Goal: Task Accomplishment & Management: Manage account settings

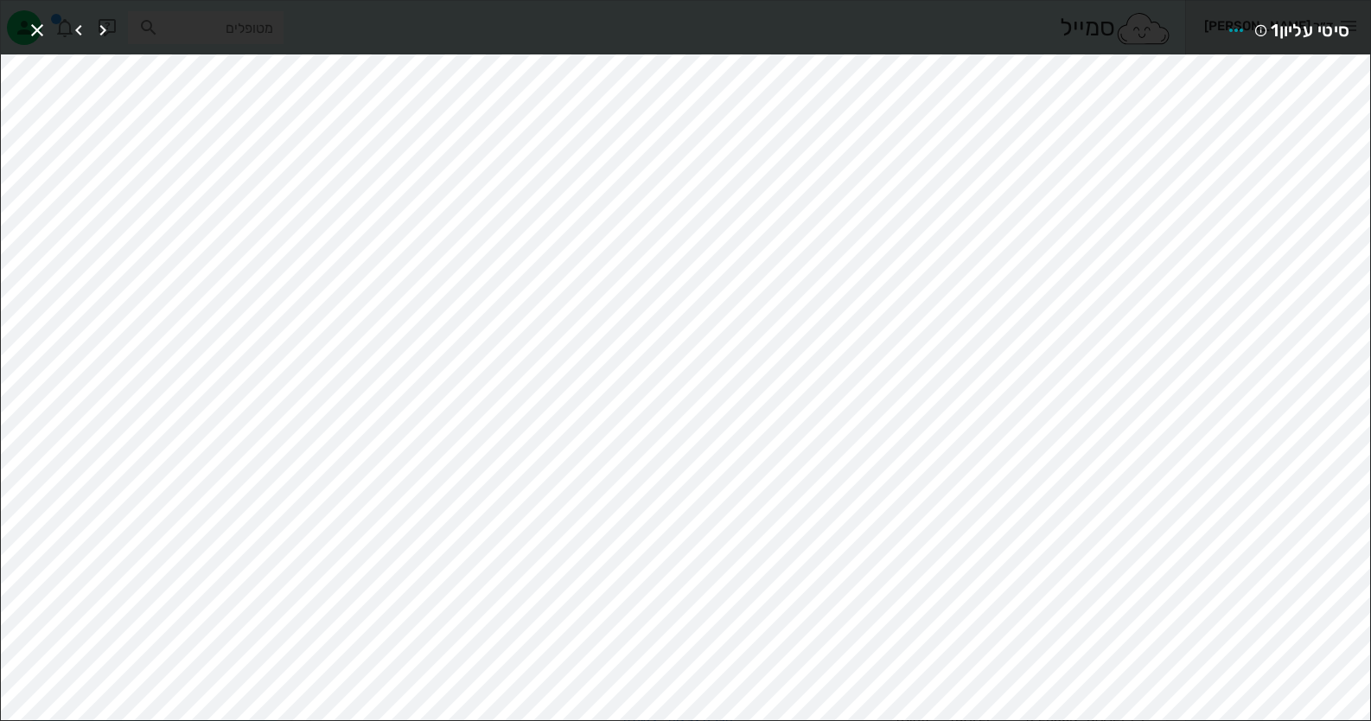
scroll to position [519, 0]
click at [32, 34] on icon "button" at bounding box center [37, 30] width 21 height 21
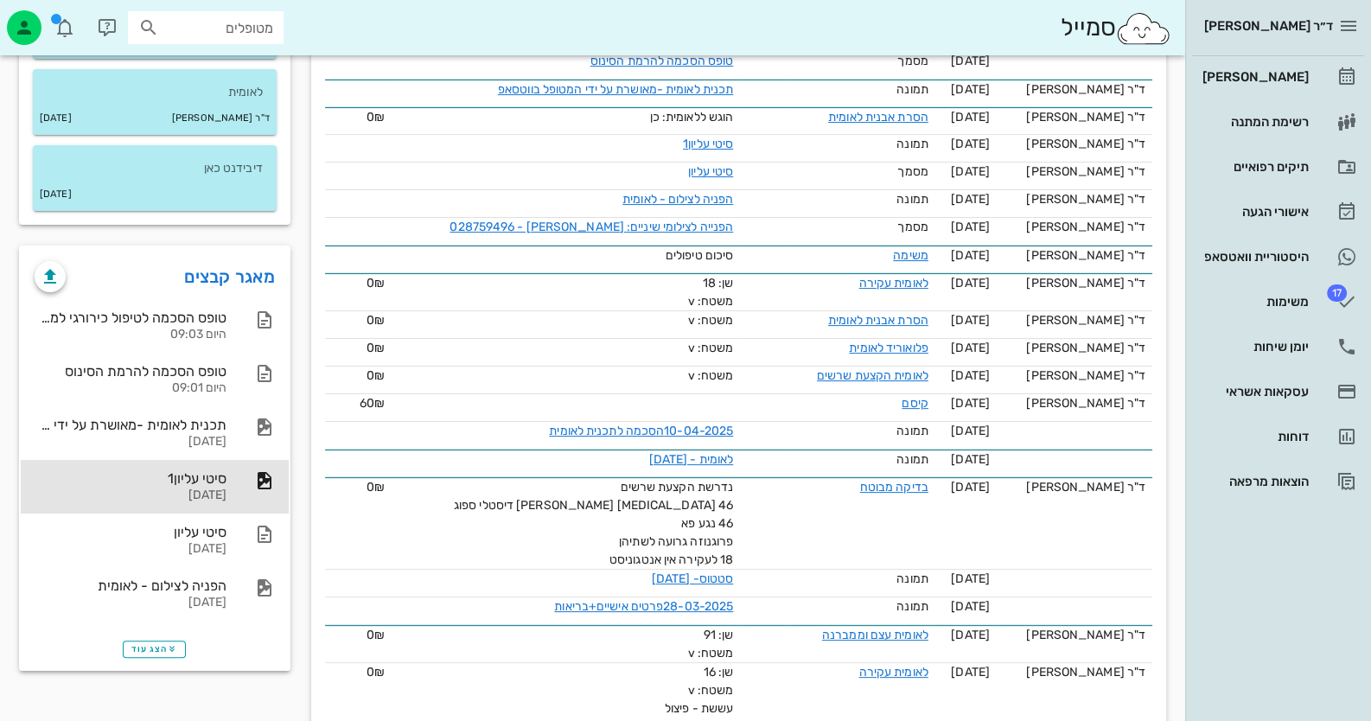
click at [272, 40] on div "מטופלים" at bounding box center [206, 27] width 156 height 33
type input "n"
type input "[PERSON_NAME] ר"
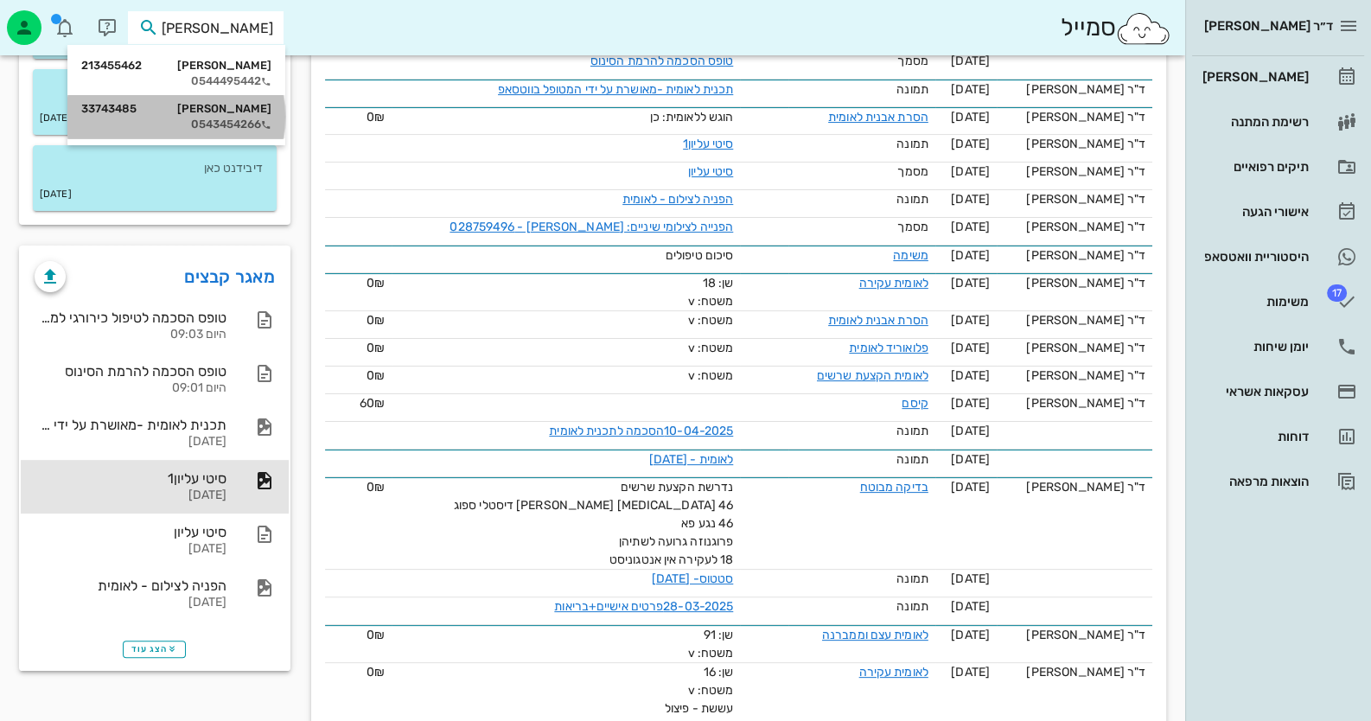
click at [265, 131] on div "[PERSON_NAME] 33743485 0543454266" at bounding box center [176, 116] width 190 height 43
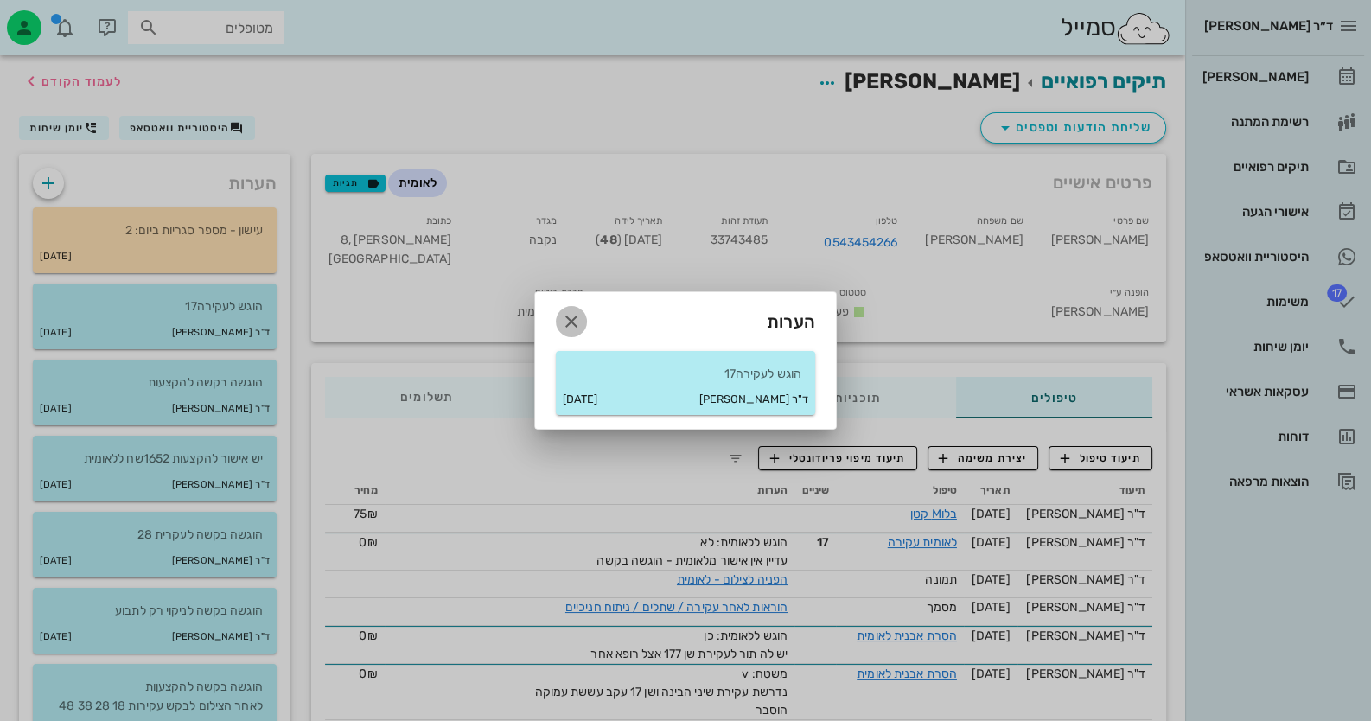
click at [576, 318] on icon "button" at bounding box center [571, 321] width 21 height 21
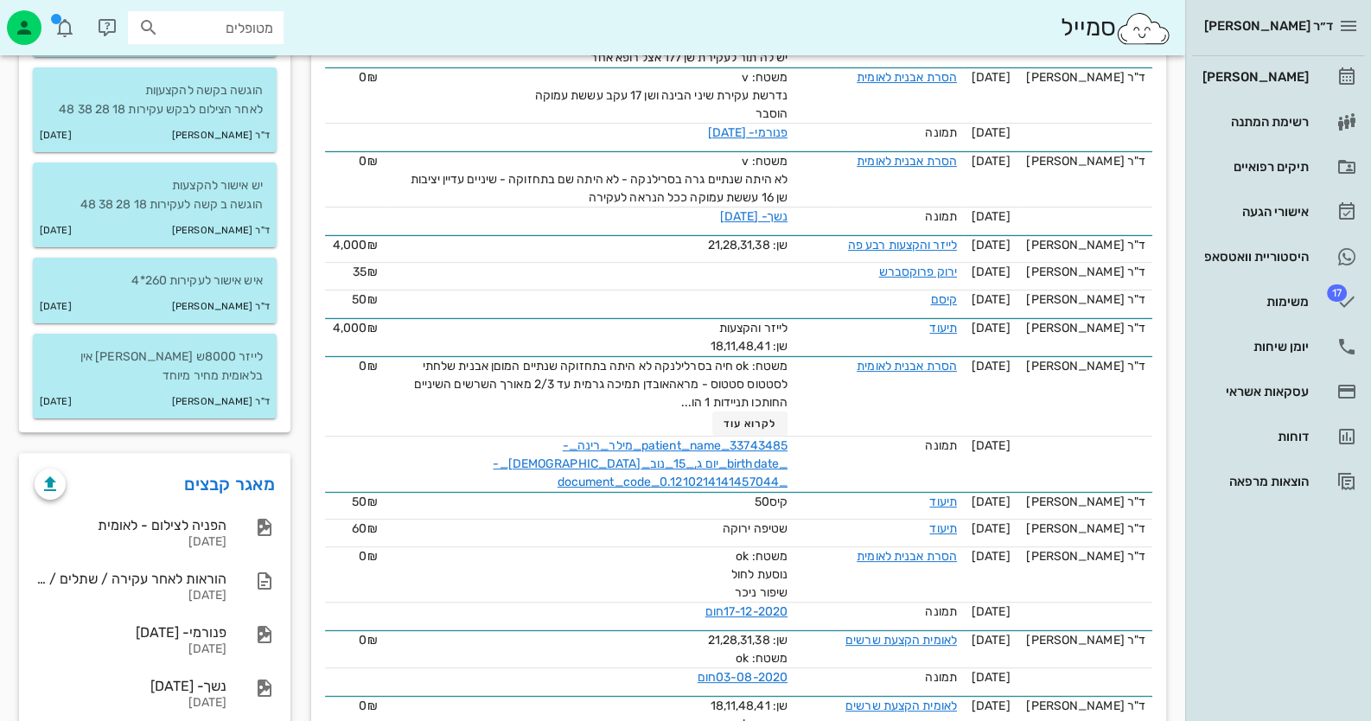
scroll to position [605, 0]
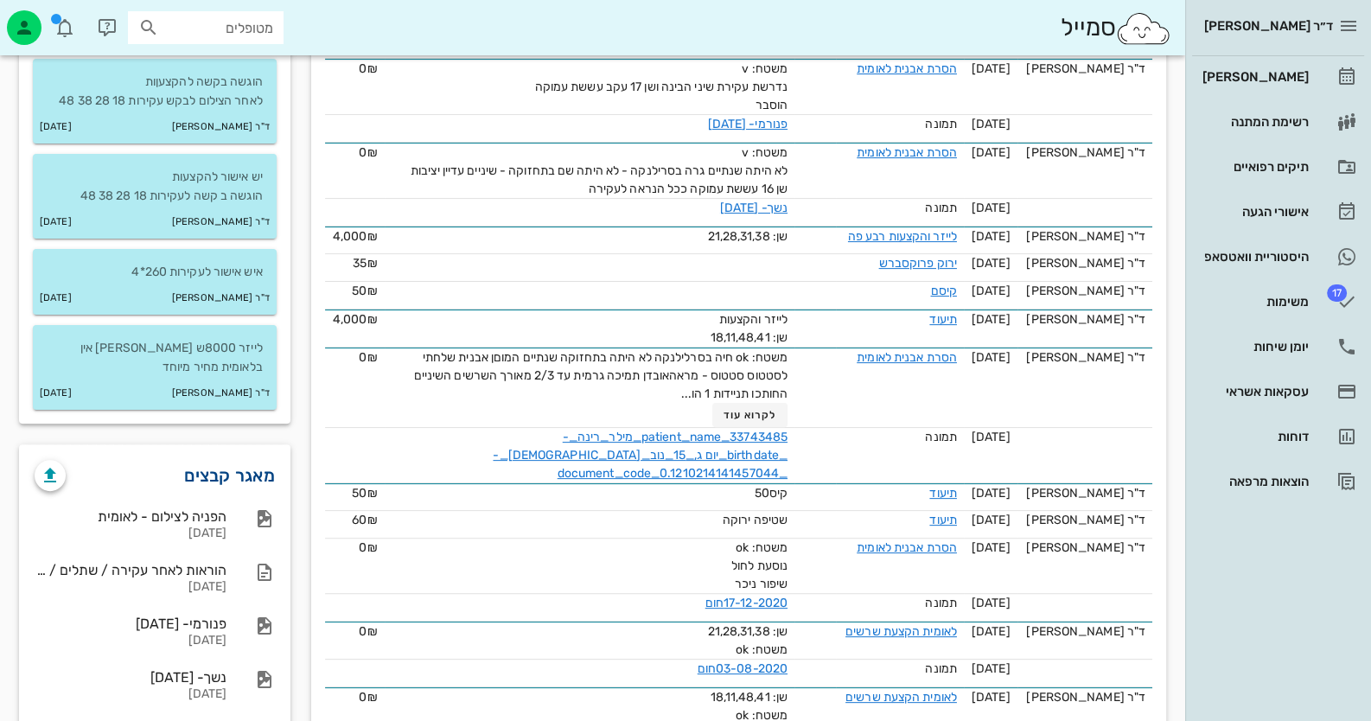
click at [229, 462] on link "מאגר קבצים" at bounding box center [229, 476] width 91 height 28
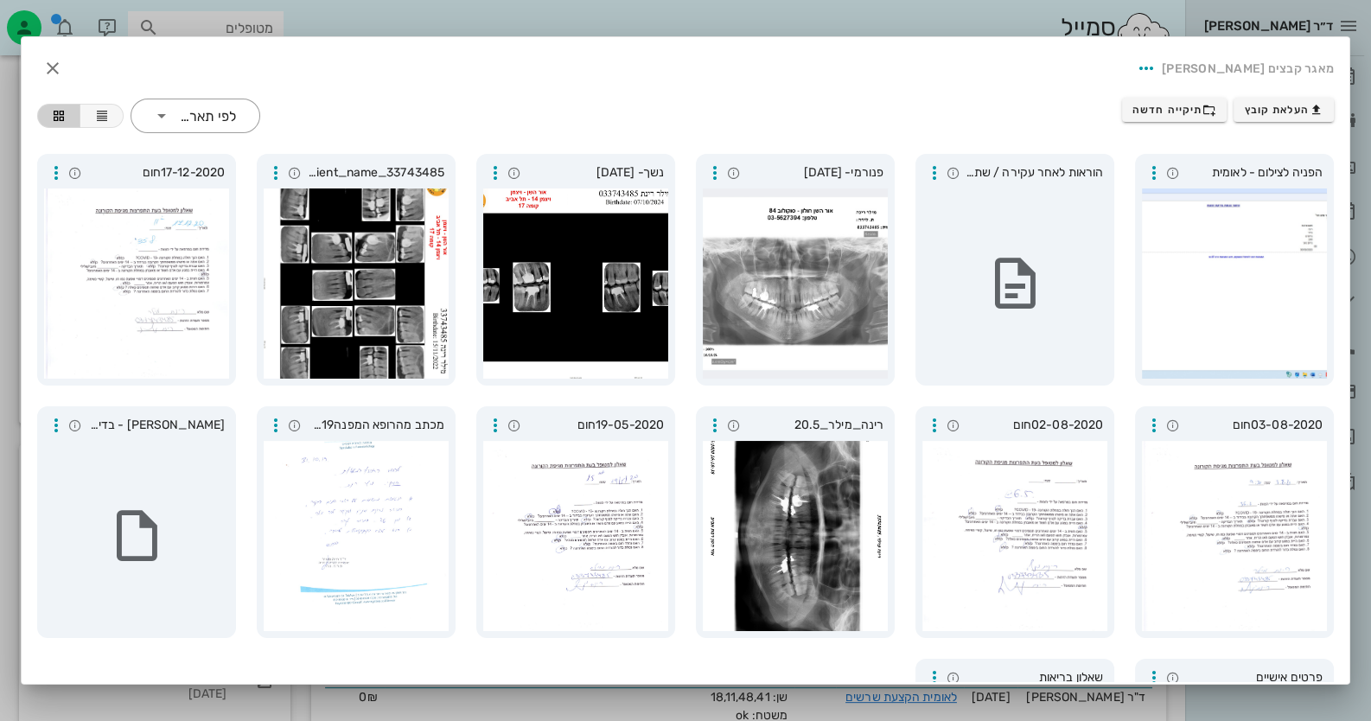
click at [1300, 122] on div "העלאת קובץ תיקייה חדשה" at bounding box center [1228, 115] width 212 height 35
click at [1301, 112] on span "העלאת קובץ" at bounding box center [1284, 110] width 79 height 14
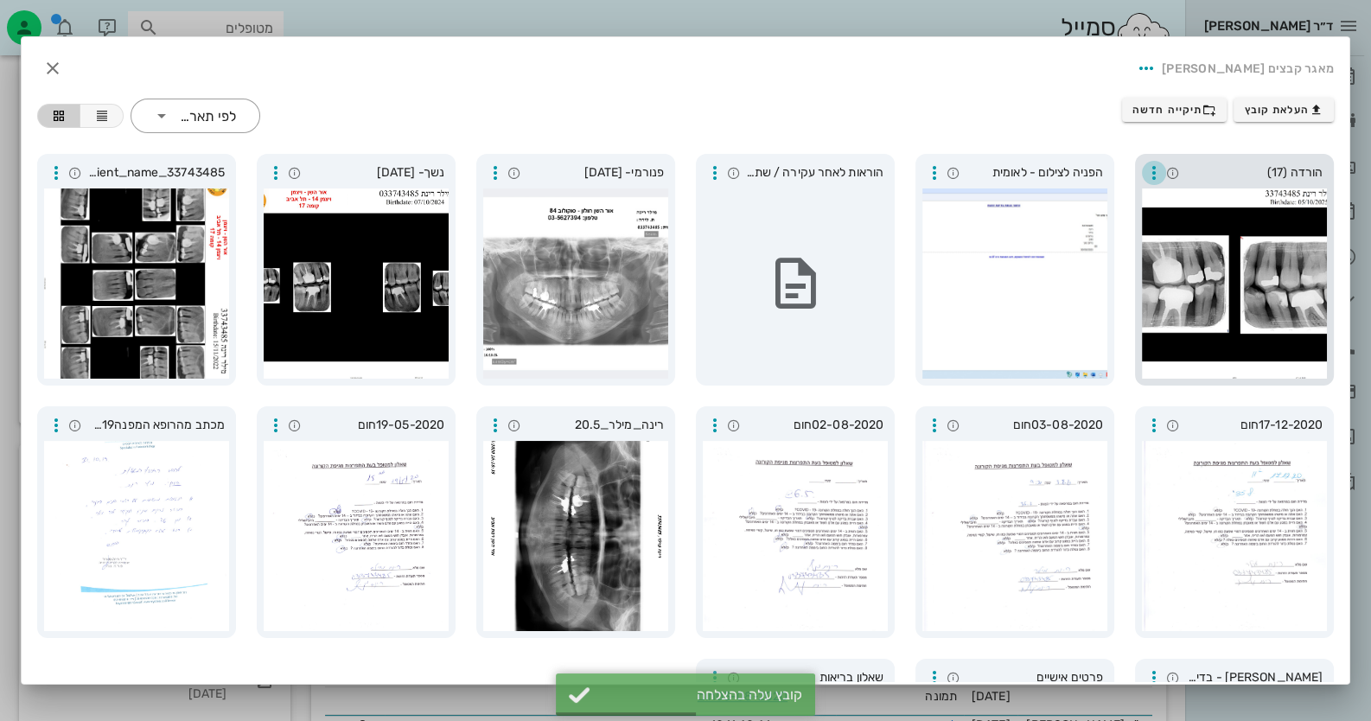
click at [1161, 170] on icon "button" at bounding box center [1154, 173] width 21 height 21
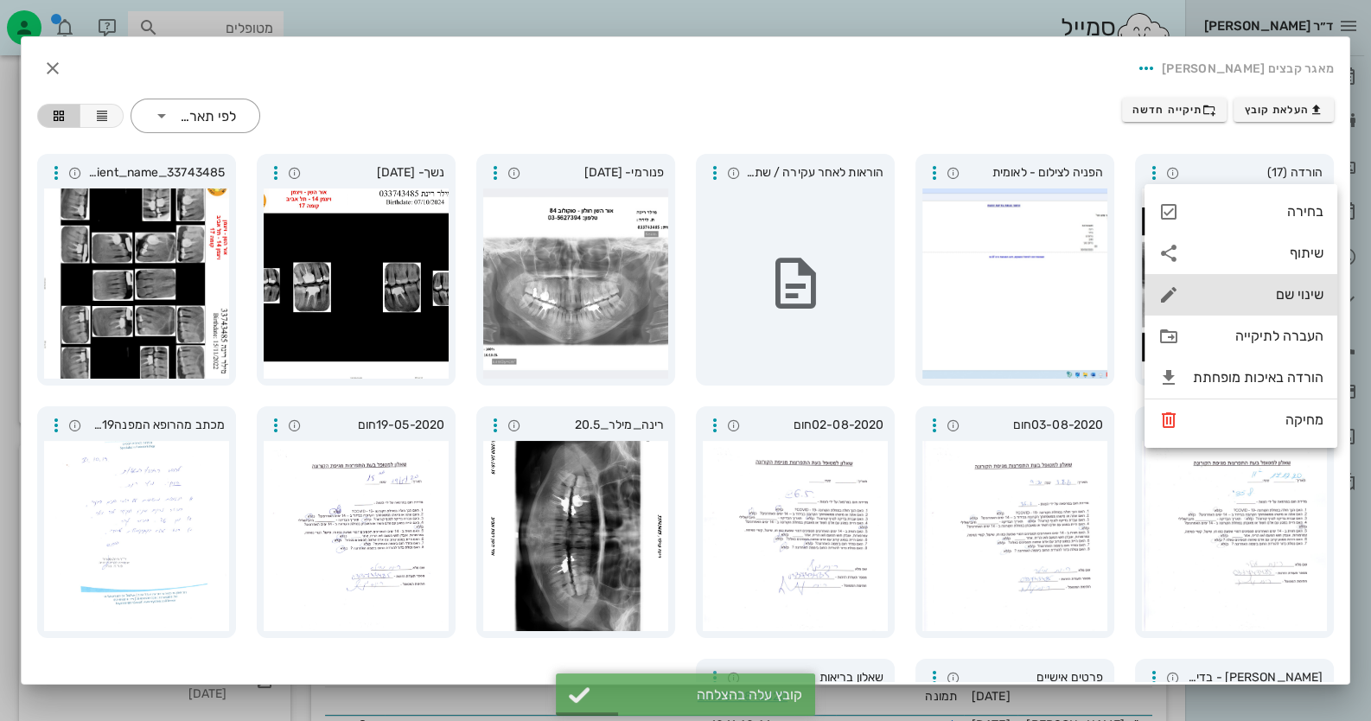
click at [1279, 312] on div "שינוי שם" at bounding box center [1240, 294] width 193 height 41
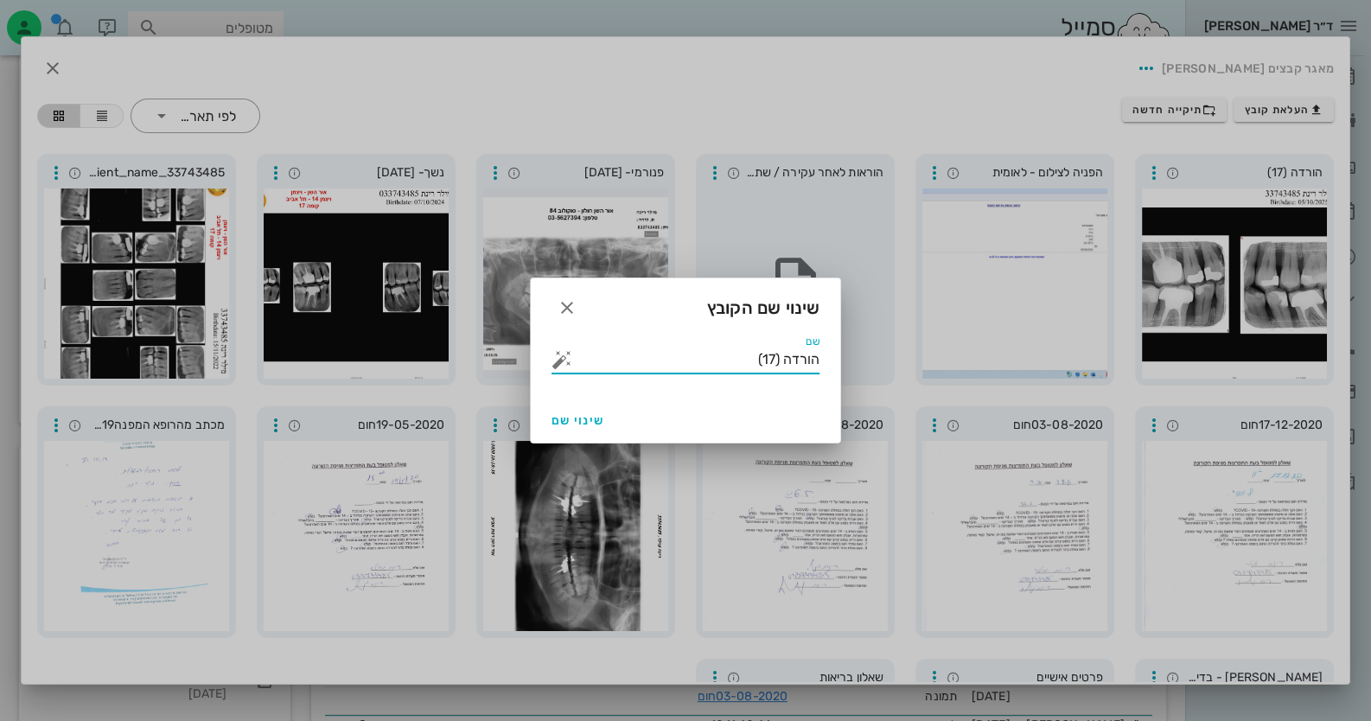
drag, startPoint x: 751, startPoint y: 361, endPoint x: 976, endPoint y: 368, distance: 224.8
click at [976, 368] on div "ד״ר [PERSON_NAME] רשימת המתנה תיקים רפואיים אישורי הגעה היסטוריית וואטסאפ 17 מש…" at bounding box center [685, 677] width 1371 height 2565
type input "נשך"
click at [562, 416] on span "שינוי שם" at bounding box center [577, 420] width 53 height 15
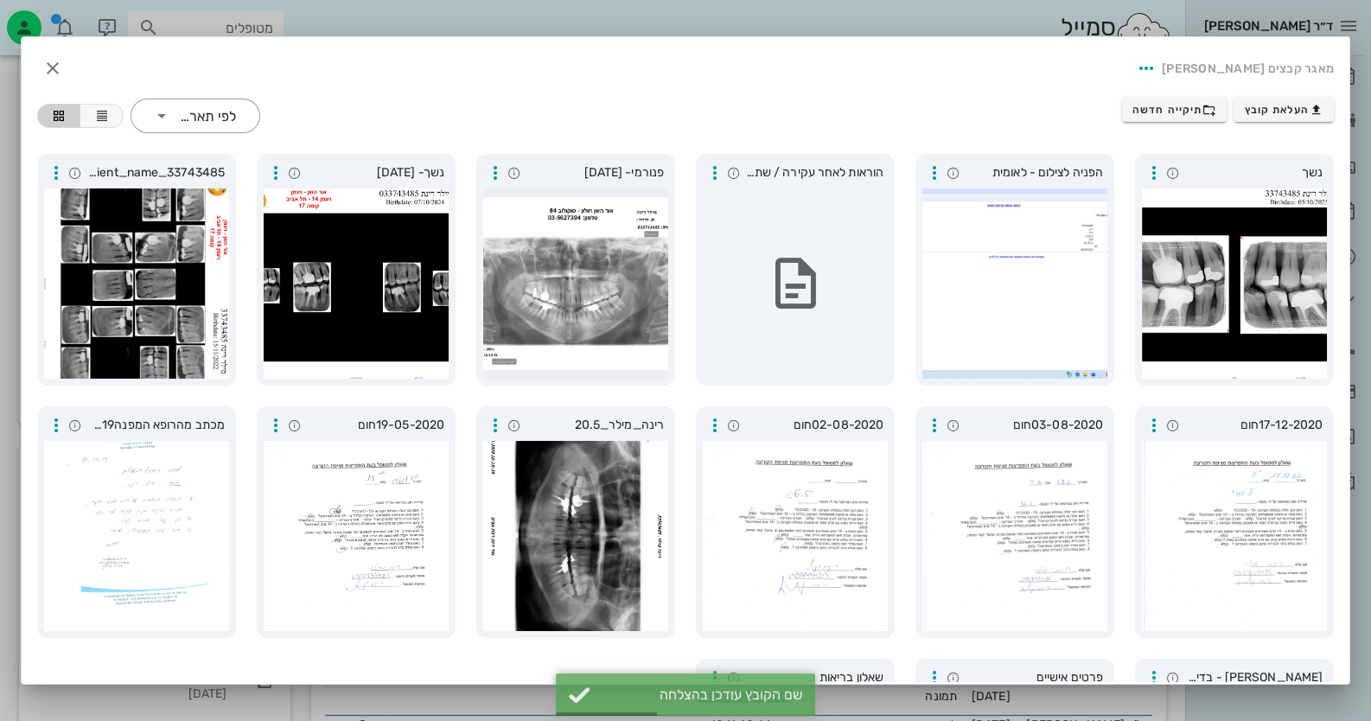
click at [86, 68] on div "מאגר קבצים [PERSON_NAME]" at bounding box center [685, 68] width 1324 height 59
click at [1285, 310] on div at bounding box center [1234, 283] width 185 height 190
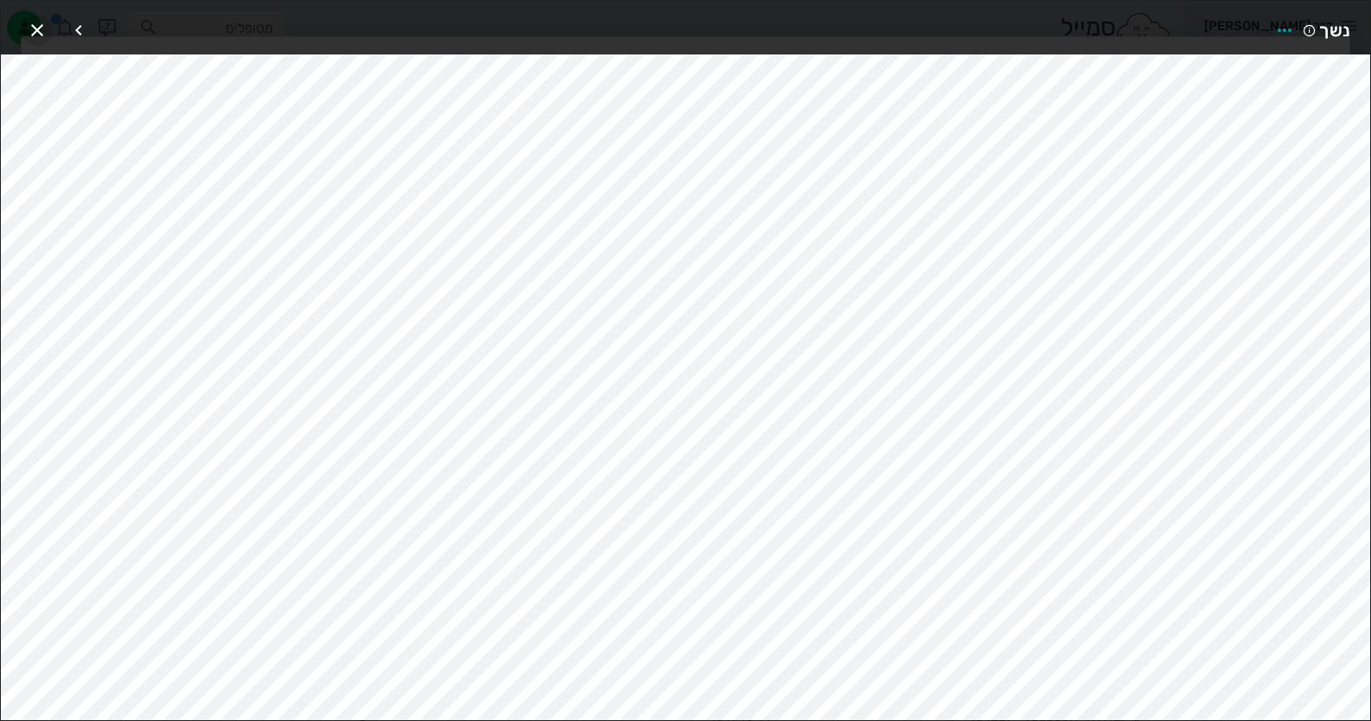
click at [29, 22] on icon "button" at bounding box center [37, 30] width 21 height 21
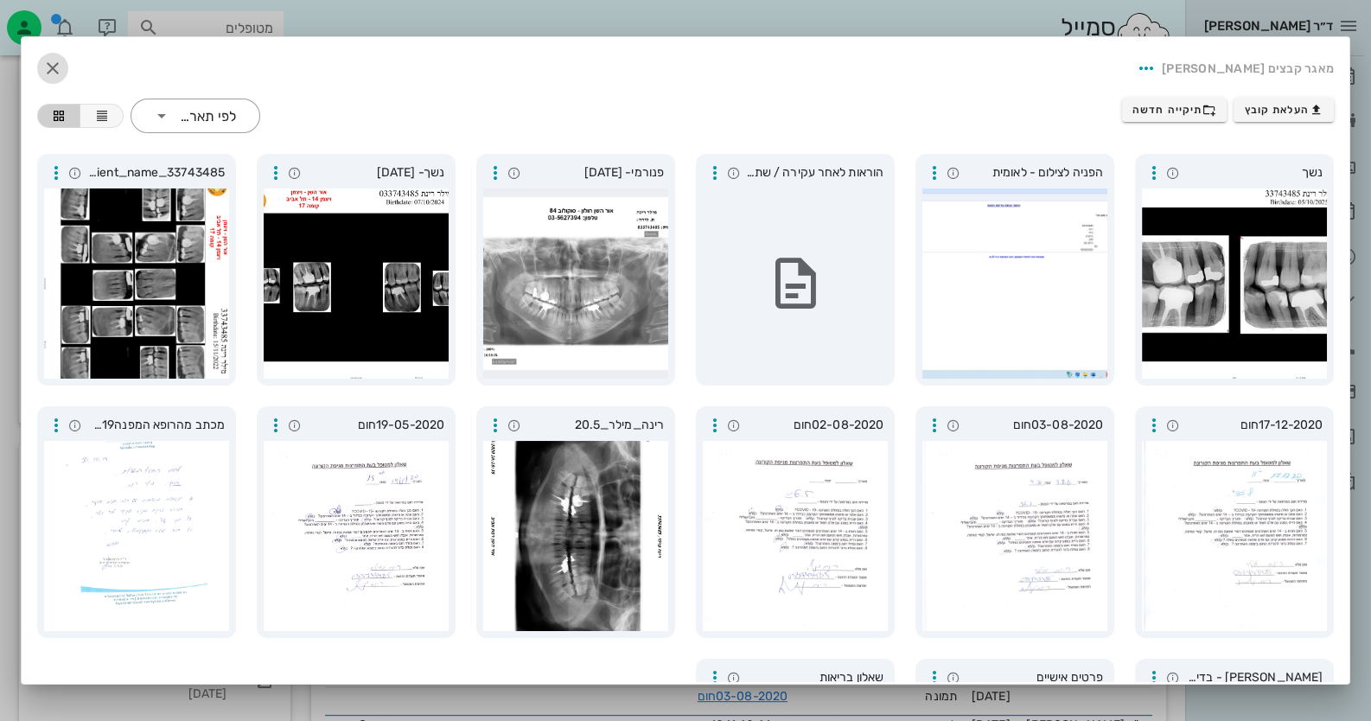
click at [62, 64] on icon "button" at bounding box center [52, 68] width 21 height 21
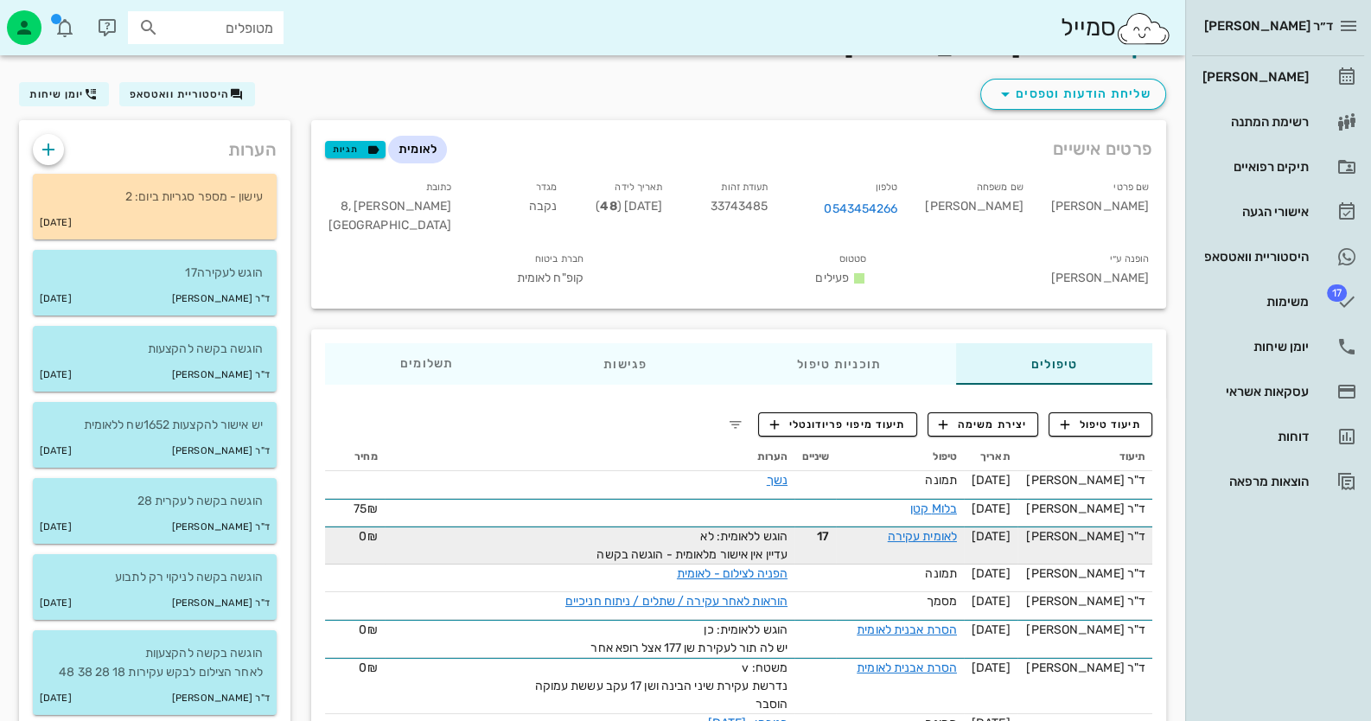
scroll to position [0, 0]
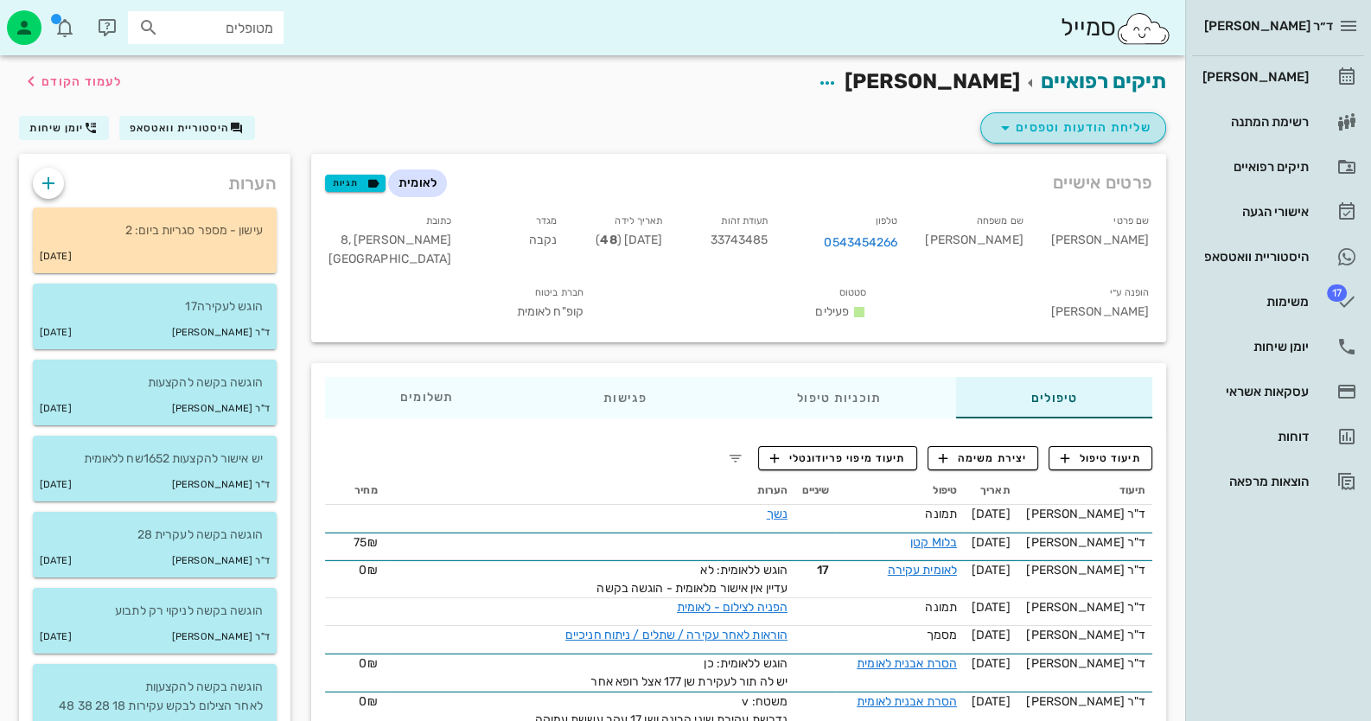
click at [1043, 125] on span "שליחת הודעות וטפסים" at bounding box center [1073, 128] width 156 height 21
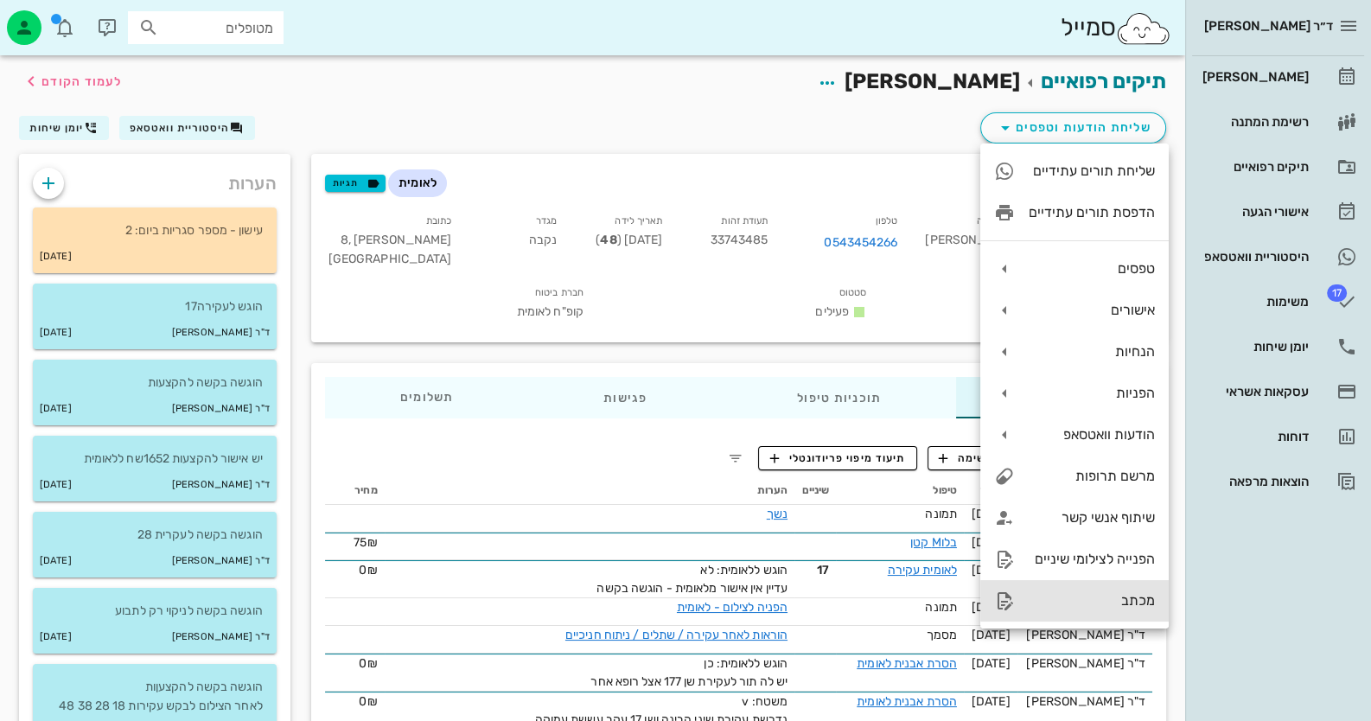
click at [1092, 604] on div "מכתב" at bounding box center [1092, 600] width 126 height 16
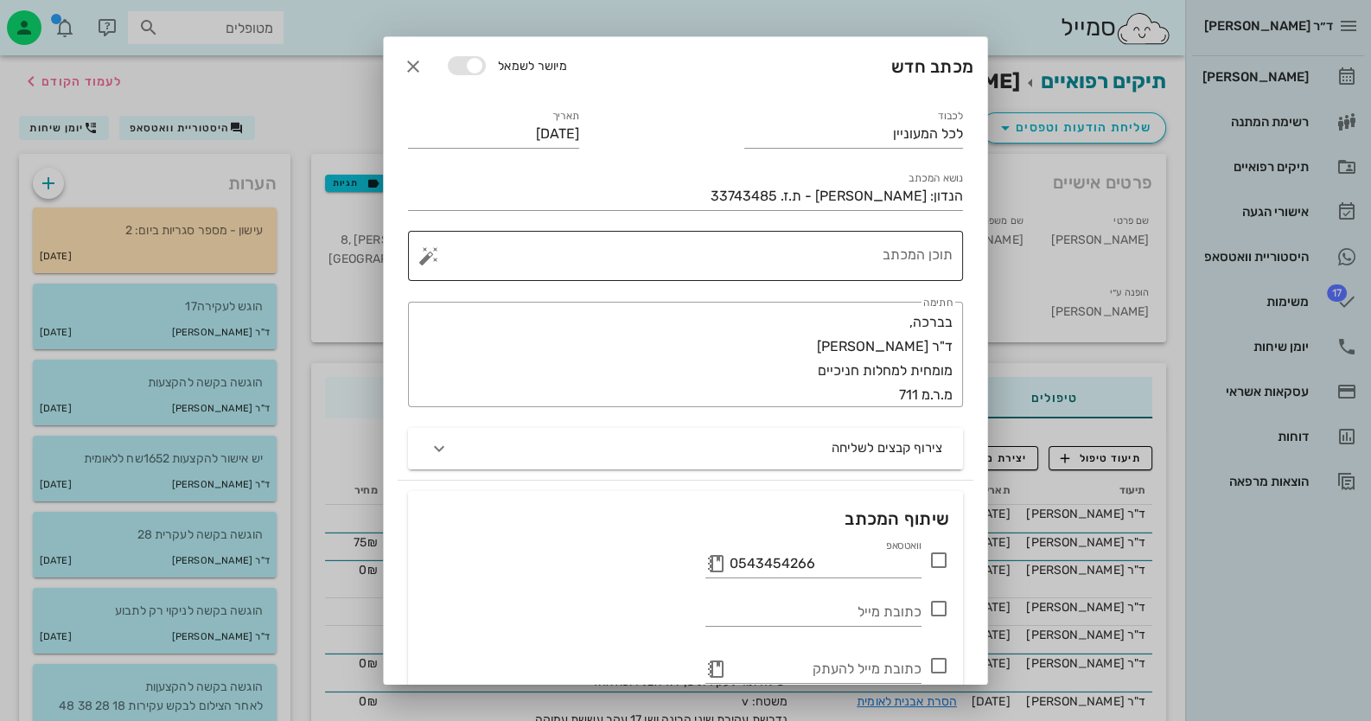
click at [746, 260] on textarea "תוכן המכתב" at bounding box center [692, 259] width 520 height 41
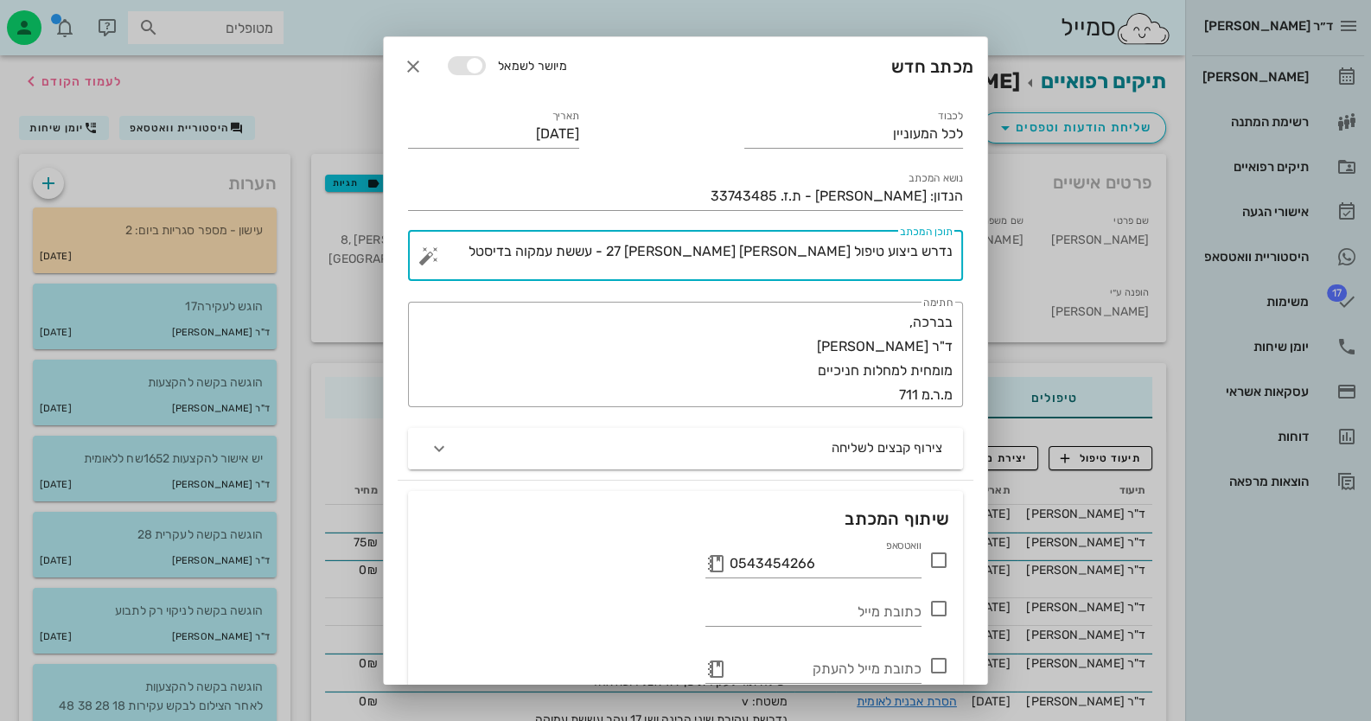
click at [698, 243] on textarea "נדרש ביצוע טיפול [PERSON_NAME] [PERSON_NAME] 27 - עששת עמקוה בדיסטל" at bounding box center [692, 259] width 520 height 41
click at [699, 243] on textarea "נדרש ביצוע טיפול [PERSON_NAME] [PERSON_NAME] 27 - עששת עמקוה בדיסטל" at bounding box center [692, 259] width 520 height 41
type textarea "נדרש ביצוע טיפול [PERSON_NAME] [PERSON_NAME] 27 - עששת עמוקה בדיסטל"
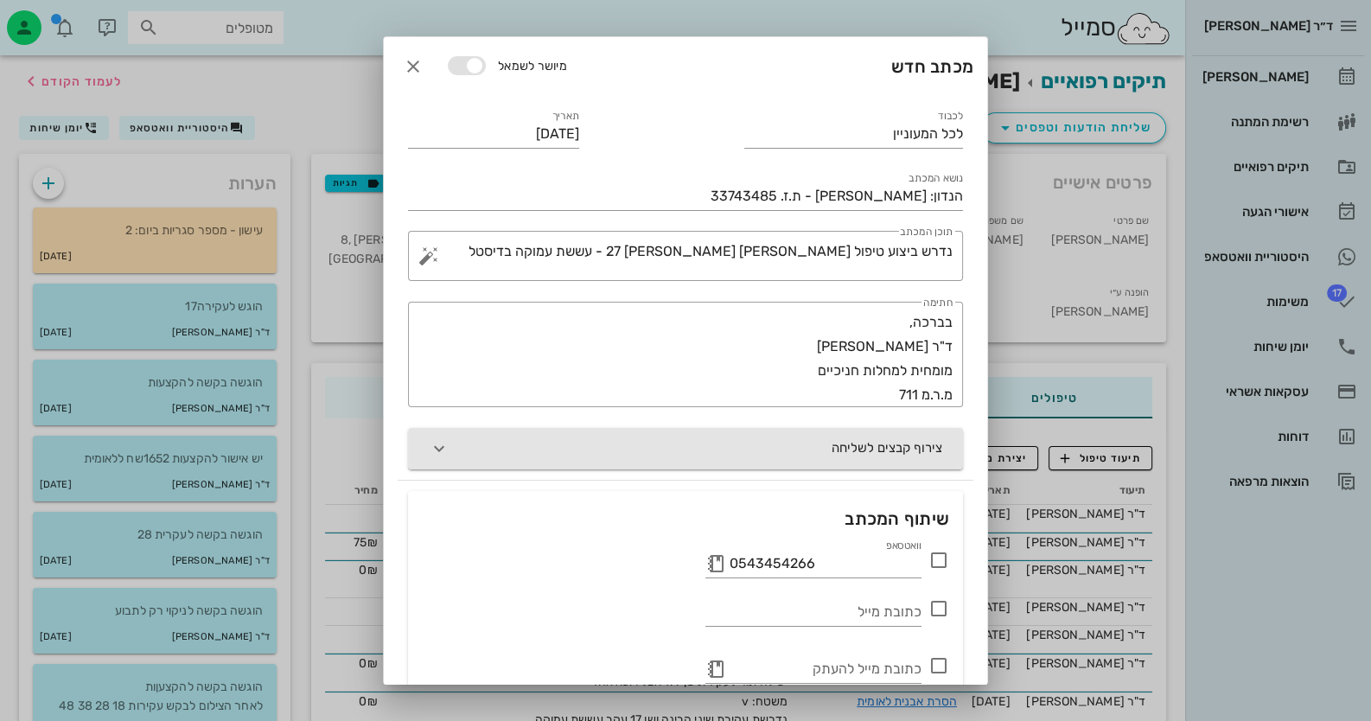
click at [791, 443] on button "צירוף קבצים לשליחה" at bounding box center [685, 448] width 555 height 41
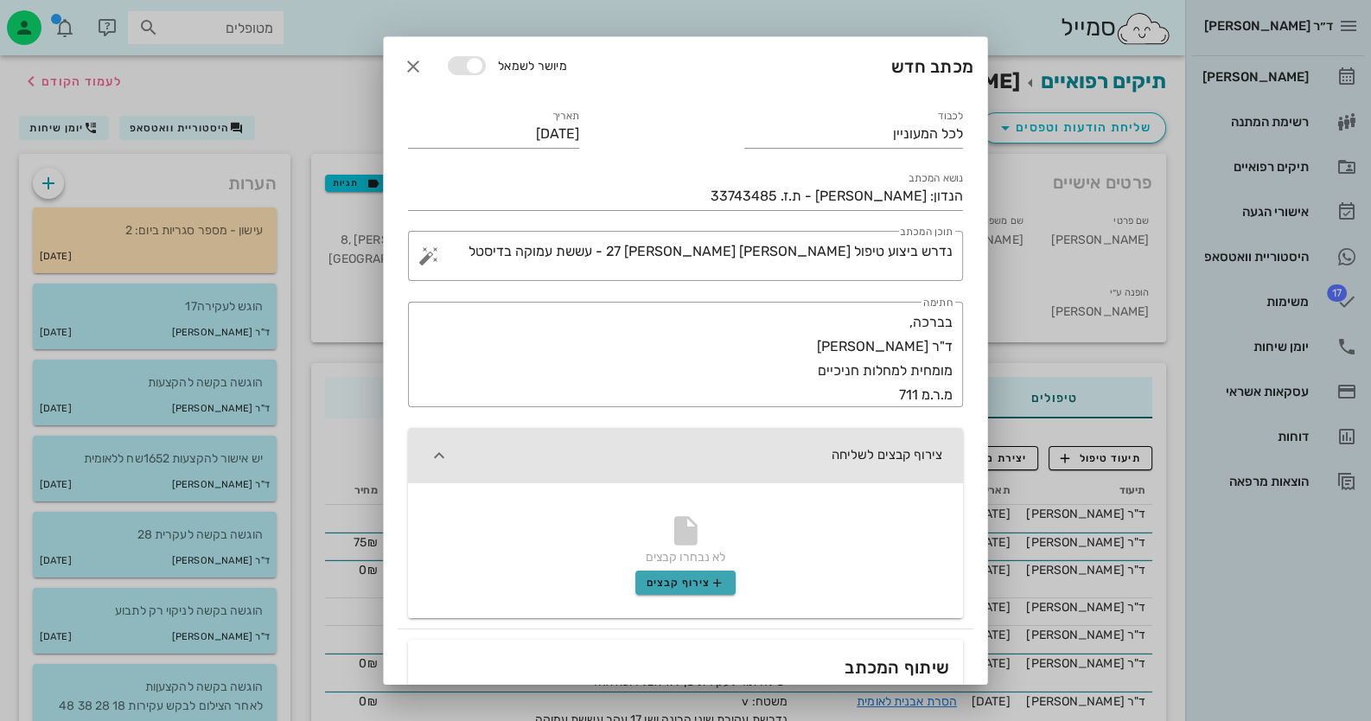
click at [697, 591] on button "צירוף קבצים" at bounding box center [685, 583] width 100 height 24
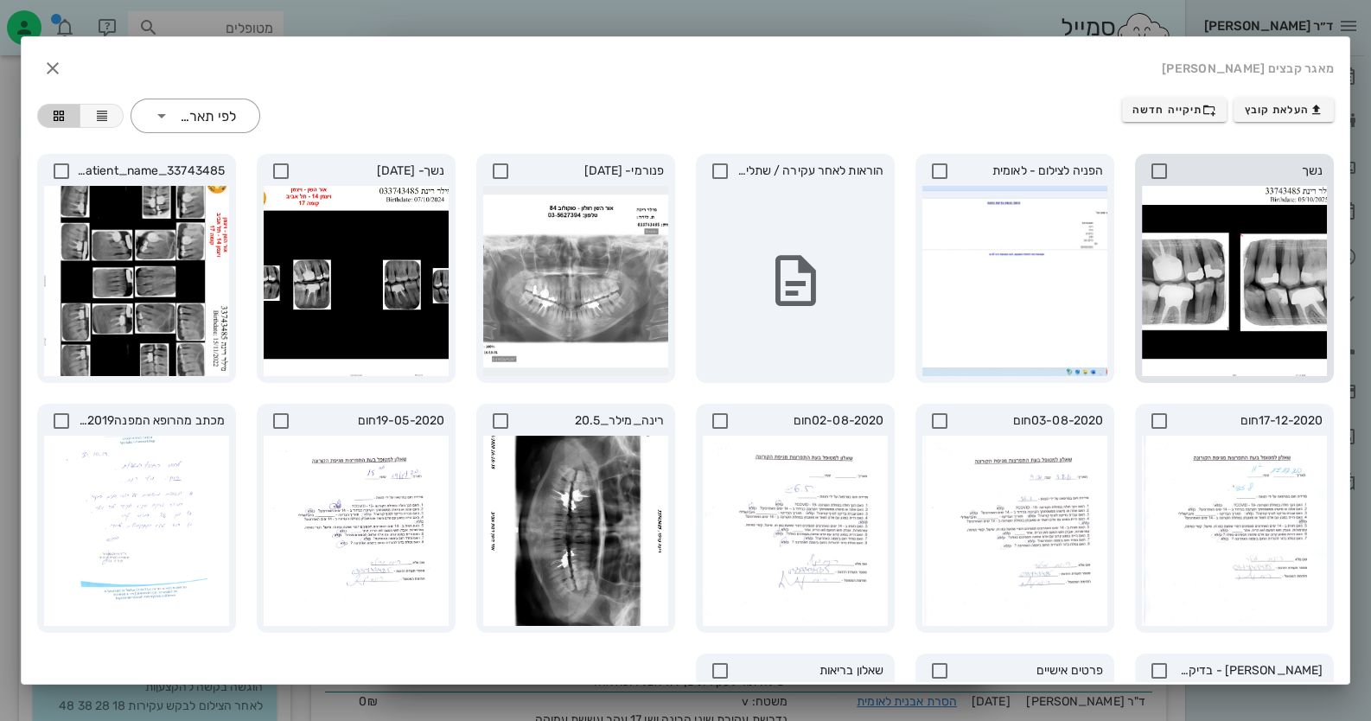
click at [1158, 167] on icon at bounding box center [1159, 171] width 21 height 21
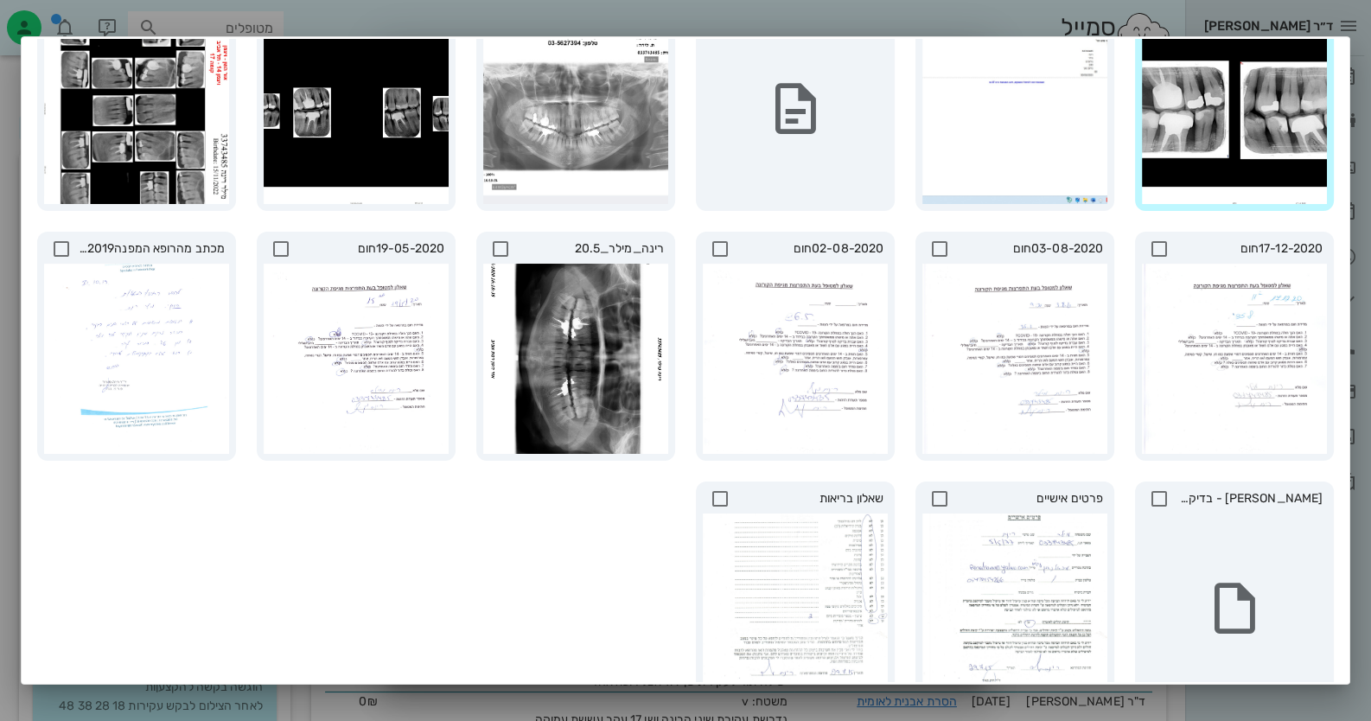
scroll to position [255, 0]
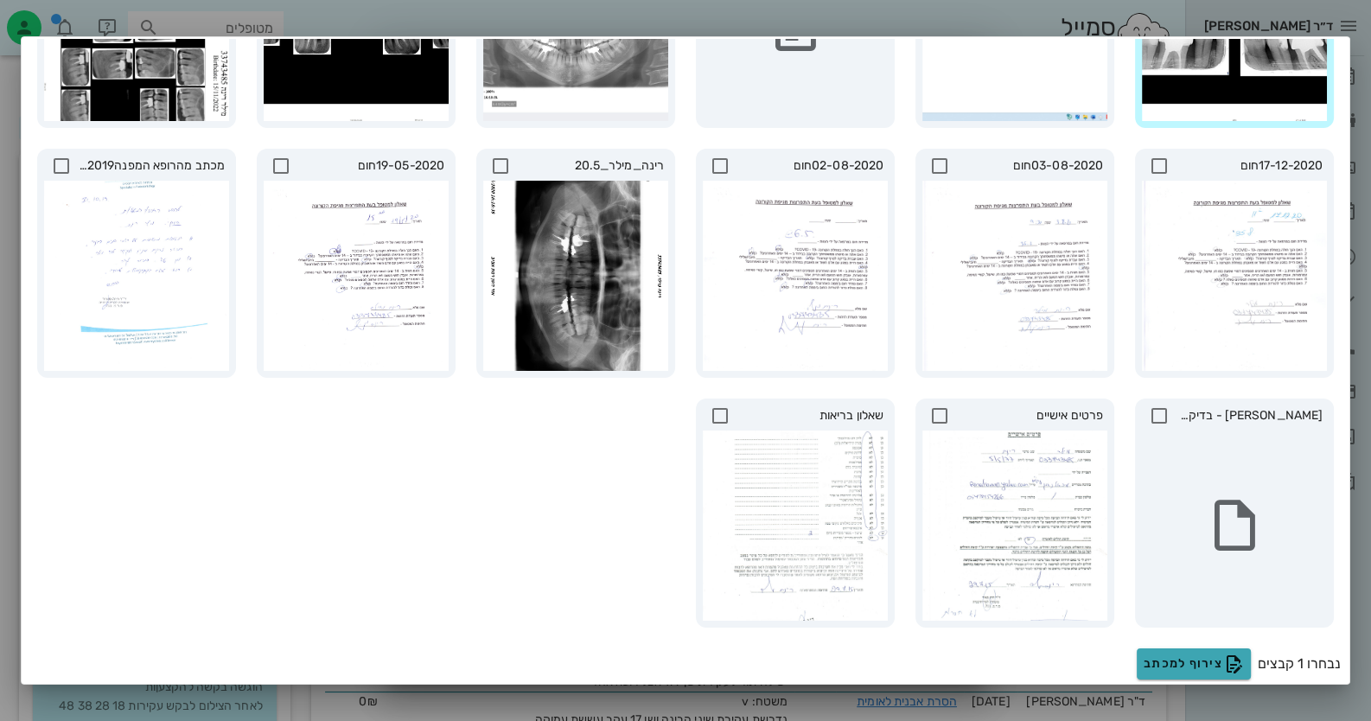
click at [1189, 671] on button "צירוף למכתב" at bounding box center [1194, 663] width 114 height 31
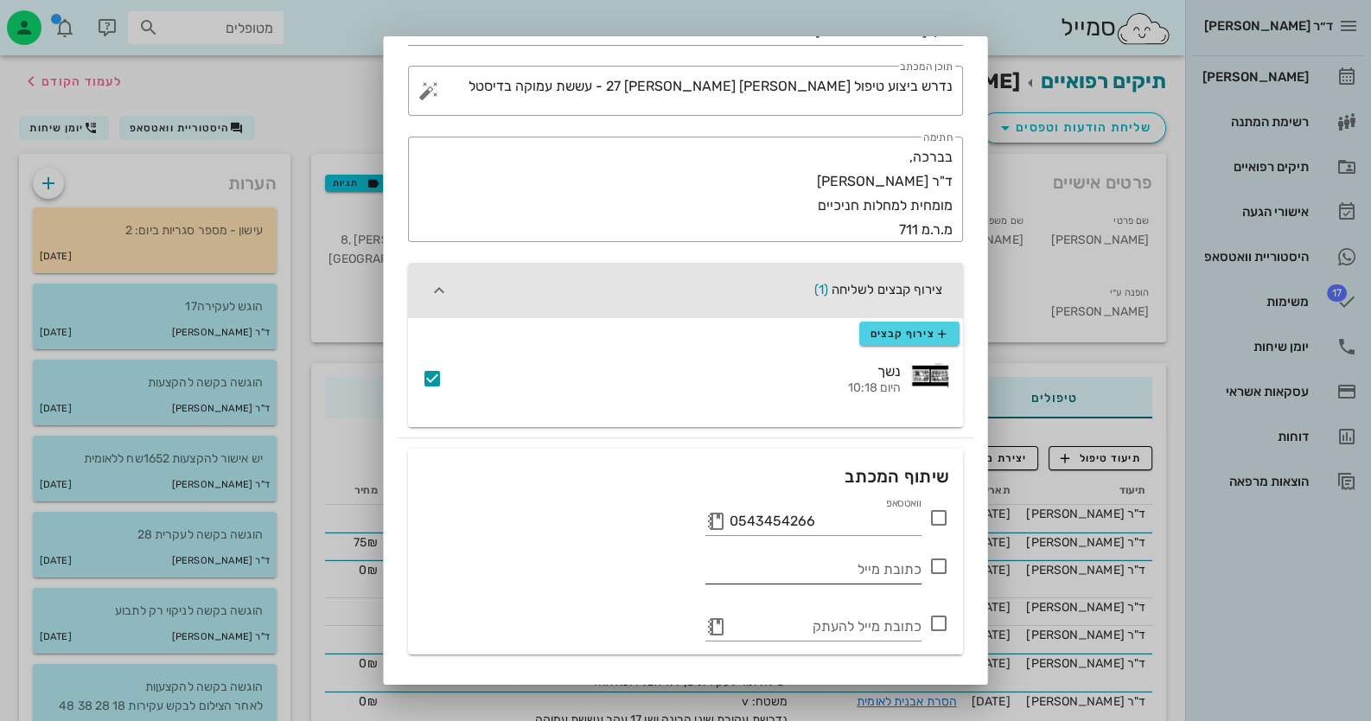
scroll to position [202, 0]
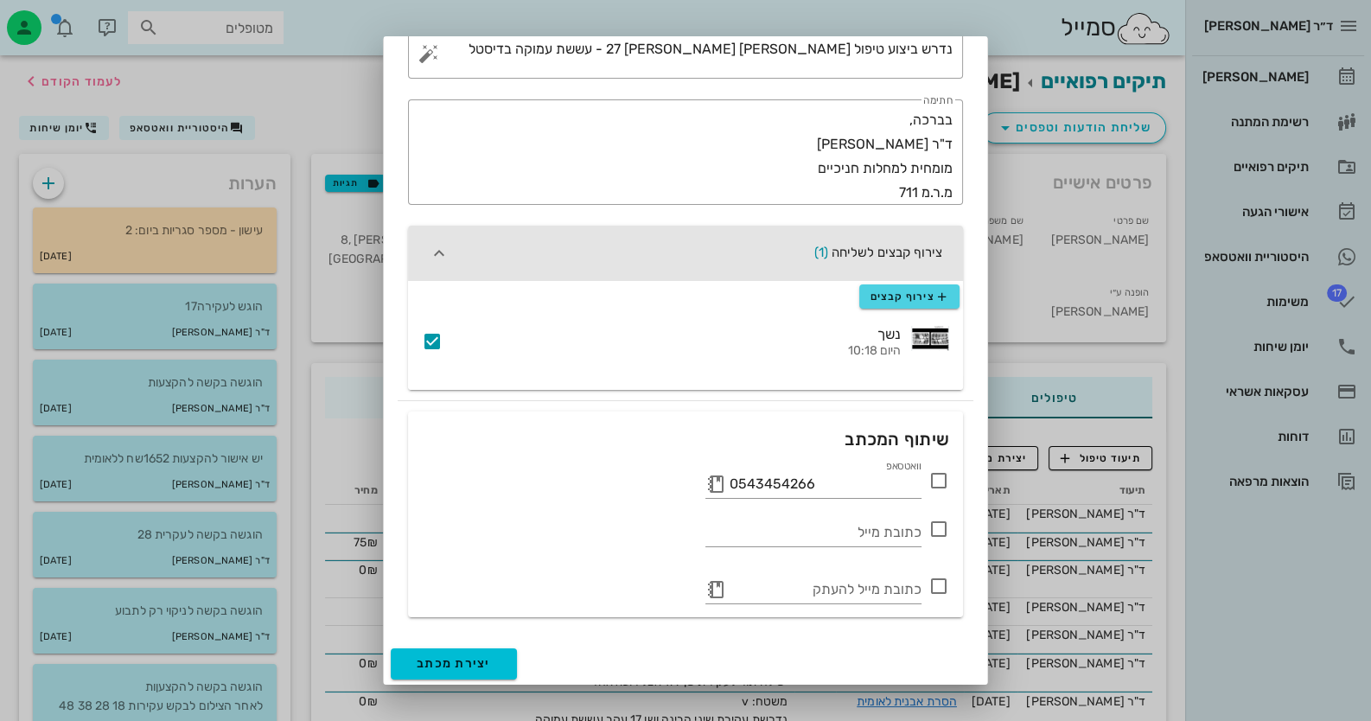
click at [942, 467] on div "וואטסאפ 0543454266" at bounding box center [685, 476] width 527 height 41
click at [935, 485] on icon at bounding box center [938, 480] width 21 height 21
click at [491, 660] on span "יצירת מכתב" at bounding box center [454, 663] width 74 height 15
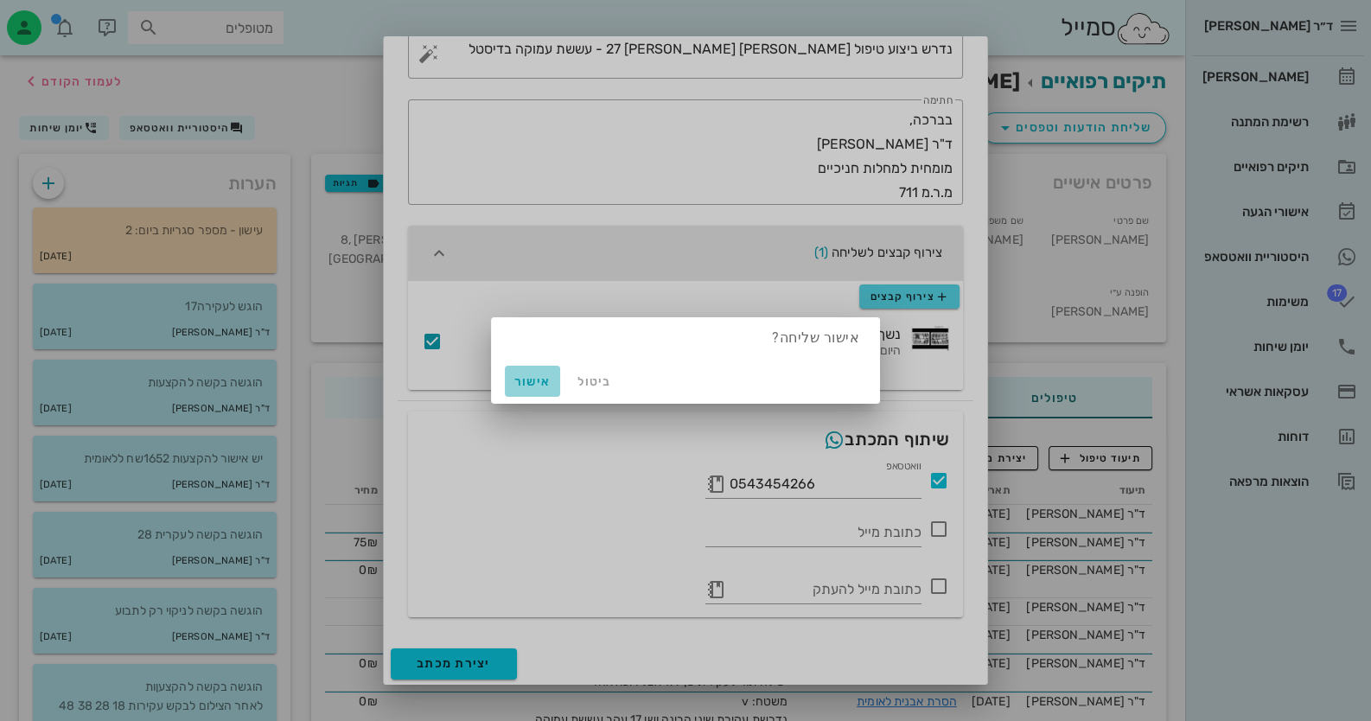
click at [528, 383] on span "אישור" at bounding box center [532, 381] width 41 height 15
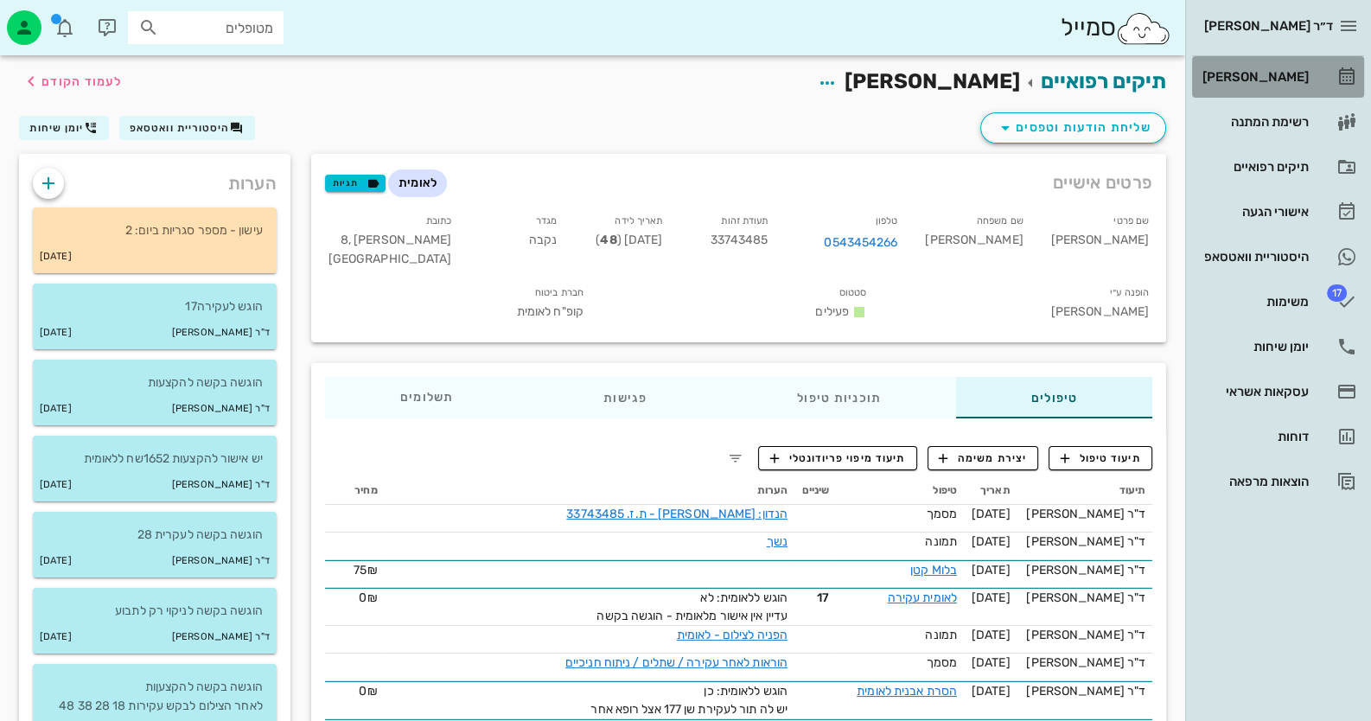
click at [1279, 78] on div "[PERSON_NAME]" at bounding box center [1254, 77] width 110 height 14
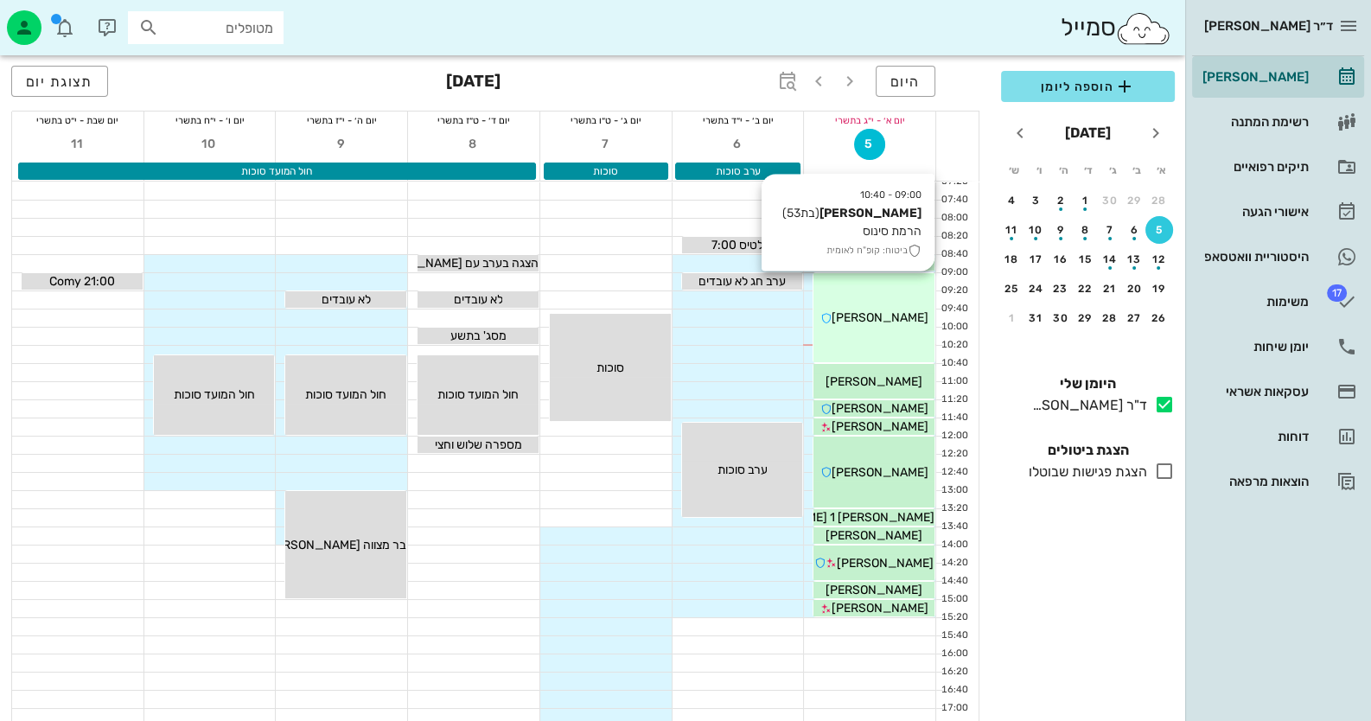
click at [917, 280] on div "09:00 - 10:40 [PERSON_NAME] (בת 53 ) הרמת סינוס ביטוח: קופ"ח לאומית [PERSON_NAM…" at bounding box center [873, 317] width 121 height 89
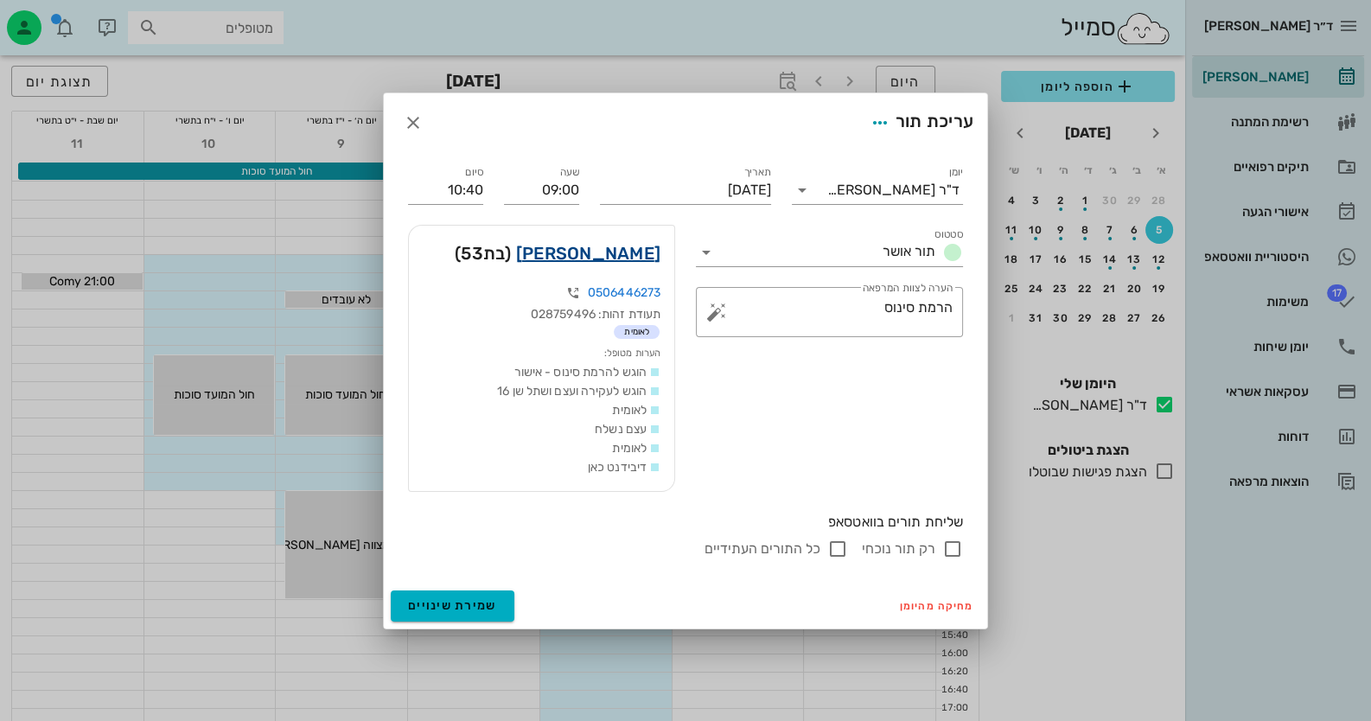
click at [618, 255] on link "[PERSON_NAME]" at bounding box center [588, 253] width 144 height 28
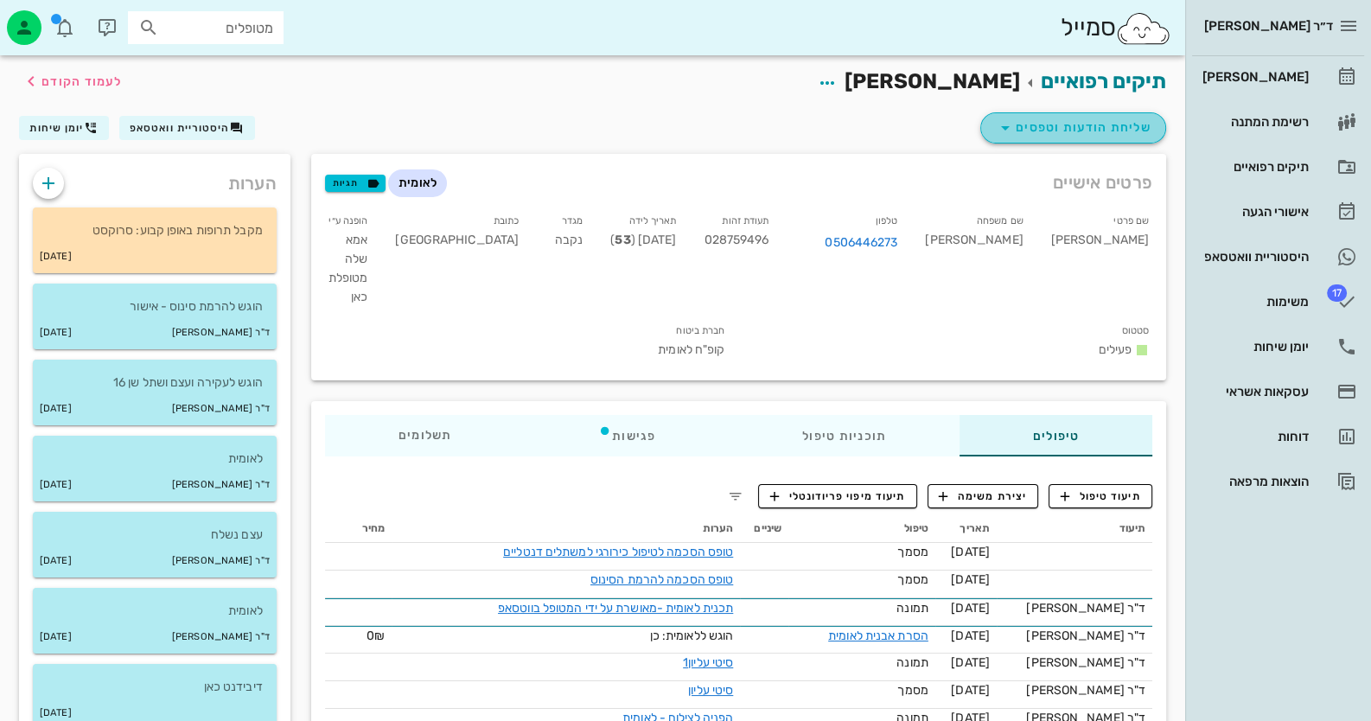
click at [1038, 129] on span "שליחת הודעות וטפסים" at bounding box center [1073, 128] width 156 height 21
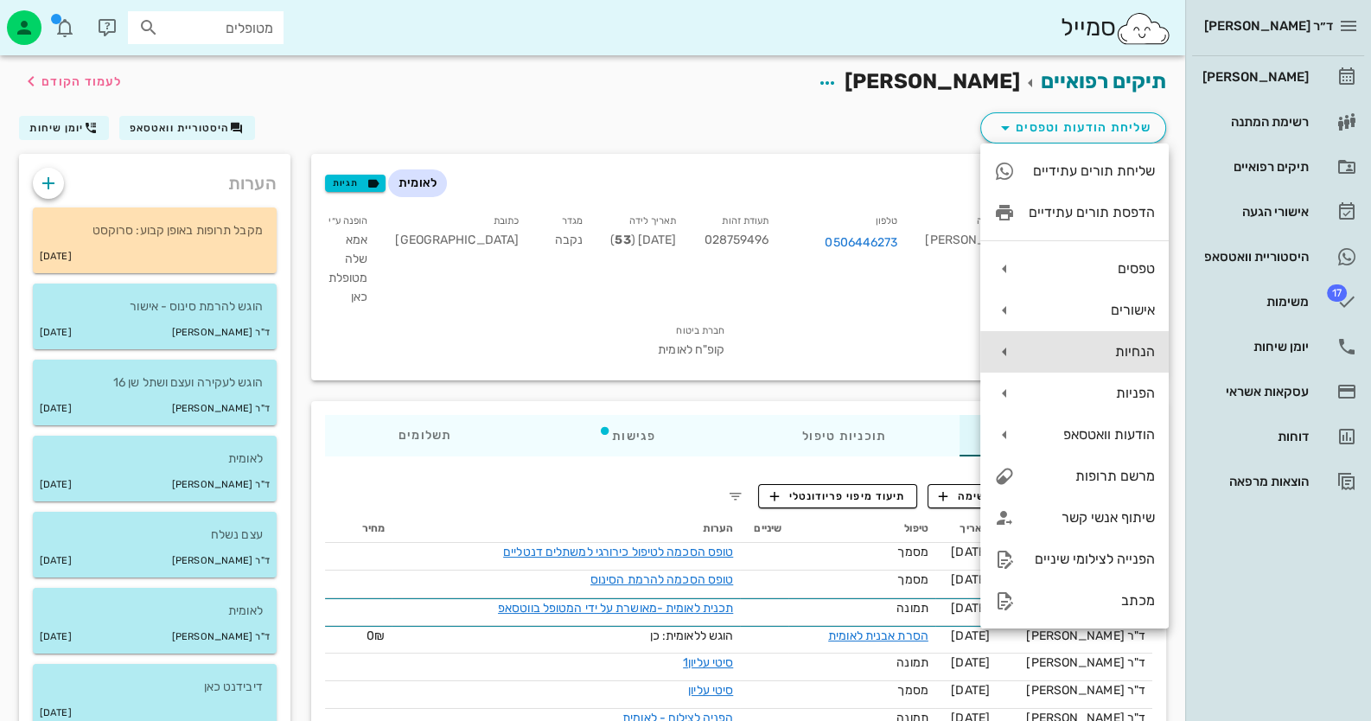
click at [1131, 351] on div "הנחיות" at bounding box center [1092, 351] width 126 height 16
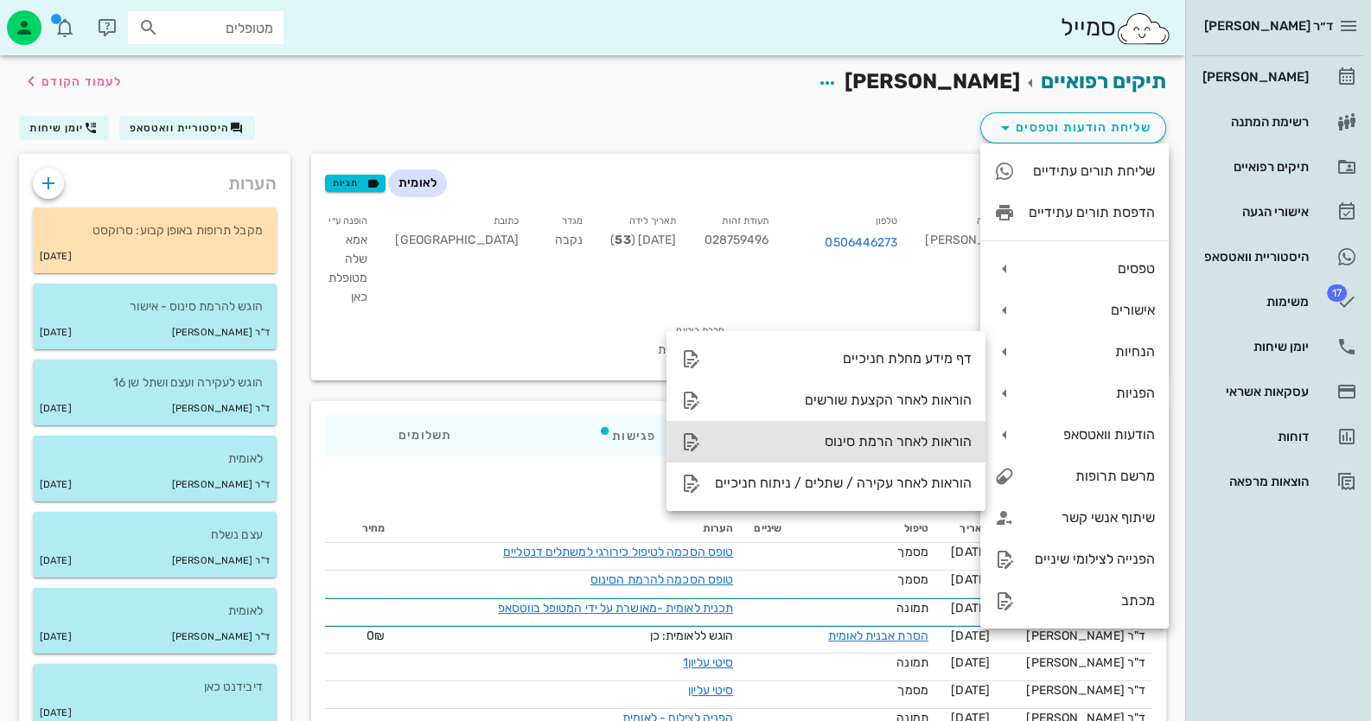
click at [930, 446] on div "הוראות לאחר הרמת סינוס" at bounding box center [843, 441] width 257 height 16
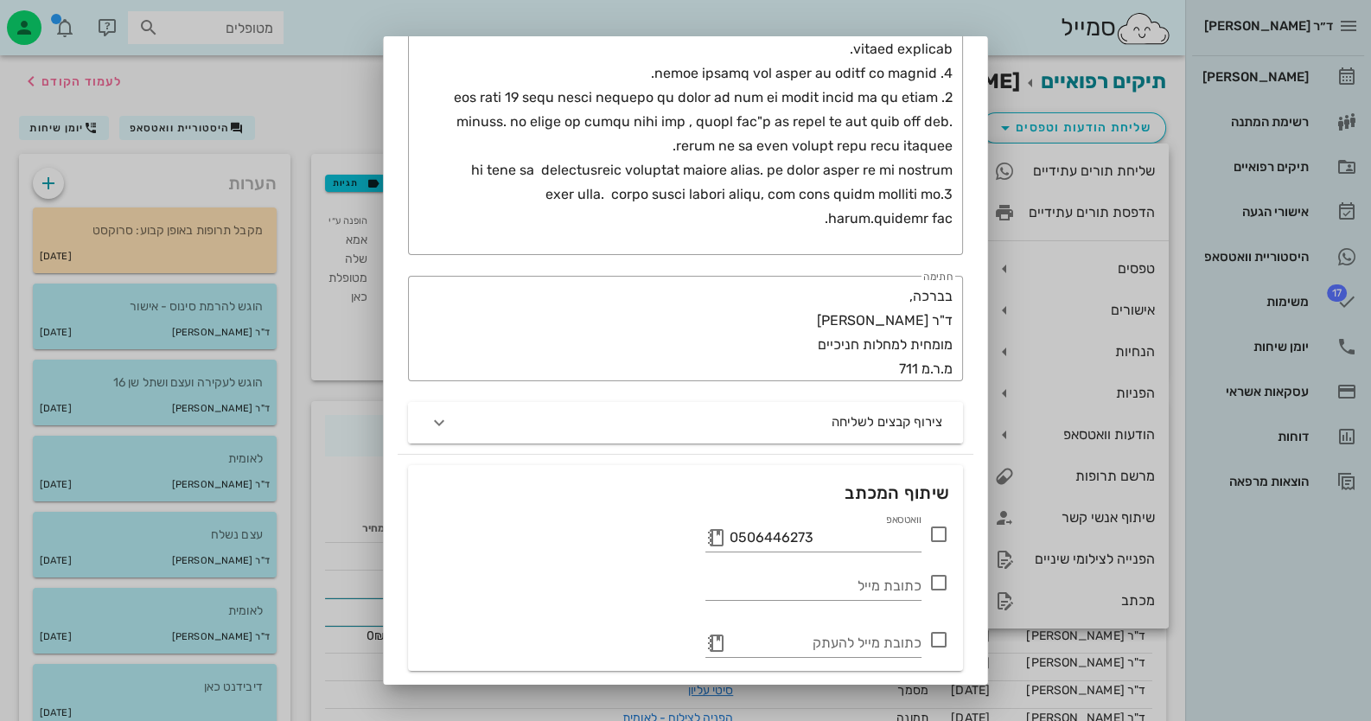
scroll to position [691, 0]
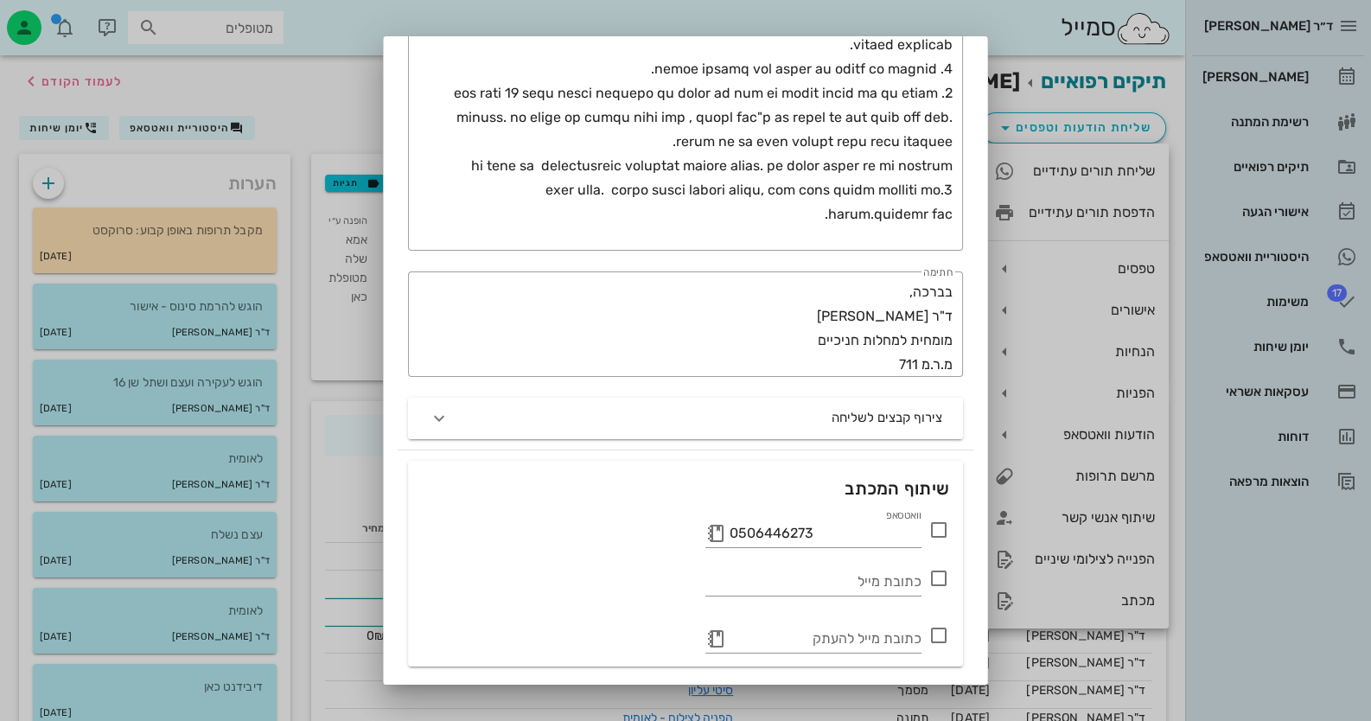
click at [942, 526] on icon at bounding box center [938, 530] width 21 height 21
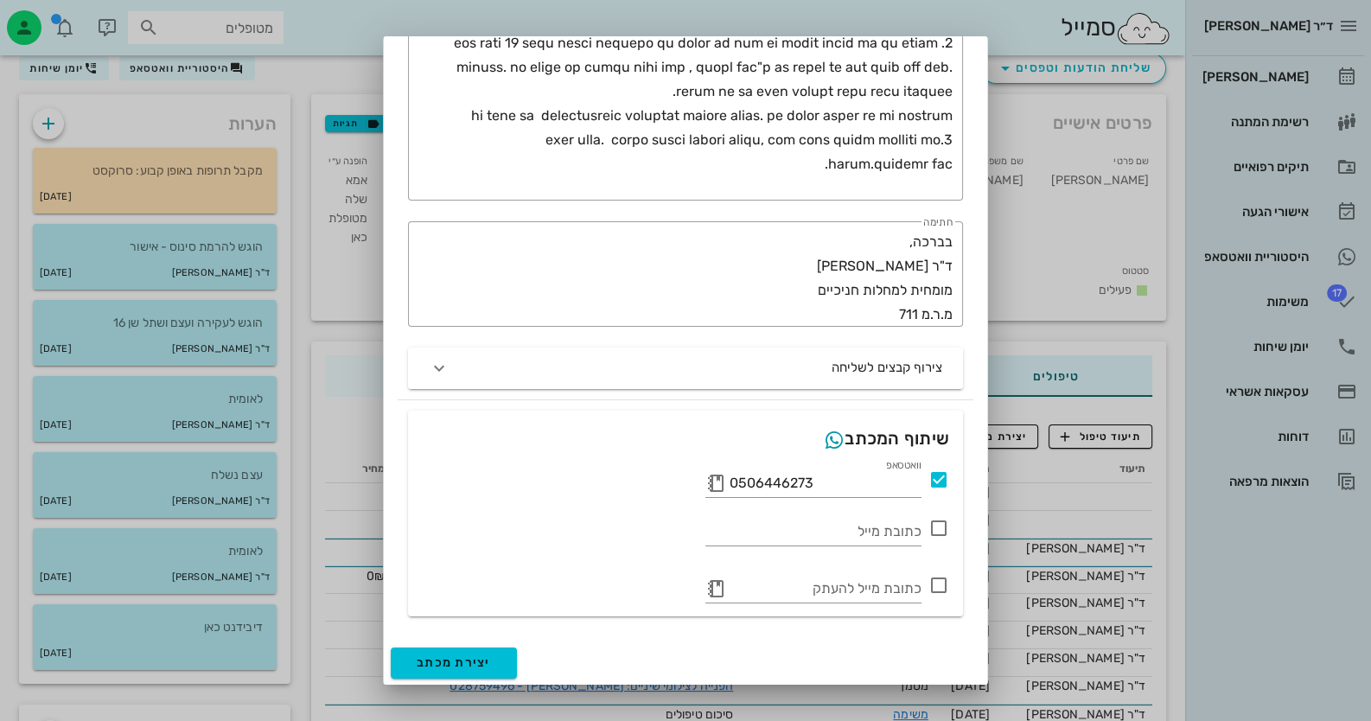
scroll to position [172, 0]
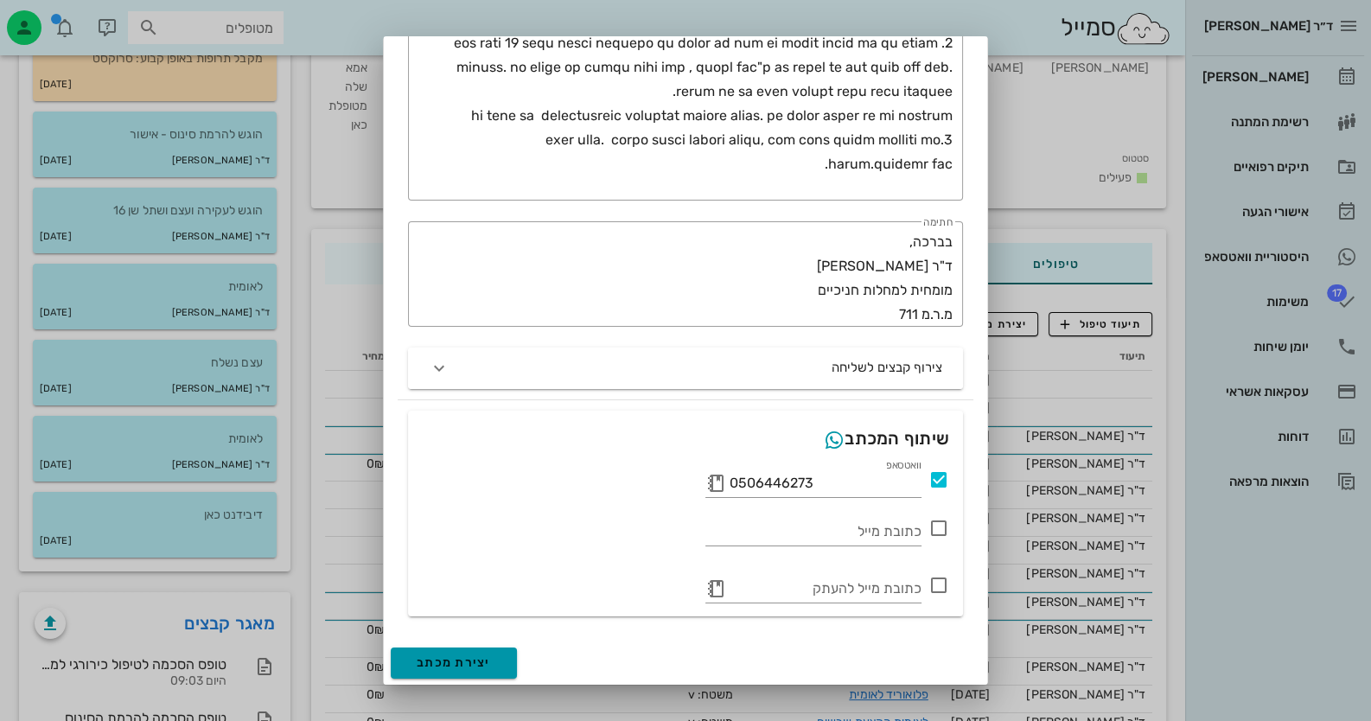
click at [454, 663] on span "יצירת מכתב" at bounding box center [454, 662] width 74 height 15
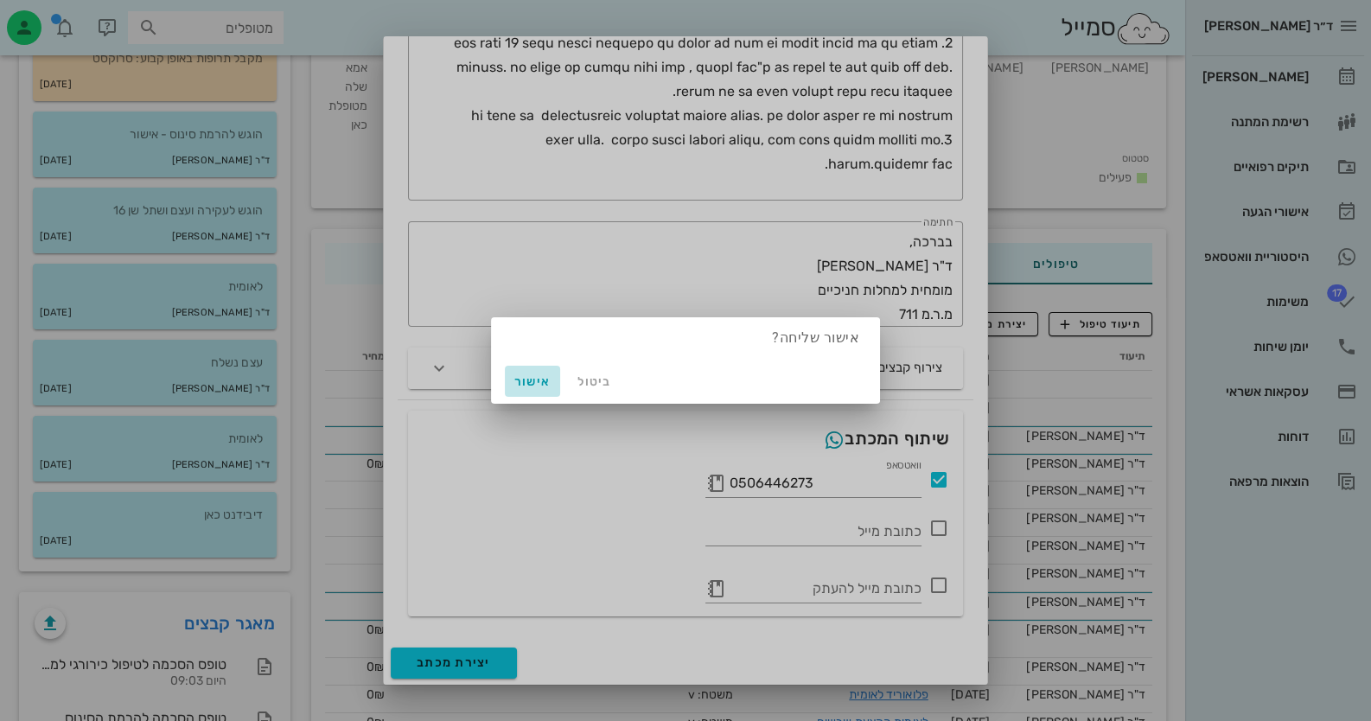
click at [526, 383] on span "אישור" at bounding box center [532, 381] width 41 height 15
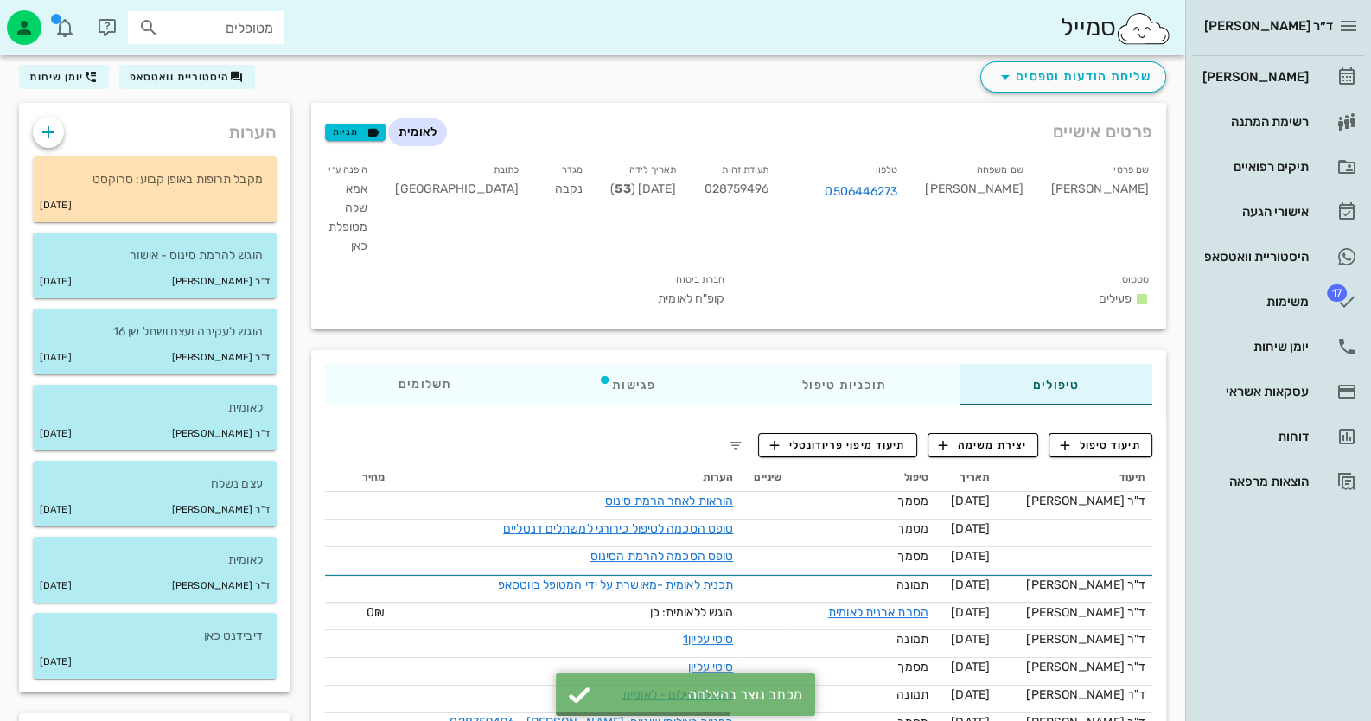
scroll to position [0, 0]
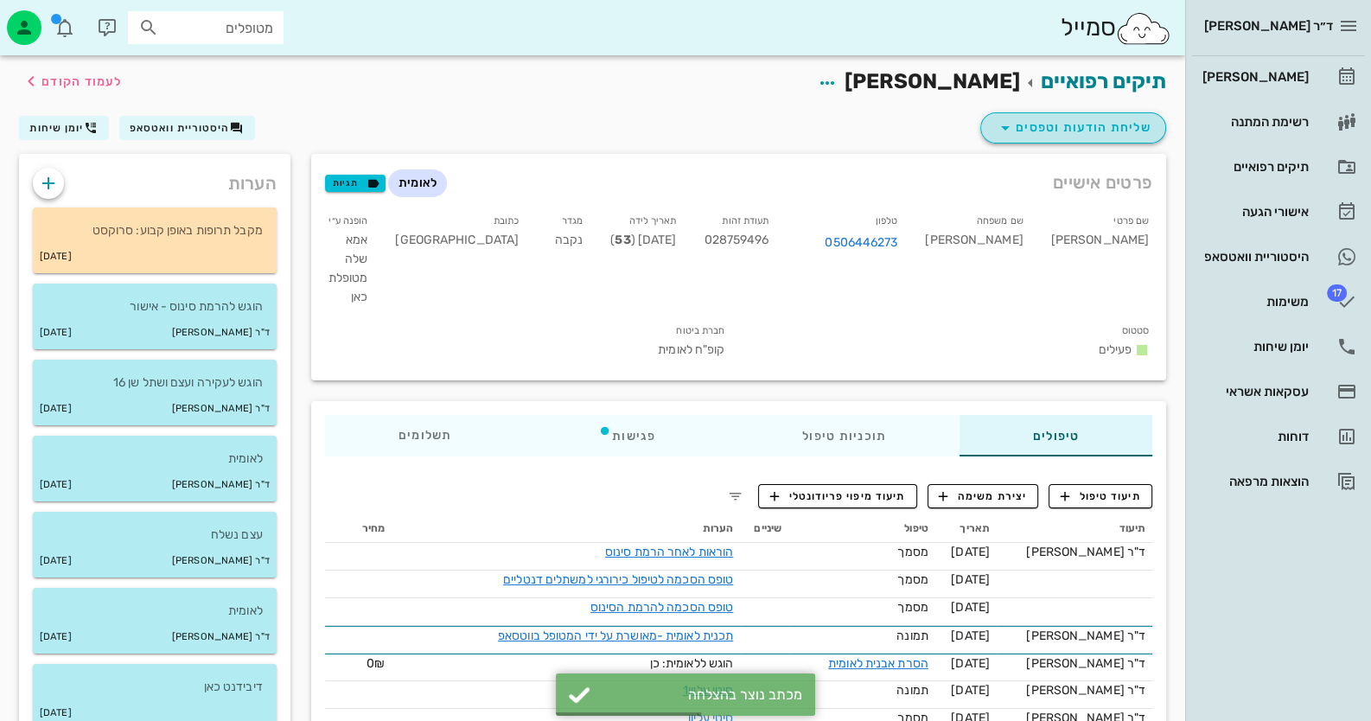
click at [1074, 124] on span "שליחת הודעות וטפסים" at bounding box center [1073, 128] width 156 height 21
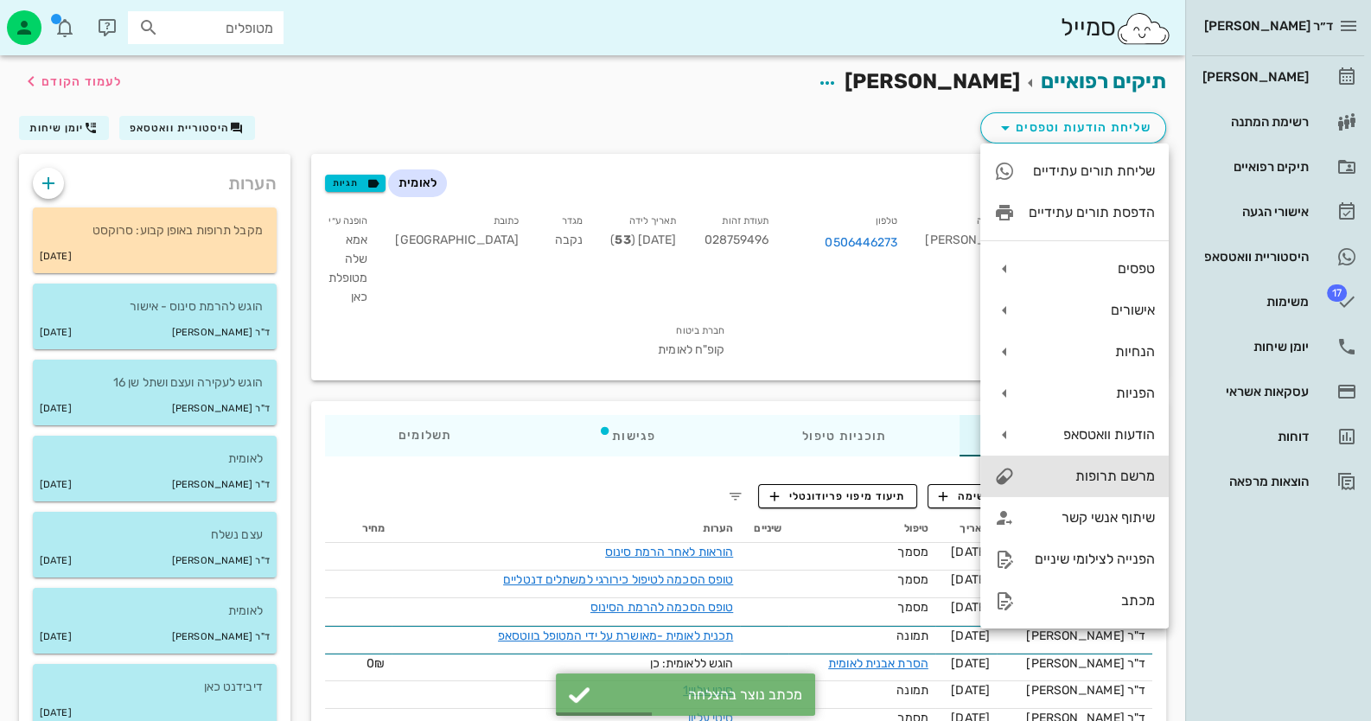
click at [1084, 477] on div "מרשם תרופות" at bounding box center [1092, 476] width 126 height 16
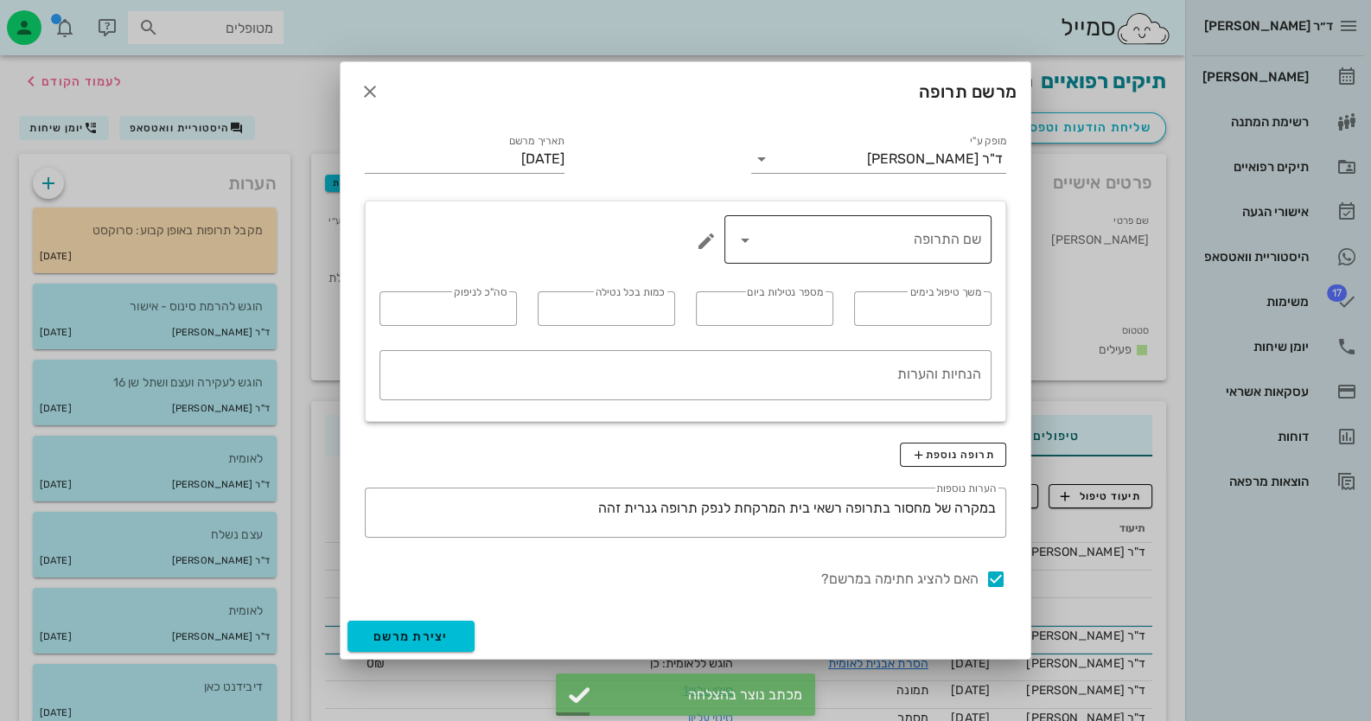
click at [884, 254] on div "שם התרופה" at bounding box center [858, 239] width 246 height 48
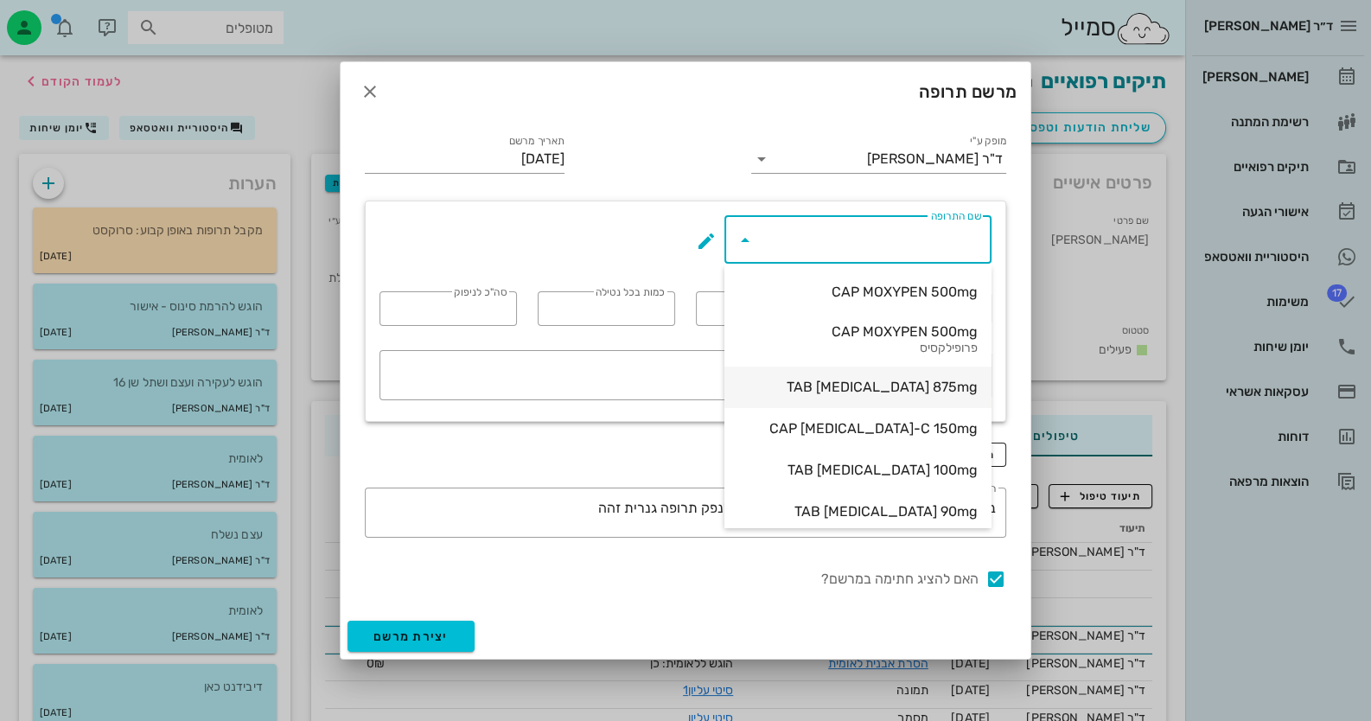
click at [925, 389] on div "TAB [MEDICAL_DATA] 875mg" at bounding box center [857, 387] width 239 height 16
type input "TAB [MEDICAL_DATA] 875mg"
type input "5"
type input "2"
type input "1"
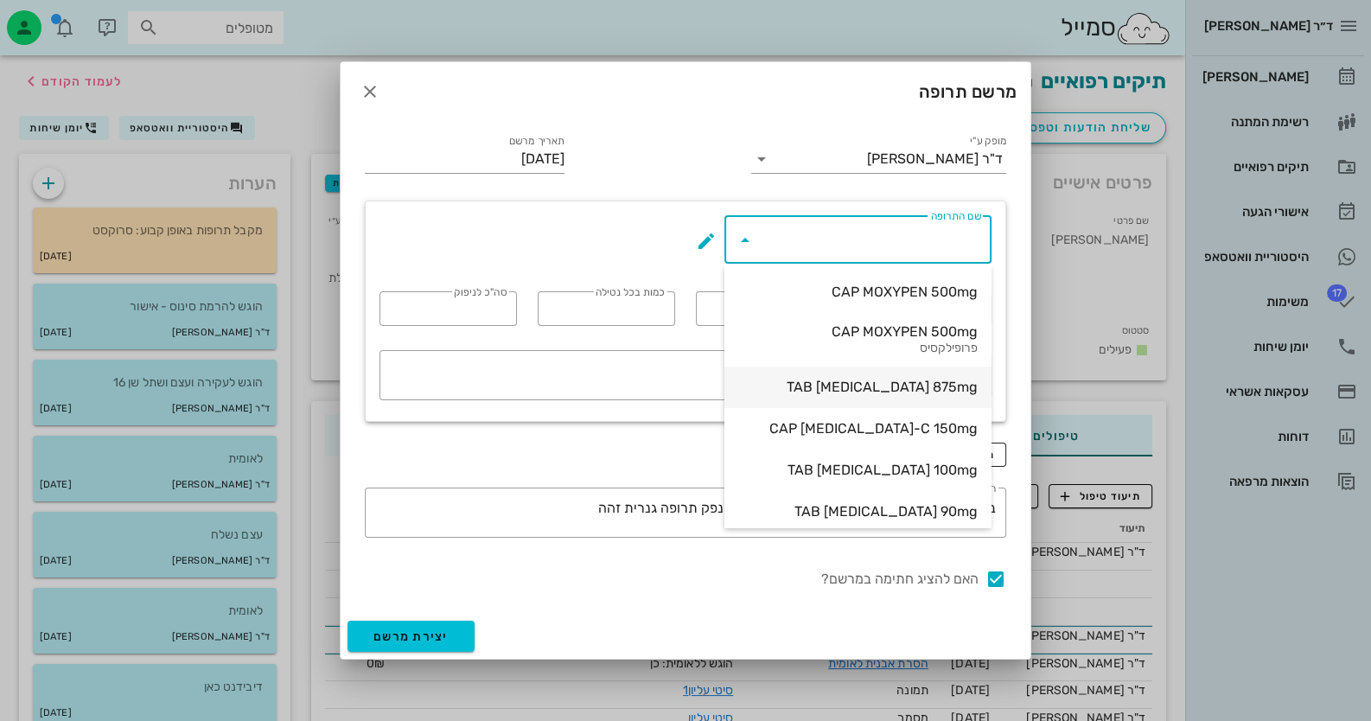
type input "10"
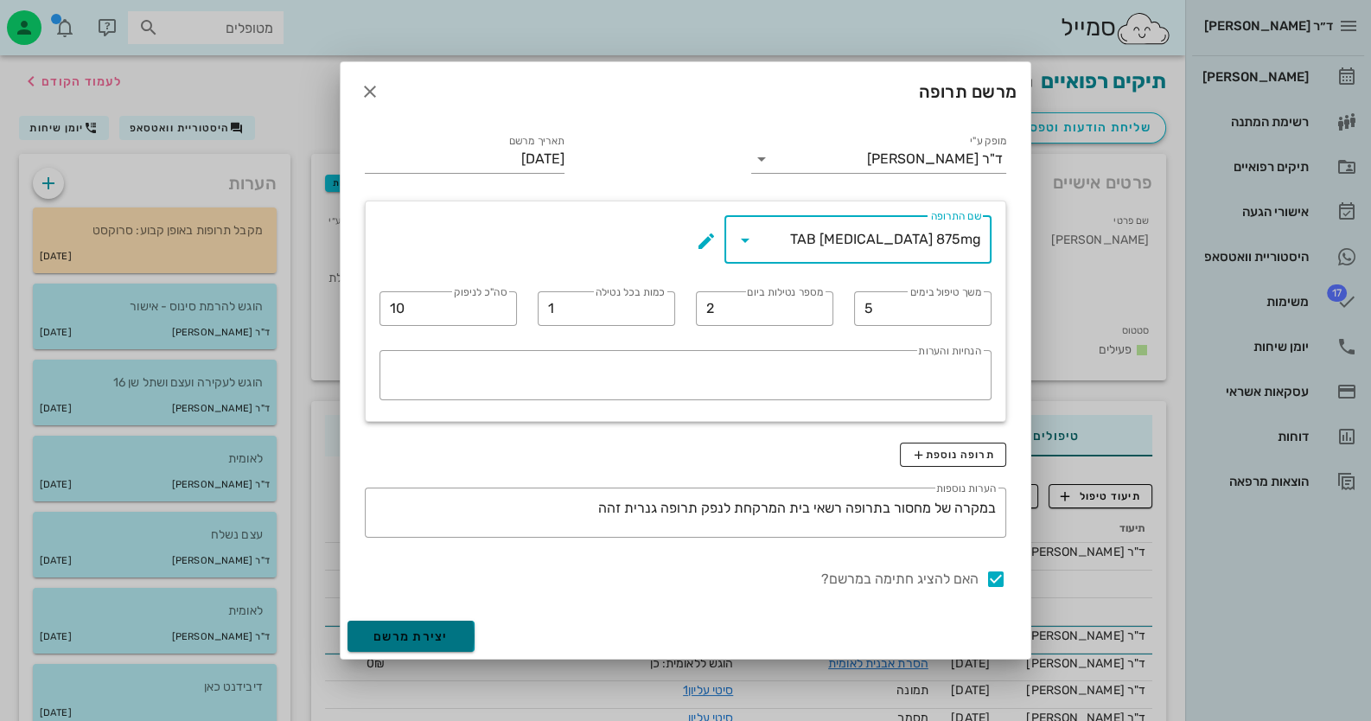
click at [458, 628] on button "יצירת מרשם" at bounding box center [410, 636] width 127 height 31
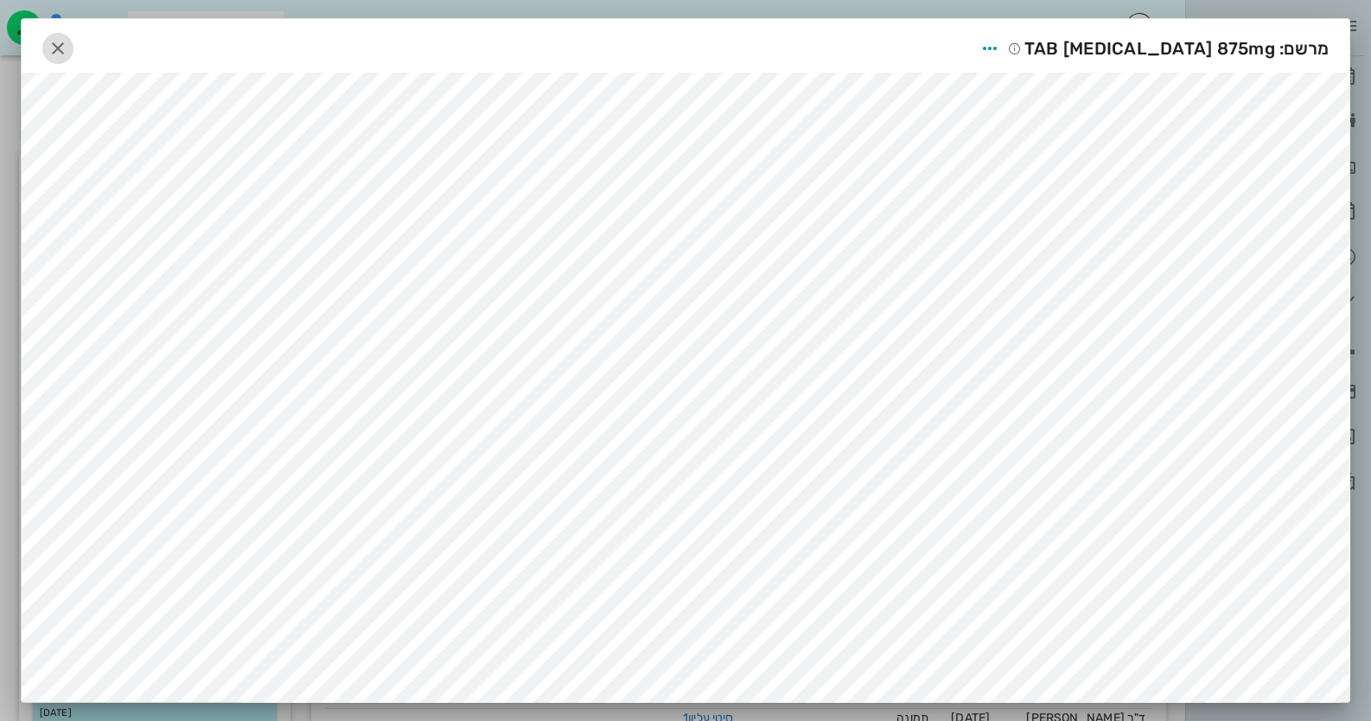
click at [68, 40] on icon "button" at bounding box center [58, 48] width 21 height 21
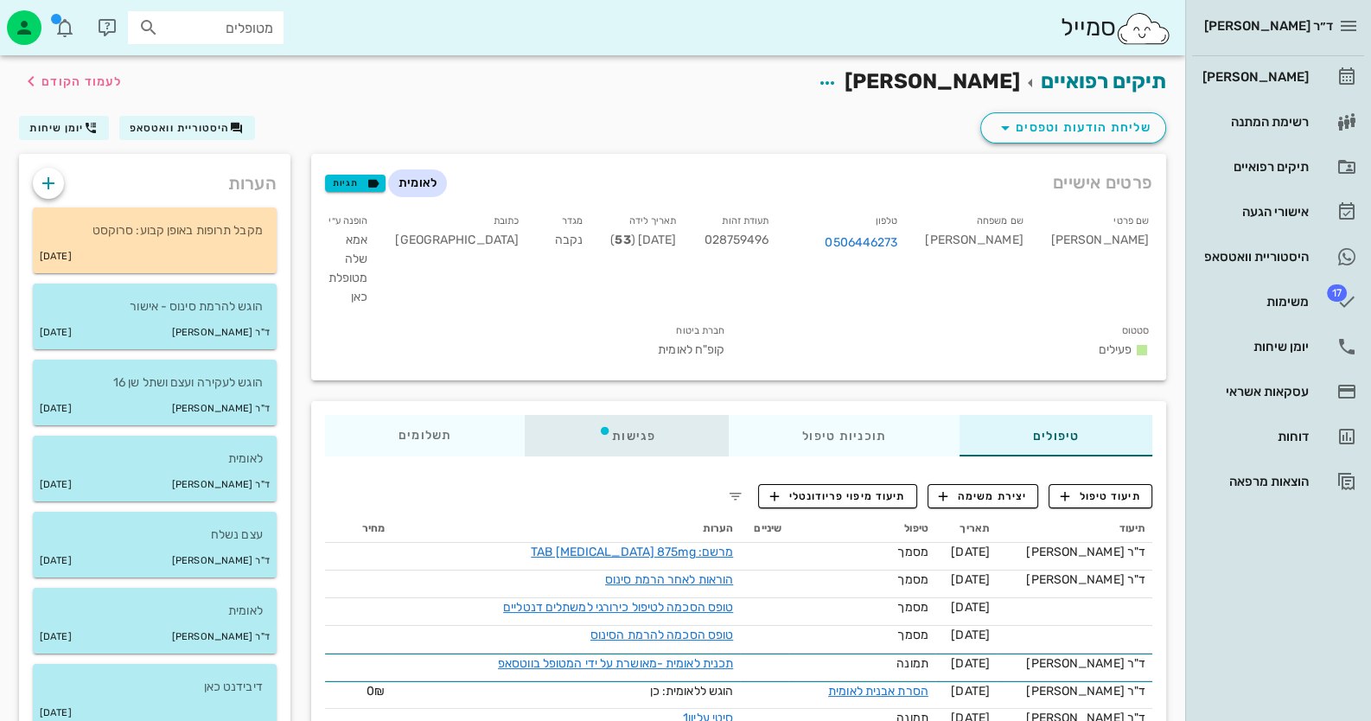
click at [628, 415] on div "פגישות" at bounding box center [627, 435] width 204 height 41
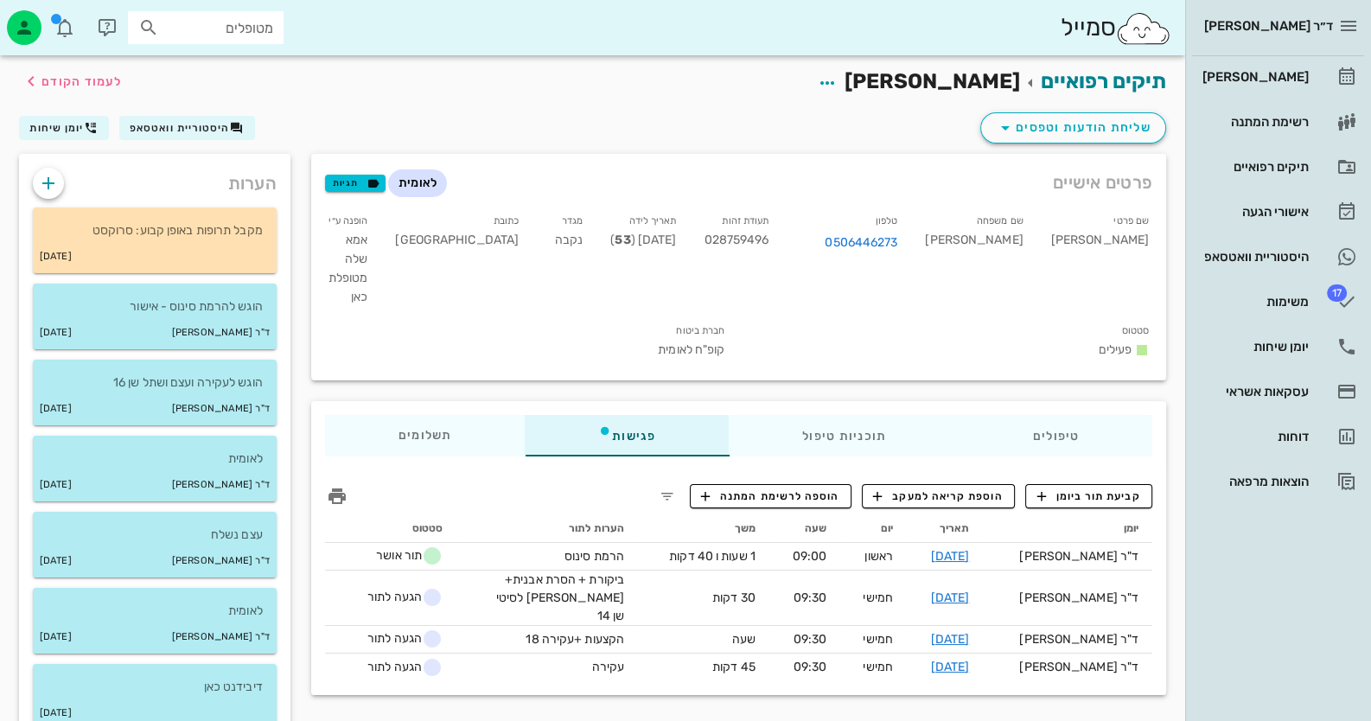
click at [1112, 505] on div "יומן תאריך יום שעה משך הערות לתור סטטוס ד"ר [PERSON_NAME] [DATE] ראשון 09:00 1 …" at bounding box center [739, 598] width 848 height 187
click at [1114, 484] on button "קביעת תור ביומן" at bounding box center [1088, 496] width 127 height 24
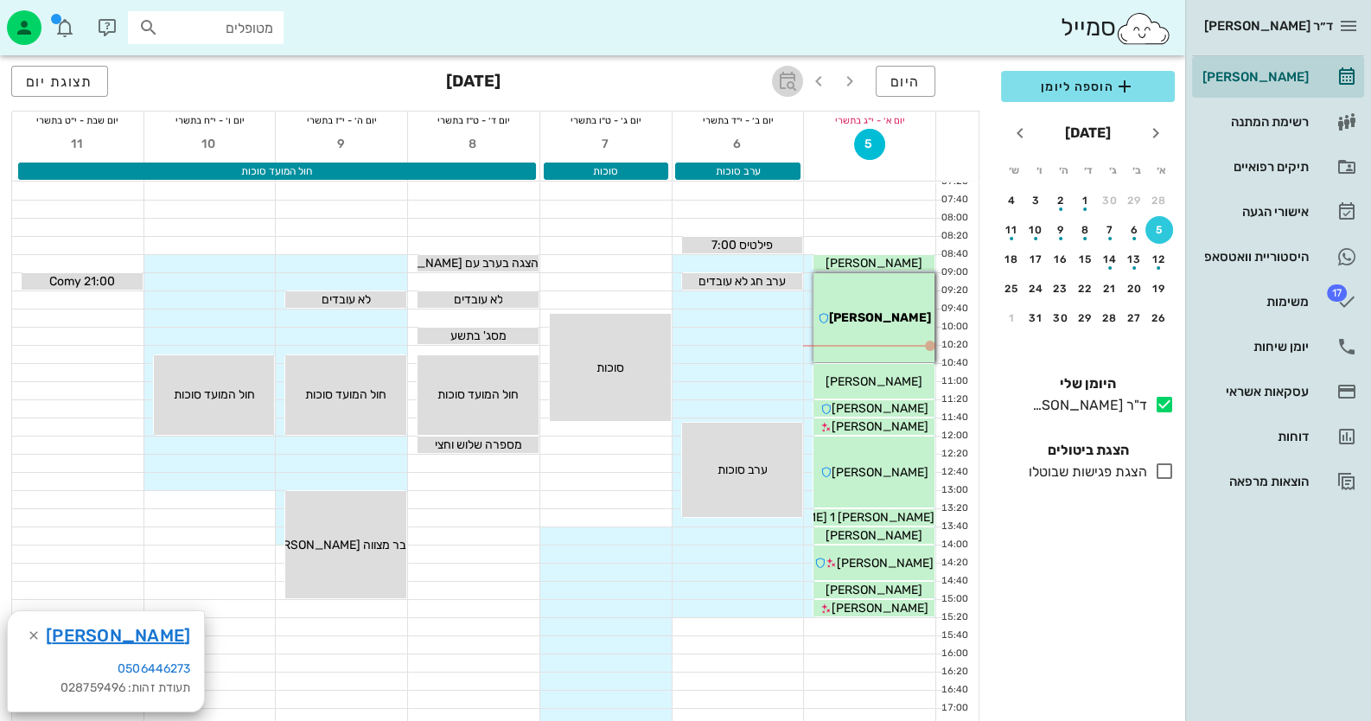
click at [795, 71] on icon "button" at bounding box center [787, 81] width 21 height 21
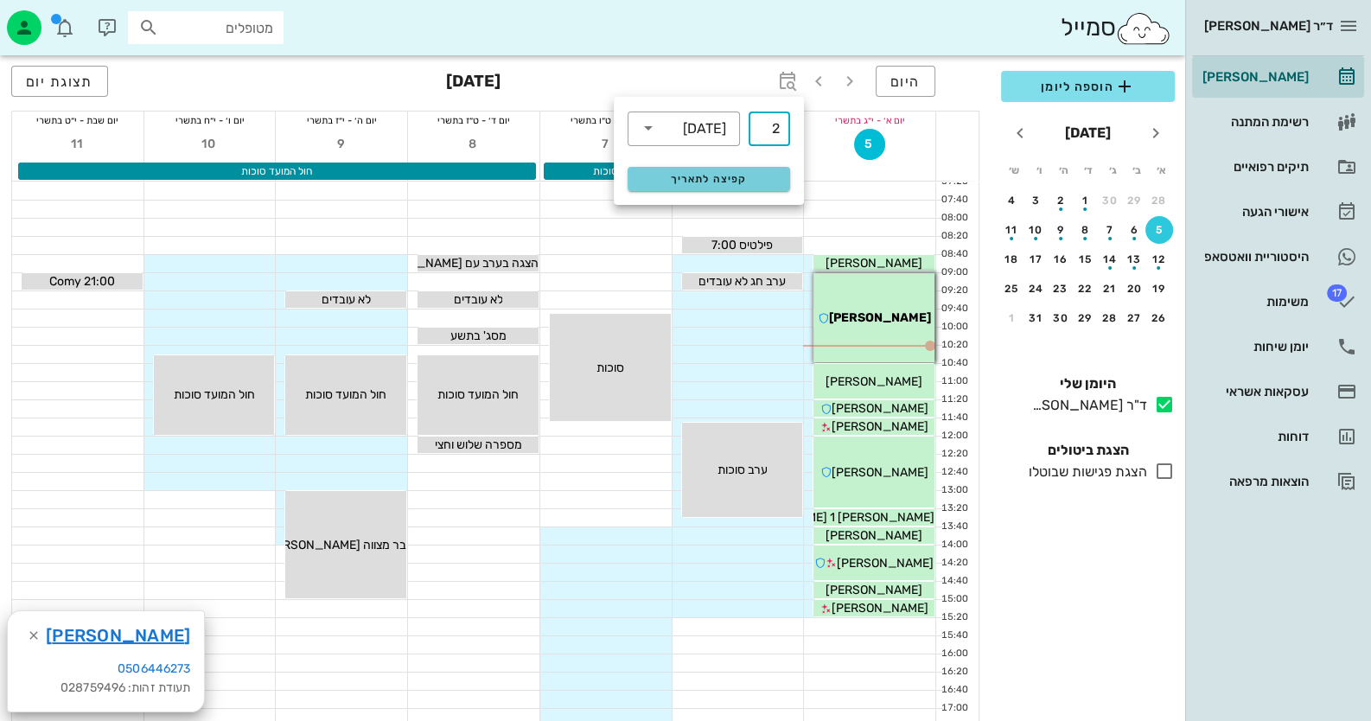
type input "2"
click at [723, 174] on span "קפיצה לתאריך" at bounding box center [708, 179] width 141 height 12
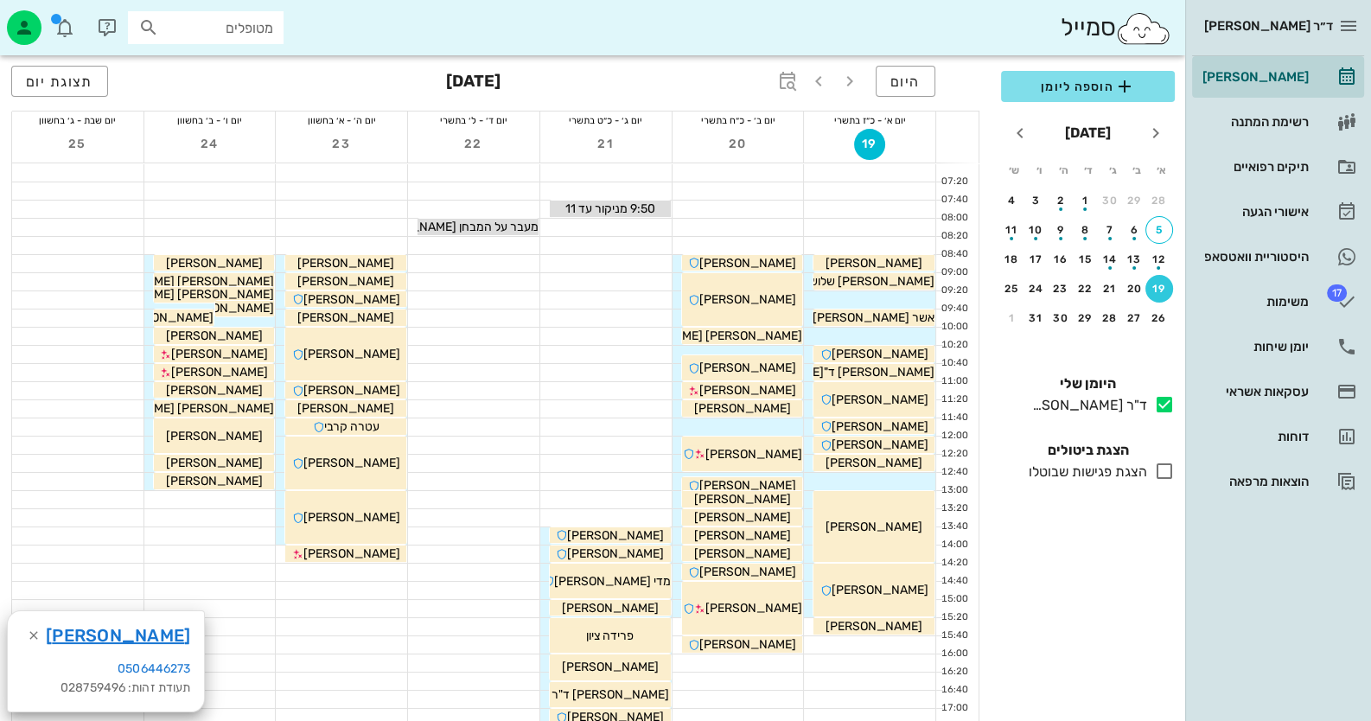
click at [155, 643] on div "[PERSON_NAME]" at bounding box center [106, 635] width 196 height 48
click at [138, 643] on link "[PERSON_NAME]" at bounding box center [118, 635] width 144 height 28
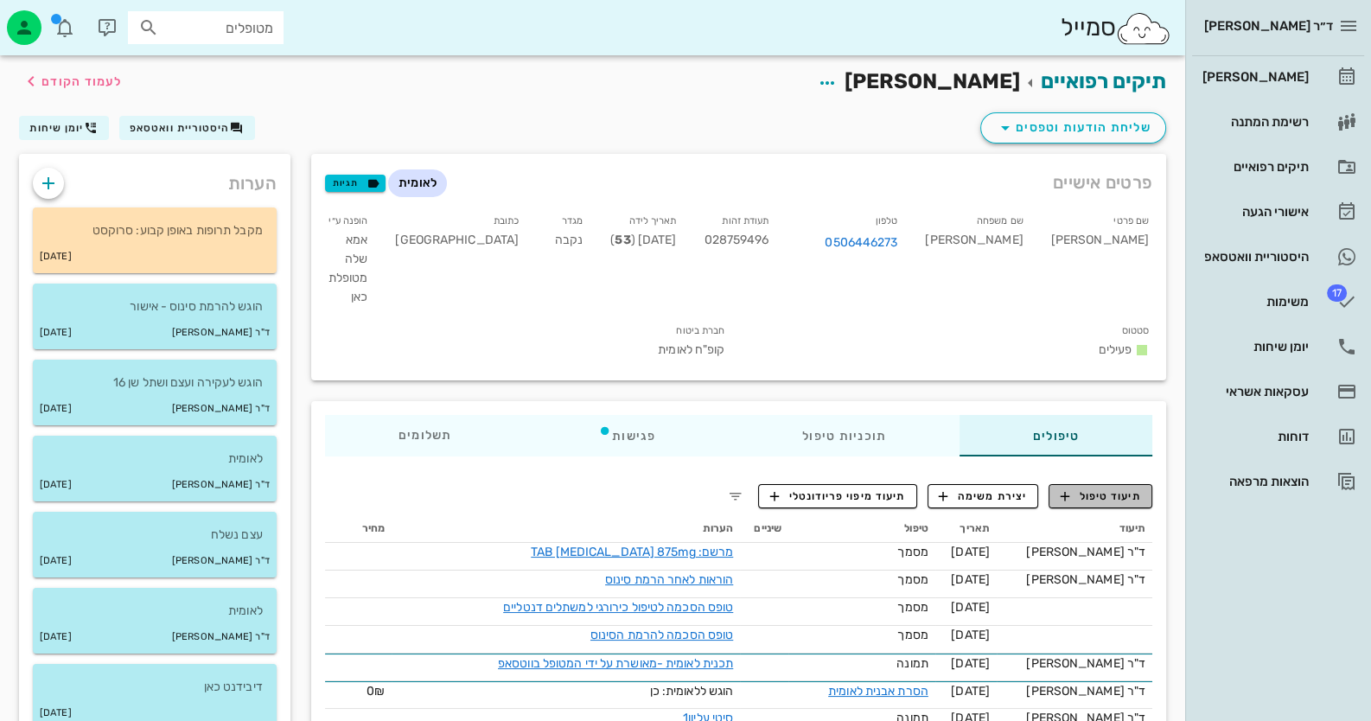
click at [1102, 488] on span "תיעוד טיפול" at bounding box center [1101, 496] width 80 height 16
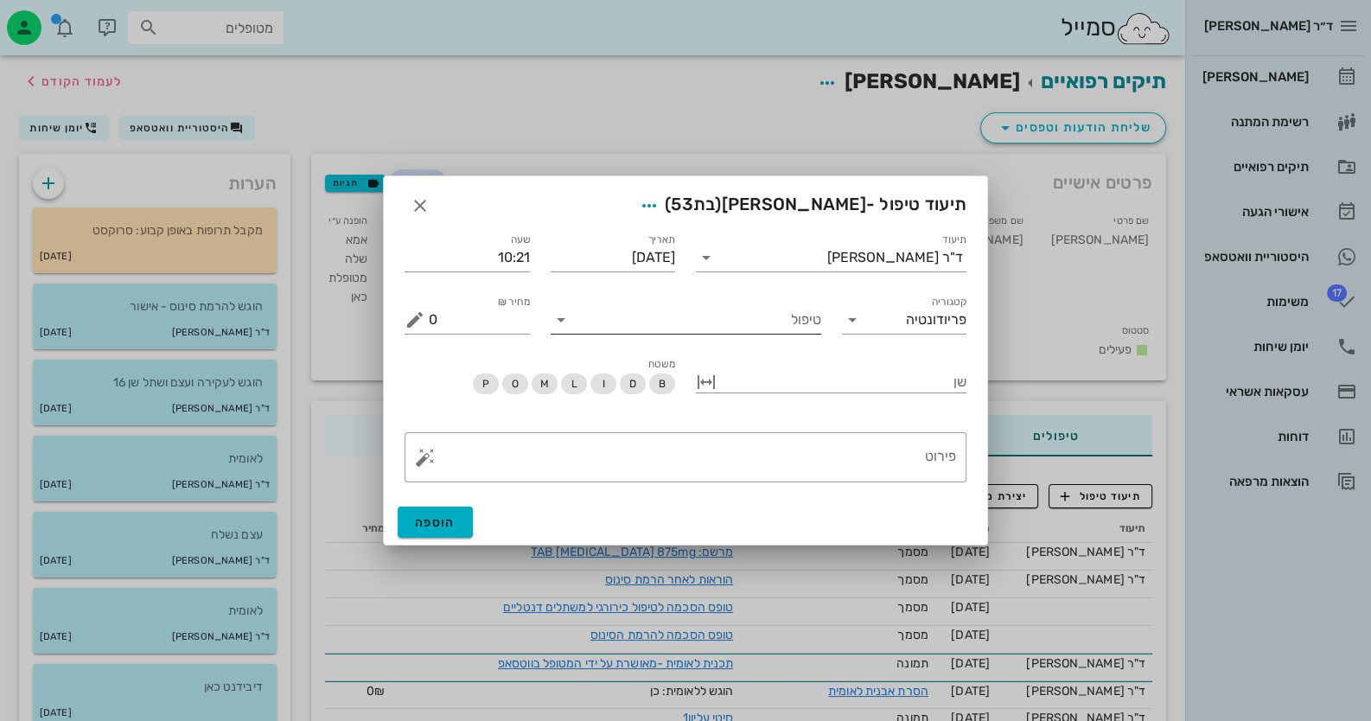
click at [768, 327] on input "טיפול" at bounding box center [698, 320] width 246 height 28
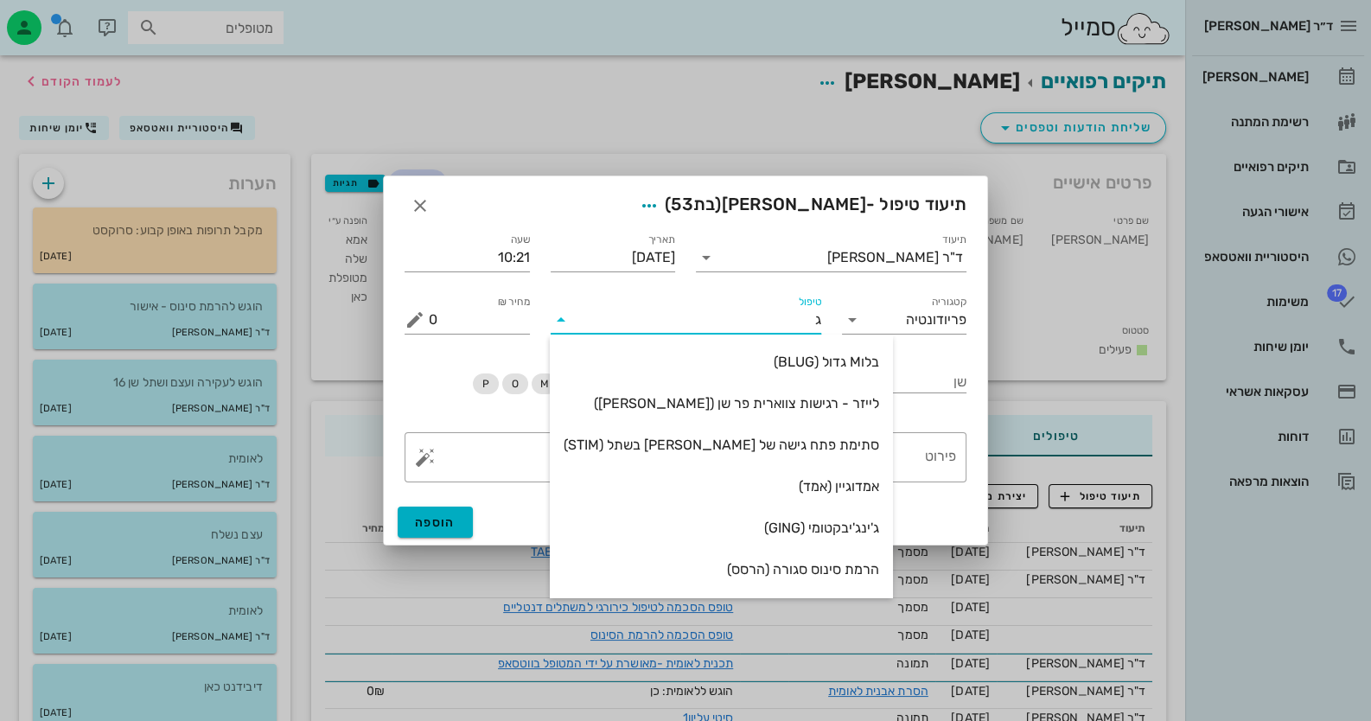
type input "ג'"
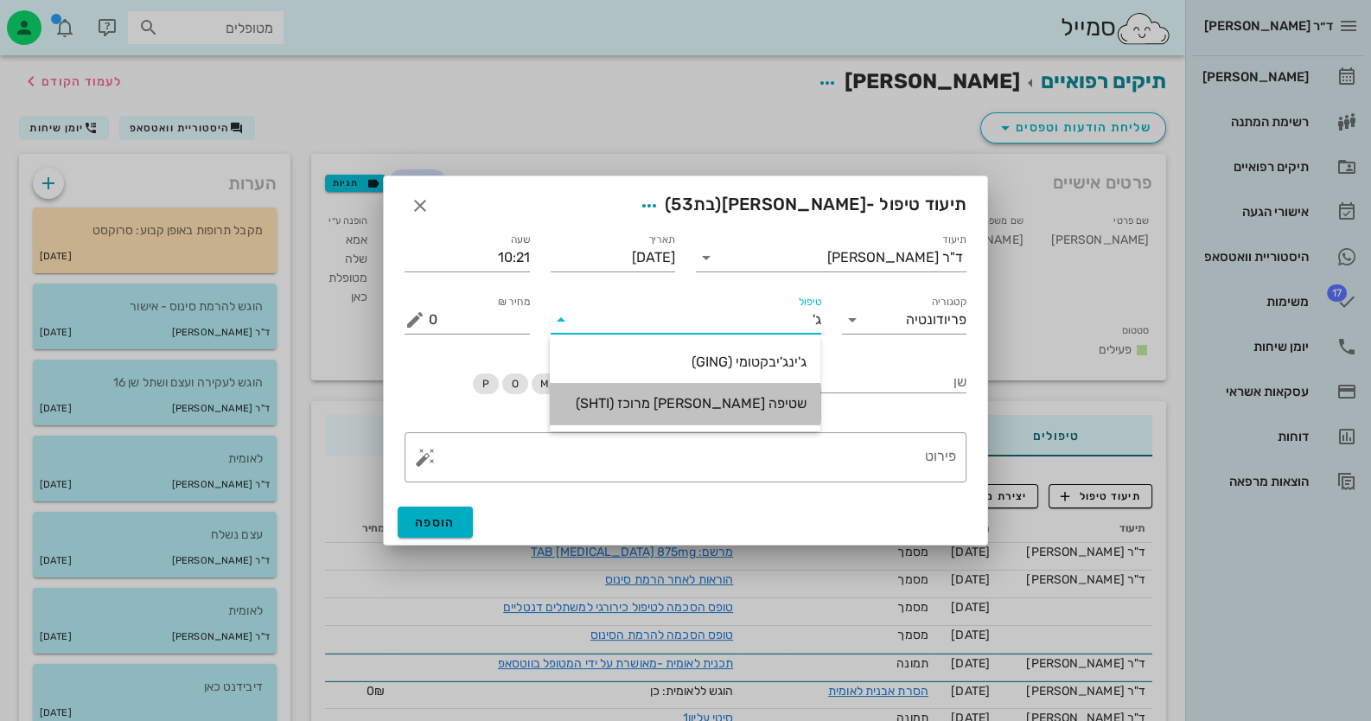
click at [752, 406] on div "שטיפה [PERSON_NAME] מרוכז (SHTI)" at bounding box center [685, 403] width 243 height 16
type input "75"
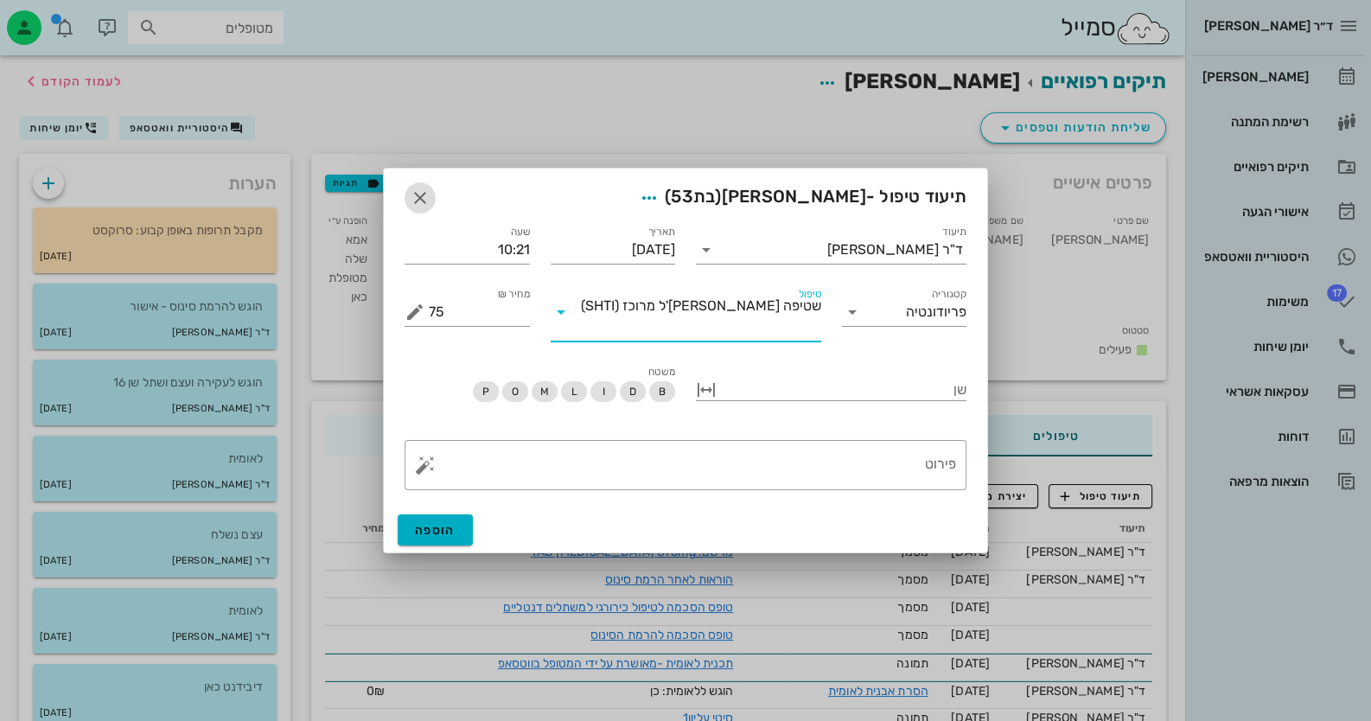
click at [413, 208] on icon "button" at bounding box center [420, 198] width 21 height 21
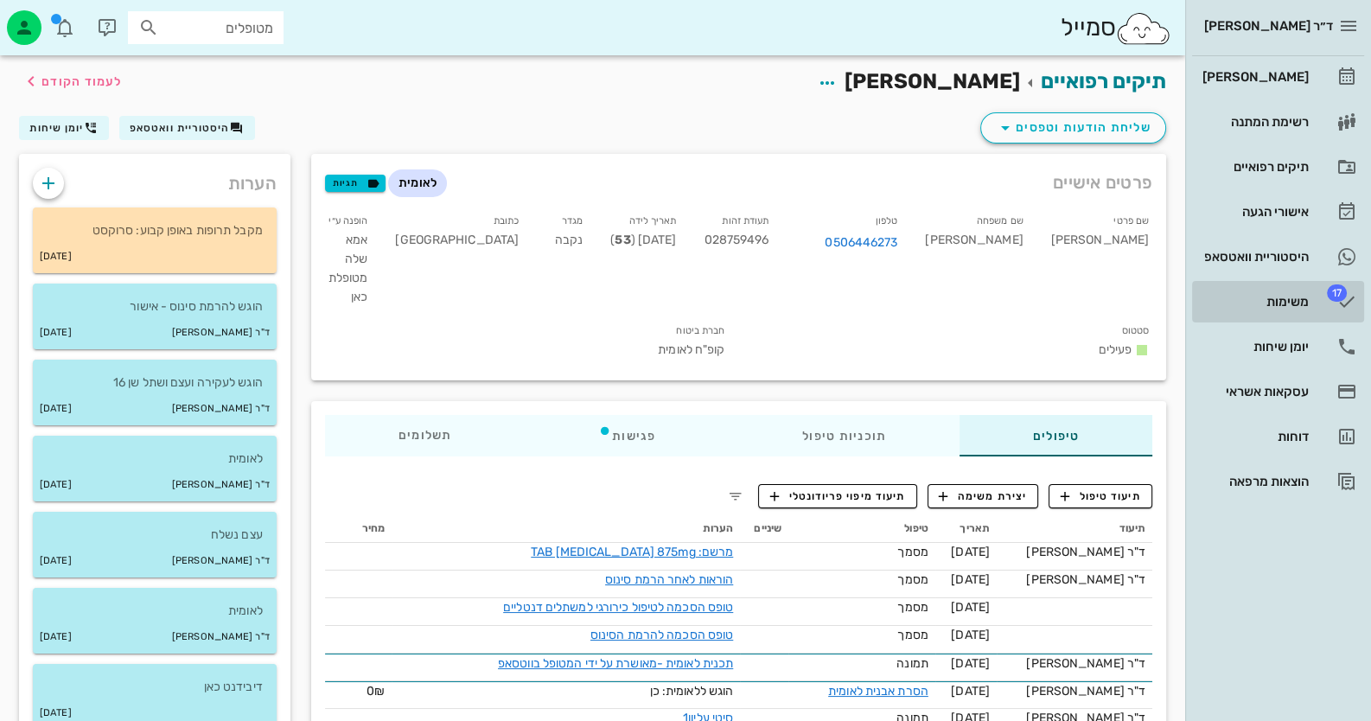
click at [1294, 297] on div "משימות" at bounding box center [1254, 302] width 110 height 14
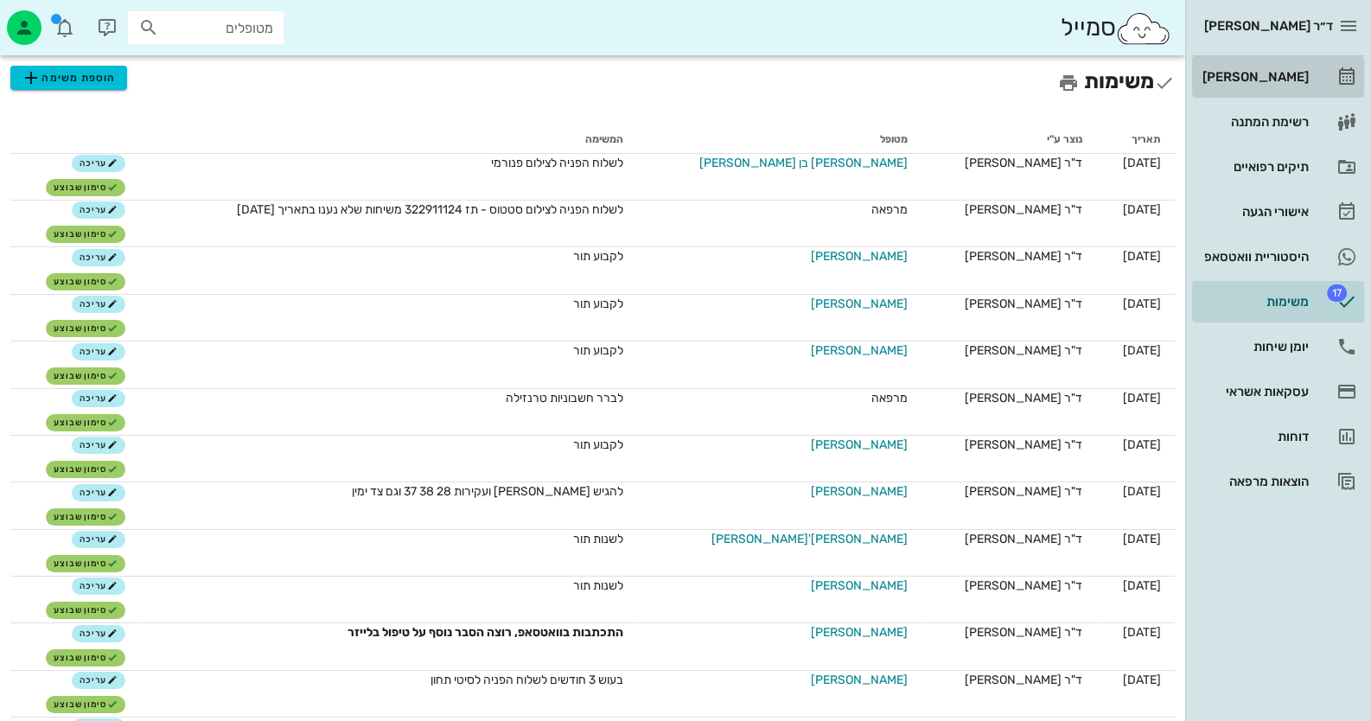
click at [1293, 94] on link "[PERSON_NAME]" at bounding box center [1278, 76] width 172 height 41
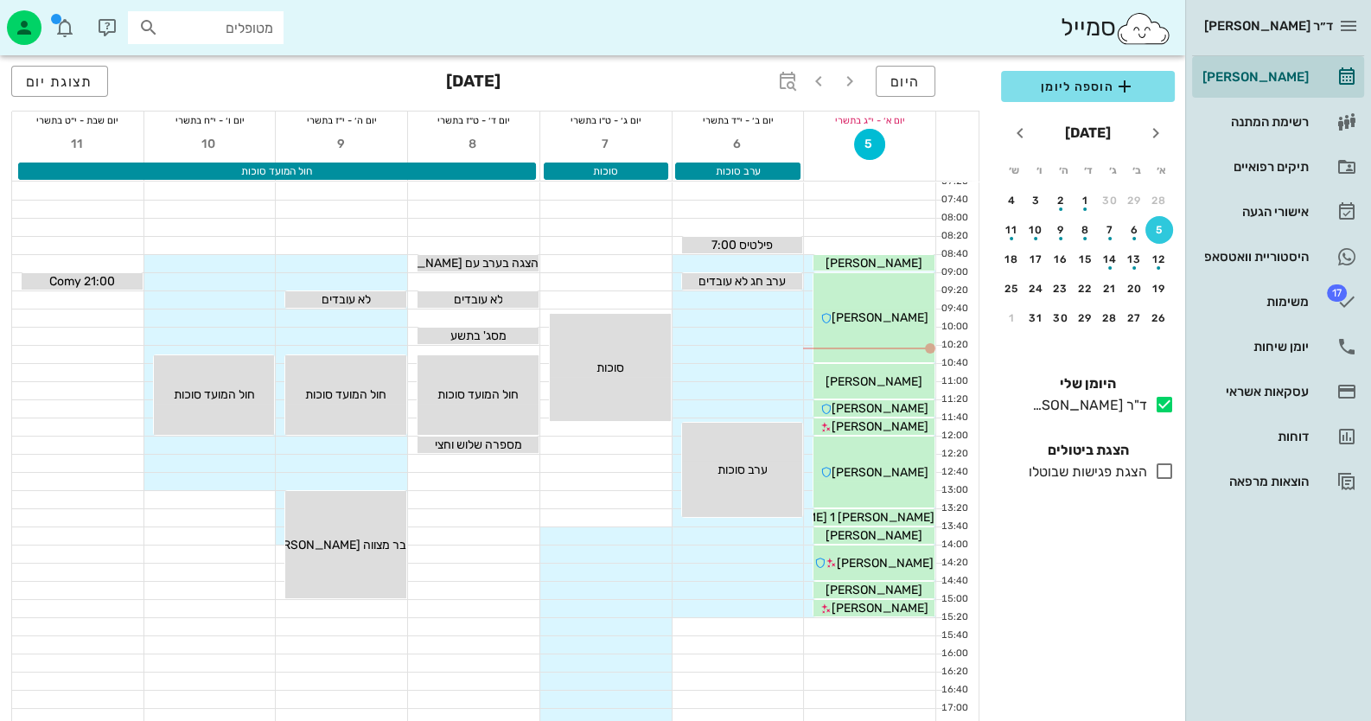
drag, startPoint x: 848, startPoint y: 276, endPoint x: 500, endPoint y: 185, distance: 359.1
click at [500, 185] on div at bounding box center [473, 190] width 131 height 17
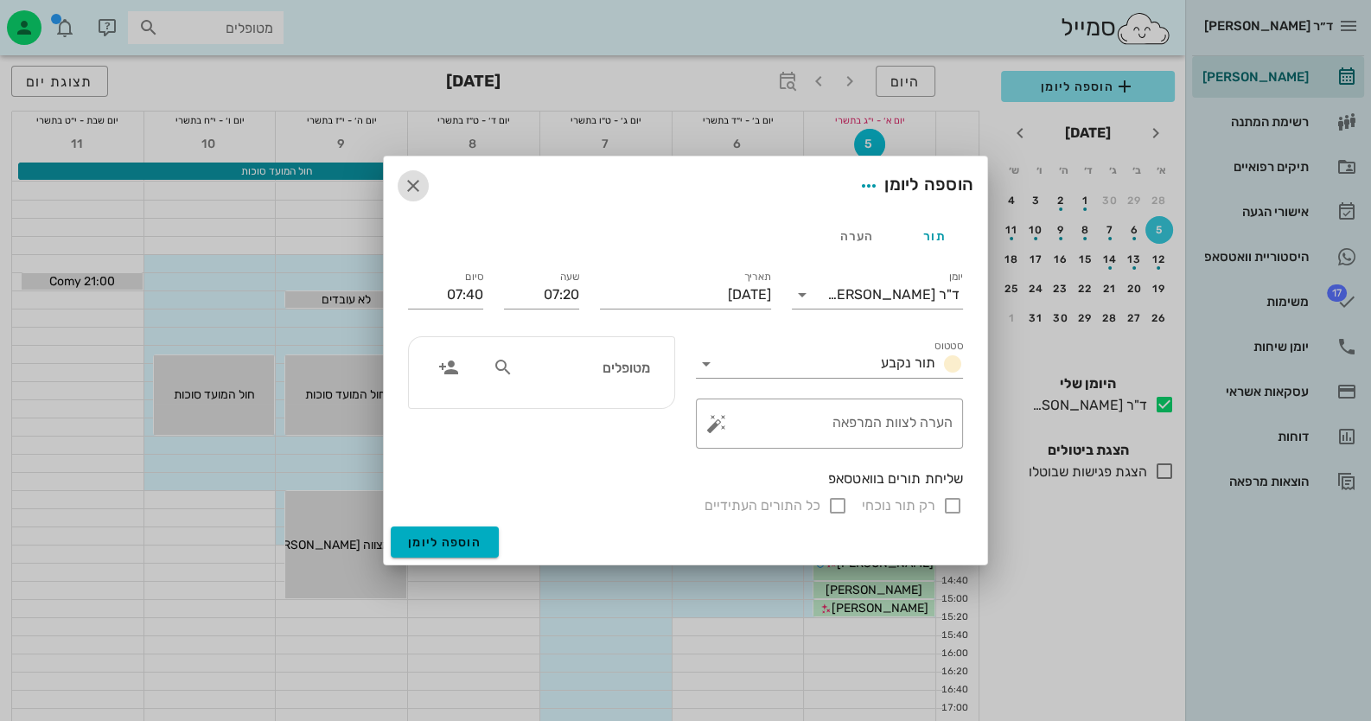
click at [405, 190] on icon "button" at bounding box center [413, 185] width 21 height 21
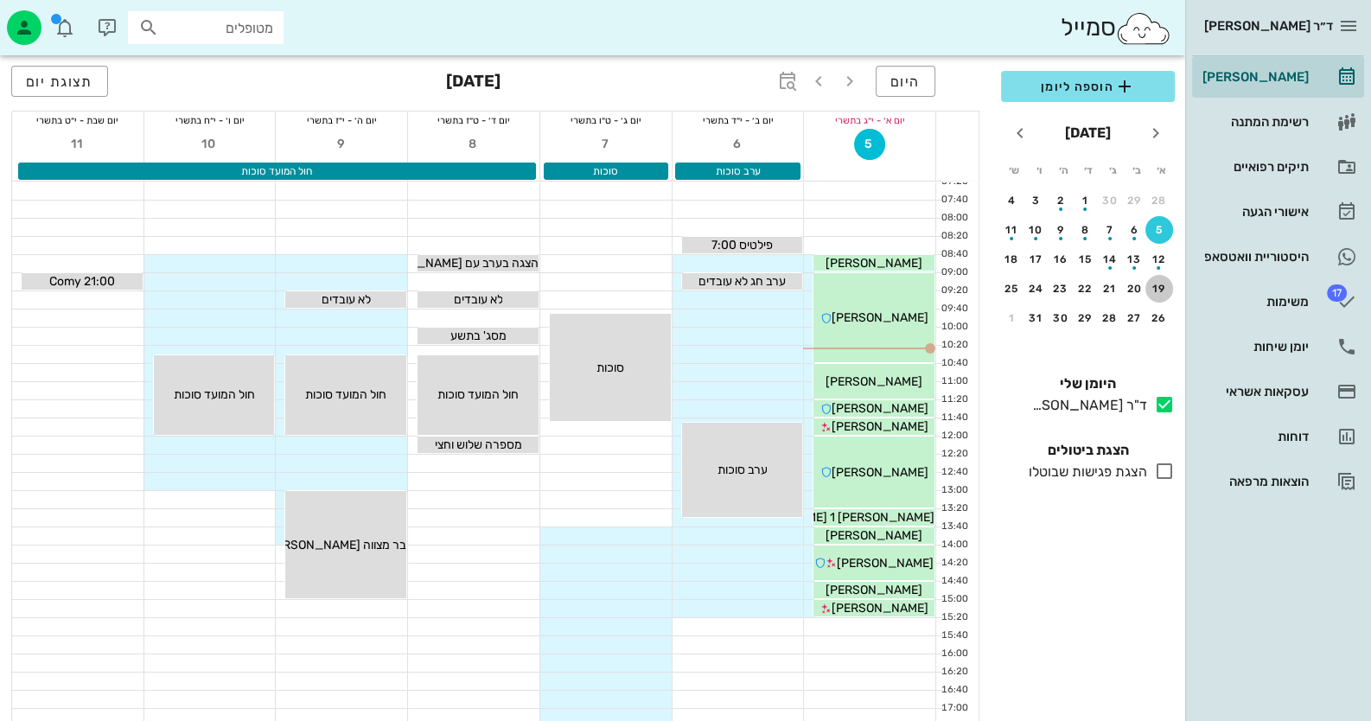
click at [1158, 285] on div "19" at bounding box center [1159, 289] width 28 height 12
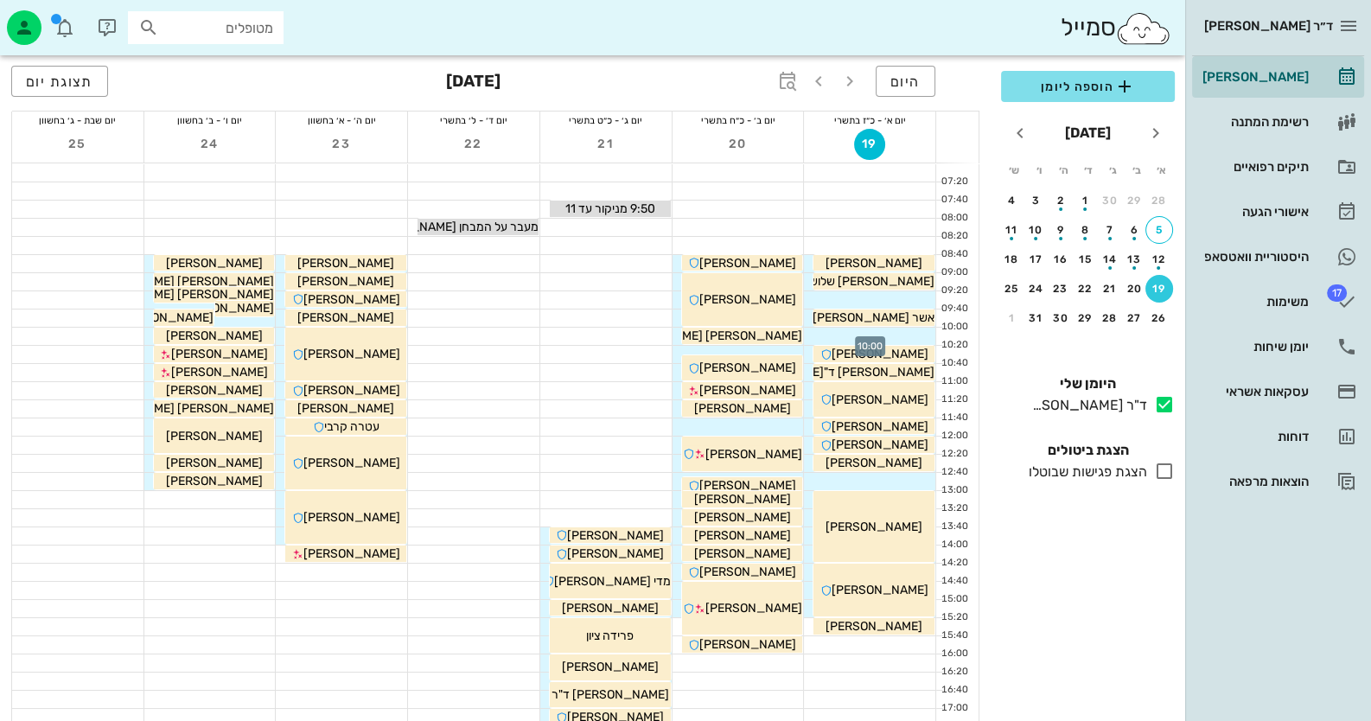
click at [890, 333] on div at bounding box center [869, 336] width 131 height 17
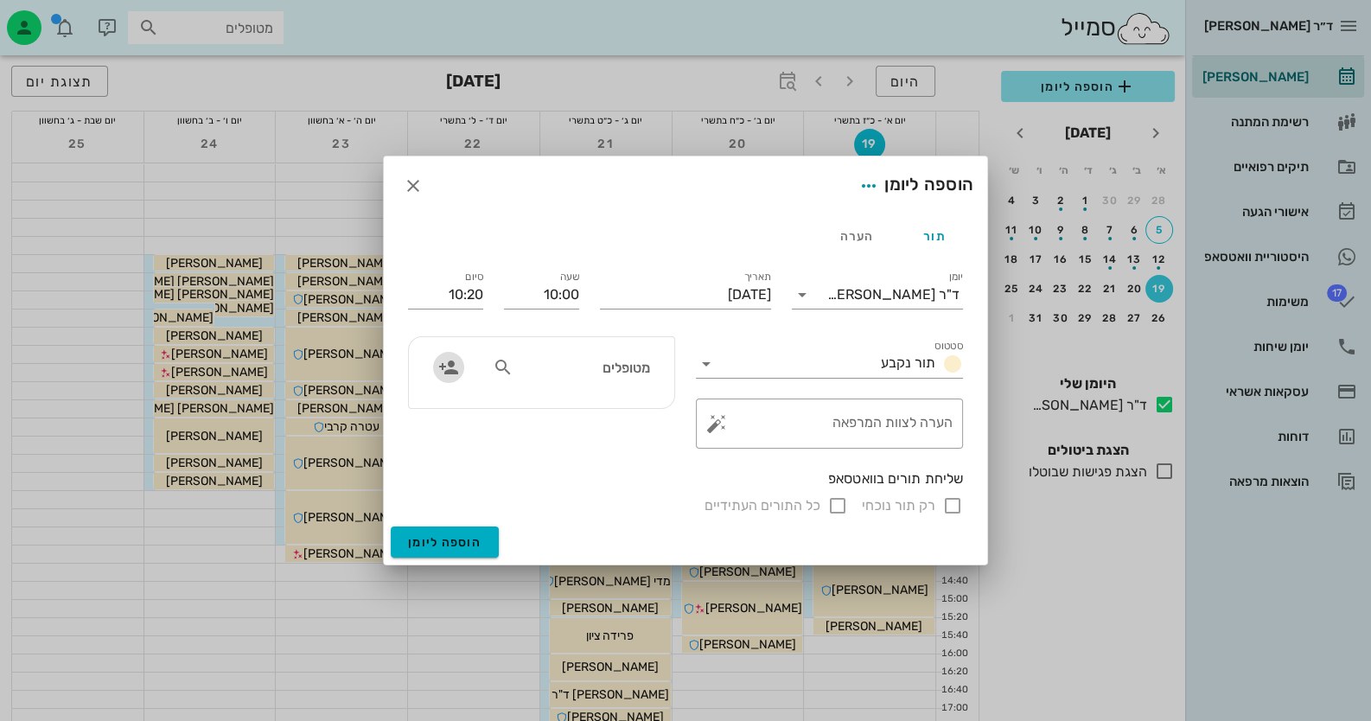
click at [439, 373] on icon "button" at bounding box center [448, 367] width 21 height 21
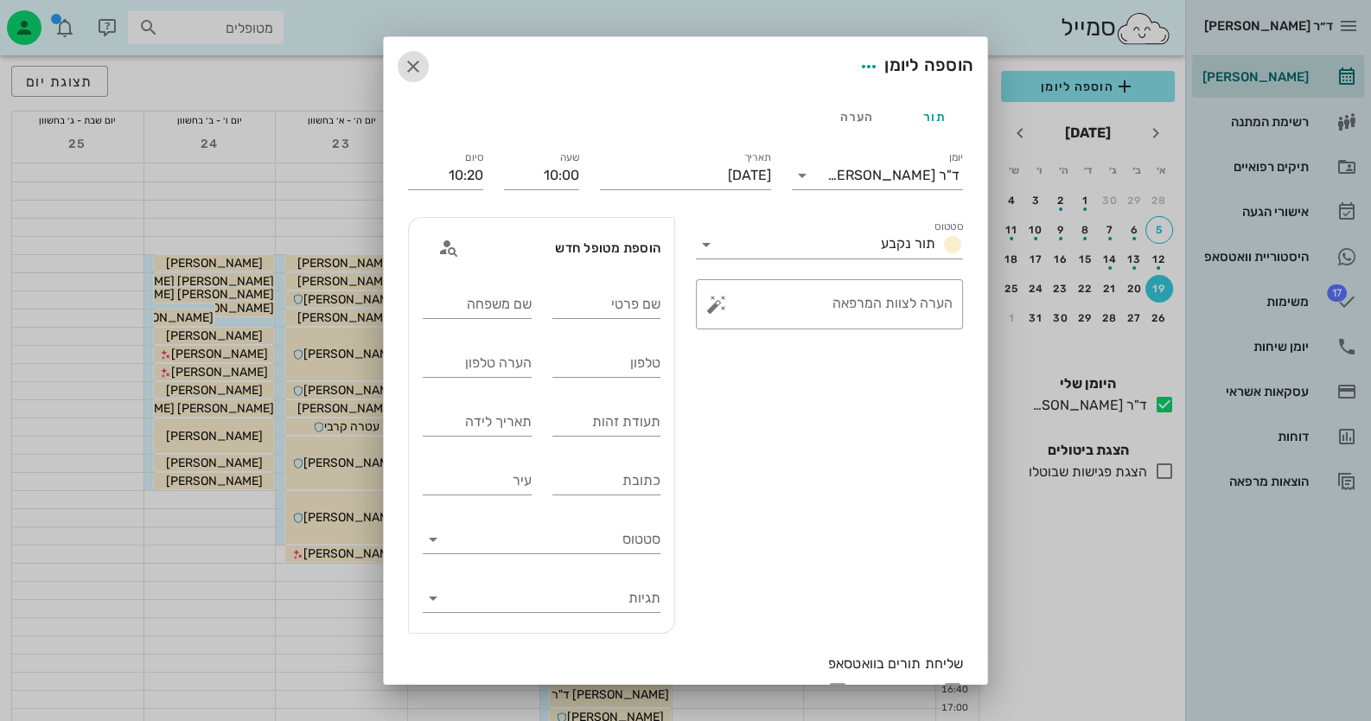
click at [424, 68] on icon "button" at bounding box center [413, 66] width 21 height 21
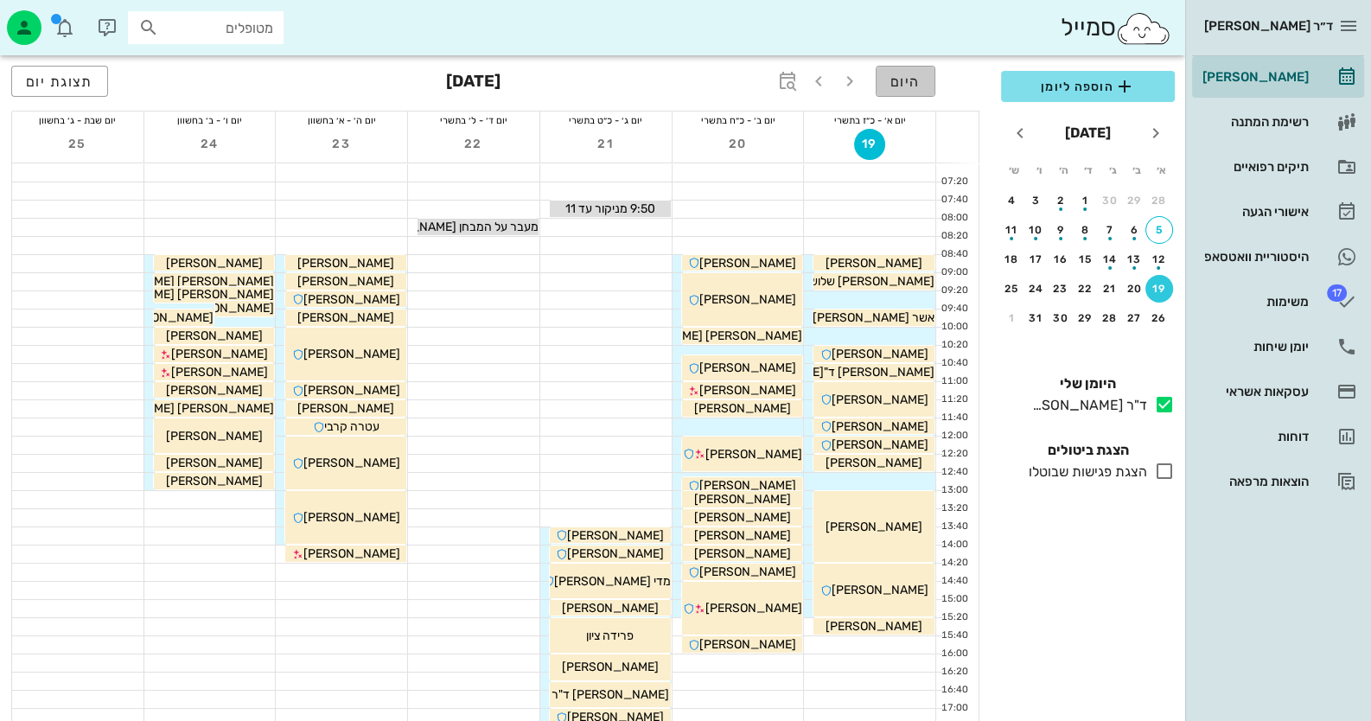
click at [913, 86] on span "היום" at bounding box center [905, 81] width 30 height 16
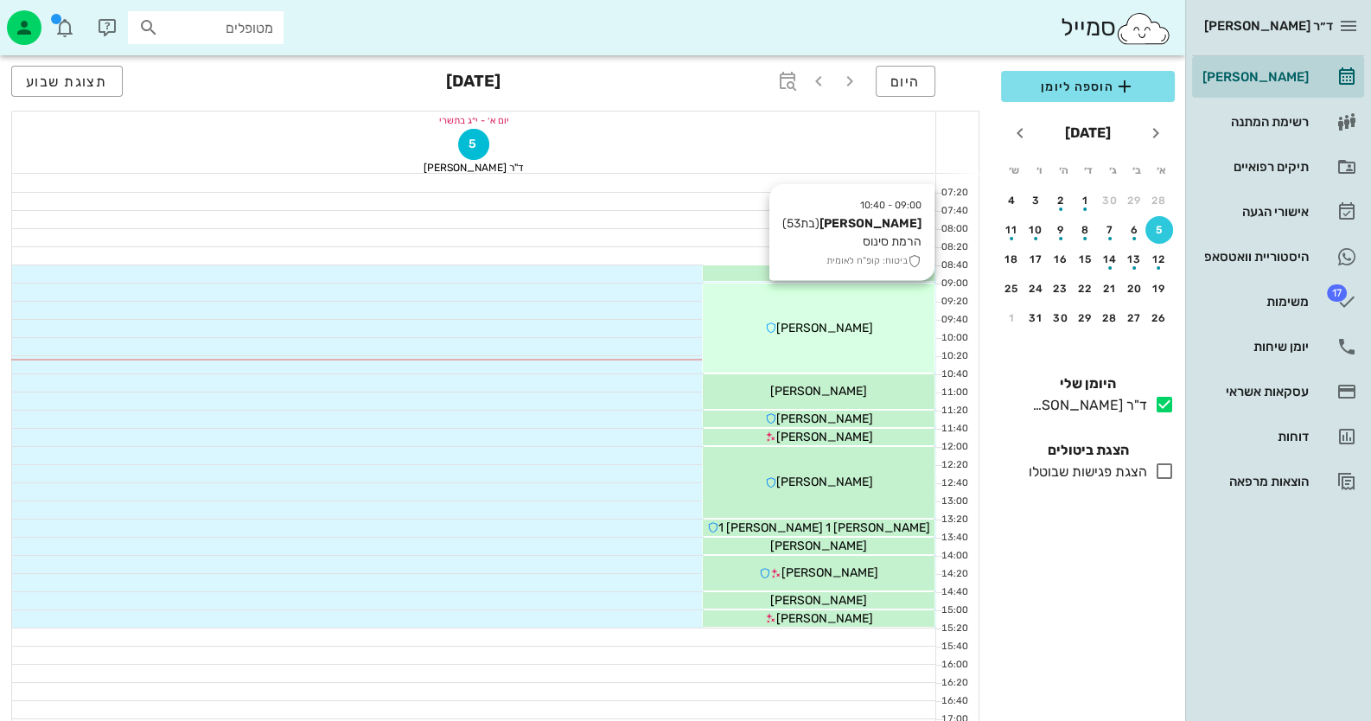
click at [872, 354] on div "09:00 - 10:40 [PERSON_NAME] (בת 53 ) הרמת סינוס ביטוח: קופ"ח לאומית [PERSON_NAM…" at bounding box center [819, 328] width 232 height 89
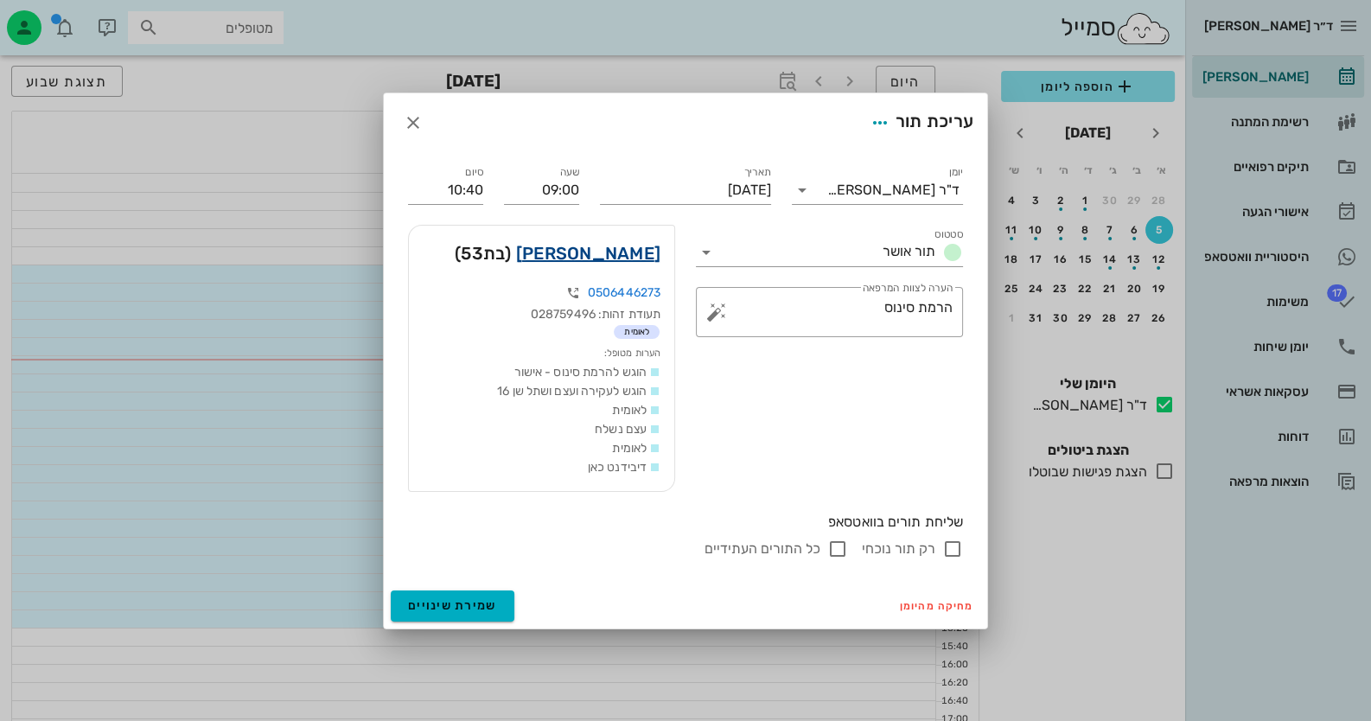
click at [641, 253] on link "[PERSON_NAME]" at bounding box center [588, 253] width 144 height 28
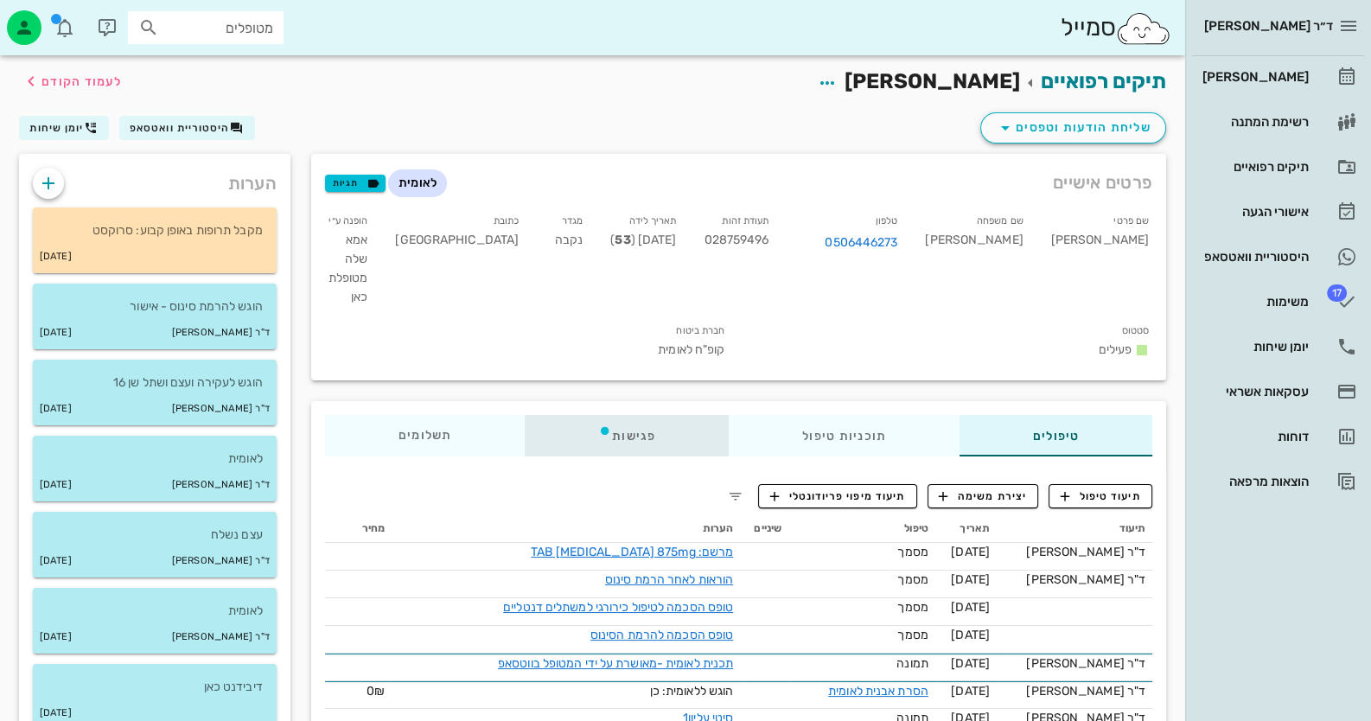
click at [638, 415] on div "פגישות" at bounding box center [627, 435] width 204 height 41
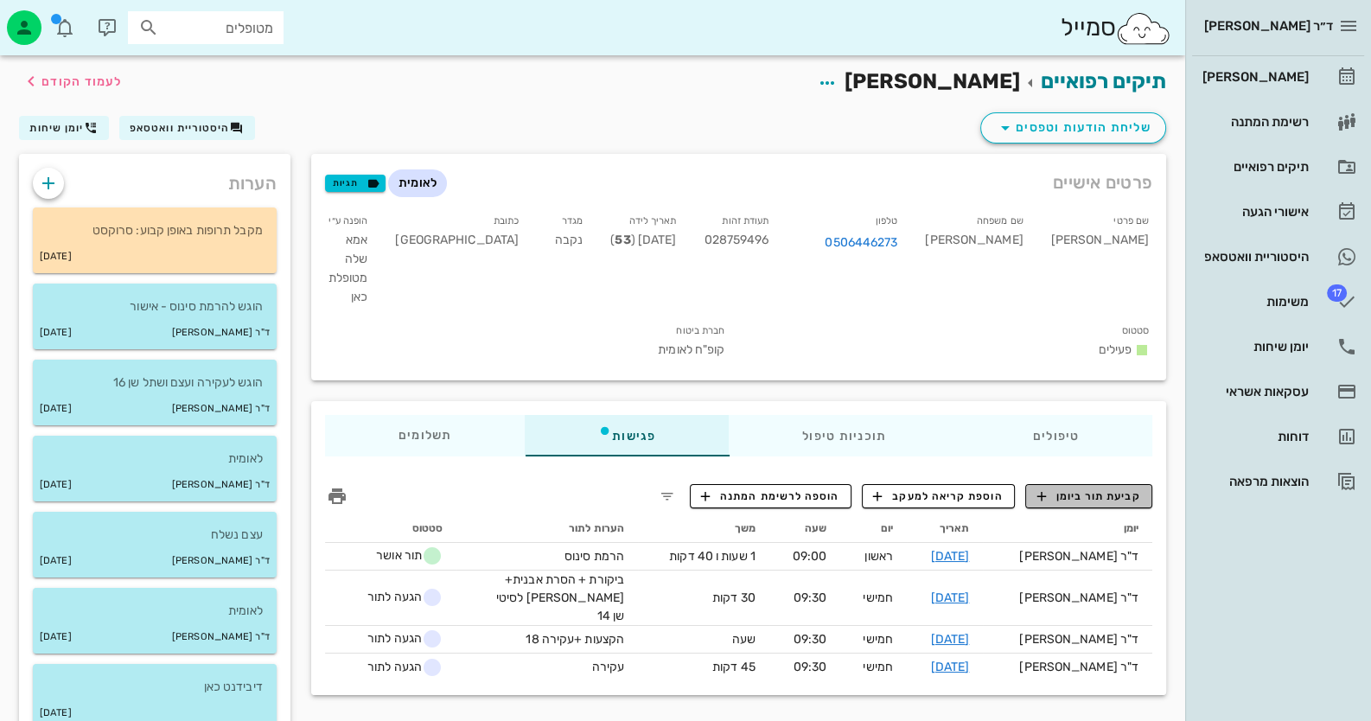
click at [1093, 488] on span "קביעת תור ביומן" at bounding box center [1088, 496] width 104 height 16
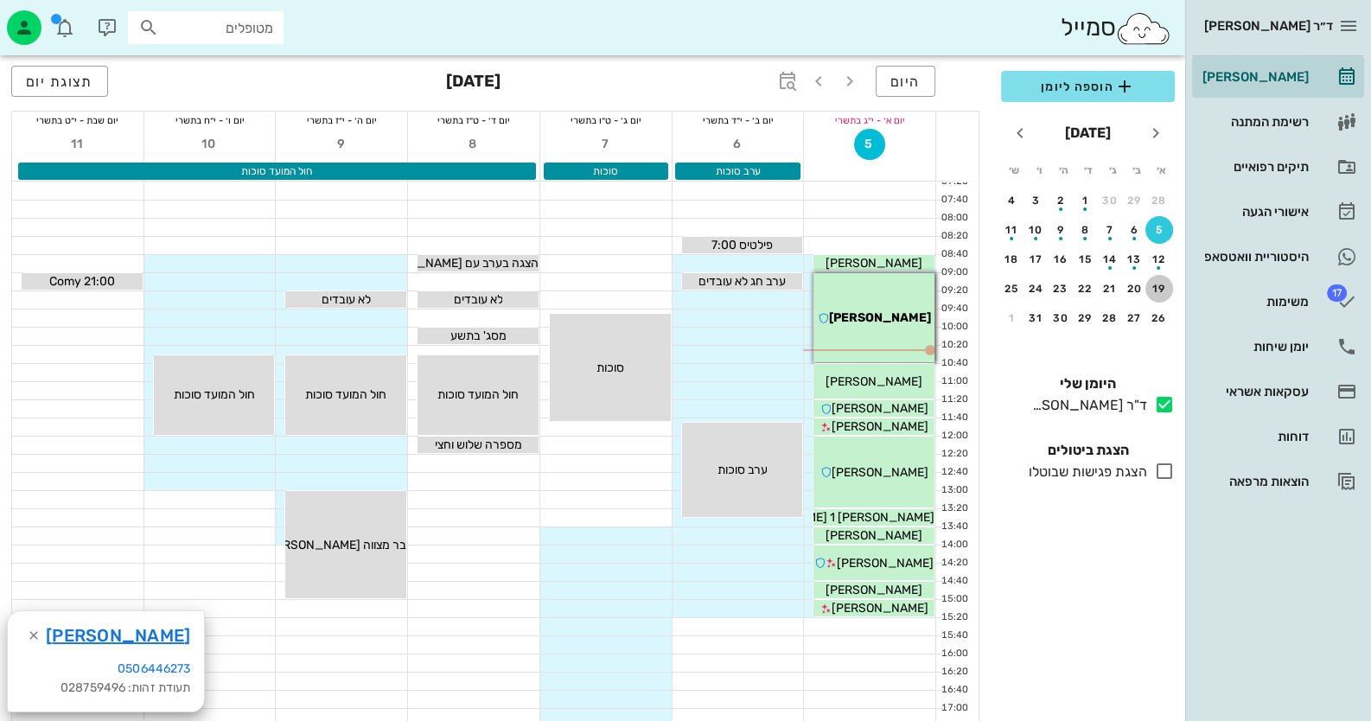
click at [1165, 285] on div "19" at bounding box center [1159, 289] width 28 height 12
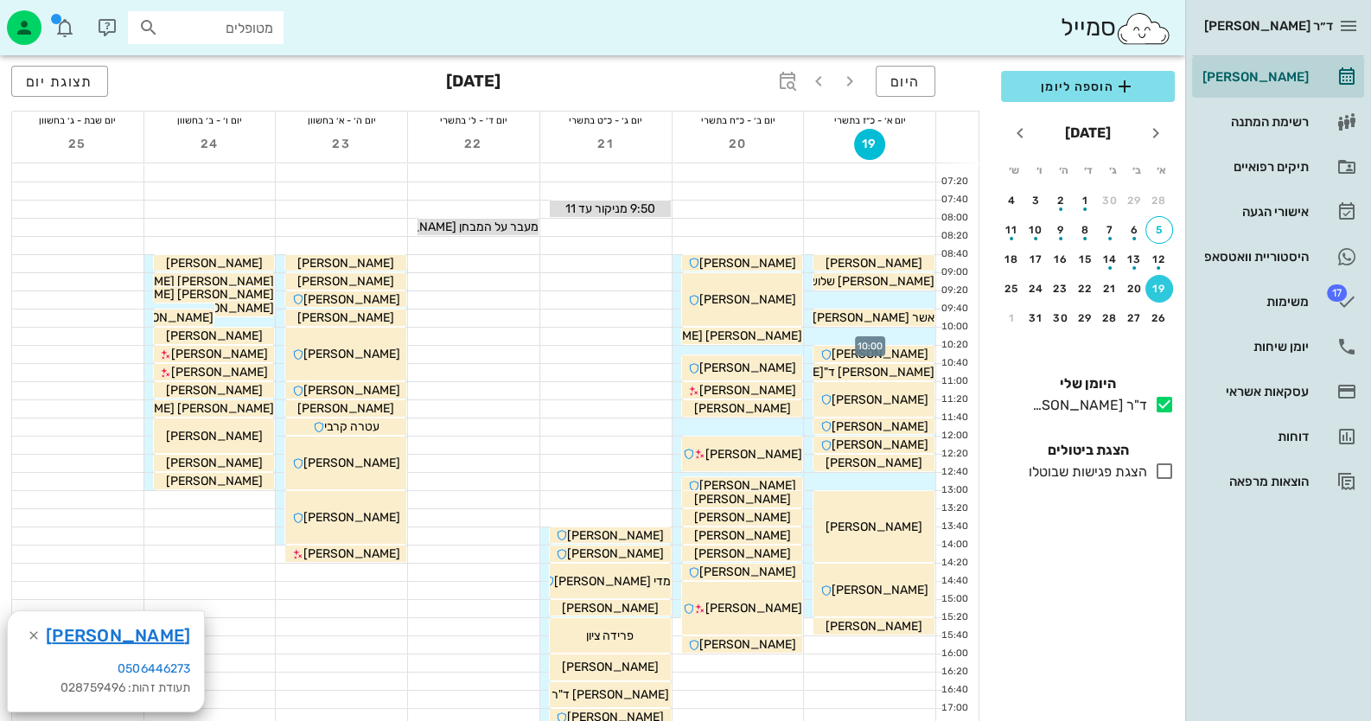
click at [880, 331] on div at bounding box center [869, 336] width 131 height 17
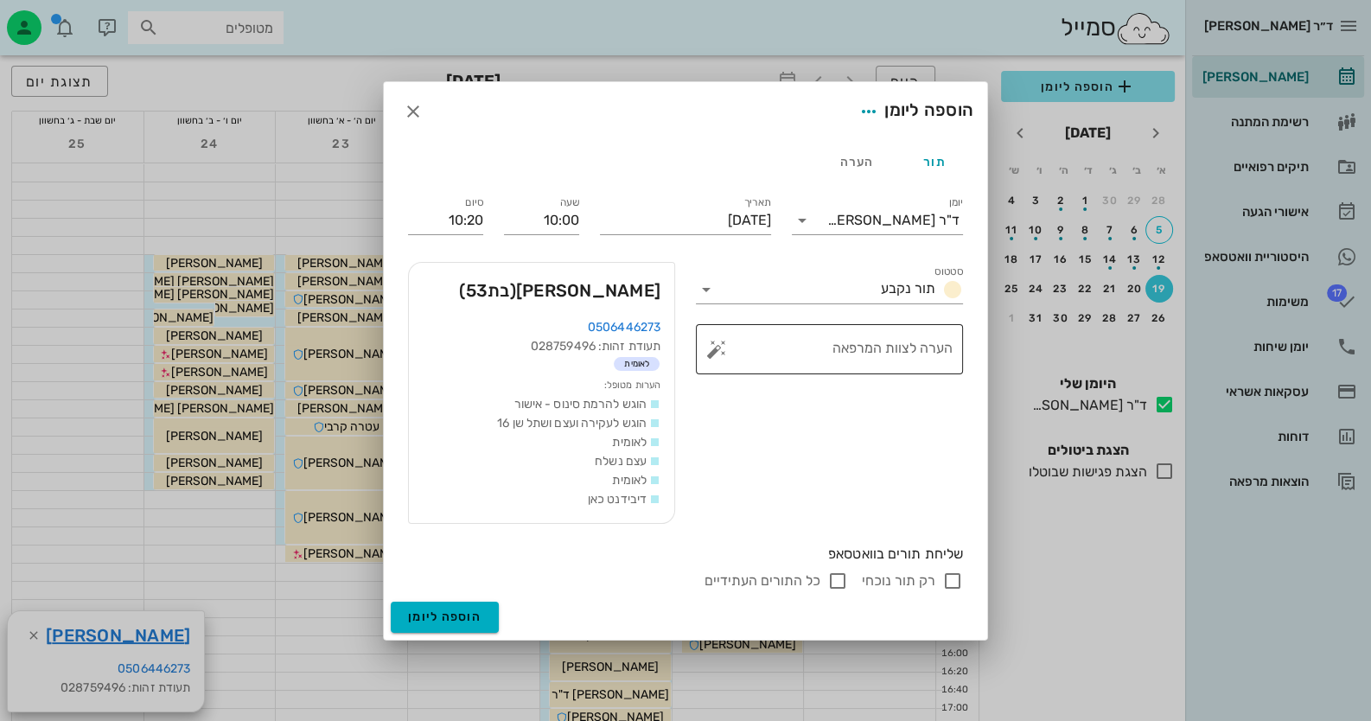
click at [712, 350] on button "button" at bounding box center [716, 349] width 21 height 21
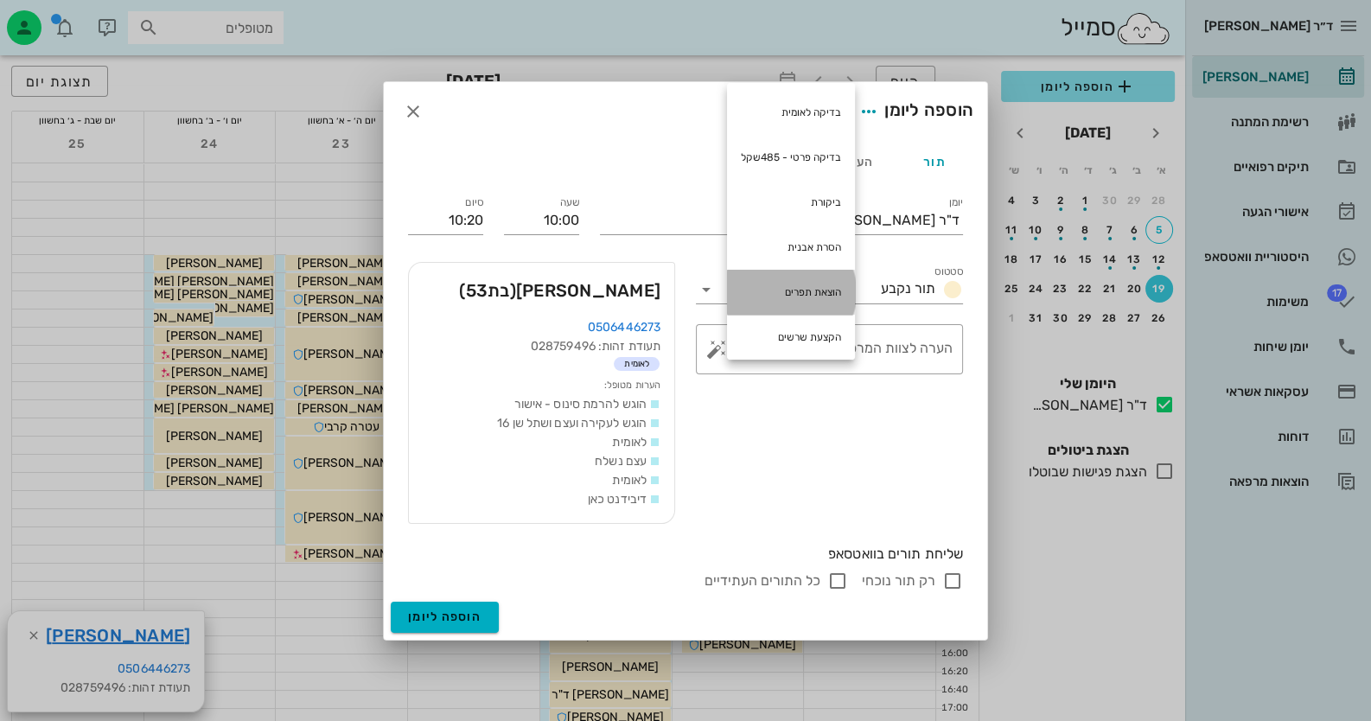
click at [782, 288] on div "הוצאת תפרים" at bounding box center [791, 292] width 128 height 45
type textarea "הוצאת תפרים"
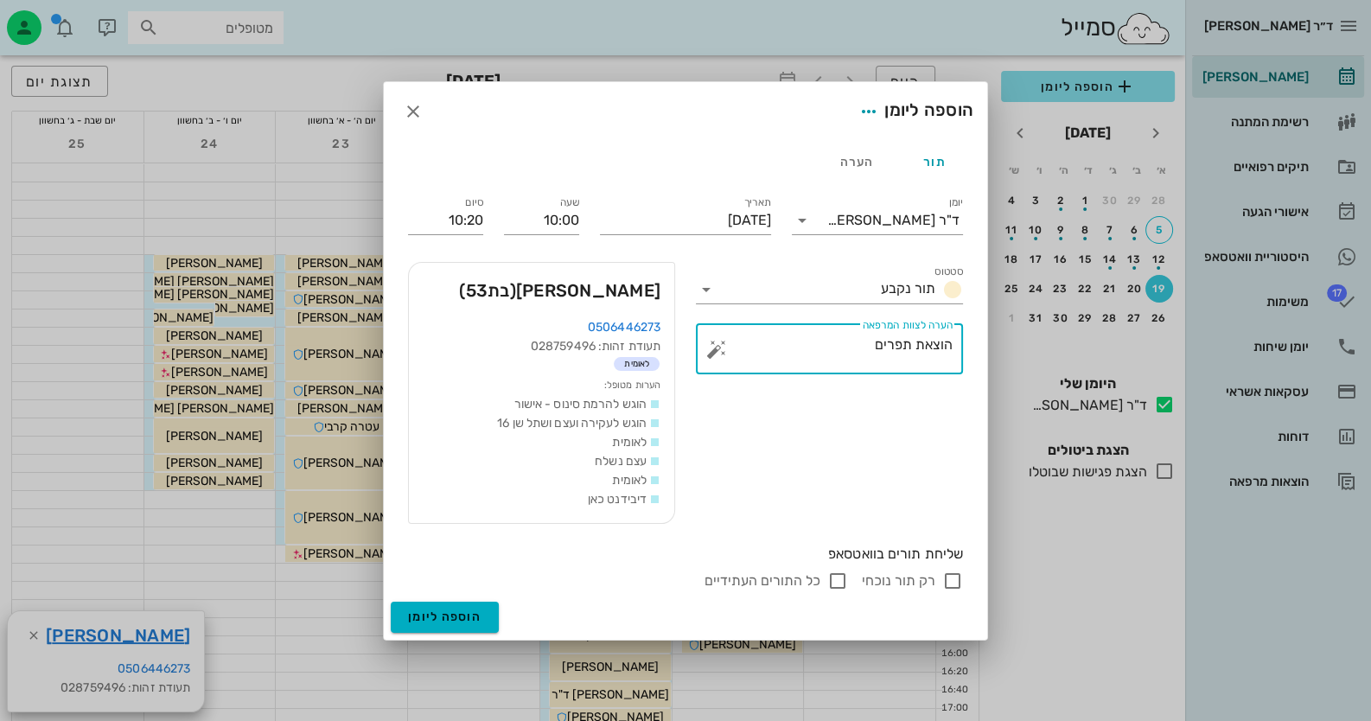
click at [960, 580] on input "רק תור נוכחי" at bounding box center [952, 581] width 21 height 21
checkbox input "false"
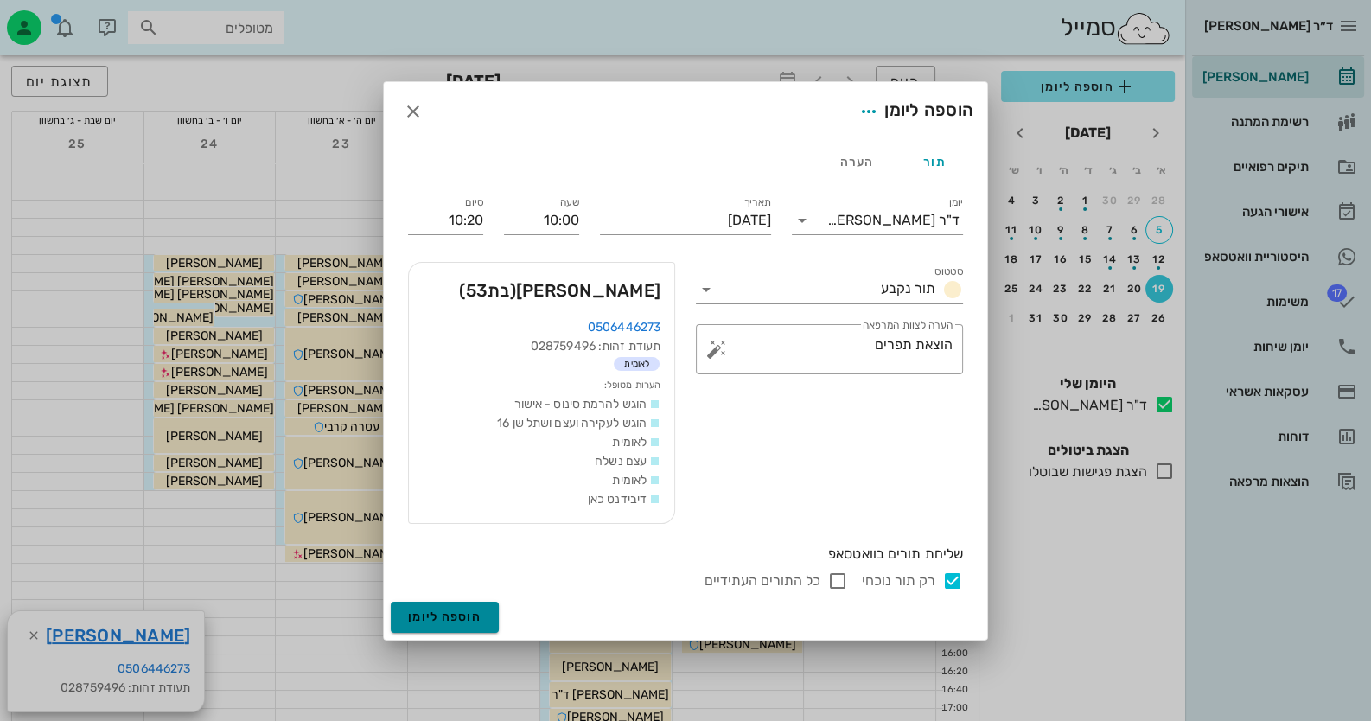
click at [497, 609] on button "הוספה ליומן" at bounding box center [445, 617] width 108 height 31
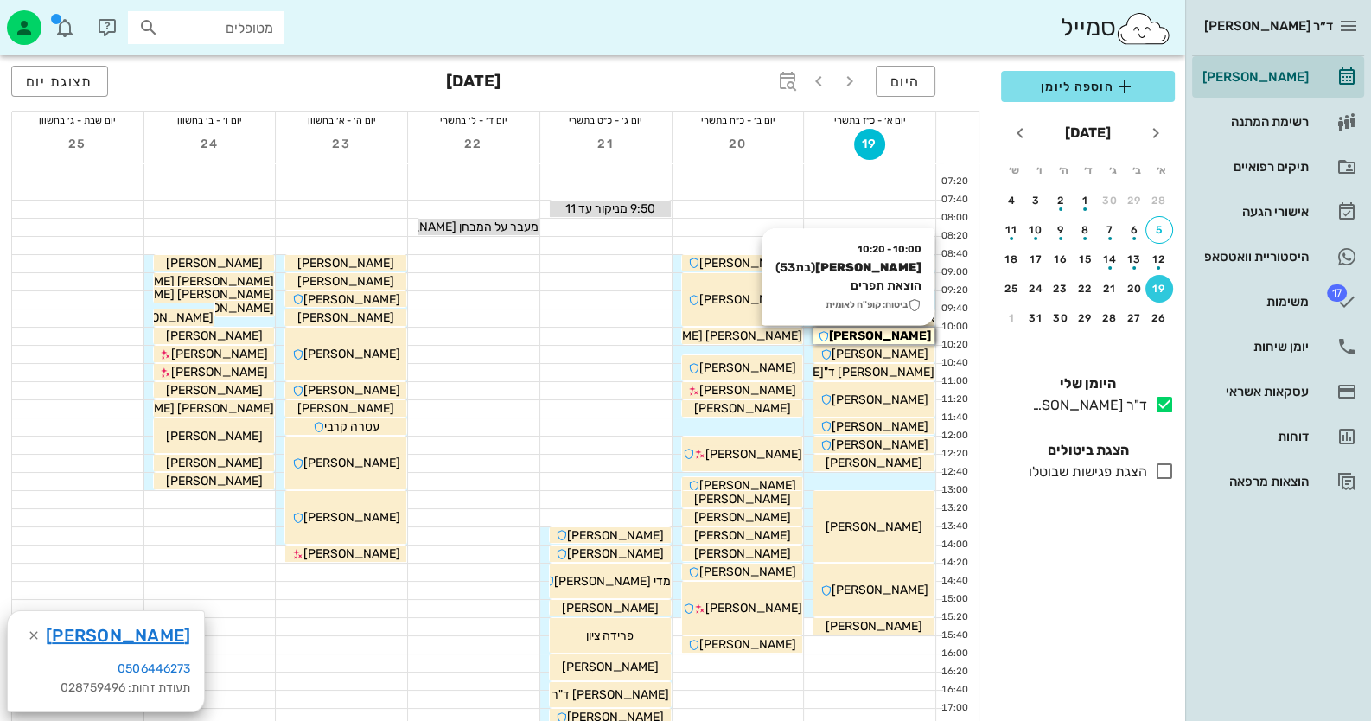
click at [923, 337] on div "[PERSON_NAME]" at bounding box center [873, 336] width 121 height 18
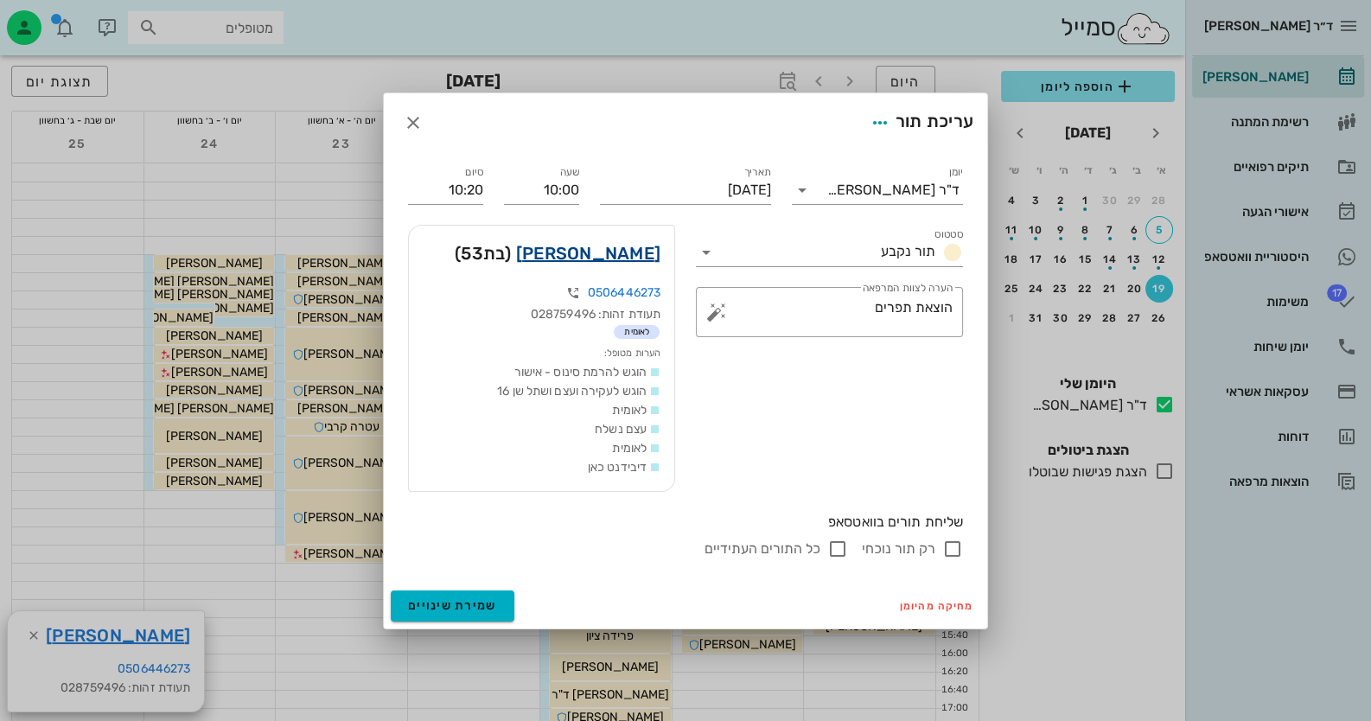
click at [635, 254] on link "[PERSON_NAME]" at bounding box center [588, 253] width 144 height 28
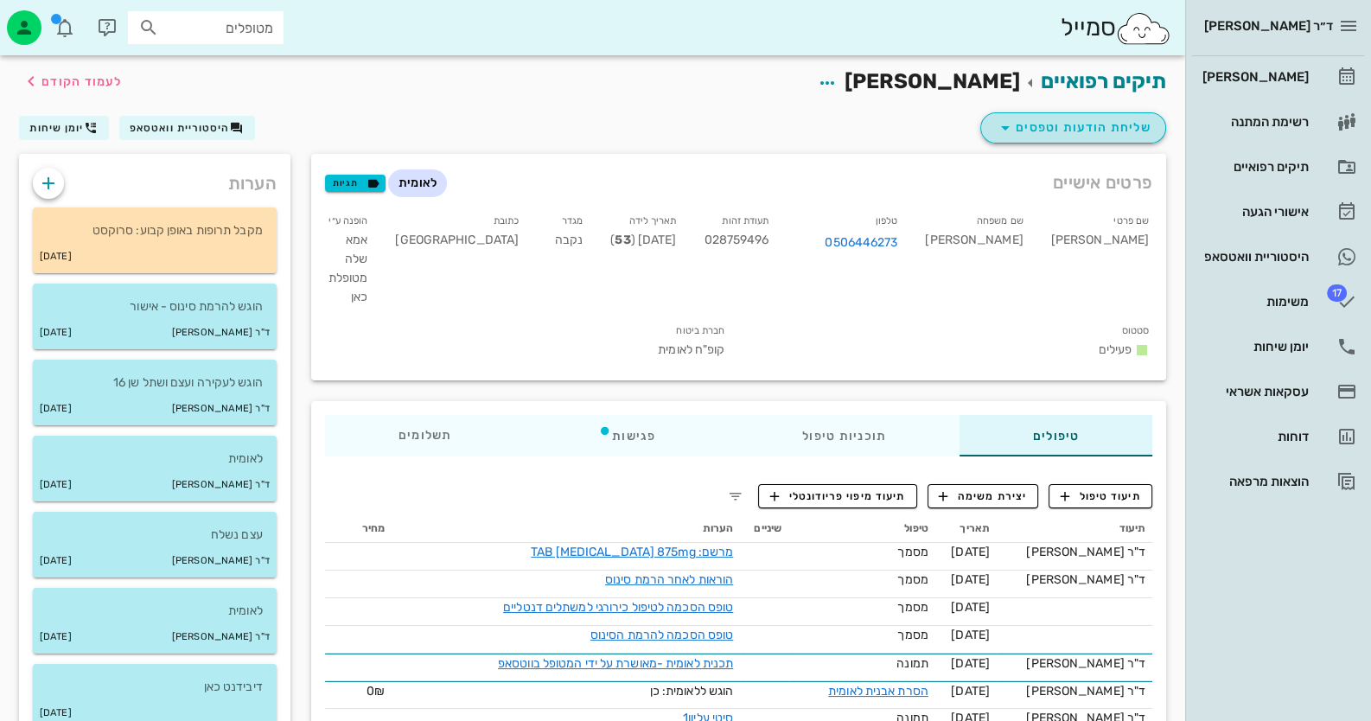
click at [1117, 124] on span "שליחת הודעות וטפסים" at bounding box center [1073, 128] width 156 height 21
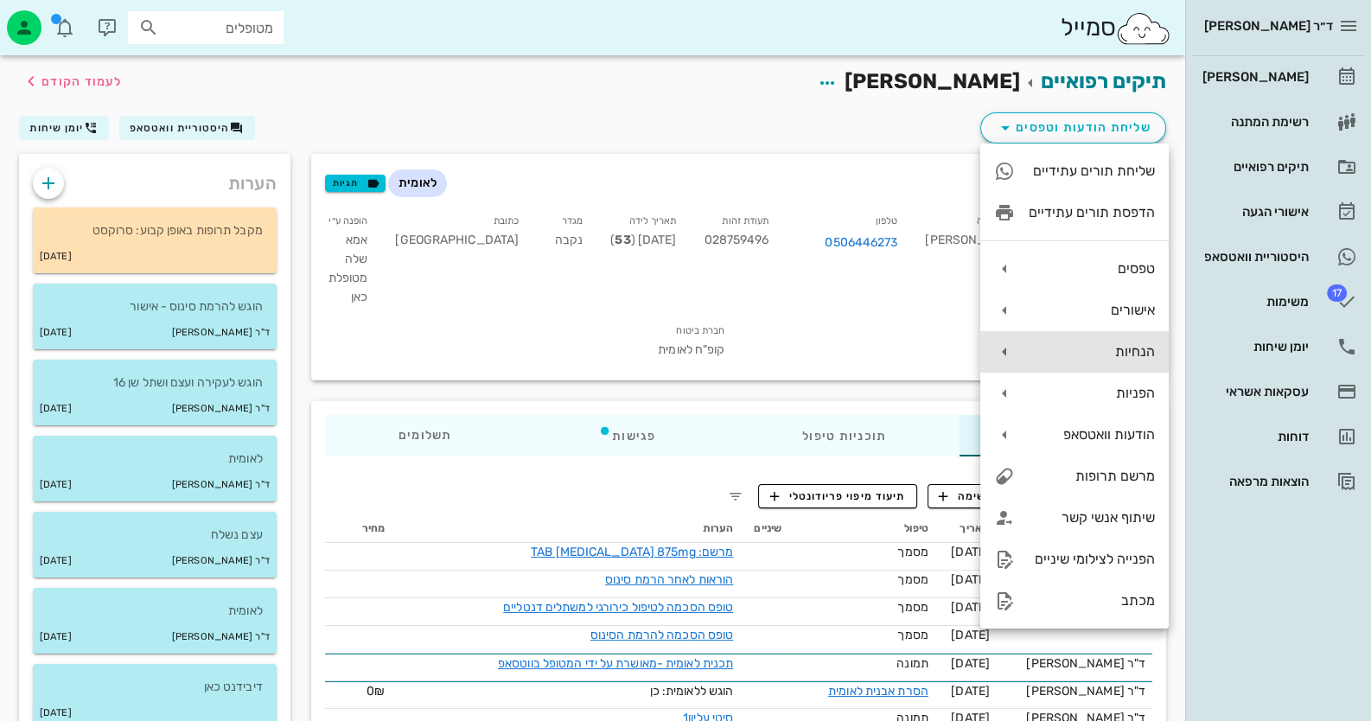
click at [1128, 358] on div "הנחיות" at bounding box center [1092, 351] width 126 height 16
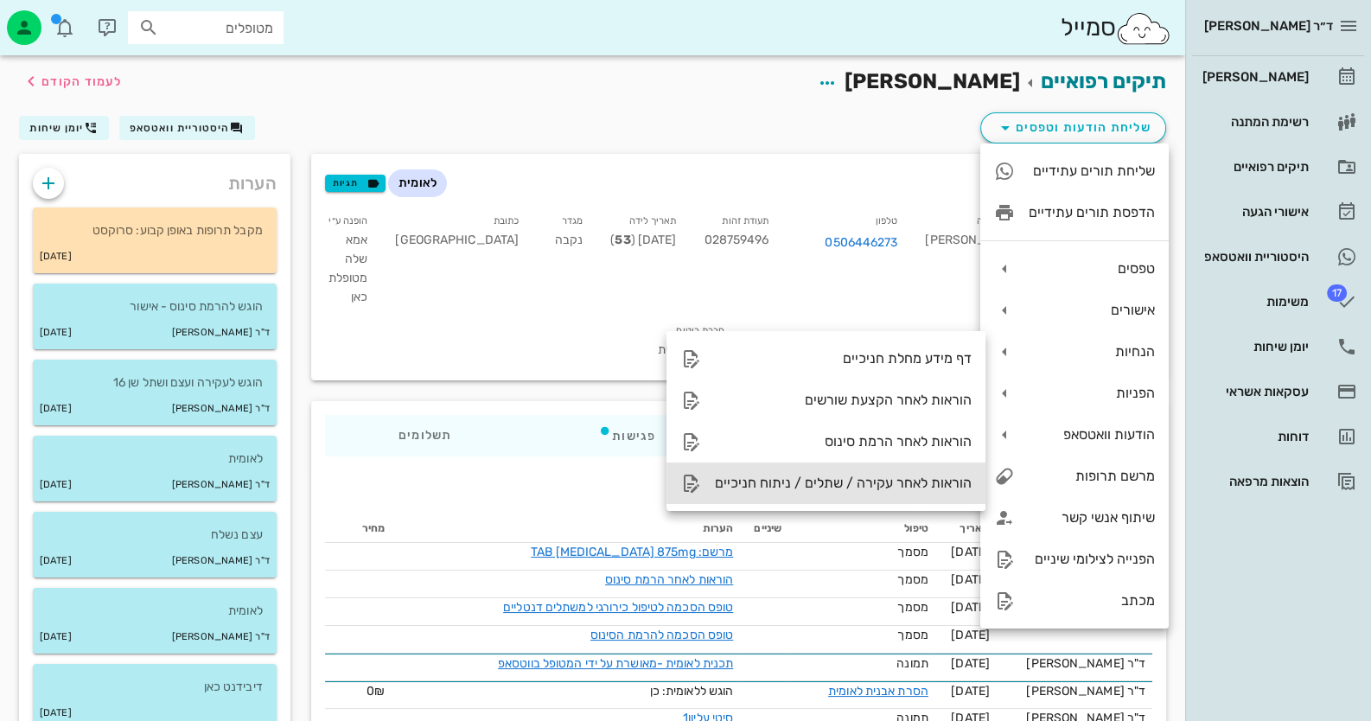
click at [972, 482] on div "הוראות לאחר עקירה / שתלים / ניתוח חניכיים" at bounding box center [825, 482] width 319 height 41
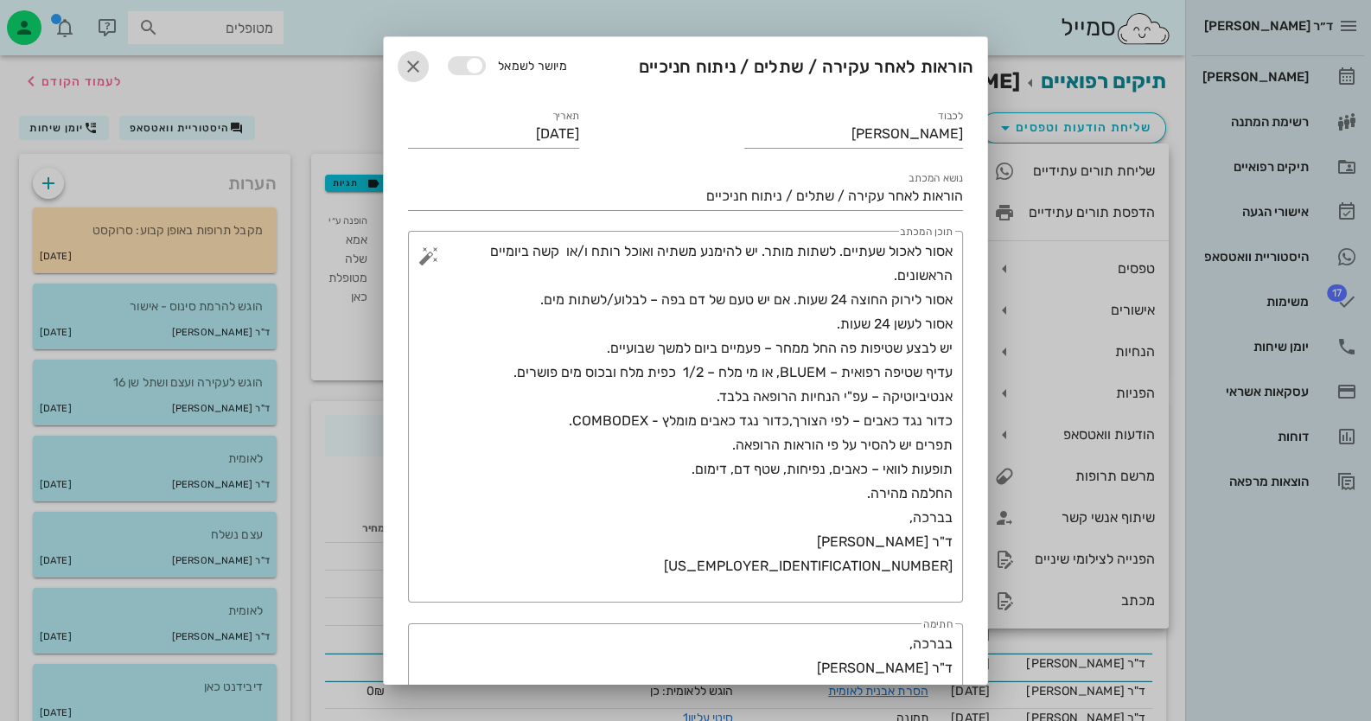
click at [423, 56] on icon "button" at bounding box center [413, 66] width 21 height 21
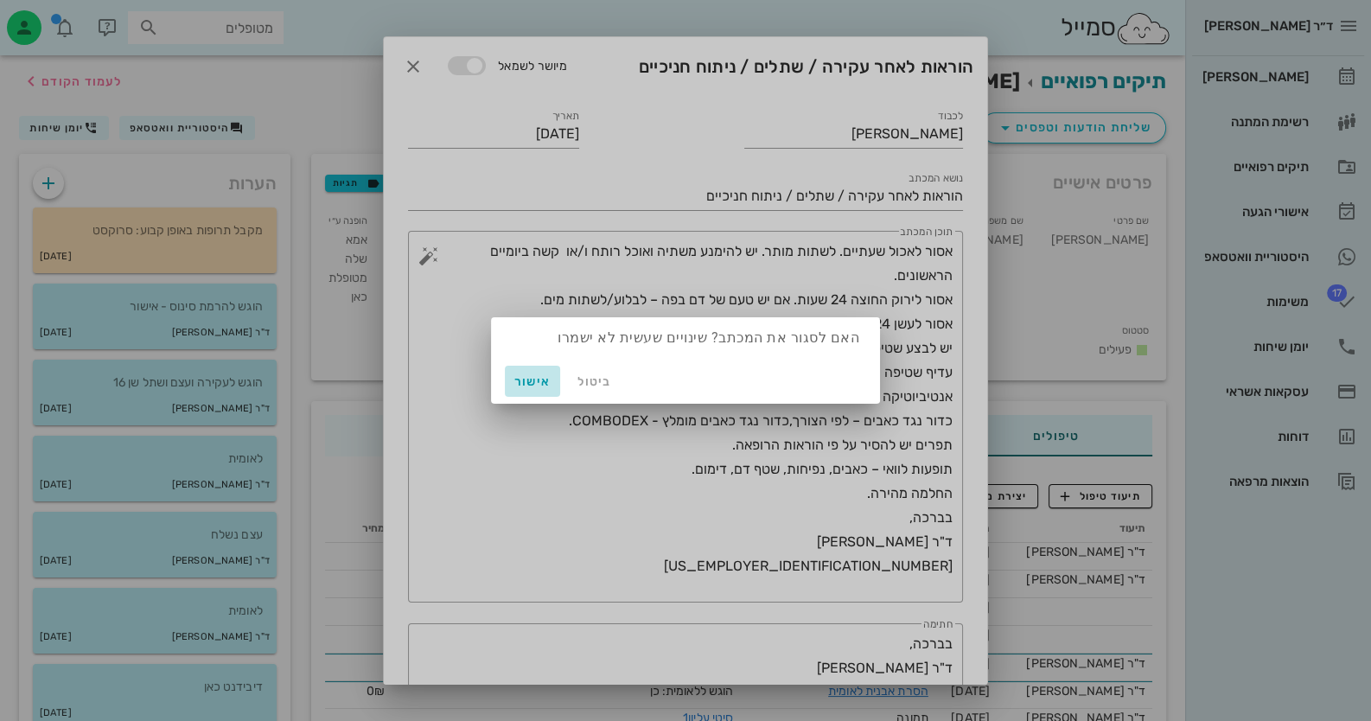
drag, startPoint x: 536, startPoint y: 385, endPoint x: 608, endPoint y: 396, distance: 72.6
click at [537, 385] on span "אישור" at bounding box center [532, 381] width 41 height 15
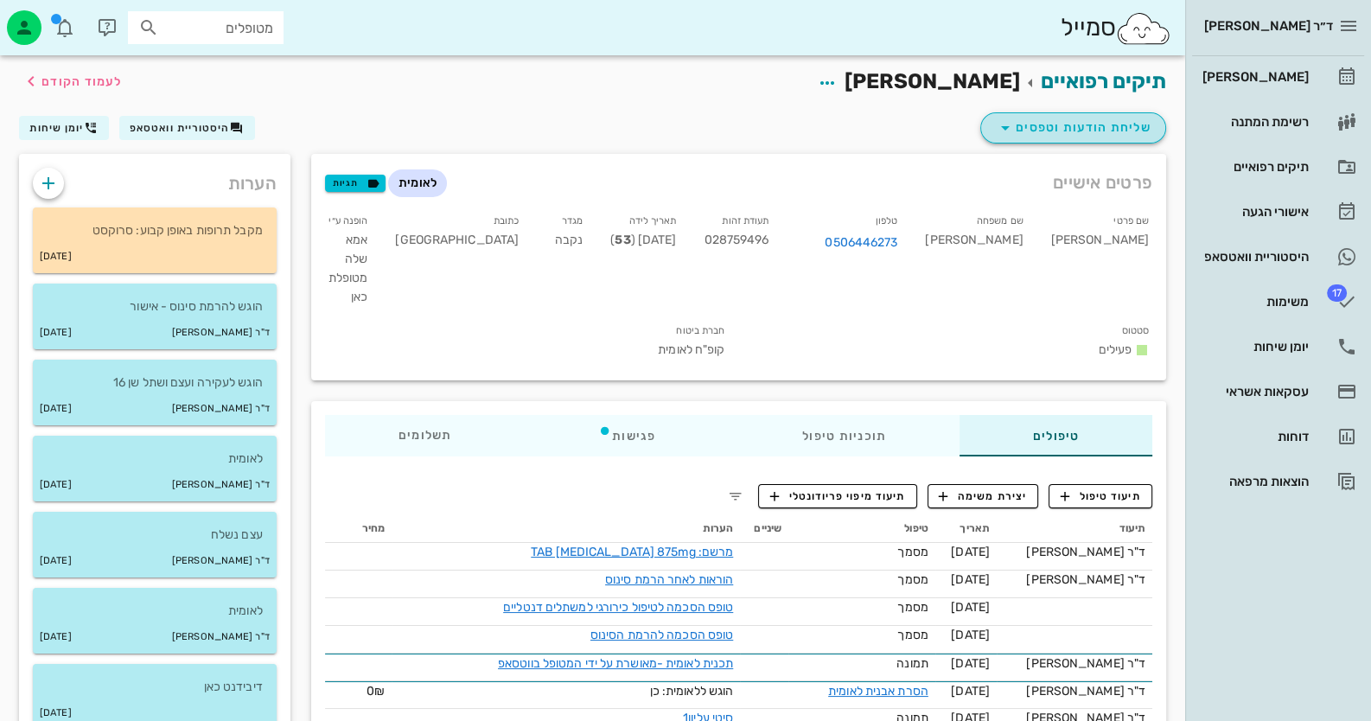
click at [1100, 120] on span "שליחת הודעות וטפסים" at bounding box center [1073, 128] width 156 height 21
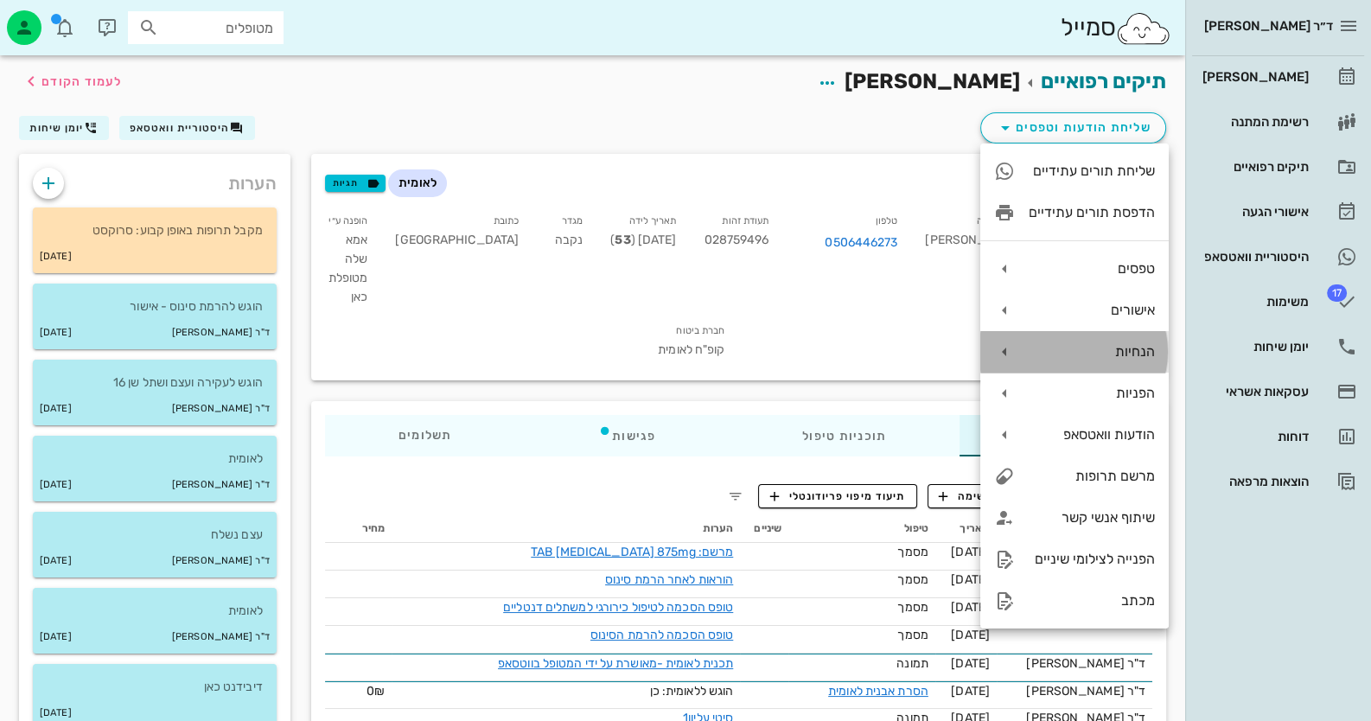
click at [1106, 359] on div "הנחיות" at bounding box center [1092, 351] width 126 height 16
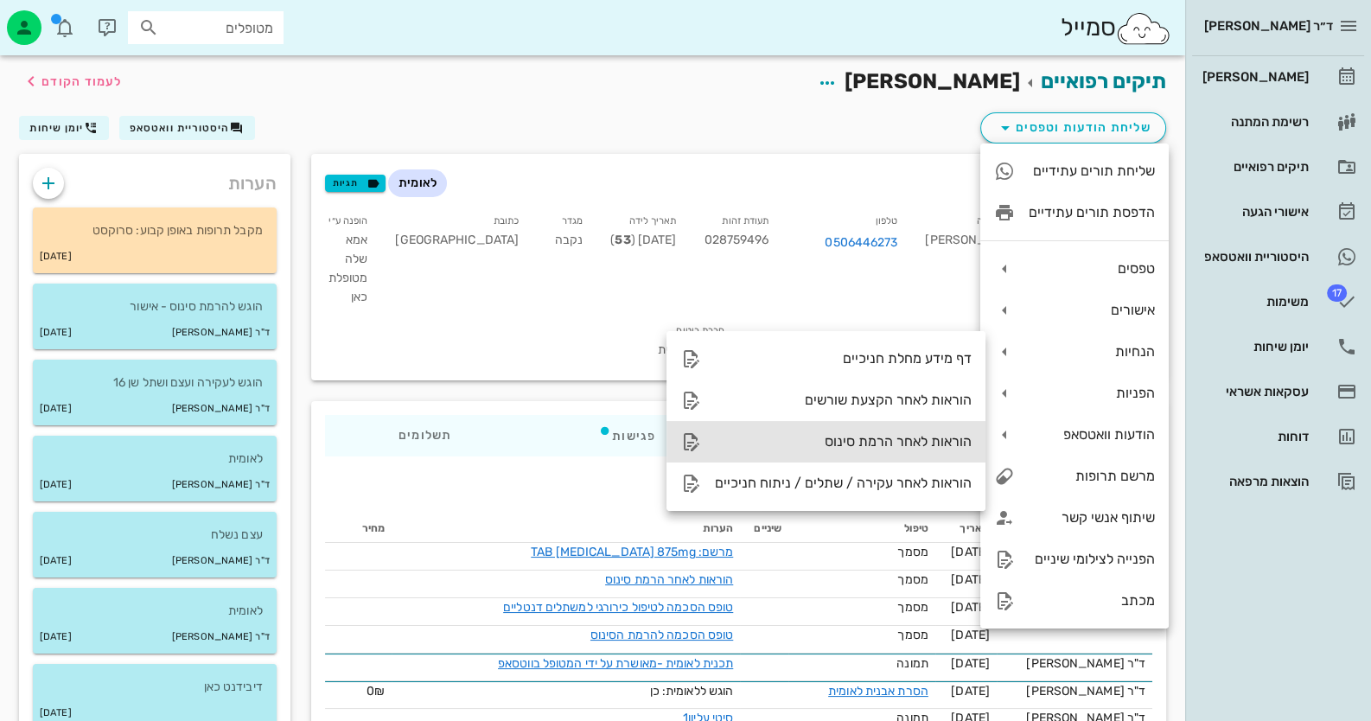
click at [881, 449] on div "הוראות לאחר הרמת סינוס" at bounding box center [843, 441] width 257 height 16
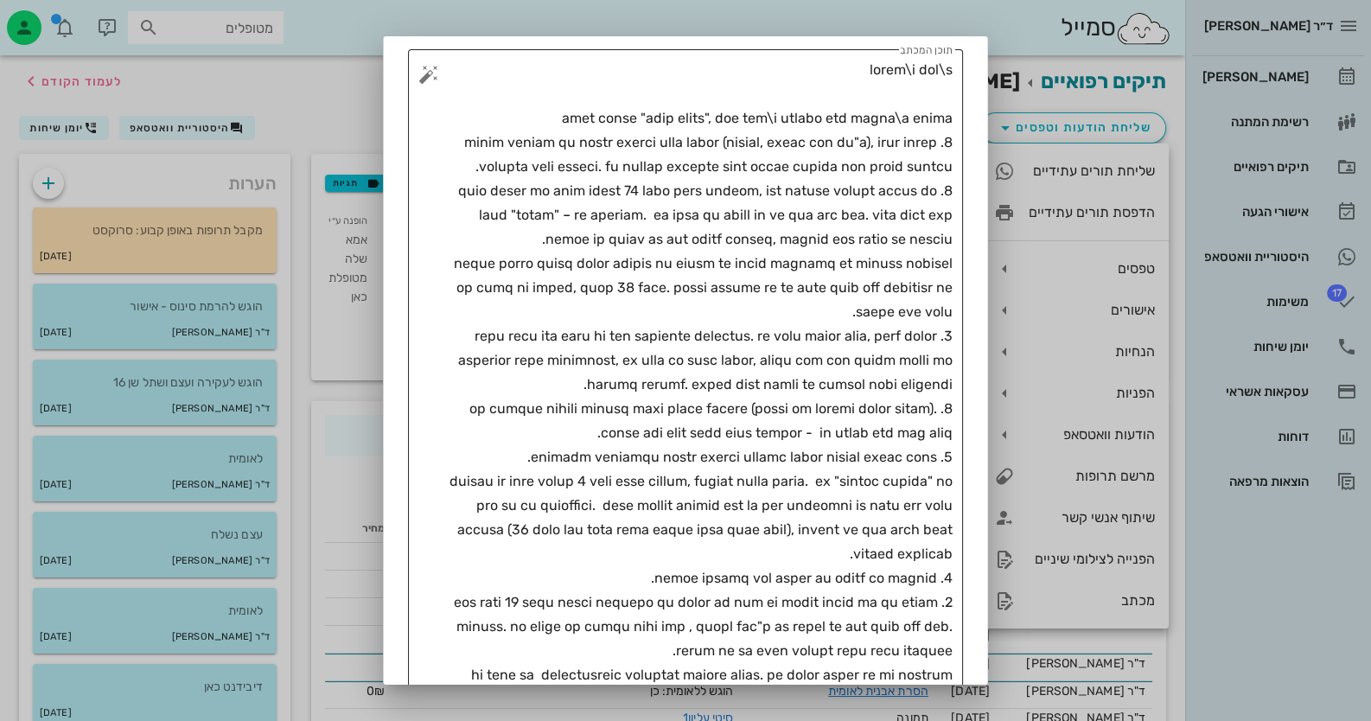
scroll to position [172, 0]
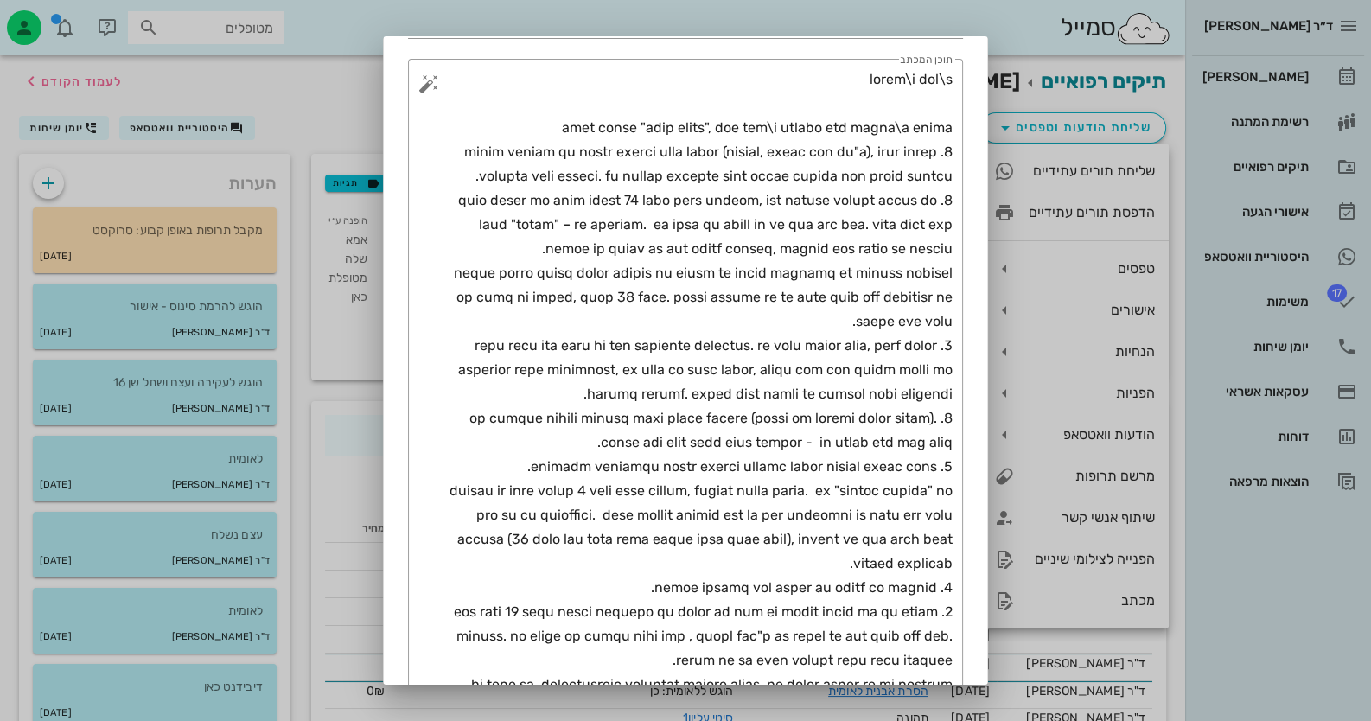
click at [251, 103] on div at bounding box center [685, 360] width 1371 height 721
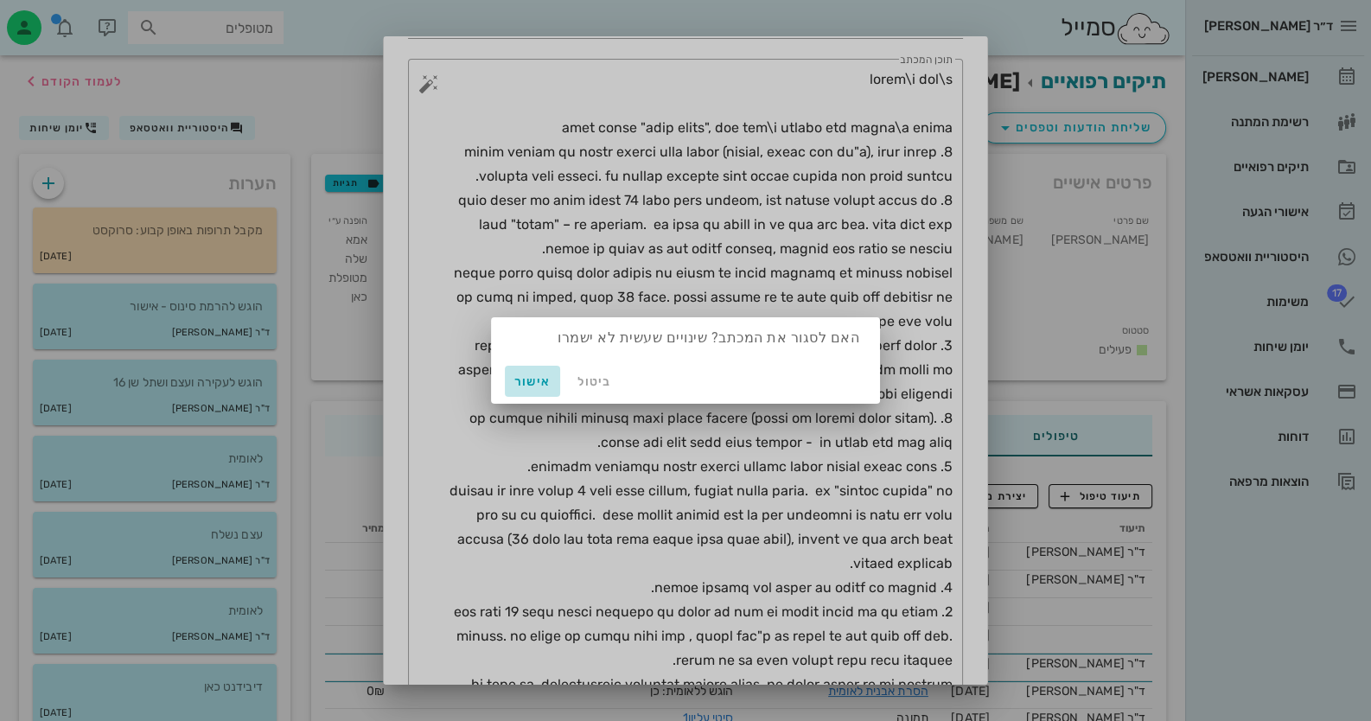
click at [543, 382] on span "אישור" at bounding box center [532, 381] width 41 height 15
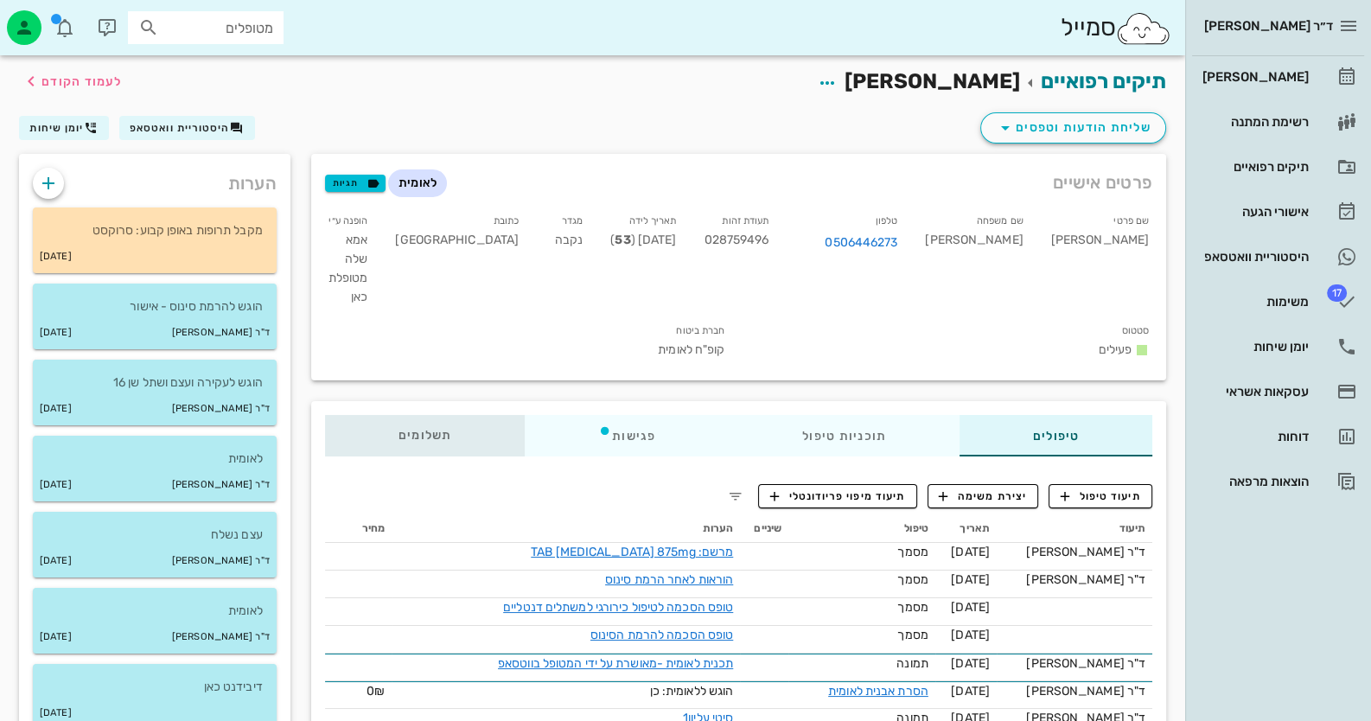
click at [439, 430] on span "תשלומים 0₪" at bounding box center [425, 436] width 54 height 12
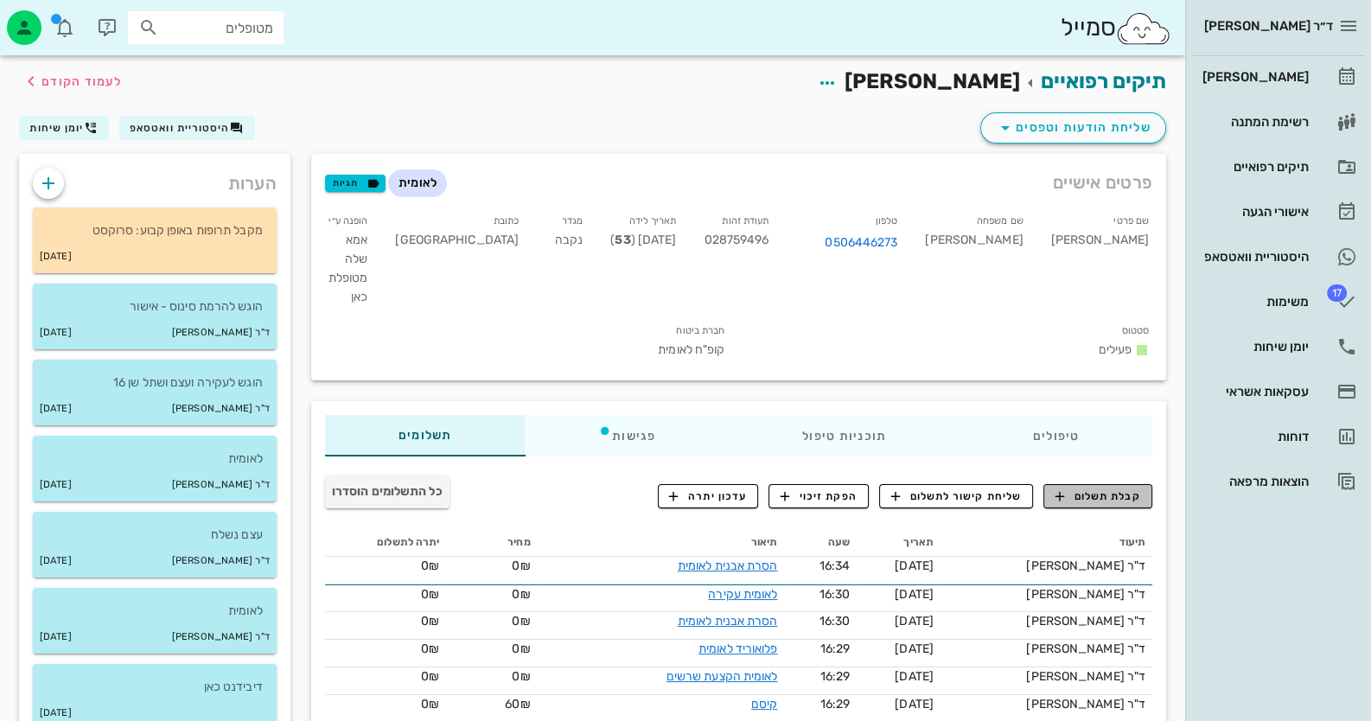
click at [1080, 488] on span "קבלת תשלום" at bounding box center [1098, 496] width 86 height 16
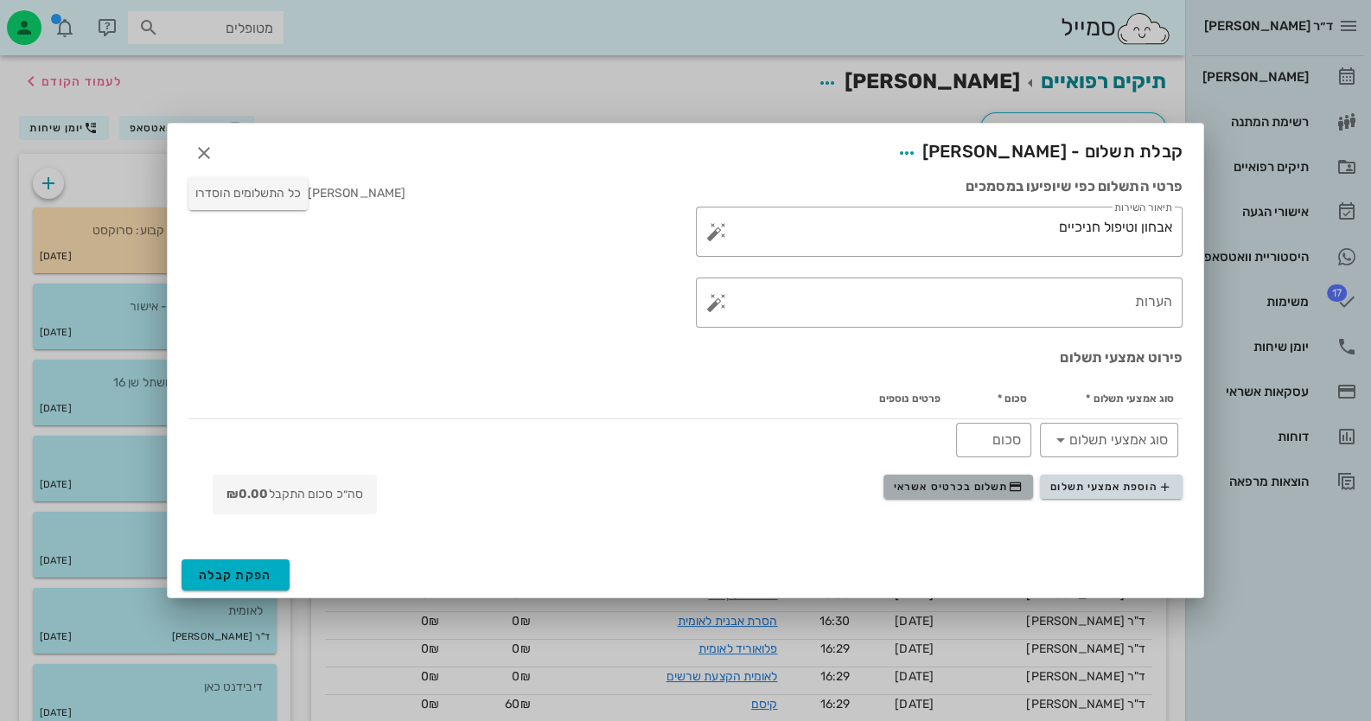
click at [980, 488] on span "תשלום בכרטיס אשראי" at bounding box center [958, 487] width 128 height 14
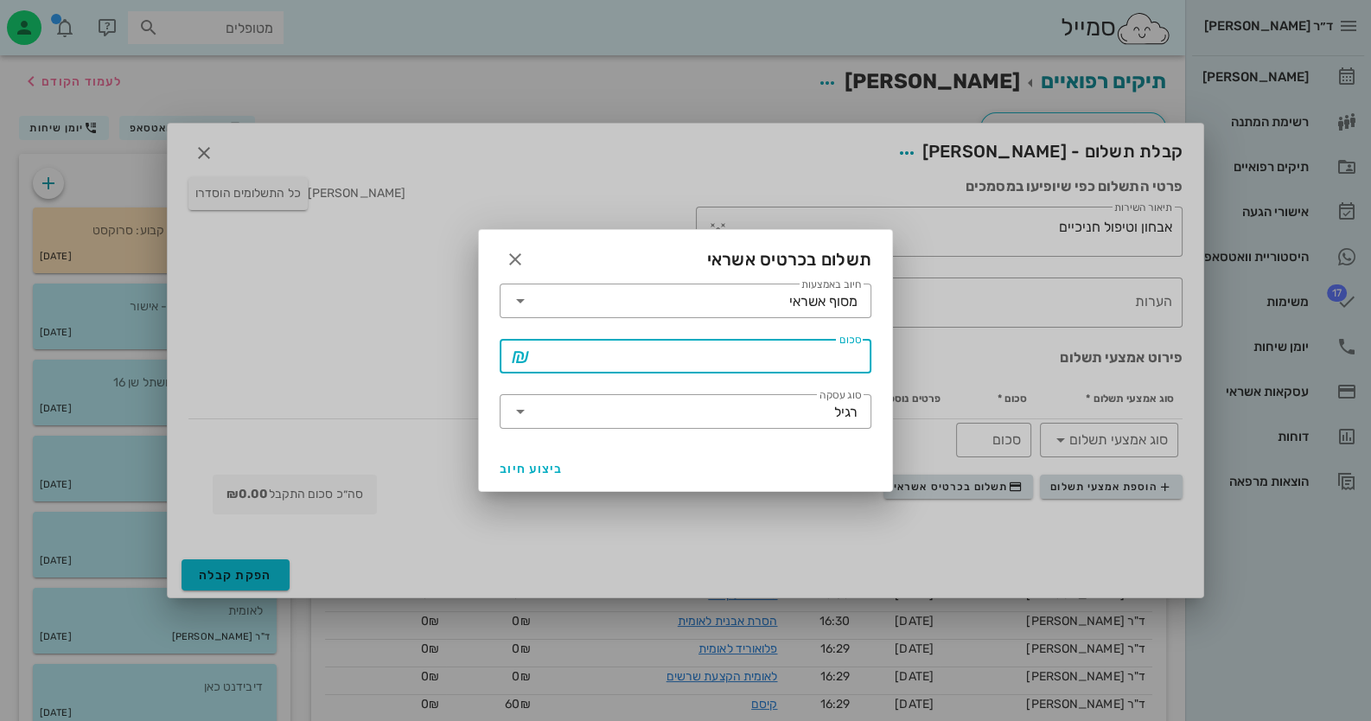
click at [786, 363] on input "סכום" at bounding box center [697, 356] width 327 height 28
type input "75"
click at [529, 472] on span "ביצוע חיוב" at bounding box center [532, 469] width 64 height 15
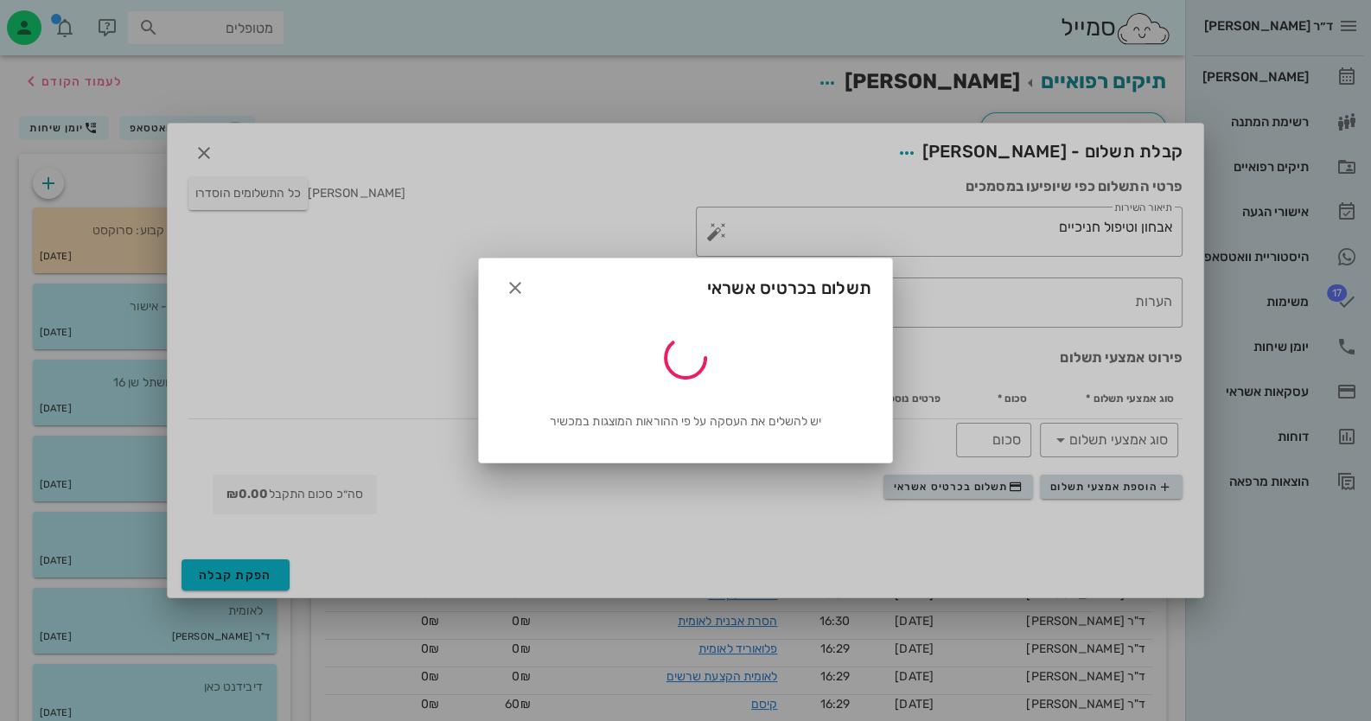
type input "75"
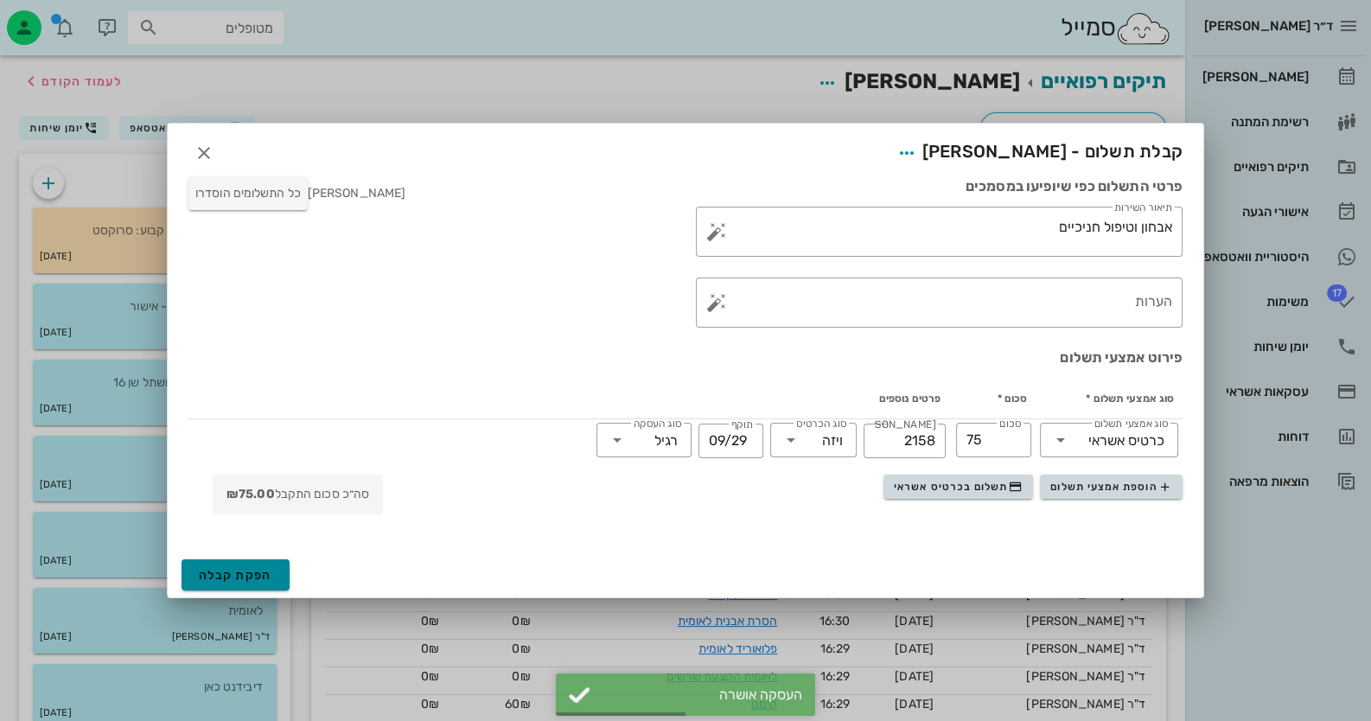
click at [238, 582] on span "הפקת קבלה" at bounding box center [235, 575] width 73 height 15
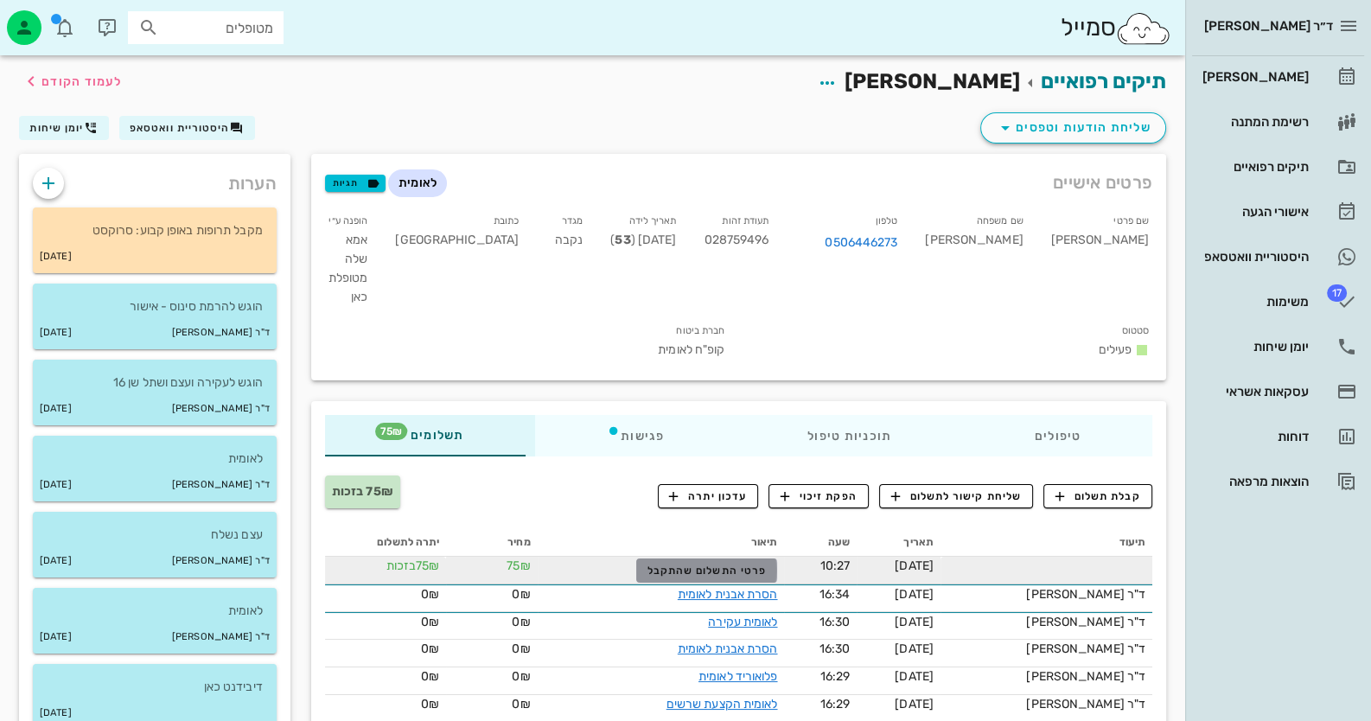
click at [745, 564] on span "פרטי התשלום שהתקבל" at bounding box center [706, 570] width 119 height 12
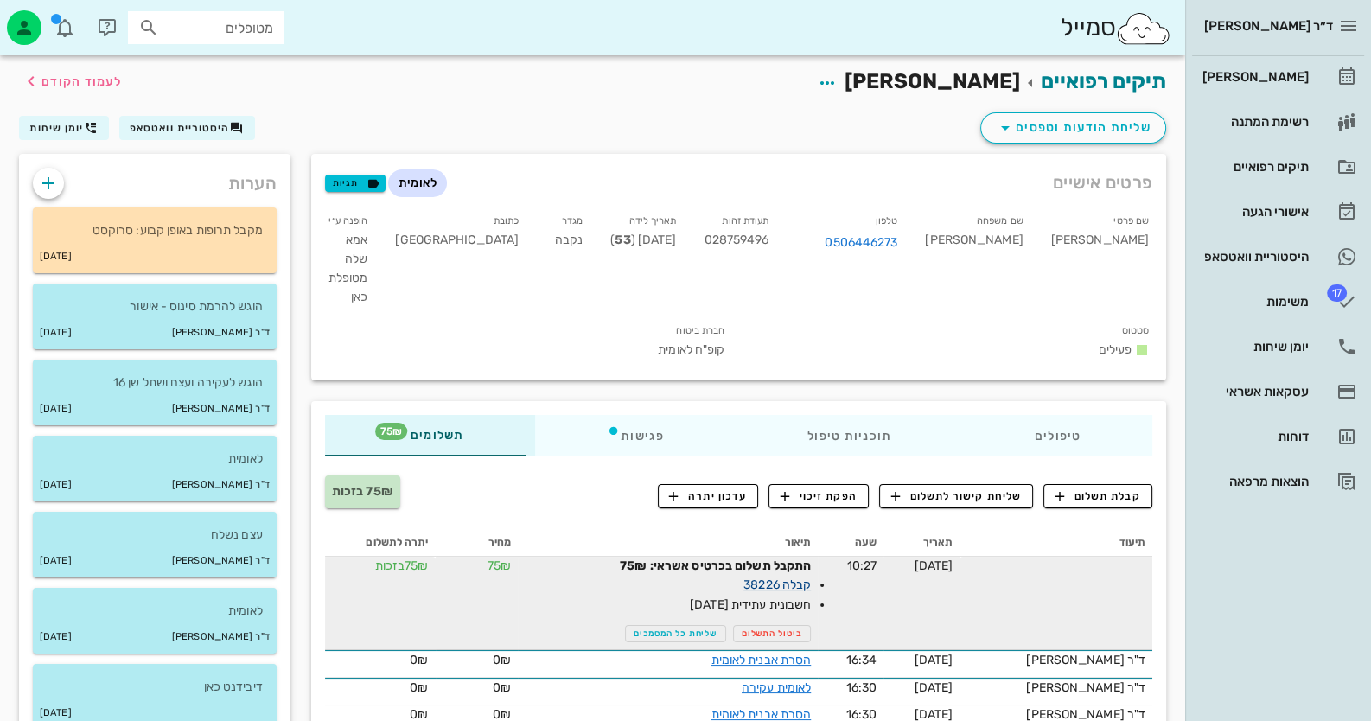
click at [811, 577] on link "קבלה 38226" at bounding box center [776, 584] width 67 height 15
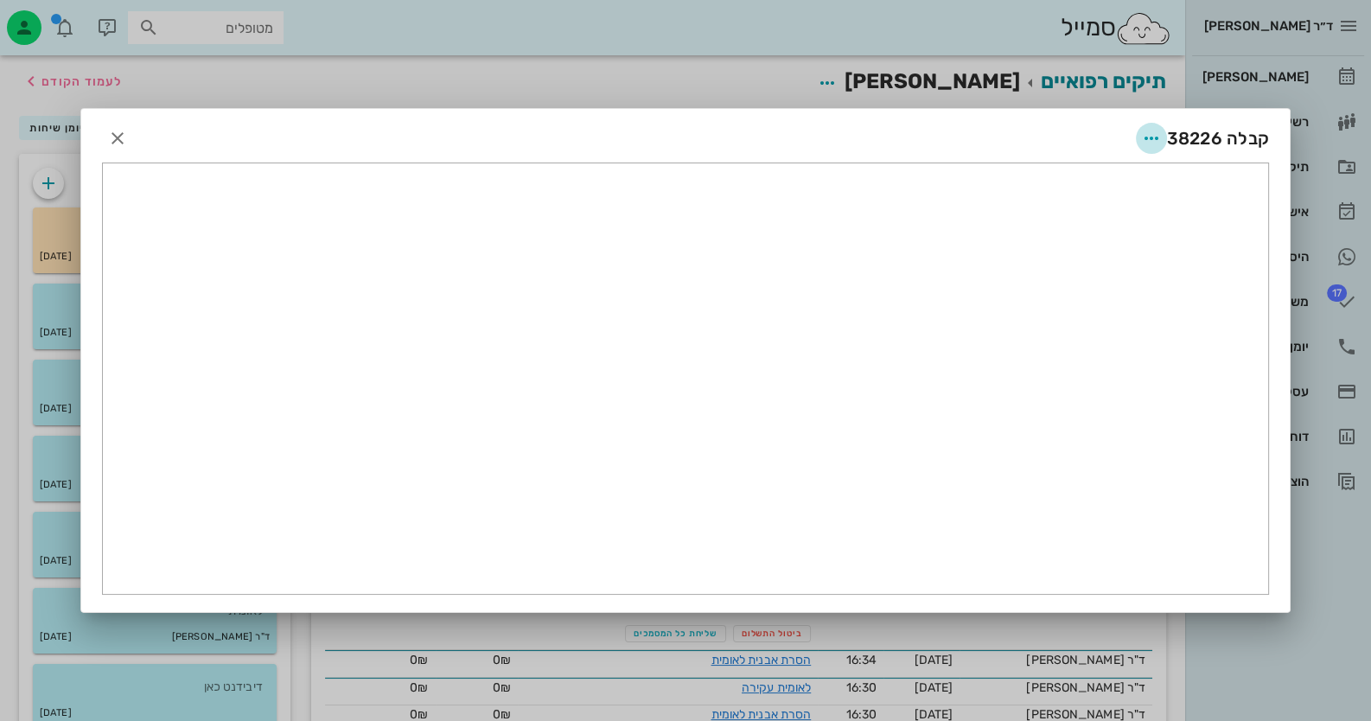
click at [1152, 140] on icon "button" at bounding box center [1151, 138] width 21 height 21
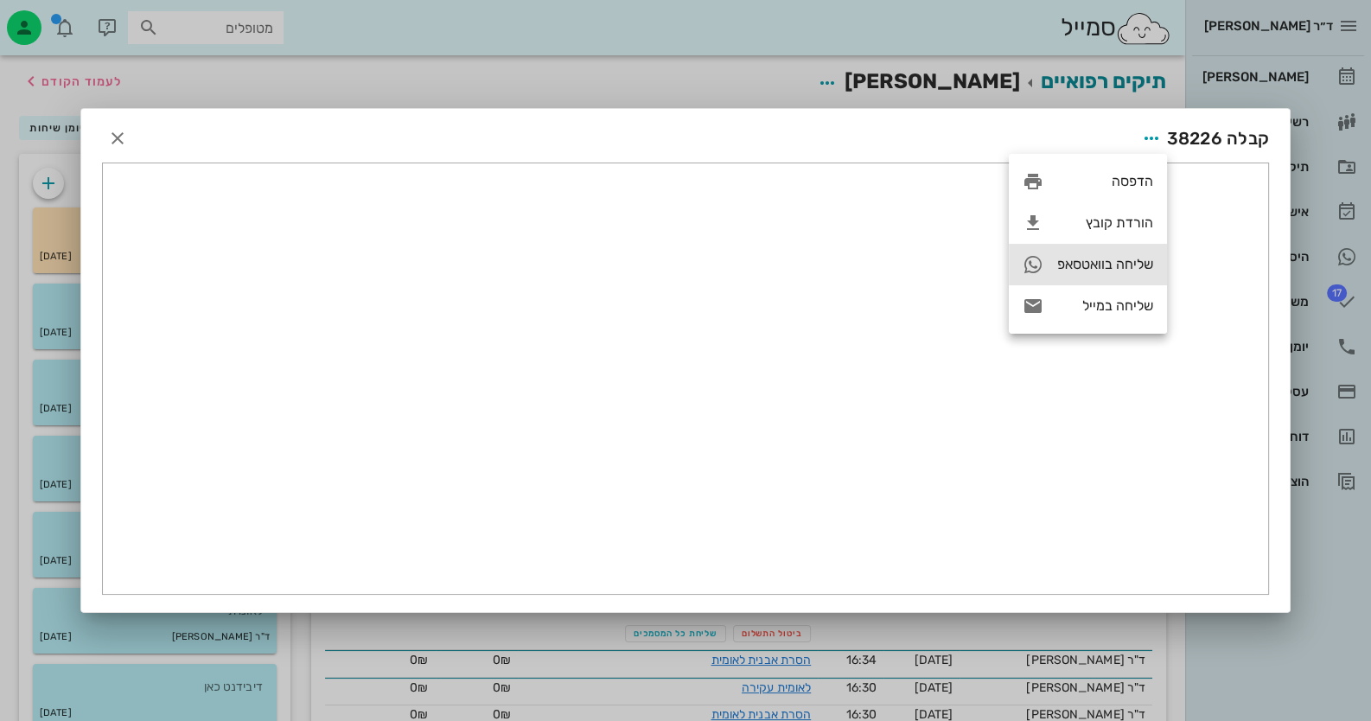
click at [1106, 273] on div "שליחה בוואטסאפ" at bounding box center [1088, 264] width 158 height 41
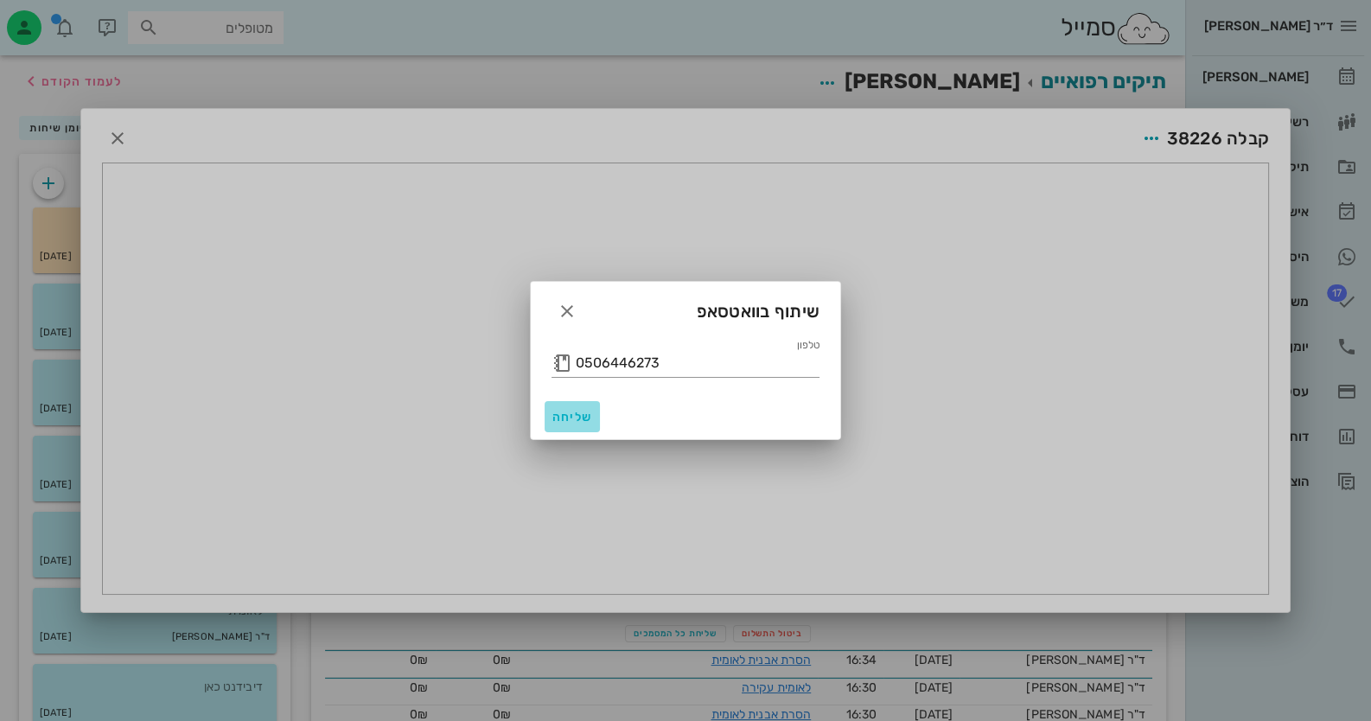
click at [564, 429] on button "שליחה" at bounding box center [572, 416] width 55 height 31
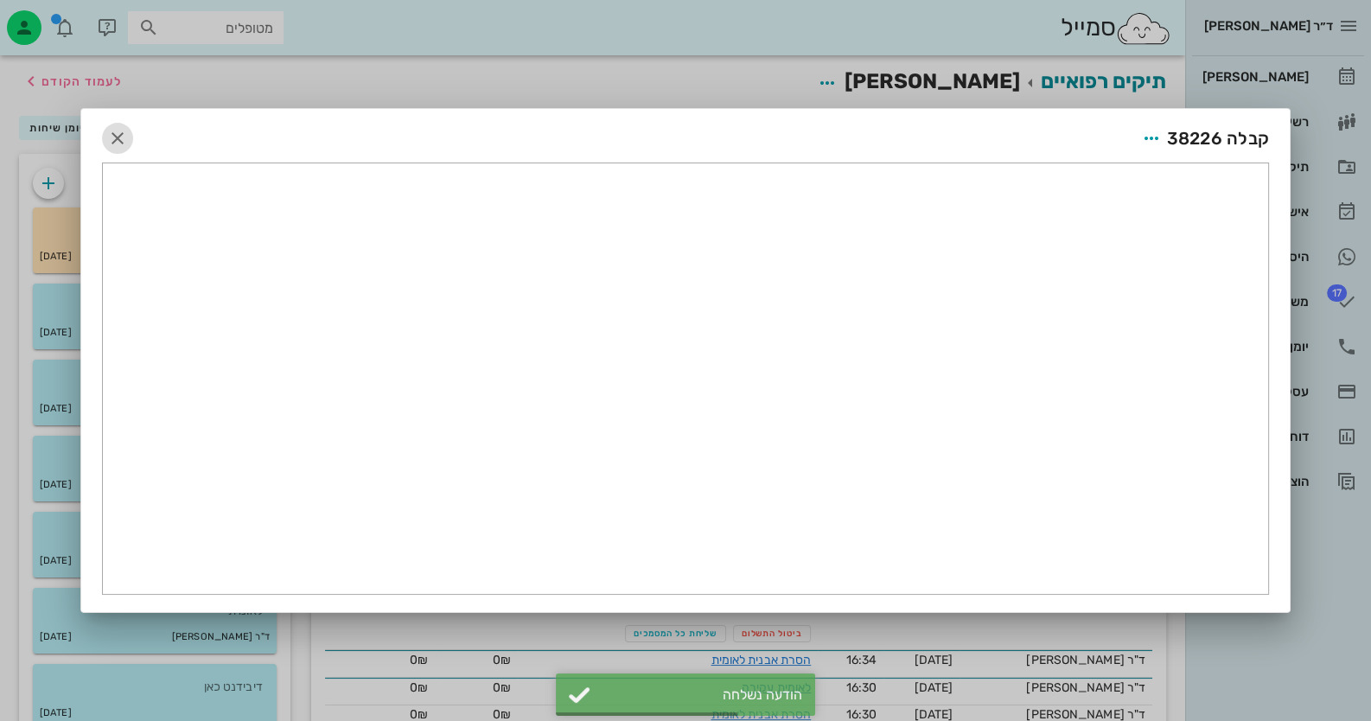
click at [111, 136] on icon "button" at bounding box center [117, 138] width 21 height 21
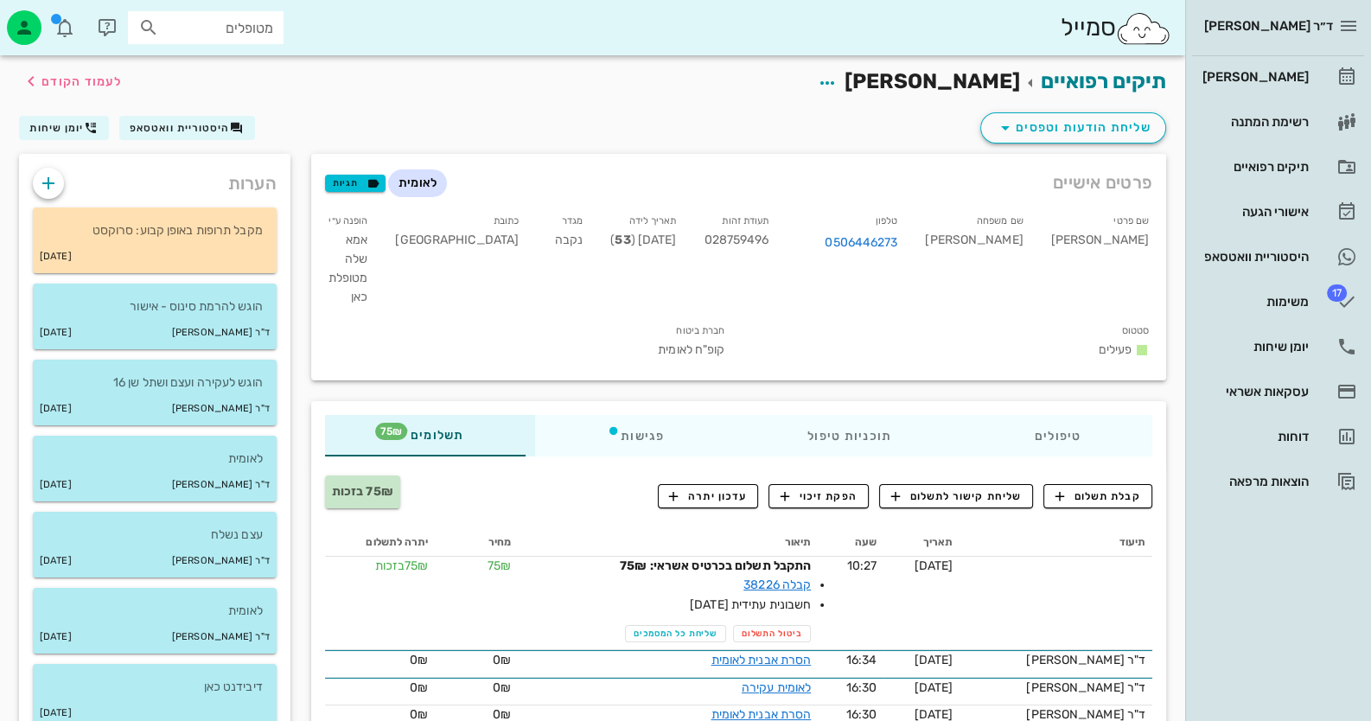
click at [217, 20] on input "מטופלים" at bounding box center [218, 27] width 111 height 22
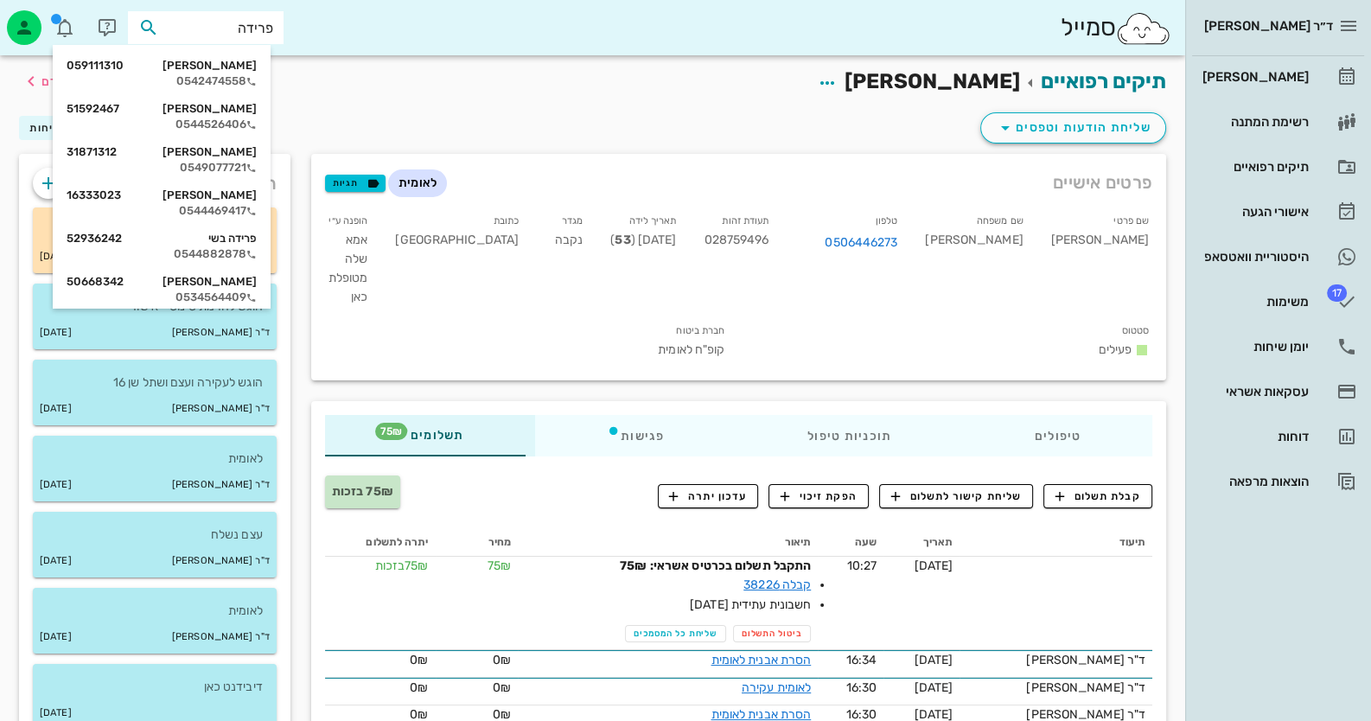
type input "פרידה"
click at [246, 80] on div "0542474558" at bounding box center [162, 81] width 190 height 14
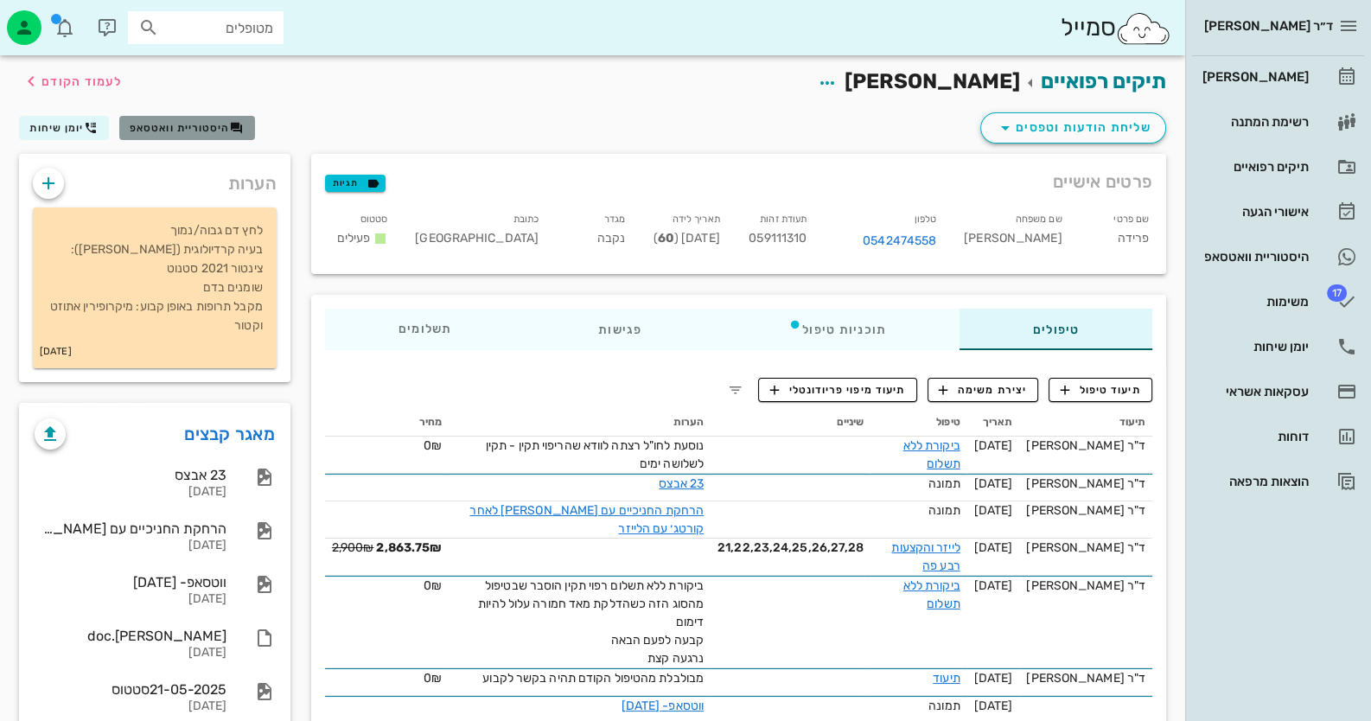
click at [198, 125] on span "היסטוריית וואטסאפ" at bounding box center [180, 128] width 100 height 12
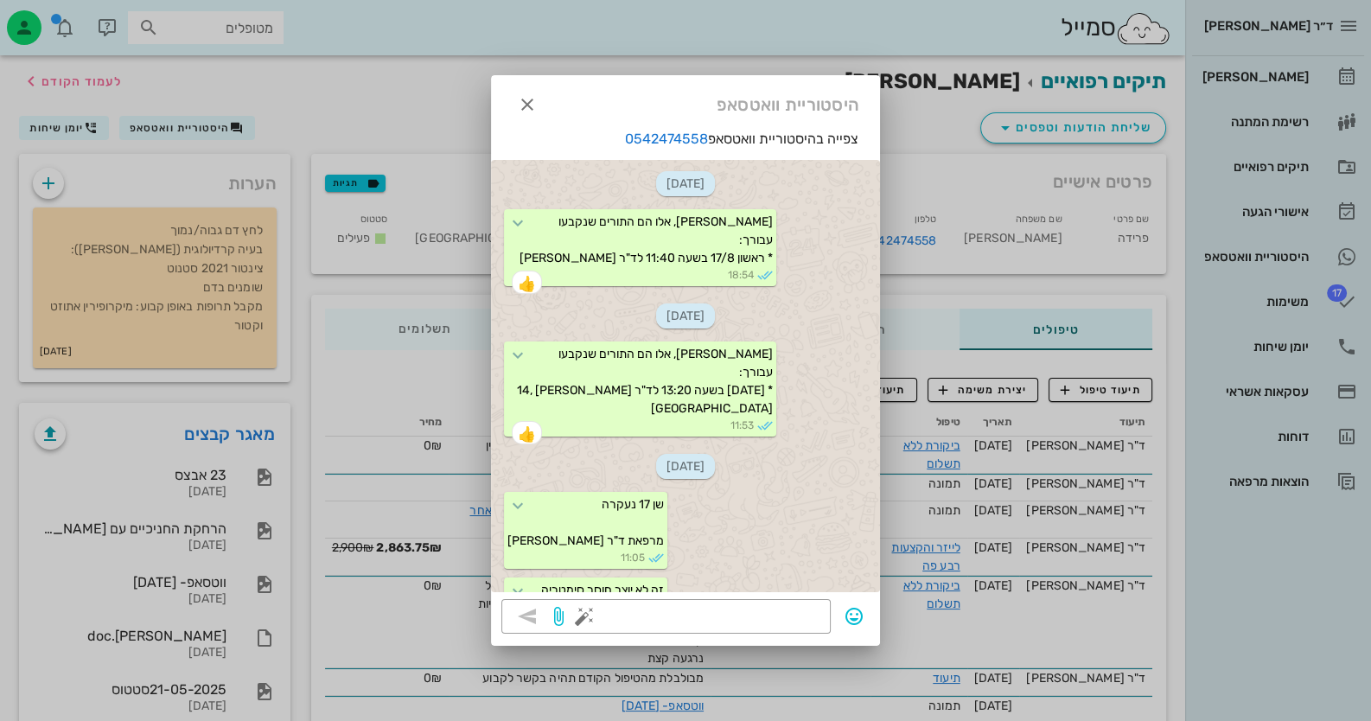
scroll to position [3839, 0]
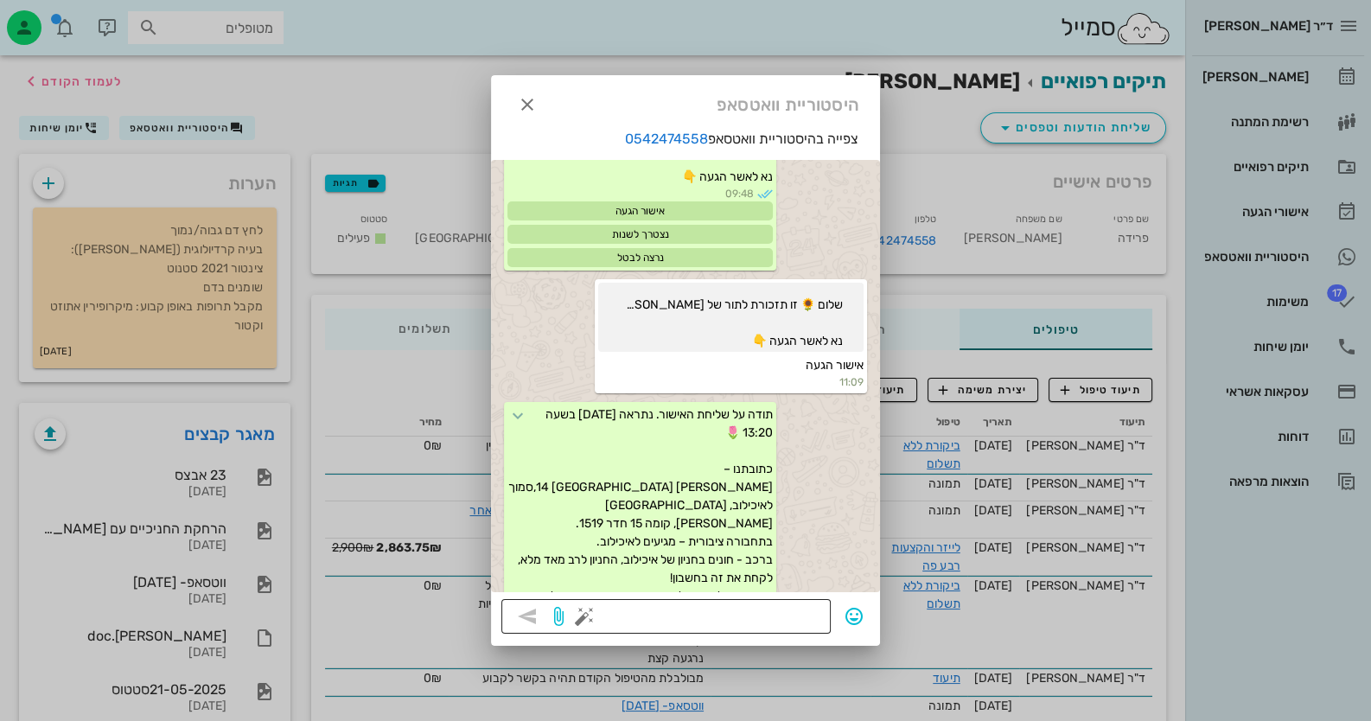
click at [769, 600] on div at bounding box center [704, 616] width 233 height 35
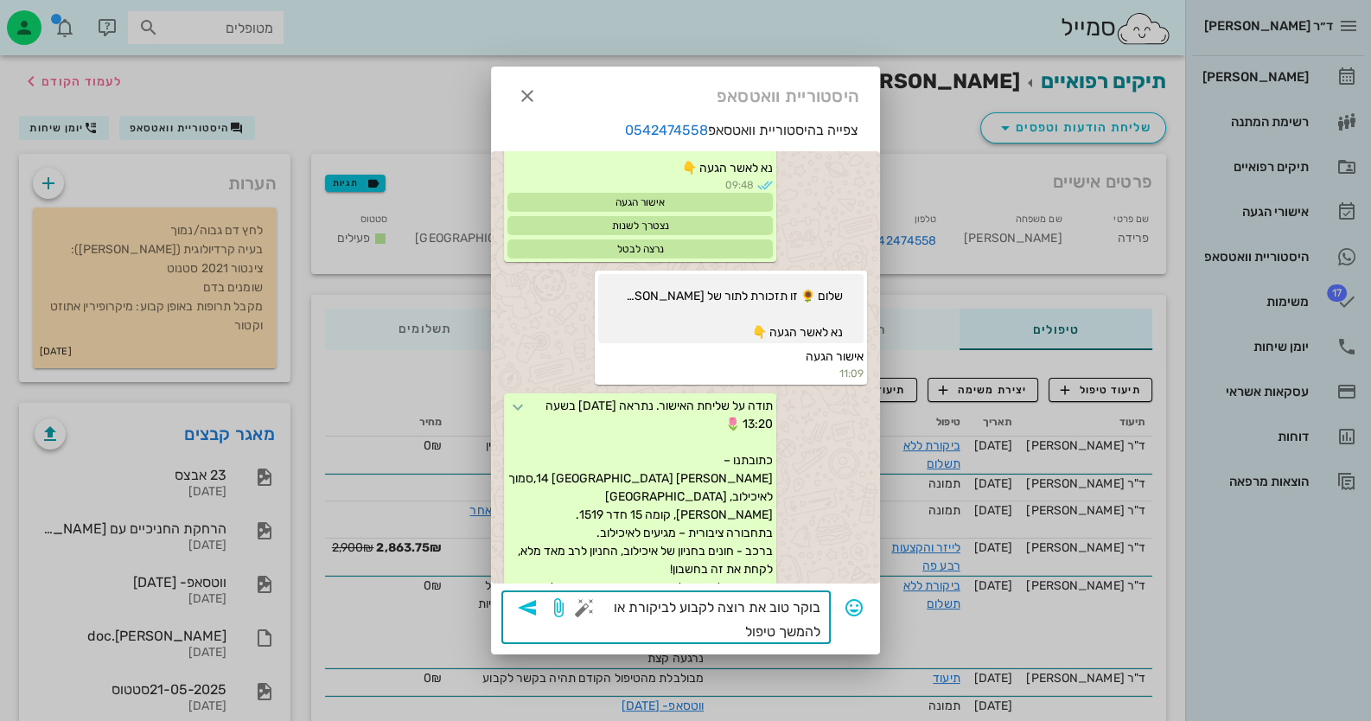
type textarea "בוקר טוב את רוצה לקבוע לביקורת או להמשך טיפול?"
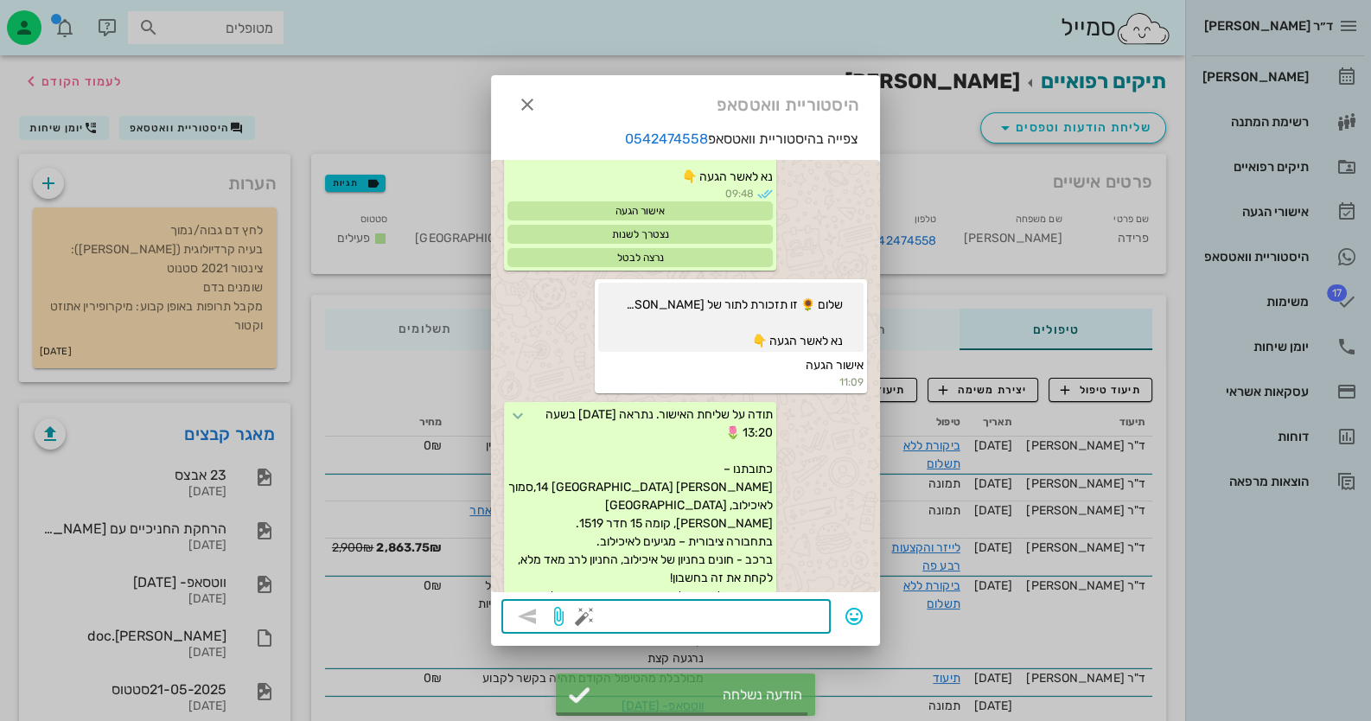
scroll to position [3989, 0]
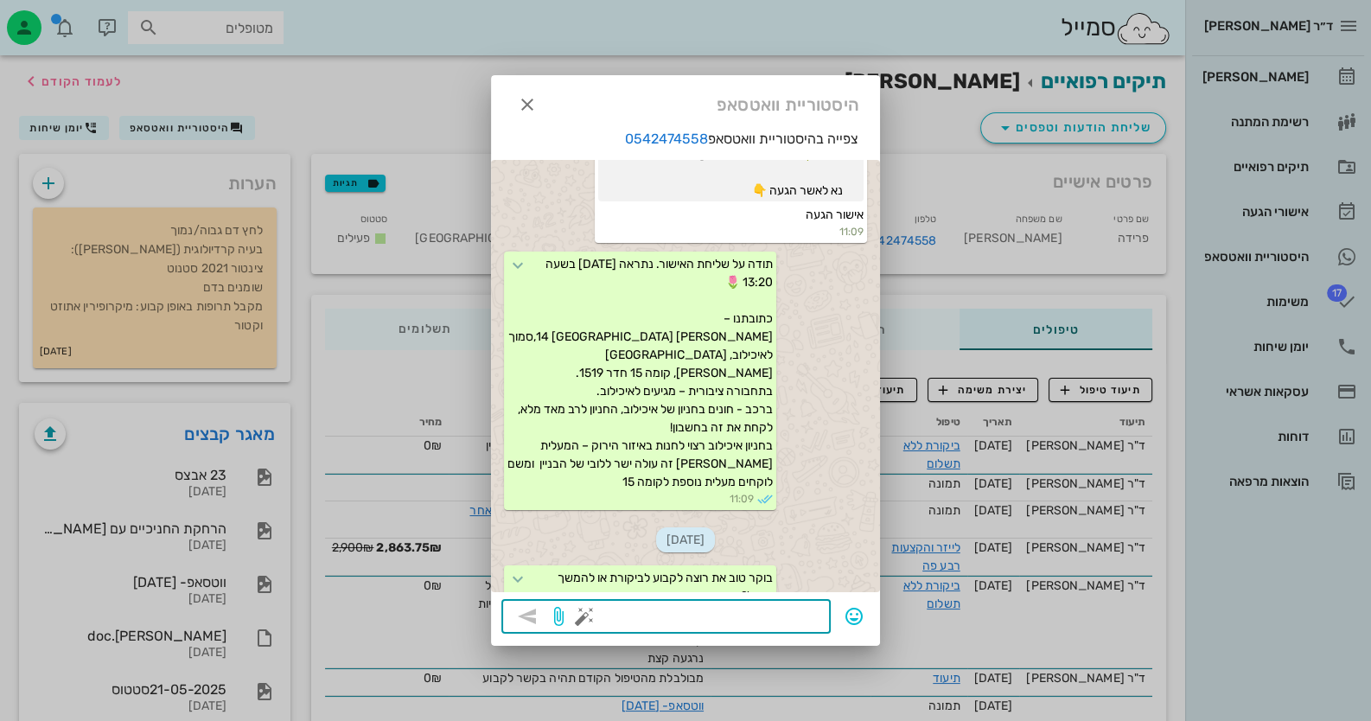
click at [1307, 341] on div at bounding box center [685, 360] width 1371 height 721
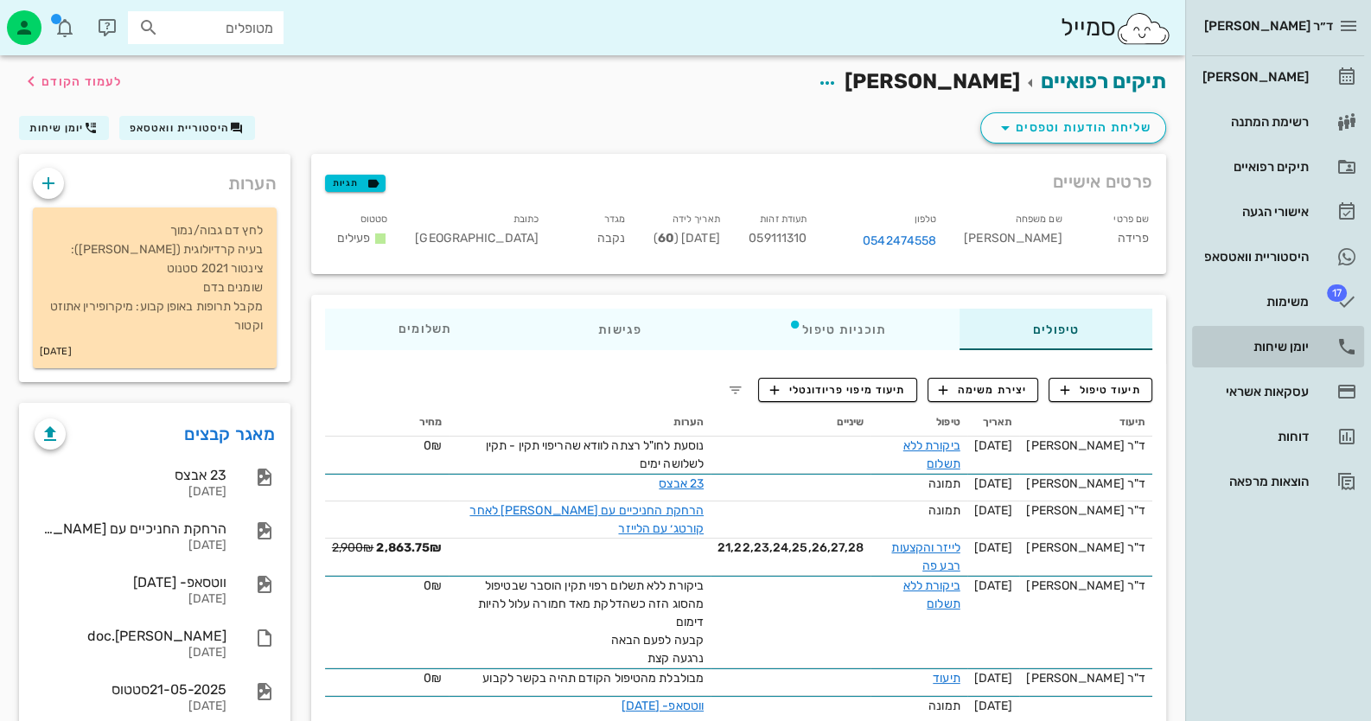
click at [1307, 341] on div "יומן שיחות" at bounding box center [1254, 347] width 110 height 14
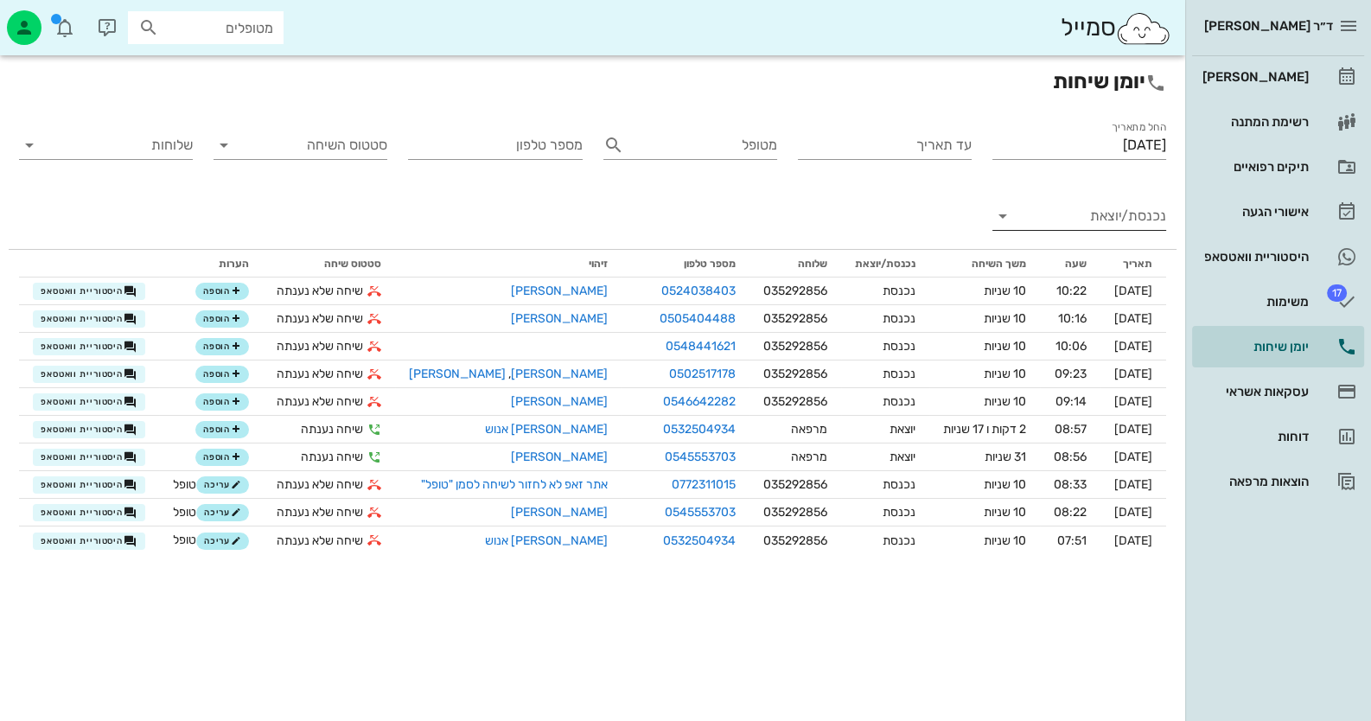
click at [1078, 224] on input "נכנסת/יוצאת" at bounding box center [1093, 216] width 146 height 28
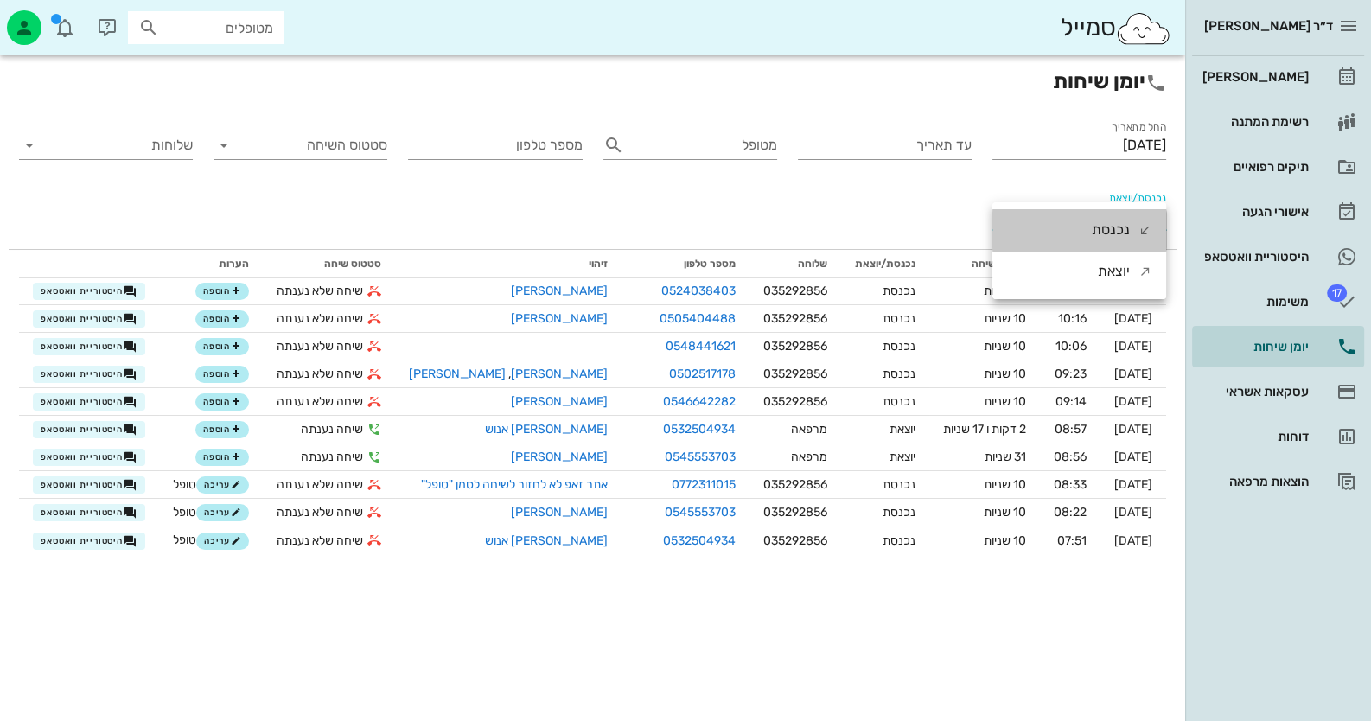
click at [1078, 224] on div "נכנסת" at bounding box center [1079, 229] width 174 height 41
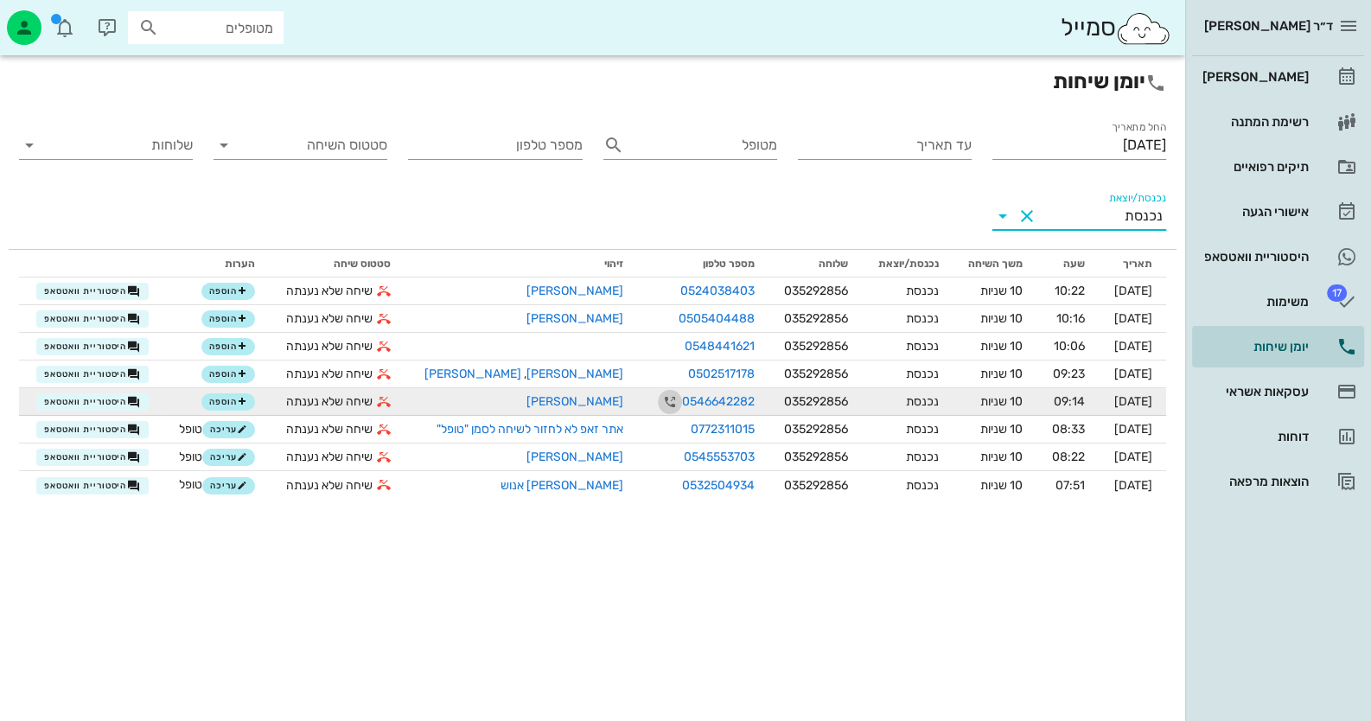
click at [660, 400] on icon "button" at bounding box center [670, 402] width 21 height 21
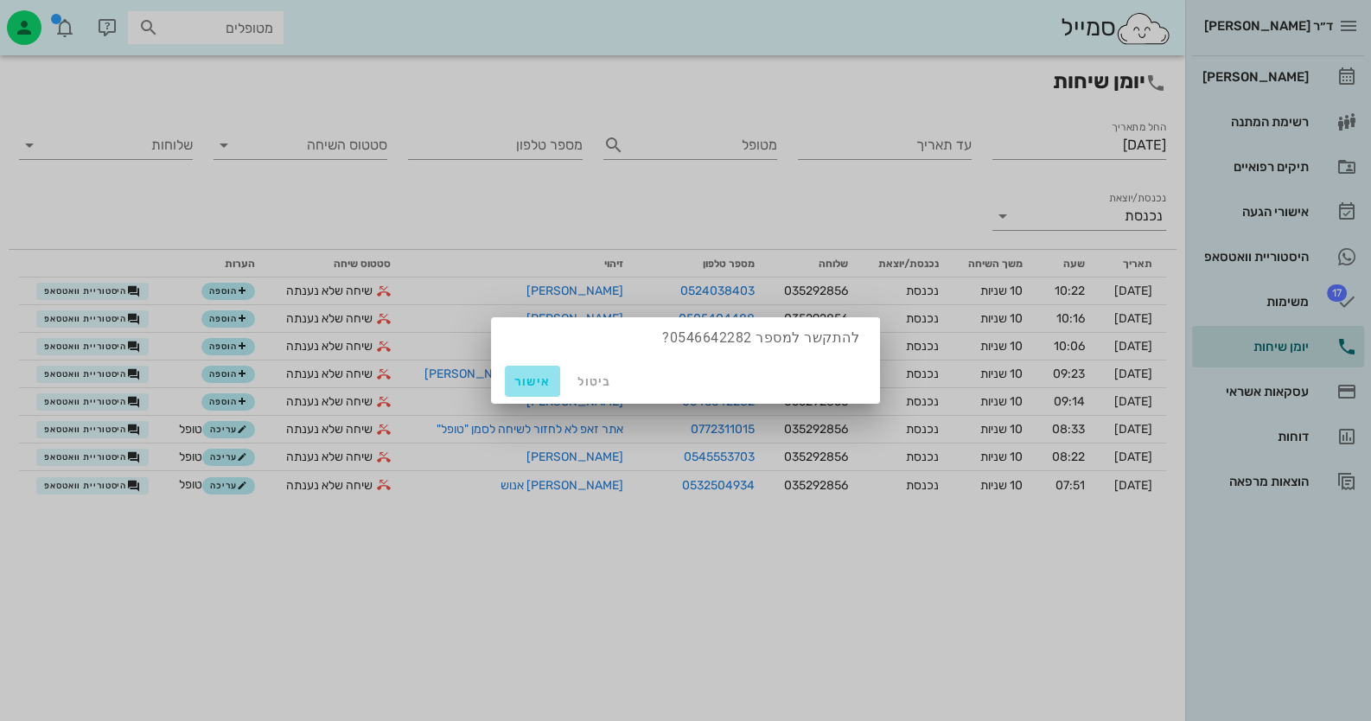
click at [537, 387] on span "אישור" at bounding box center [532, 381] width 41 height 15
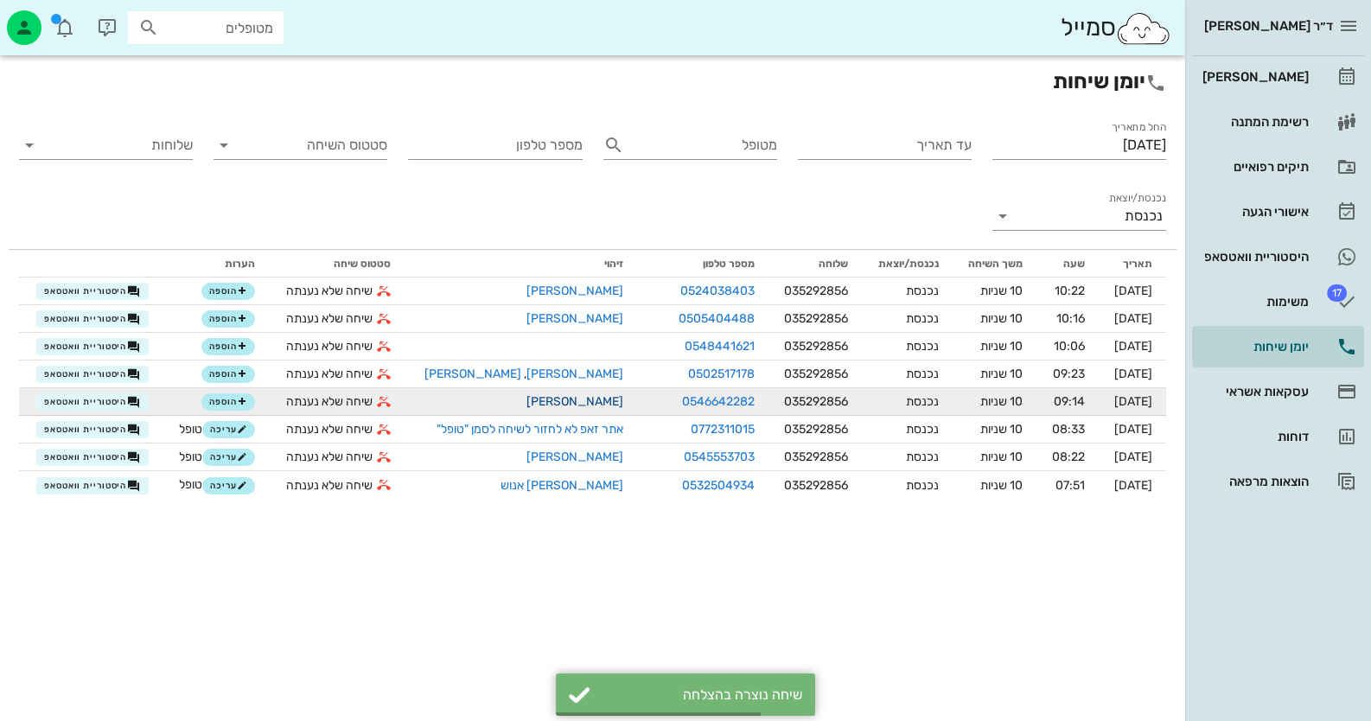
click at [567, 401] on link "[PERSON_NAME]" at bounding box center [574, 401] width 97 height 15
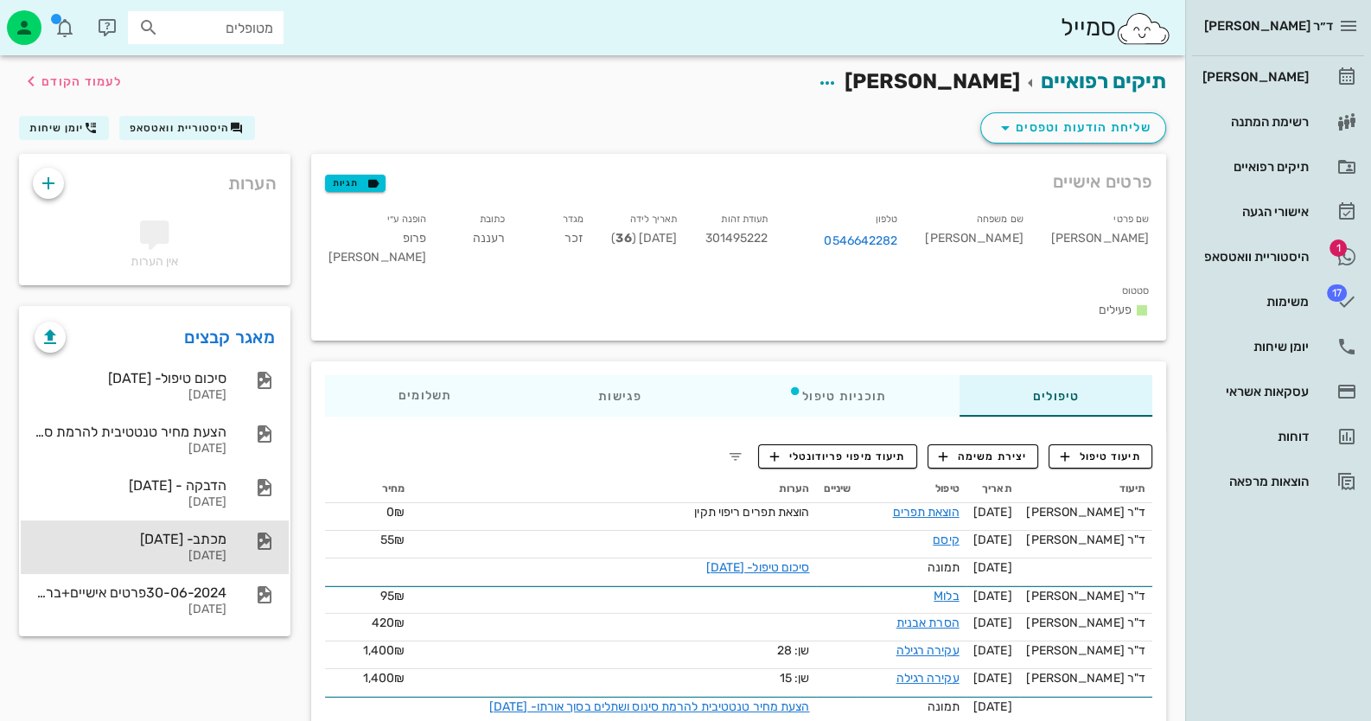
click at [233, 545] on div "מכתב- [DATE] [DATE]" at bounding box center [155, 547] width 268 height 54
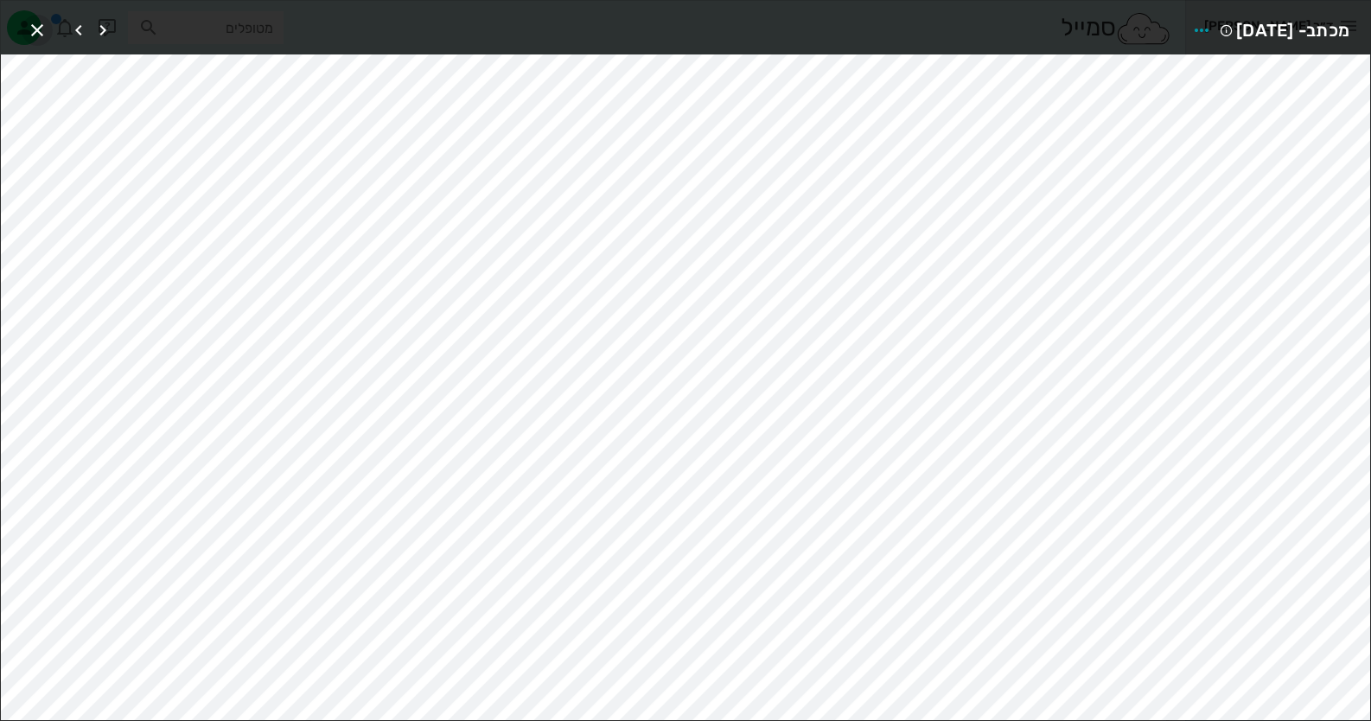
click at [43, 23] on icon "button" at bounding box center [37, 30] width 21 height 21
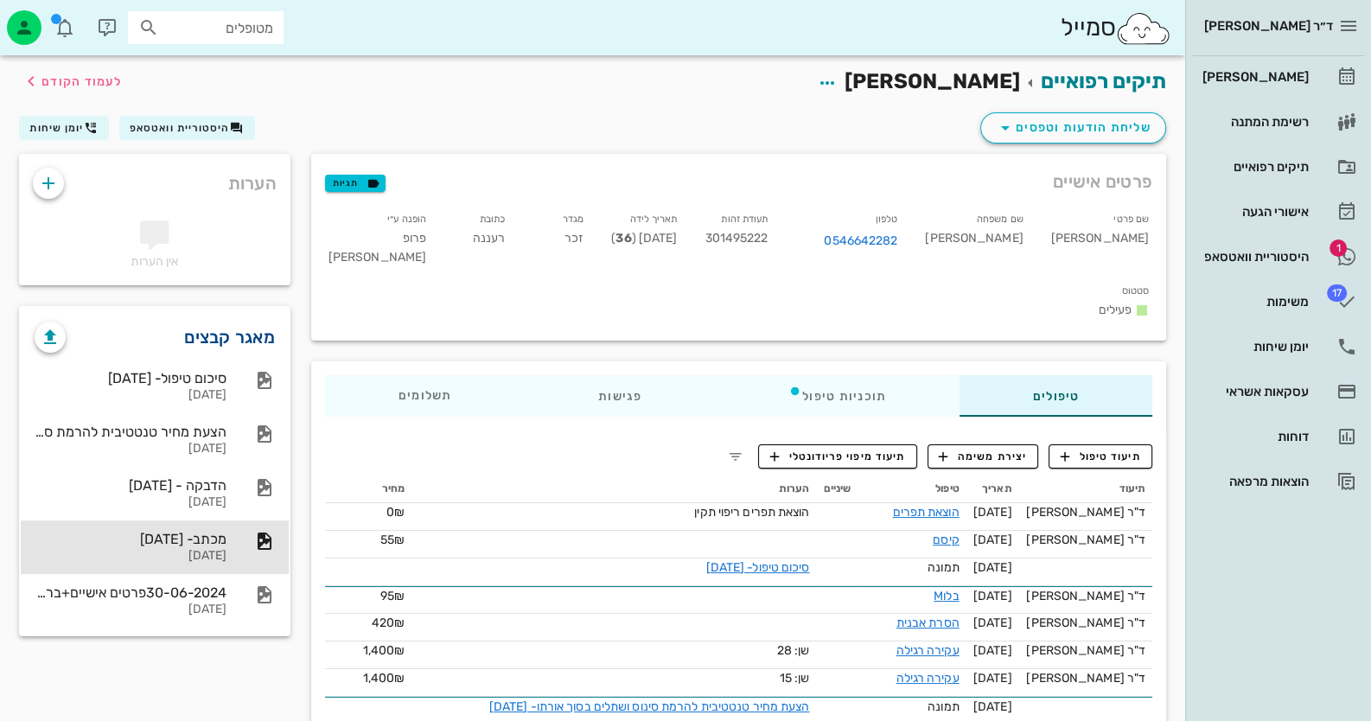
click at [228, 341] on link "מאגר קבצים" at bounding box center [229, 337] width 91 height 28
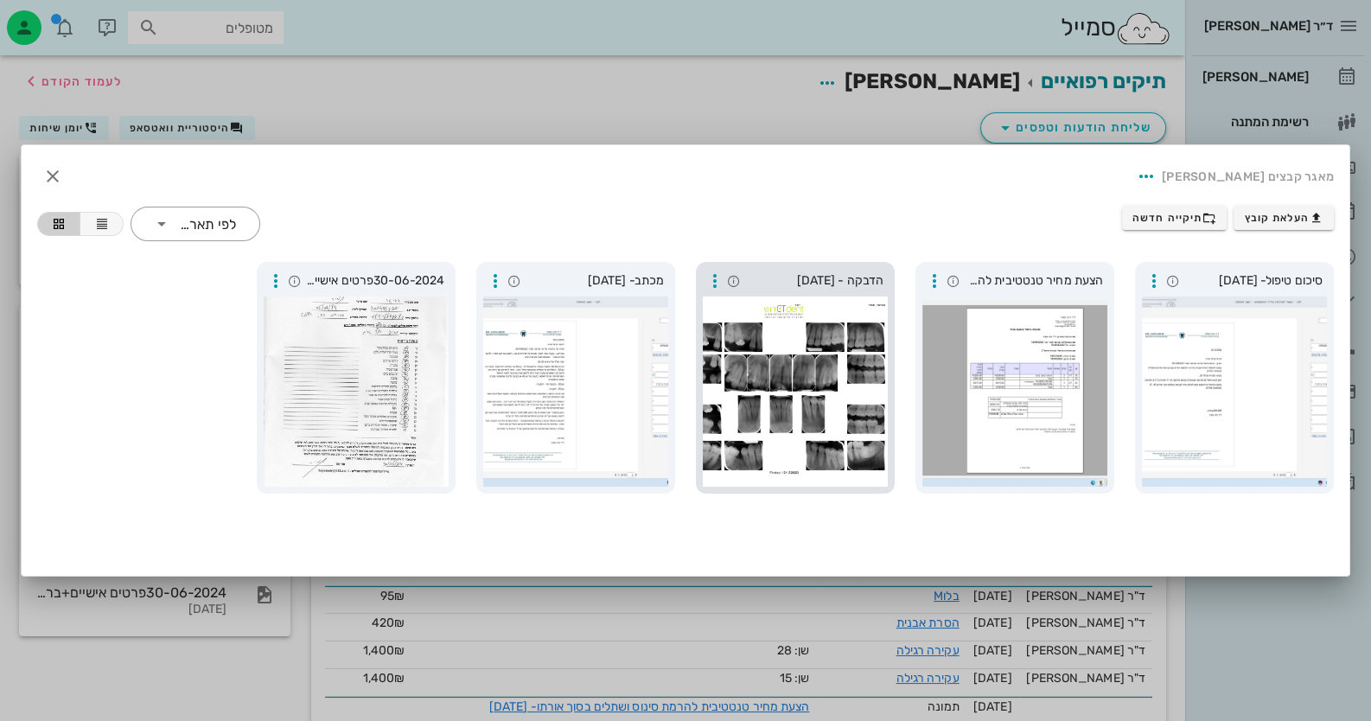
click at [774, 418] on div at bounding box center [795, 391] width 185 height 190
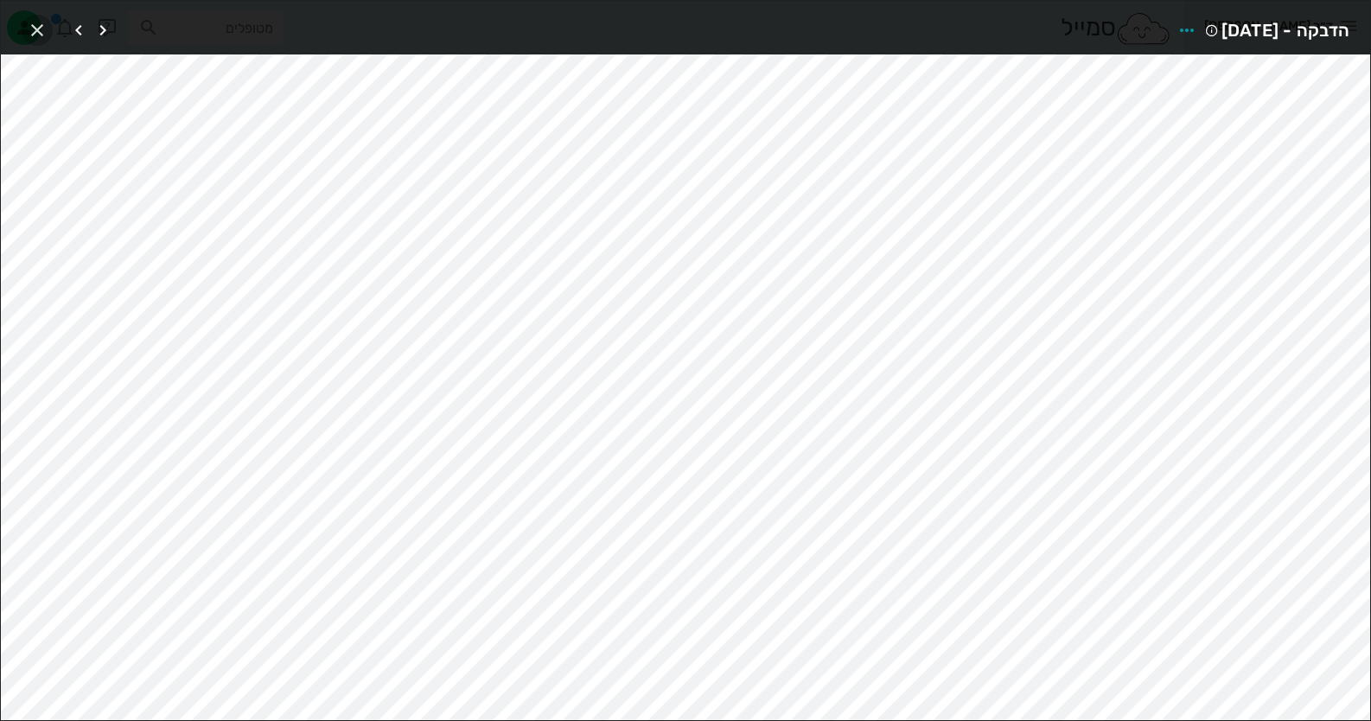
click at [27, 34] on icon "button" at bounding box center [37, 30] width 21 height 21
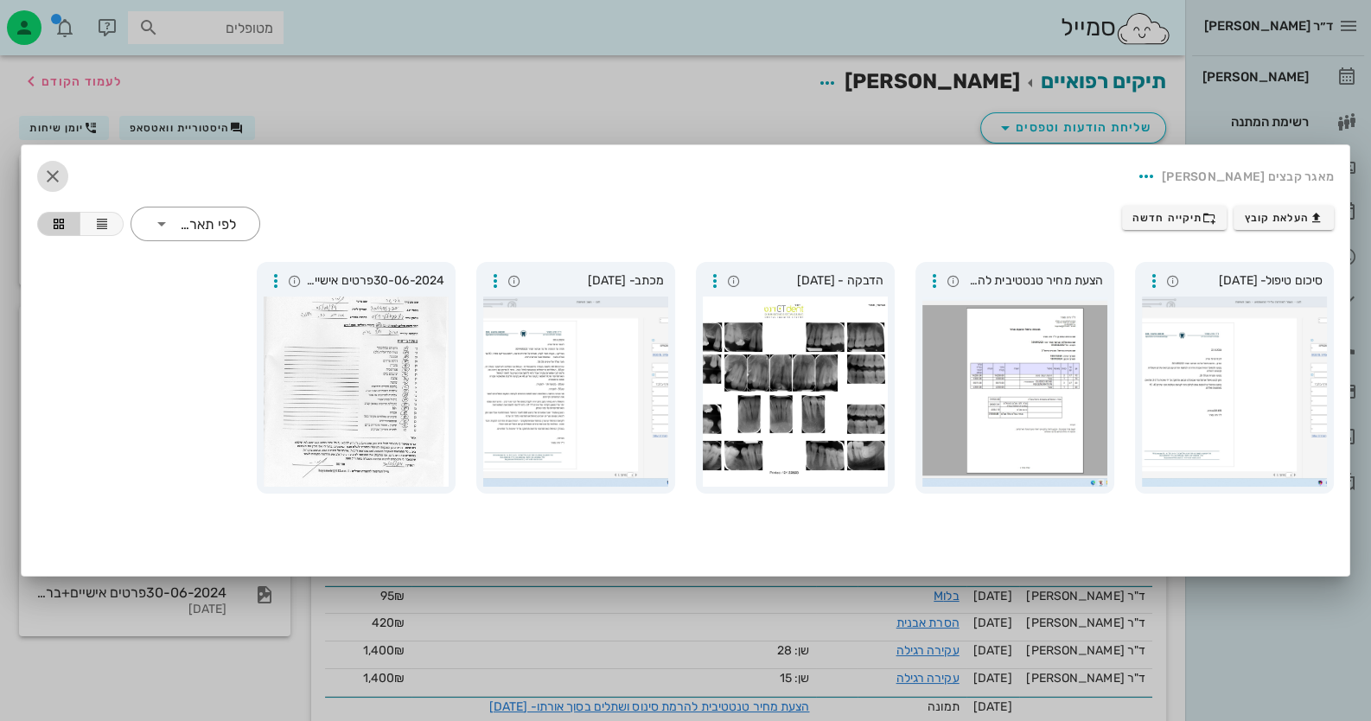
click at [61, 181] on icon "button" at bounding box center [52, 176] width 21 height 21
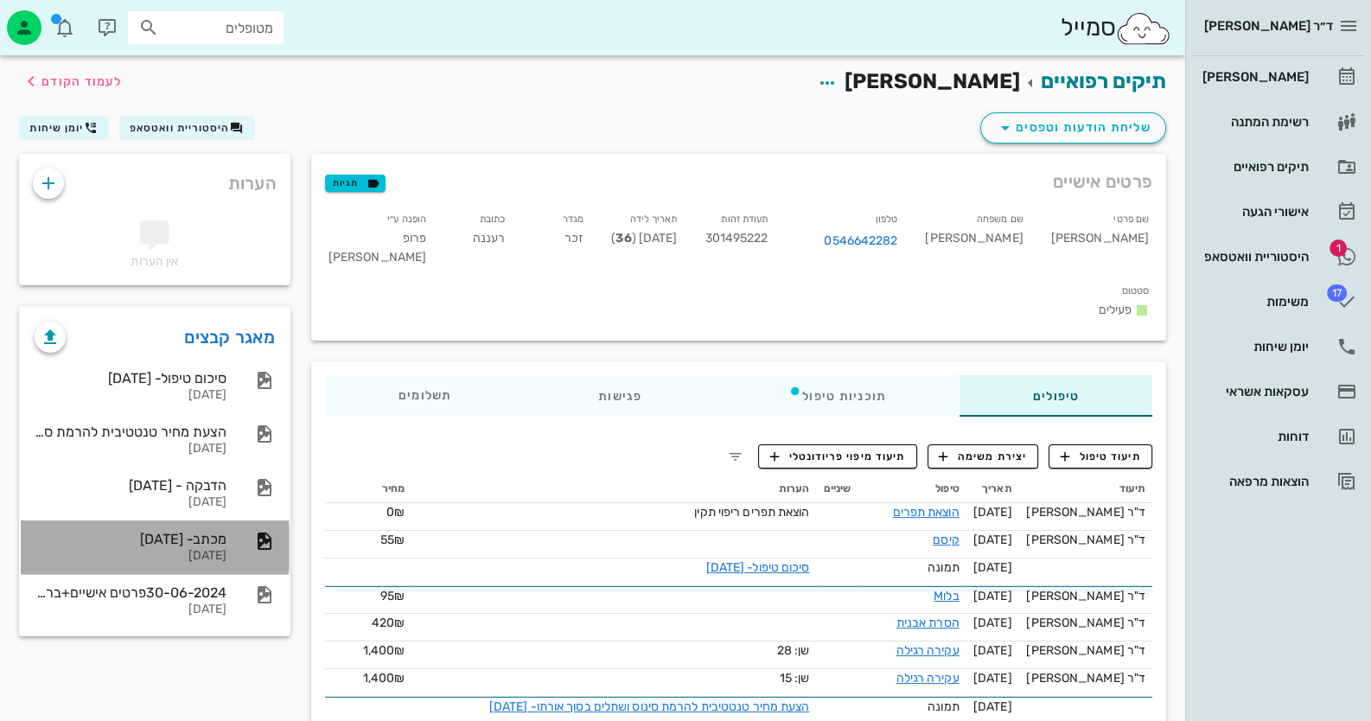
click at [220, 550] on div "[DATE]" at bounding box center [131, 556] width 192 height 15
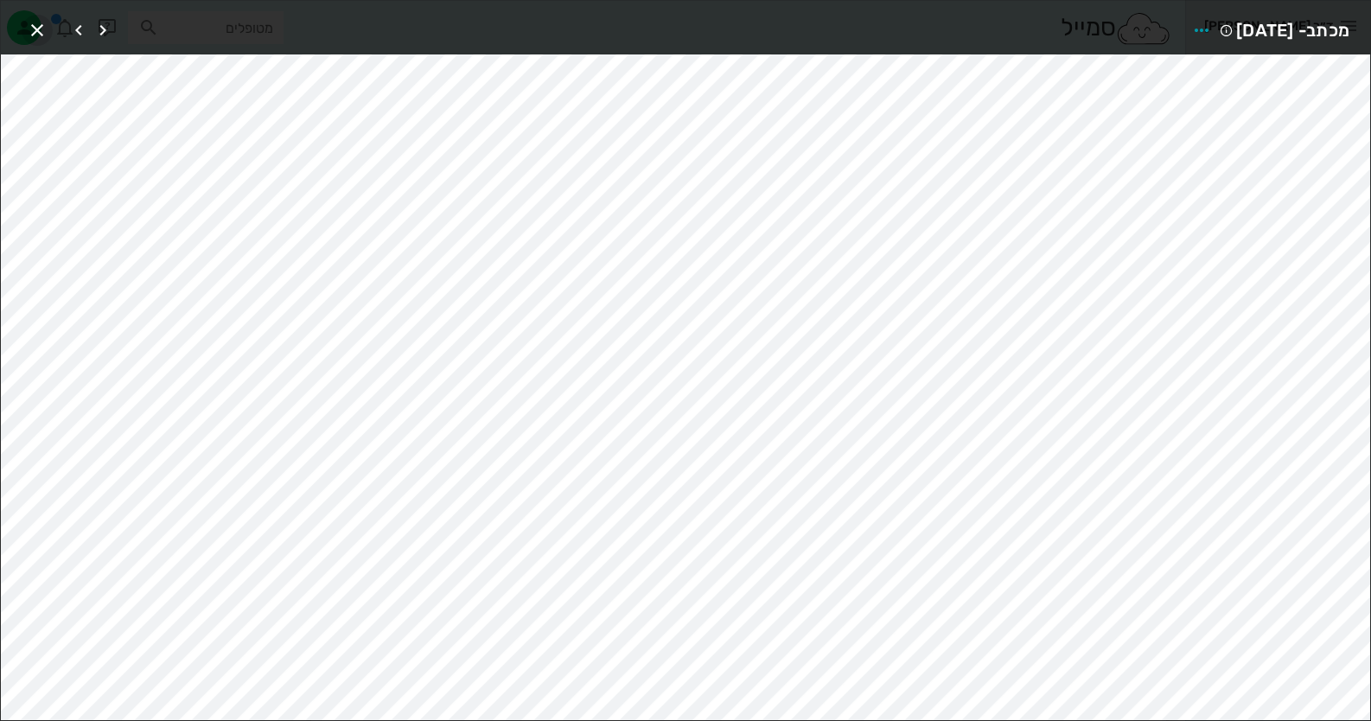
click at [35, 33] on icon "button" at bounding box center [37, 30] width 21 height 21
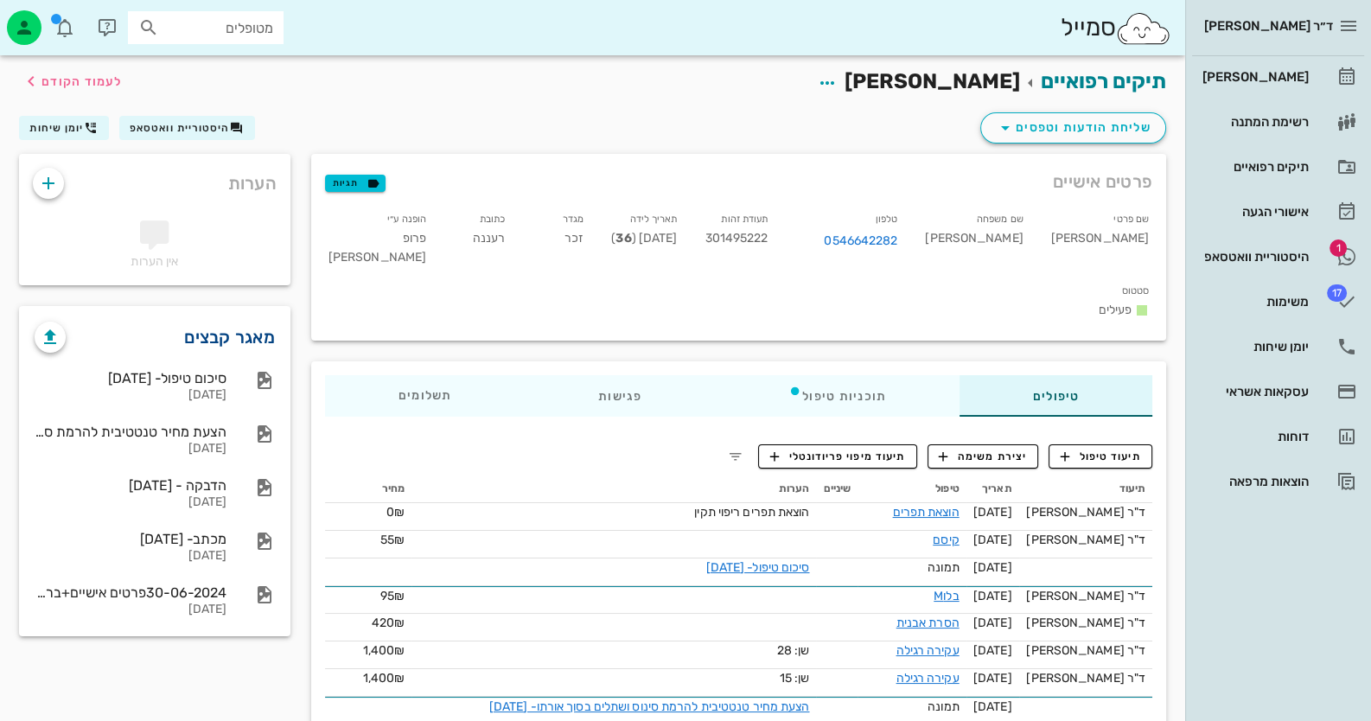
click at [240, 328] on link "מאגר קבצים" at bounding box center [229, 337] width 91 height 28
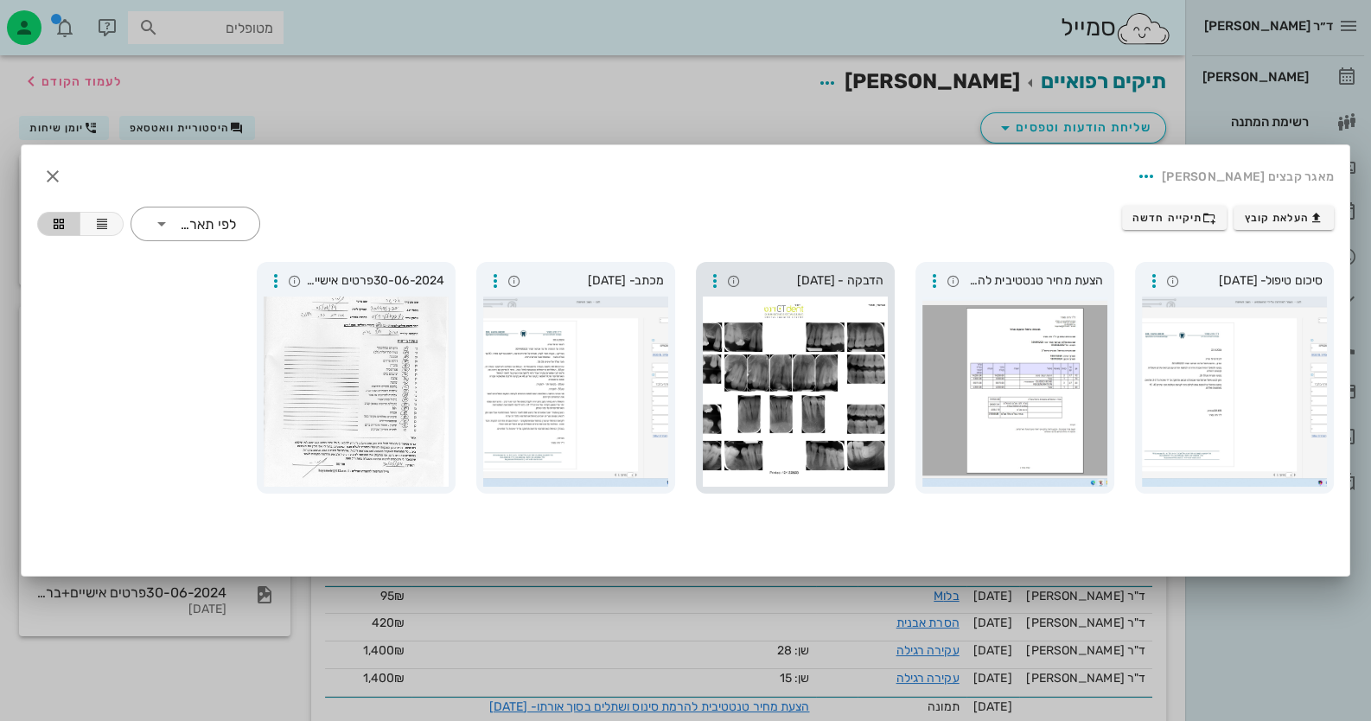
click at [726, 388] on div at bounding box center [795, 391] width 185 height 190
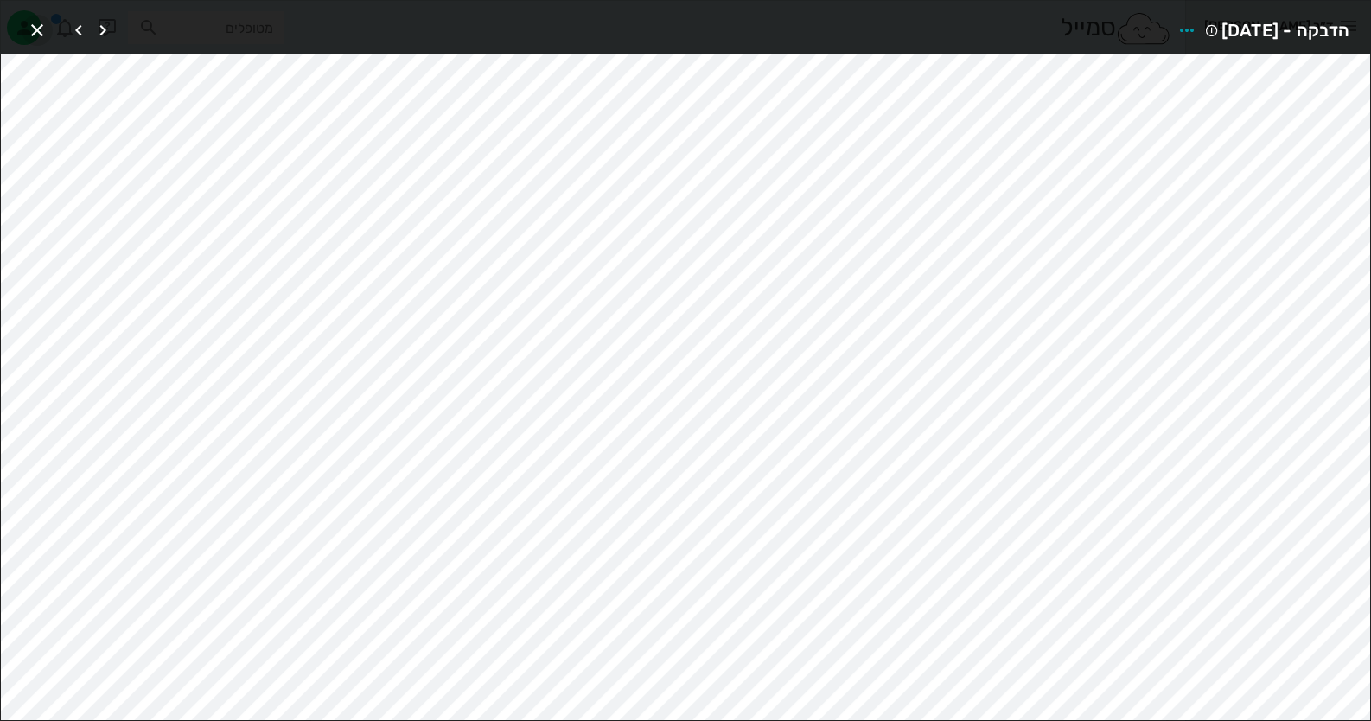
click at [32, 20] on icon "button" at bounding box center [37, 30] width 21 height 21
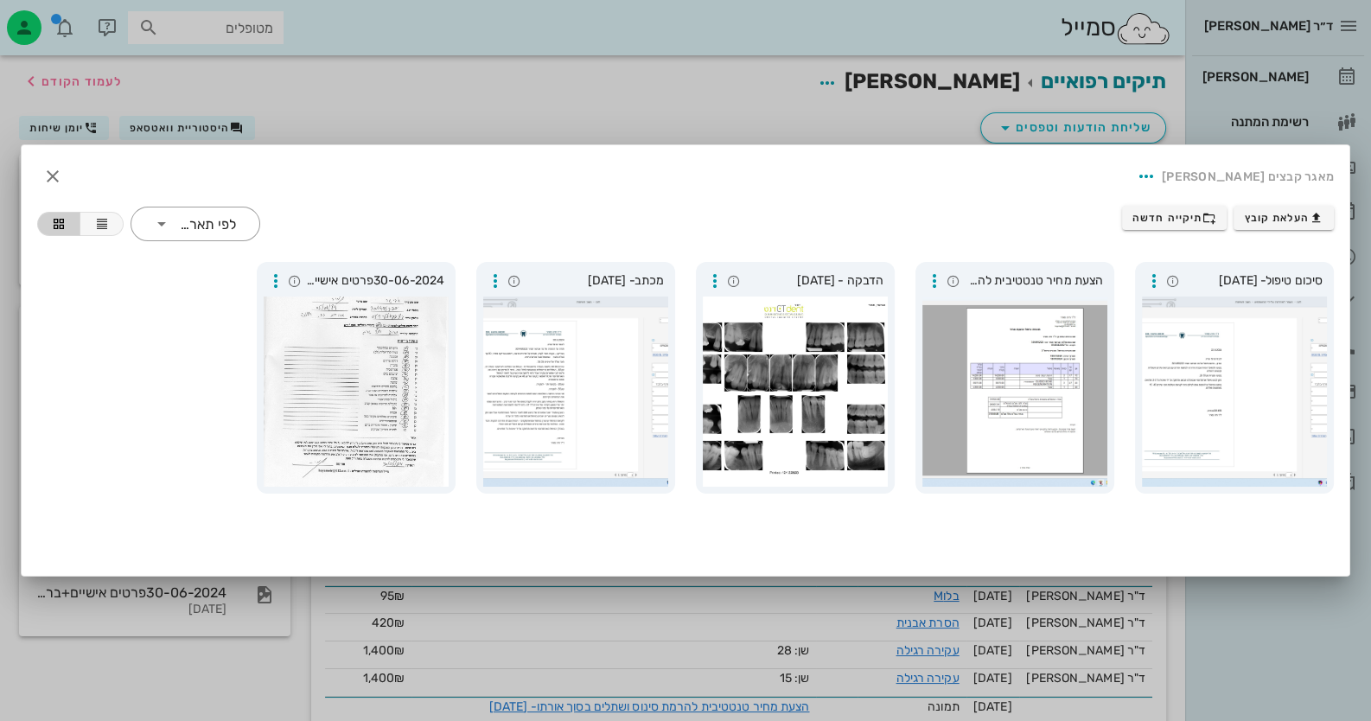
click at [1113, 137] on div at bounding box center [685, 360] width 1371 height 721
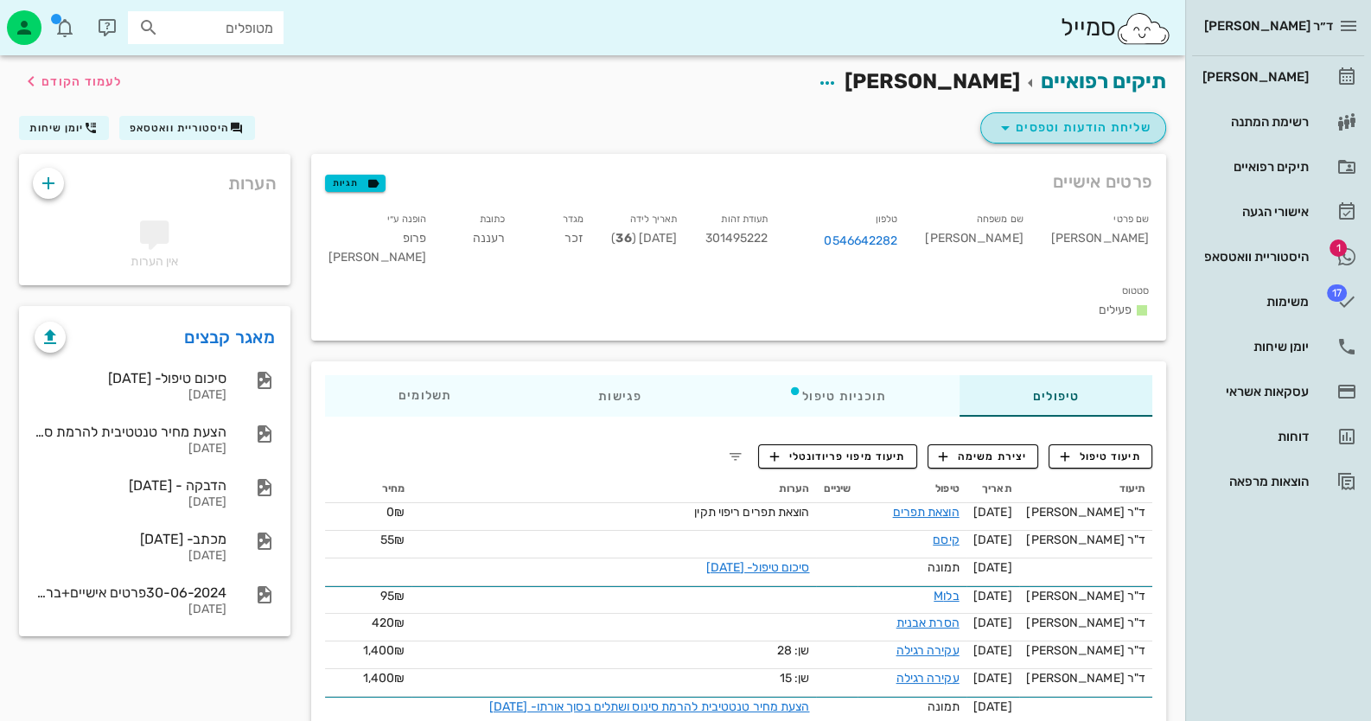
click at [1120, 135] on span "שליחת הודעות וטפסים" at bounding box center [1073, 128] width 156 height 21
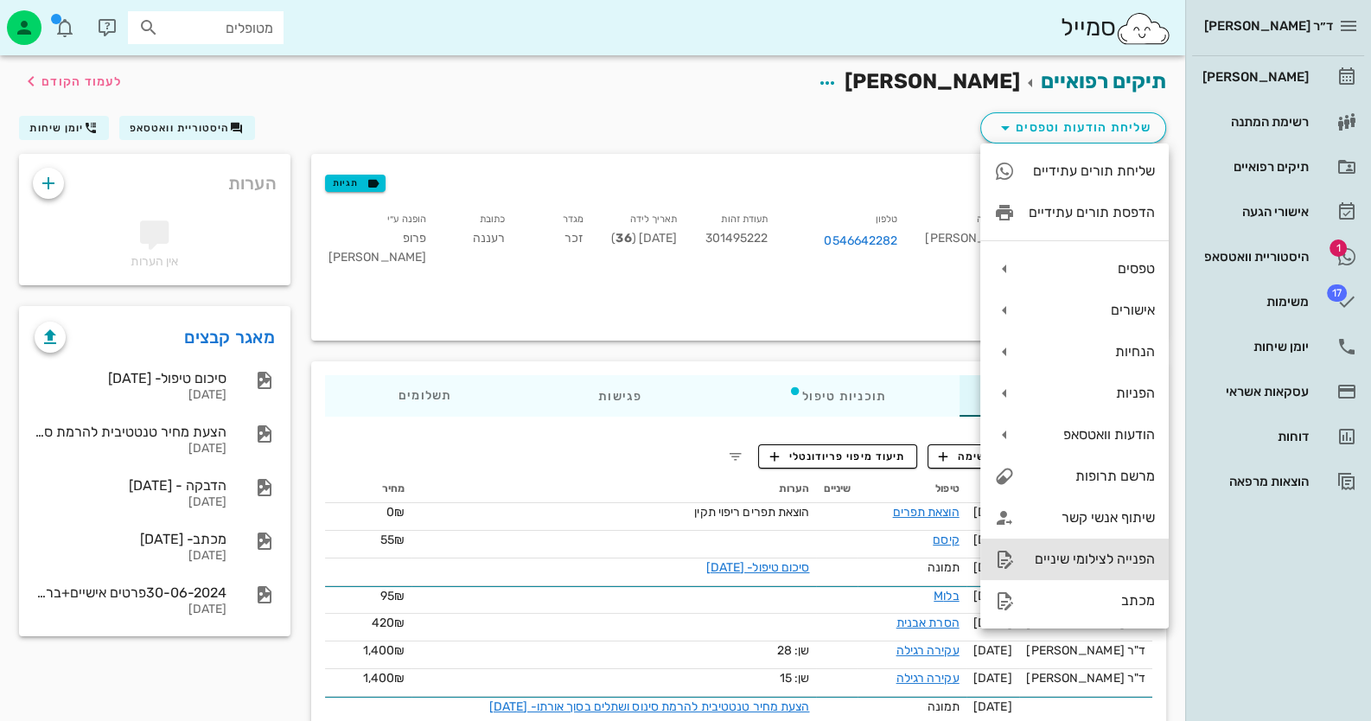
click at [1107, 561] on div "הפנייה לצילומי שיניים" at bounding box center [1092, 559] width 126 height 16
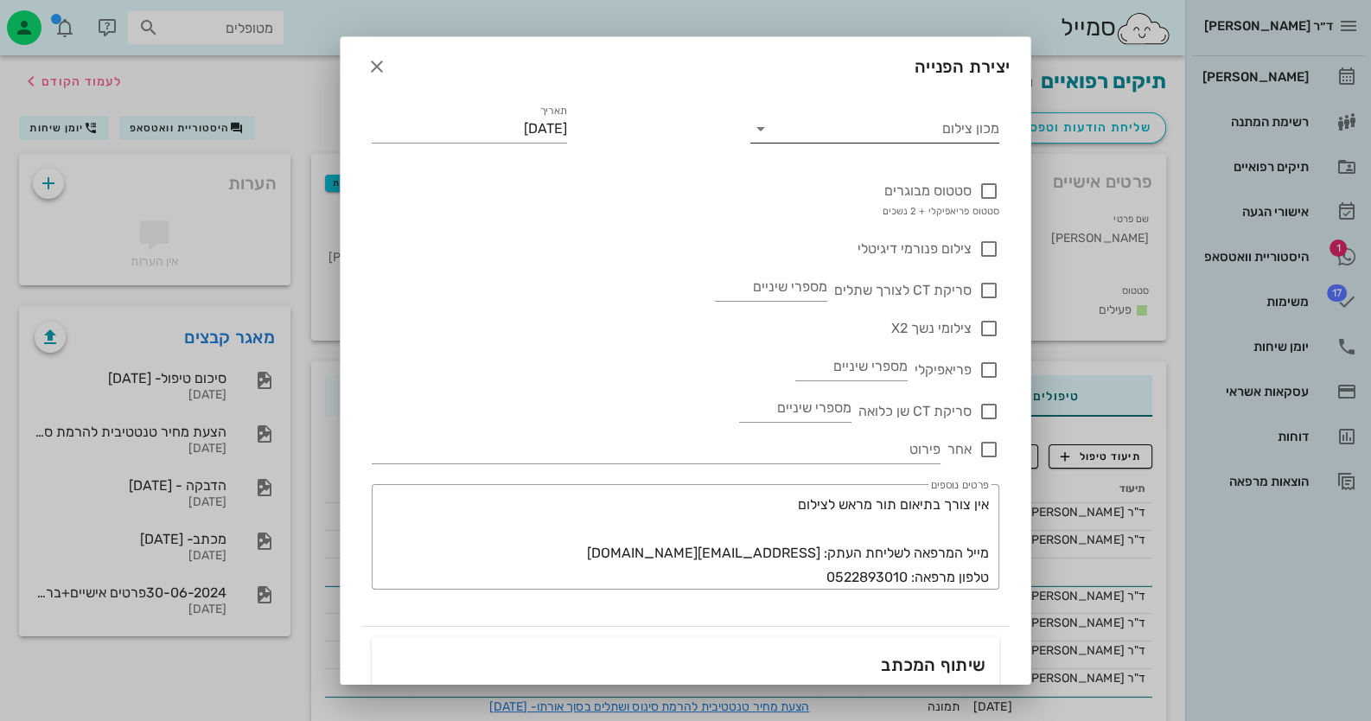
click at [915, 124] on input "מכון צילום" at bounding box center [889, 129] width 222 height 28
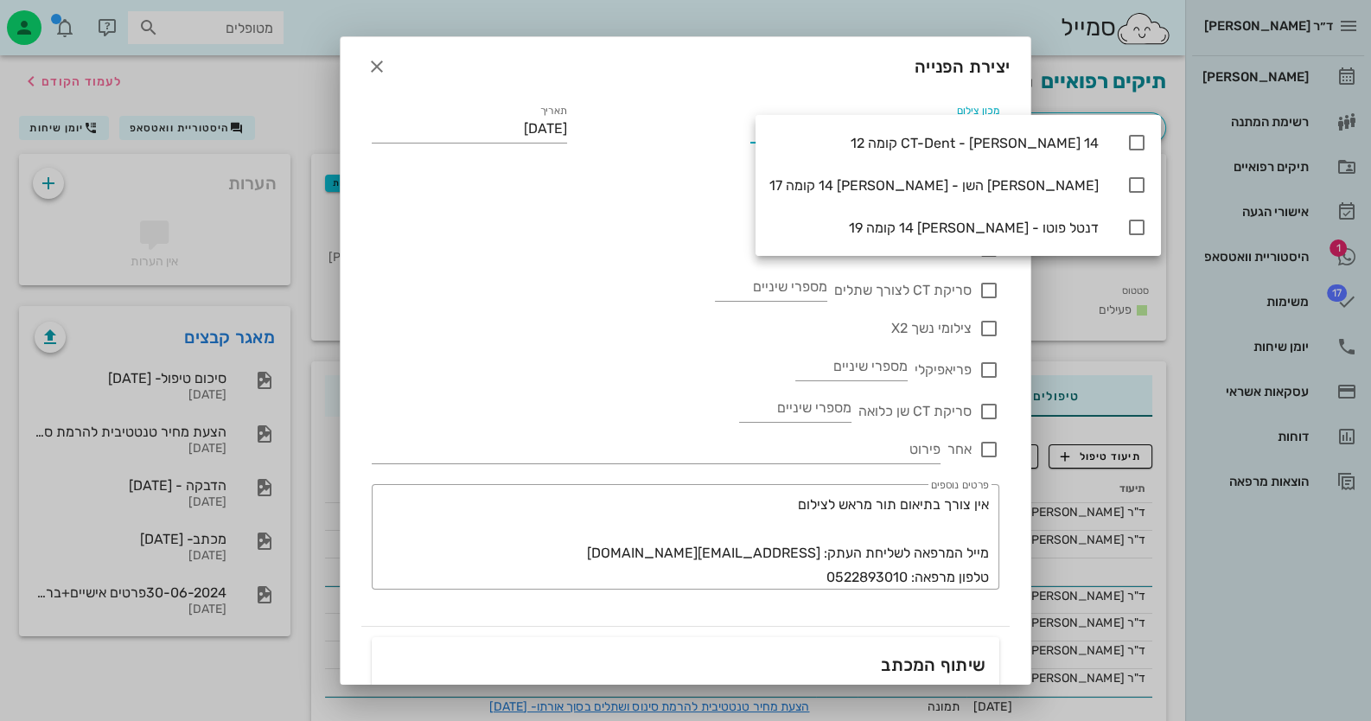
click at [624, 131] on div "מכון צילום תאריך [DATE] סטטוס מבוגרים סטטוס פריאפיקלי + 2 נשכים צילום פנורמי די…" at bounding box center [685, 358] width 648 height 535
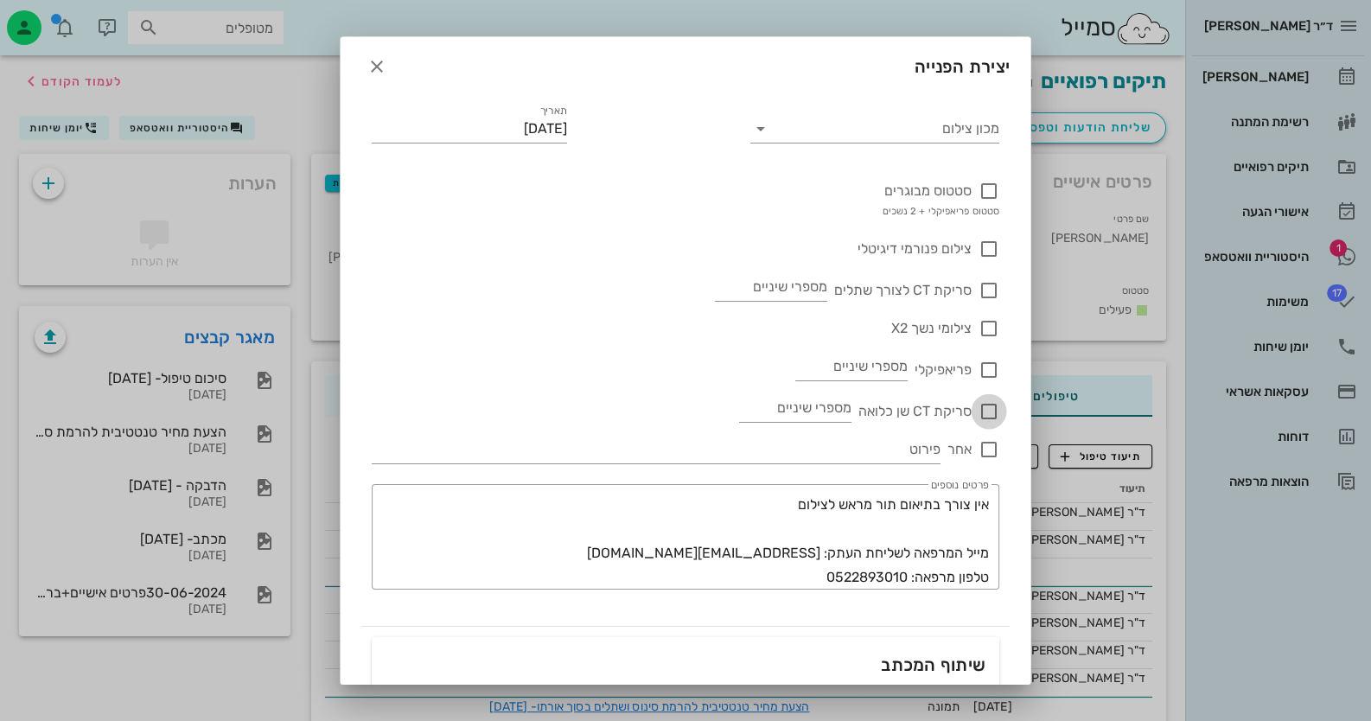
click at [991, 412] on div at bounding box center [988, 411] width 29 height 29
click at [800, 413] on input "מספרי שיניים" at bounding box center [795, 408] width 112 height 28
click at [978, 414] on div at bounding box center [988, 411] width 29 height 29
checkbox input "false"
click at [980, 283] on div at bounding box center [988, 290] width 29 height 29
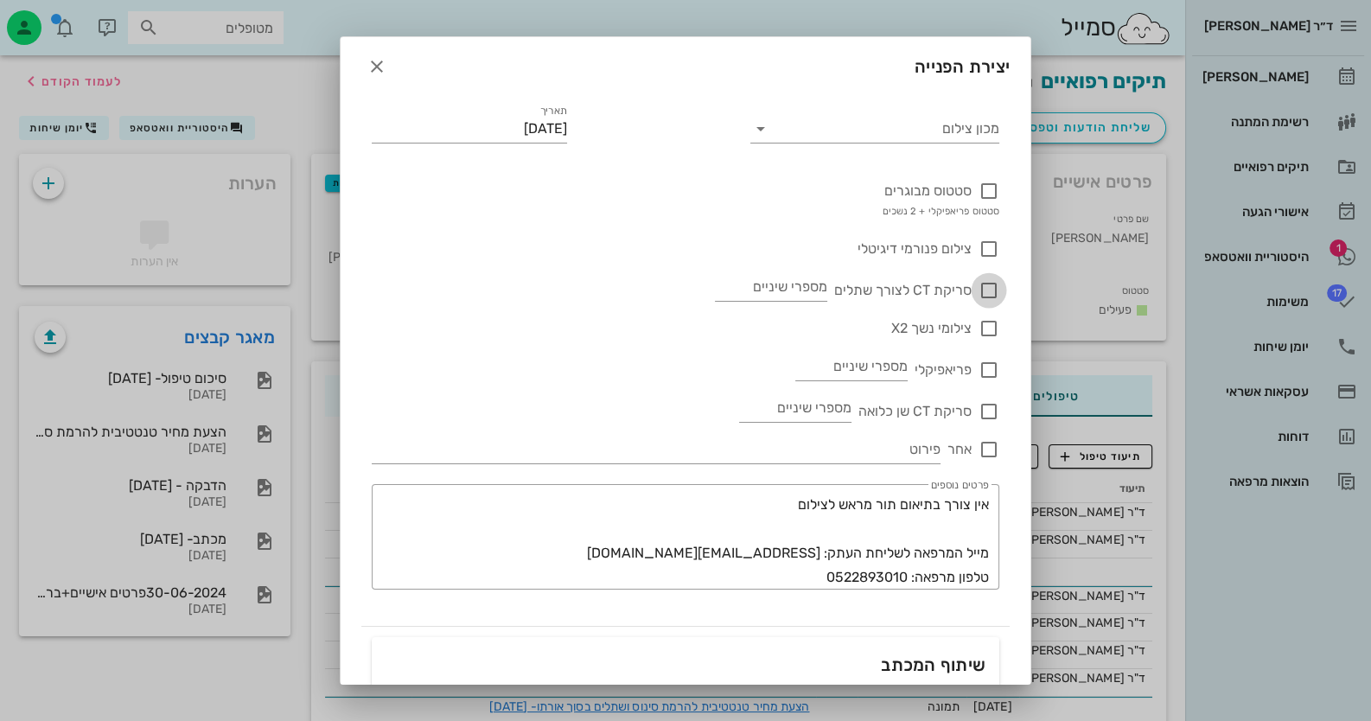
checkbox input "true"
click at [764, 282] on input "מספרי שיניים" at bounding box center [771, 287] width 112 height 28
type input "15.45"
click at [387, 58] on icon "button" at bounding box center [377, 66] width 21 height 21
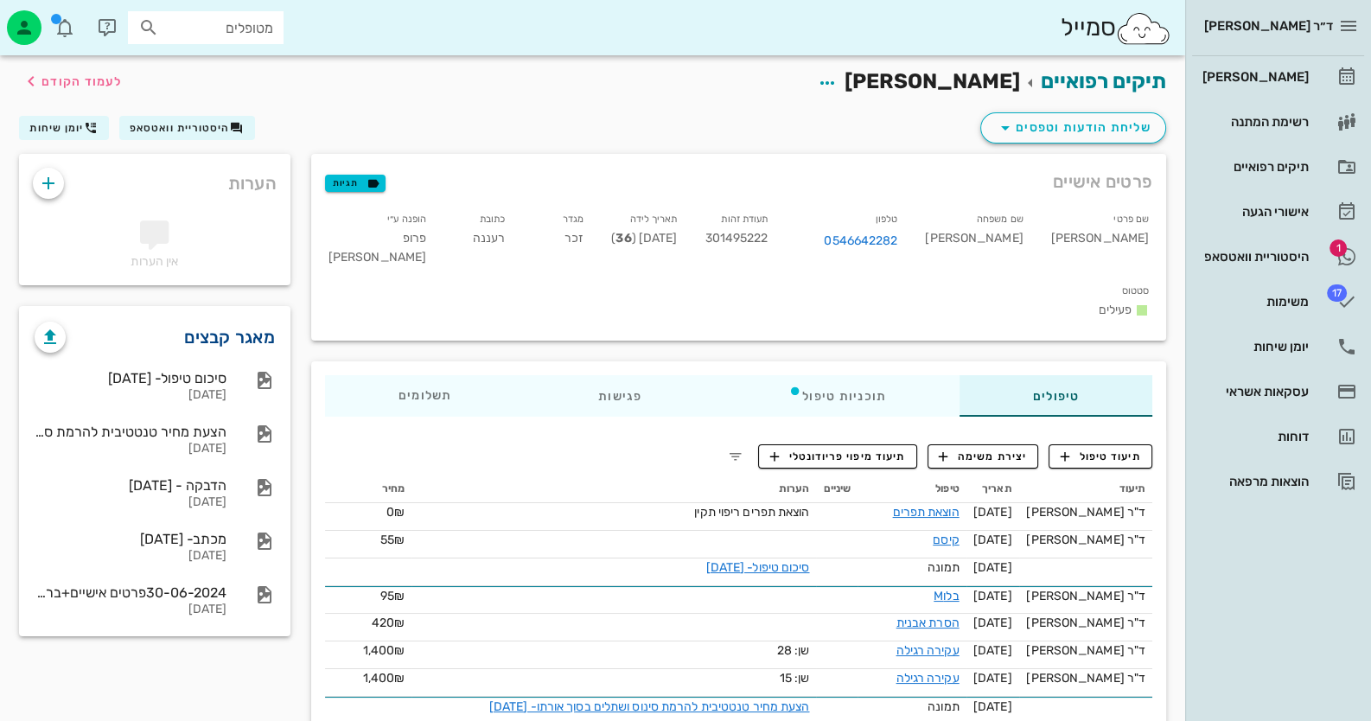
click at [228, 325] on link "מאגר קבצים" at bounding box center [229, 337] width 91 height 28
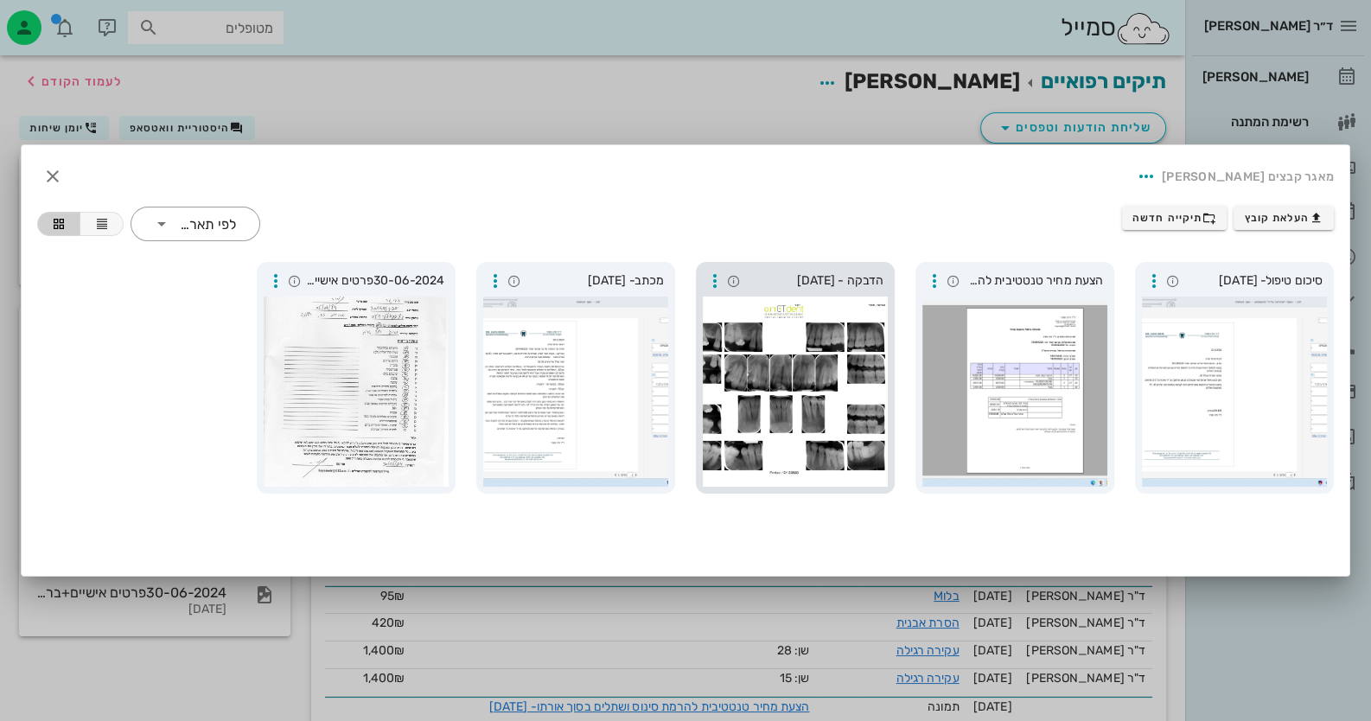
click at [800, 482] on div at bounding box center [795, 391] width 185 height 190
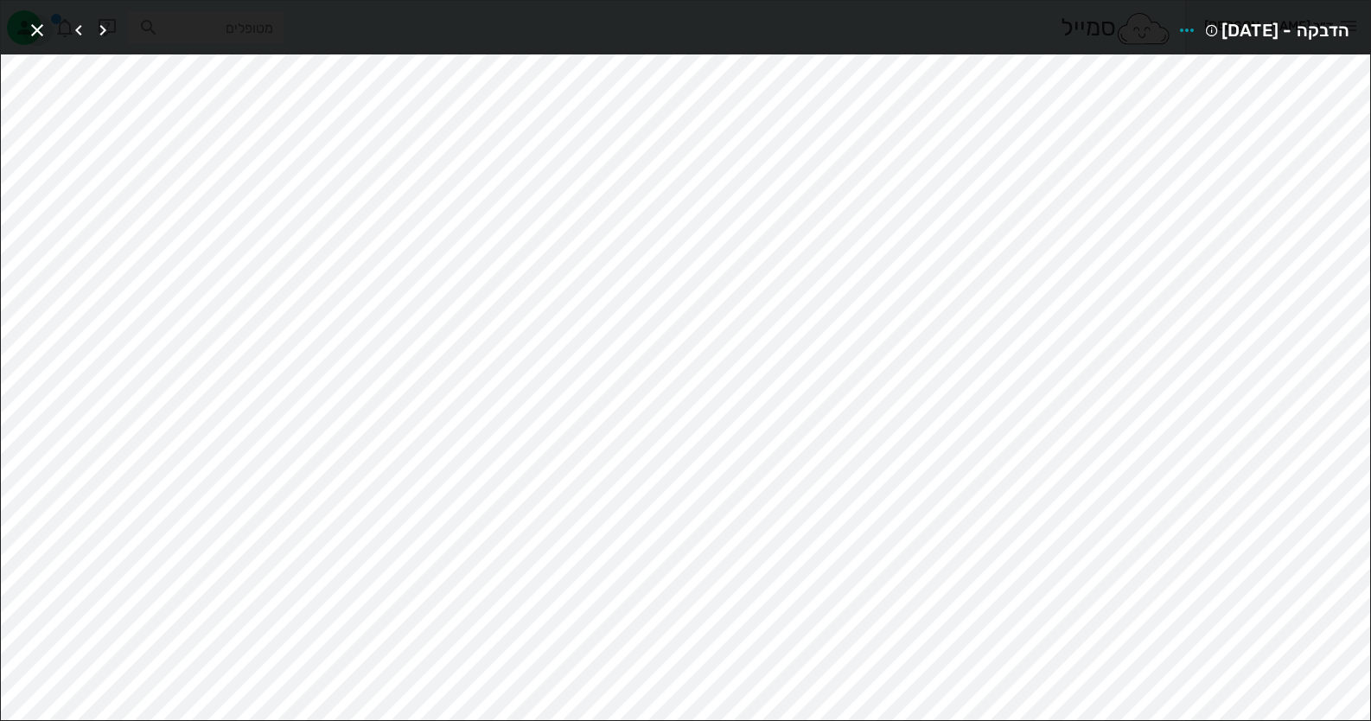
click at [41, 32] on icon "button" at bounding box center [37, 30] width 21 height 21
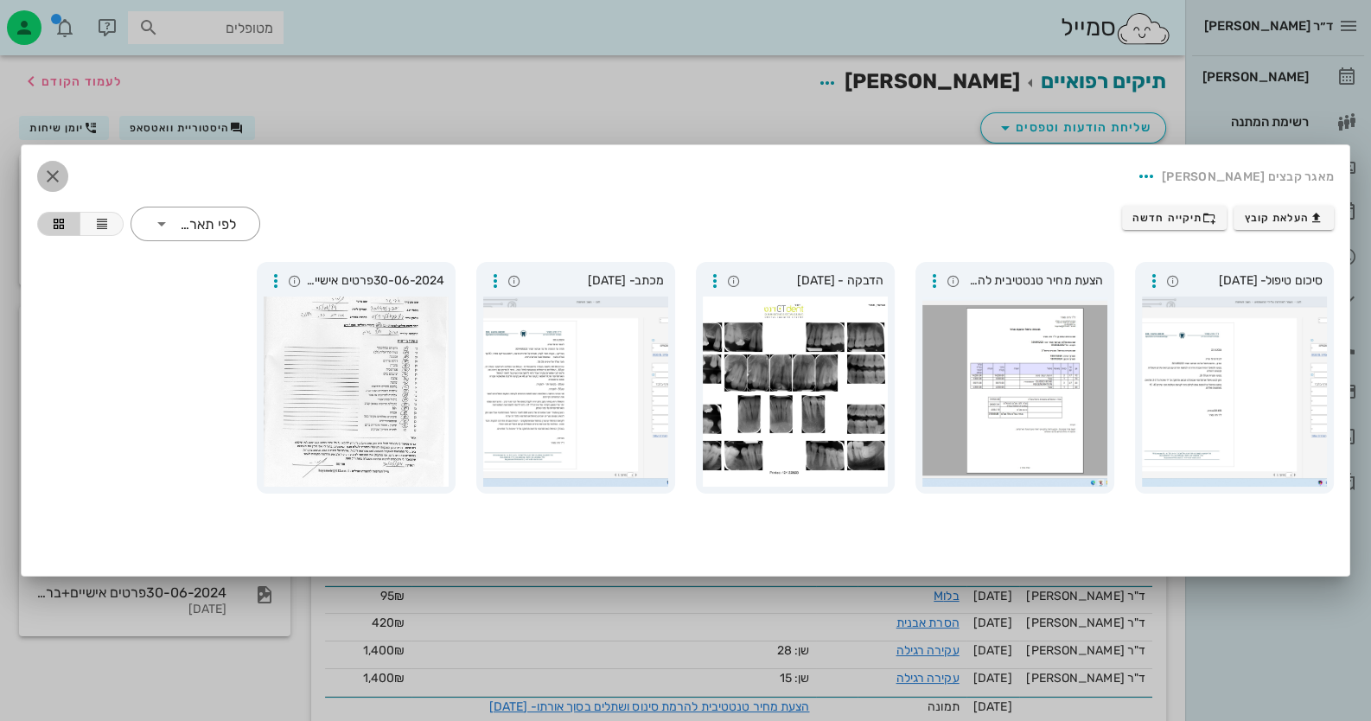
drag, startPoint x: 50, startPoint y: 172, endPoint x: 524, endPoint y: 176, distance: 473.7
click at [54, 174] on icon "button" at bounding box center [52, 176] width 21 height 21
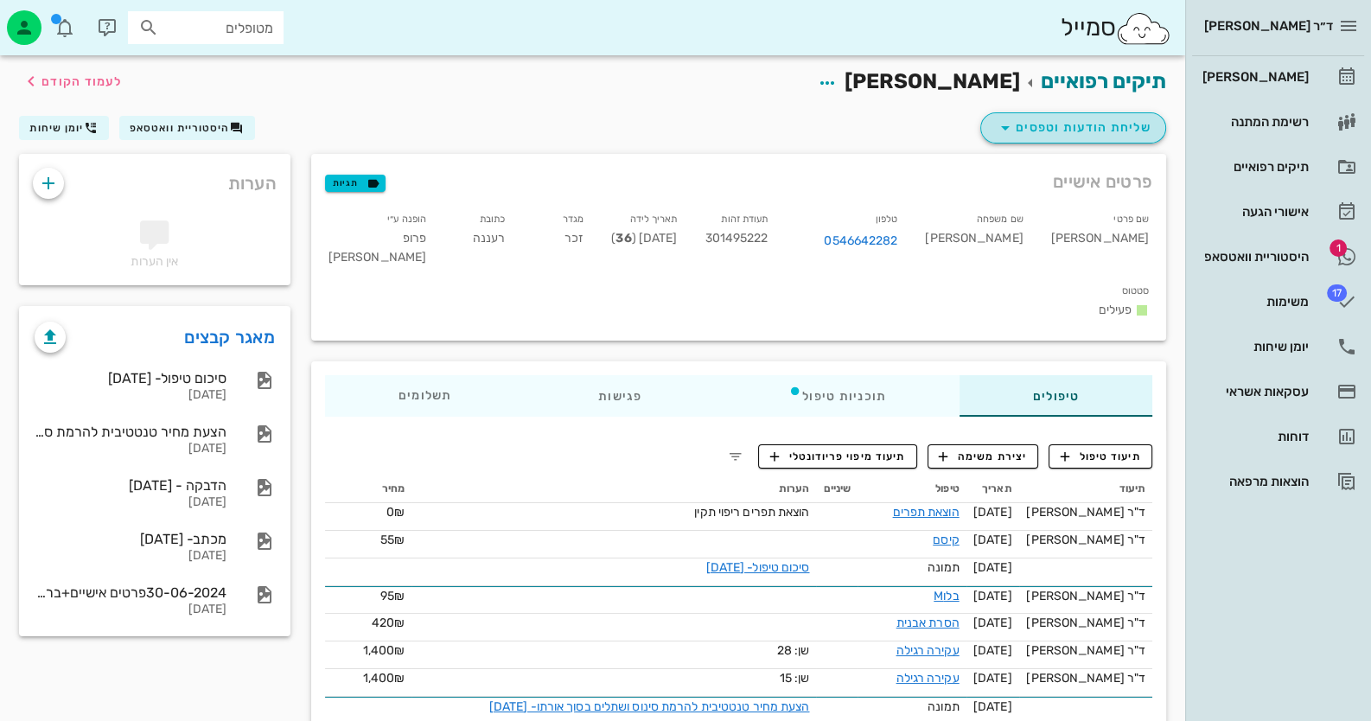
click at [1045, 133] on span "שליחת הודעות וטפסים" at bounding box center [1073, 128] width 156 height 21
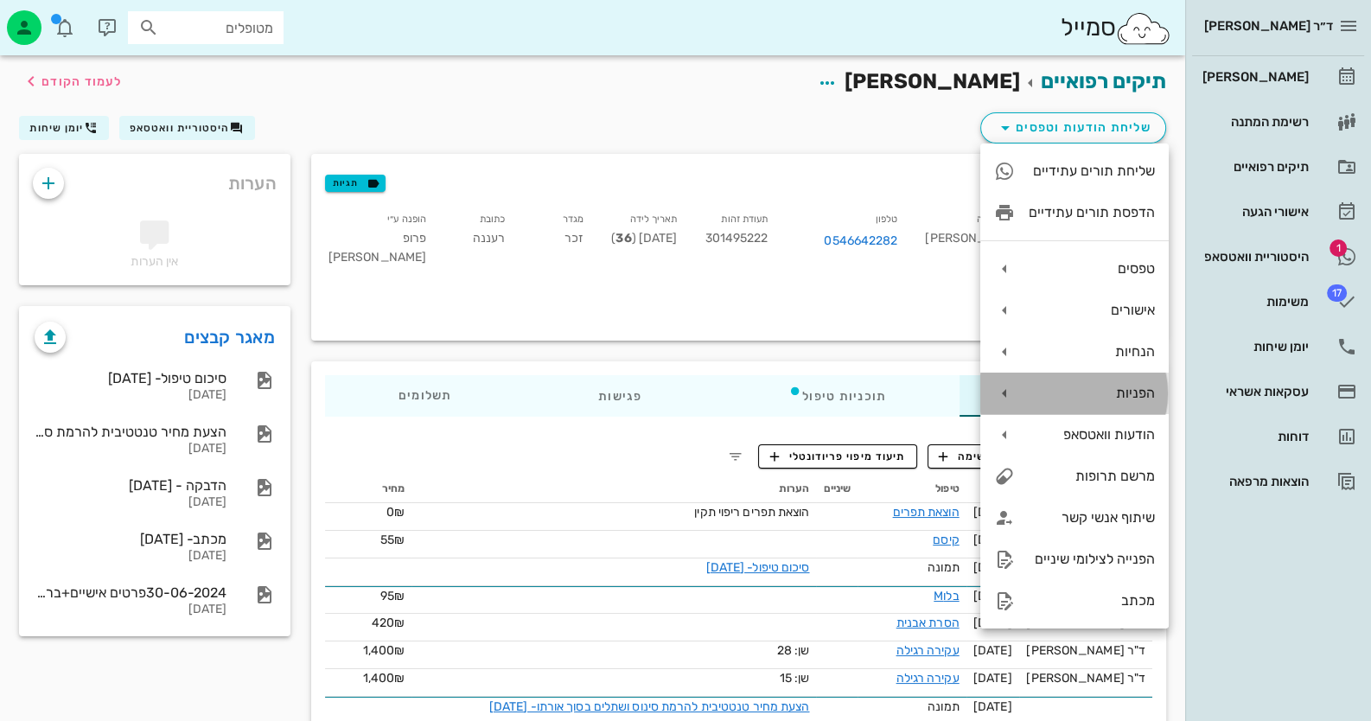
click at [1122, 405] on div "הפניות" at bounding box center [1074, 393] width 188 height 41
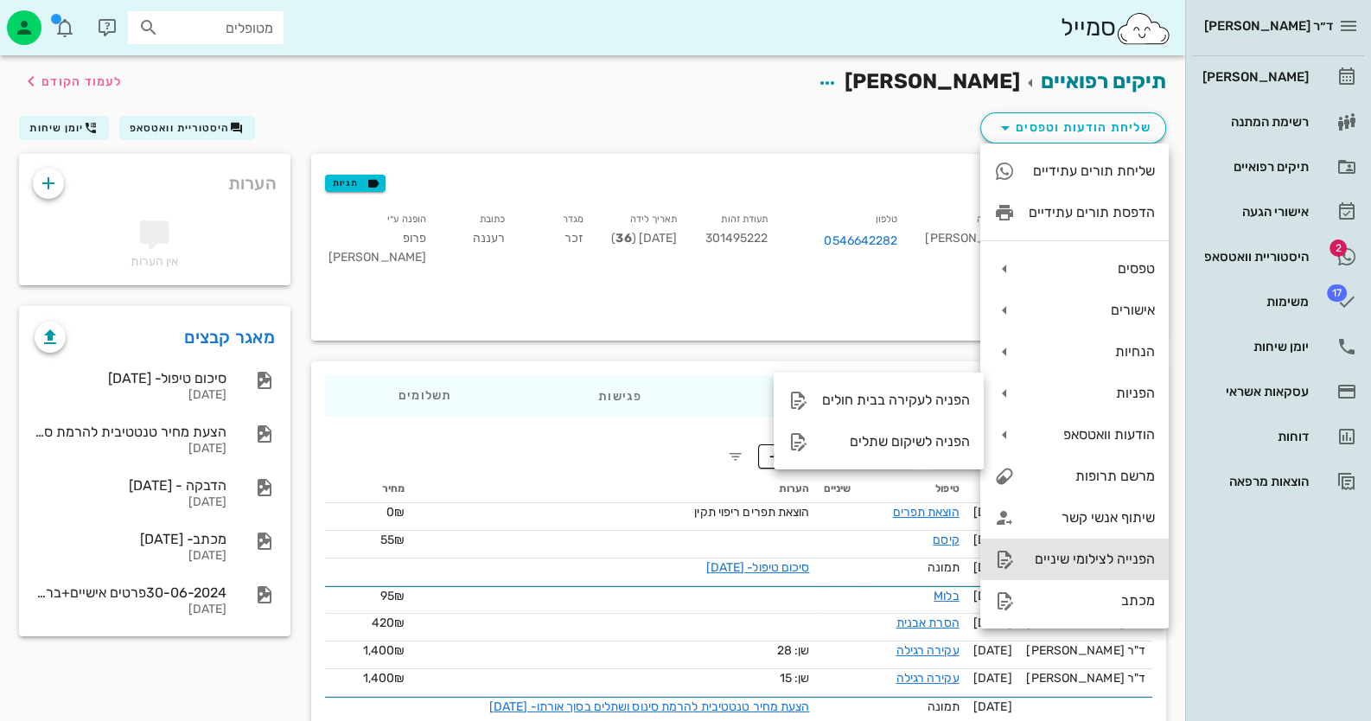
click at [1080, 557] on div "הפנייה לצילומי שיניים" at bounding box center [1092, 559] width 126 height 16
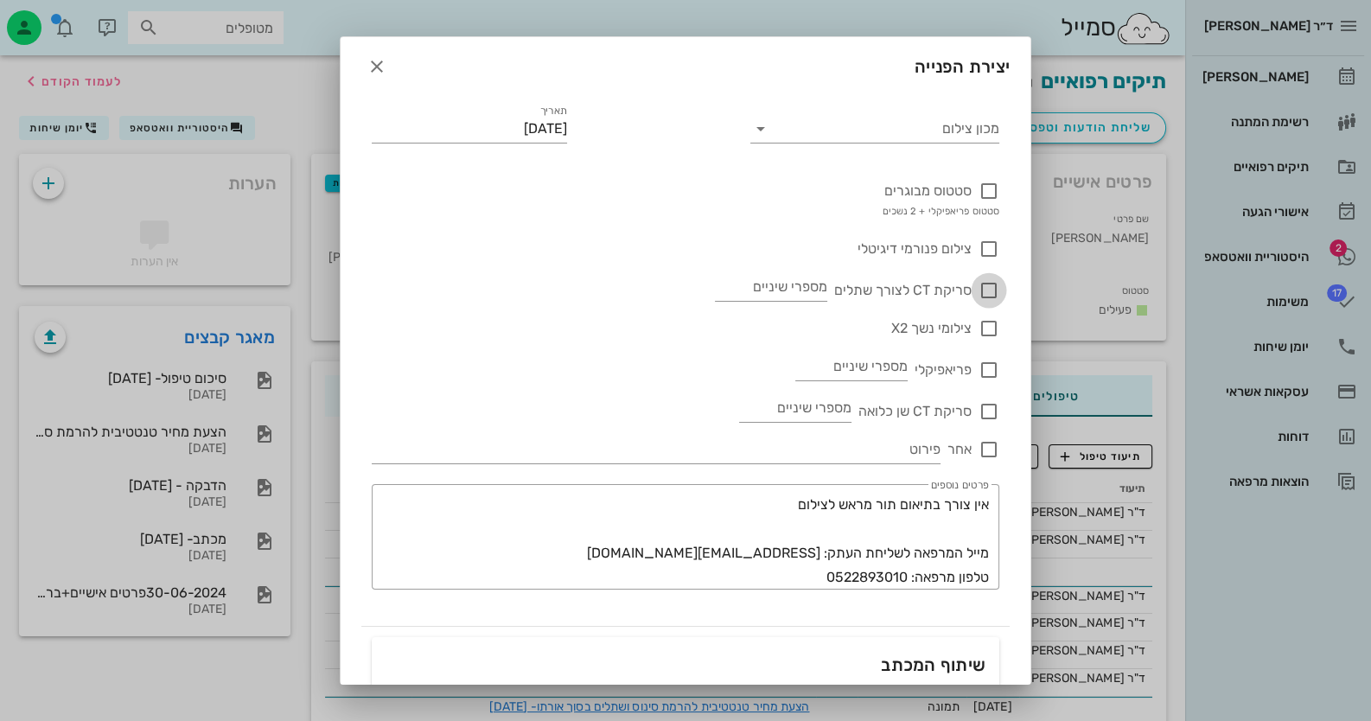
click at [986, 293] on div at bounding box center [988, 290] width 29 height 29
checkbox input "true"
click at [796, 290] on input "מספרי שיניים" at bounding box center [771, 287] width 112 height 28
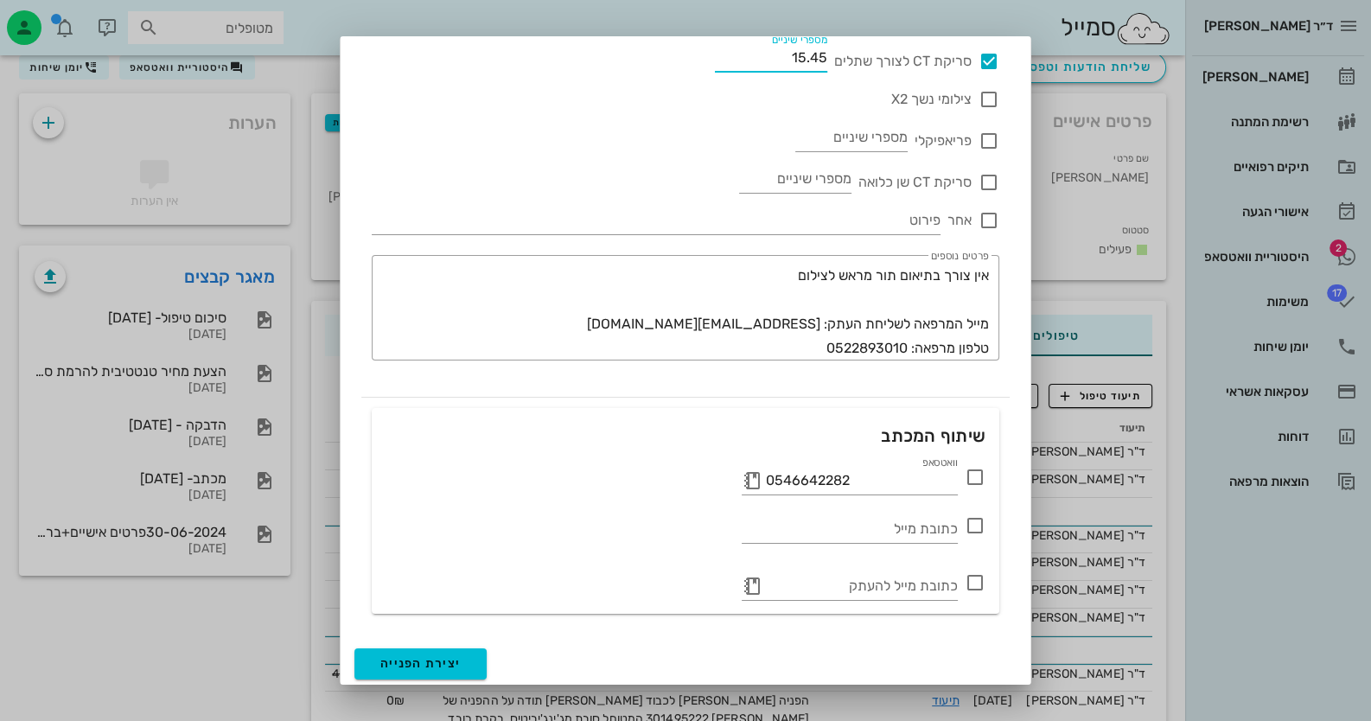
scroll to position [86, 0]
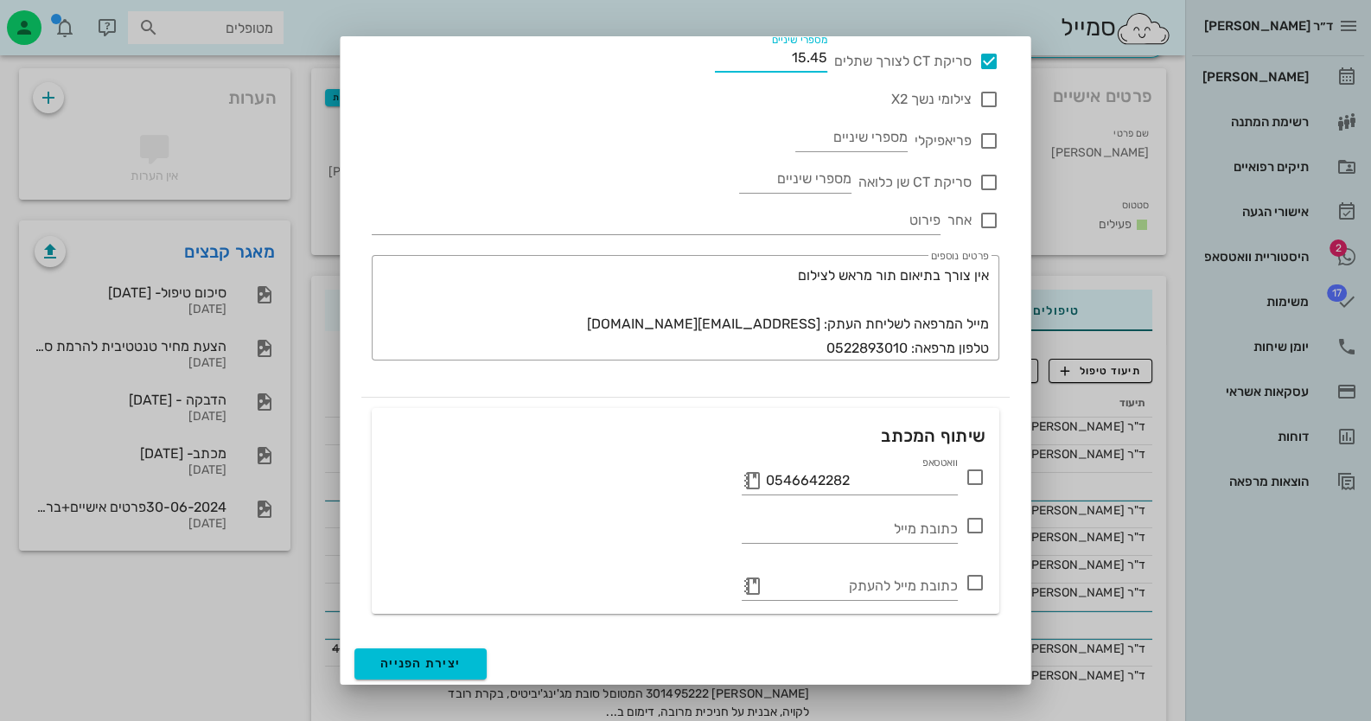
type input "15.45"
click at [979, 479] on icon at bounding box center [975, 477] width 21 height 21
click at [450, 656] on span "יצירת הפנייה" at bounding box center [420, 663] width 80 height 15
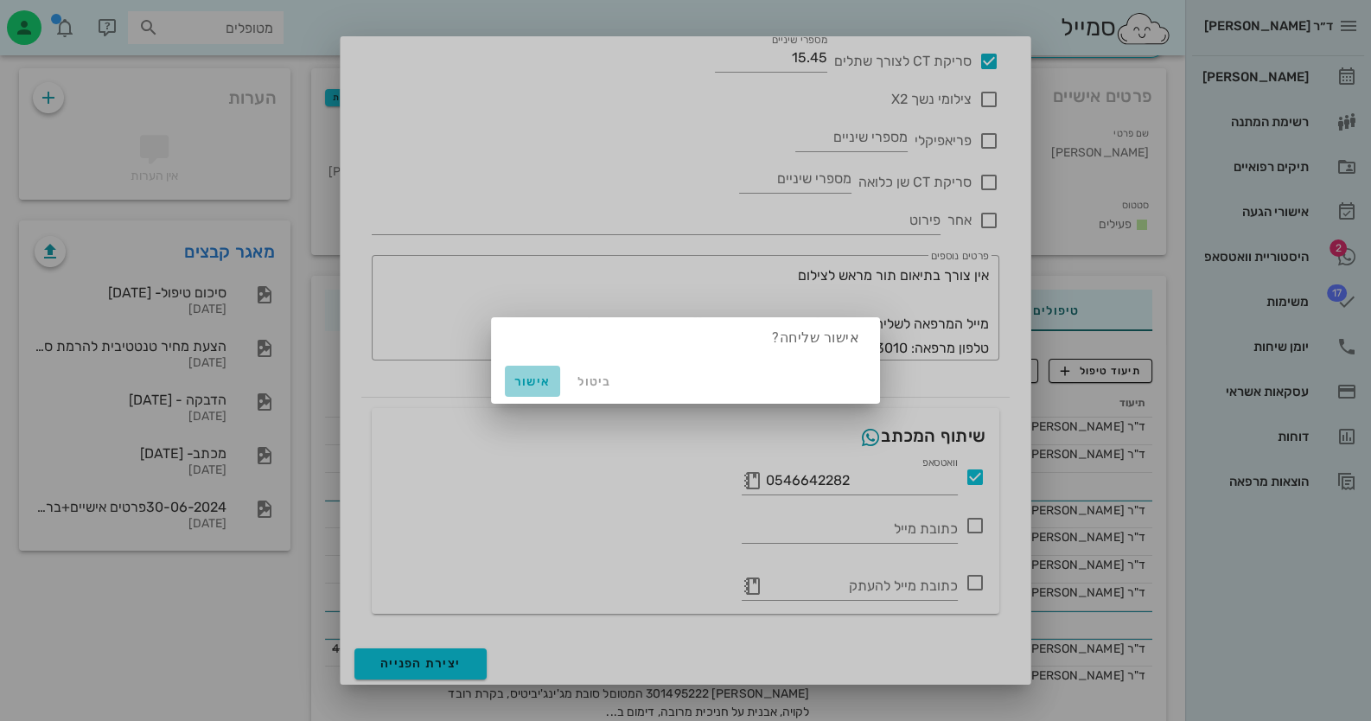
click at [541, 382] on span "אישור" at bounding box center [532, 381] width 41 height 15
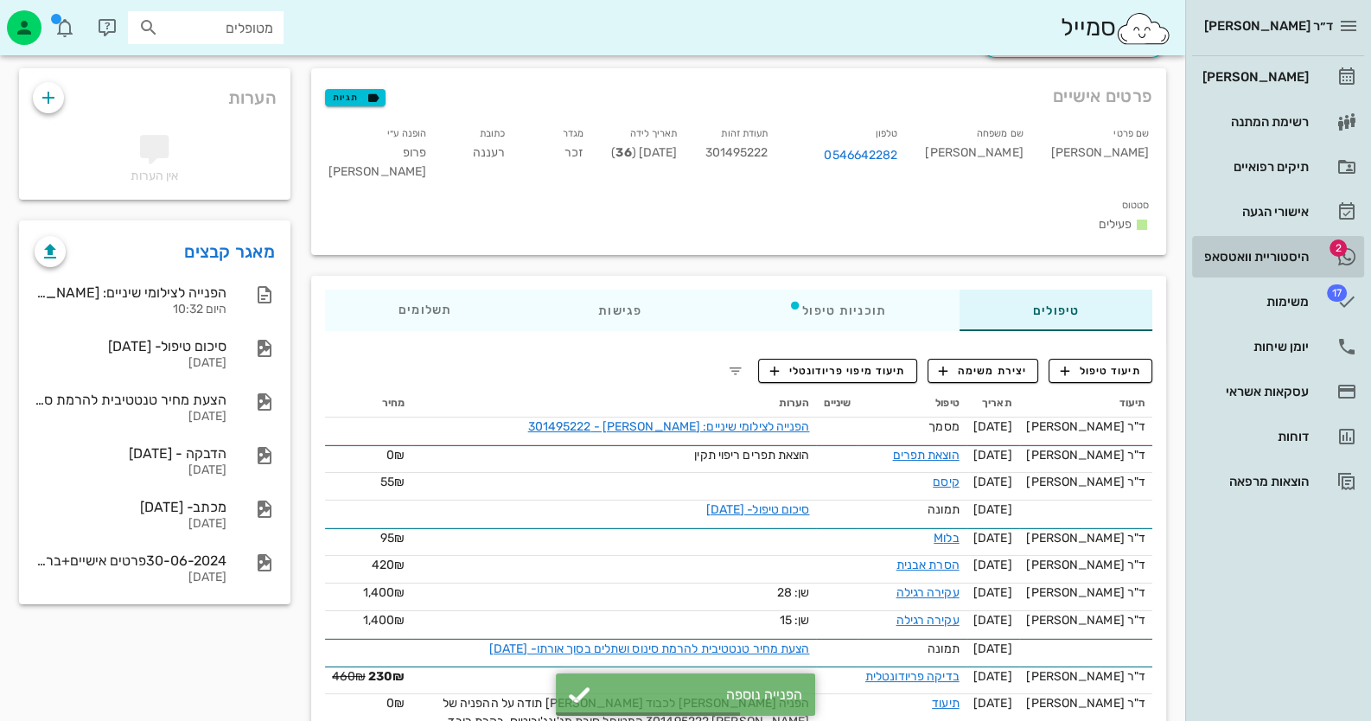
click at [1327, 254] on link "2 היסטוריית וואטסאפ" at bounding box center [1278, 256] width 172 height 41
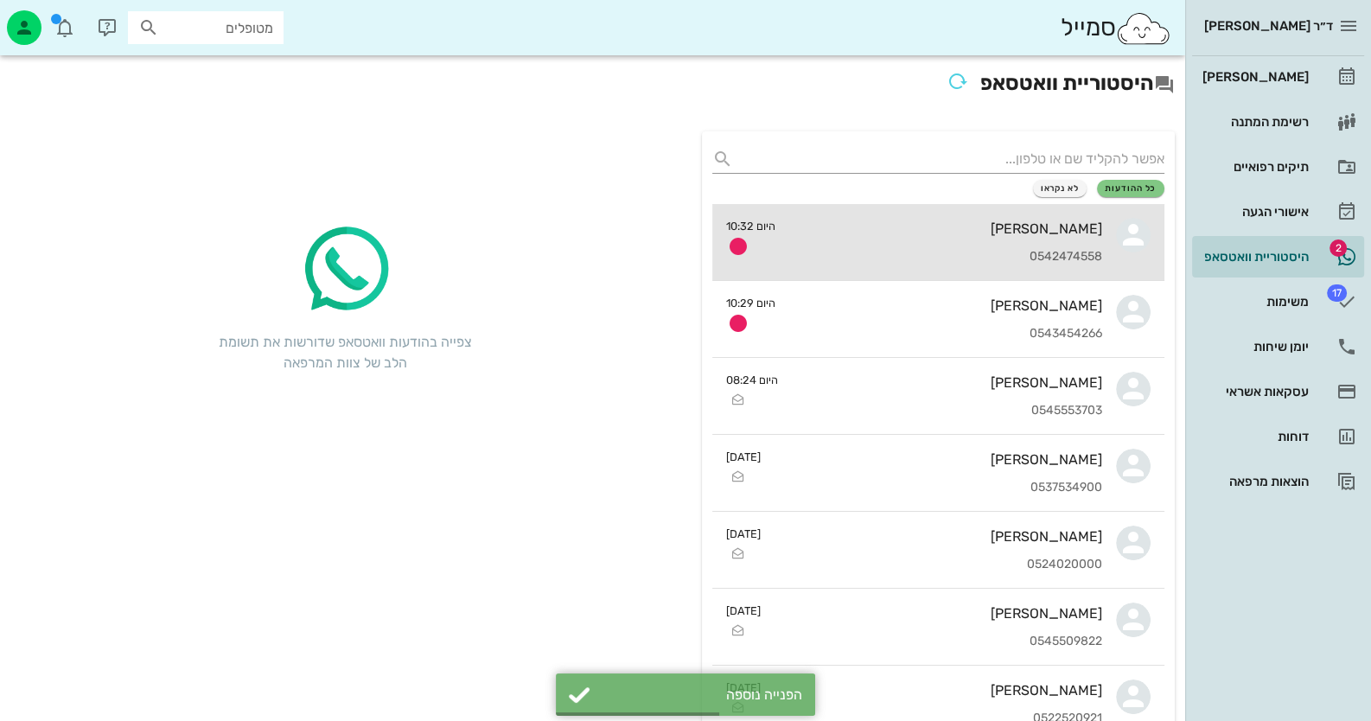
click at [1085, 255] on div "0542474558" at bounding box center [945, 257] width 313 height 15
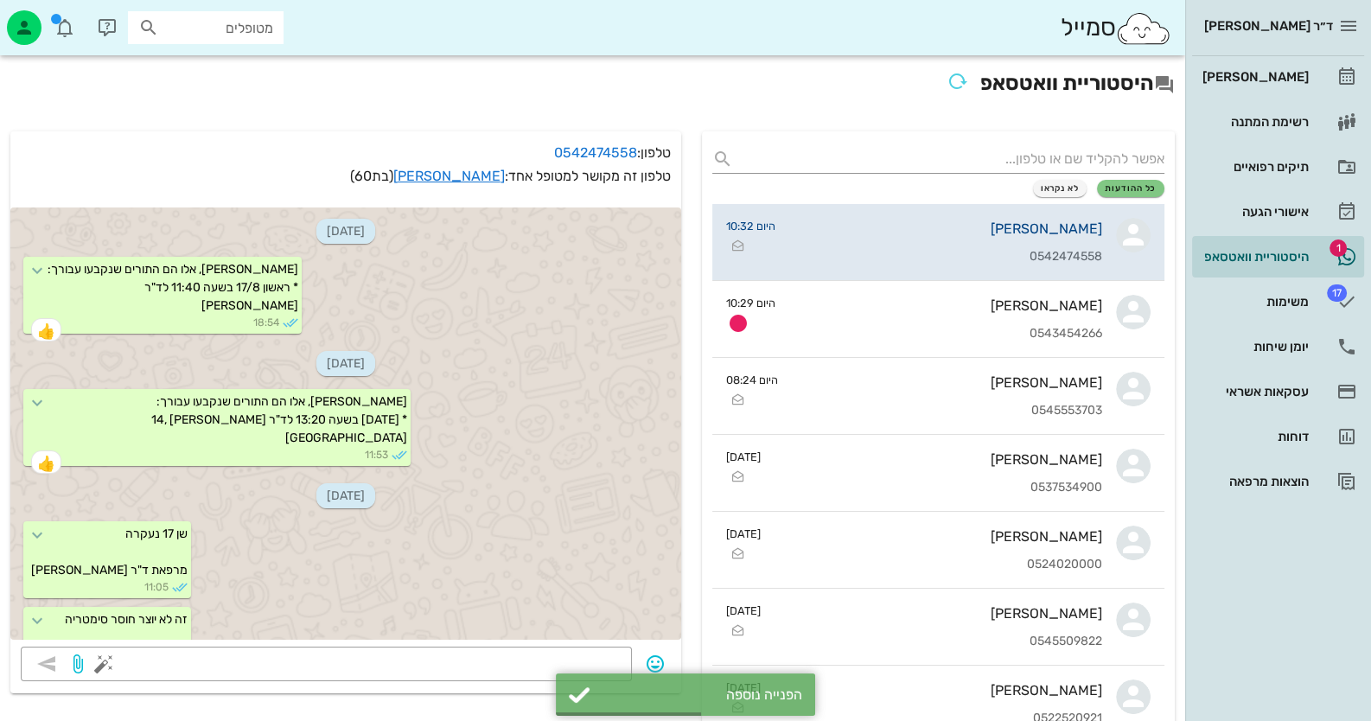
scroll to position [3530, 0]
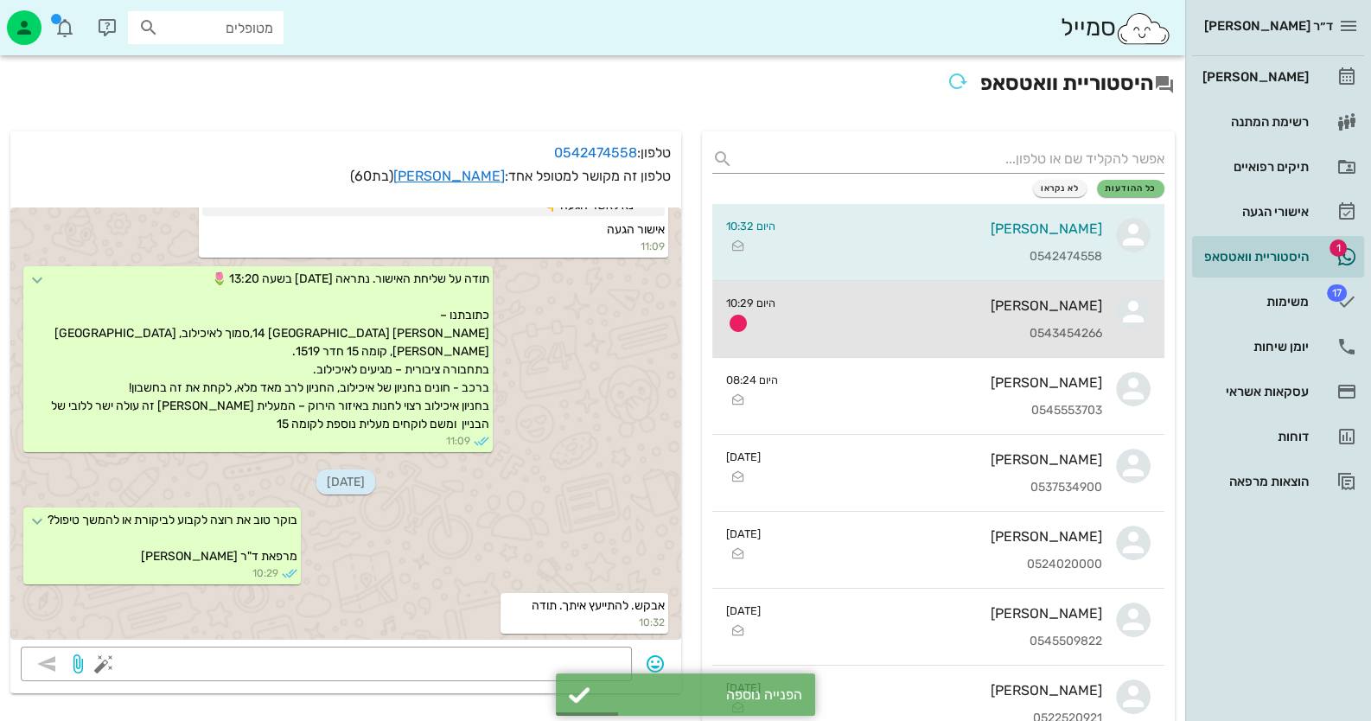
click at [1036, 330] on div "0543454266" at bounding box center [945, 334] width 313 height 15
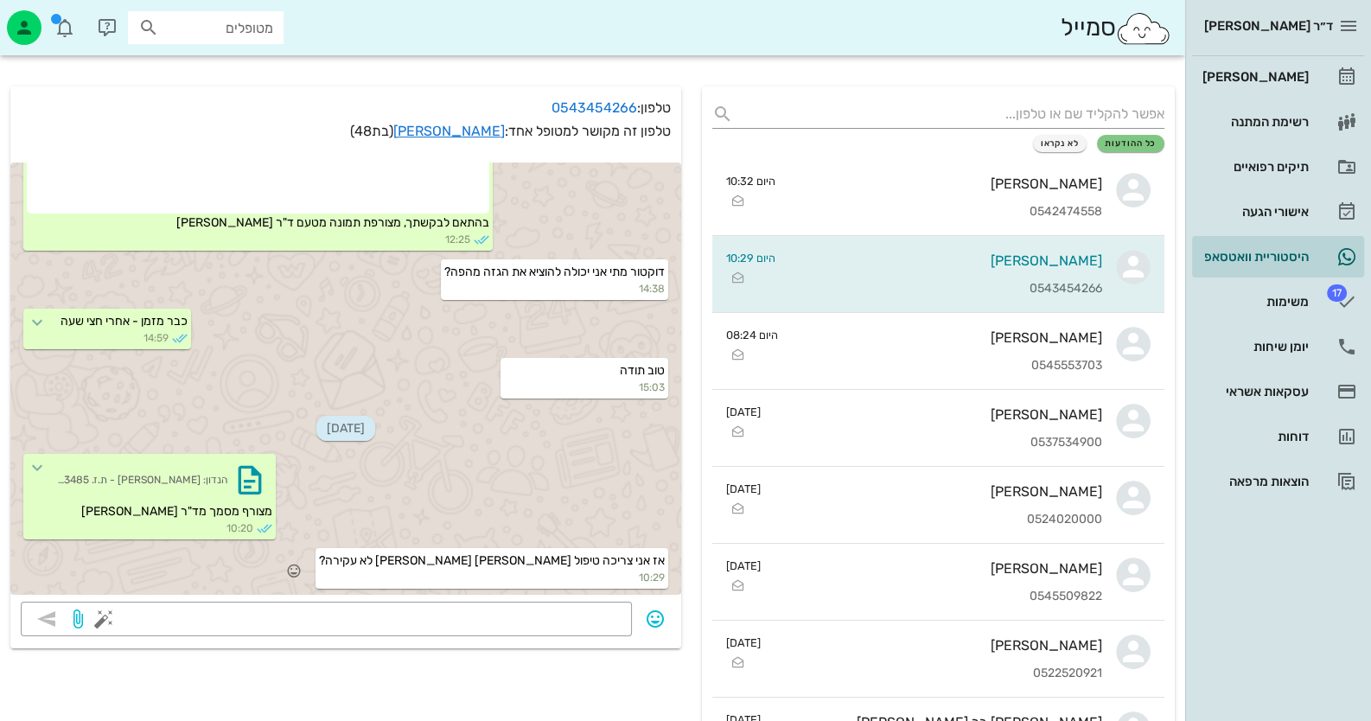
scroll to position [86, 0]
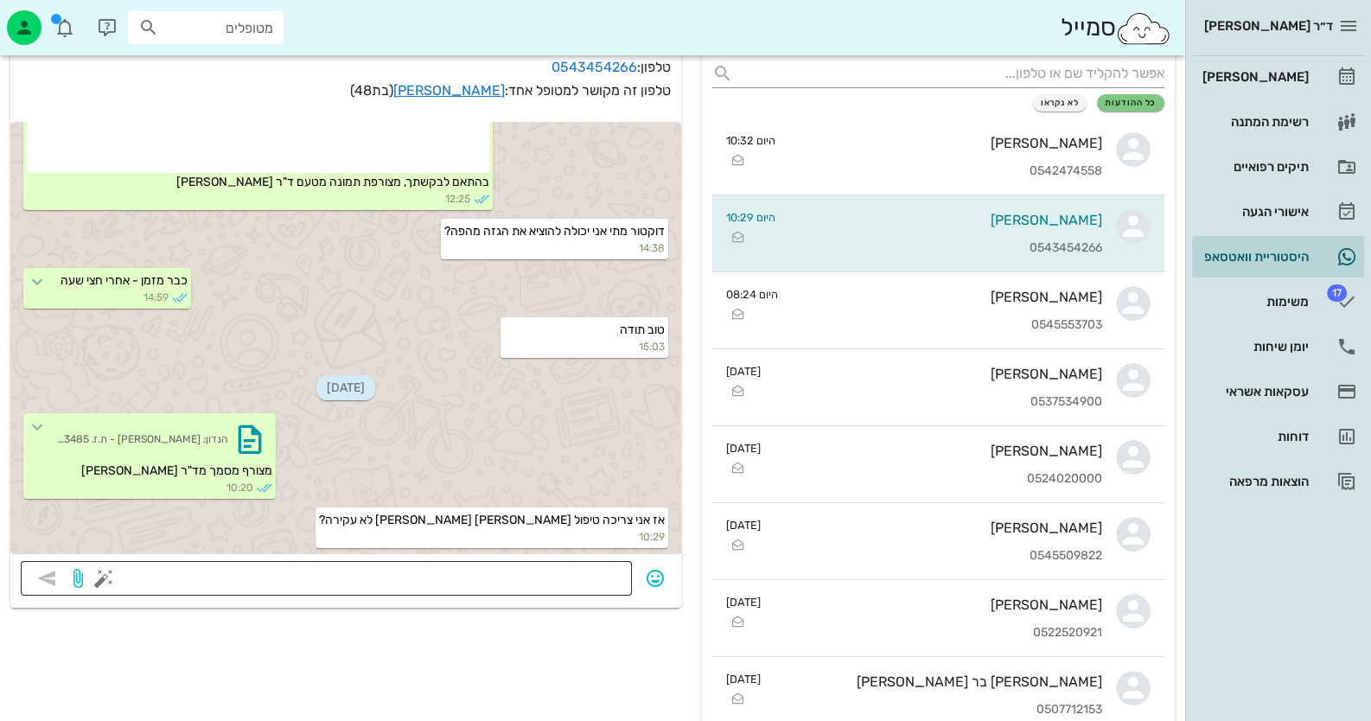
click at [596, 571] on textarea at bounding box center [364, 580] width 514 height 28
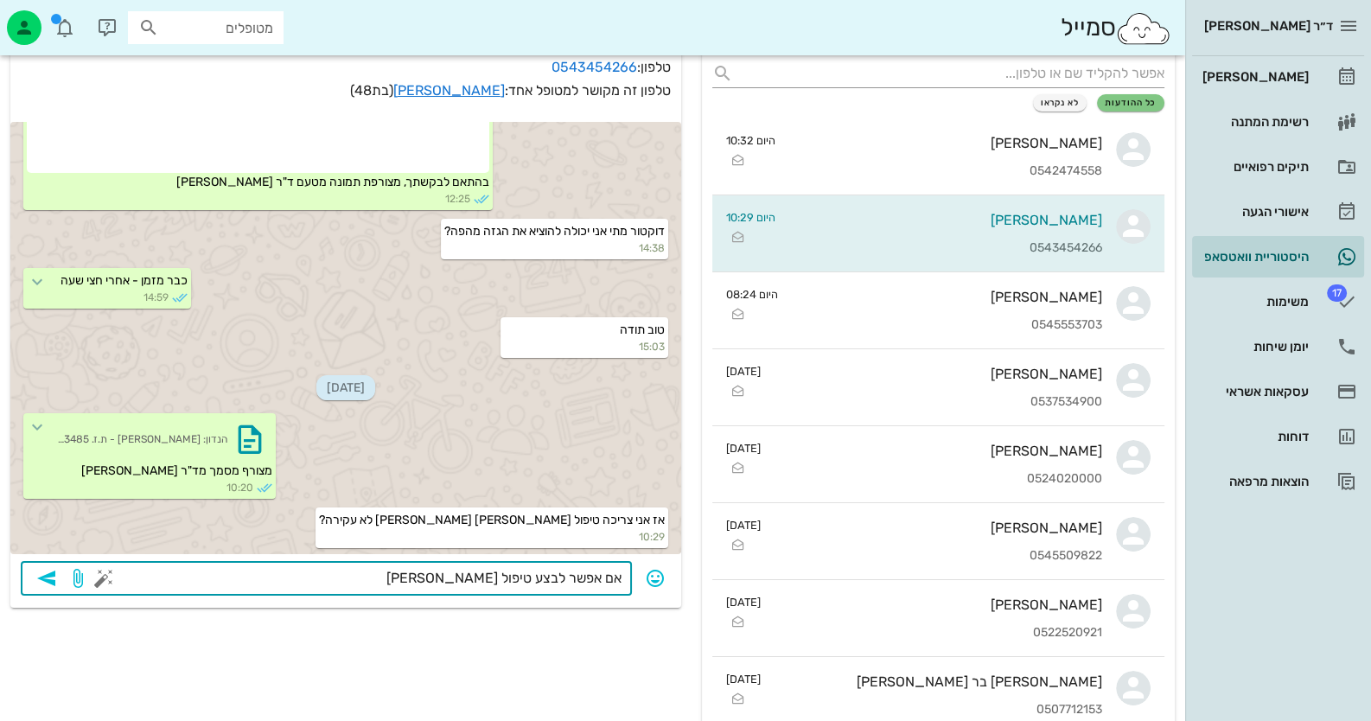
type textarea "אם אפשר לבצע טיפול [PERSON_NAME] עדיף"
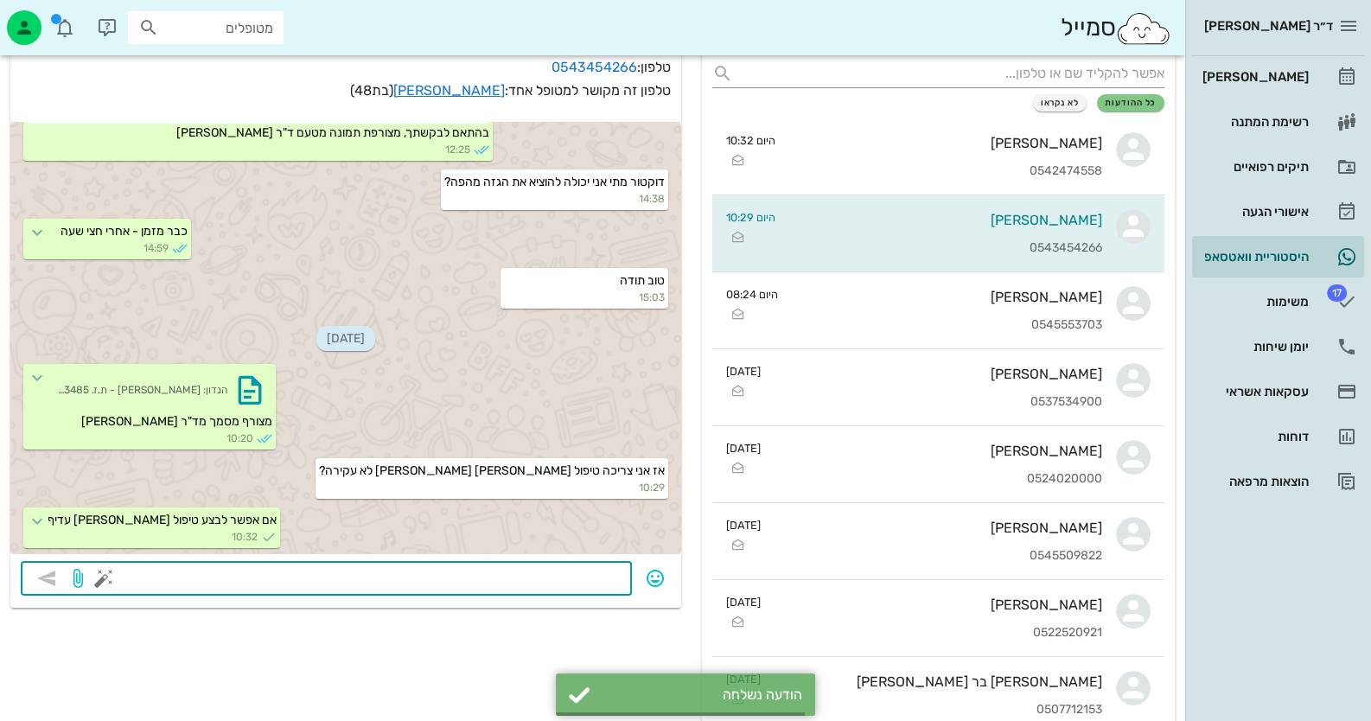
scroll to position [1411, 0]
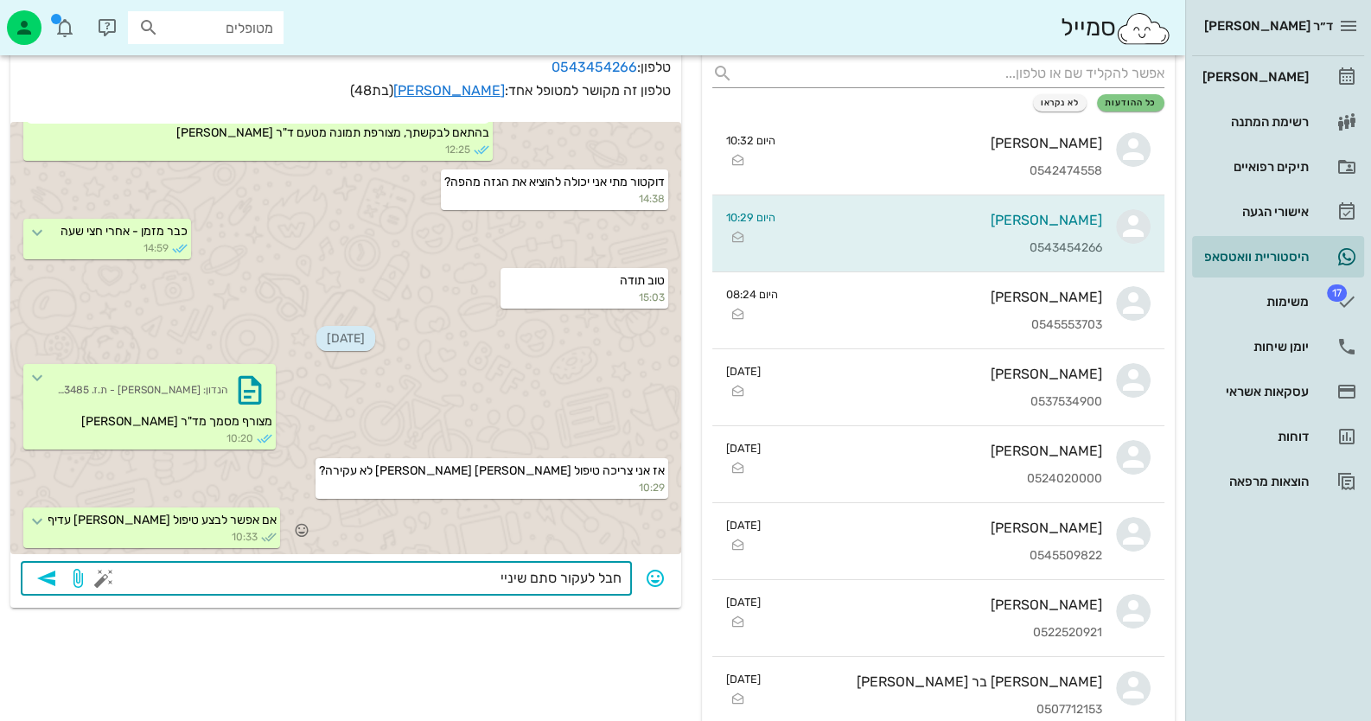
type textarea "חבל לעקור סתם שיניים"
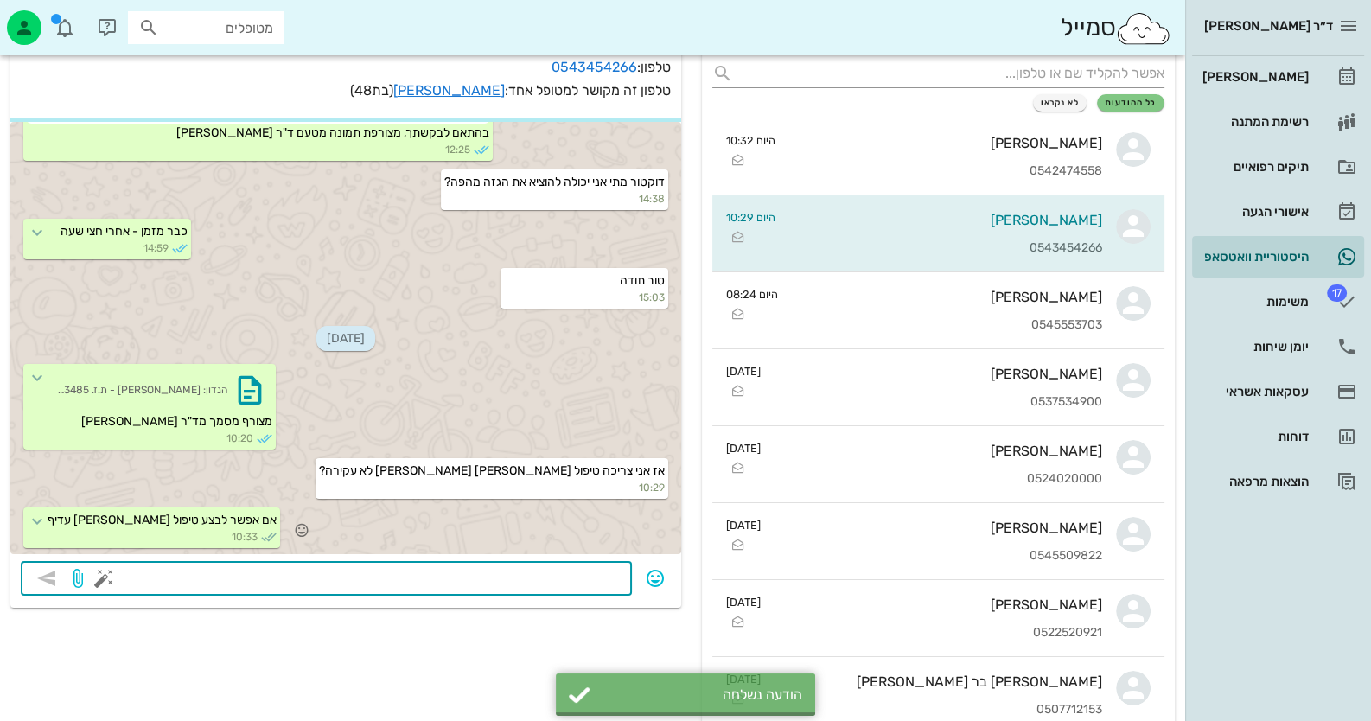
scroll to position [1460, 0]
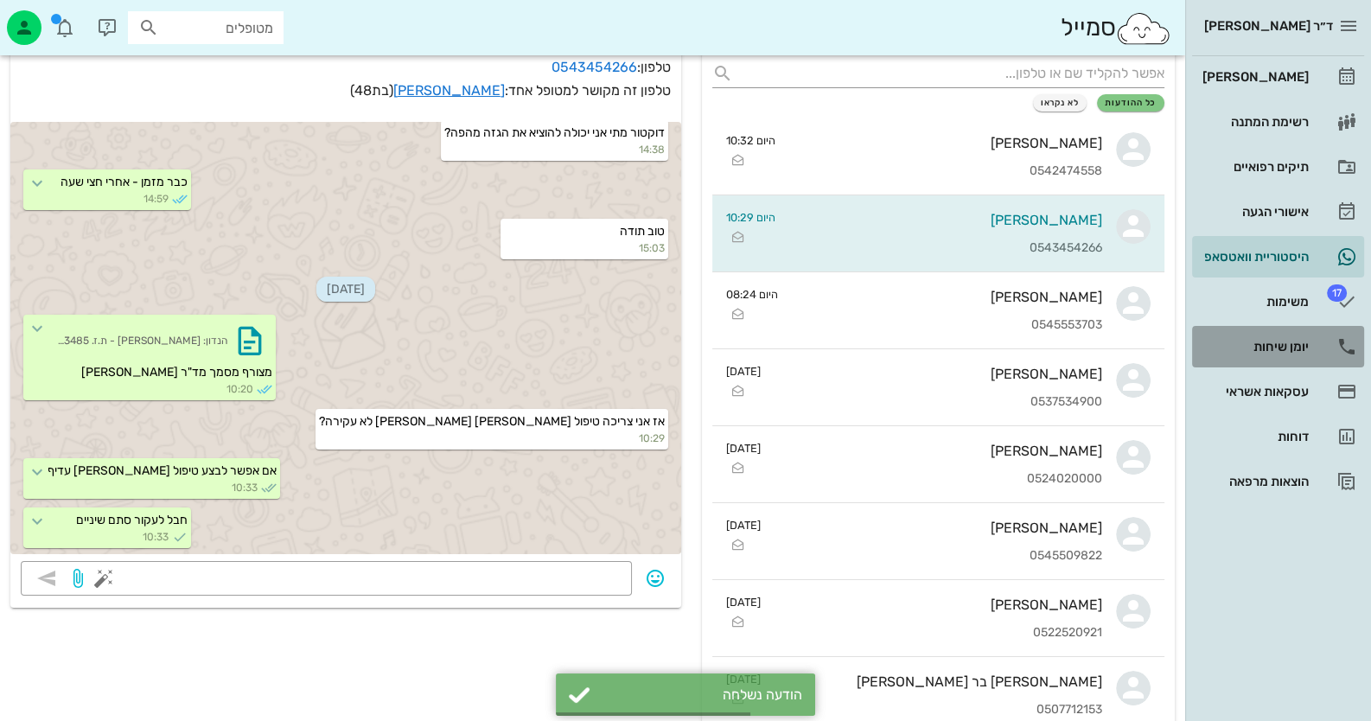
click at [1272, 349] on div "יומן שיחות" at bounding box center [1254, 347] width 110 height 14
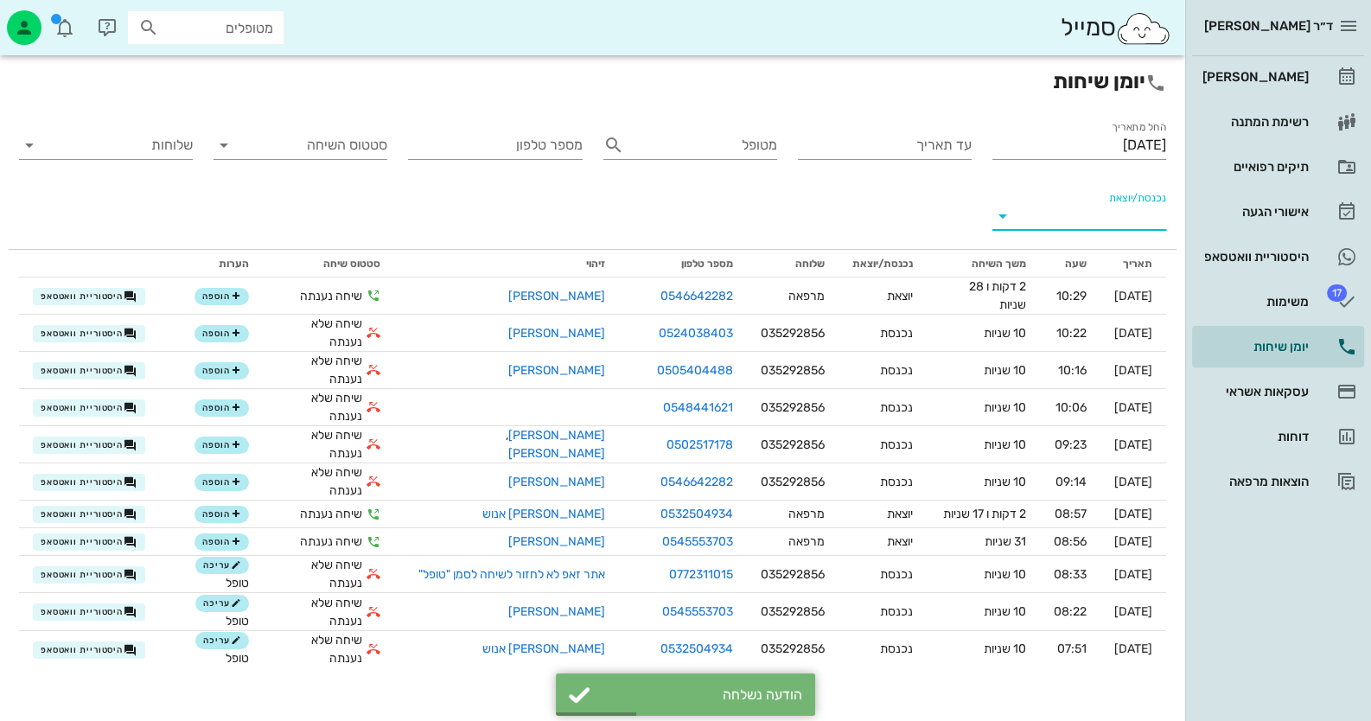
click at [1033, 218] on input "נכנסת/יוצאת" at bounding box center [1093, 216] width 146 height 28
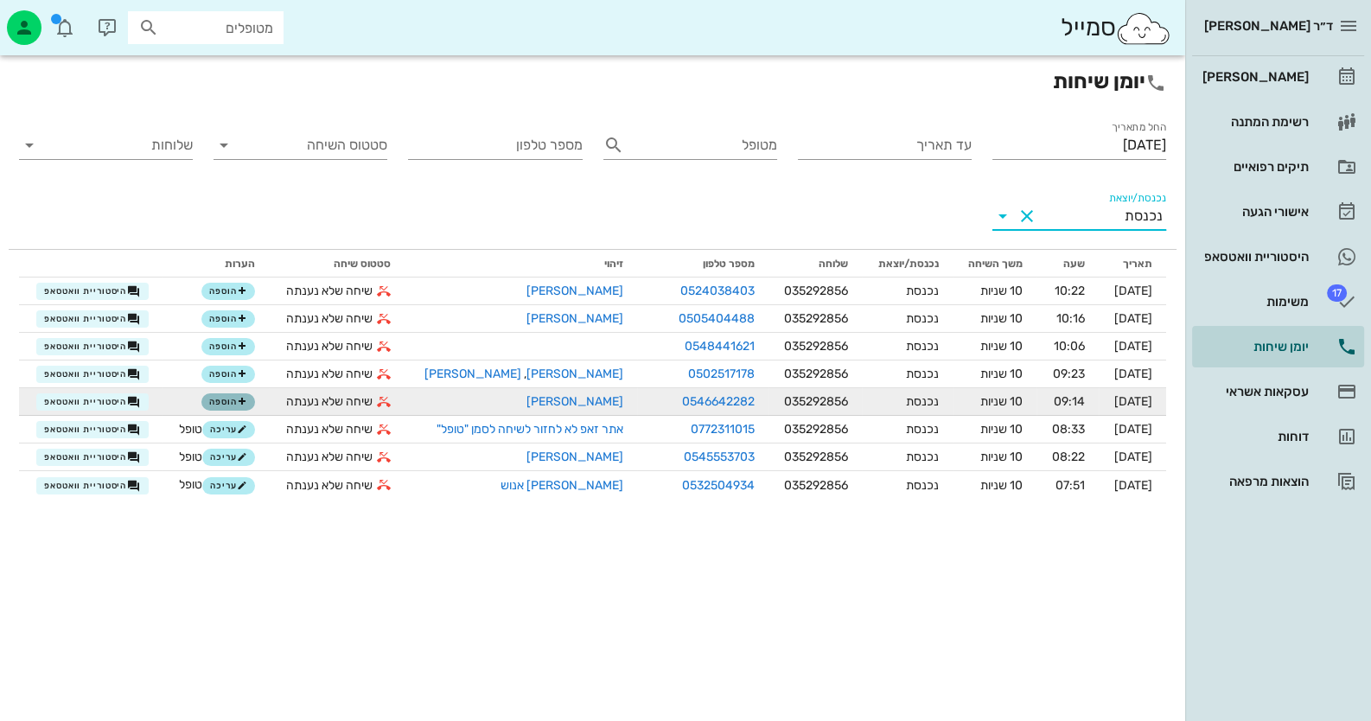
click at [209, 406] on span "הוספה" at bounding box center [228, 402] width 38 height 10
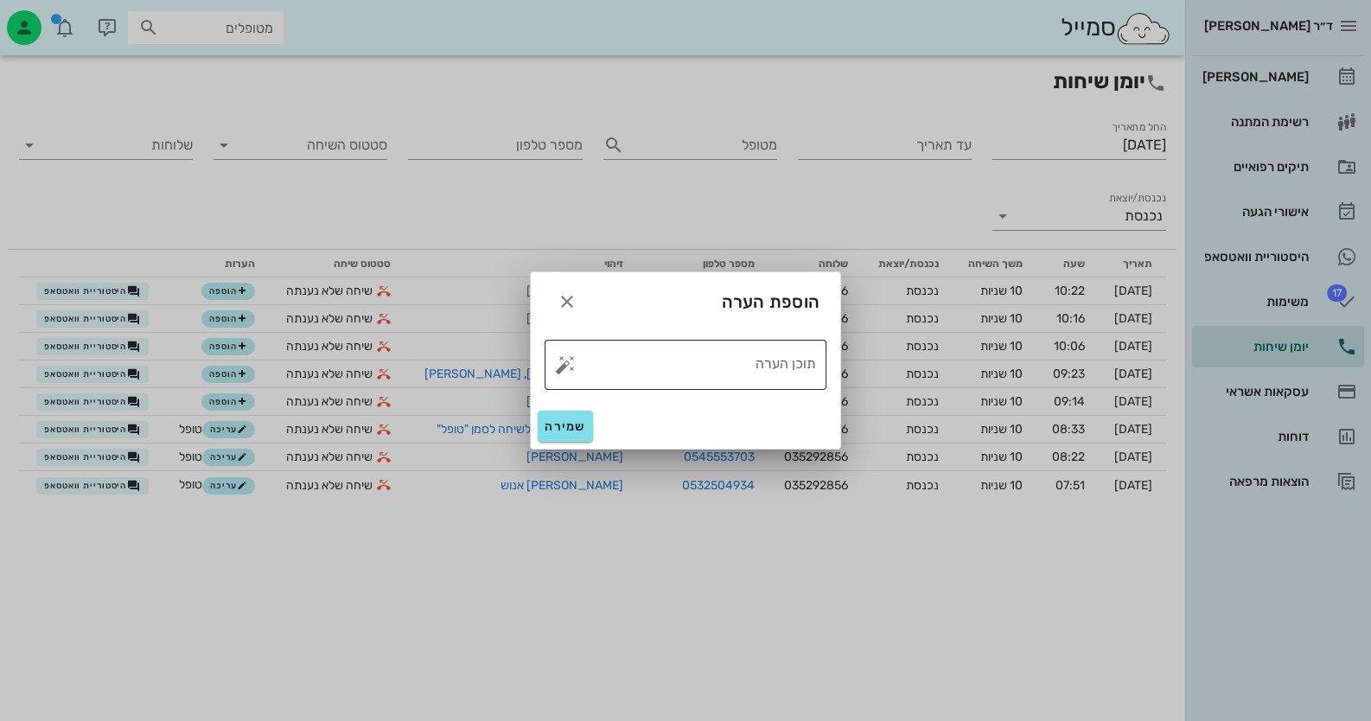
click at [568, 367] on button "button" at bounding box center [565, 364] width 21 height 21
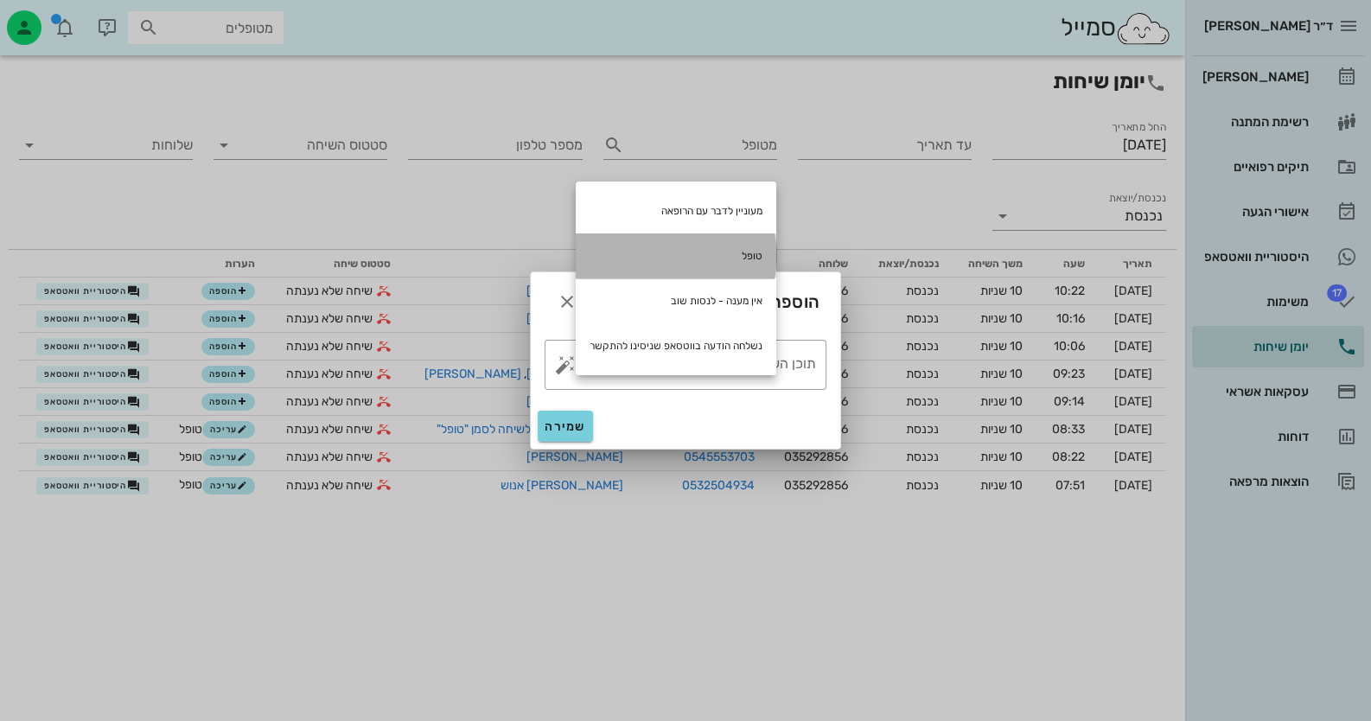
drag, startPoint x: 704, startPoint y: 254, endPoint x: 588, endPoint y: 435, distance: 214.6
click at [704, 254] on div "טופל" at bounding box center [676, 255] width 201 height 45
type textarea "טופל"
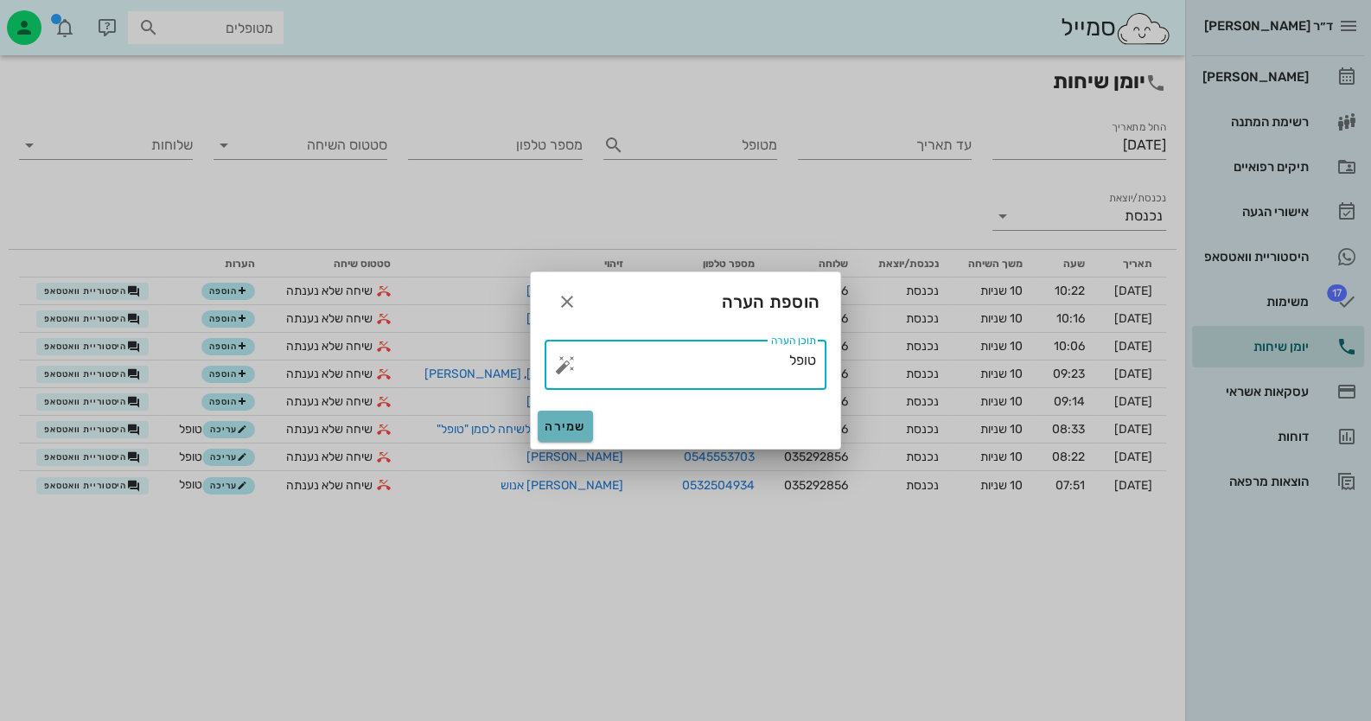
click at [577, 436] on button "שמירה" at bounding box center [565, 426] width 55 height 31
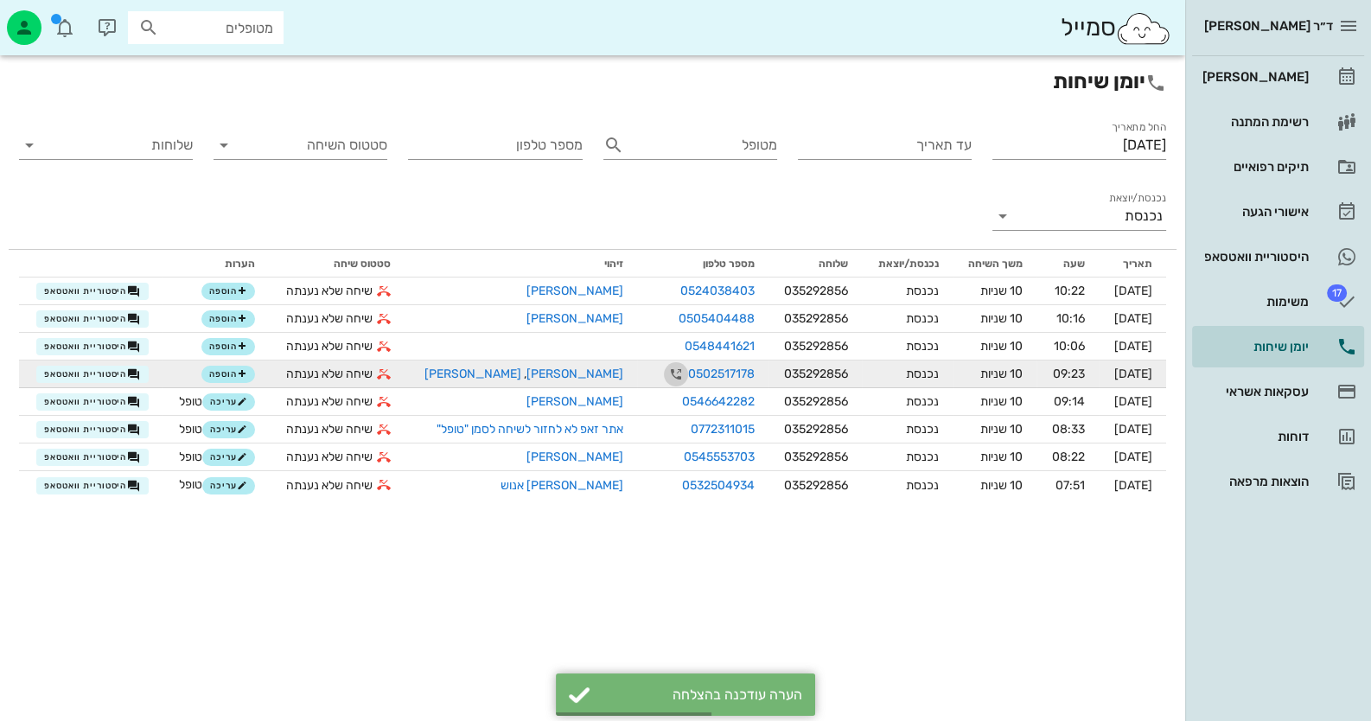
click at [666, 371] on icon "button" at bounding box center [676, 374] width 21 height 21
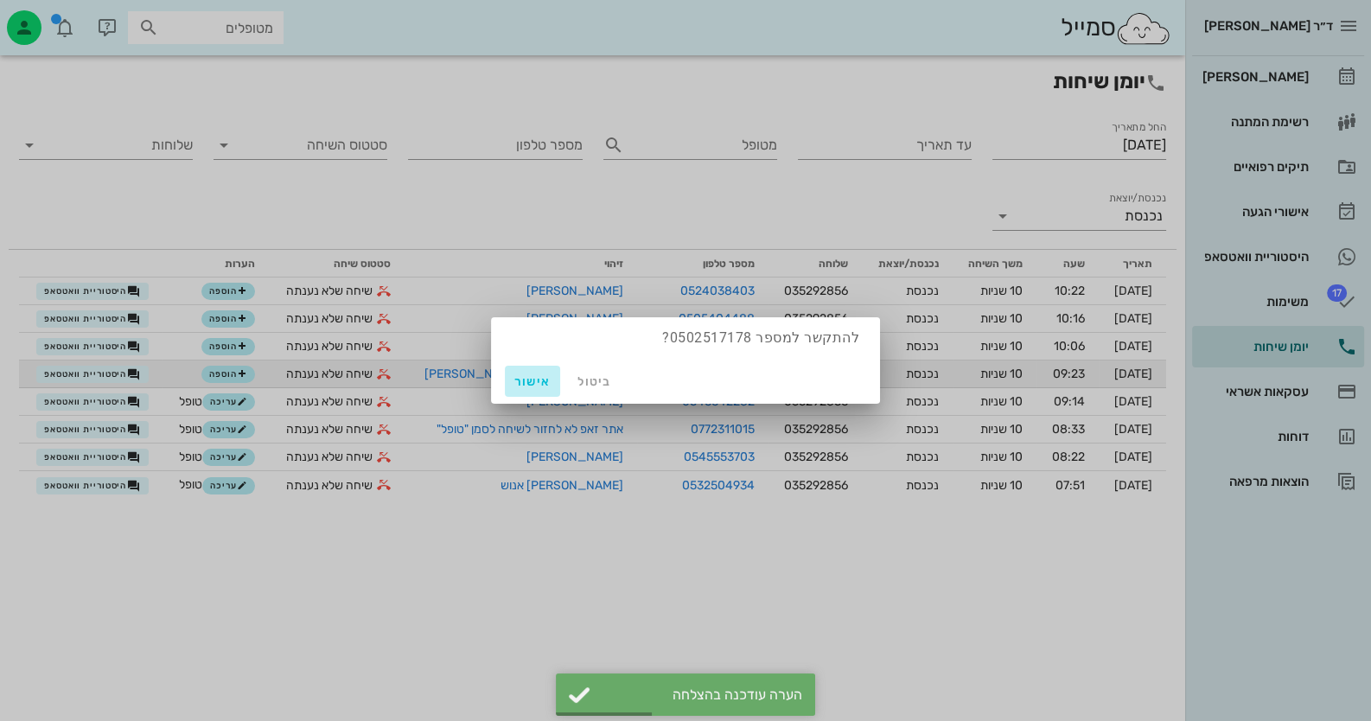
click at [516, 384] on span "אישור" at bounding box center [532, 381] width 41 height 15
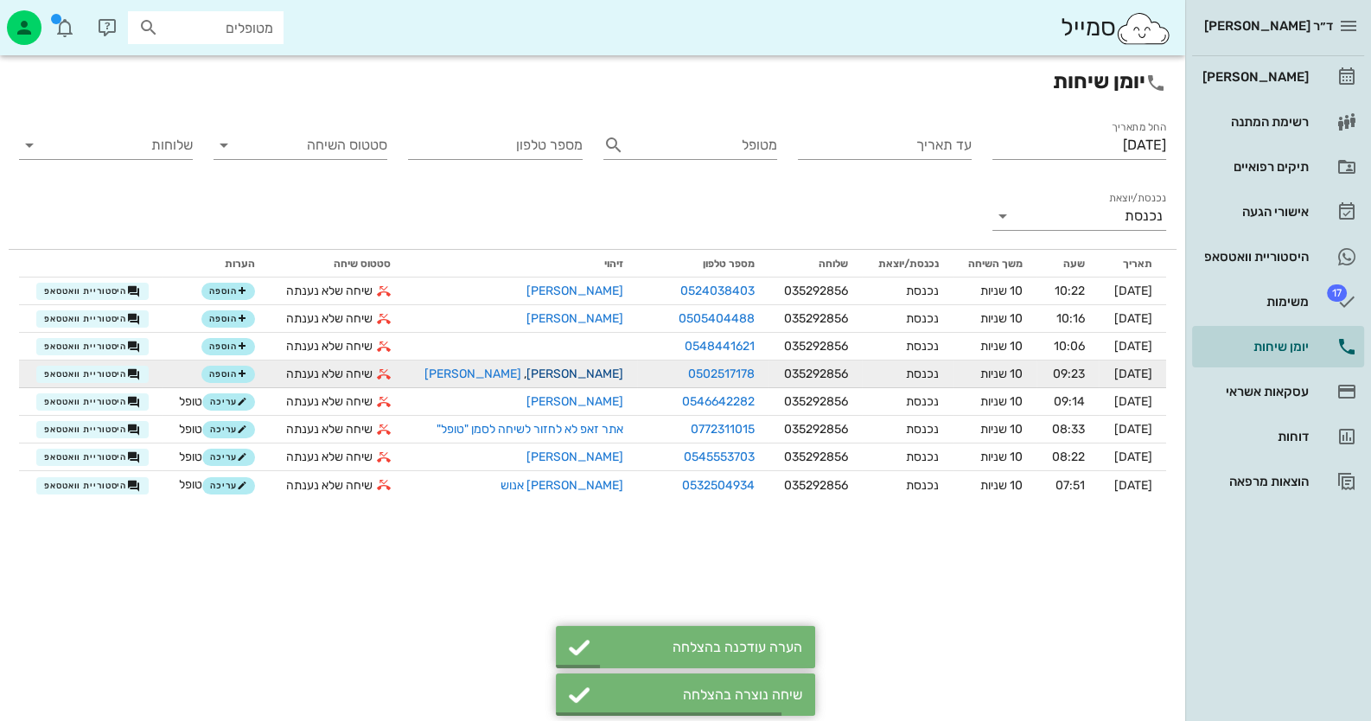
click at [575, 374] on link "[PERSON_NAME]" at bounding box center [572, 374] width 102 height 15
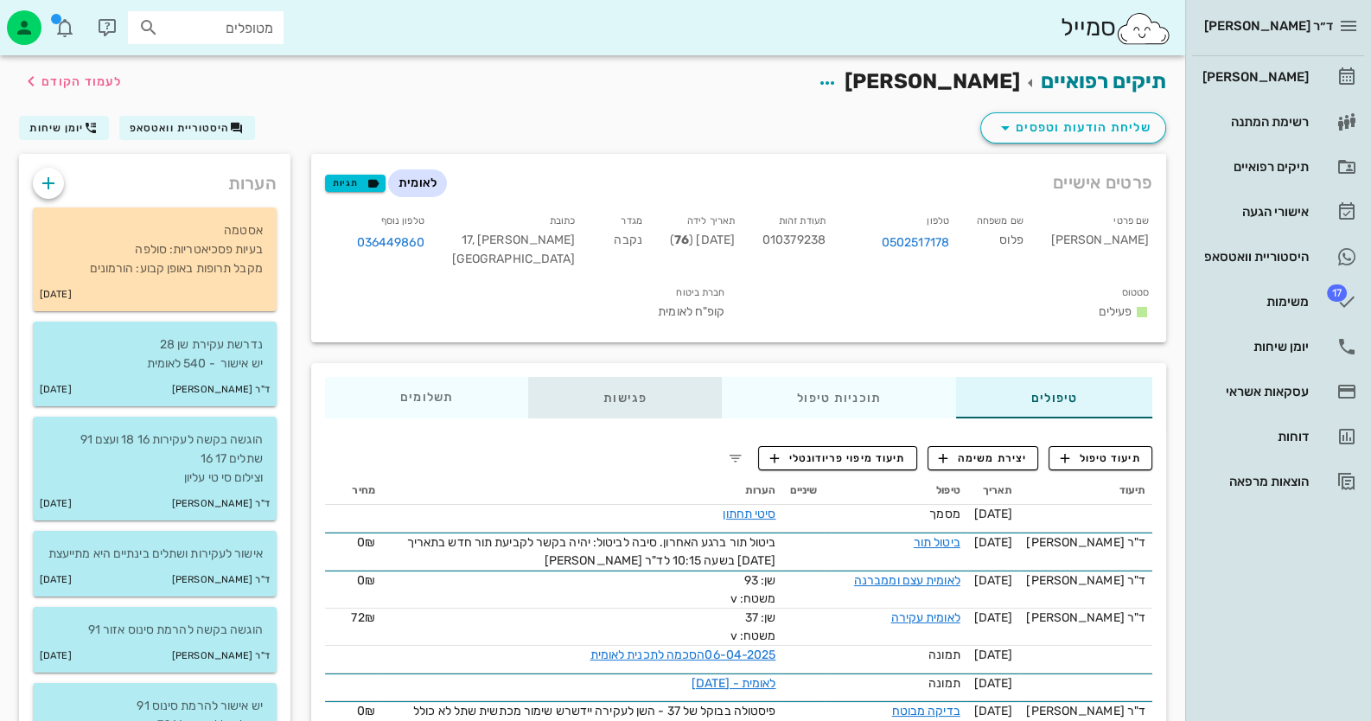
click at [645, 405] on div "פגישות" at bounding box center [625, 397] width 194 height 41
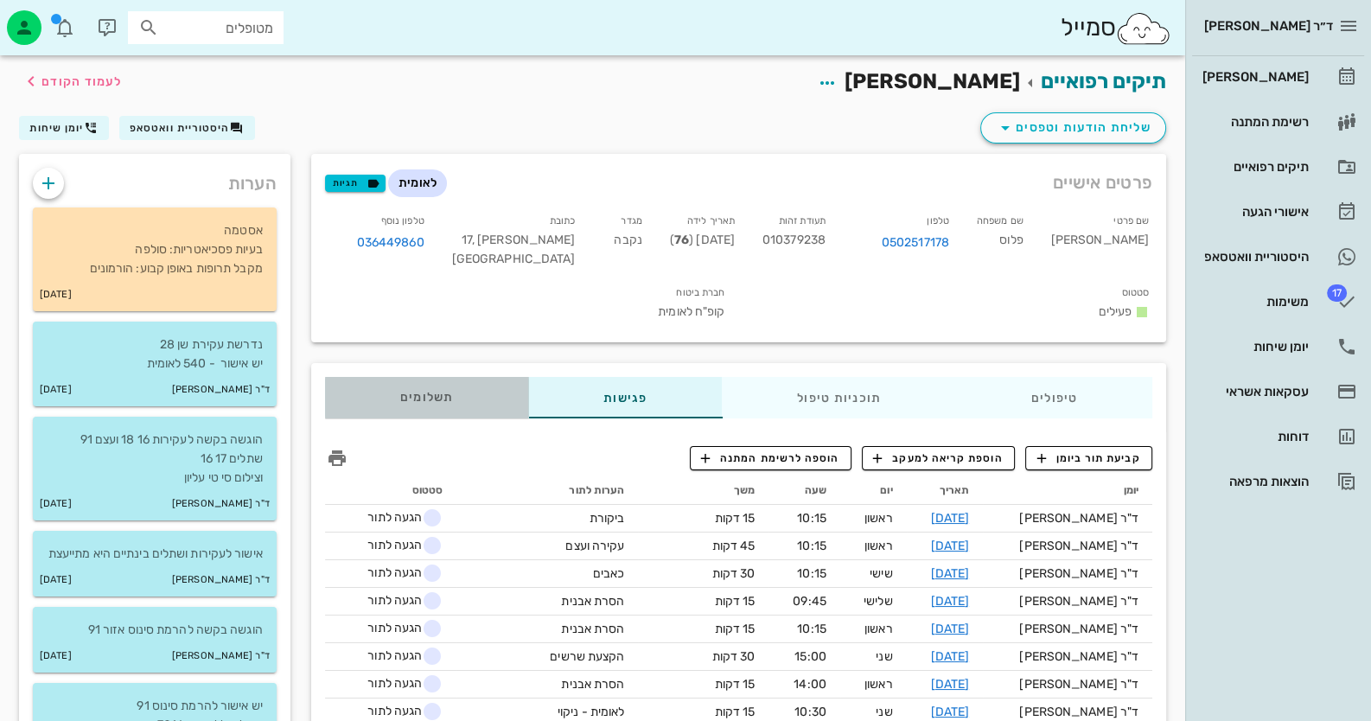
click at [448, 402] on span "תשלומים 0₪" at bounding box center [427, 398] width 54 height 12
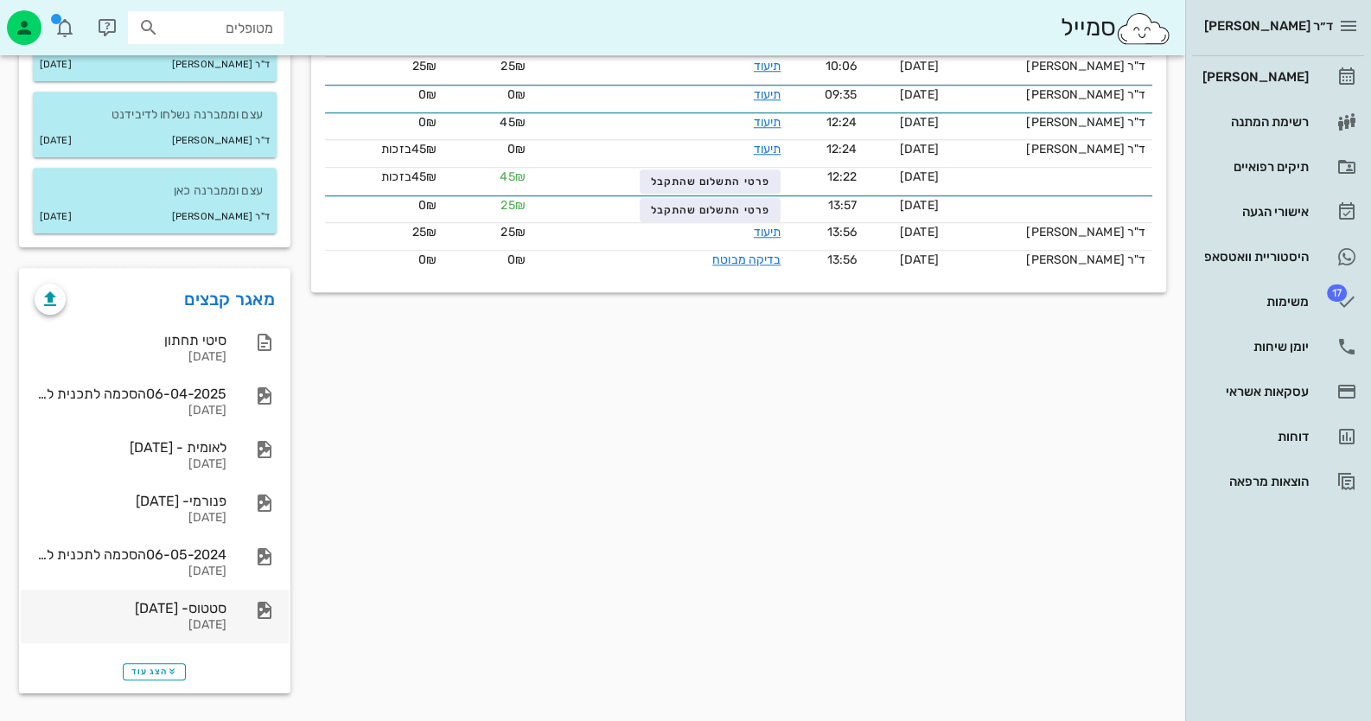
scroll to position [2110, 0]
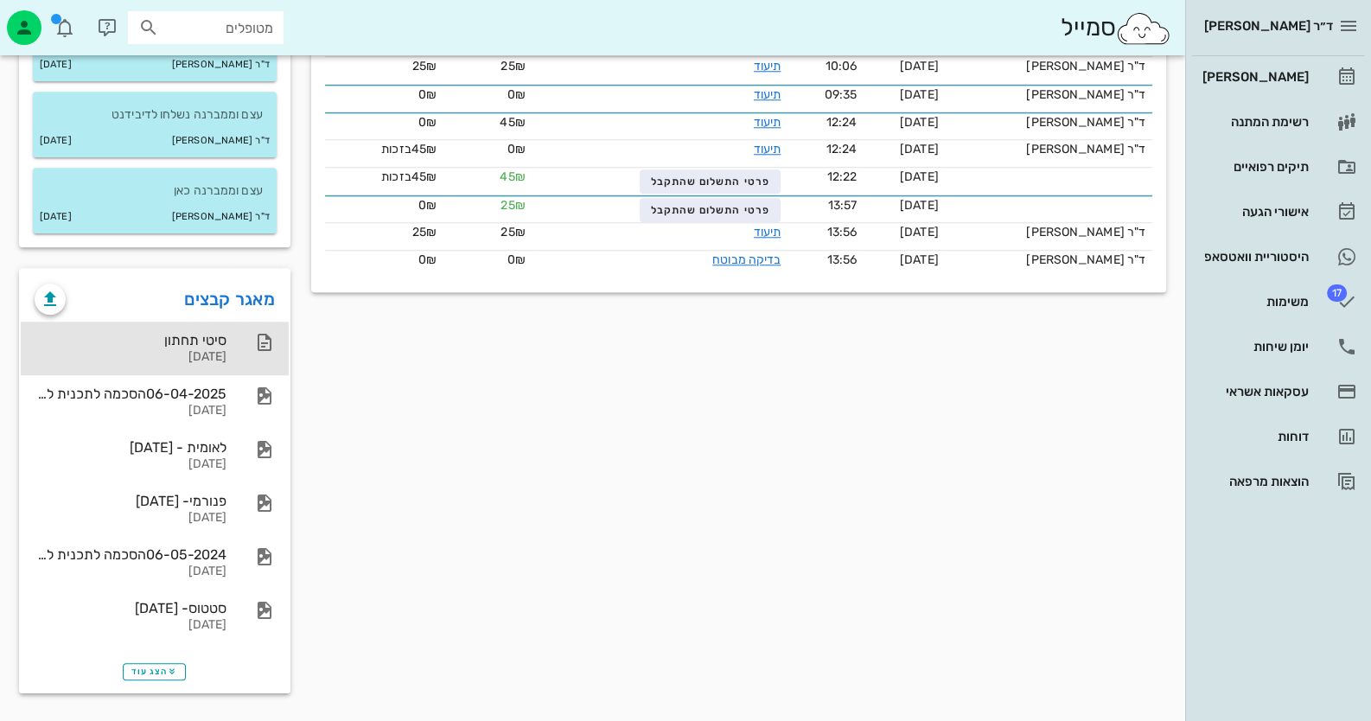
click at [243, 346] on div at bounding box center [256, 342] width 38 height 21
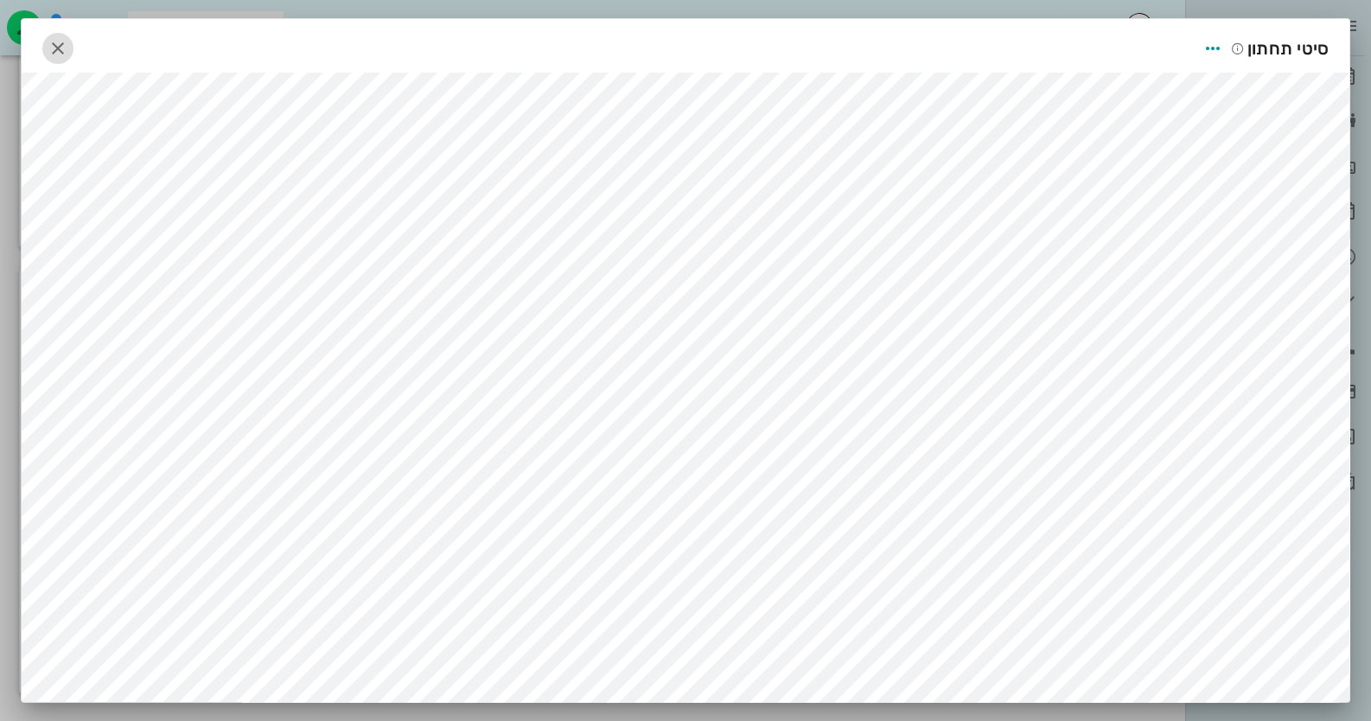
click at [68, 40] on icon "button" at bounding box center [58, 48] width 21 height 21
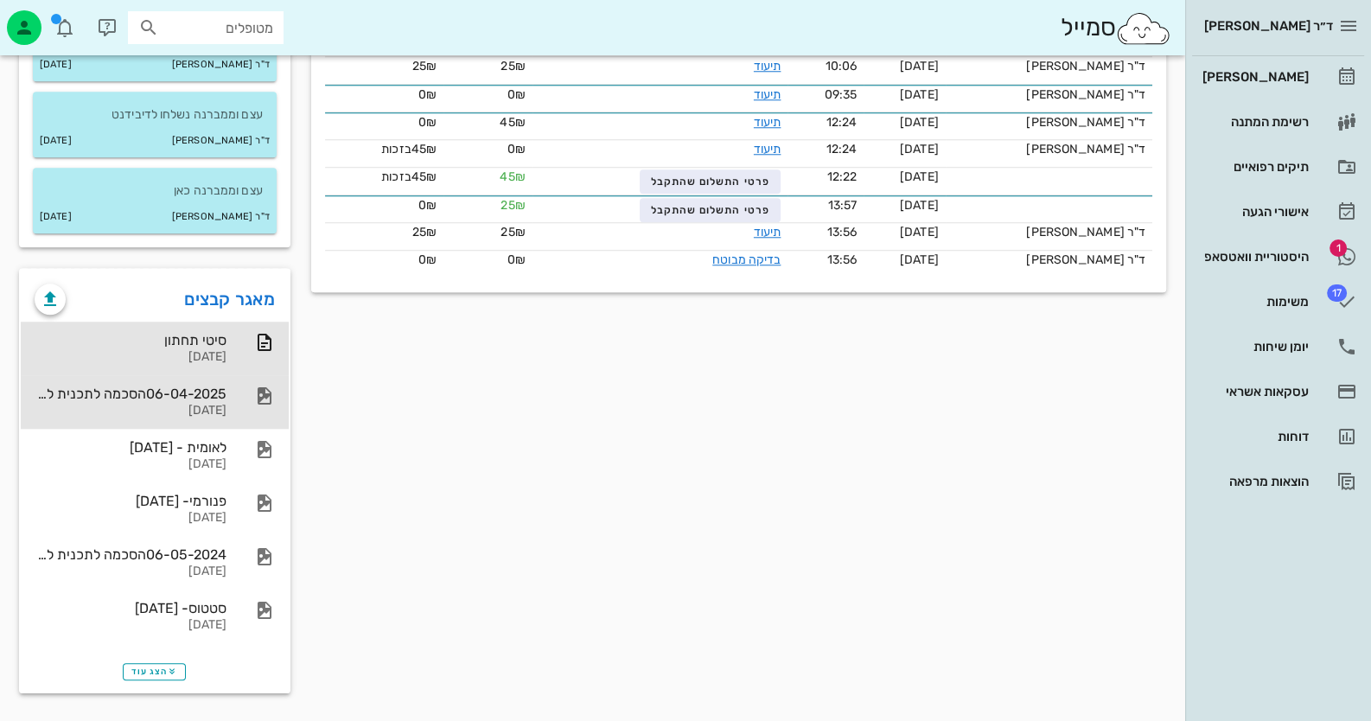
click at [158, 418] on div "[DATE]" at bounding box center [131, 411] width 192 height 15
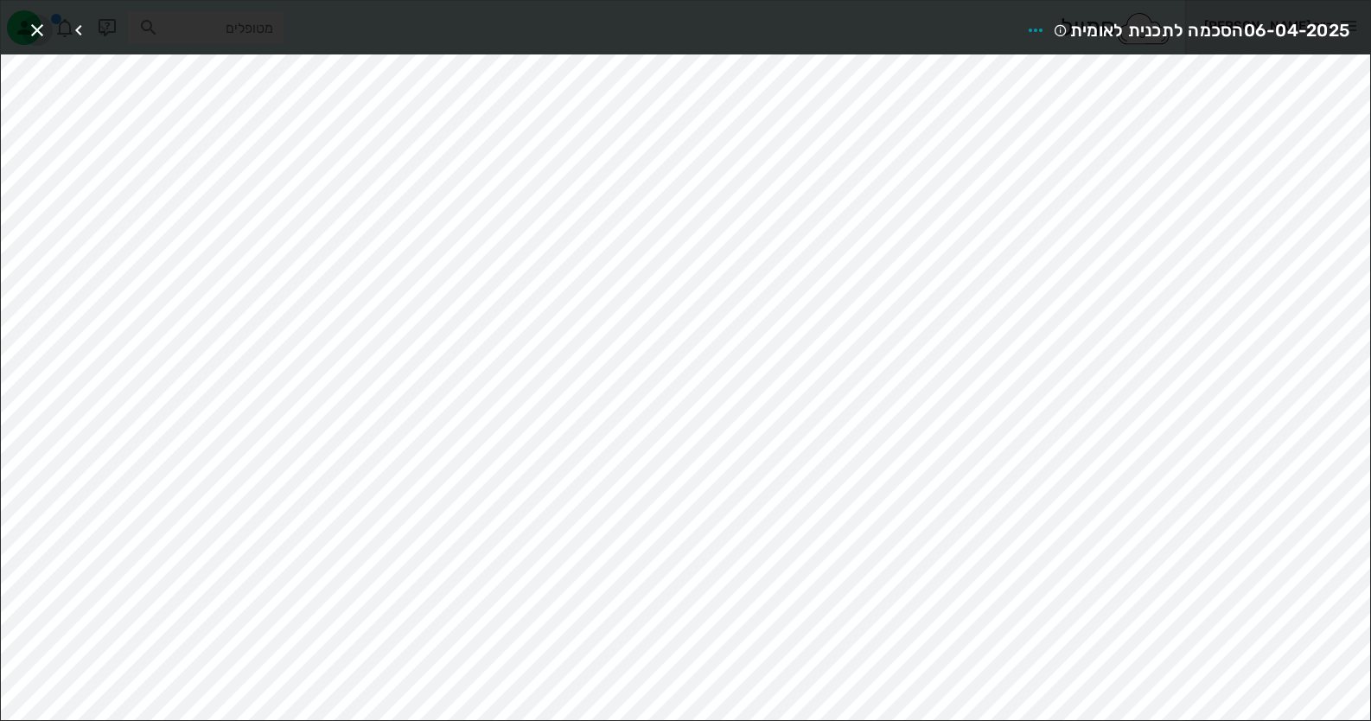
click at [36, 29] on icon "button" at bounding box center [37, 30] width 21 height 21
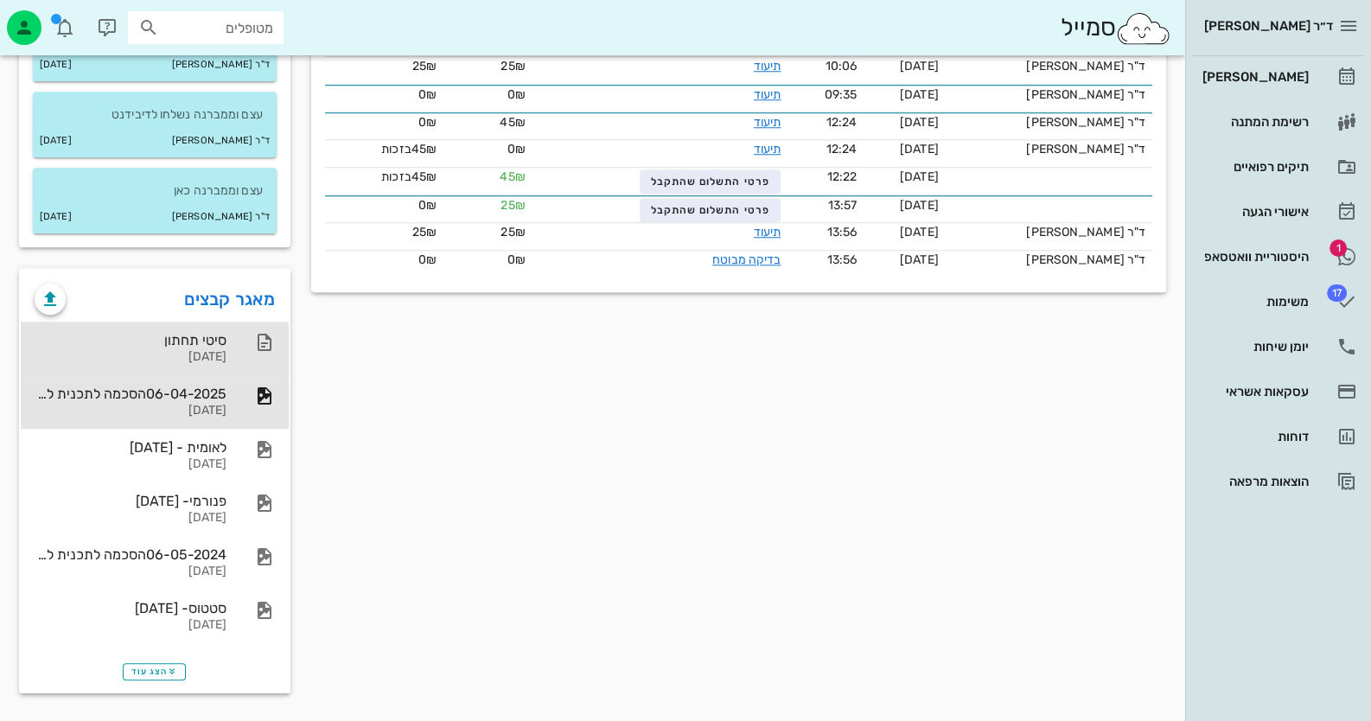
click at [194, 334] on div "סיטי תחתון" at bounding box center [131, 340] width 192 height 16
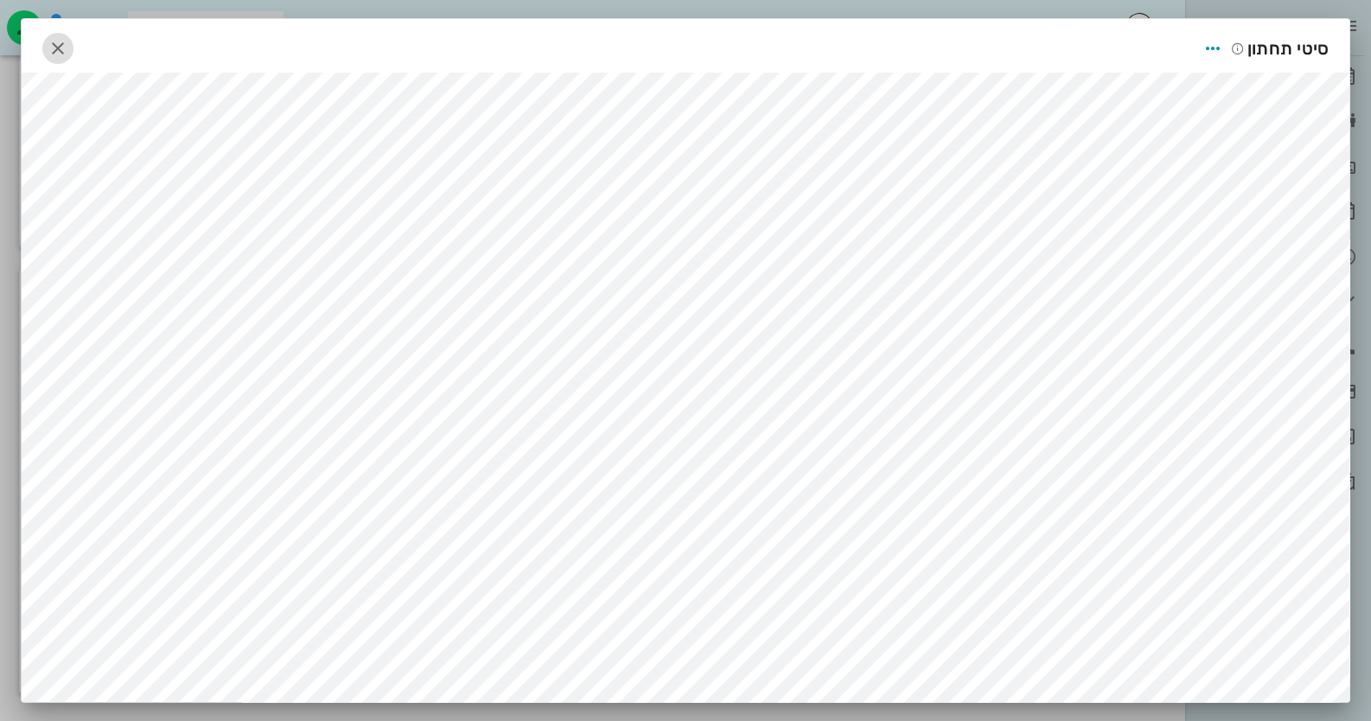
click at [65, 58] on icon "button" at bounding box center [58, 48] width 21 height 21
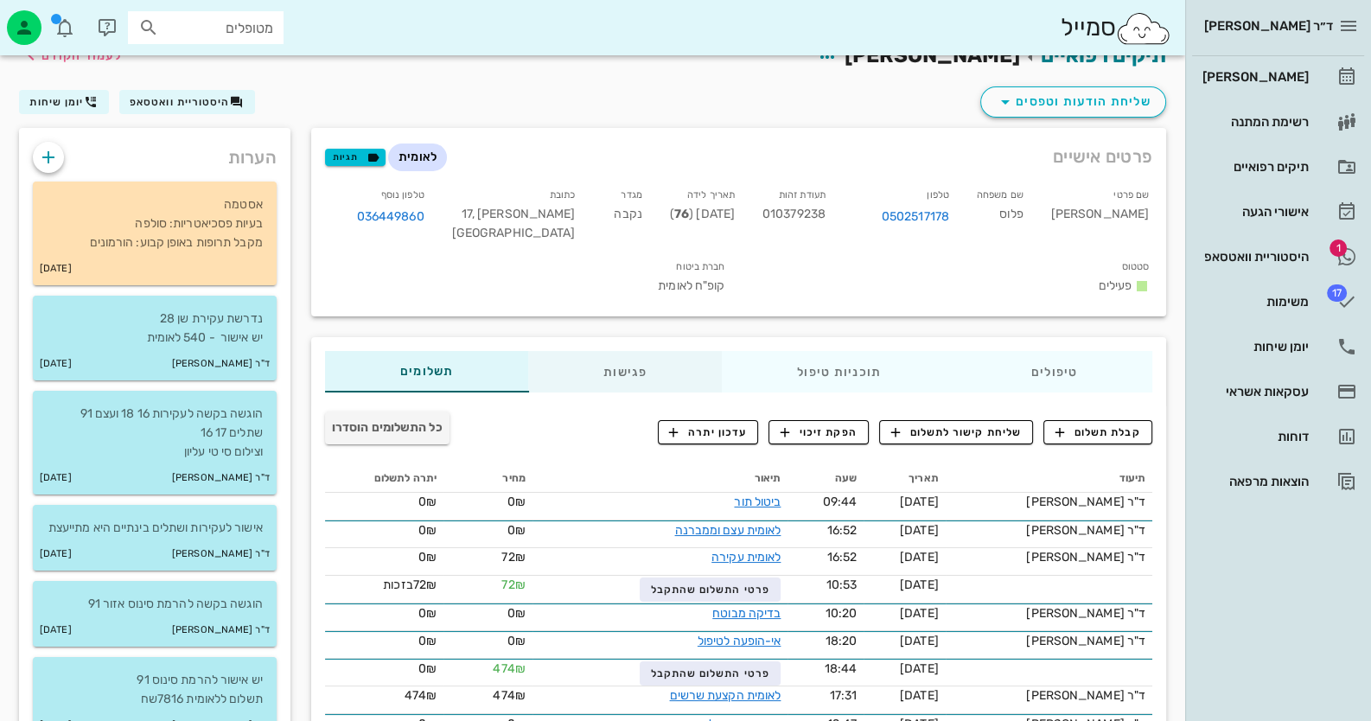
scroll to position [0, 0]
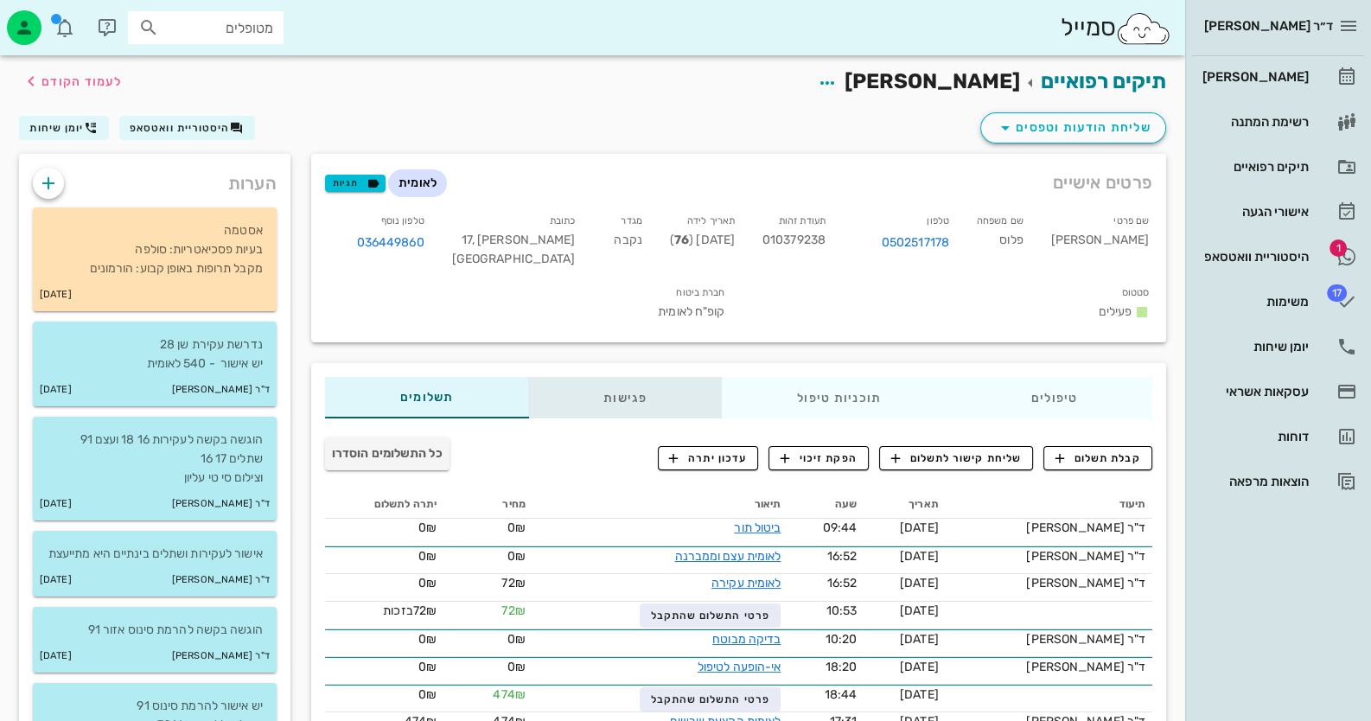
click at [639, 391] on div "פגישות" at bounding box center [625, 397] width 194 height 41
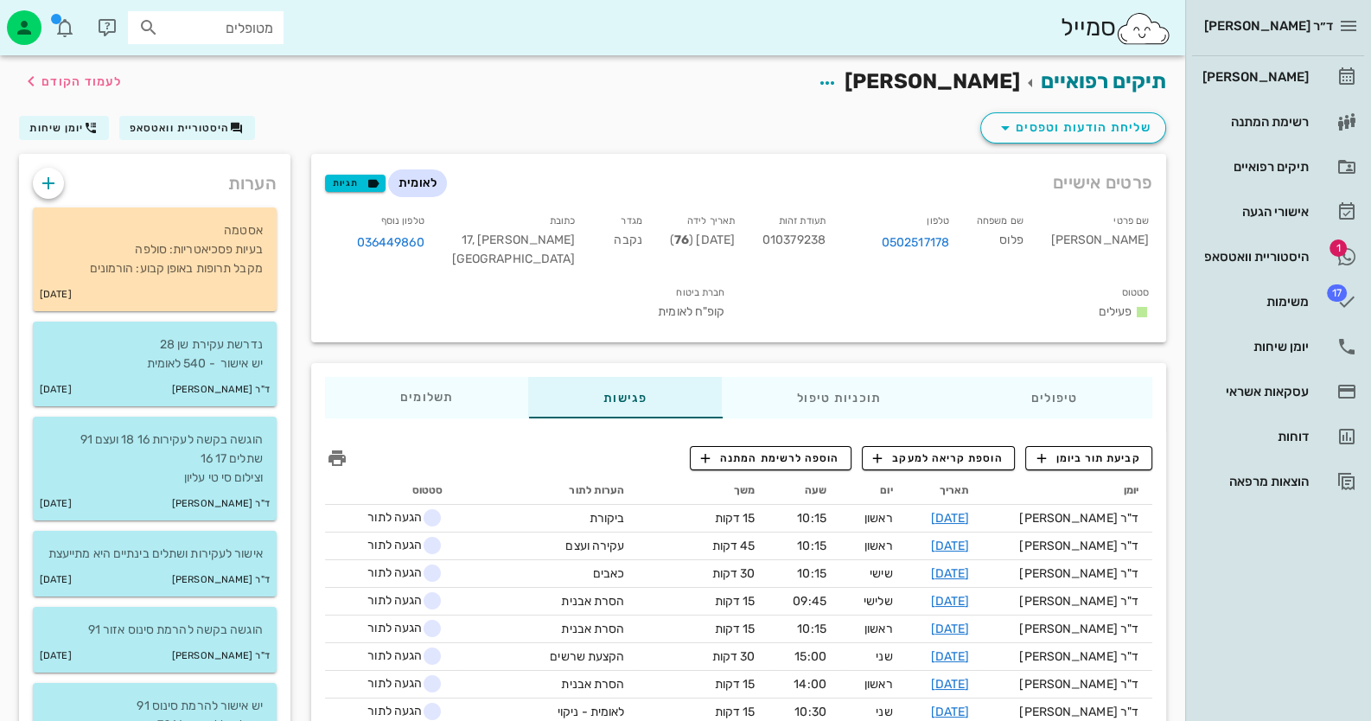
click at [1094, 463] on span "קביעת תור ביומן" at bounding box center [1088, 458] width 104 height 16
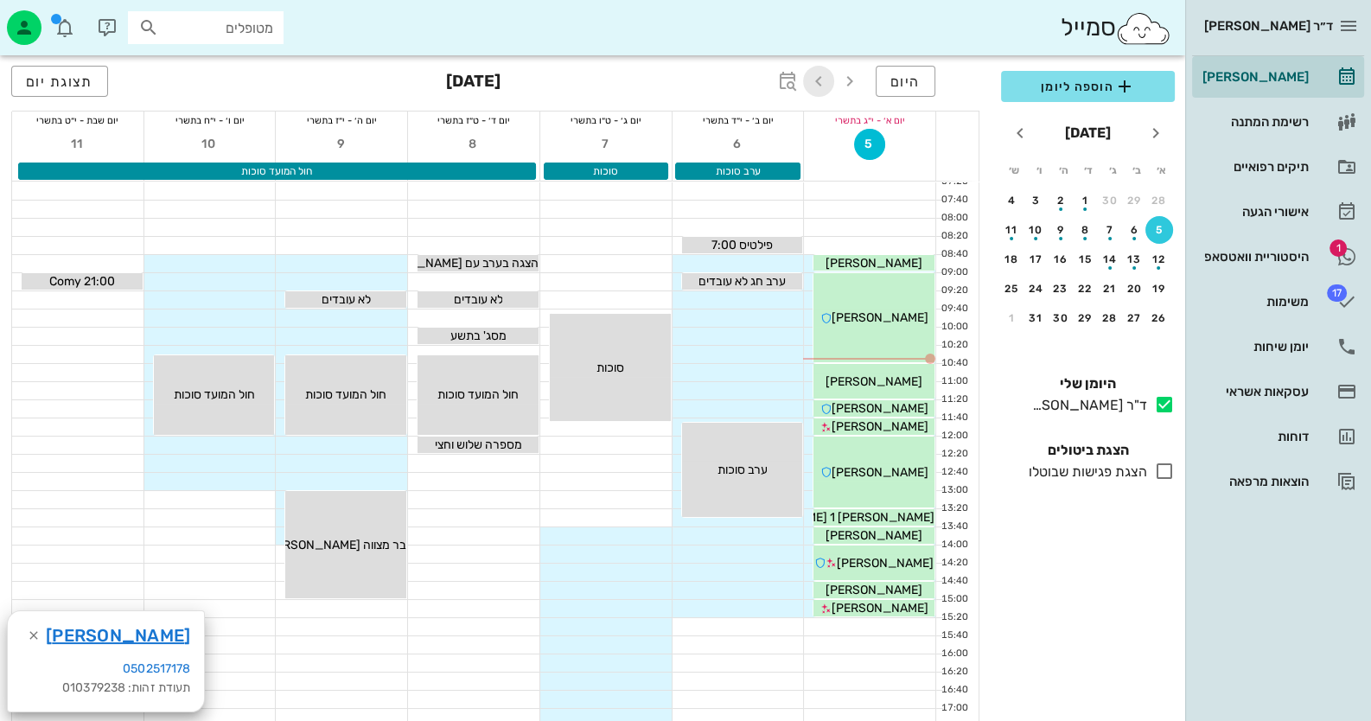
click at [825, 74] on icon "button" at bounding box center [818, 81] width 21 height 21
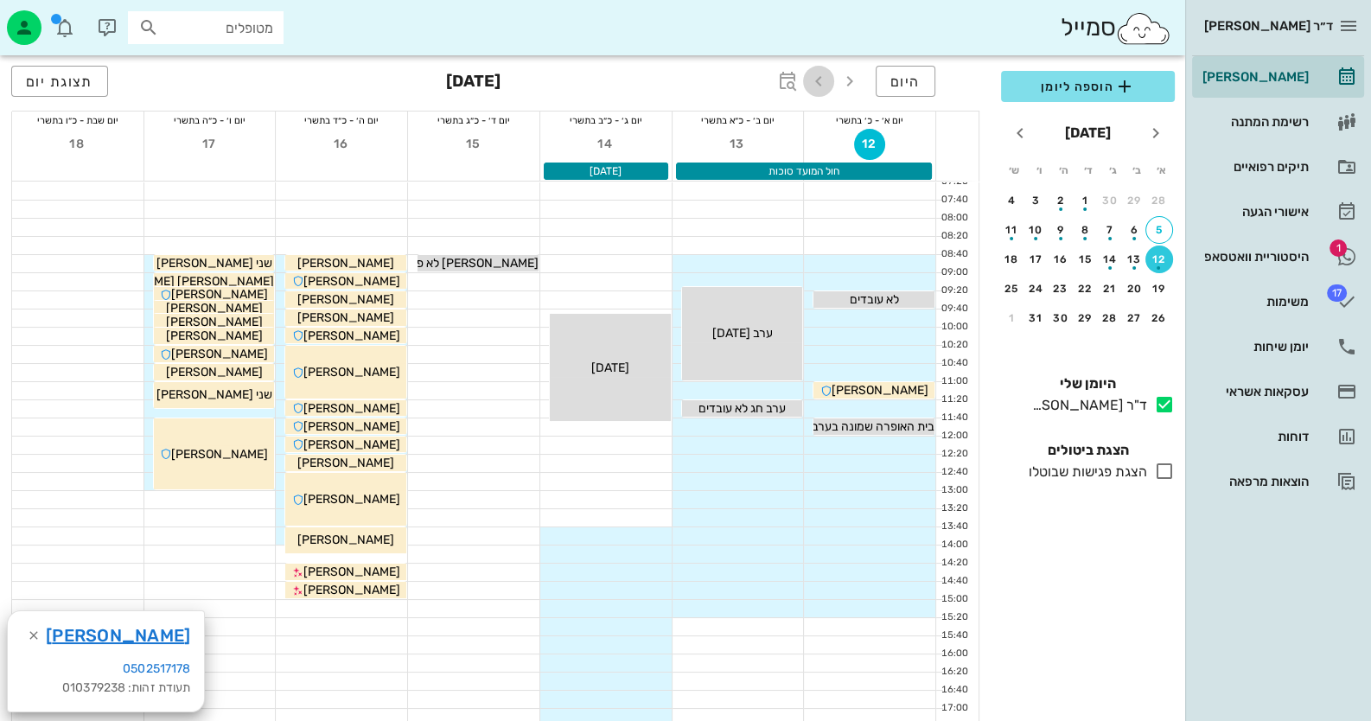
click at [825, 74] on icon "button" at bounding box center [818, 81] width 21 height 21
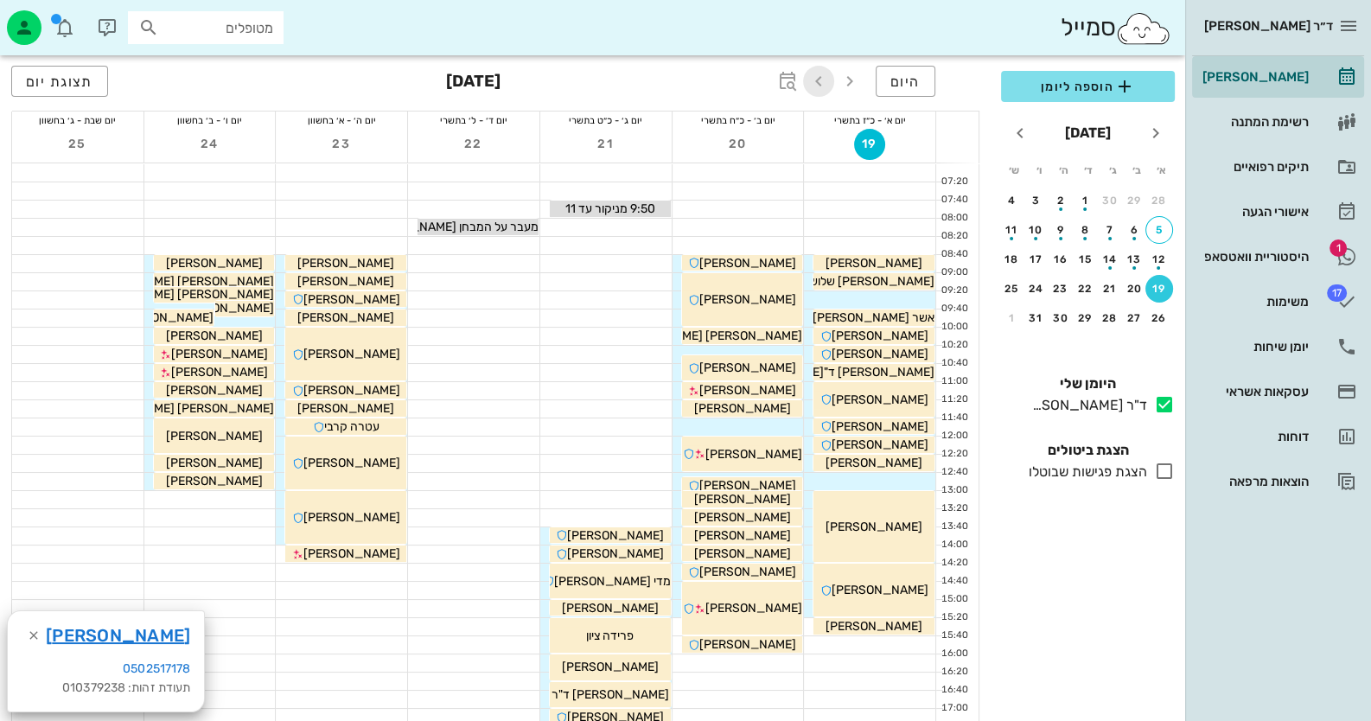
click at [825, 75] on icon "button" at bounding box center [818, 81] width 21 height 21
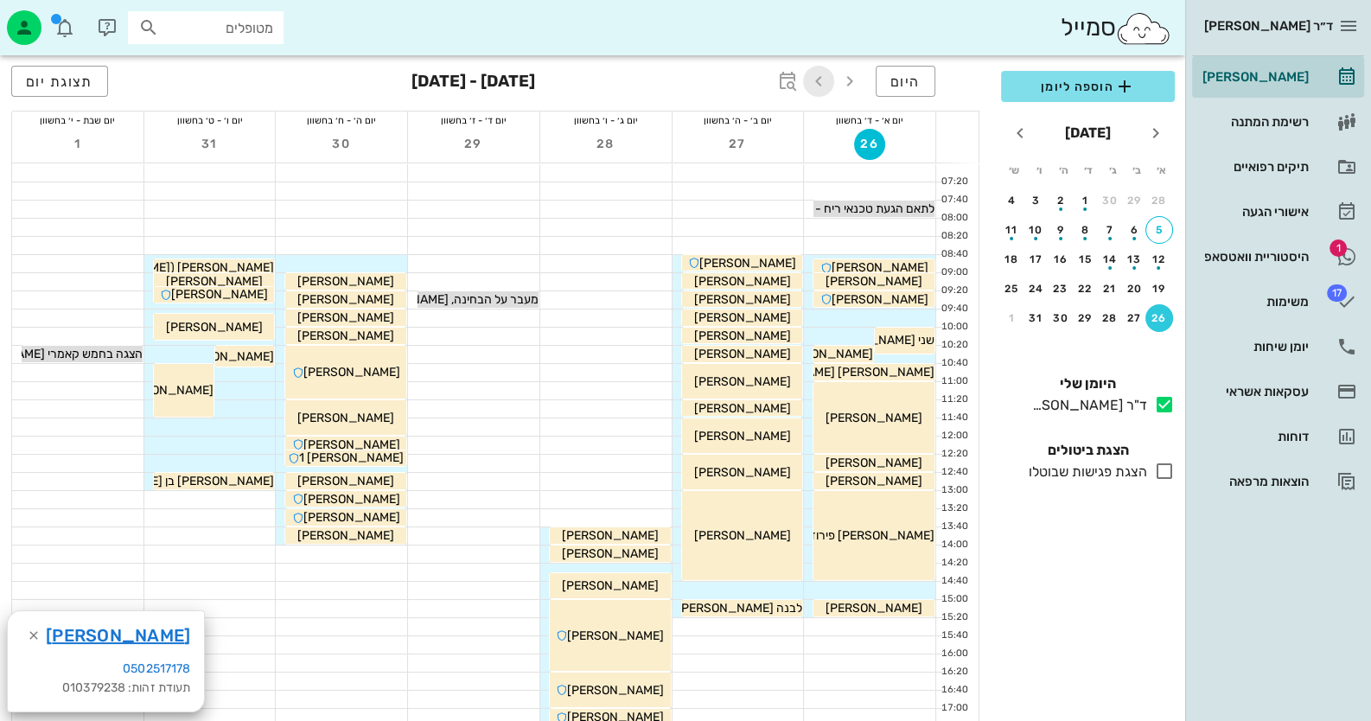
click at [818, 79] on icon "button" at bounding box center [818, 81] width 21 height 21
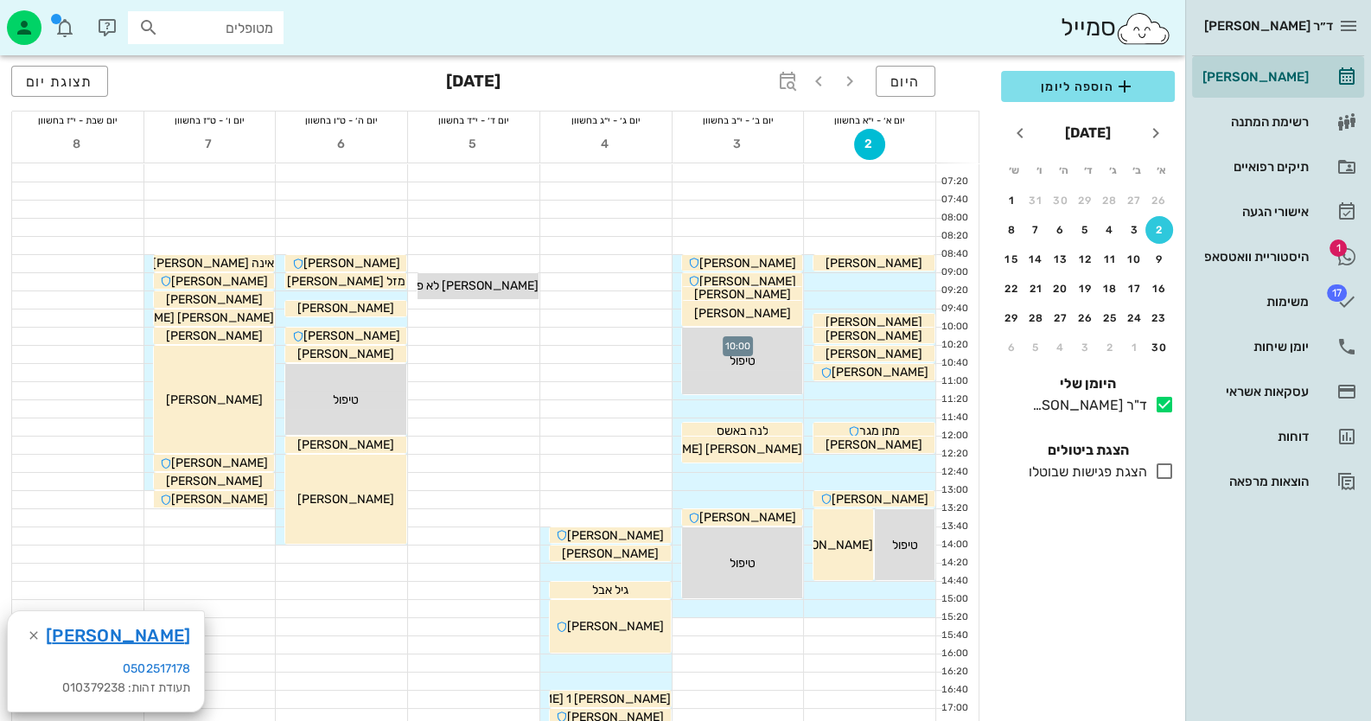
click at [675, 336] on div at bounding box center [737, 336] width 131 height 17
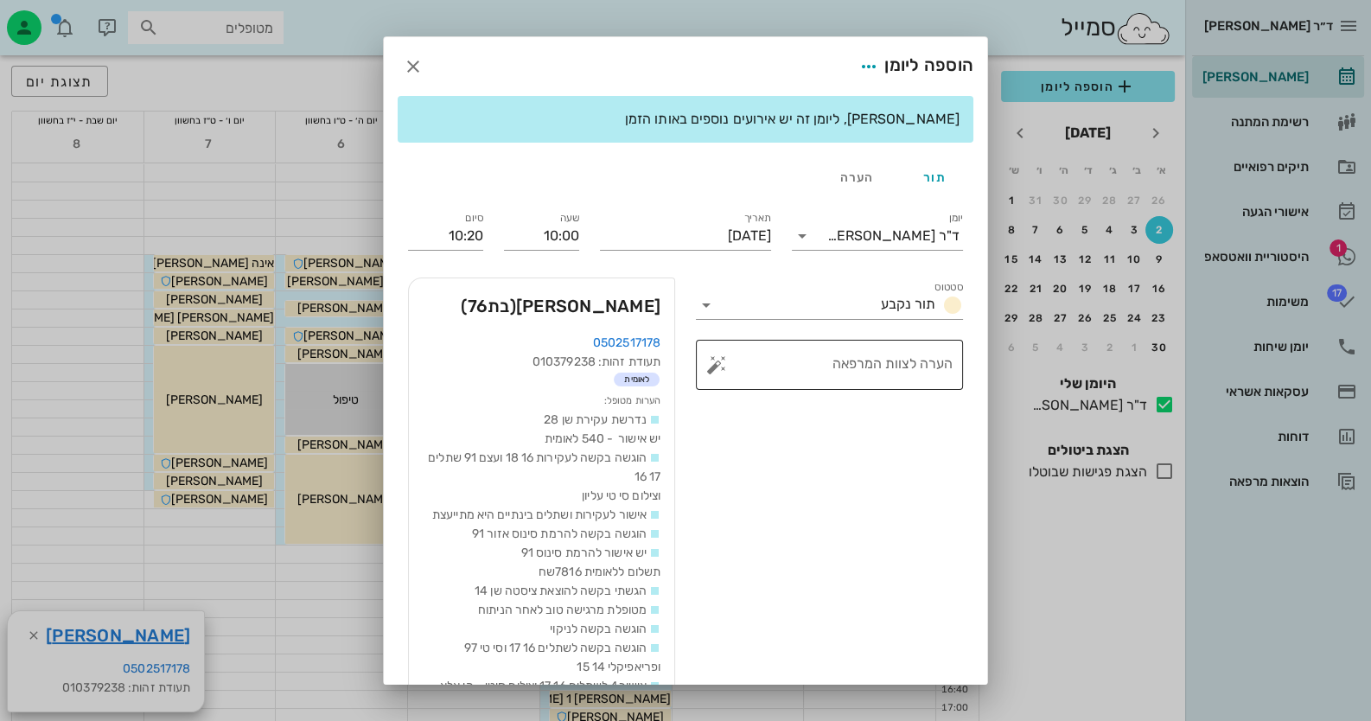
click at [726, 368] on button "button" at bounding box center [716, 364] width 21 height 21
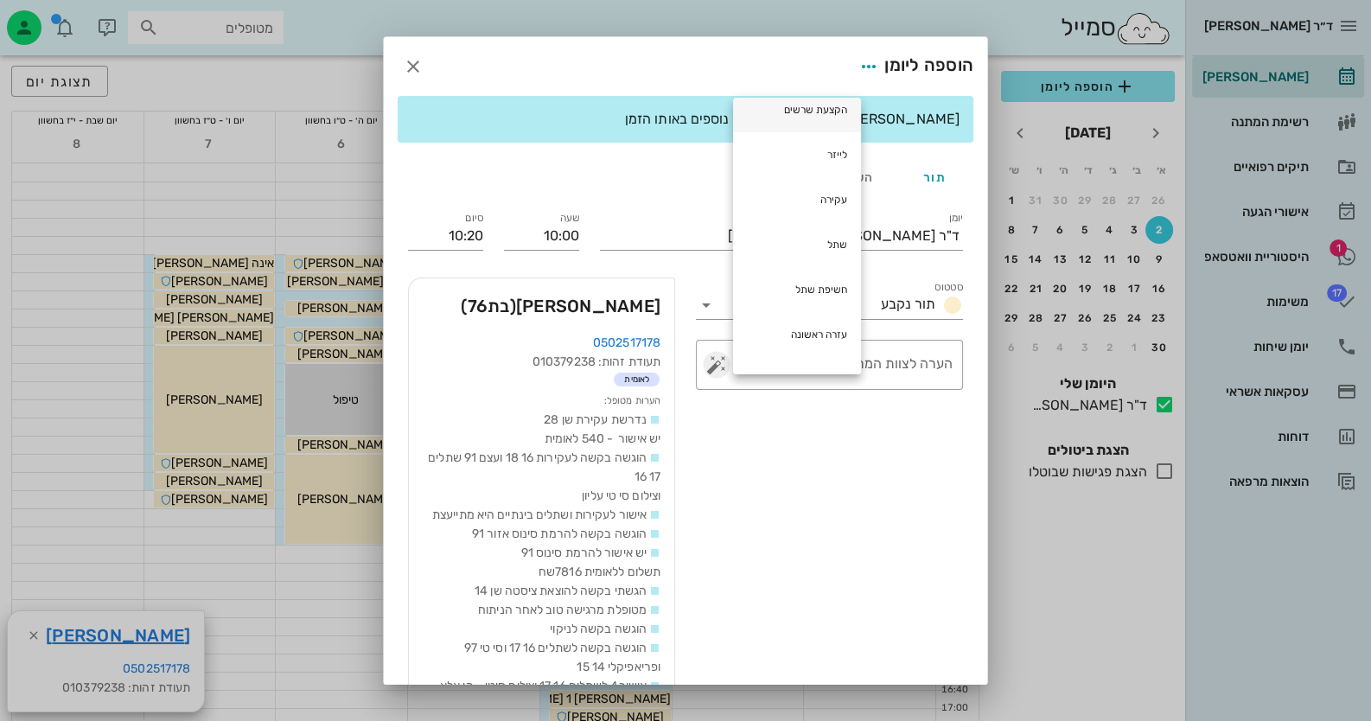
scroll to position [259, 0]
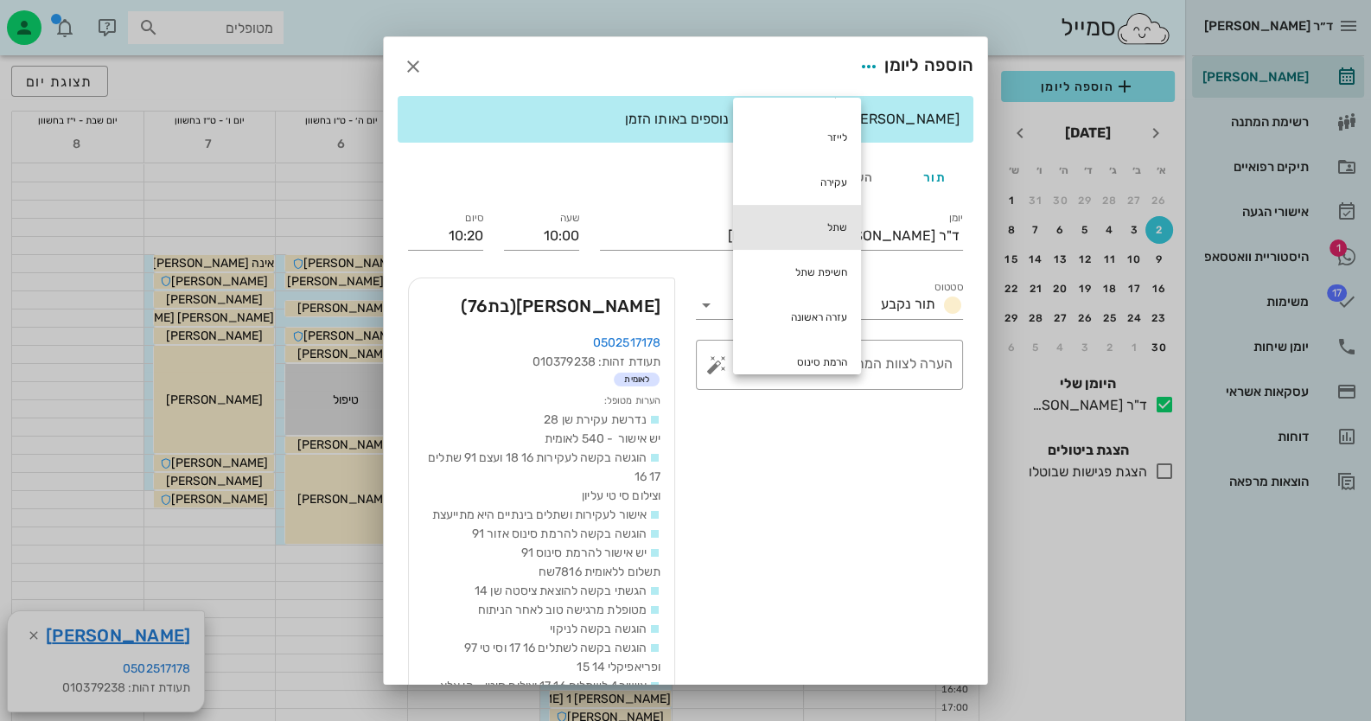
click at [825, 216] on div "שתל" at bounding box center [797, 227] width 128 height 45
type textarea "שתל"
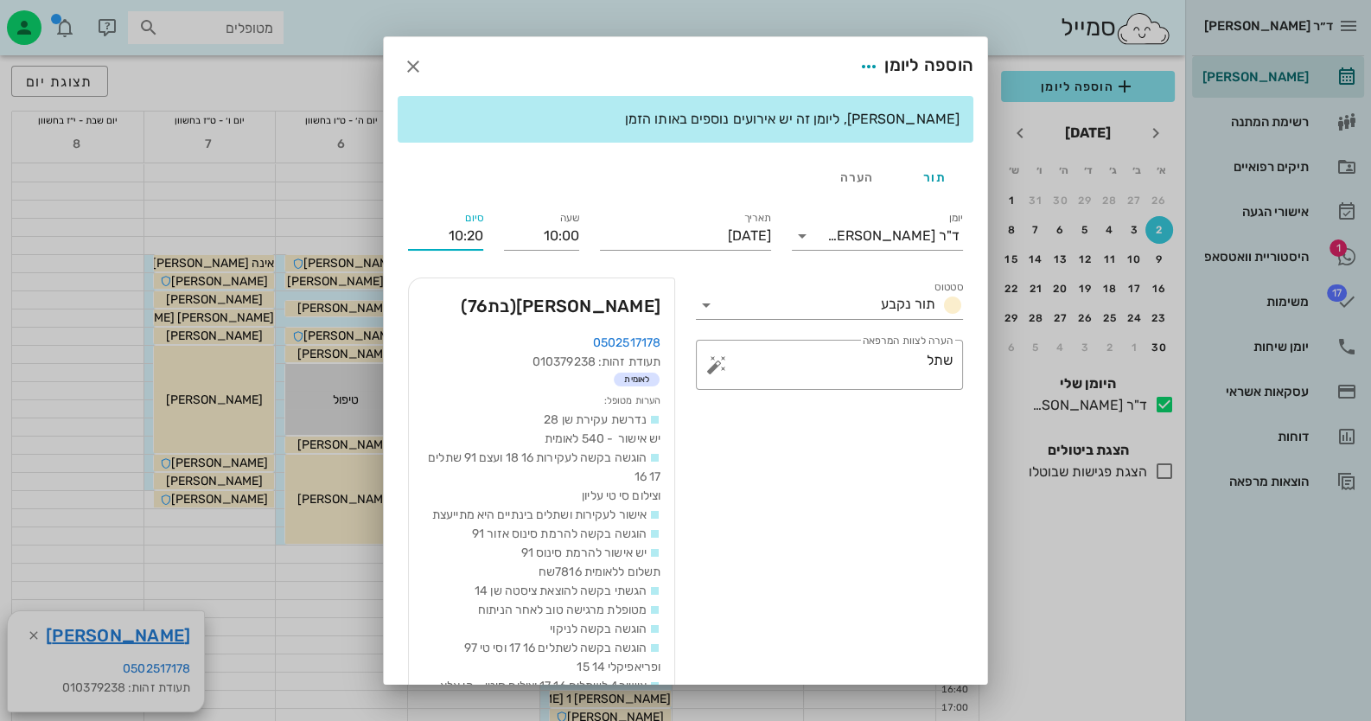
click at [446, 238] on input "10:20" at bounding box center [445, 236] width 75 height 28
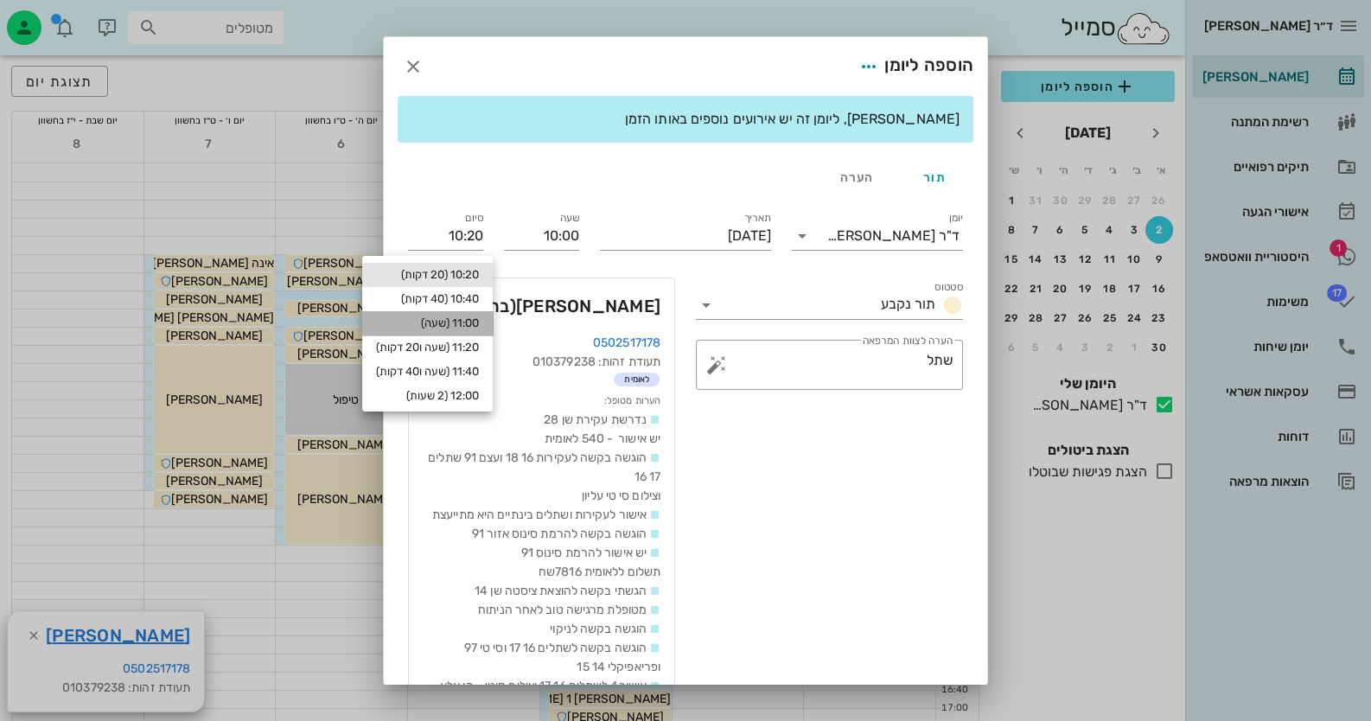
click at [457, 323] on div "11:00 (שעה)" at bounding box center [427, 323] width 103 height 14
type input "11:00"
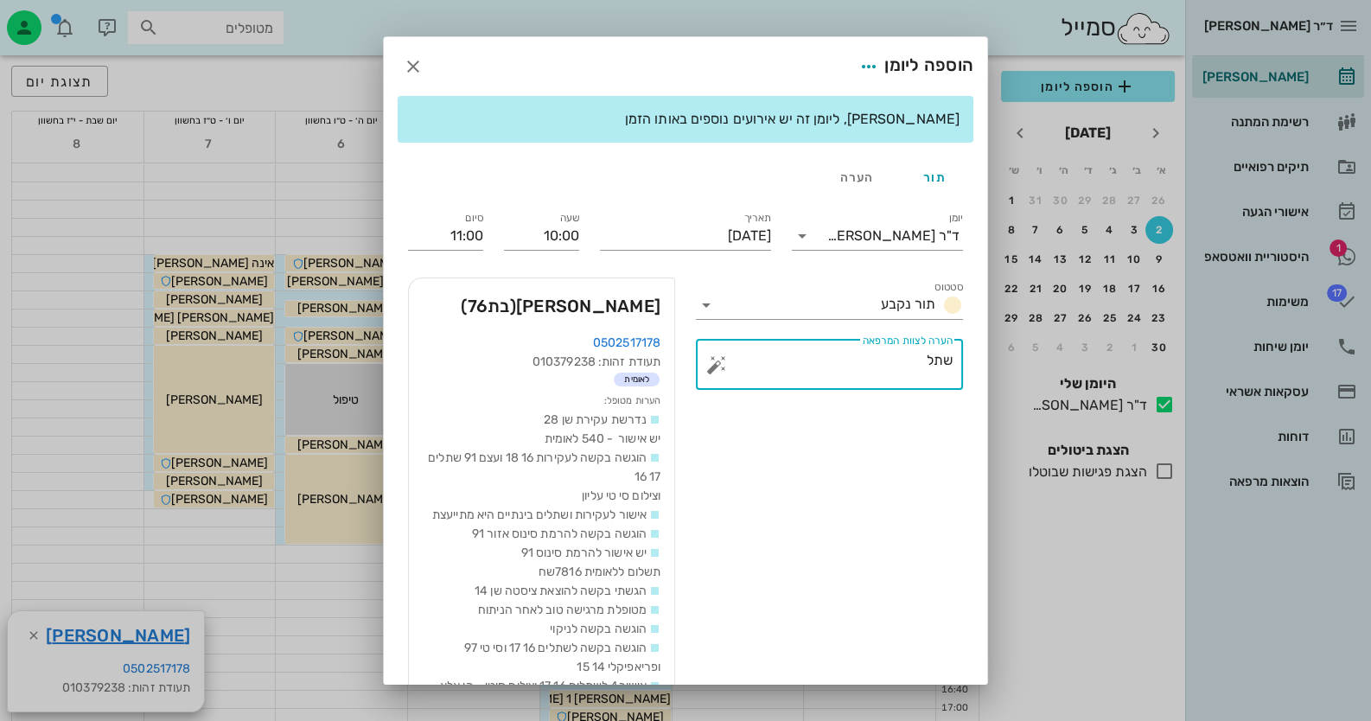
click at [891, 374] on textarea "שתל" at bounding box center [836, 368] width 233 height 41
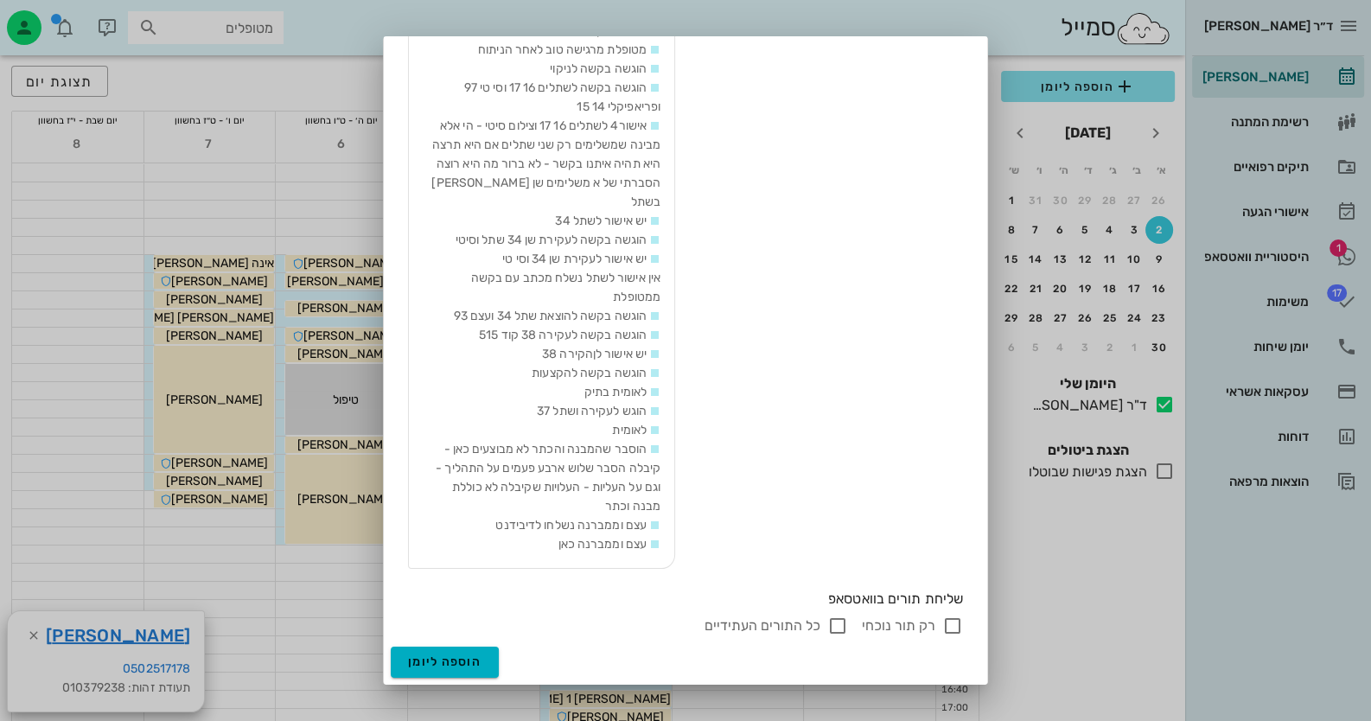
scroll to position [578, 0]
type textarea "שתל 37"
click at [953, 628] on input "רק תור נוכחי" at bounding box center [952, 625] width 21 height 21
checkbox input "false"
click at [499, 661] on button "הוספה ליומן" at bounding box center [445, 662] width 108 height 31
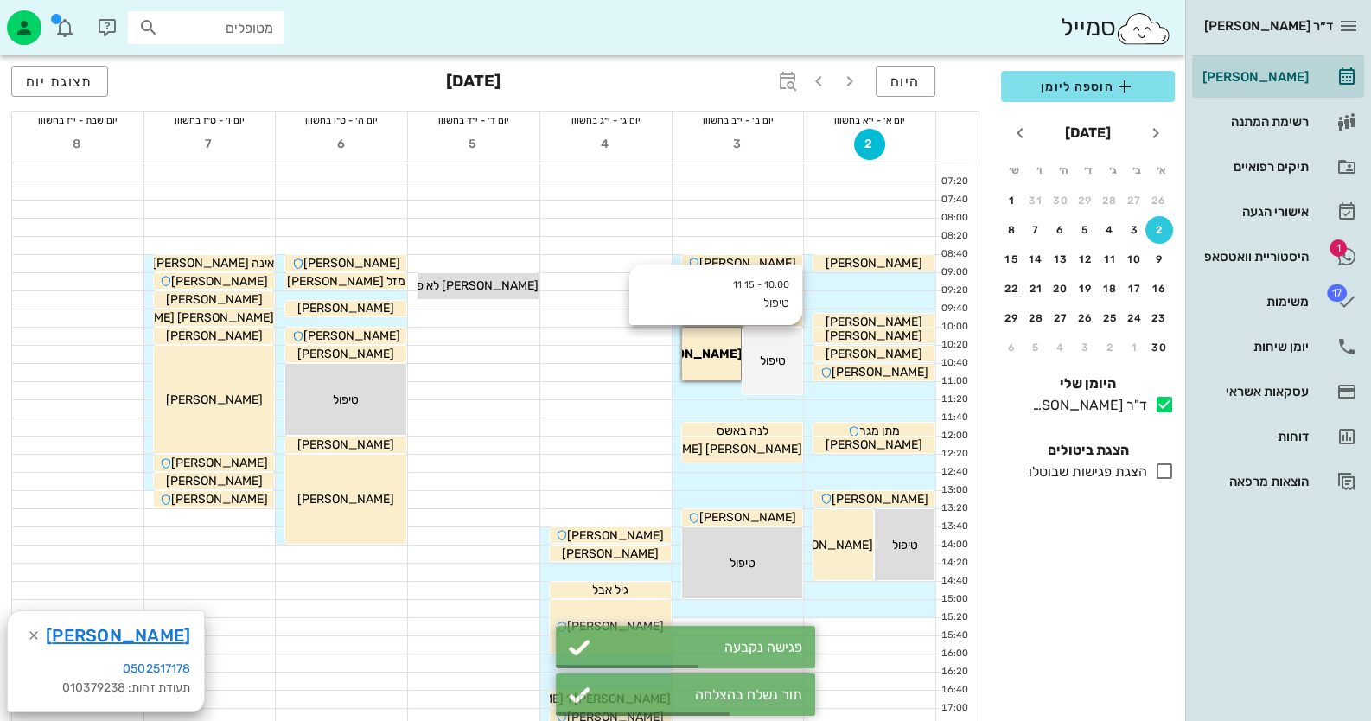
click at [782, 365] on span "טיפול" at bounding box center [773, 361] width 26 height 15
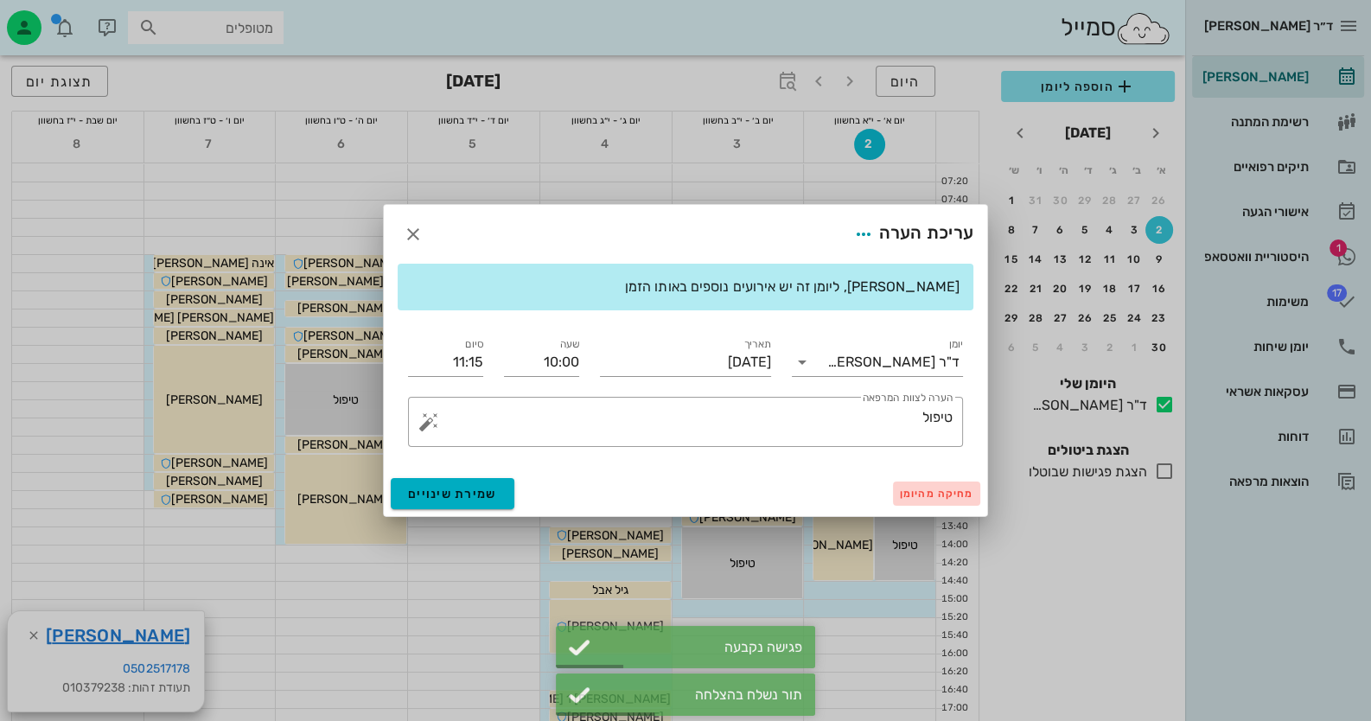
click at [926, 500] on button "מחיקה מהיומן" at bounding box center [936, 493] width 87 height 24
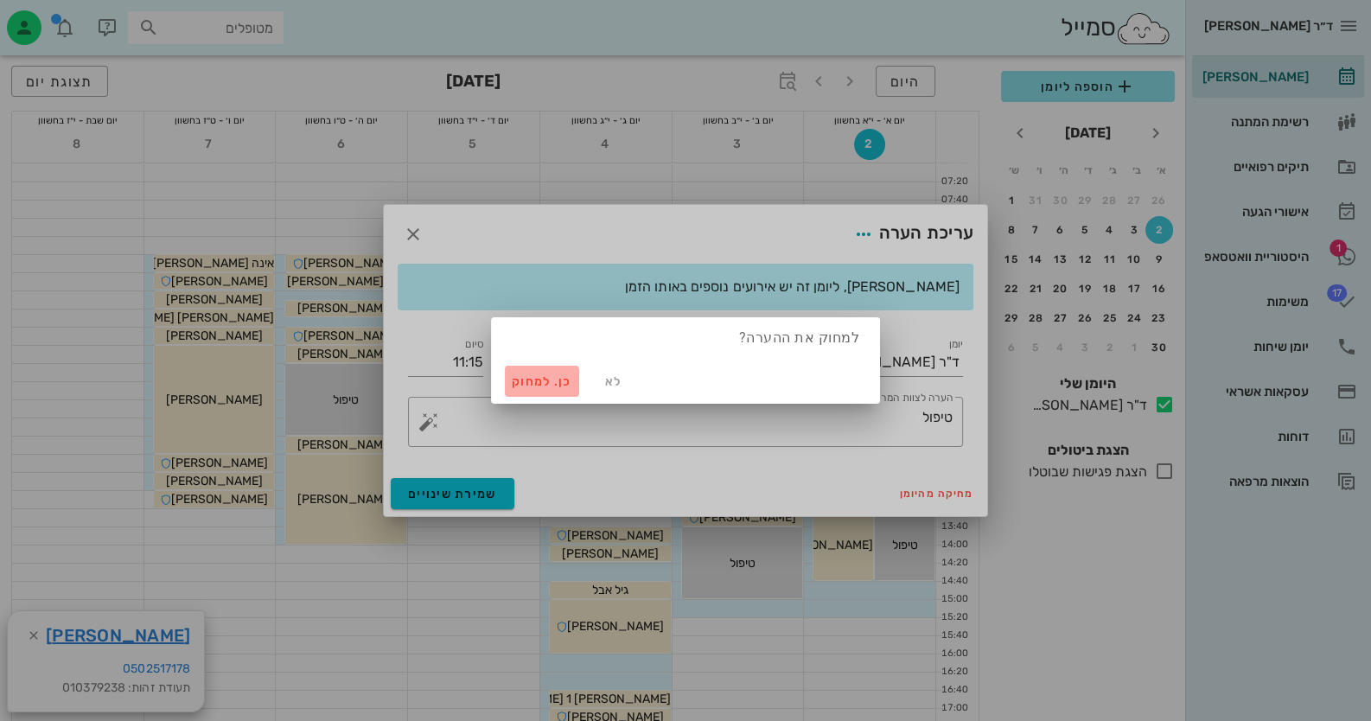
click at [524, 390] on button "כן. למחוק" at bounding box center [542, 381] width 74 height 31
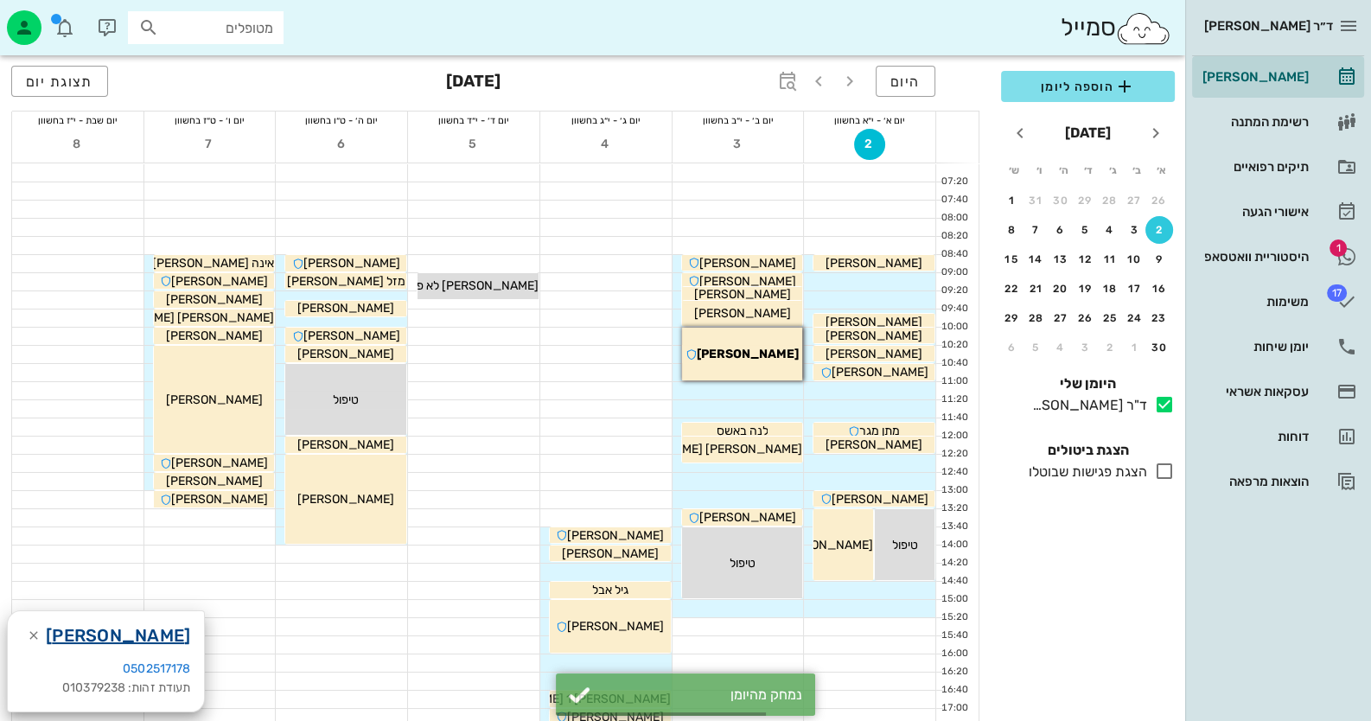
click at [131, 635] on link "[PERSON_NAME]" at bounding box center [118, 635] width 144 height 28
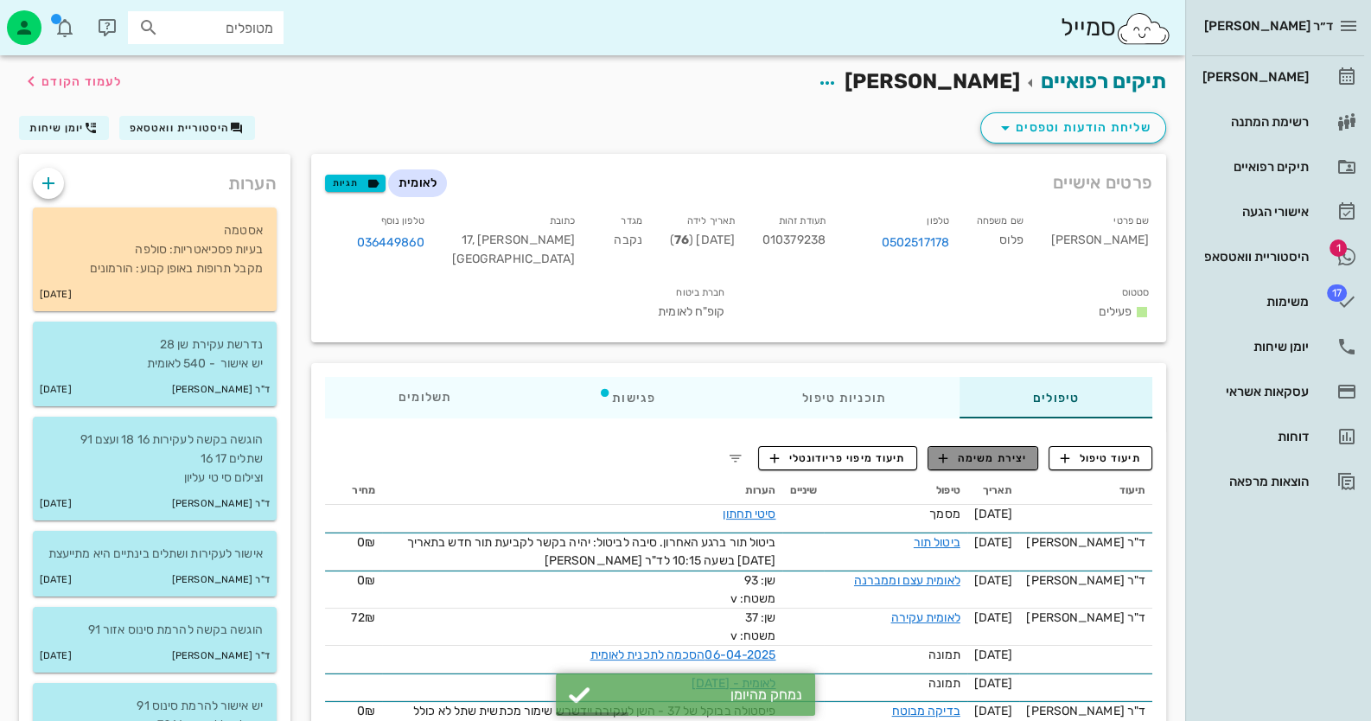
click at [998, 456] on span "יצירת משימה" at bounding box center [983, 458] width 88 height 16
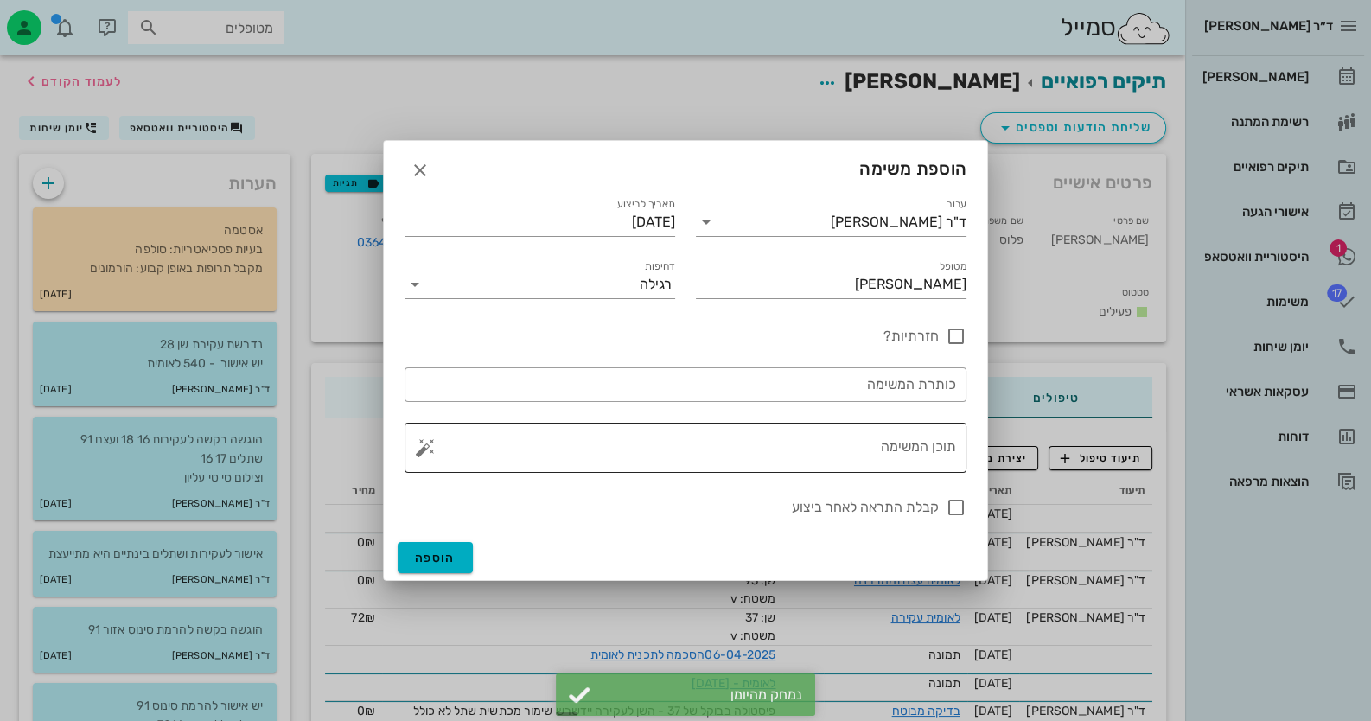
click at [804, 437] on textarea "תוכן המשימה" at bounding box center [692, 451] width 527 height 41
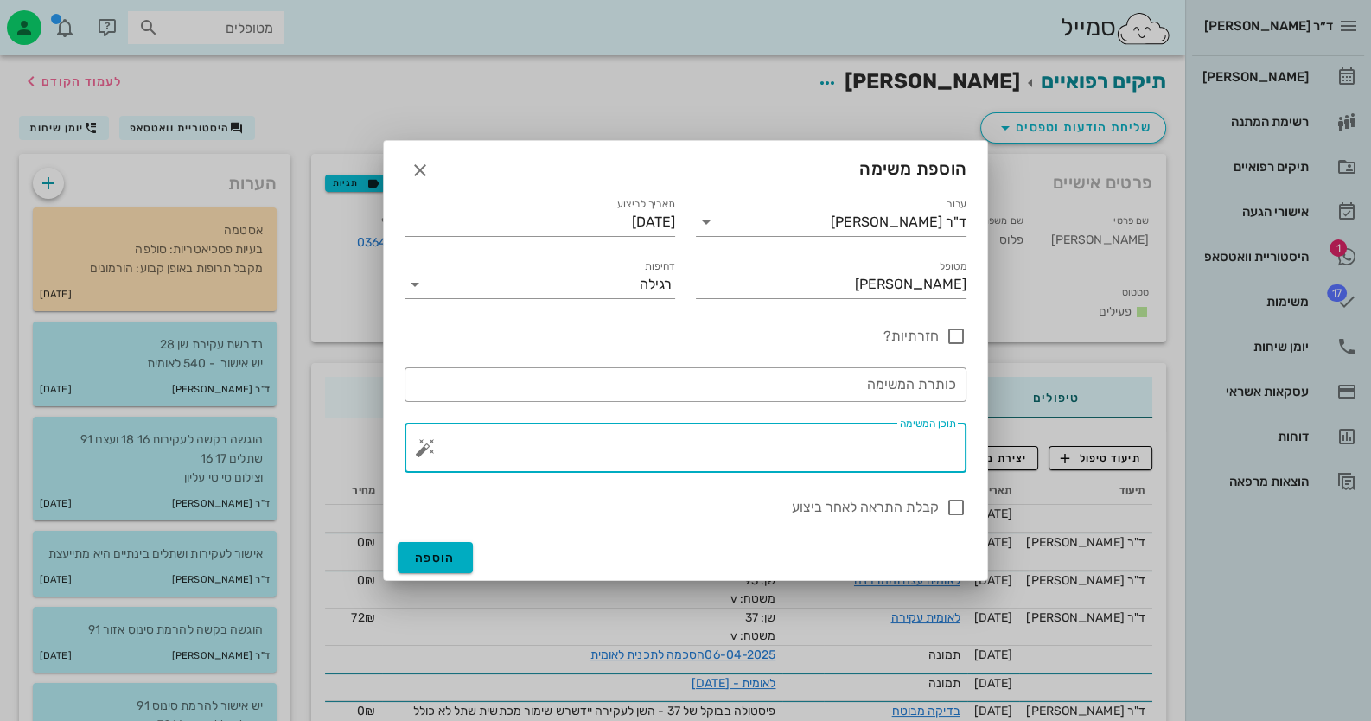
click at [420, 446] on button "button" at bounding box center [425, 447] width 21 height 21
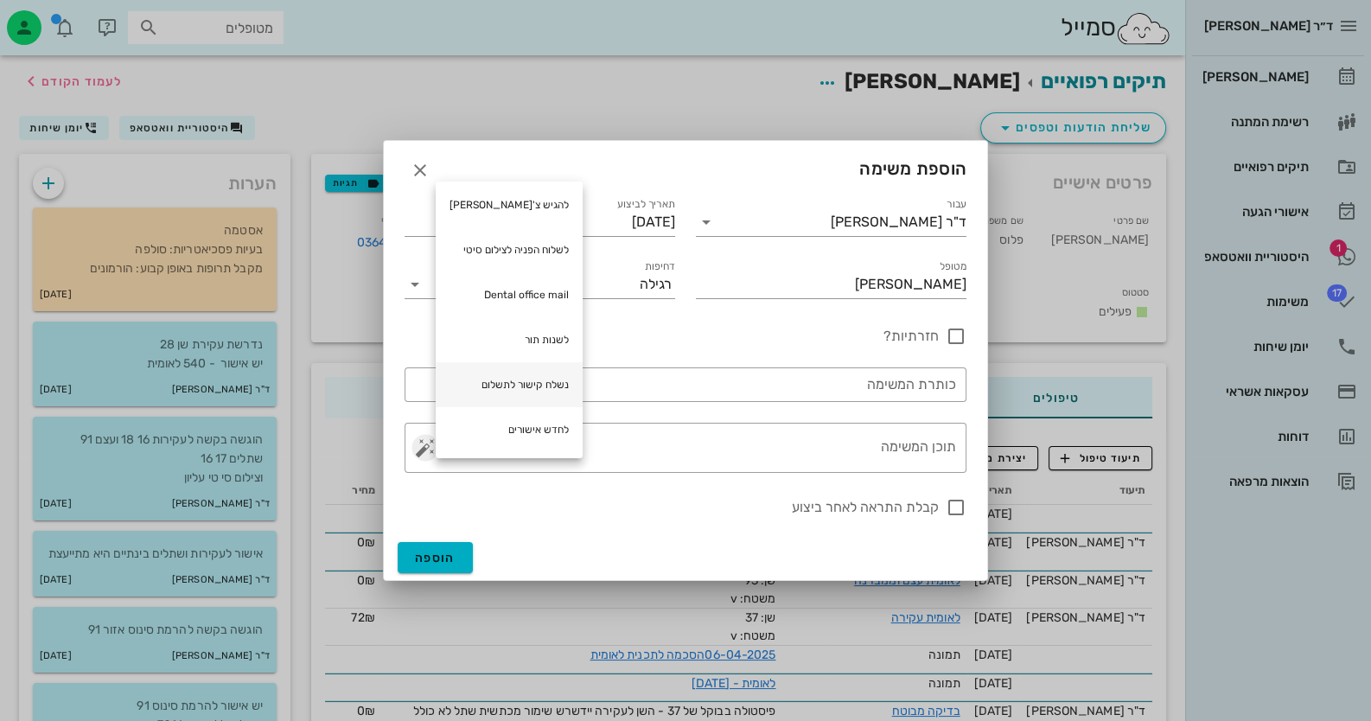
scroll to position [86, 0]
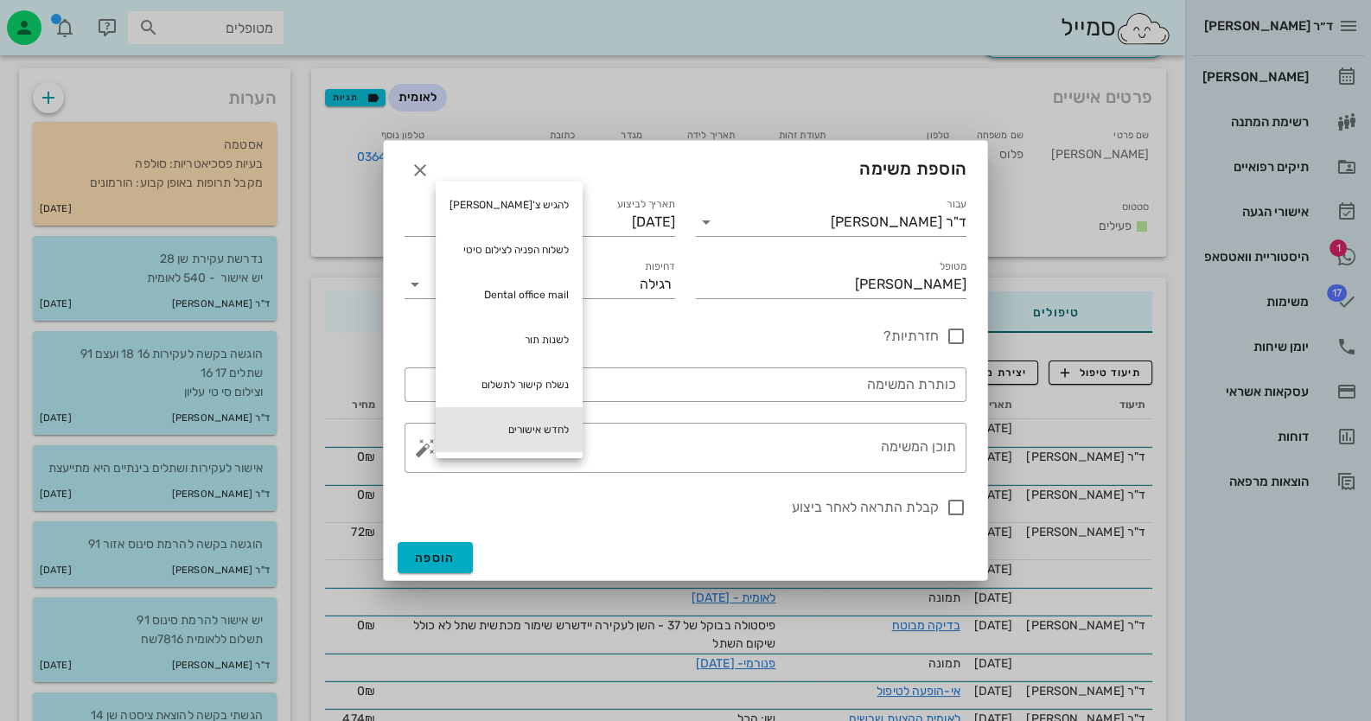
click at [526, 421] on div "לחדש אישורים" at bounding box center [509, 429] width 147 height 45
type textarea "לחדש אישורים"
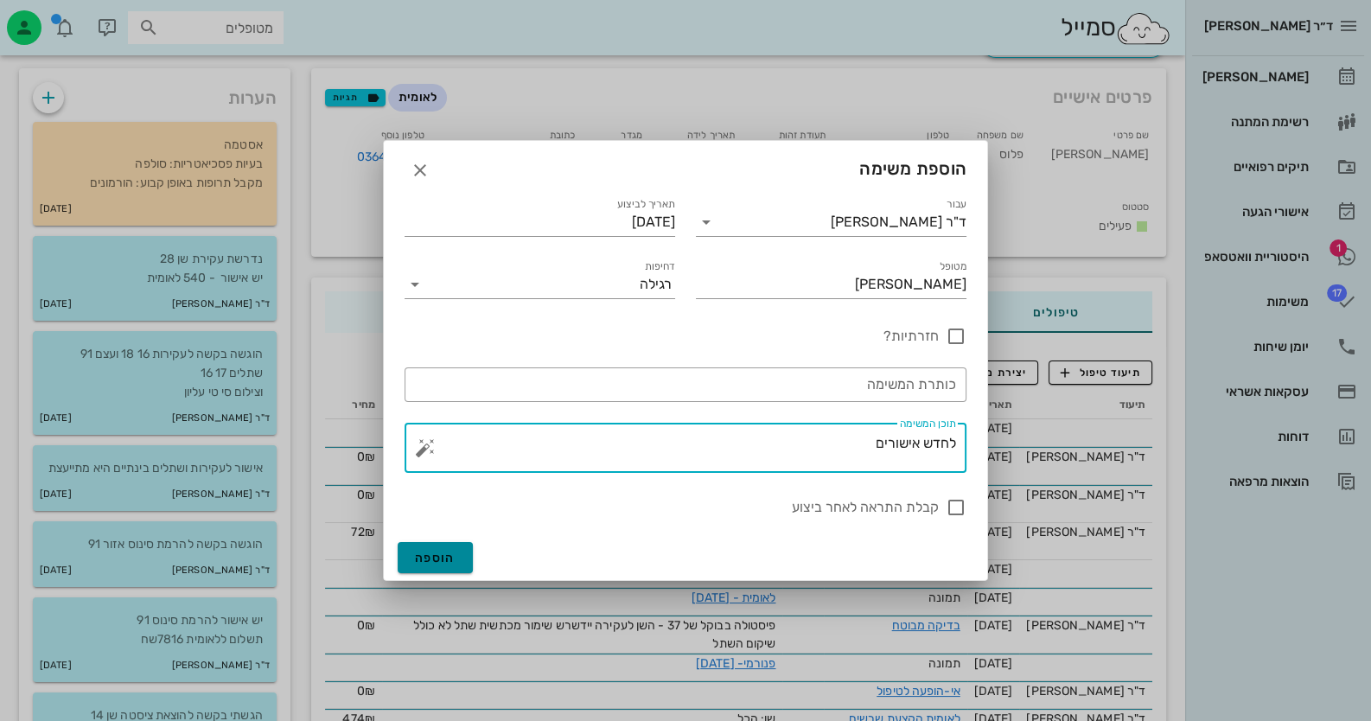
click at [452, 566] on button "הוספה" at bounding box center [435, 557] width 75 height 31
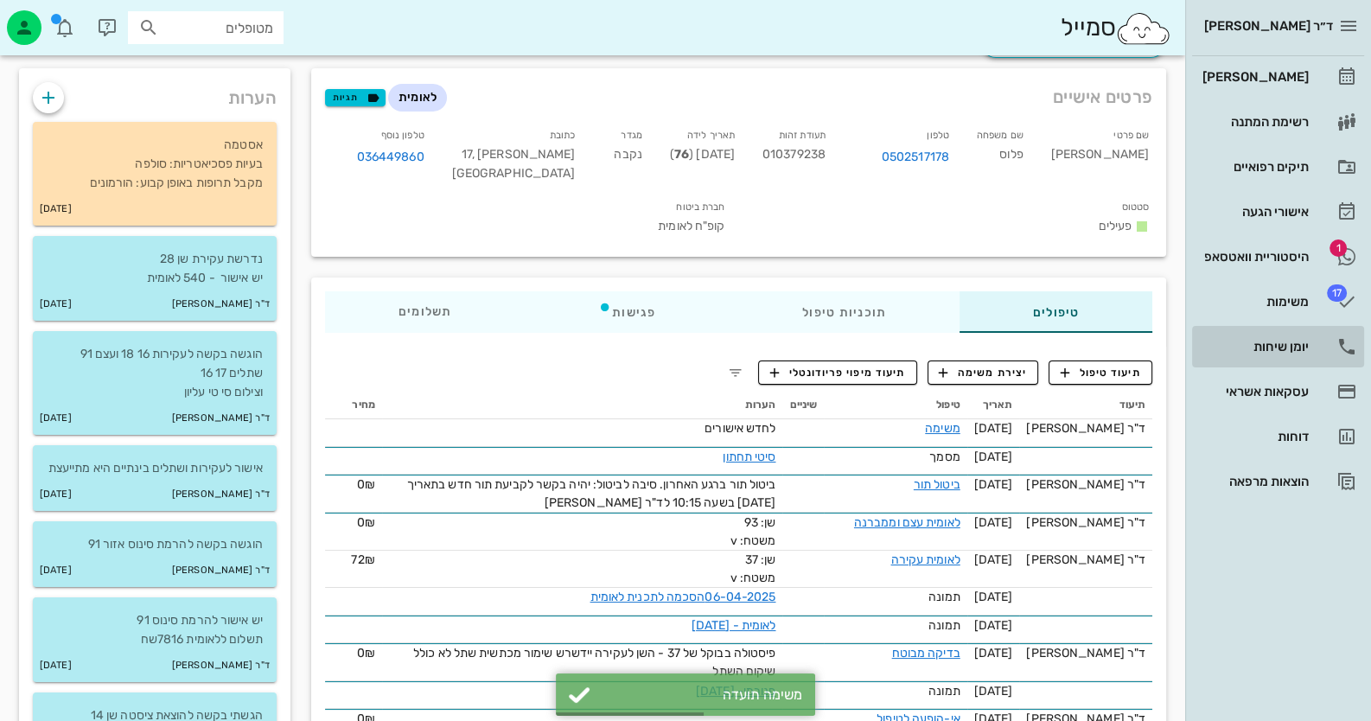
click at [1327, 336] on link "יומן שיחות" at bounding box center [1278, 346] width 172 height 41
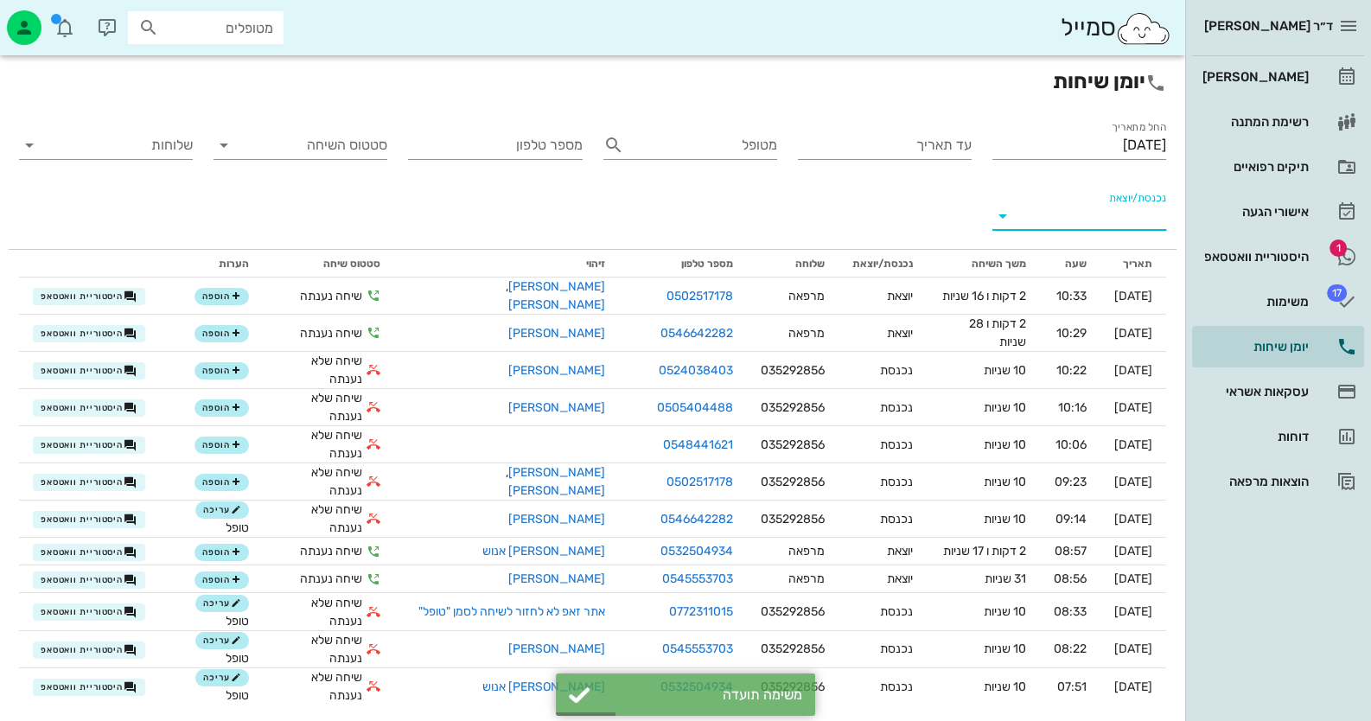
click at [1130, 210] on input "נכנסת/יוצאת" at bounding box center [1093, 216] width 146 height 28
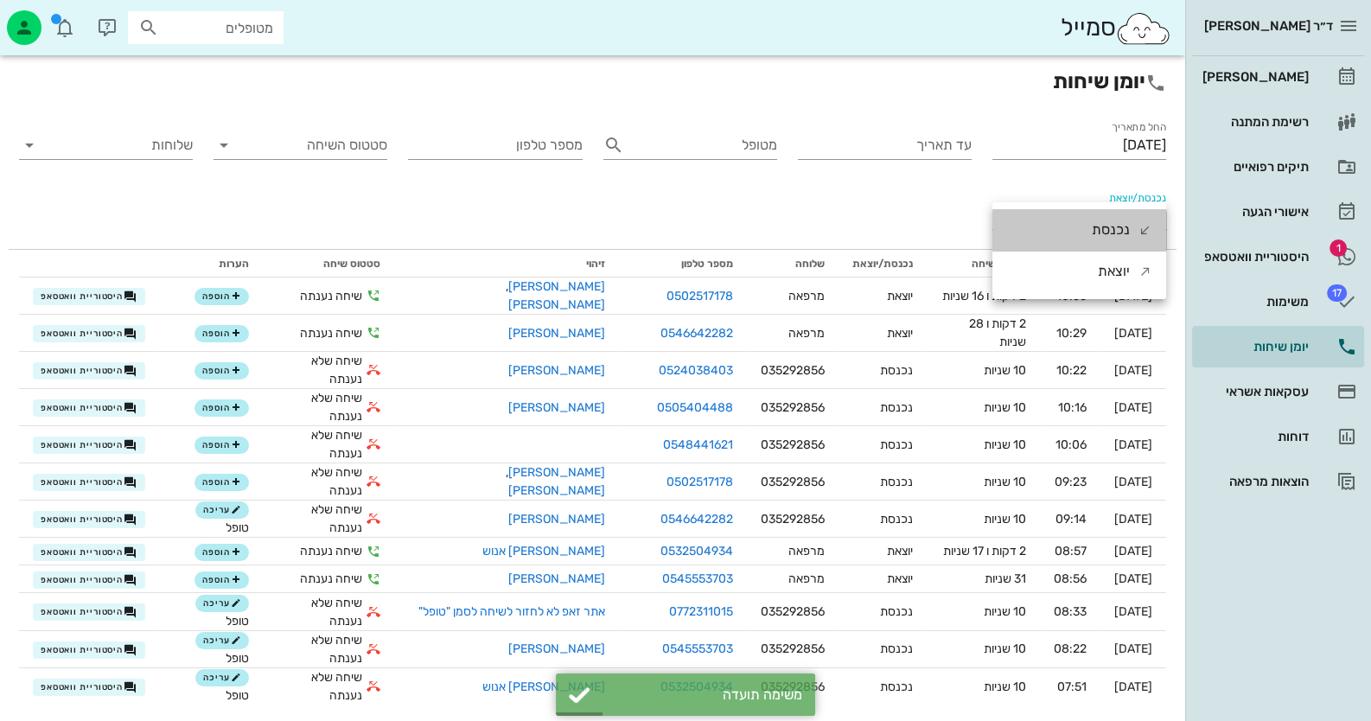
click at [1130, 210] on div "נכנסת" at bounding box center [1122, 229] width 61 height 41
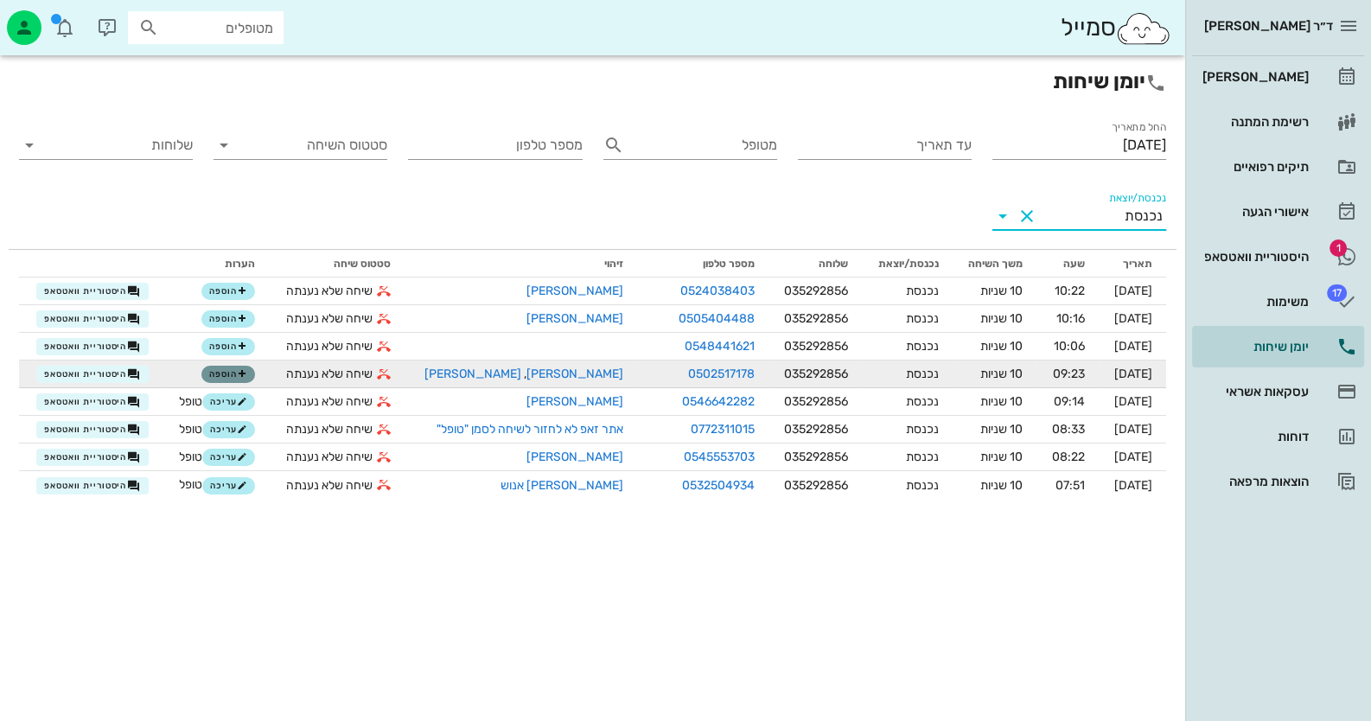
click at [209, 376] on span "הוספה" at bounding box center [228, 374] width 38 height 10
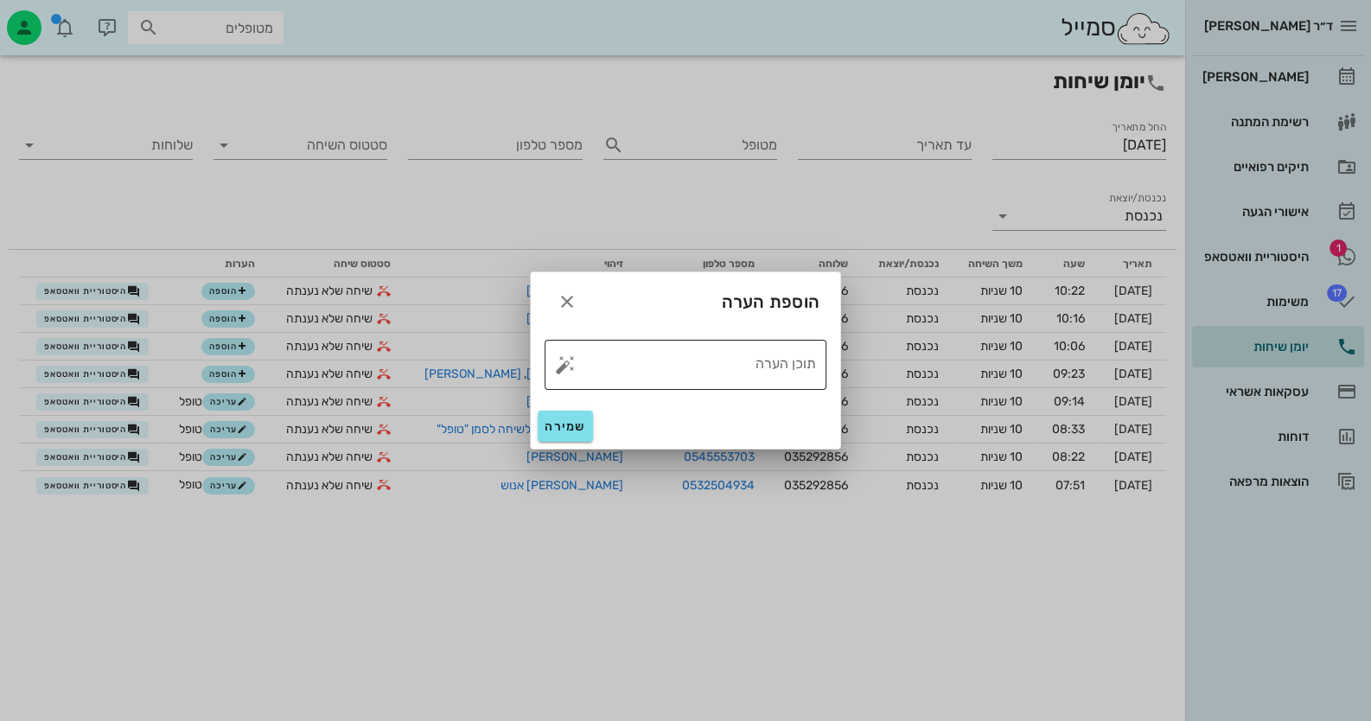
click at [572, 367] on button "button" at bounding box center [565, 364] width 21 height 21
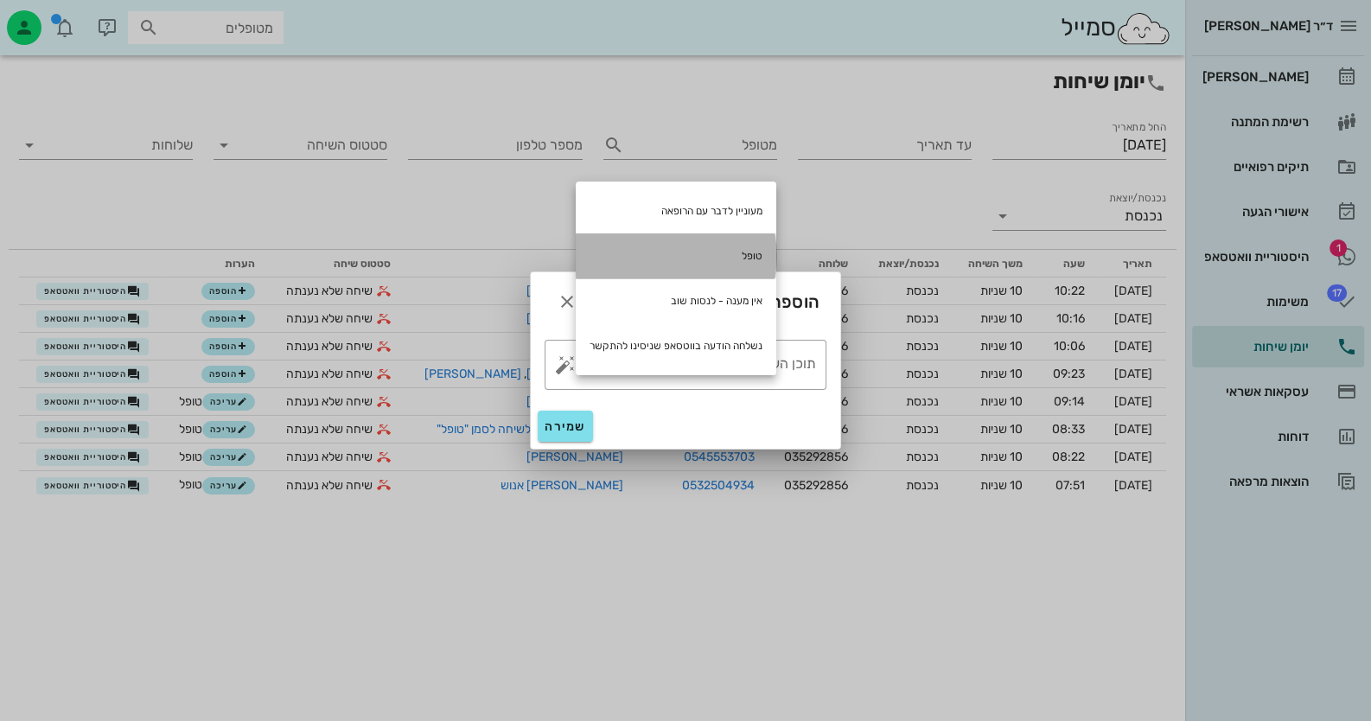
click at [727, 247] on div "טופל" at bounding box center [676, 255] width 201 height 45
type textarea "טופל"
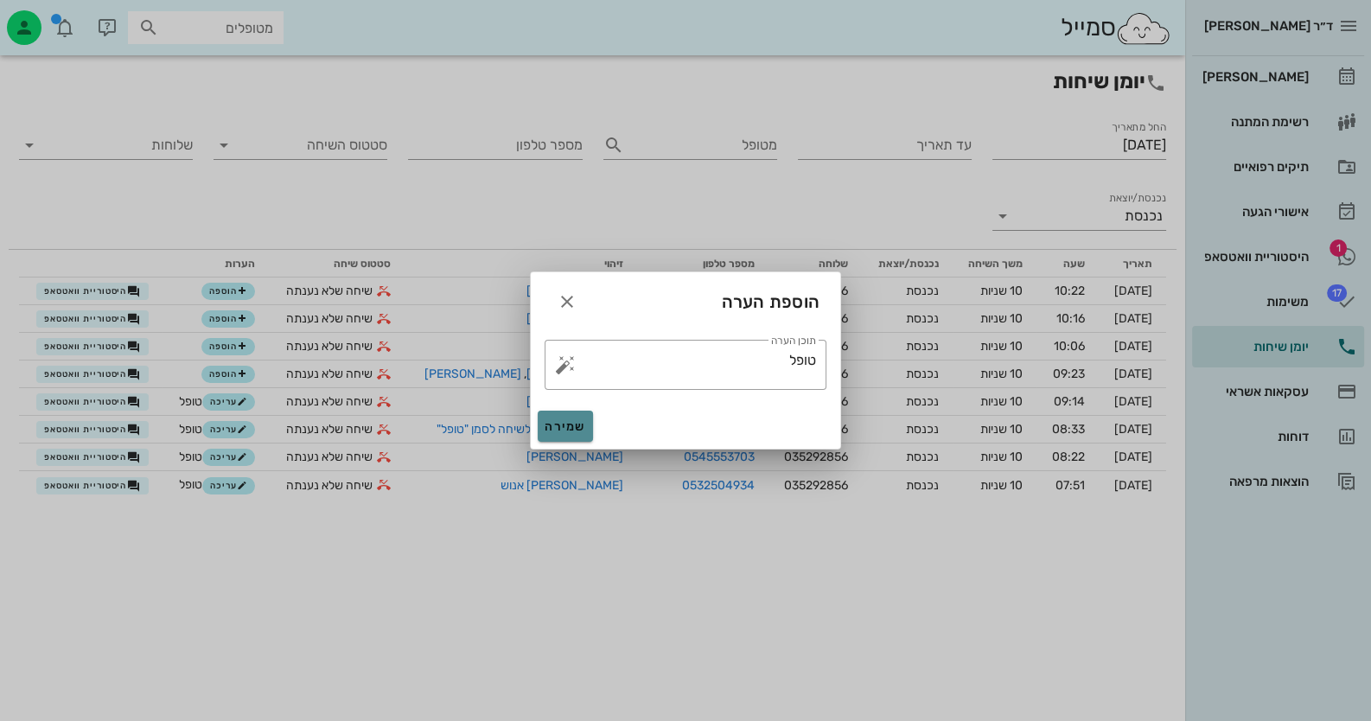
click at [559, 433] on button "שמירה" at bounding box center [565, 426] width 55 height 31
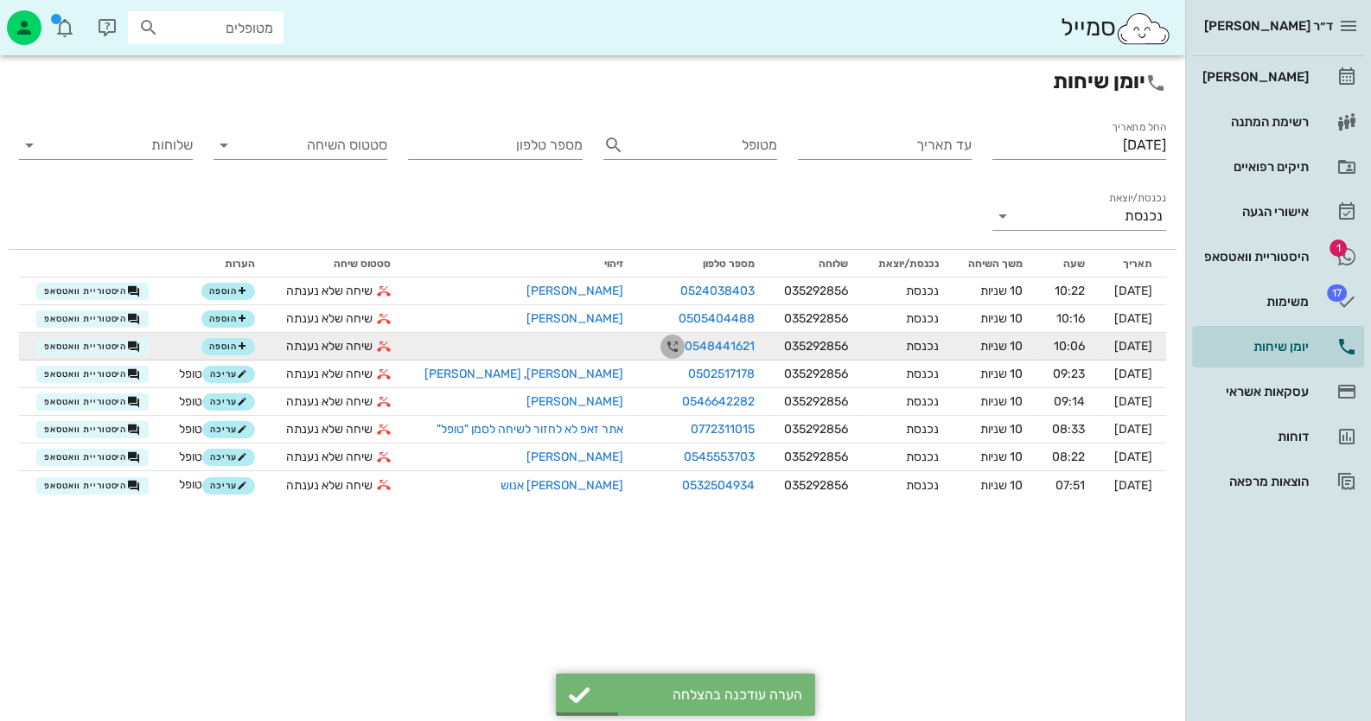
click at [662, 345] on icon "button" at bounding box center [672, 346] width 21 height 21
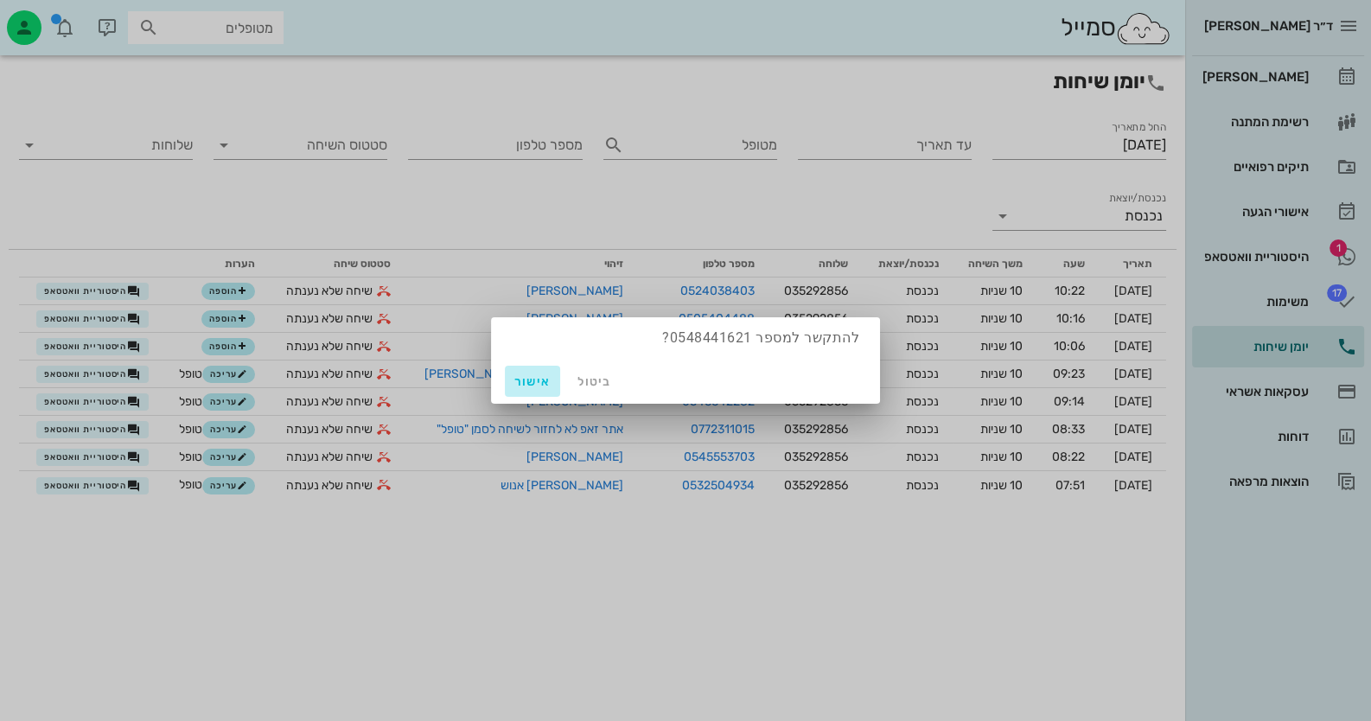
click at [529, 380] on span "אישור" at bounding box center [532, 381] width 41 height 15
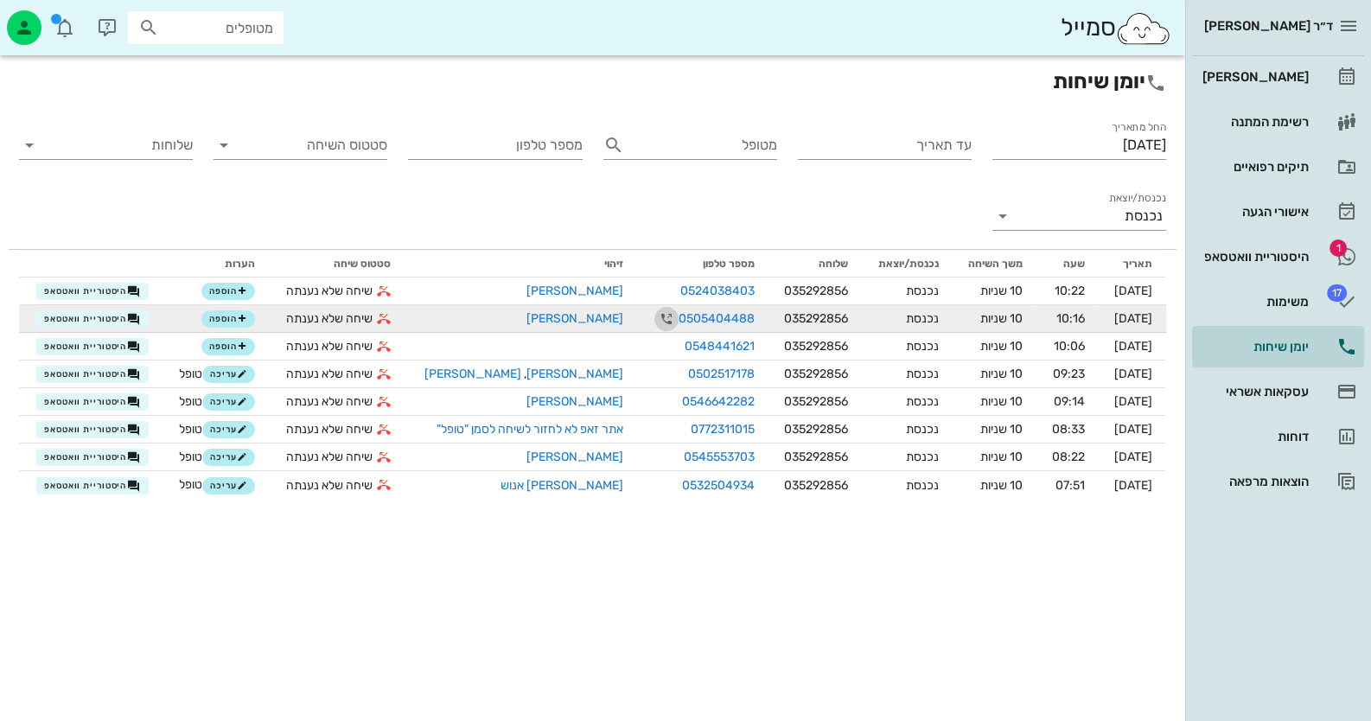
click at [656, 321] on icon "button" at bounding box center [666, 319] width 21 height 21
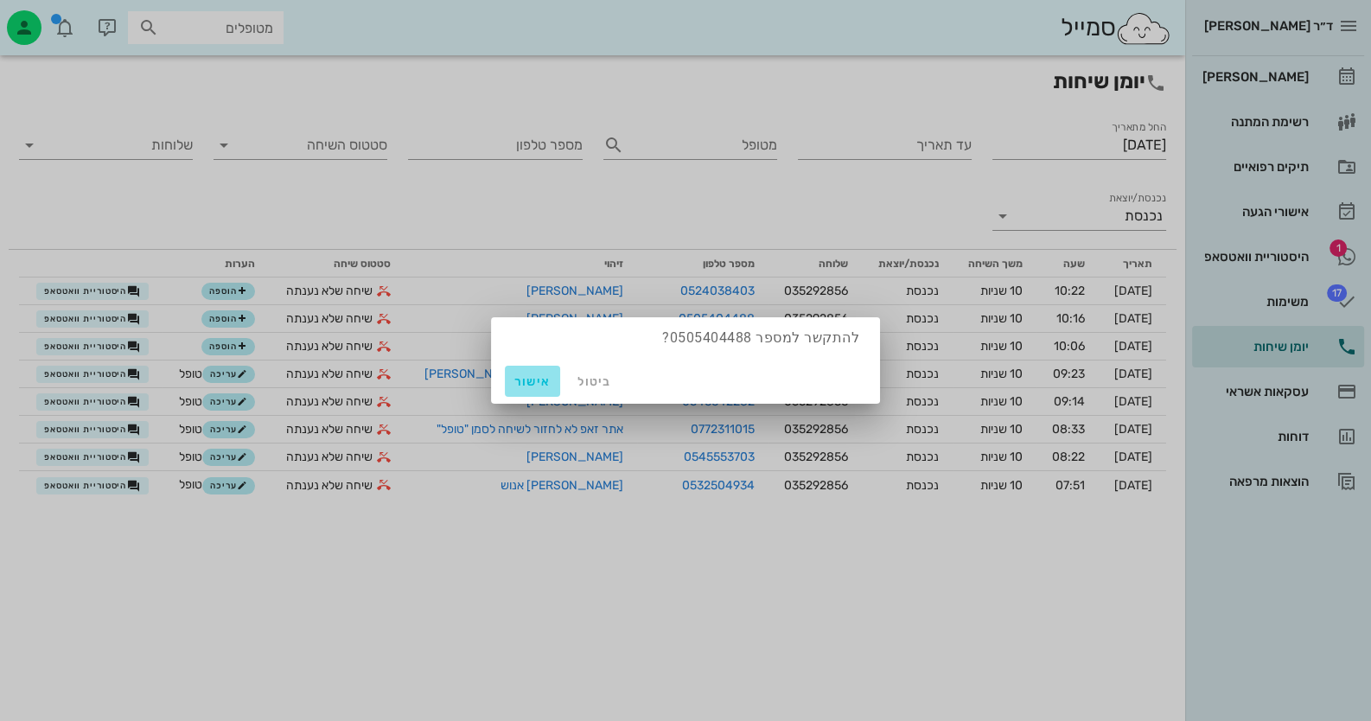
click at [513, 388] on span "אישור" at bounding box center [532, 381] width 41 height 15
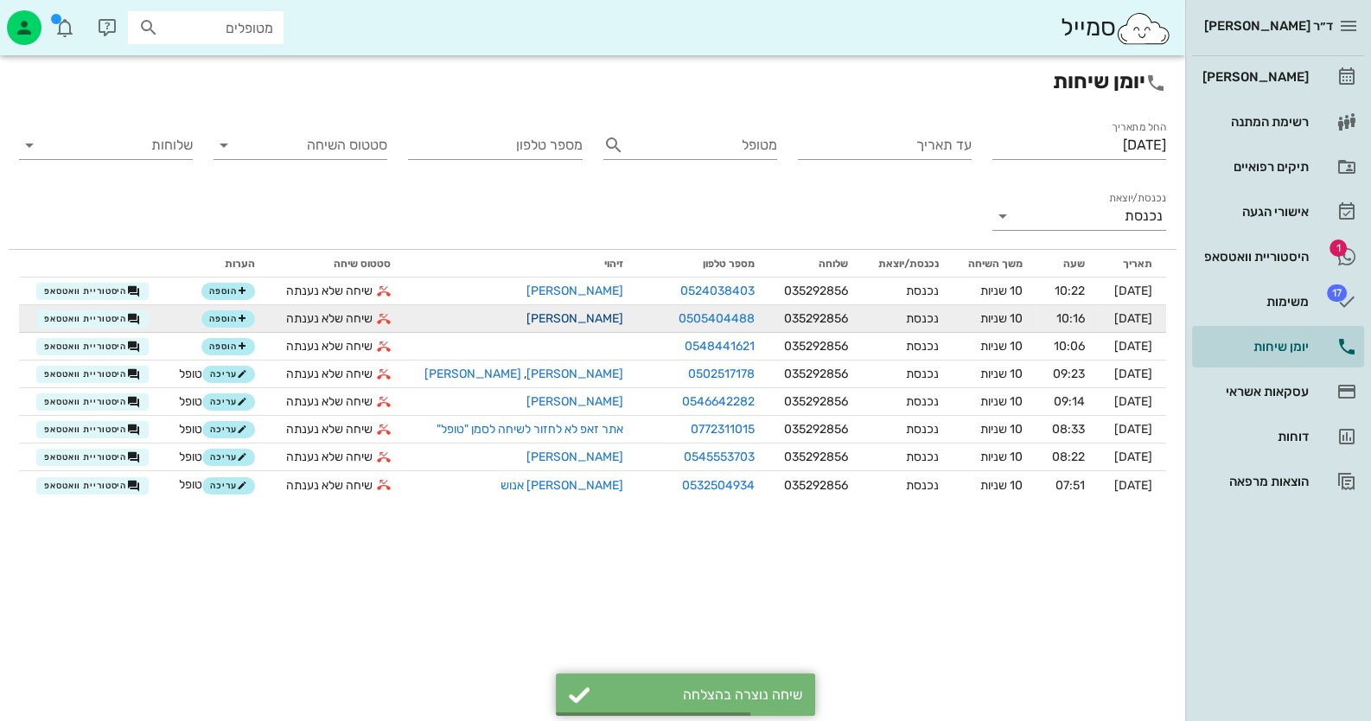
click at [583, 320] on link "[PERSON_NAME]" at bounding box center [574, 318] width 97 height 15
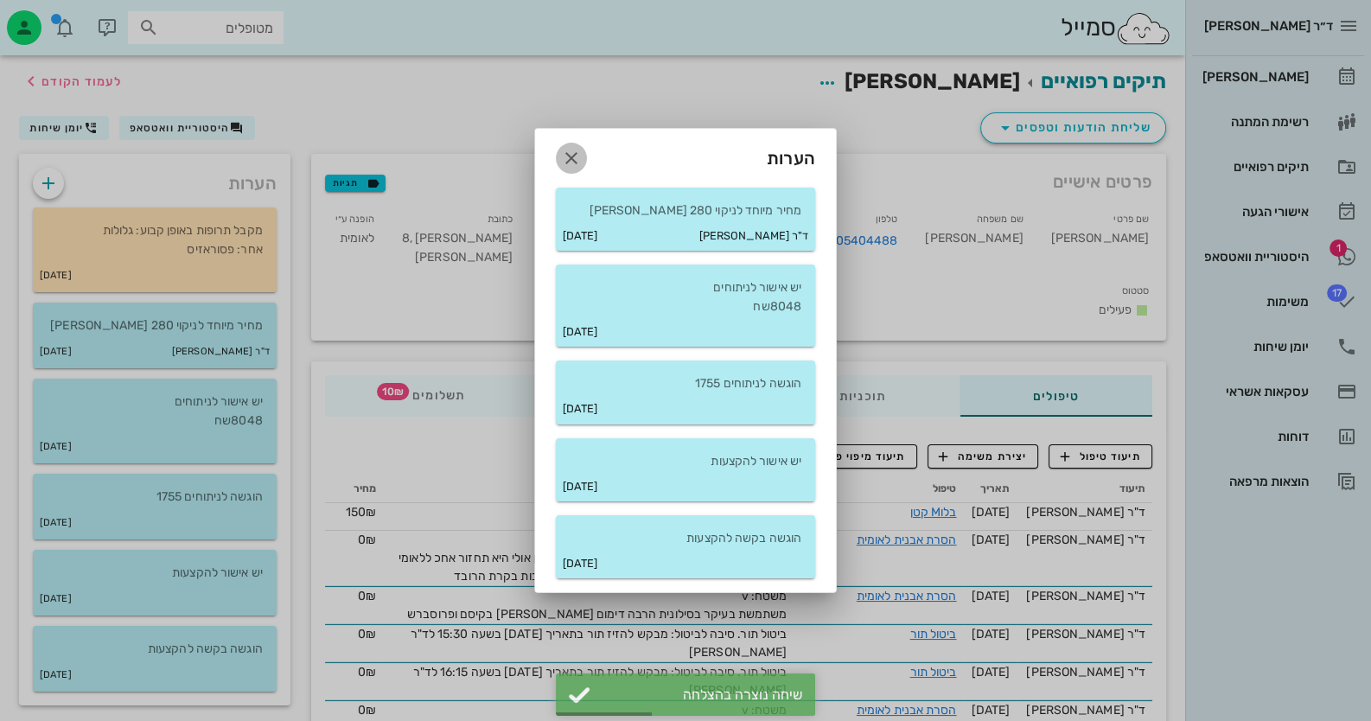
click at [569, 159] on icon "button" at bounding box center [571, 158] width 21 height 21
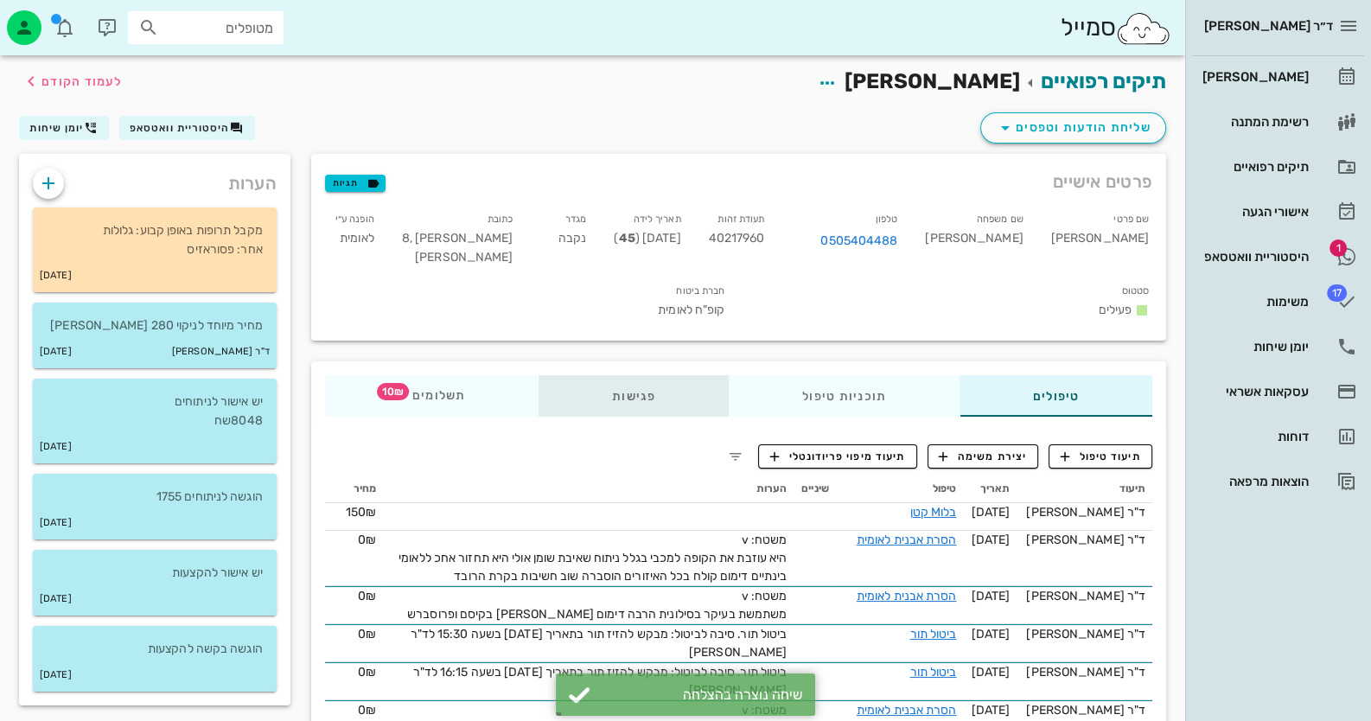
click at [649, 391] on div "פגישות" at bounding box center [634, 395] width 190 height 41
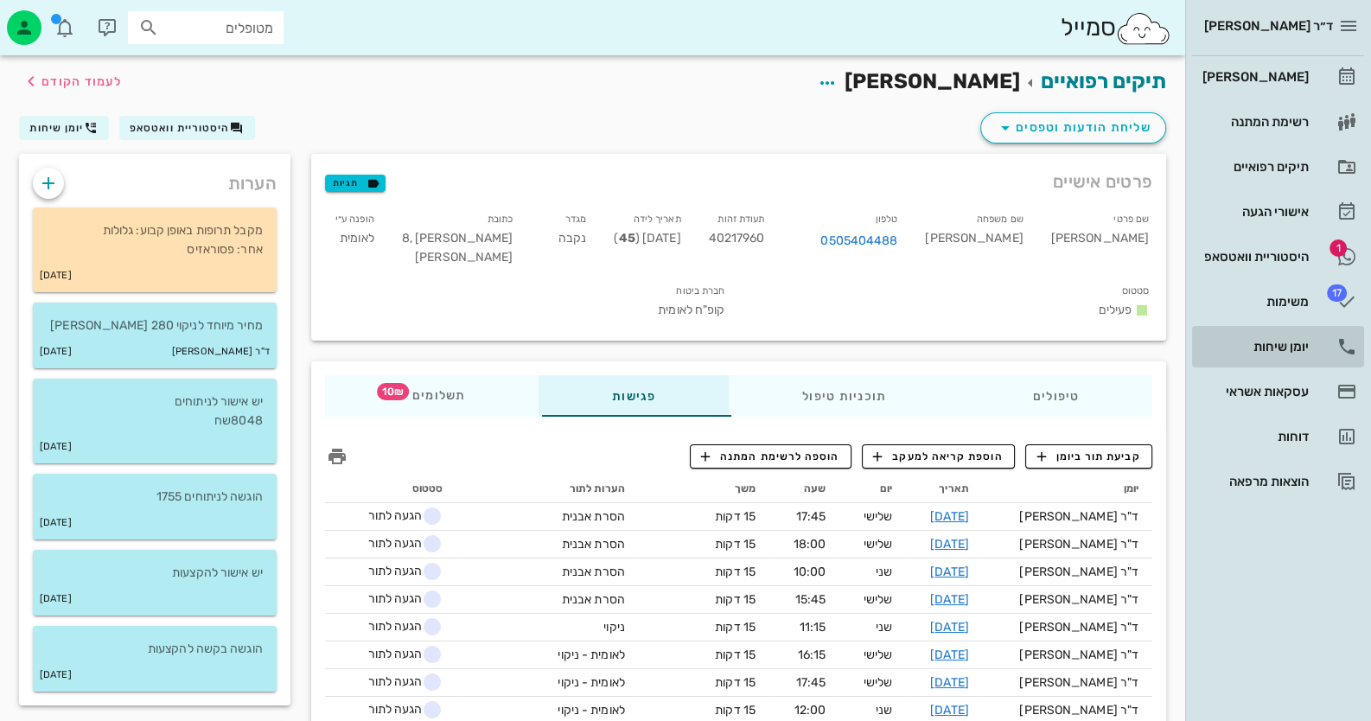
click at [1260, 341] on div "יומן שיחות" at bounding box center [1254, 347] width 110 height 14
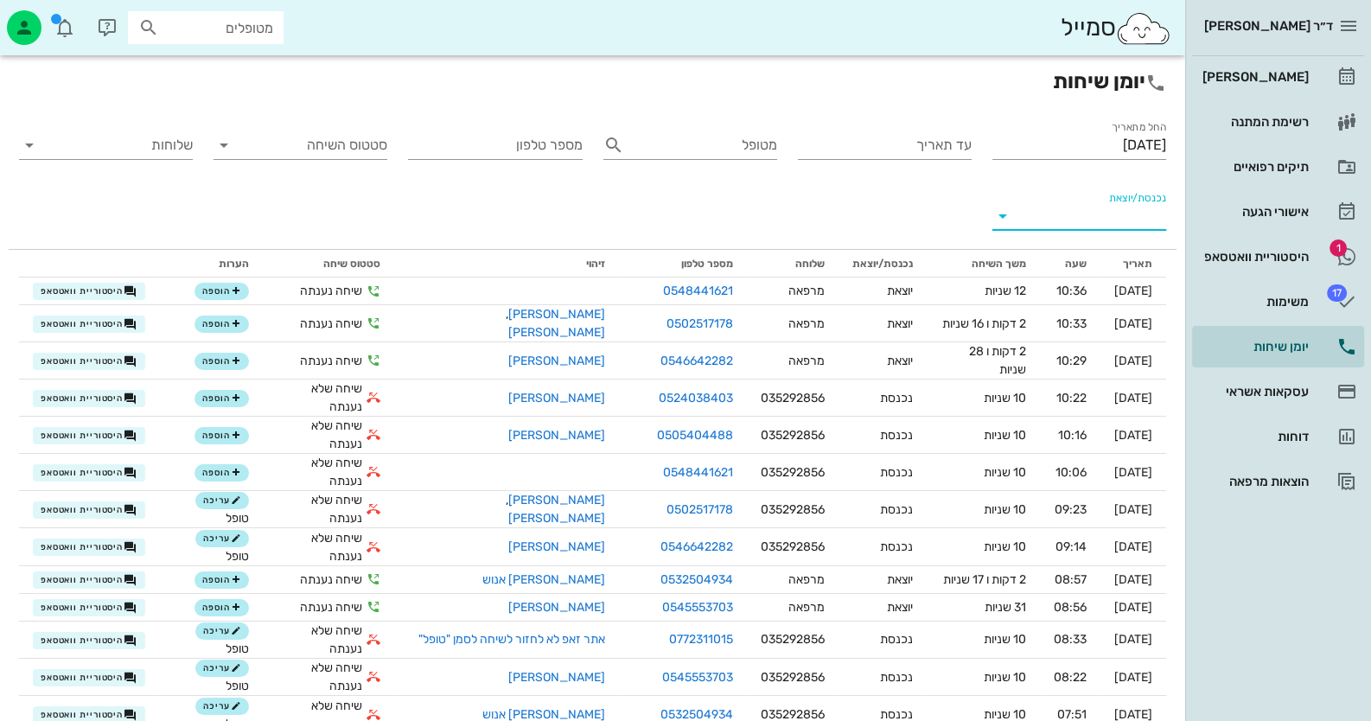
click at [1093, 226] on input "נכנסת/יוצאת" at bounding box center [1093, 216] width 146 height 28
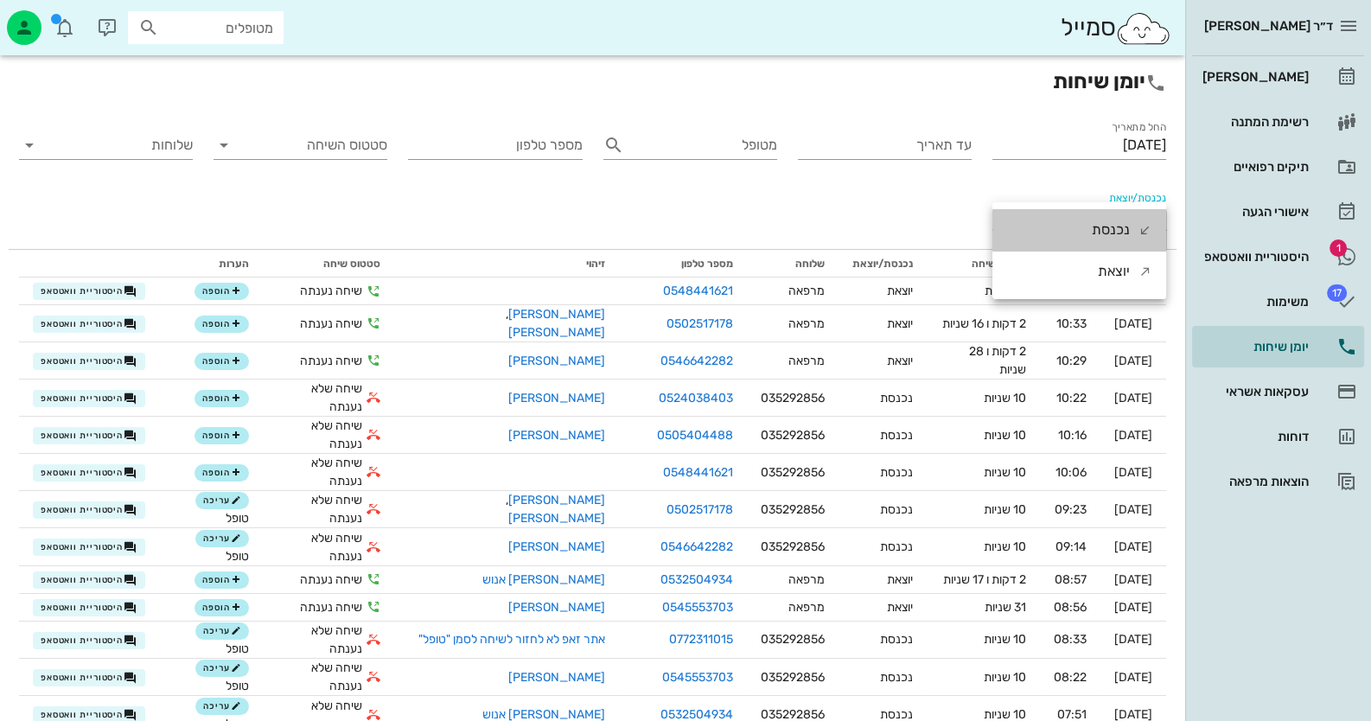
click at [1093, 226] on div "נכנסת" at bounding box center [1111, 229] width 38 height 41
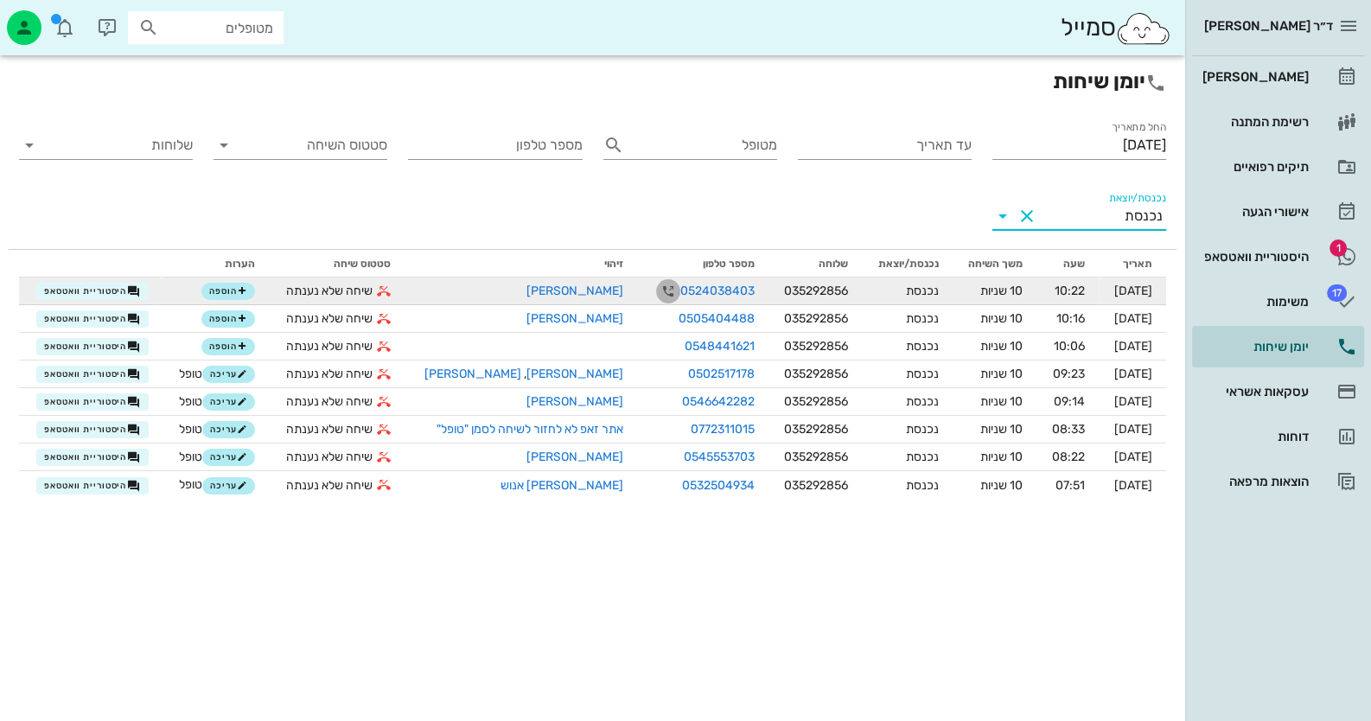
click at [658, 290] on icon "button" at bounding box center [668, 291] width 21 height 21
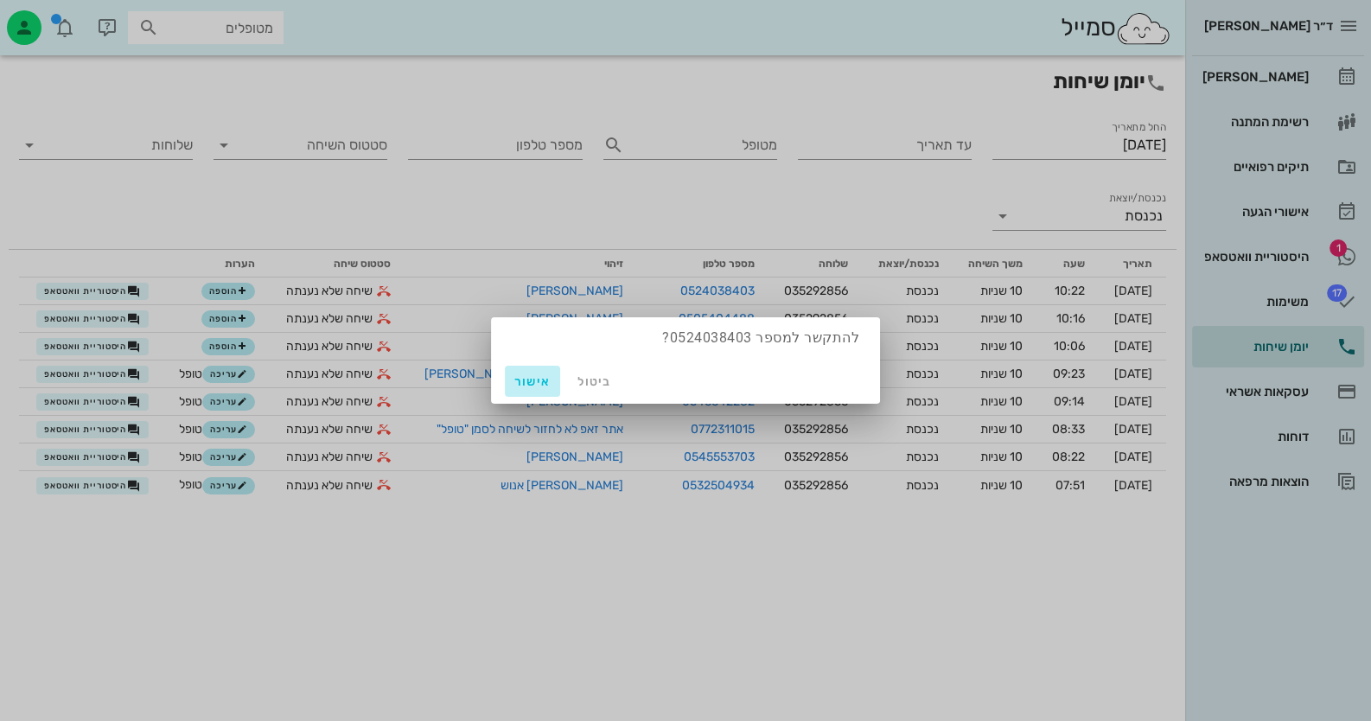
click at [545, 376] on span "אישור" at bounding box center [532, 381] width 41 height 15
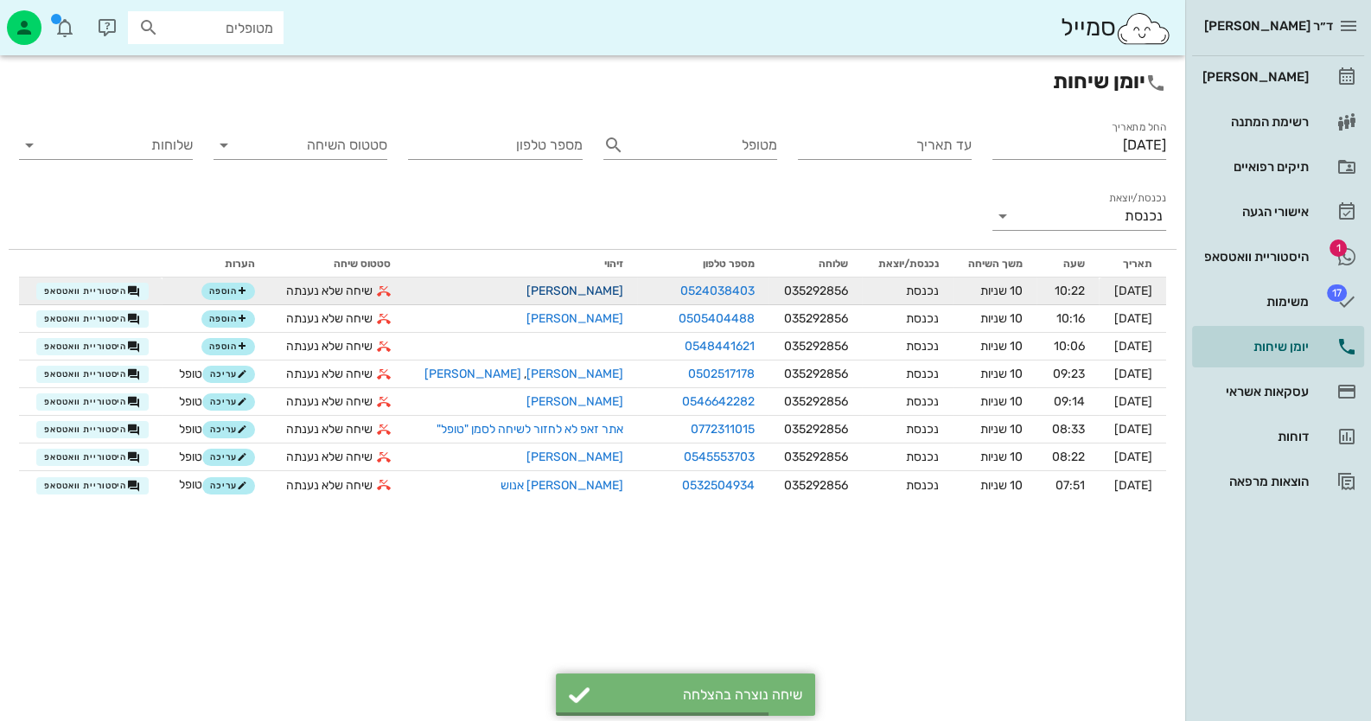
click at [596, 293] on link "[PERSON_NAME]" at bounding box center [574, 291] width 97 height 15
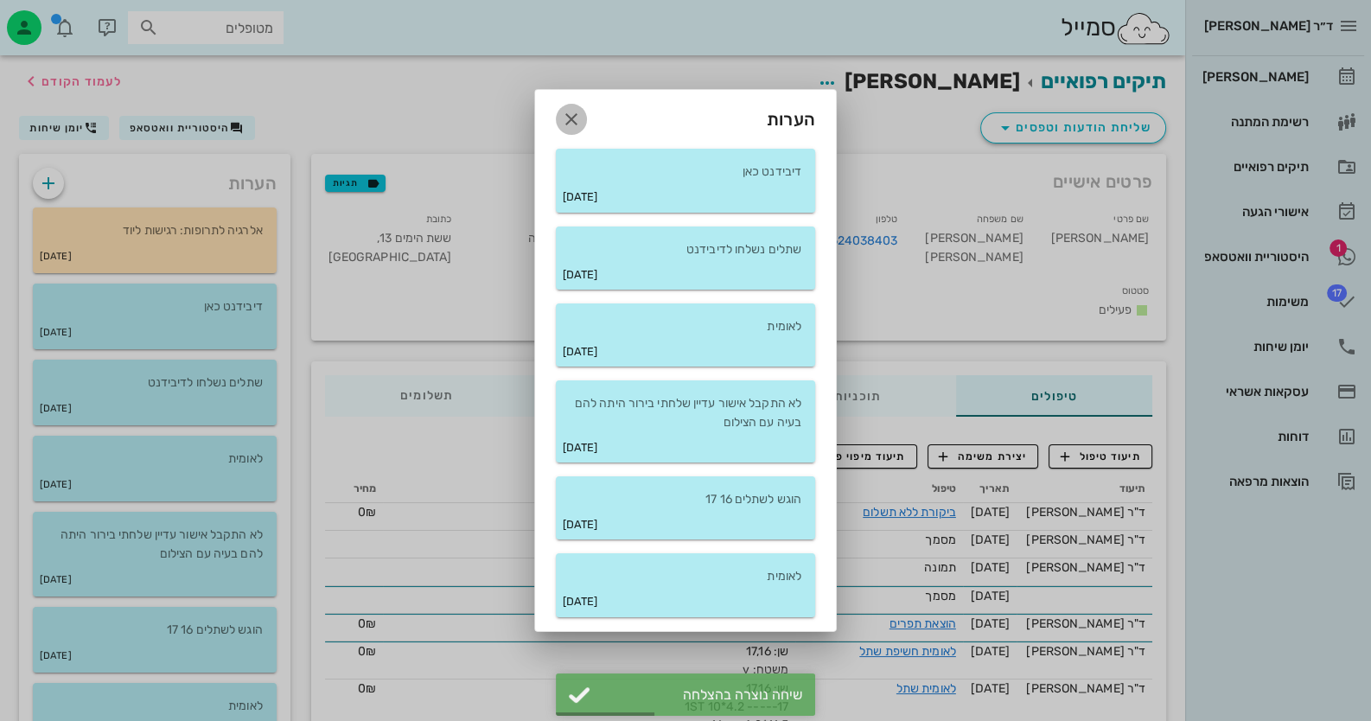
click at [576, 125] on icon "button" at bounding box center [571, 119] width 21 height 21
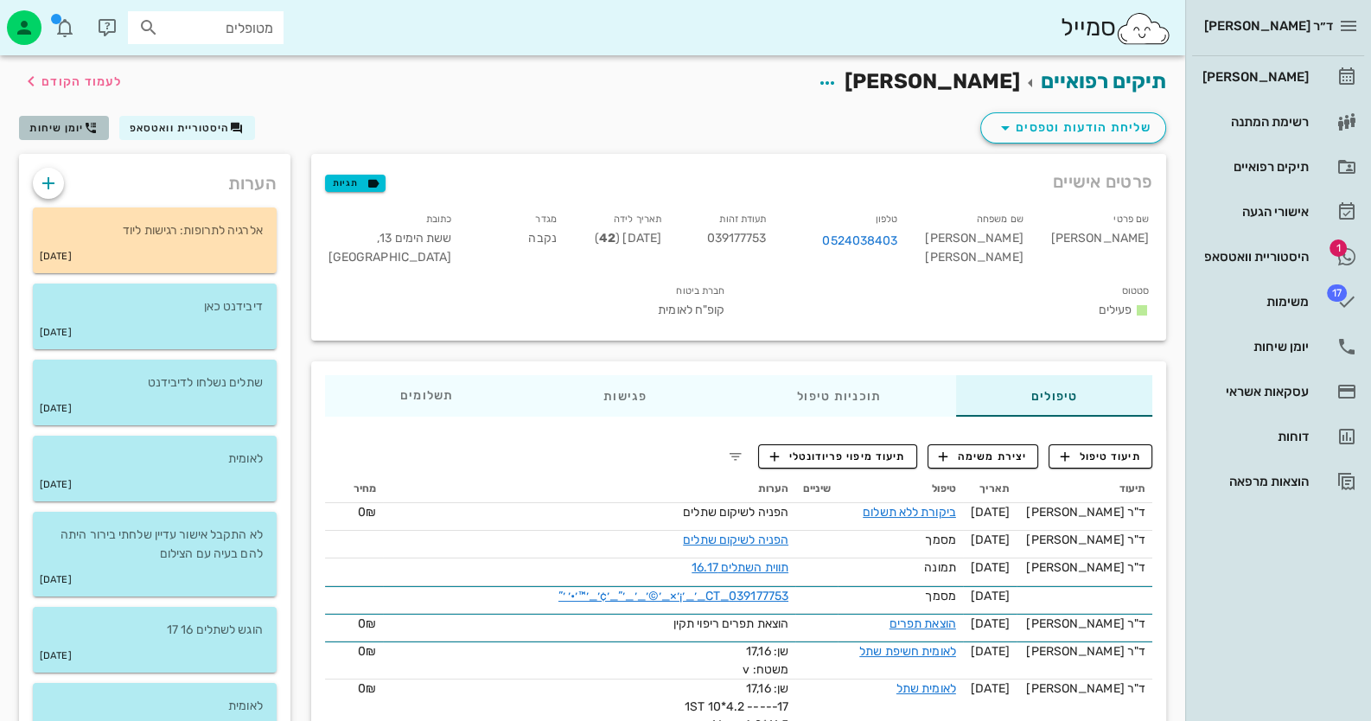
click at [61, 130] on span "יומן שיחות" at bounding box center [56, 128] width 54 height 12
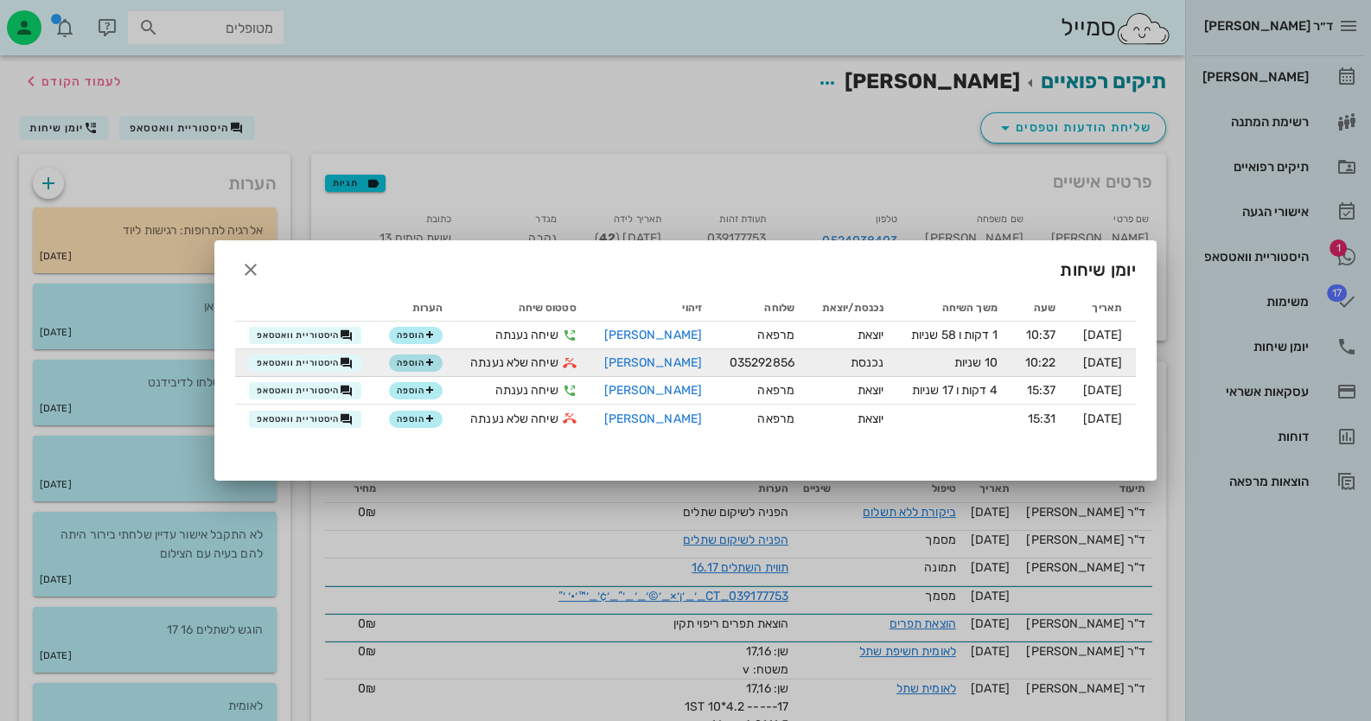
click at [389, 366] on div "הוספה" at bounding box center [416, 363] width 54 height 18
click at [402, 362] on span "הוספה" at bounding box center [416, 363] width 38 height 10
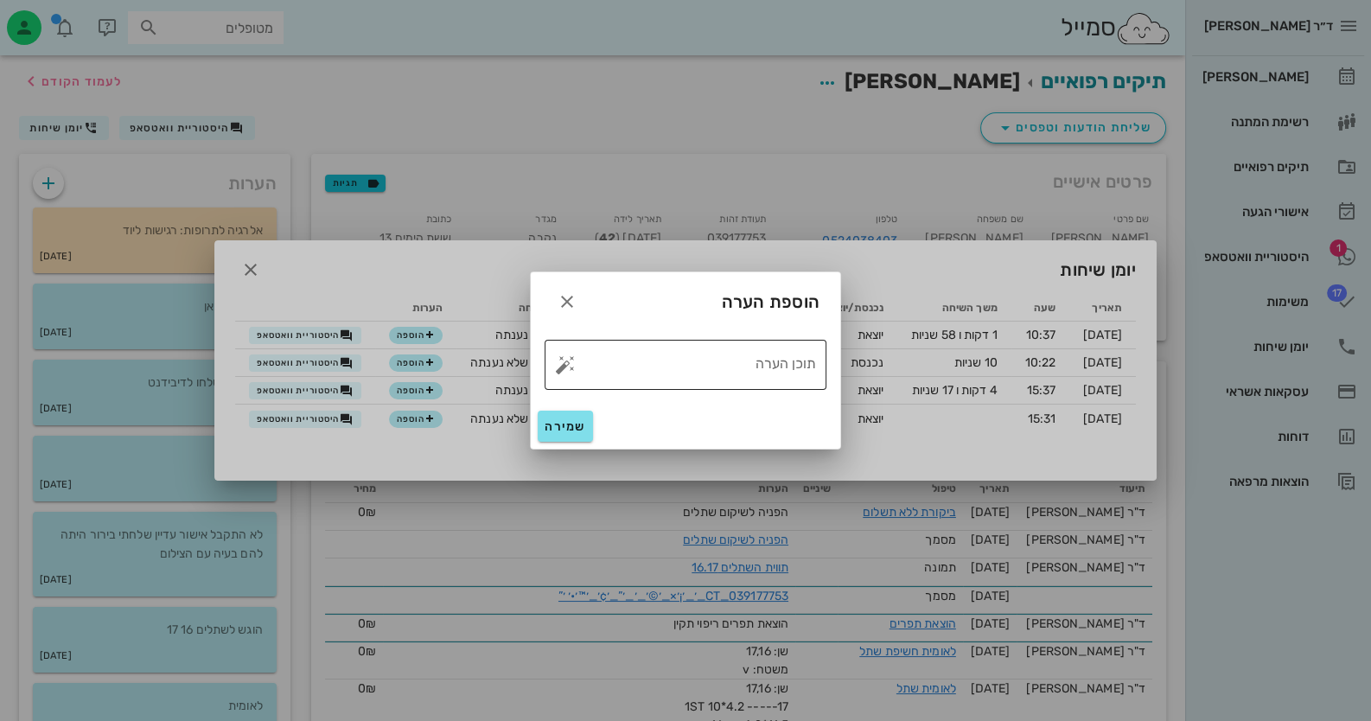
click at [563, 367] on button "button" at bounding box center [565, 364] width 21 height 21
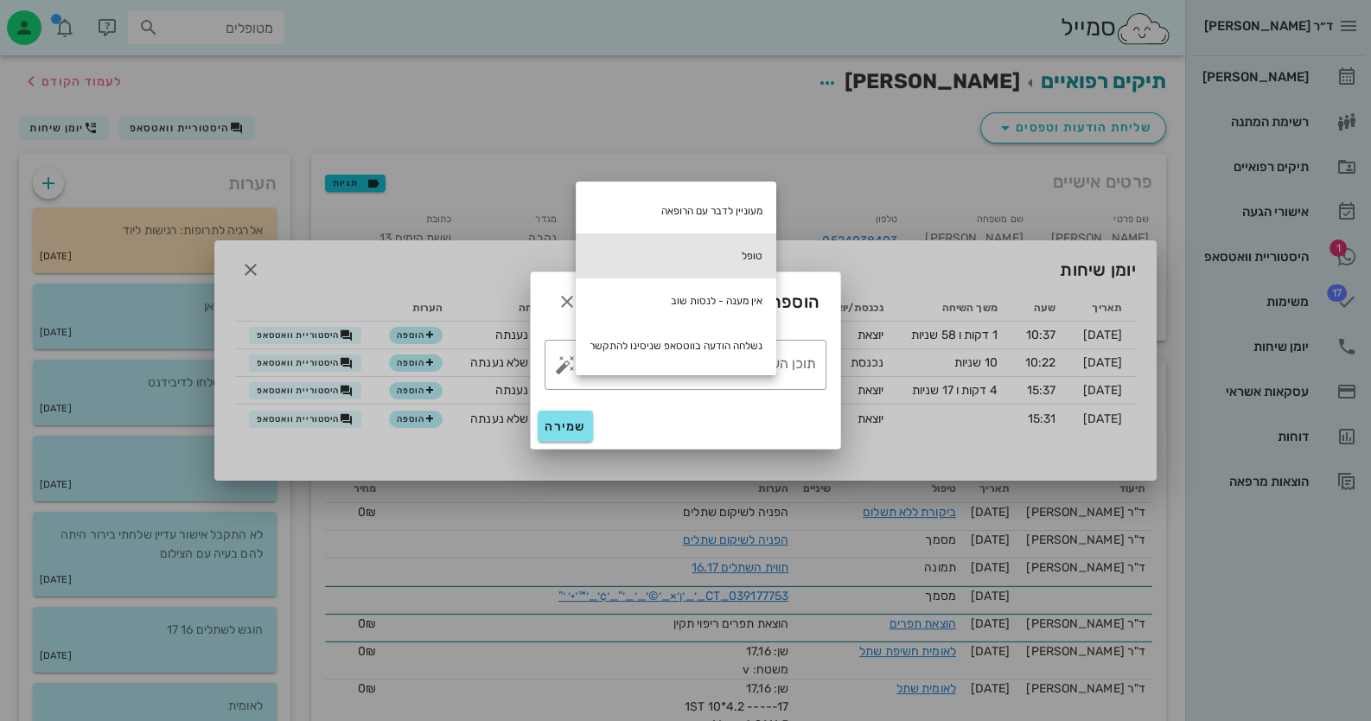
click at [763, 254] on div "טופל" at bounding box center [676, 255] width 201 height 45
type textarea "טופל"
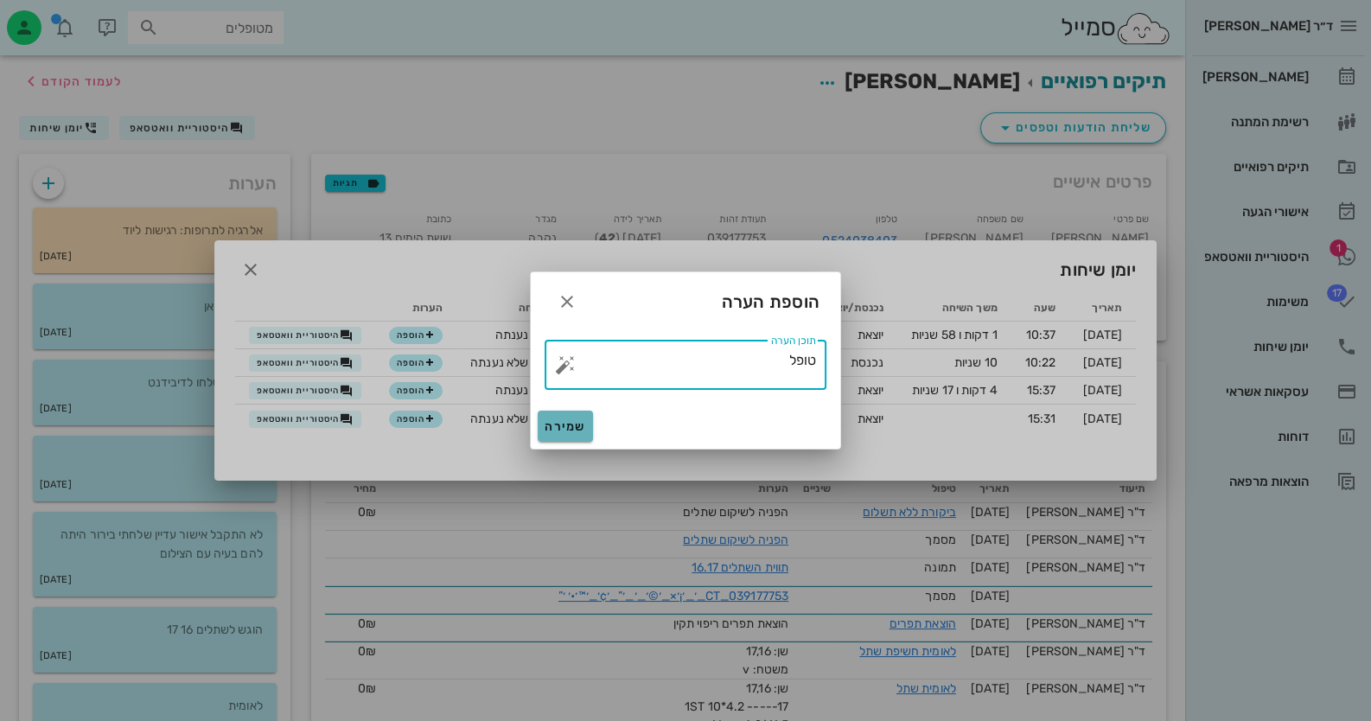
click at [571, 422] on span "שמירה" at bounding box center [565, 426] width 41 height 15
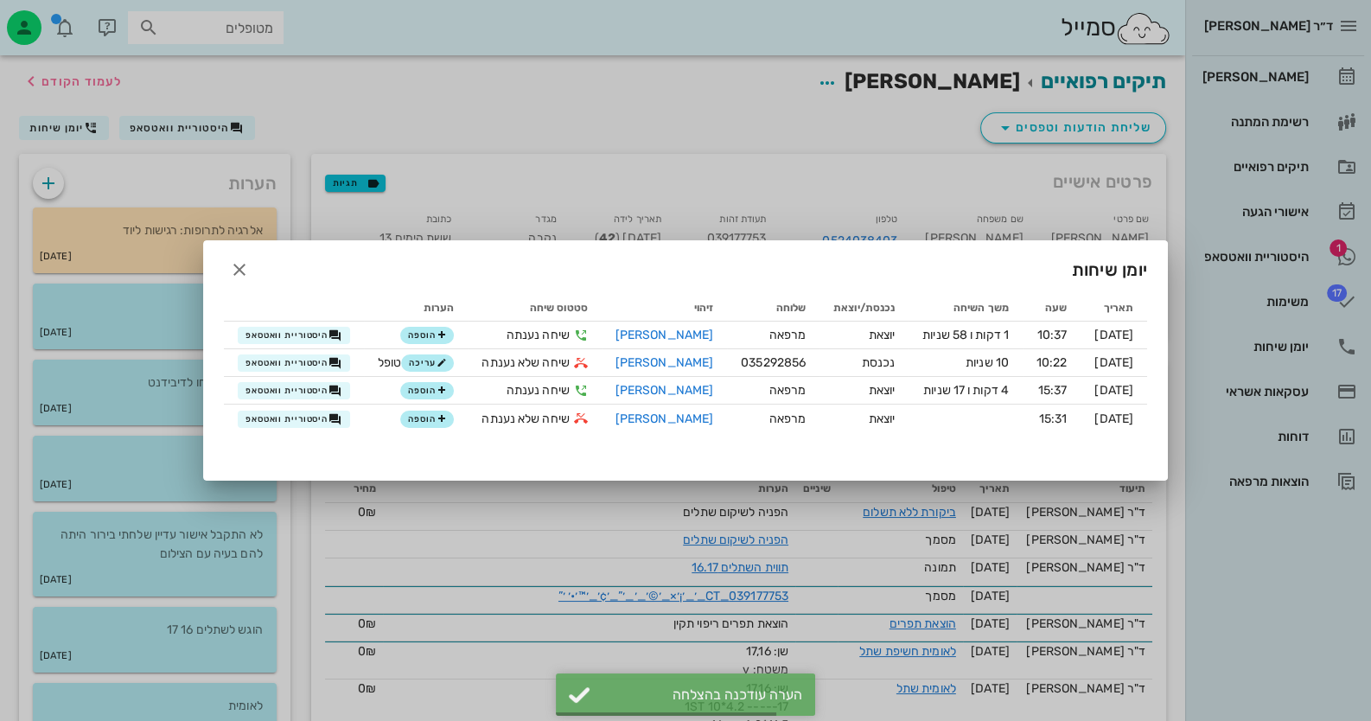
click at [1329, 347] on div at bounding box center [685, 360] width 1371 height 721
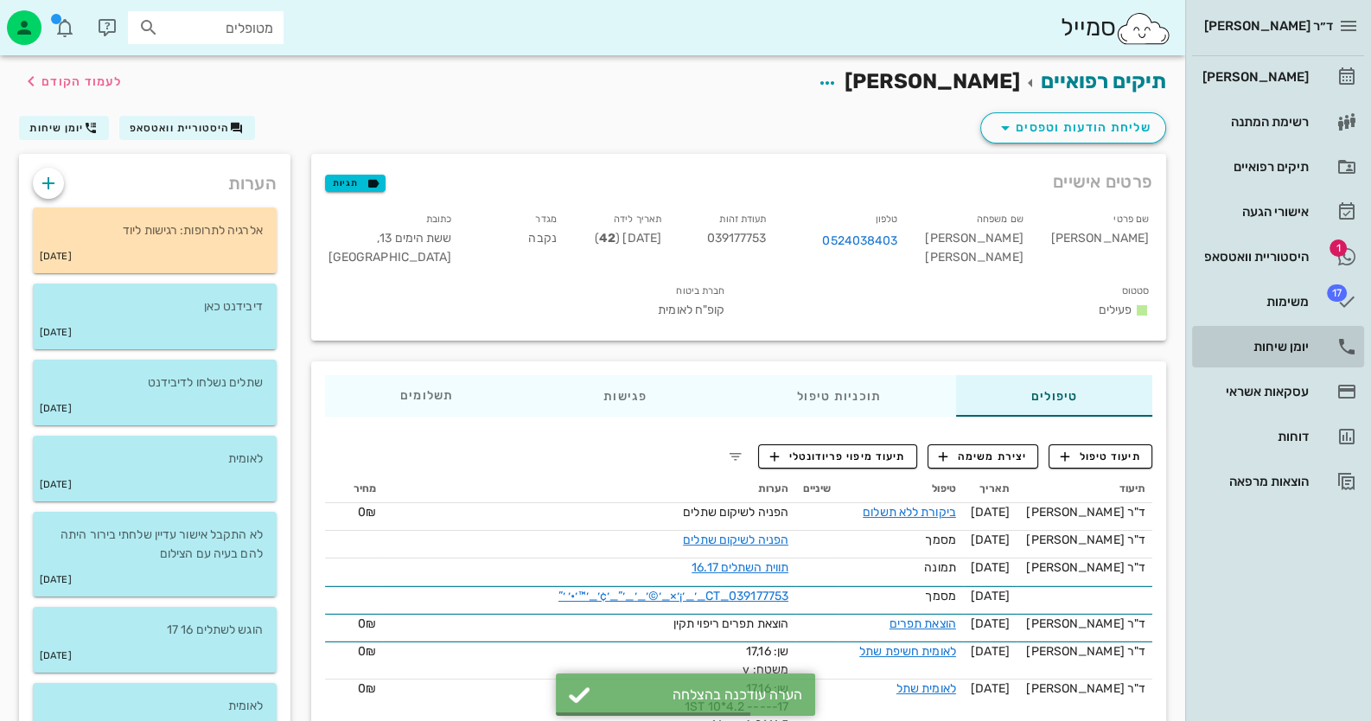
click at [1329, 347] on link "יומן שיחות" at bounding box center [1278, 346] width 172 height 41
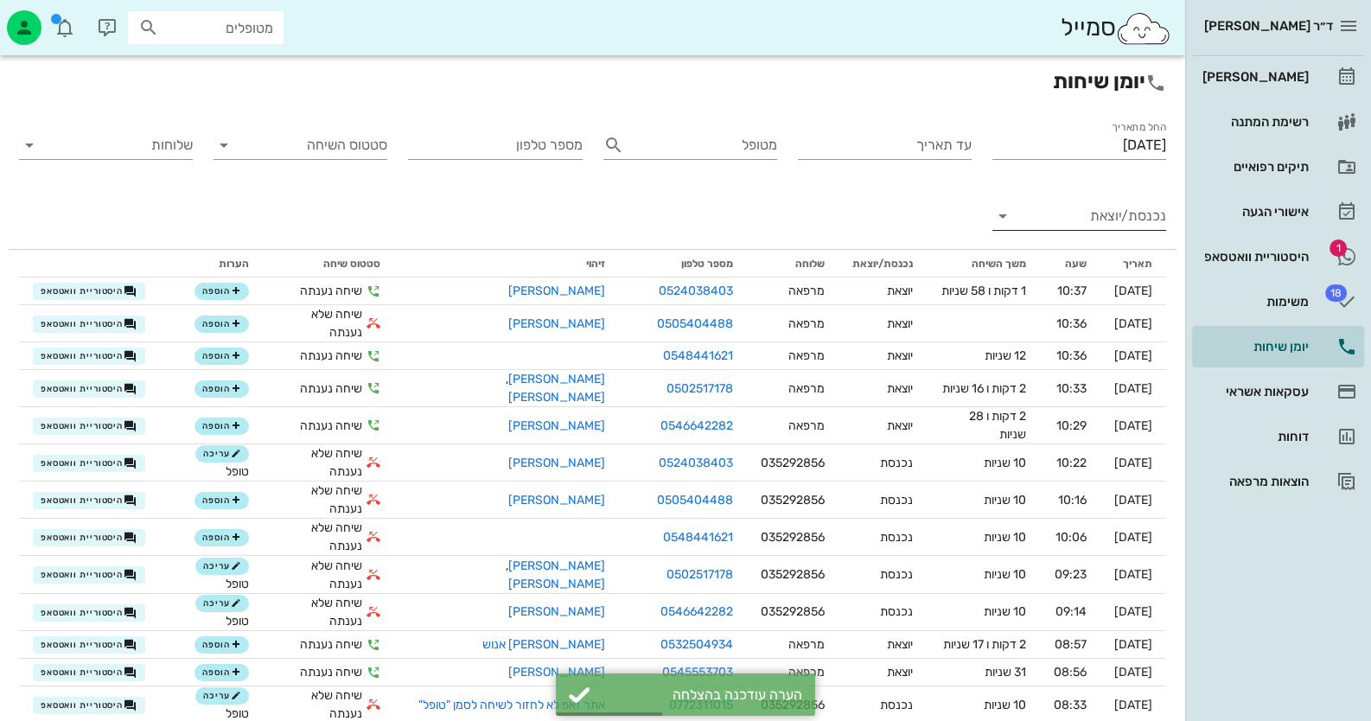
click at [1117, 215] on input "נכנסת/יוצאת" at bounding box center [1093, 216] width 146 height 28
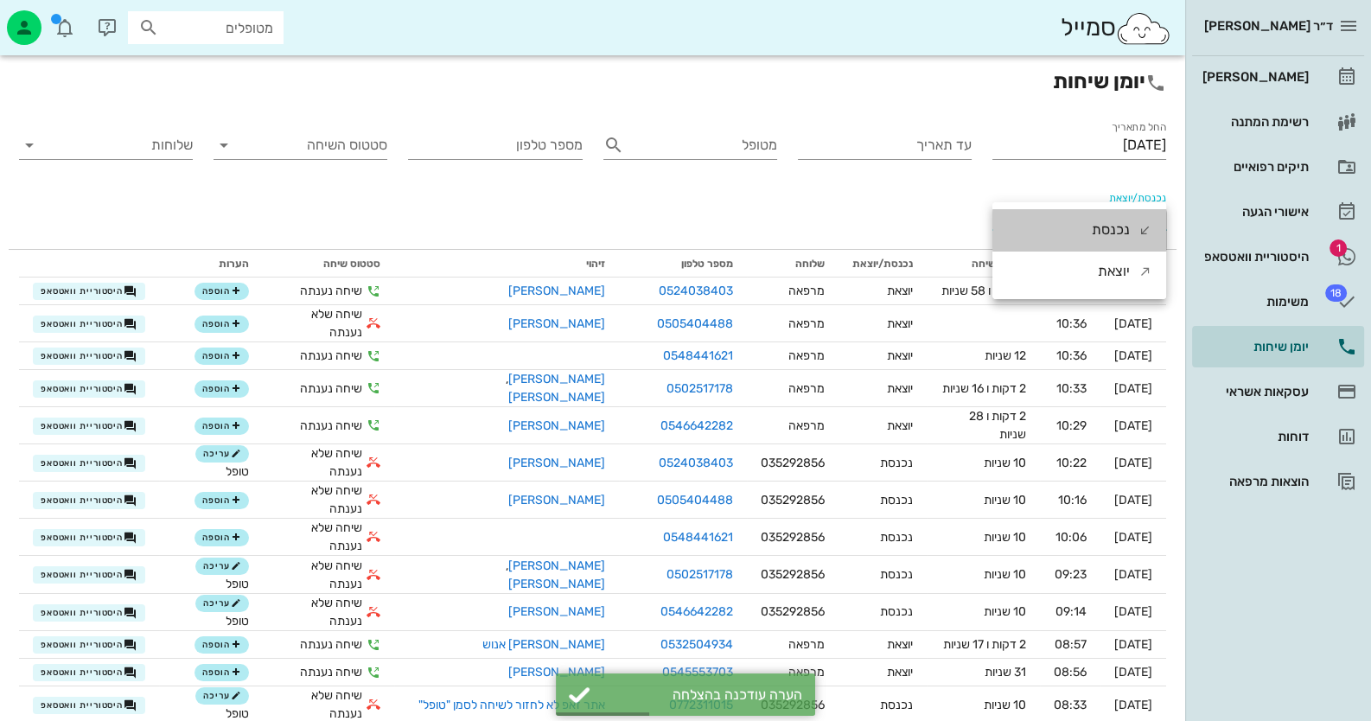
click at [1117, 215] on div "נכנסת" at bounding box center [1111, 229] width 38 height 41
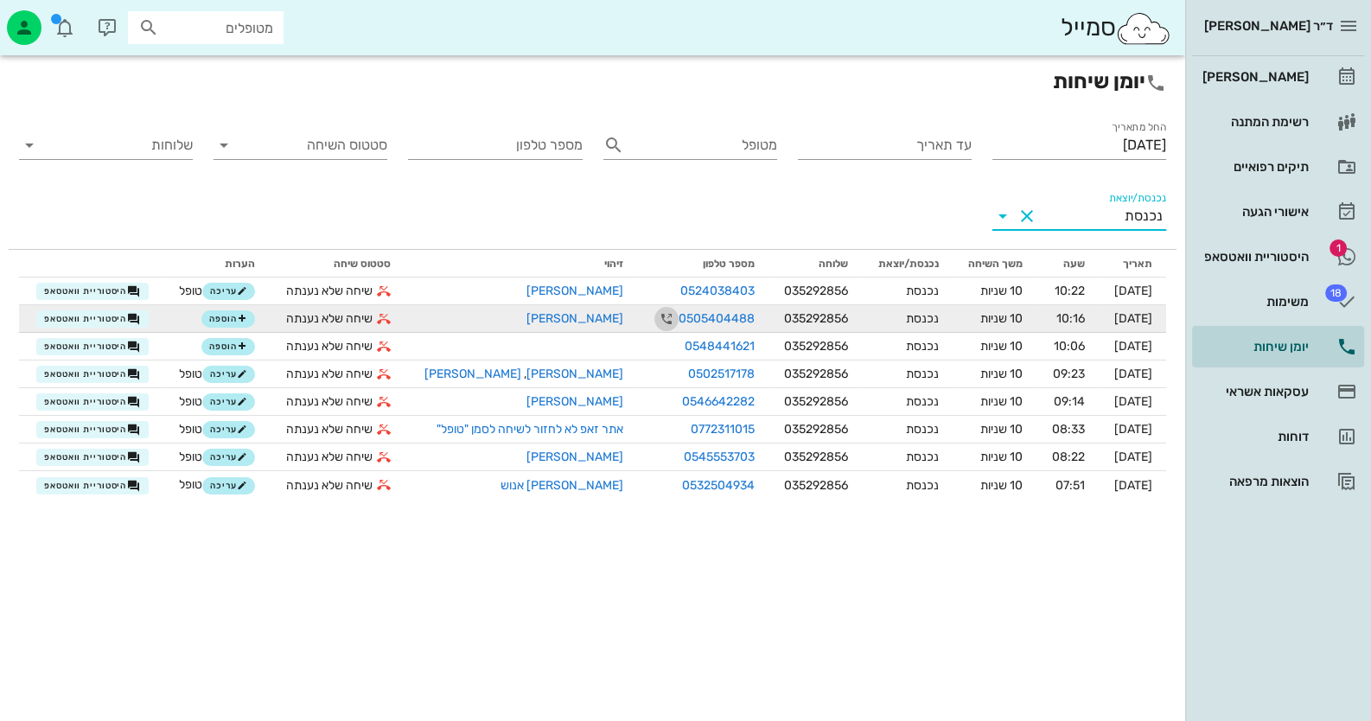
click at [656, 320] on icon "button" at bounding box center [666, 319] width 21 height 21
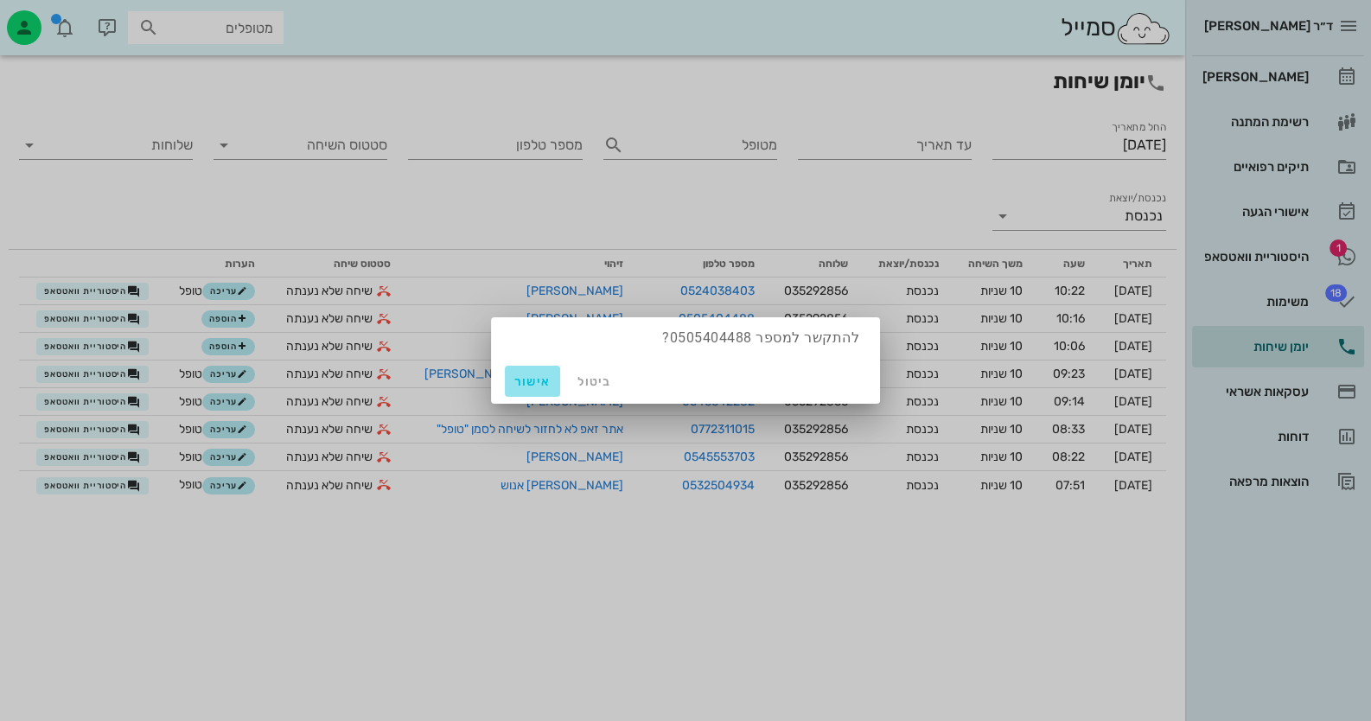
click at [535, 375] on span "אישור" at bounding box center [532, 381] width 41 height 15
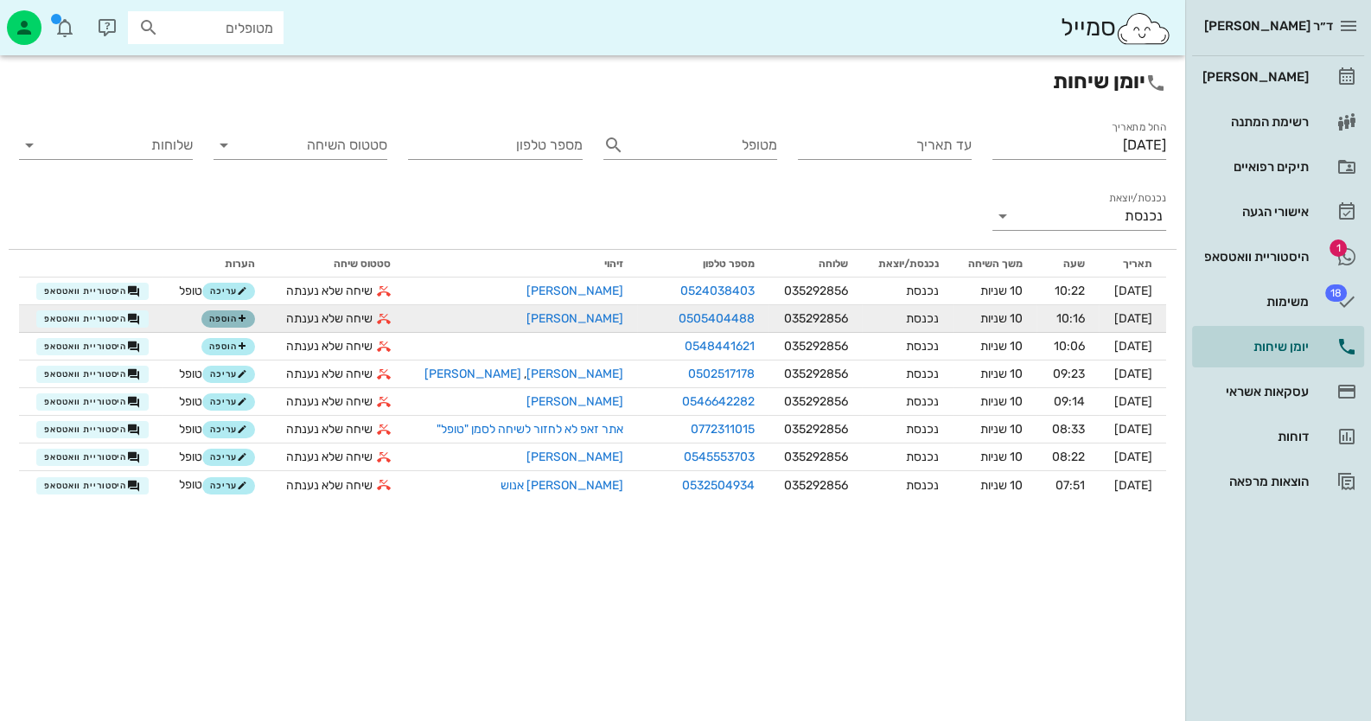
click at [232, 322] on span "הוספה" at bounding box center [228, 319] width 38 height 10
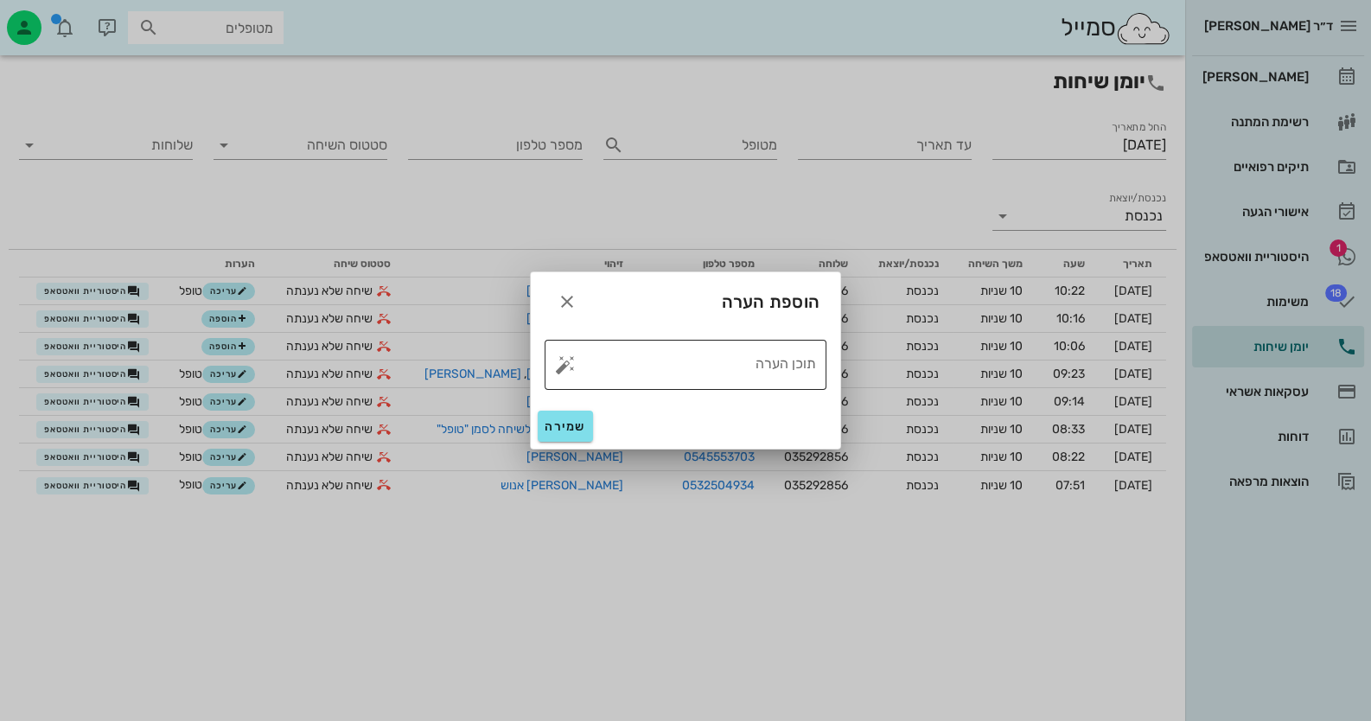
click at [567, 366] on button "button" at bounding box center [565, 364] width 21 height 21
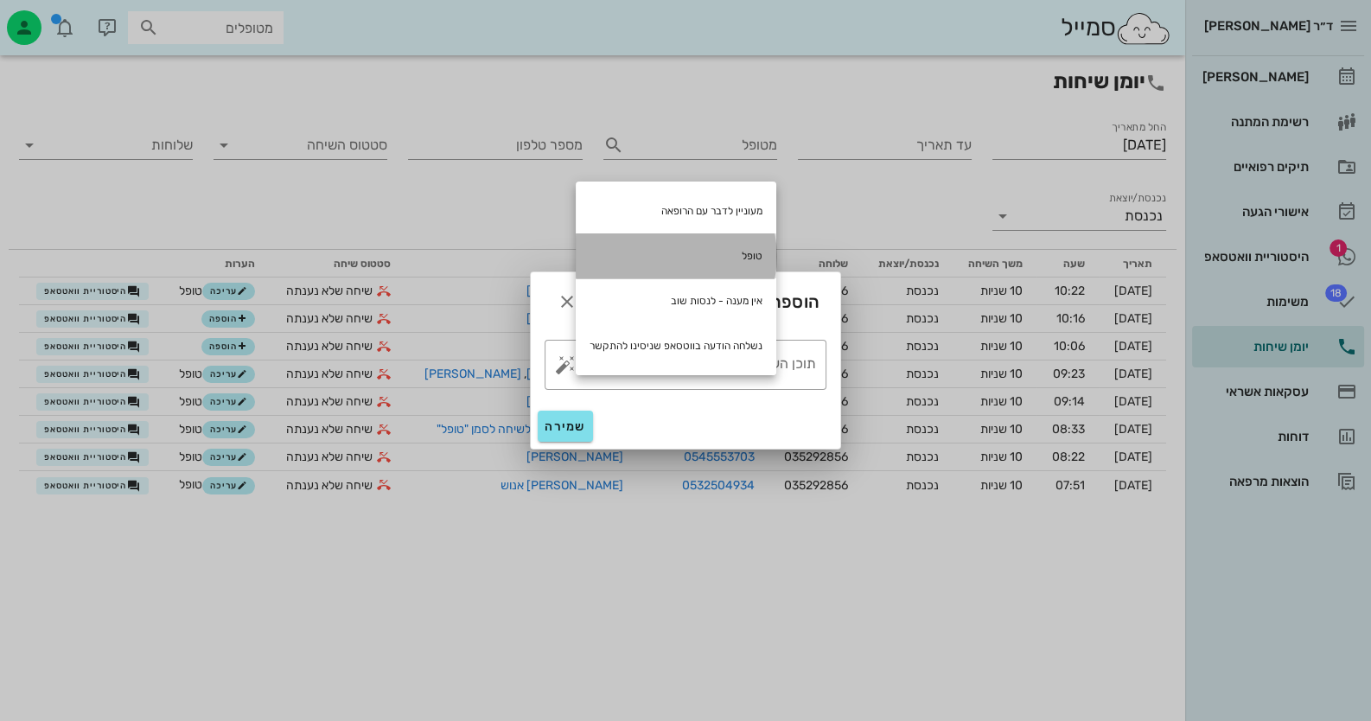
click at [705, 265] on div "טופל" at bounding box center [676, 255] width 201 height 45
type textarea "טופל"
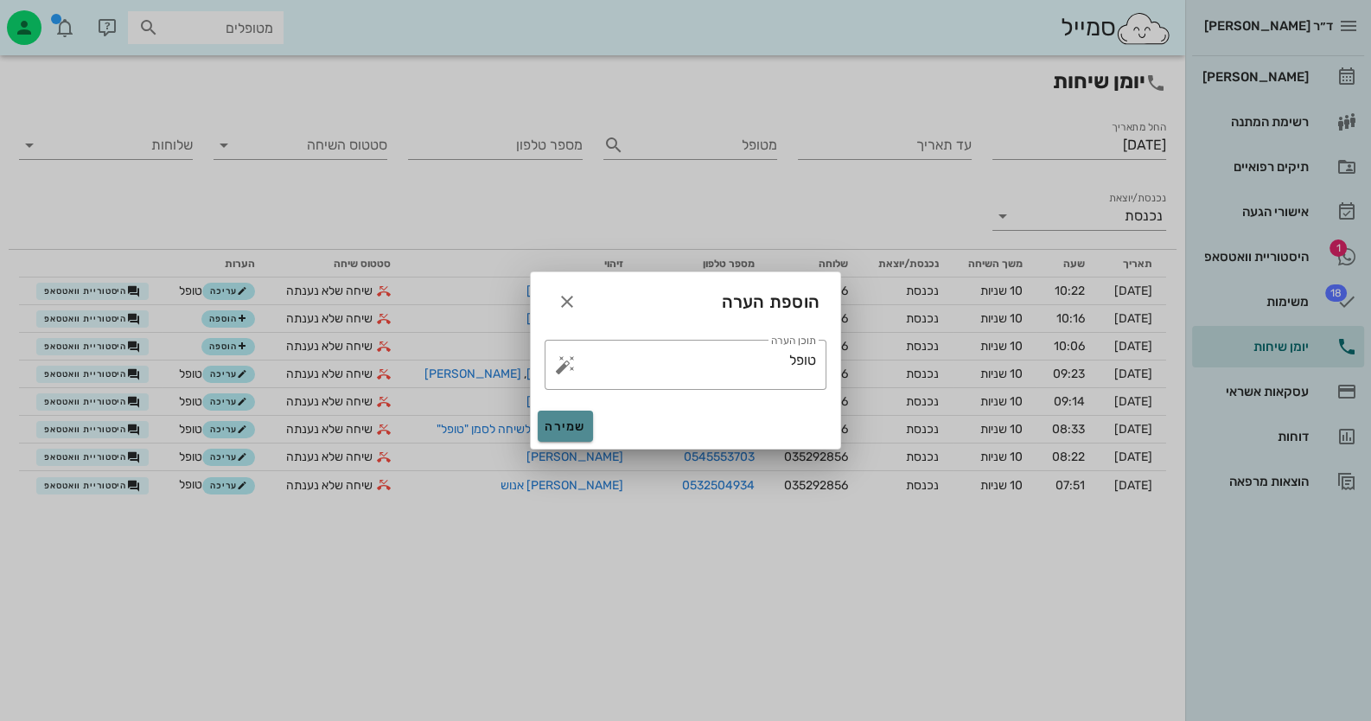
click at [569, 426] on span "שמירה" at bounding box center [565, 426] width 41 height 15
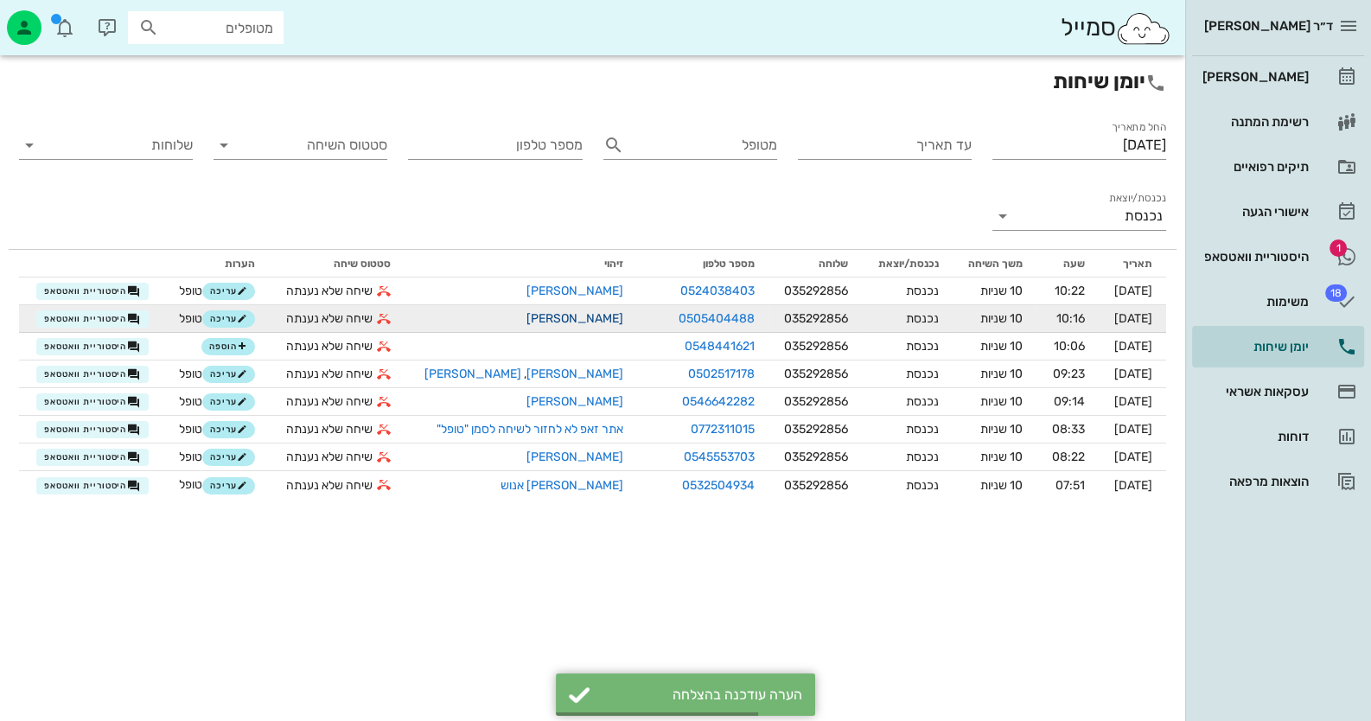
click at [592, 315] on link "[PERSON_NAME]" at bounding box center [574, 318] width 97 height 15
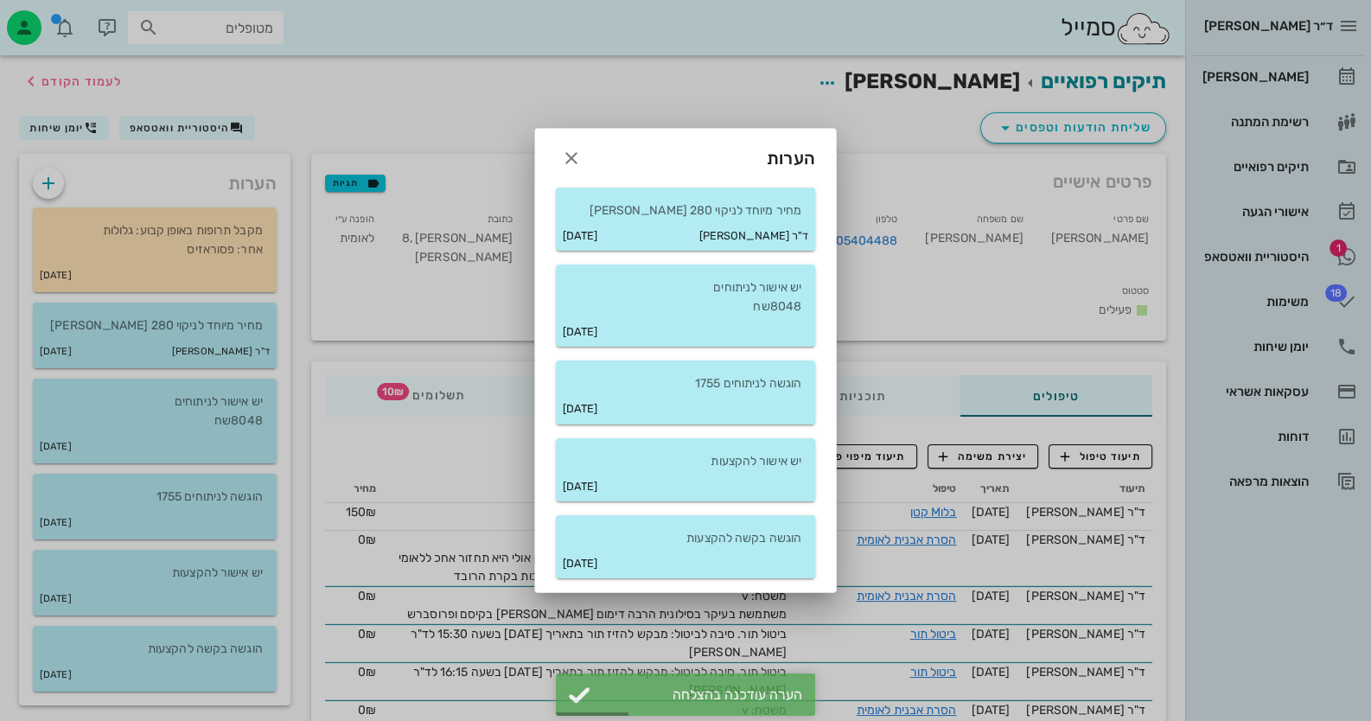
click at [590, 162] on div "הערות" at bounding box center [685, 151] width 301 height 45
click at [564, 158] on icon "button" at bounding box center [571, 158] width 21 height 21
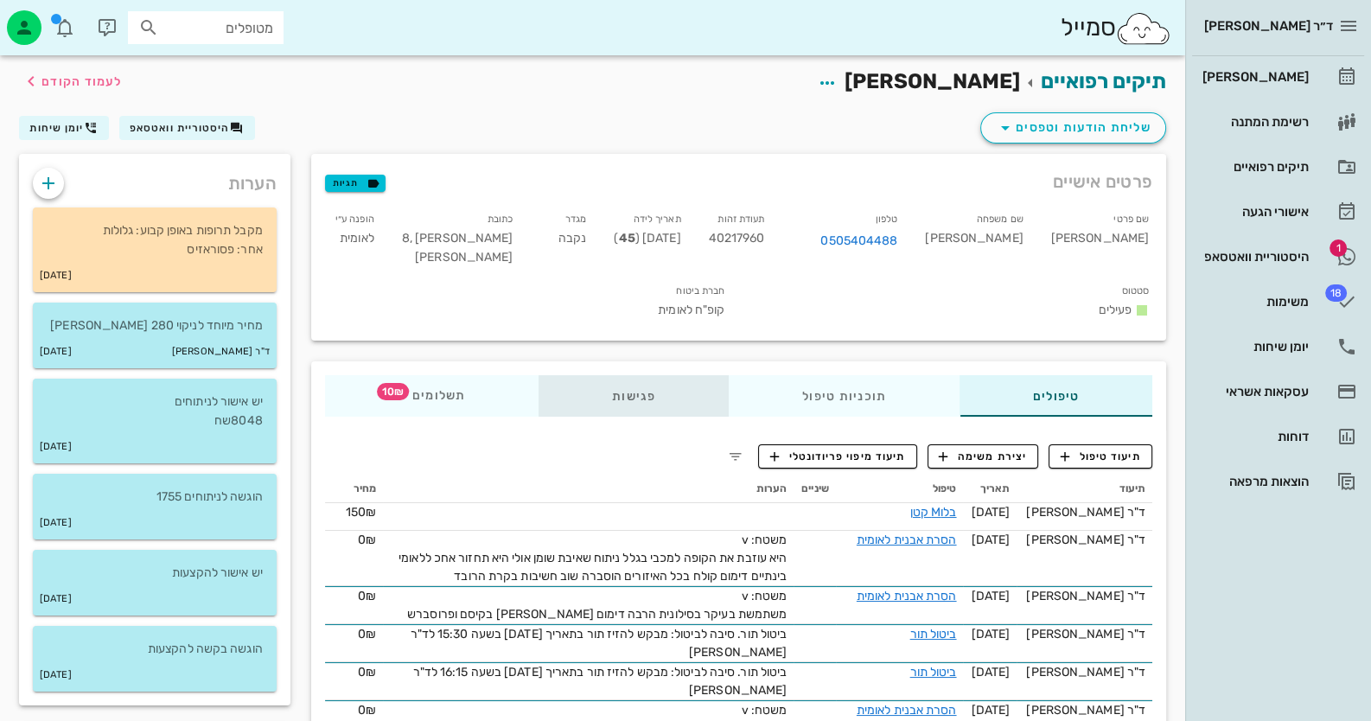
click at [622, 399] on div "פגישות" at bounding box center [634, 395] width 190 height 41
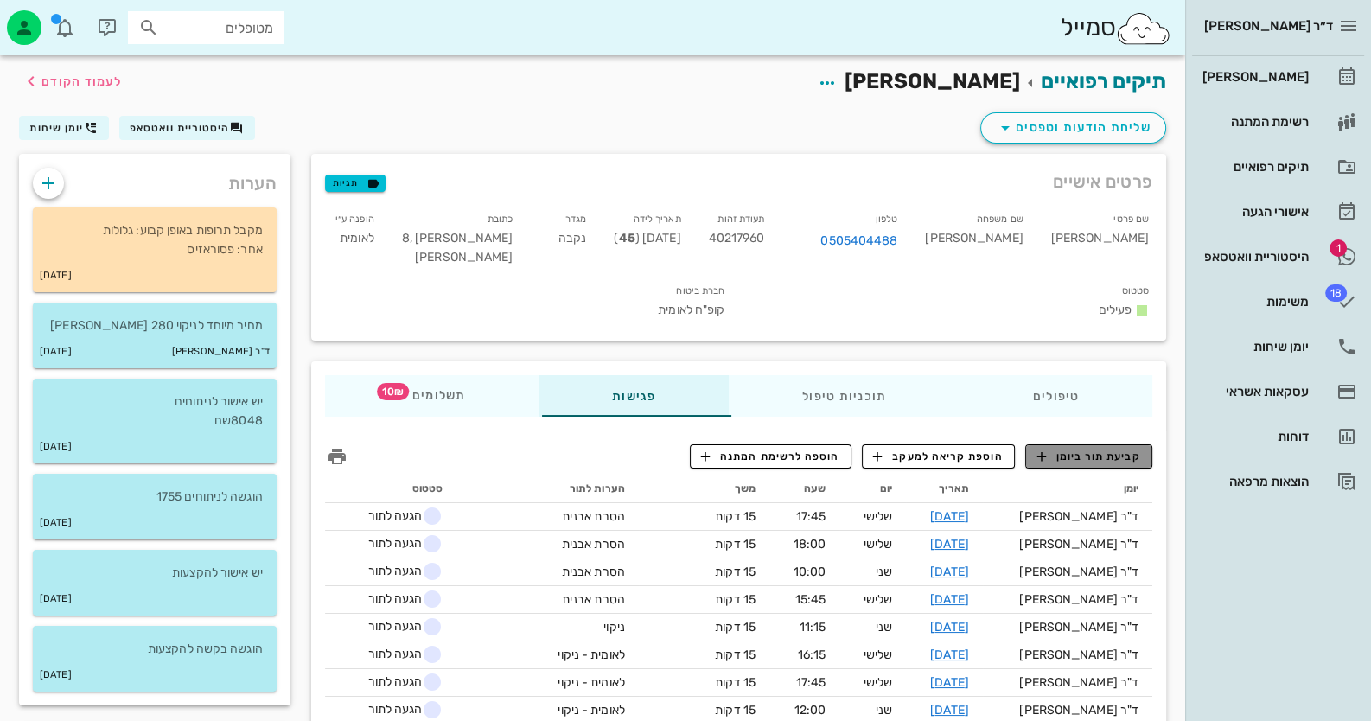
click at [1106, 451] on span "קביעת תור ביומן" at bounding box center [1088, 457] width 104 height 16
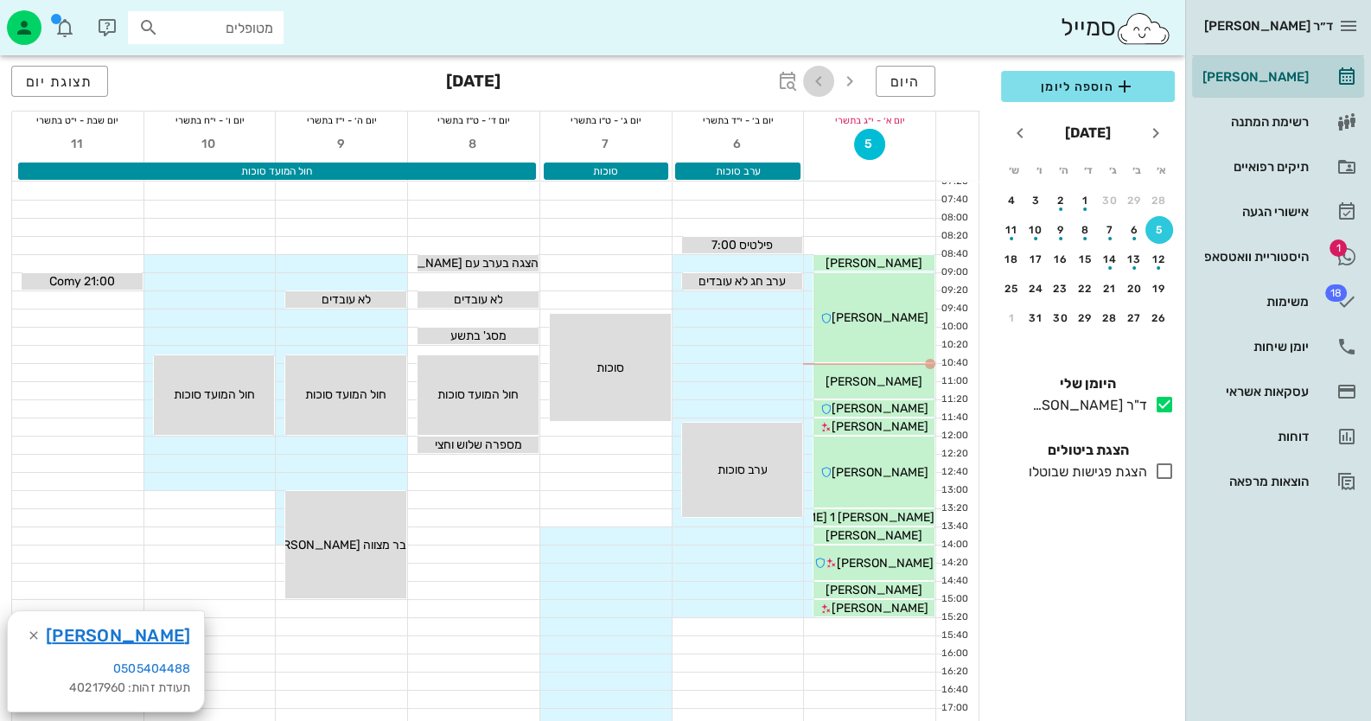
click at [819, 80] on icon "button" at bounding box center [818, 81] width 21 height 21
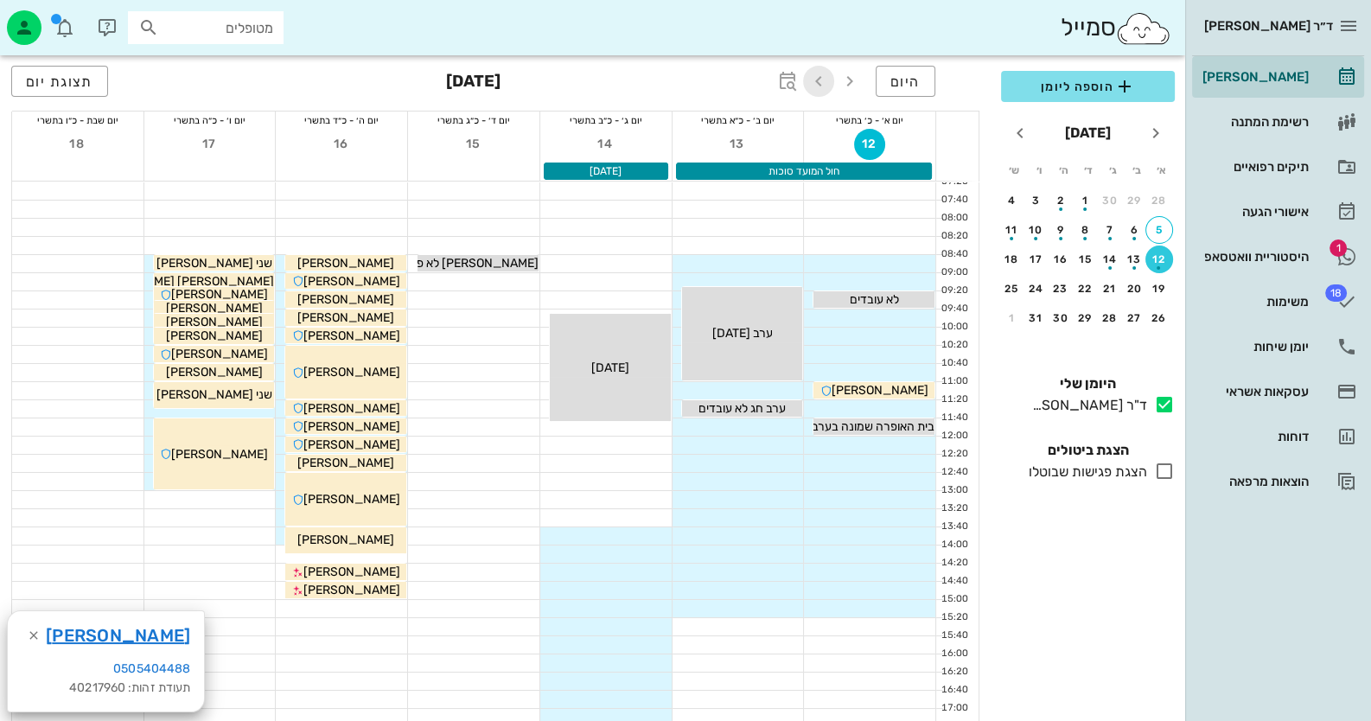
click at [819, 80] on icon "button" at bounding box center [818, 81] width 21 height 21
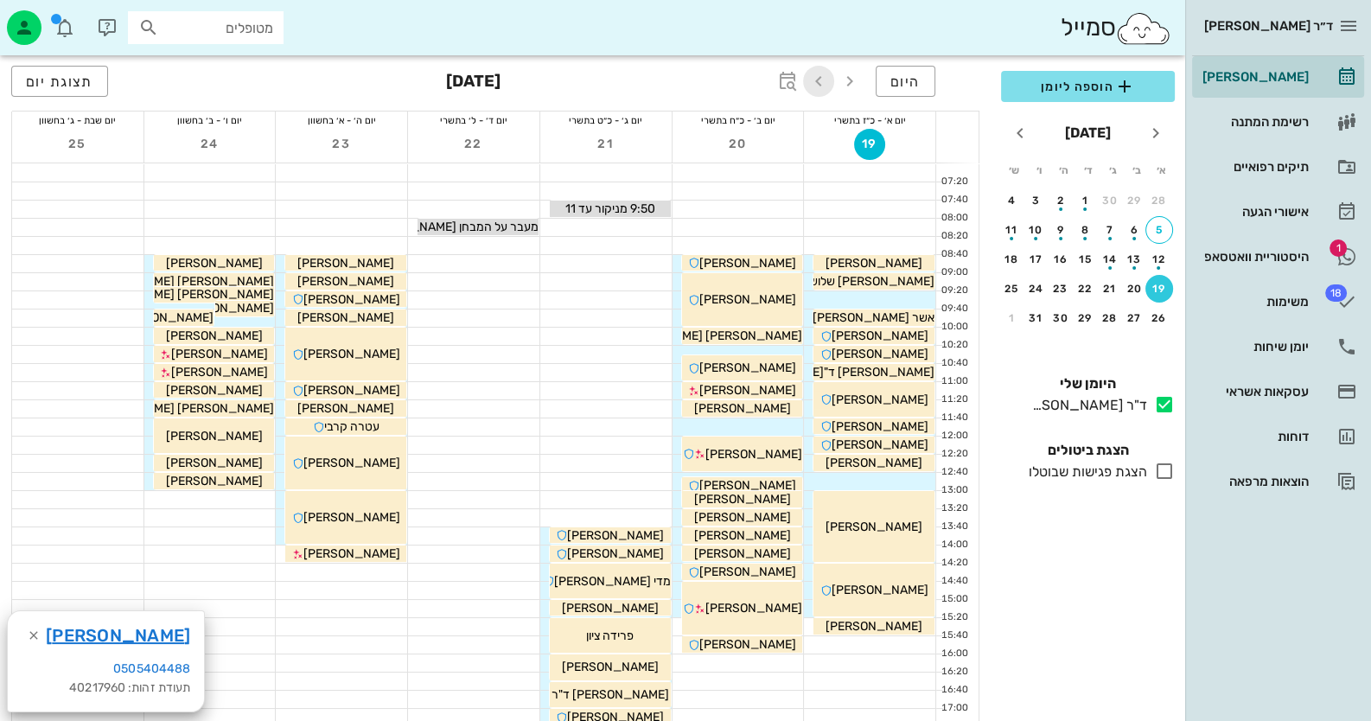
click at [816, 86] on icon "button" at bounding box center [818, 81] width 21 height 21
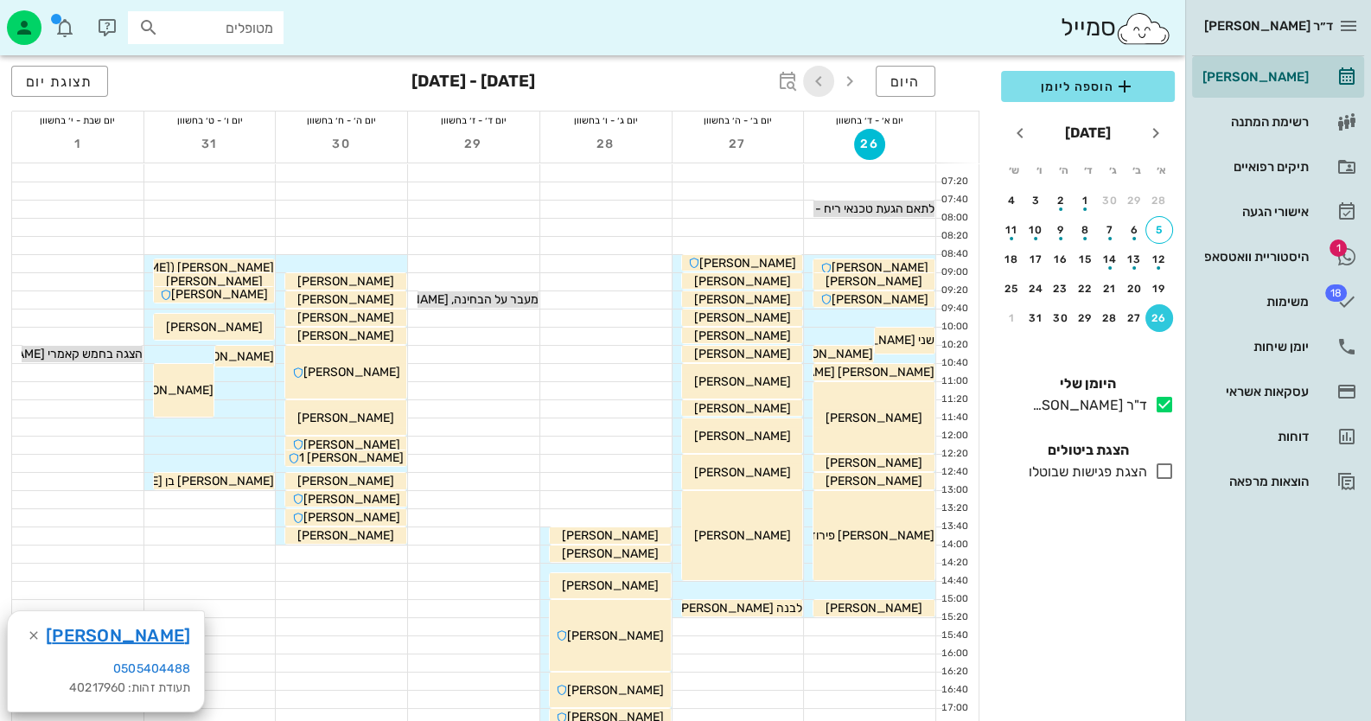
click at [817, 81] on icon "button" at bounding box center [818, 81] width 21 height 21
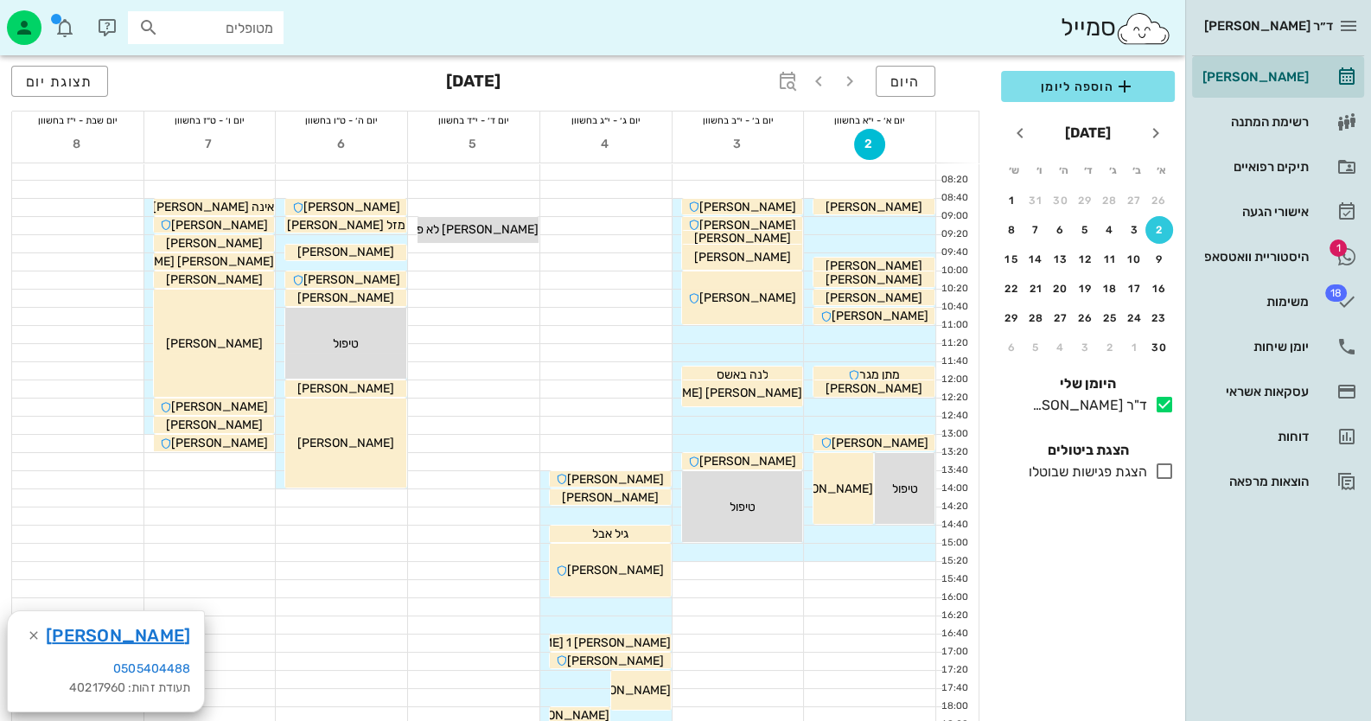
scroll to position [86, 0]
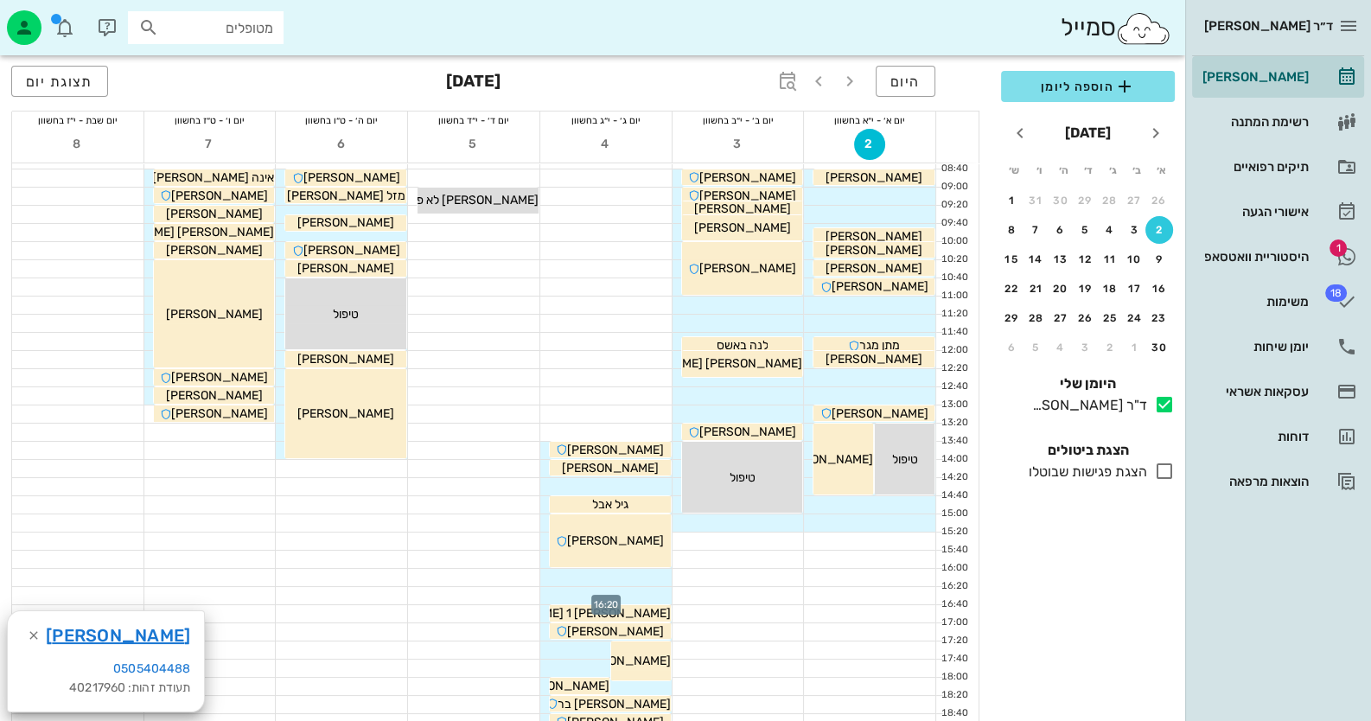
click at [641, 588] on div at bounding box center [605, 595] width 131 height 17
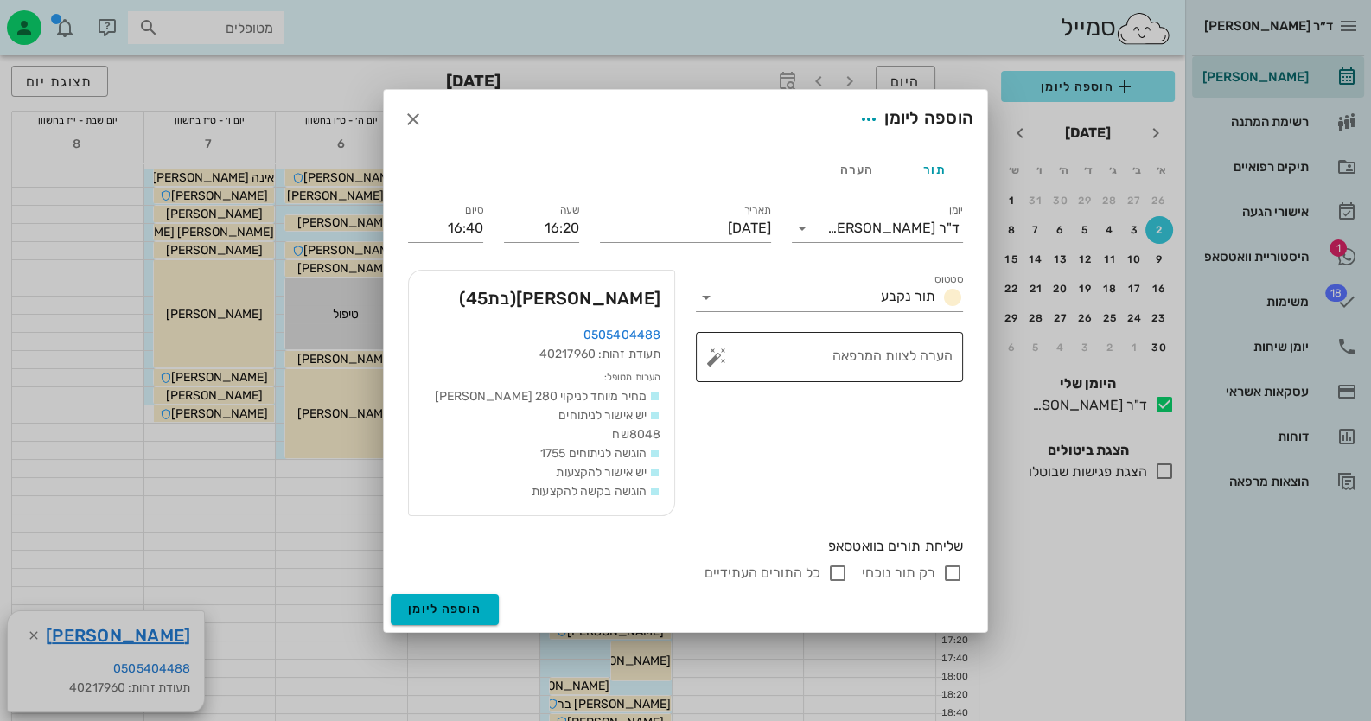
click at [710, 360] on button "button" at bounding box center [716, 357] width 21 height 21
click at [837, 250] on div "הסרת אבנית" at bounding box center [791, 255] width 128 height 45
type textarea "הסרת אבנית"
click at [966, 573] on div "שליחת תורים בוואטסאפ רק תור נוכחי כל התורים העתידיים" at bounding box center [686, 559] width 576 height 67
click at [958, 571] on input "רק תור נוכחי" at bounding box center [952, 573] width 21 height 21
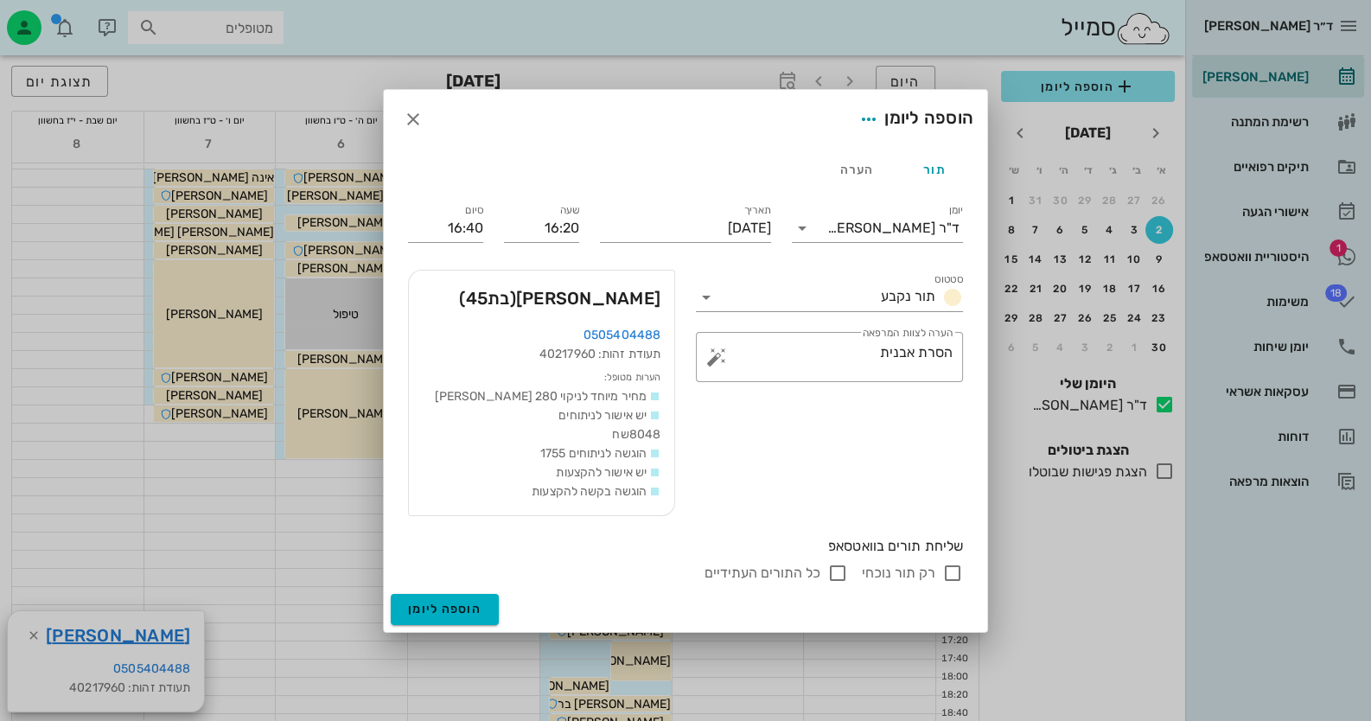
checkbox input "false"
click at [430, 602] on span "הוספה ליומן" at bounding box center [444, 609] width 73 height 15
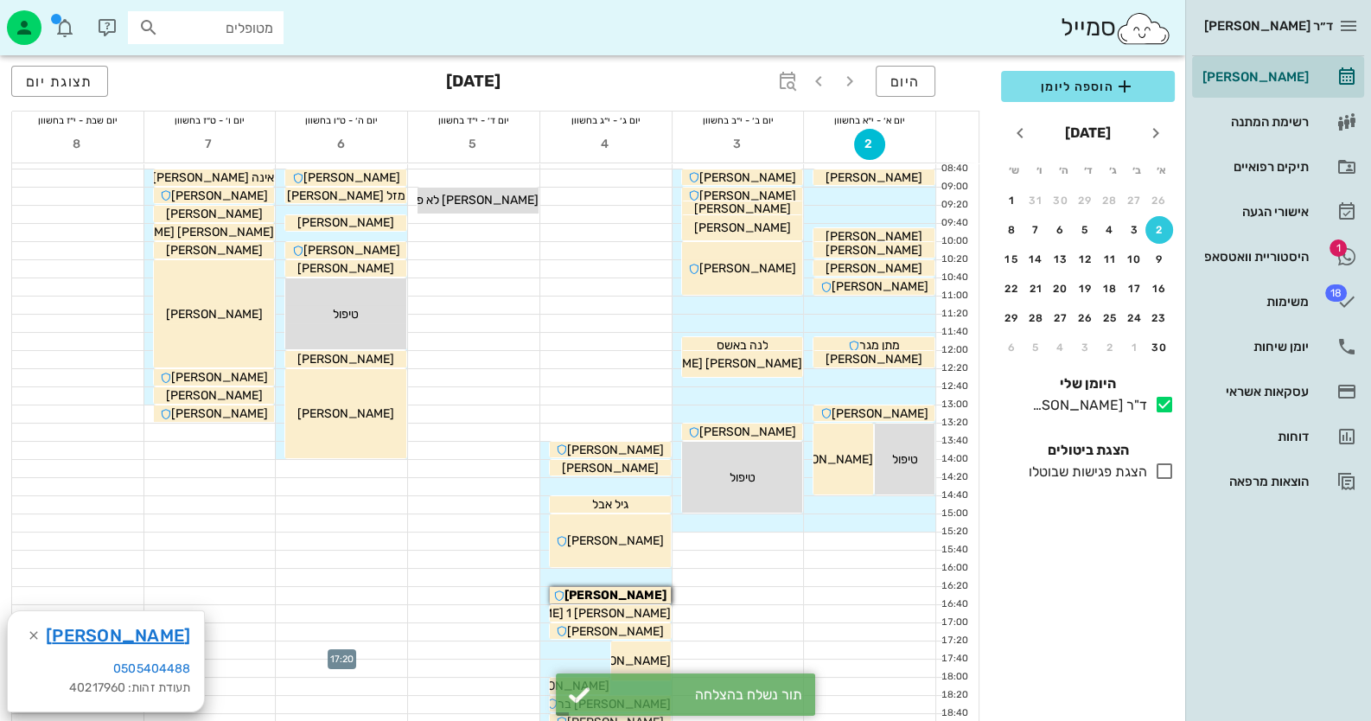
click at [342, 652] on div at bounding box center [341, 649] width 131 height 17
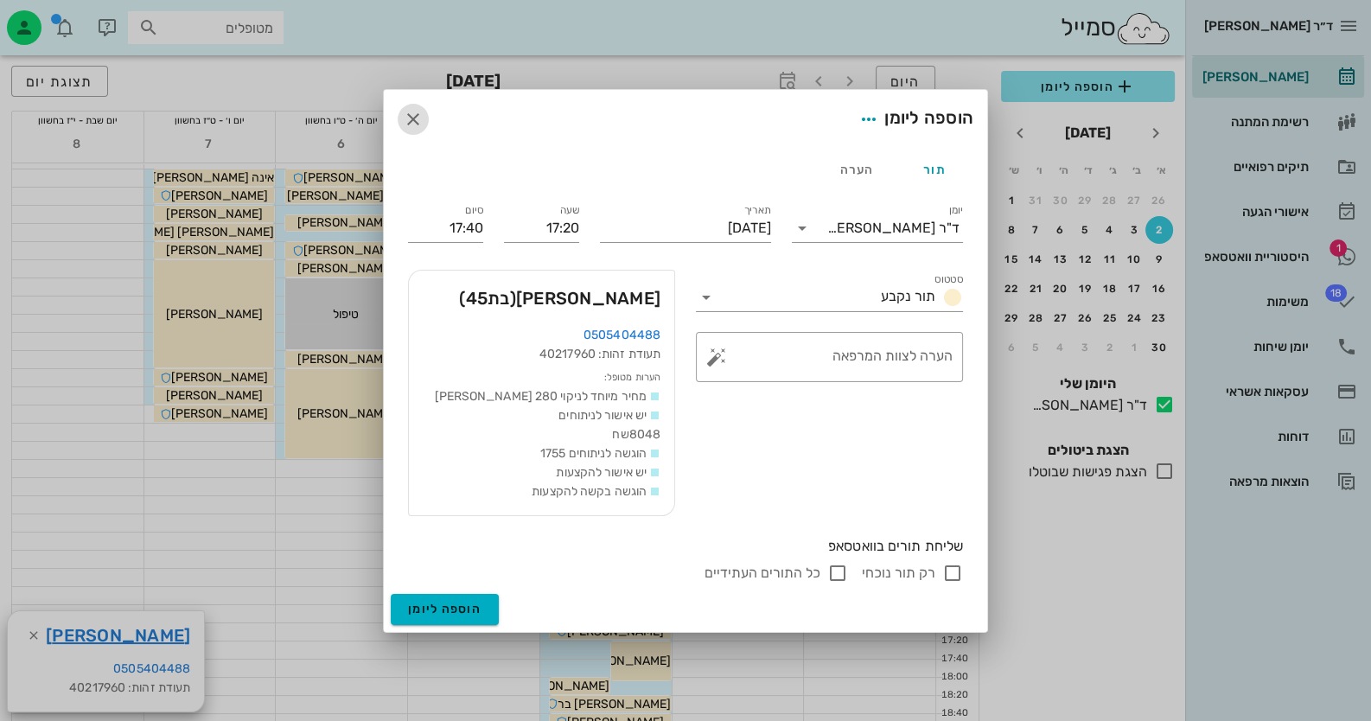
click at [415, 111] on icon "button" at bounding box center [413, 119] width 21 height 21
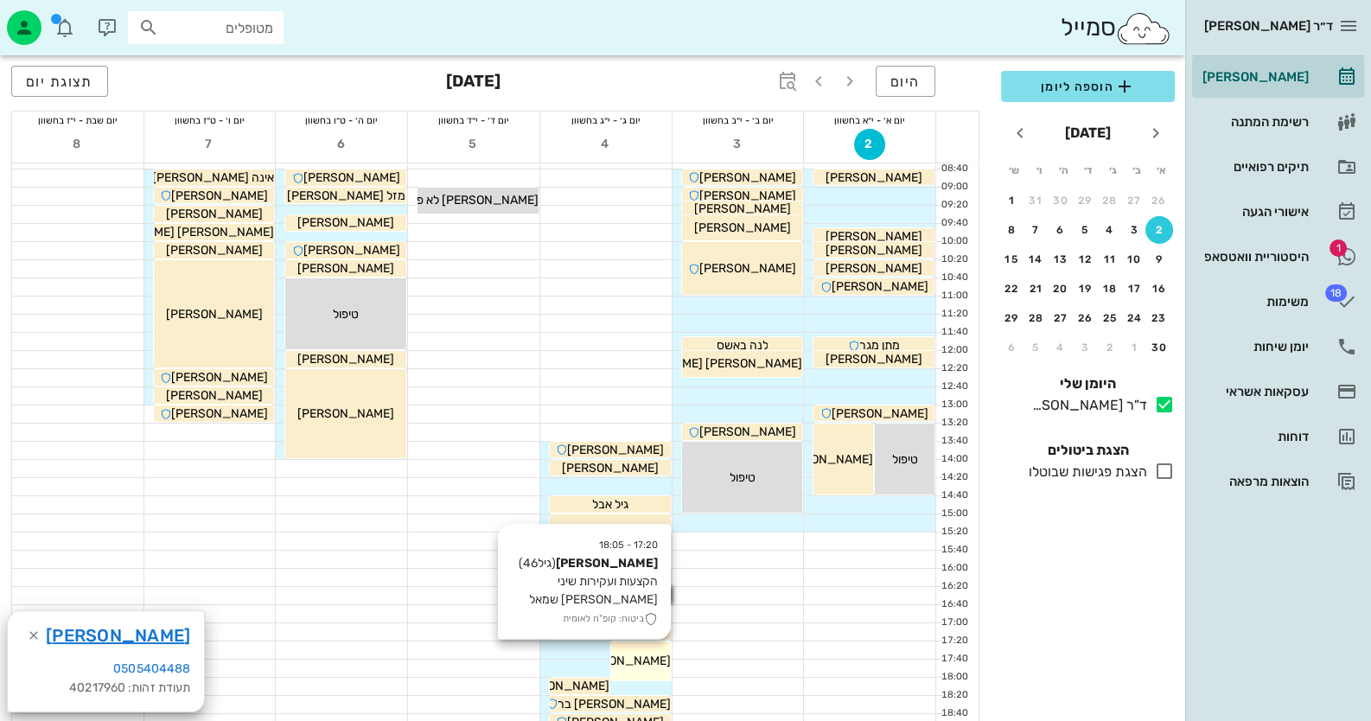
click at [635, 653] on span "[PERSON_NAME]" at bounding box center [622, 660] width 97 height 15
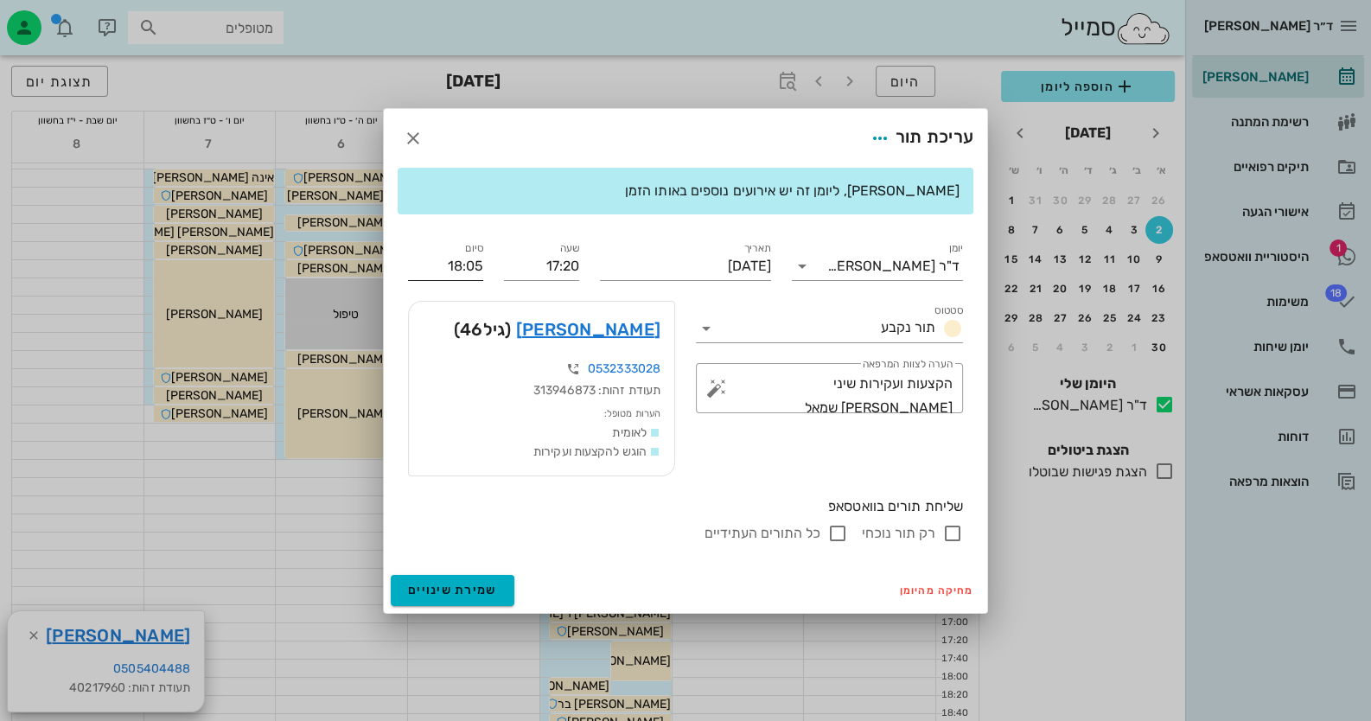
click at [471, 263] on input "18:05" at bounding box center [445, 266] width 75 height 28
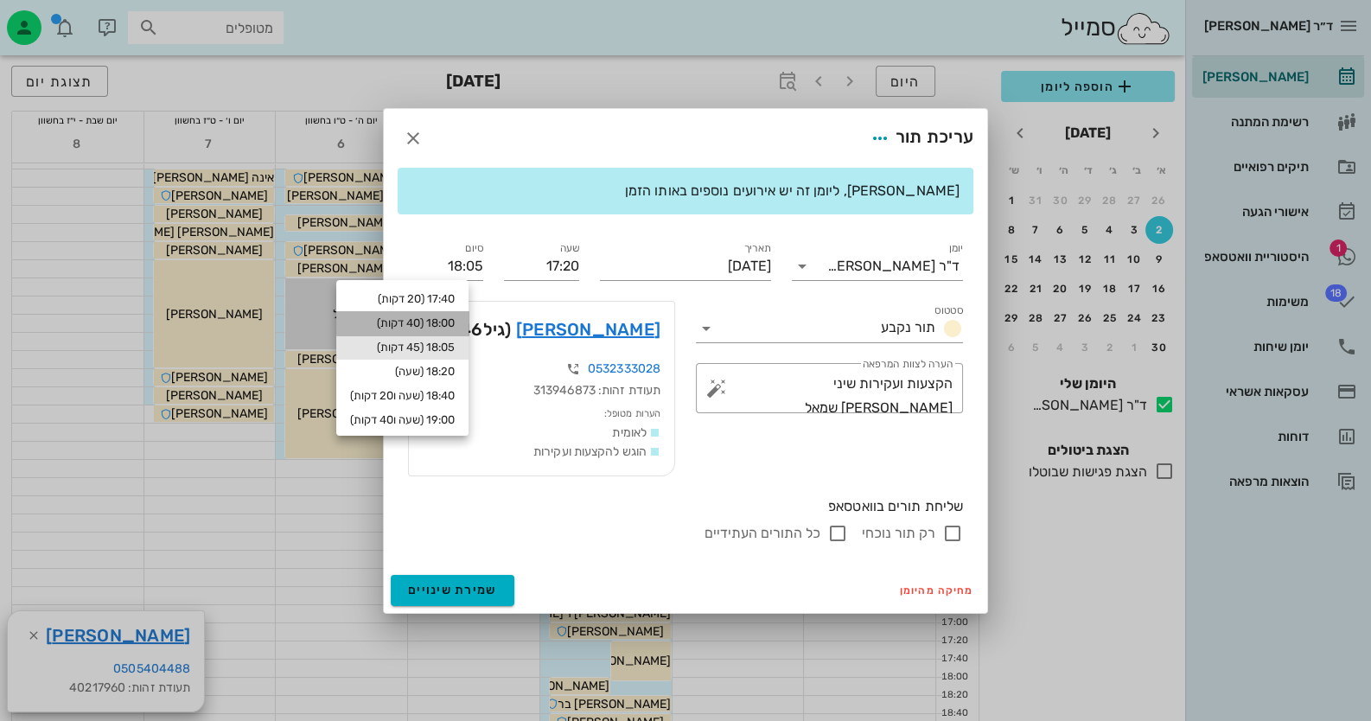
click at [455, 317] on div "18:00 (40 דקות)" at bounding box center [402, 323] width 105 height 14
type input "18:00"
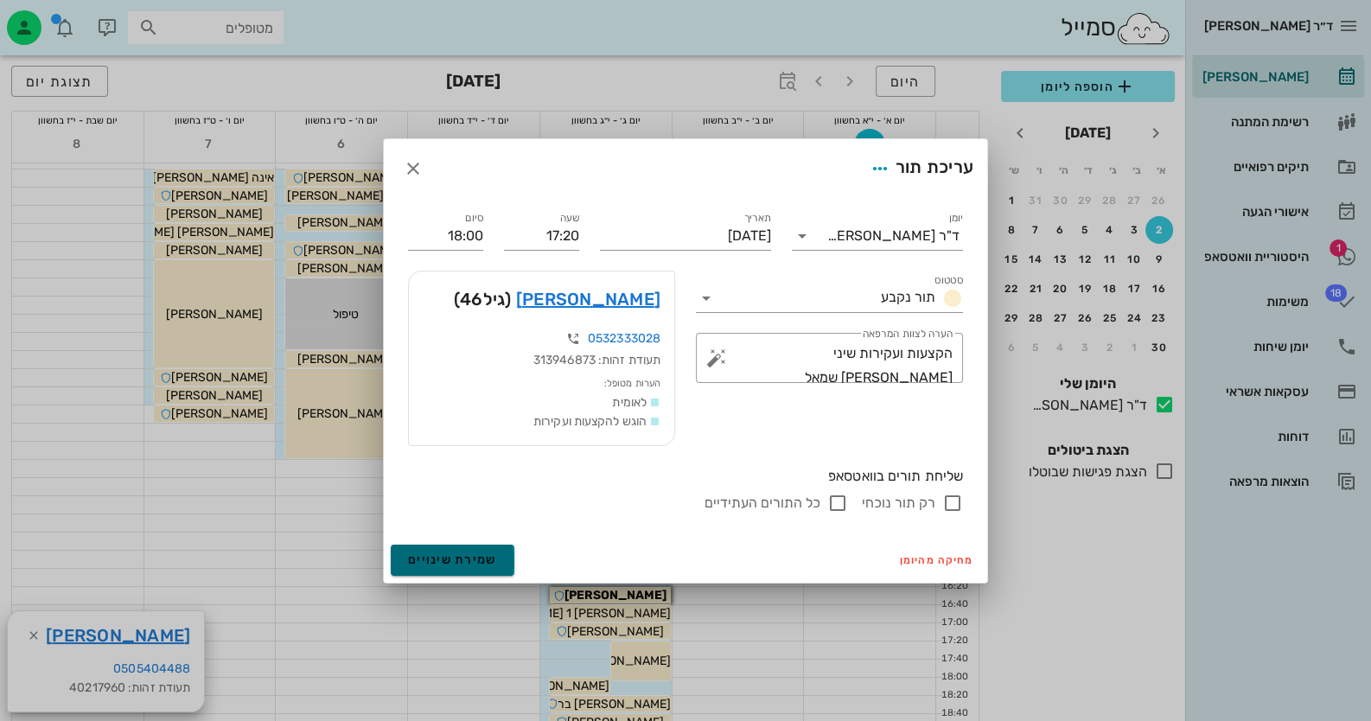
click at [443, 553] on span "שמירת שינויים" at bounding box center [452, 559] width 89 height 15
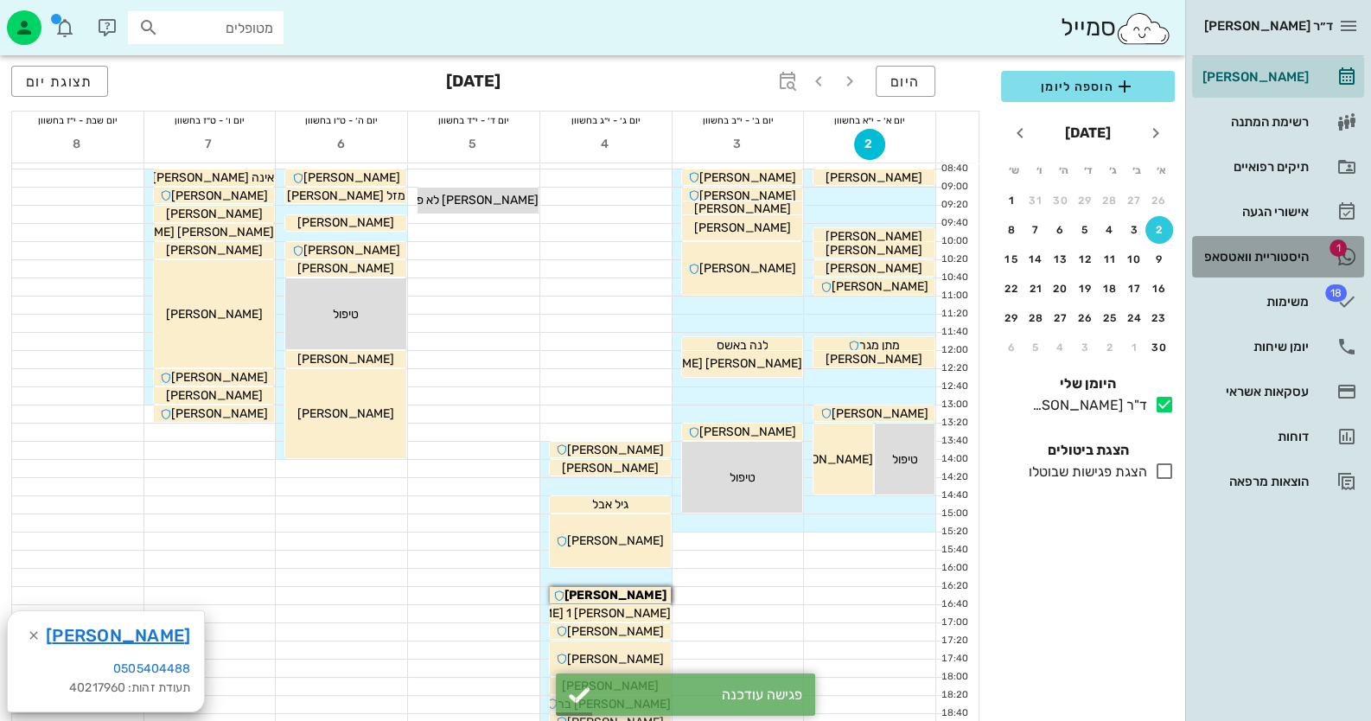
click at [1305, 245] on div "היסטוריית וואטסאפ" at bounding box center [1254, 257] width 110 height 28
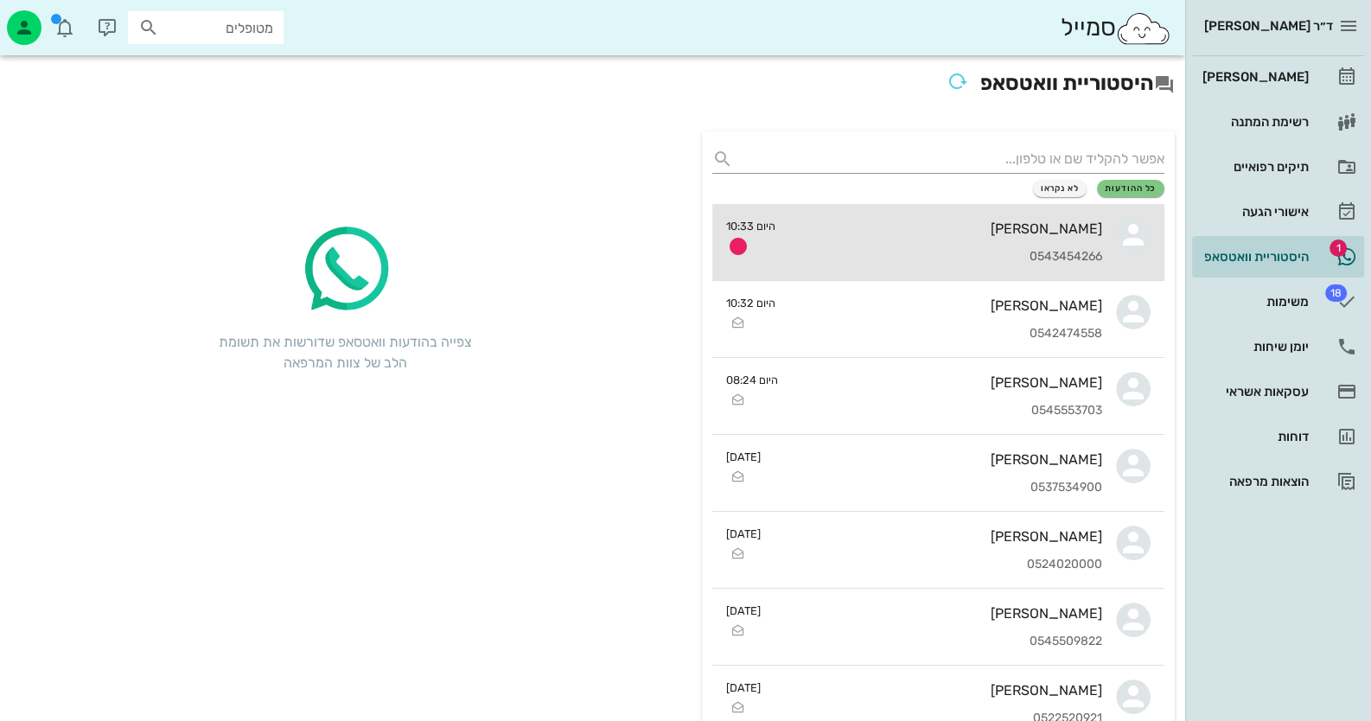
click at [1017, 255] on div "0543454266" at bounding box center [945, 257] width 313 height 15
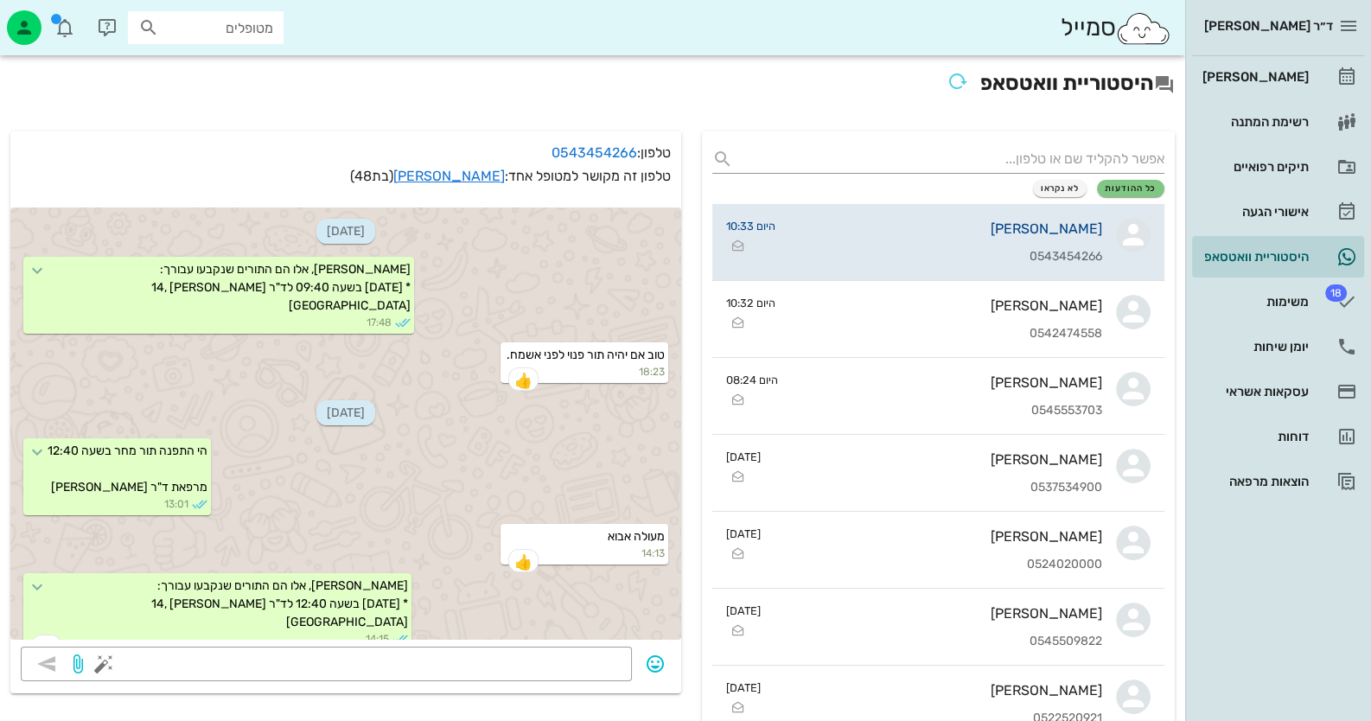
scroll to position [1559, 0]
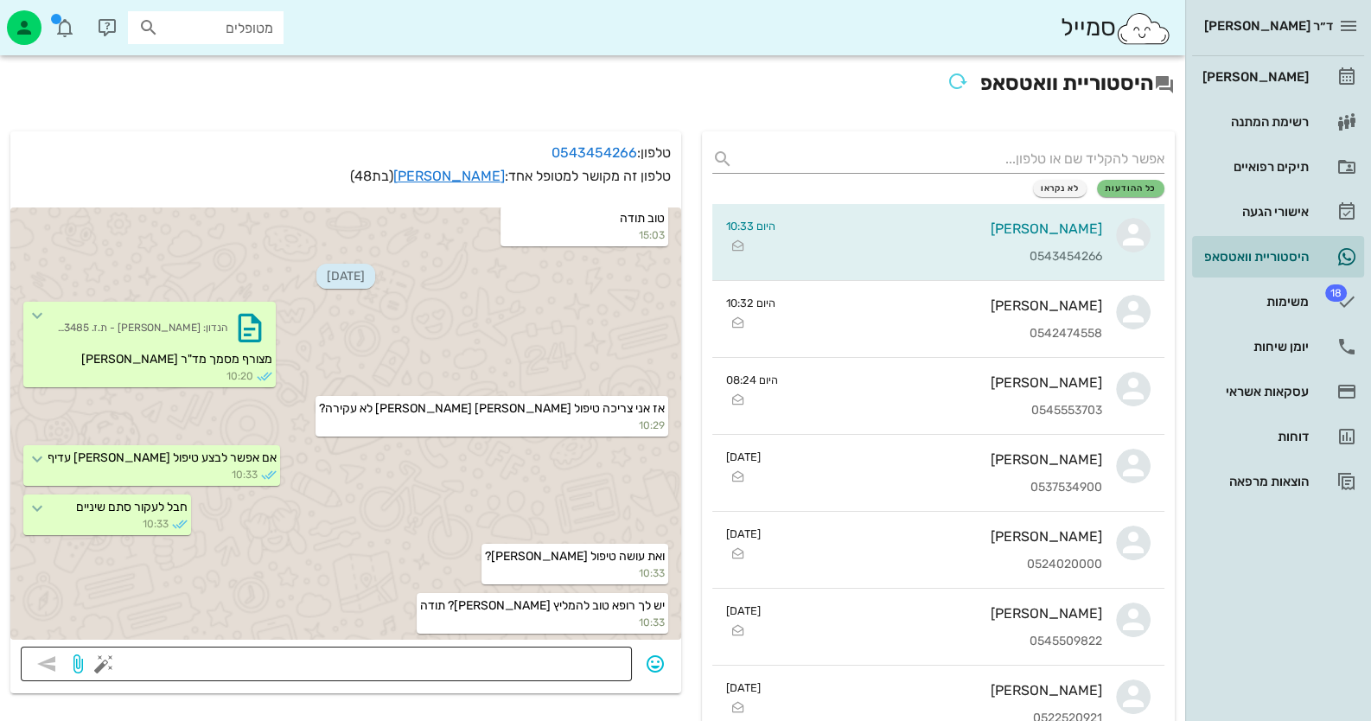
click at [558, 669] on textarea at bounding box center [364, 666] width 514 height 28
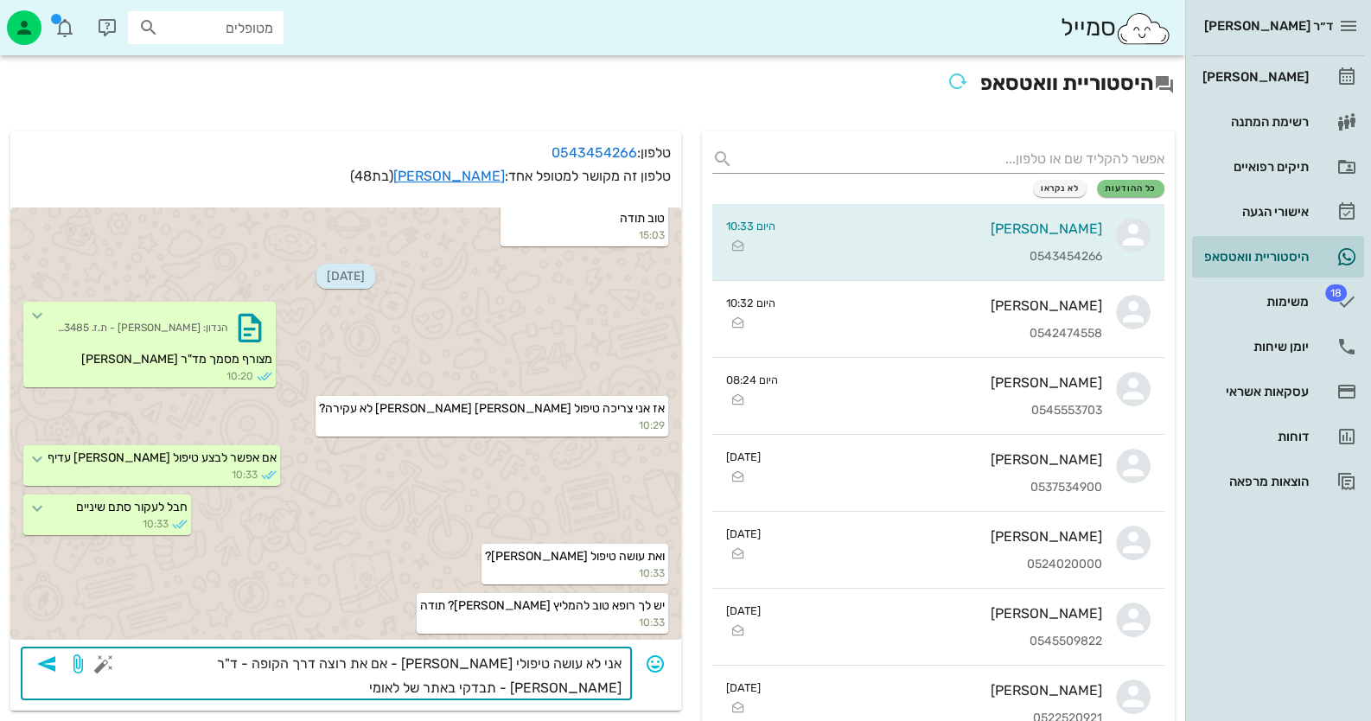
type textarea "אני לא עושה טיפולי [PERSON_NAME] - אם את רוצה דרך הקופה - ד"ר [PERSON_NAME] - ת…"
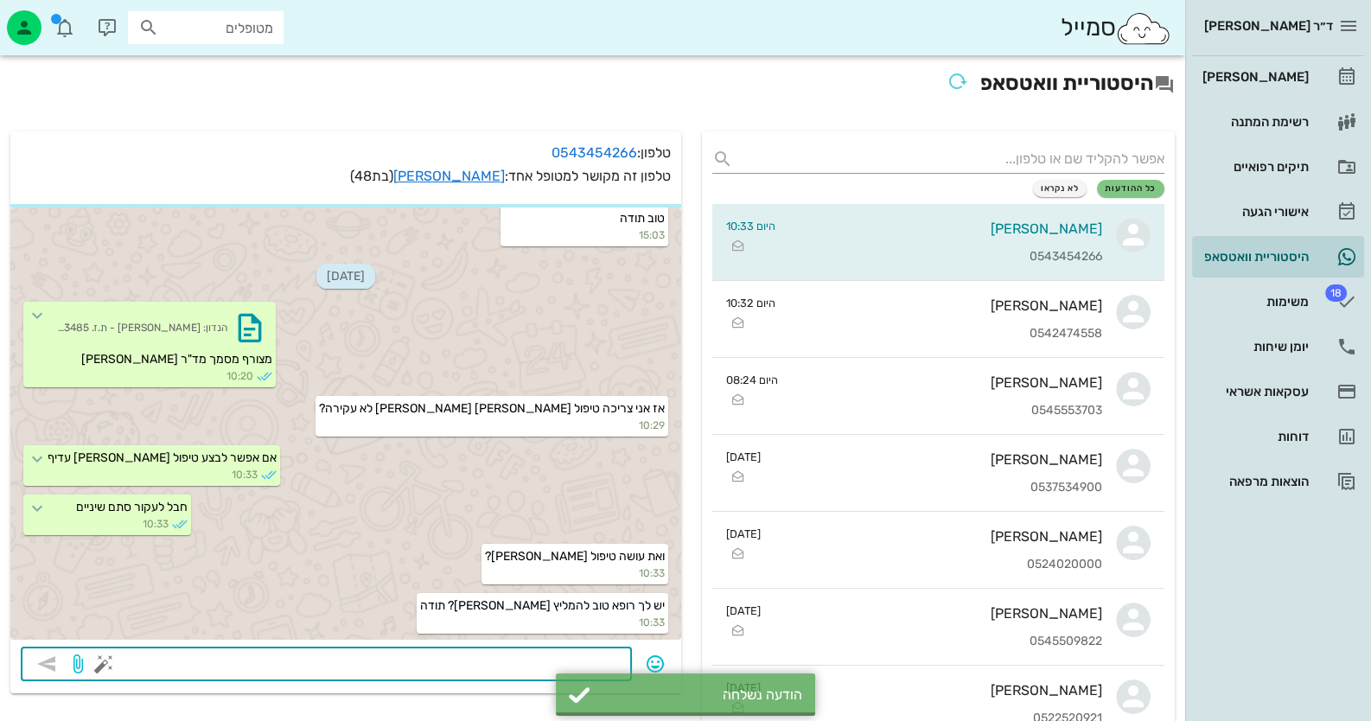
scroll to position [1626, 0]
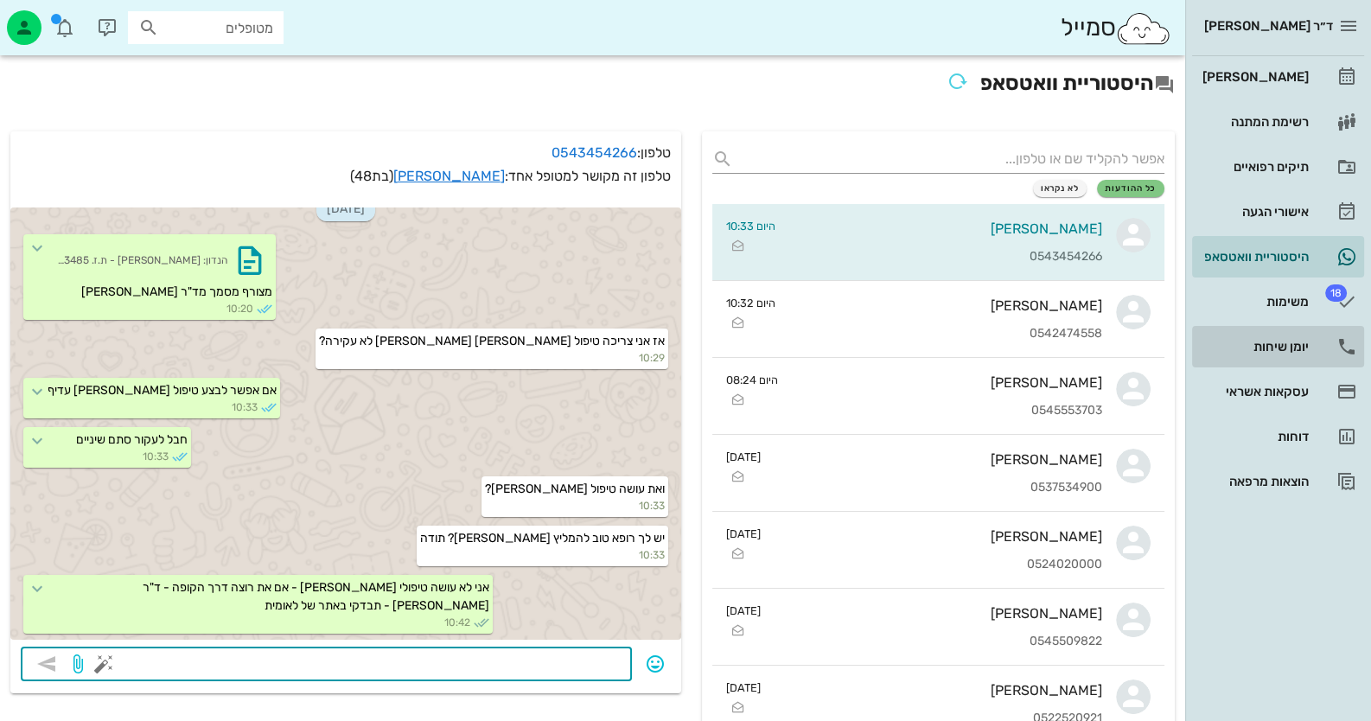
click at [1289, 335] on div "יומן שיחות" at bounding box center [1254, 347] width 110 height 28
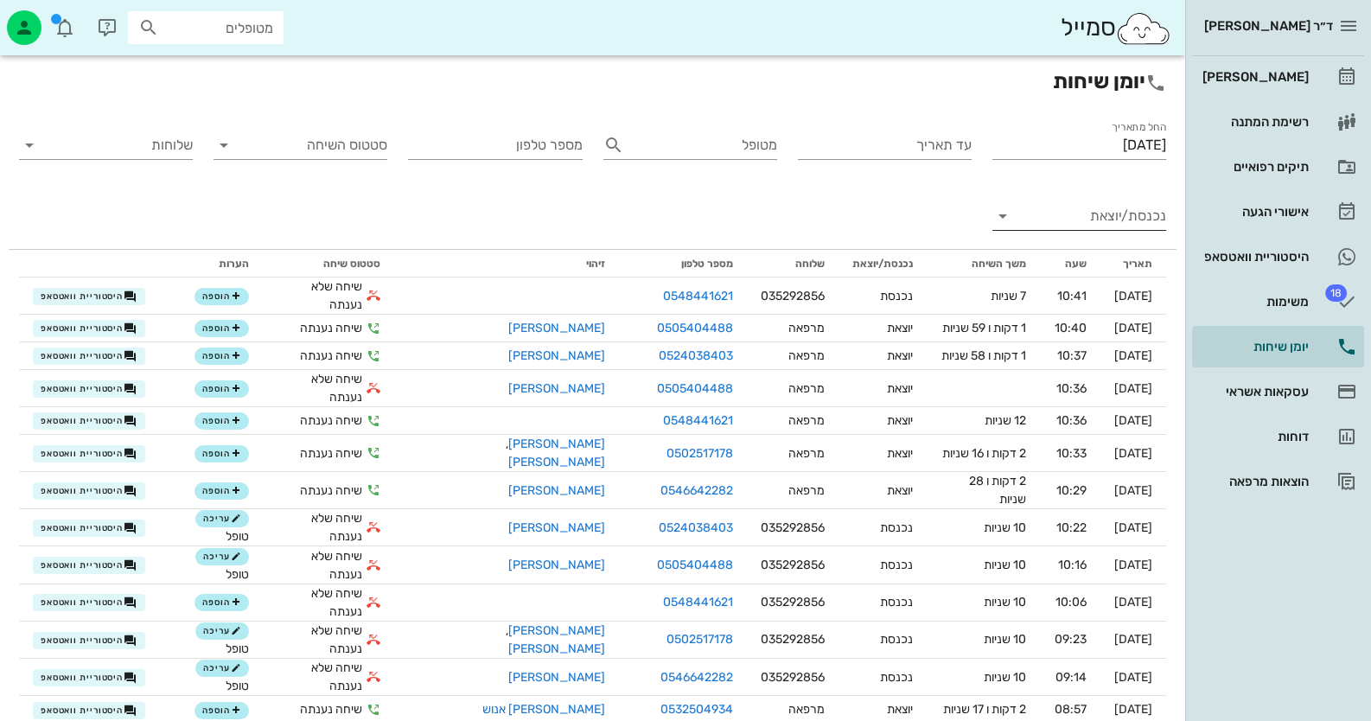
click at [1117, 221] on input "נכנסת/יוצאת" at bounding box center [1093, 216] width 146 height 28
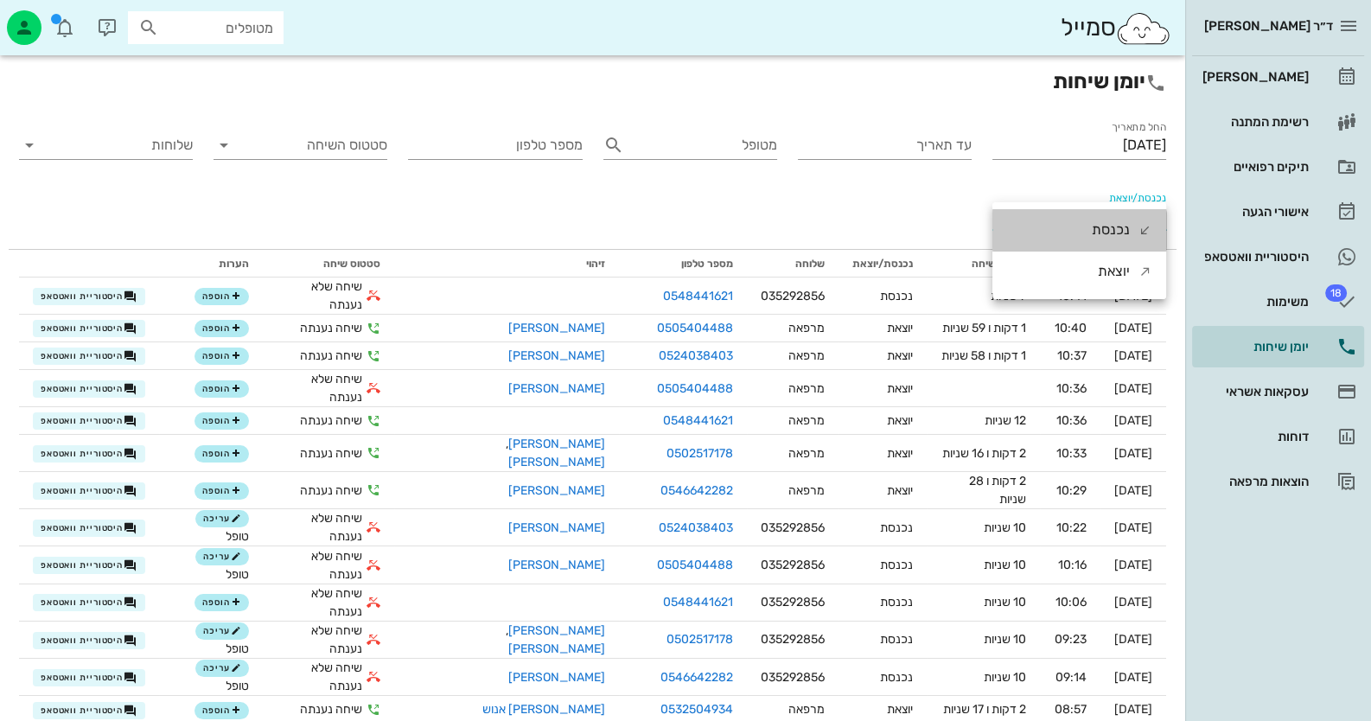
click at [1117, 221] on div "נכנסת" at bounding box center [1111, 229] width 38 height 41
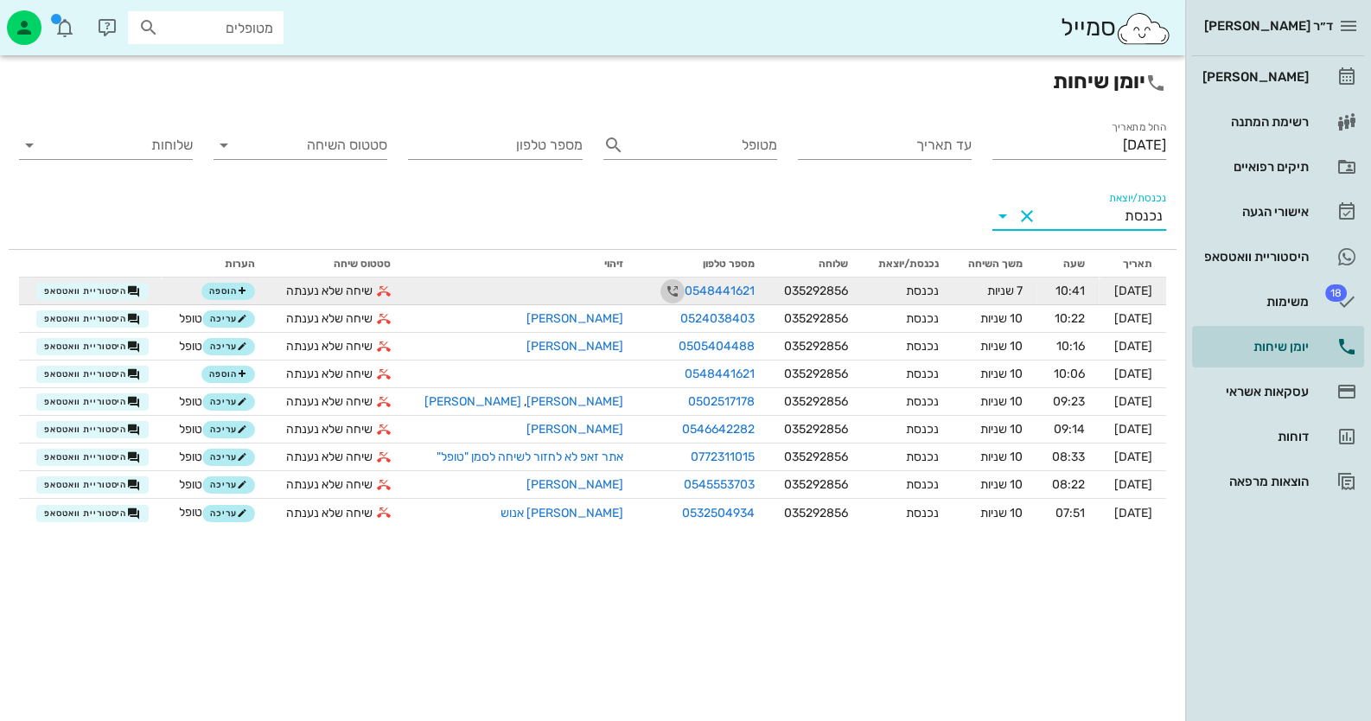
click at [662, 291] on icon "button" at bounding box center [672, 291] width 21 height 21
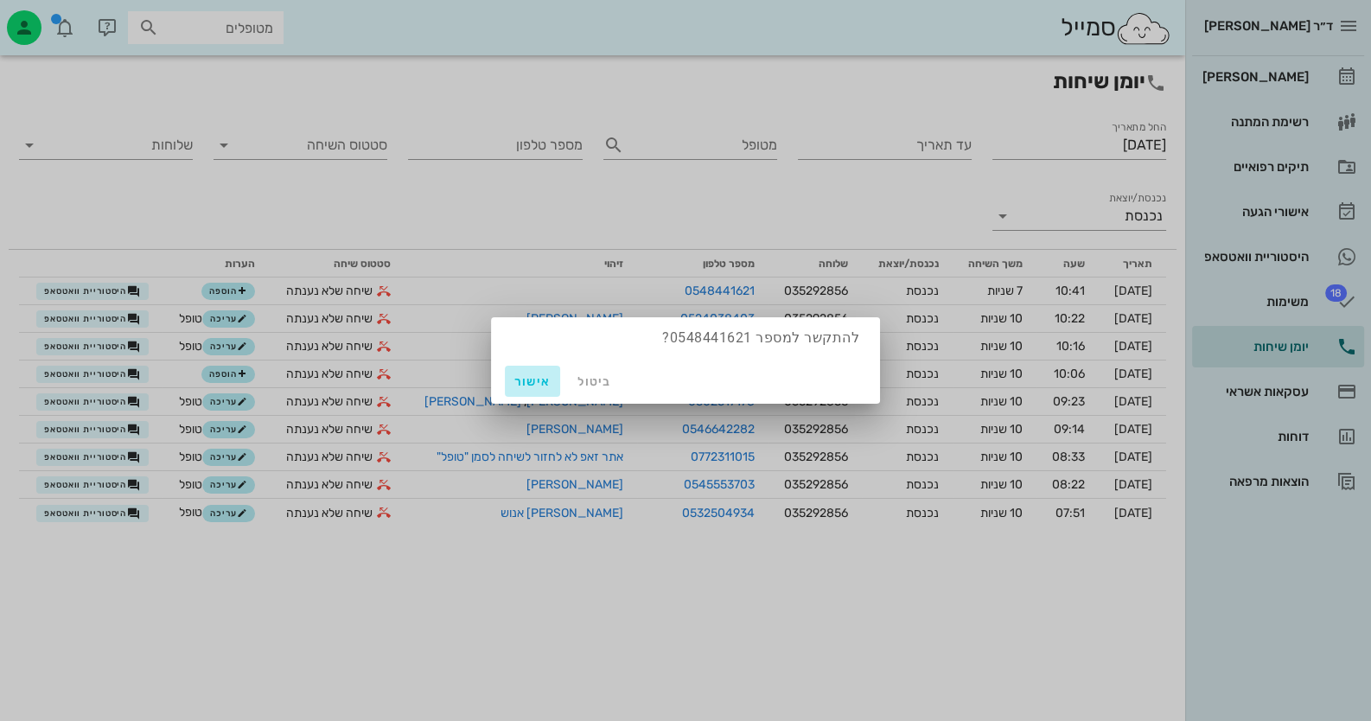
click at [533, 384] on span "אישור" at bounding box center [532, 381] width 41 height 15
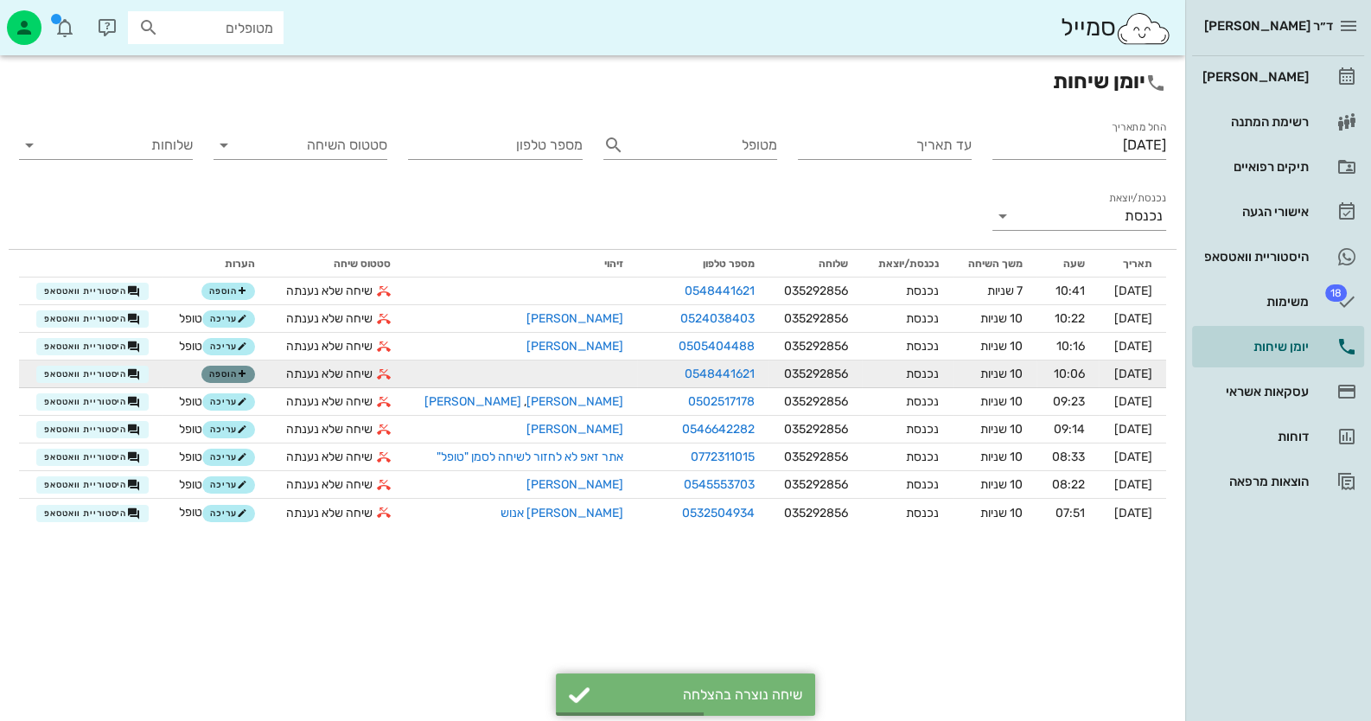
click at [218, 379] on button "הוספה" at bounding box center [228, 374] width 54 height 17
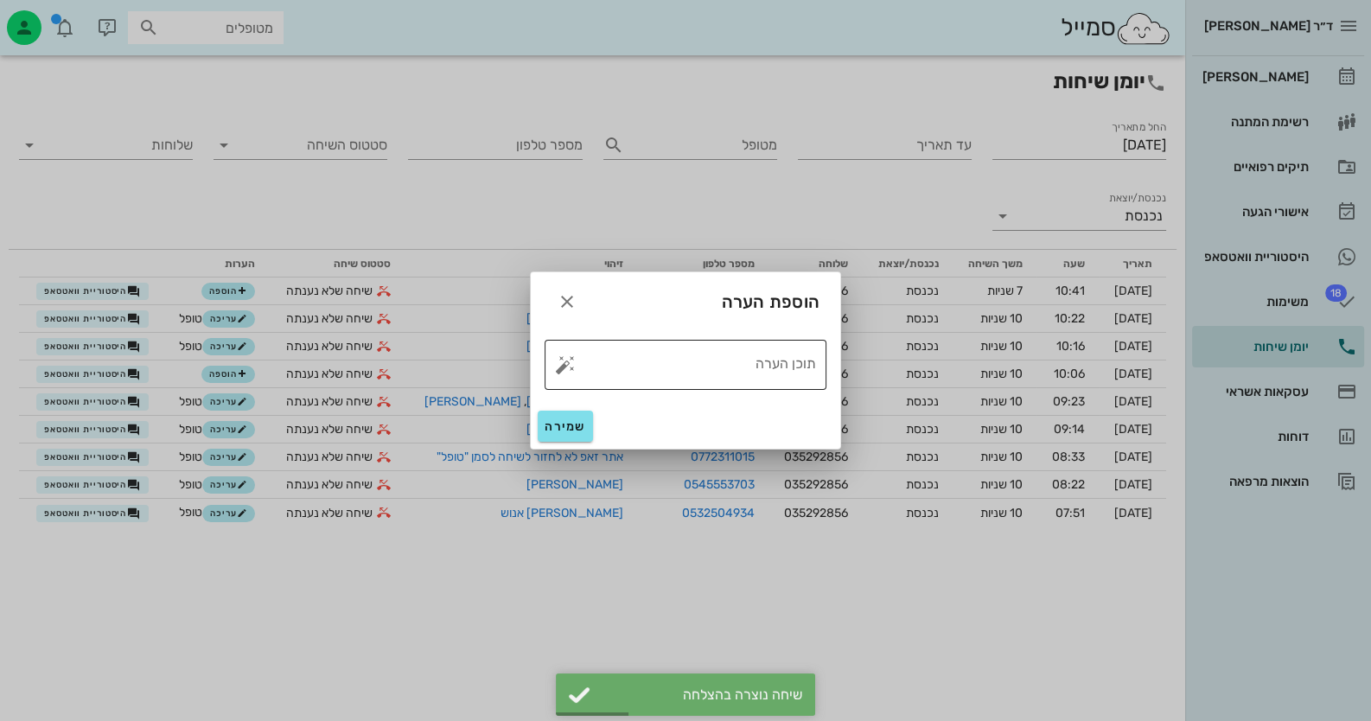
click at [566, 364] on button "button" at bounding box center [565, 364] width 21 height 21
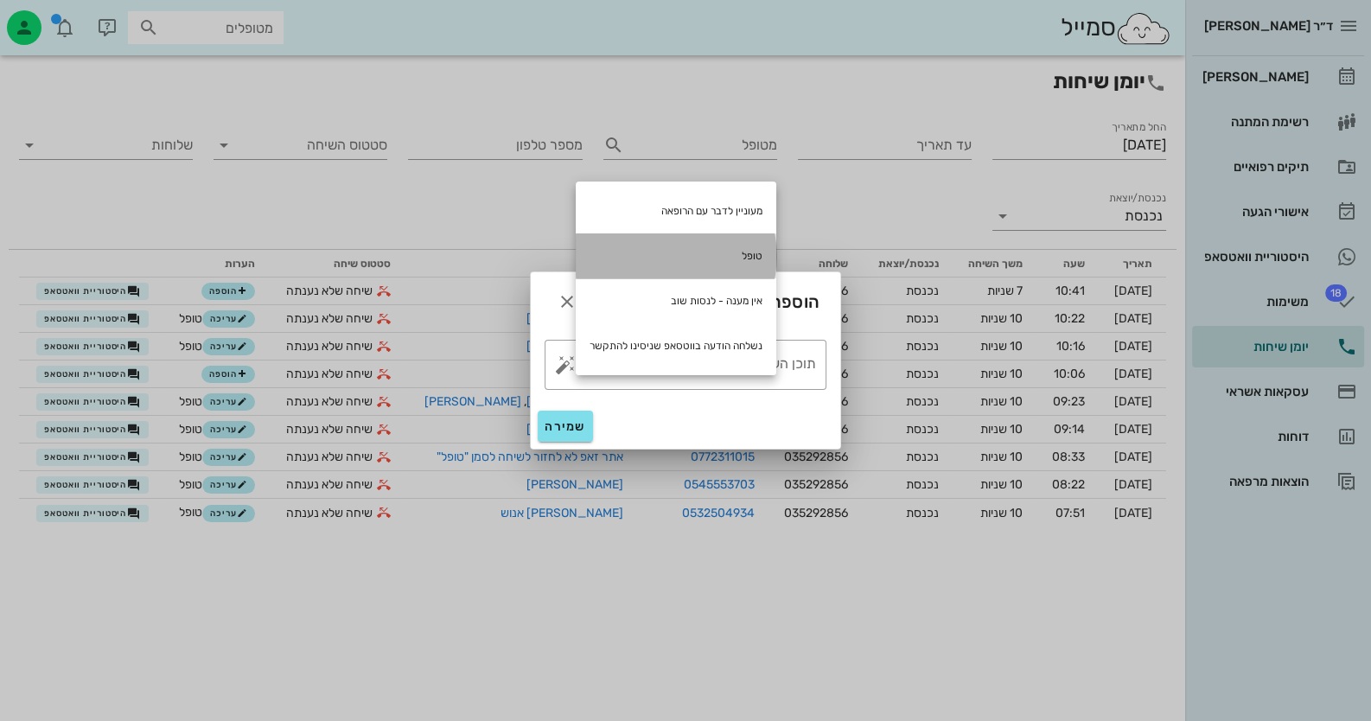
click at [711, 256] on div "טופל" at bounding box center [676, 255] width 201 height 45
type textarea "טופל"
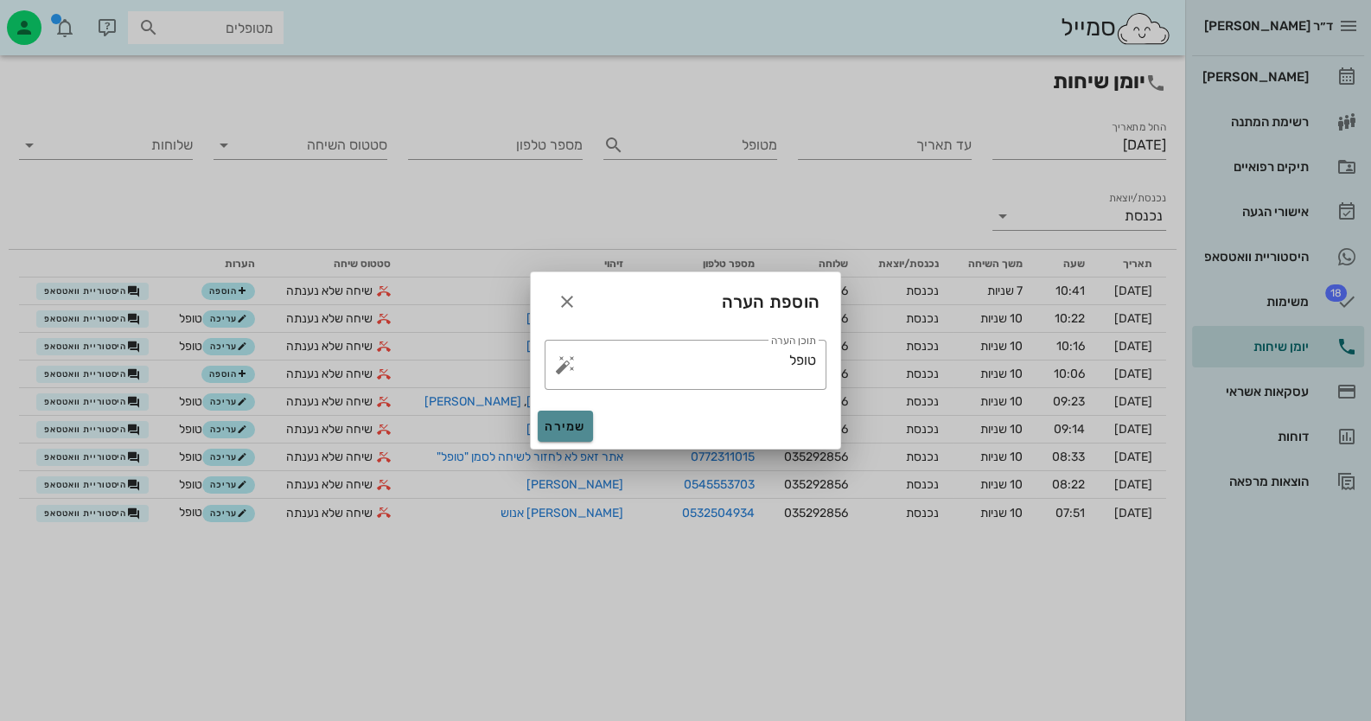
click at [562, 425] on span "שמירה" at bounding box center [565, 426] width 41 height 15
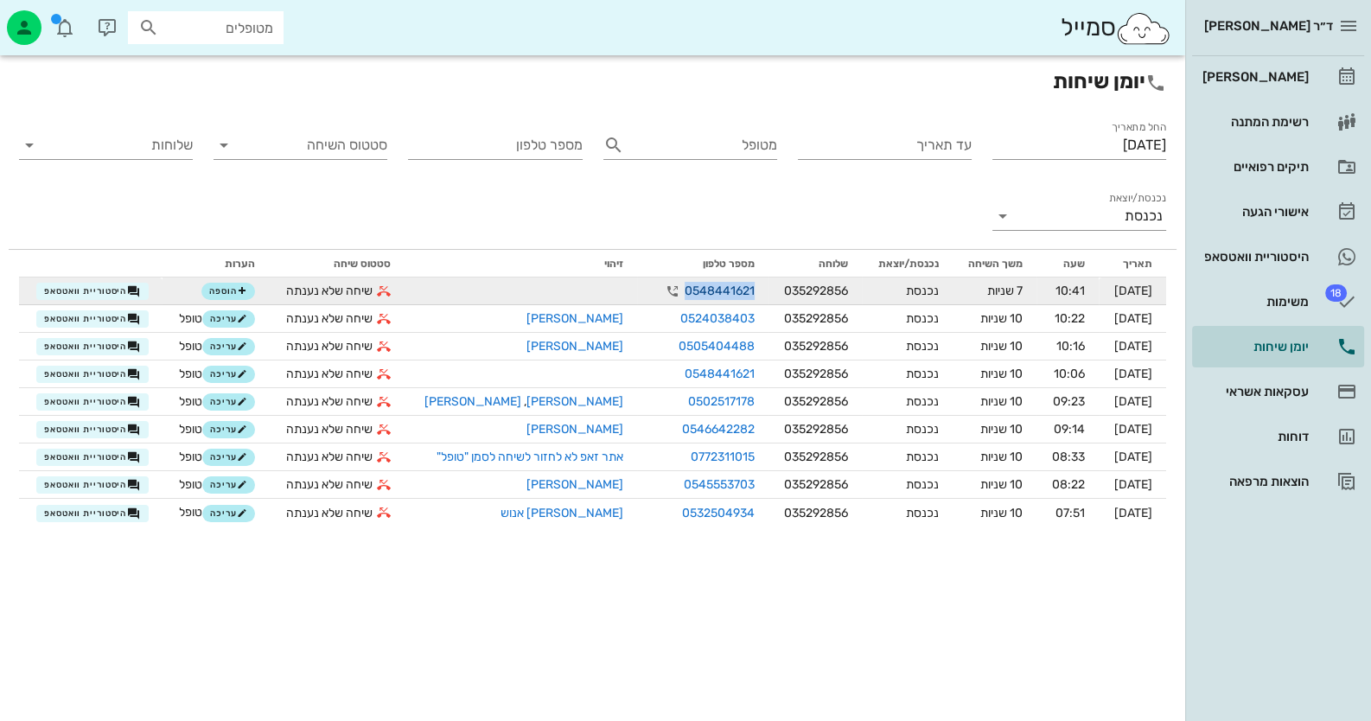
drag, startPoint x: 730, startPoint y: 289, endPoint x: 664, endPoint y: 289, distance: 65.7
click at [685, 289] on link "0548441621" at bounding box center [720, 291] width 70 height 18
copy link "0548441621"
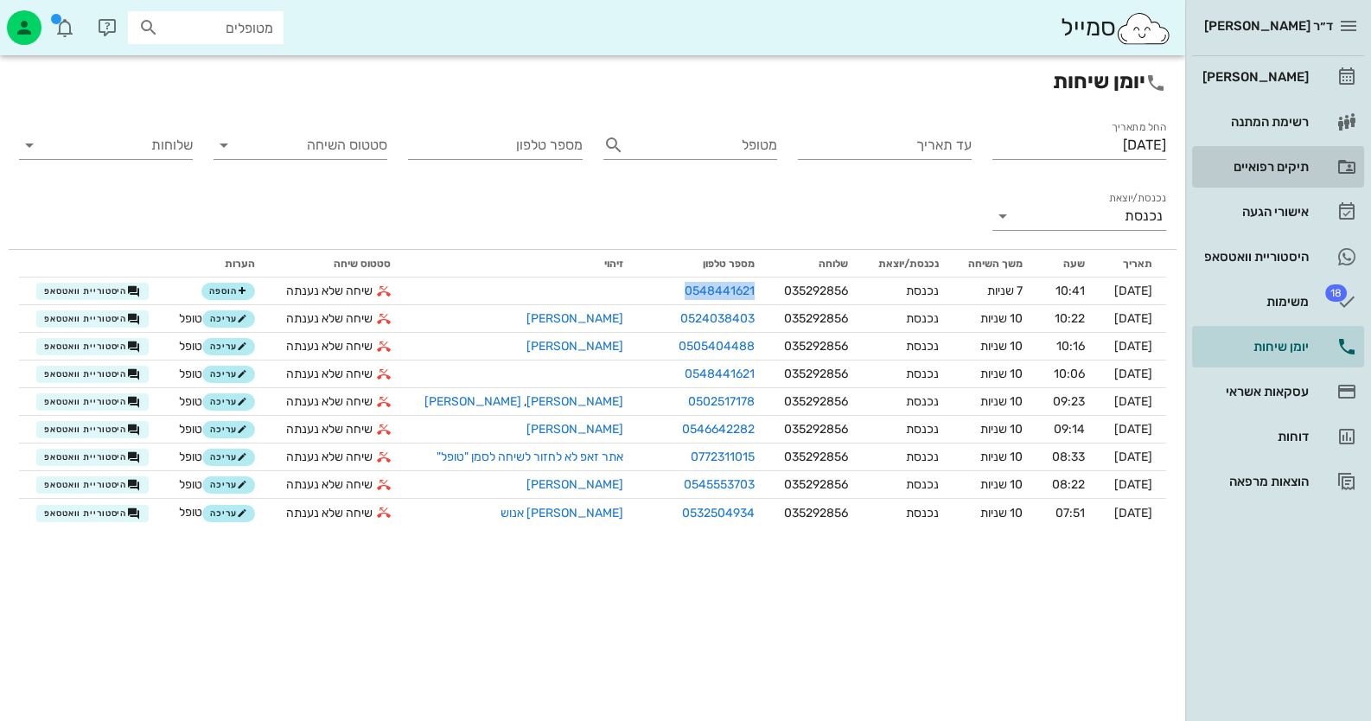
click at [1317, 179] on link "תיקים רפואיים" at bounding box center [1278, 166] width 172 height 41
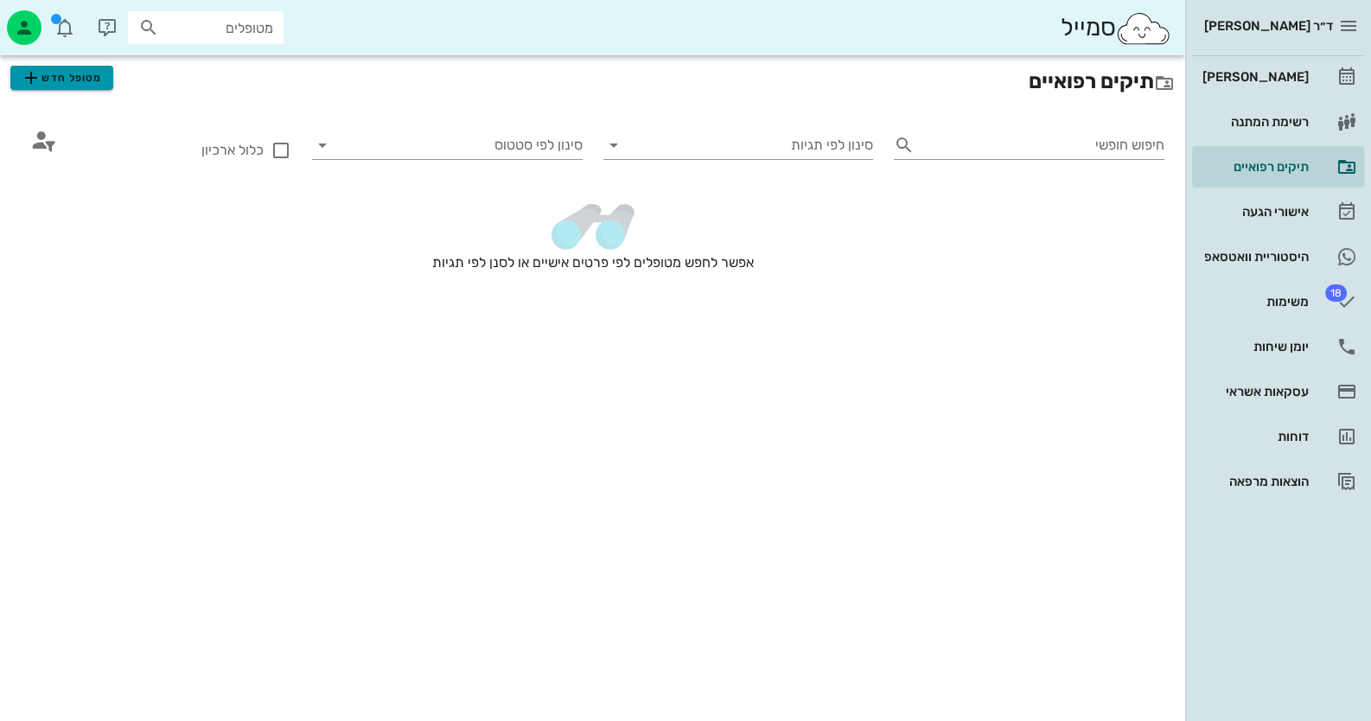
click at [78, 73] on span "מטופל חדש" at bounding box center [61, 77] width 81 height 21
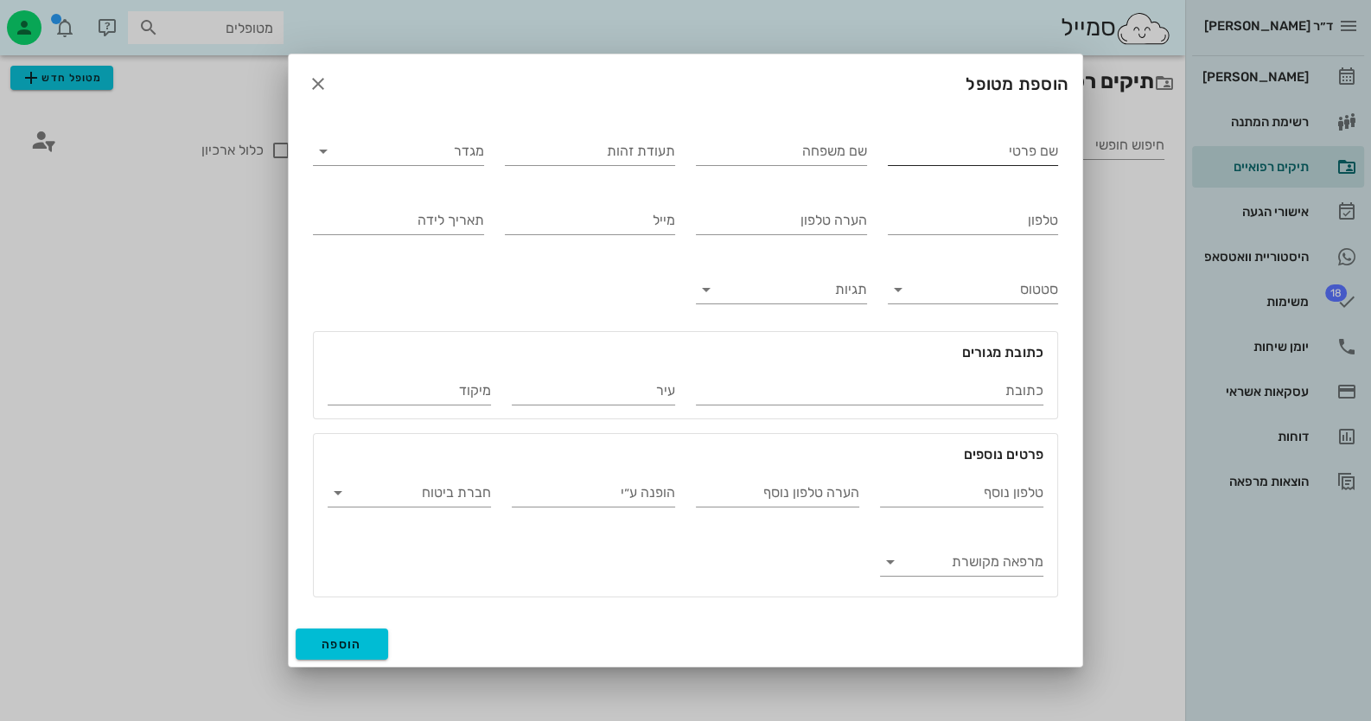
click at [1047, 158] on input "שם פרטי" at bounding box center [973, 151] width 171 height 28
drag, startPoint x: 1018, startPoint y: 150, endPoint x: 1075, endPoint y: 152, distance: 57.1
click at [1075, 152] on div "שם פרטי [PERSON_NAME] שם משפחה תעודת זהות מגדר טלפון הערה טלפון מייל תאריך לידה…" at bounding box center [686, 367] width 794 height 508
type input "[PERSON_NAME]"
drag, startPoint x: 1044, startPoint y: 151, endPoint x: 832, endPoint y: 146, distance: 211.8
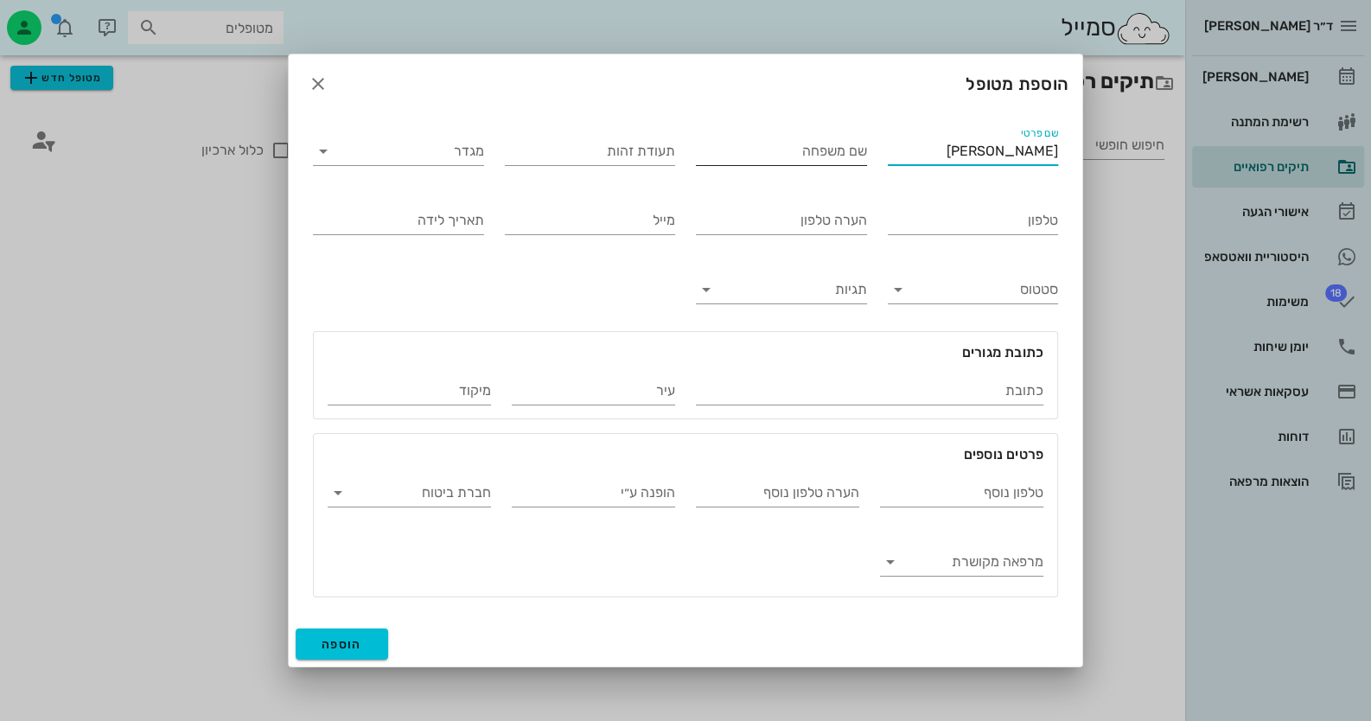
click at [832, 146] on div "שם משפחה" at bounding box center [781, 151] width 171 height 28
type input "[PERSON_NAME]"
drag, startPoint x: 1007, startPoint y: 159, endPoint x: 1122, endPoint y: 152, distance: 115.2
click at [1122, 152] on div "ד״ר [PERSON_NAME] רשימת המתנה תיקים רפואיים אישורי הגעה היסטוריית וואטסאפ 18 מש…" at bounding box center [685, 360] width 1371 height 721
type input "[PERSON_NAME]"
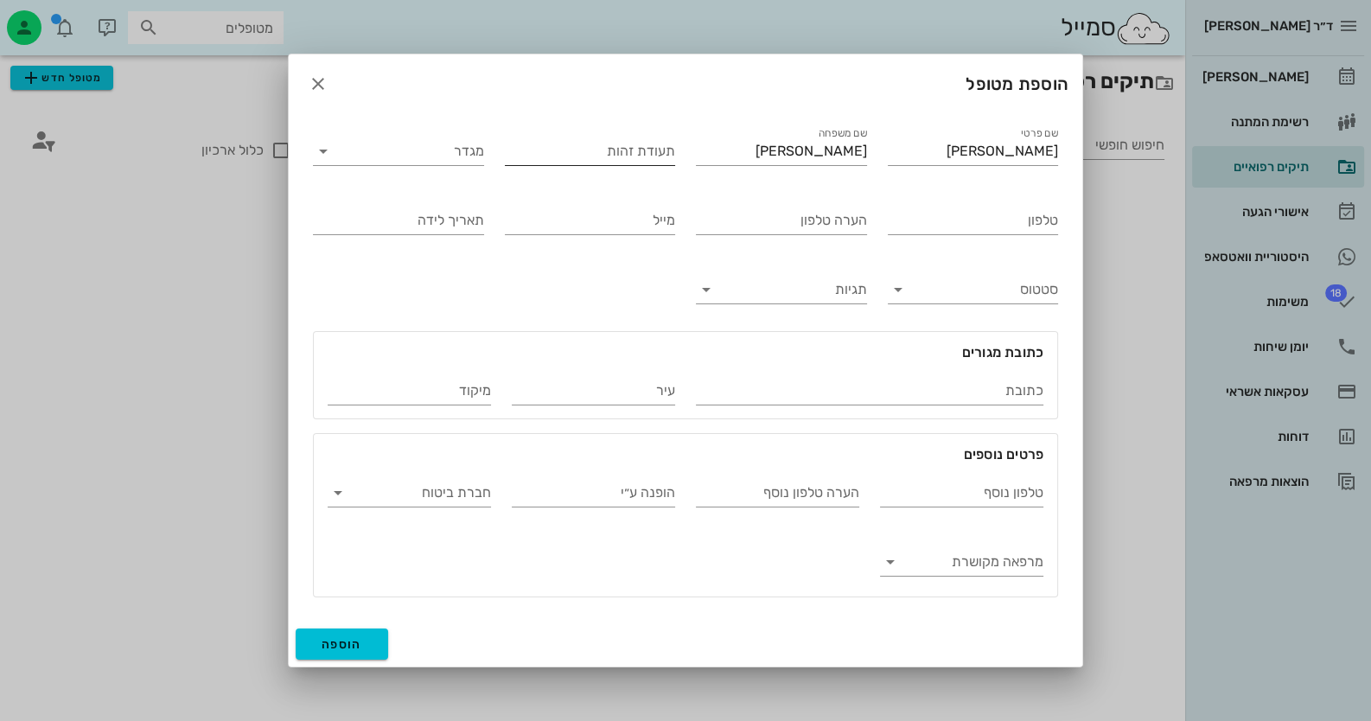
click at [581, 168] on div "תעודת זהות" at bounding box center [590, 154] width 171 height 35
click at [592, 159] on input "תעודת זהות" at bounding box center [590, 151] width 171 height 28
click at [1011, 228] on input "טלפון" at bounding box center [973, 221] width 171 height 28
paste input "0548441621"
type input "0548441621"
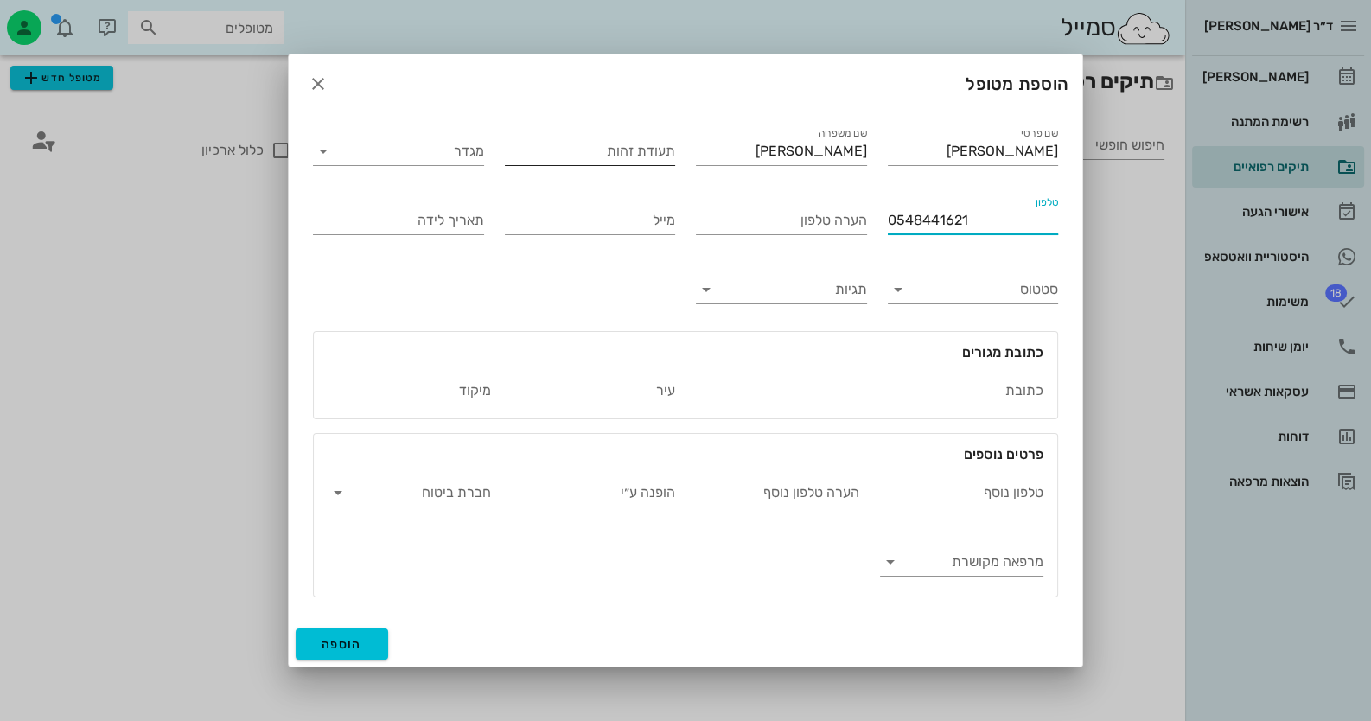
click at [634, 149] on input "תעודת זהות" at bounding box center [590, 151] width 171 height 28
click at [664, 163] on input "תעודת זהות" at bounding box center [590, 151] width 171 height 28
drag, startPoint x: 650, startPoint y: 149, endPoint x: 714, endPoint y: 150, distance: 64.0
click at [714, 150] on div "שם פרטי [PERSON_NAME] שם משפחה [PERSON_NAME] תעודת זהות 44 מגדר טלפון 054844162…" at bounding box center [686, 360] width 766 height 494
type input "218183200"
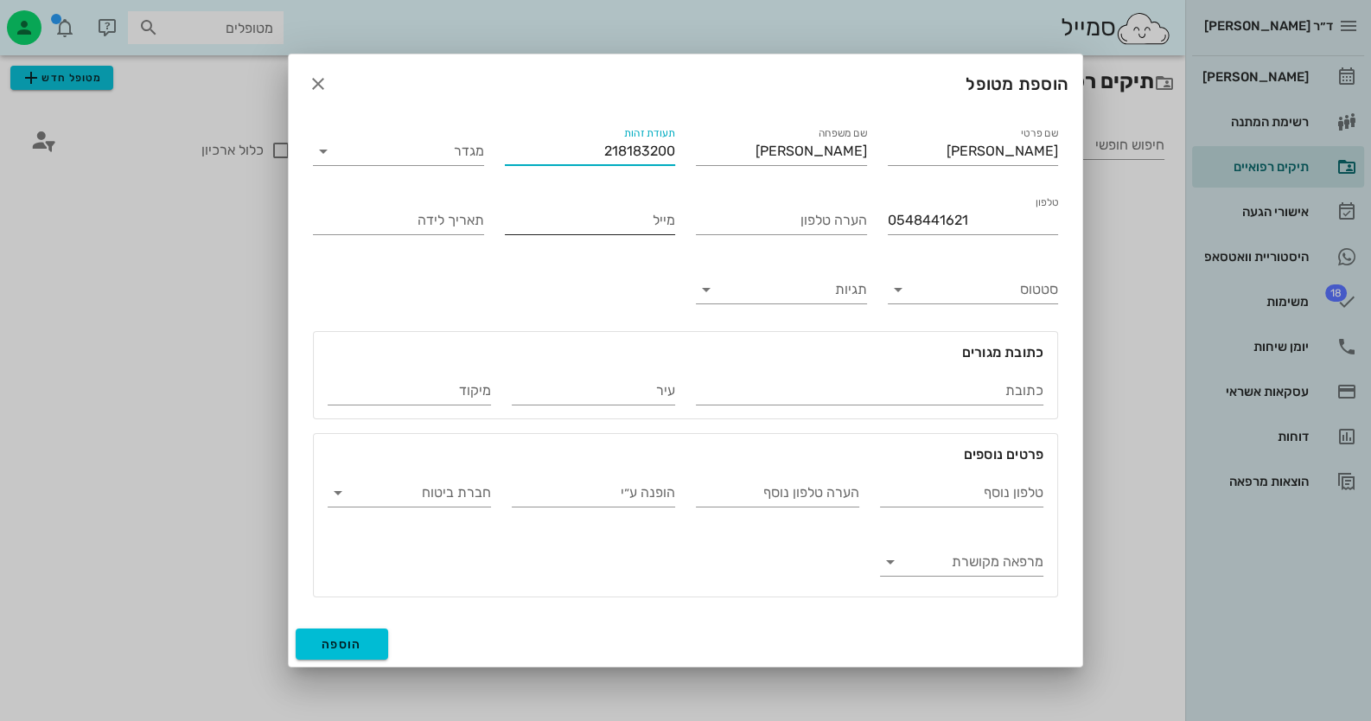
click at [634, 229] on input "מייל" at bounding box center [590, 221] width 171 height 28
type input "[EMAIL_ADDRESS][DOMAIN_NAME]"
click at [357, 648] on span "הוספה" at bounding box center [342, 644] width 41 height 15
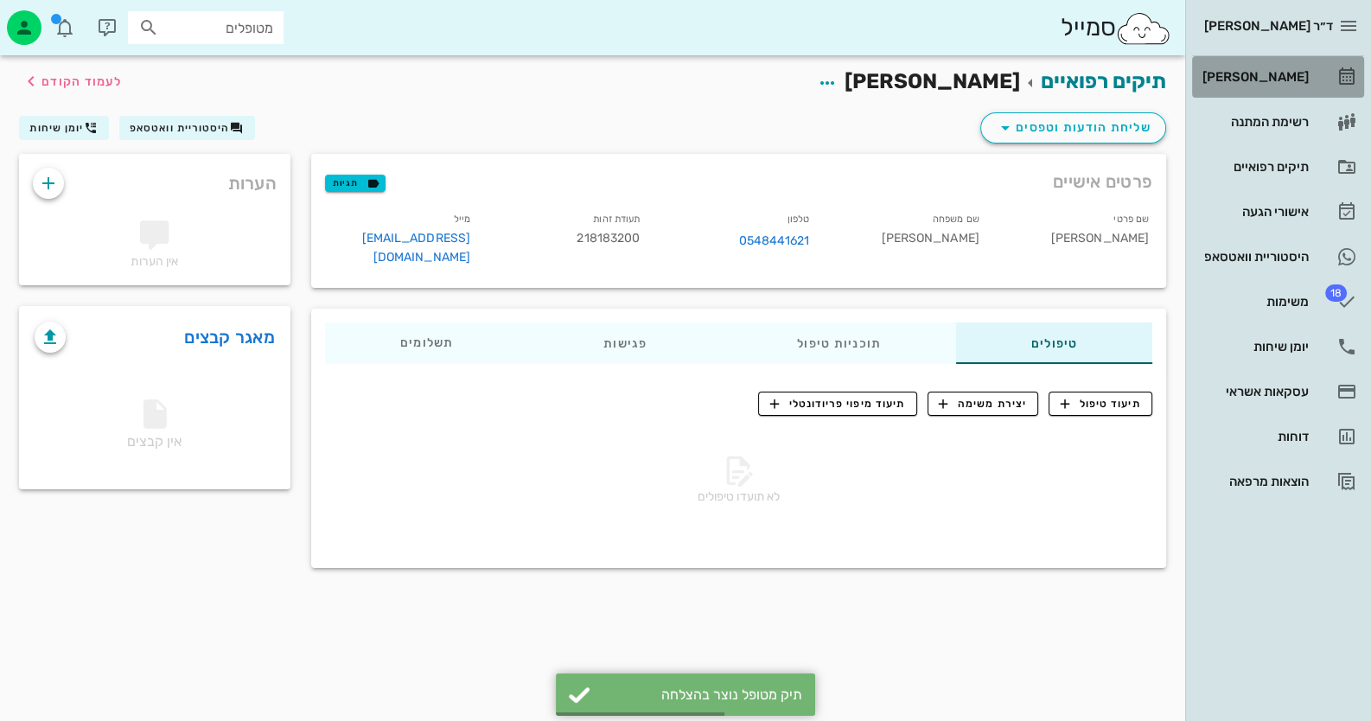
click at [1335, 61] on link "[PERSON_NAME]" at bounding box center [1278, 76] width 172 height 41
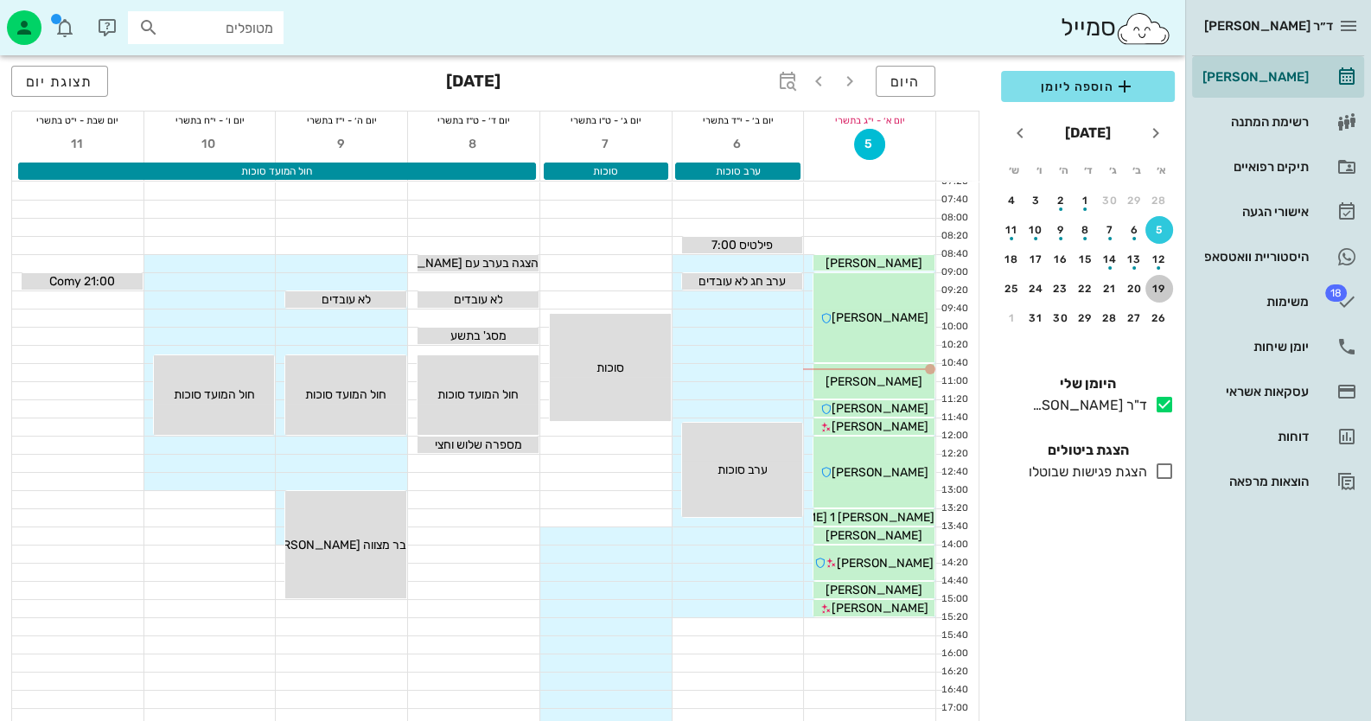
click at [1171, 287] on div "19" at bounding box center [1159, 289] width 28 height 12
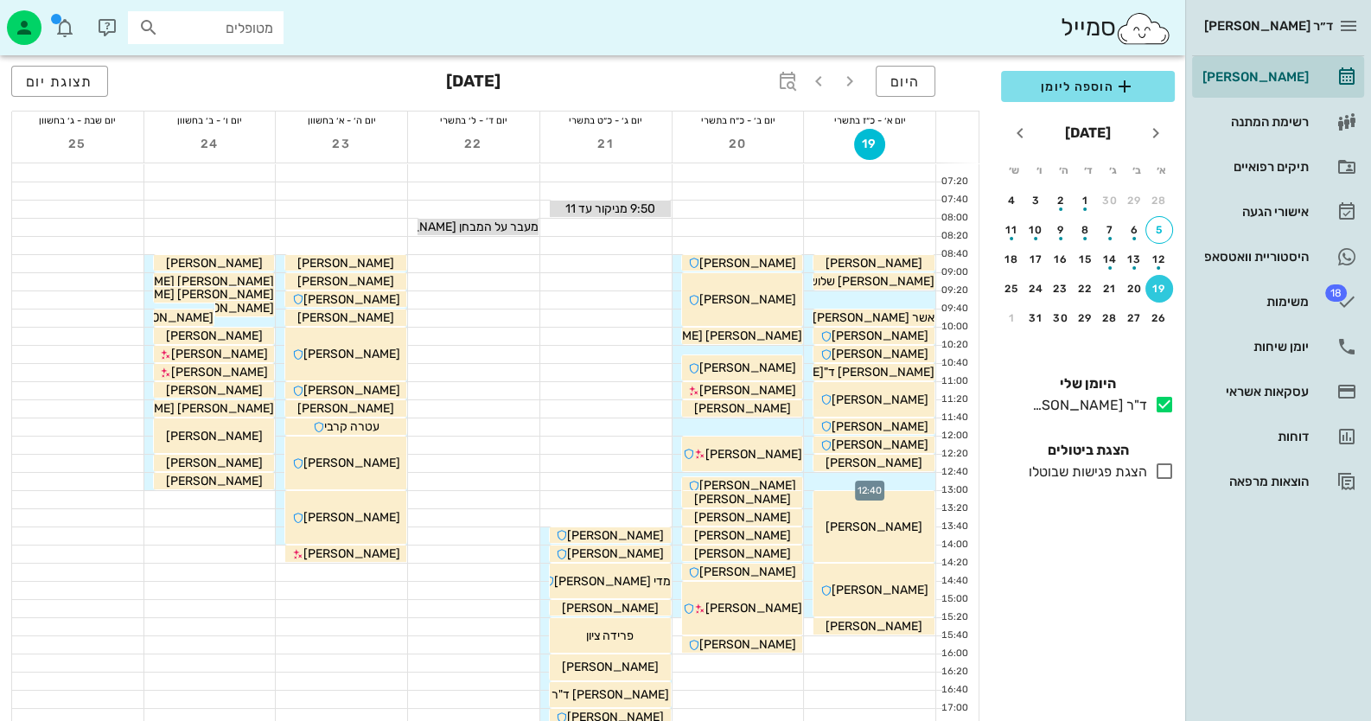
click at [920, 476] on div at bounding box center [869, 481] width 131 height 17
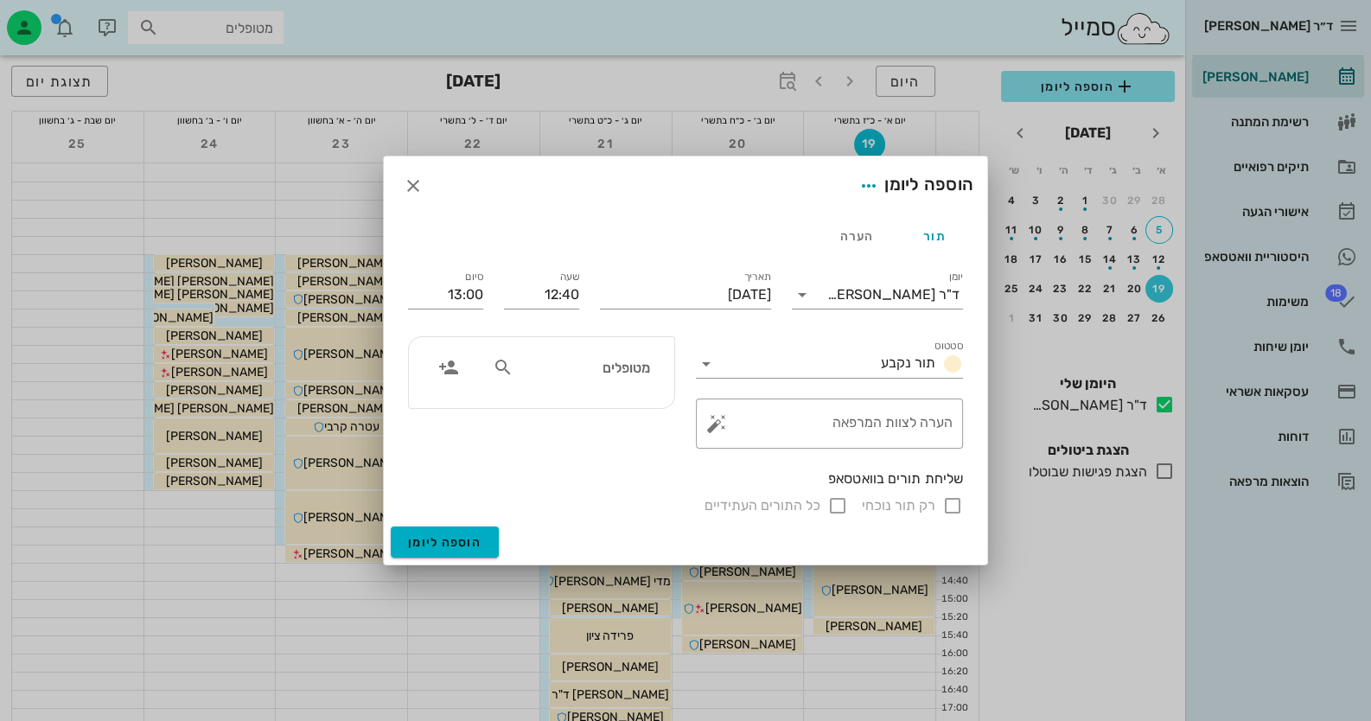
click at [622, 381] on div "מטופלים" at bounding box center [571, 367] width 178 height 33
type input "d"
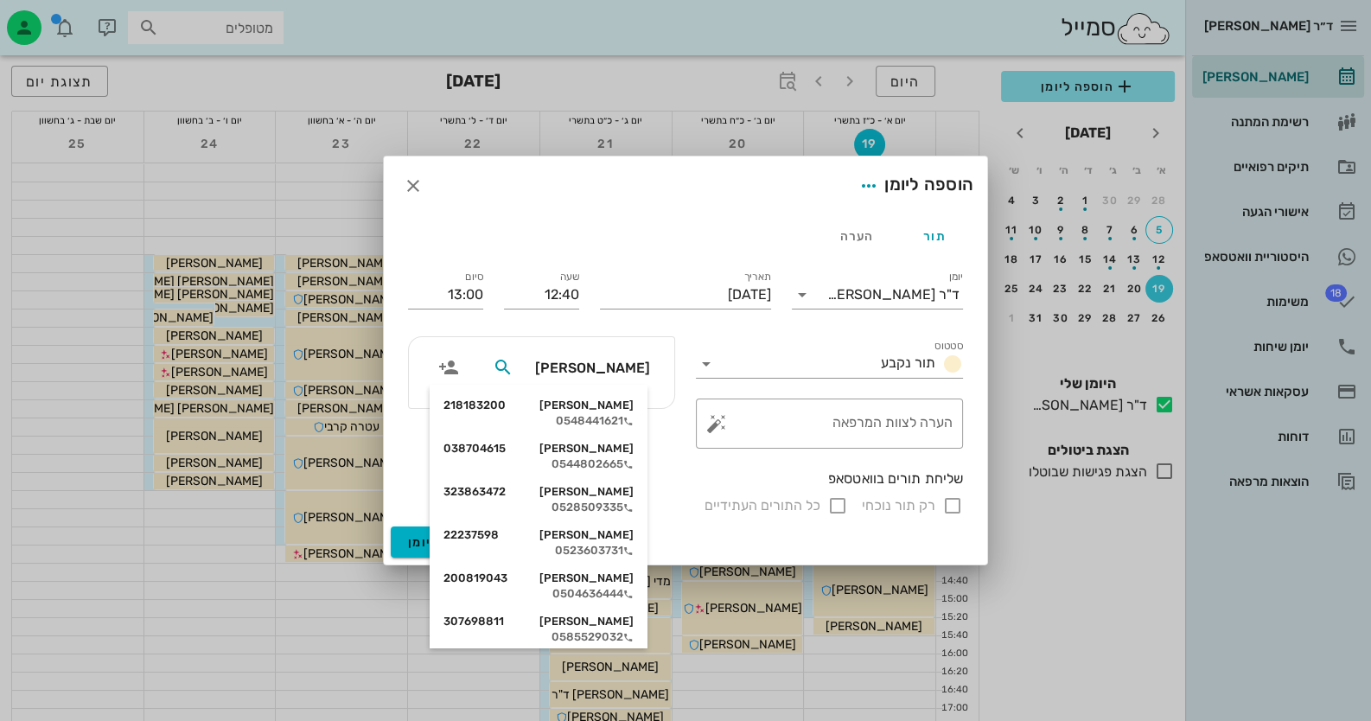
type input "[PERSON_NAME]"
click at [617, 404] on div "[PERSON_NAME] 218183200" at bounding box center [538, 405] width 190 height 14
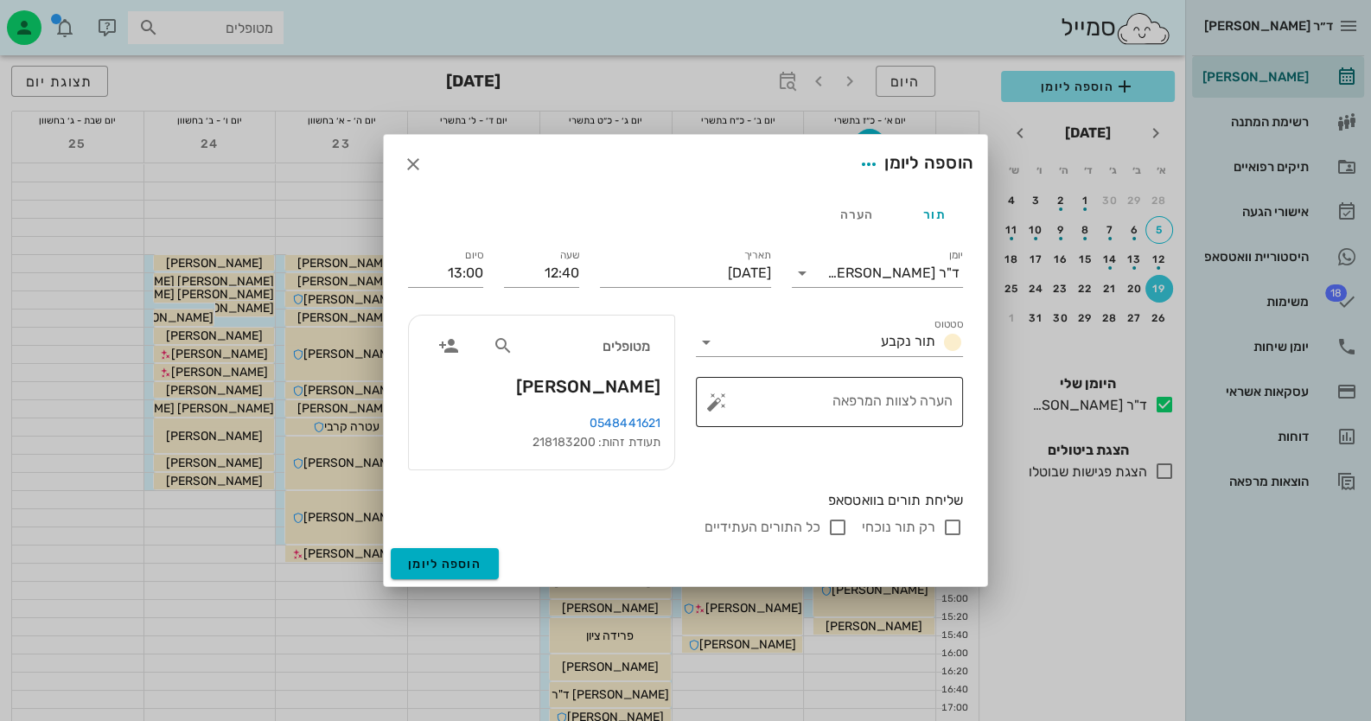
click at [711, 402] on button "button" at bounding box center [716, 402] width 21 height 21
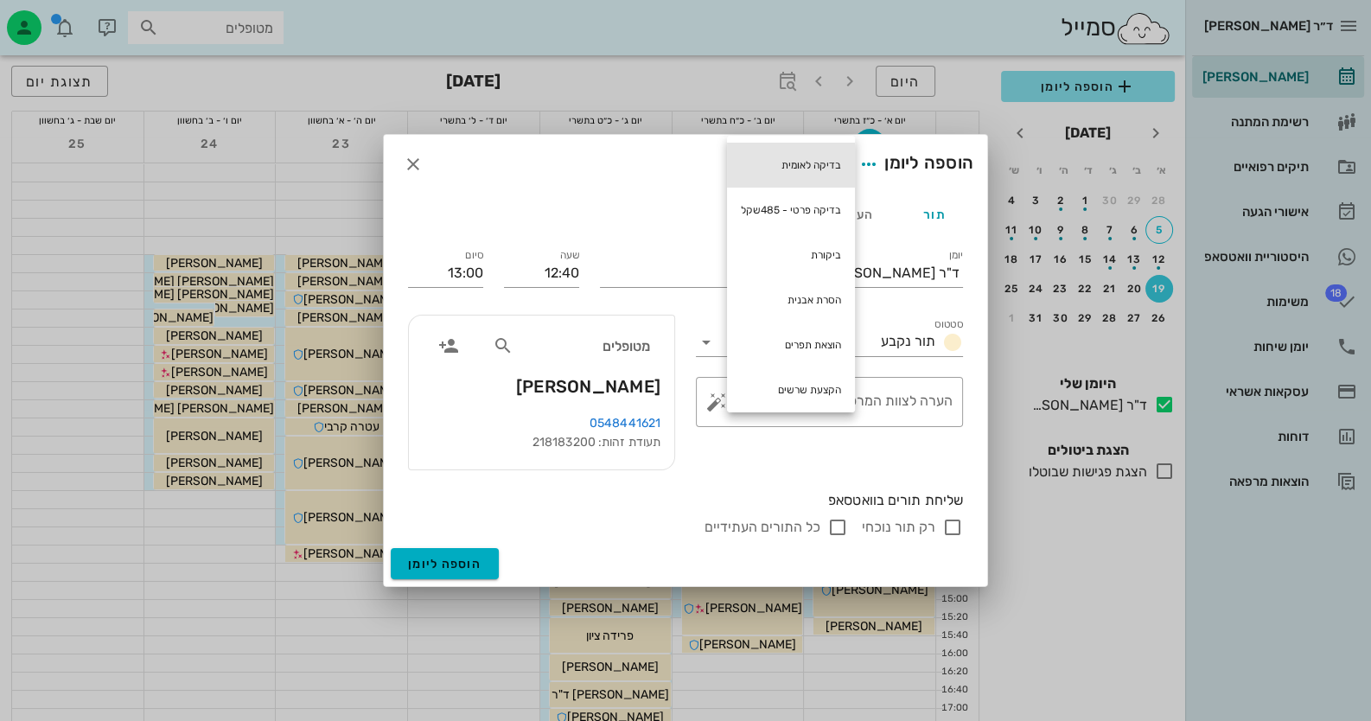
click at [790, 172] on div "בדיקה לאומית" at bounding box center [791, 165] width 128 height 45
type textarea "בדיקה לאומית"
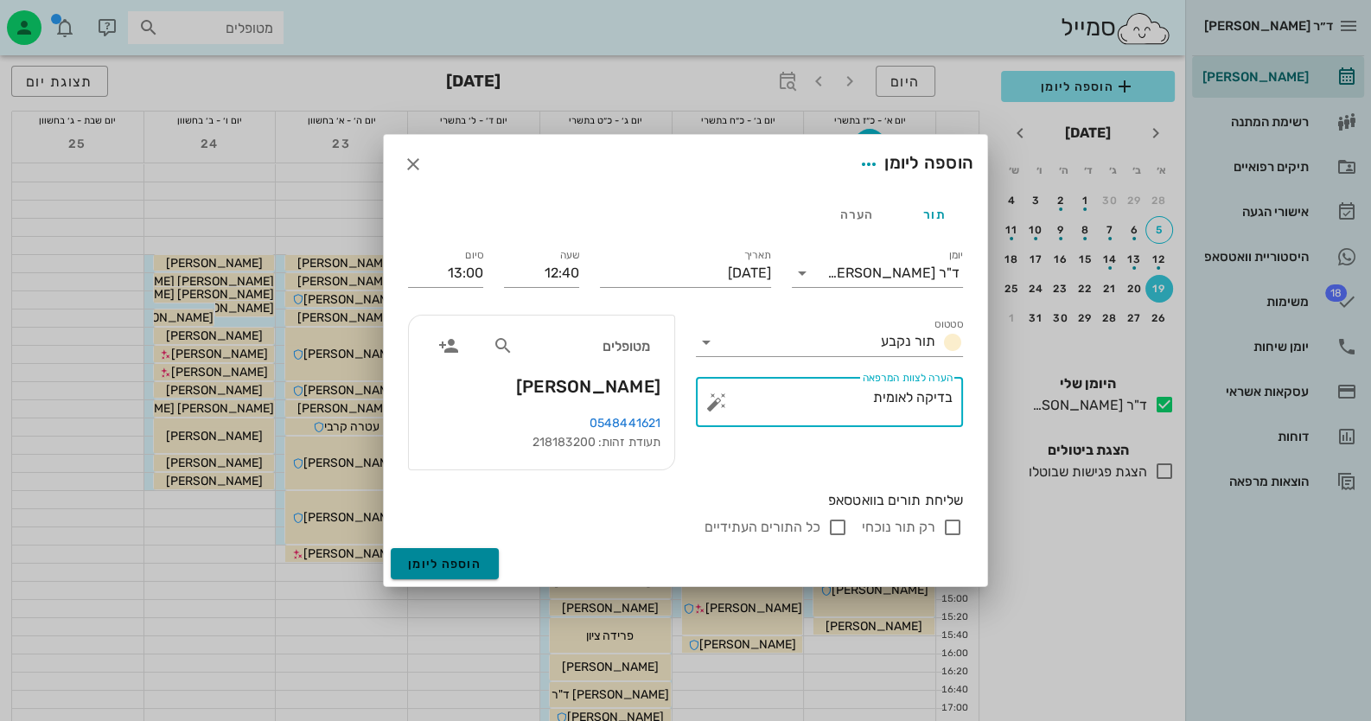
click at [477, 567] on span "הוספה ליומן" at bounding box center [444, 564] width 73 height 15
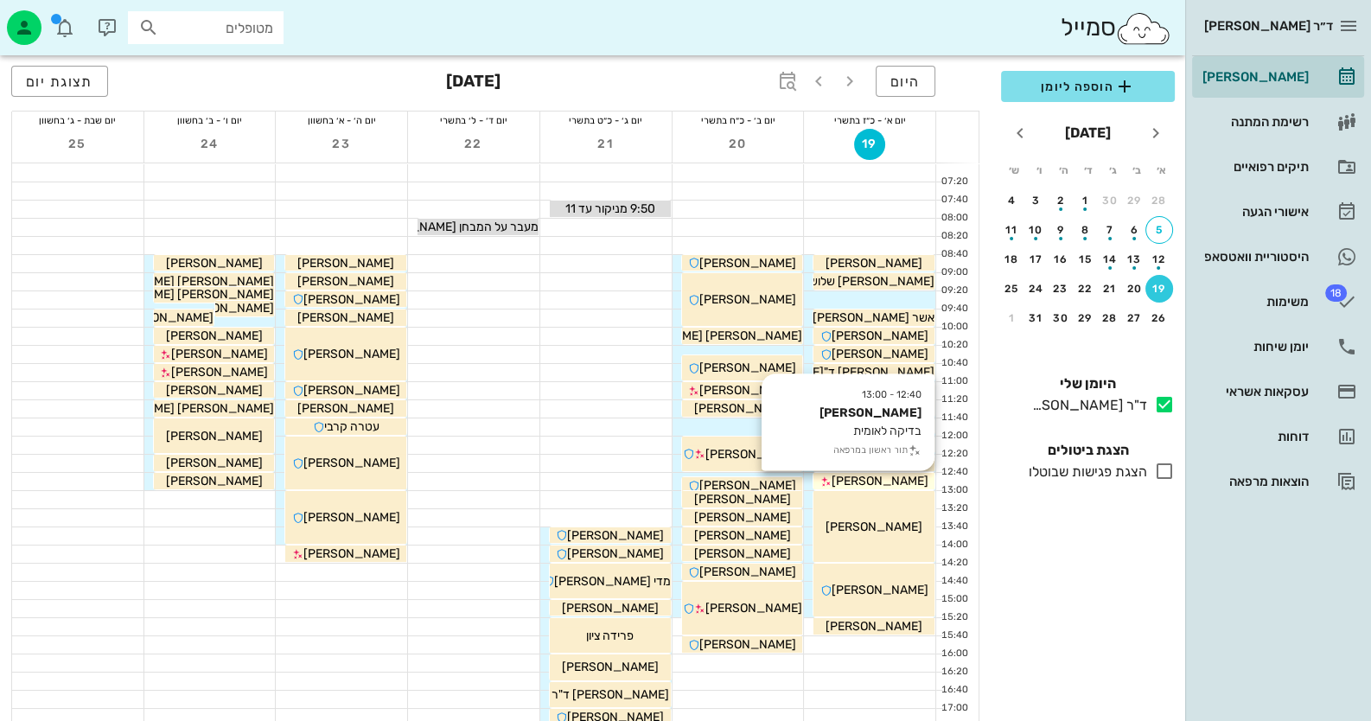
click at [922, 483] on div "[PERSON_NAME]" at bounding box center [873, 481] width 121 height 18
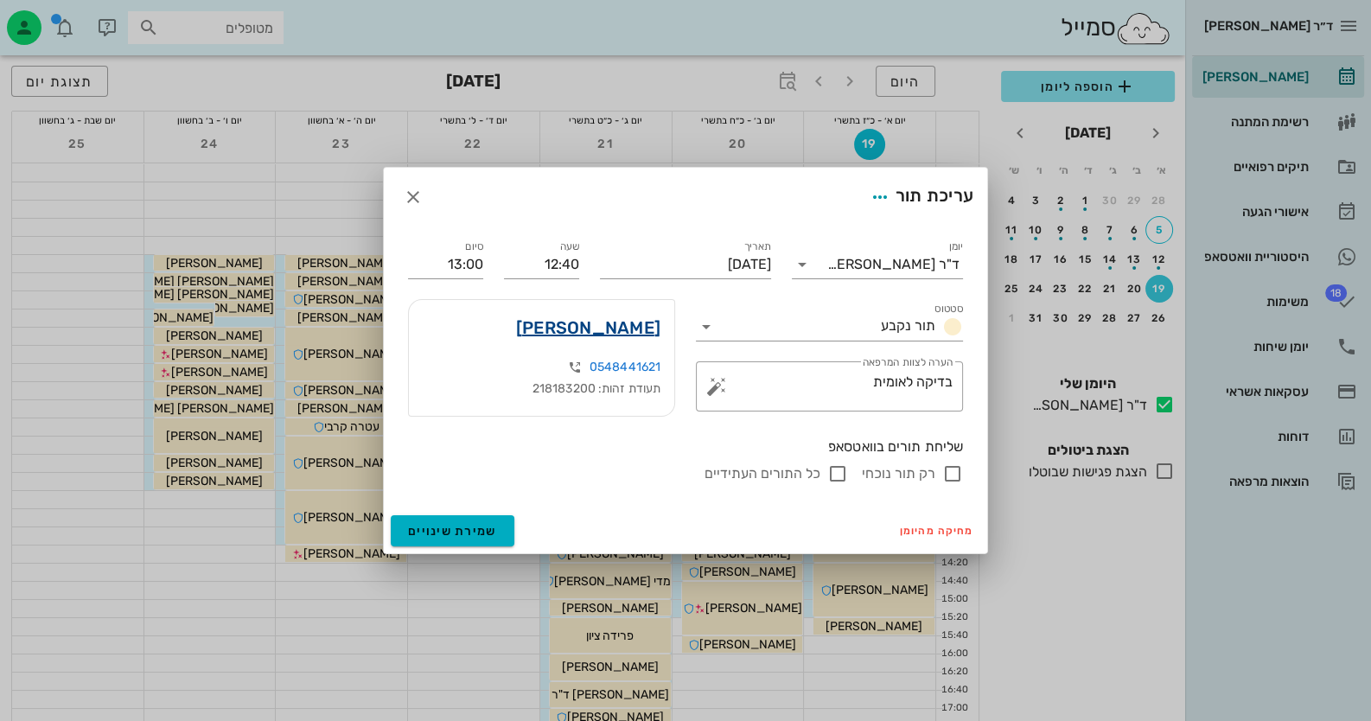
click at [628, 333] on link "[PERSON_NAME]" at bounding box center [588, 328] width 144 height 28
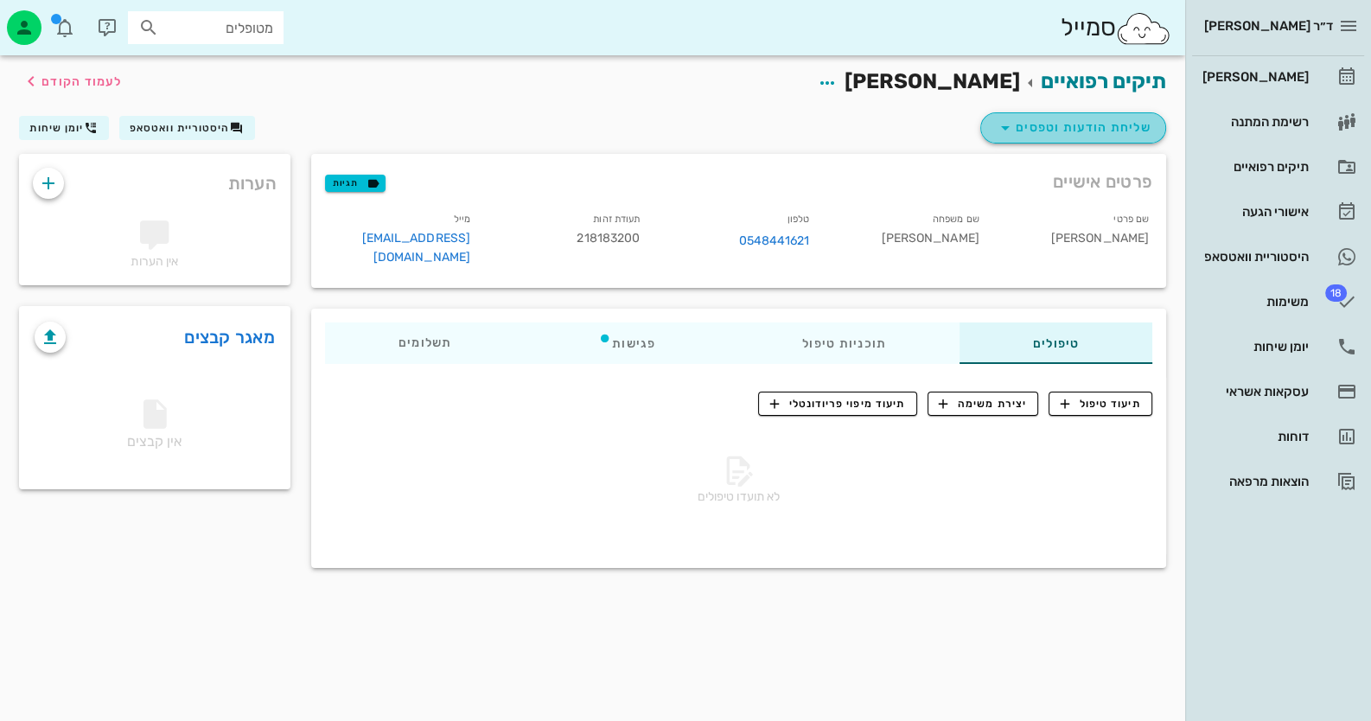
click at [1097, 136] on span "שליחת הודעות וטפסים" at bounding box center [1073, 128] width 156 height 21
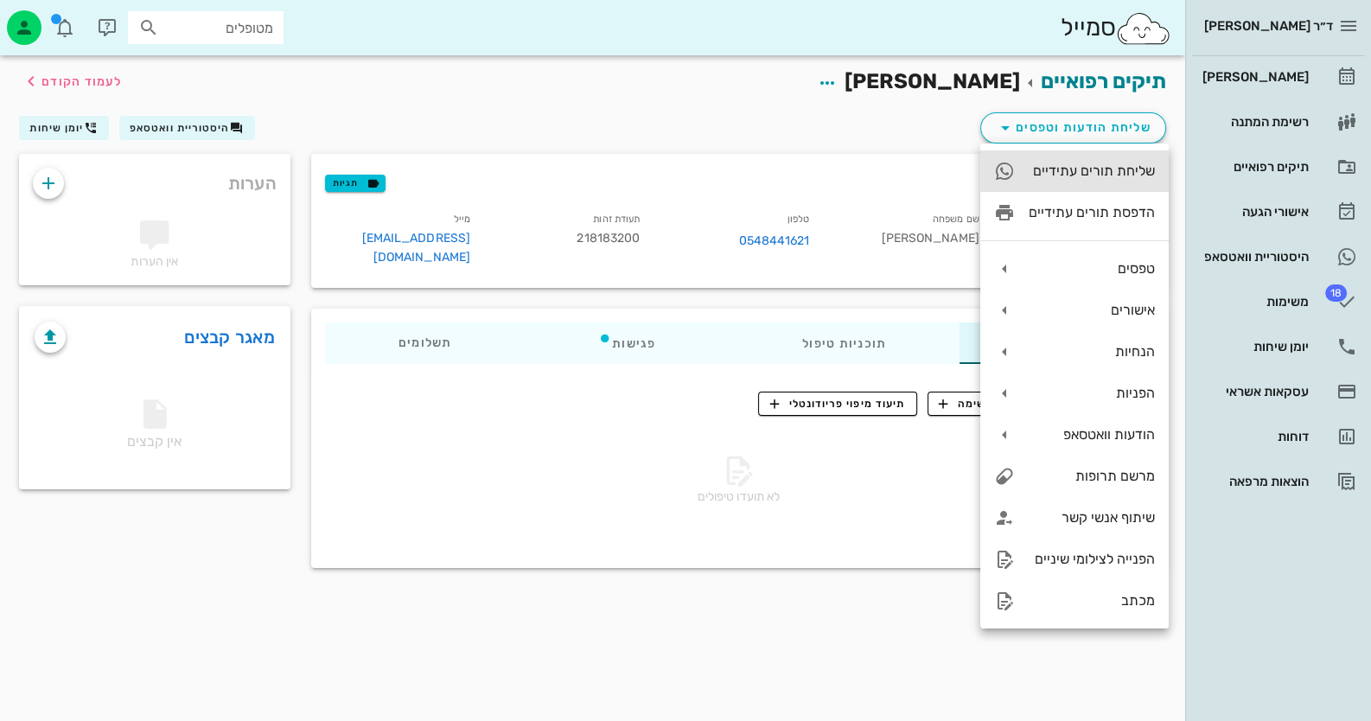
click at [1125, 176] on div "שליחת תורים עתידיים" at bounding box center [1092, 171] width 126 height 16
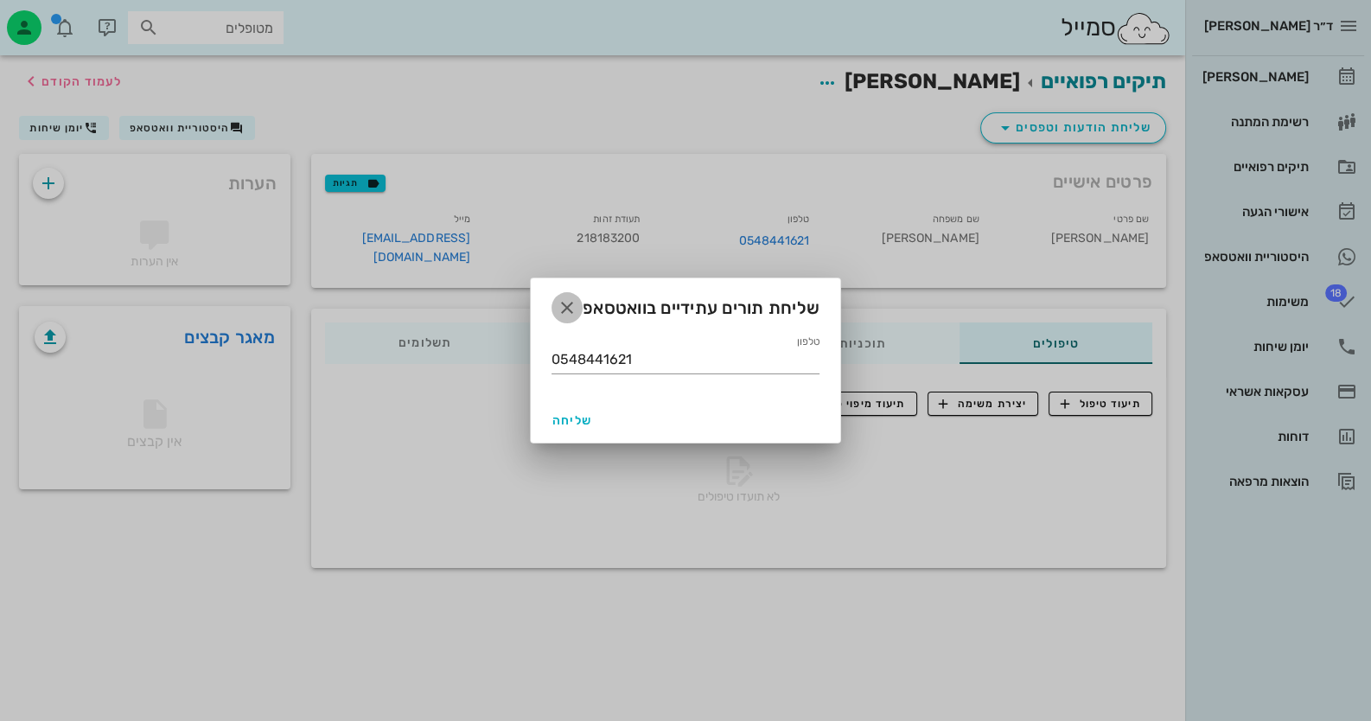
click at [571, 307] on icon "button" at bounding box center [567, 307] width 21 height 21
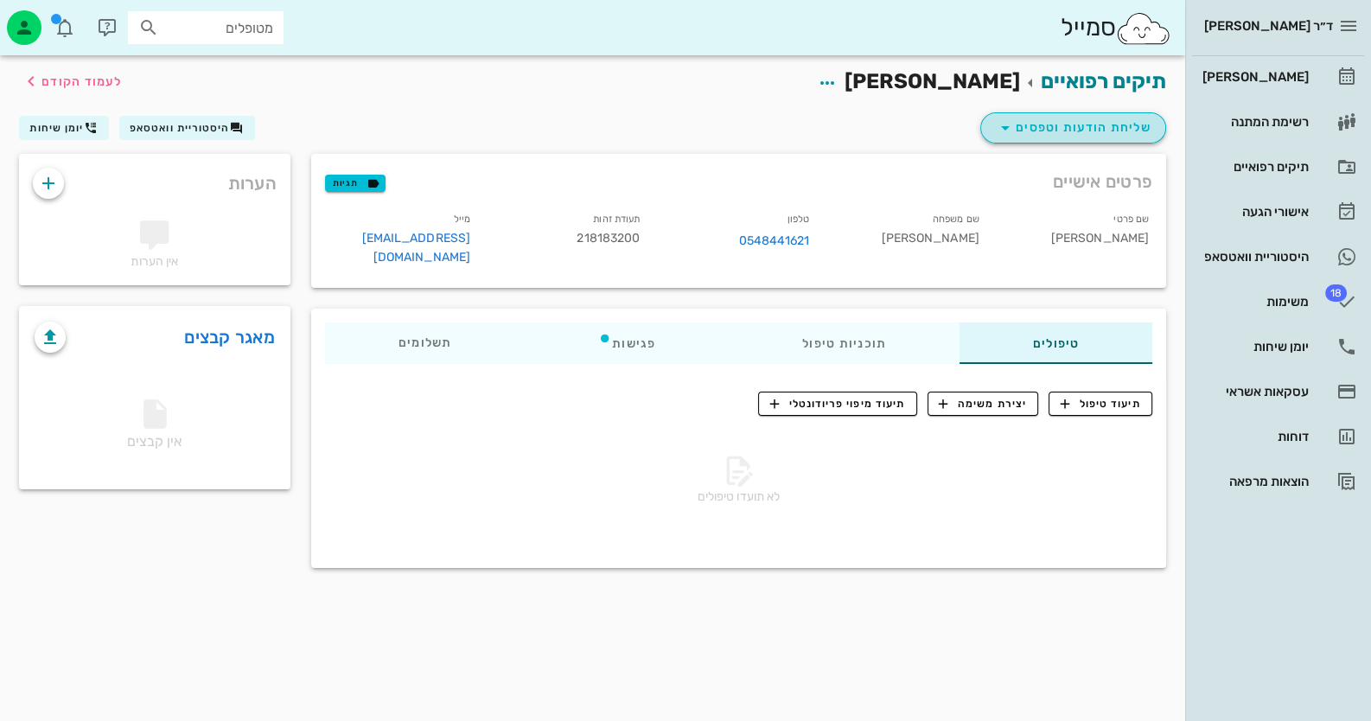
click at [1022, 124] on span "שליחת הודעות וטפסים" at bounding box center [1073, 128] width 156 height 21
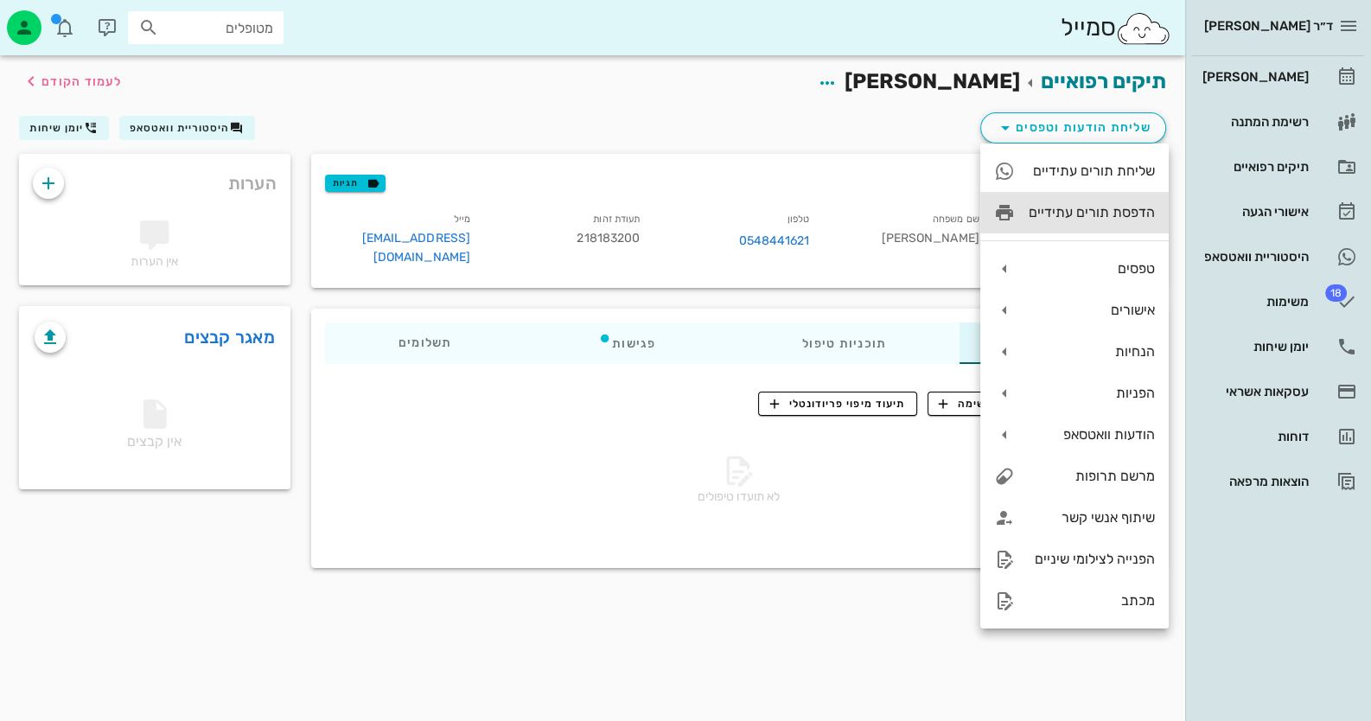
click at [1100, 220] on div "הדפסת תורים עתידיים" at bounding box center [1092, 212] width 126 height 16
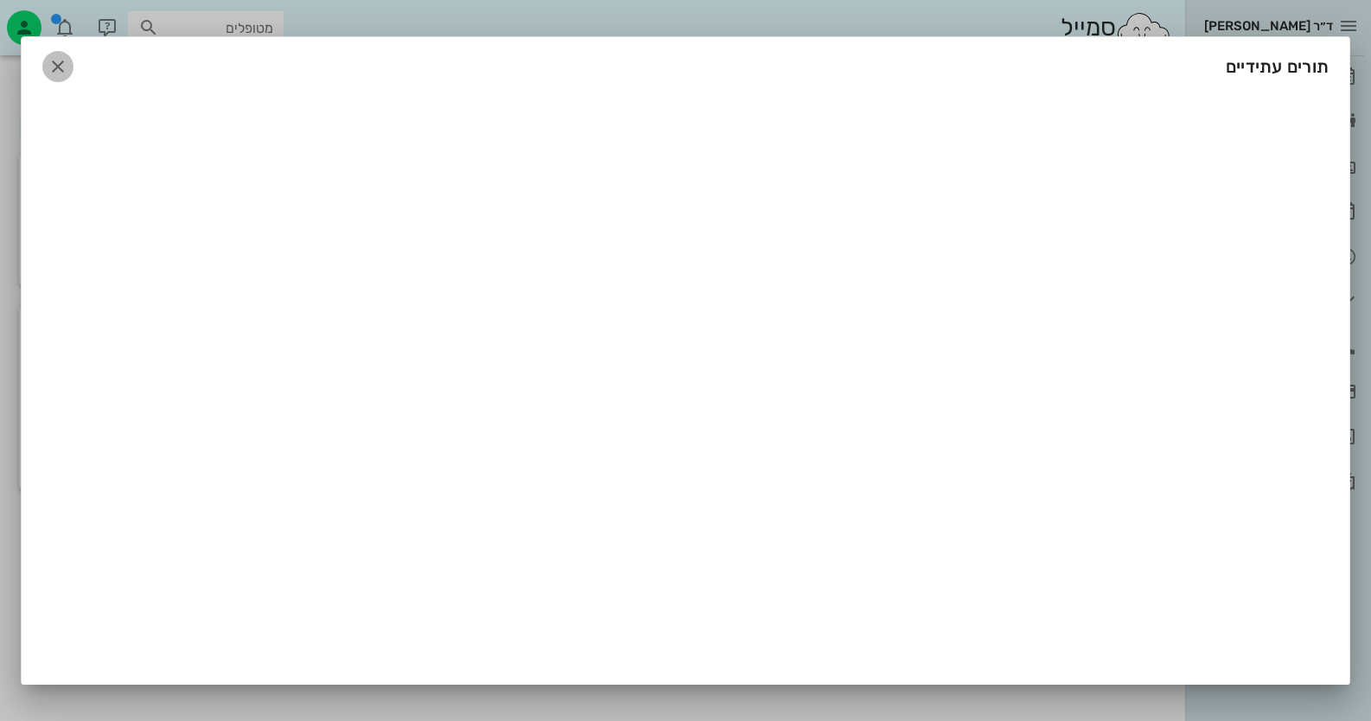
click at [56, 69] on icon "button" at bounding box center [58, 66] width 21 height 21
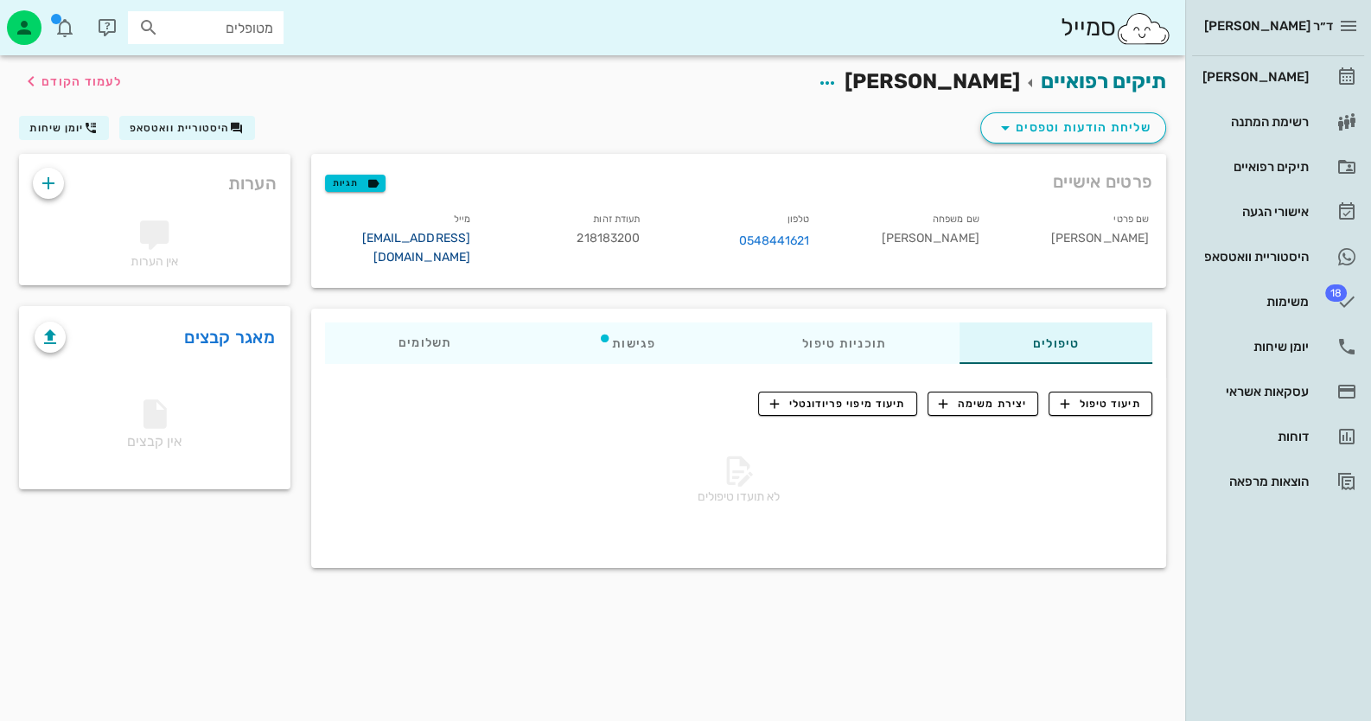
click at [445, 240] on link "[EMAIL_ADDRESS][DOMAIN_NAME]" at bounding box center [415, 248] width 109 height 34
click at [596, 242] on span "218183200" at bounding box center [608, 238] width 63 height 15
copy span "218183200"
click at [48, 124] on span "יומן שיחות" at bounding box center [56, 128] width 54 height 12
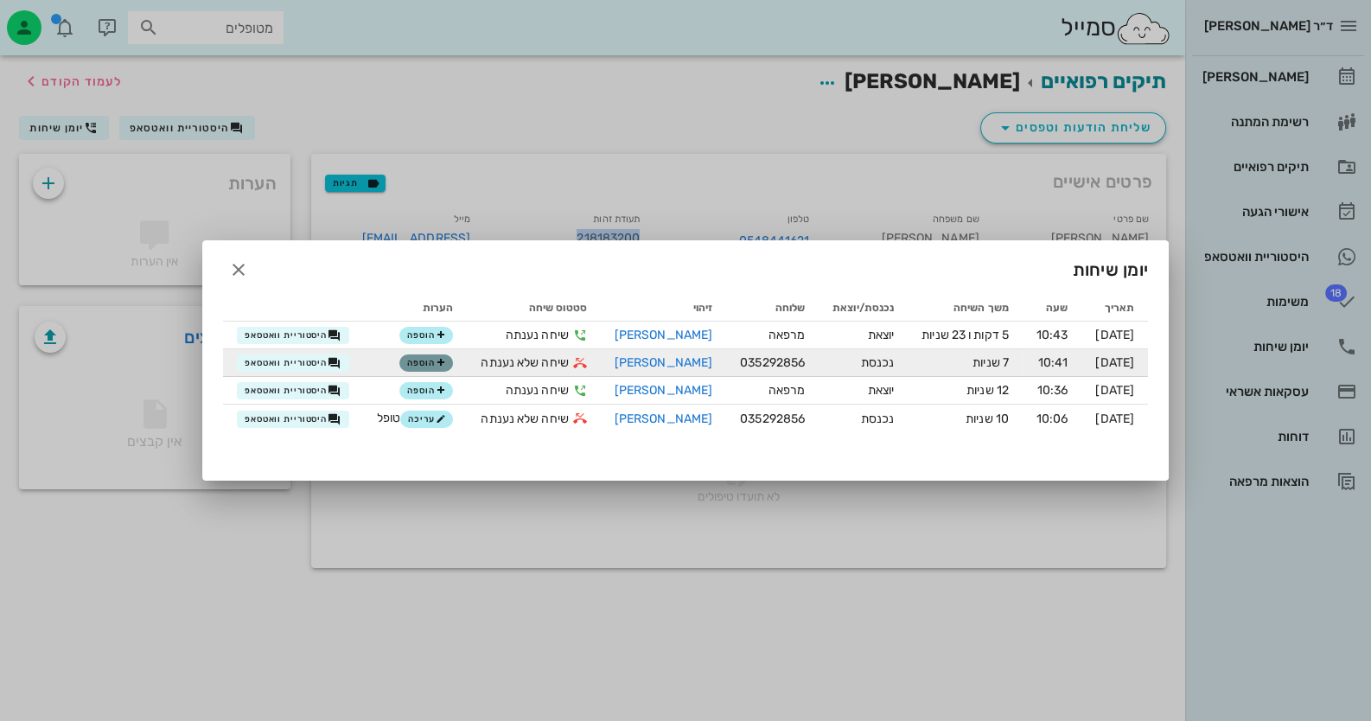
click at [415, 360] on span "הוספה" at bounding box center [426, 363] width 38 height 10
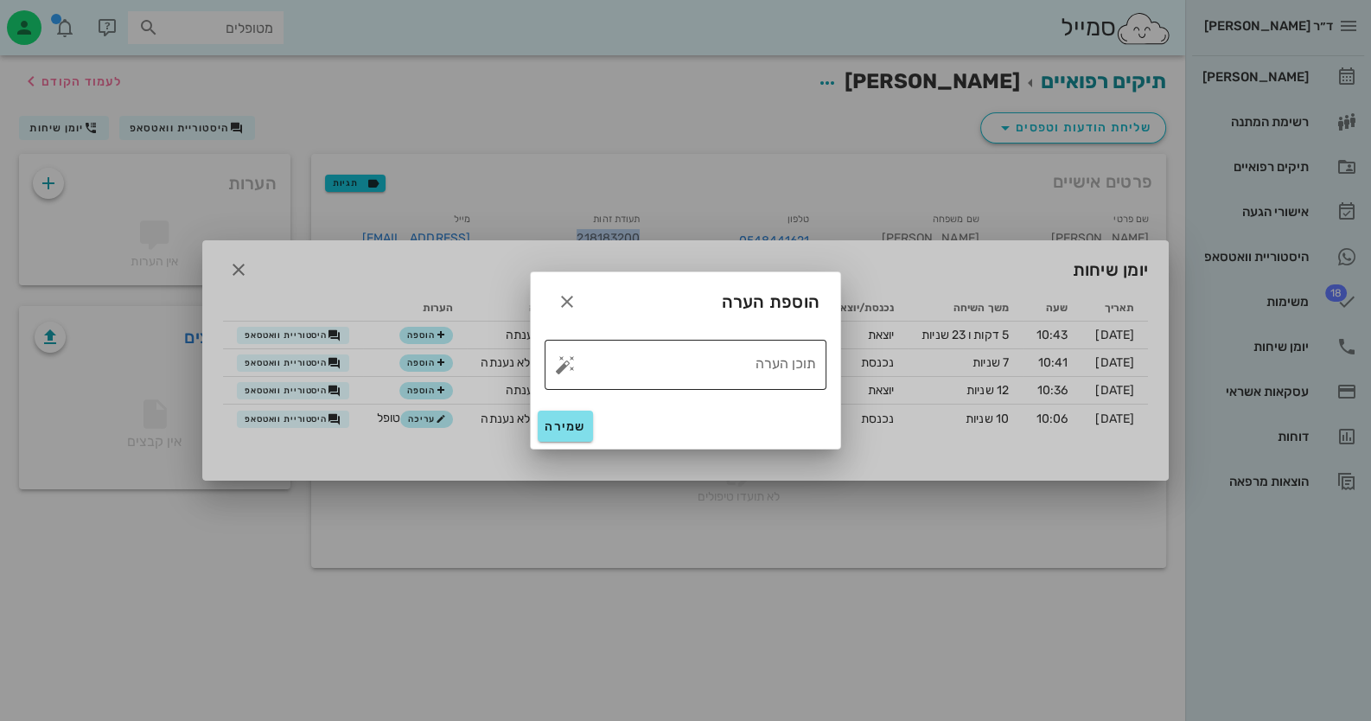
click at [568, 371] on button "button" at bounding box center [565, 364] width 21 height 21
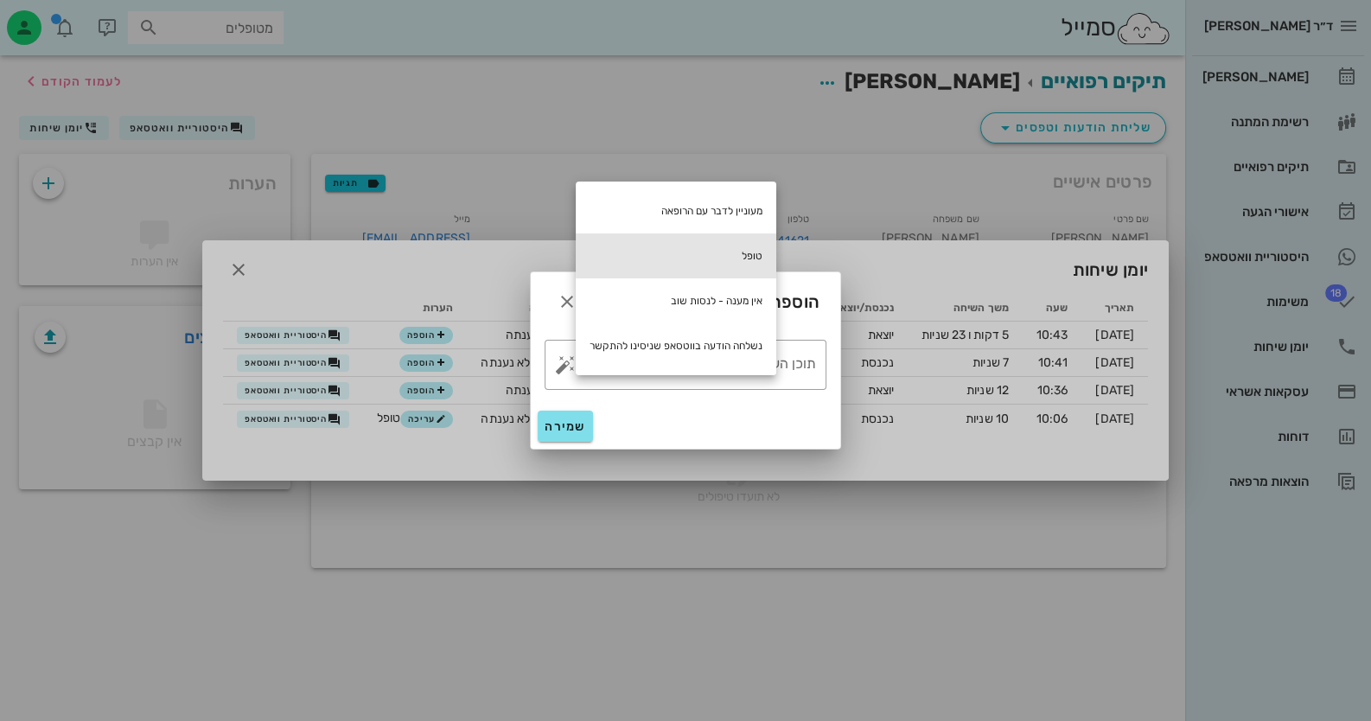
click at [709, 254] on div "טופל" at bounding box center [676, 255] width 201 height 45
type textarea "טופל"
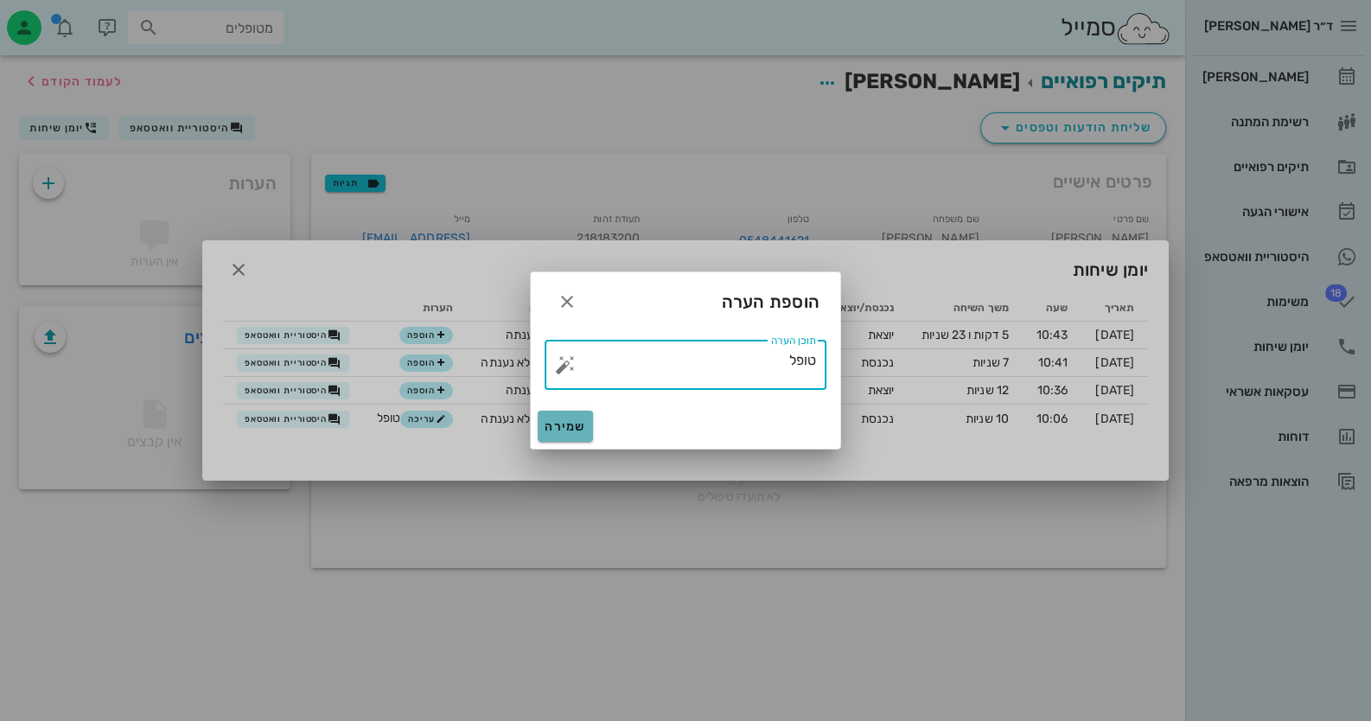
drag, startPoint x: 555, startPoint y: 423, endPoint x: 660, endPoint y: 423, distance: 104.6
click at [558, 423] on span "שמירה" at bounding box center [565, 426] width 41 height 15
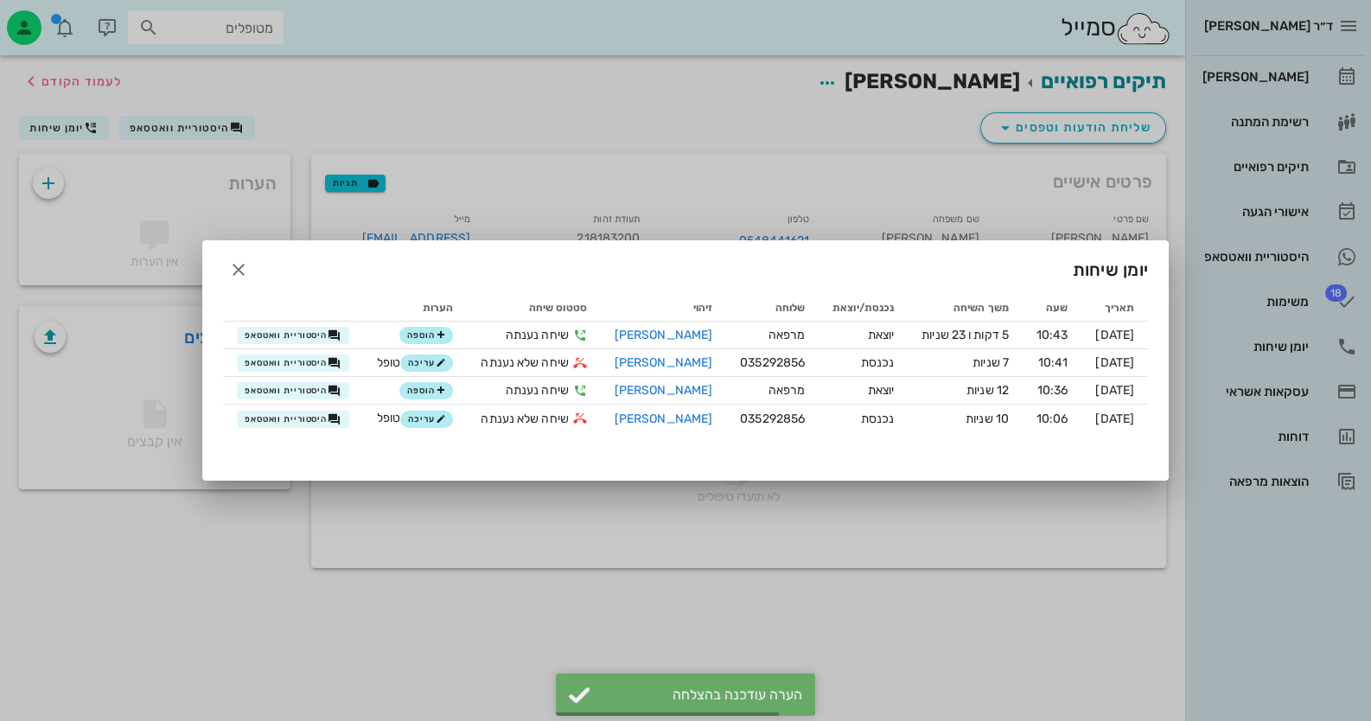
click at [1330, 345] on div at bounding box center [685, 360] width 1371 height 721
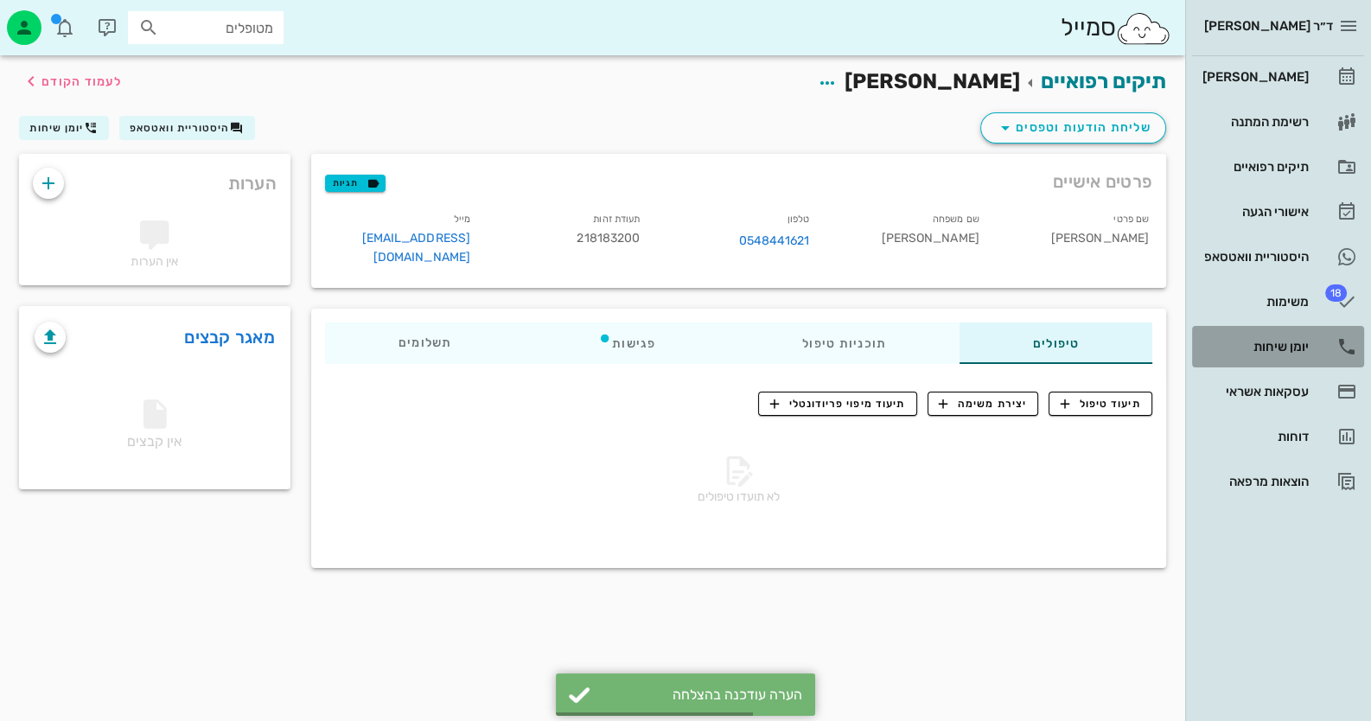
click at [1330, 345] on link "יומן שיחות" at bounding box center [1278, 346] width 172 height 41
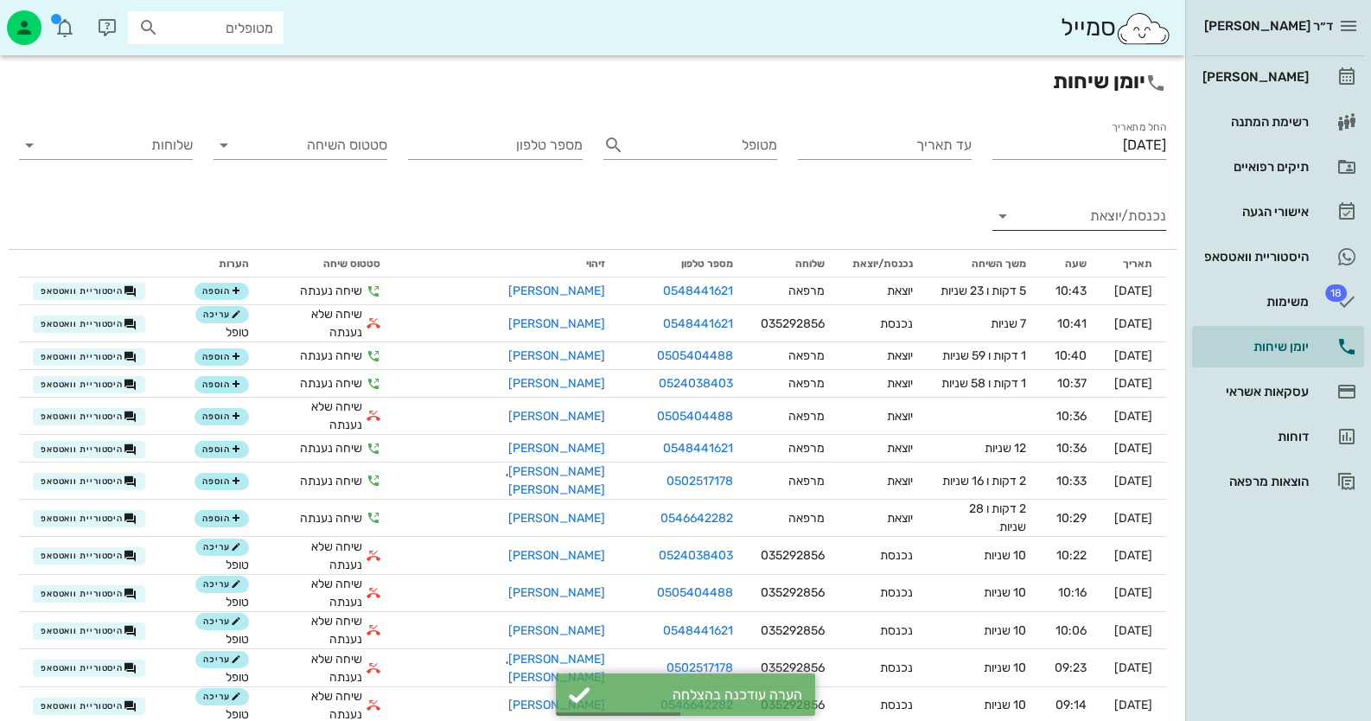
click at [1116, 219] on input "נכנסת/יוצאת" at bounding box center [1093, 216] width 146 height 28
click at [0, 0] on div "נכנסת" at bounding box center [0, 0] width 0 height 0
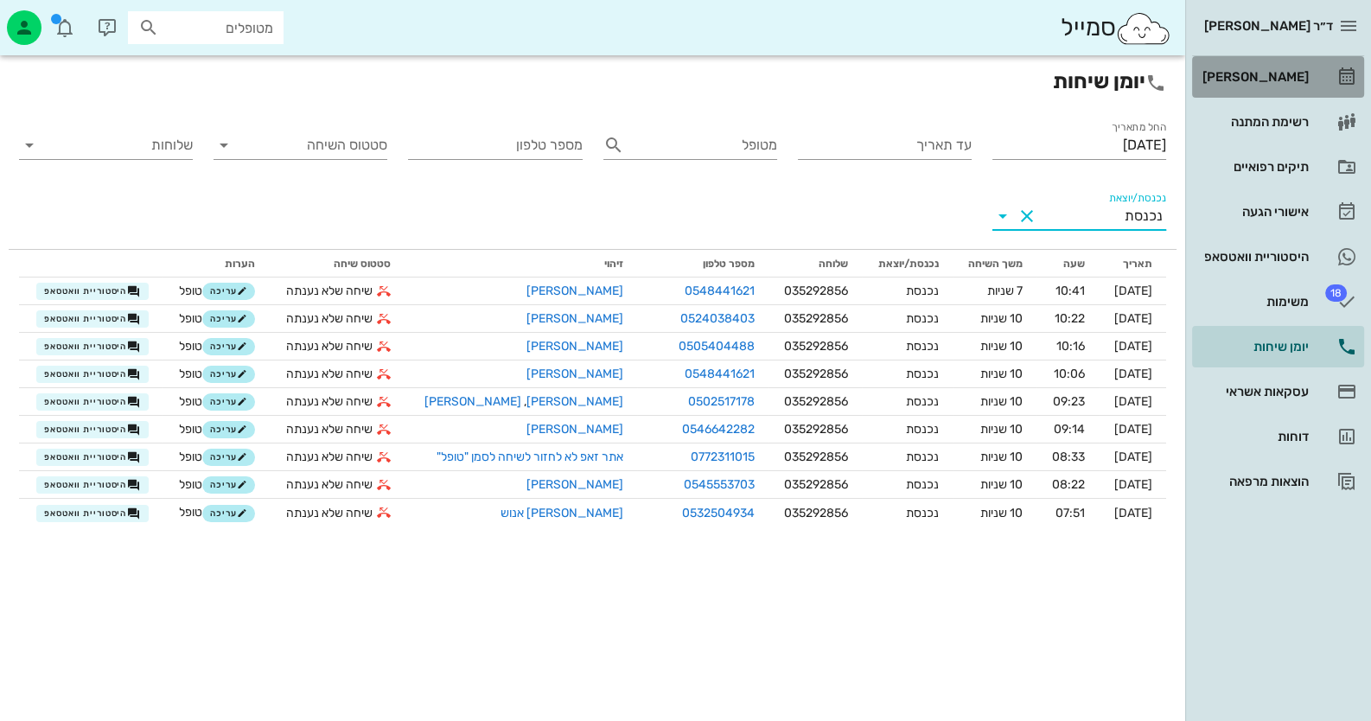
click at [1300, 81] on div "[PERSON_NAME]" at bounding box center [1254, 77] width 110 height 14
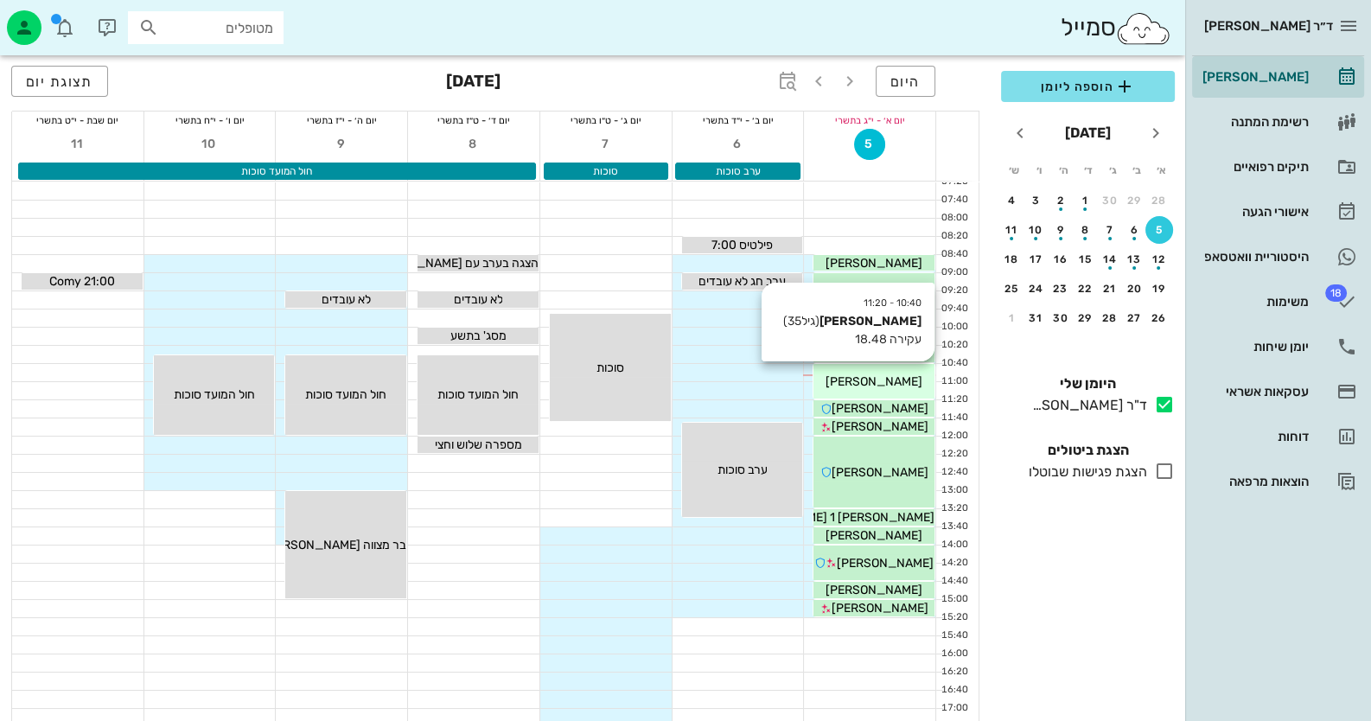
click at [902, 375] on div "[PERSON_NAME]" at bounding box center [873, 382] width 121 height 18
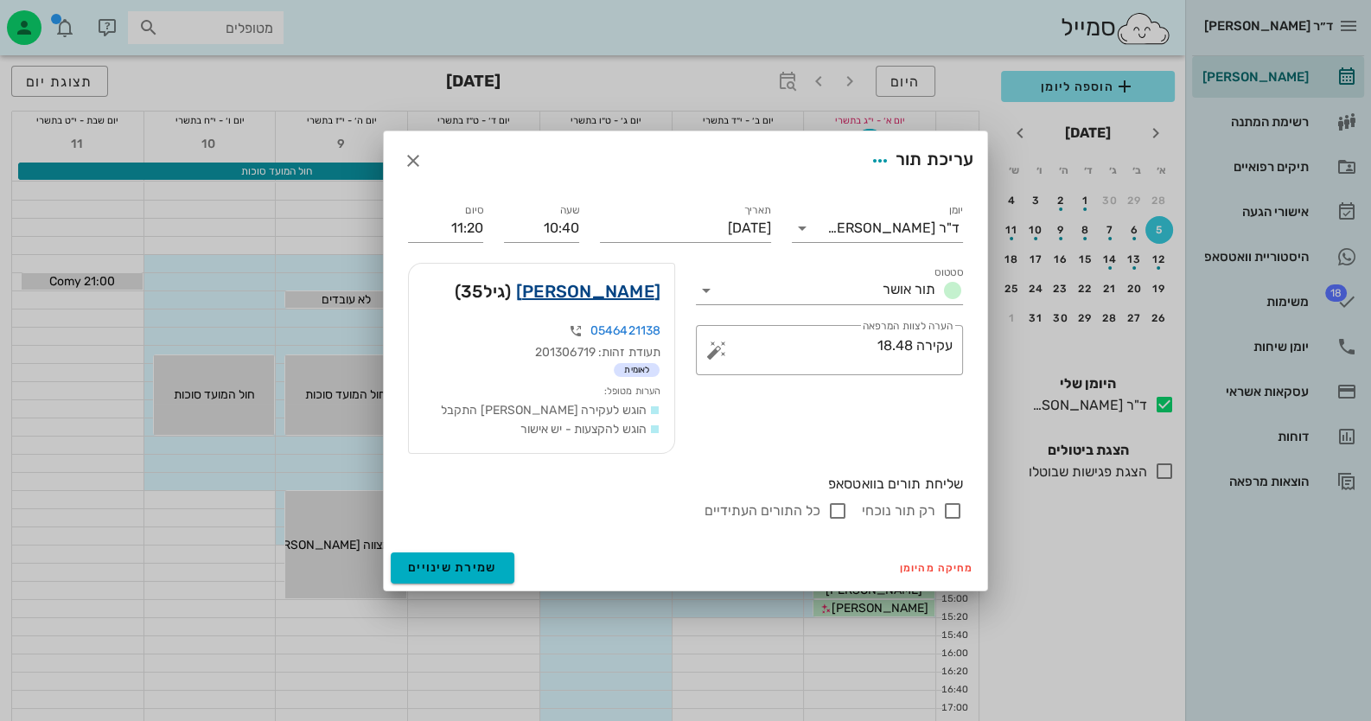
click at [644, 293] on link "[PERSON_NAME]" at bounding box center [588, 291] width 144 height 28
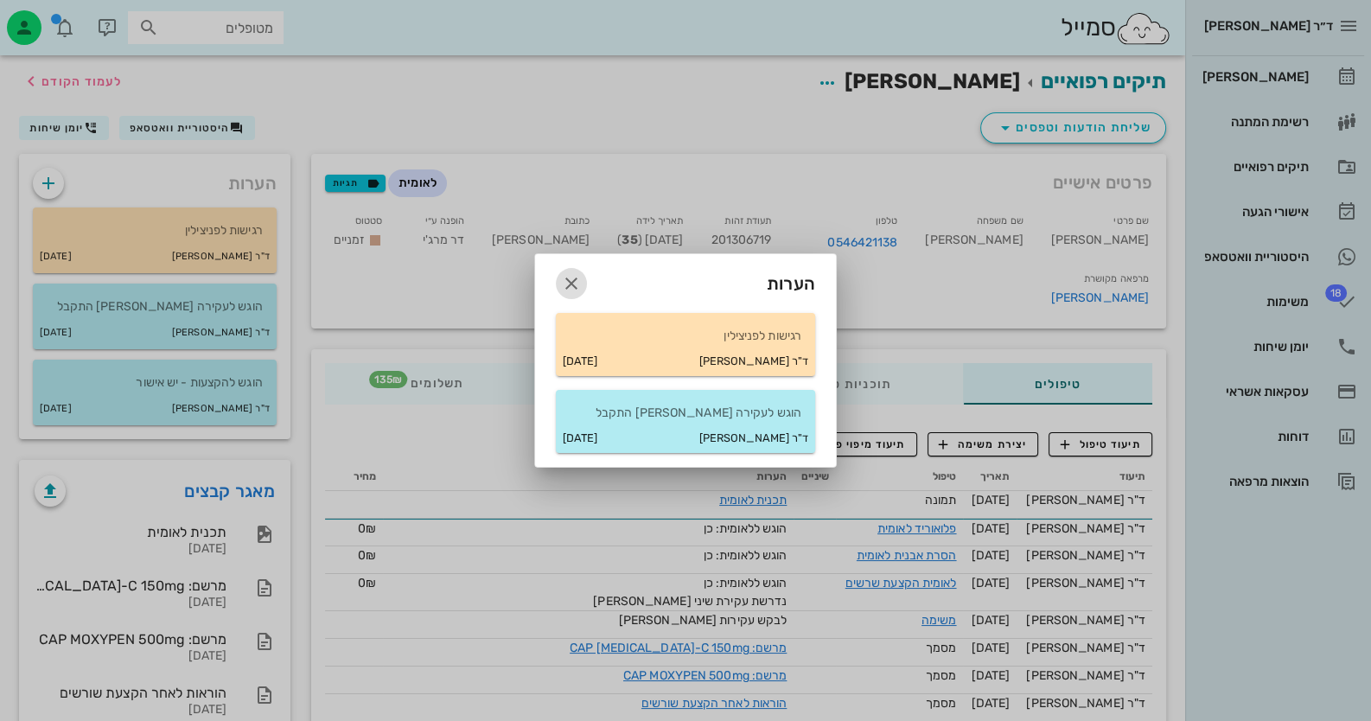
click at [572, 290] on icon "button" at bounding box center [571, 283] width 21 height 21
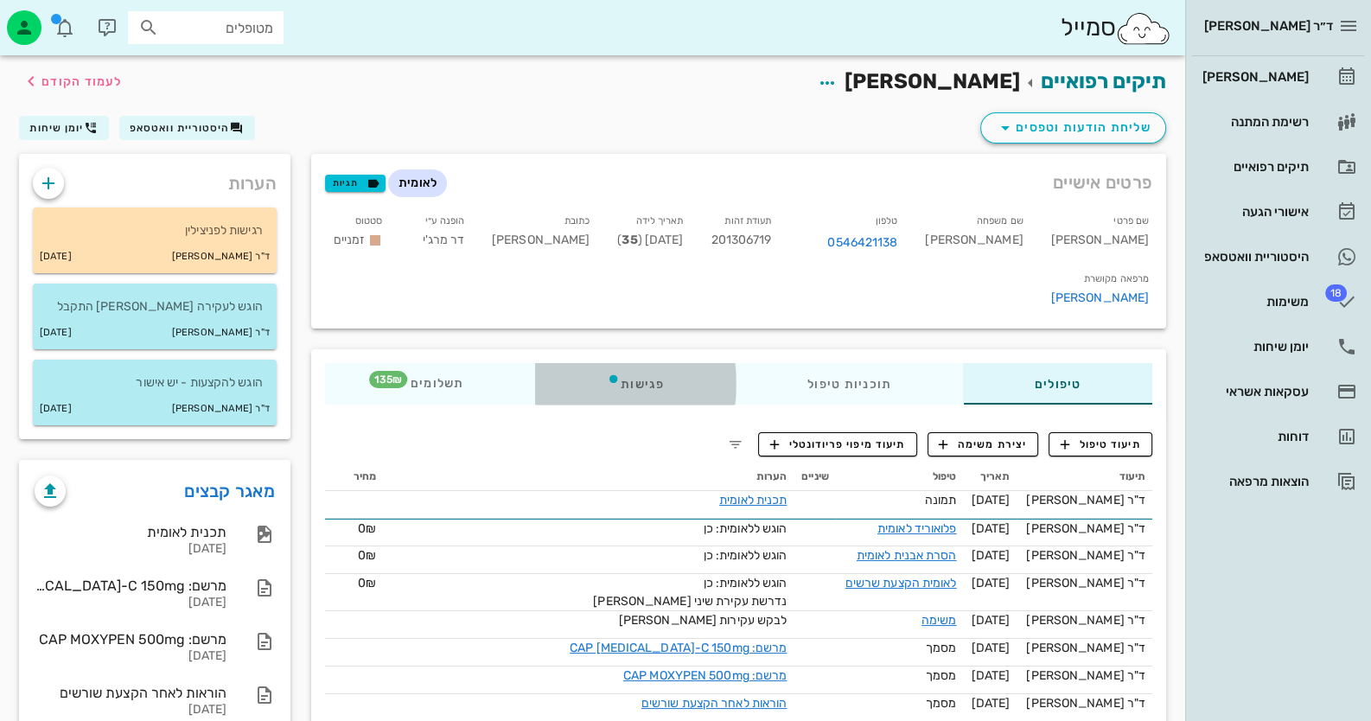
click at [640, 363] on div "פגישות" at bounding box center [635, 383] width 201 height 41
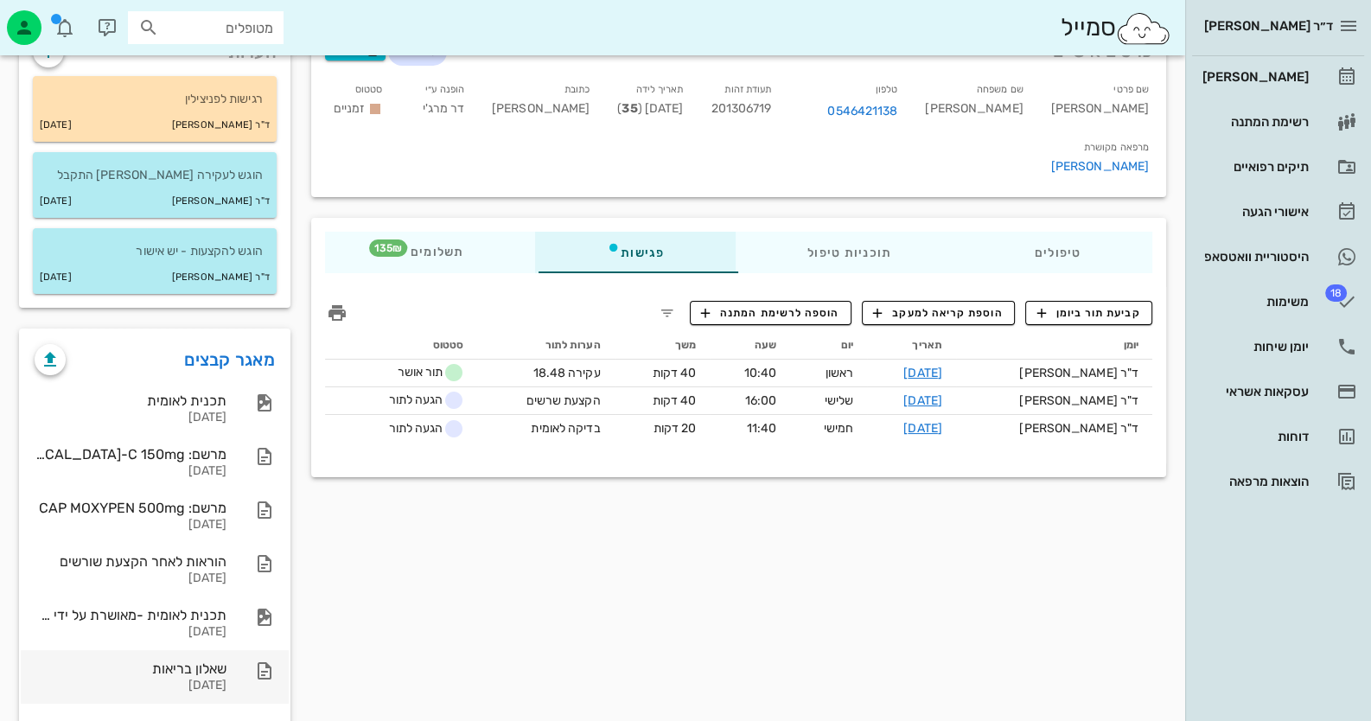
scroll to position [172, 0]
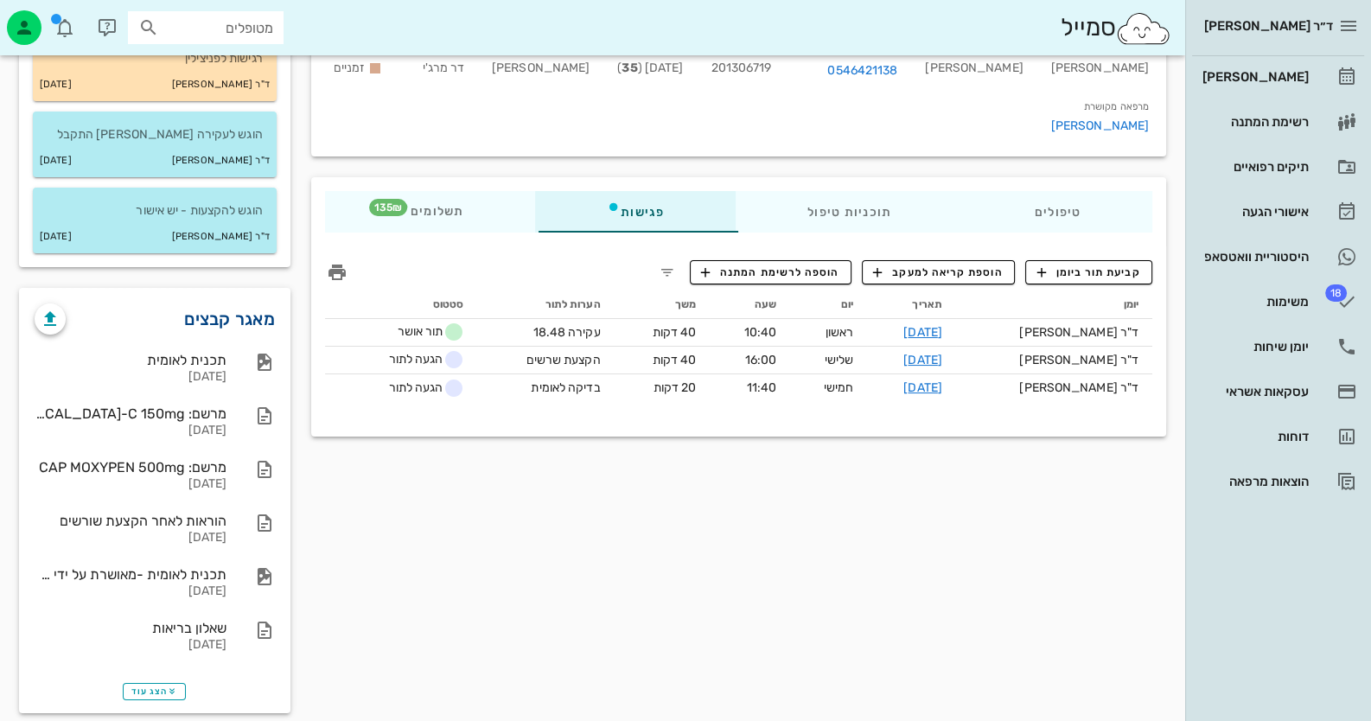
click at [216, 321] on link "מאגר קבצים" at bounding box center [229, 319] width 91 height 28
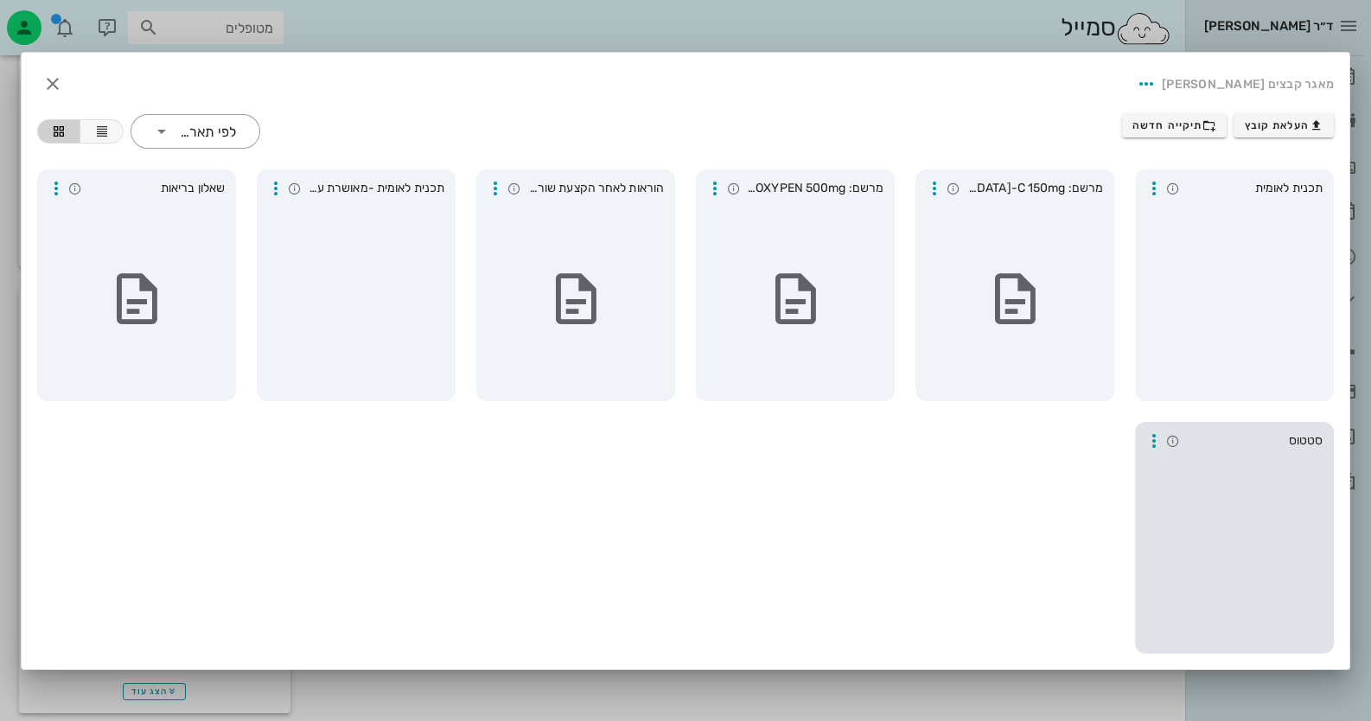
click at [1245, 554] on div at bounding box center [1234, 551] width 185 height 190
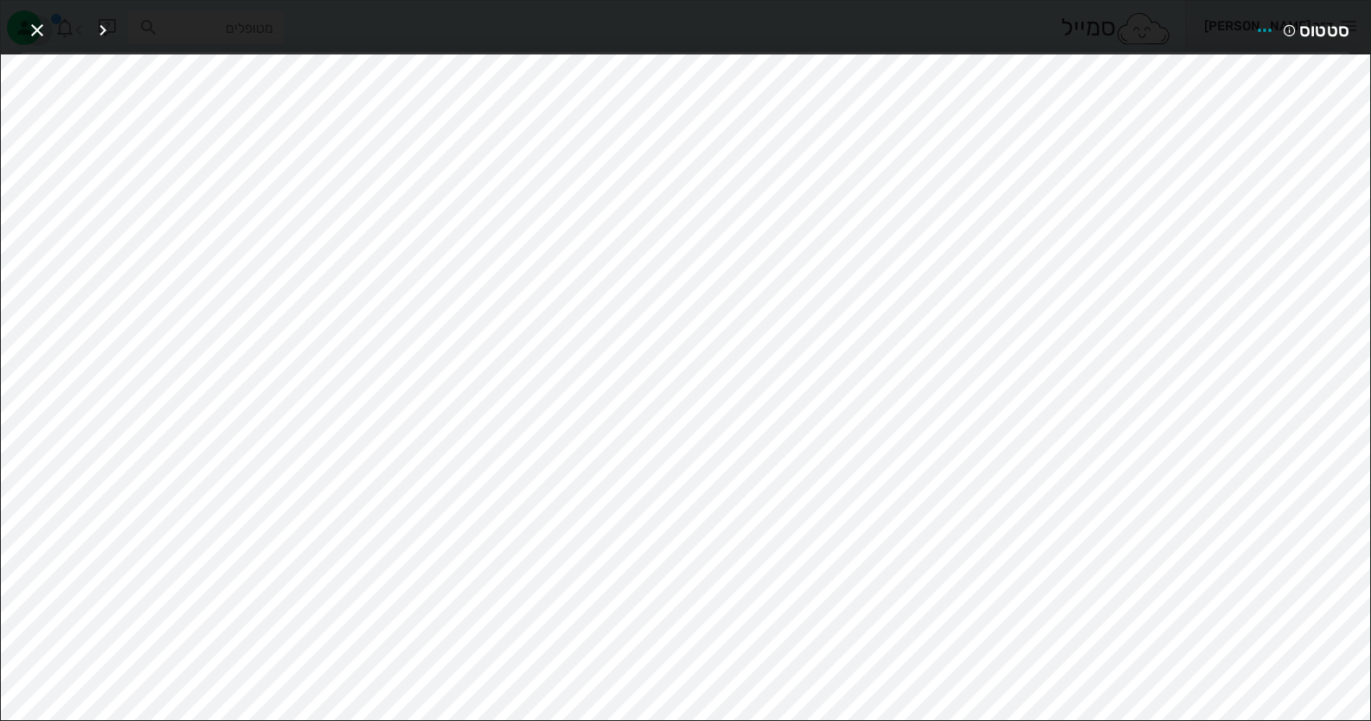
click at [38, 23] on icon "button" at bounding box center [37, 30] width 21 height 21
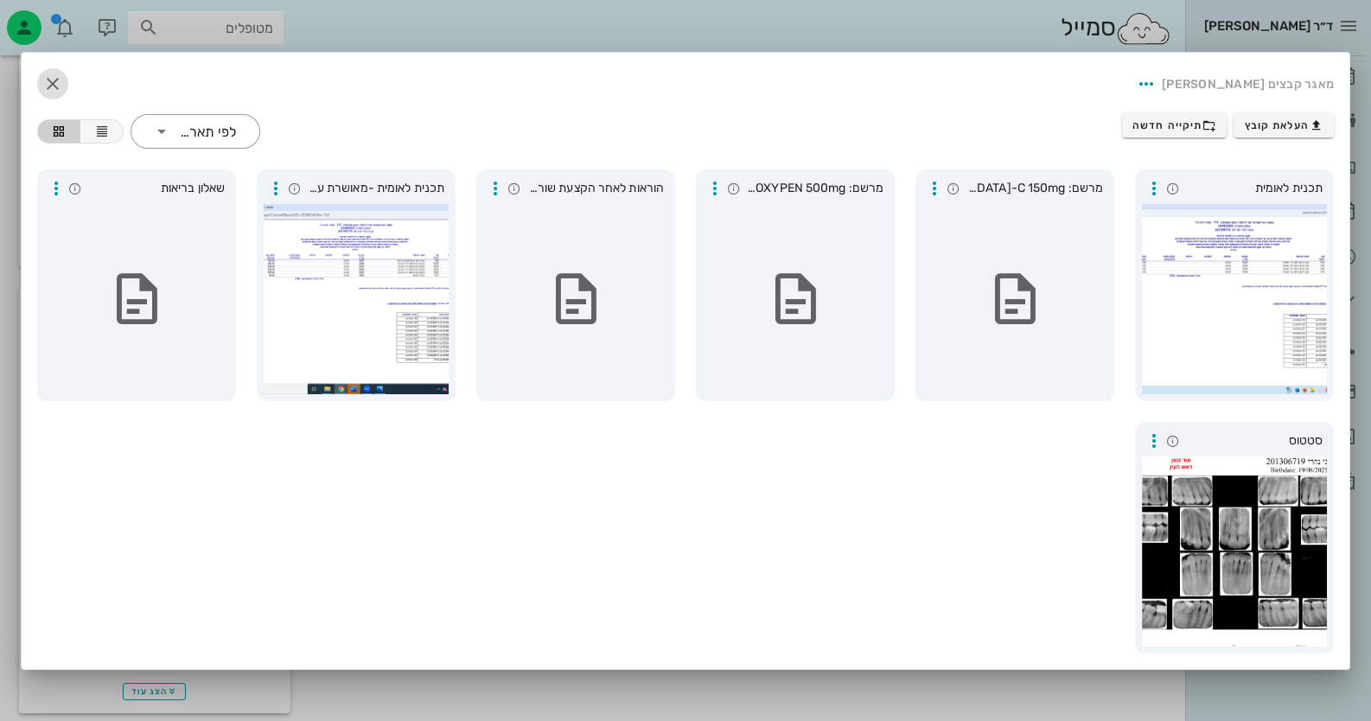
click at [61, 80] on icon "button" at bounding box center [52, 83] width 21 height 21
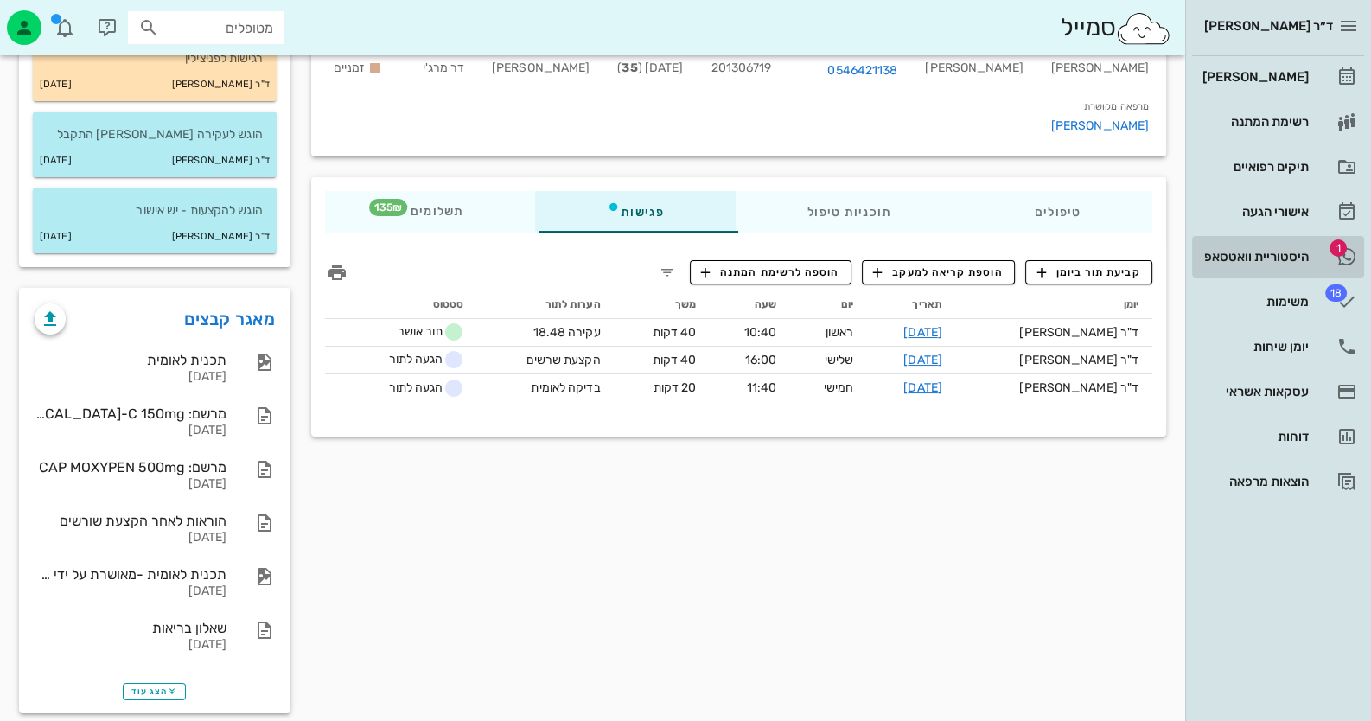
click at [1310, 254] on link "1 היסטוריית וואטסאפ" at bounding box center [1278, 256] width 172 height 41
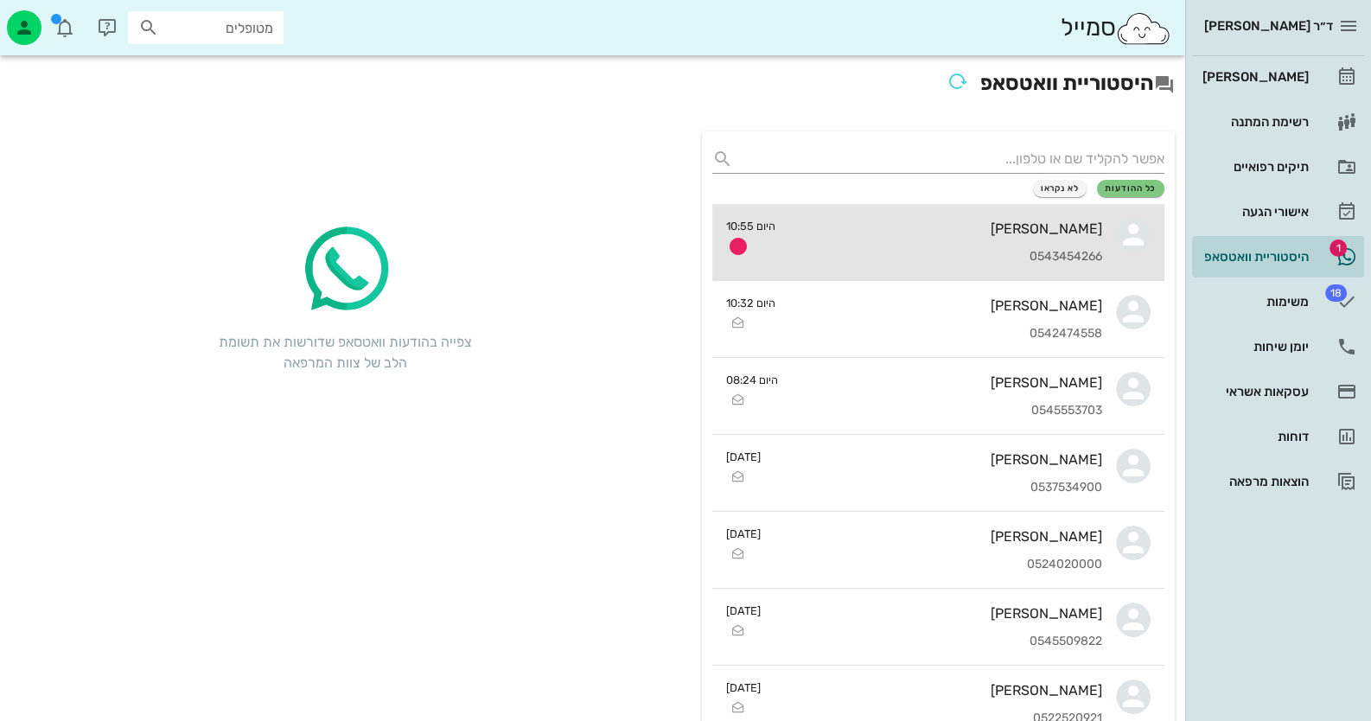
click at [1025, 233] on div "[PERSON_NAME]" at bounding box center [945, 228] width 313 height 16
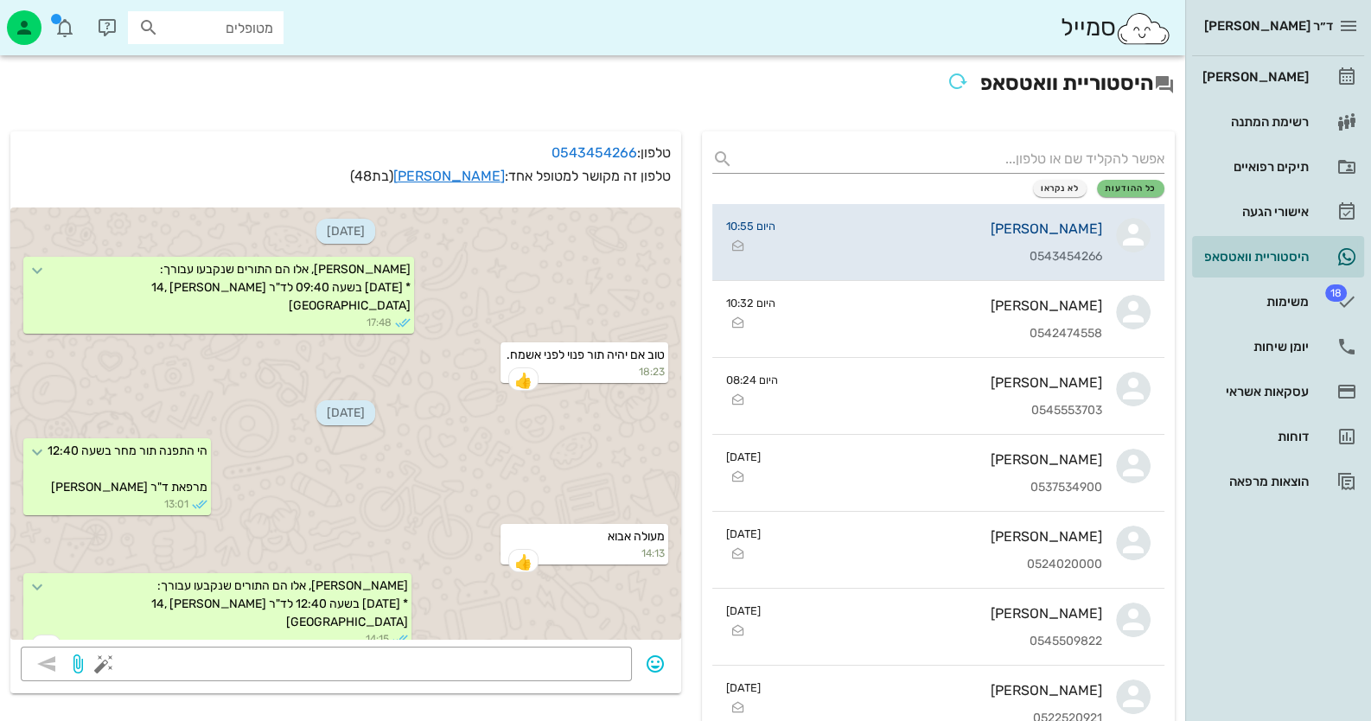
scroll to position [1675, 0]
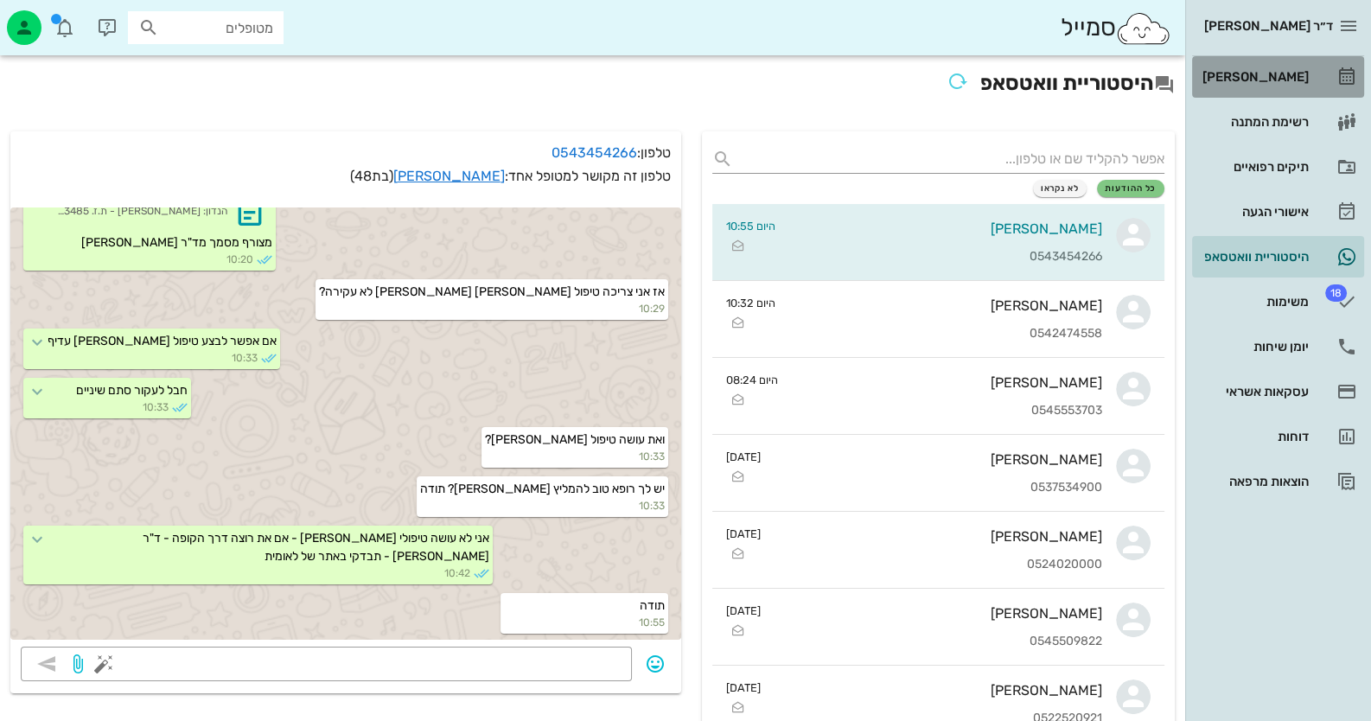
click at [1282, 63] on div "[PERSON_NAME]" at bounding box center [1254, 77] width 110 height 28
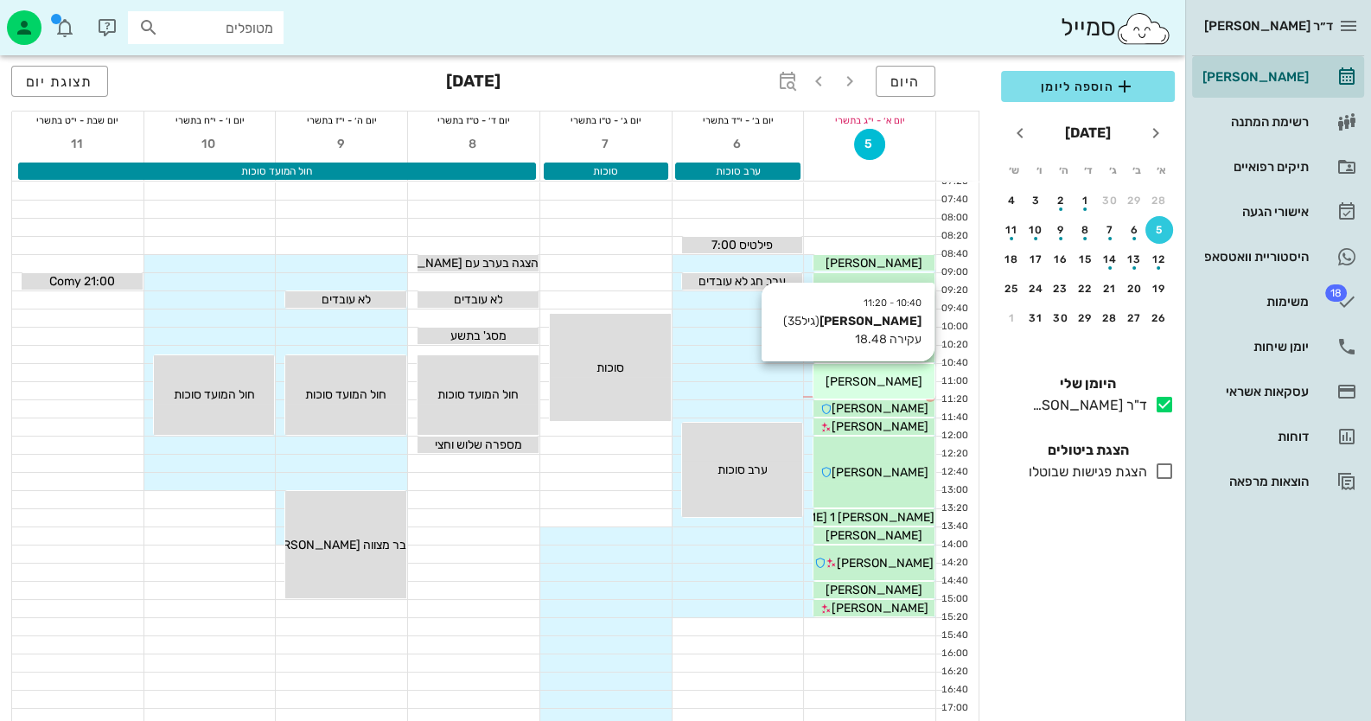
click at [913, 381] on div "[PERSON_NAME]" at bounding box center [873, 382] width 121 height 18
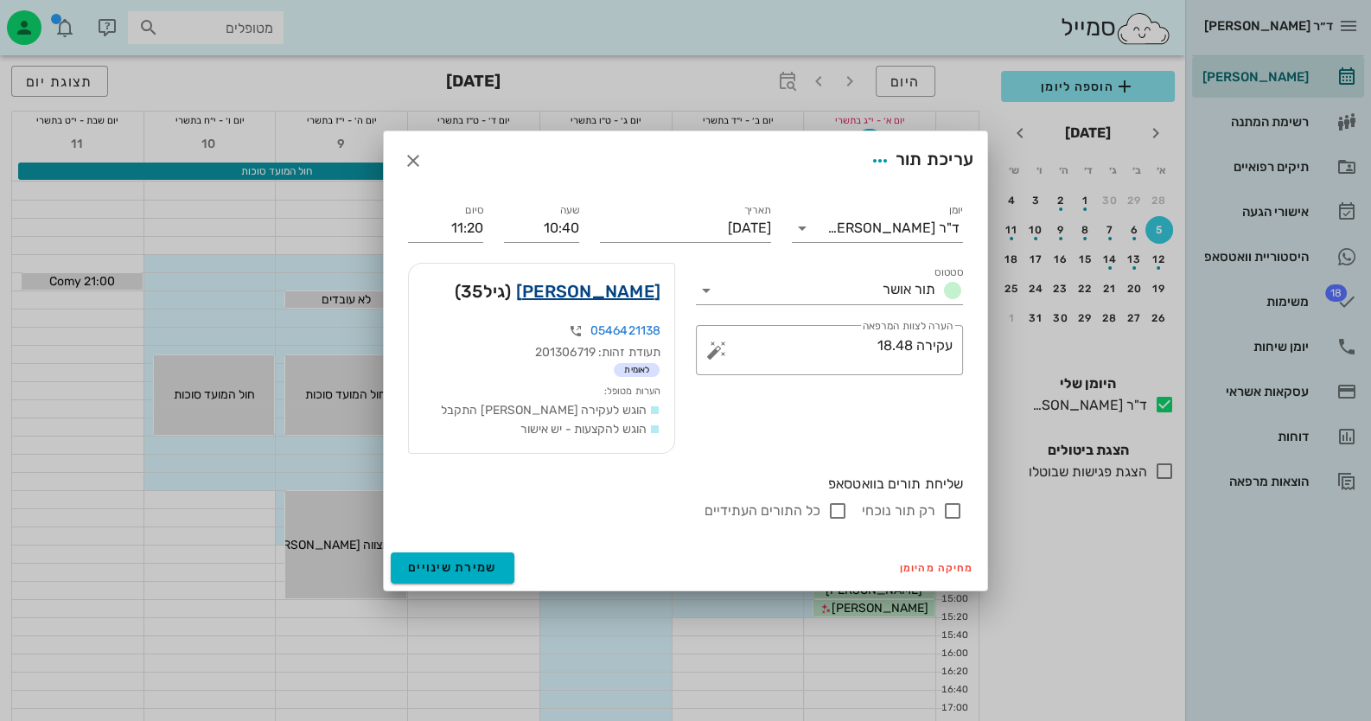
click at [609, 287] on link "[PERSON_NAME]" at bounding box center [588, 291] width 144 height 28
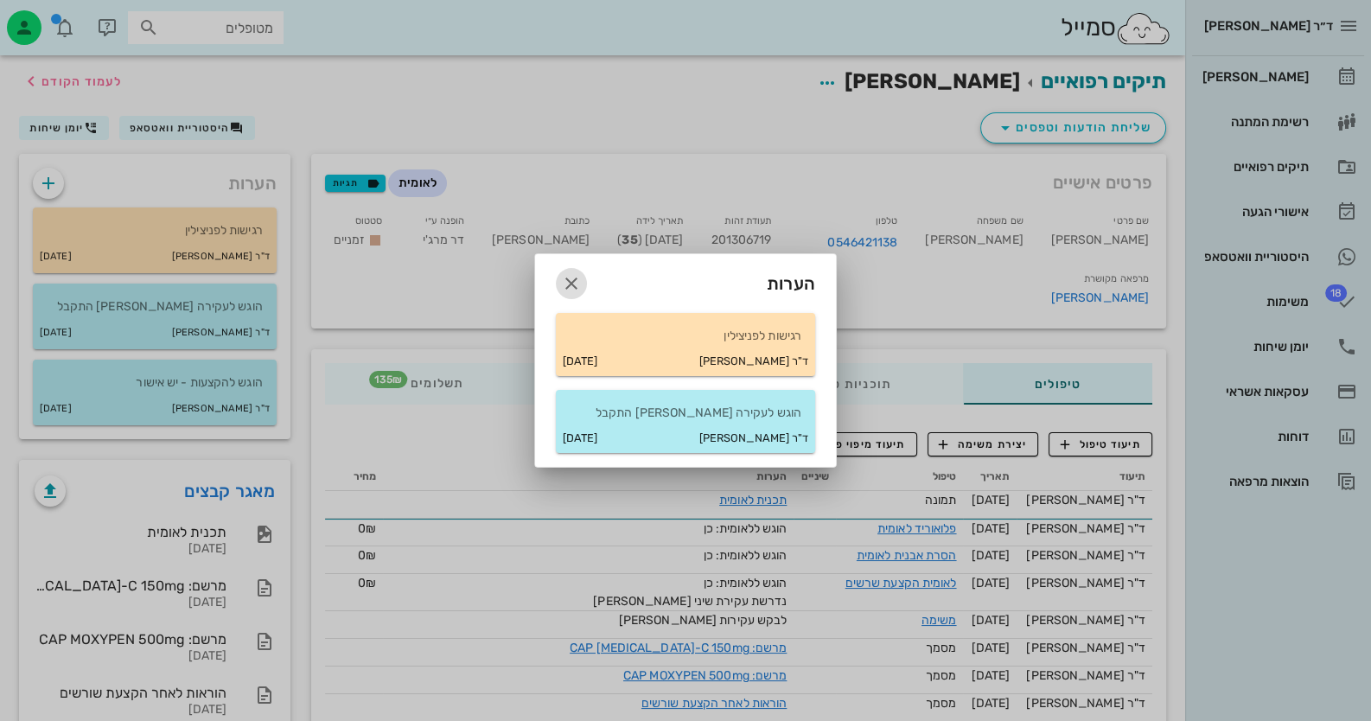
click at [575, 286] on icon "button" at bounding box center [571, 283] width 21 height 21
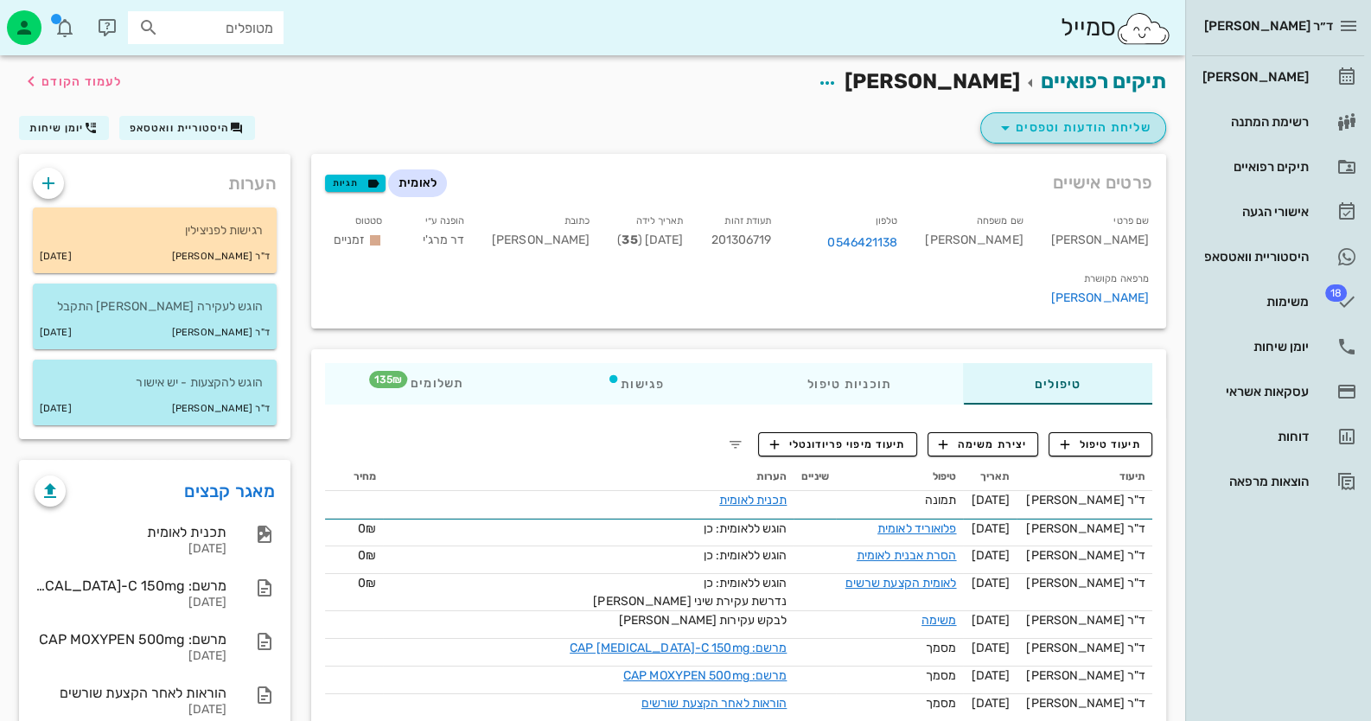
click at [1074, 129] on span "שליחת הודעות וטפסים" at bounding box center [1073, 128] width 156 height 21
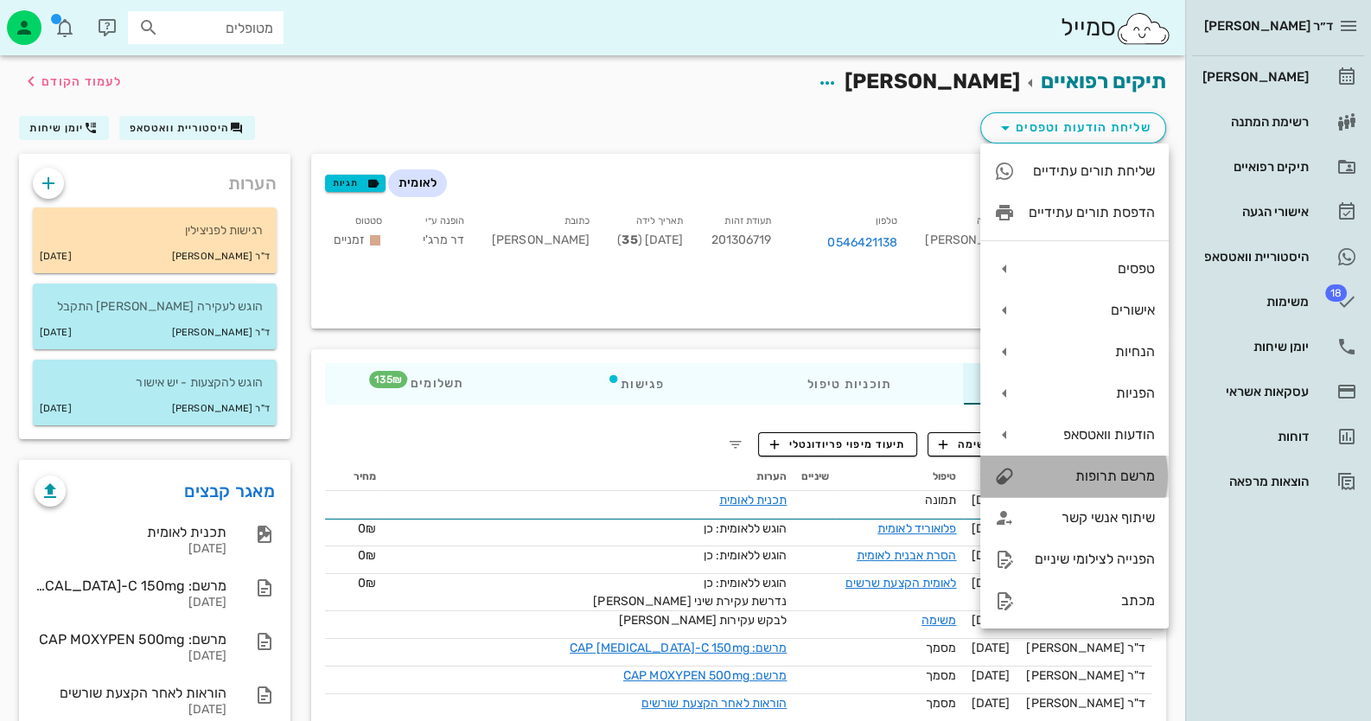
click at [1113, 479] on div "מרשם תרופות" at bounding box center [1092, 476] width 126 height 16
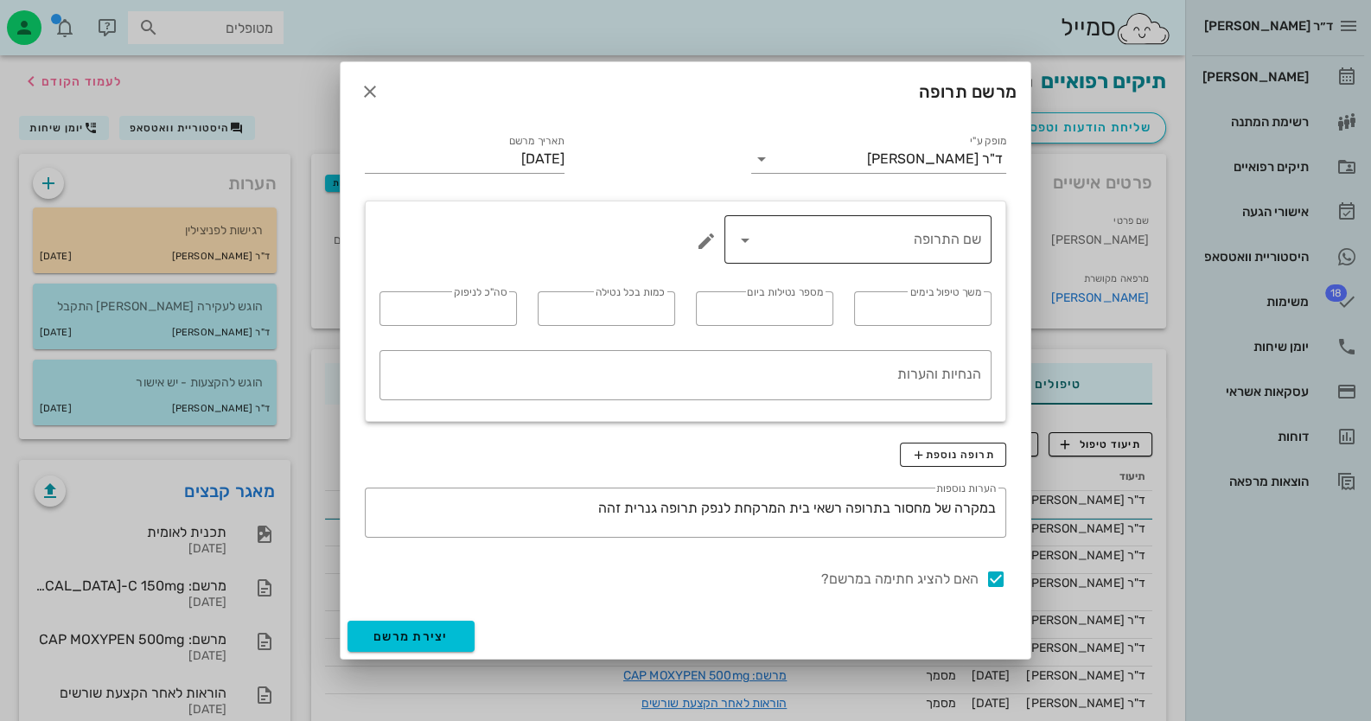
click at [747, 237] on icon at bounding box center [745, 240] width 21 height 21
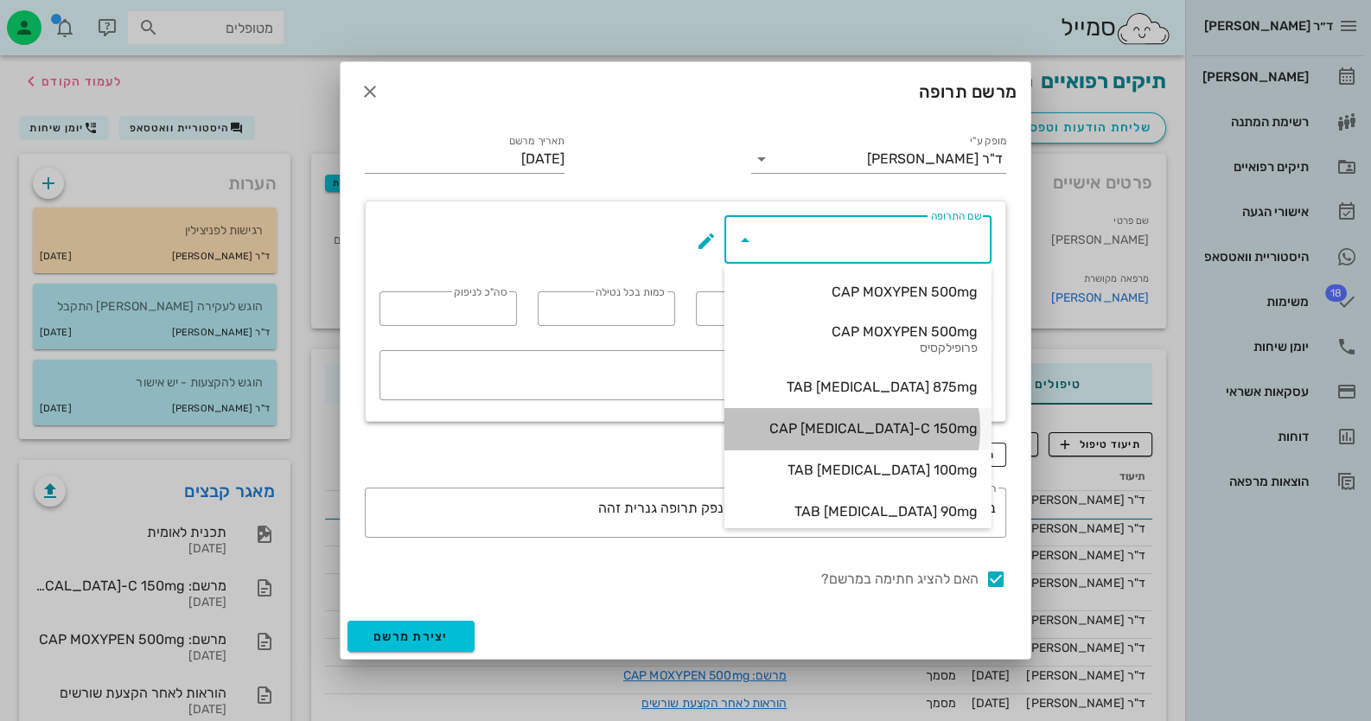
click at [894, 436] on div "CAP [MEDICAL_DATA]-C 150mg" at bounding box center [857, 428] width 239 height 16
type input "CAP [MEDICAL_DATA]-C 150mg"
type input "7"
type input "3"
type input "1"
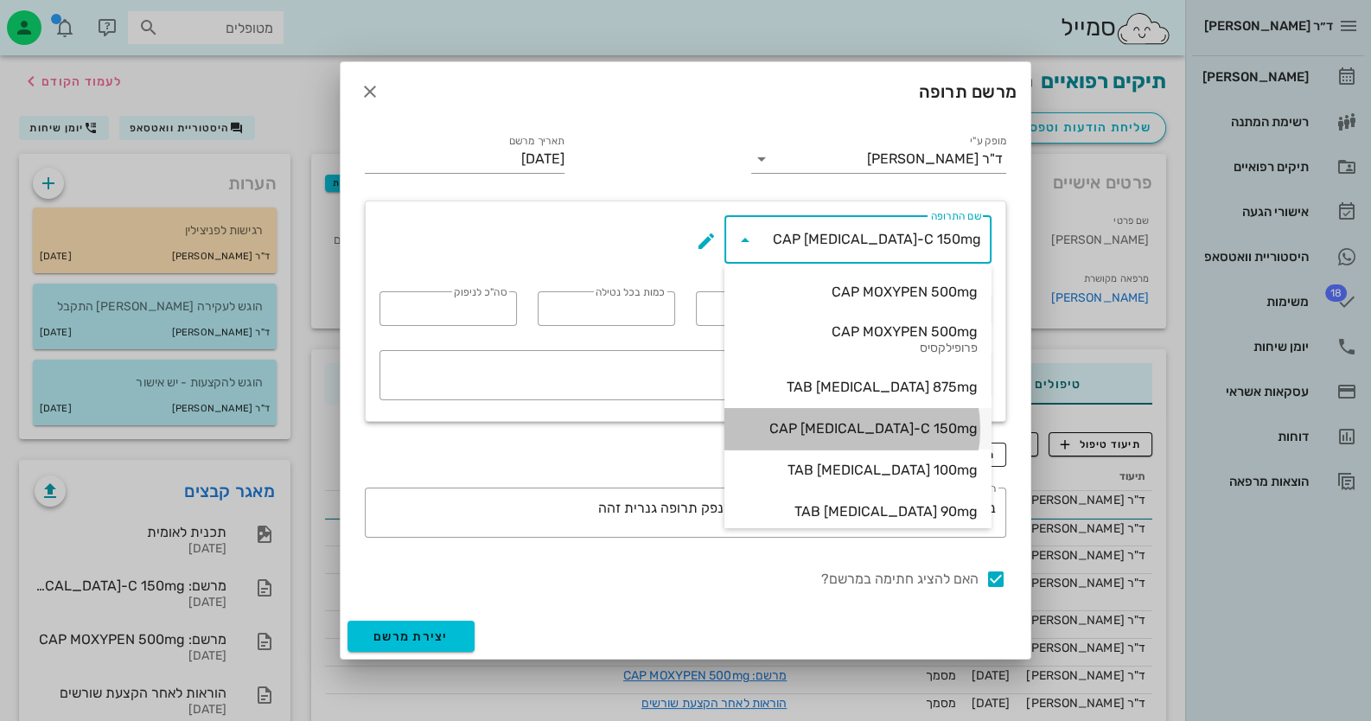
type input "20"
type textarea "מומלץ לבקש מהרוקח גם כדורי פרוביוטיקה למניעת כאבי בטן"
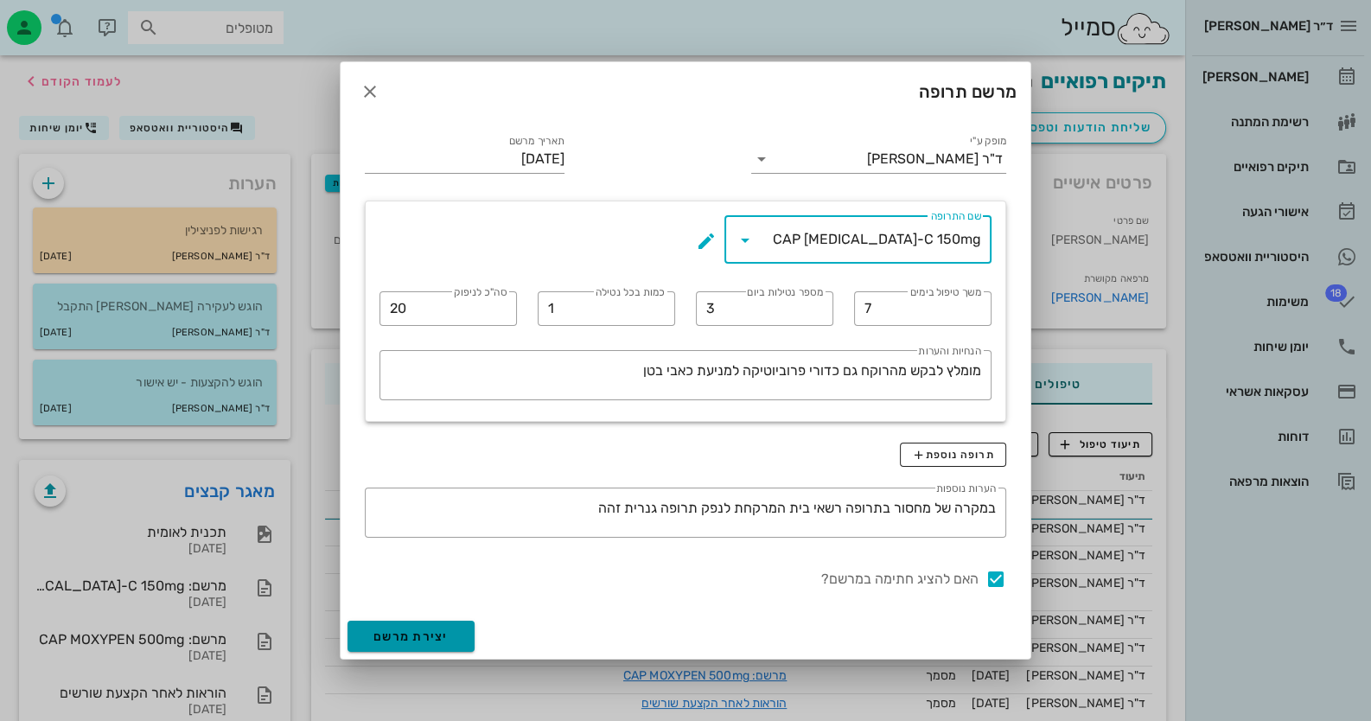
click at [425, 639] on span "יצירת מרשם" at bounding box center [410, 636] width 75 height 15
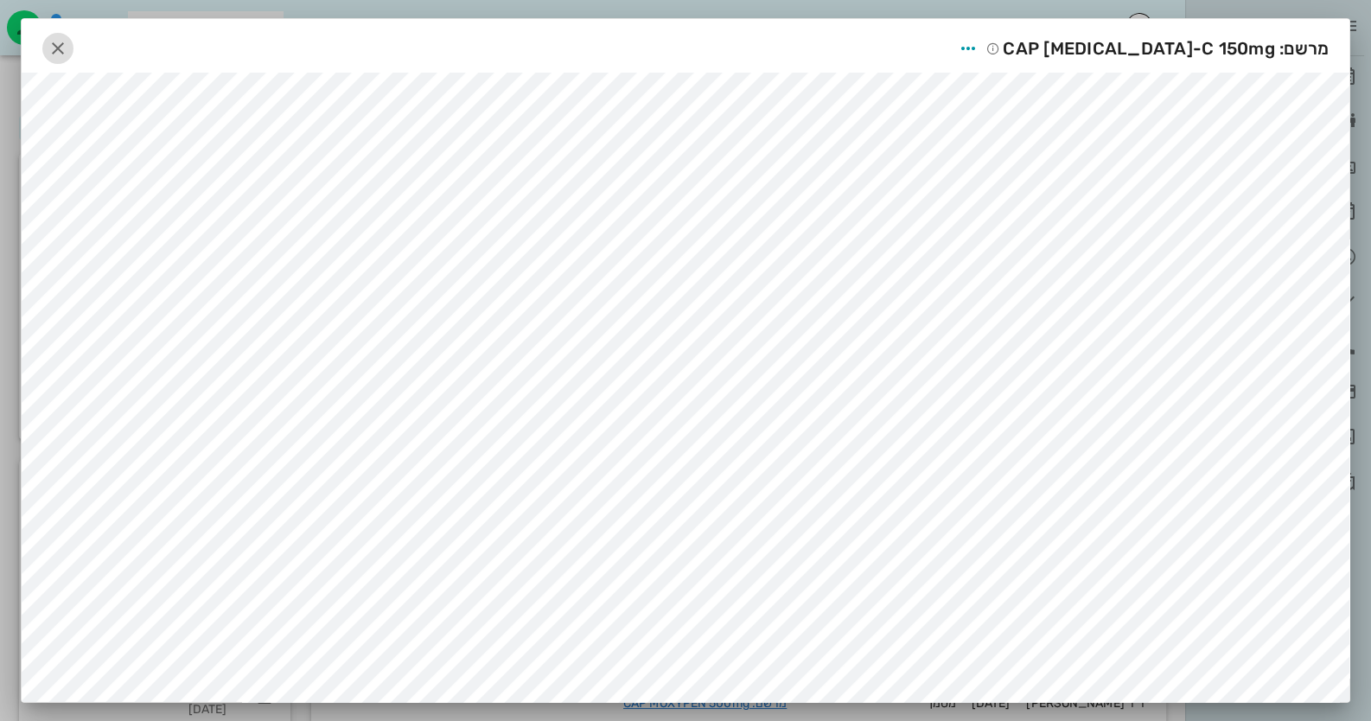
click at [68, 41] on icon "button" at bounding box center [58, 48] width 21 height 21
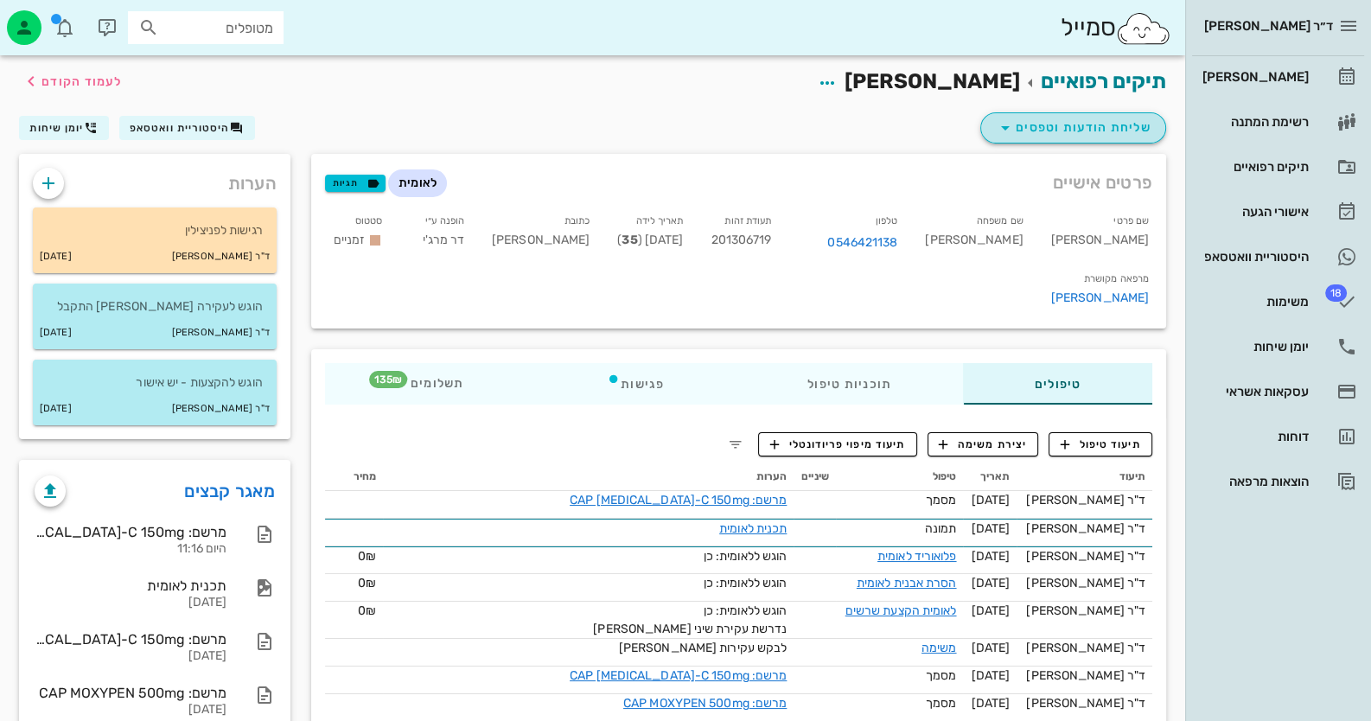
click at [1076, 113] on button "שליחת הודעות וטפסים" at bounding box center [1073, 127] width 186 height 31
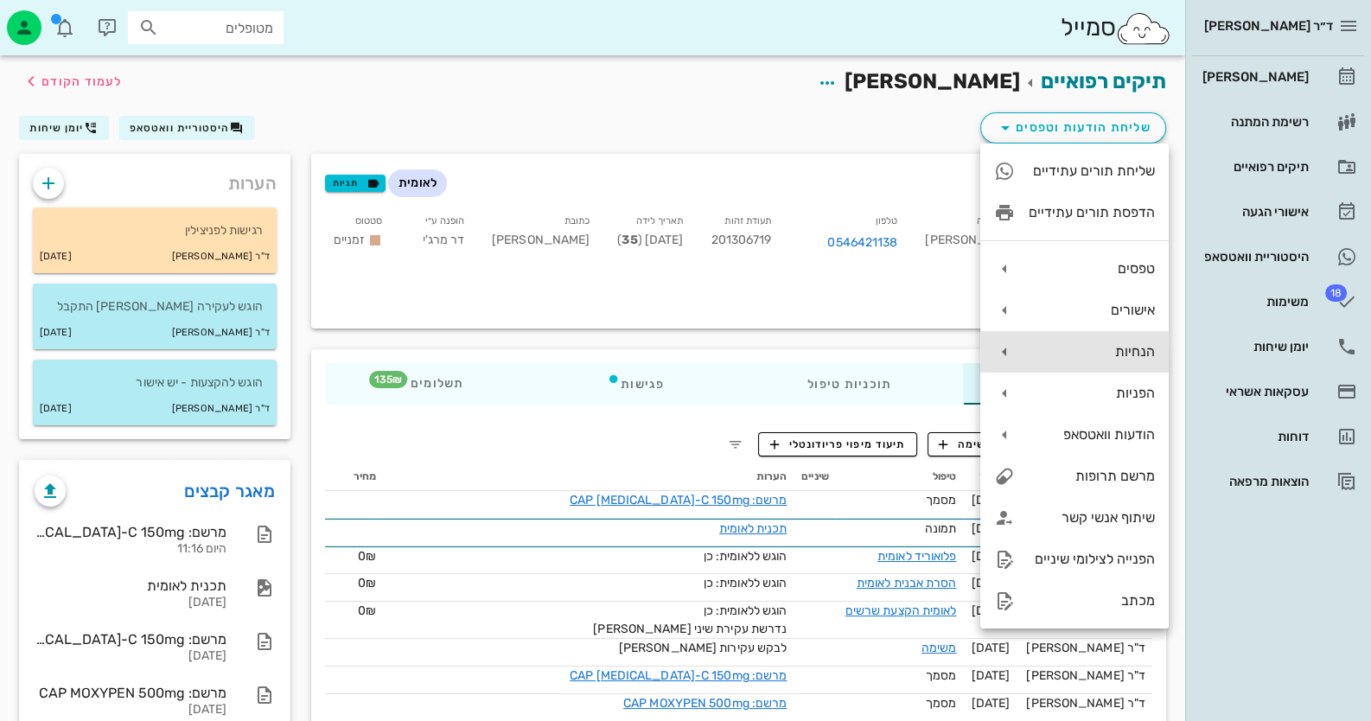
click at [1140, 352] on div "הנחיות" at bounding box center [1092, 351] width 126 height 16
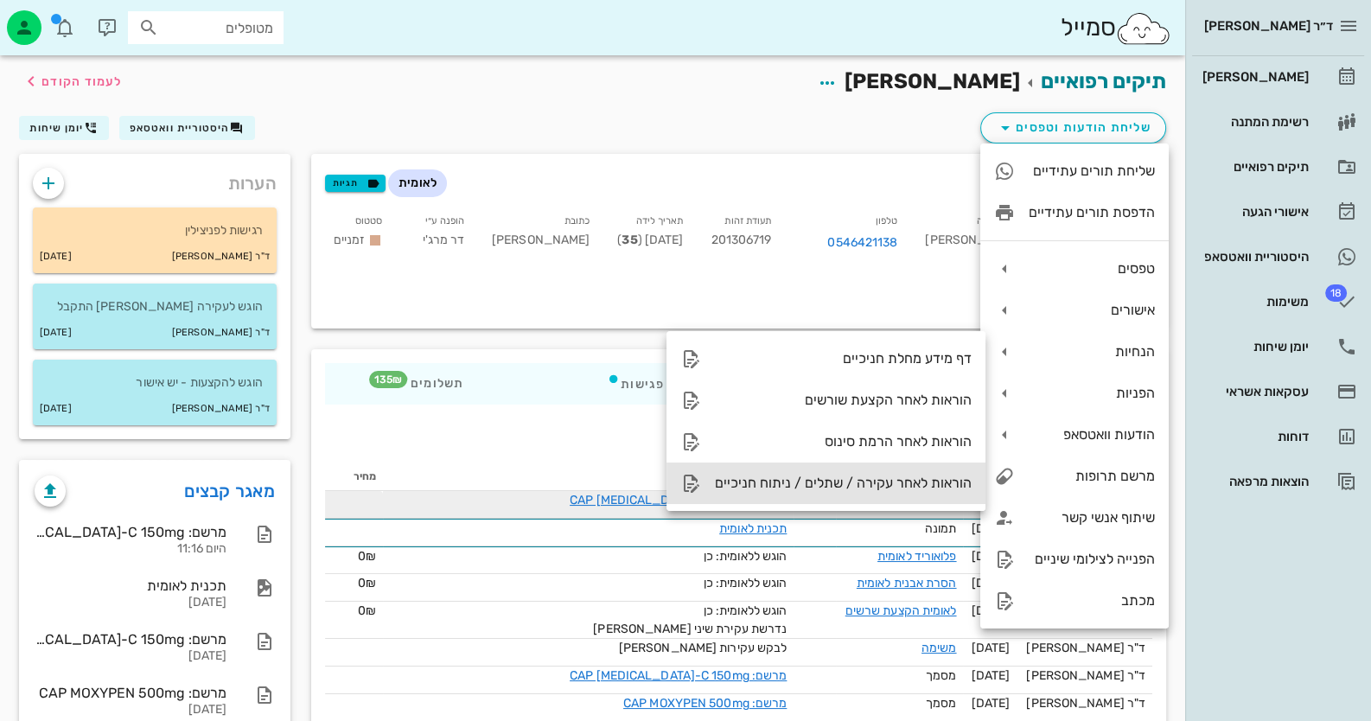
click at [894, 476] on div "הוראות לאחר עקירה / שתלים / ניתוח חניכיים" at bounding box center [843, 483] width 257 height 16
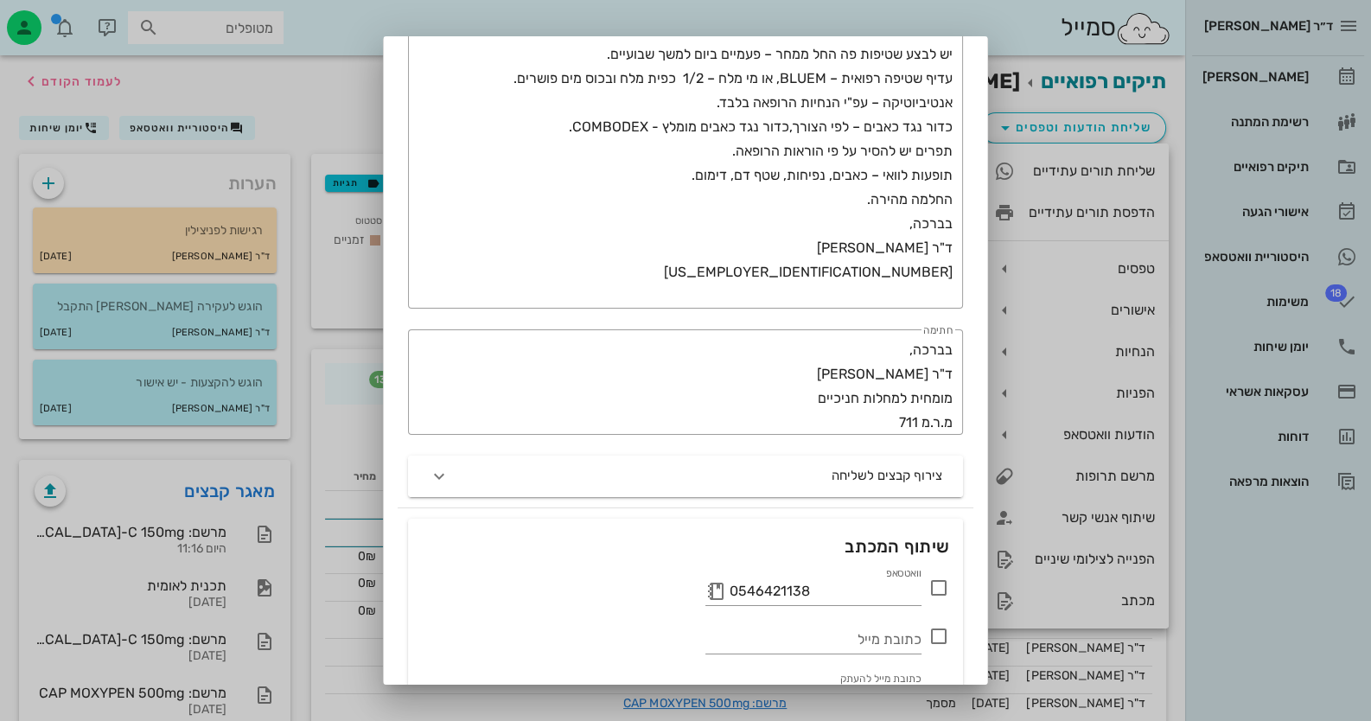
scroll to position [345, 0]
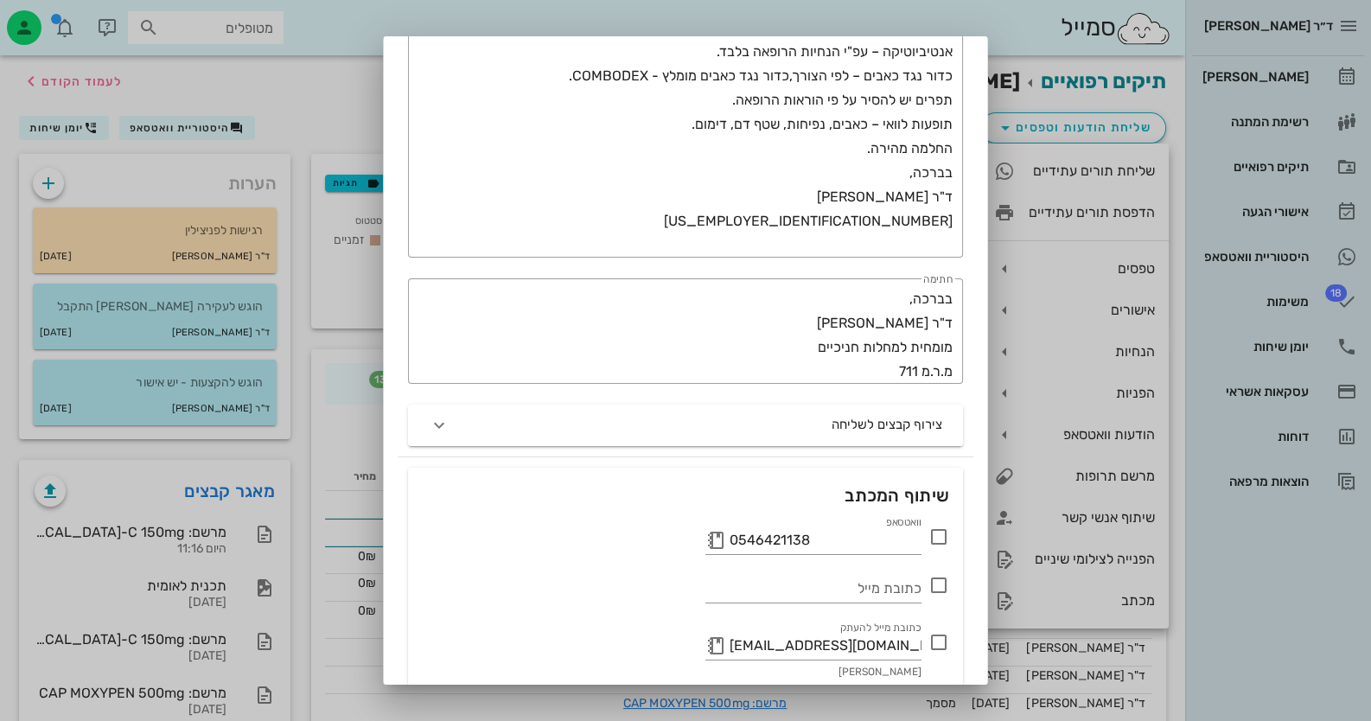
click at [940, 539] on icon at bounding box center [938, 536] width 21 height 21
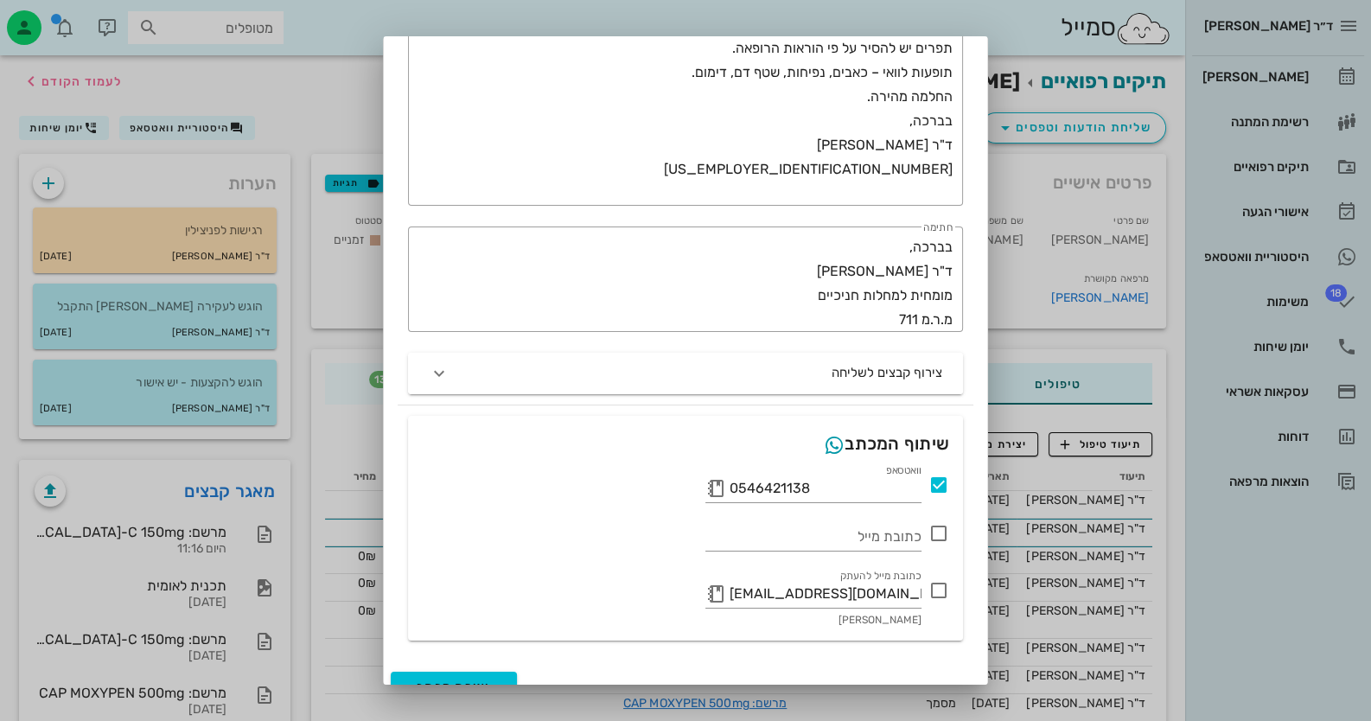
scroll to position [421, 0]
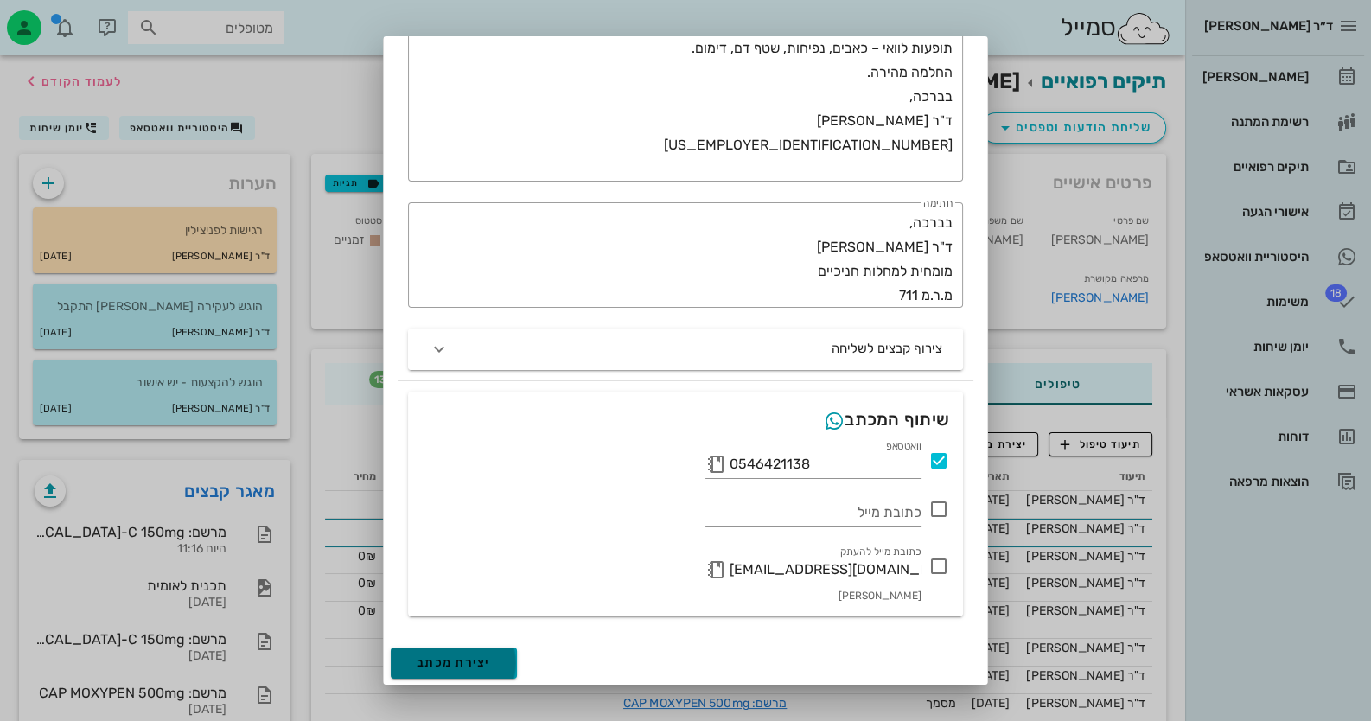
click at [484, 668] on span "יצירת מכתב" at bounding box center [454, 662] width 74 height 15
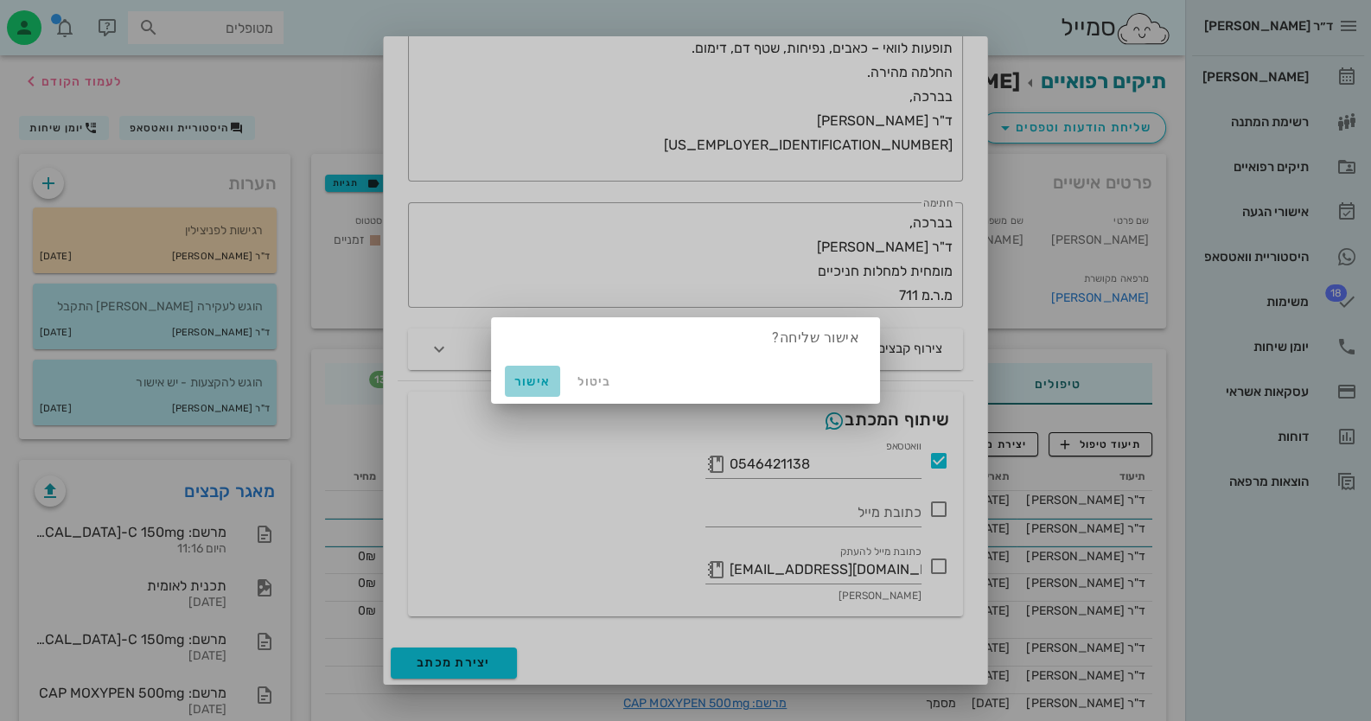
click at [531, 379] on span "אישור" at bounding box center [532, 381] width 41 height 15
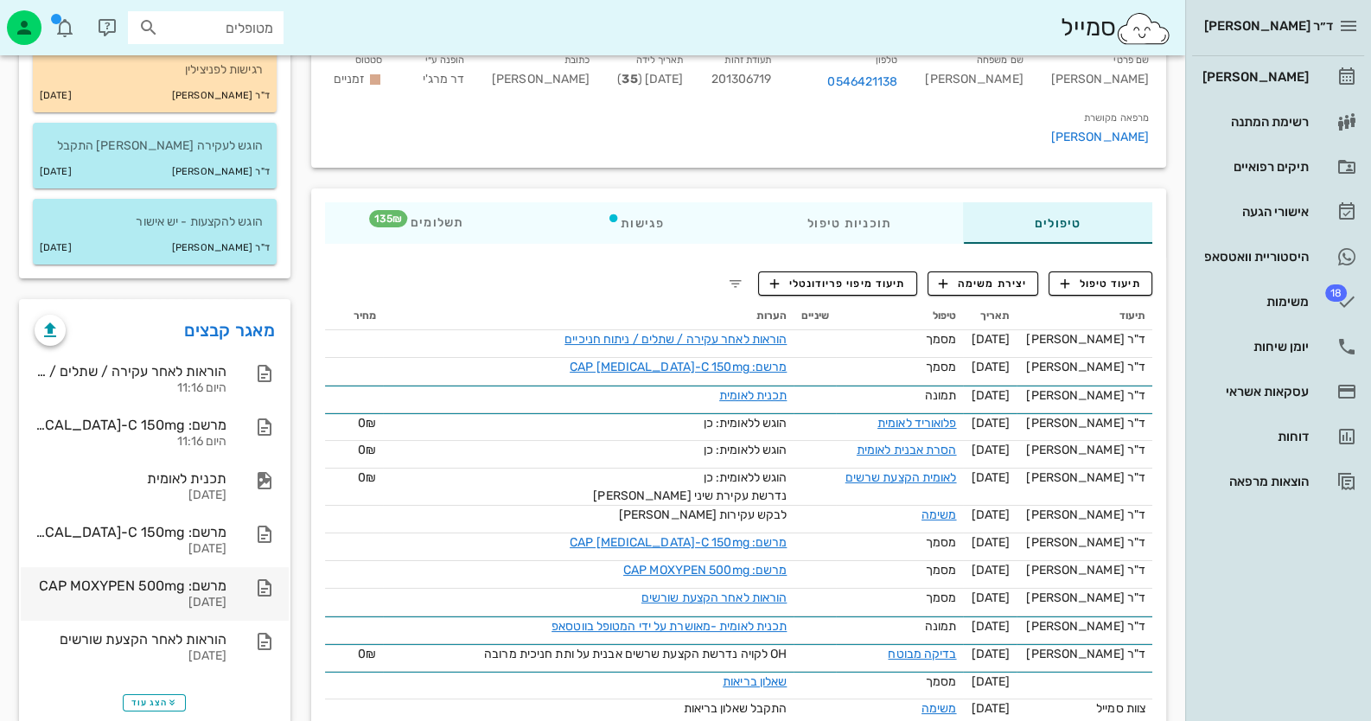
scroll to position [172, 0]
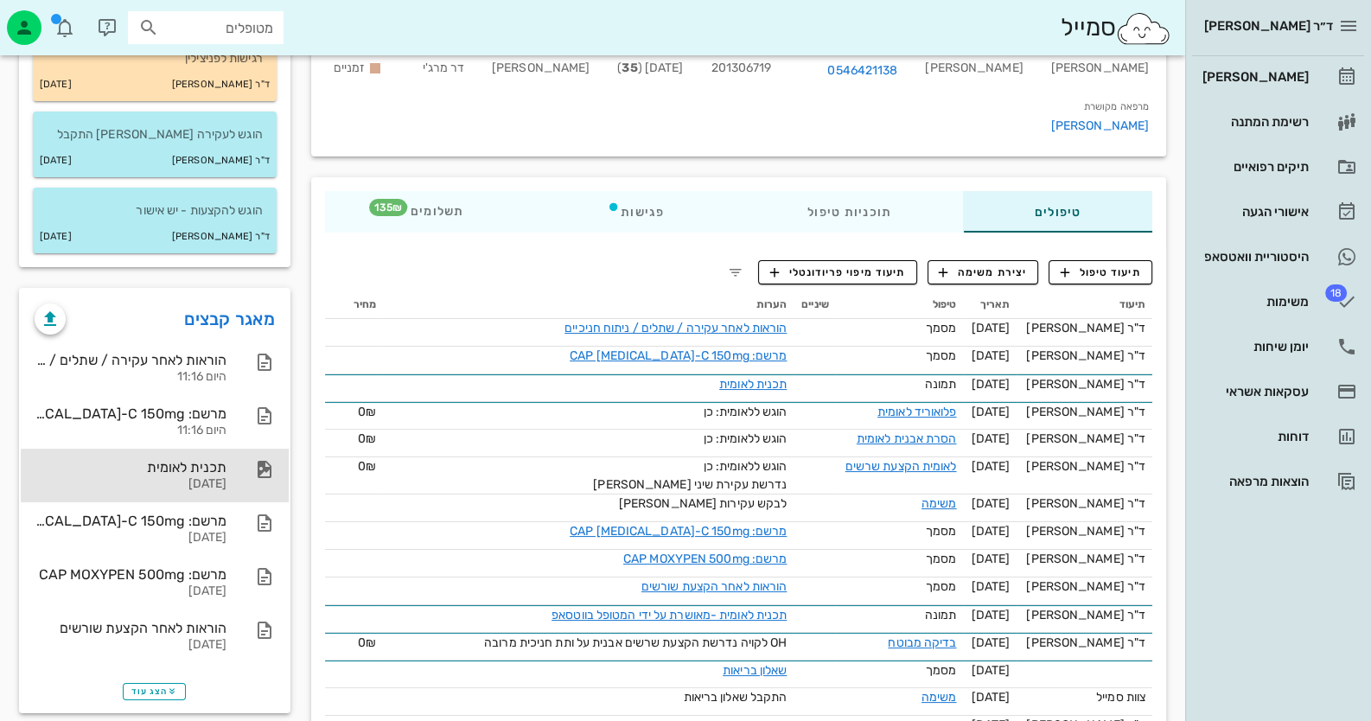
click at [189, 483] on div "[DATE]" at bounding box center [131, 484] width 192 height 15
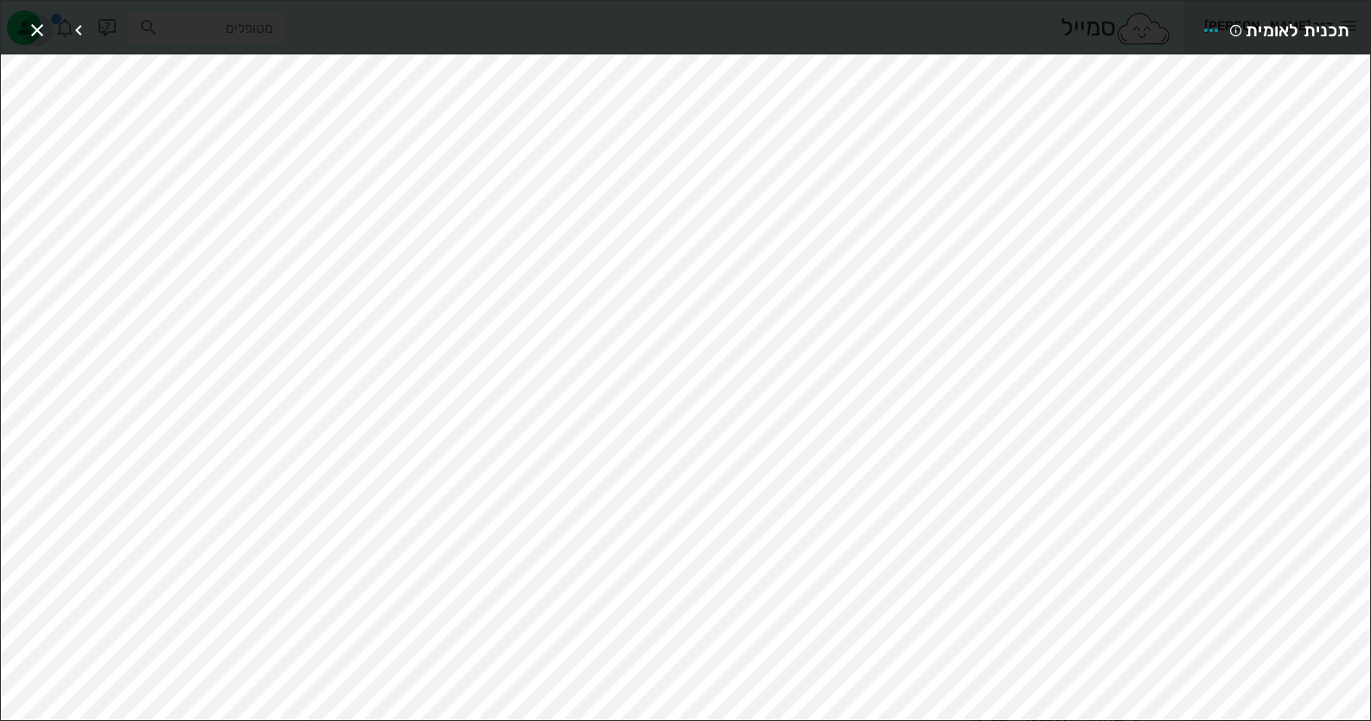
click at [37, 22] on icon "button" at bounding box center [37, 30] width 21 height 21
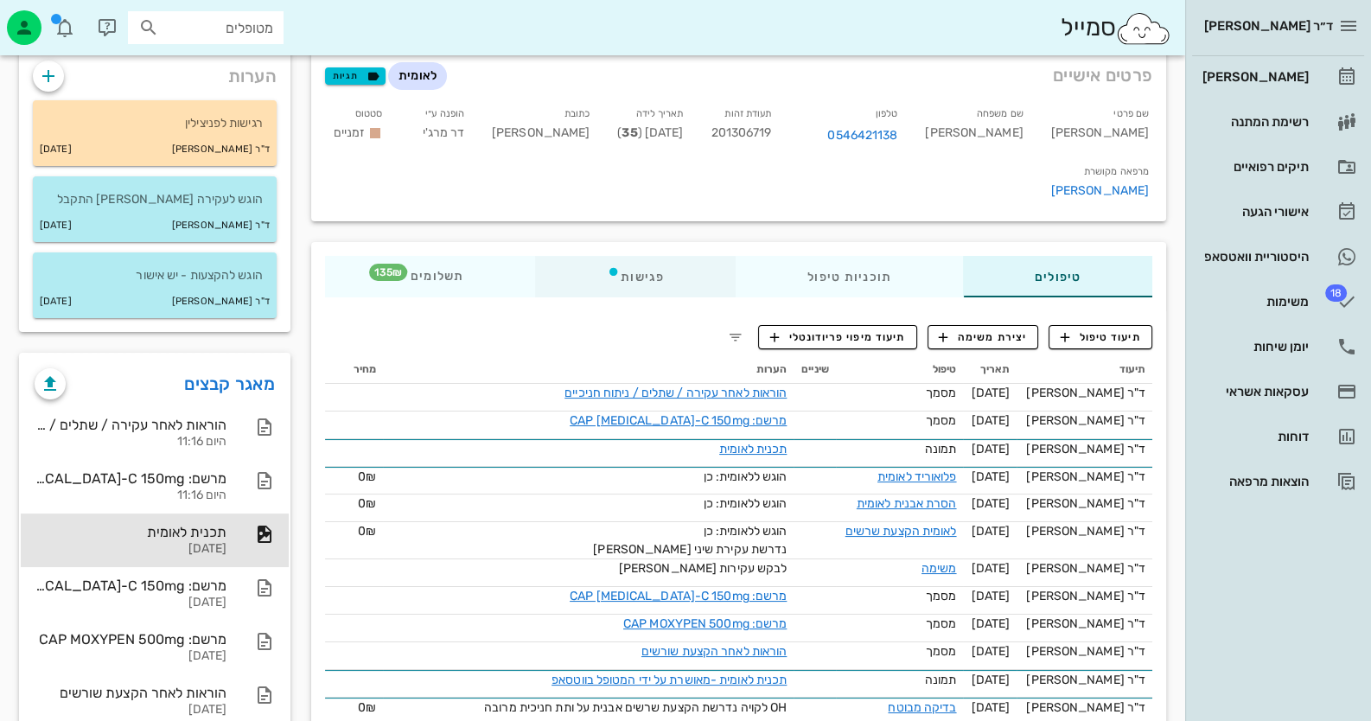
scroll to position [0, 0]
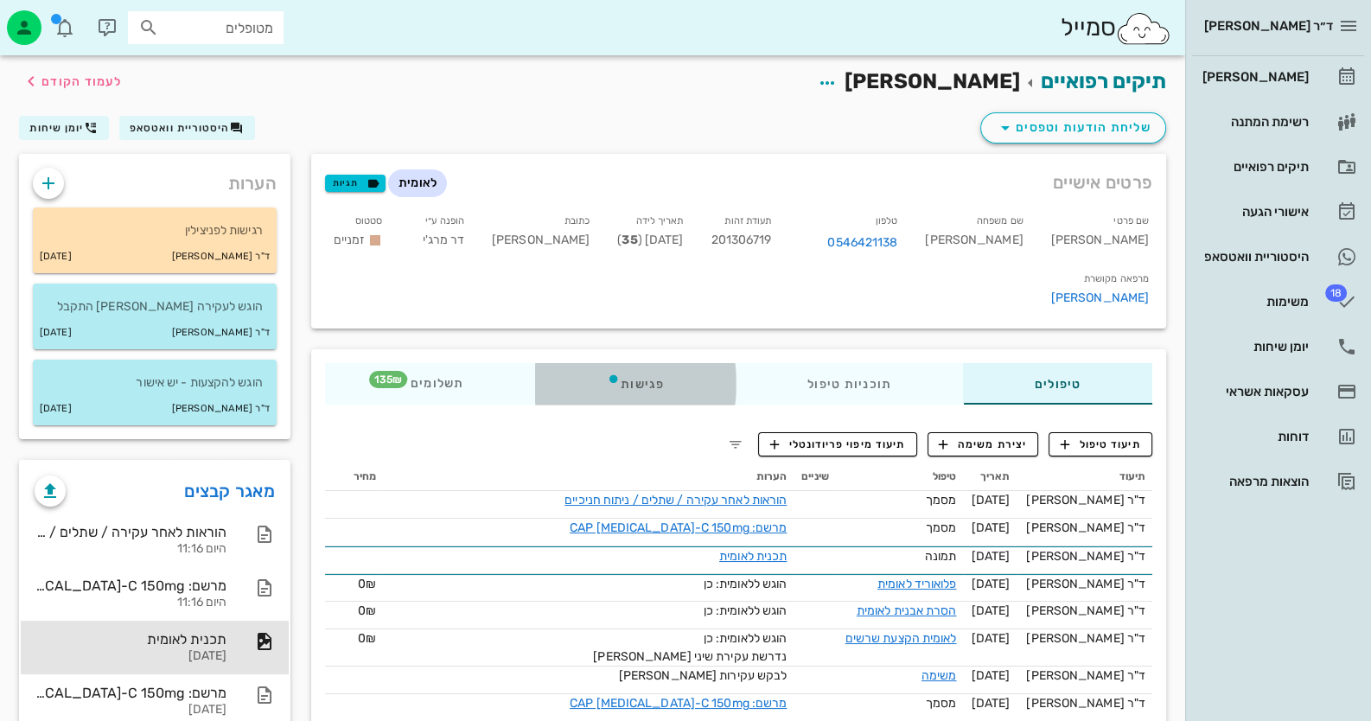
click at [653, 363] on div "פגישות" at bounding box center [635, 383] width 201 height 41
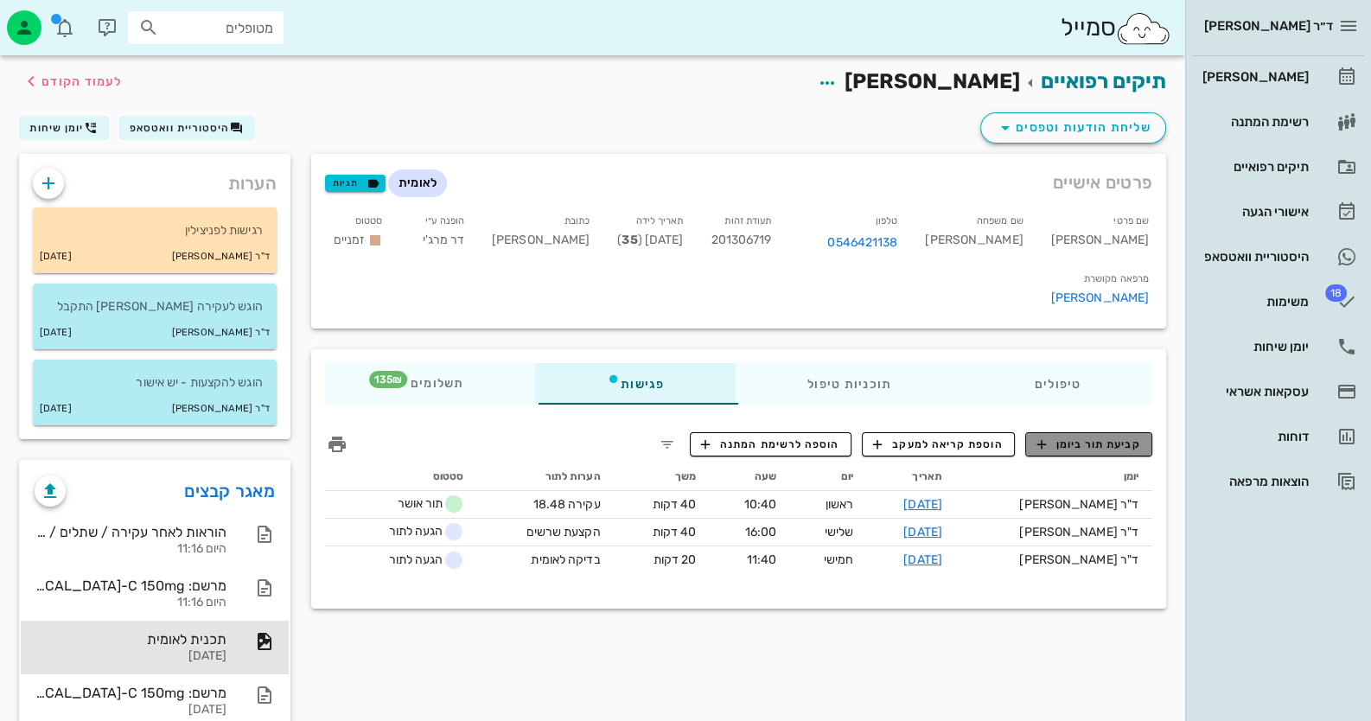
click at [1072, 437] on span "קביעת תור ביומן" at bounding box center [1088, 445] width 104 height 16
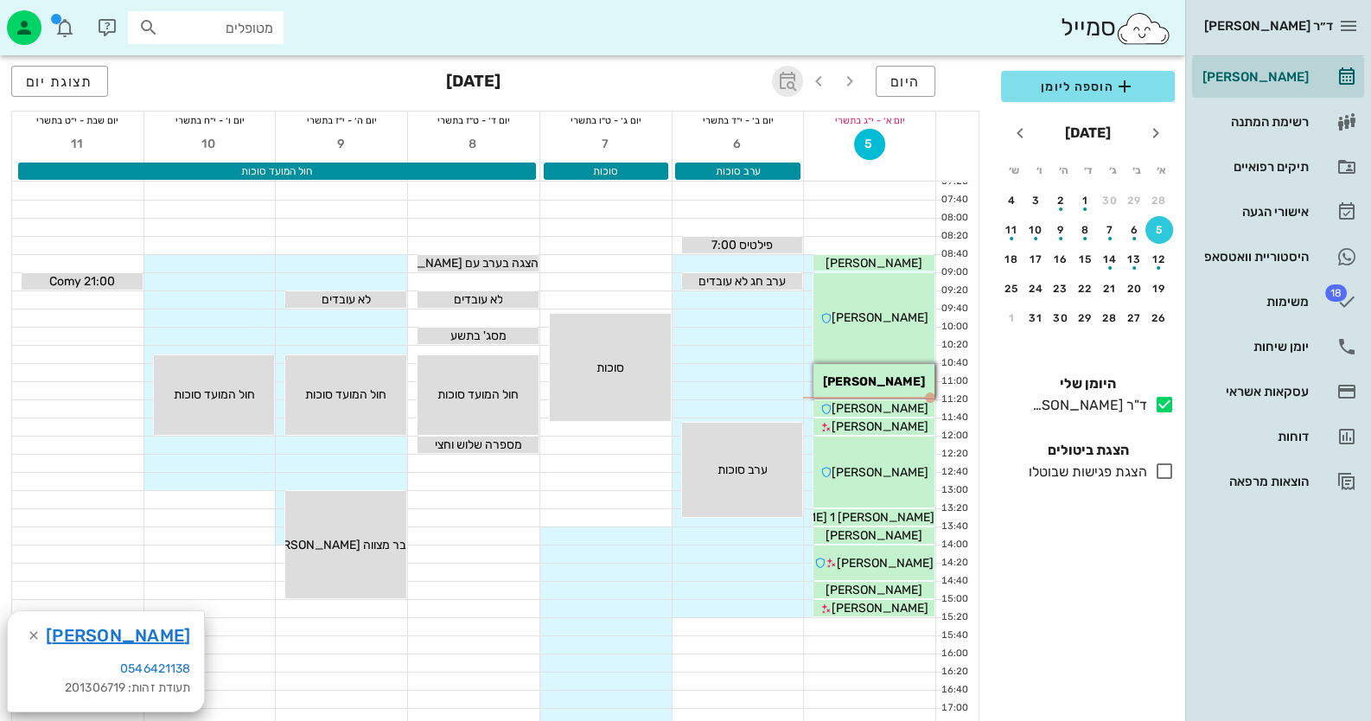
click at [796, 82] on icon "button" at bounding box center [787, 81] width 21 height 21
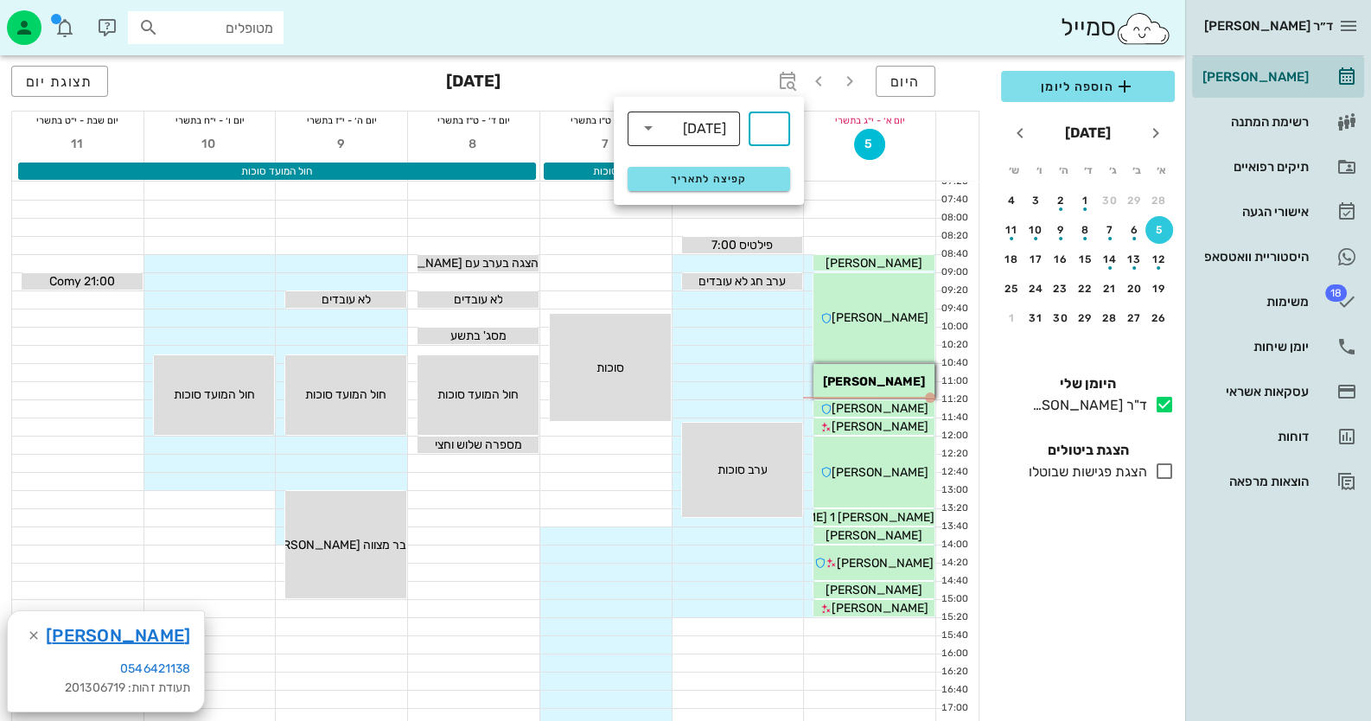
click at [705, 130] on div "[DATE]" at bounding box center [704, 129] width 43 height 16
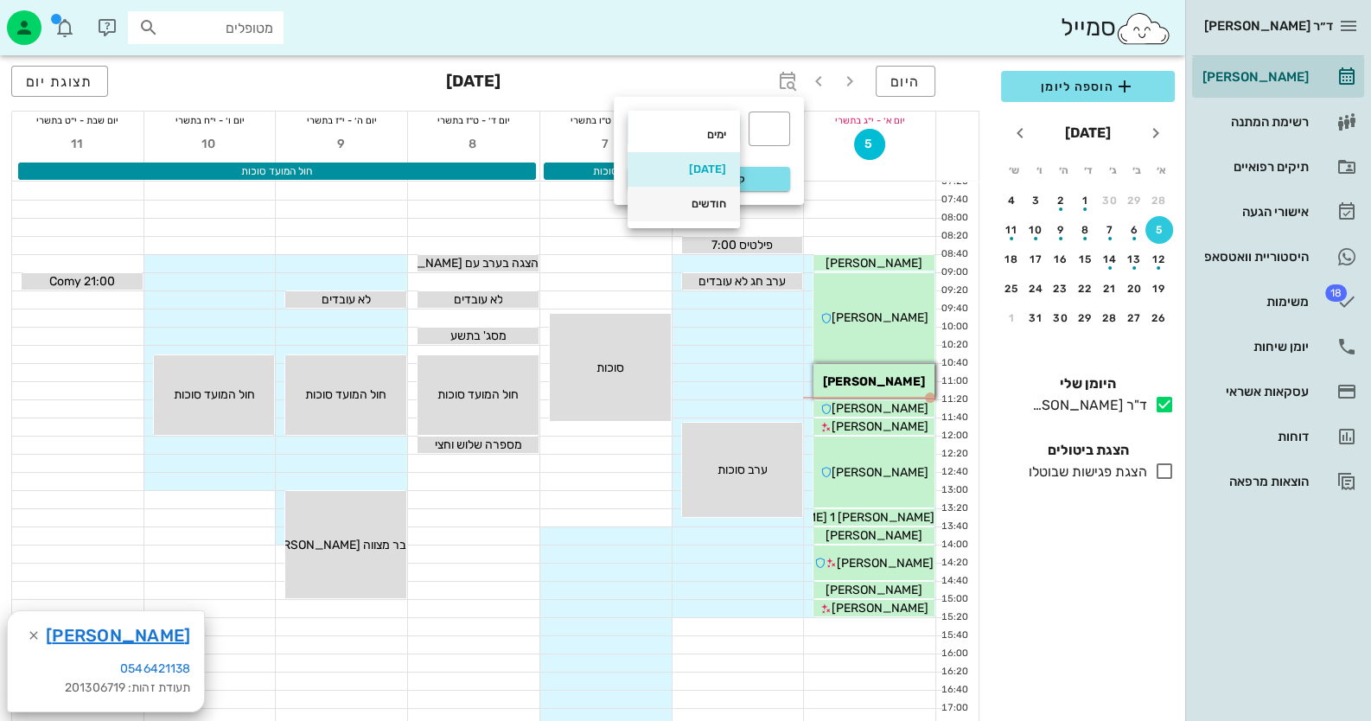
click at [683, 207] on div "חודשים" at bounding box center [683, 204] width 85 height 14
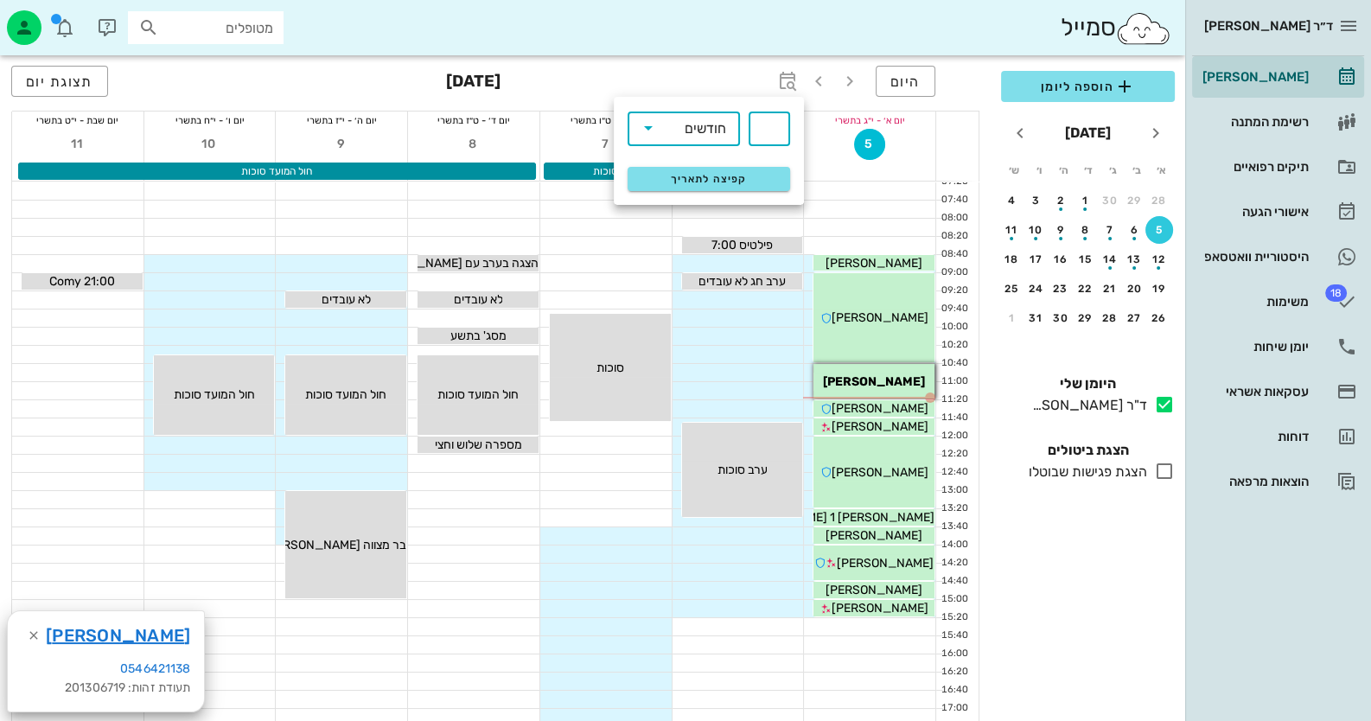
click at [778, 124] on input "text" at bounding box center [769, 129] width 21 height 28
type input "2"
click at [760, 181] on span "קפיצה לתאריך" at bounding box center [708, 179] width 141 height 12
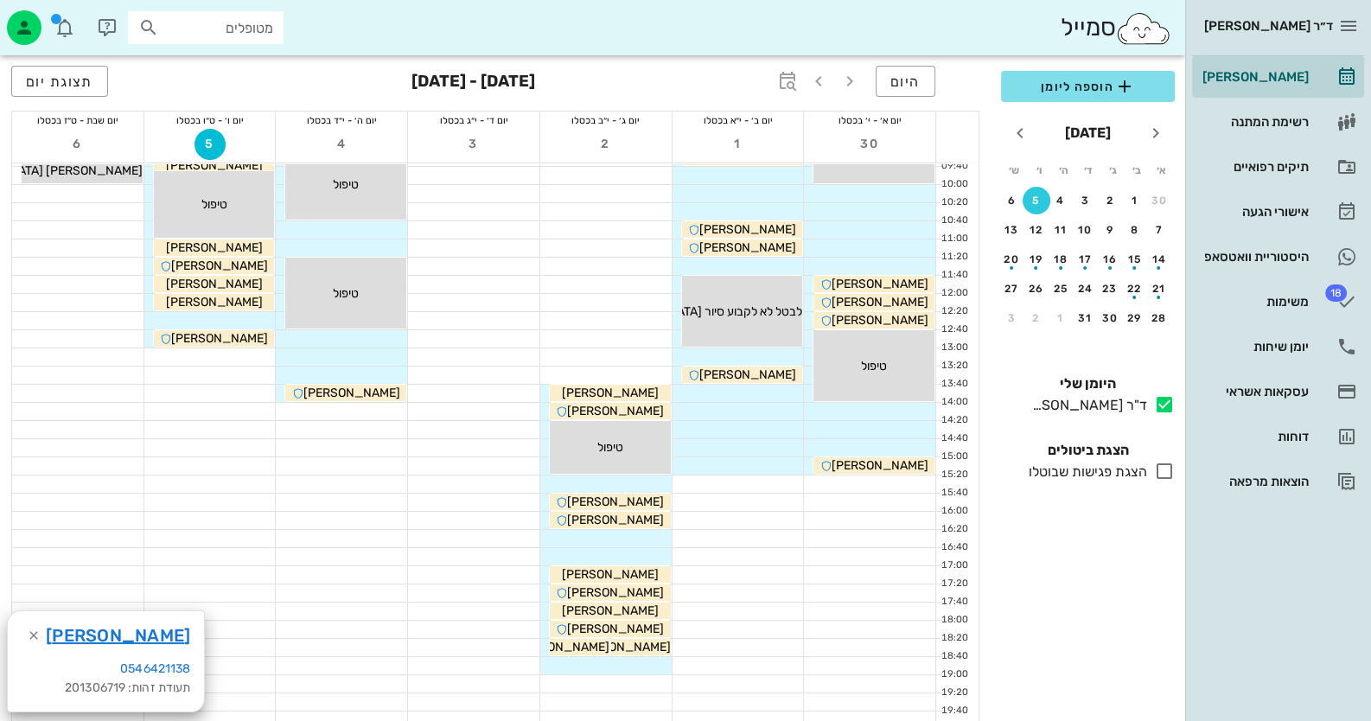
scroll to position [172, 0]
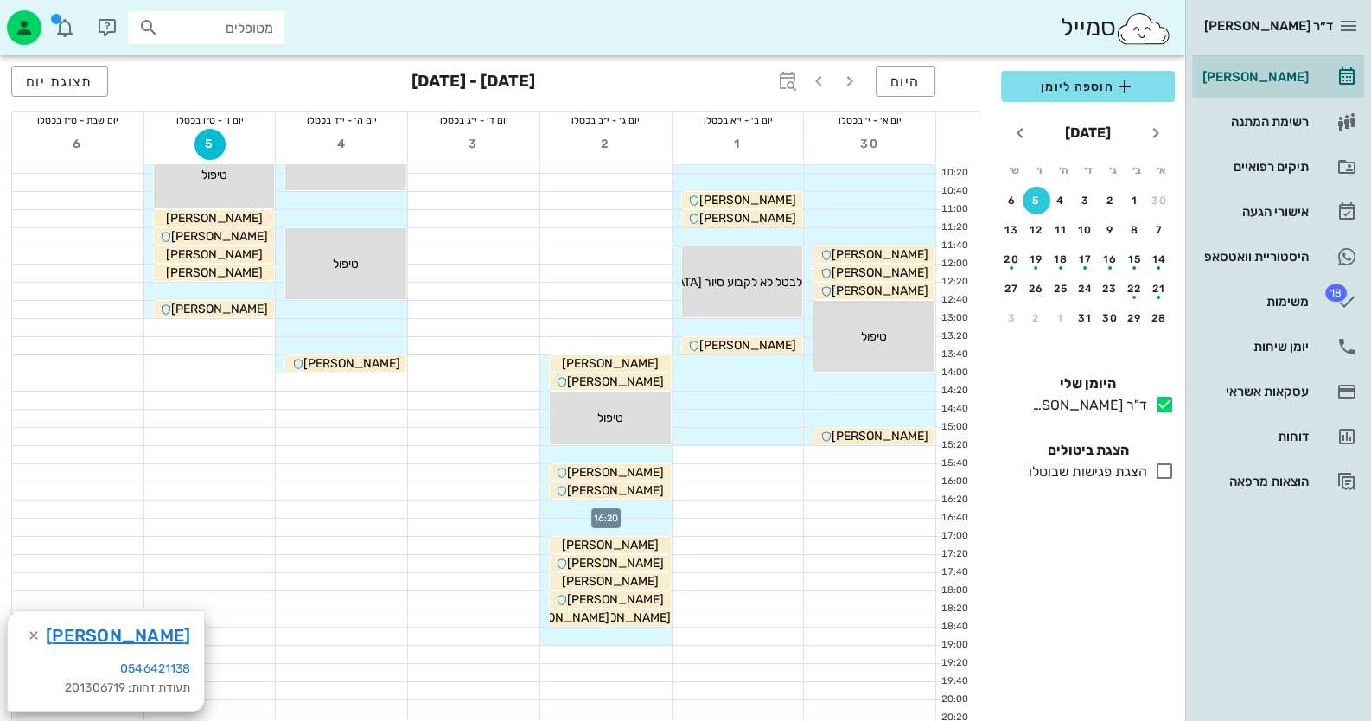
click at [653, 502] on div at bounding box center [605, 508] width 131 height 17
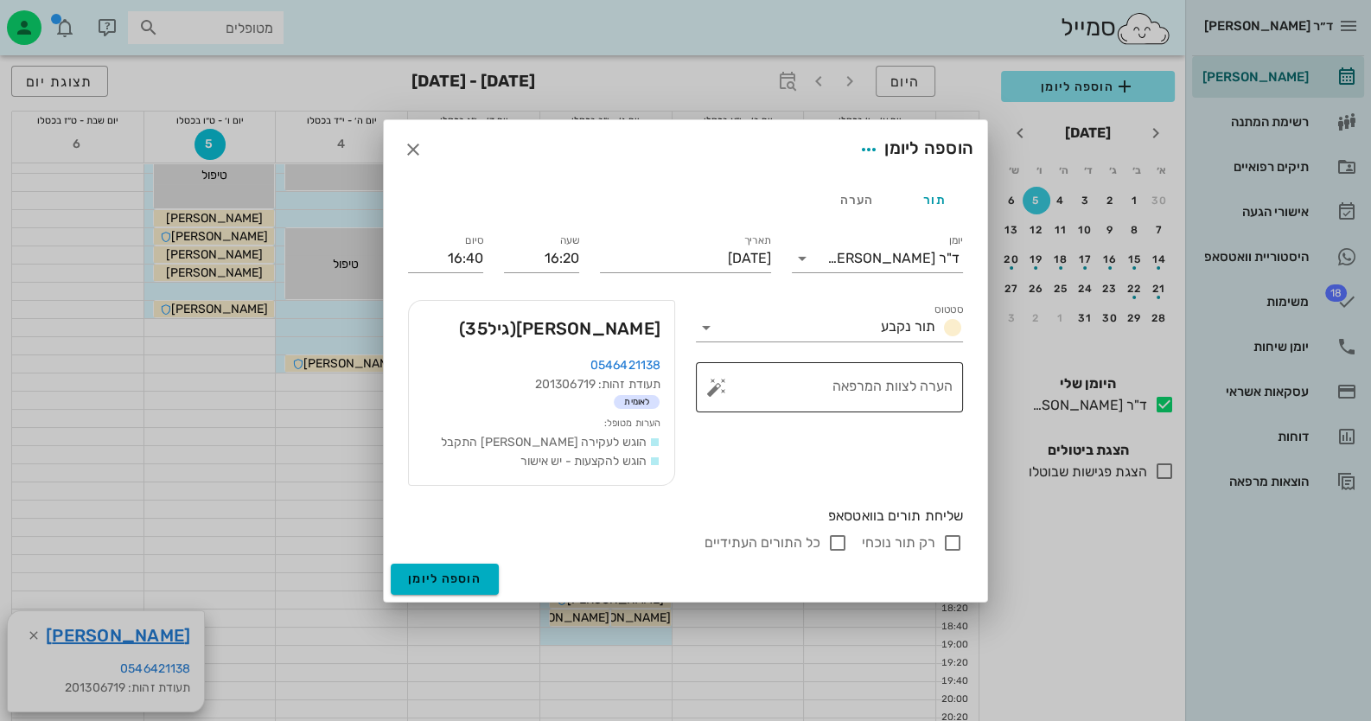
click at [718, 395] on button "button" at bounding box center [716, 387] width 21 height 21
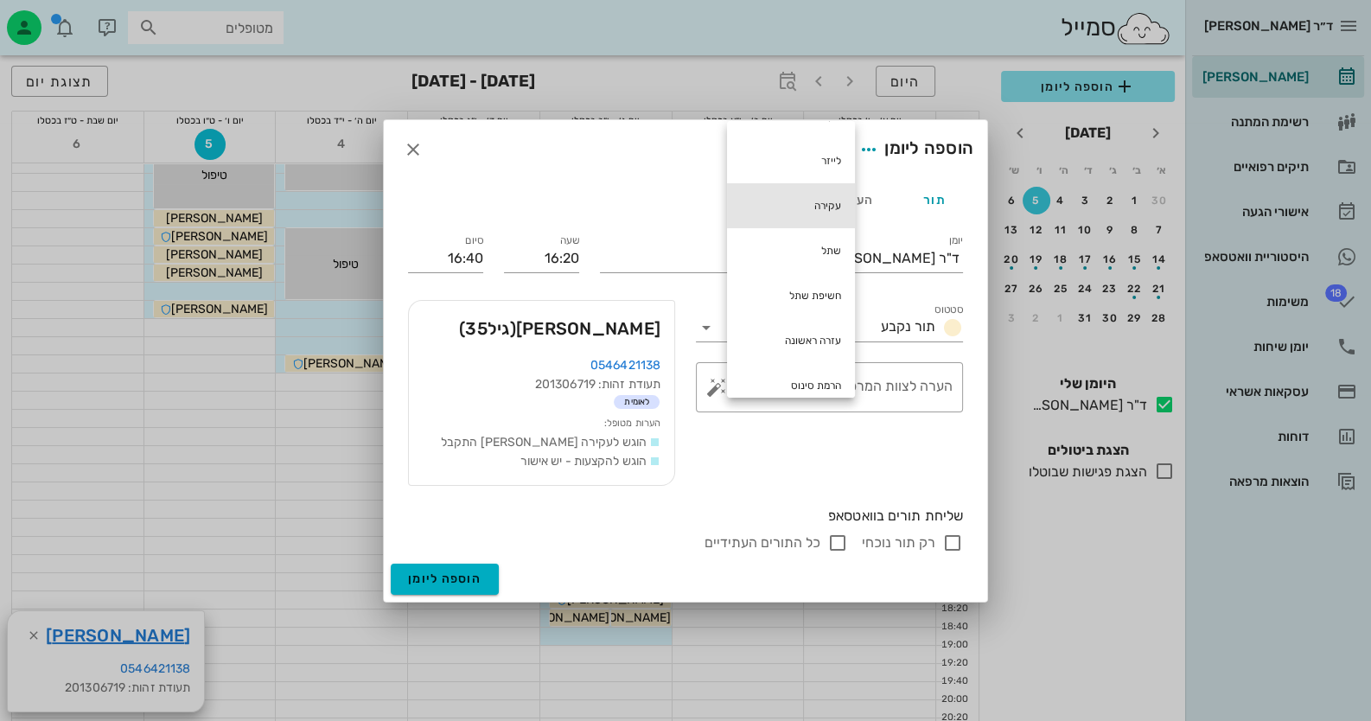
click at [845, 206] on div "עקירה" at bounding box center [791, 205] width 128 height 45
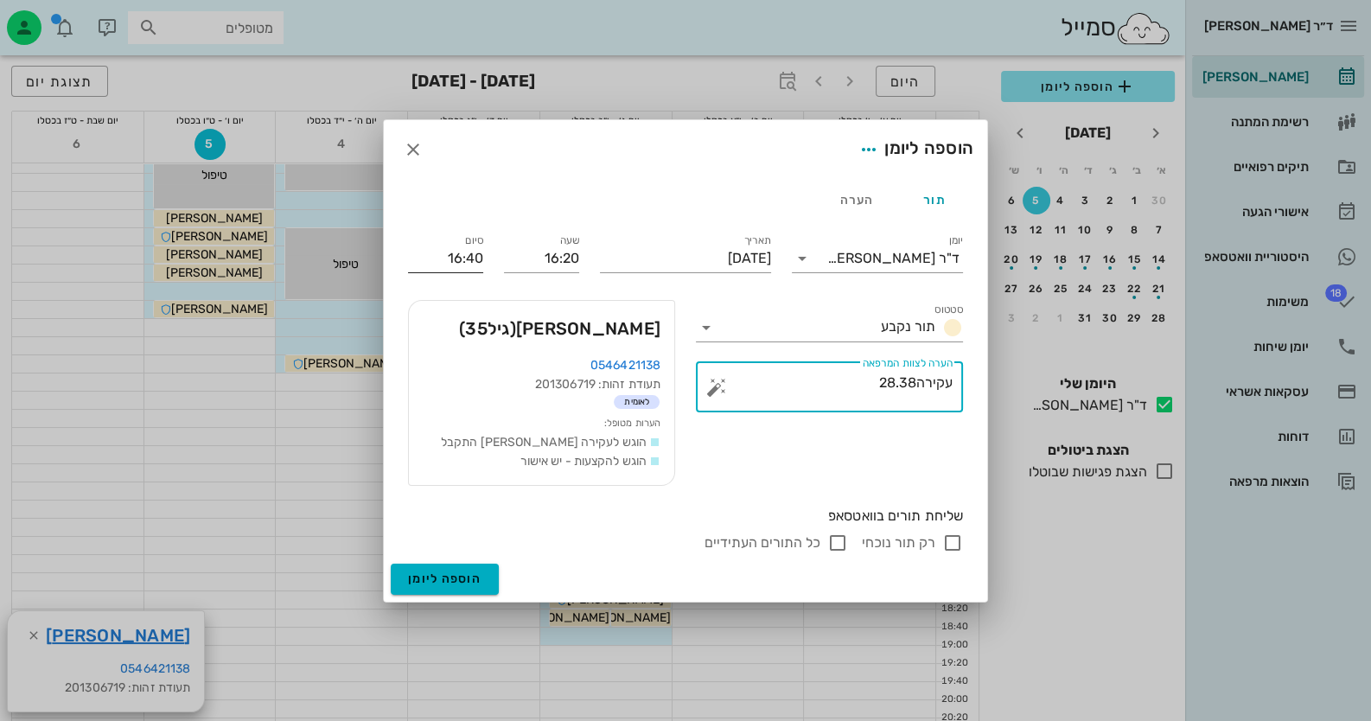
type textarea "עקירה28.38"
click at [430, 270] on input "16:40" at bounding box center [445, 259] width 75 height 28
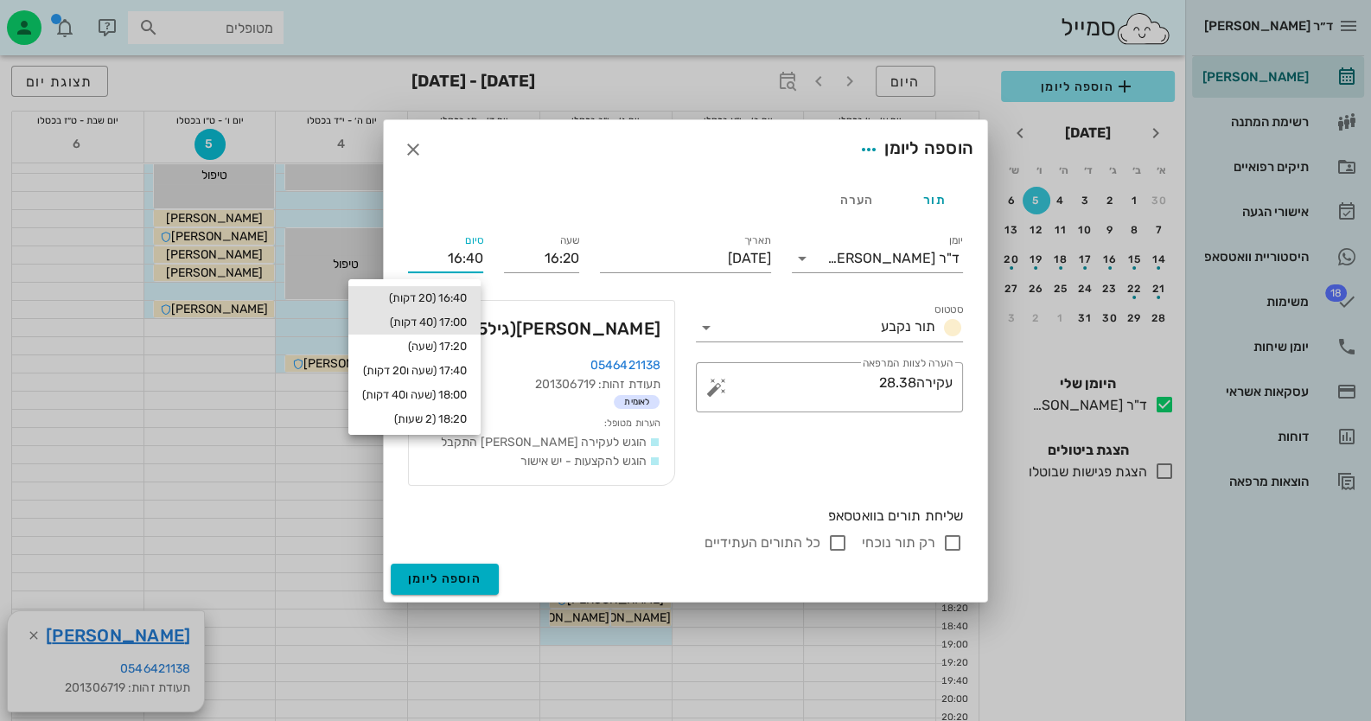
click at [469, 317] on div "17:00 (40 דקות)" at bounding box center [414, 322] width 132 height 24
type input "17:00"
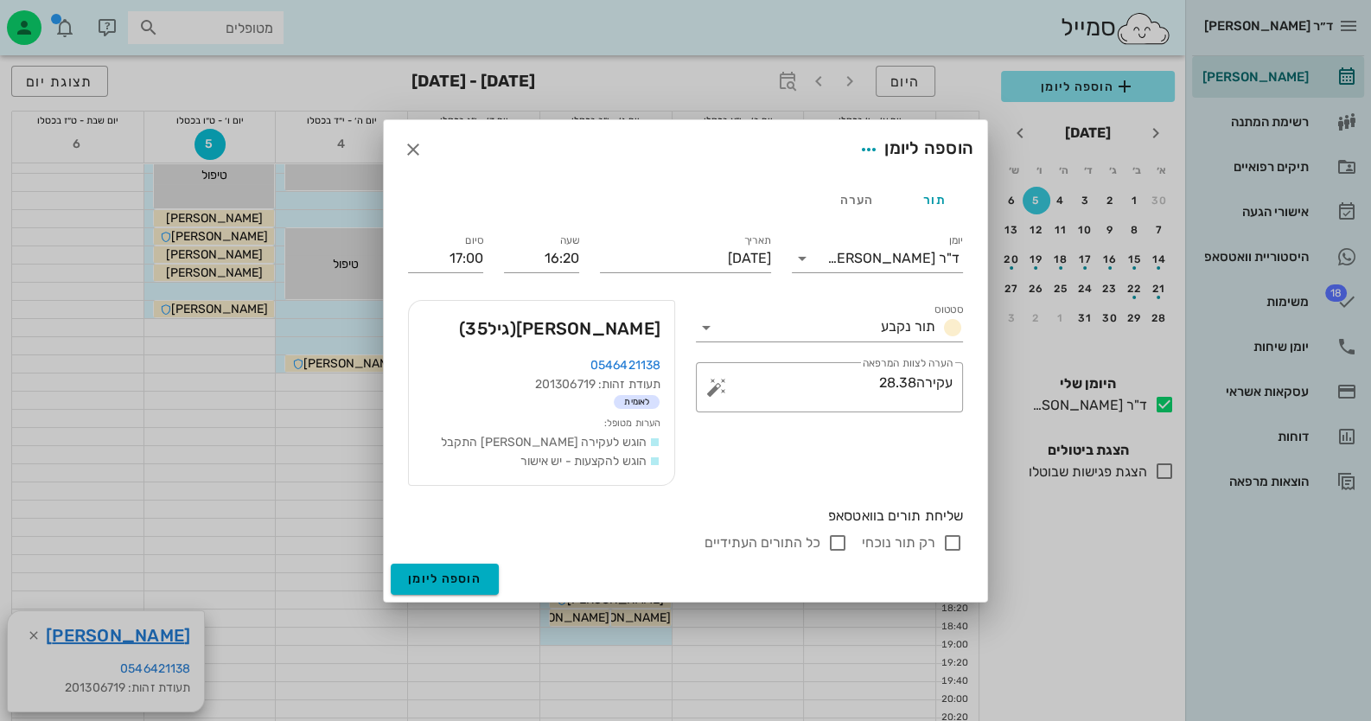
click at [960, 539] on input "רק תור נוכחי" at bounding box center [952, 542] width 21 height 21
checkbox input "false"
click at [464, 591] on button "הוספה ליומן" at bounding box center [445, 579] width 108 height 31
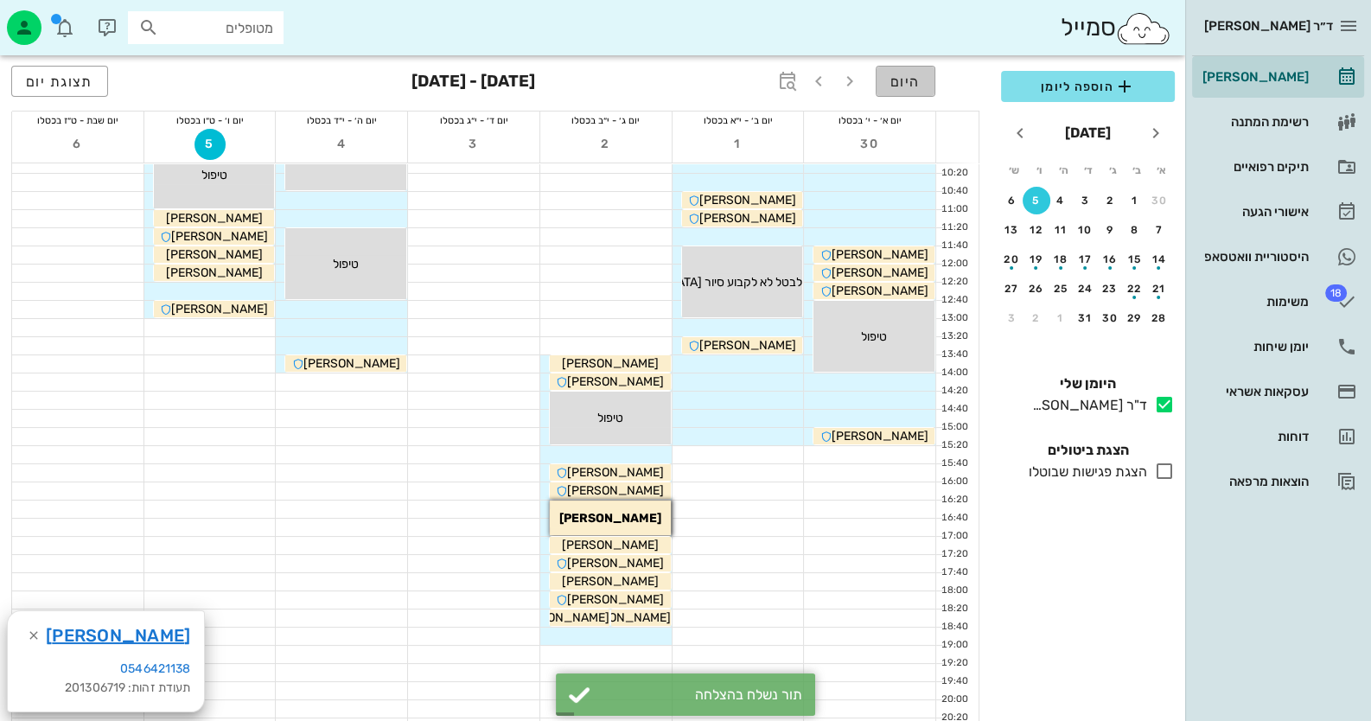
click at [905, 90] on button "היום" at bounding box center [906, 81] width 60 height 31
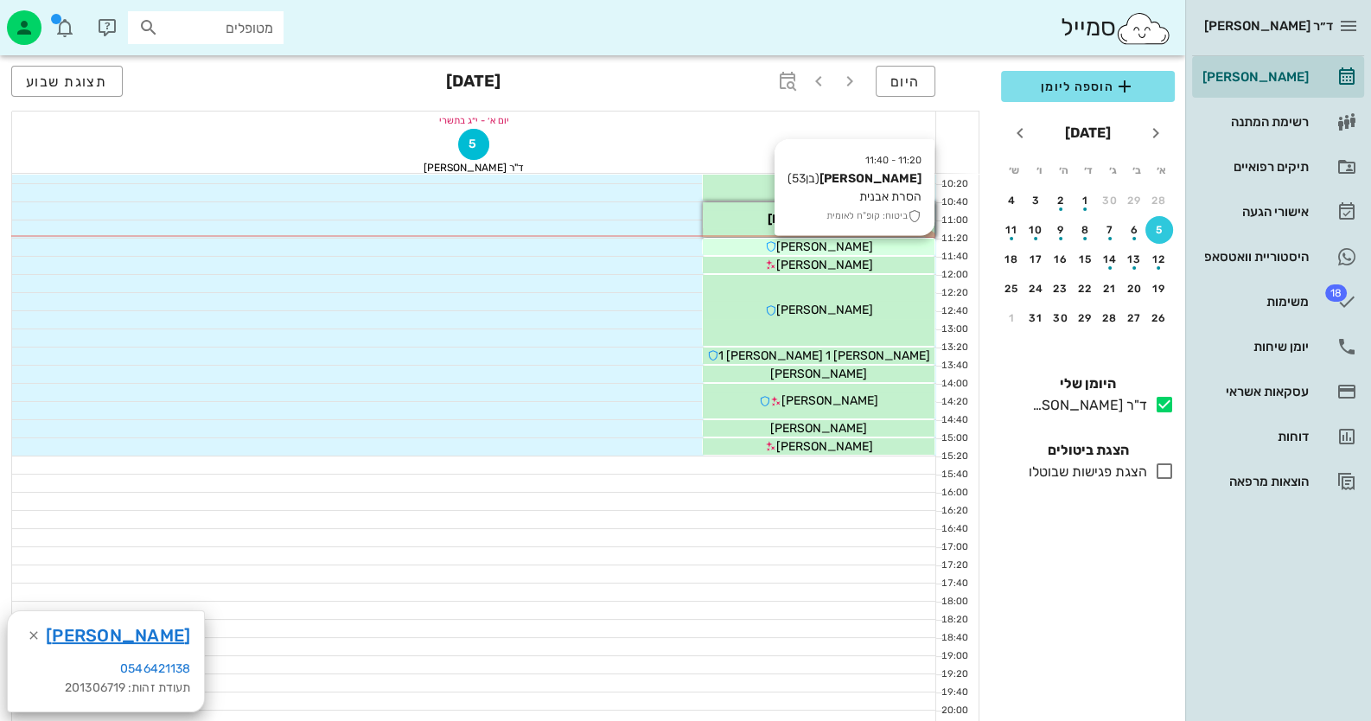
click at [902, 244] on div "[PERSON_NAME]" at bounding box center [819, 247] width 232 height 18
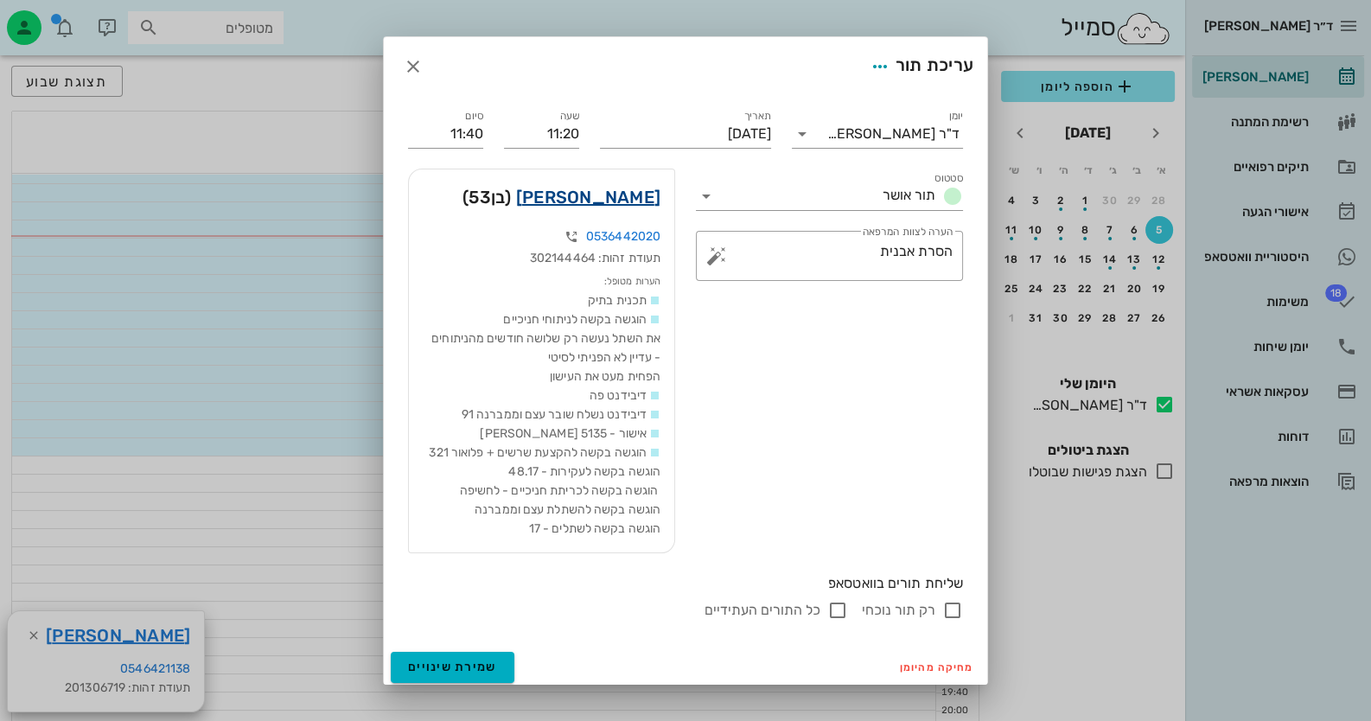
click at [616, 194] on link "[PERSON_NAME]" at bounding box center [588, 197] width 144 height 28
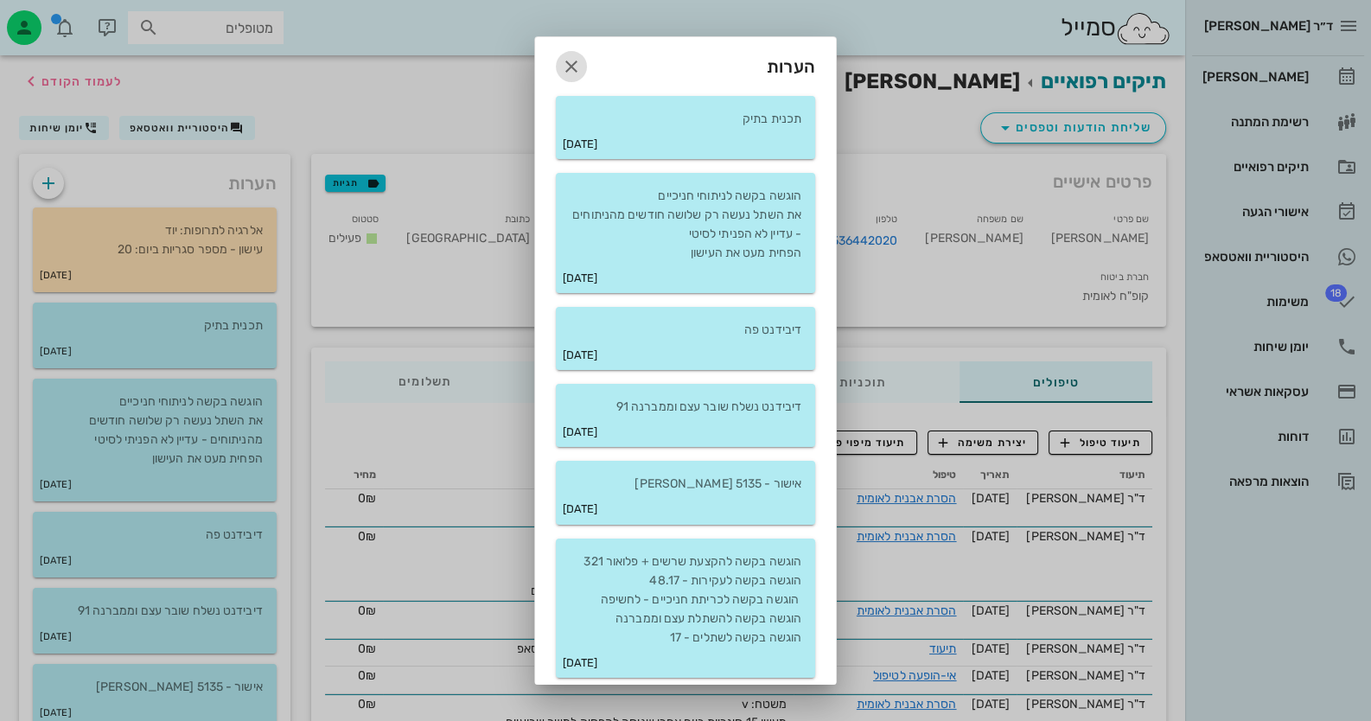
click at [581, 62] on icon "button" at bounding box center [571, 66] width 21 height 21
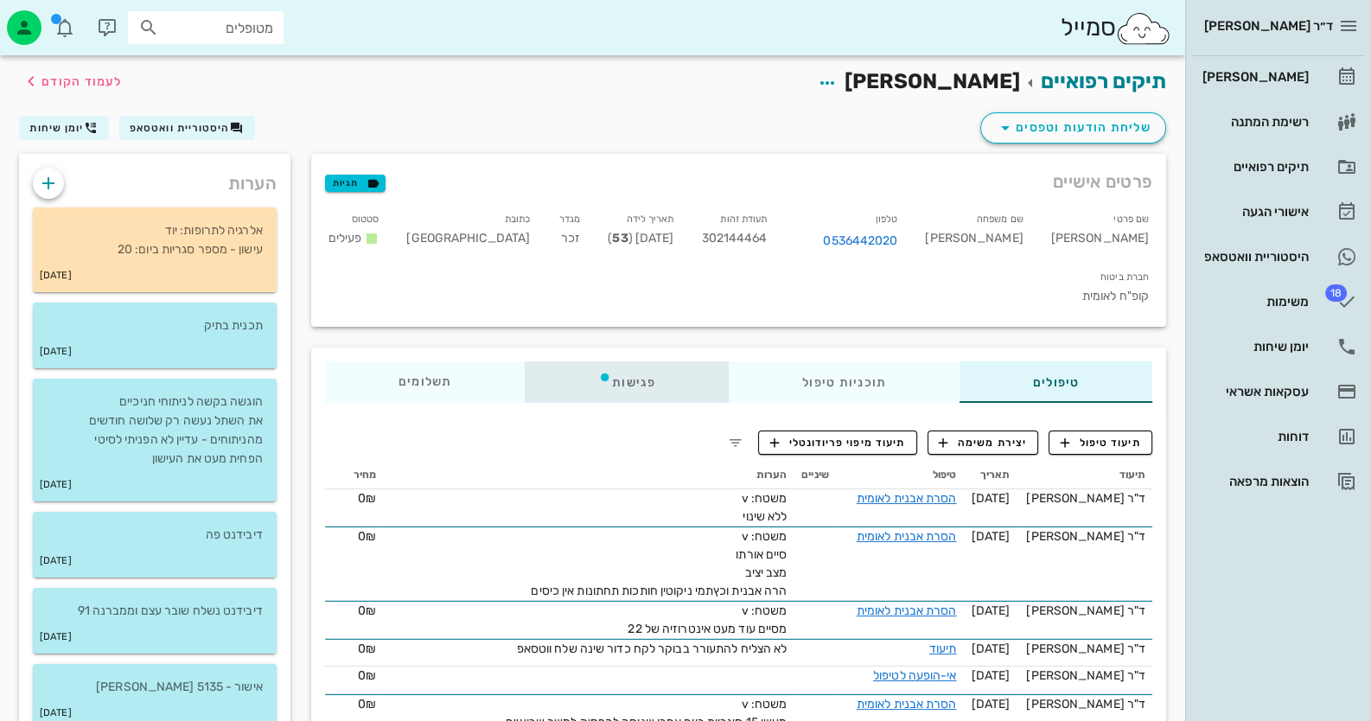
click at [645, 361] on div "פגישות" at bounding box center [627, 381] width 204 height 41
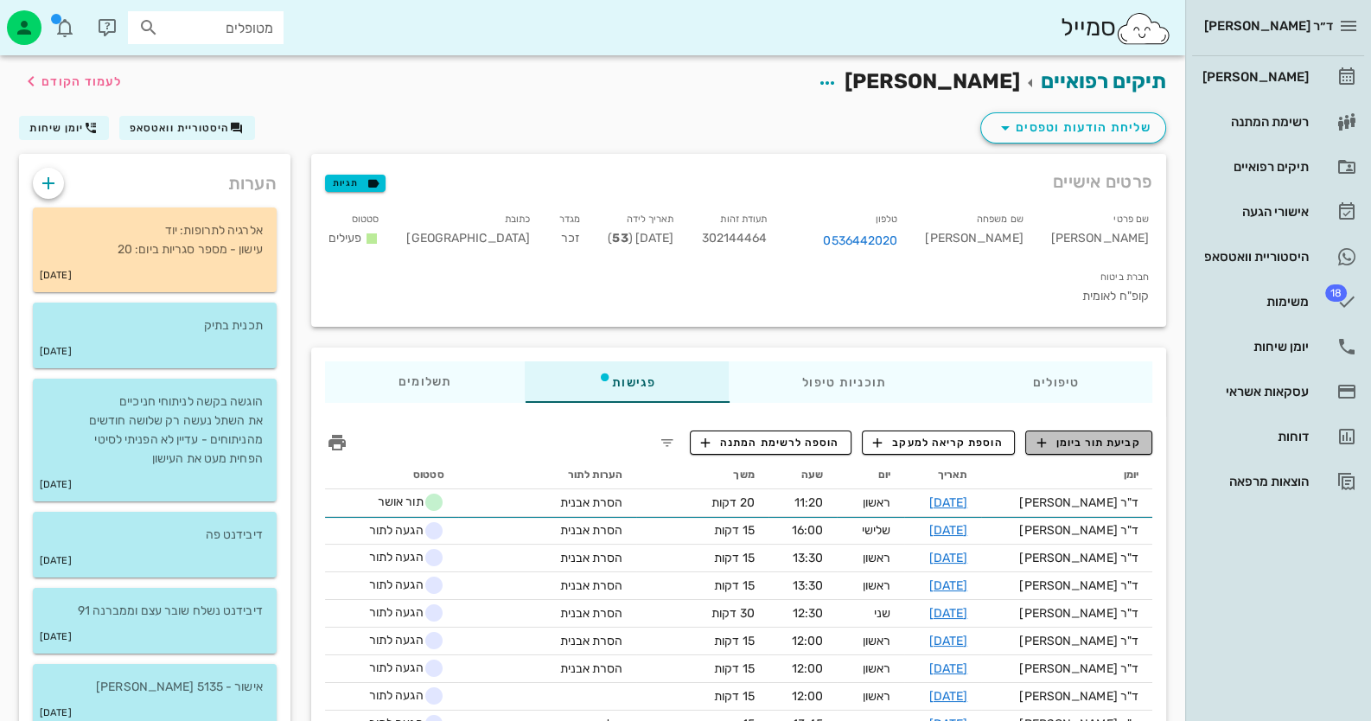
click at [1119, 435] on span "קביעת תור ביומן" at bounding box center [1088, 443] width 104 height 16
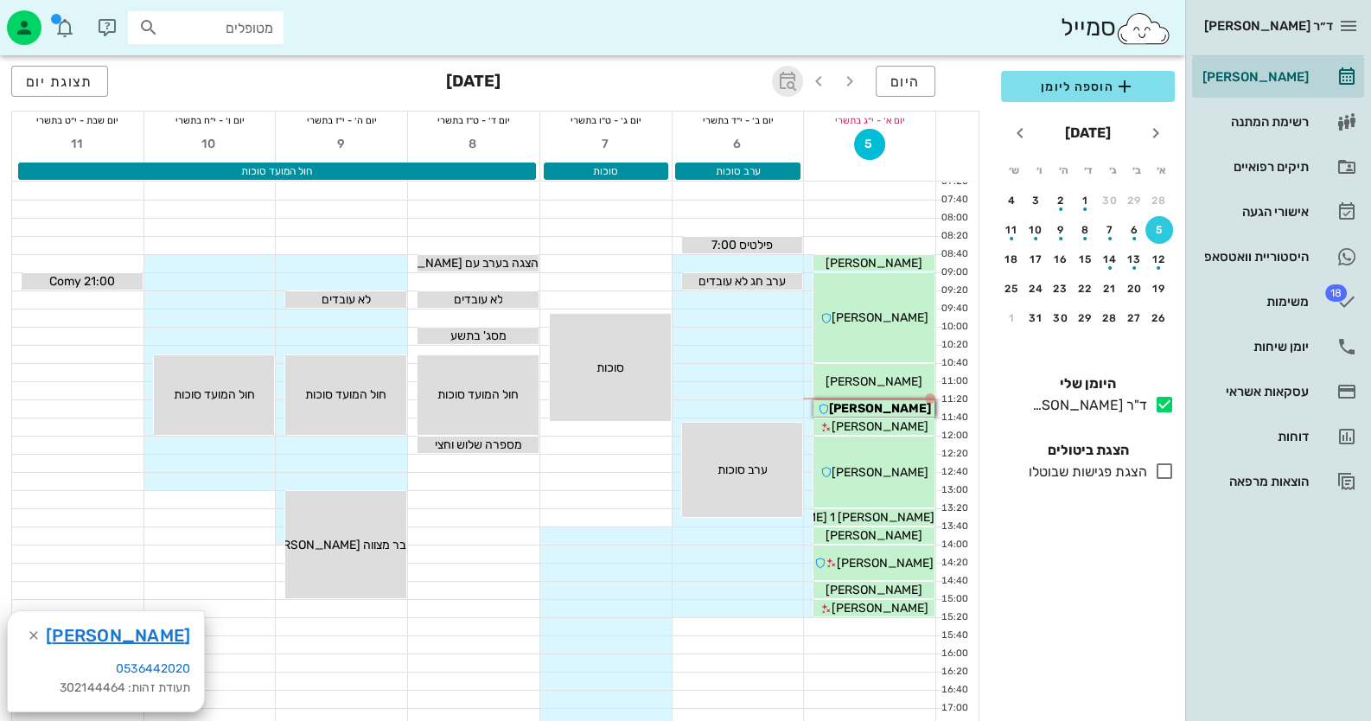
click at [787, 77] on icon "button" at bounding box center [787, 81] width 21 height 21
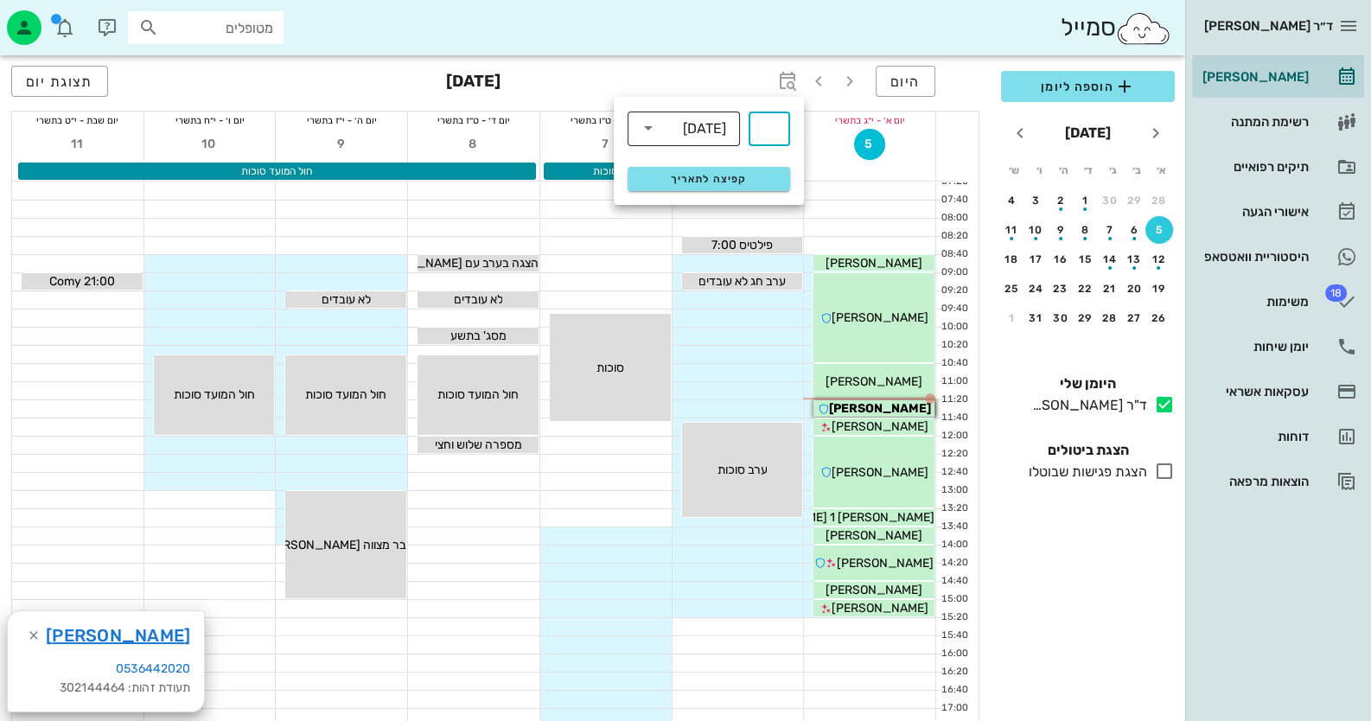
click at [709, 133] on div "[DATE]" at bounding box center [704, 129] width 43 height 16
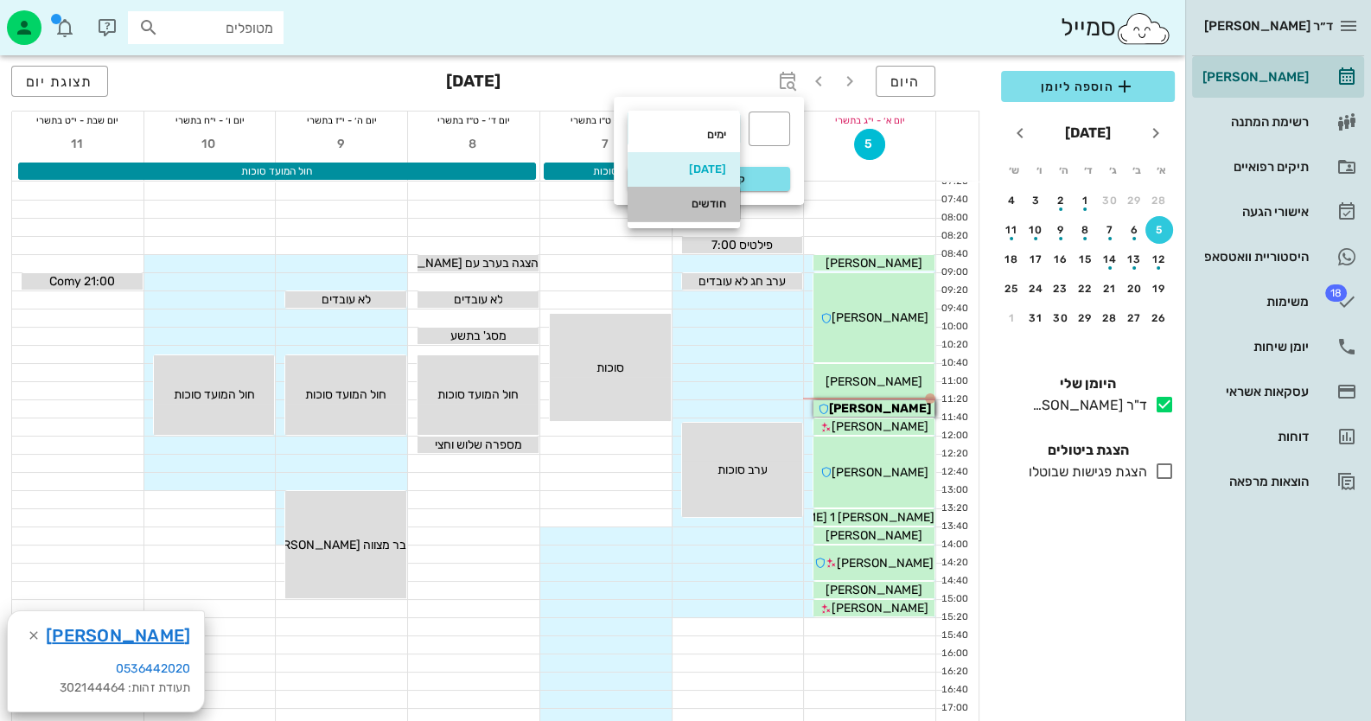
click at [716, 201] on div "חודשים" at bounding box center [683, 204] width 85 height 14
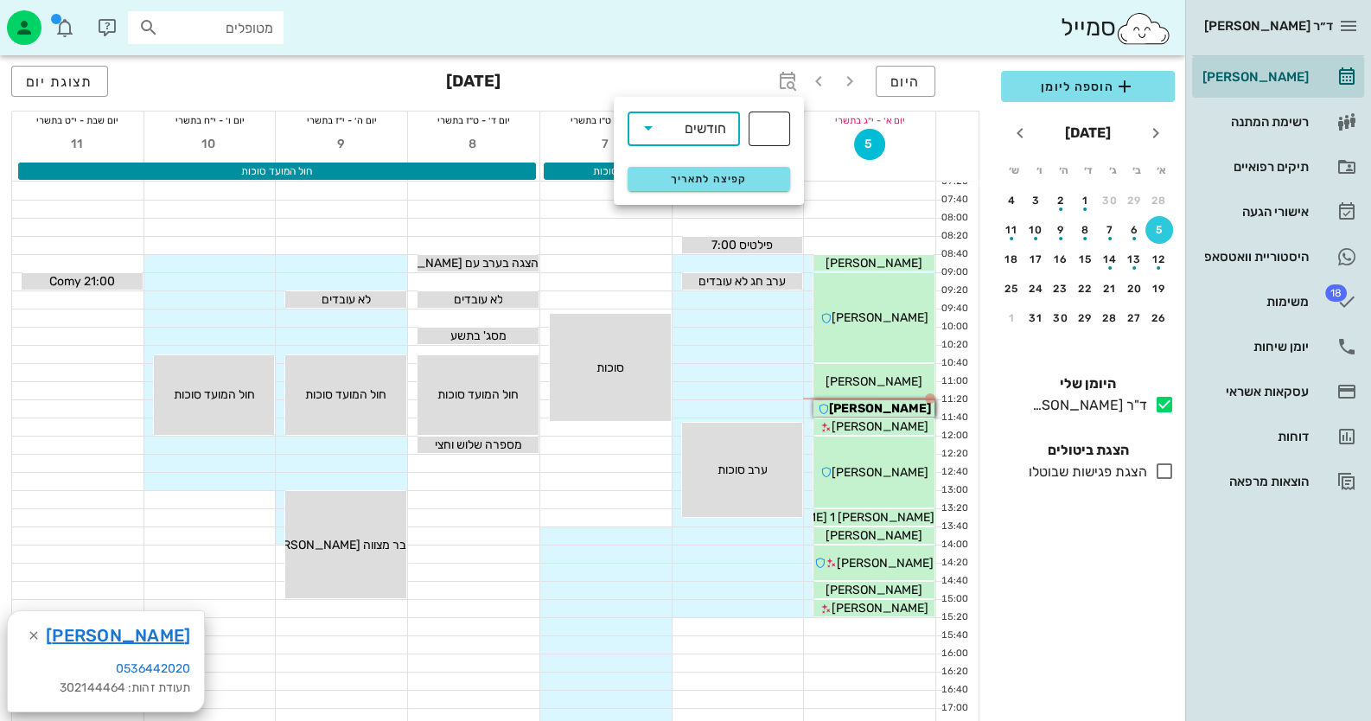
click at [767, 120] on input "text" at bounding box center [769, 129] width 21 height 28
type input "3"
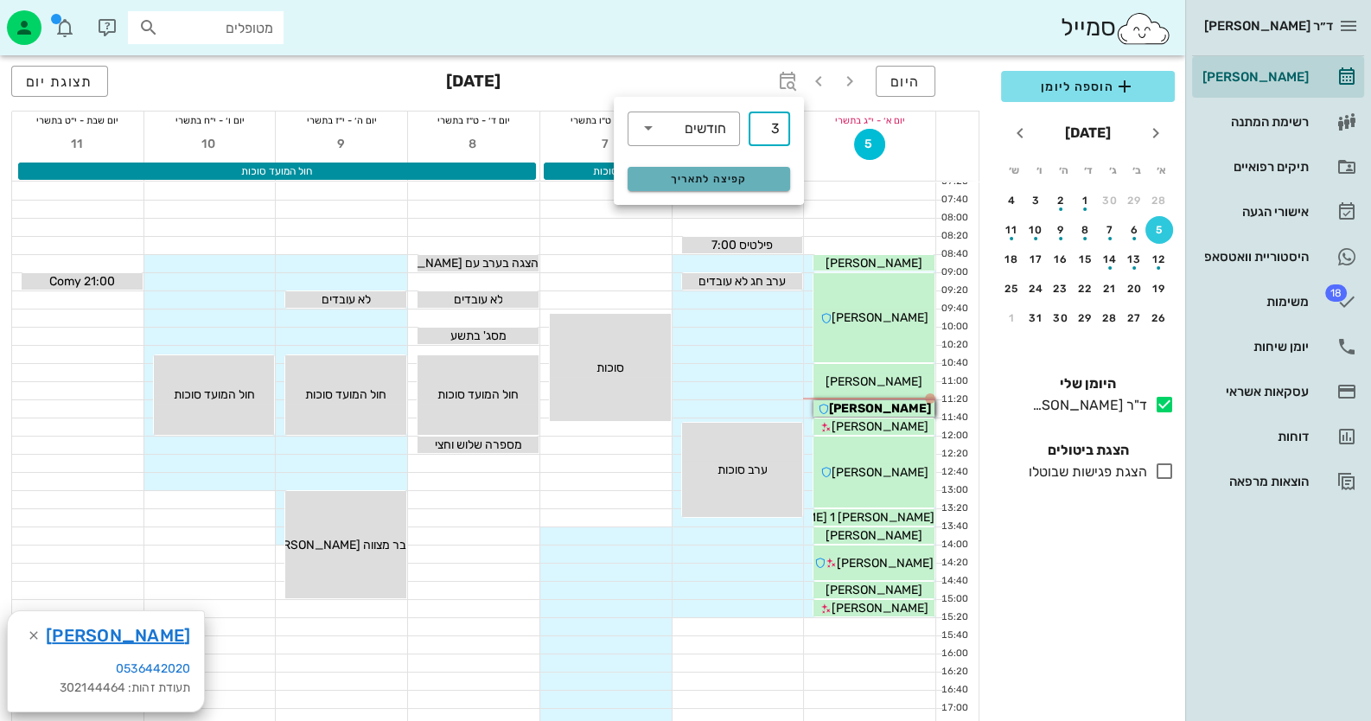
click at [751, 178] on span "קפיצה לתאריך" at bounding box center [708, 179] width 141 height 12
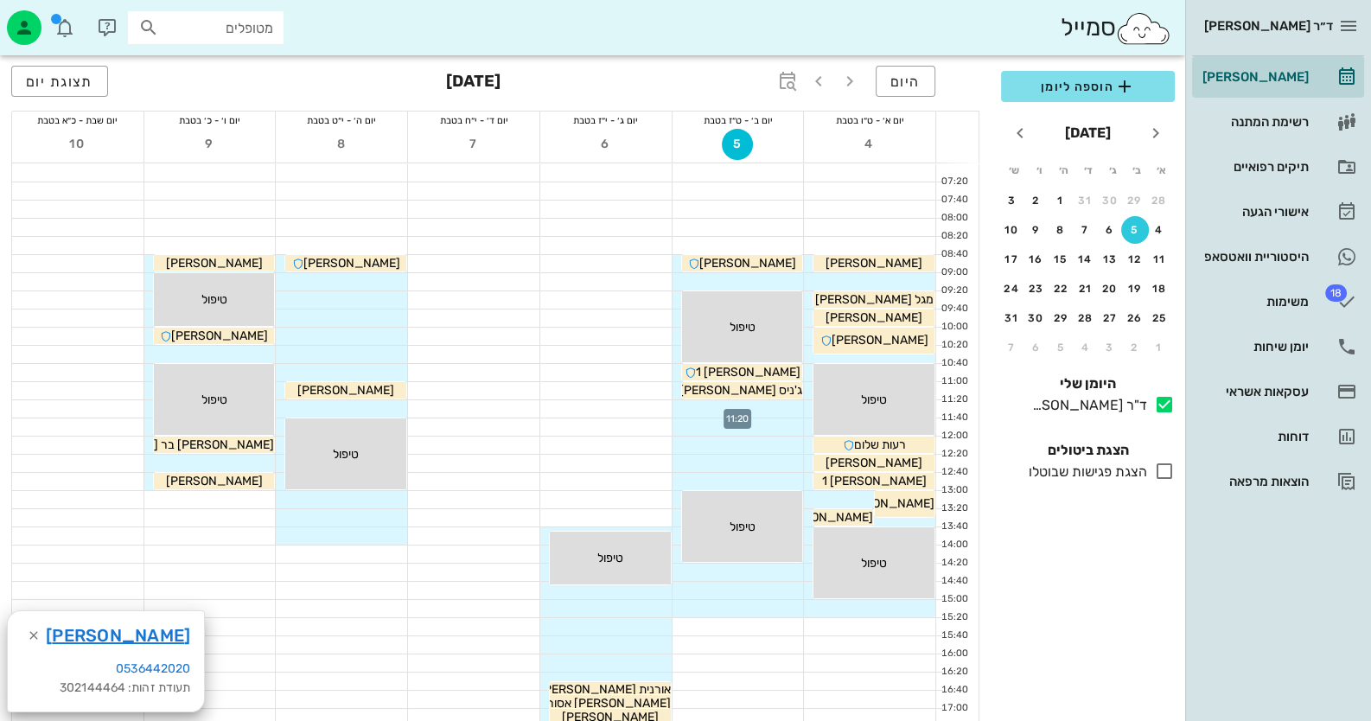
click at [766, 409] on div at bounding box center [737, 408] width 131 height 17
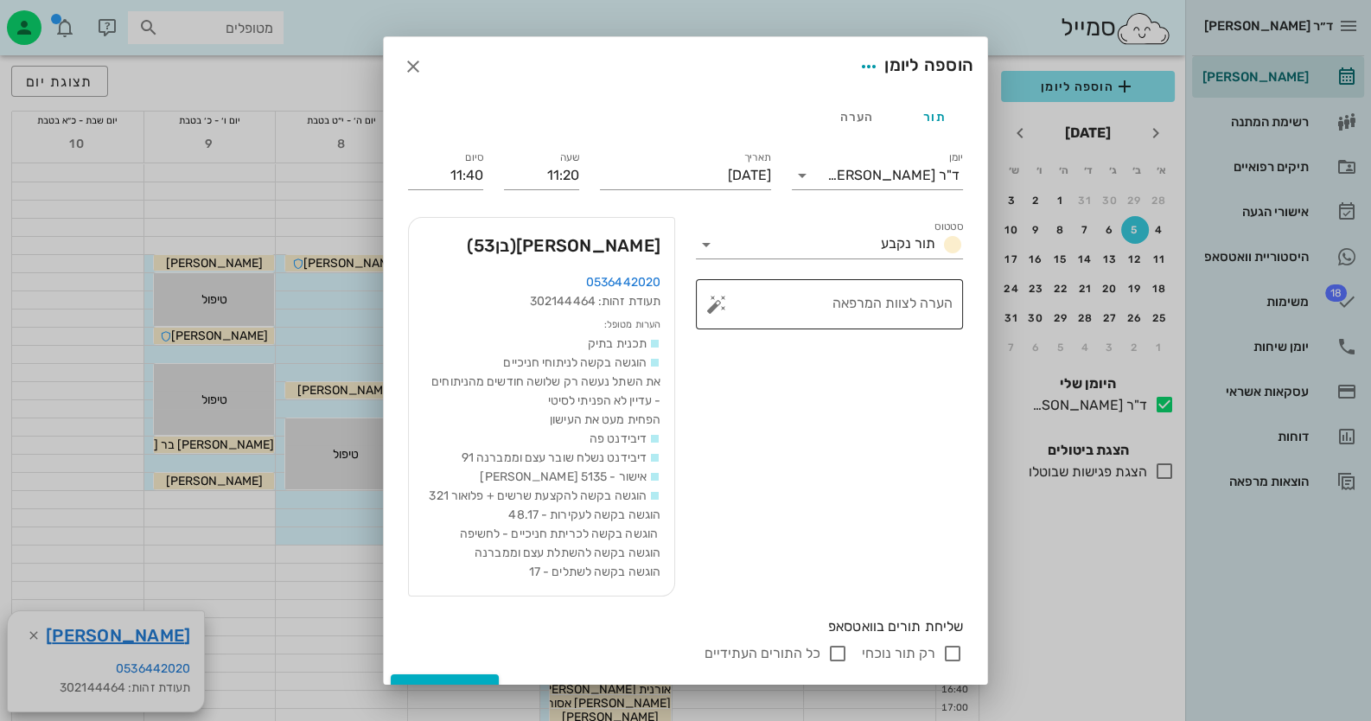
click at [725, 306] on button "button" at bounding box center [716, 304] width 21 height 21
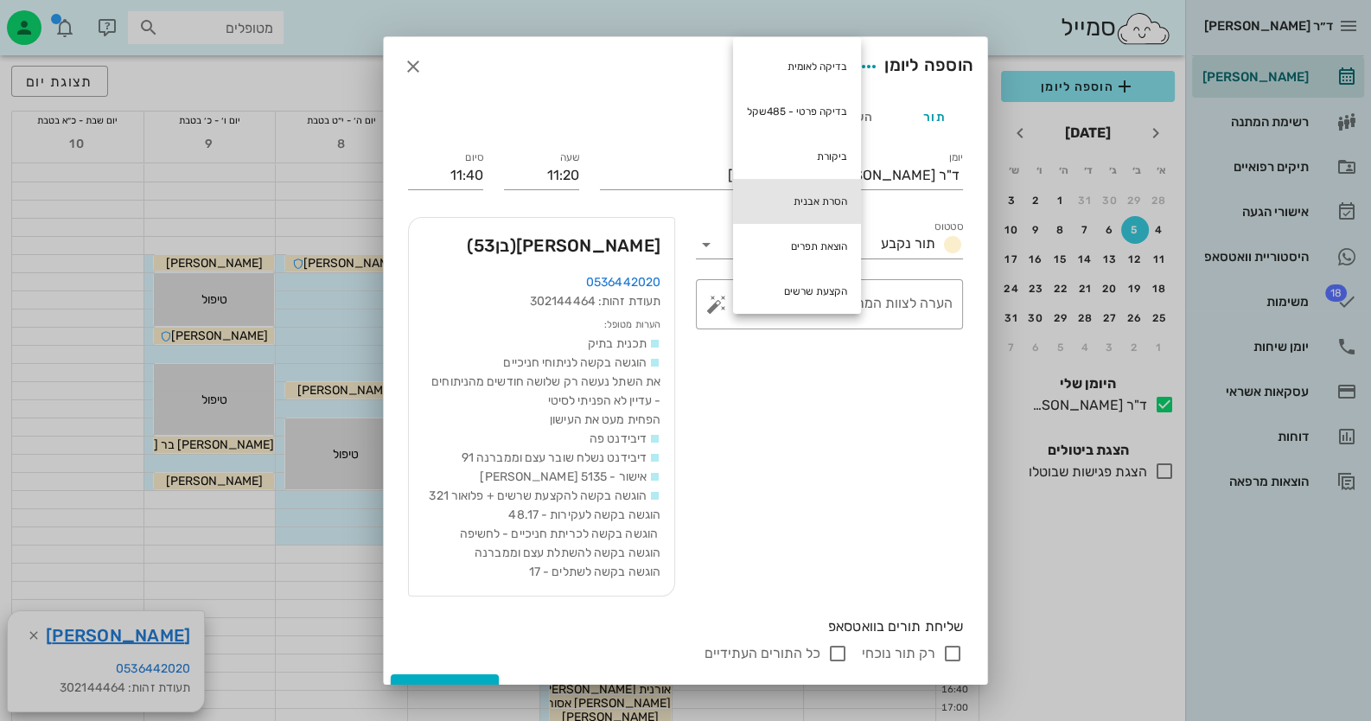
click at [796, 200] on div "הסרת אבנית" at bounding box center [797, 201] width 128 height 45
type textarea "הסרת אבנית"
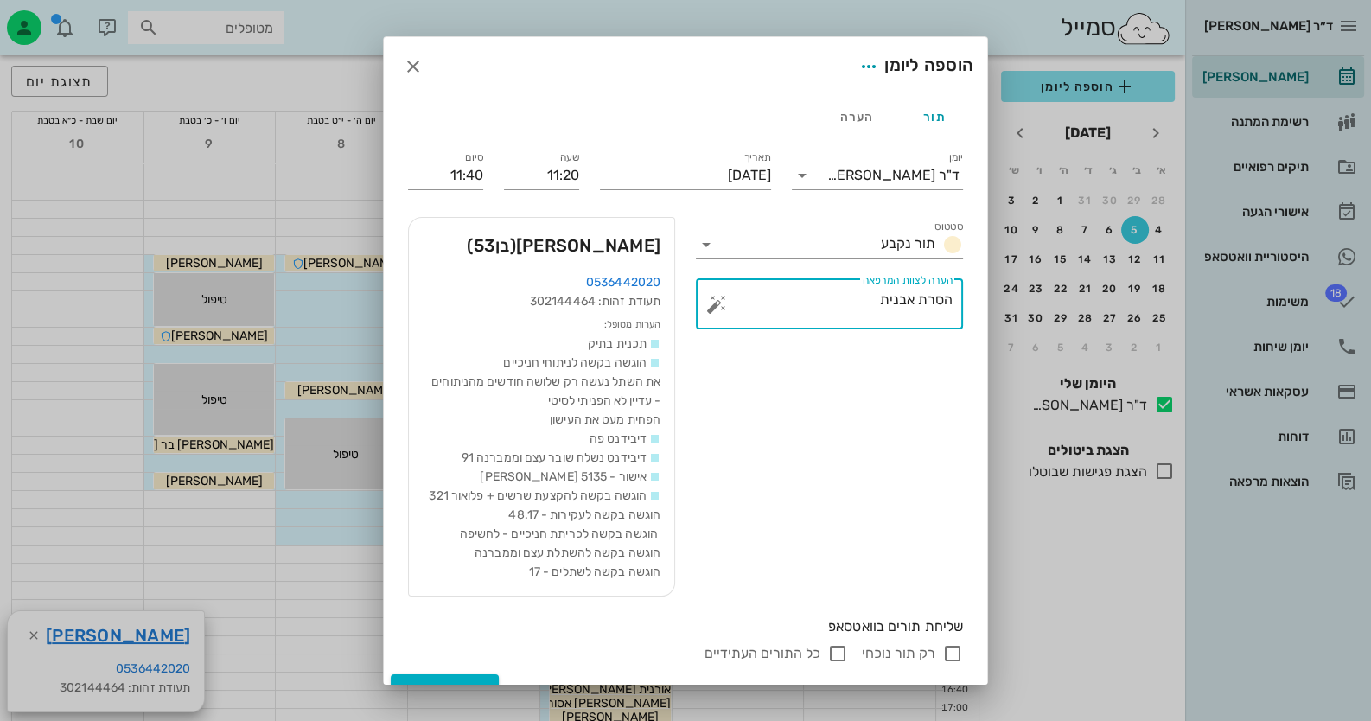
click at [956, 664] on input "רק תור נוכחי" at bounding box center [952, 653] width 21 height 21
checkbox input "false"
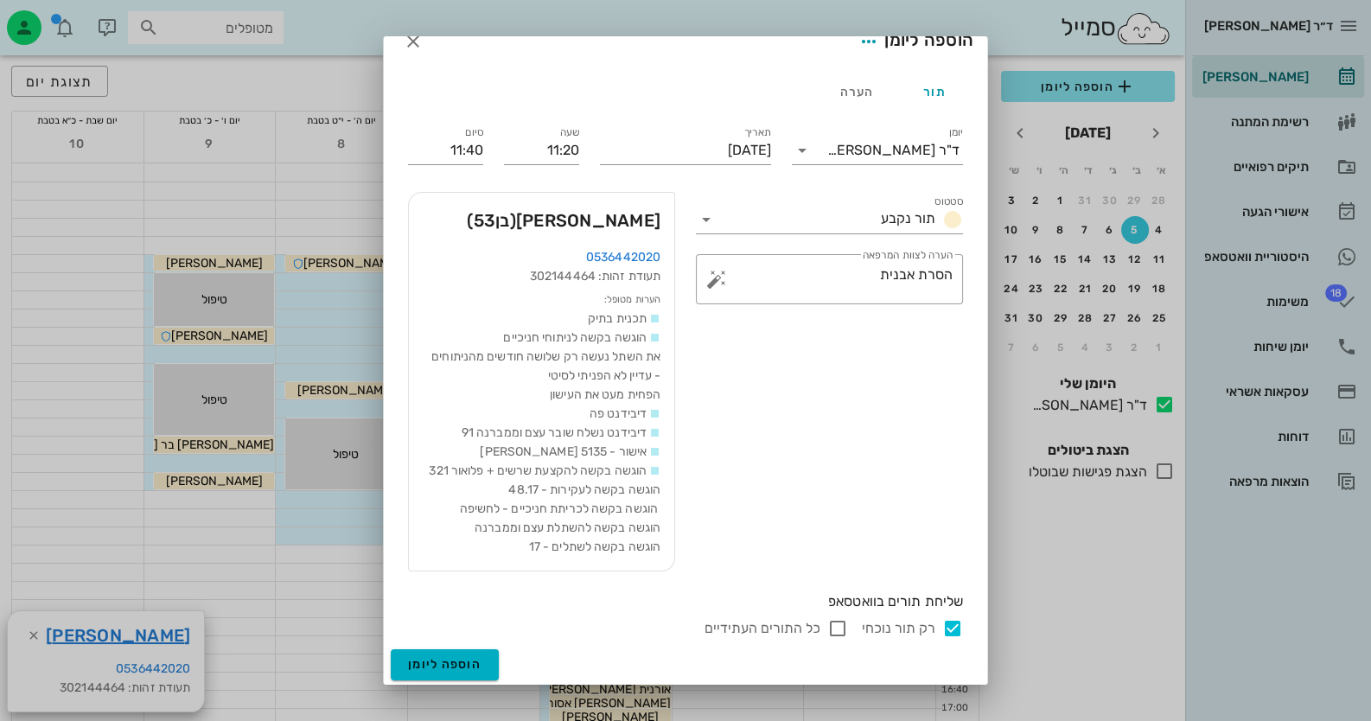
scroll to position [46, 0]
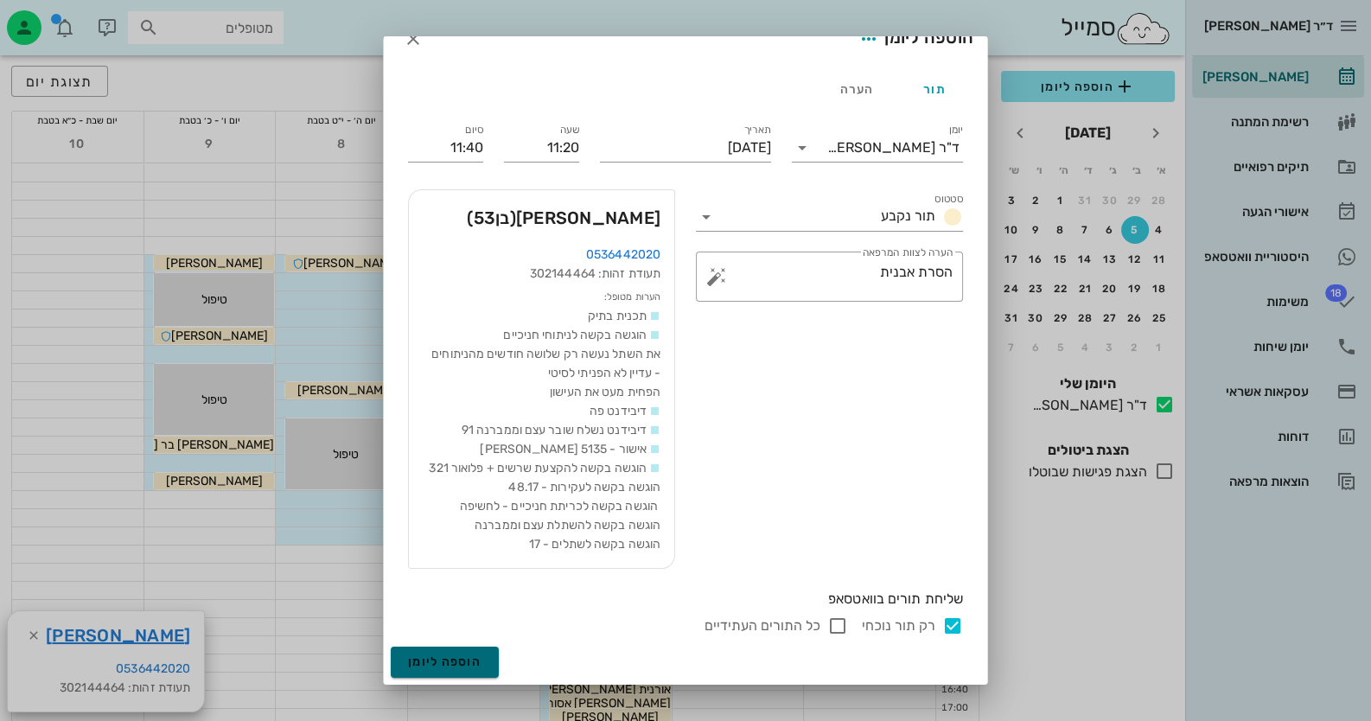
click at [419, 663] on button "הוספה ליומן" at bounding box center [445, 662] width 108 height 31
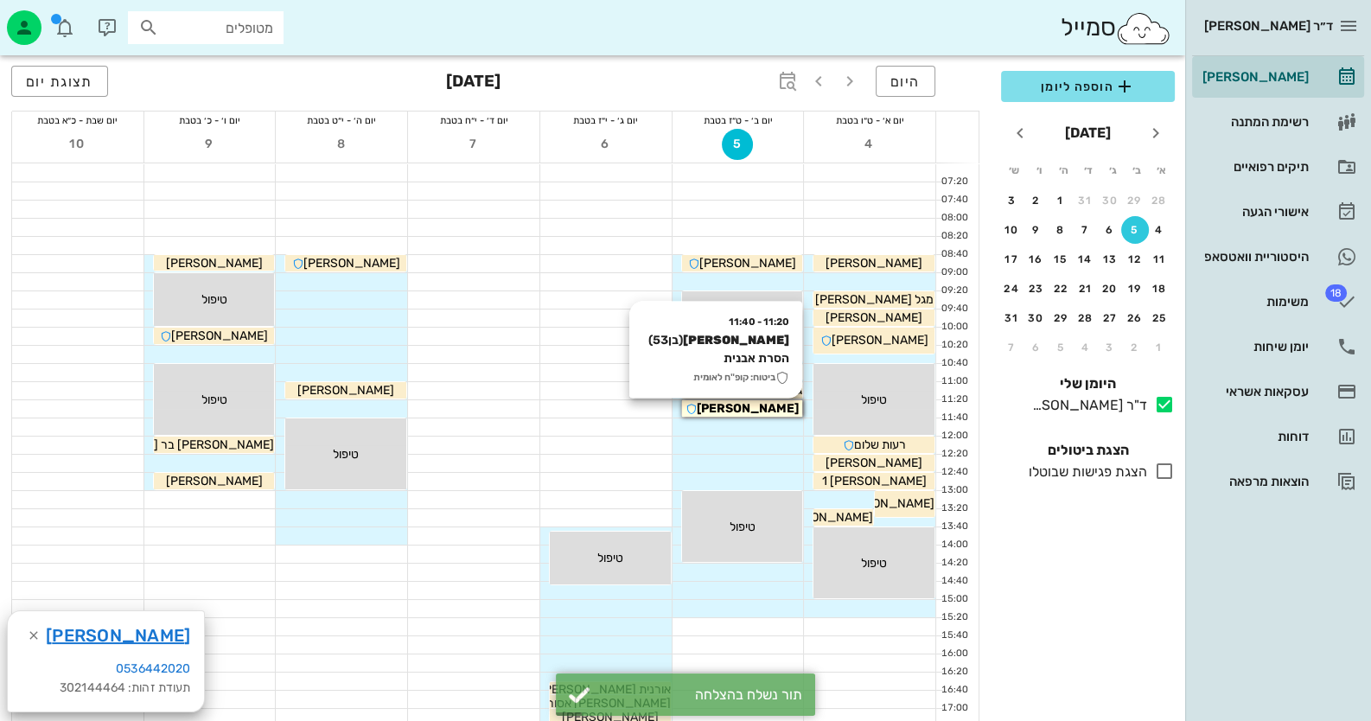
click at [769, 405] on span "[PERSON_NAME]" at bounding box center [748, 408] width 102 height 15
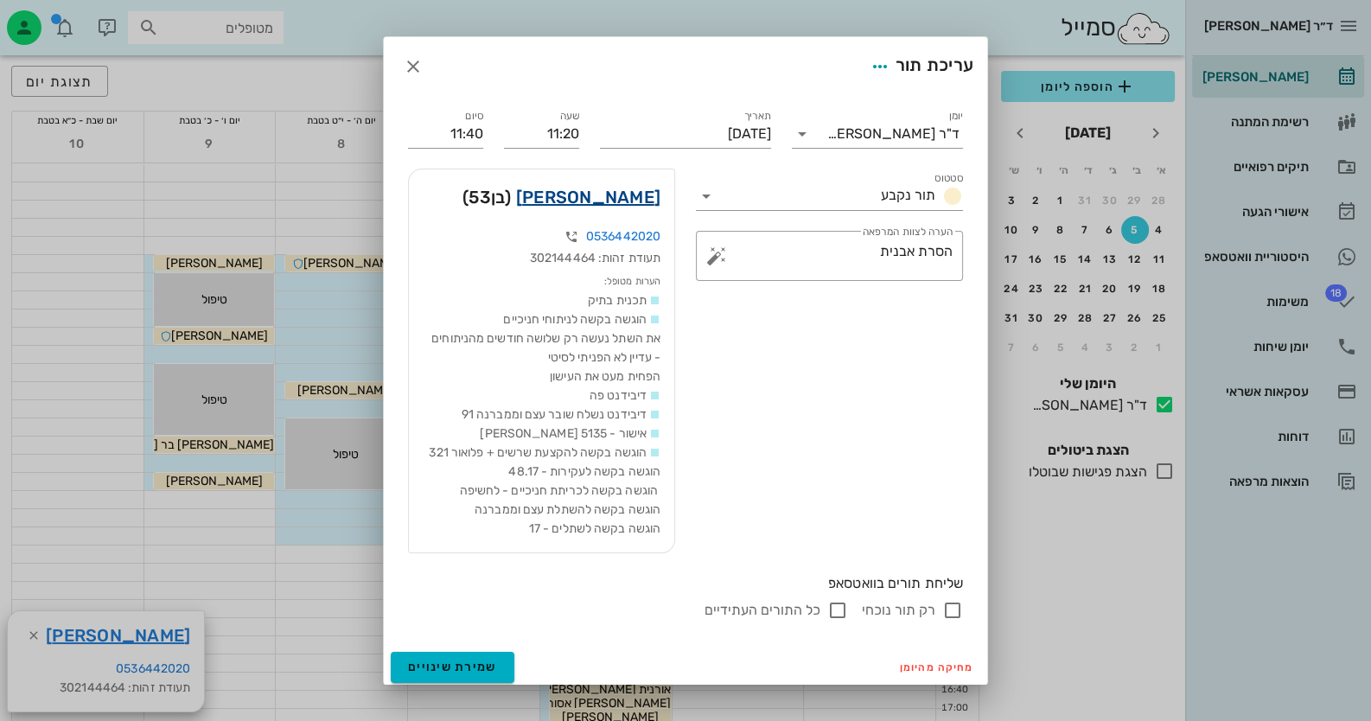
click at [654, 200] on link "[PERSON_NAME]" at bounding box center [588, 197] width 144 height 28
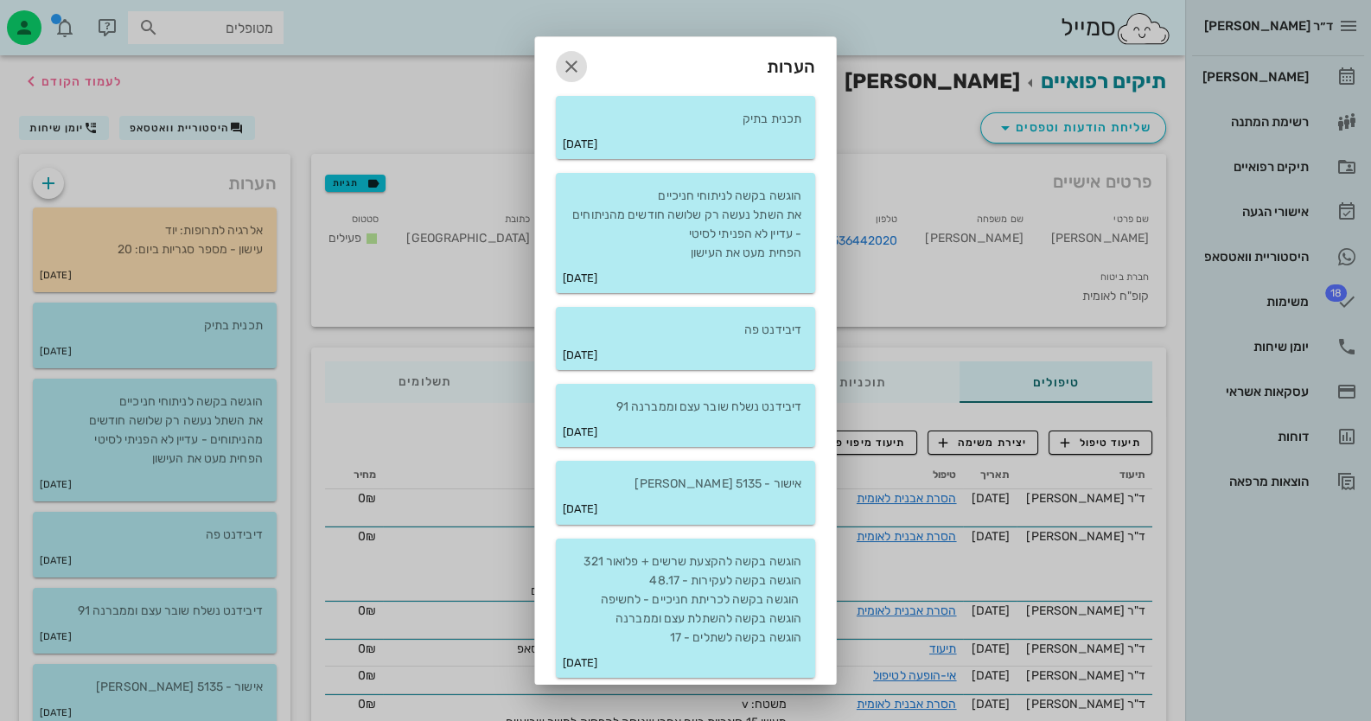
click at [582, 63] on icon "button" at bounding box center [571, 66] width 21 height 21
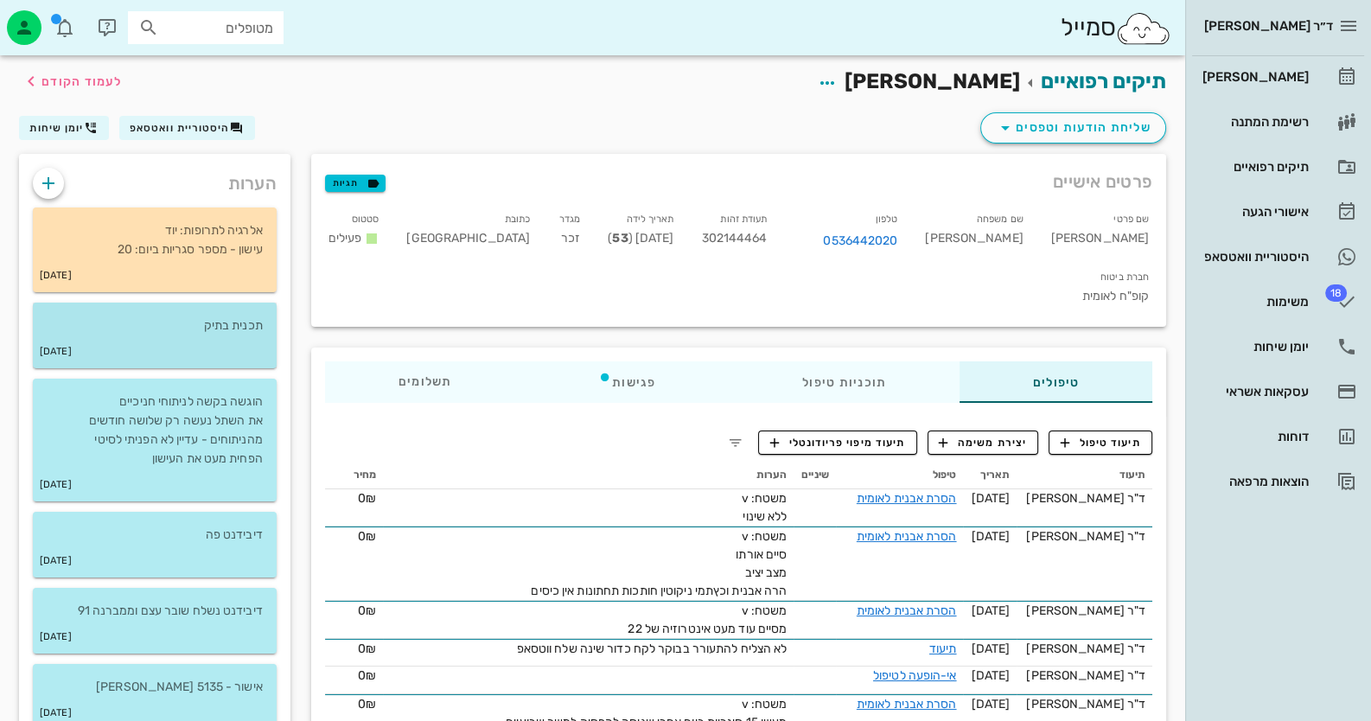
click at [252, 336] on div "[DATE]" at bounding box center [155, 351] width 244 height 33
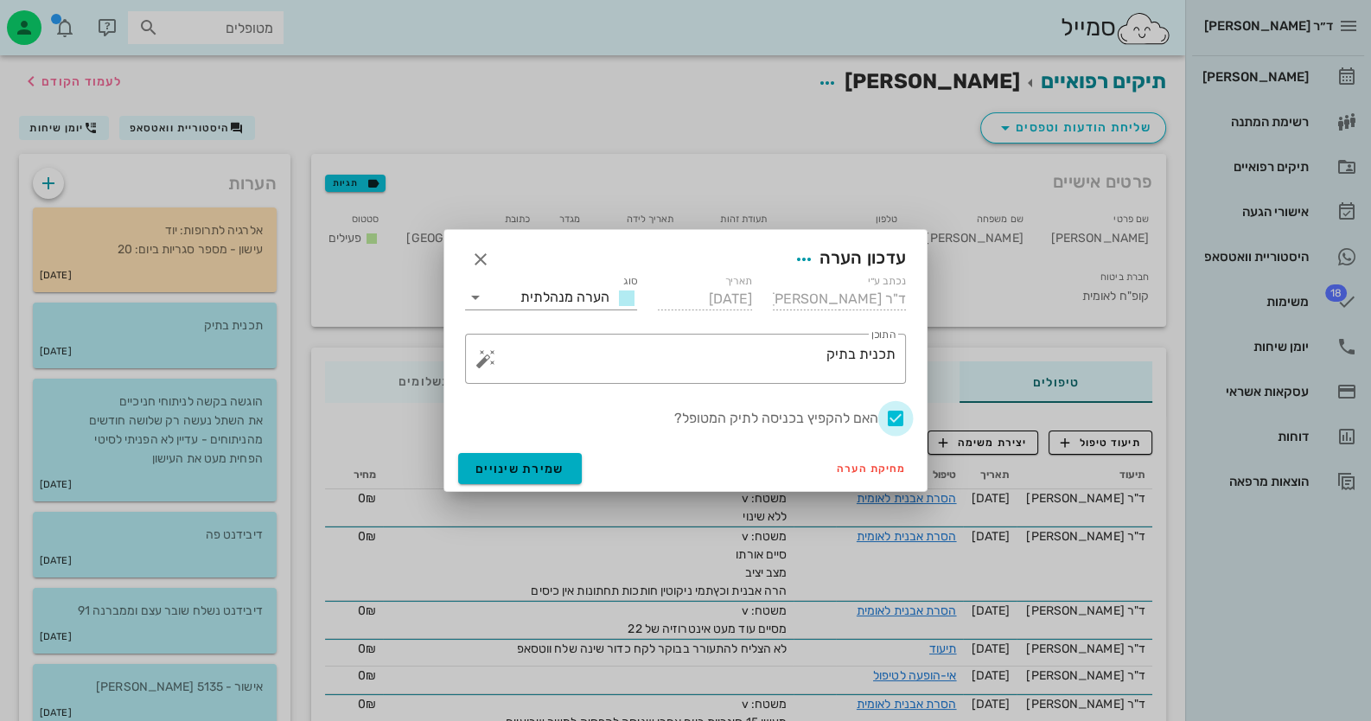
click at [899, 414] on div at bounding box center [895, 418] width 29 height 29
checkbox input "false"
click at [563, 464] on button "שמירת שינויים" at bounding box center [520, 468] width 124 height 31
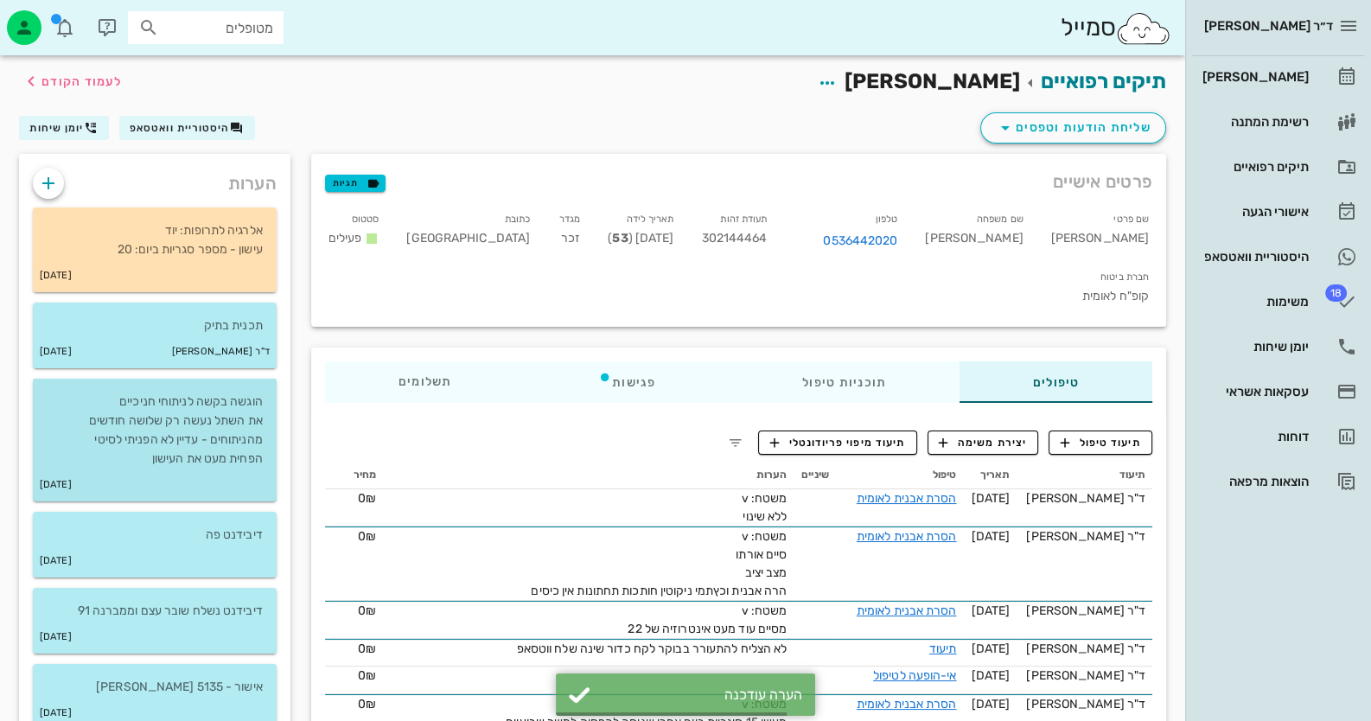
click at [265, 453] on div "הוגשה בקשה לניתוחי חניכיים את השתל נעשה רק שלושה חודשים מהניתוחים - עדיין לא הפ…" at bounding box center [155, 424] width 244 height 90
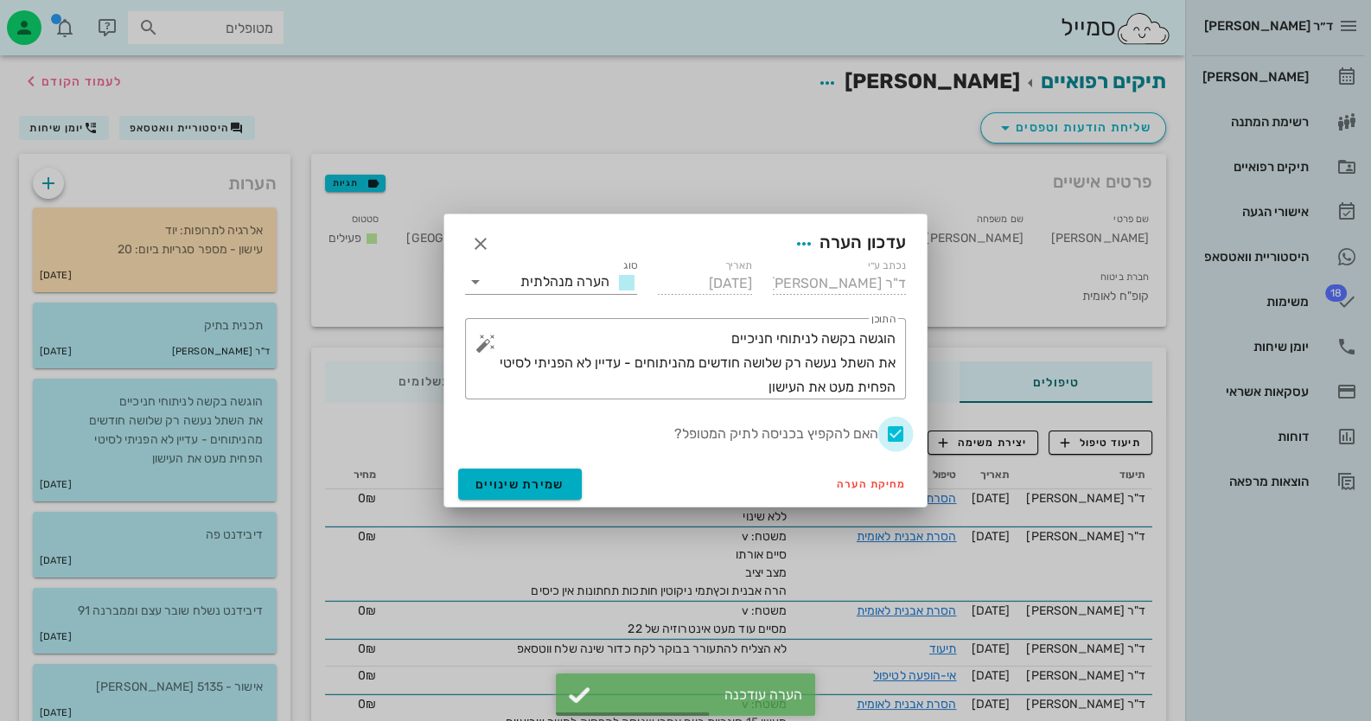
click at [894, 431] on div at bounding box center [895, 433] width 29 height 29
checkbox input "false"
click at [545, 479] on span "שמירת שינויים" at bounding box center [519, 484] width 89 height 15
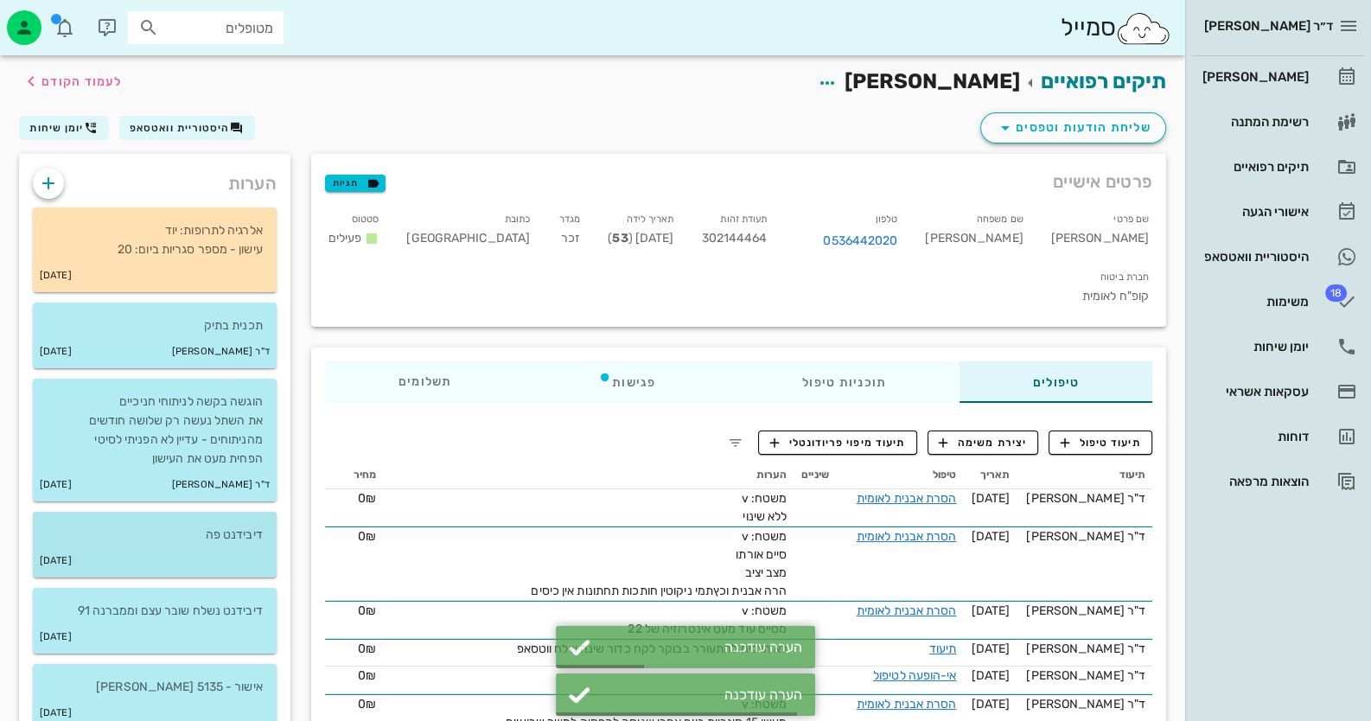
click at [173, 564] on div "[DATE]" at bounding box center [155, 561] width 244 height 33
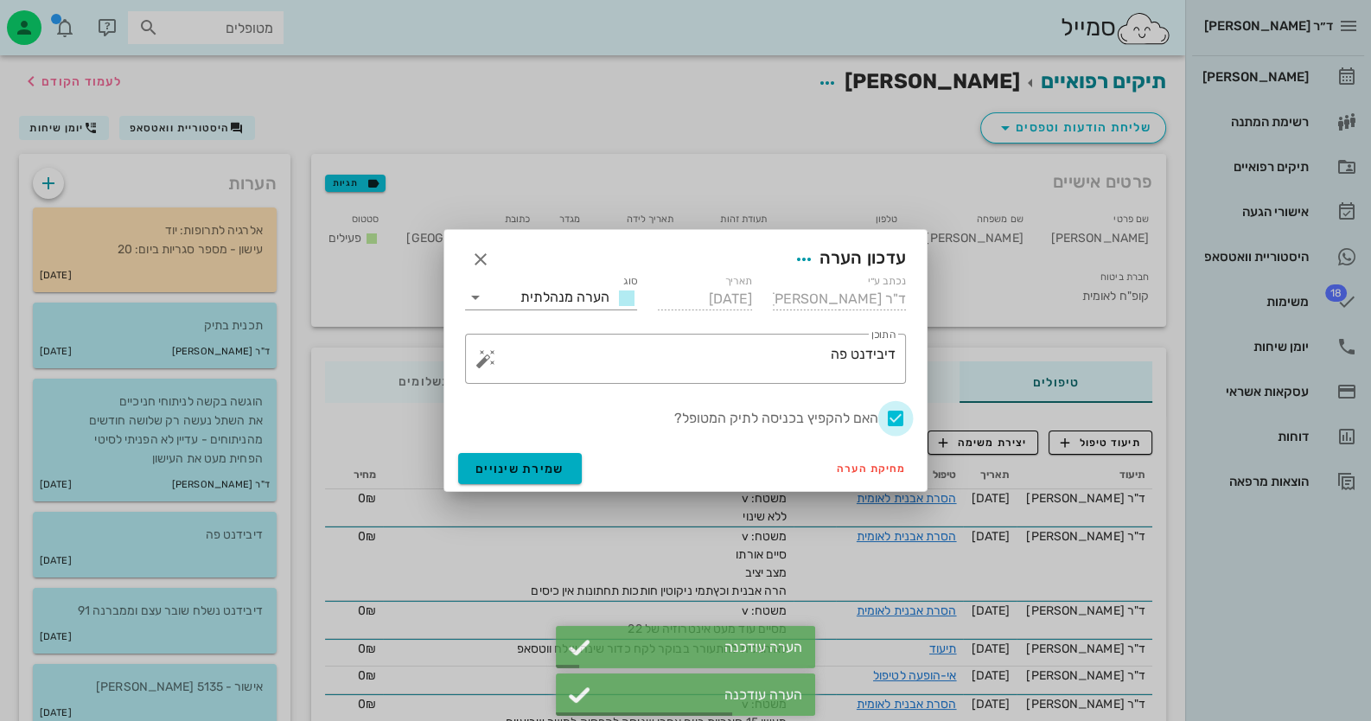
click at [889, 418] on div at bounding box center [895, 418] width 29 height 29
checkbox input "false"
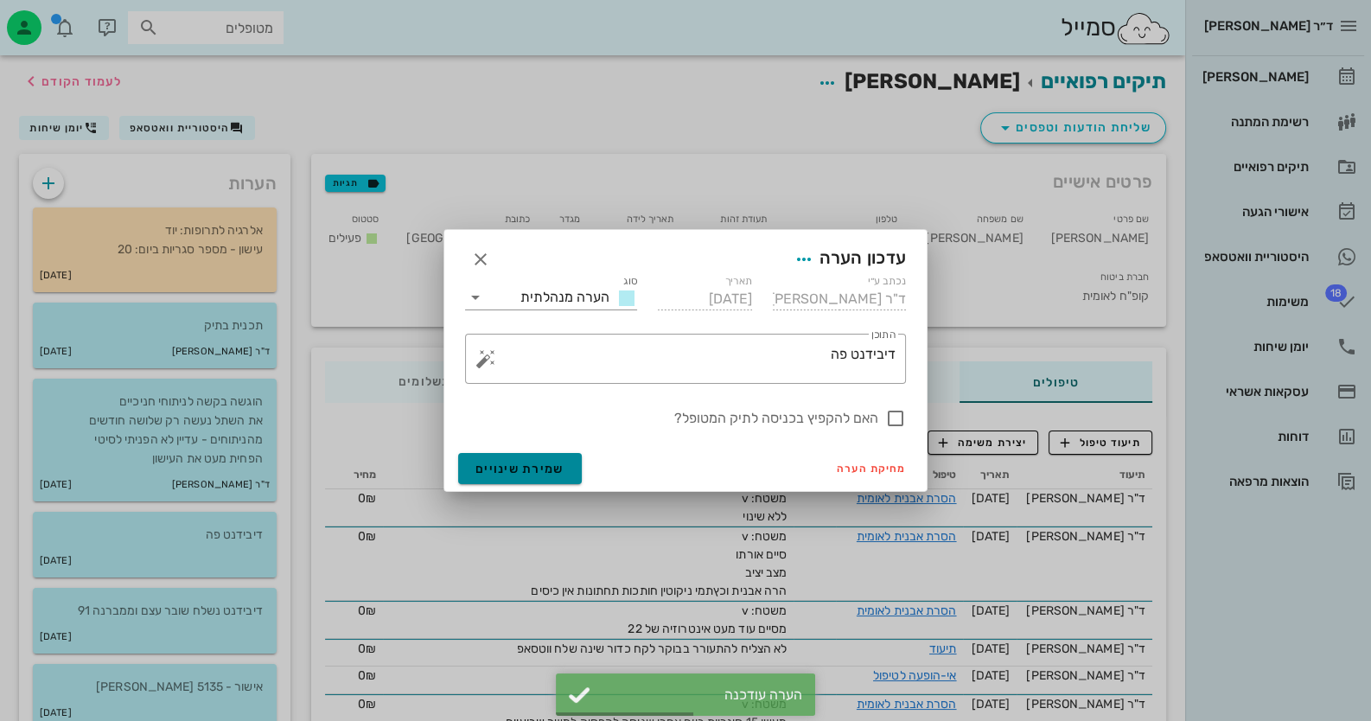
click at [527, 458] on button "שמירת שינויים" at bounding box center [520, 468] width 124 height 31
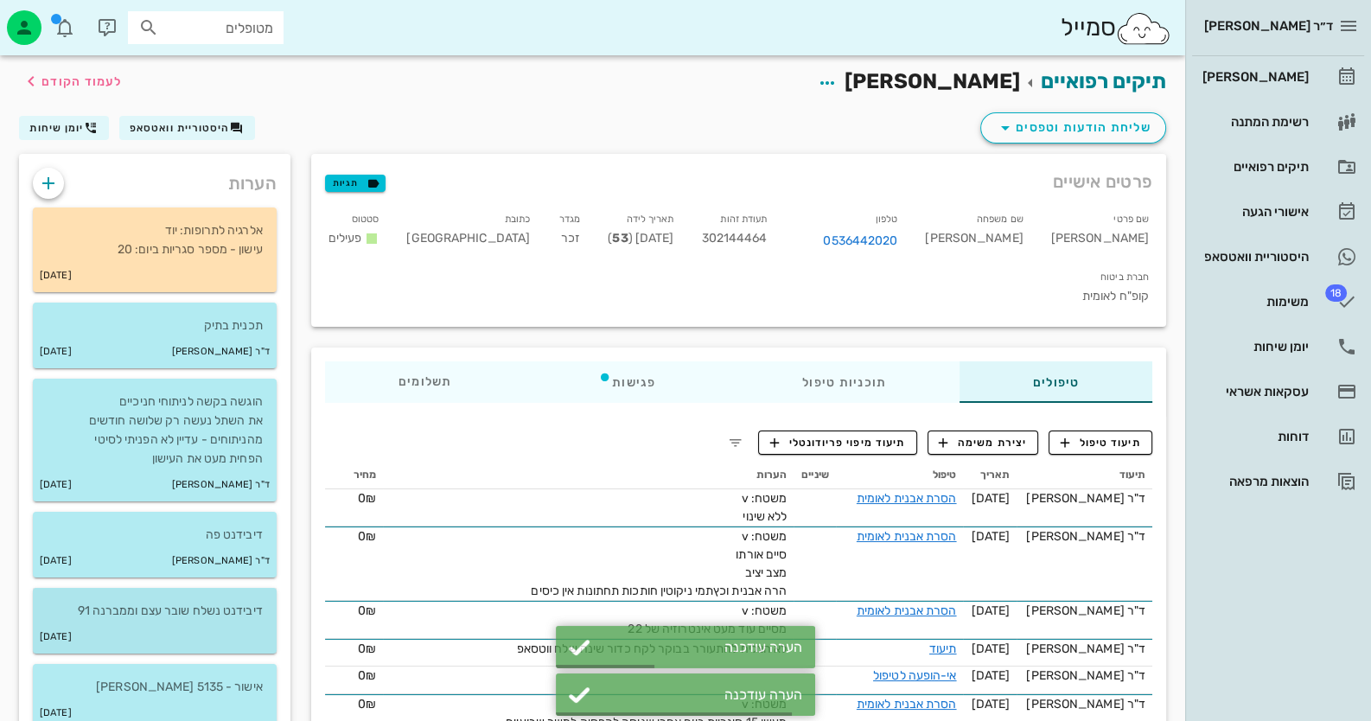
click at [217, 623] on div "[DATE]" at bounding box center [155, 637] width 244 height 33
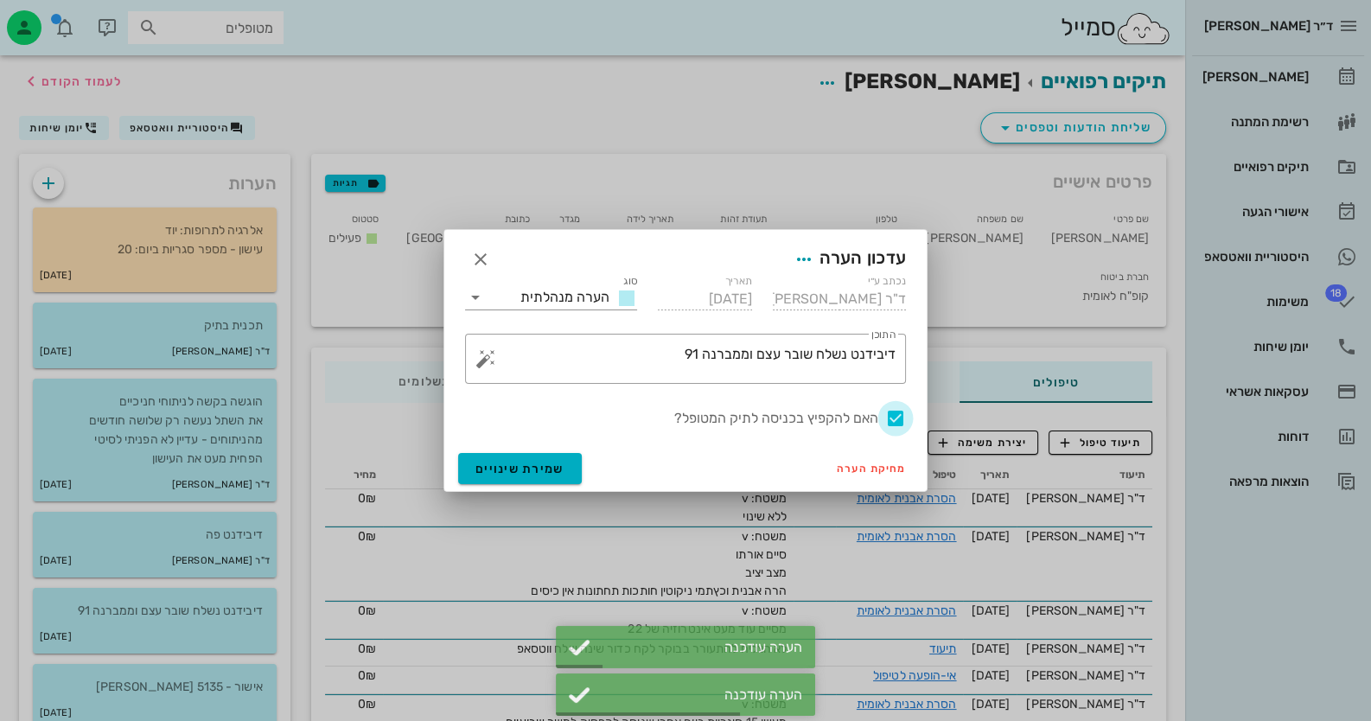
click at [894, 411] on div at bounding box center [895, 418] width 29 height 29
checkbox input "false"
click at [527, 460] on button "שמירת שינויים" at bounding box center [520, 468] width 124 height 31
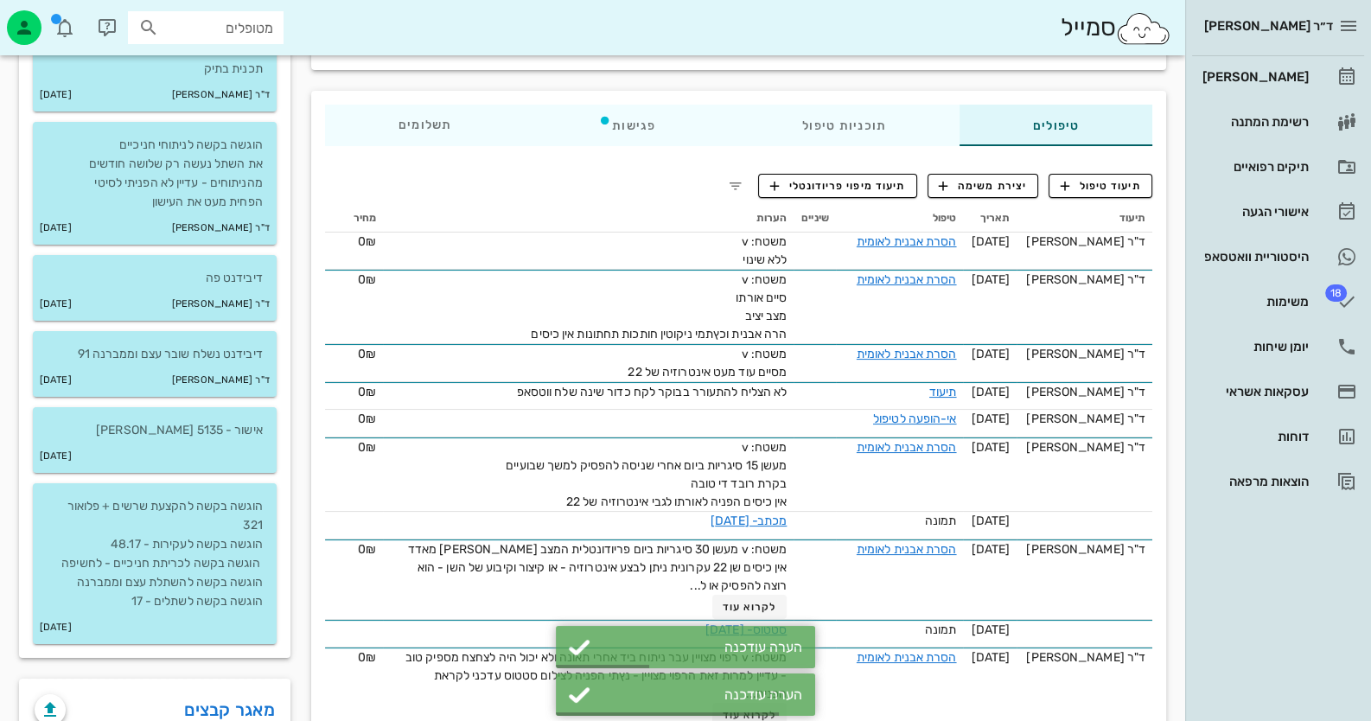
scroll to position [259, 0]
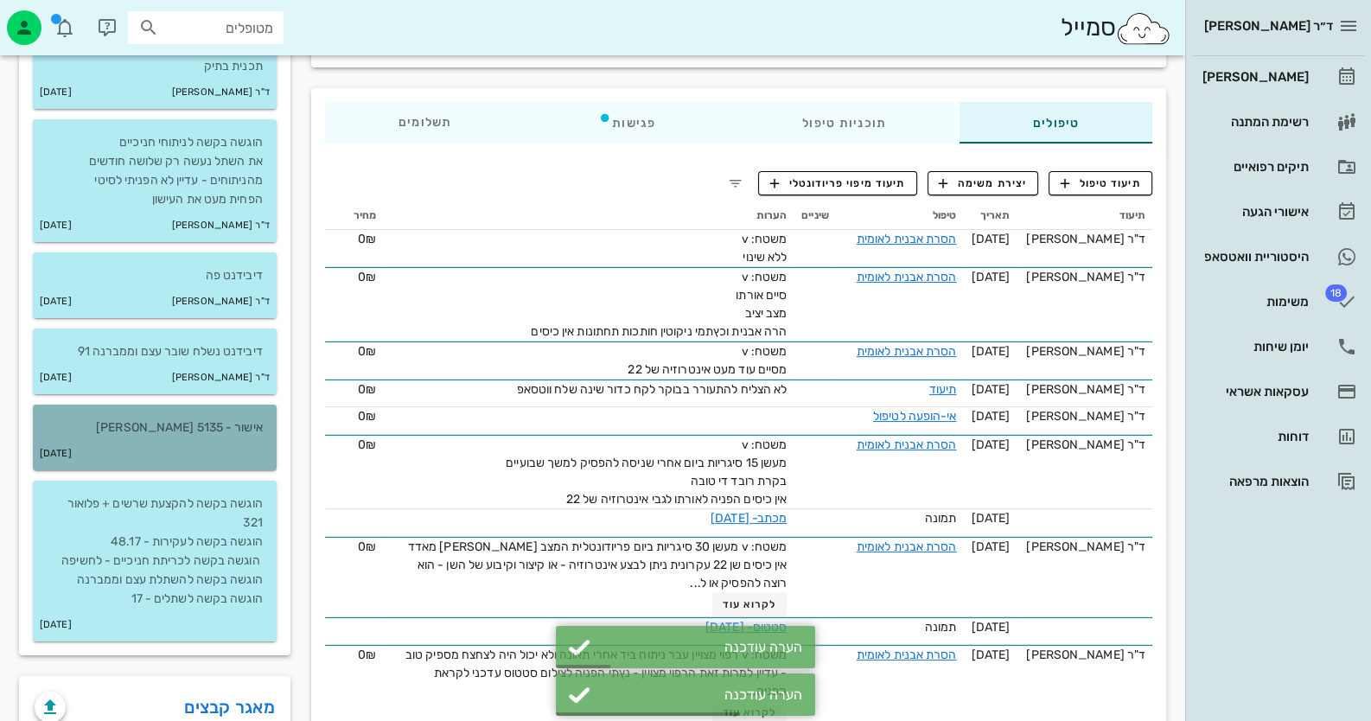
click at [257, 444] on div "[DATE]" at bounding box center [155, 453] width 244 height 33
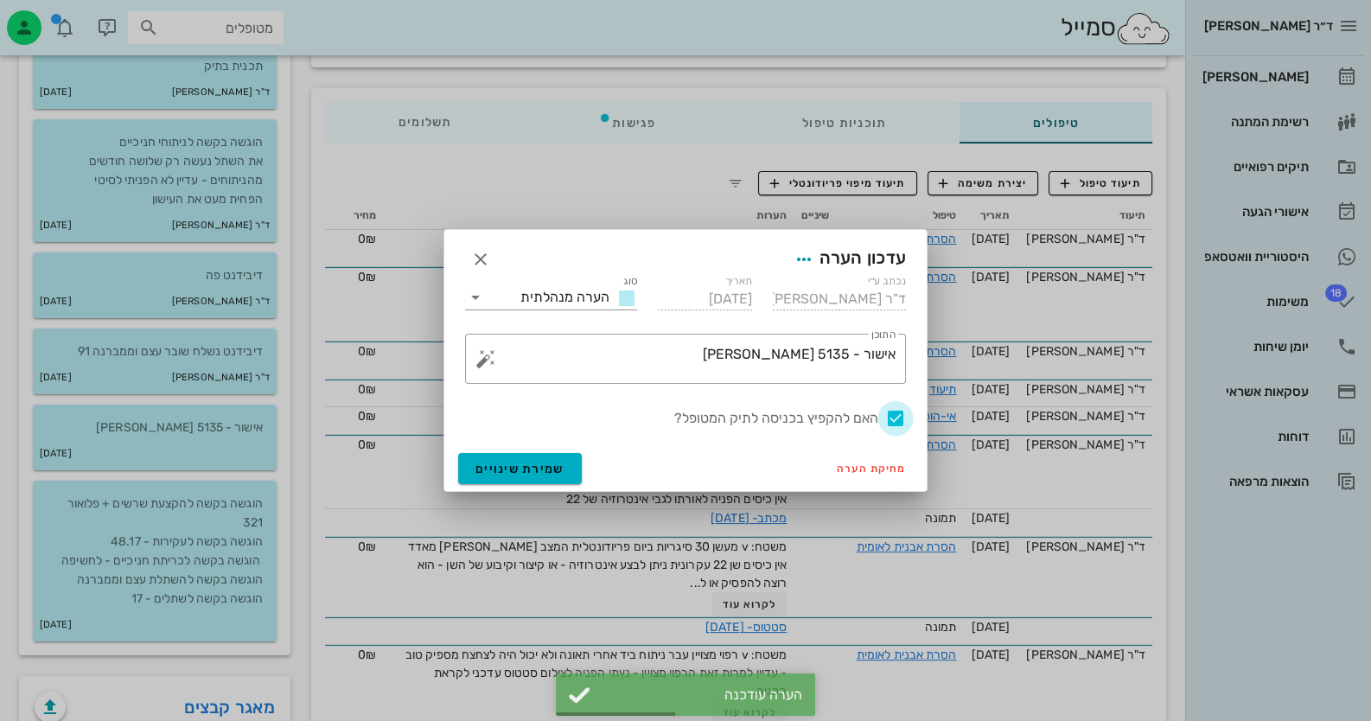
click at [888, 414] on div at bounding box center [895, 418] width 29 height 29
checkbox input "false"
click at [527, 466] on span "שמירת שינויים" at bounding box center [519, 469] width 89 height 15
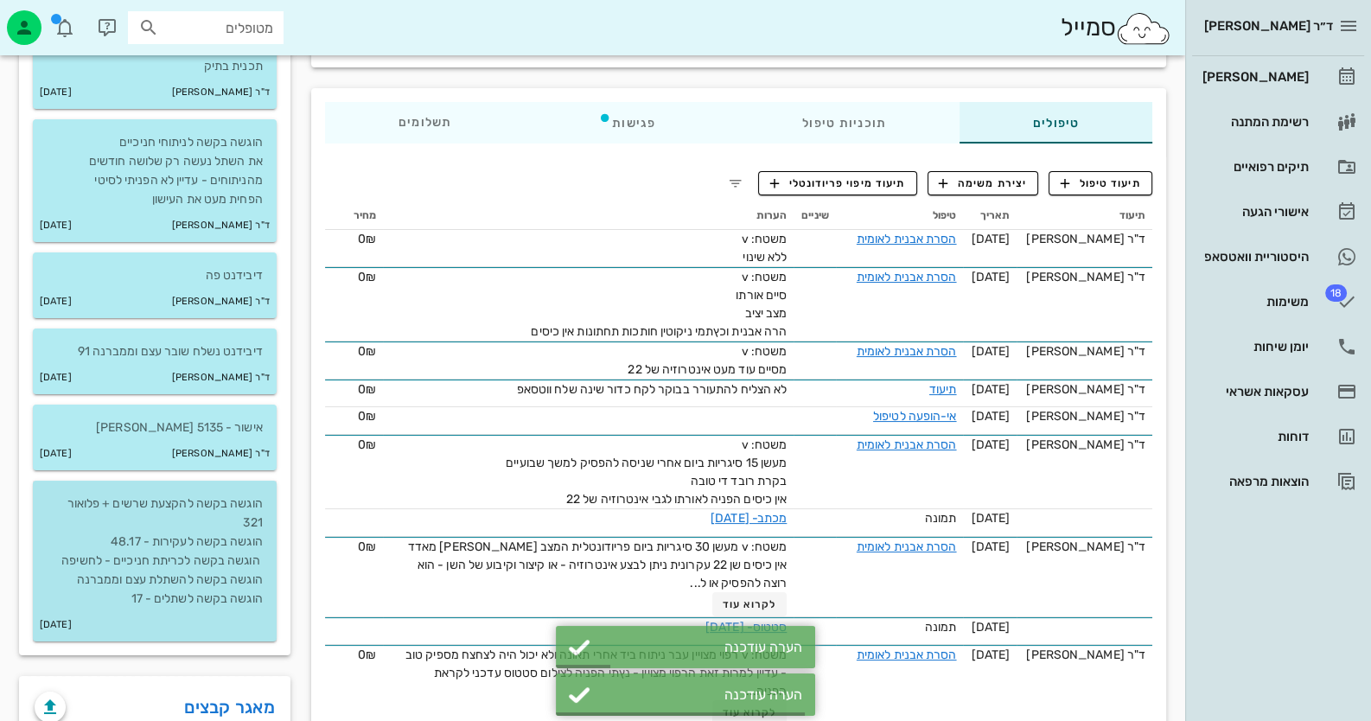
click at [224, 564] on p "הוגשה בקשה להקצעת שרשים + פלואור 321 הוגשה בקשה לעקירות - 48.17 הוגשה בקשה לכרי…" at bounding box center [155, 551] width 216 height 114
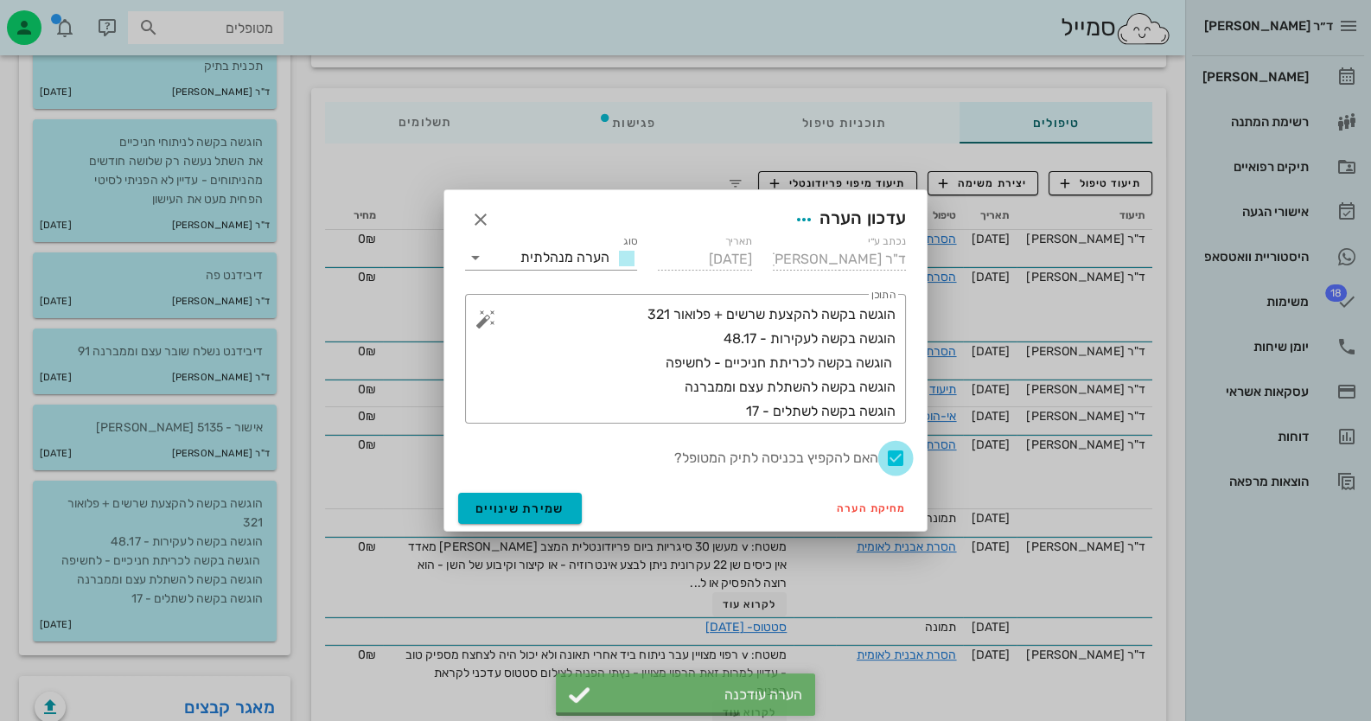
drag, startPoint x: 900, startPoint y: 446, endPoint x: 882, endPoint y: 458, distance: 21.8
click at [897, 449] on div at bounding box center [895, 457] width 29 height 29
checkbox input "false"
click at [530, 506] on span "שמירת שינויים" at bounding box center [519, 508] width 89 height 15
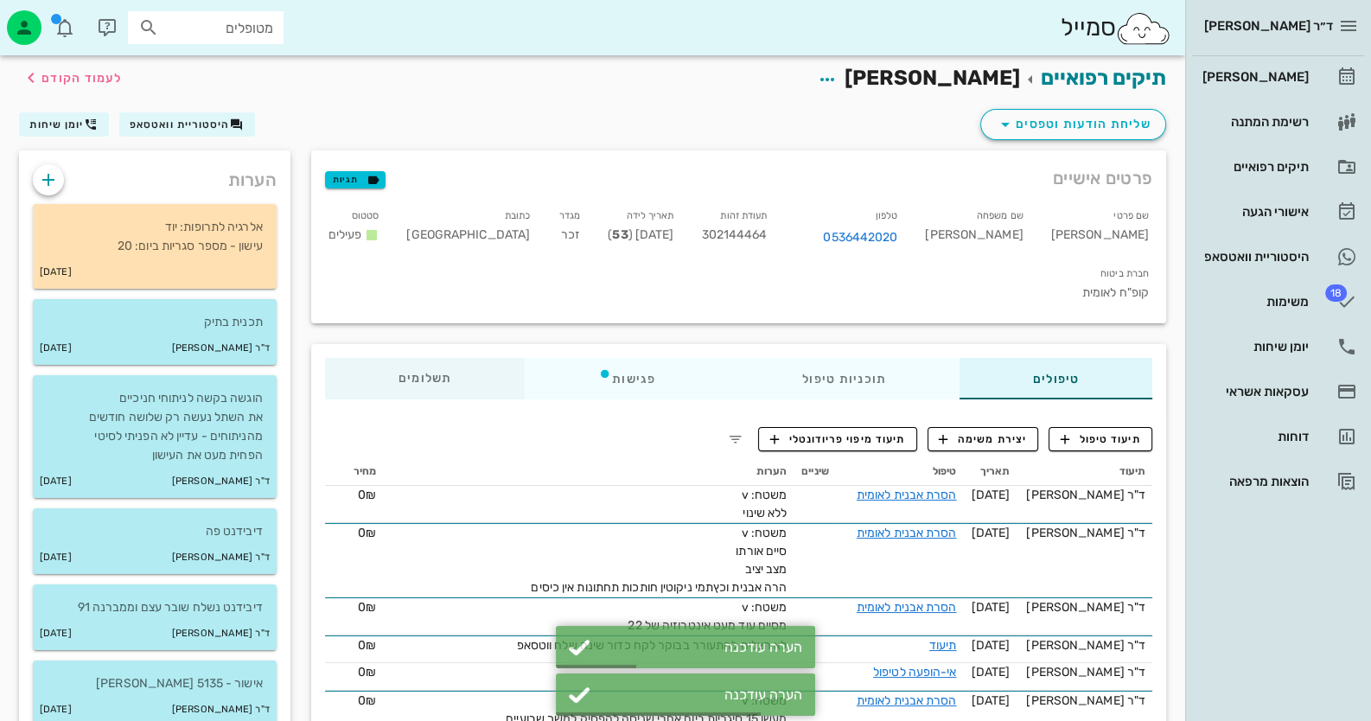
scroll to position [0, 0]
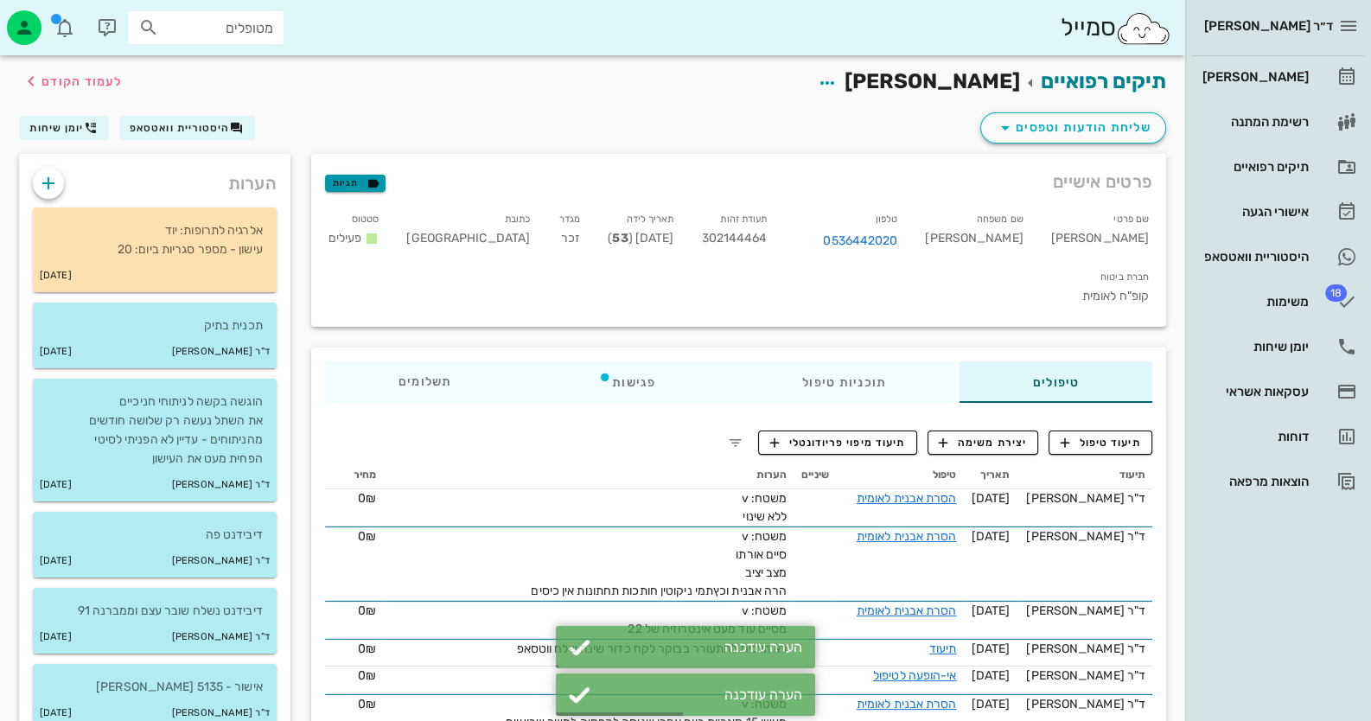
click at [357, 183] on span "תגיות" at bounding box center [355, 183] width 45 height 16
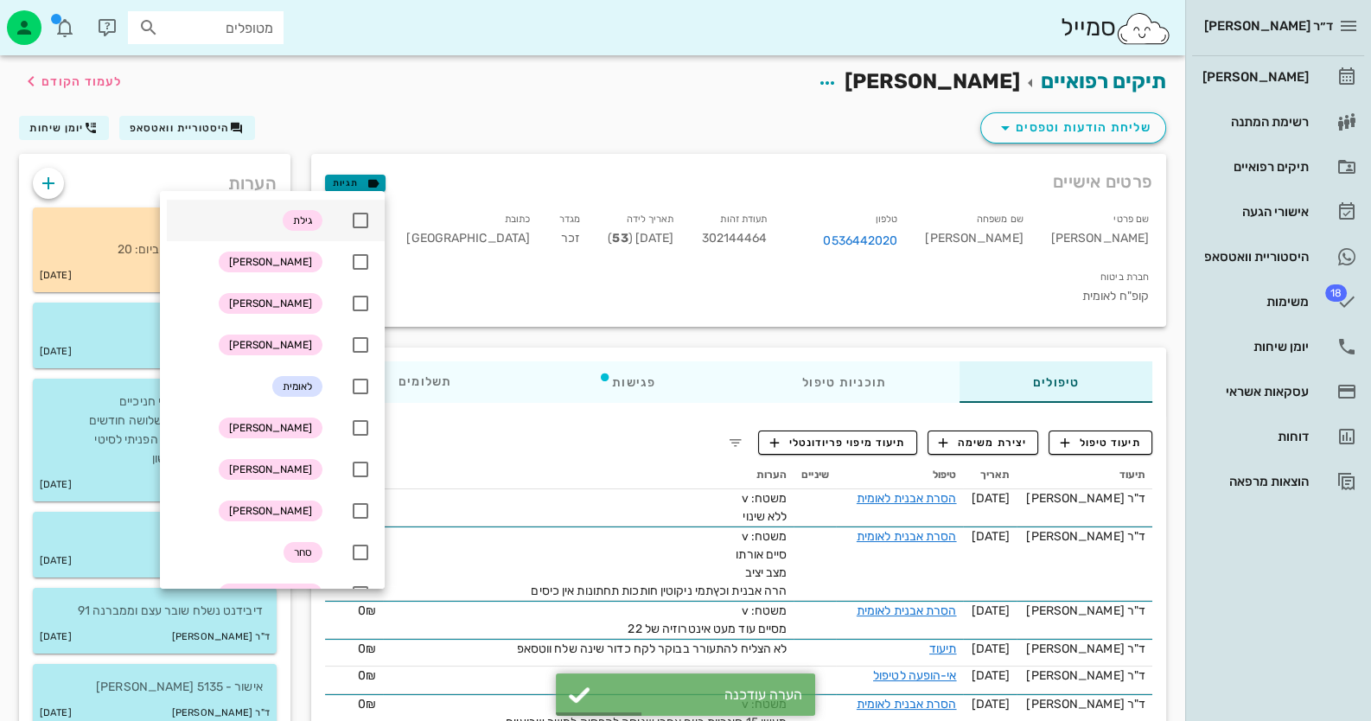
scroll to position [259, 0]
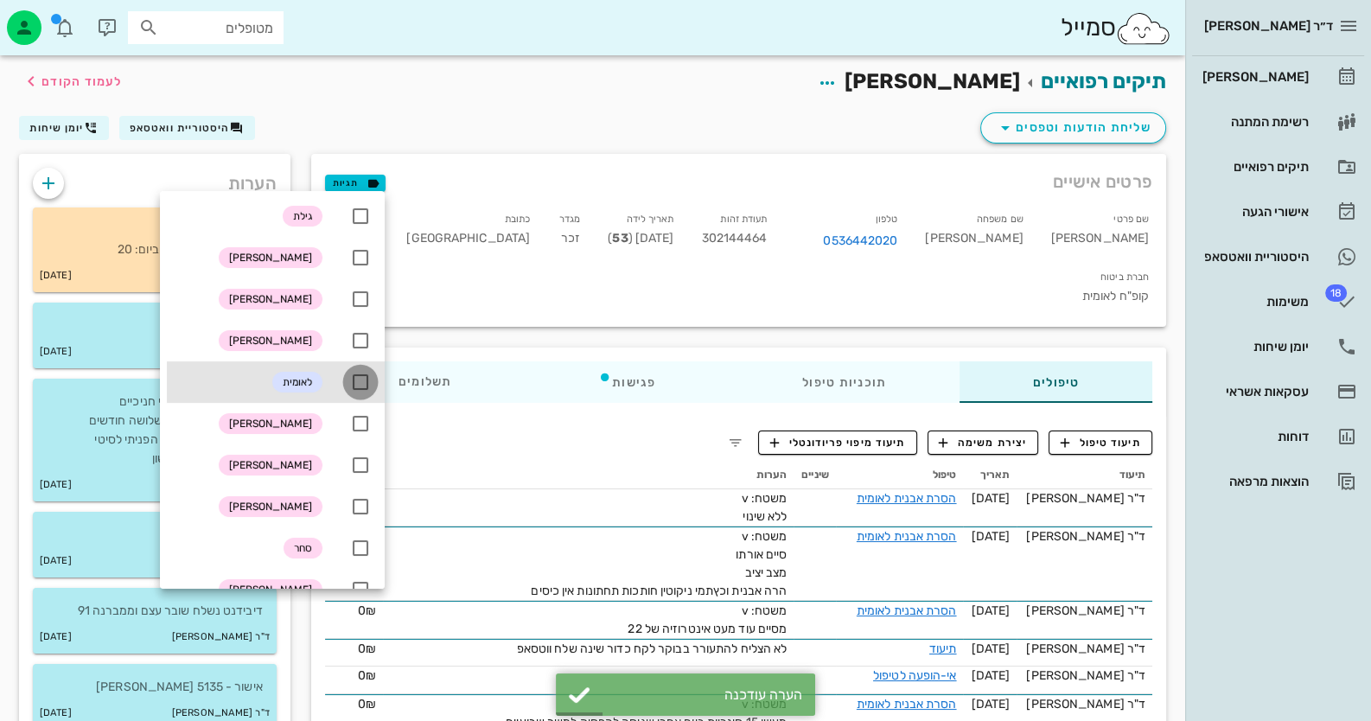
click at [364, 367] on div at bounding box center [360, 381] width 29 height 29
checkbox input "true"
click at [469, 99] on div "תיקים רפואיים [PERSON_NAME] לעמוד הקודם" at bounding box center [593, 82] width 1168 height 54
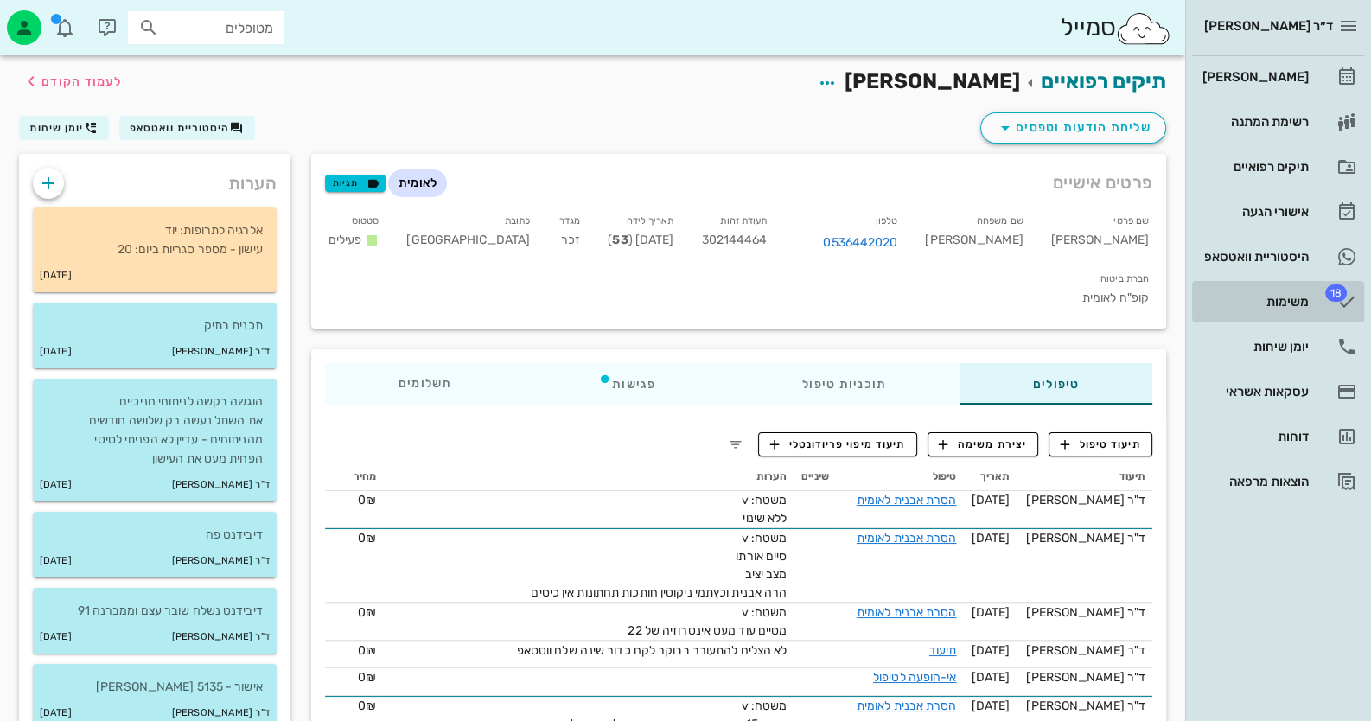
click at [1348, 300] on icon at bounding box center [1346, 301] width 21 height 21
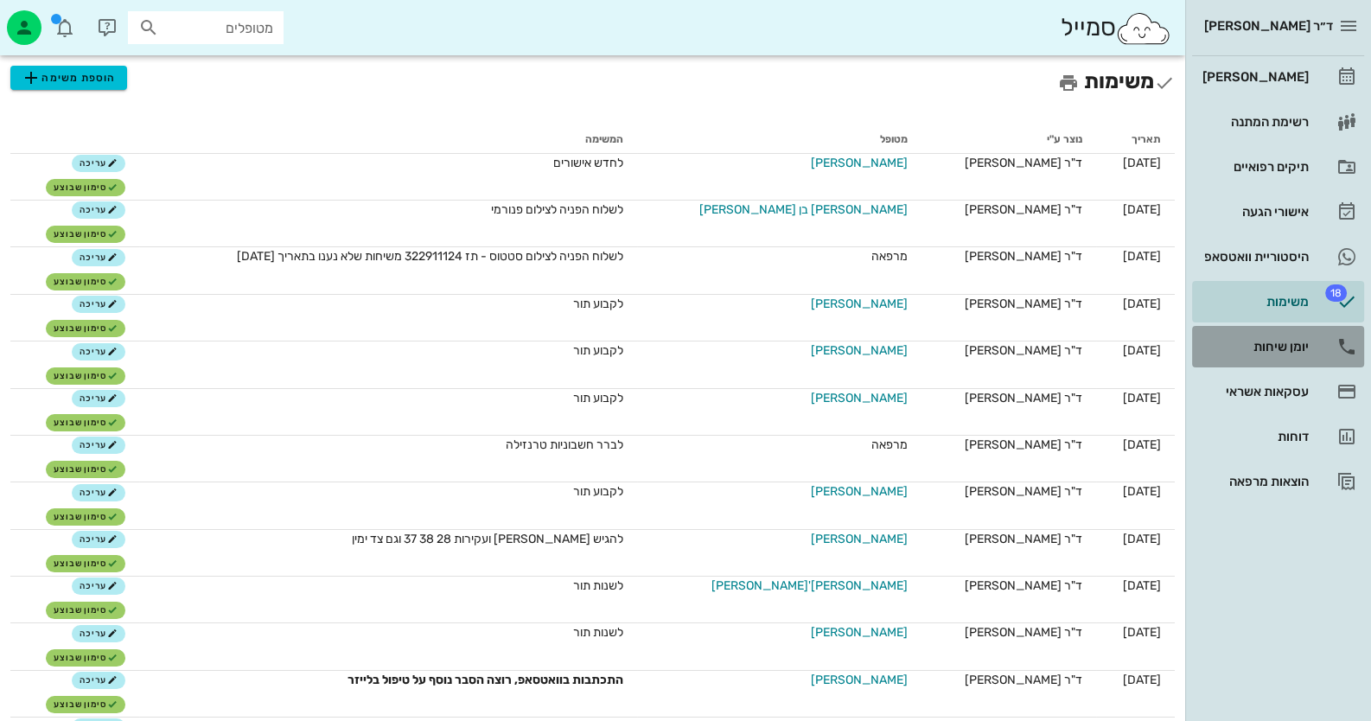
click at [1335, 341] on link "יומן שיחות" at bounding box center [1278, 346] width 172 height 41
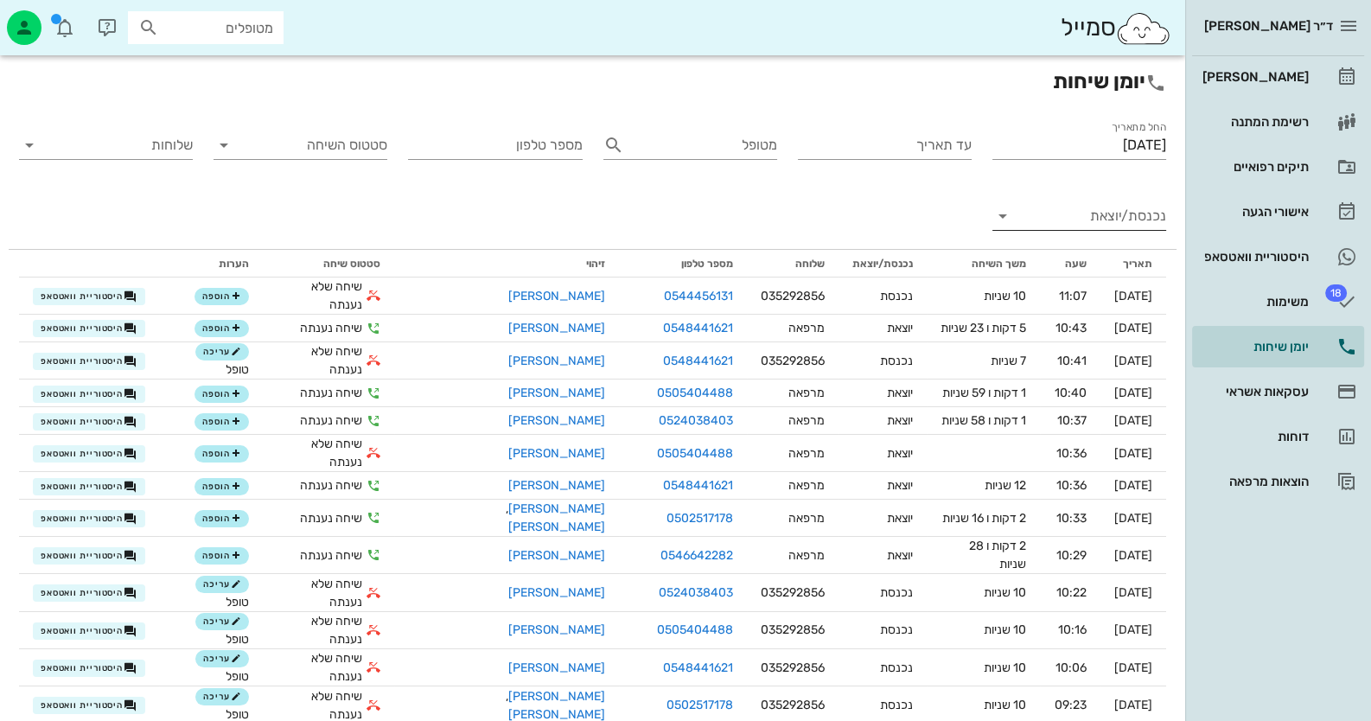
click at [1083, 219] on input "נכנסת/יוצאת" at bounding box center [1093, 216] width 146 height 28
click at [0, 0] on div "נכנסת" at bounding box center [0, 0] width 0 height 0
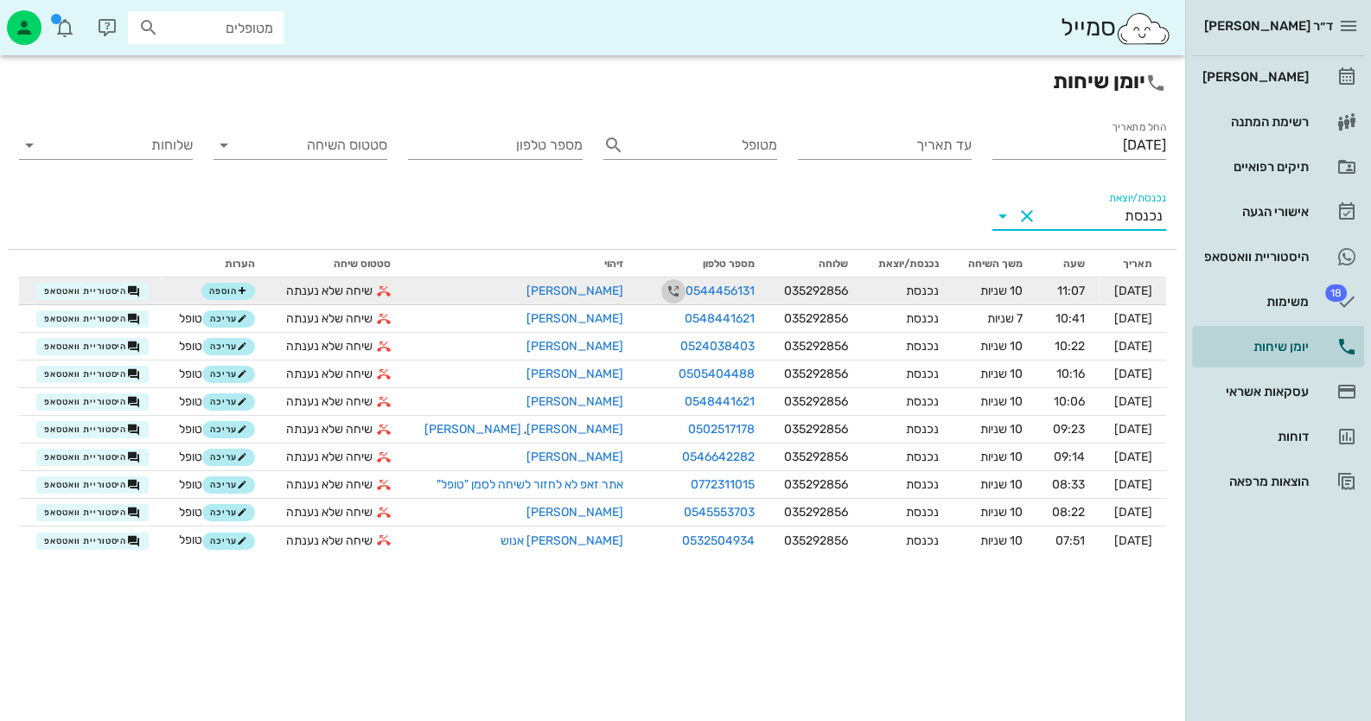
click at [663, 297] on icon "button" at bounding box center [673, 291] width 21 height 21
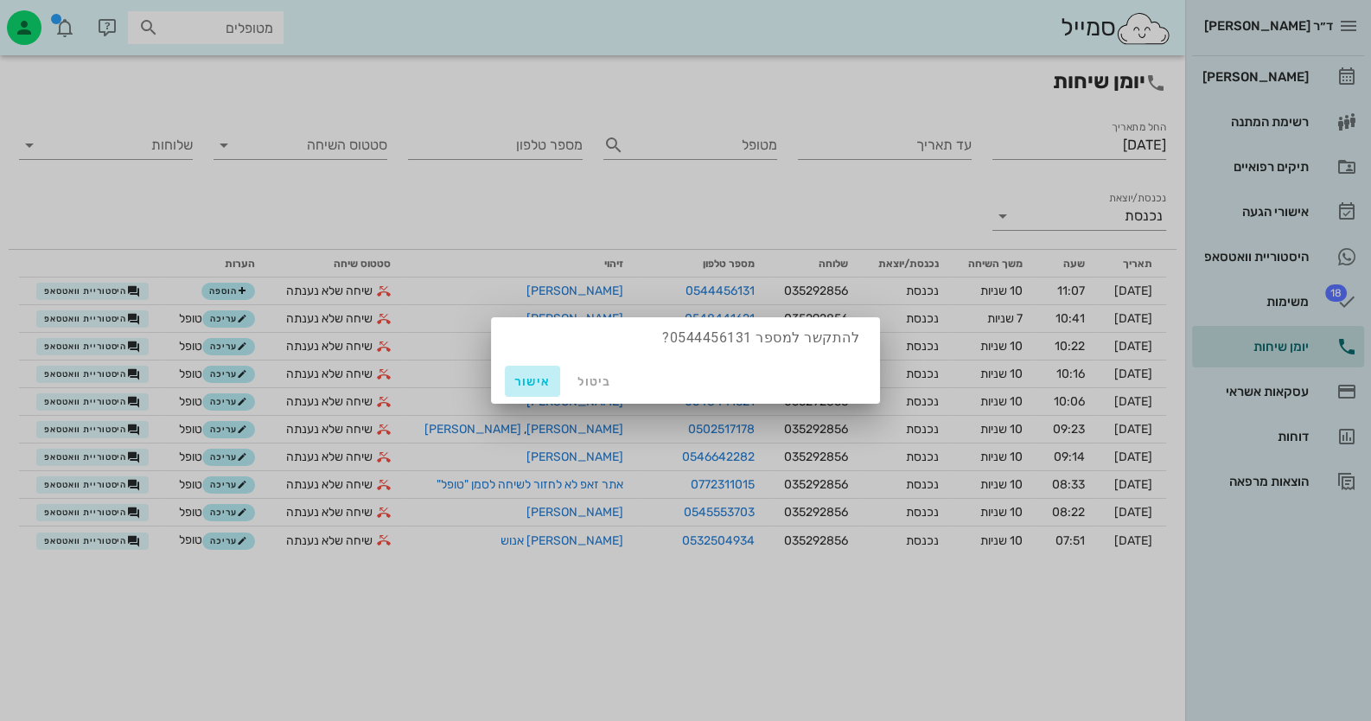
click at [523, 374] on span "אישור" at bounding box center [532, 381] width 41 height 15
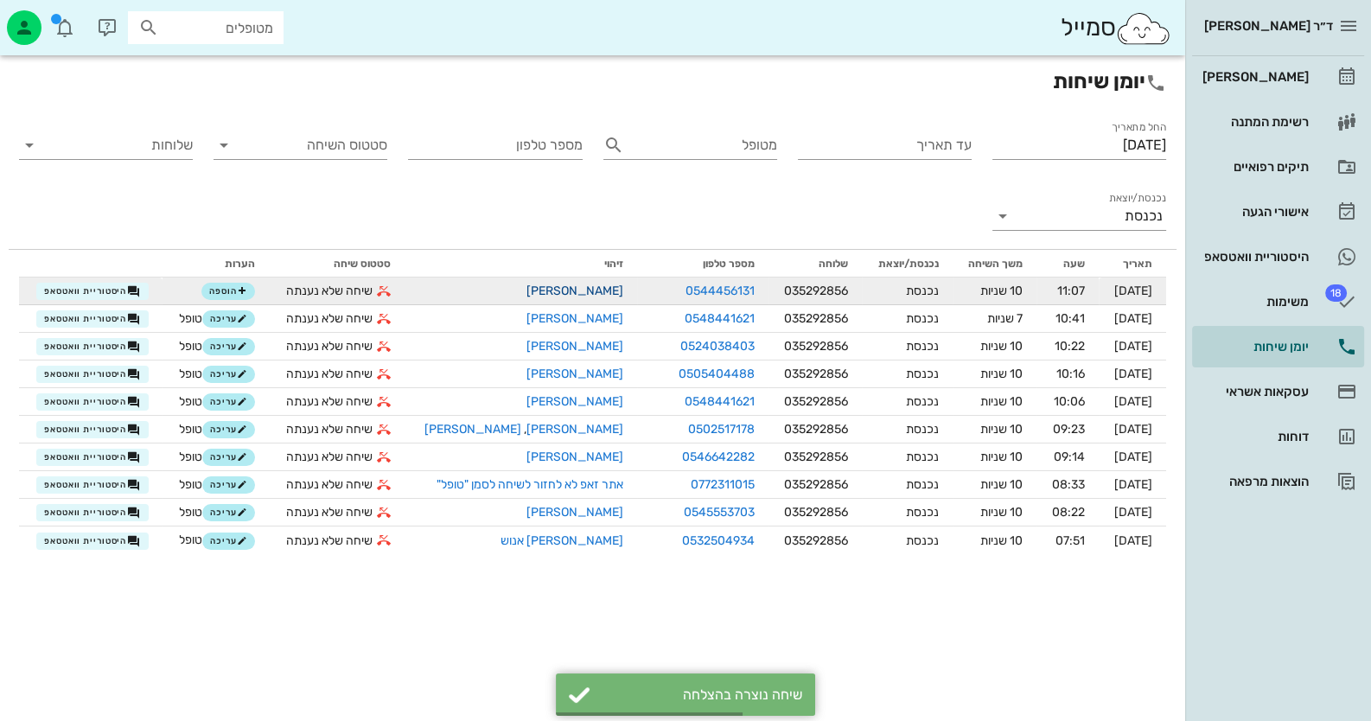
click at [602, 284] on link "[PERSON_NAME]" at bounding box center [574, 291] width 97 height 15
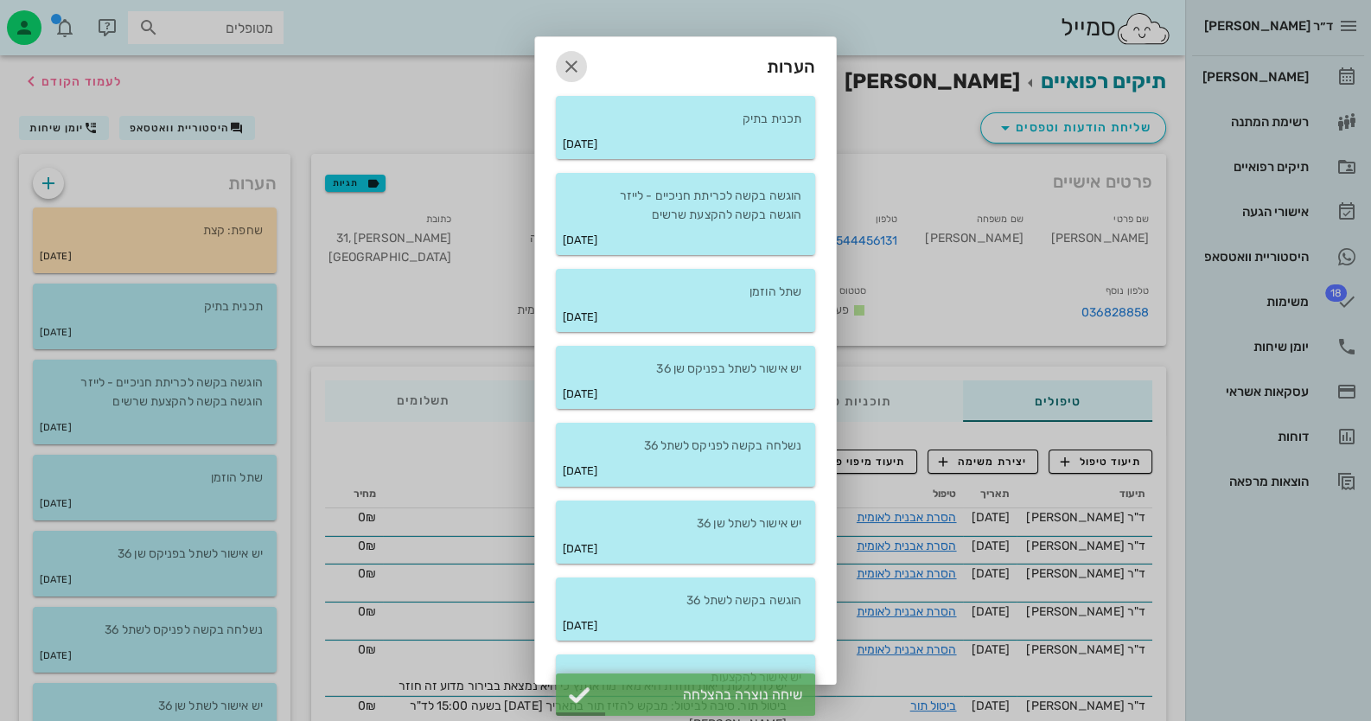
click at [569, 56] on span "button" at bounding box center [571, 66] width 31 height 21
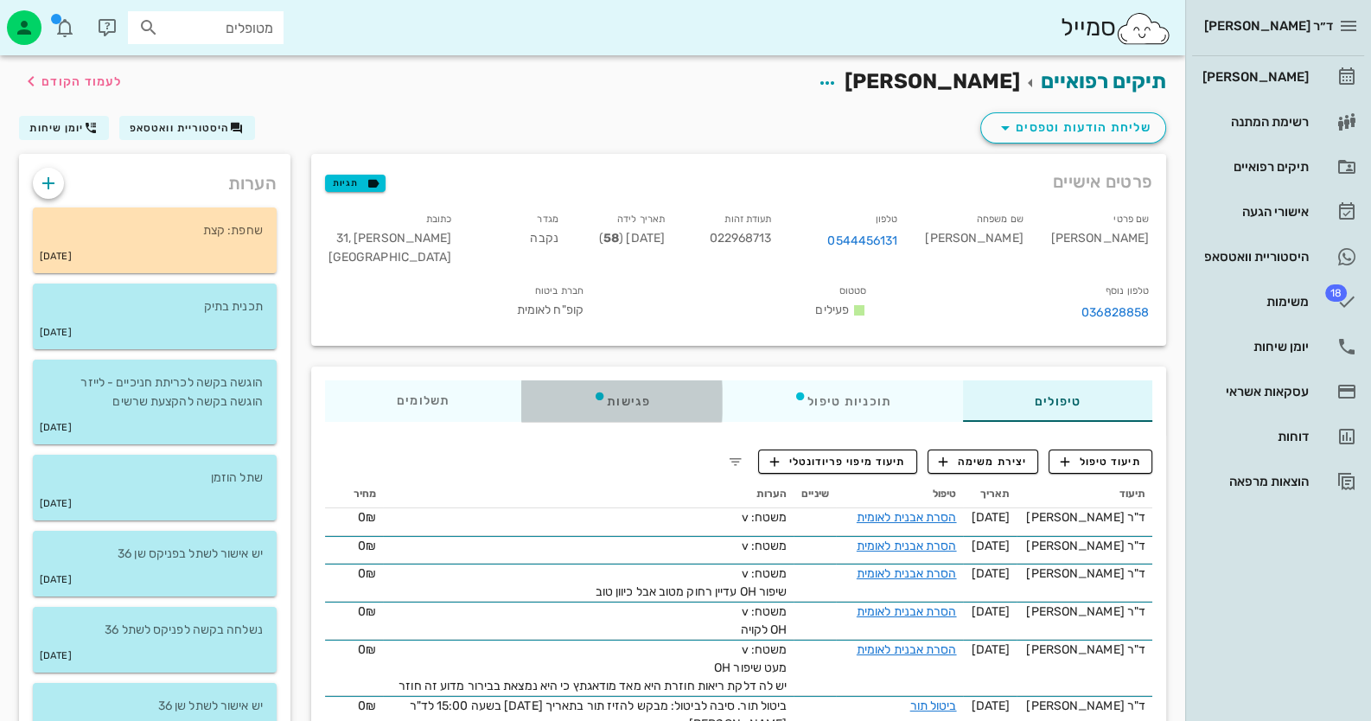
click at [609, 399] on div "פגישות" at bounding box center [621, 400] width 201 height 41
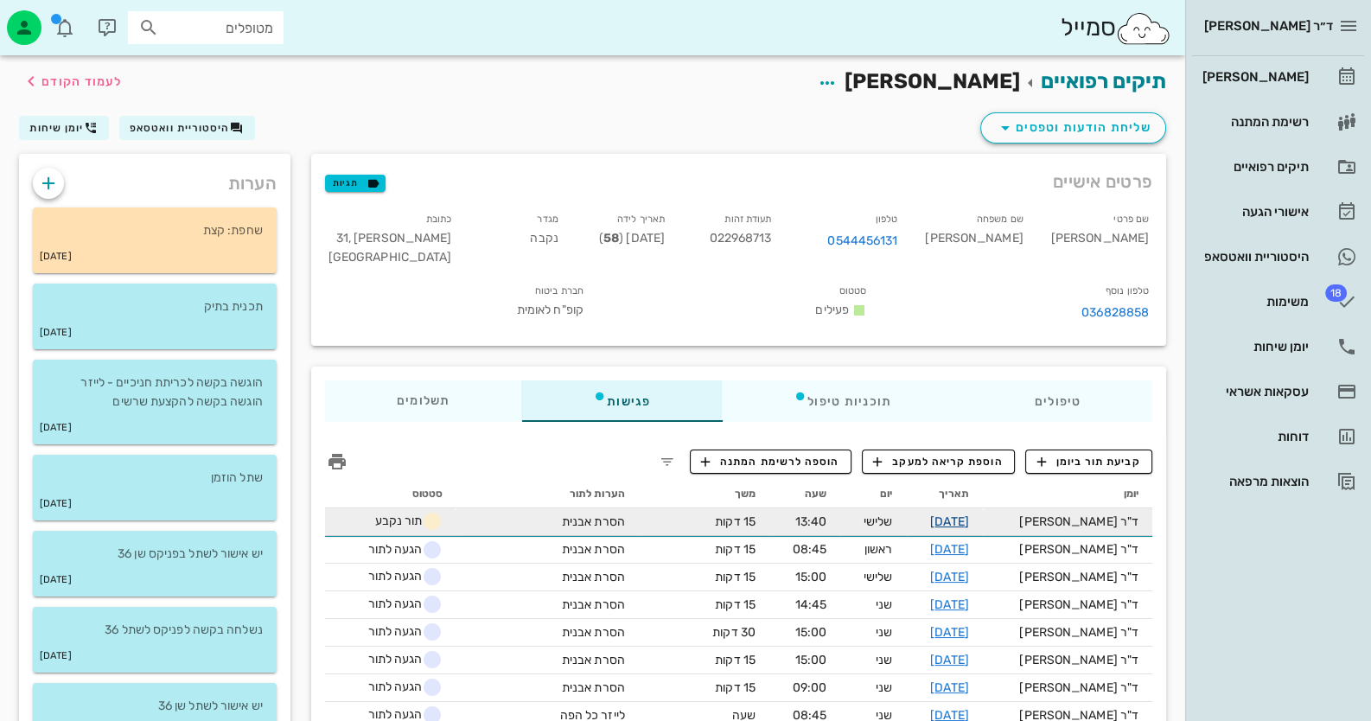
click at [969, 514] on link "[DATE]" at bounding box center [949, 521] width 39 height 15
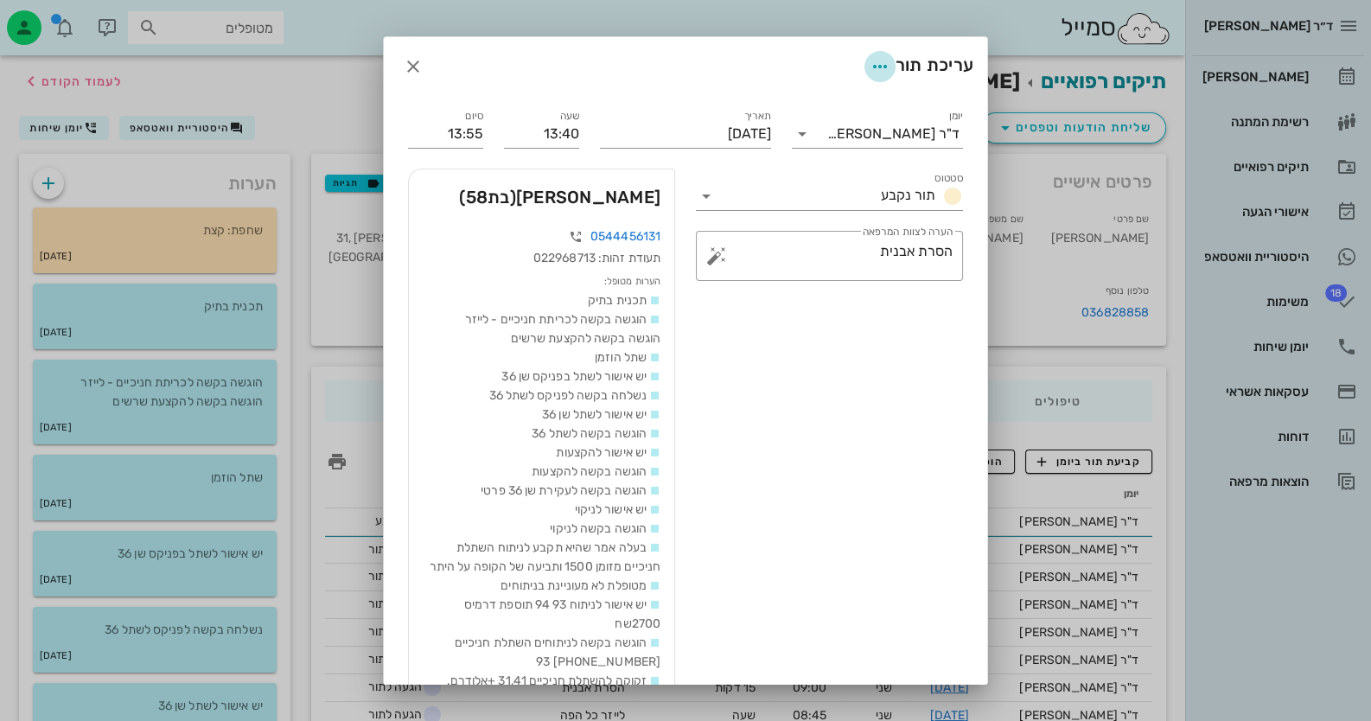
click at [889, 61] on span "button" at bounding box center [879, 66] width 31 height 21
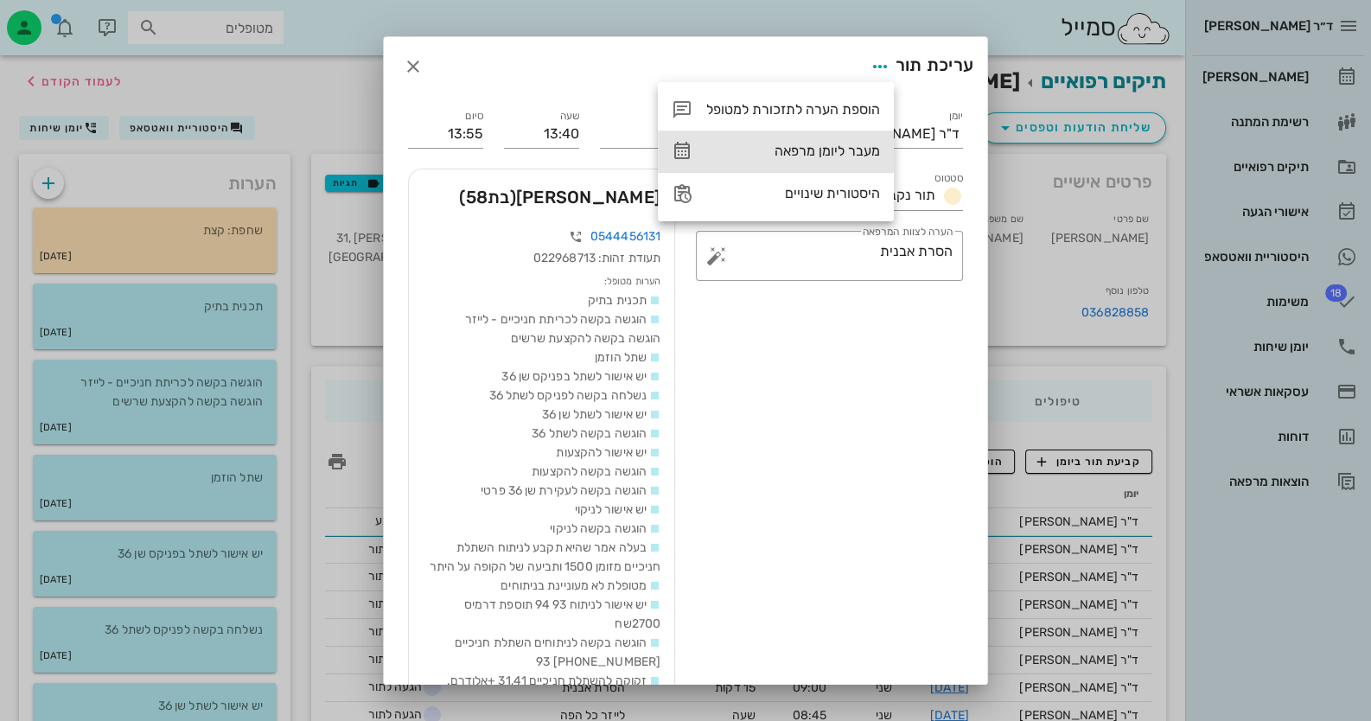
click at [871, 154] on div "מעבר ליומן מרפאה" at bounding box center [793, 151] width 174 height 16
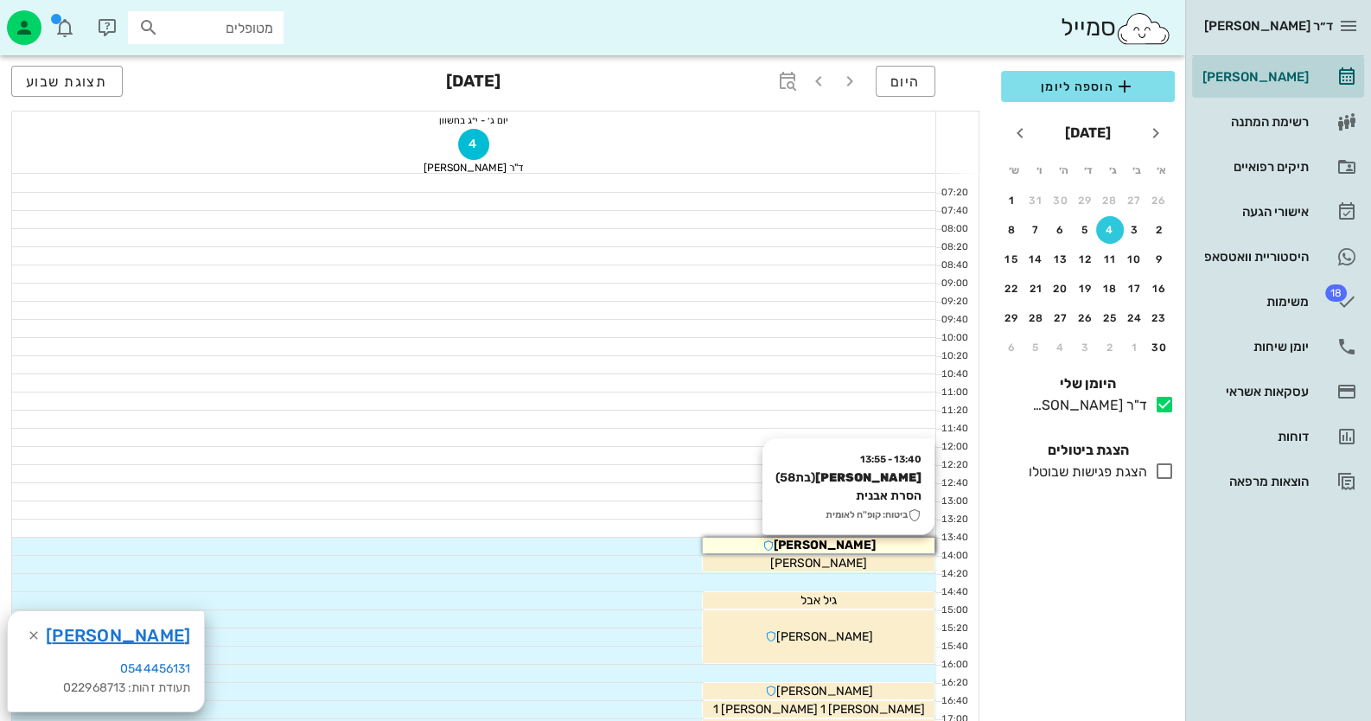
click at [852, 541] on span "[PERSON_NAME]" at bounding box center [825, 545] width 102 height 15
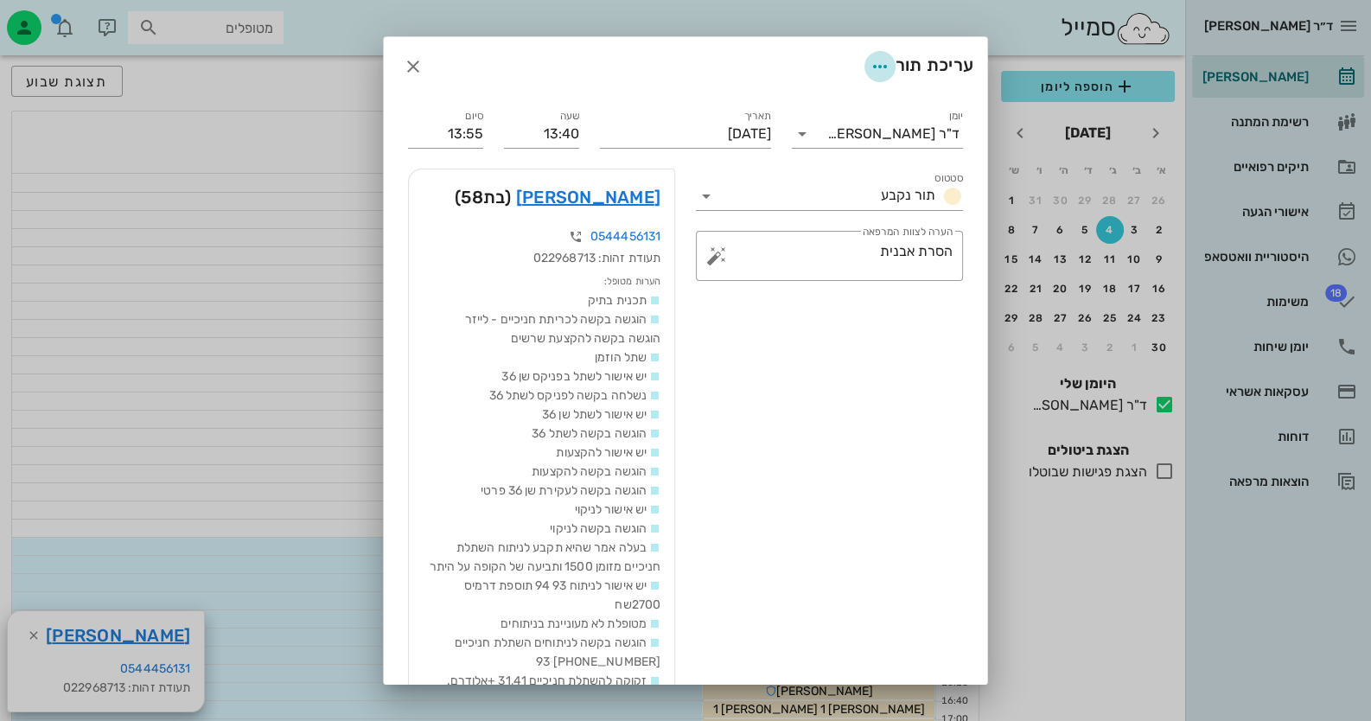
click at [874, 68] on icon "button" at bounding box center [880, 66] width 21 height 21
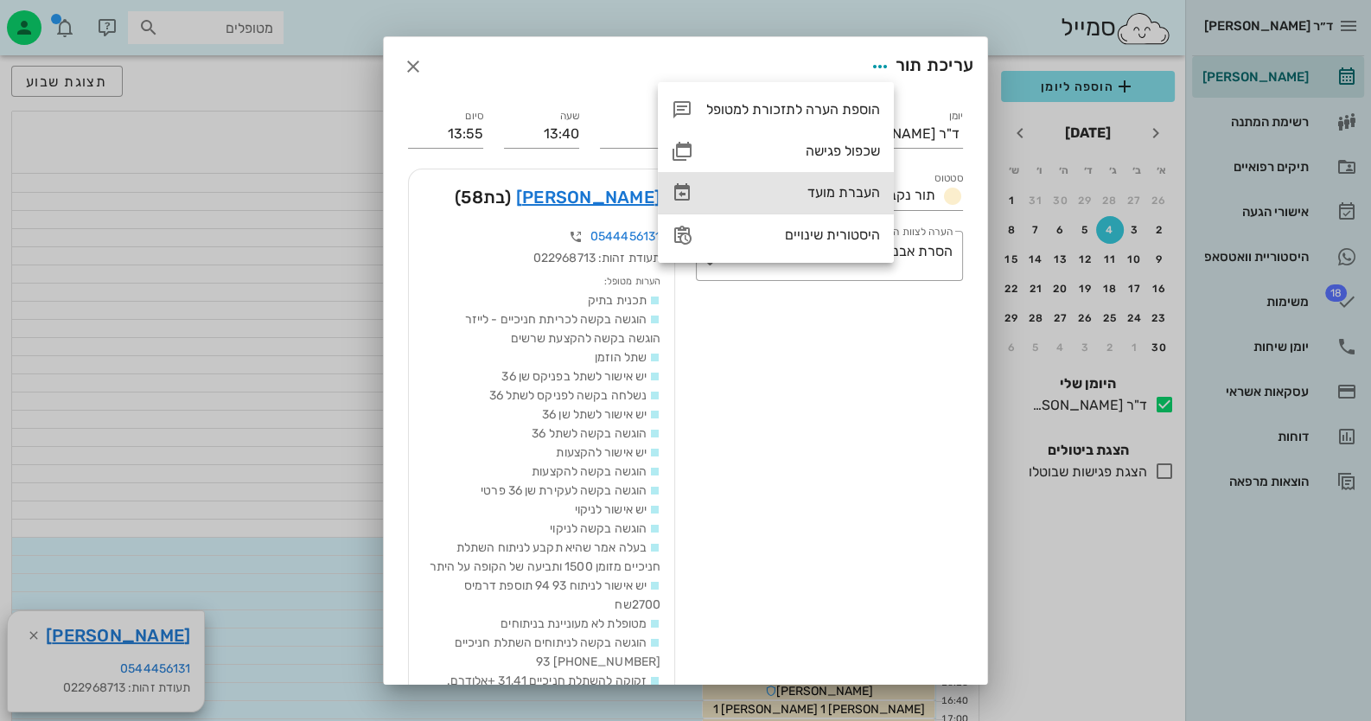
click at [846, 201] on div "העברת מועד" at bounding box center [793, 192] width 174 height 16
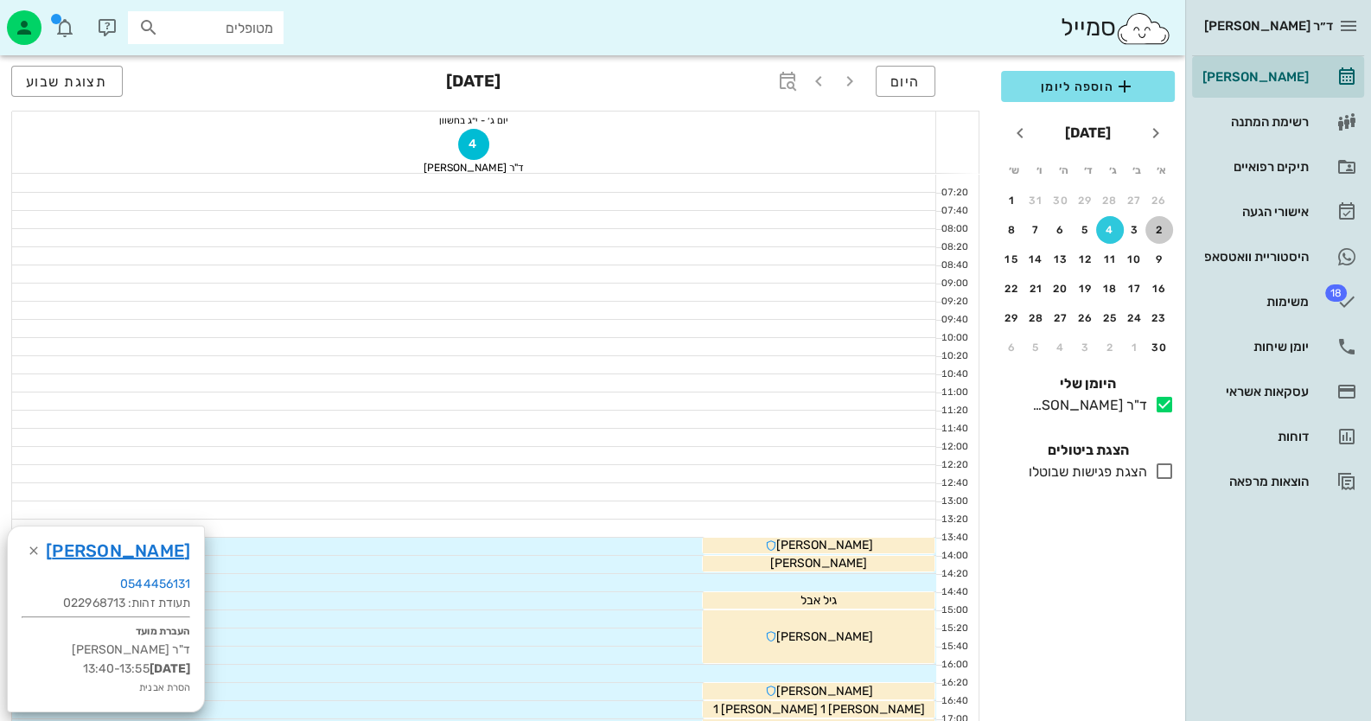
click at [1163, 233] on div "2" at bounding box center [1159, 230] width 28 height 12
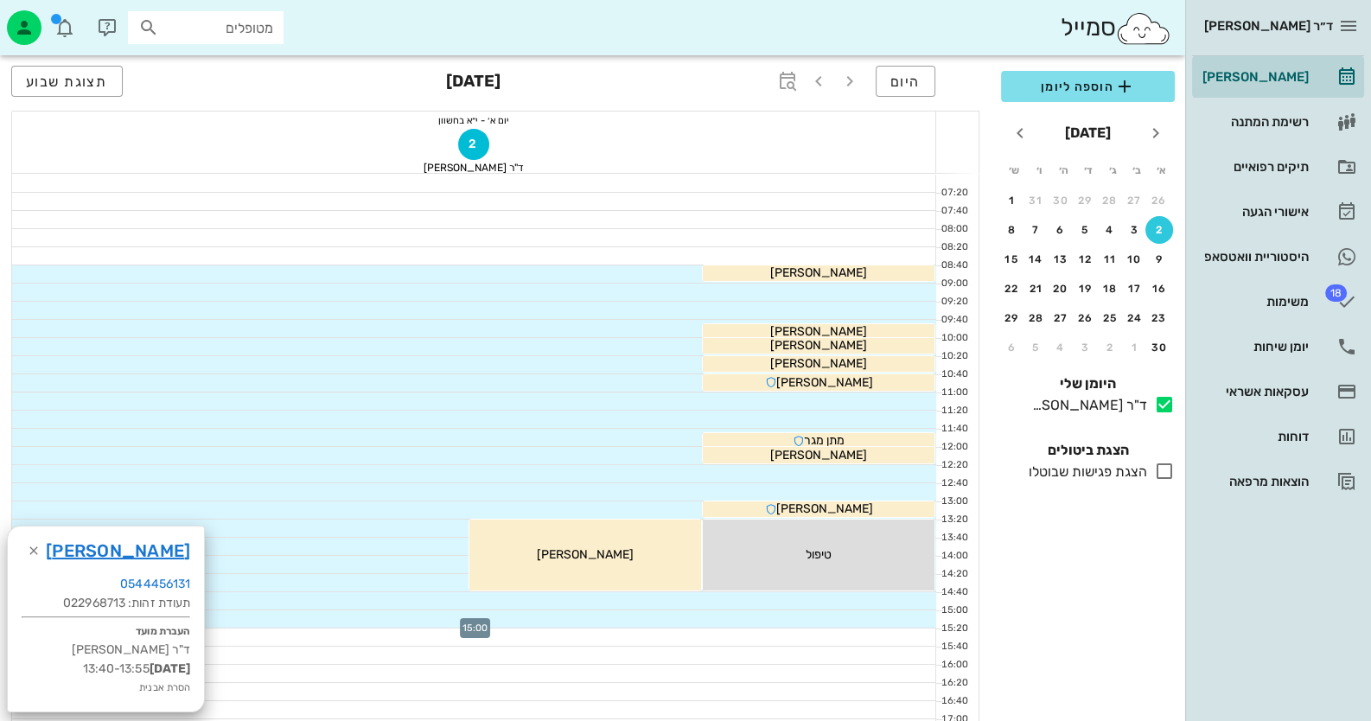
click at [925, 614] on div at bounding box center [474, 618] width 924 height 17
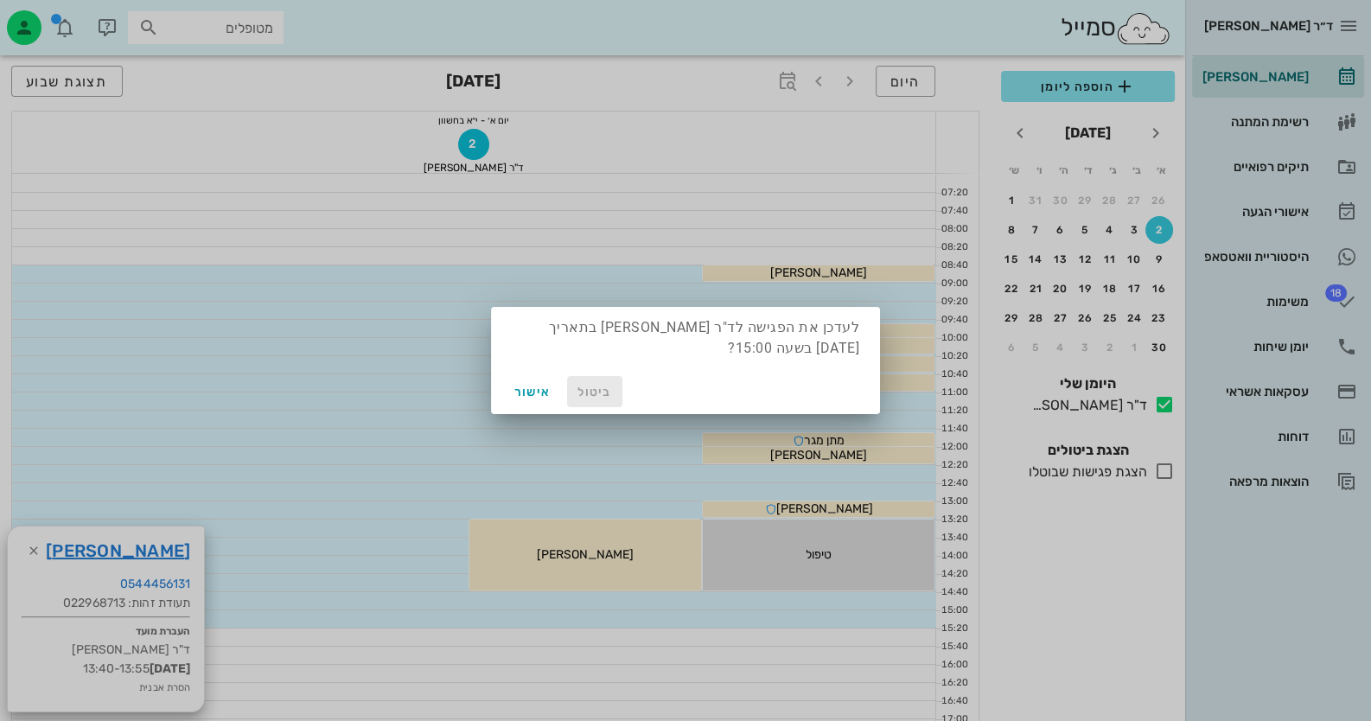
click at [596, 386] on span "ביטול" at bounding box center [594, 392] width 41 height 15
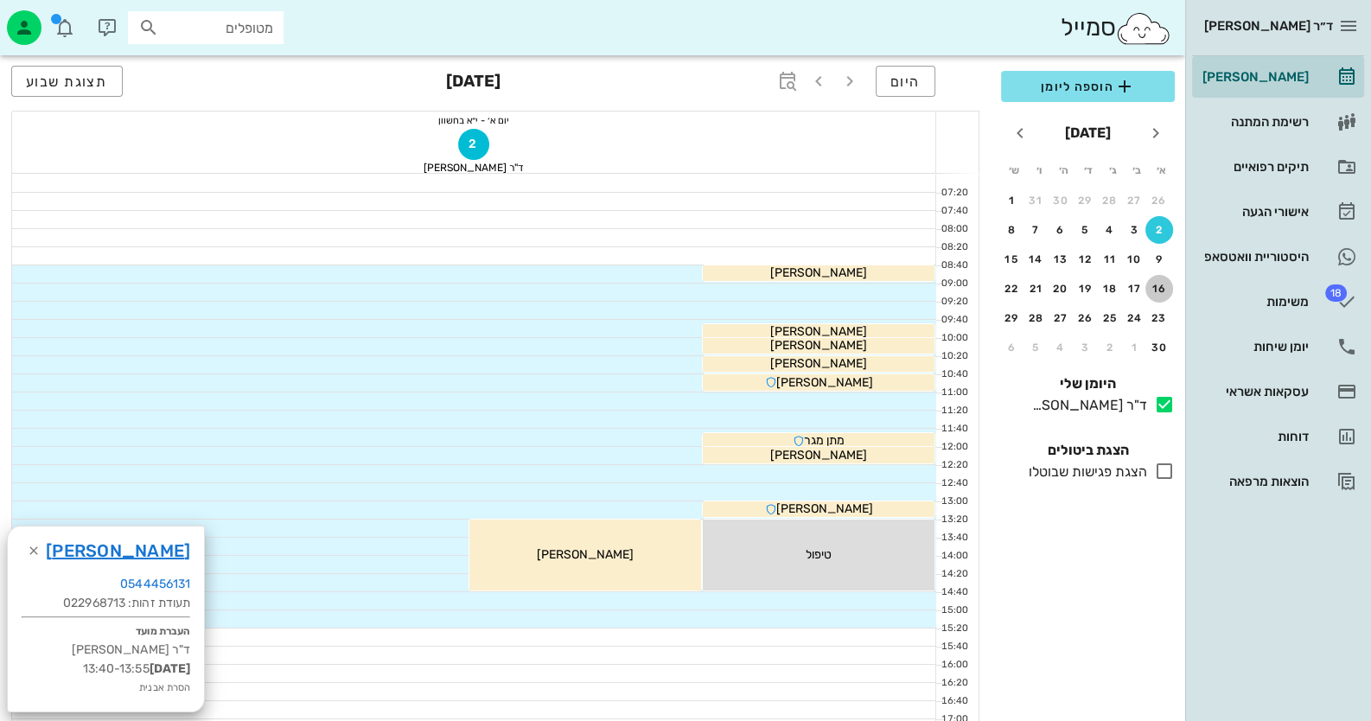
click at [1157, 293] on button "16" at bounding box center [1159, 289] width 28 height 28
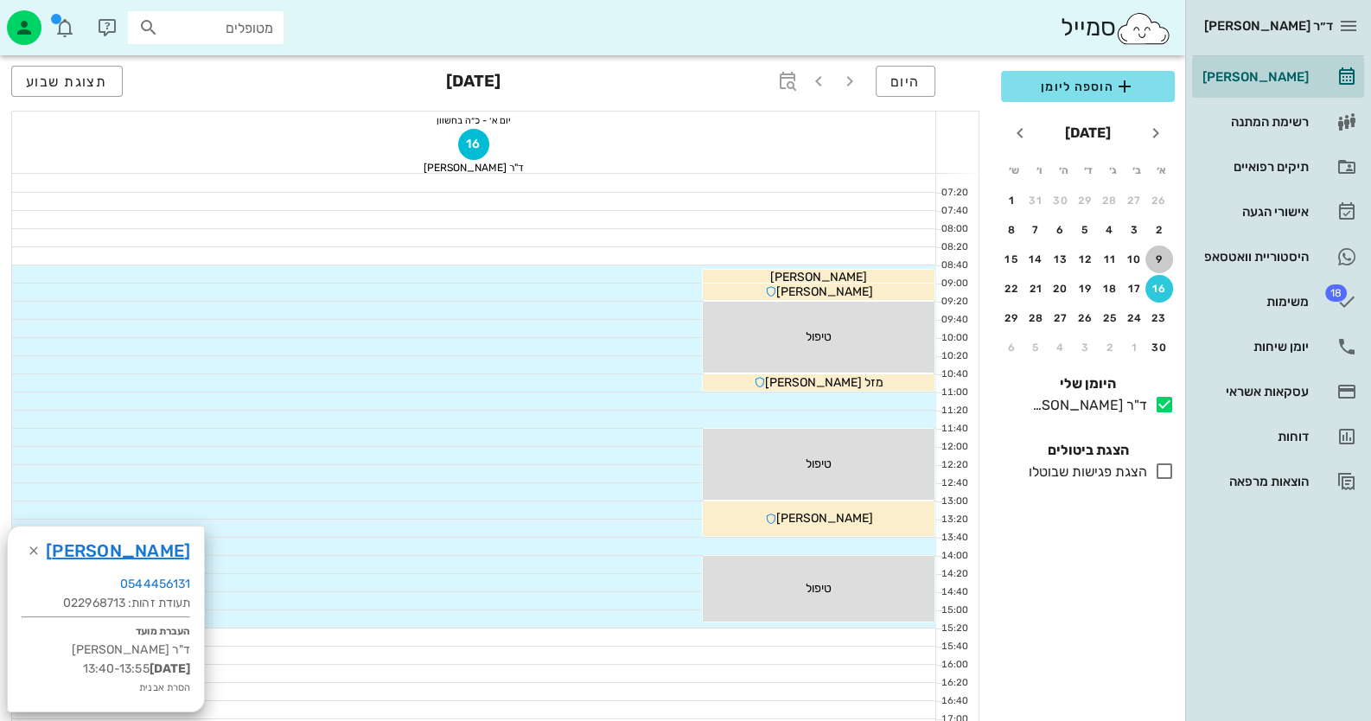
click at [1155, 258] on div "9" at bounding box center [1159, 259] width 28 height 12
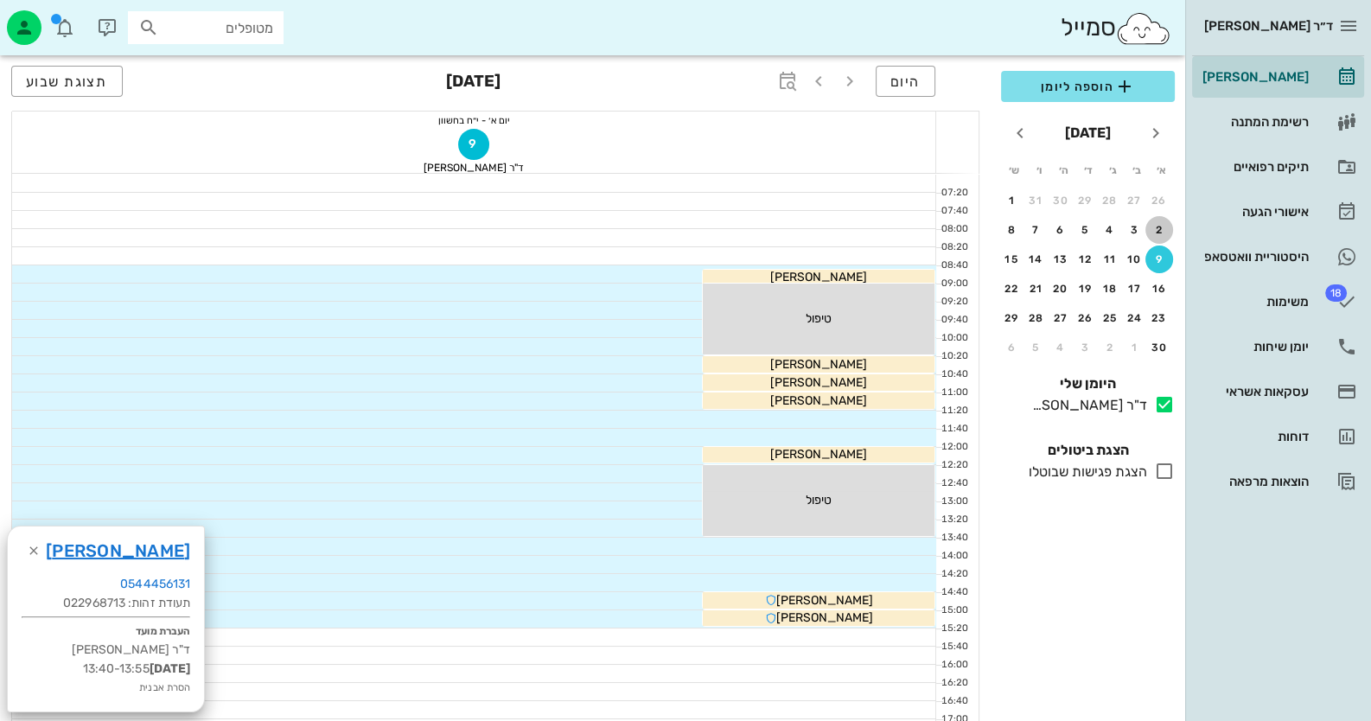
click at [1156, 231] on div "2" at bounding box center [1159, 230] width 28 height 12
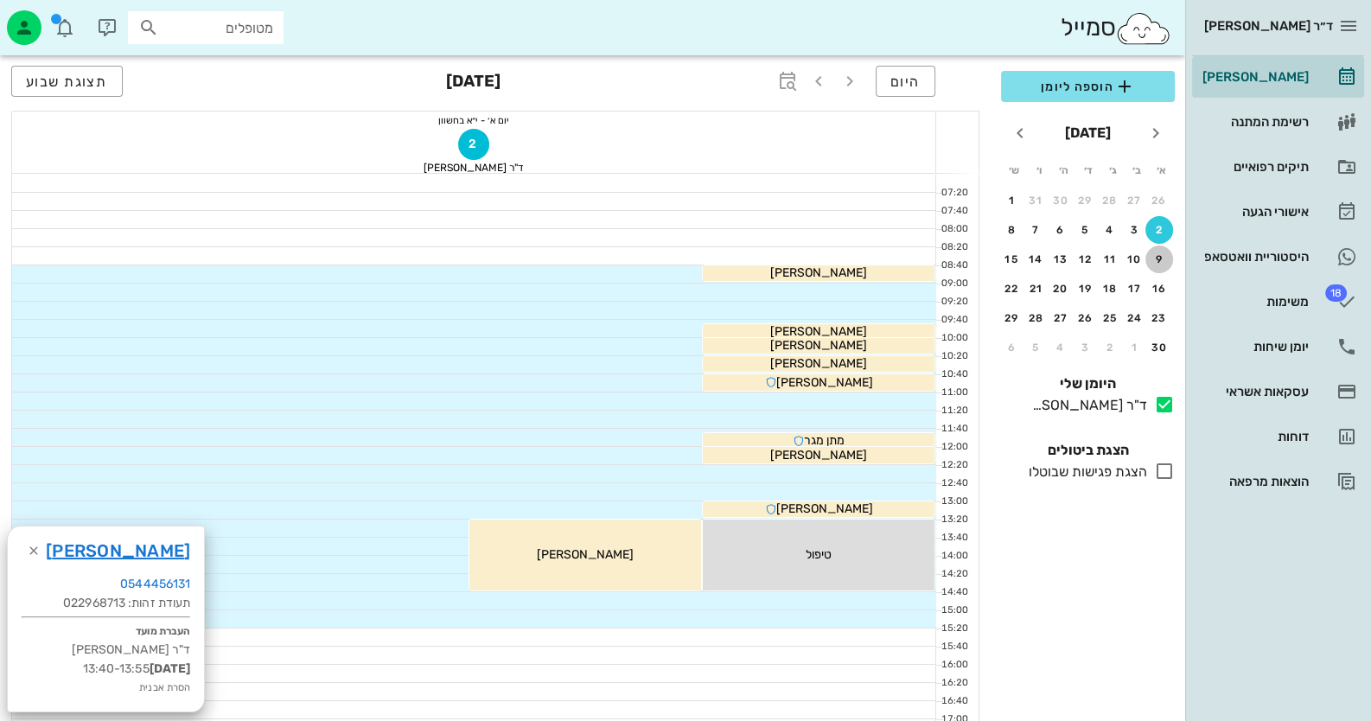
click at [1155, 259] on div "9" at bounding box center [1159, 259] width 28 height 12
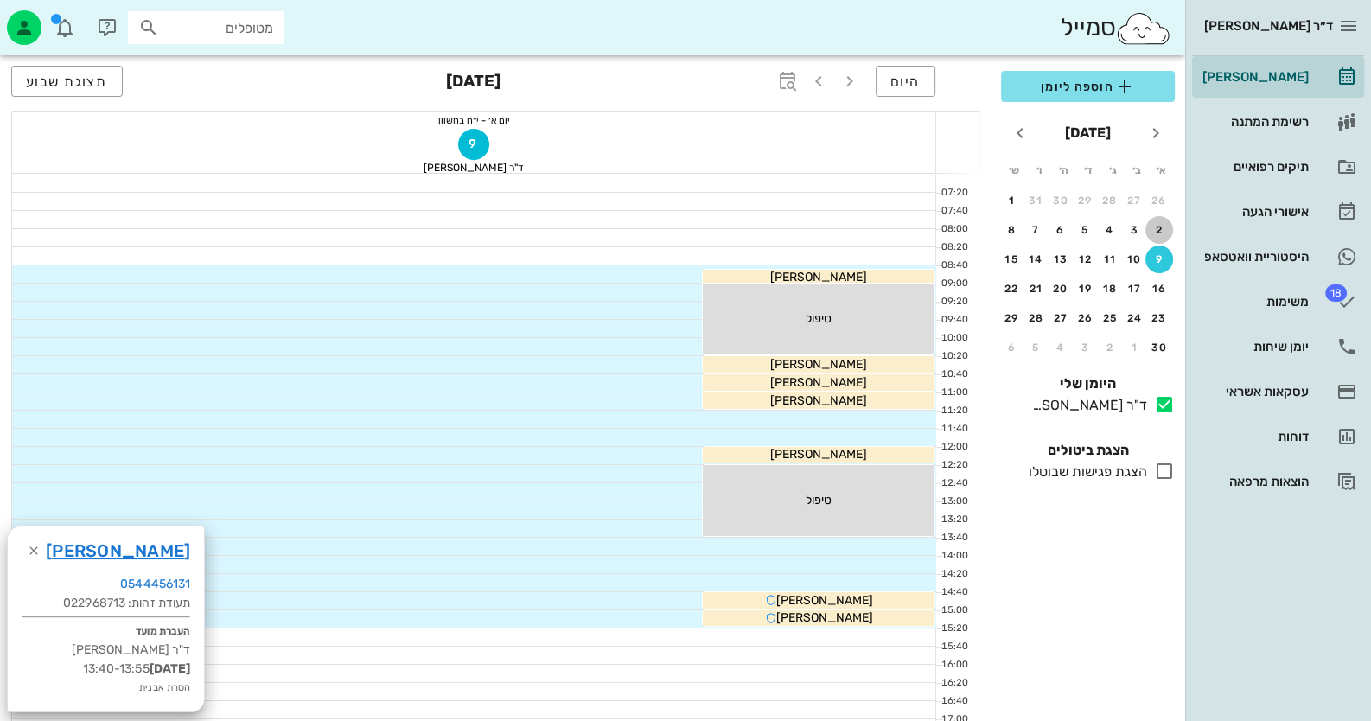
click at [1167, 226] on div "2" at bounding box center [1159, 230] width 28 height 12
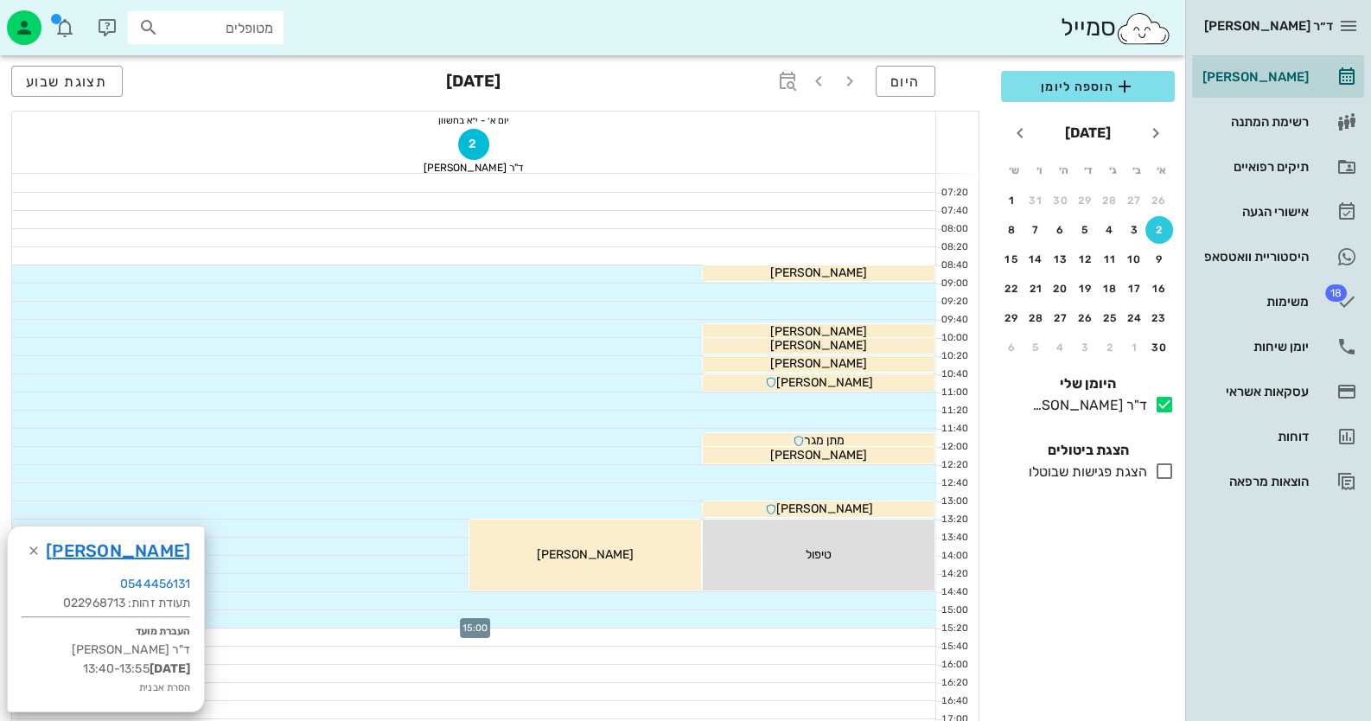
click at [806, 622] on div at bounding box center [474, 618] width 924 height 17
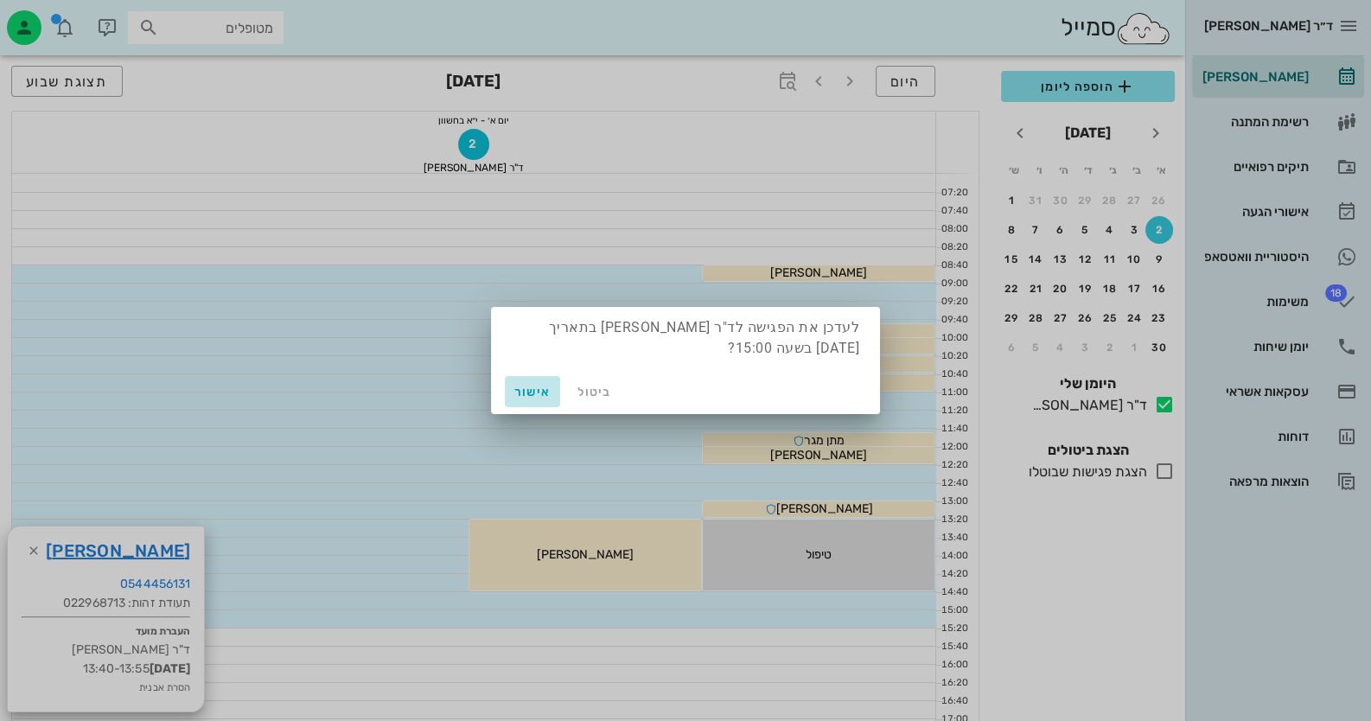
click at [534, 403] on button "אישור" at bounding box center [532, 391] width 55 height 31
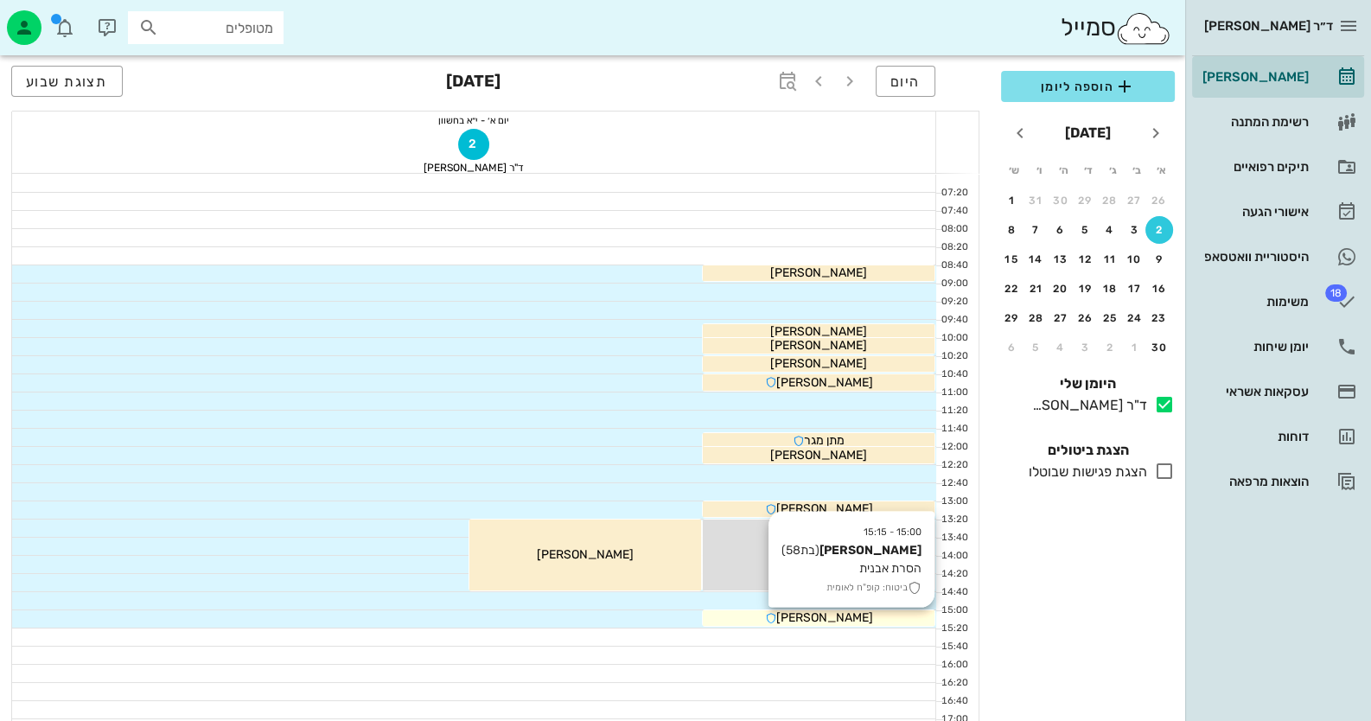
click at [885, 617] on div "[PERSON_NAME]" at bounding box center [819, 618] width 232 height 18
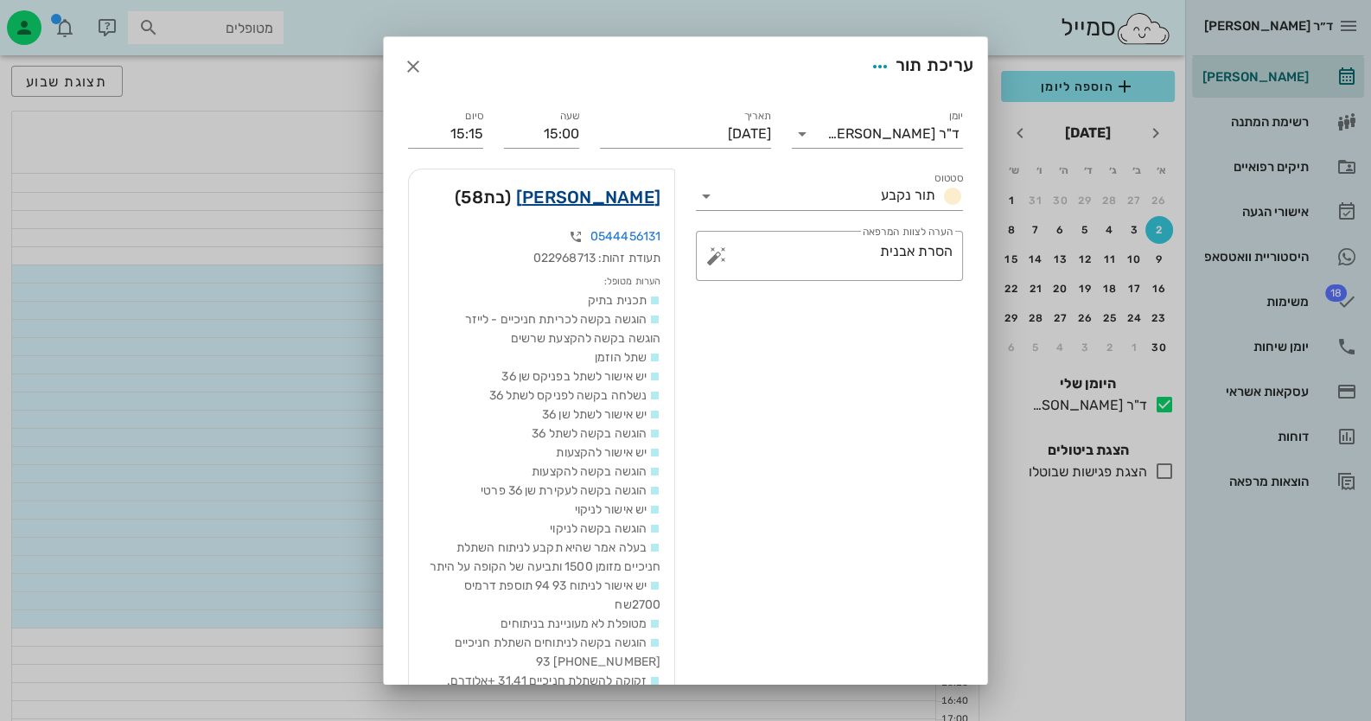
click at [642, 201] on link "[PERSON_NAME]" at bounding box center [588, 197] width 144 height 28
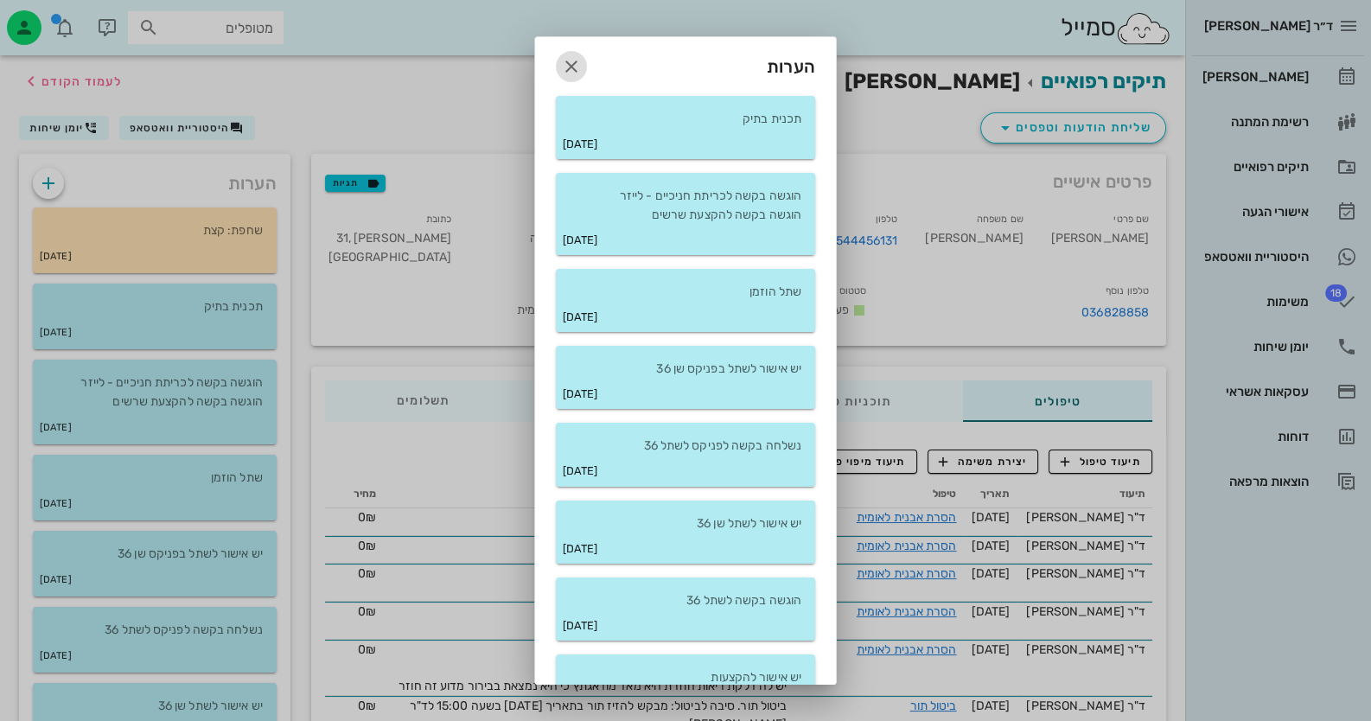
click at [581, 60] on icon "button" at bounding box center [571, 66] width 21 height 21
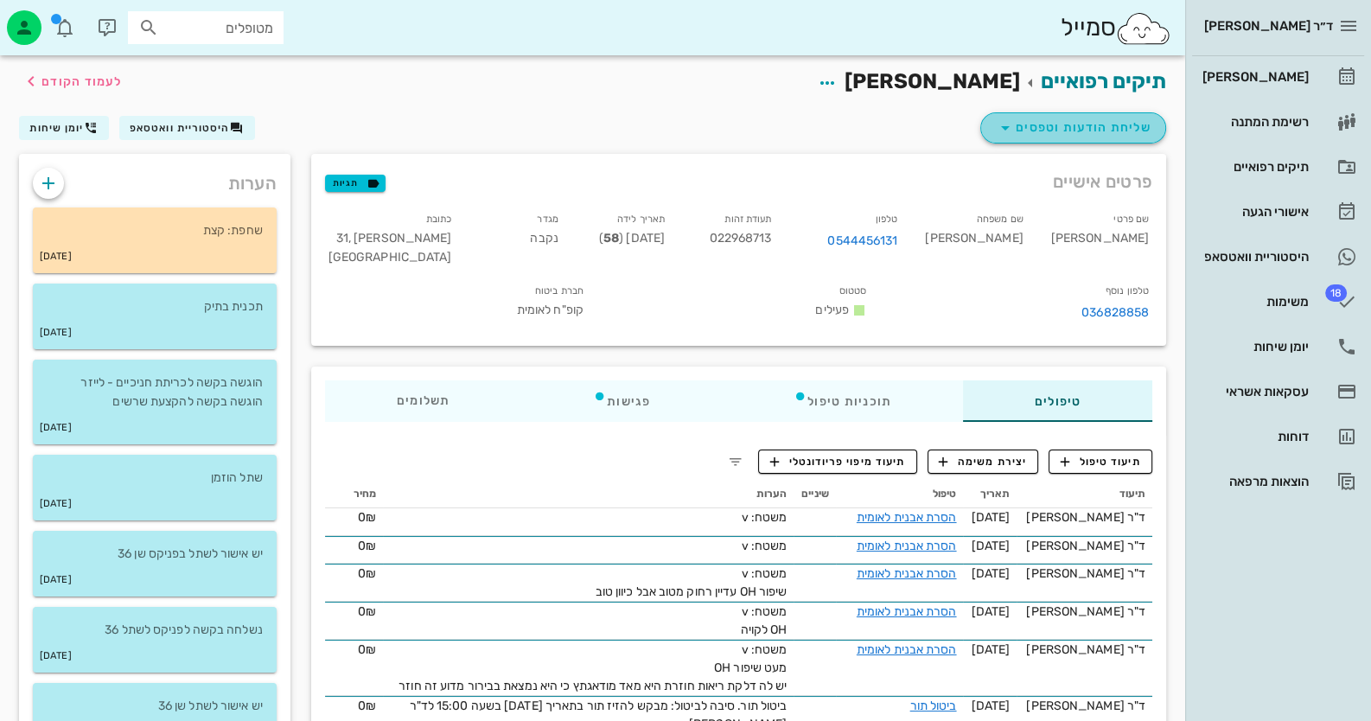
click at [1077, 136] on span "שליחת הודעות וטפסים" at bounding box center [1073, 128] width 156 height 21
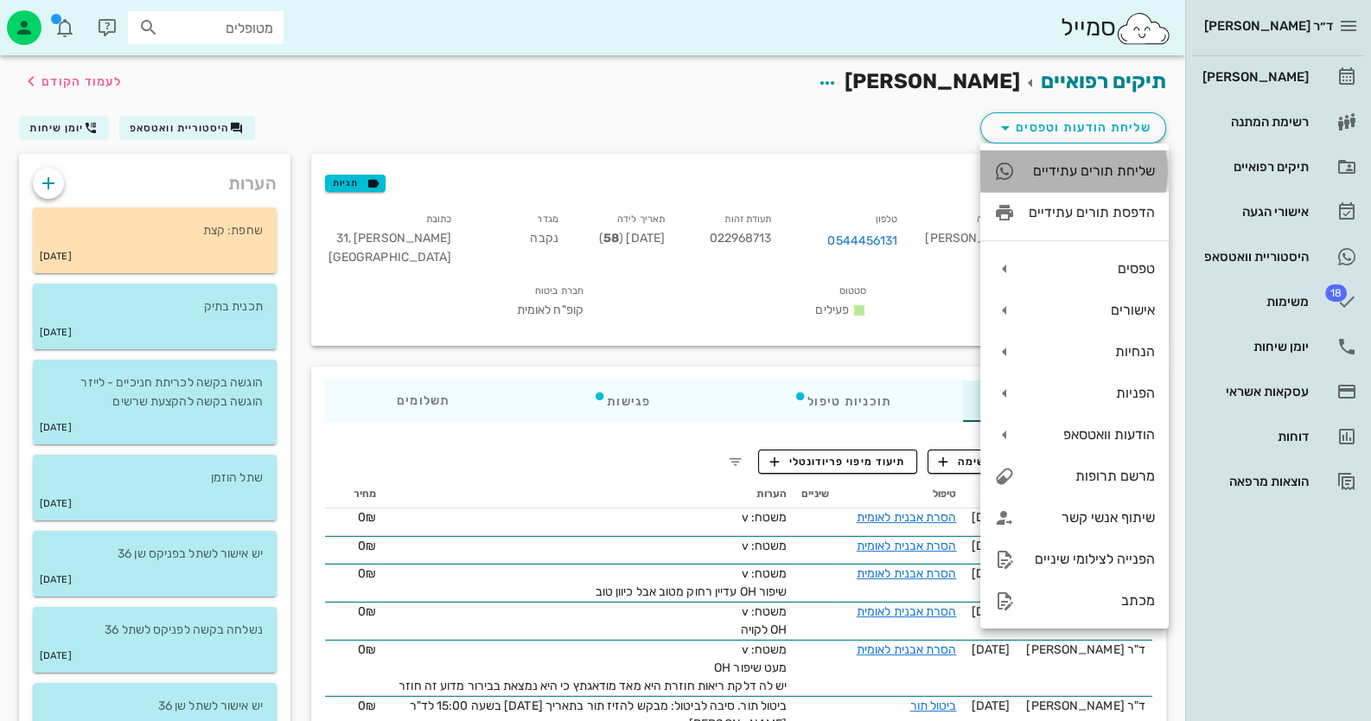
click at [1088, 182] on div "שליחת תורים עתידיים" at bounding box center [1074, 170] width 188 height 41
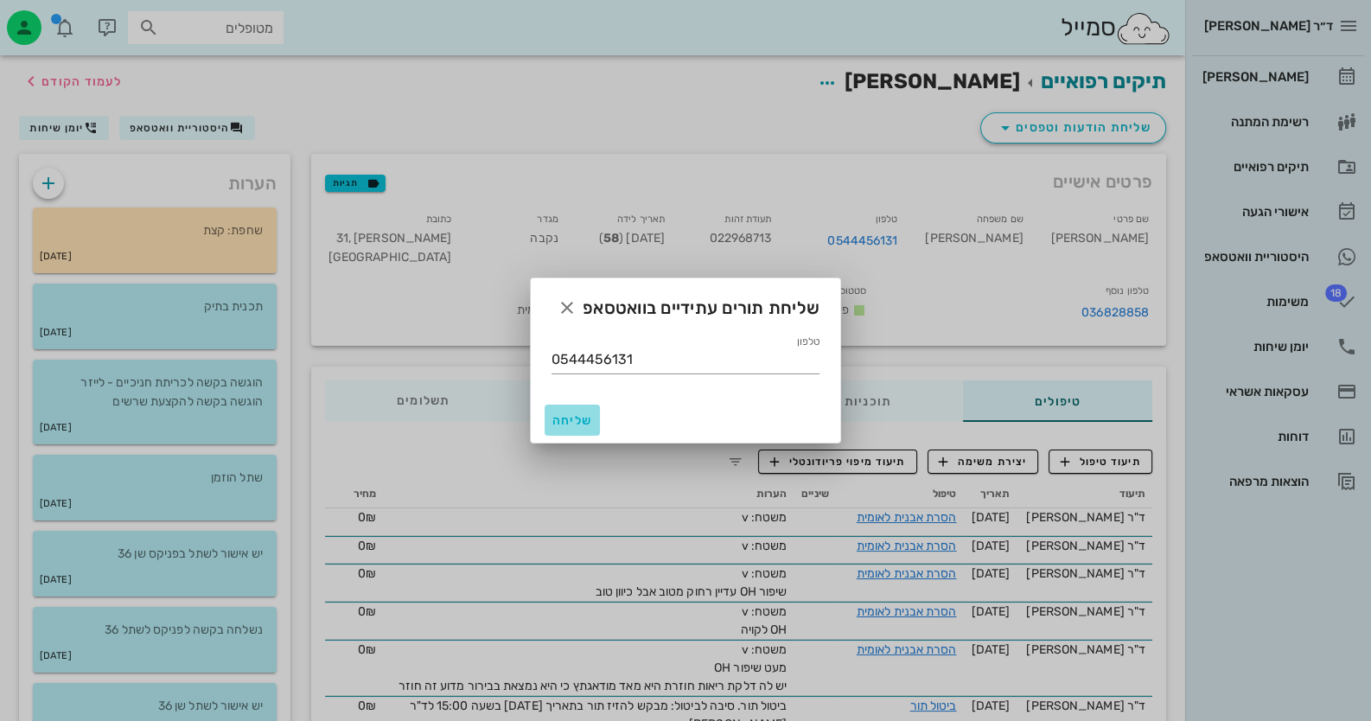
click at [577, 414] on span "שליחה" at bounding box center [571, 420] width 41 height 15
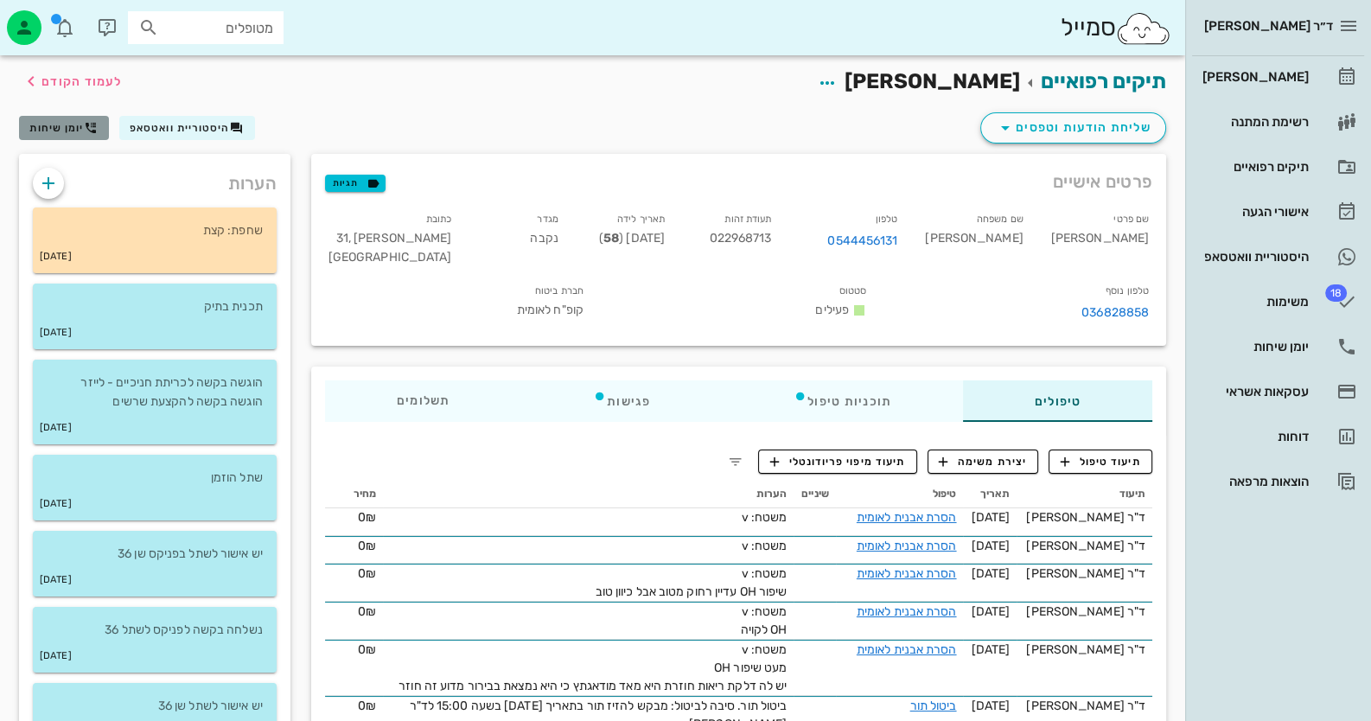
click at [99, 127] on button "יומן שיחות" at bounding box center [64, 128] width 90 height 24
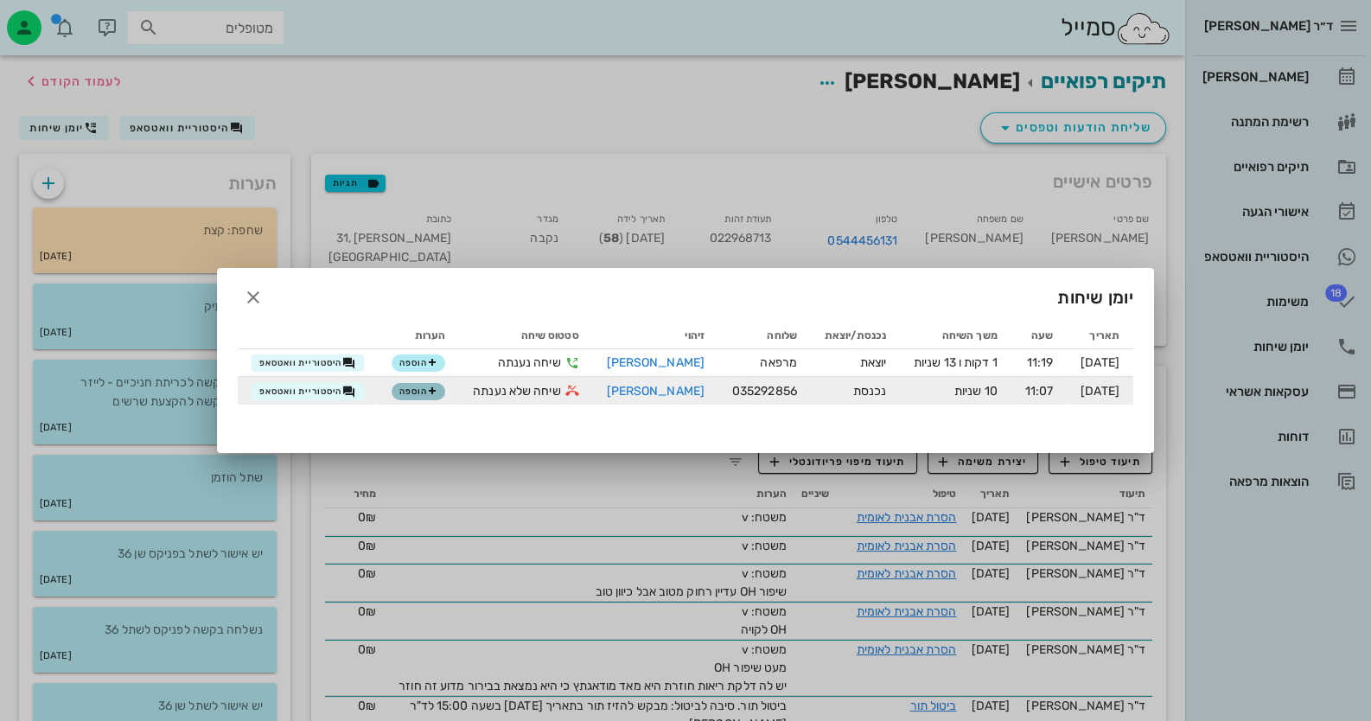
click at [399, 389] on button "הוספה" at bounding box center [419, 391] width 54 height 17
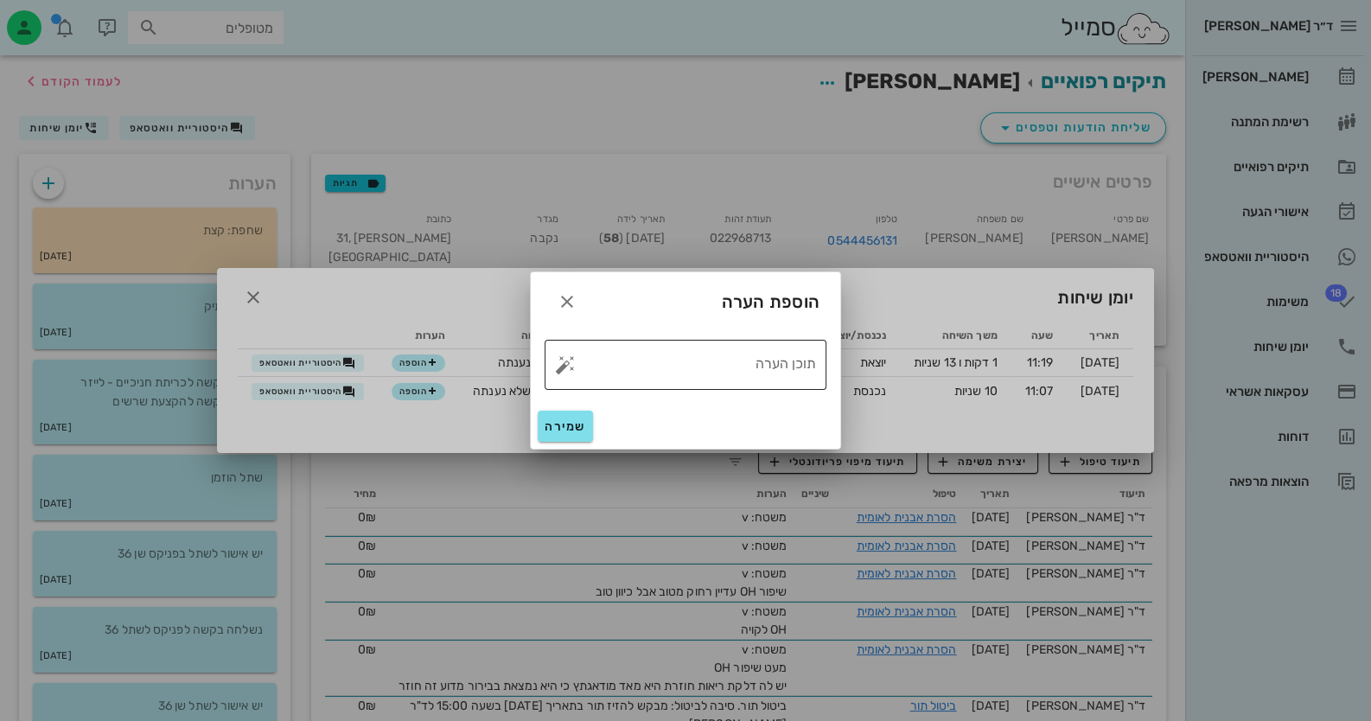
click at [568, 371] on button "button" at bounding box center [565, 364] width 21 height 21
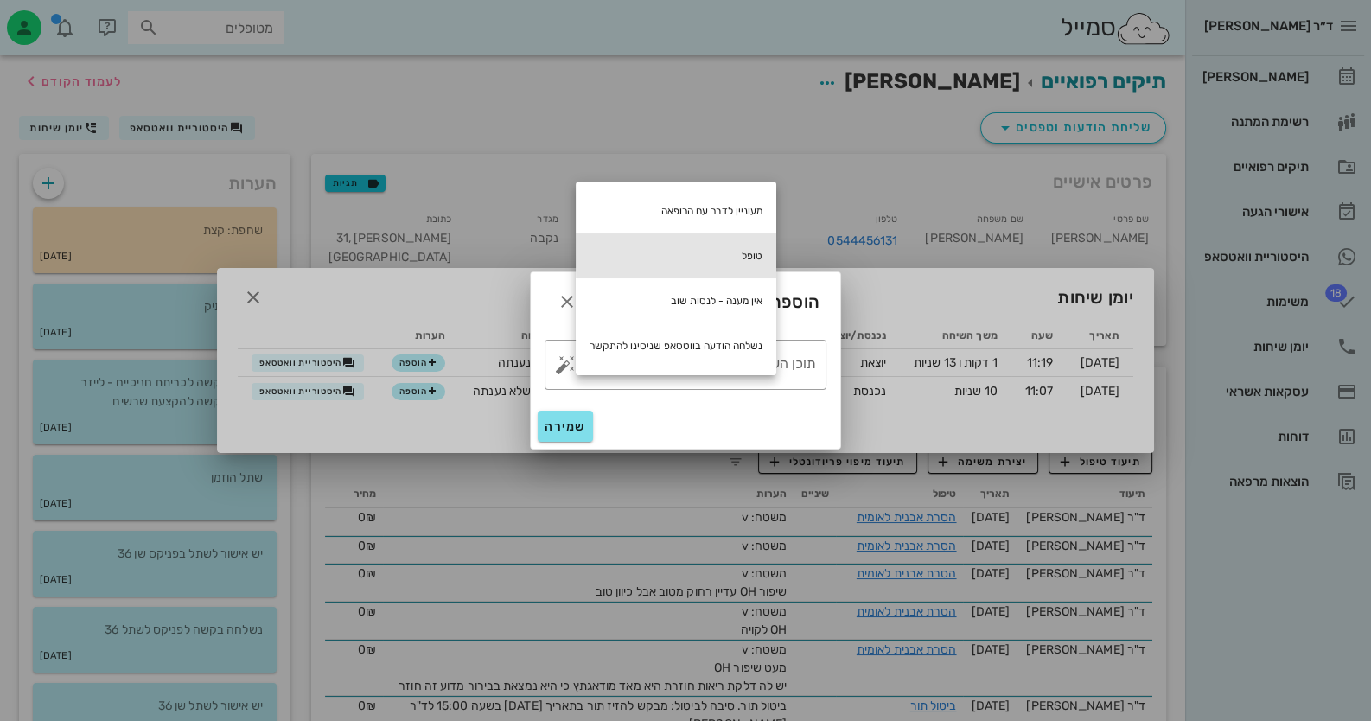
click at [711, 266] on div "טופל" at bounding box center [676, 255] width 201 height 45
type textarea "טופל"
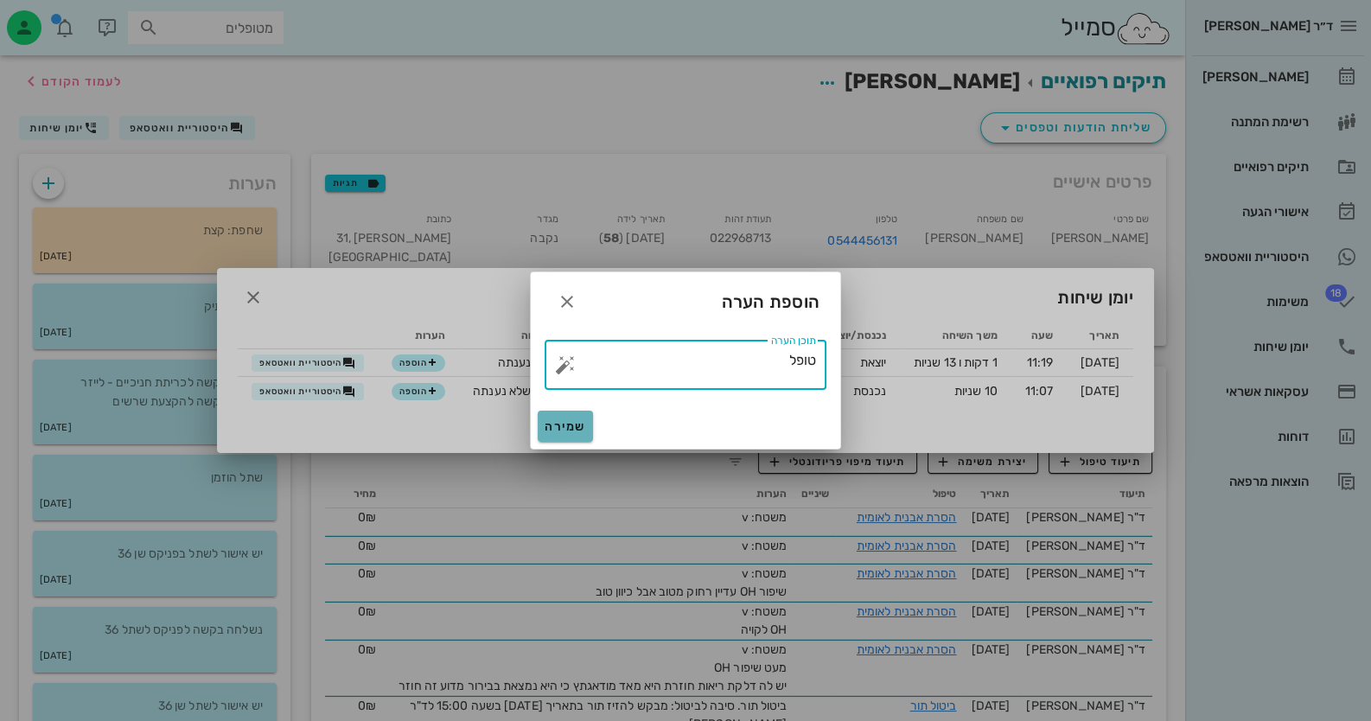
click at [573, 422] on span "שמירה" at bounding box center [565, 426] width 41 height 15
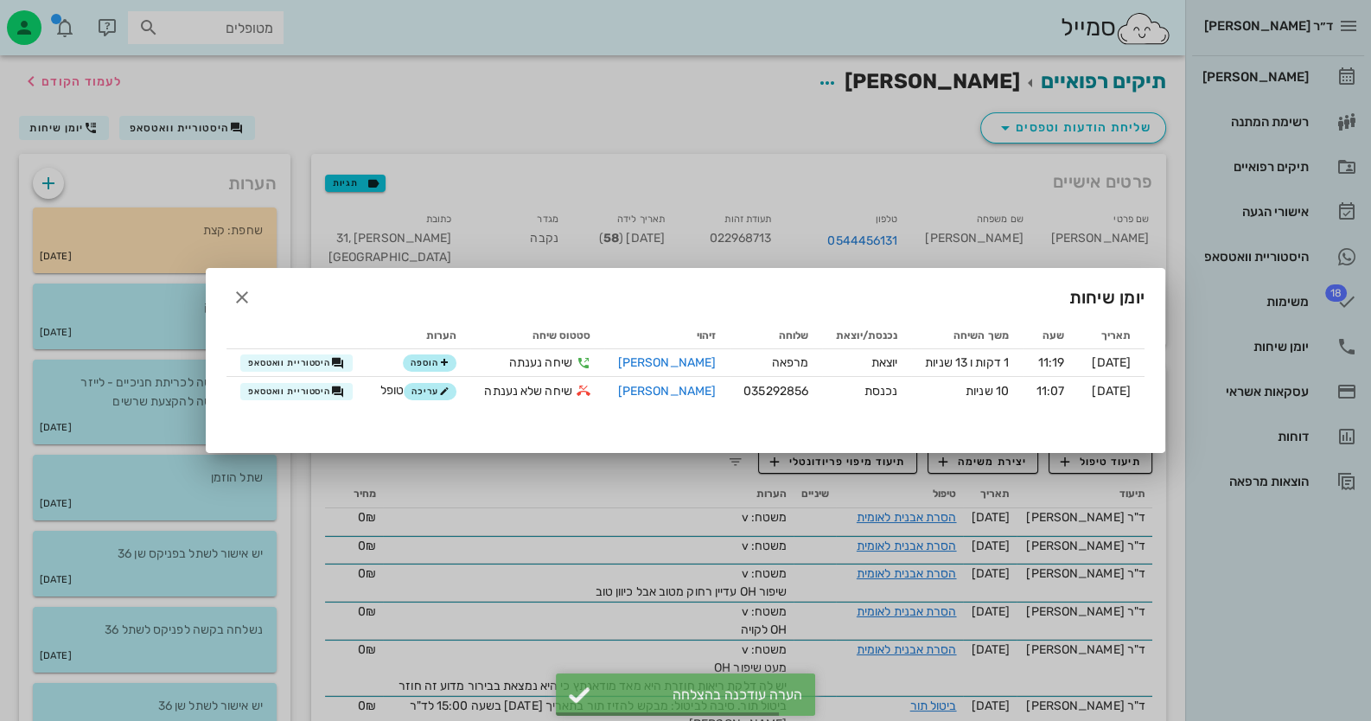
click at [1297, 345] on div at bounding box center [685, 360] width 1371 height 721
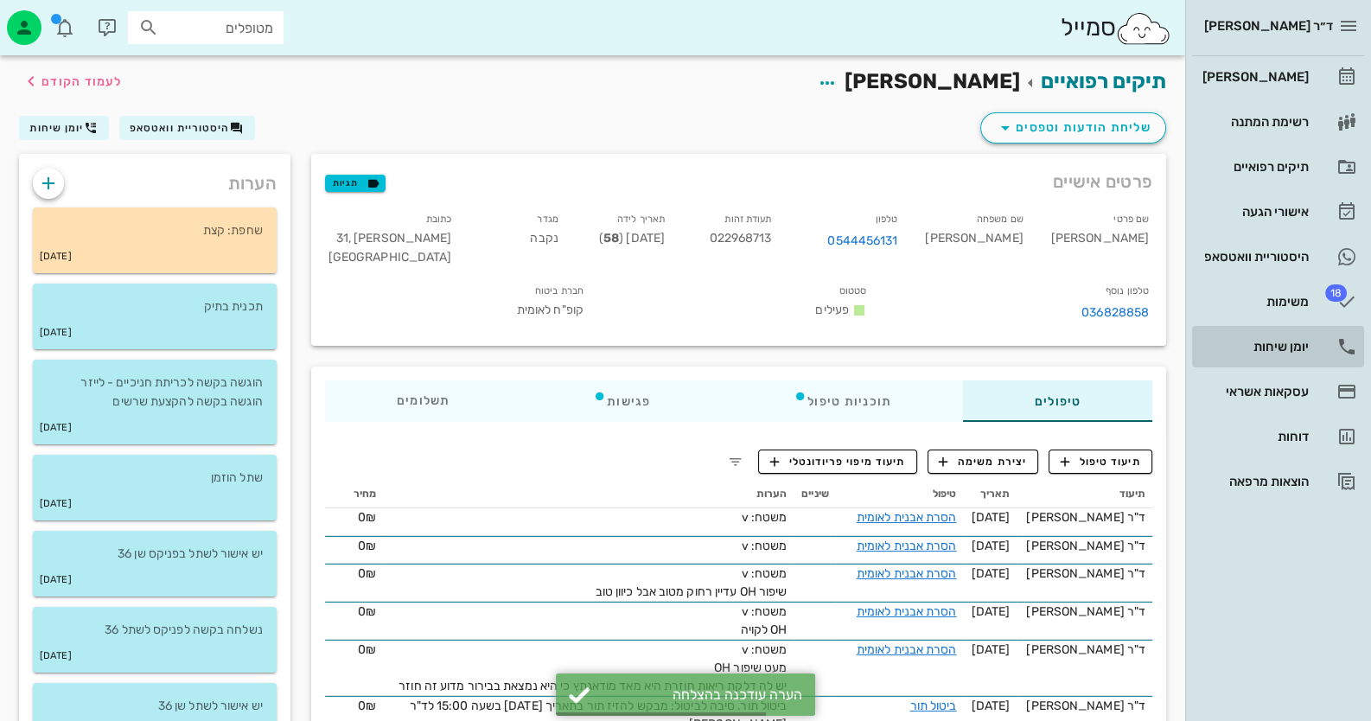
click at [1297, 345] on div "יומן שיחות" at bounding box center [1254, 347] width 110 height 14
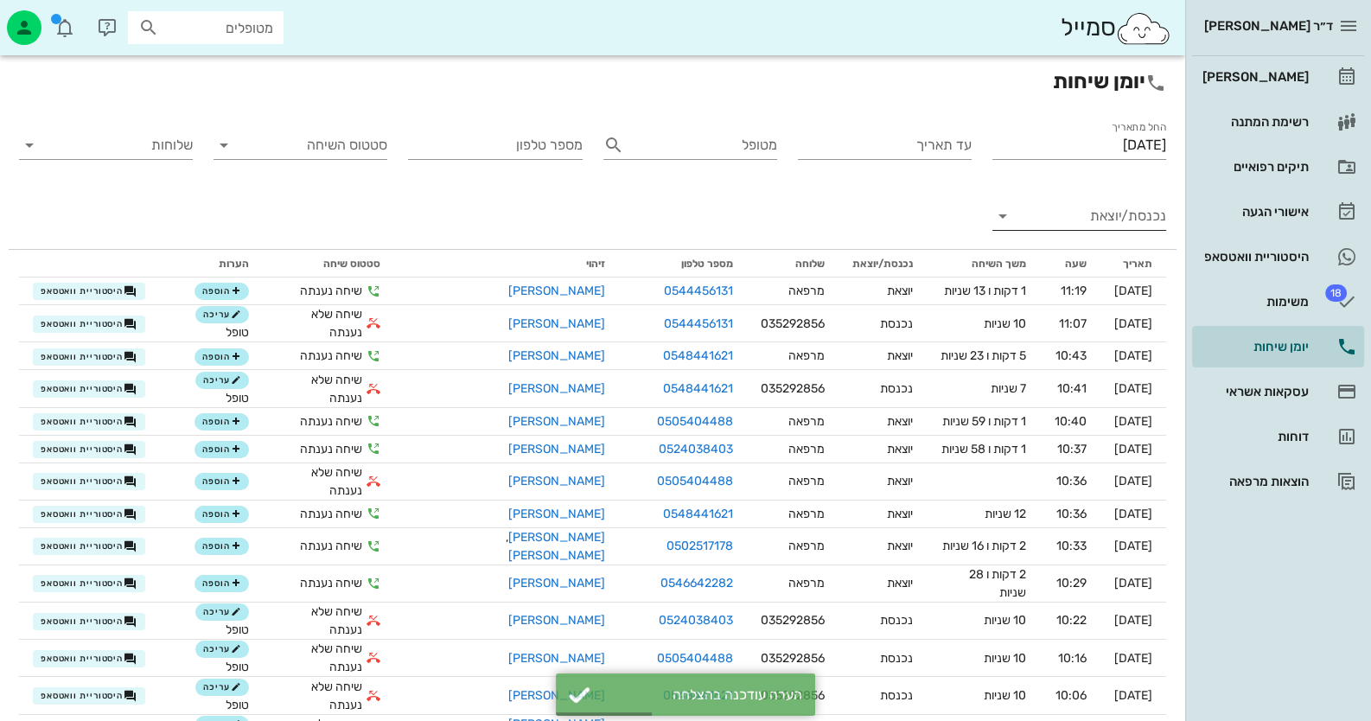
click at [1089, 222] on input "נכנסת/יוצאת" at bounding box center [1093, 216] width 146 height 28
click at [1089, 222] on div "נכנסת" at bounding box center [1079, 229] width 174 height 41
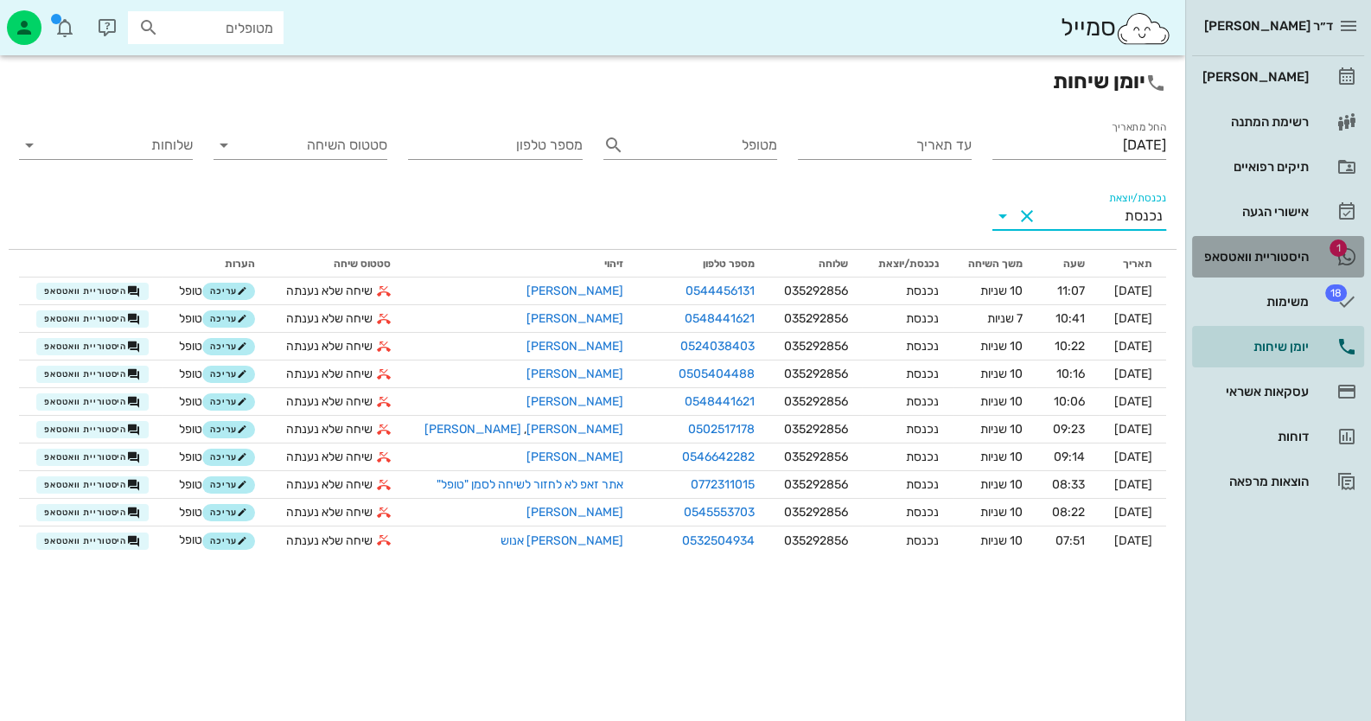
click at [1300, 243] on div "היסטוריית וואטסאפ" at bounding box center [1254, 257] width 110 height 28
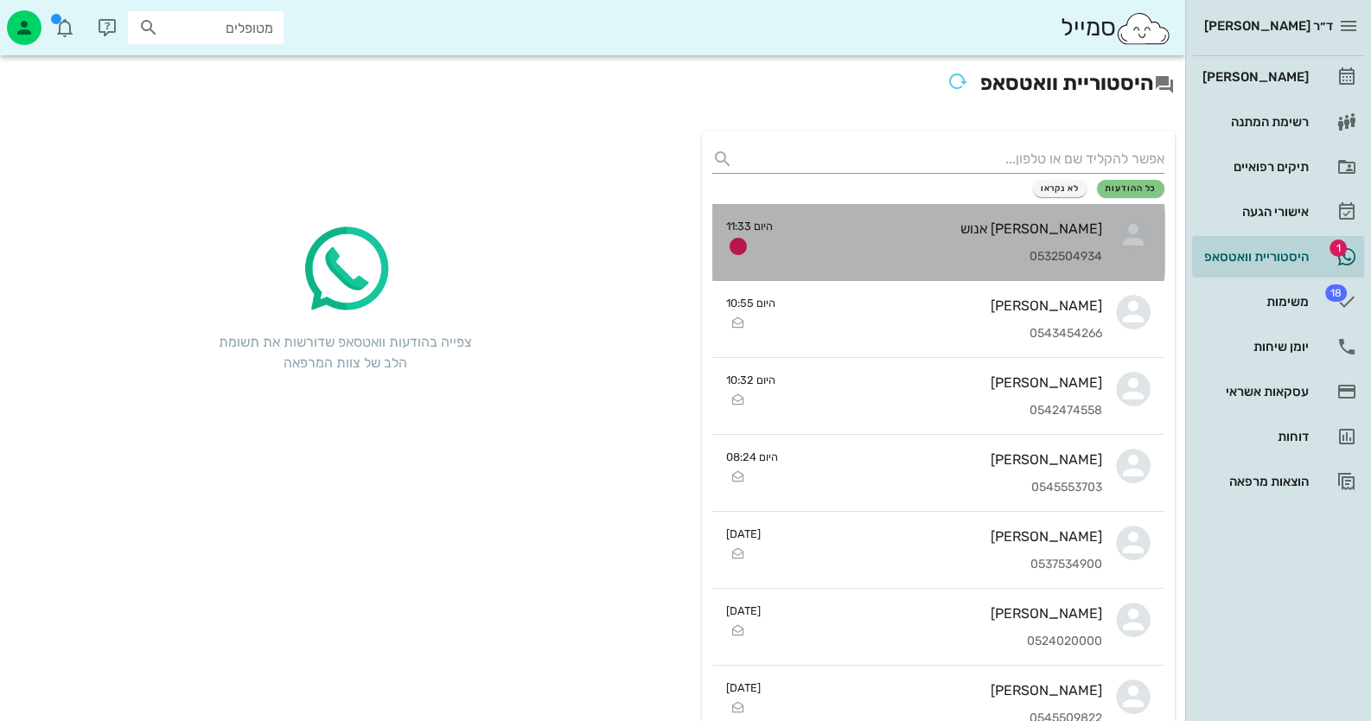
click at [955, 228] on div "[PERSON_NAME] אנוש" at bounding box center [945, 228] width 316 height 16
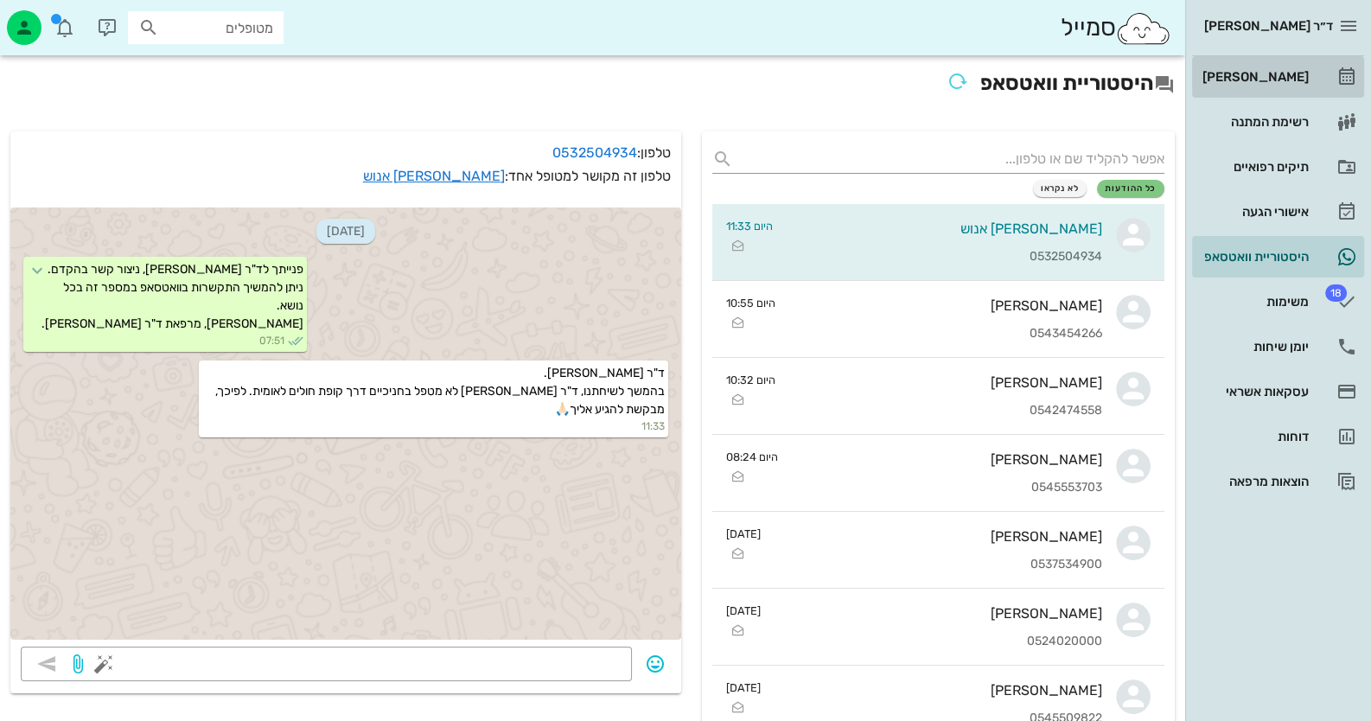
click at [1285, 83] on div "[PERSON_NAME]" at bounding box center [1254, 77] width 110 height 14
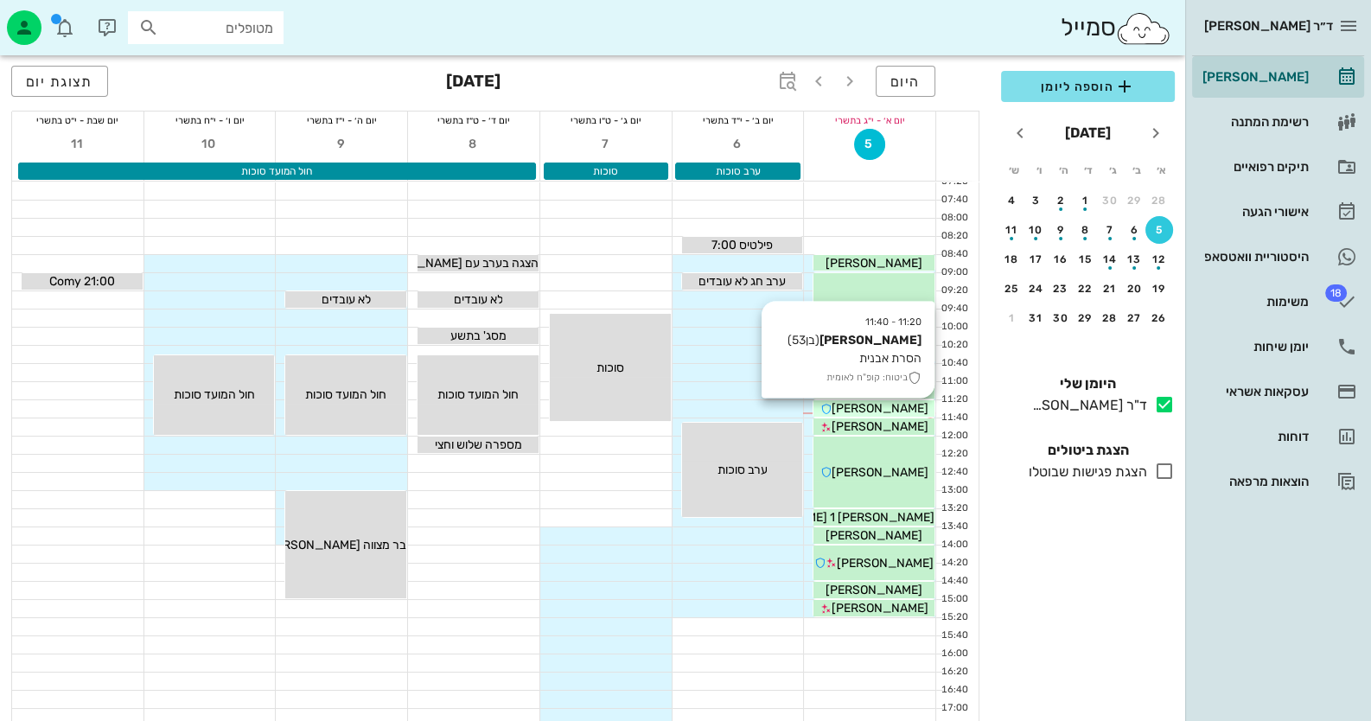
click at [908, 406] on span "[PERSON_NAME]" at bounding box center [880, 408] width 97 height 15
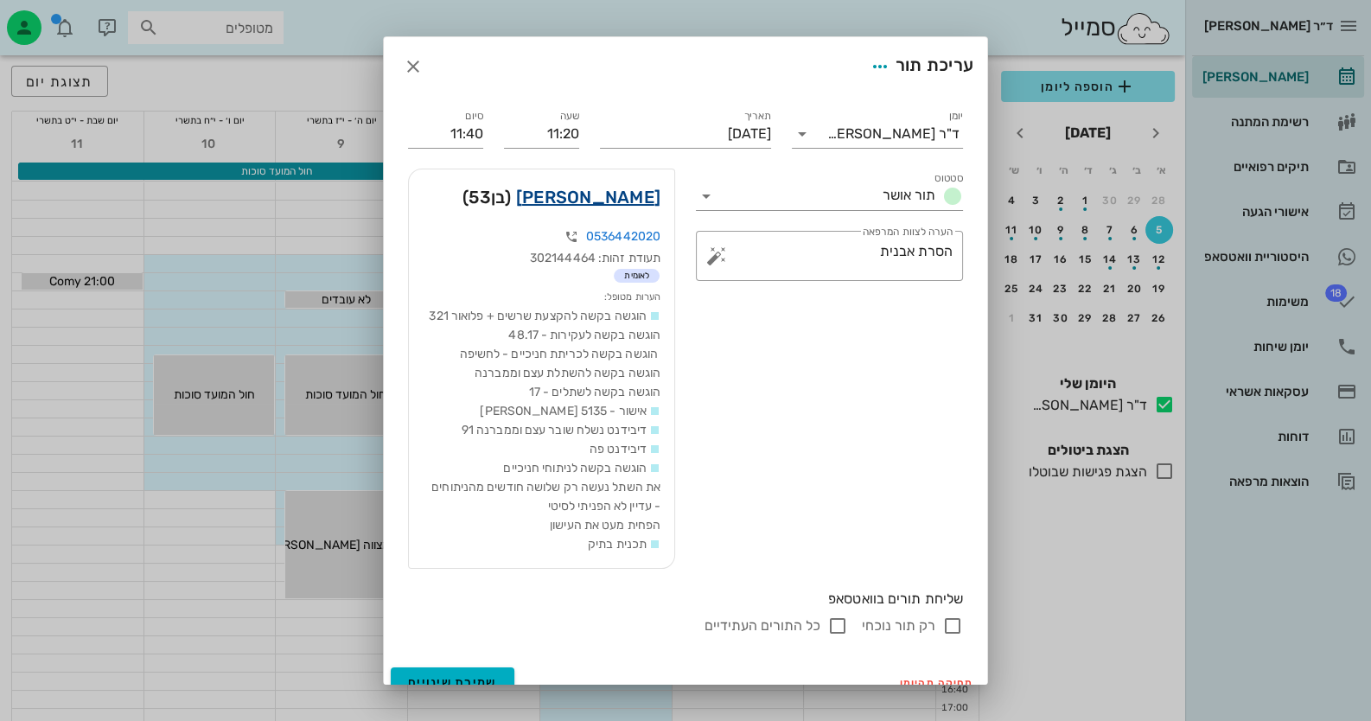
click at [642, 198] on link "[PERSON_NAME]" at bounding box center [588, 197] width 144 height 28
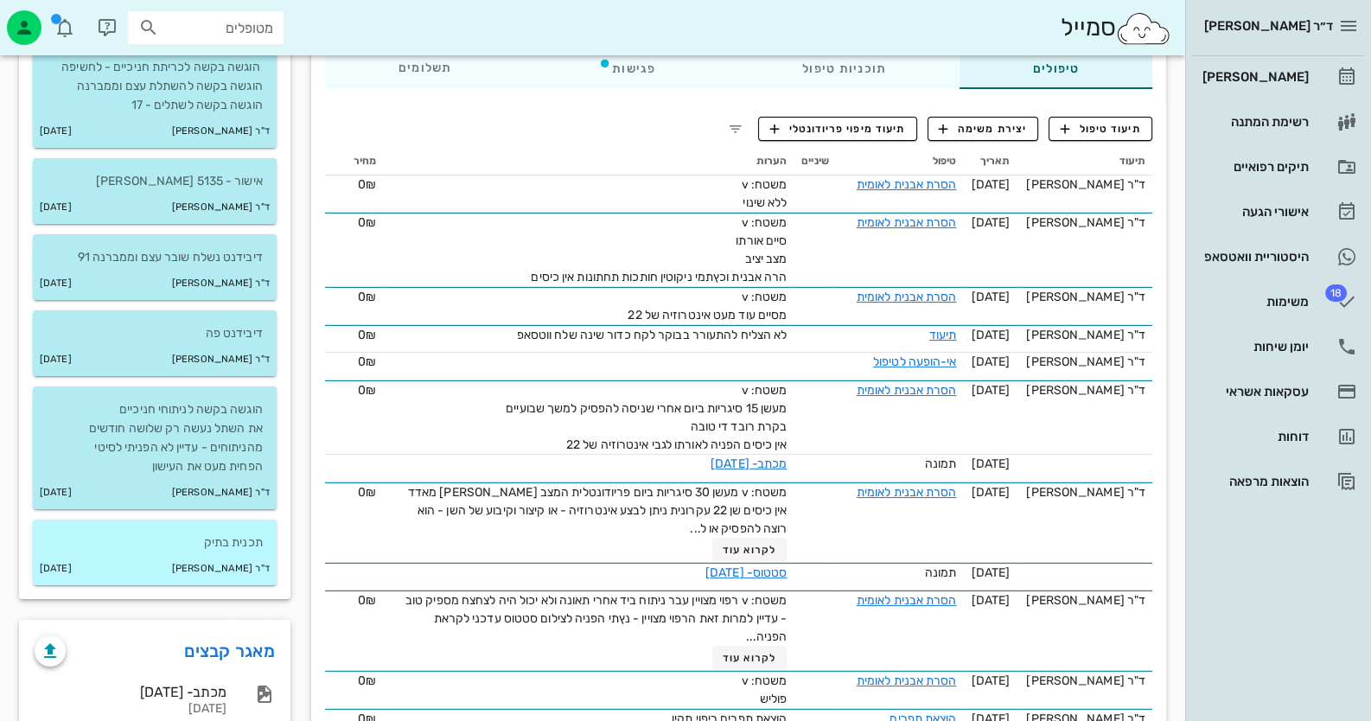
scroll to position [431, 0]
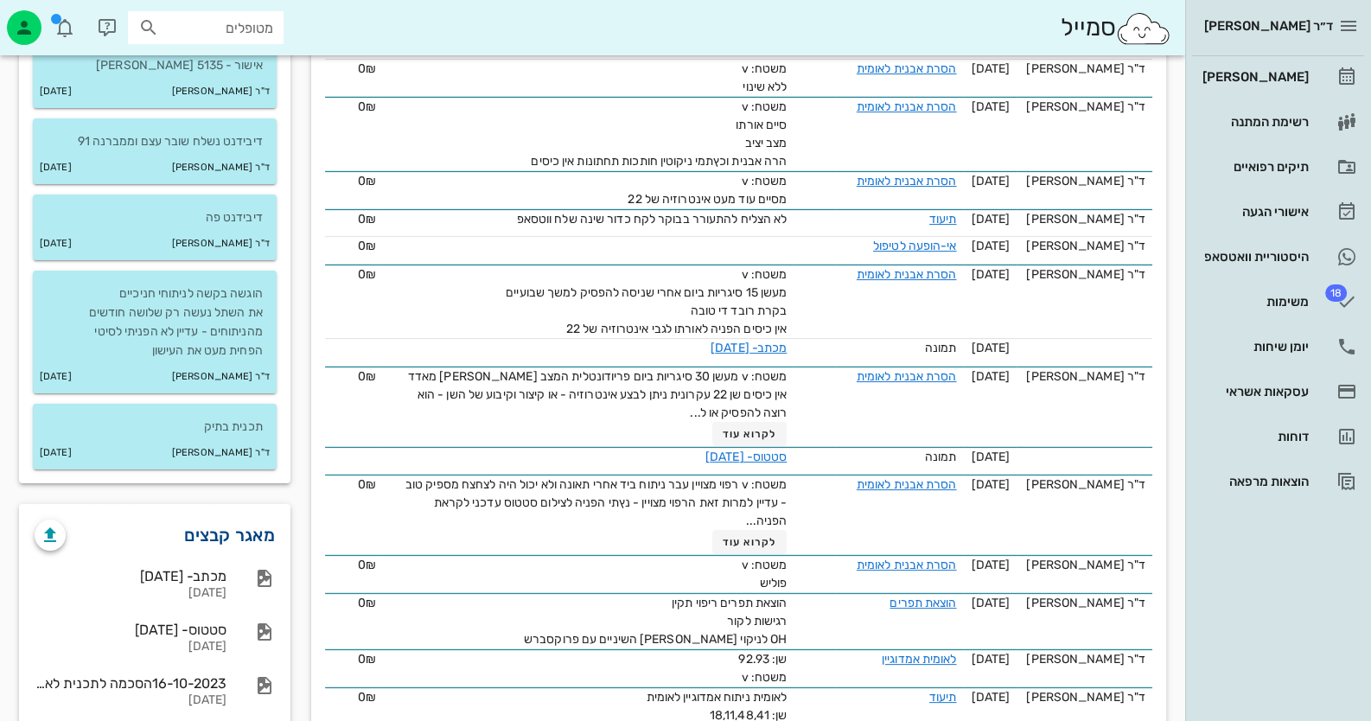
click at [237, 535] on link "מאגר קבצים" at bounding box center [229, 535] width 91 height 28
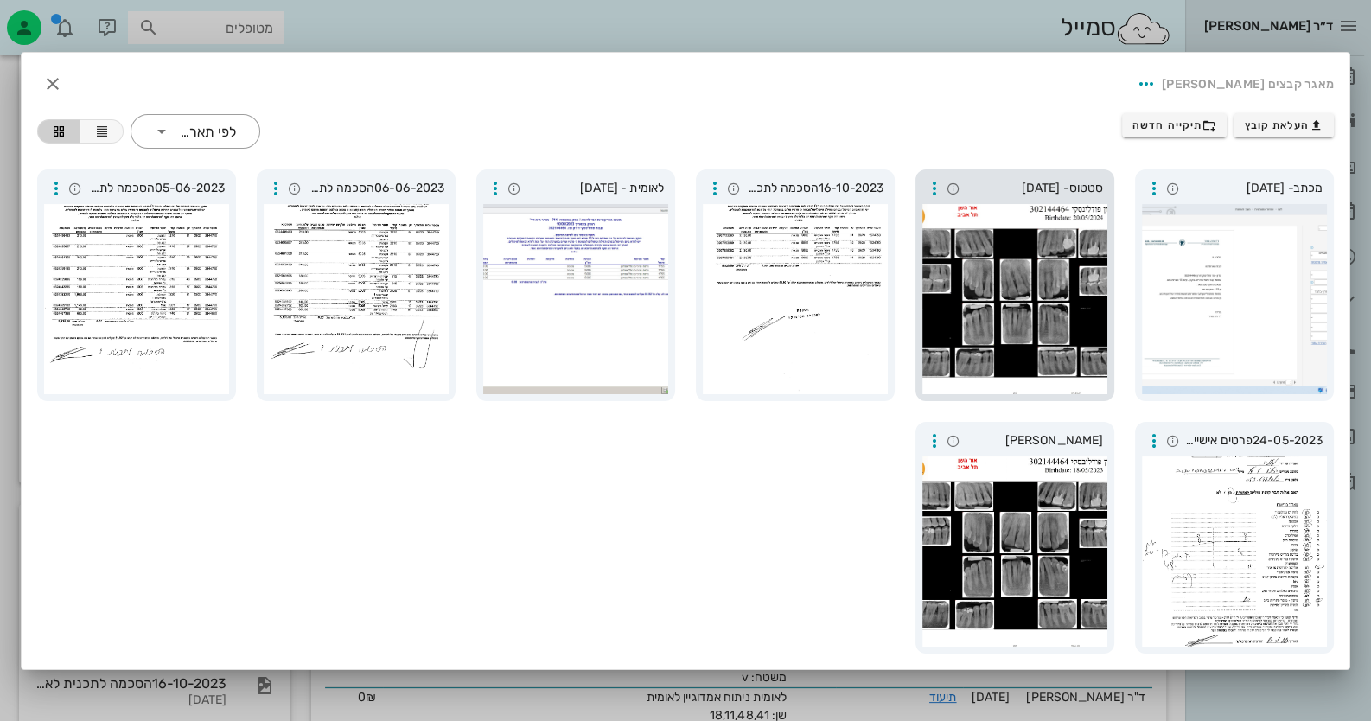
click at [965, 271] on div at bounding box center [1014, 299] width 185 height 190
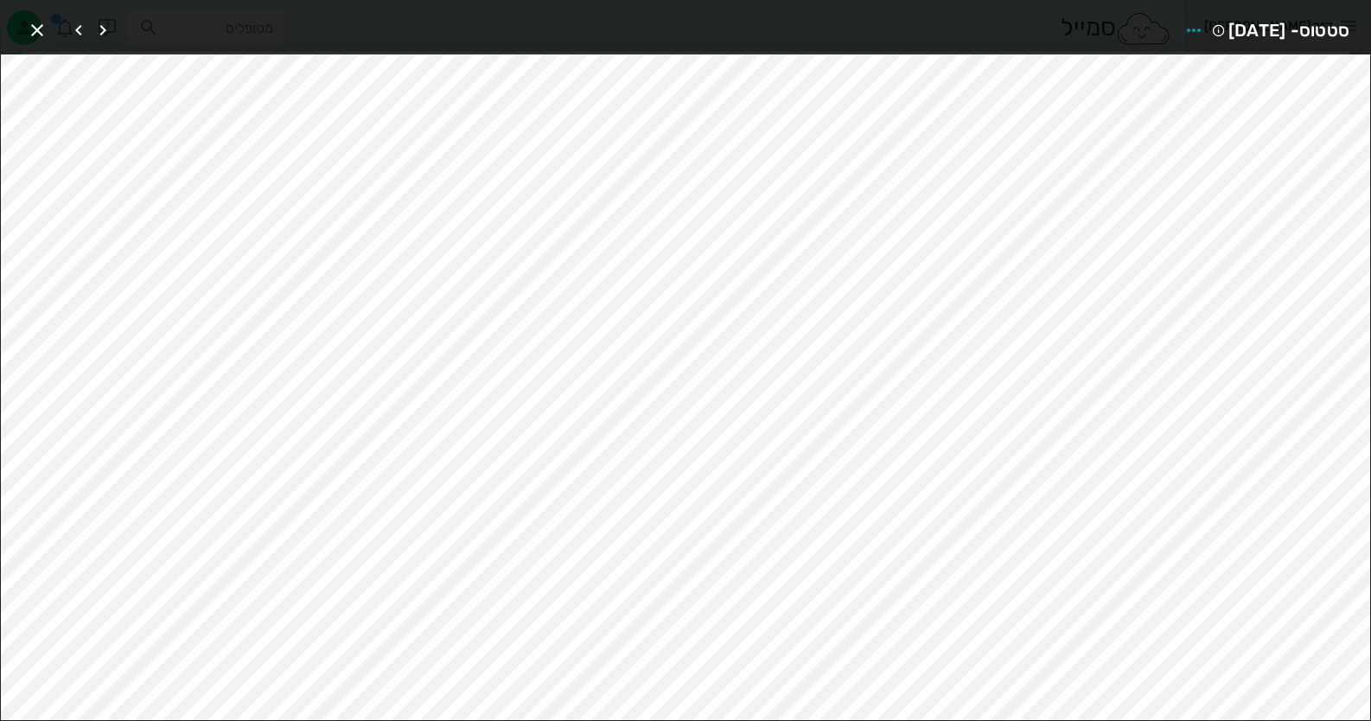
click at [53, 29] on div at bounding box center [68, 30] width 93 height 31
click at [48, 30] on span "button" at bounding box center [37, 30] width 31 height 21
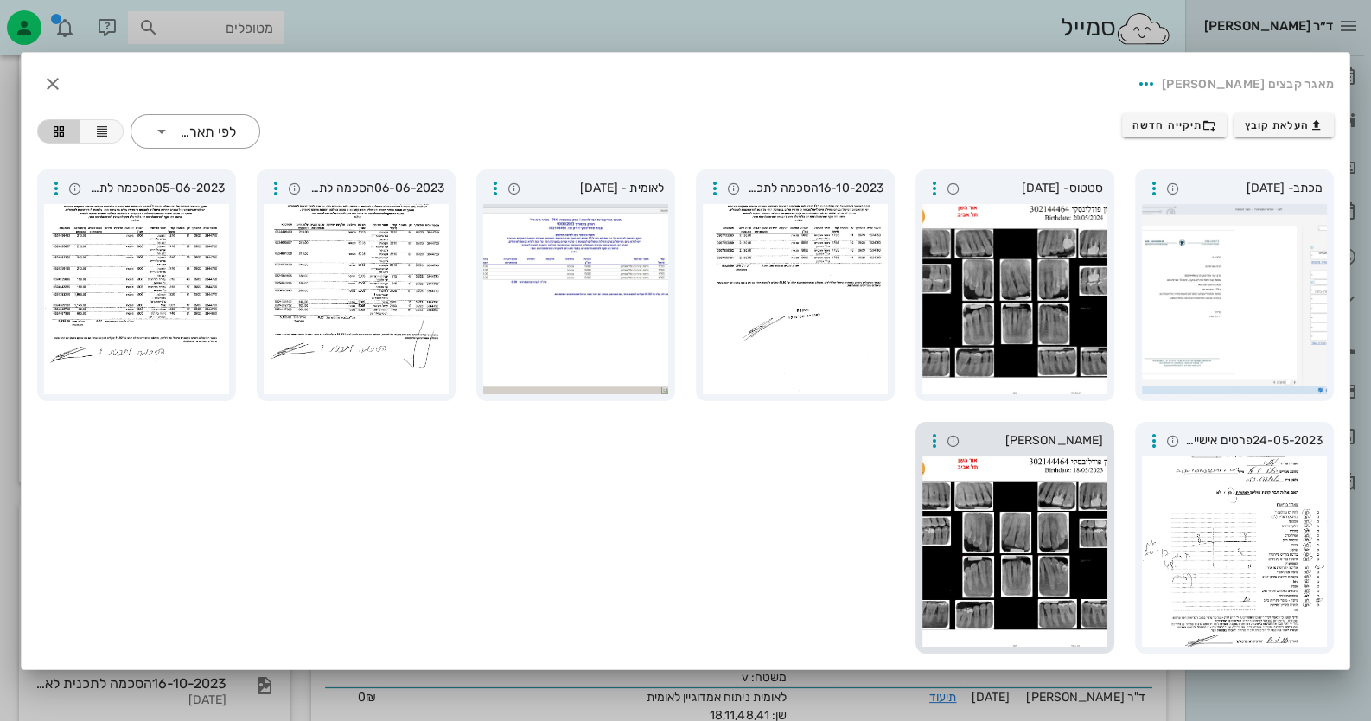
click at [948, 546] on div at bounding box center [1014, 551] width 185 height 190
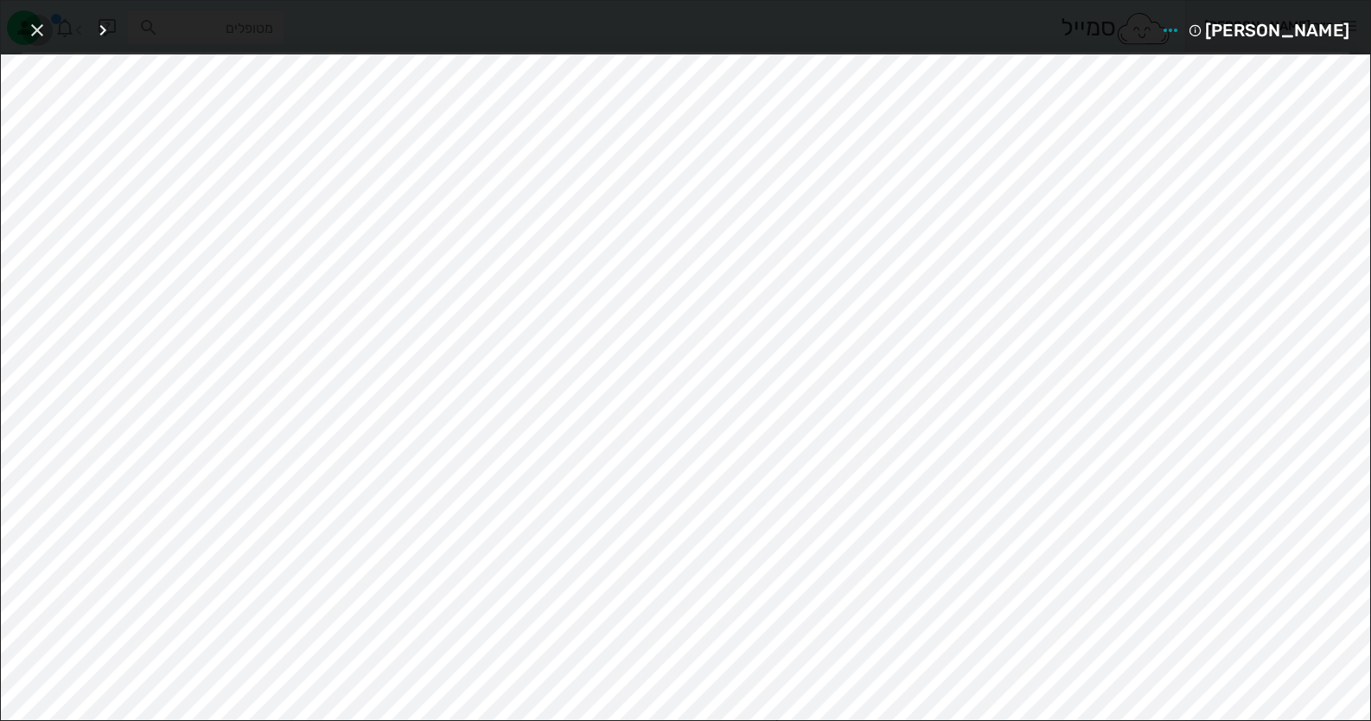
click at [31, 25] on icon "button" at bounding box center [37, 30] width 21 height 21
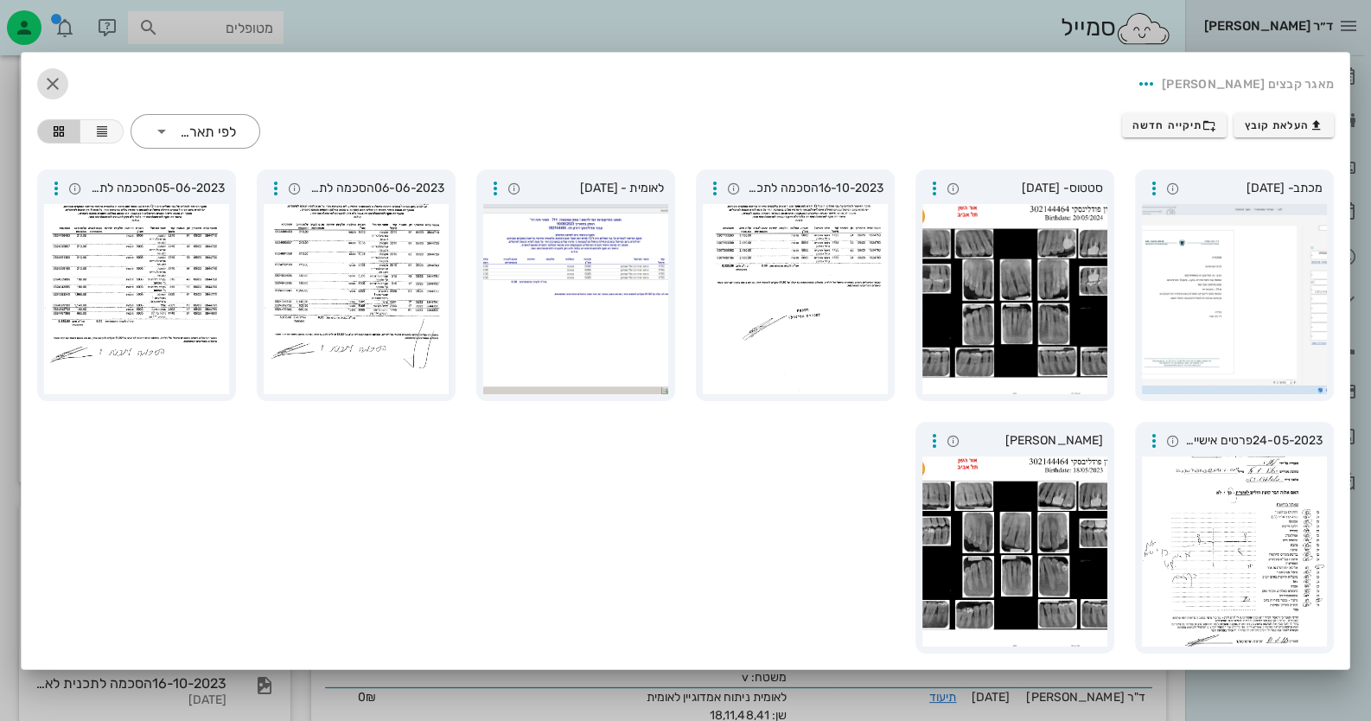
click at [44, 92] on icon "button" at bounding box center [52, 83] width 21 height 21
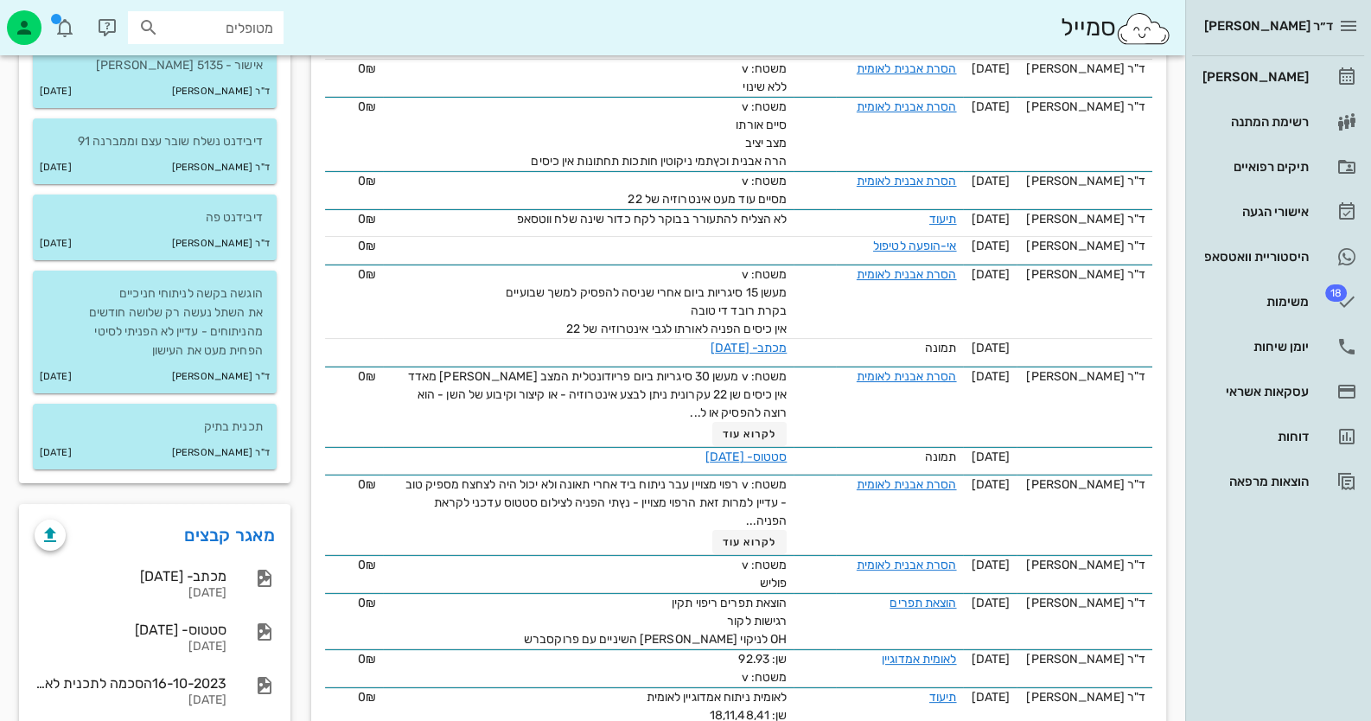
click at [1274, 544] on div "ד״ר [PERSON_NAME] רשימת המתנה תיקים רפואיים אישורי הגעה היסטוריית וואטסאפ 18 מש…" at bounding box center [1278, 360] width 186 height 721
click at [1300, 85] on div "[PERSON_NAME]" at bounding box center [1254, 77] width 110 height 28
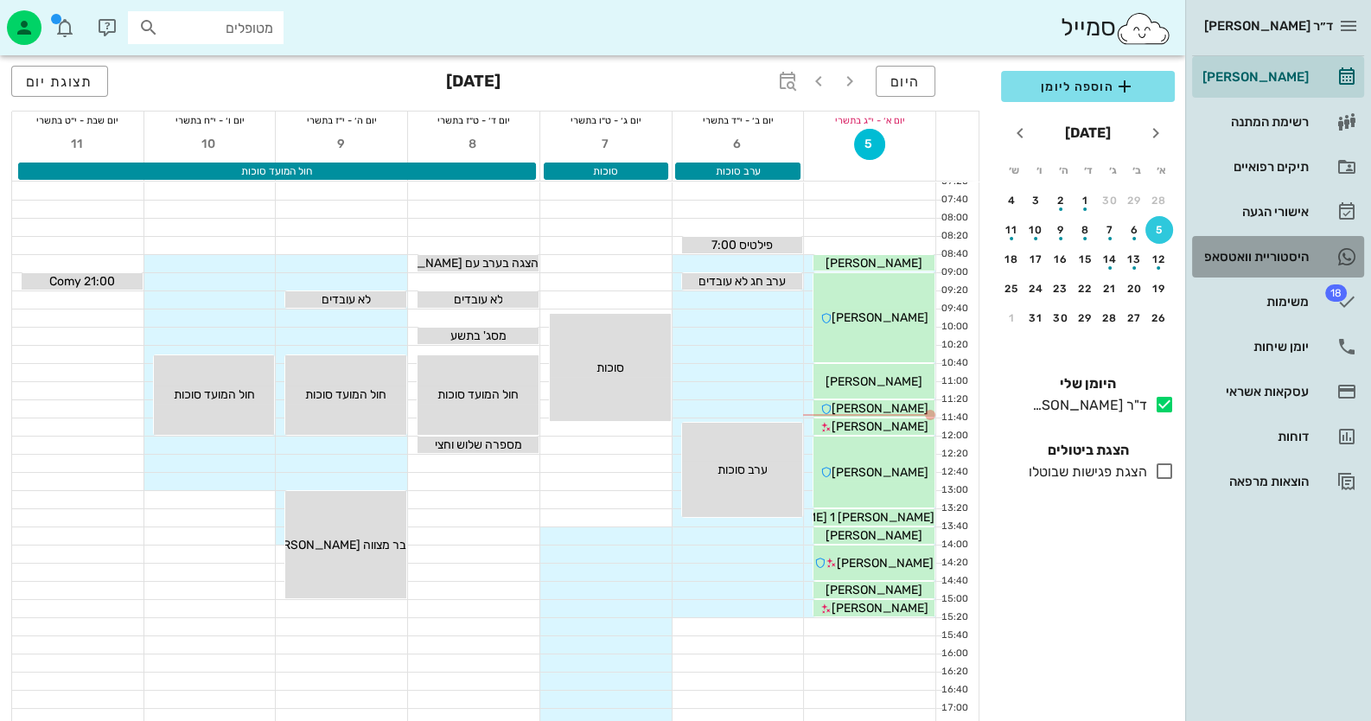
click at [1317, 252] on link "היסטוריית וואטסאפ" at bounding box center [1278, 256] width 172 height 41
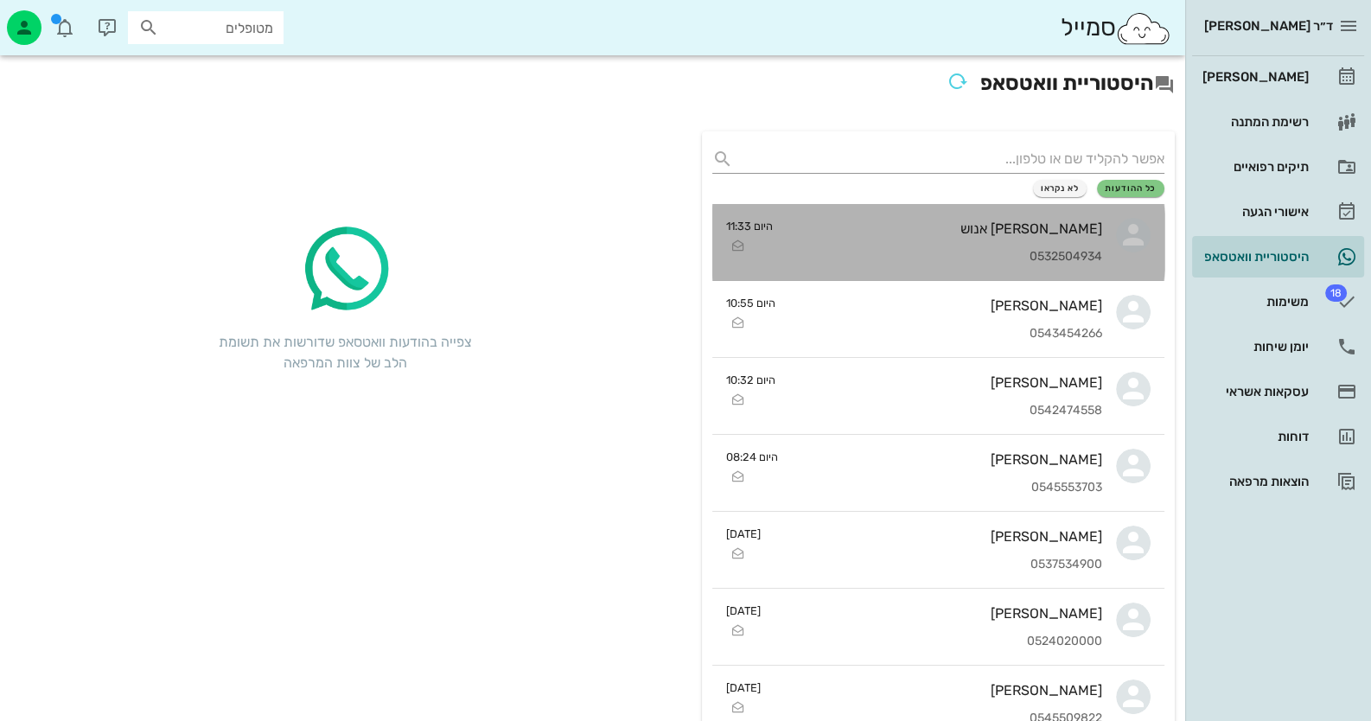
click at [1098, 226] on div "[PERSON_NAME] אנוש" at bounding box center [945, 228] width 316 height 16
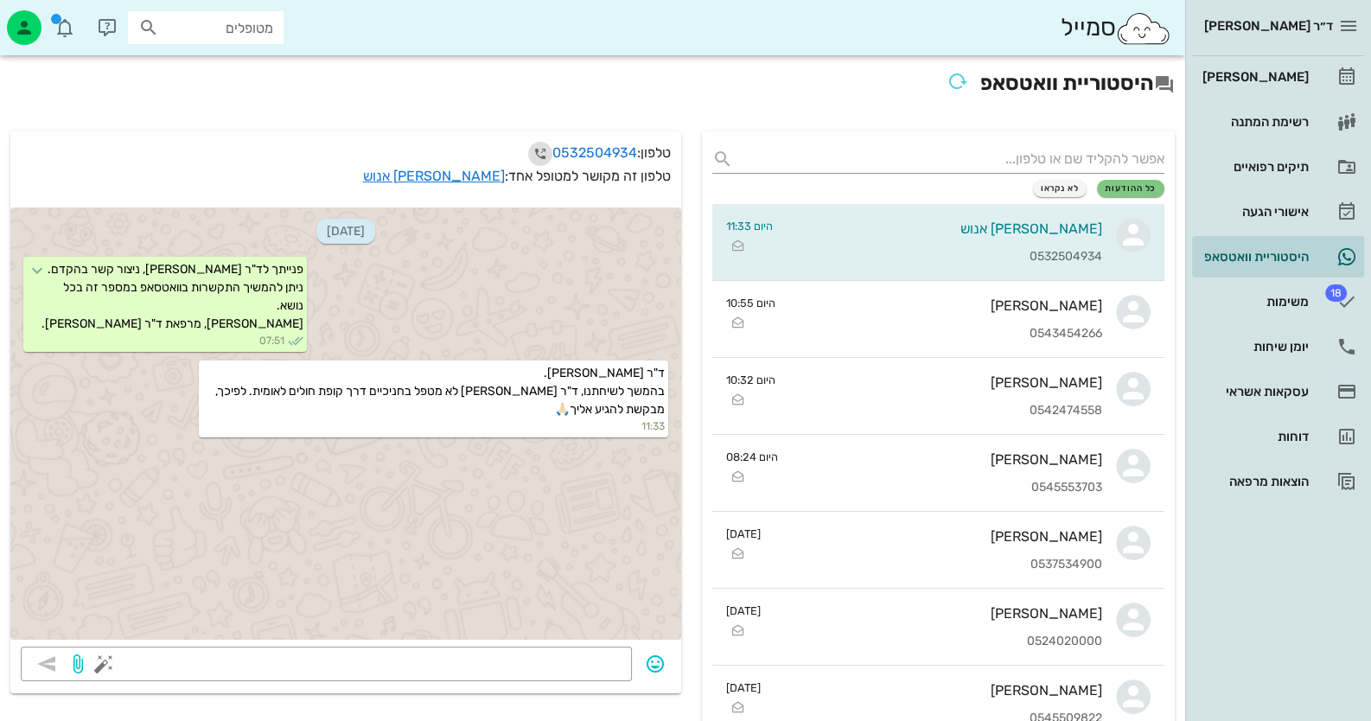
click at [536, 147] on icon "button" at bounding box center [540, 153] width 21 height 21
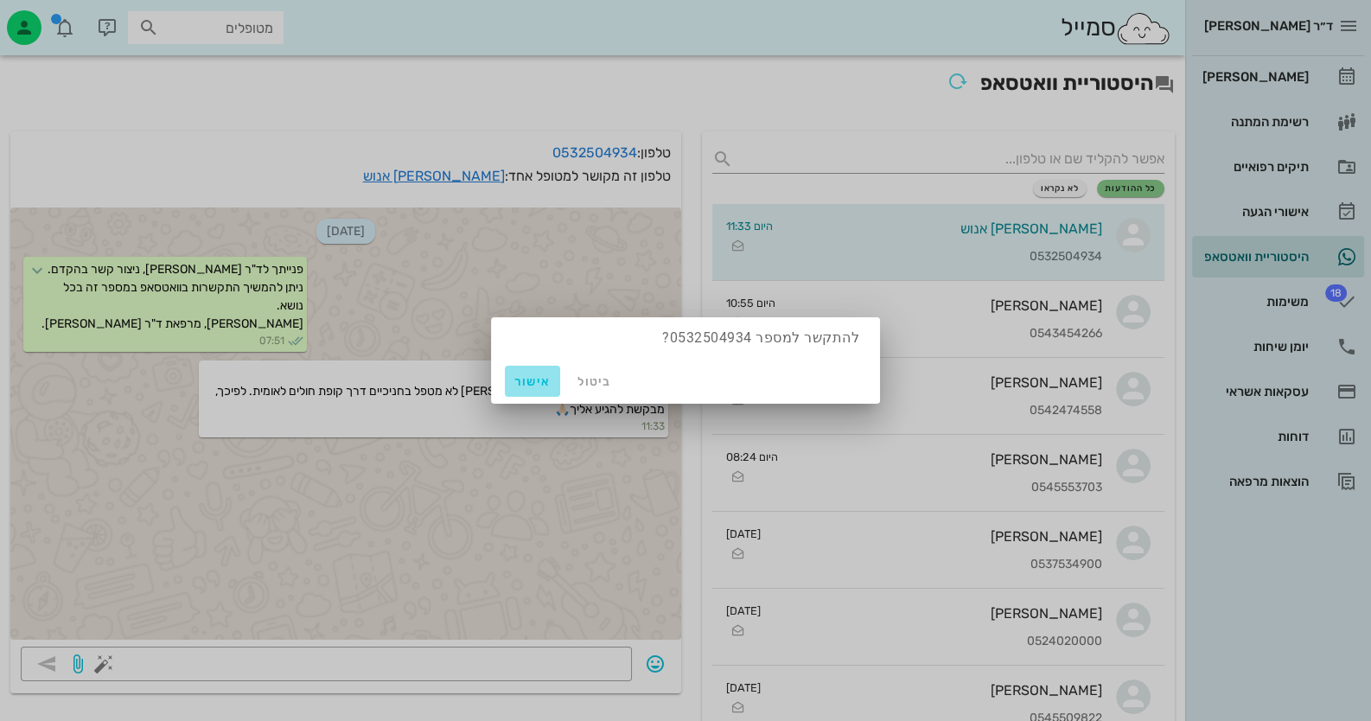
click at [513, 385] on span "אישור" at bounding box center [532, 381] width 41 height 15
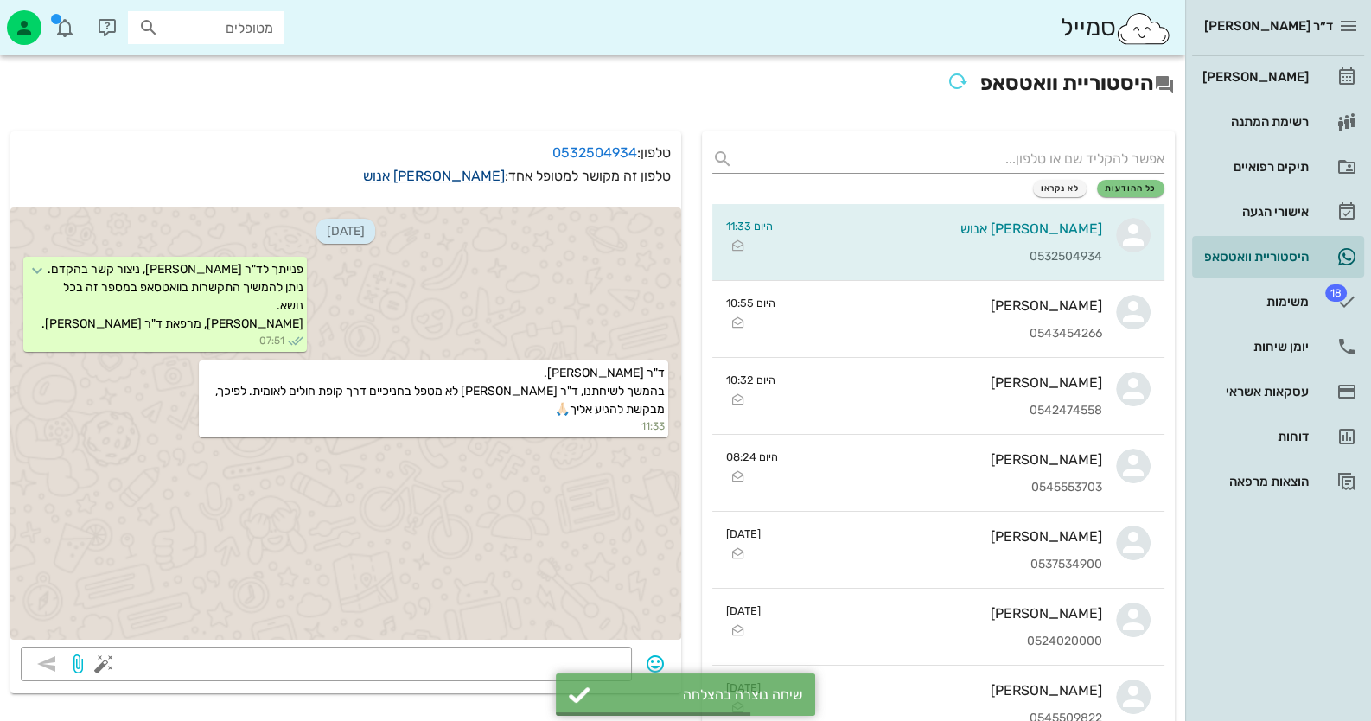
click at [476, 171] on link "[PERSON_NAME] אנוש" at bounding box center [434, 176] width 142 height 16
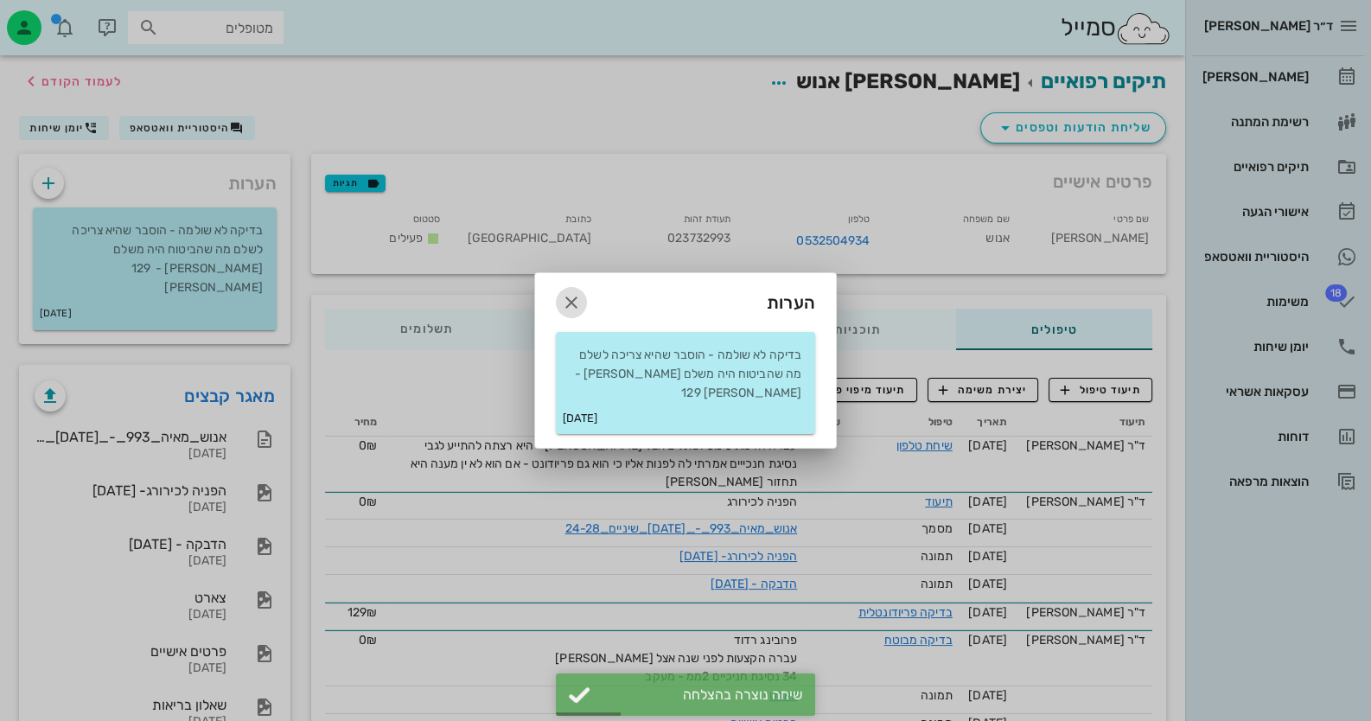
click at [571, 303] on icon "button" at bounding box center [571, 302] width 21 height 21
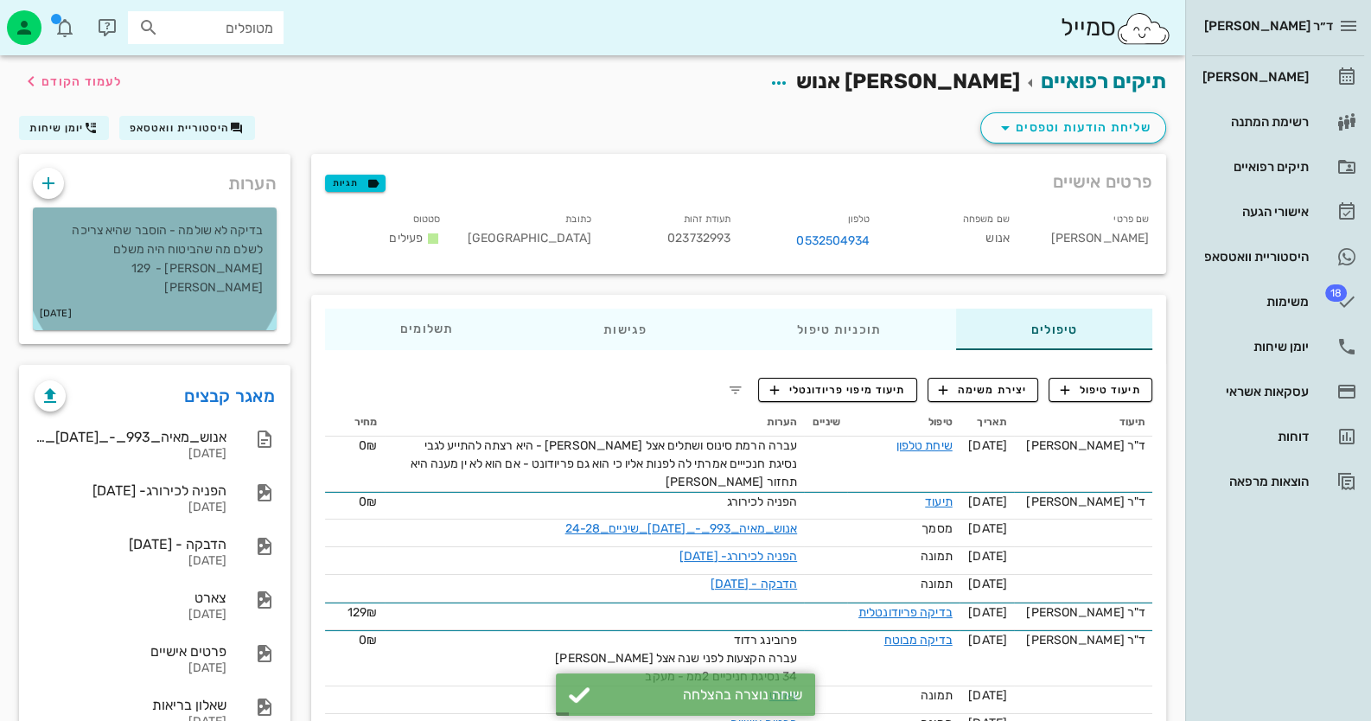
click at [226, 244] on p "בדיקה לא שולמה - הוסבר שהיא צריכה לשלם מה שהביטוח היה משלם [PERSON_NAME] - 129 …" at bounding box center [155, 259] width 216 height 76
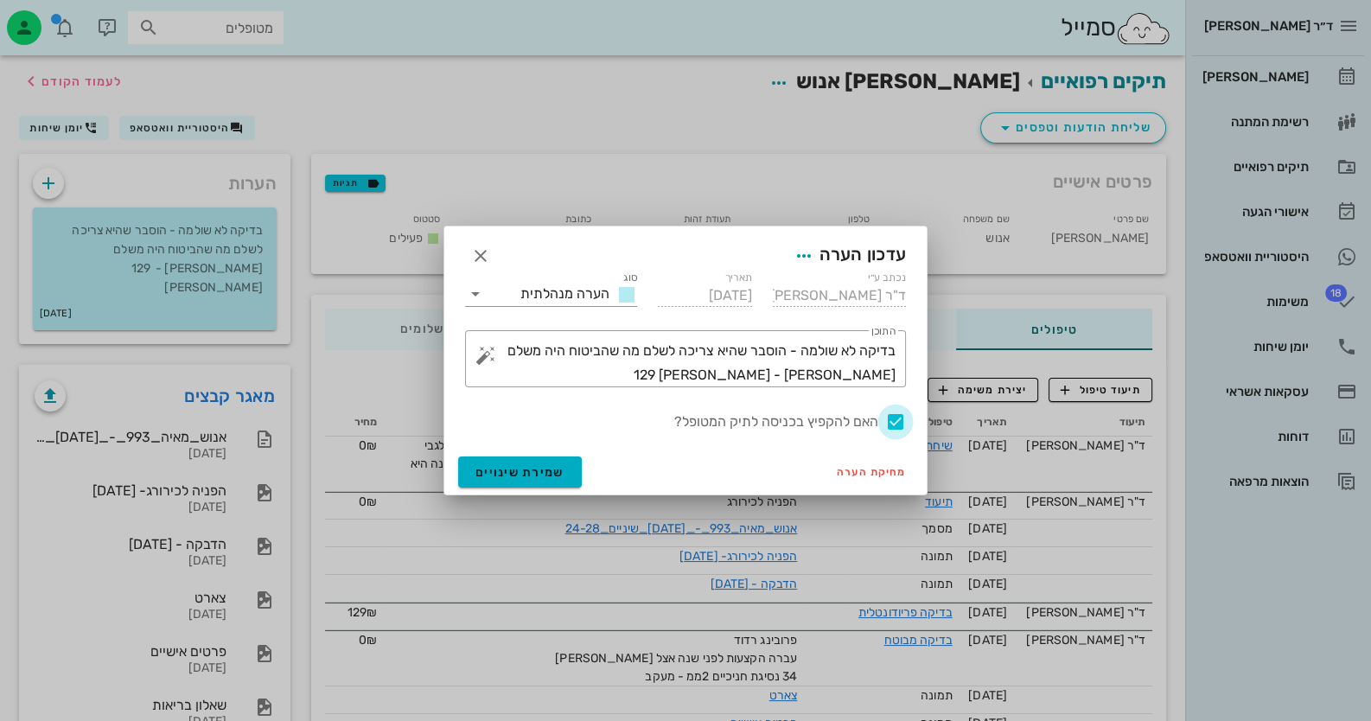
click at [896, 424] on div at bounding box center [895, 421] width 29 height 29
checkbox input "false"
click at [512, 456] on div "מחיקת הערה שמירת שינויים" at bounding box center [685, 471] width 482 height 45
click at [475, 261] on icon "button" at bounding box center [480, 255] width 21 height 21
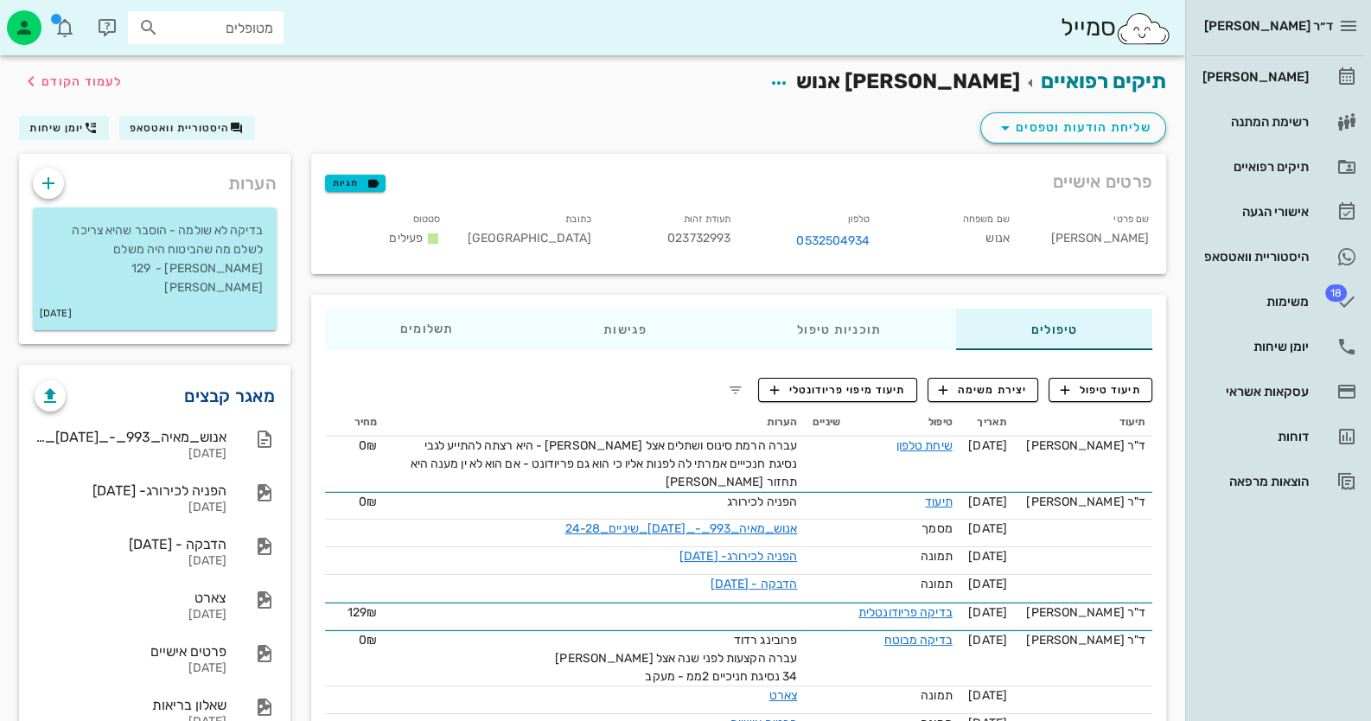
click at [233, 382] on link "מאגר קבצים" at bounding box center [229, 396] width 91 height 28
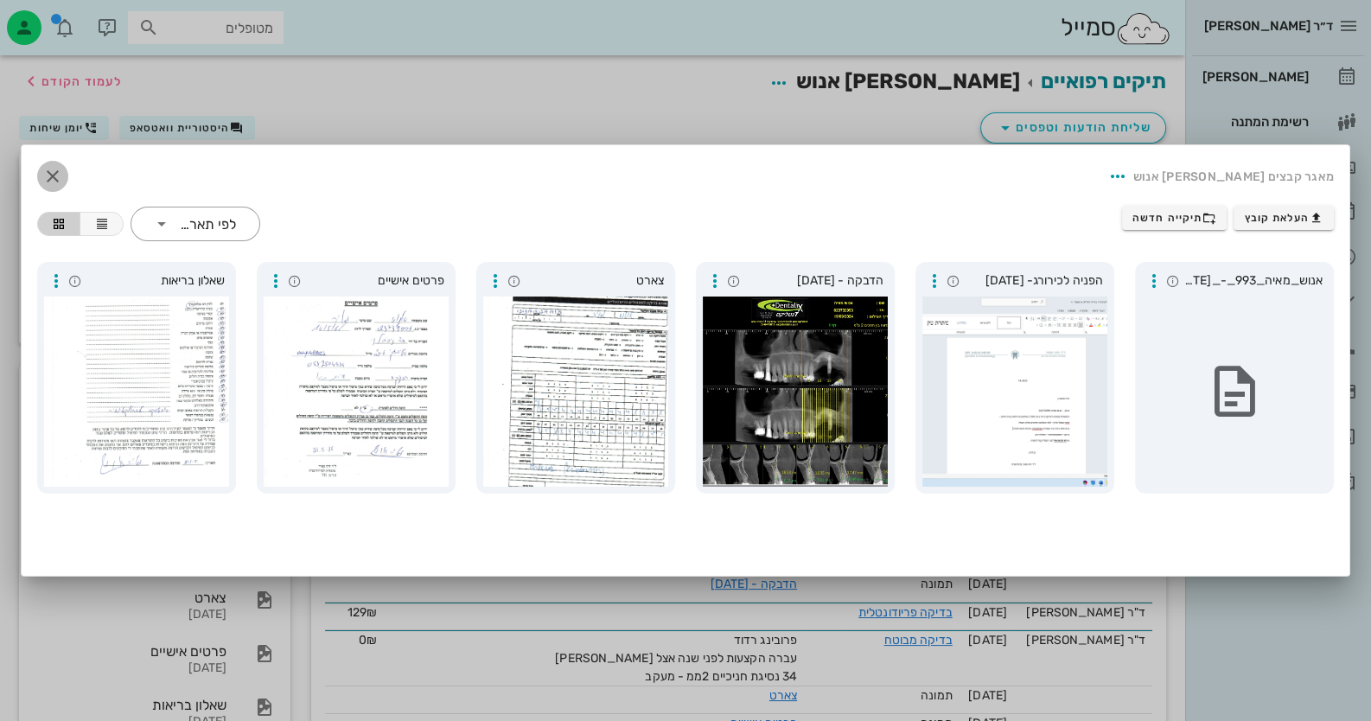
click at [59, 163] on button "button" at bounding box center [52, 176] width 31 height 31
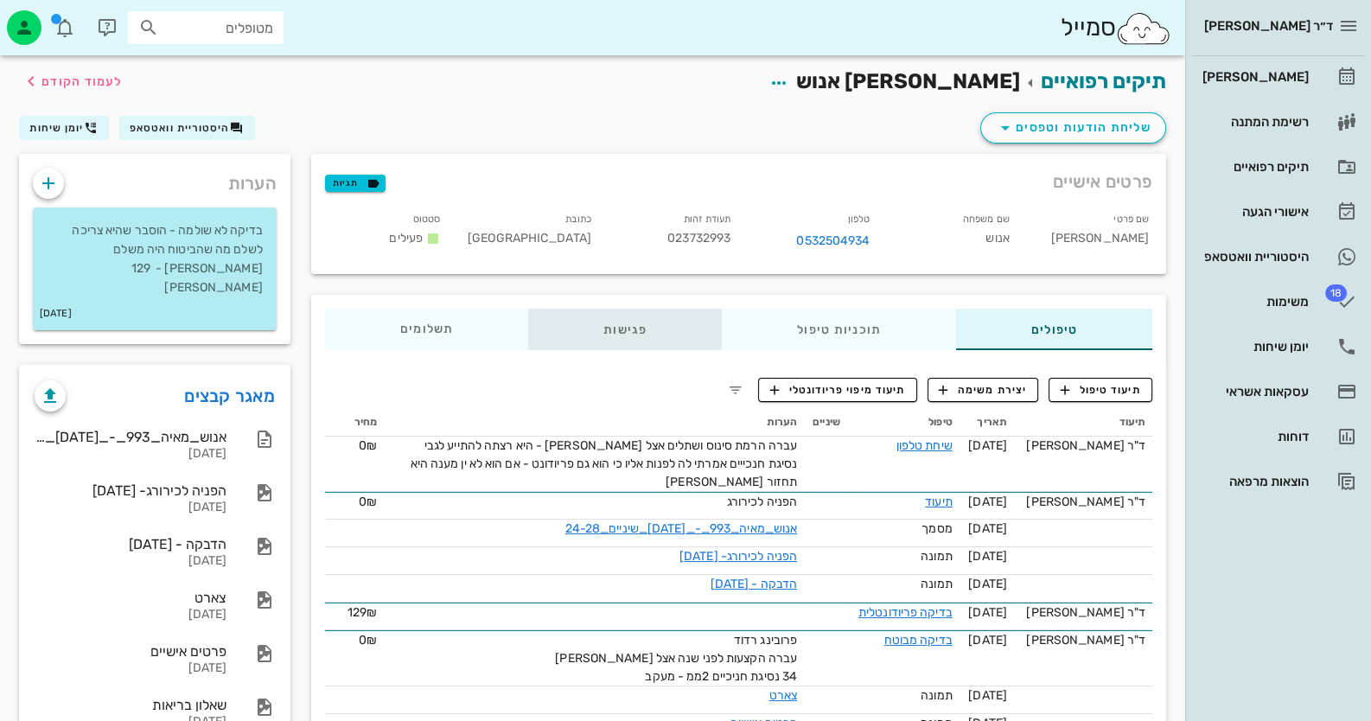
click at [641, 315] on div "פגישות" at bounding box center [625, 329] width 194 height 41
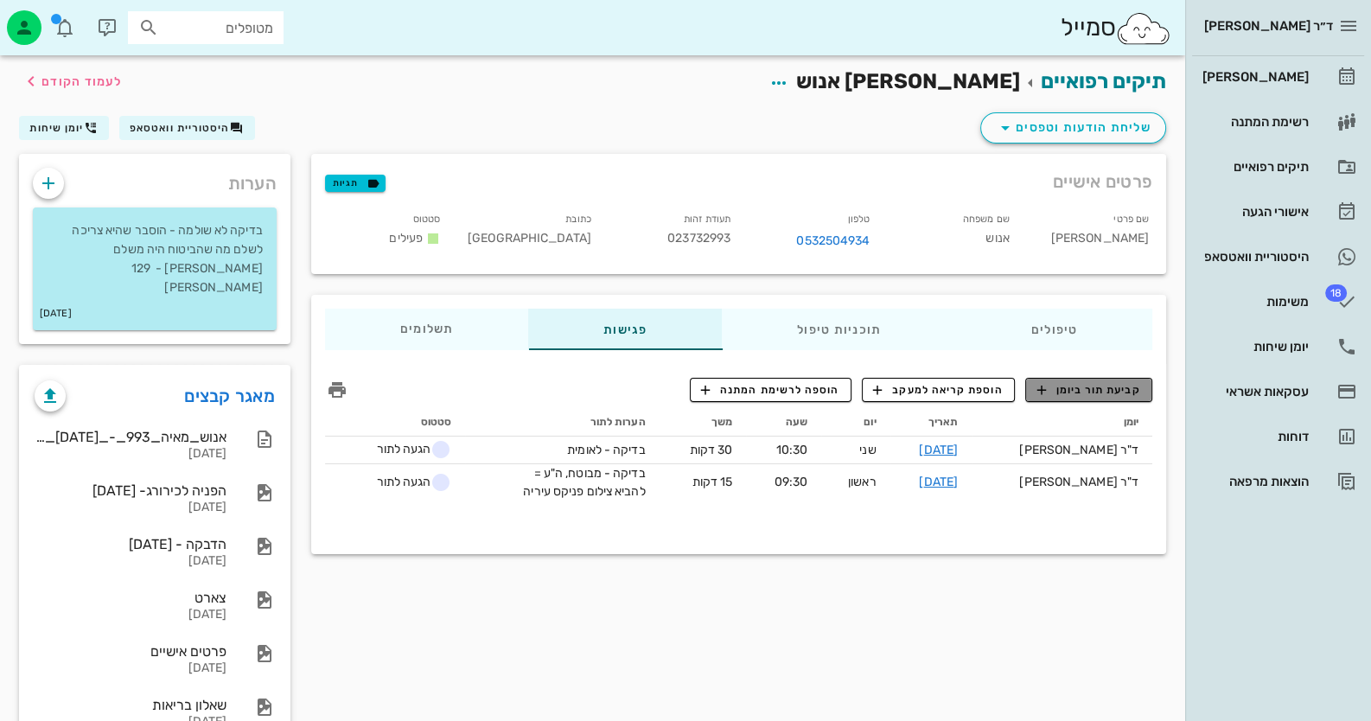
click at [1126, 385] on span "קביעת תור ביומן" at bounding box center [1088, 390] width 104 height 16
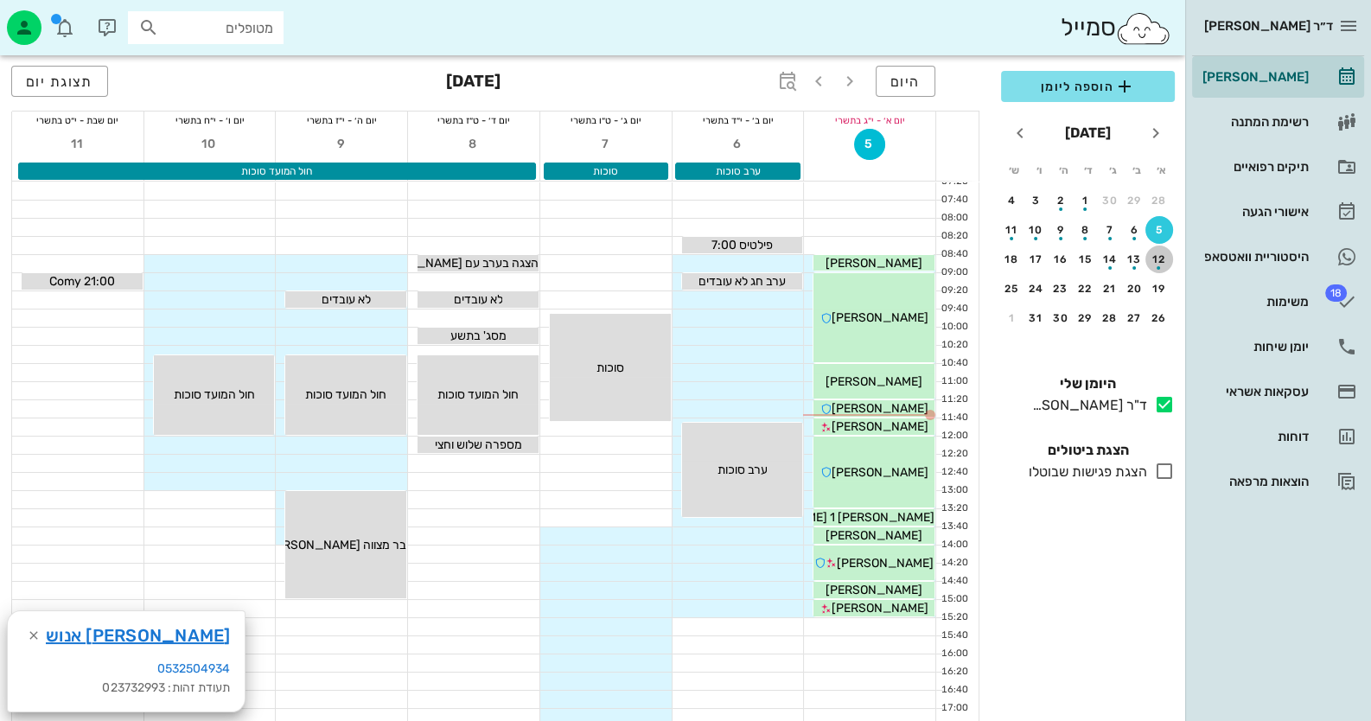
click at [1158, 266] on div "button" at bounding box center [1158, 267] width 3 height 3
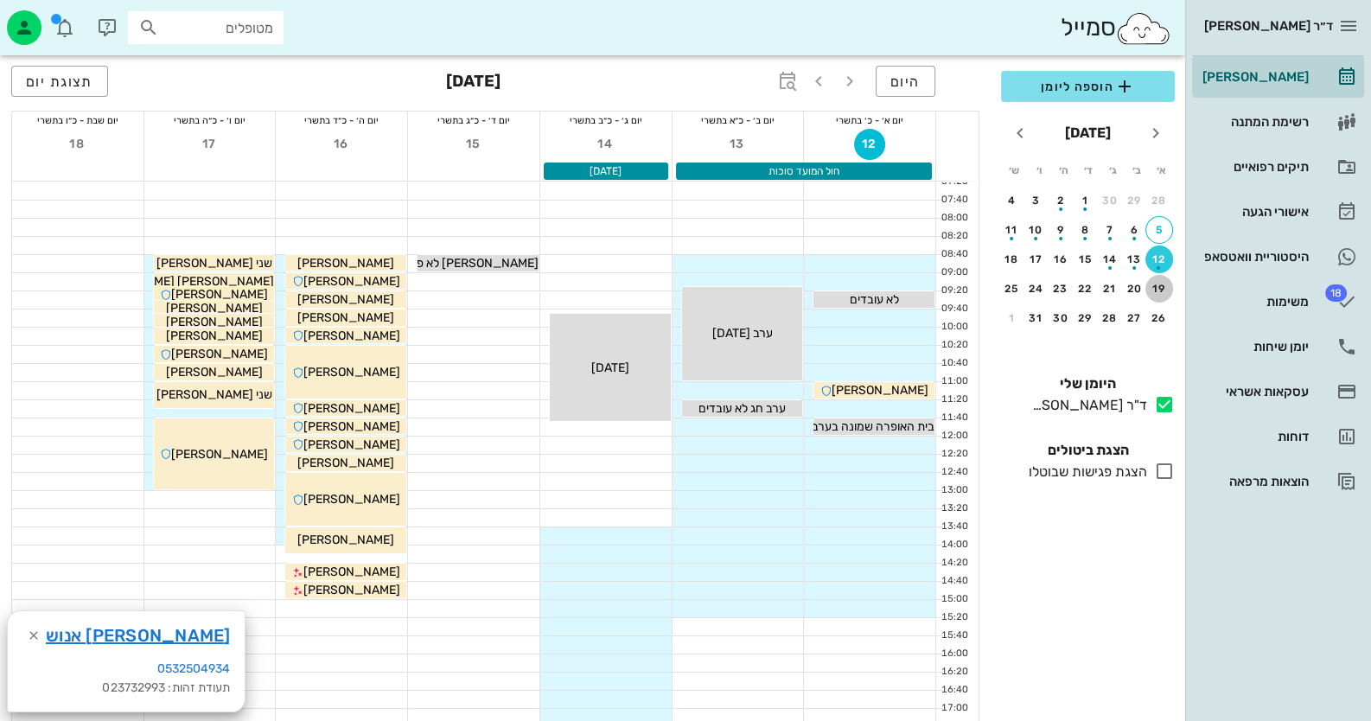
click at [1158, 284] on div "19" at bounding box center [1159, 289] width 28 height 12
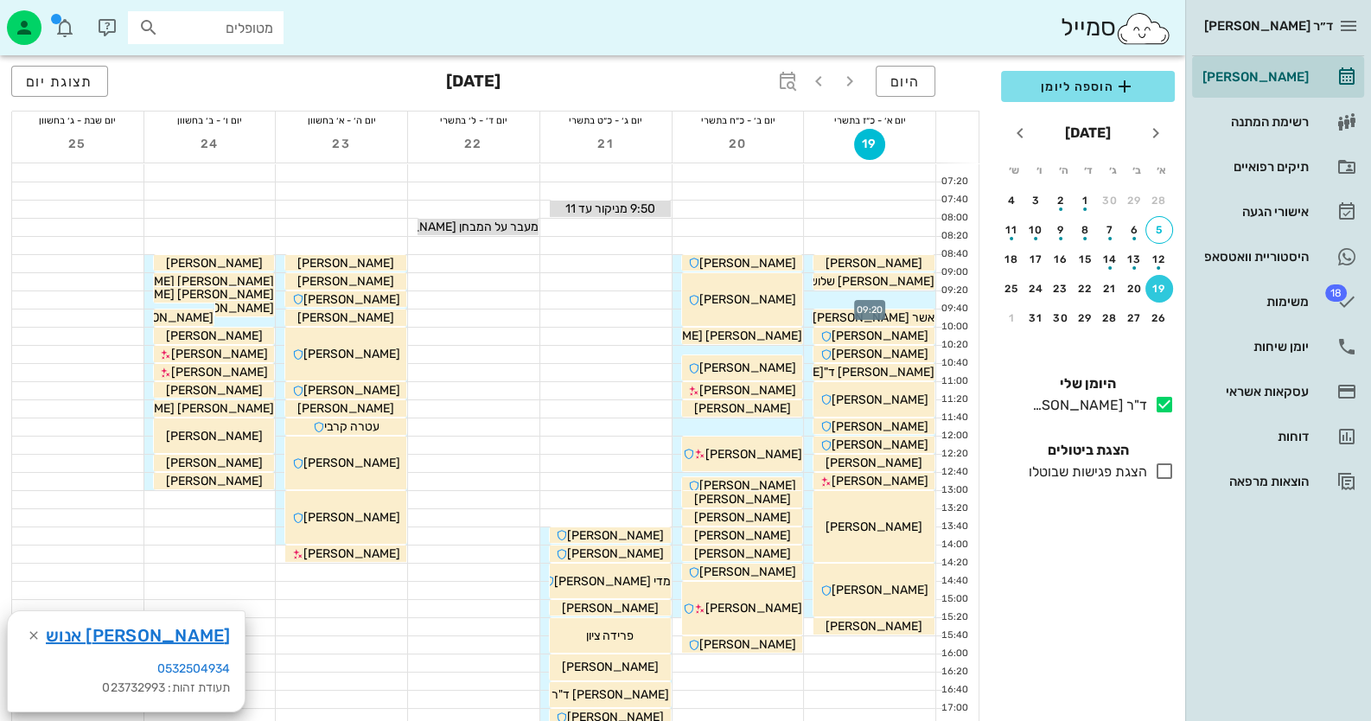
click at [915, 298] on div at bounding box center [869, 299] width 131 height 17
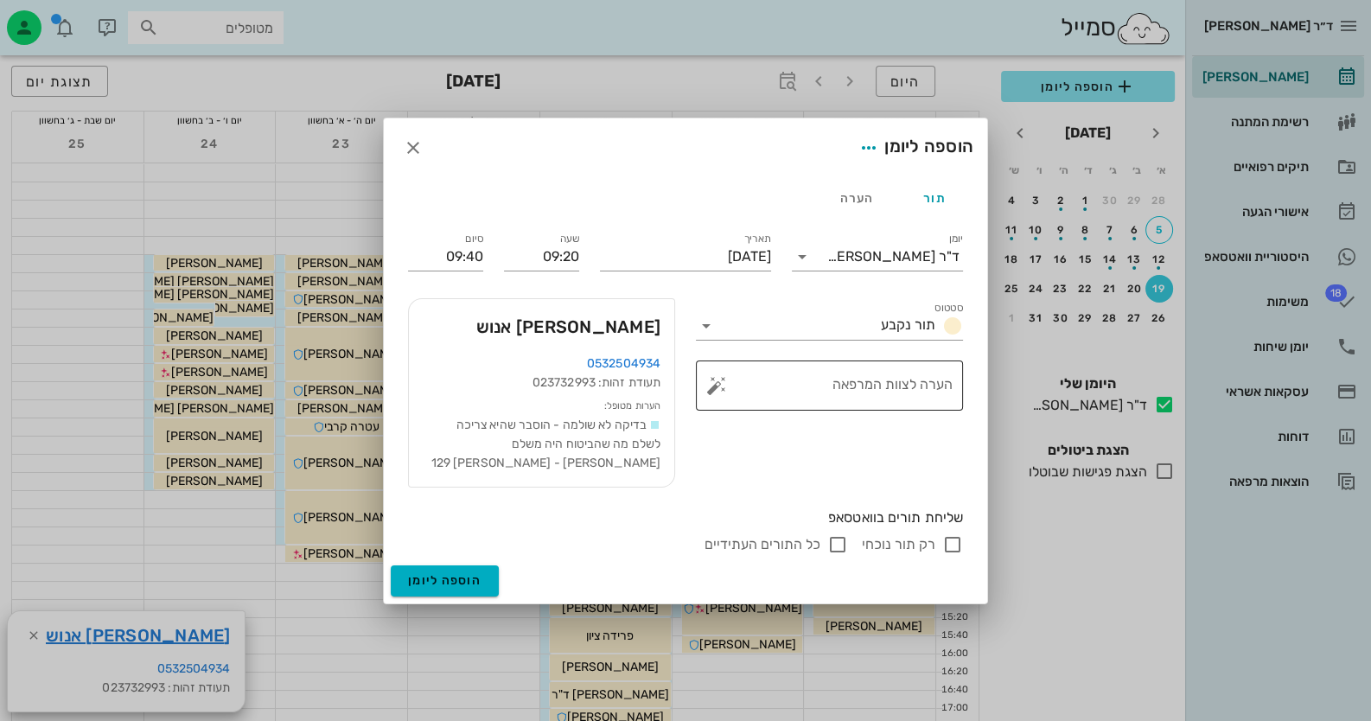
click at [717, 392] on button "button" at bounding box center [716, 385] width 21 height 21
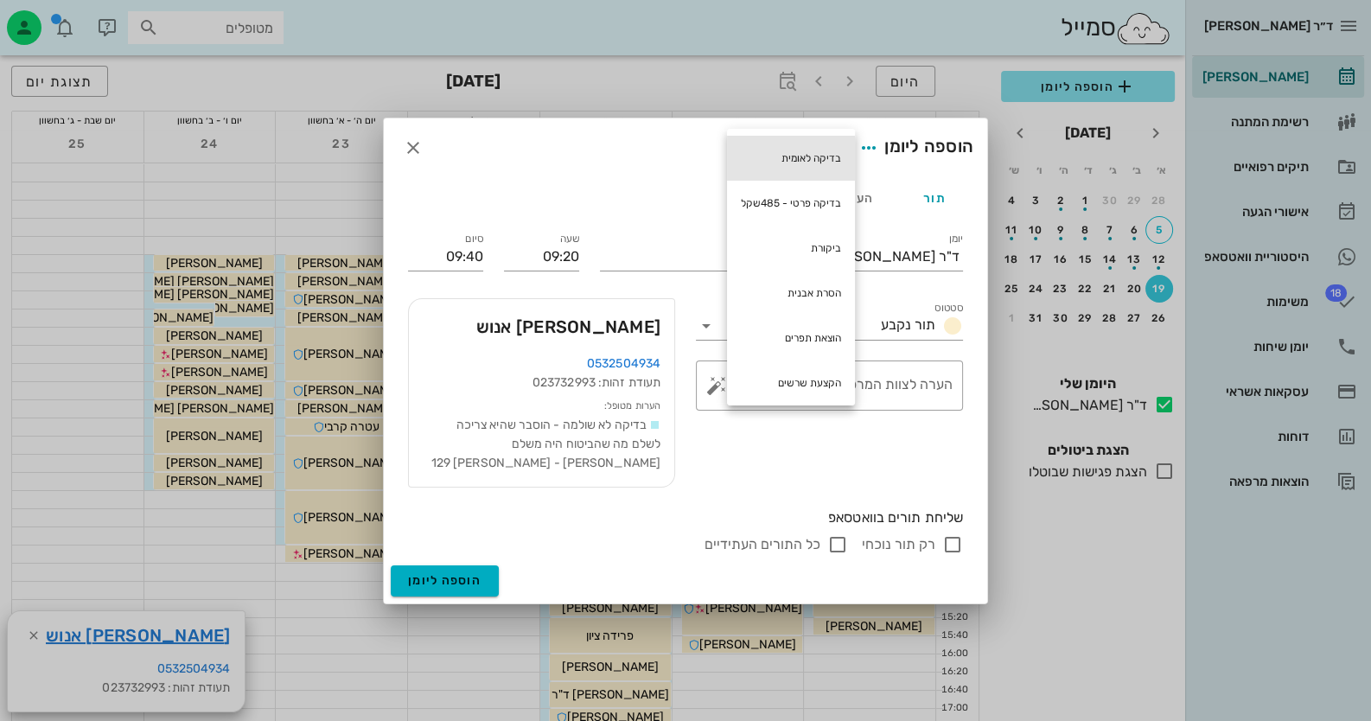
click at [823, 167] on div "בדיקה לאומית" at bounding box center [791, 158] width 128 height 45
type textarea "בדיקה לאומית"
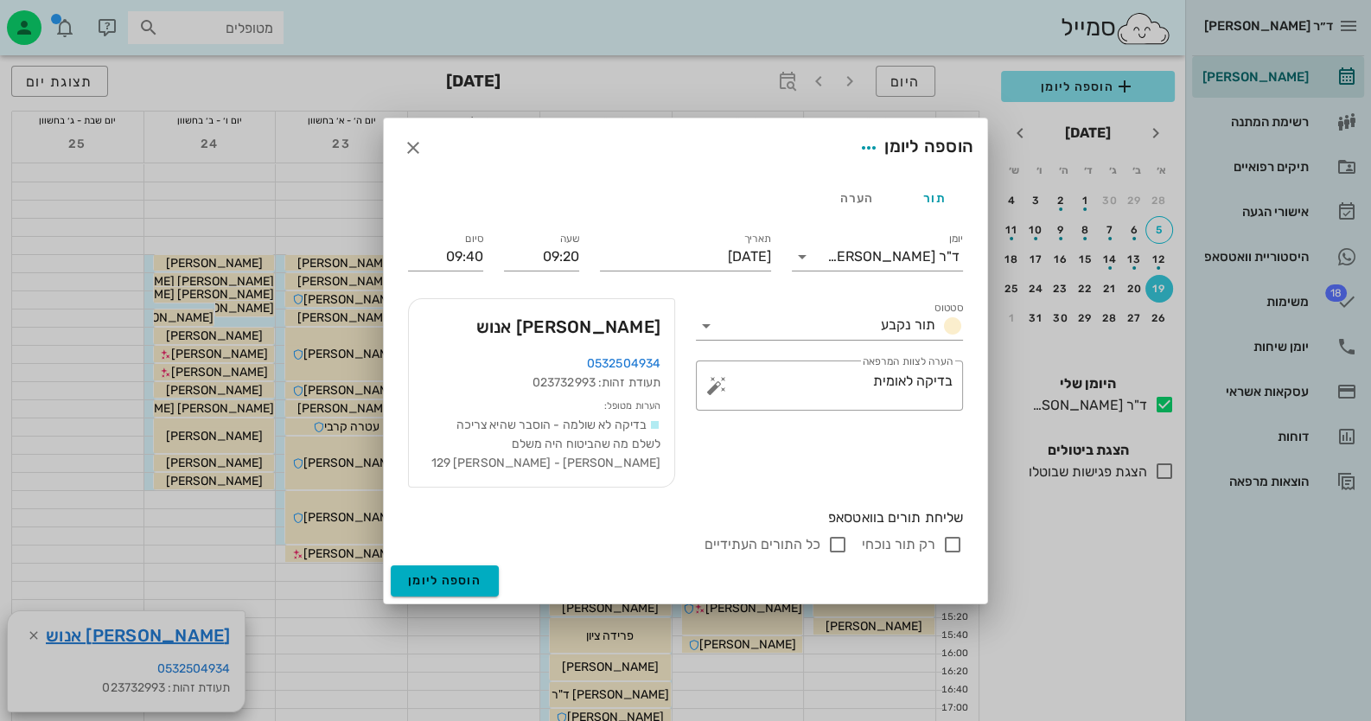
click at [957, 535] on input "רק תור נוכחי" at bounding box center [952, 544] width 21 height 21
checkbox input "false"
click at [428, 573] on span "הוספה ליומן" at bounding box center [444, 580] width 73 height 15
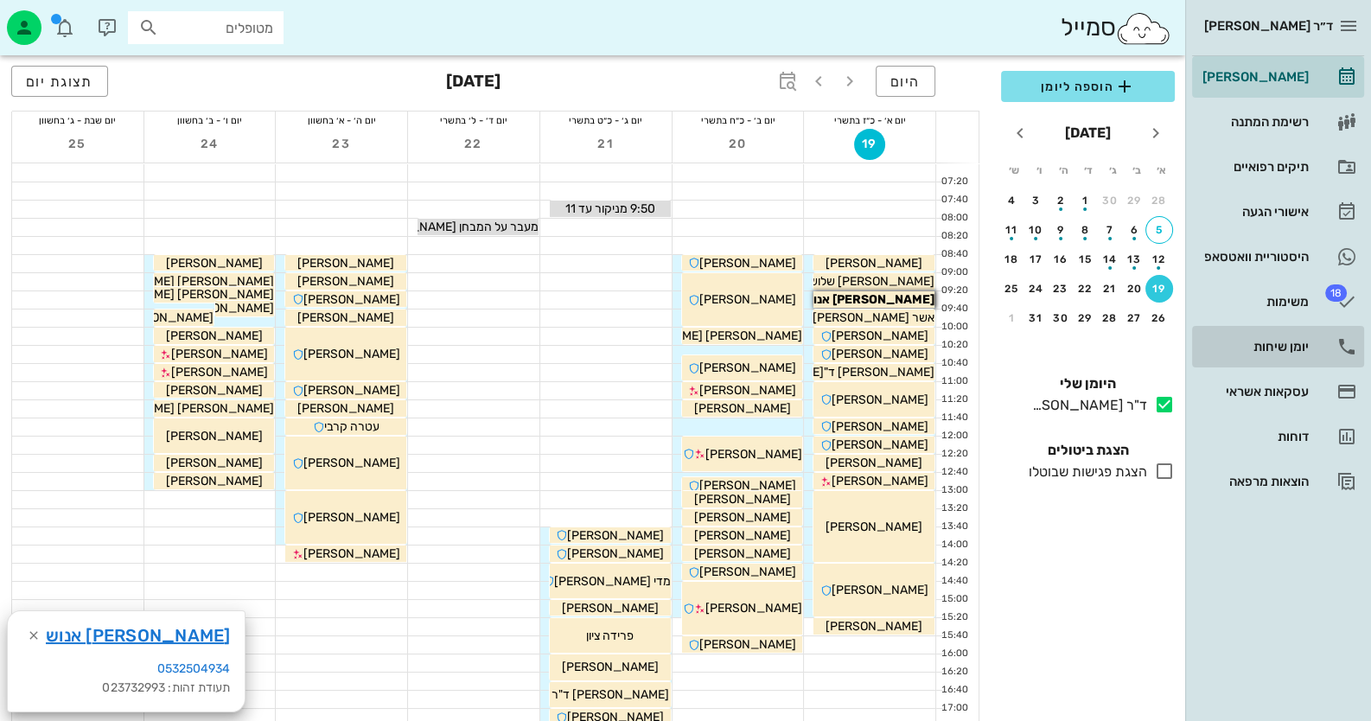
click at [1292, 340] on div "יומן שיחות" at bounding box center [1254, 347] width 110 height 14
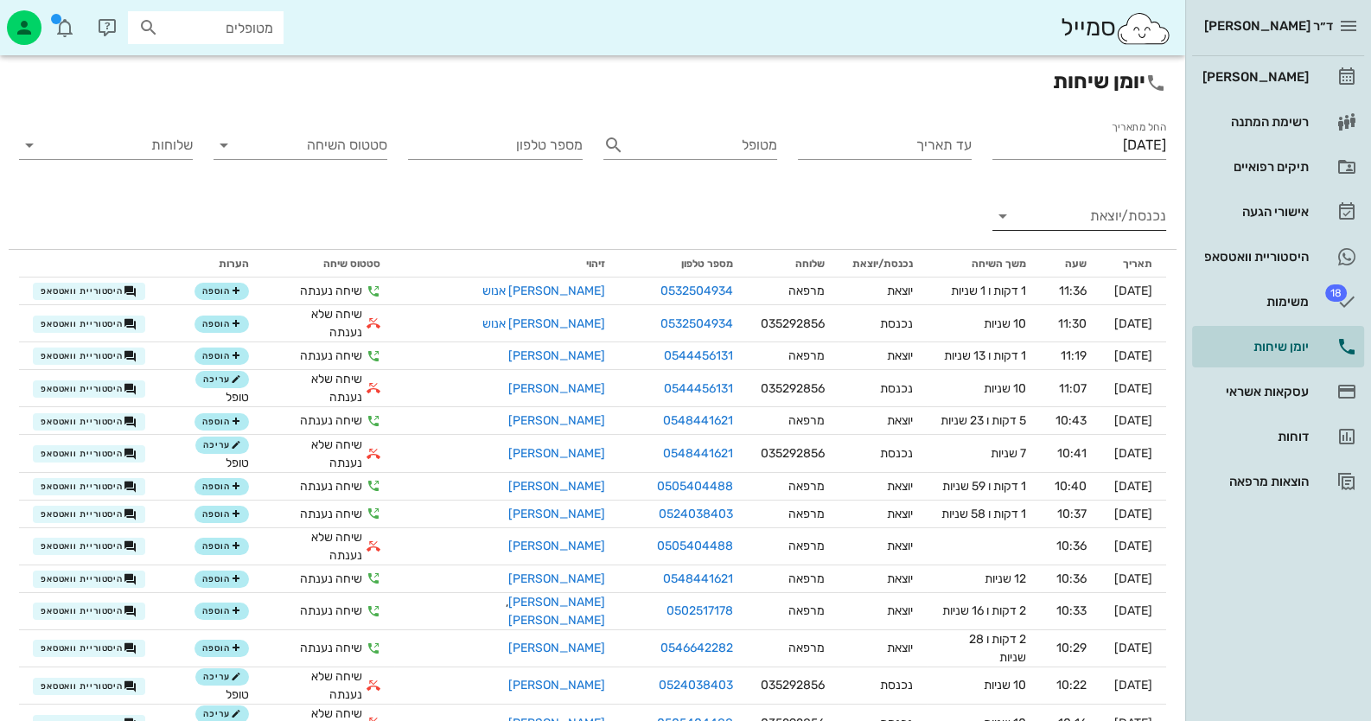
click at [1116, 223] on input "נכנסת/יוצאת" at bounding box center [1093, 216] width 146 height 28
click at [1116, 223] on div "נכנסת" at bounding box center [1111, 229] width 38 height 41
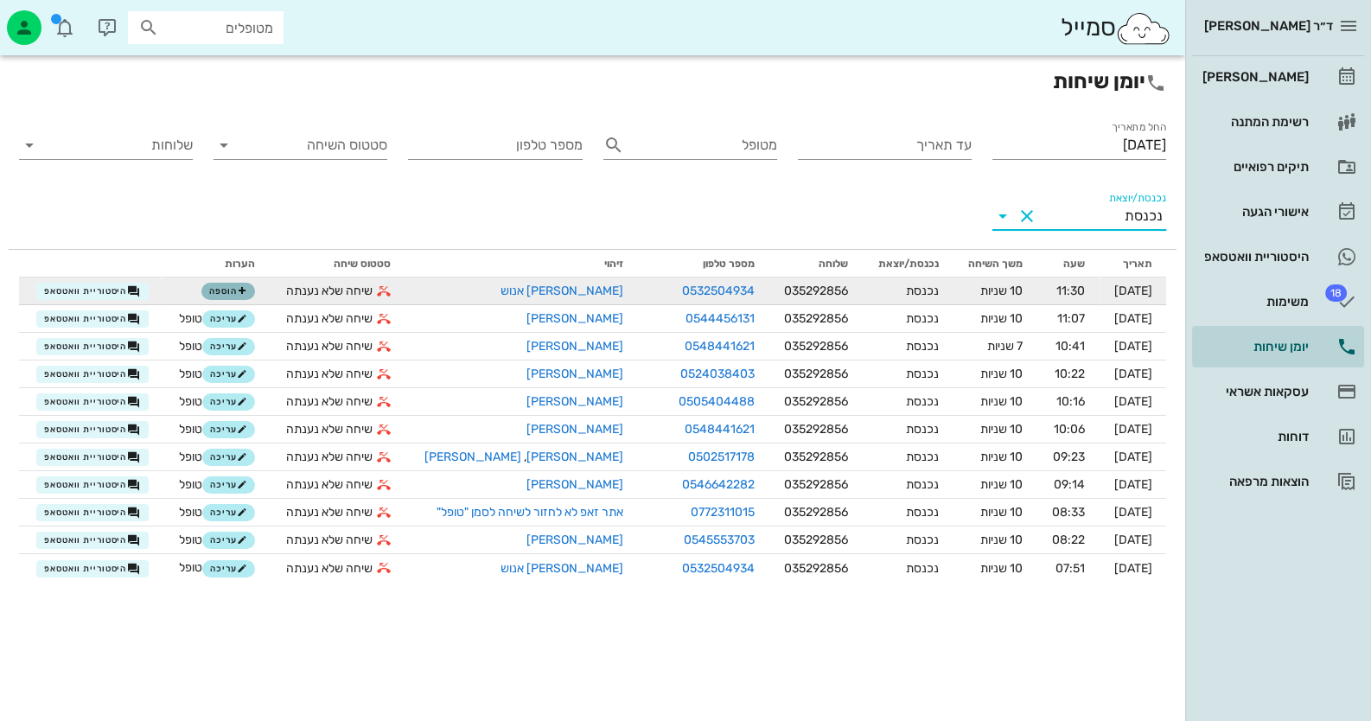
click at [227, 289] on span "הוספה" at bounding box center [228, 291] width 38 height 10
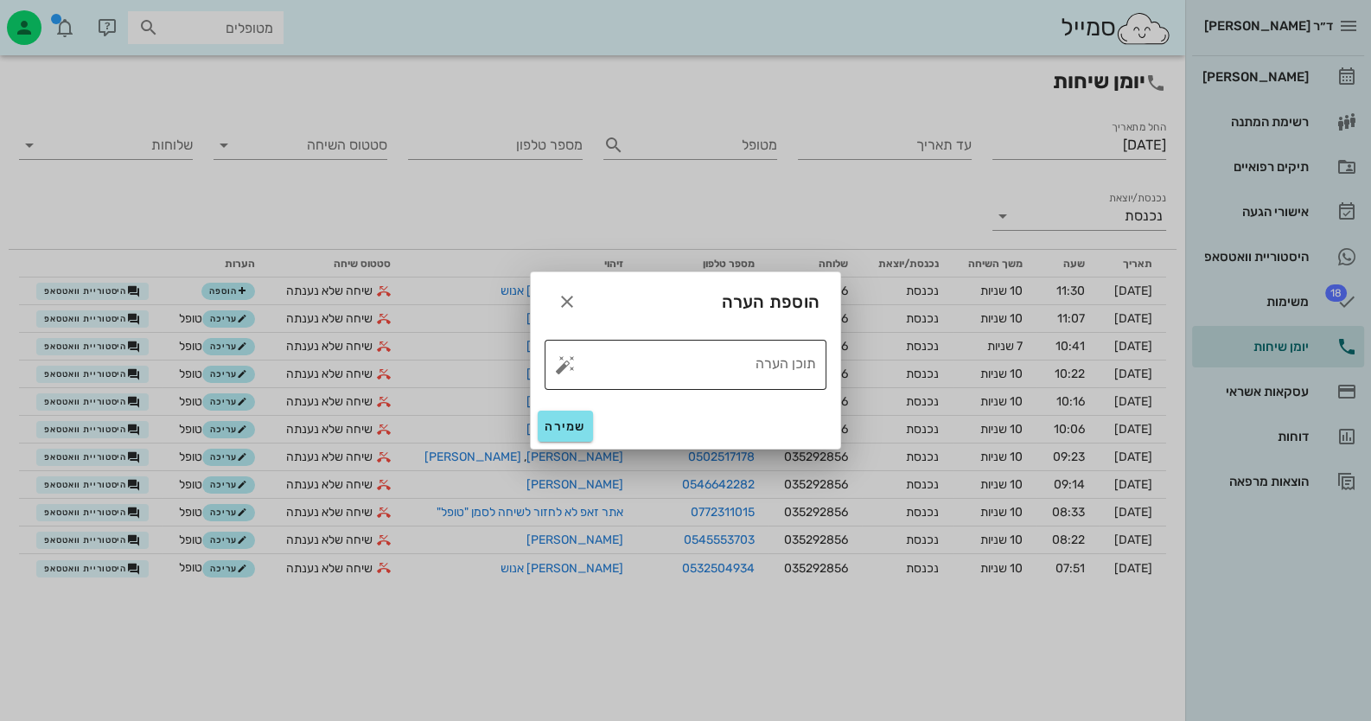
click at [564, 363] on button "button" at bounding box center [565, 364] width 21 height 21
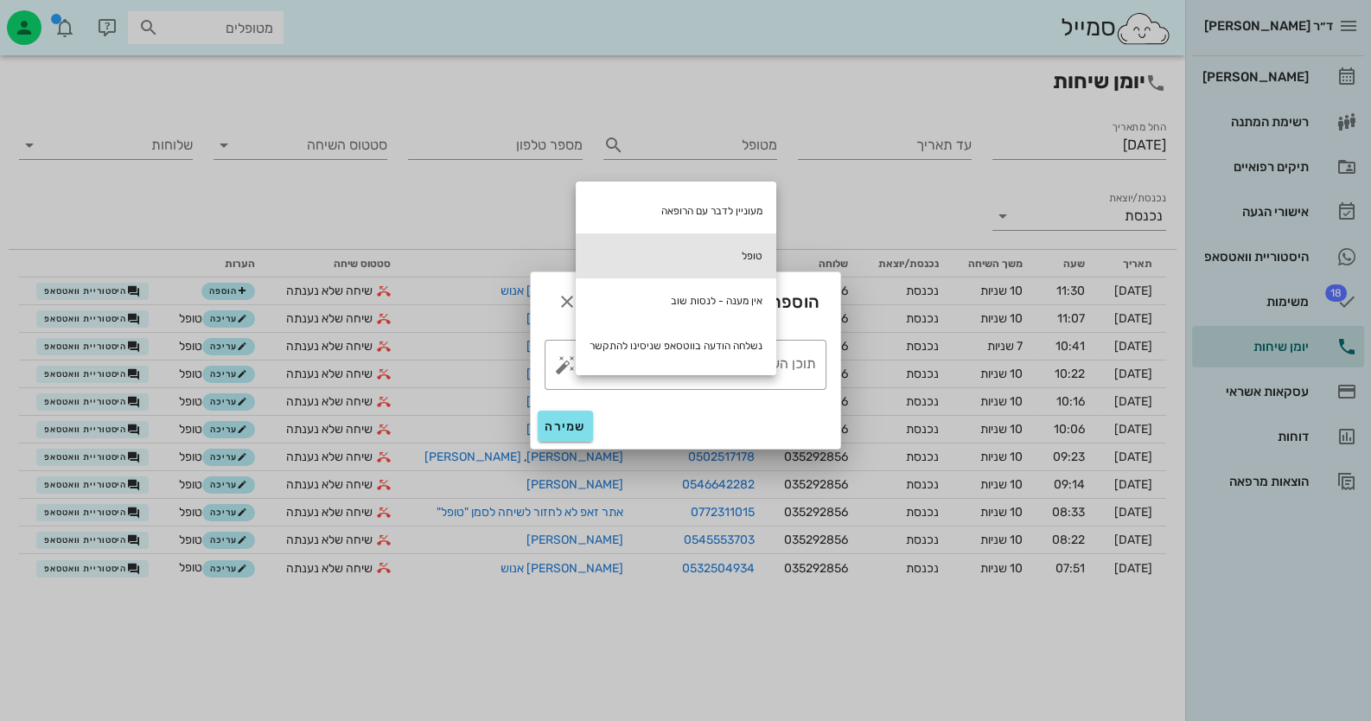
click at [679, 276] on div "טופל" at bounding box center [676, 255] width 201 height 45
type textarea "טופל"
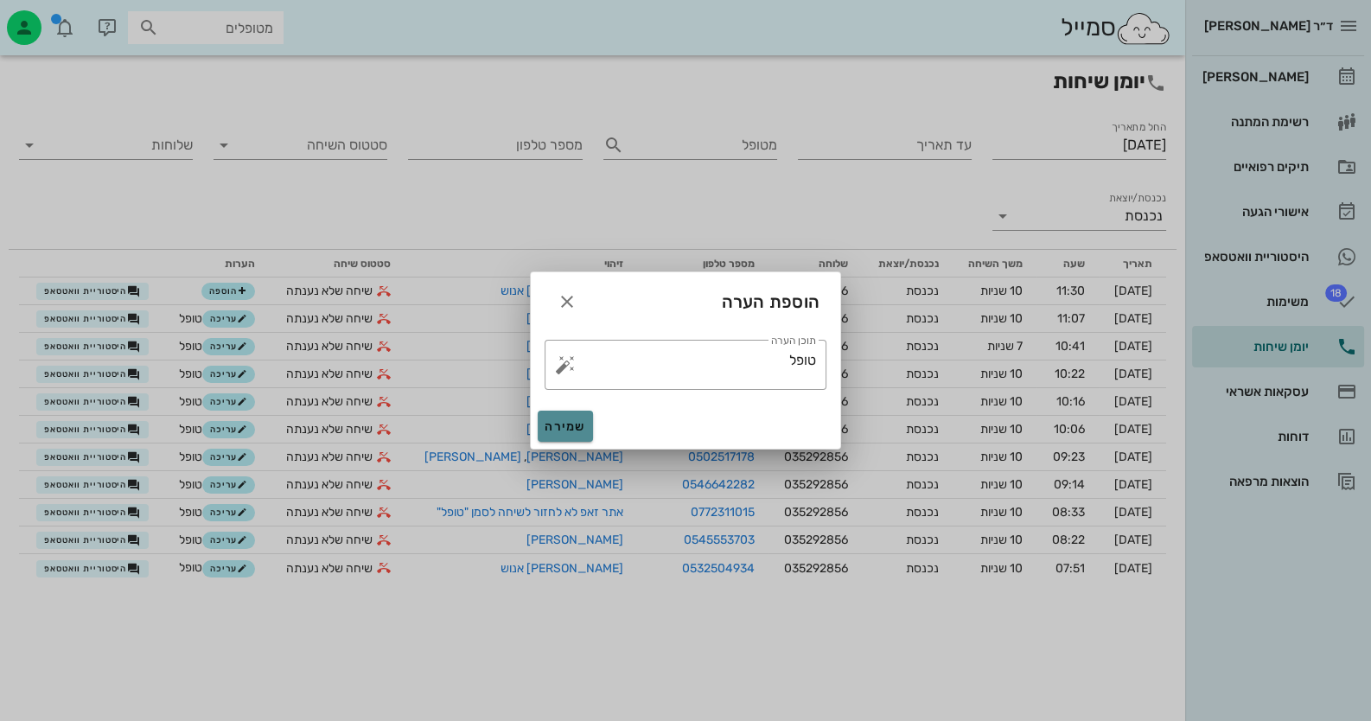
click at [574, 423] on span "שמירה" at bounding box center [565, 426] width 41 height 15
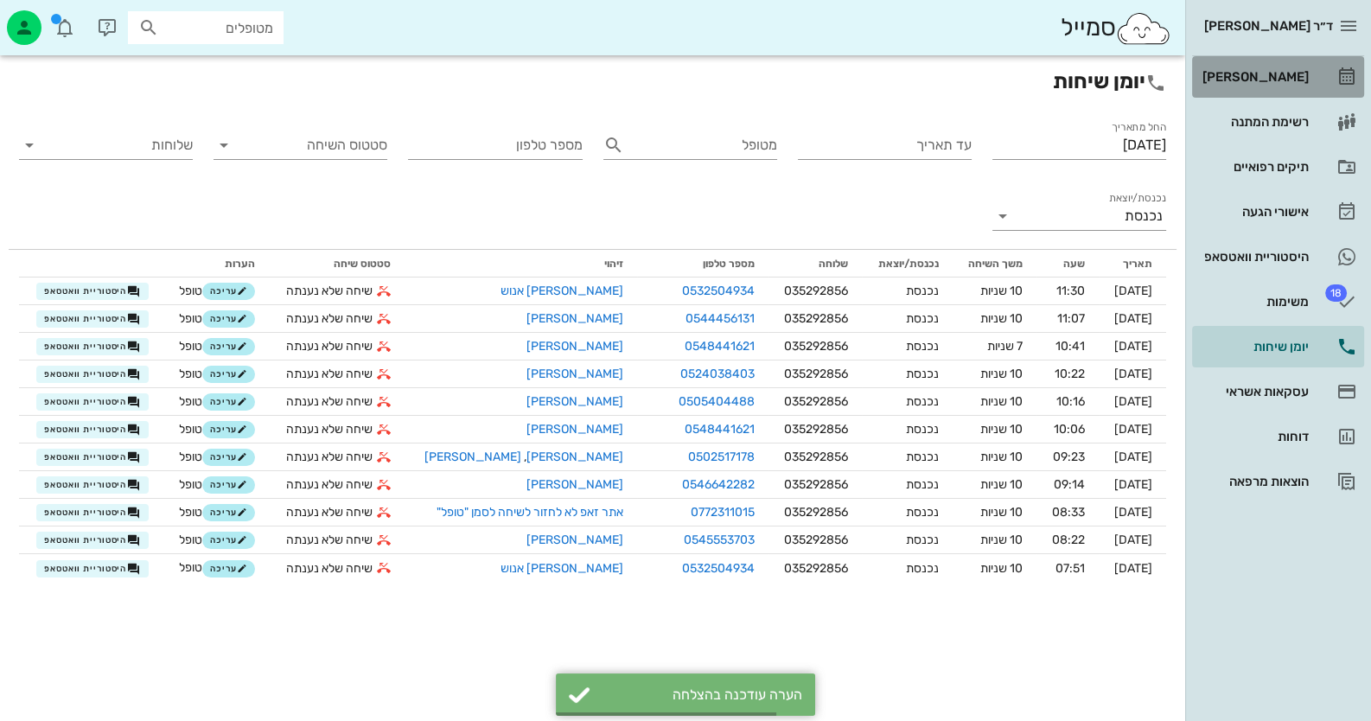
click at [1278, 68] on div "[PERSON_NAME]" at bounding box center [1254, 77] width 110 height 28
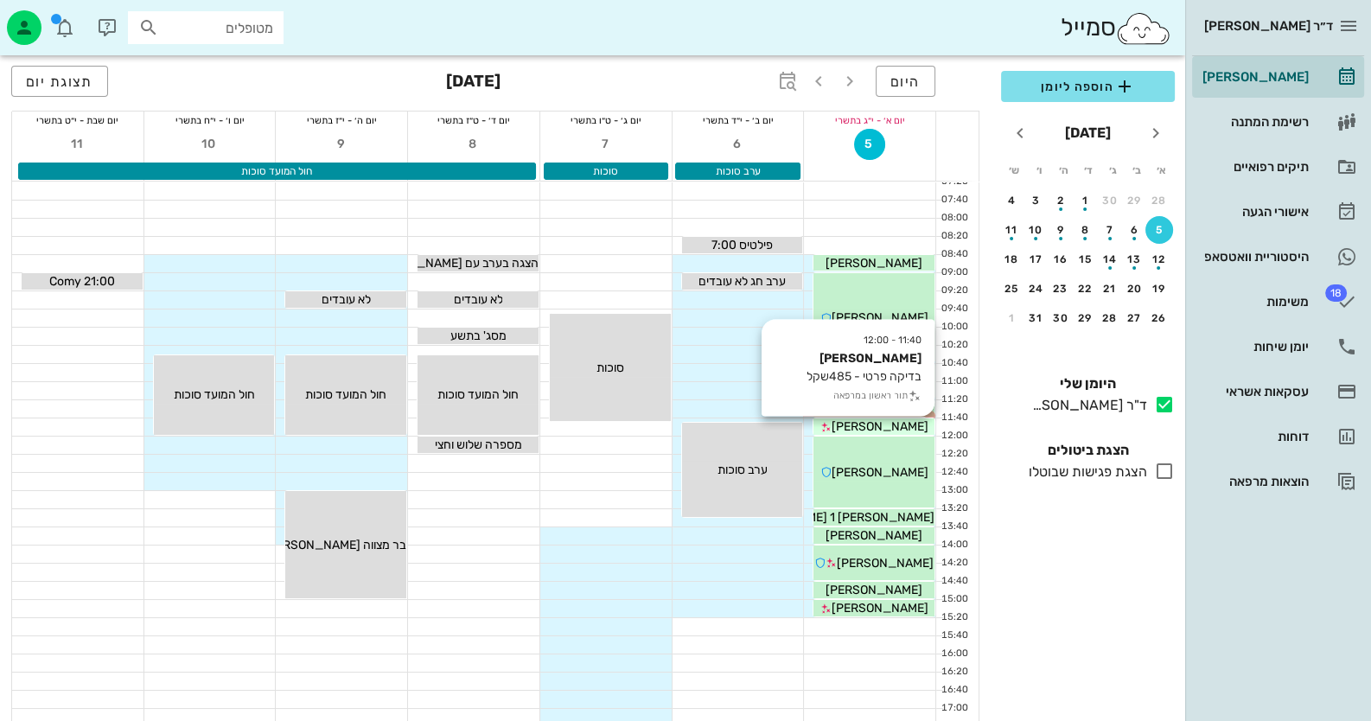
click at [908, 428] on div "[PERSON_NAME]" at bounding box center [873, 427] width 121 height 18
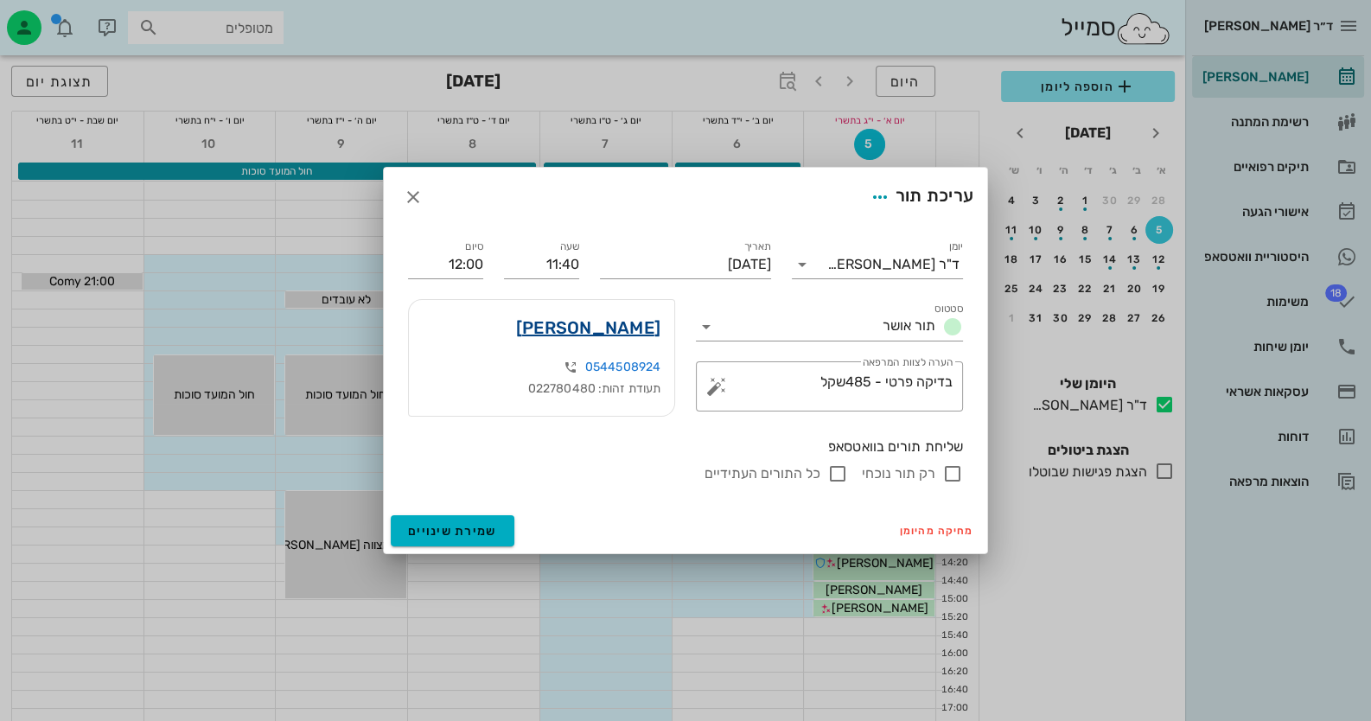
click at [633, 336] on link "[PERSON_NAME]" at bounding box center [588, 328] width 144 height 28
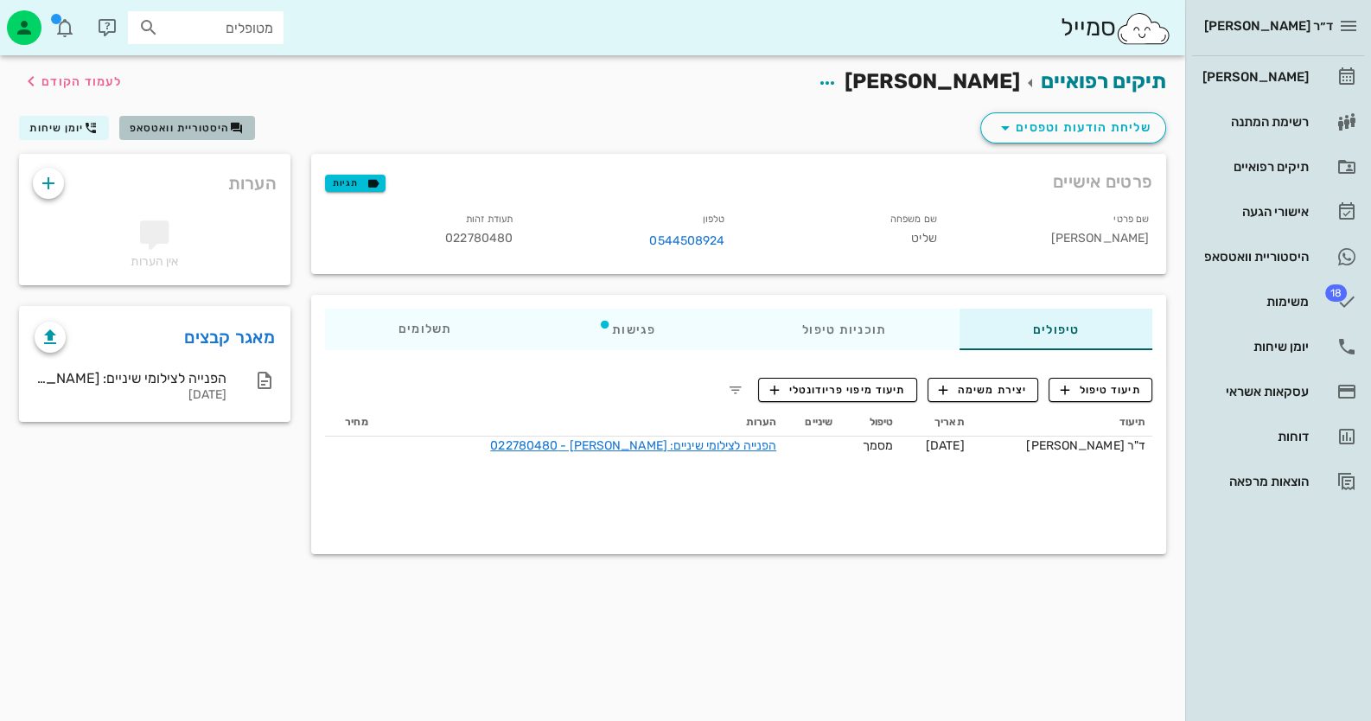
click at [196, 119] on button "היסטוריית וואטסאפ" at bounding box center [187, 128] width 136 height 24
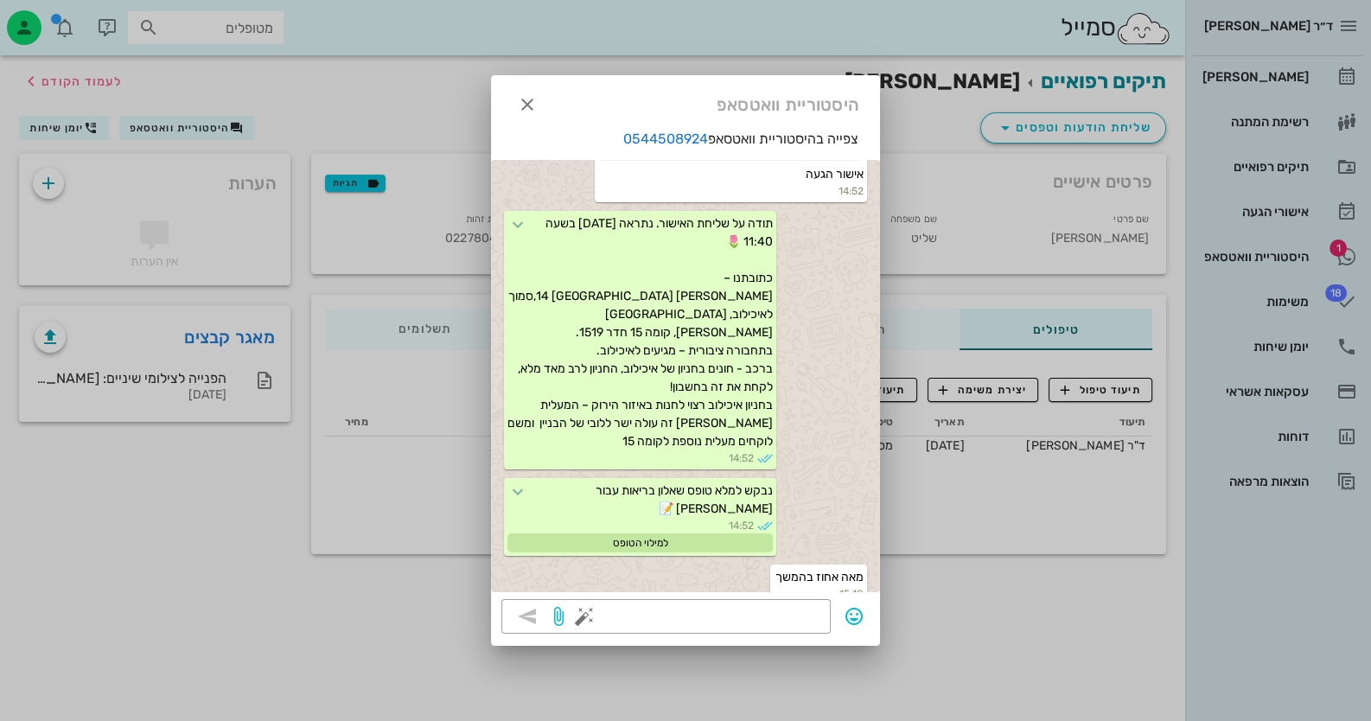
scroll to position [2130, 0]
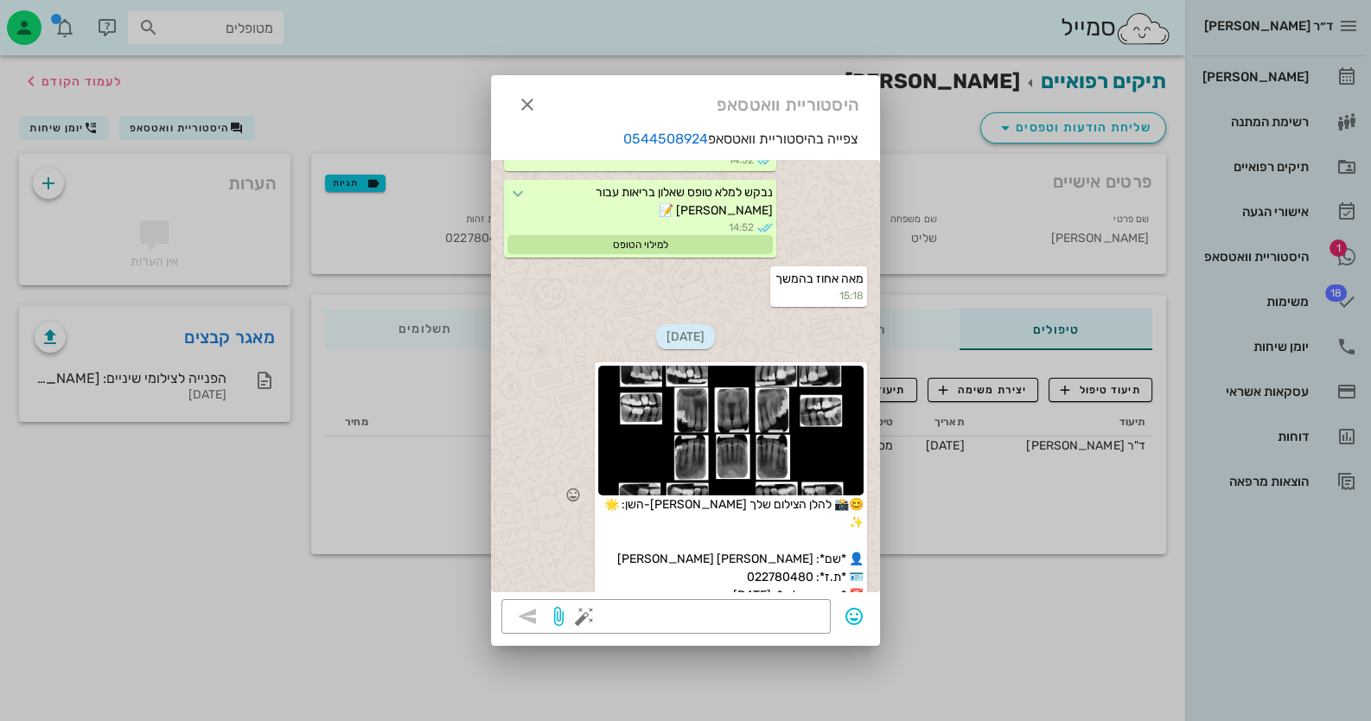
click at [784, 419] on div at bounding box center [730, 431] width 265 height 130
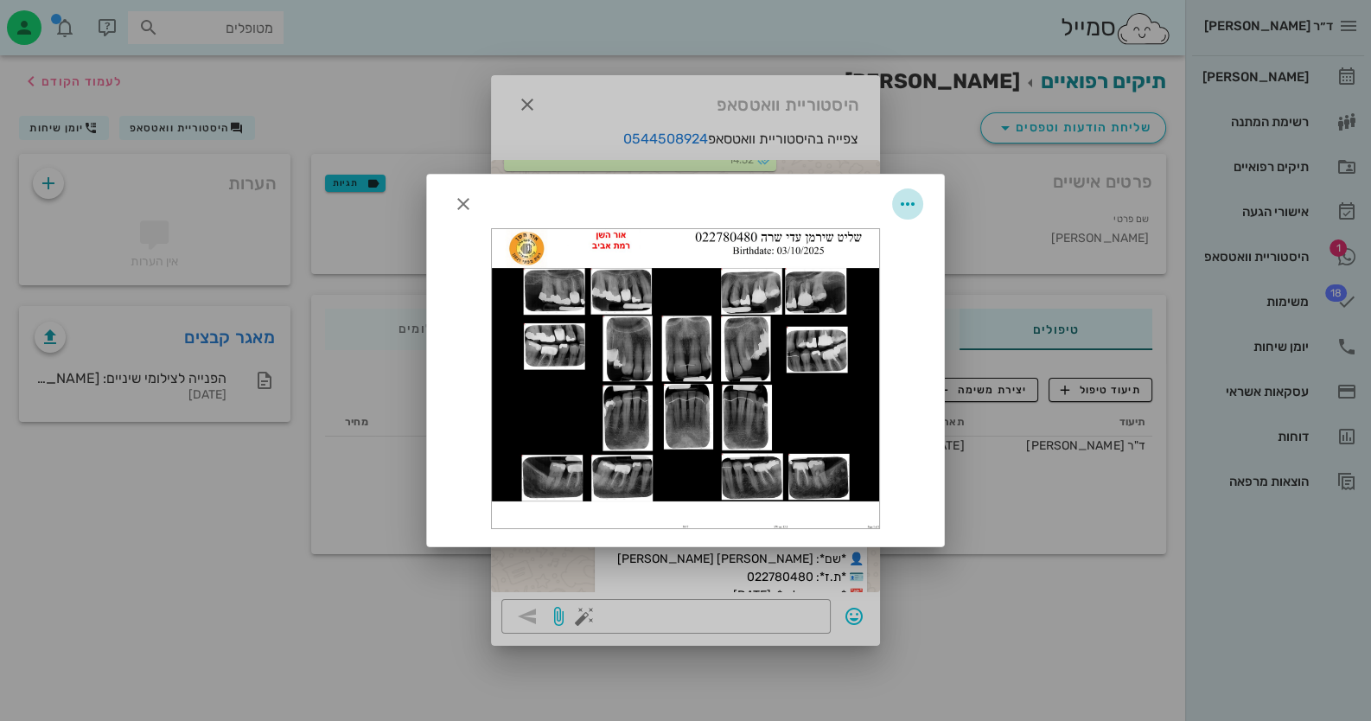
click at [912, 207] on icon "button" at bounding box center [907, 204] width 21 height 21
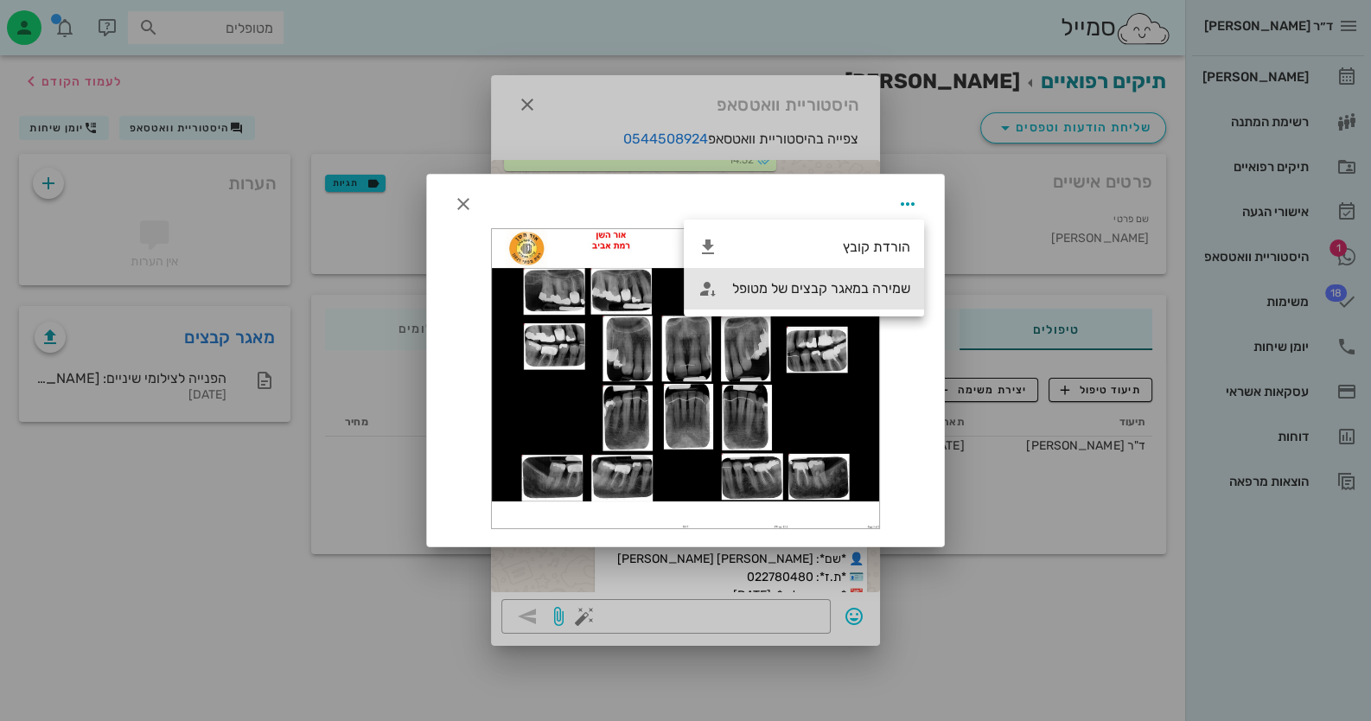
click at [888, 285] on div "שמירה במאגר קבצים של מטופל" at bounding box center [821, 288] width 178 height 16
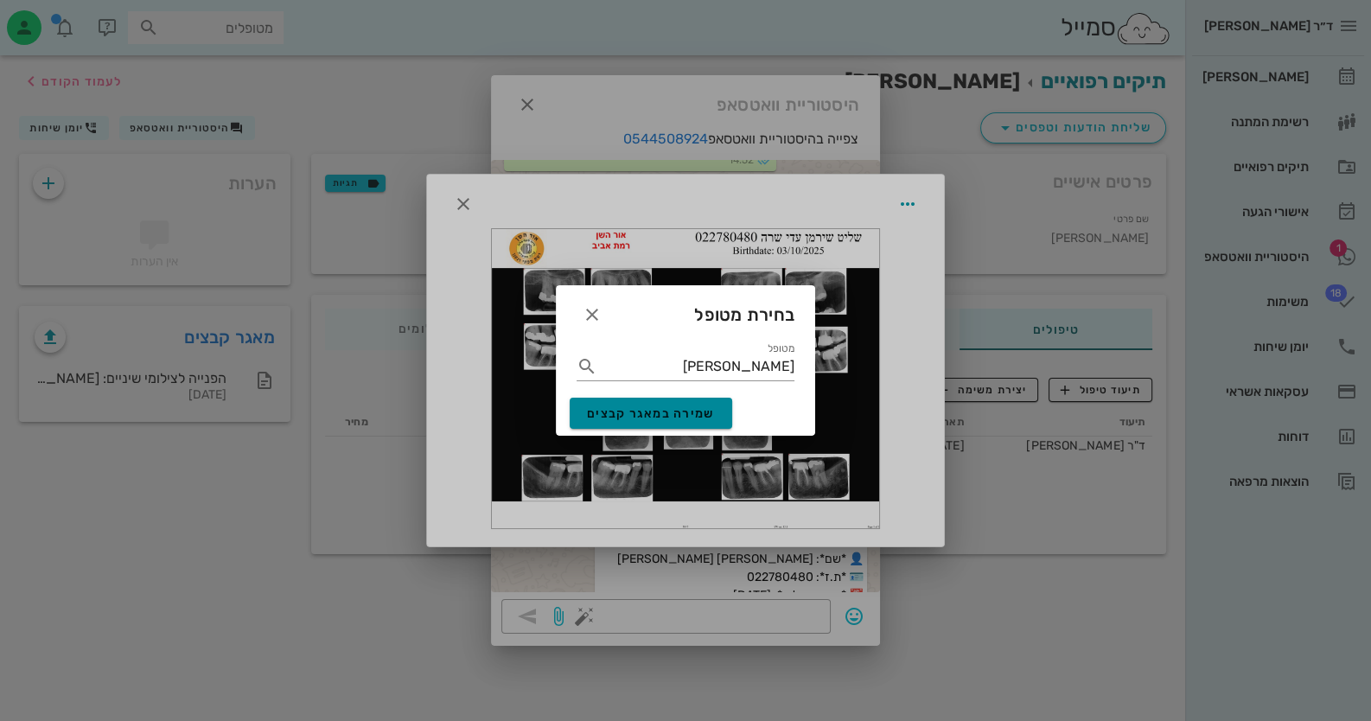
click at [684, 416] on span "שמירה במאגר קבצים" at bounding box center [651, 413] width 128 height 15
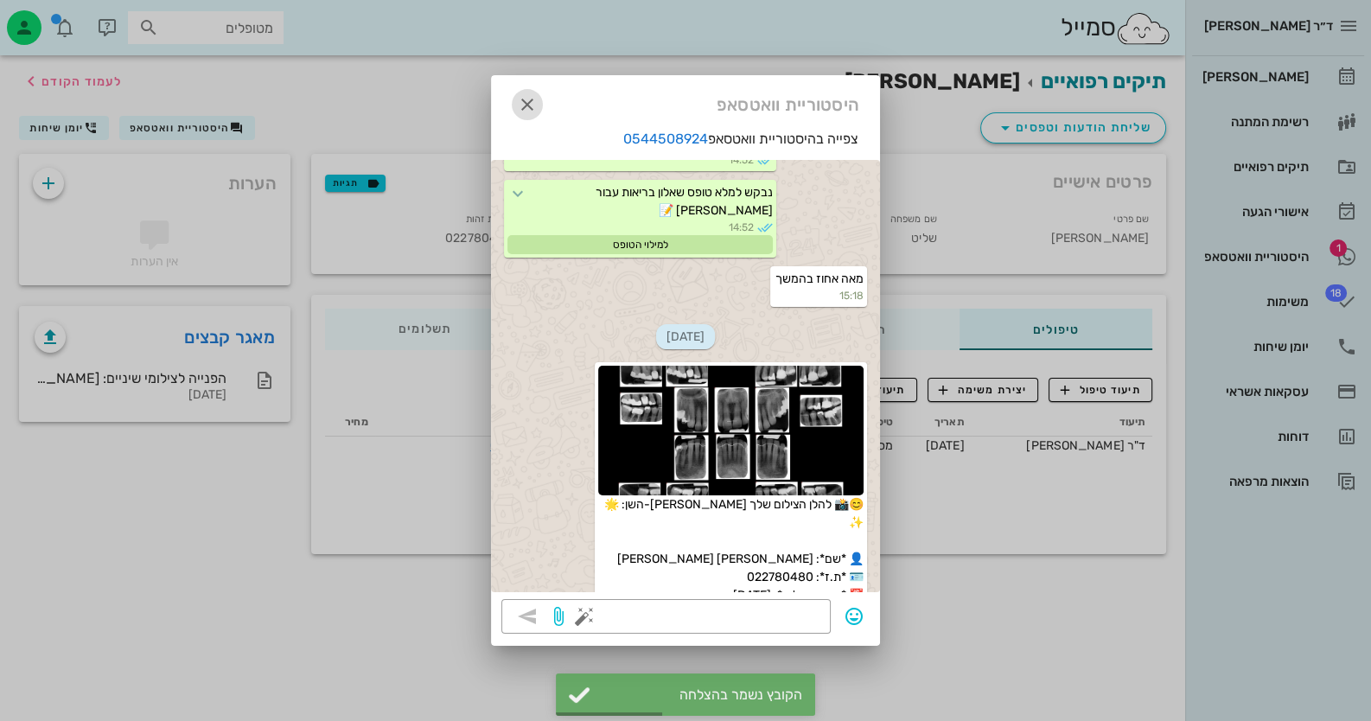
click at [518, 99] on icon "button" at bounding box center [527, 104] width 21 height 21
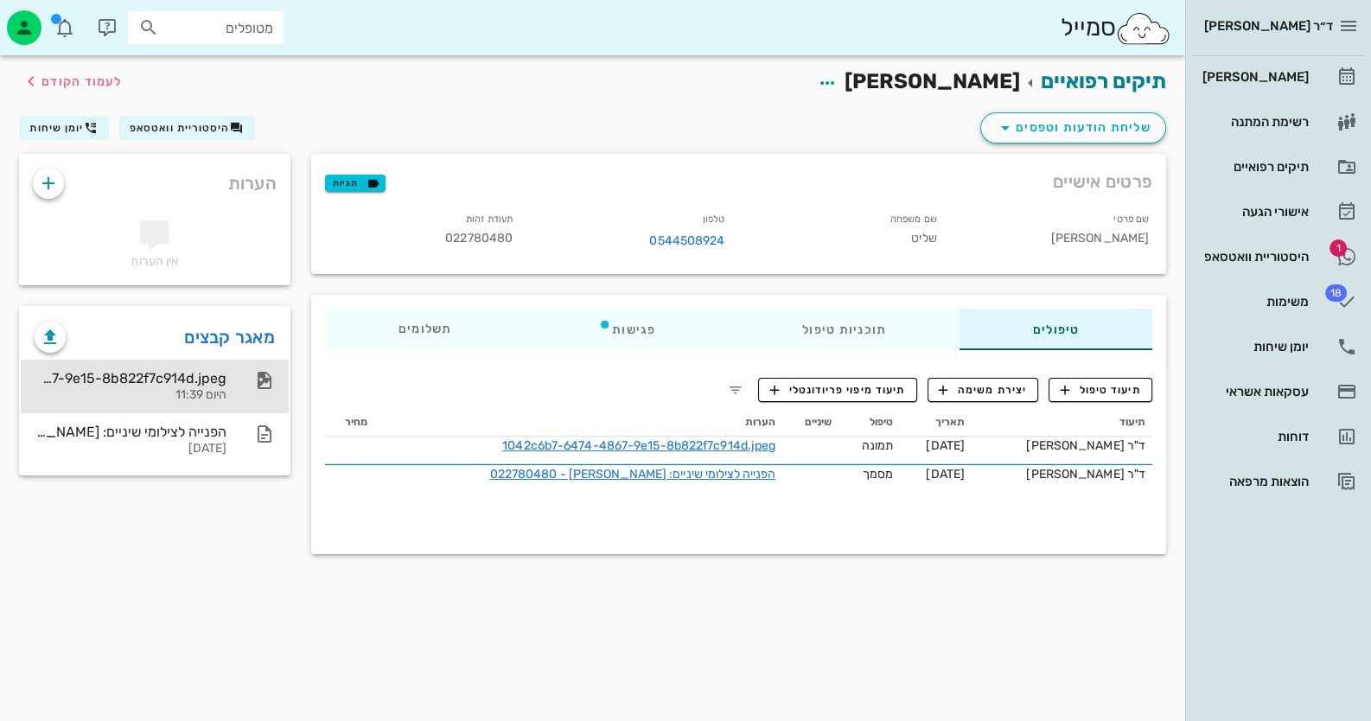
click at [212, 373] on div "1042c6b7-6474-4867-9e15-8b822f7c914d.jpeg" at bounding box center [131, 378] width 192 height 16
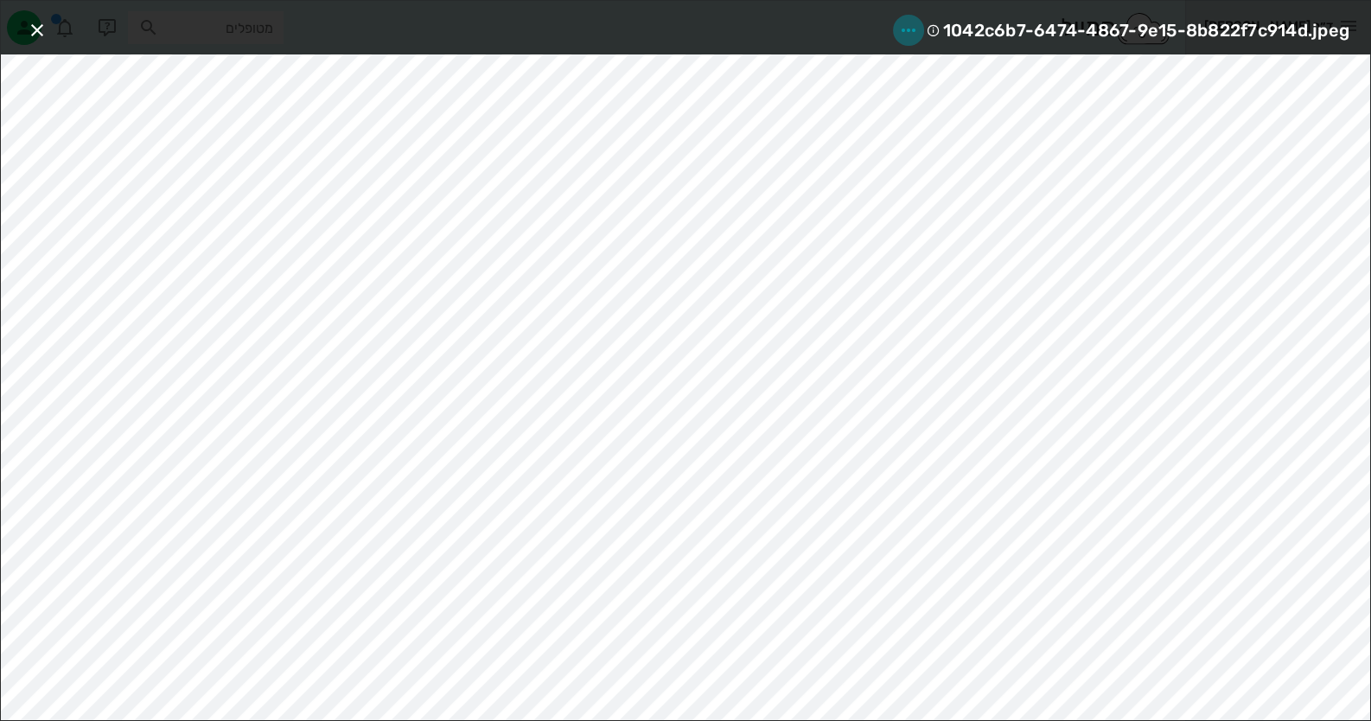
click at [898, 26] on icon "button" at bounding box center [908, 30] width 21 height 21
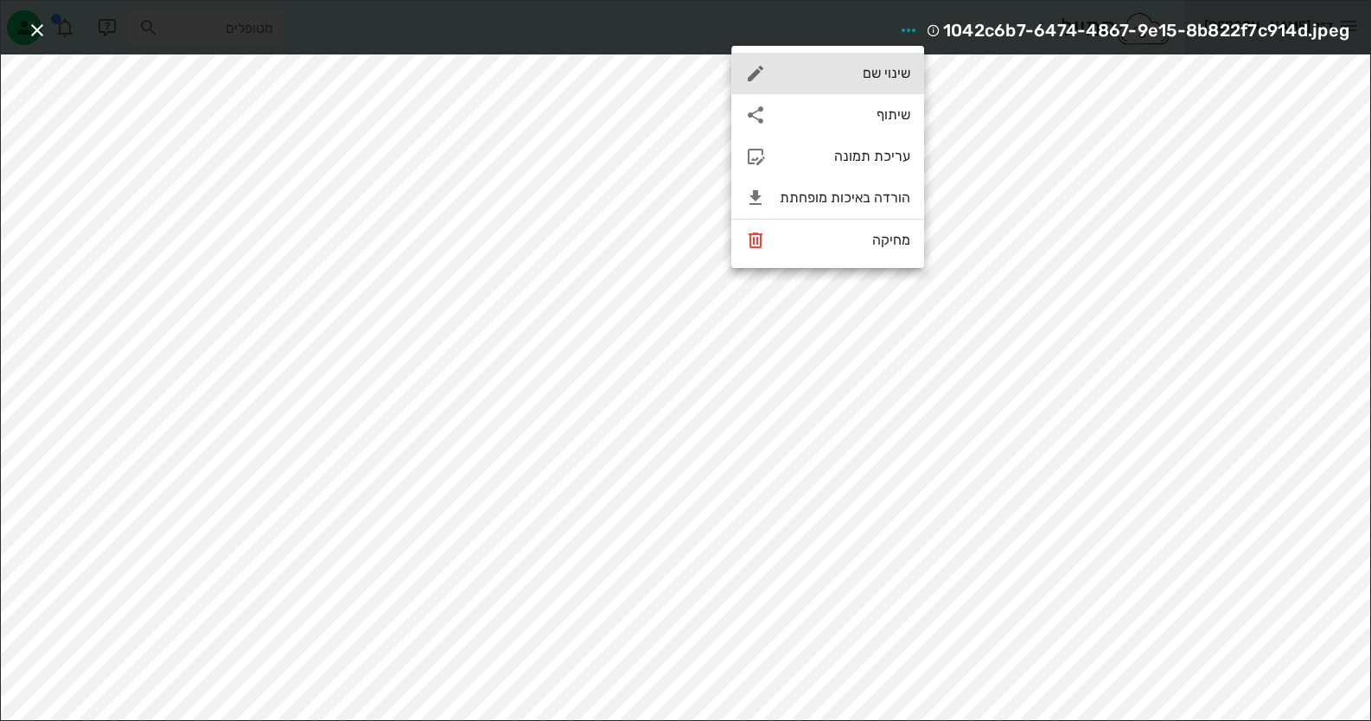
click at [908, 64] on div "שינוי שם" at bounding box center [827, 73] width 193 height 41
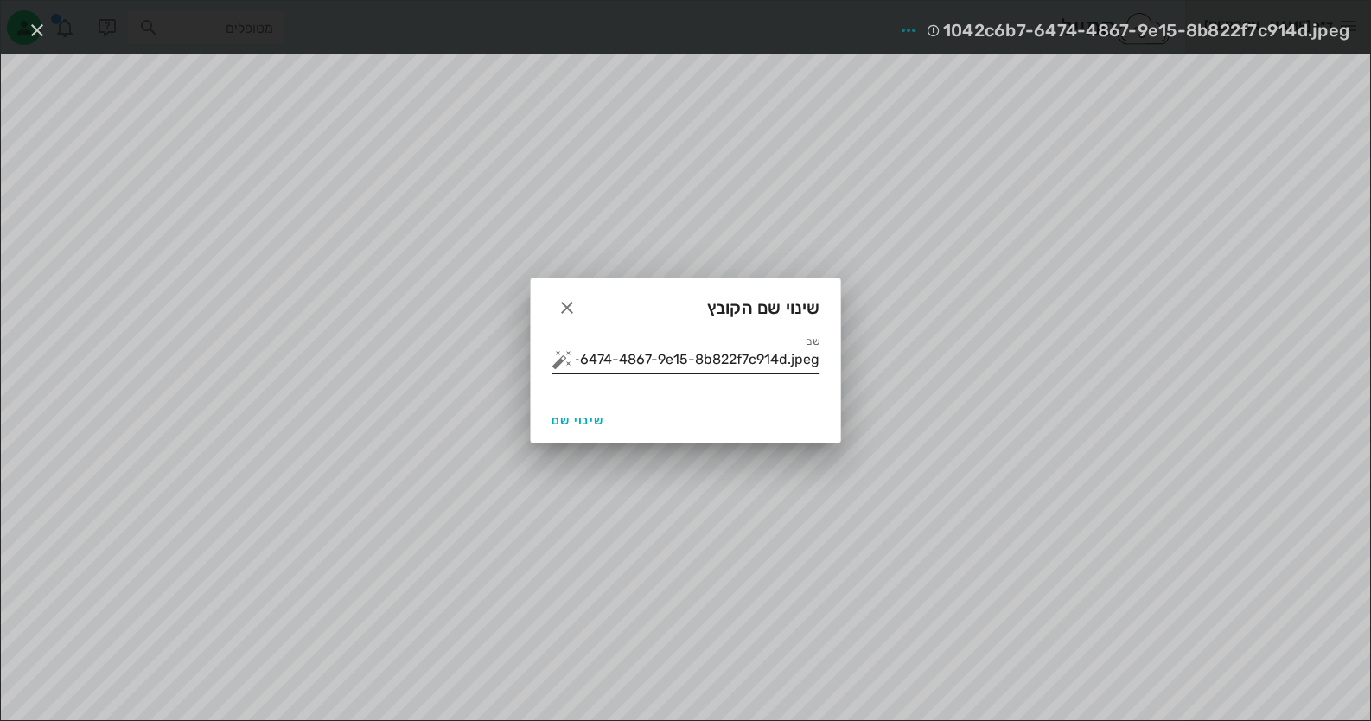
click at [574, 367] on div at bounding box center [563, 359] width 24 height 21
click at [564, 361] on button "button" at bounding box center [561, 359] width 21 height 21
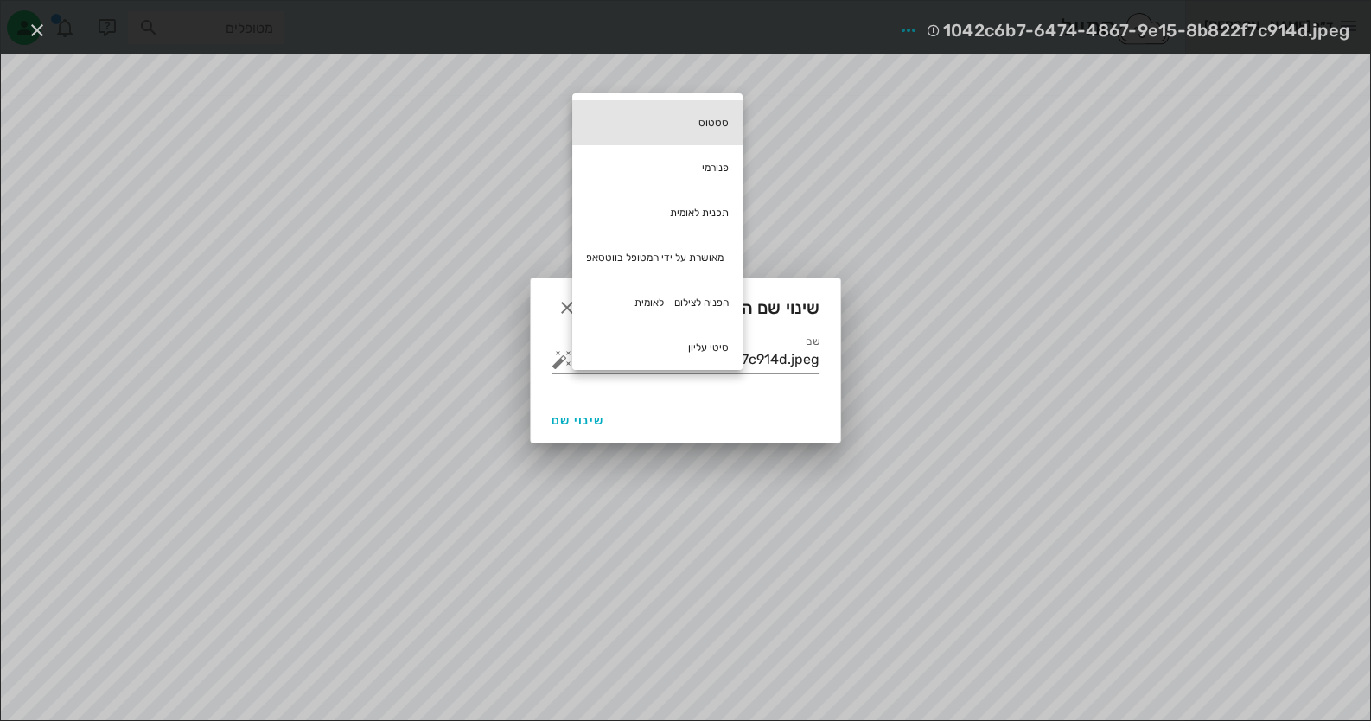
click at [715, 105] on div "סטטוס" at bounding box center [657, 122] width 170 height 45
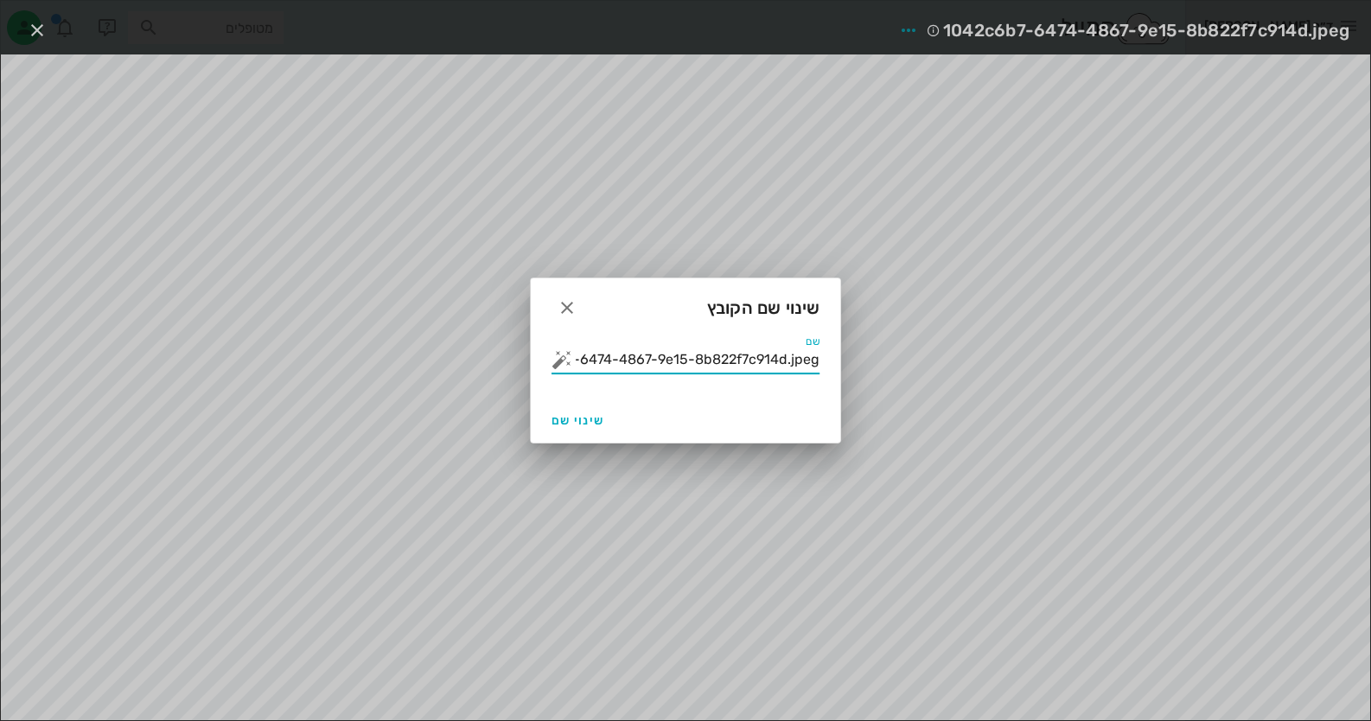
drag, startPoint x: 613, startPoint y: 359, endPoint x: 1382, endPoint y: 379, distance: 769.6
click at [1370, 379] on html "ד״ר חיה מאיר יומן מרפאה רשימת המתנה תיקים רפואיים אישורי הגעה 1 היסטוריית וואטס…" at bounding box center [685, 360] width 1371 height 721
type input "סטטוס"
click at [564, 430] on button "שינוי שם" at bounding box center [578, 420] width 67 height 31
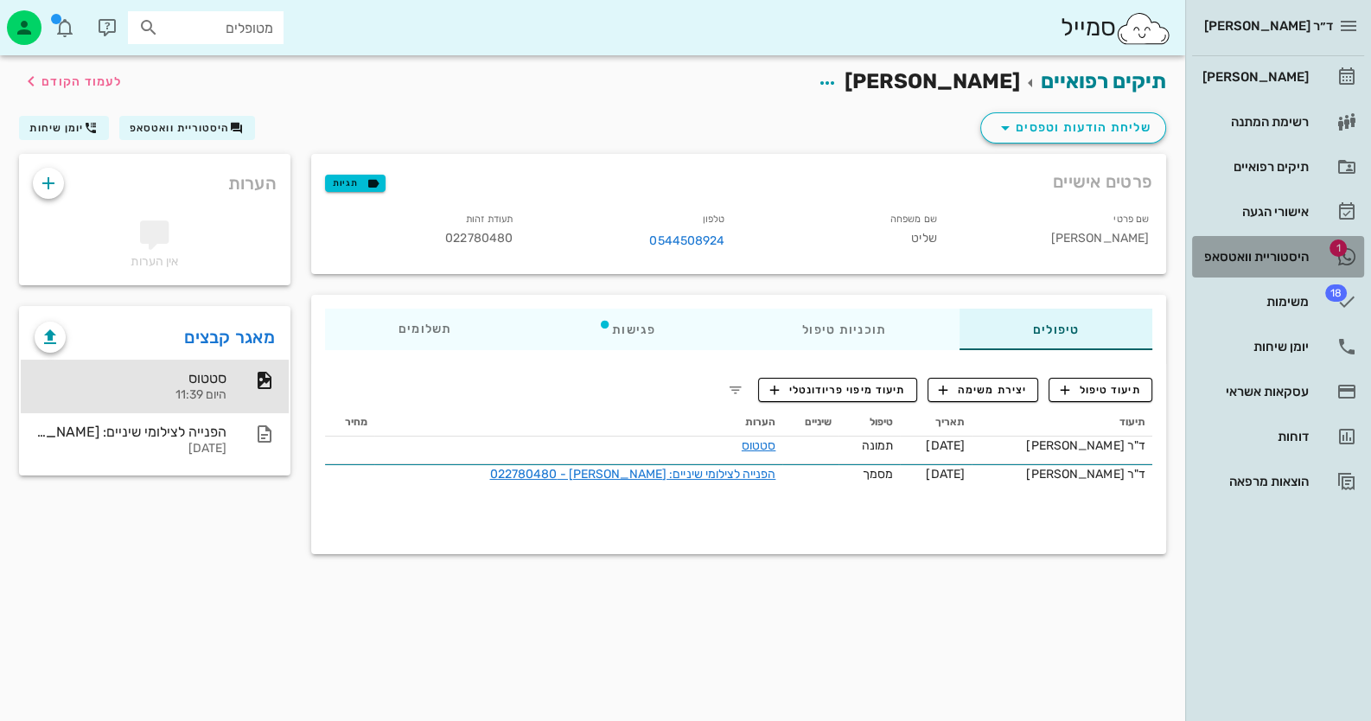
click at [1349, 267] on link "1 היסטוריית וואטסאפ" at bounding box center [1278, 256] width 172 height 41
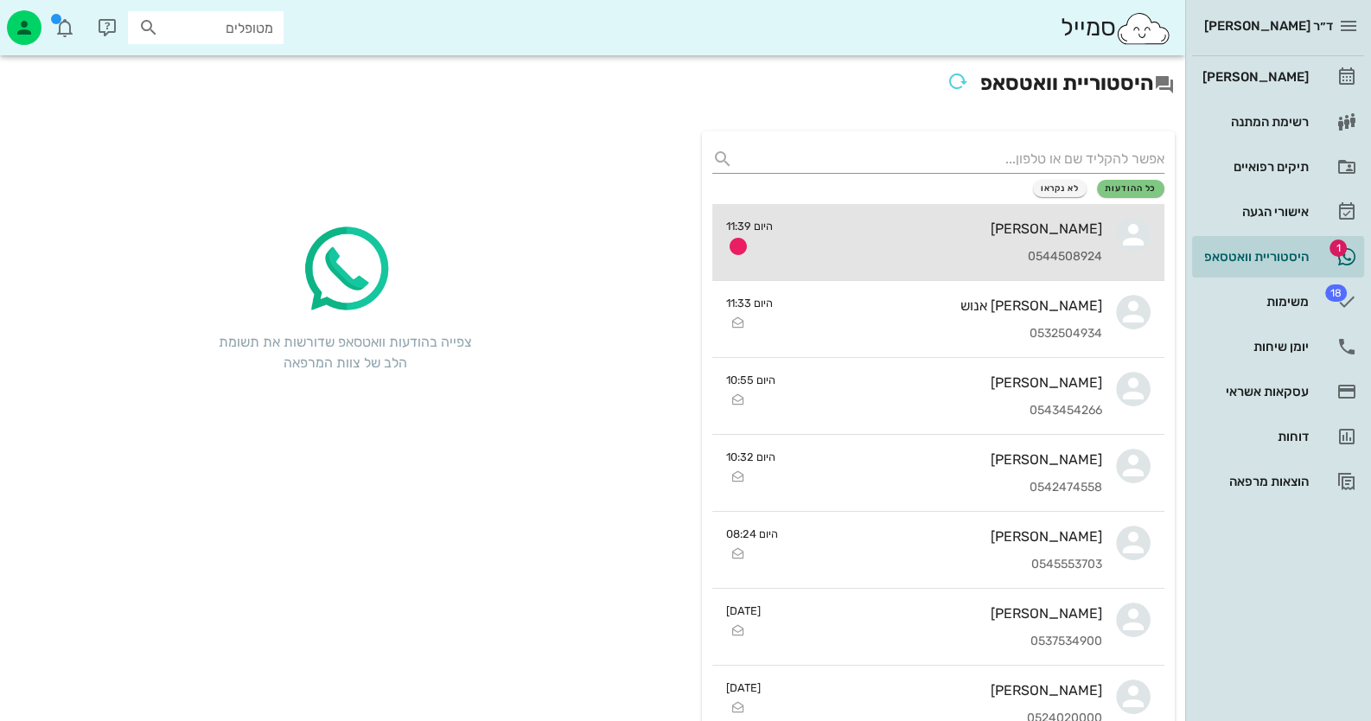
click at [1045, 261] on div "0544508924" at bounding box center [945, 257] width 316 height 15
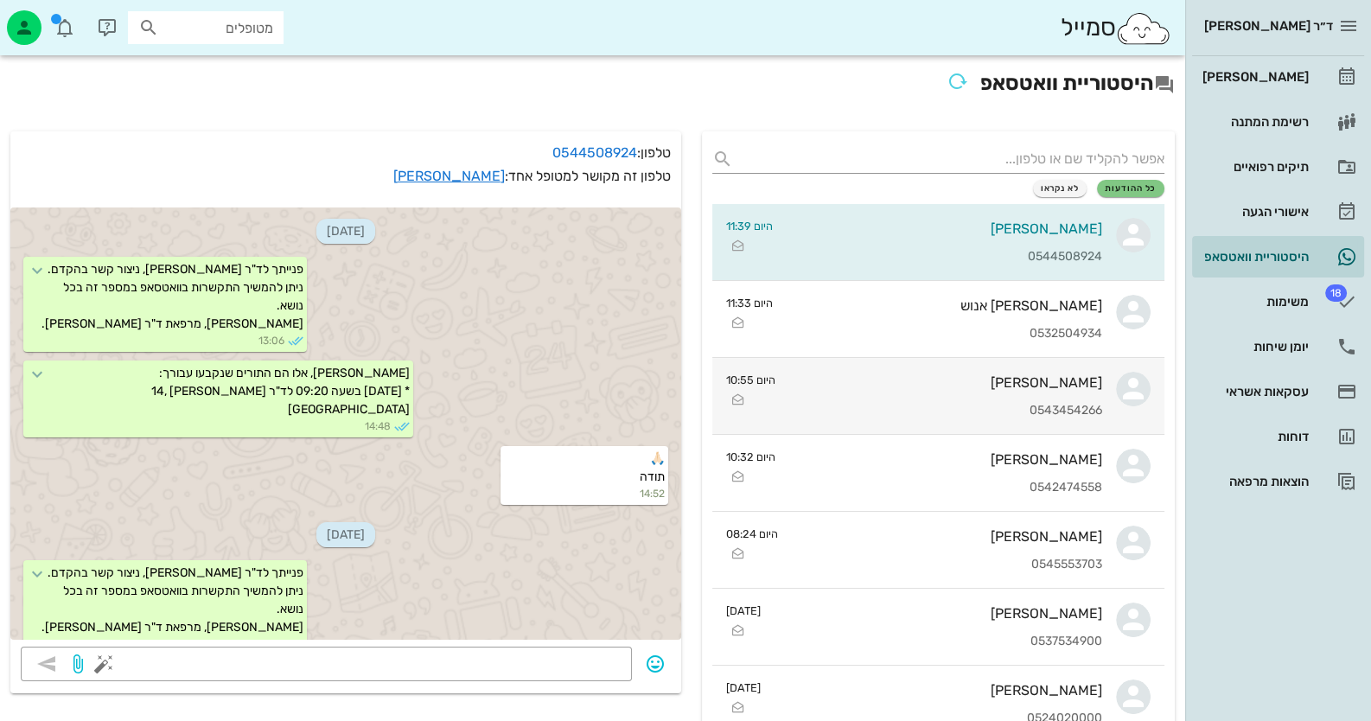
scroll to position [1966, 0]
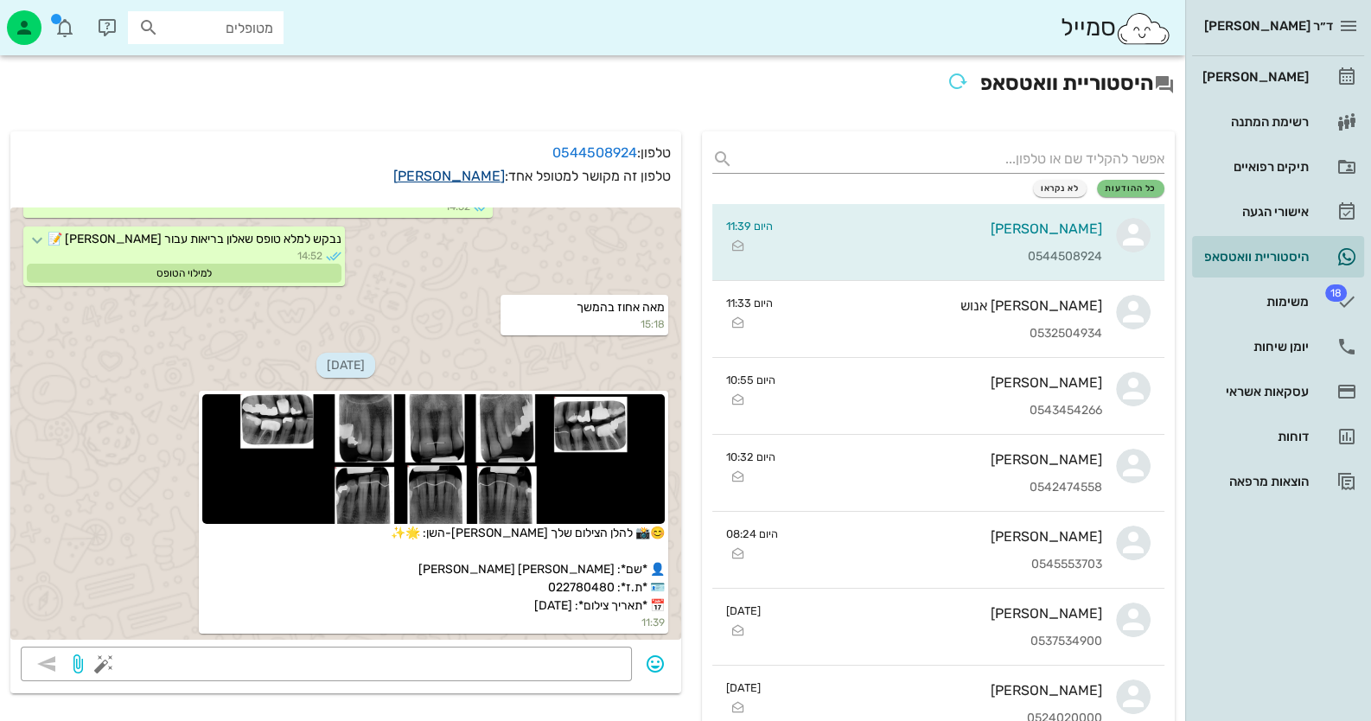
click at [462, 180] on link "עדי שליט" at bounding box center [449, 176] width 112 height 16
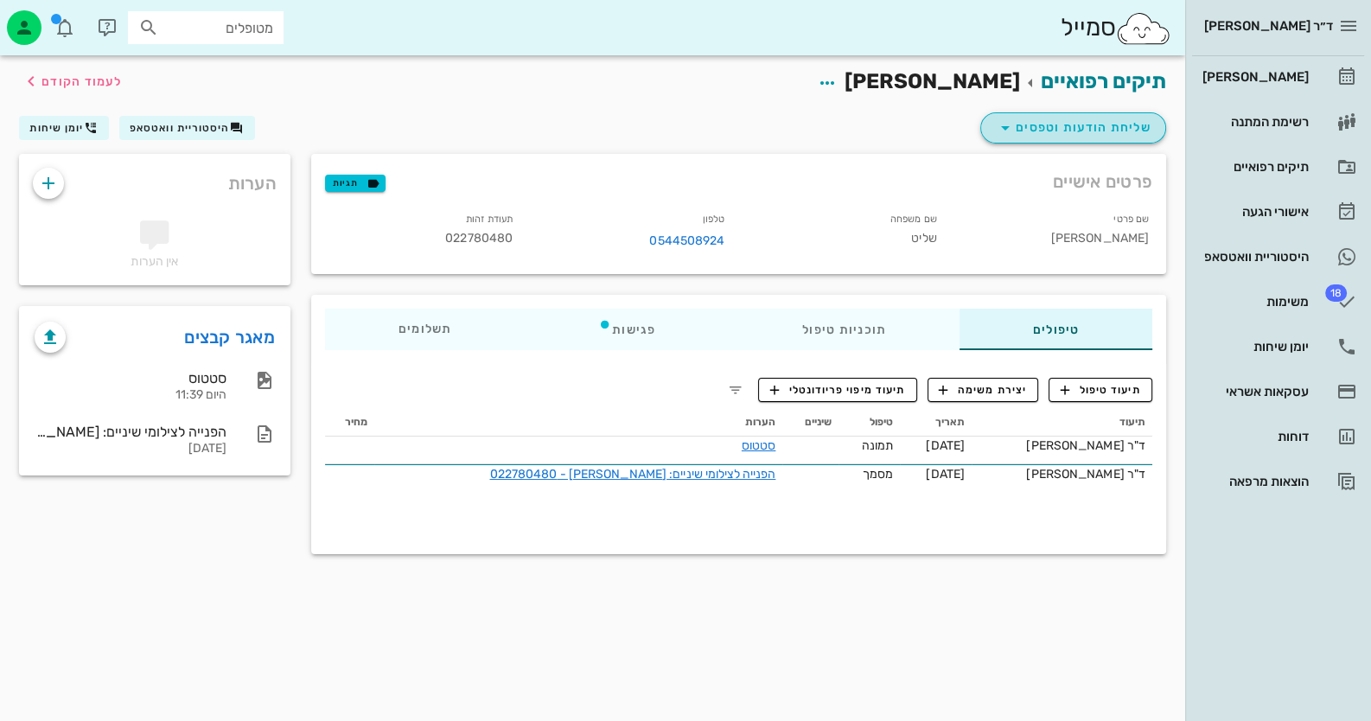
click at [1011, 134] on icon "button" at bounding box center [1005, 128] width 21 height 21
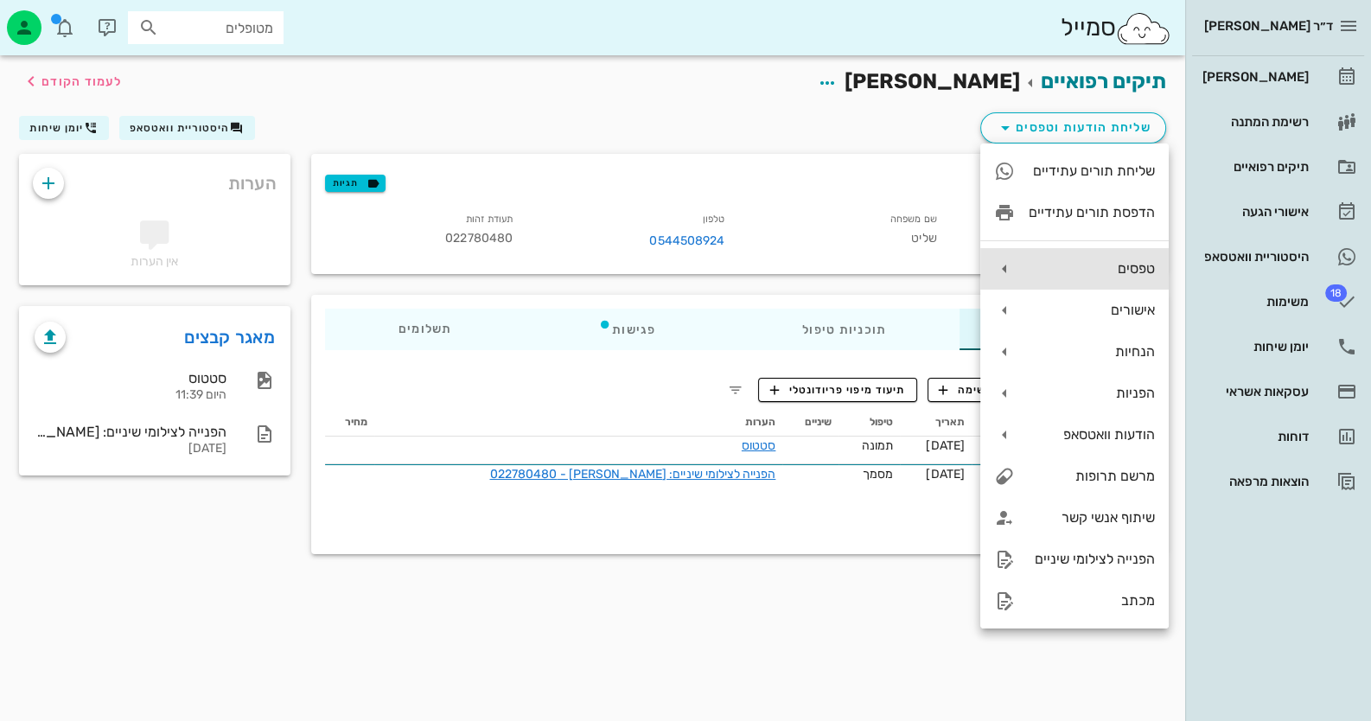
click at [1125, 272] on div "טפסים" at bounding box center [1092, 268] width 126 height 16
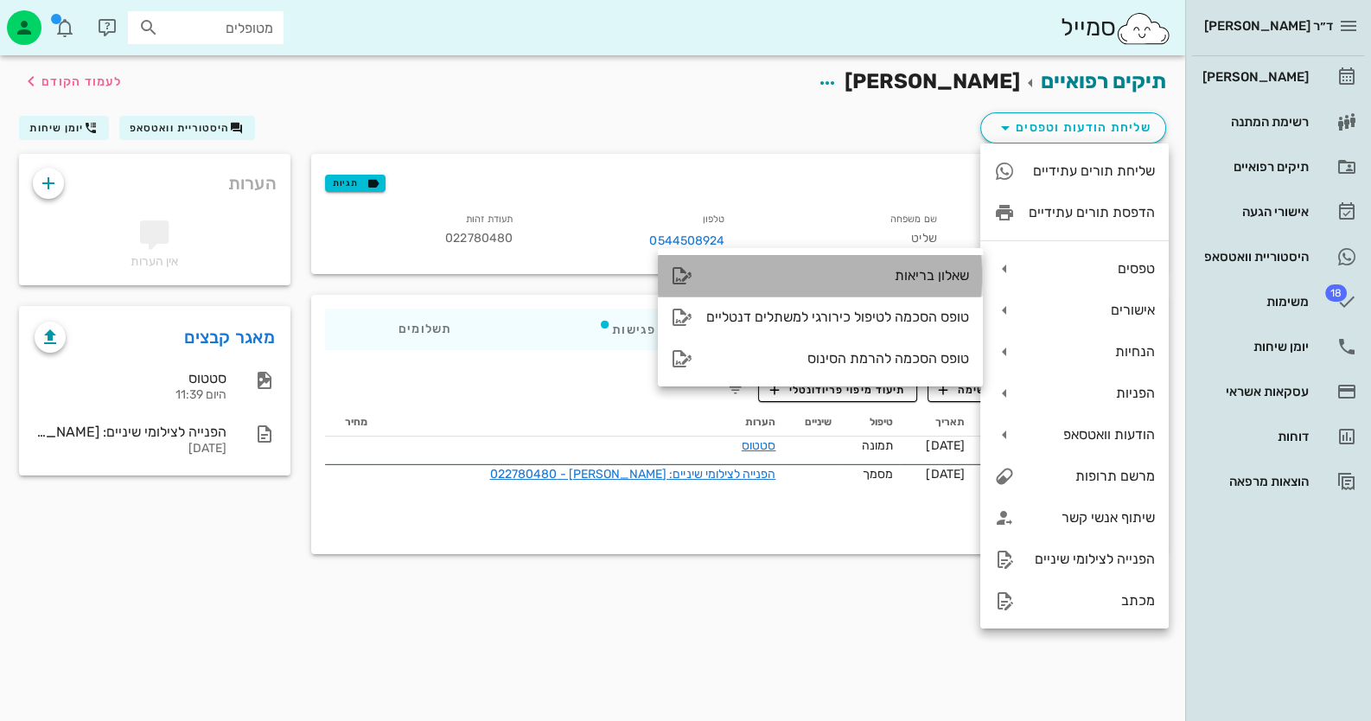
click at [874, 284] on div "שאלון בריאות" at bounding box center [820, 275] width 325 height 41
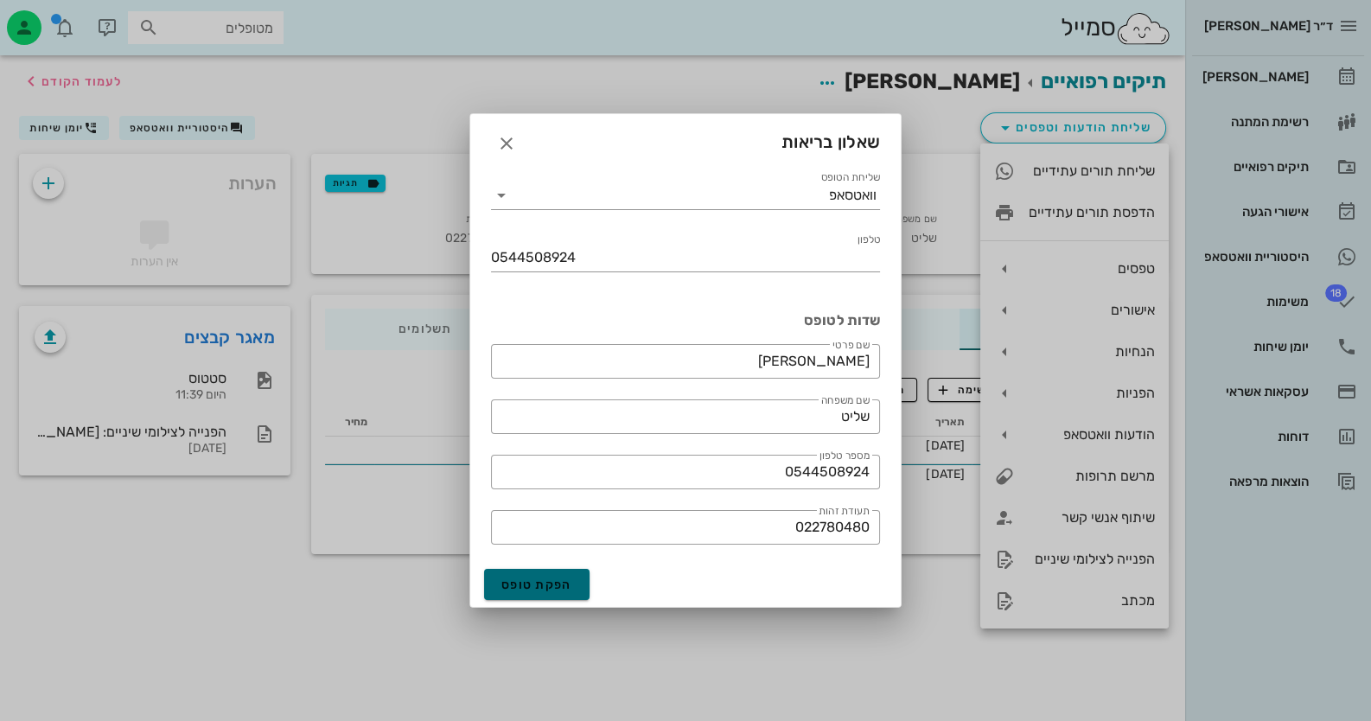
click at [558, 593] on button "הפקת טופס" at bounding box center [536, 584] width 105 height 31
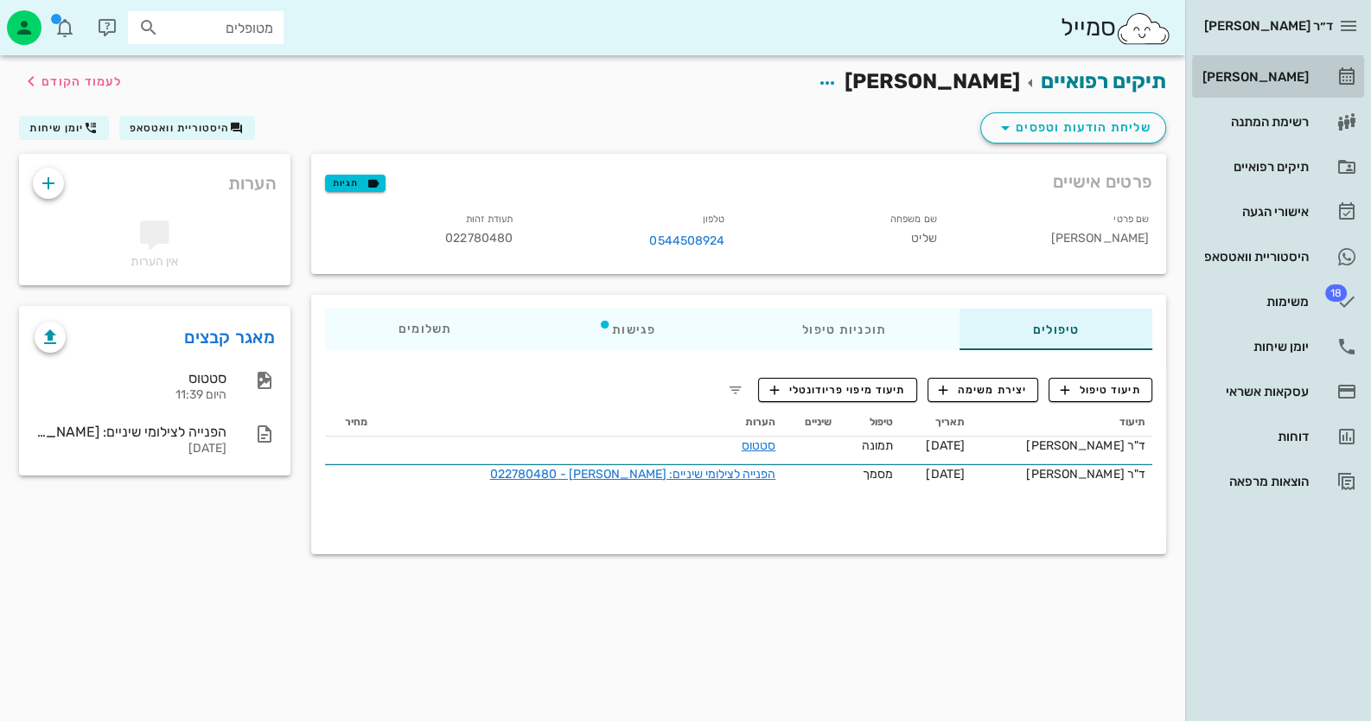
click at [1315, 73] on link "[PERSON_NAME]" at bounding box center [1278, 76] width 172 height 41
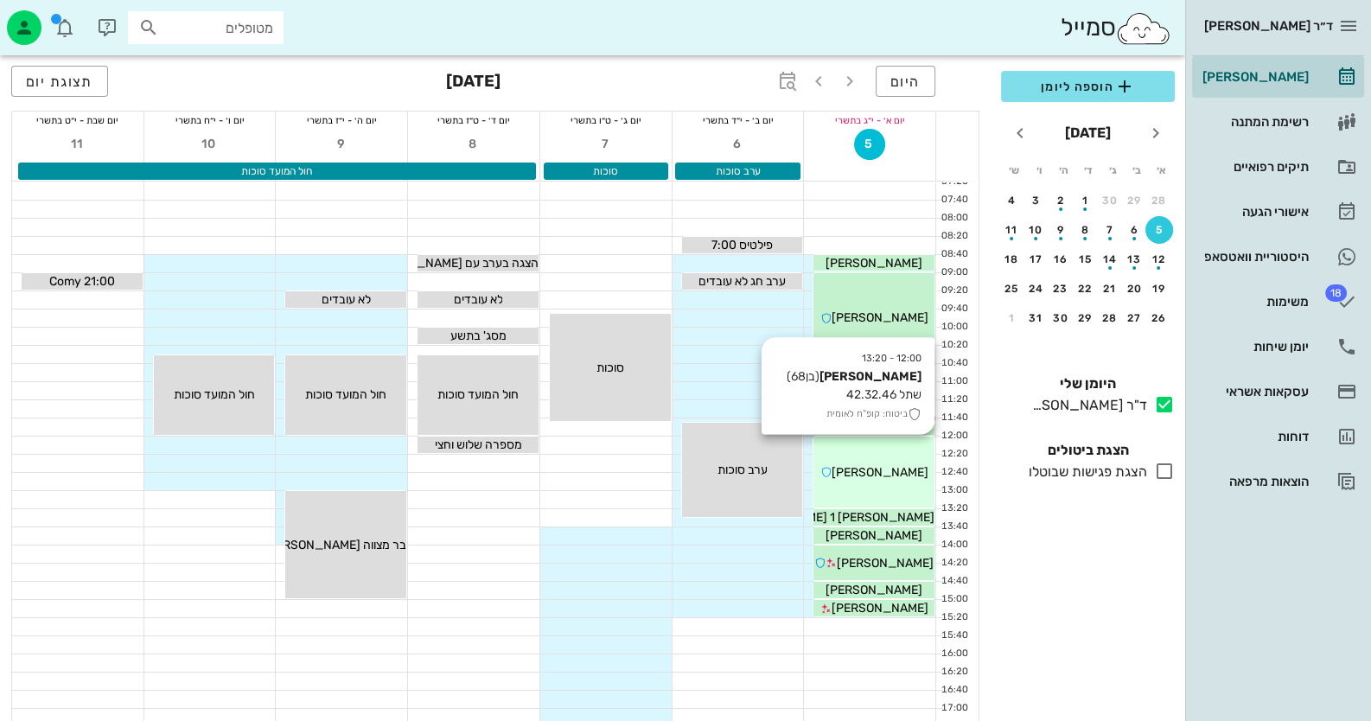
click at [897, 490] on div "12:00 - 13:20 משה אשכנזי (בן 68 ) שתל 42.32.46 ביטוח: קופ"ח לאומית משה אשכנזי" at bounding box center [873, 472] width 121 height 71
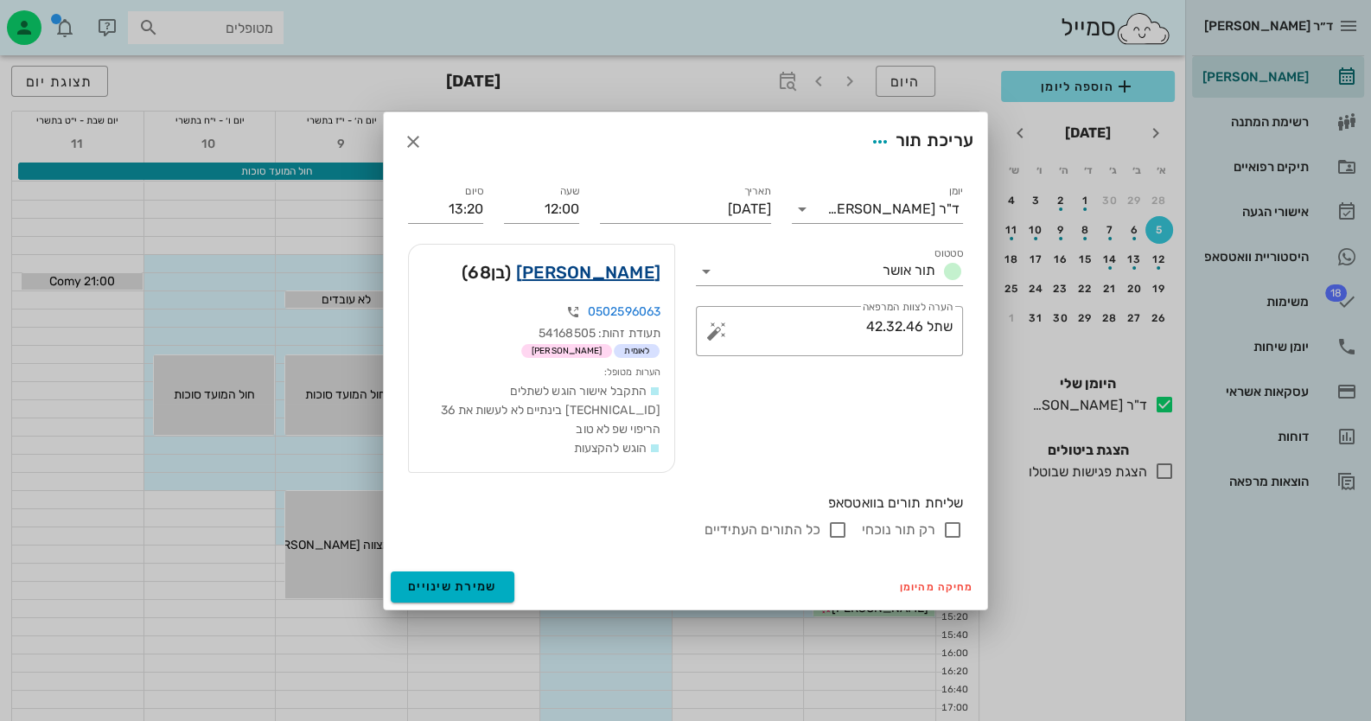
click at [572, 280] on link "משה אשכנזי" at bounding box center [588, 272] width 144 height 28
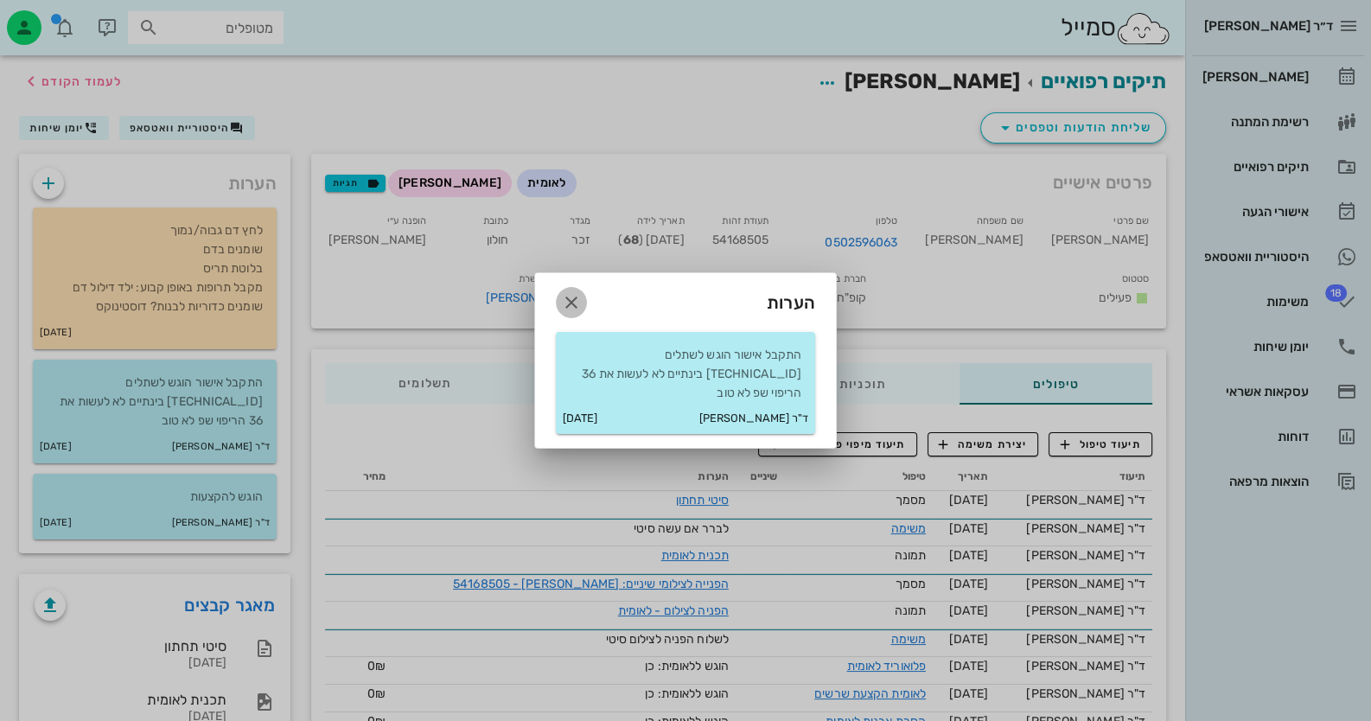
click at [571, 313] on icon "button" at bounding box center [571, 302] width 21 height 21
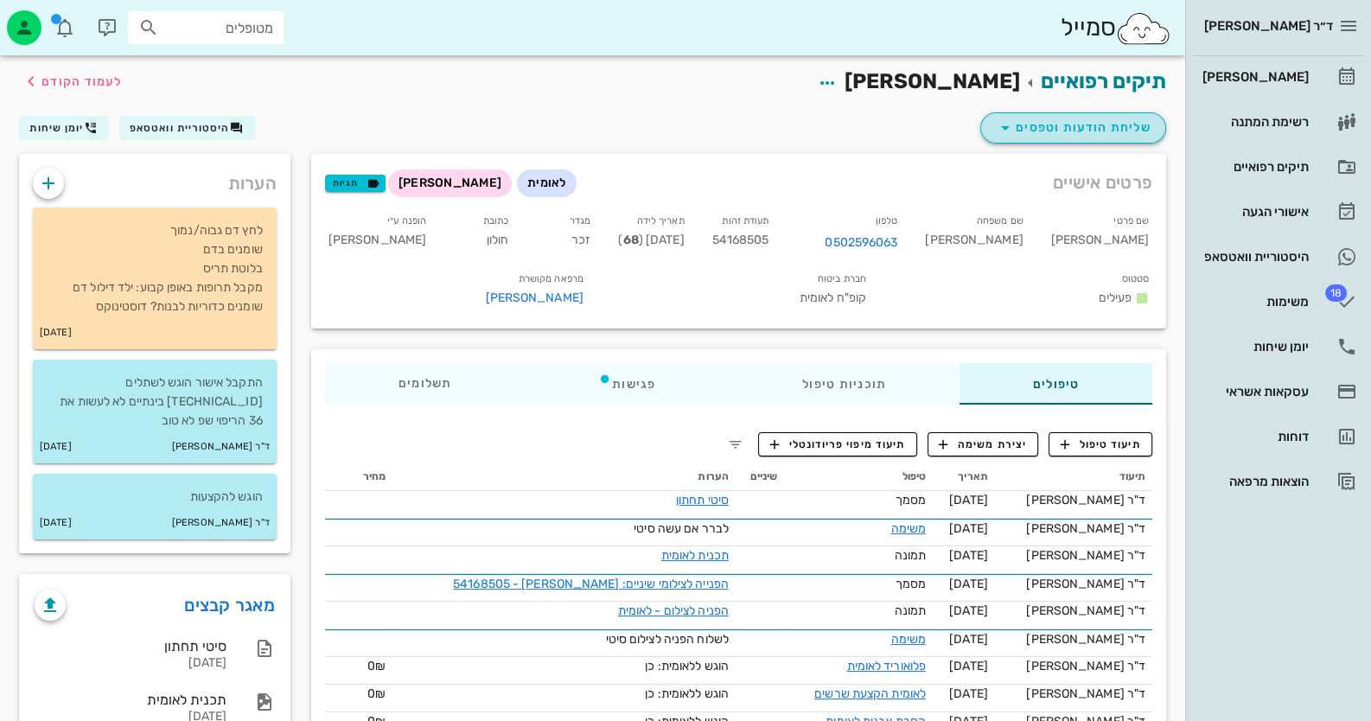
click at [1115, 131] on span "שליחת הודעות וטפסים" at bounding box center [1073, 128] width 156 height 21
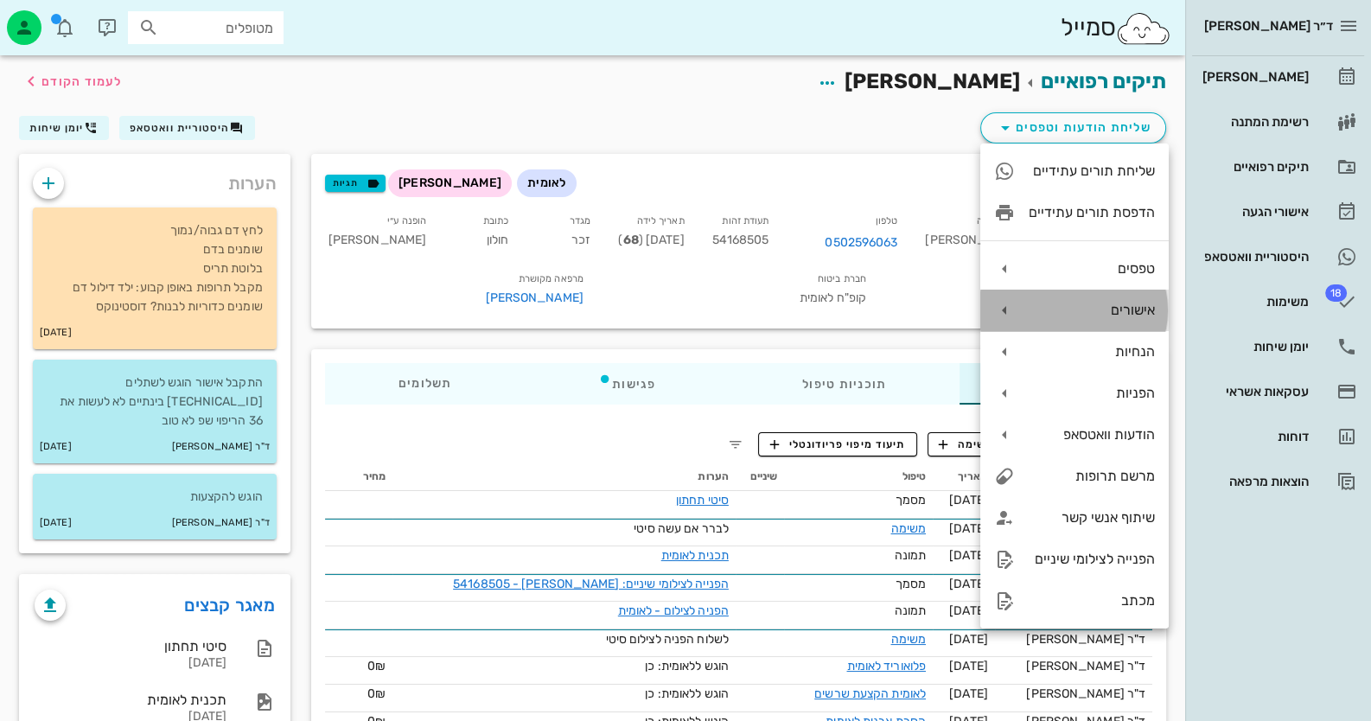
click at [1137, 309] on div "אישורים" at bounding box center [1092, 310] width 126 height 16
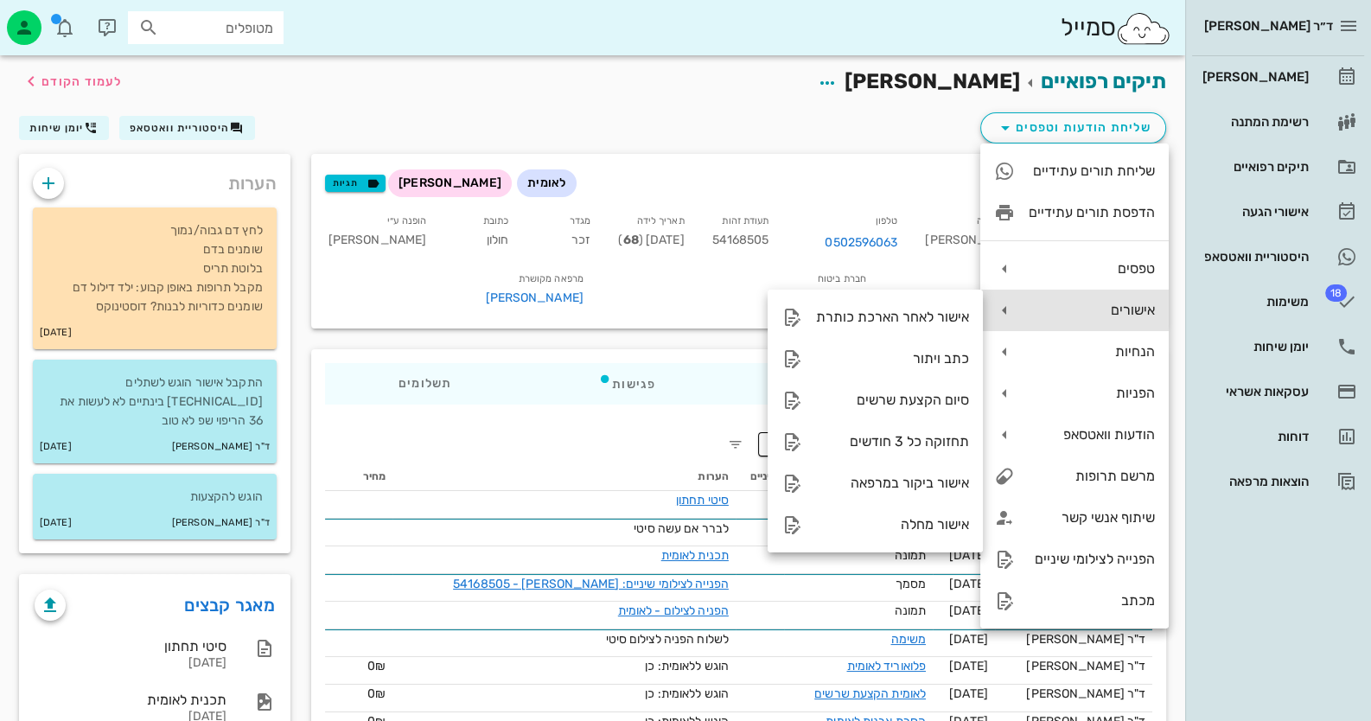
click at [1137, 309] on div "אישורים" at bounding box center [1092, 310] width 126 height 16
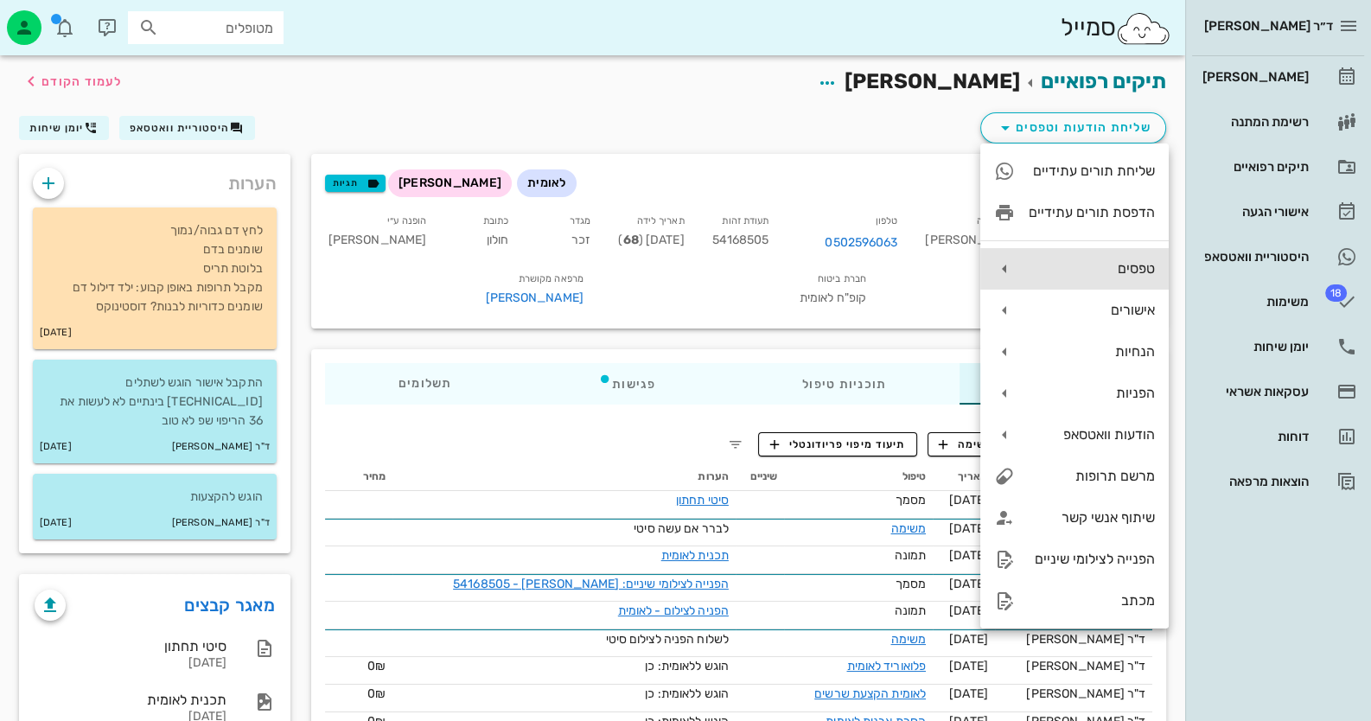
click at [1153, 271] on div "טפסים" at bounding box center [1074, 268] width 188 height 41
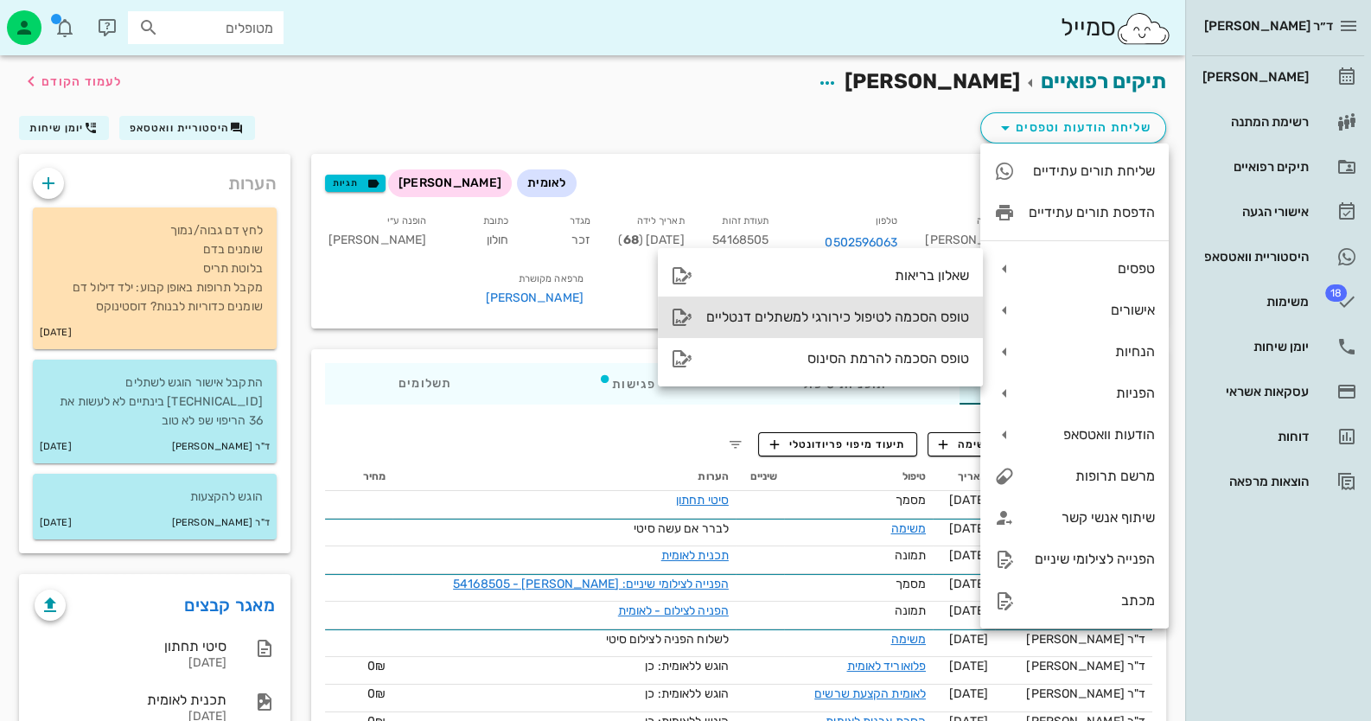
click at [813, 304] on div "טופס הסכמה לטיפול כירורגי למשתלים דנטליים" at bounding box center [820, 316] width 325 height 41
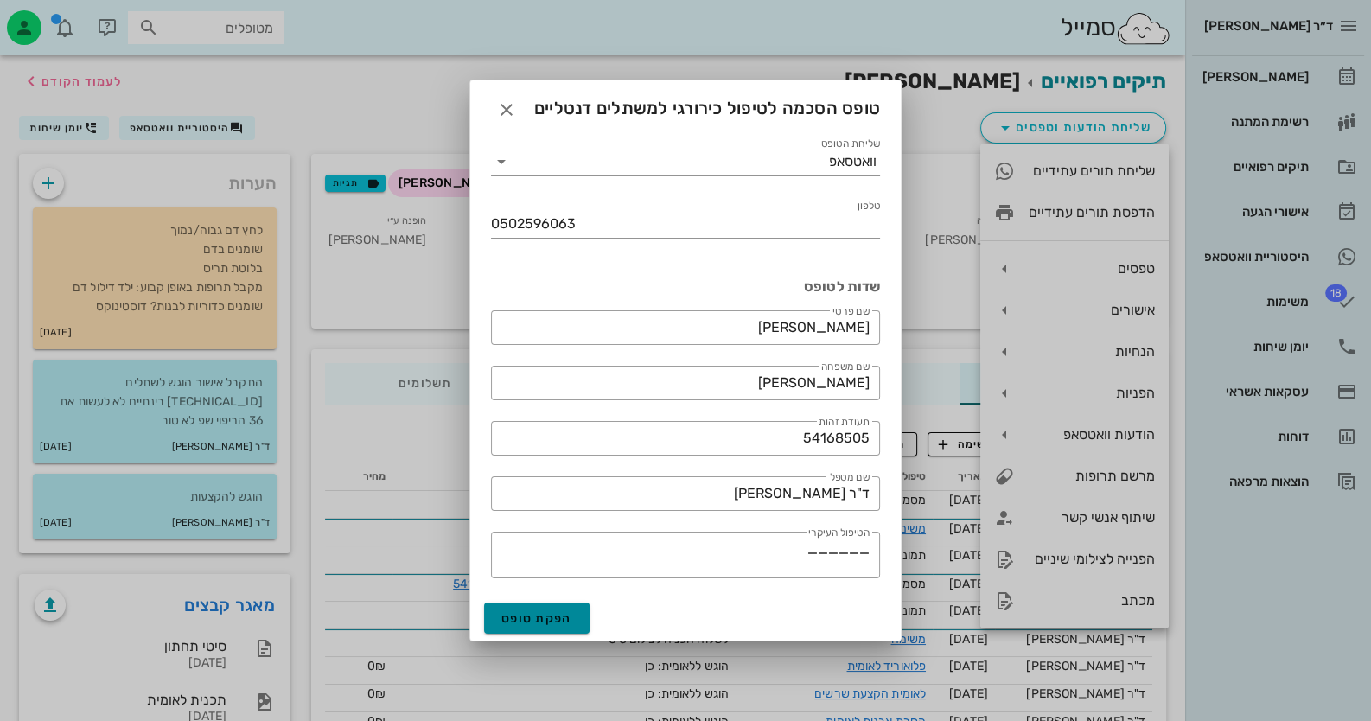
click at [559, 621] on span "הפקת טופס" at bounding box center [536, 618] width 71 height 15
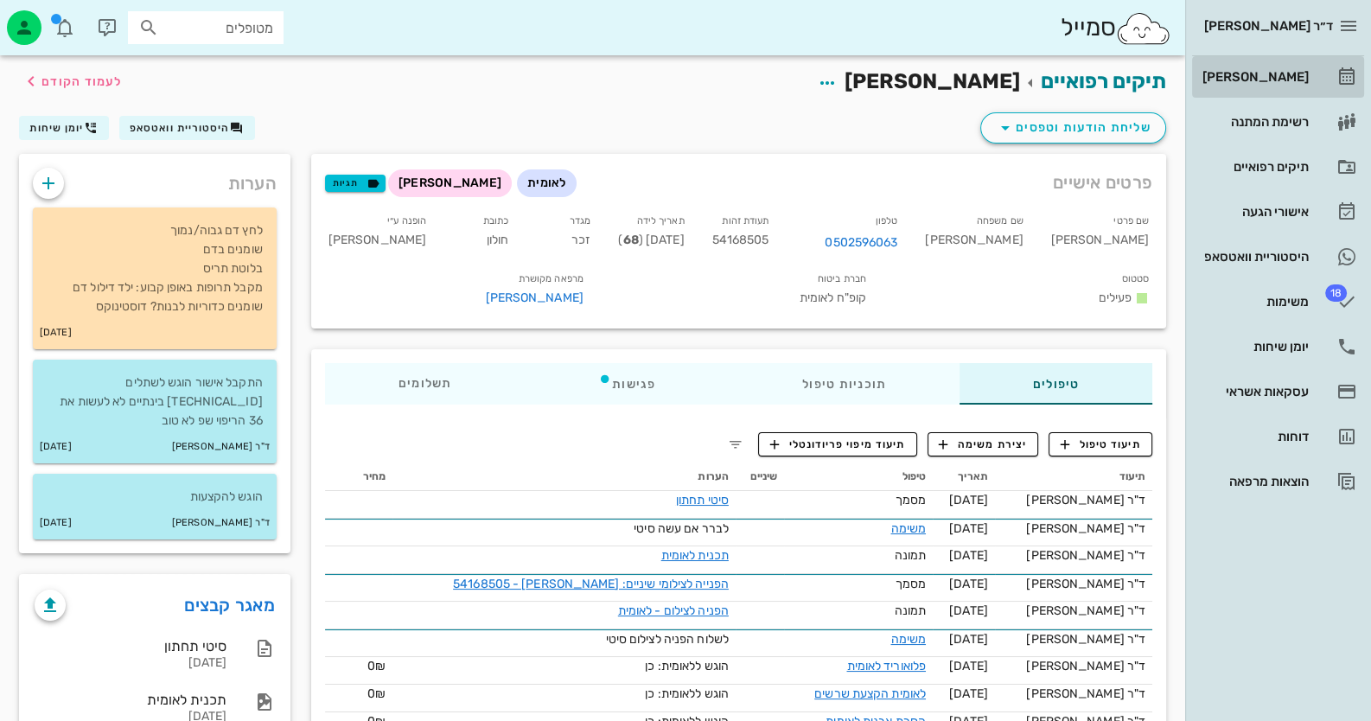
click at [1320, 76] on link "[PERSON_NAME]" at bounding box center [1278, 76] width 172 height 41
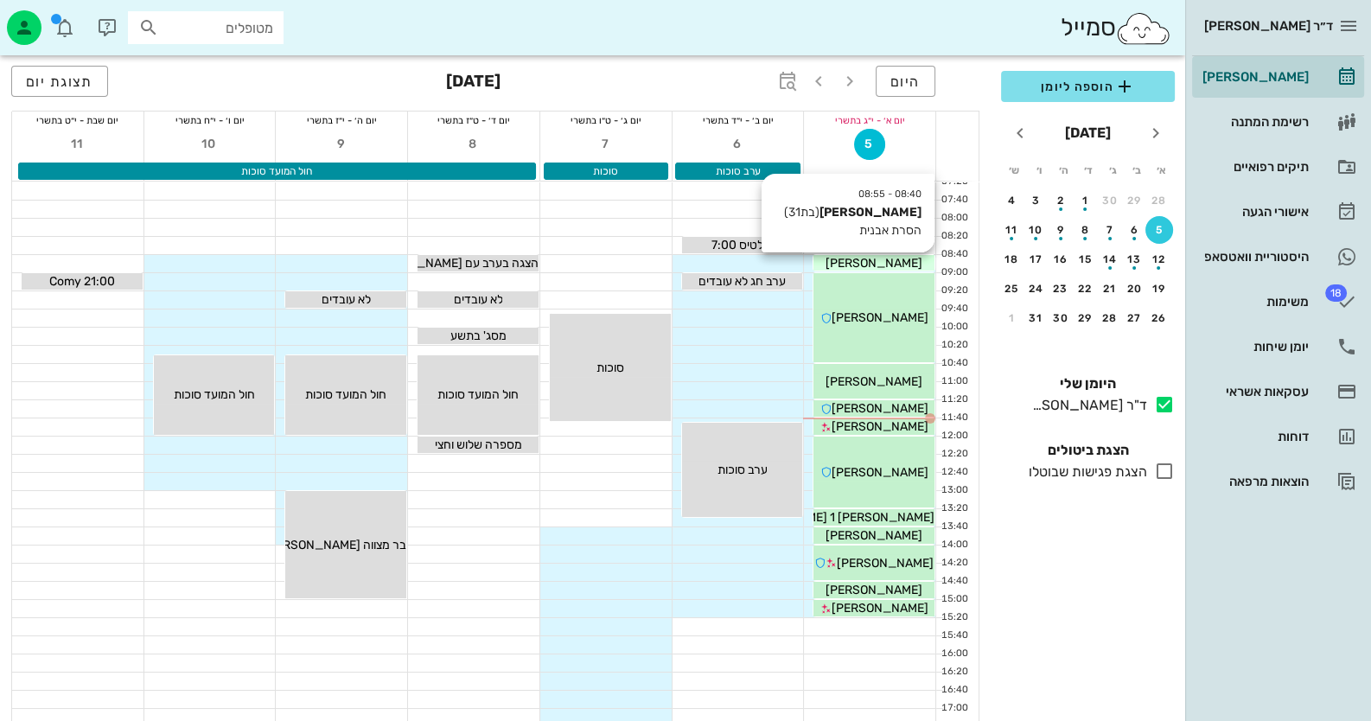
click at [892, 265] on span "[PERSON_NAME]" at bounding box center [873, 263] width 97 height 15
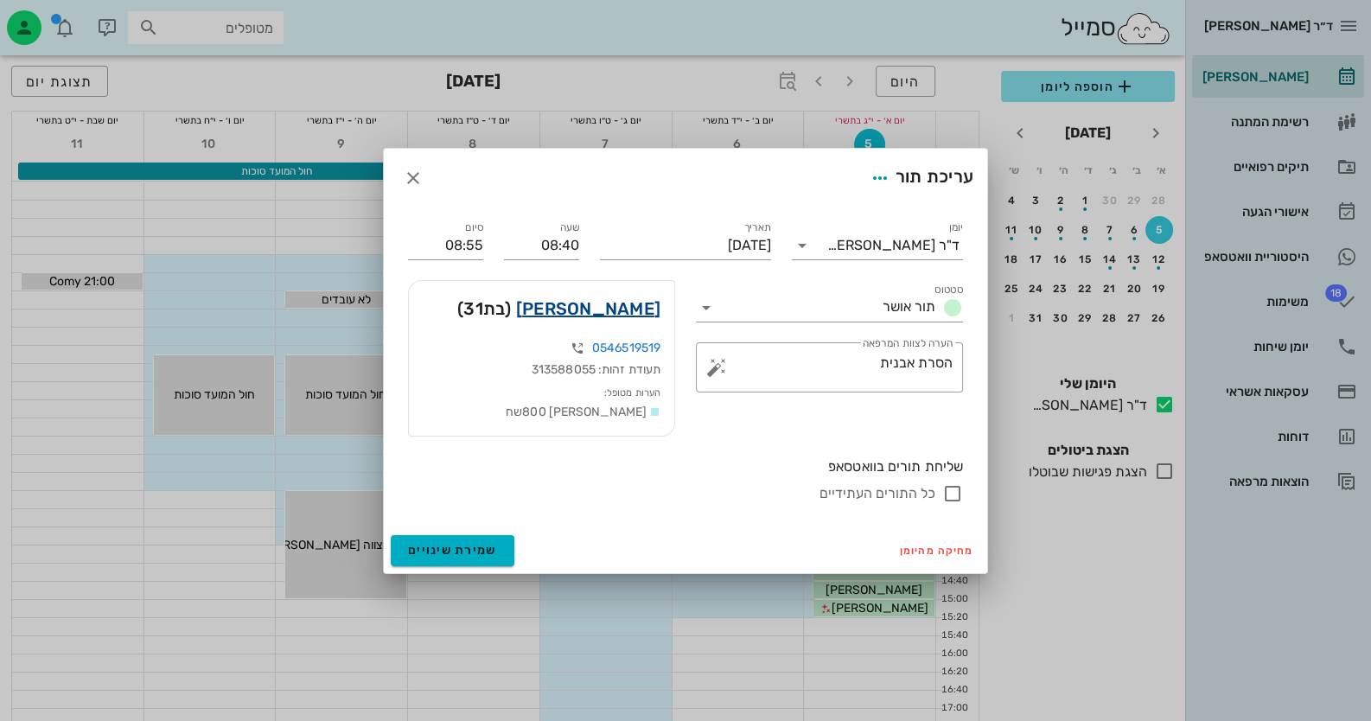
click at [653, 310] on link "עדי אביב" at bounding box center [588, 309] width 144 height 28
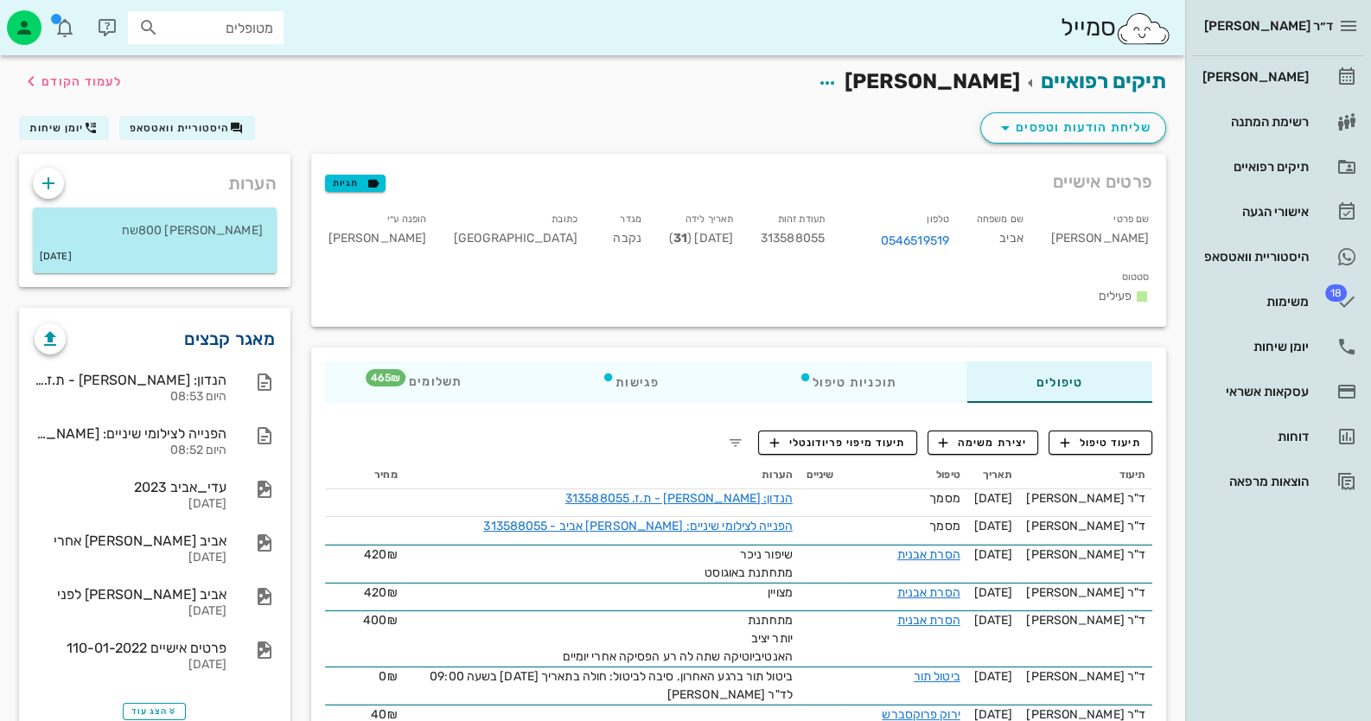
click at [246, 337] on link "מאגר קבצים" at bounding box center [229, 339] width 91 height 28
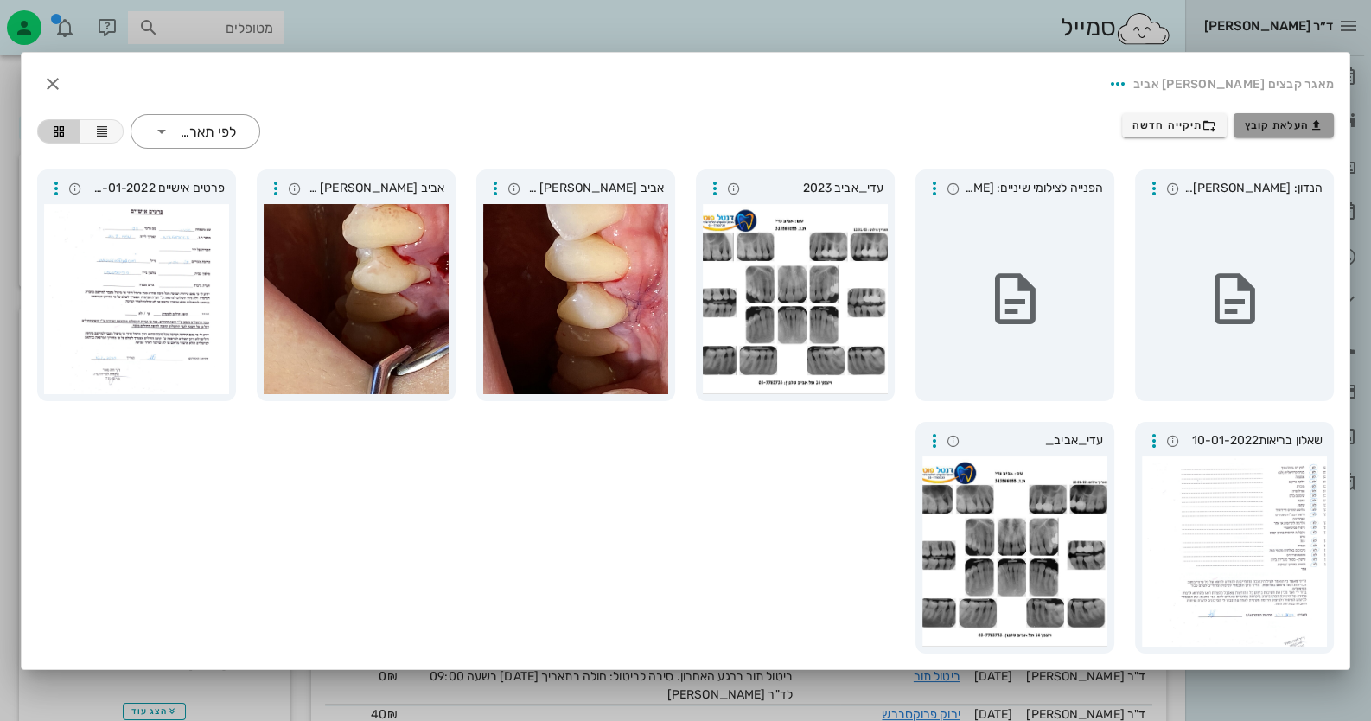
click at [1247, 121] on span "העלאת קובץ" at bounding box center [1284, 125] width 79 height 14
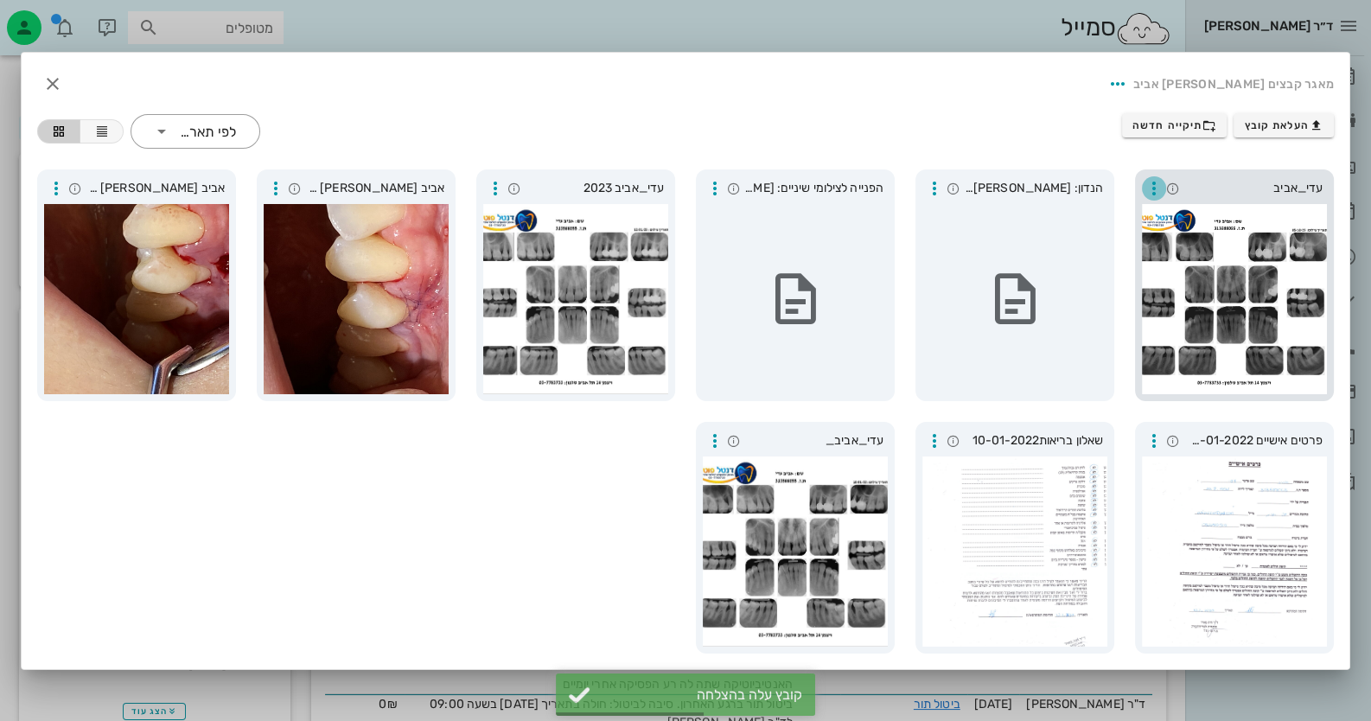
click at [1154, 192] on icon "button" at bounding box center [1154, 188] width 21 height 21
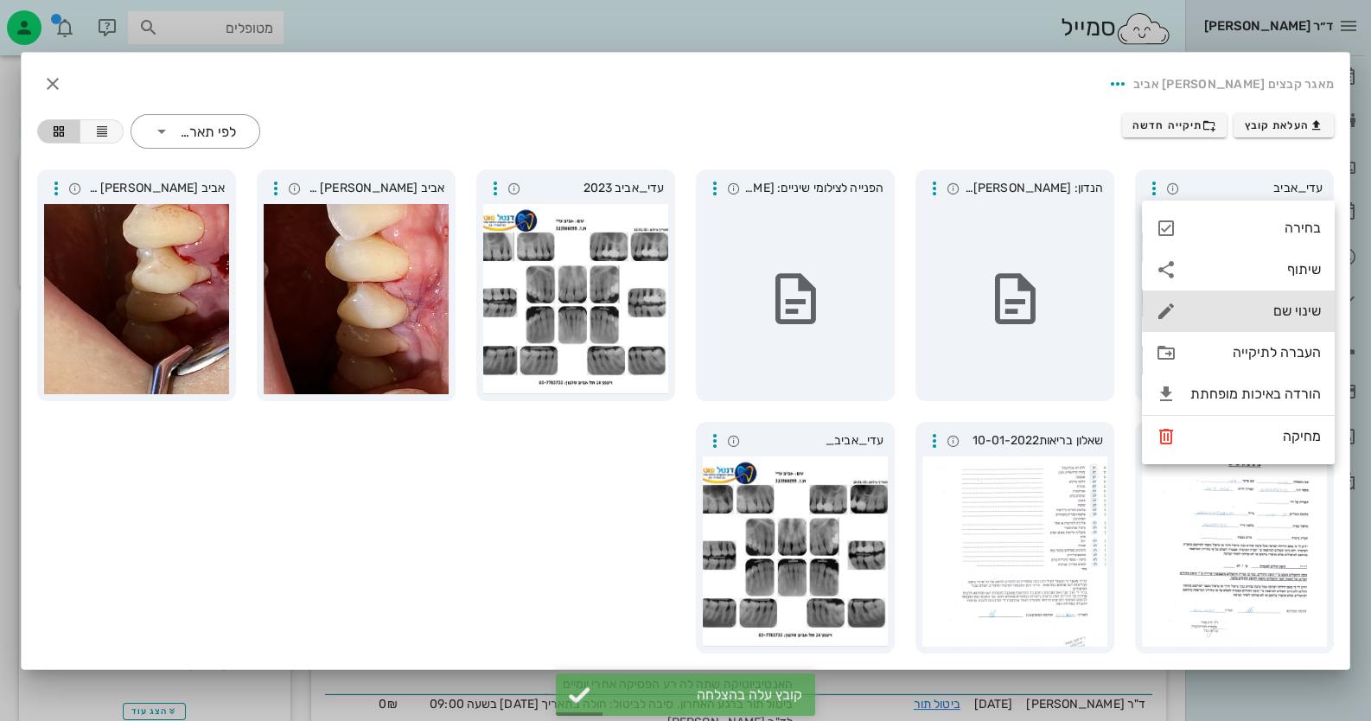
click at [1246, 315] on div "שינוי שם" at bounding box center [1255, 311] width 131 height 16
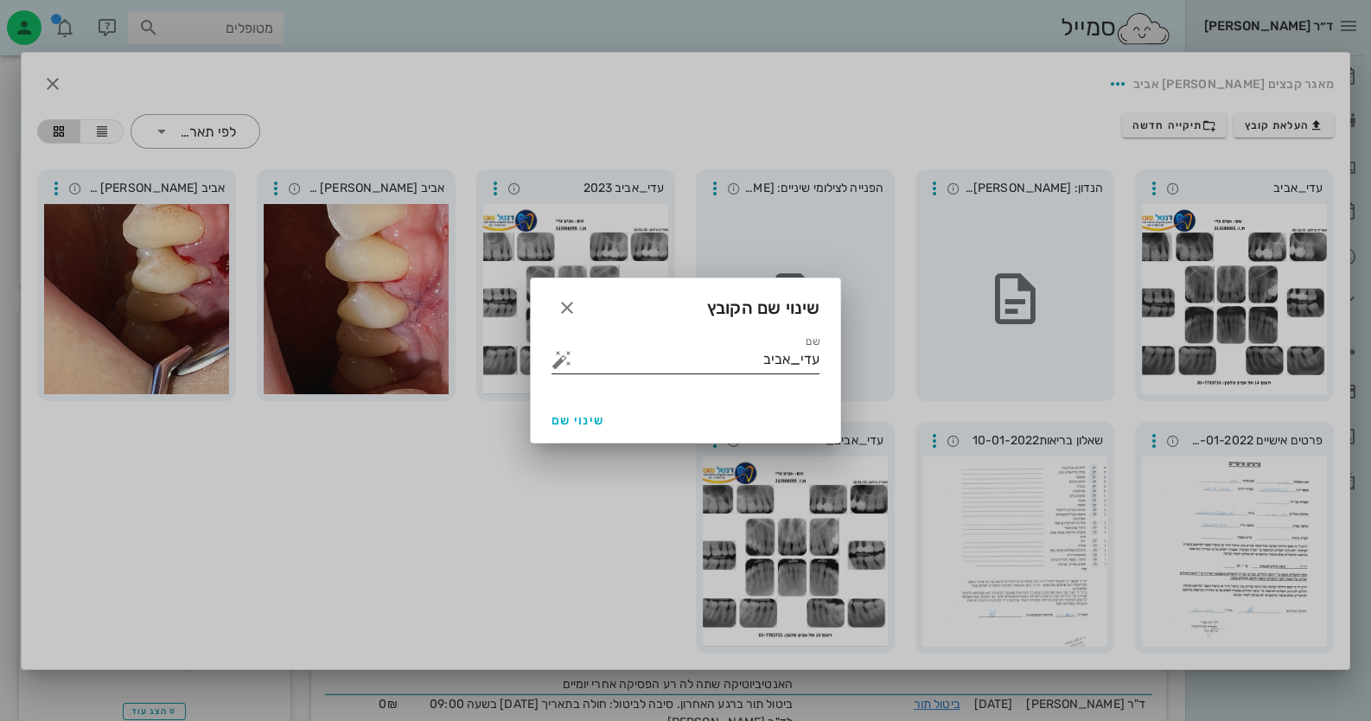
click at [564, 368] on button "button" at bounding box center [561, 359] width 21 height 21
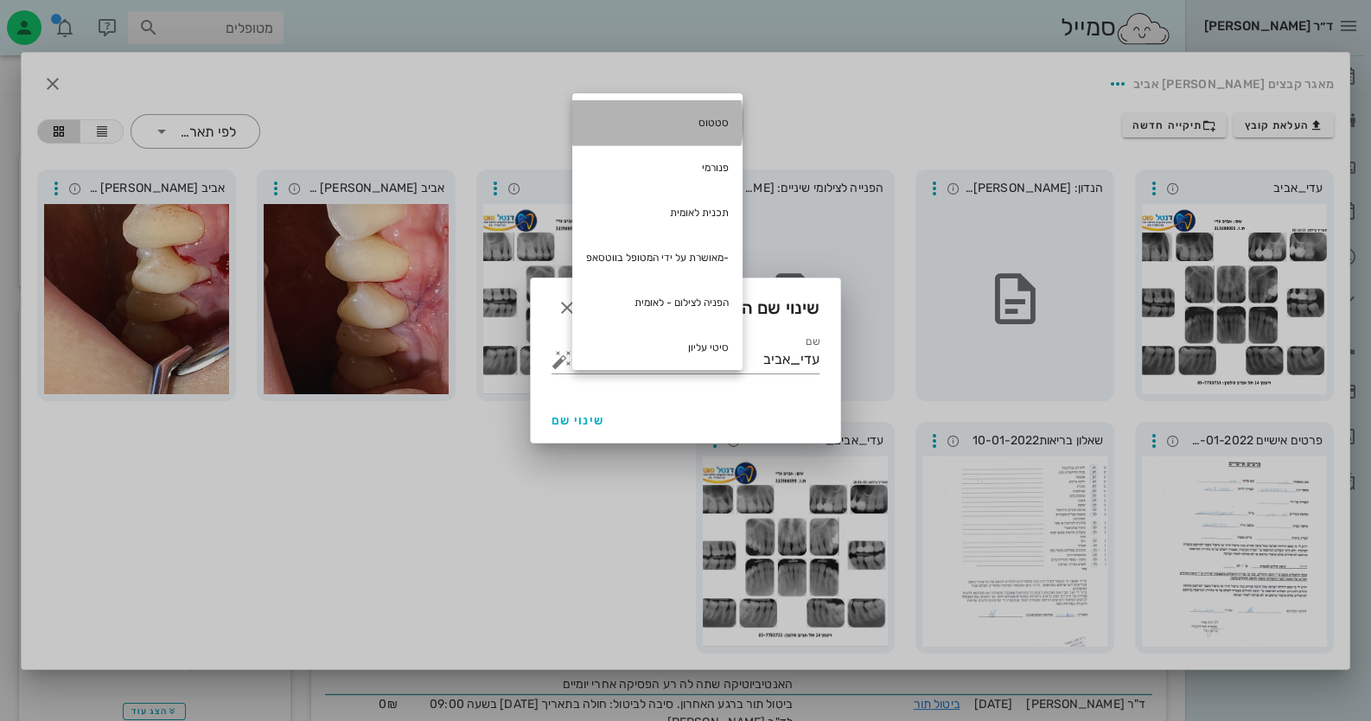
click at [704, 125] on div "סטטוס" at bounding box center [657, 122] width 170 height 45
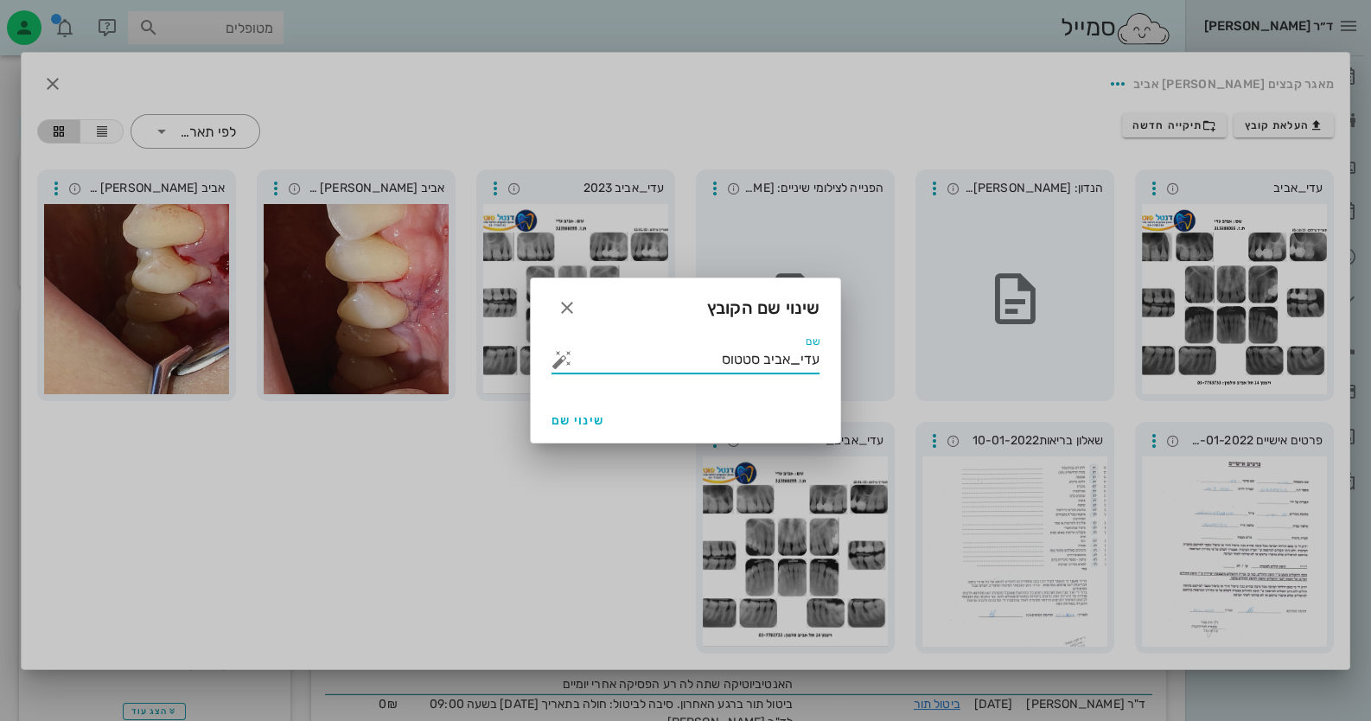
drag, startPoint x: 764, startPoint y: 362, endPoint x: 1281, endPoint y: 358, distance: 516.9
type input "סטטוס"
click at [571, 416] on span "שינוי שם" at bounding box center [577, 420] width 53 height 15
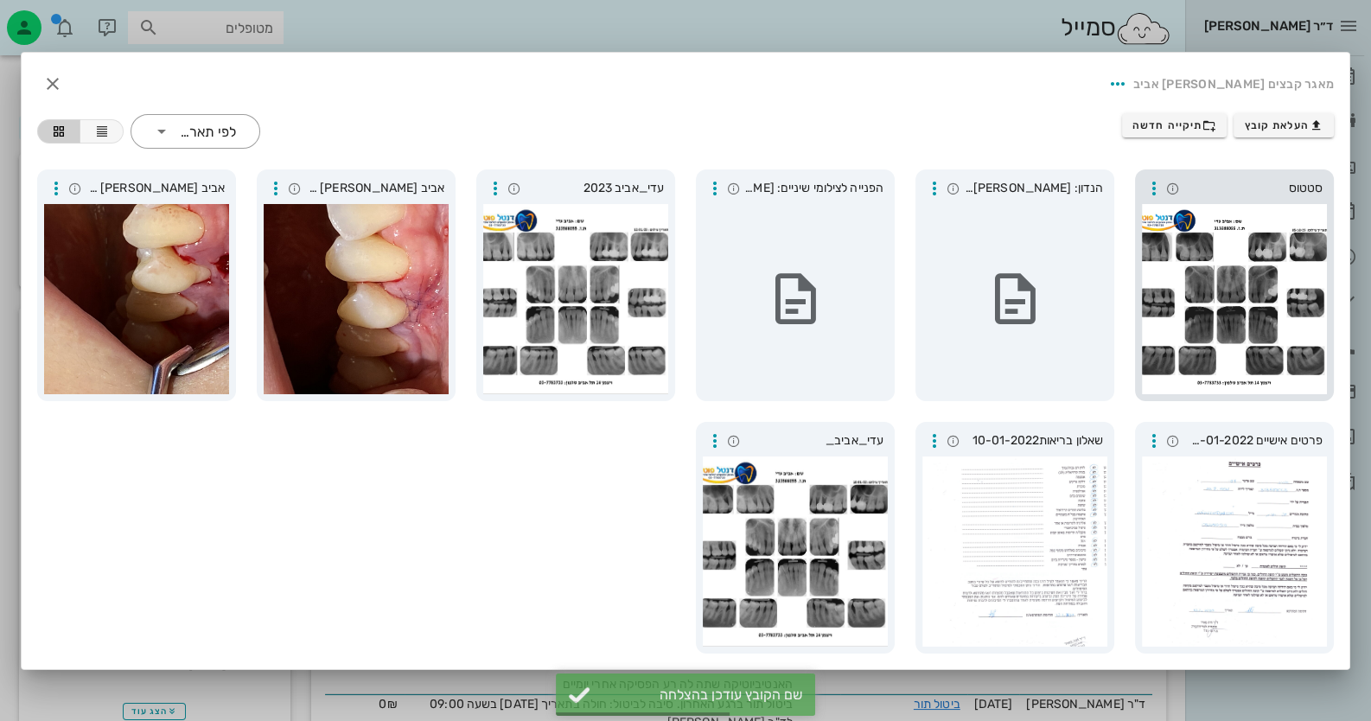
click at [1278, 294] on div at bounding box center [1234, 299] width 185 height 190
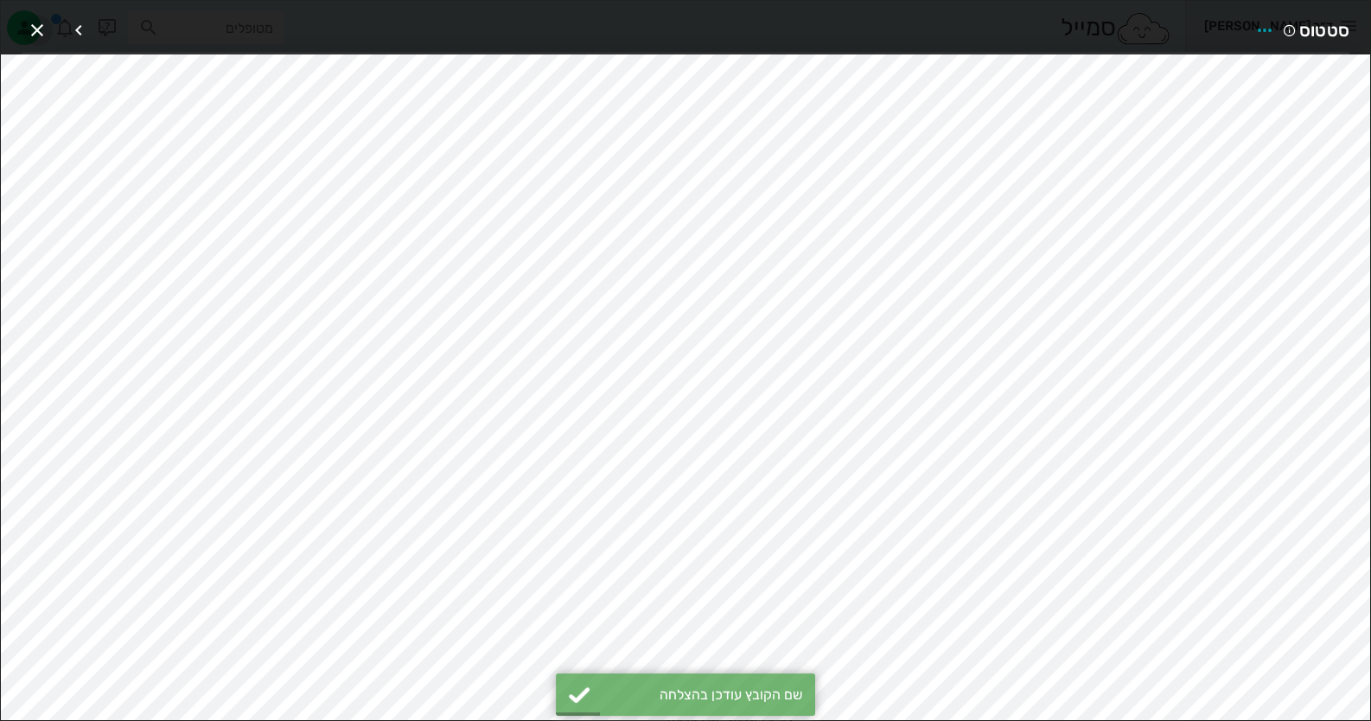
click at [31, 30] on icon "button" at bounding box center [37, 30] width 21 height 21
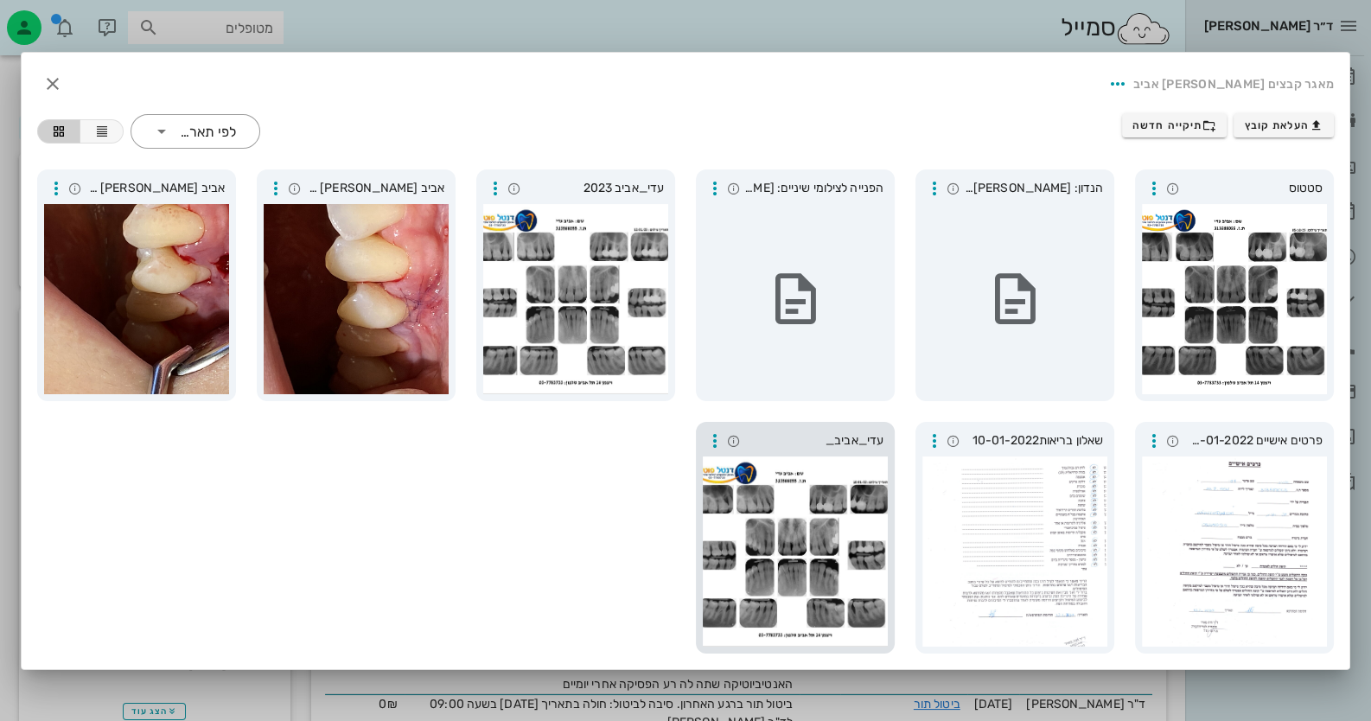
click at [734, 563] on div at bounding box center [795, 551] width 185 height 190
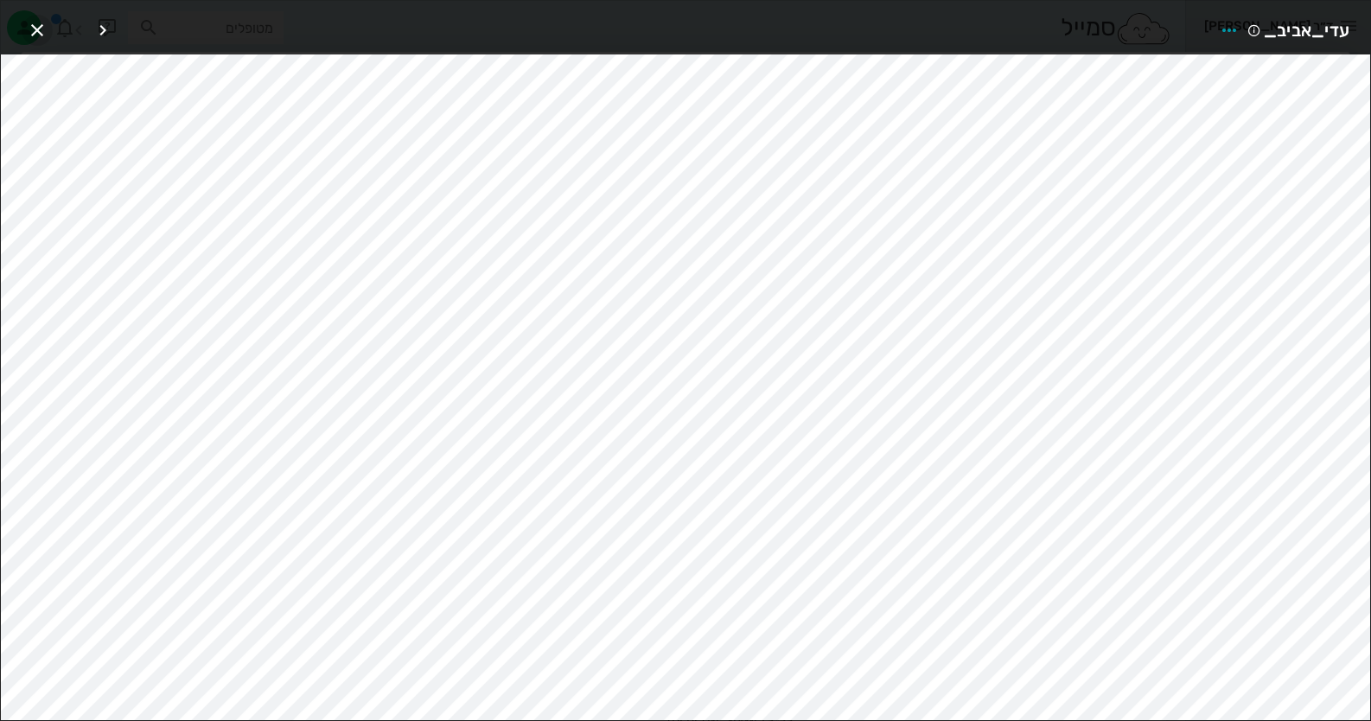
click at [39, 22] on icon "button" at bounding box center [37, 30] width 21 height 21
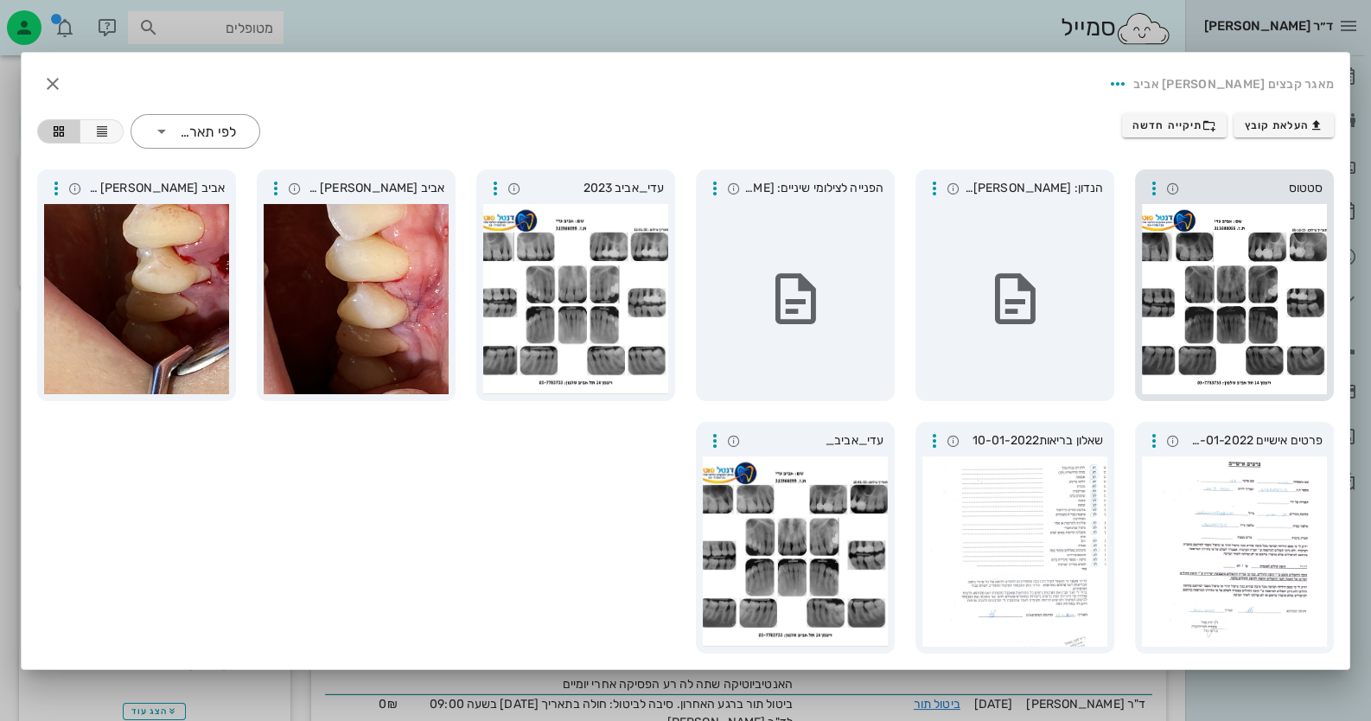
click at [1291, 310] on div at bounding box center [1234, 299] width 185 height 190
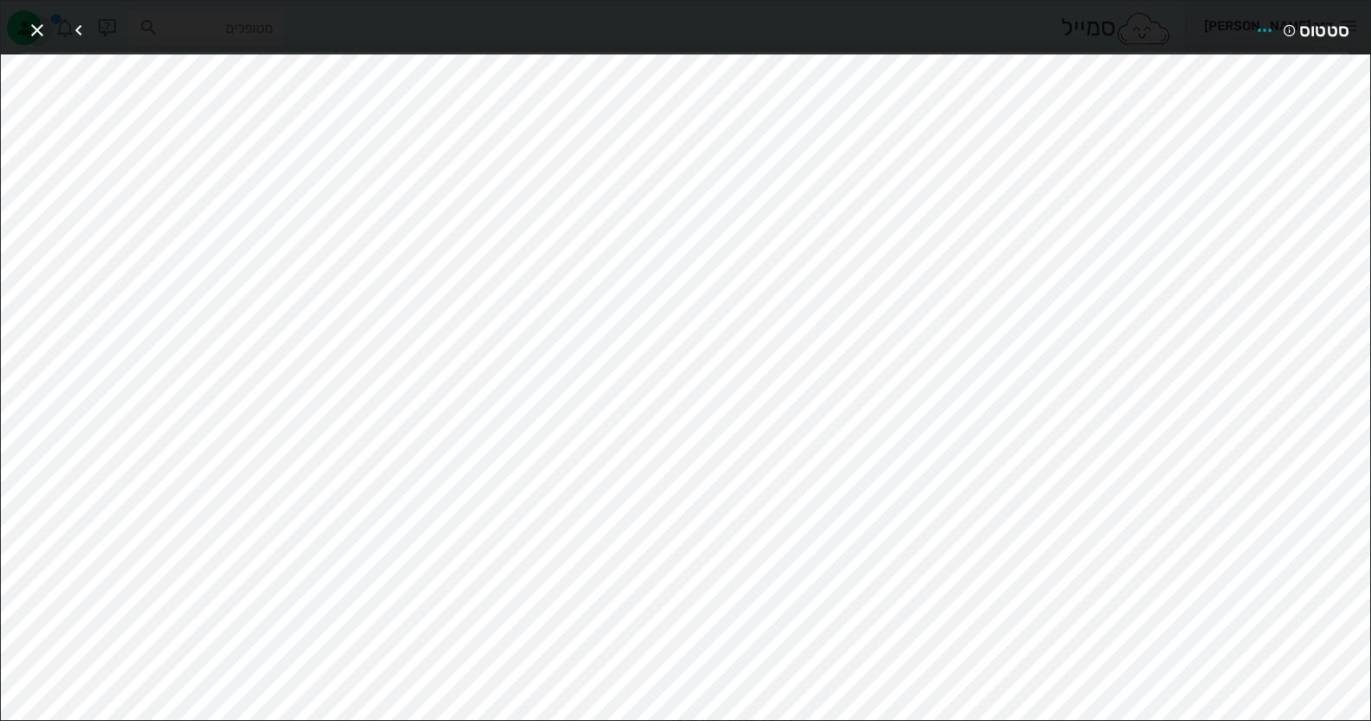
click at [43, 31] on icon "button" at bounding box center [37, 30] width 21 height 21
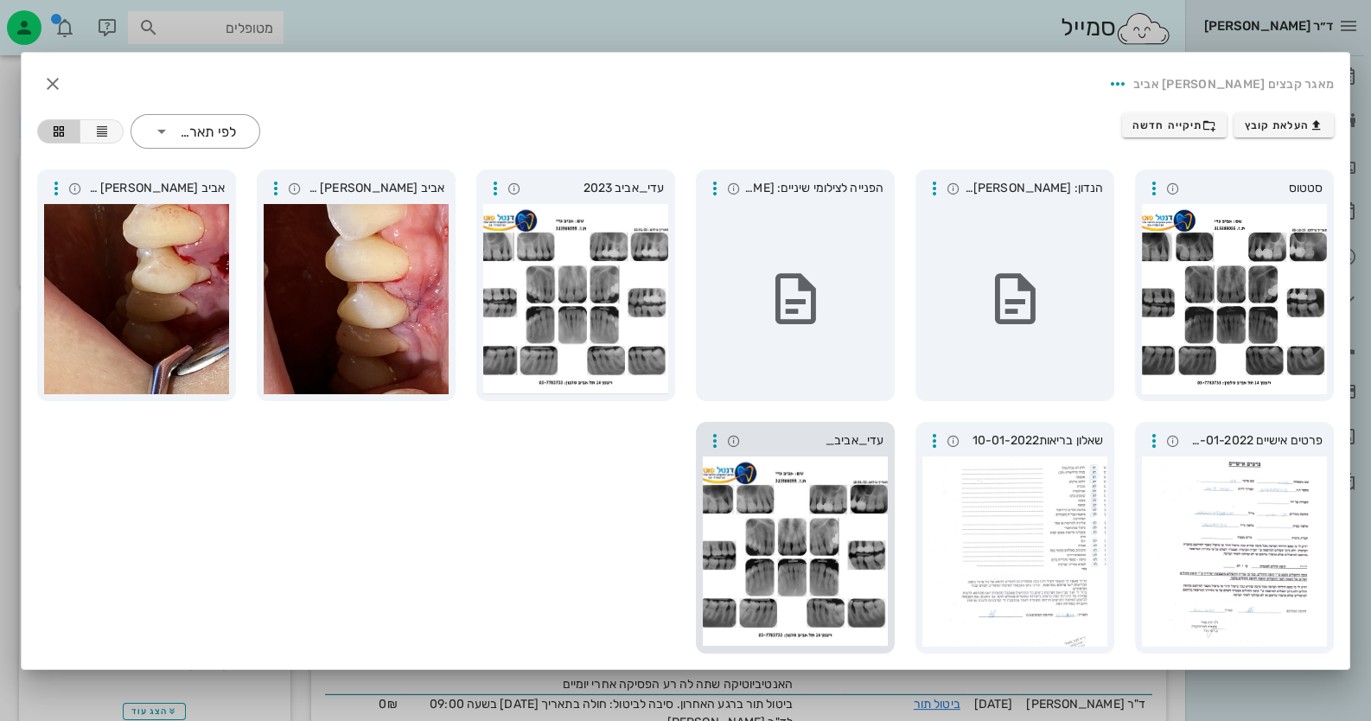
click at [812, 557] on div at bounding box center [795, 551] width 185 height 190
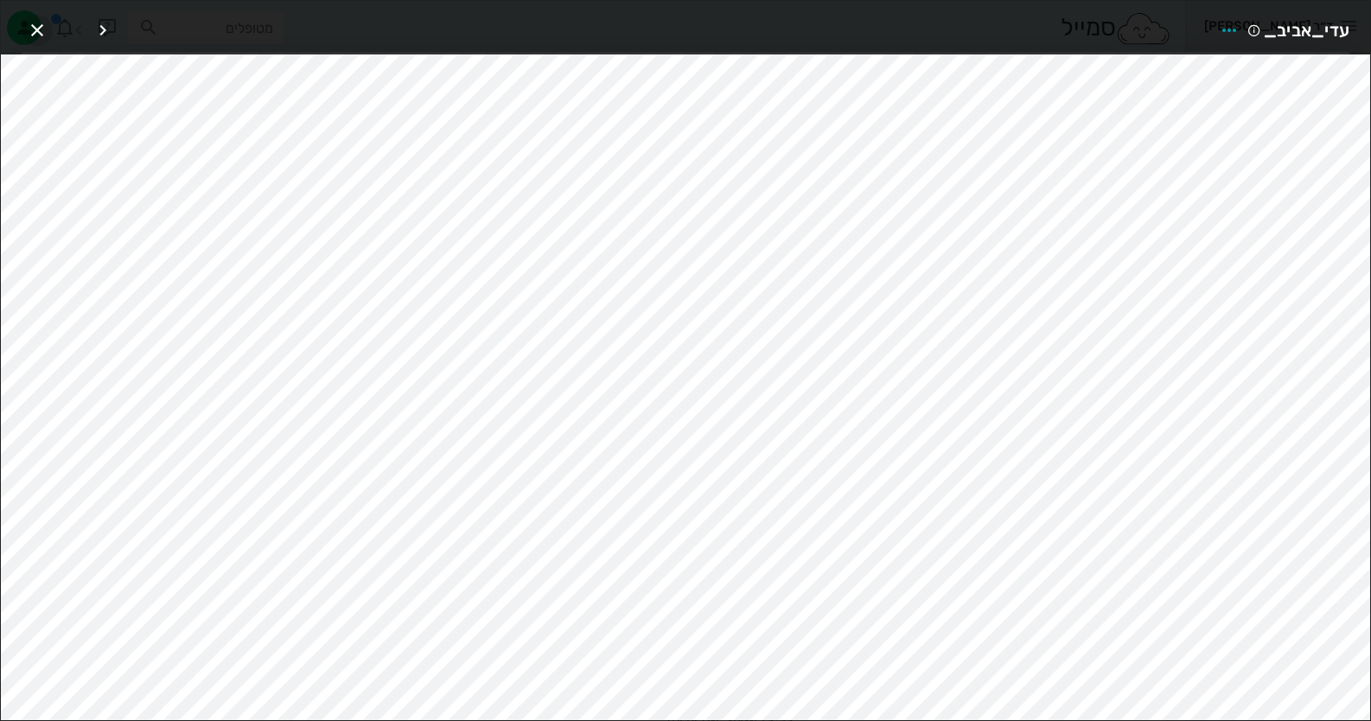
click at [43, 29] on icon "button" at bounding box center [37, 30] width 21 height 21
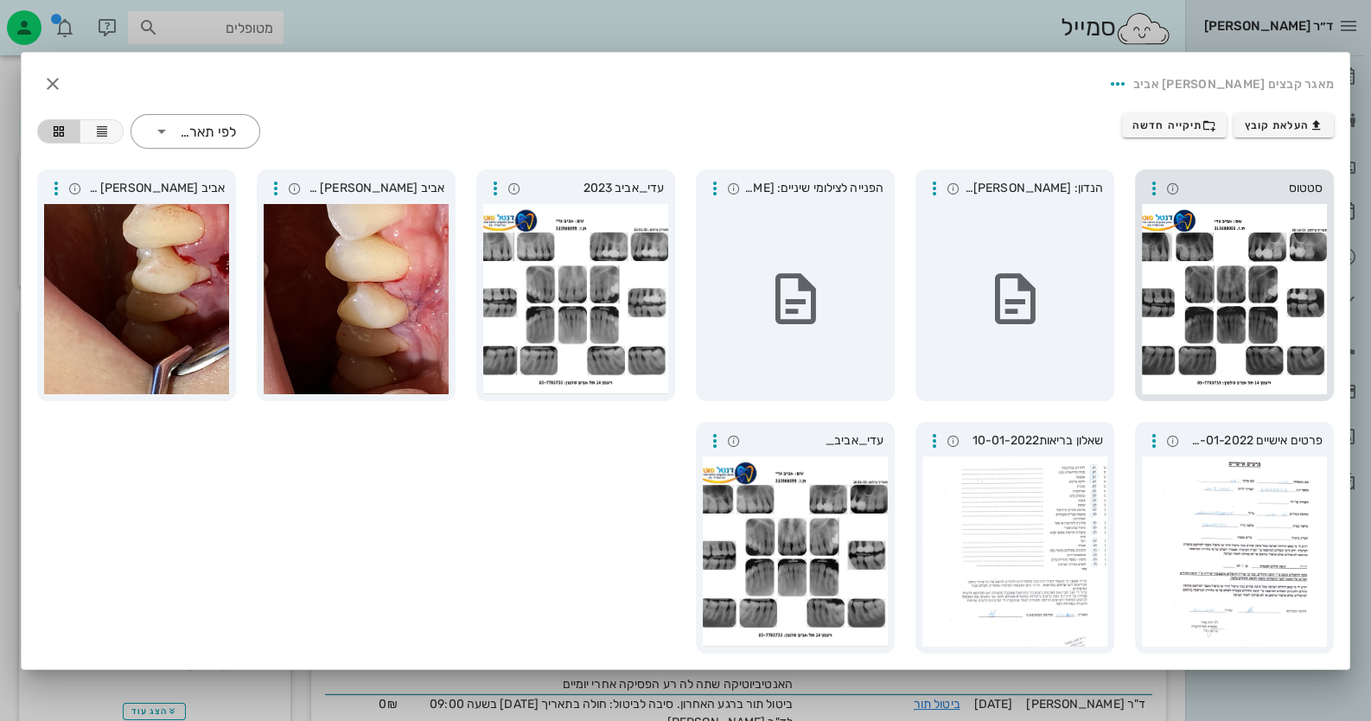
click at [1197, 258] on div at bounding box center [1234, 299] width 185 height 190
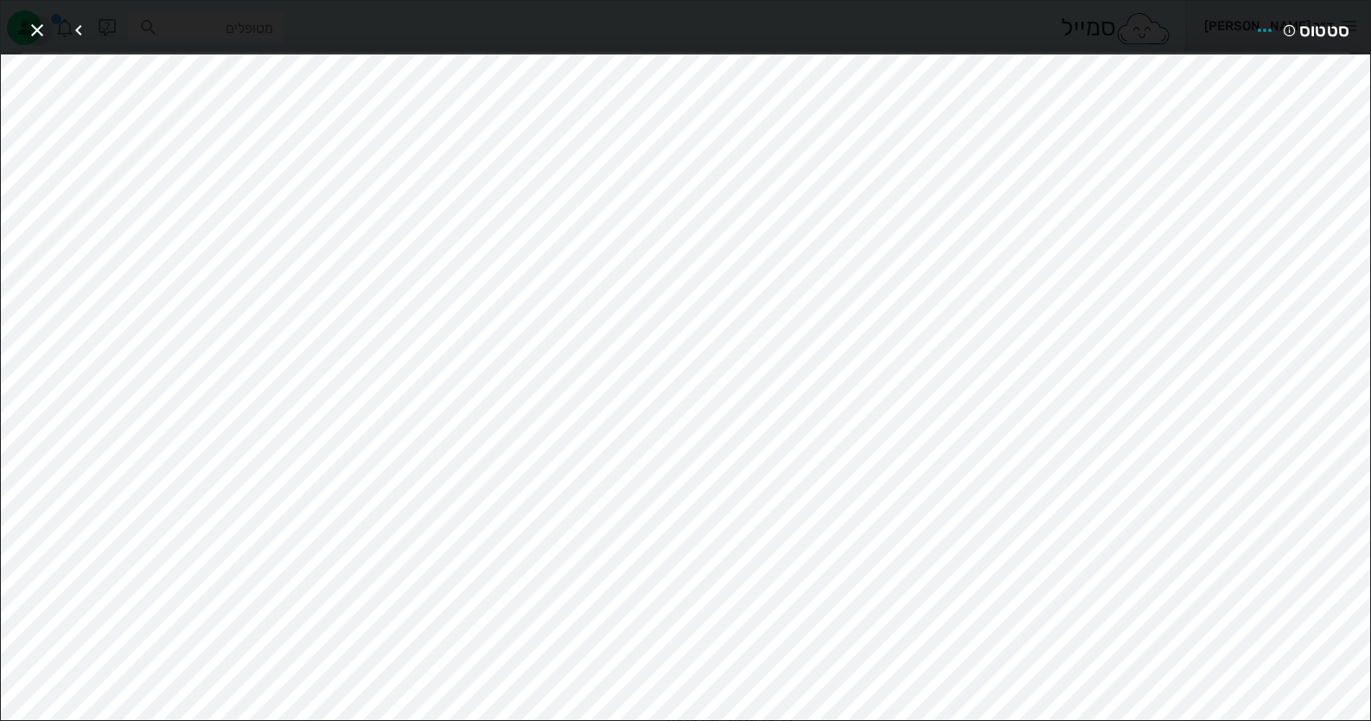
click at [37, 29] on icon "button" at bounding box center [37, 30] width 21 height 21
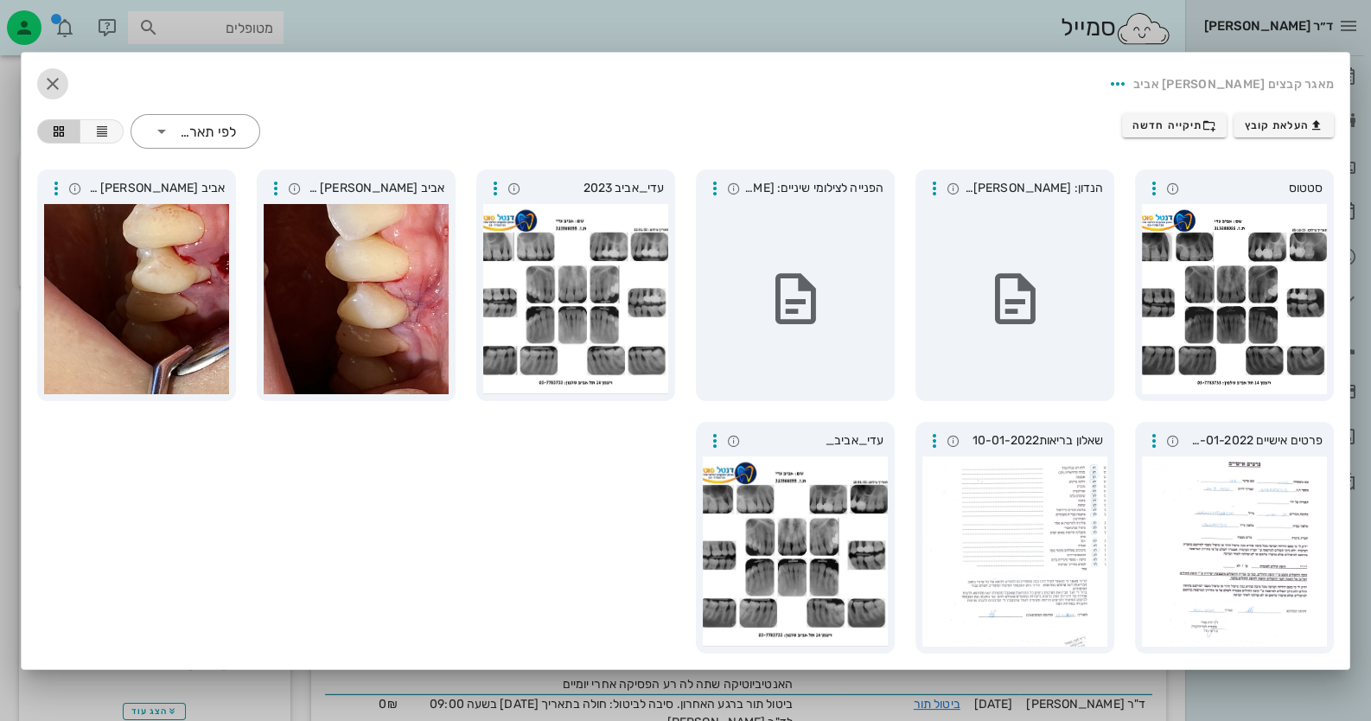
click at [54, 82] on icon "button" at bounding box center [52, 83] width 21 height 21
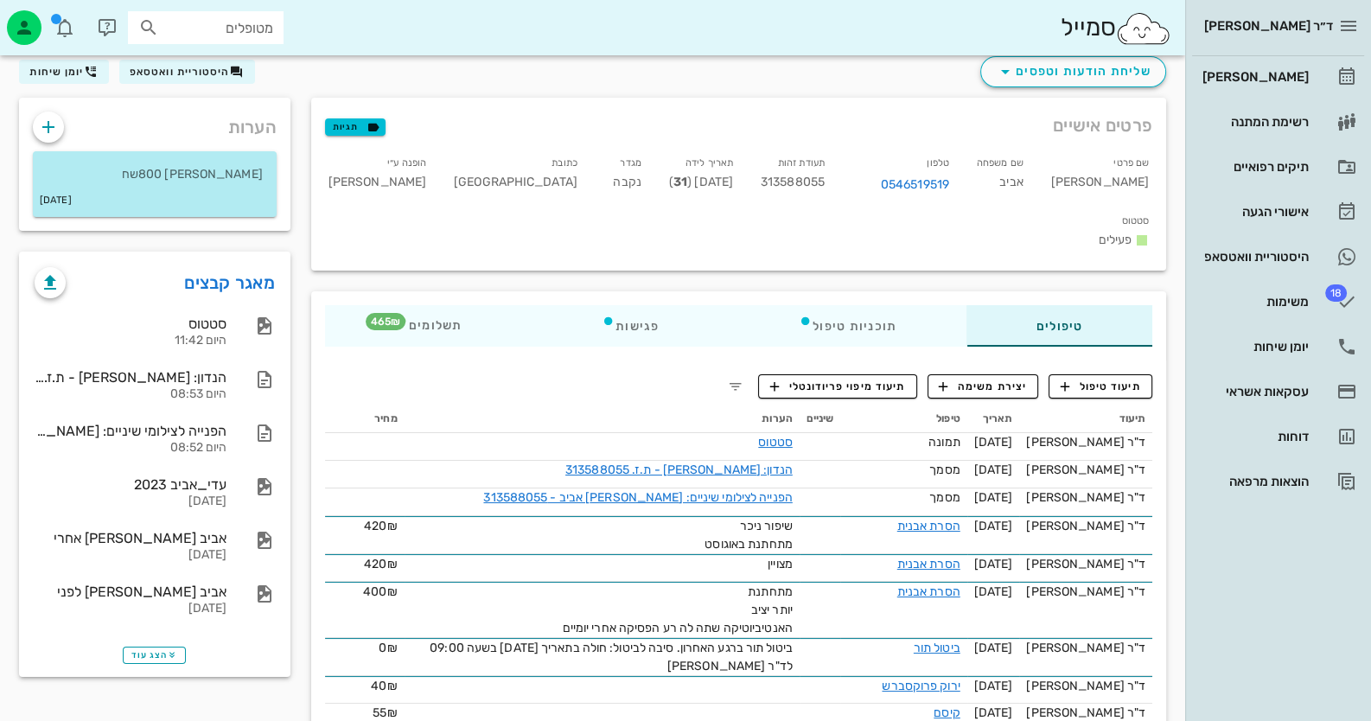
scroll to position [86, 0]
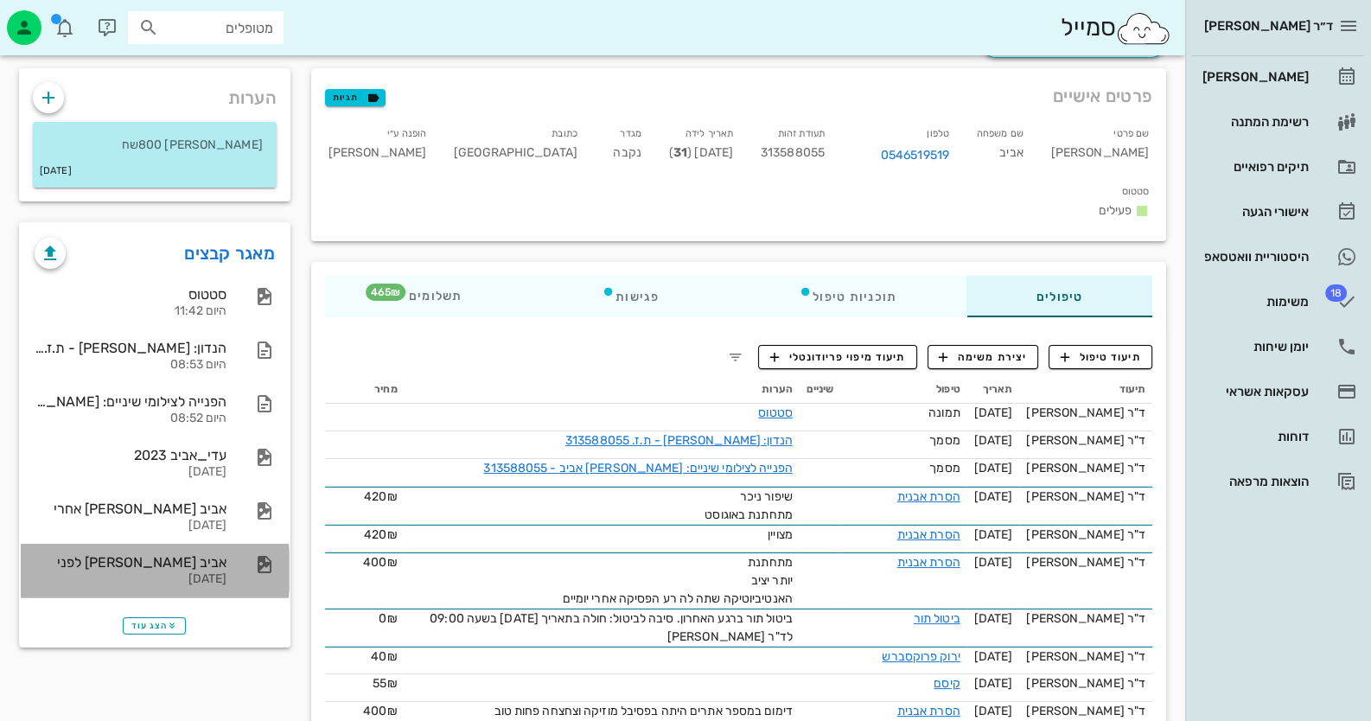
click at [194, 574] on div "17-07-2022" at bounding box center [131, 579] width 192 height 15
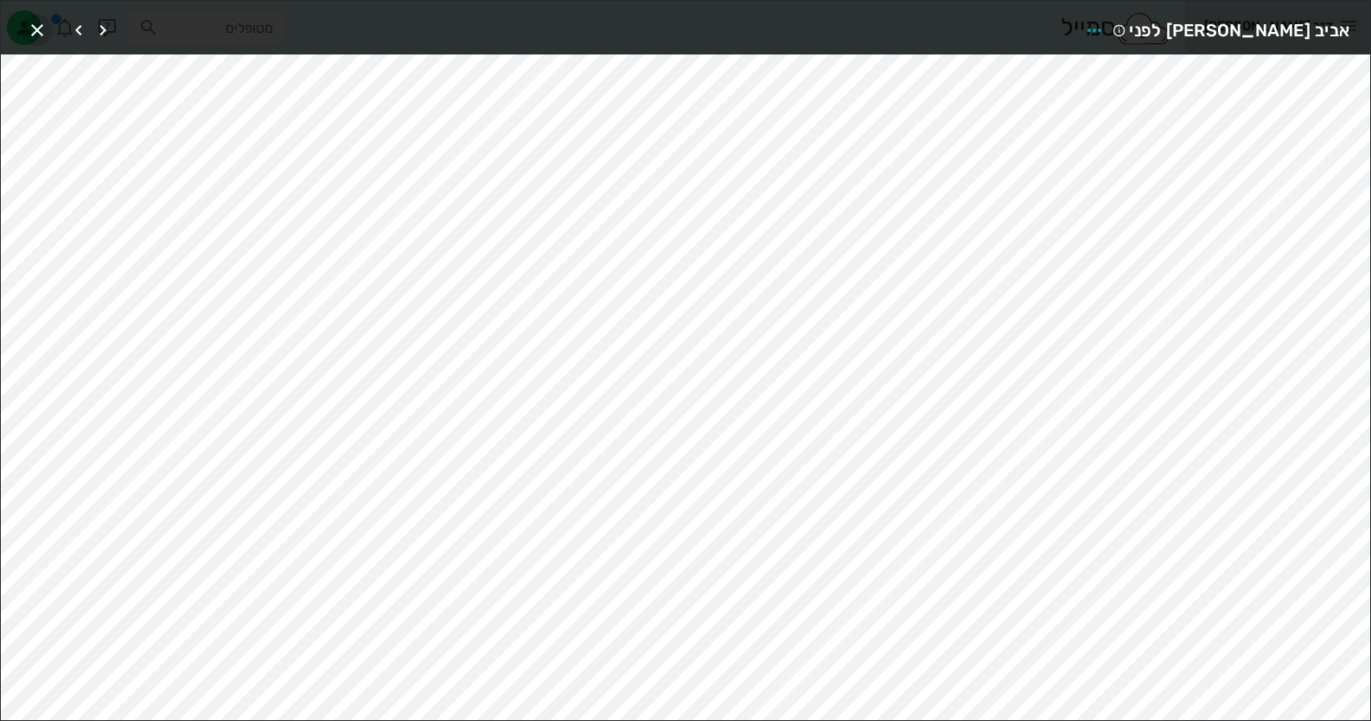
click at [32, 40] on icon "button" at bounding box center [37, 30] width 21 height 21
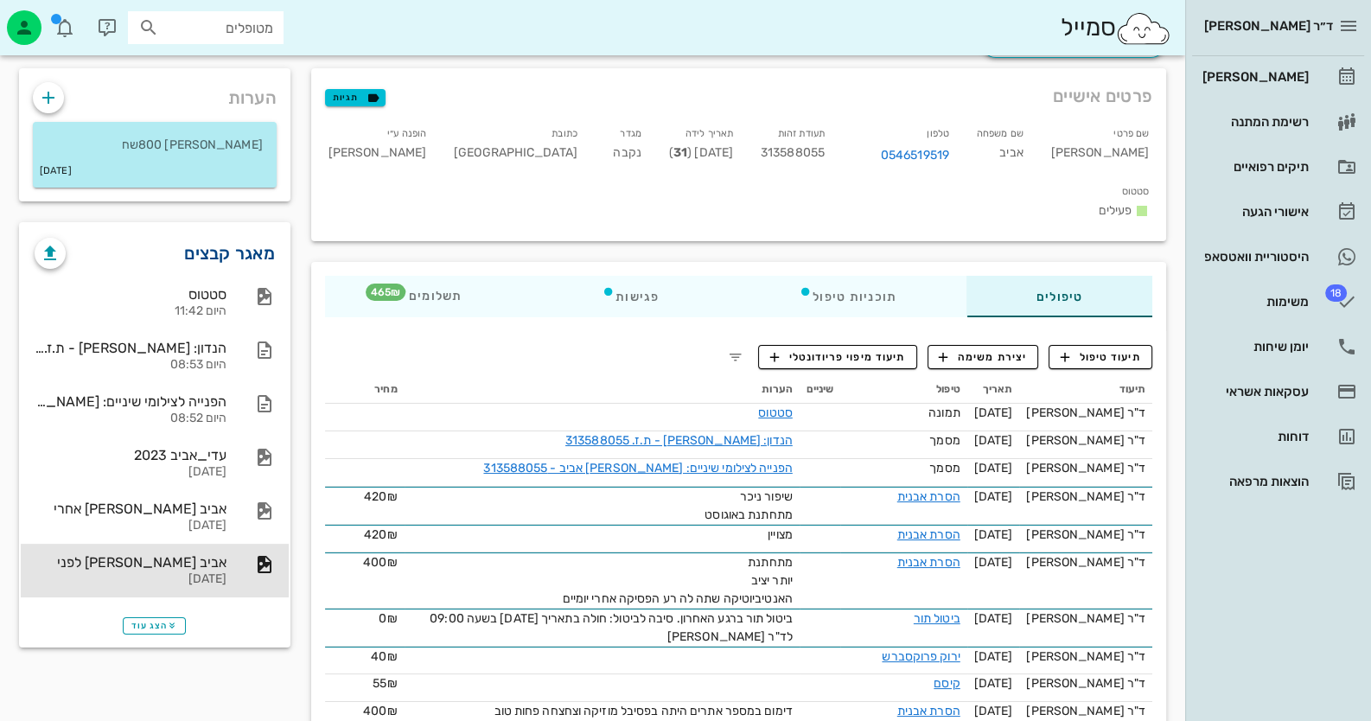
click at [240, 246] on link "מאגר קבצים" at bounding box center [229, 253] width 91 height 28
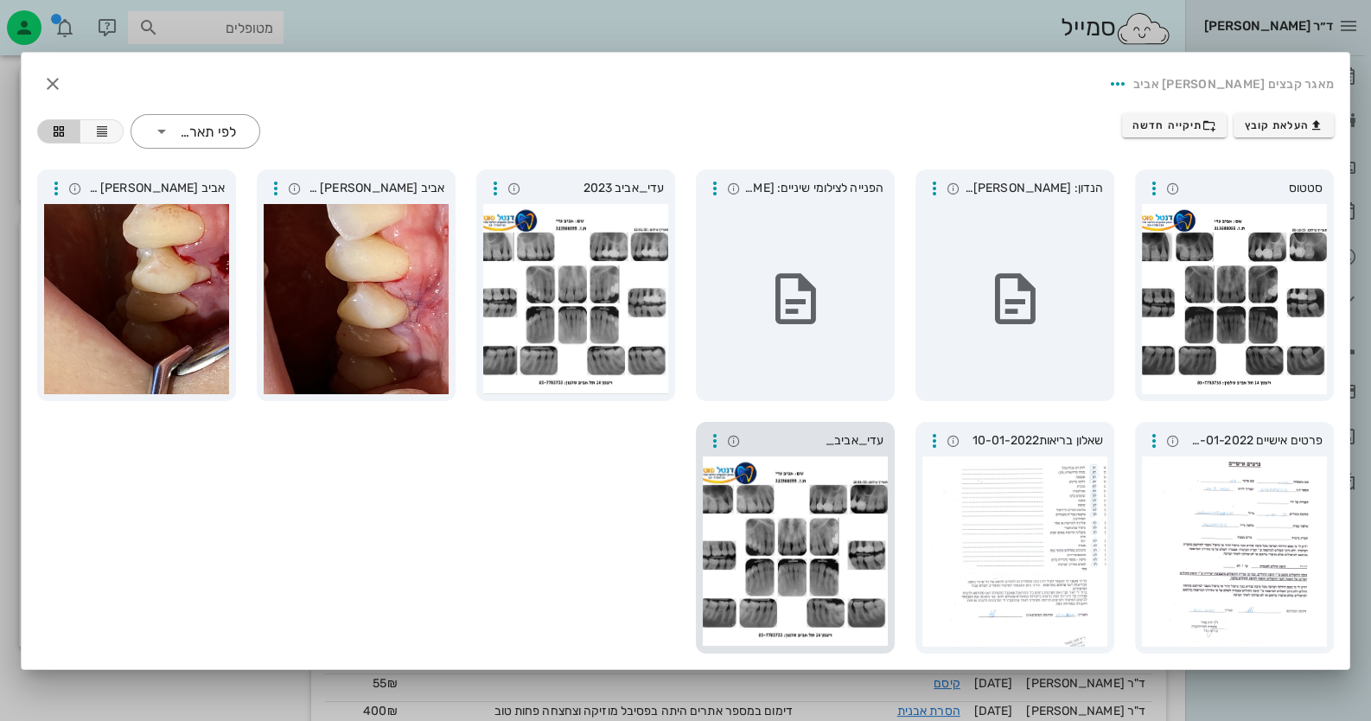
click at [847, 570] on div at bounding box center [795, 551] width 185 height 190
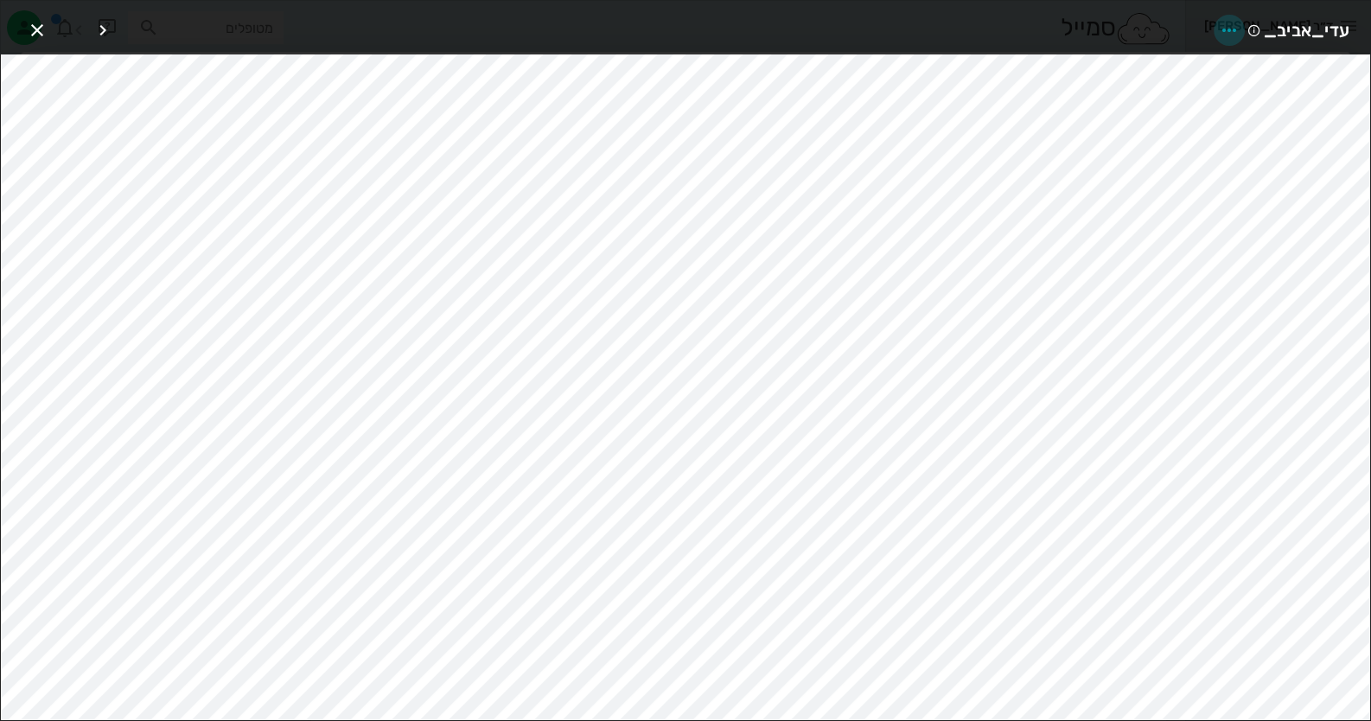
click at [1225, 29] on icon "button" at bounding box center [1229, 30] width 21 height 21
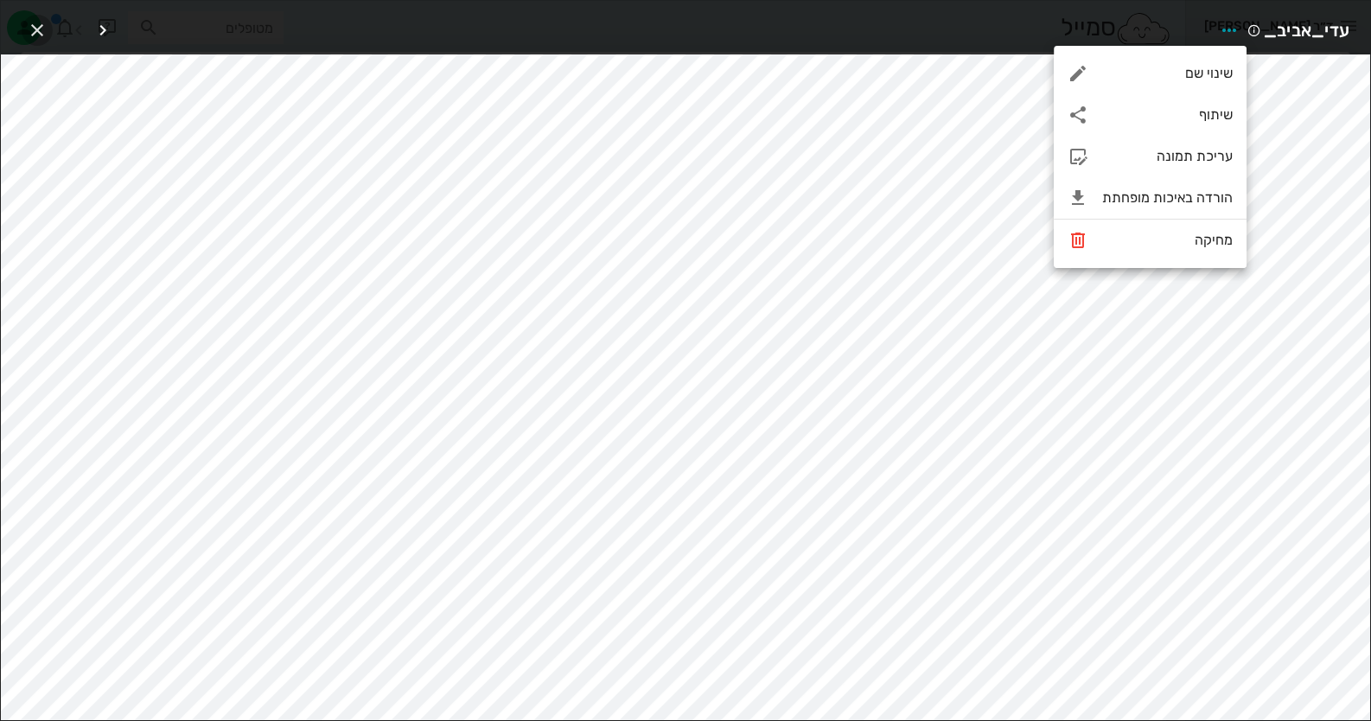
click at [35, 33] on icon "button" at bounding box center [37, 30] width 21 height 21
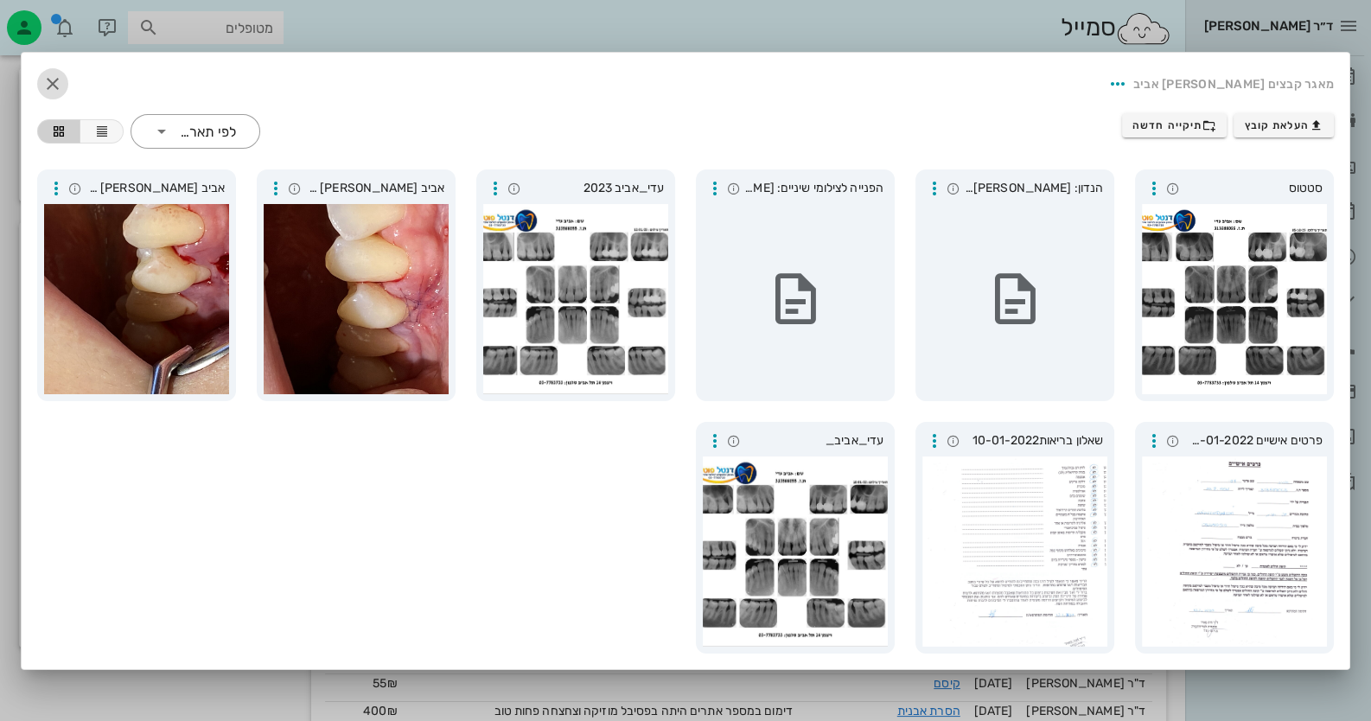
click at [54, 81] on icon "button" at bounding box center [52, 83] width 21 height 21
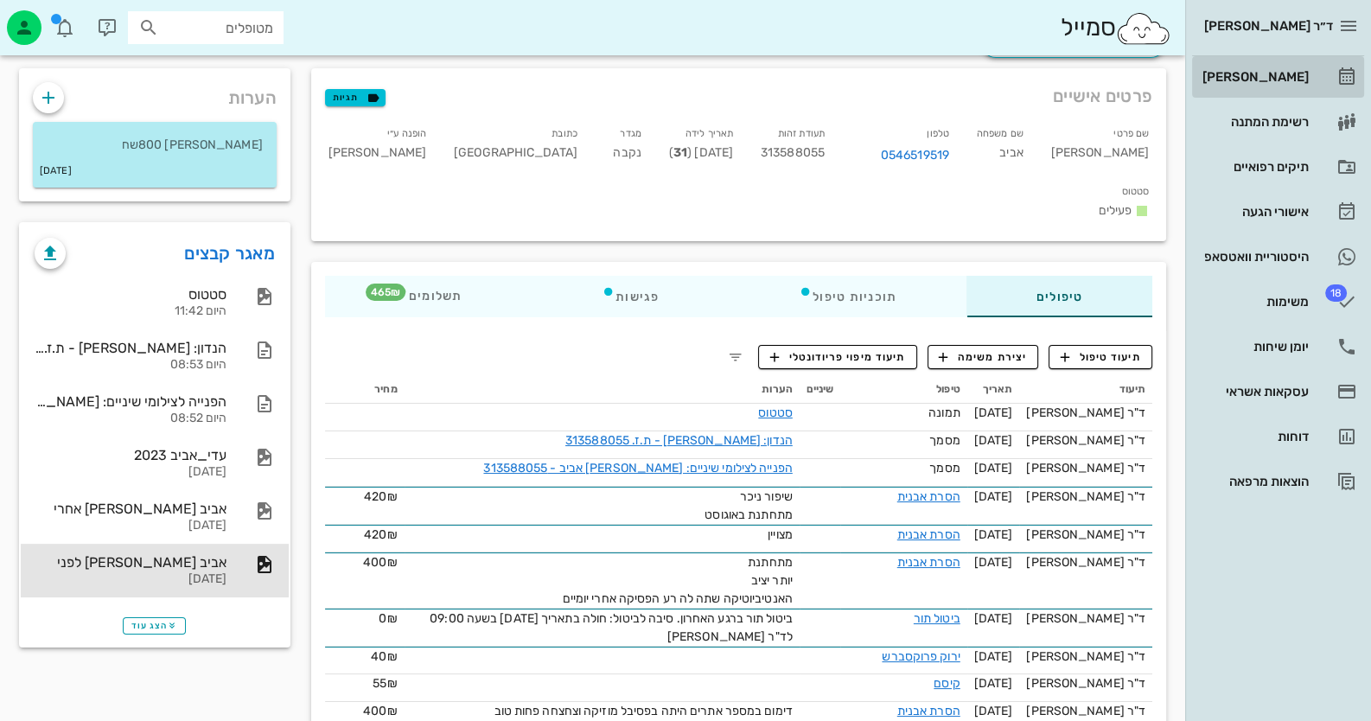
click at [1360, 83] on link "[PERSON_NAME]" at bounding box center [1278, 76] width 172 height 41
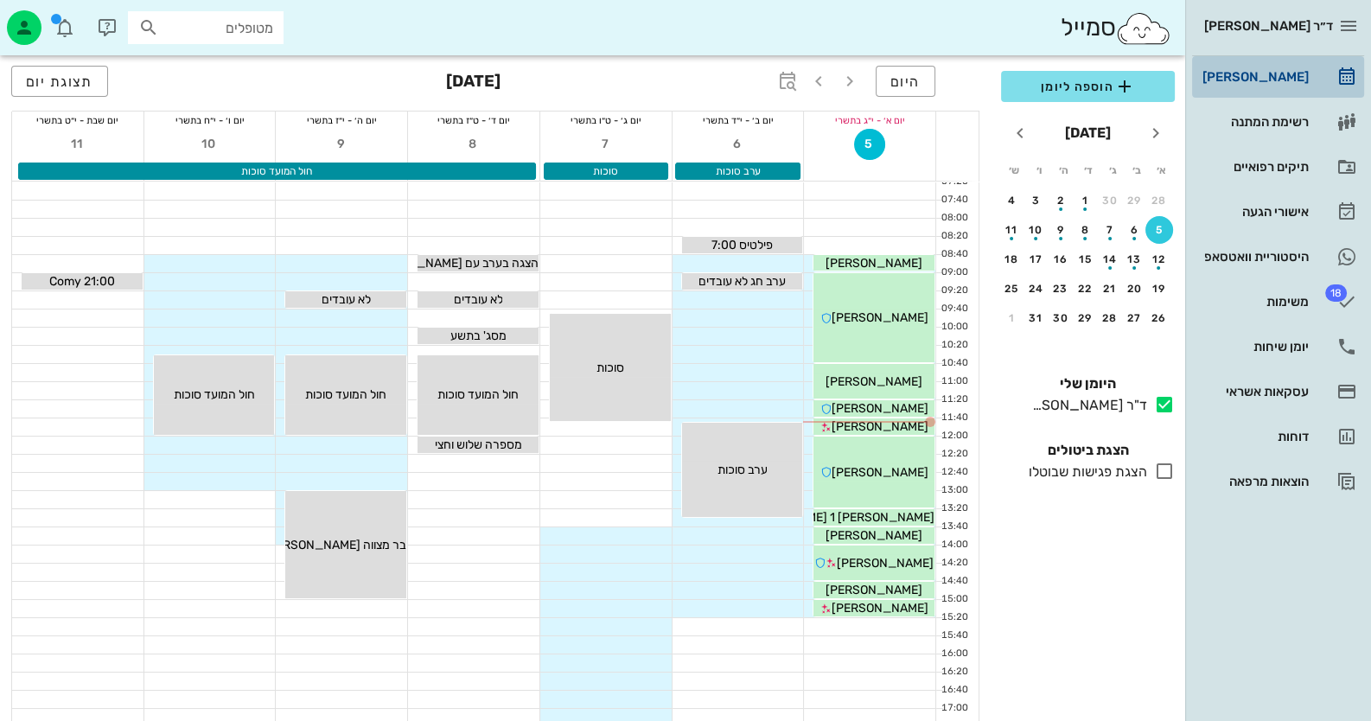
click at [1272, 88] on div "[PERSON_NAME]" at bounding box center [1254, 77] width 110 height 28
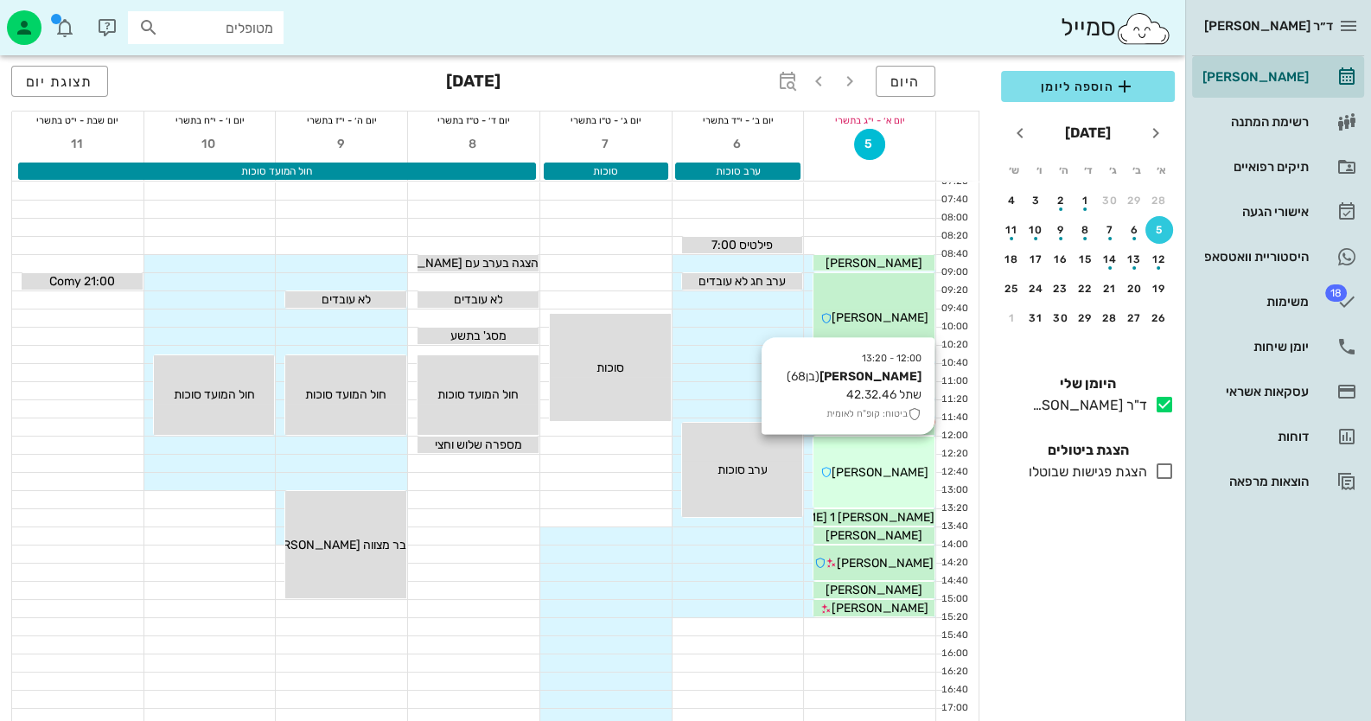
click at [869, 481] on div "12:00 - 13:20 משה אשכנזי (בן 68 ) שתל 42.32.46 ביטוח: קופ"ח לאומית משה אשכנזי" at bounding box center [873, 472] width 121 height 71
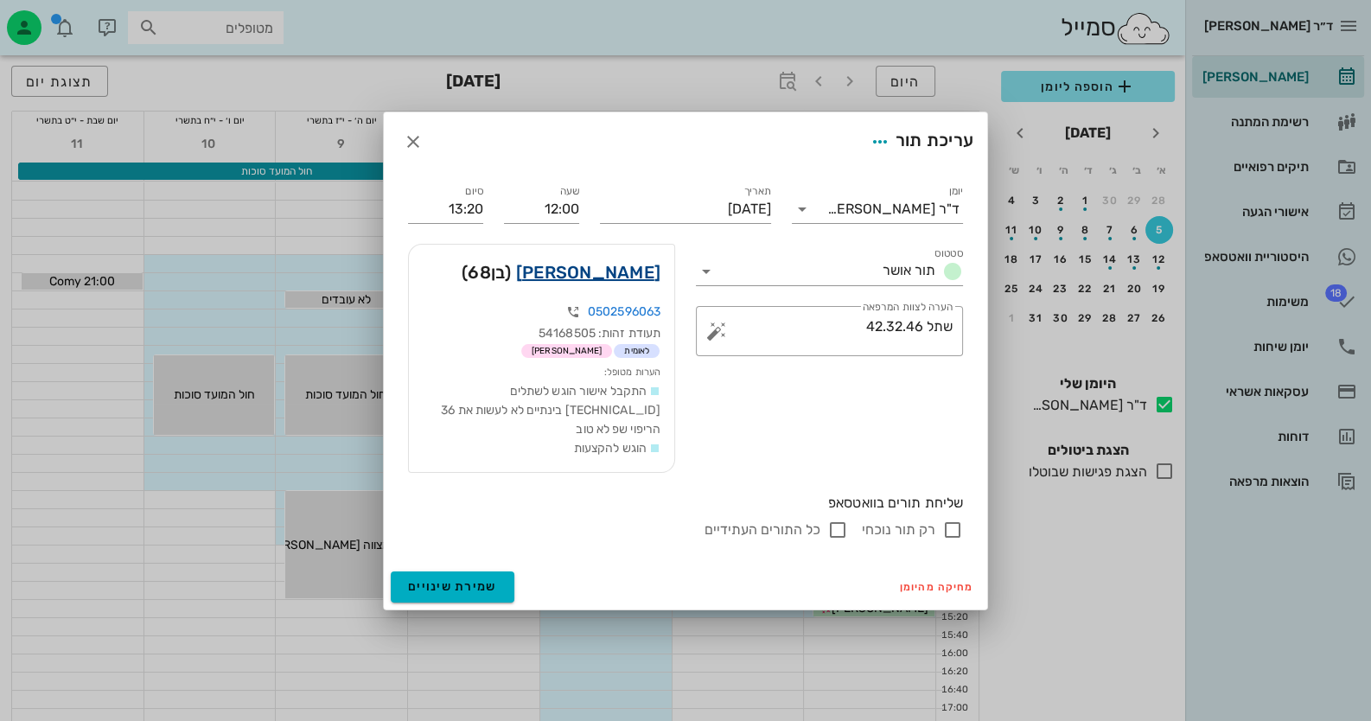
click at [585, 275] on link "משה אשכנזי" at bounding box center [588, 272] width 144 height 28
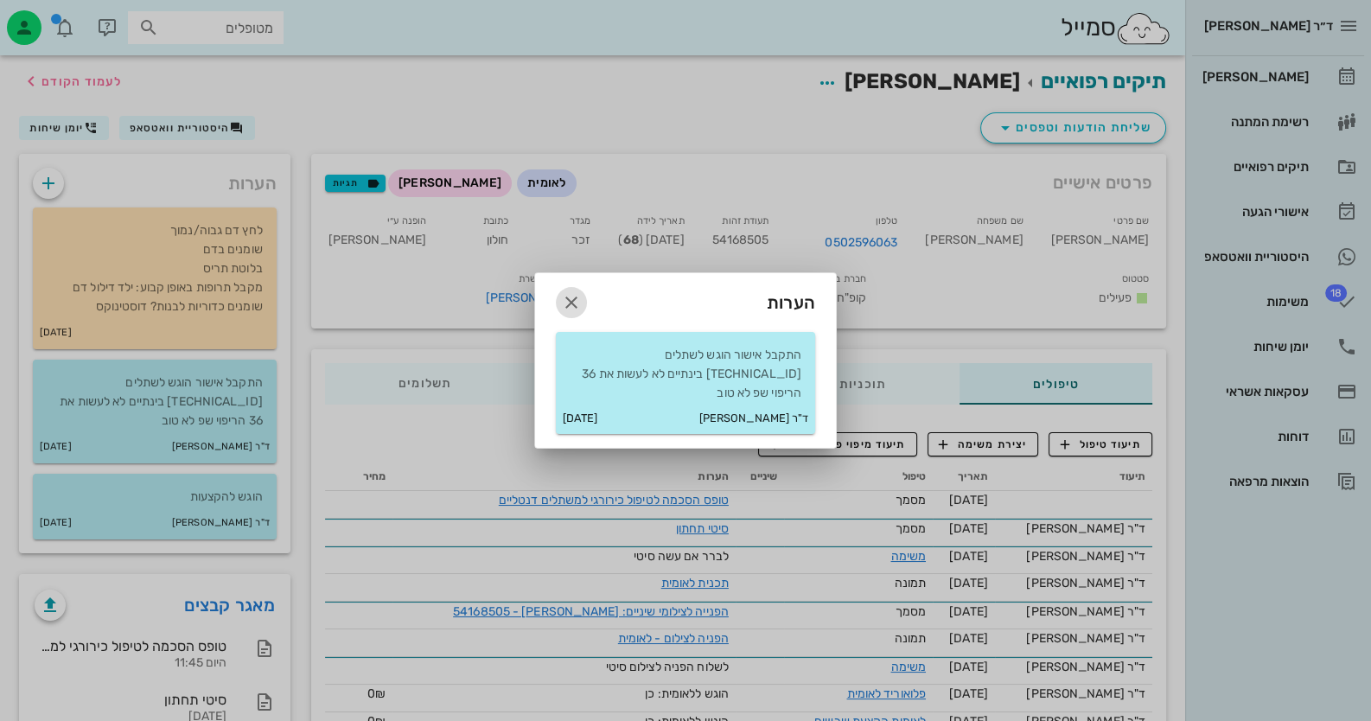
click at [573, 300] on button "button" at bounding box center [571, 302] width 31 height 31
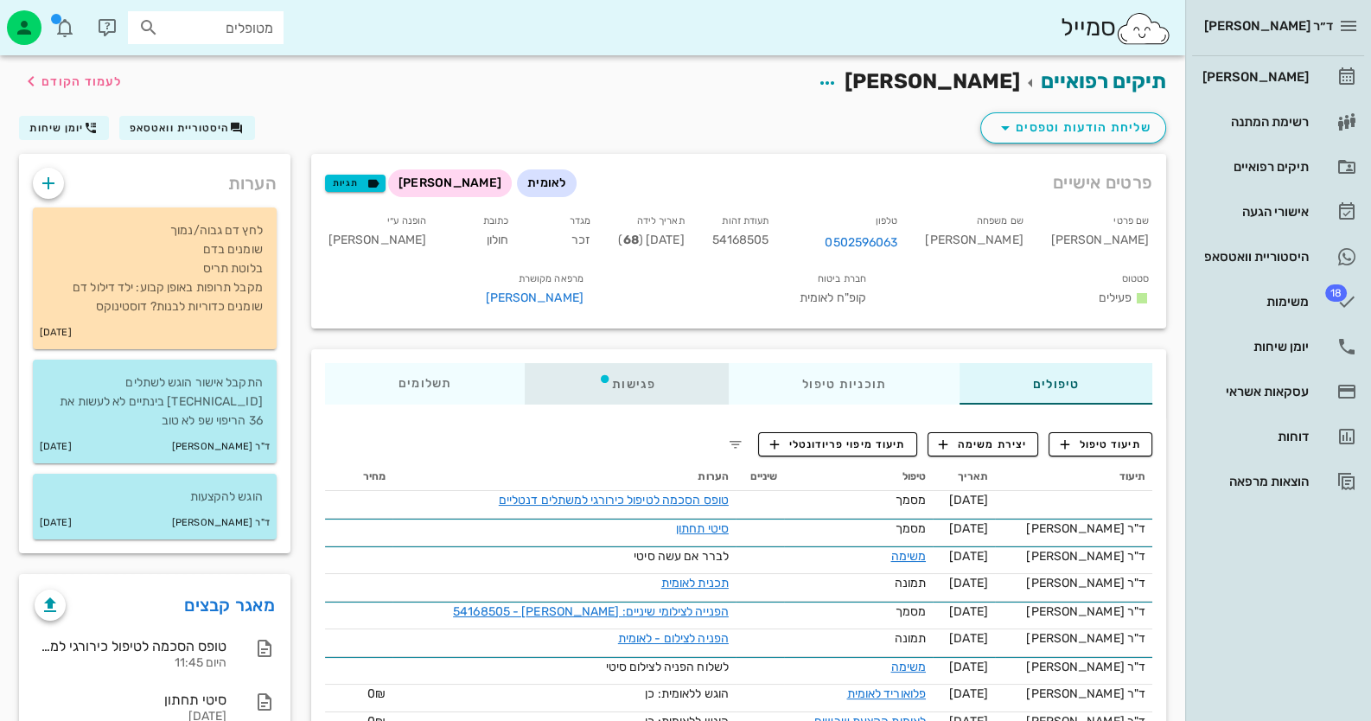
click at [599, 376] on icon at bounding box center [605, 379] width 14 height 14
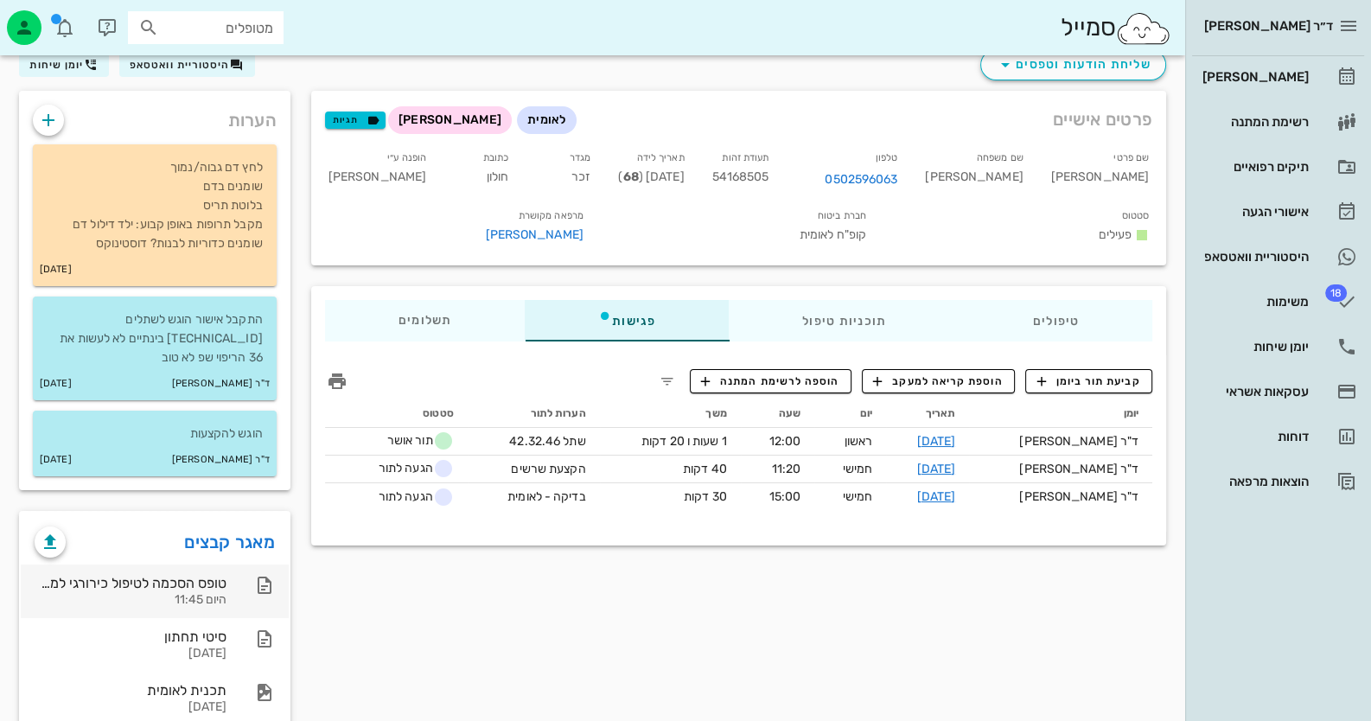
scroll to position [172, 0]
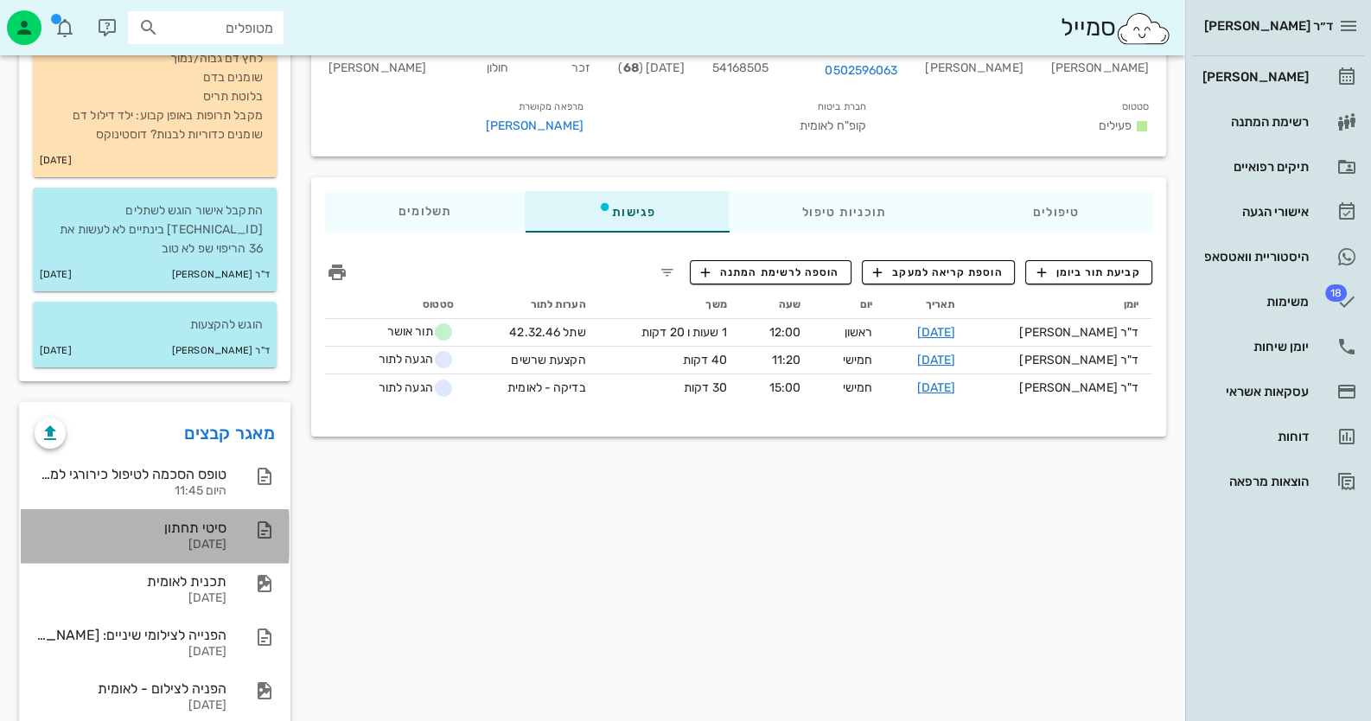
click at [247, 532] on div "סיטי תחתון 03-09-2025" at bounding box center [155, 536] width 268 height 54
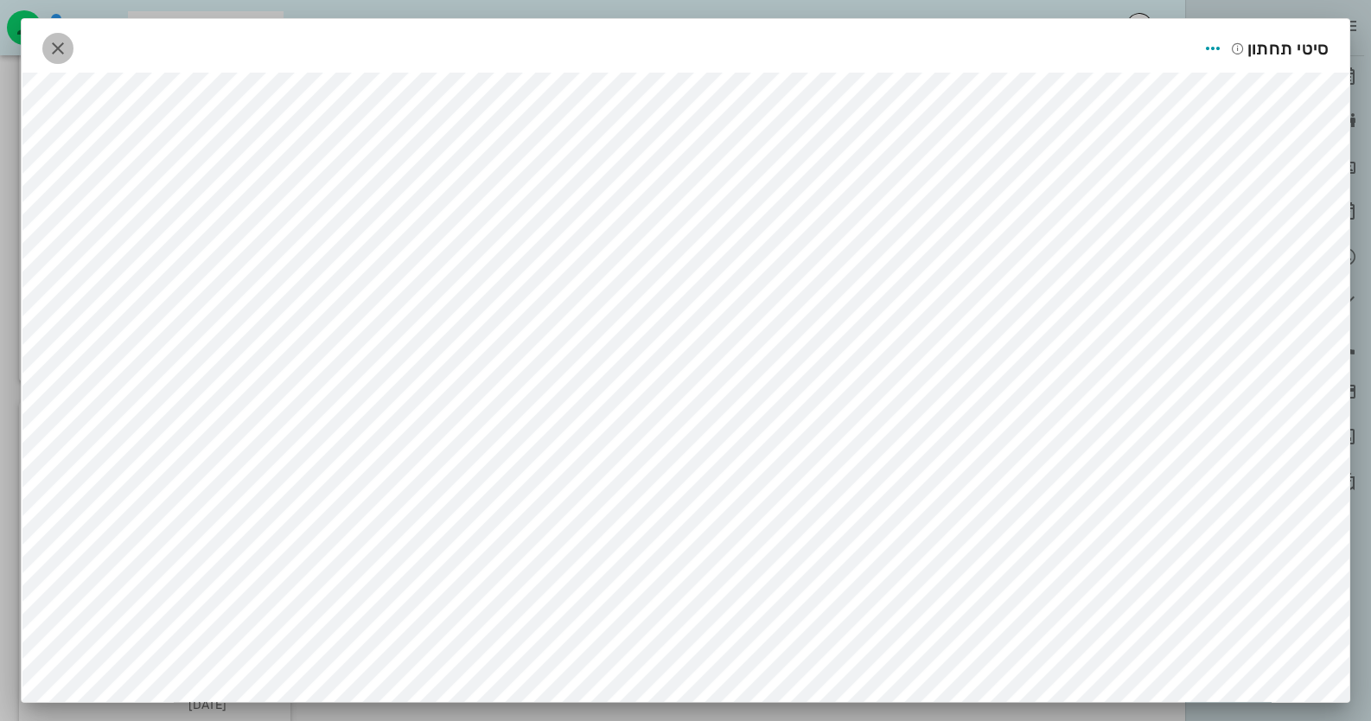
click at [67, 51] on icon "button" at bounding box center [58, 48] width 21 height 21
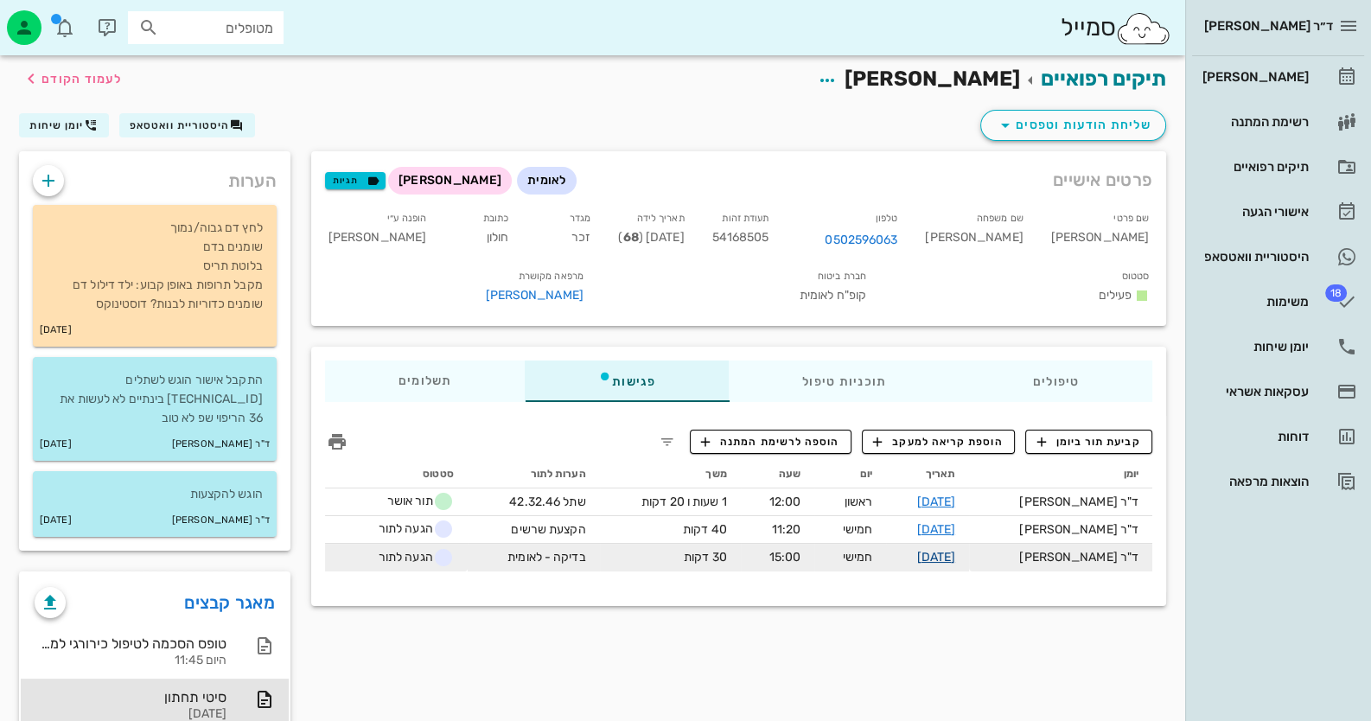
scroll to position [0, 0]
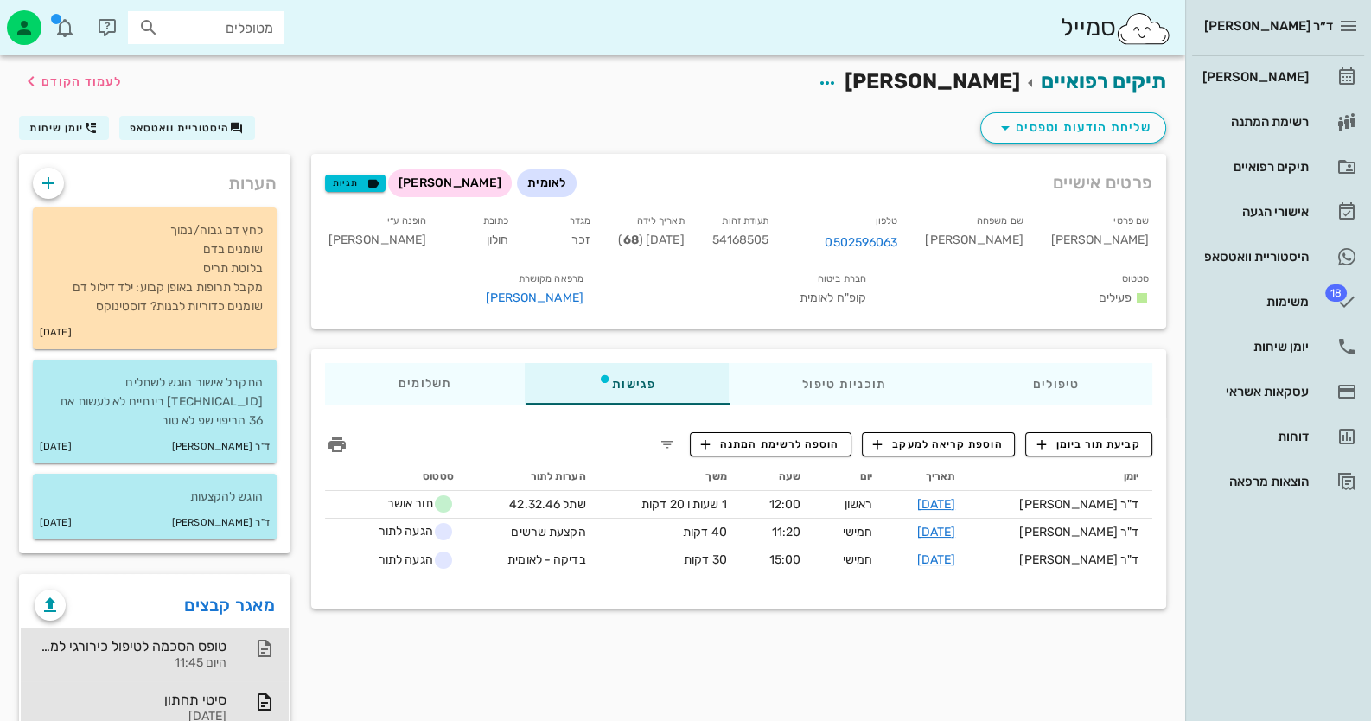
click at [264, 638] on icon at bounding box center [264, 648] width 21 height 21
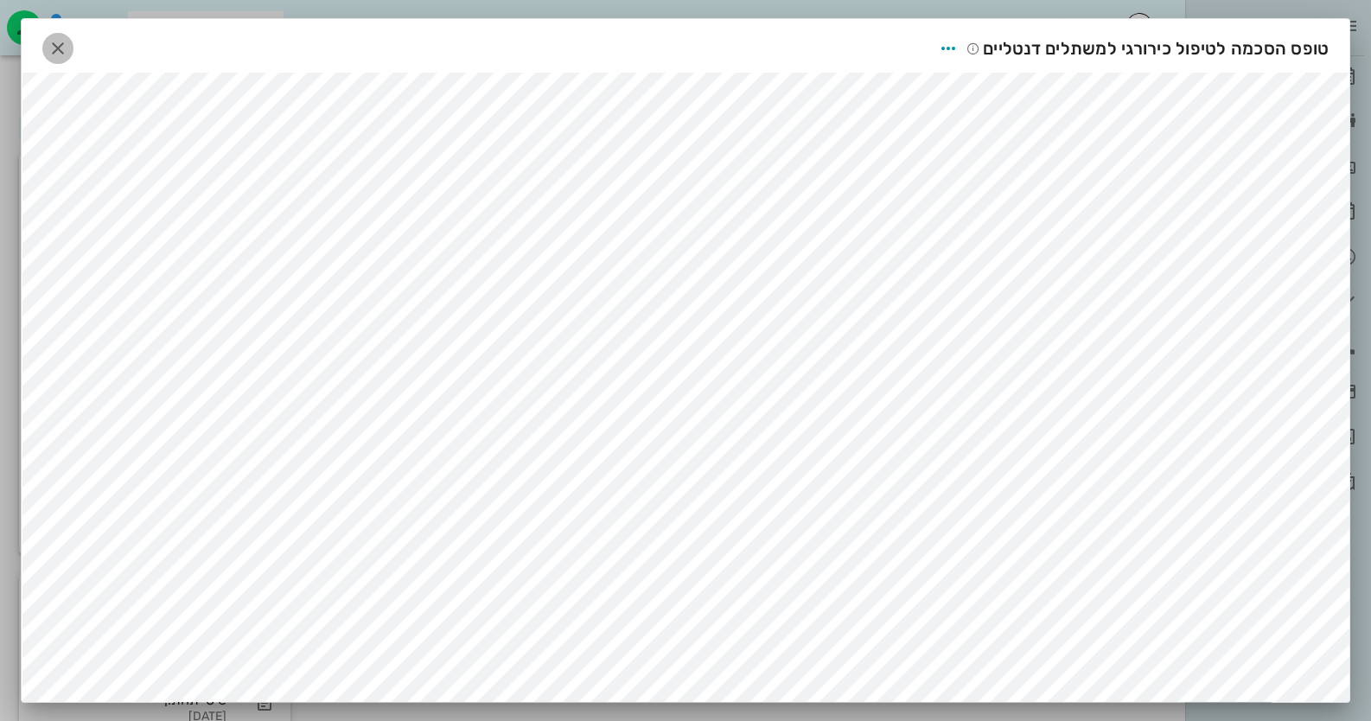
click at [67, 38] on icon "button" at bounding box center [58, 48] width 21 height 21
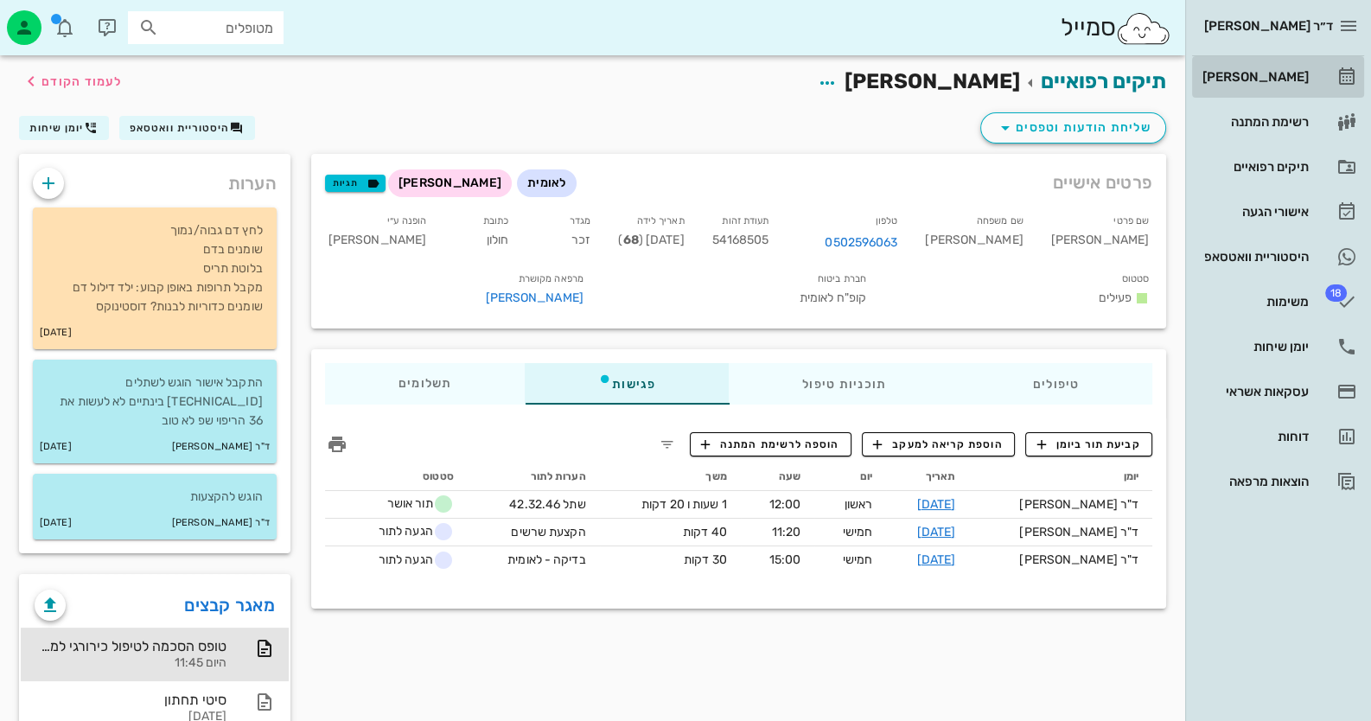
click at [1291, 89] on div "[PERSON_NAME]" at bounding box center [1254, 77] width 110 height 28
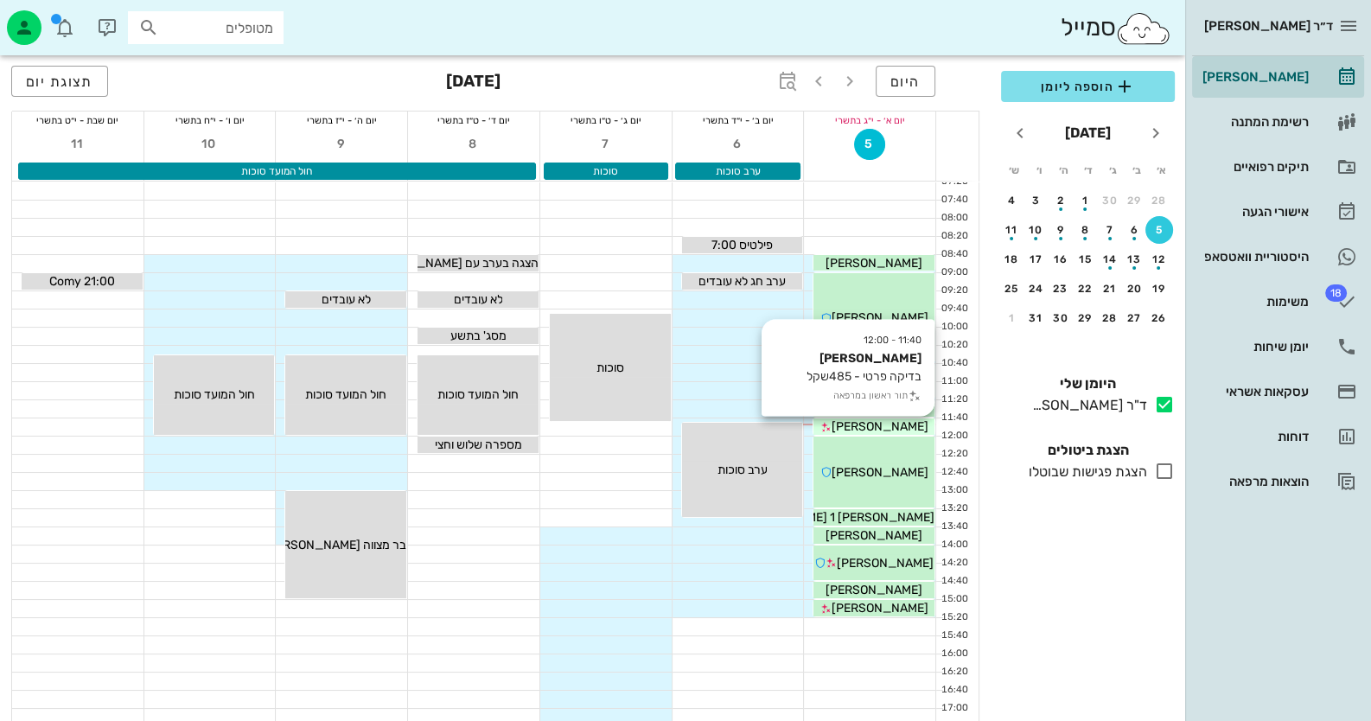
click at [899, 424] on span "[PERSON_NAME]" at bounding box center [880, 426] width 97 height 15
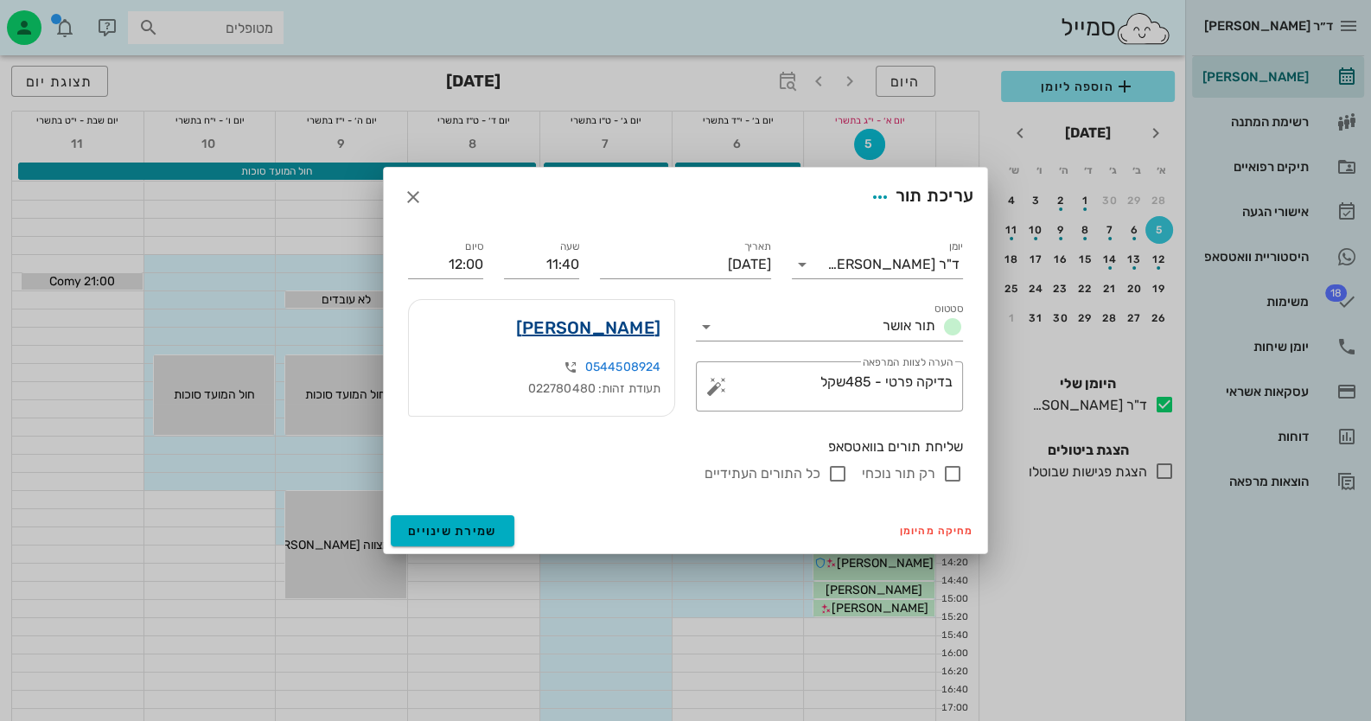
click at [647, 328] on link "[PERSON_NAME]" at bounding box center [588, 328] width 144 height 28
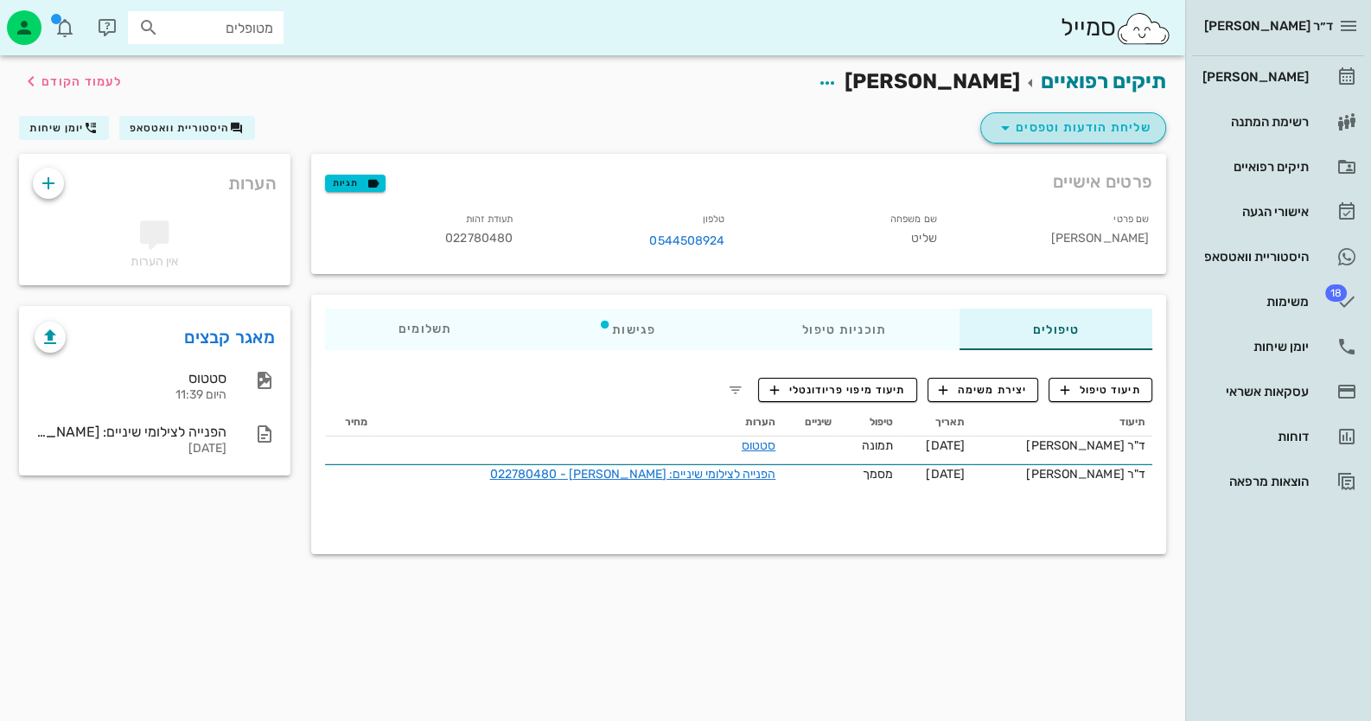
click at [1053, 131] on span "שליחת הודעות וטפסים" at bounding box center [1073, 128] width 156 height 21
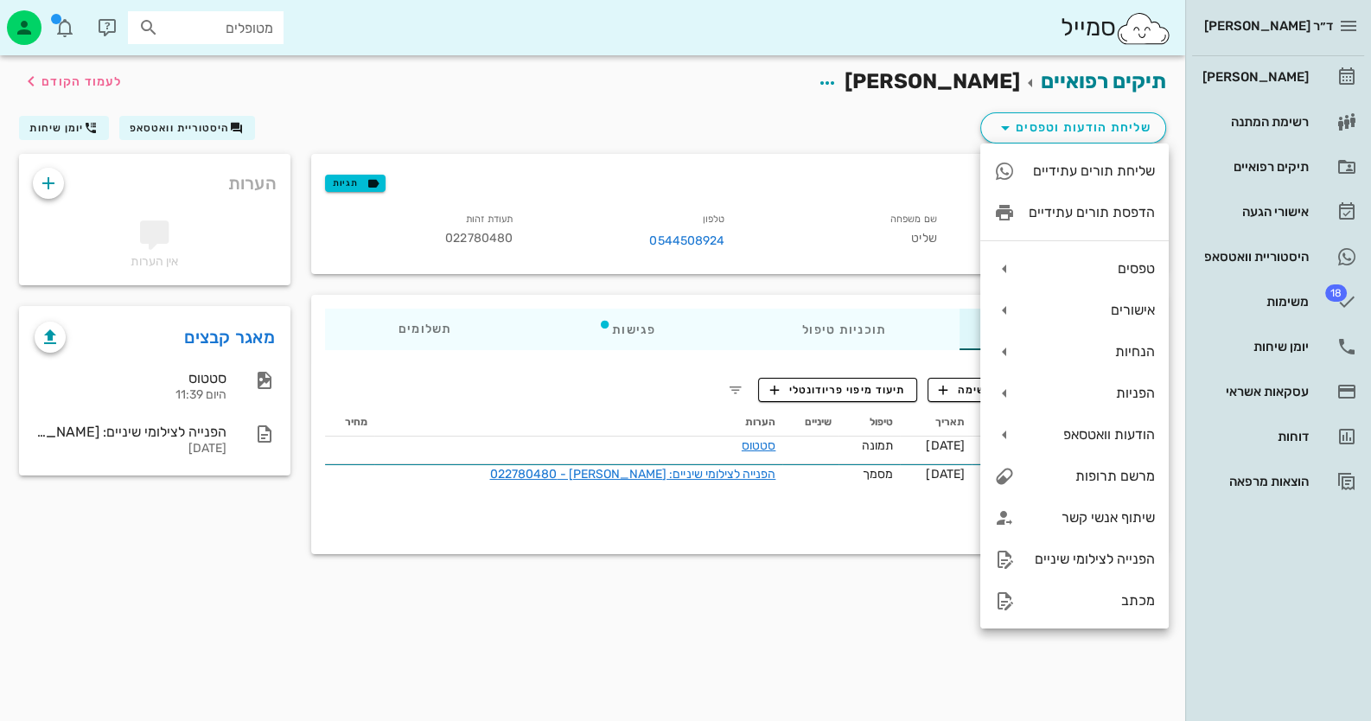
click at [669, 110] on div "שליחת הודעות וטפסים היסטוריית וואטסאפ יומן שיחות" at bounding box center [593, 131] width 1168 height 45
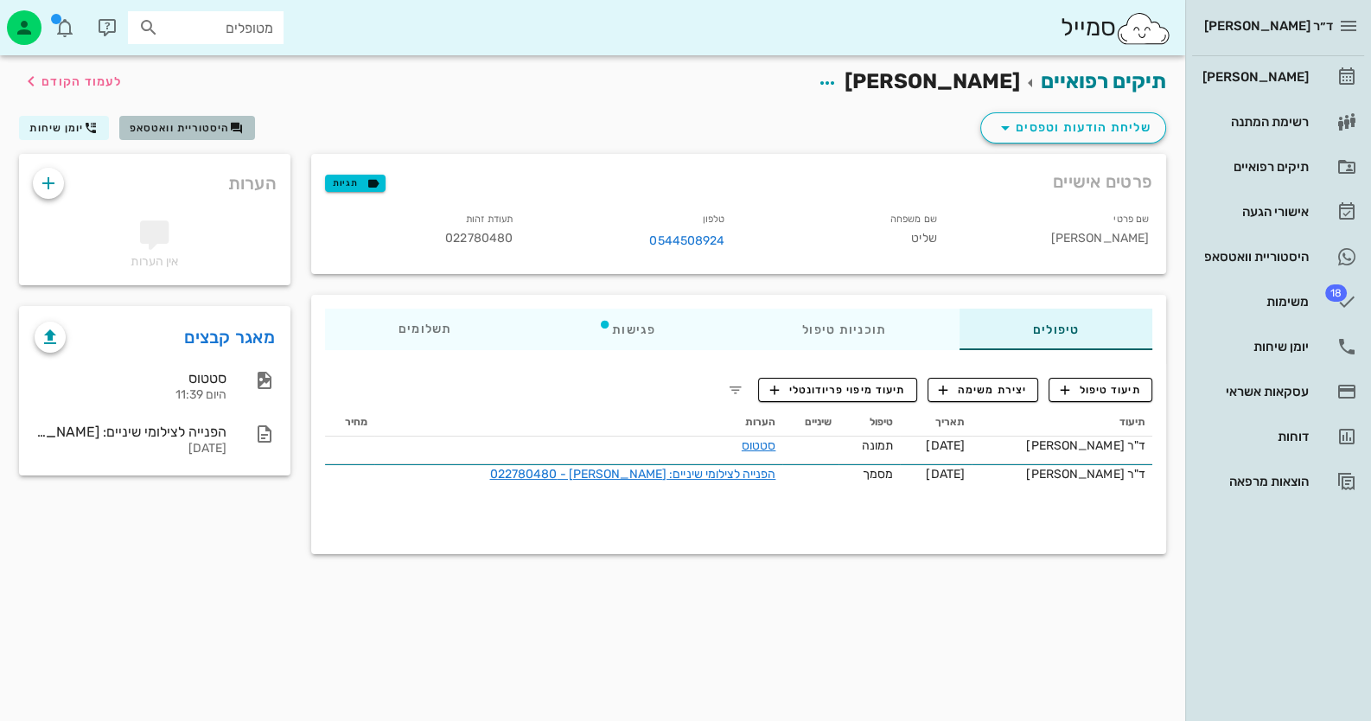
click at [164, 129] on span "היסטוריית וואטסאפ" at bounding box center [180, 128] width 100 height 12
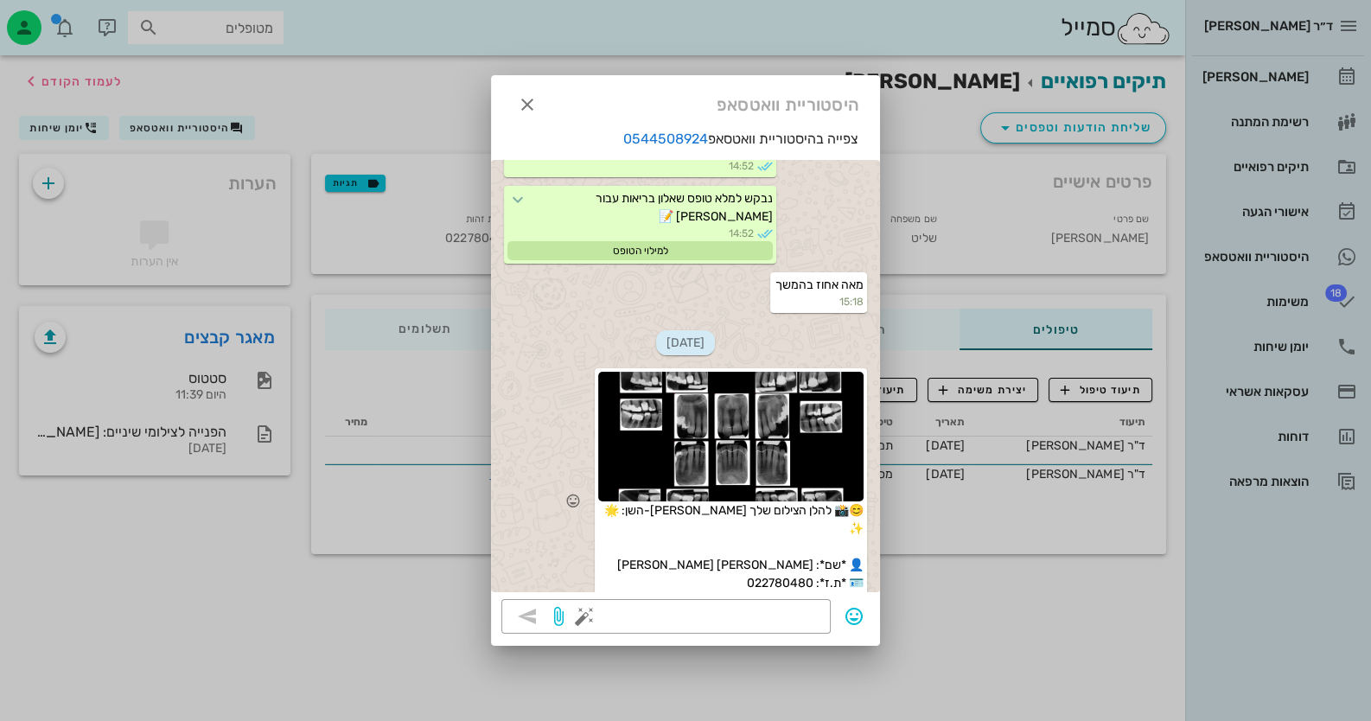
scroll to position [2025, 0]
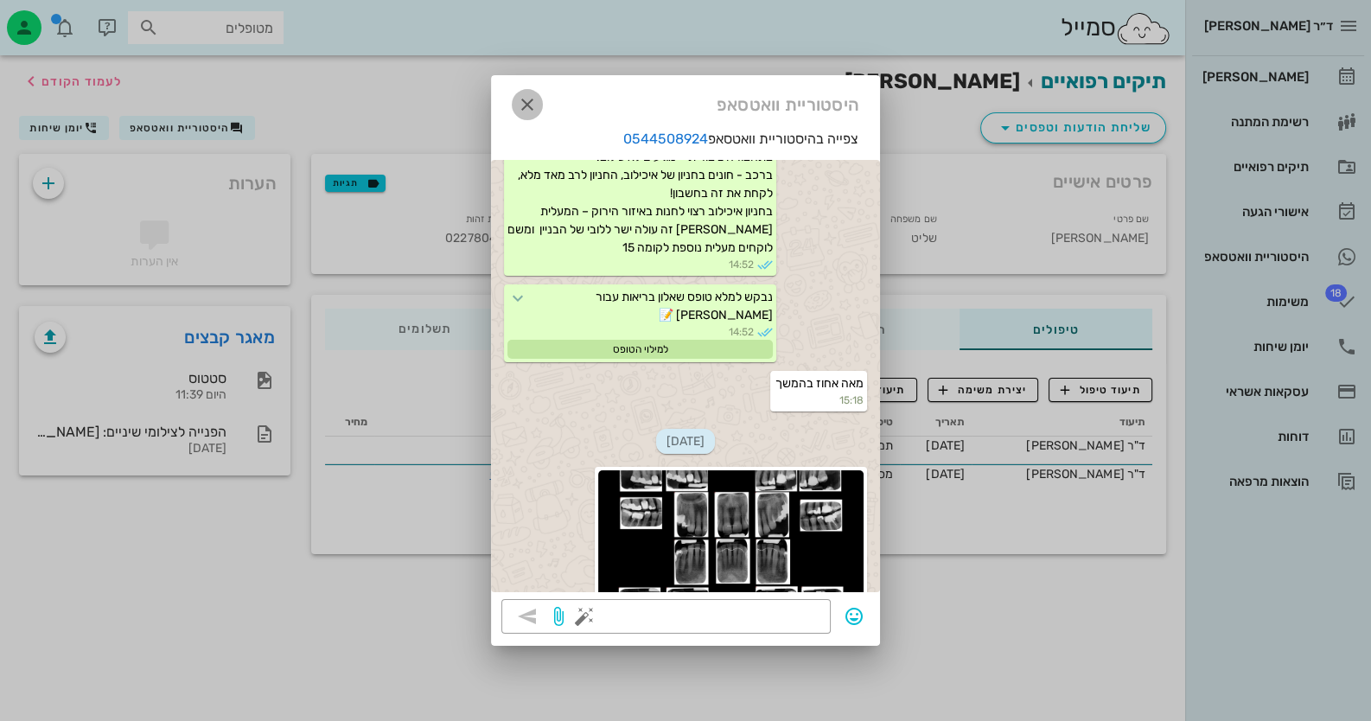
click at [531, 108] on icon "button" at bounding box center [527, 104] width 21 height 21
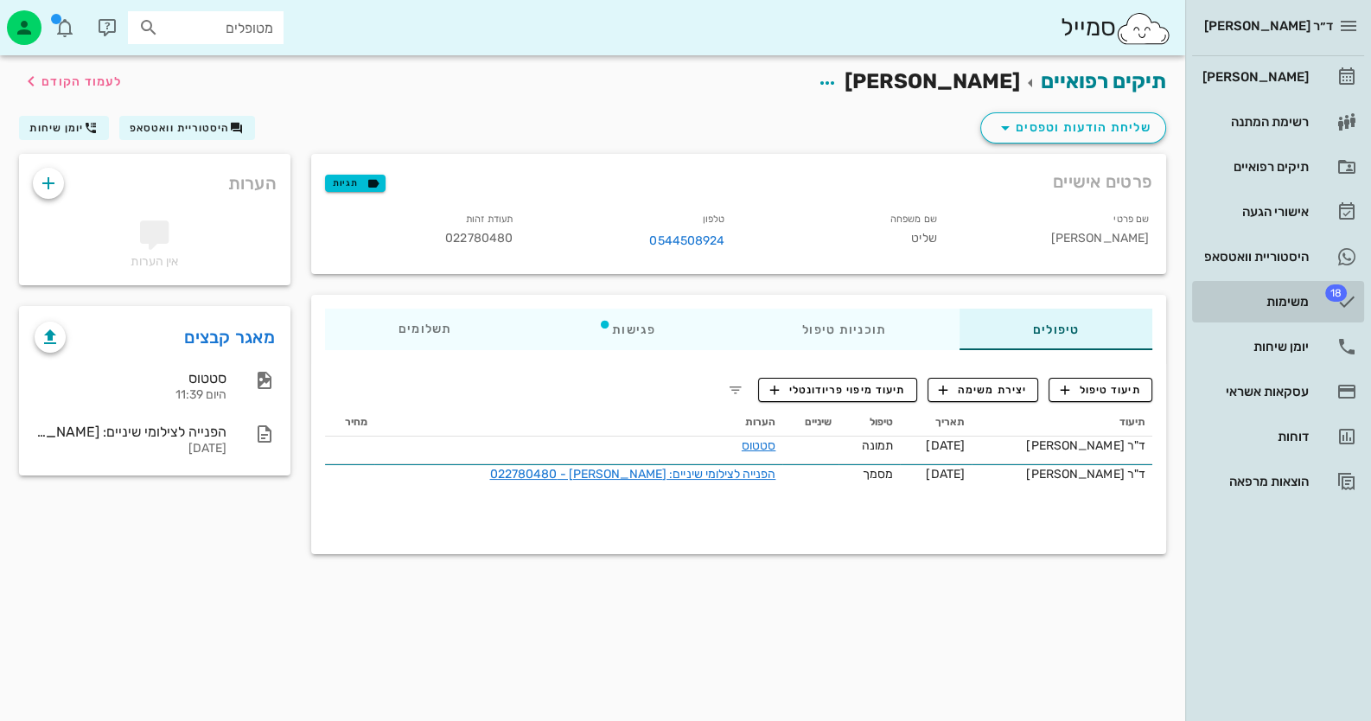
click at [1283, 307] on div "משימות" at bounding box center [1254, 302] width 110 height 14
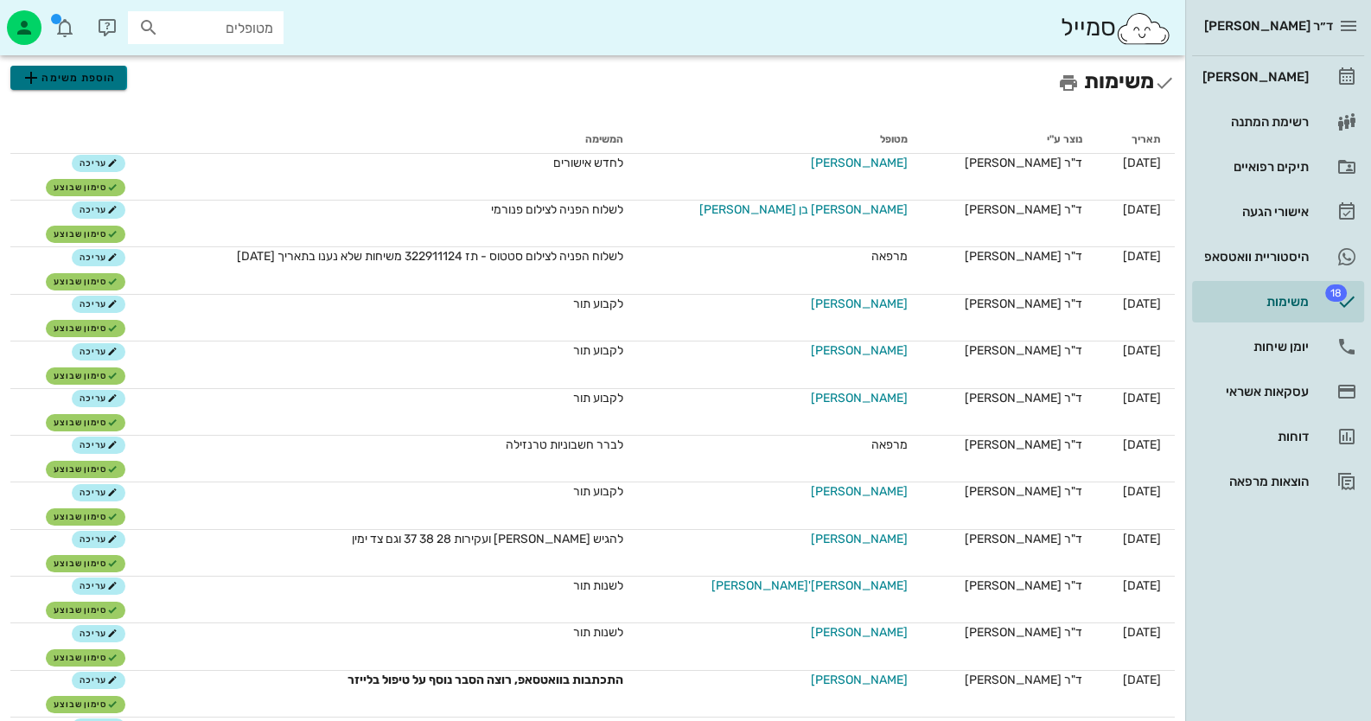
click at [39, 70] on icon "button" at bounding box center [31, 77] width 21 height 21
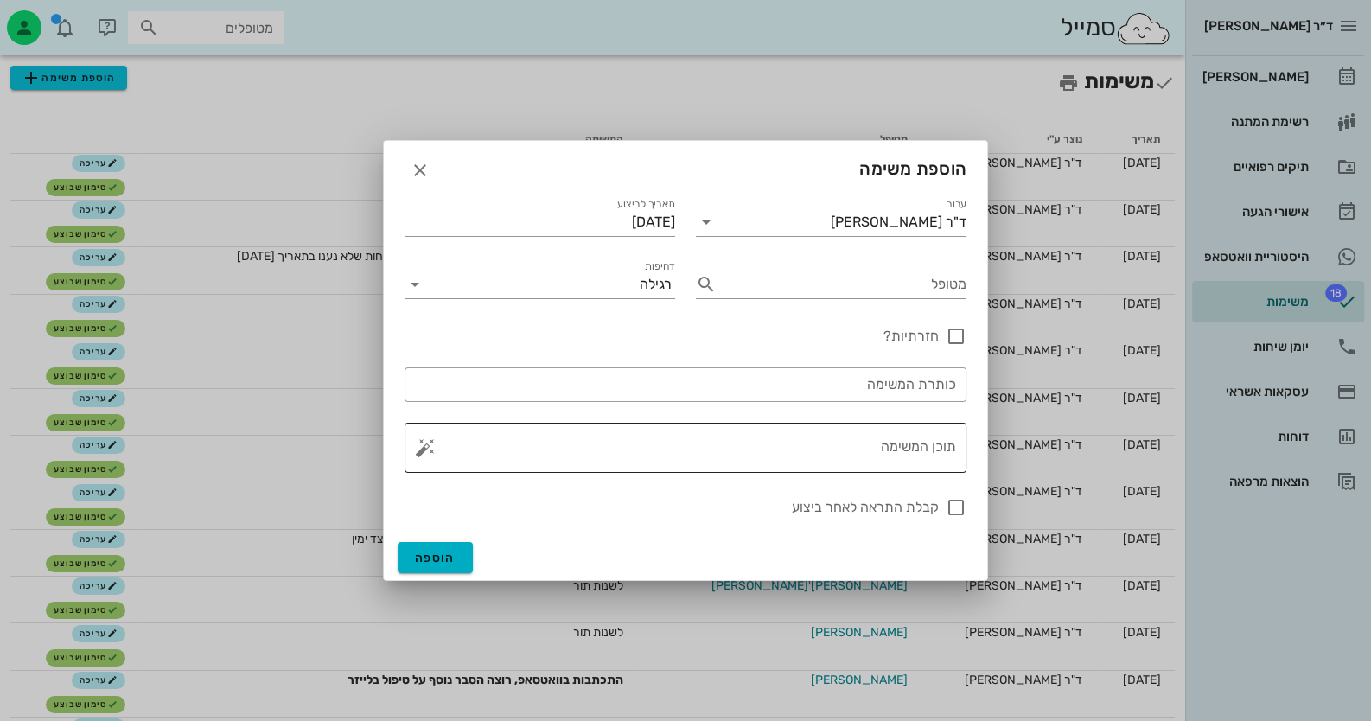
click at [915, 445] on textarea "תוכן המשימה" at bounding box center [692, 451] width 527 height 41
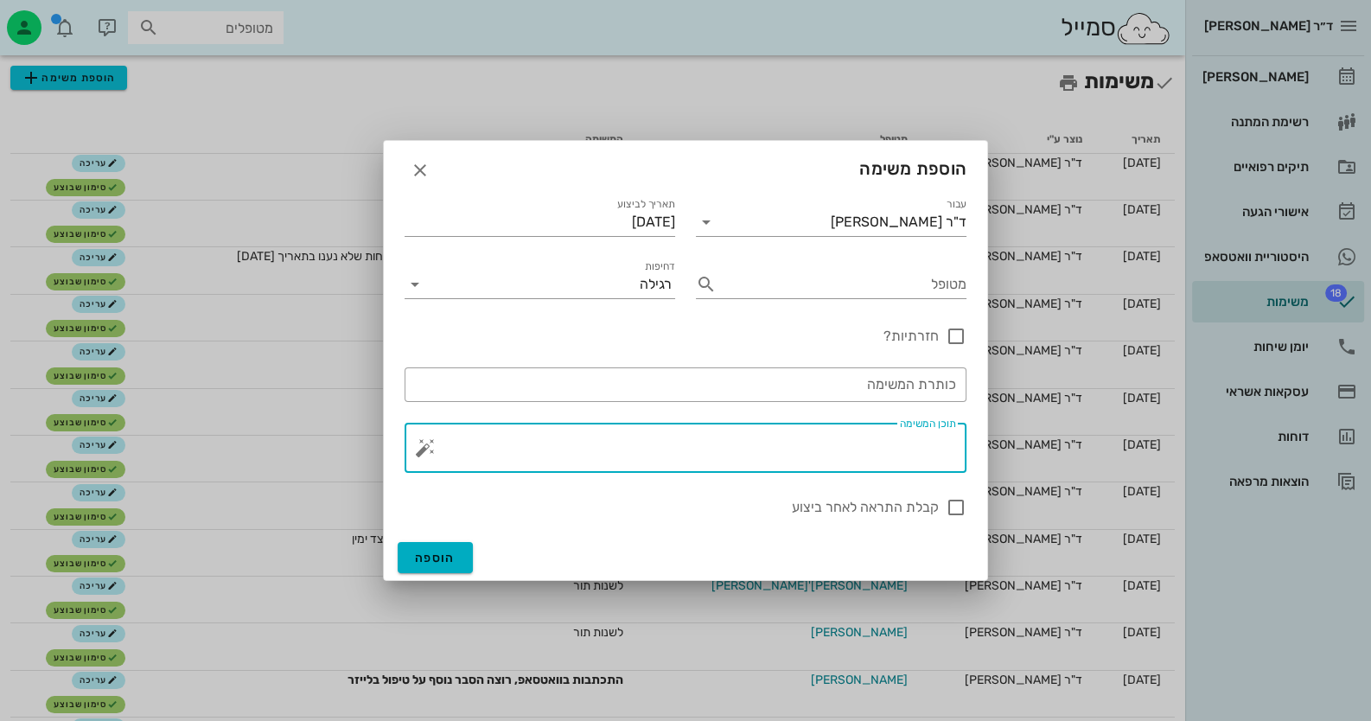
paste textarea "אביטל סלוניקי הודעה: 0547008042"
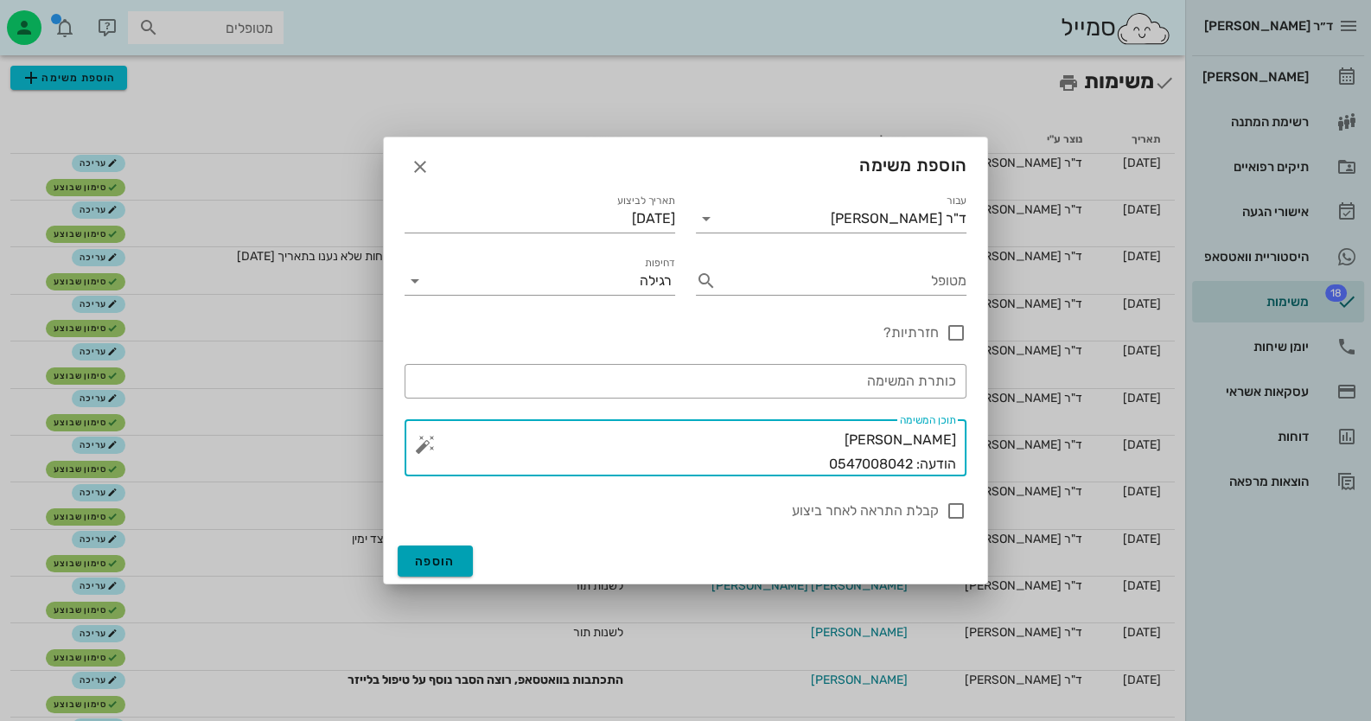
type textarea "אביטל סלוניקי הודעה: 0547008042"
click at [439, 558] on span "הוספה" at bounding box center [435, 561] width 41 height 15
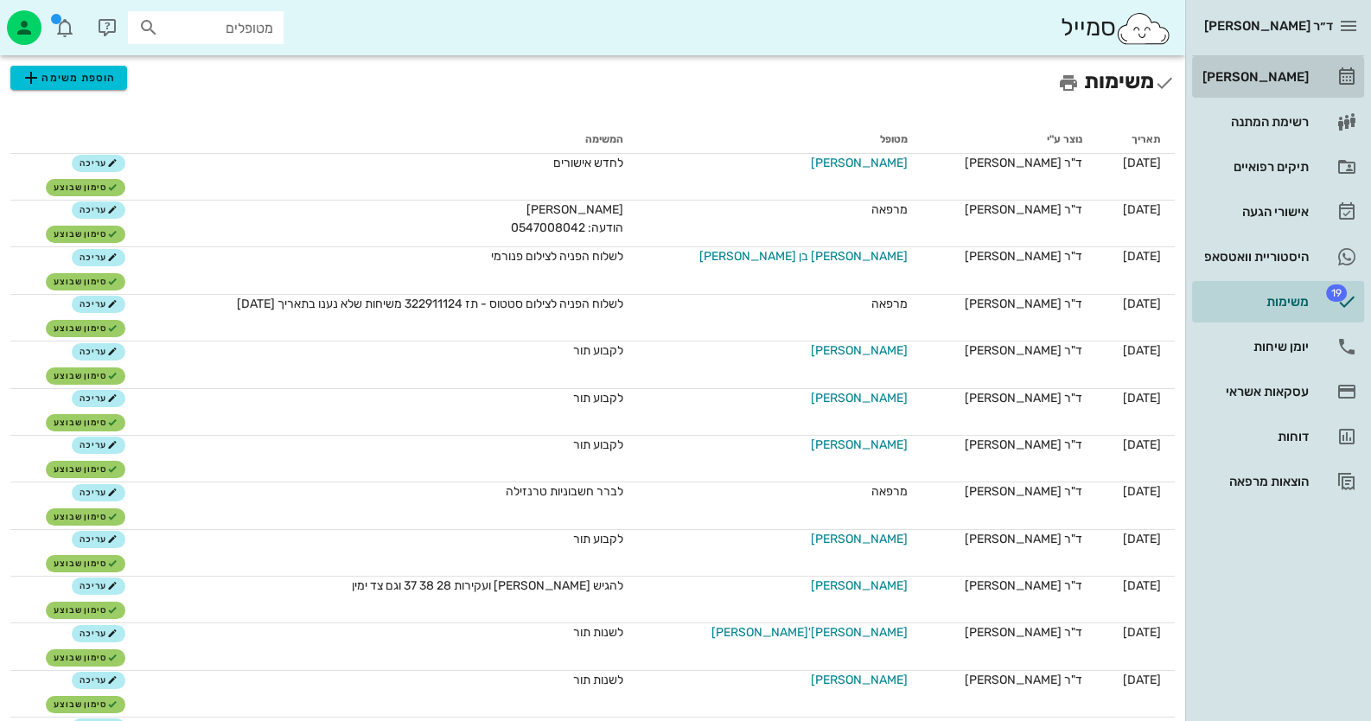
click at [1302, 73] on div "[PERSON_NAME]" at bounding box center [1254, 77] width 110 height 14
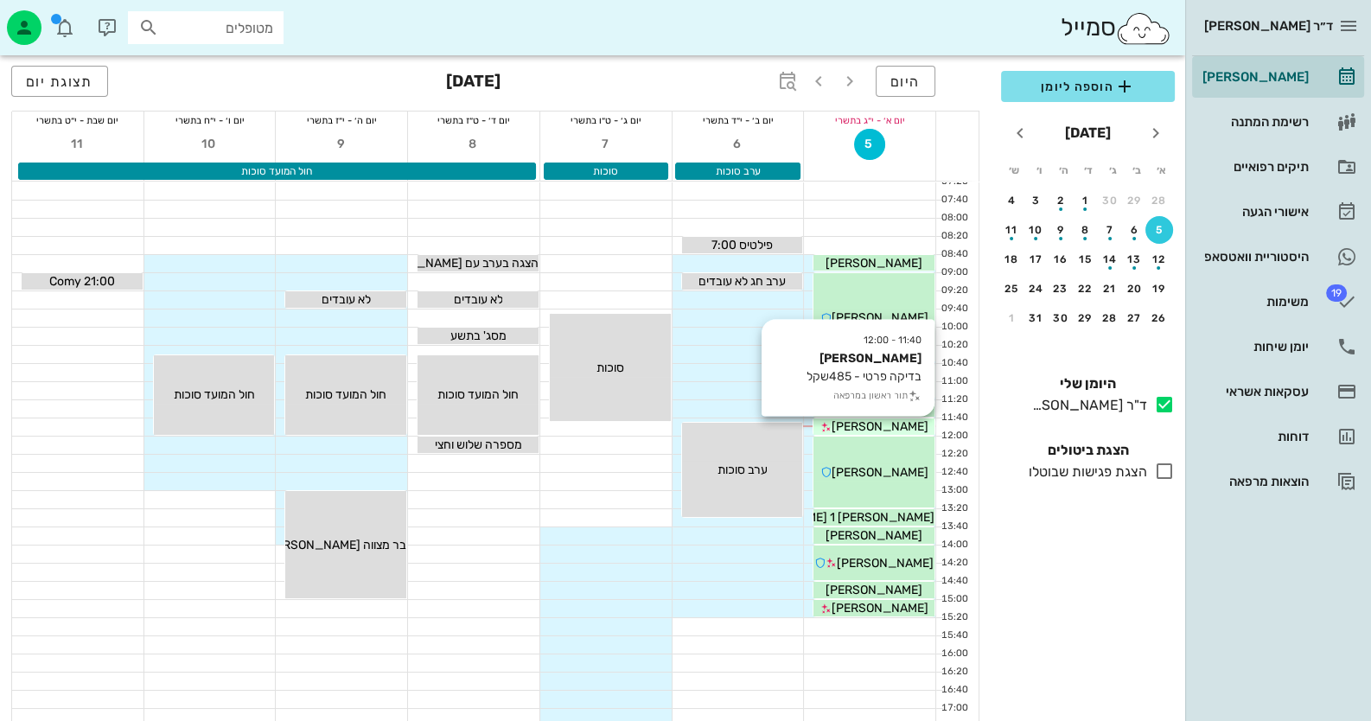
click at [900, 419] on span "[PERSON_NAME]" at bounding box center [880, 426] width 97 height 15
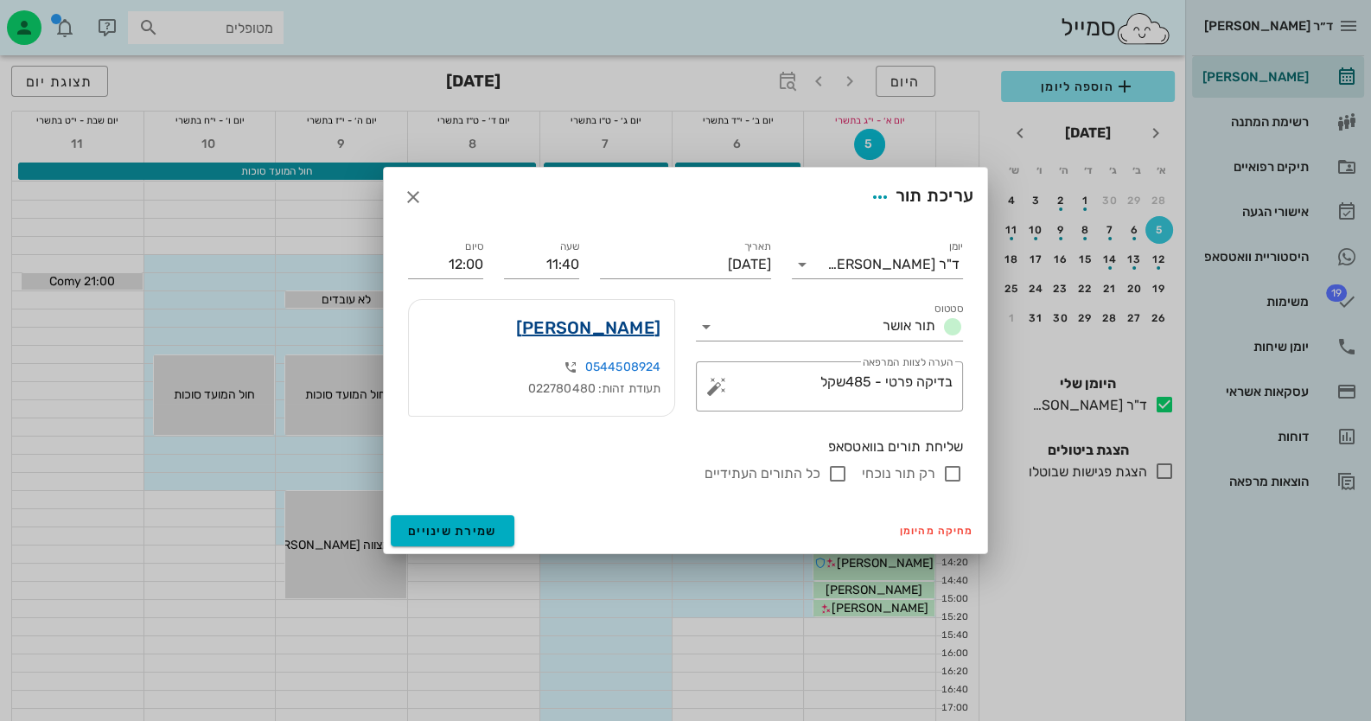
click at [647, 326] on link "[PERSON_NAME]" at bounding box center [588, 328] width 144 height 28
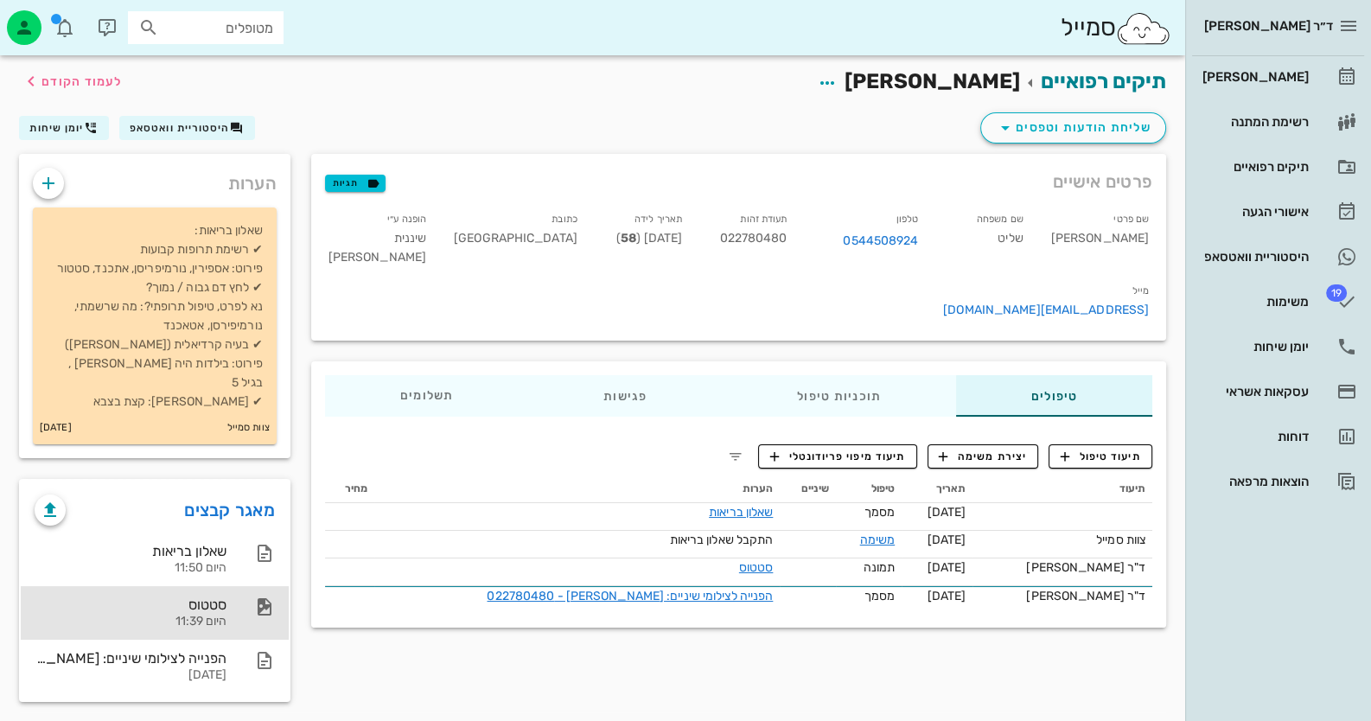
click at [220, 596] on div "סטטוס" at bounding box center [131, 604] width 192 height 16
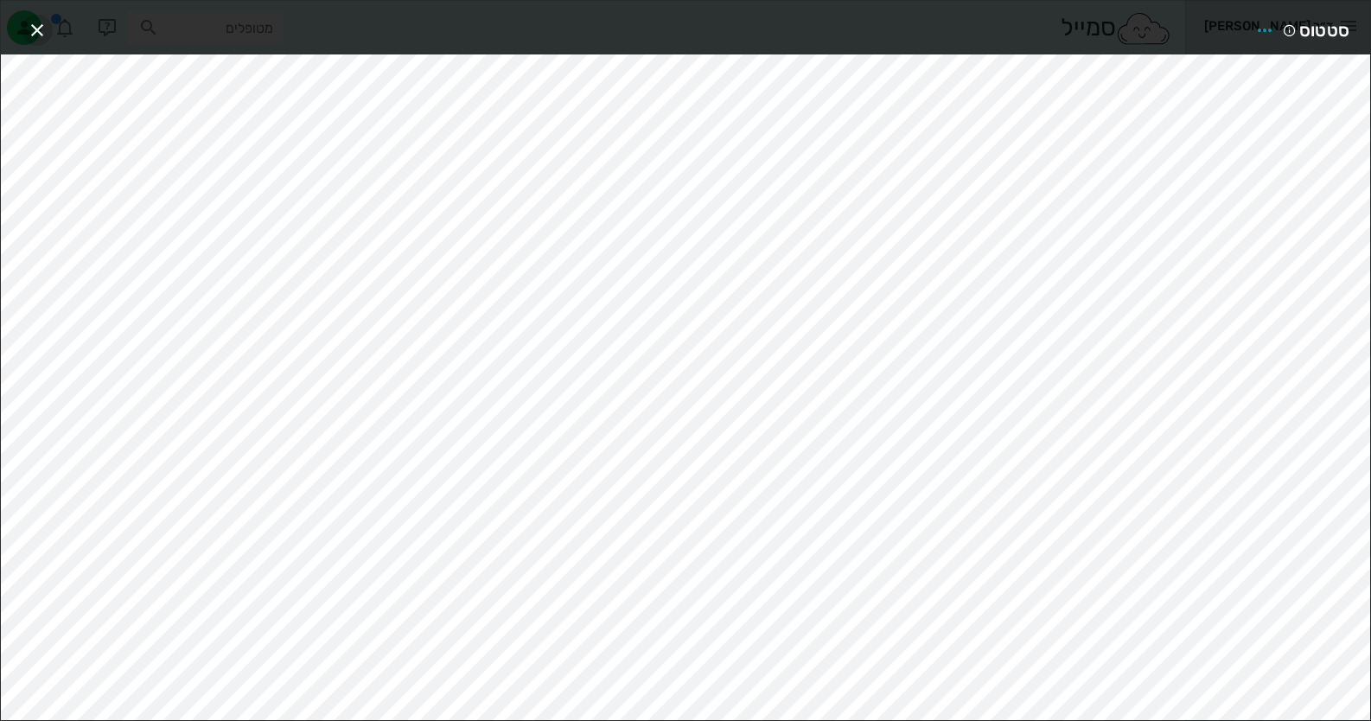
click at [50, 22] on span "button" at bounding box center [37, 30] width 31 height 21
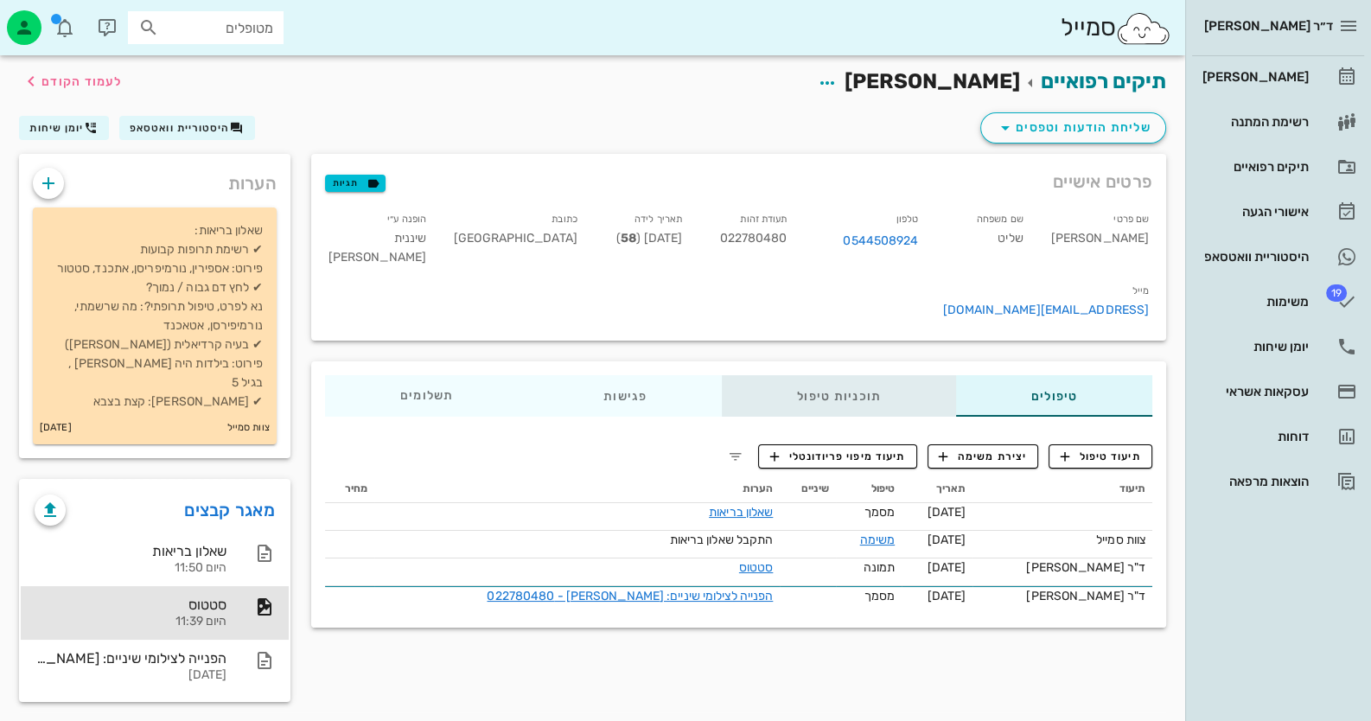
click at [879, 375] on div "תוכניות טיפול" at bounding box center [839, 395] width 234 height 41
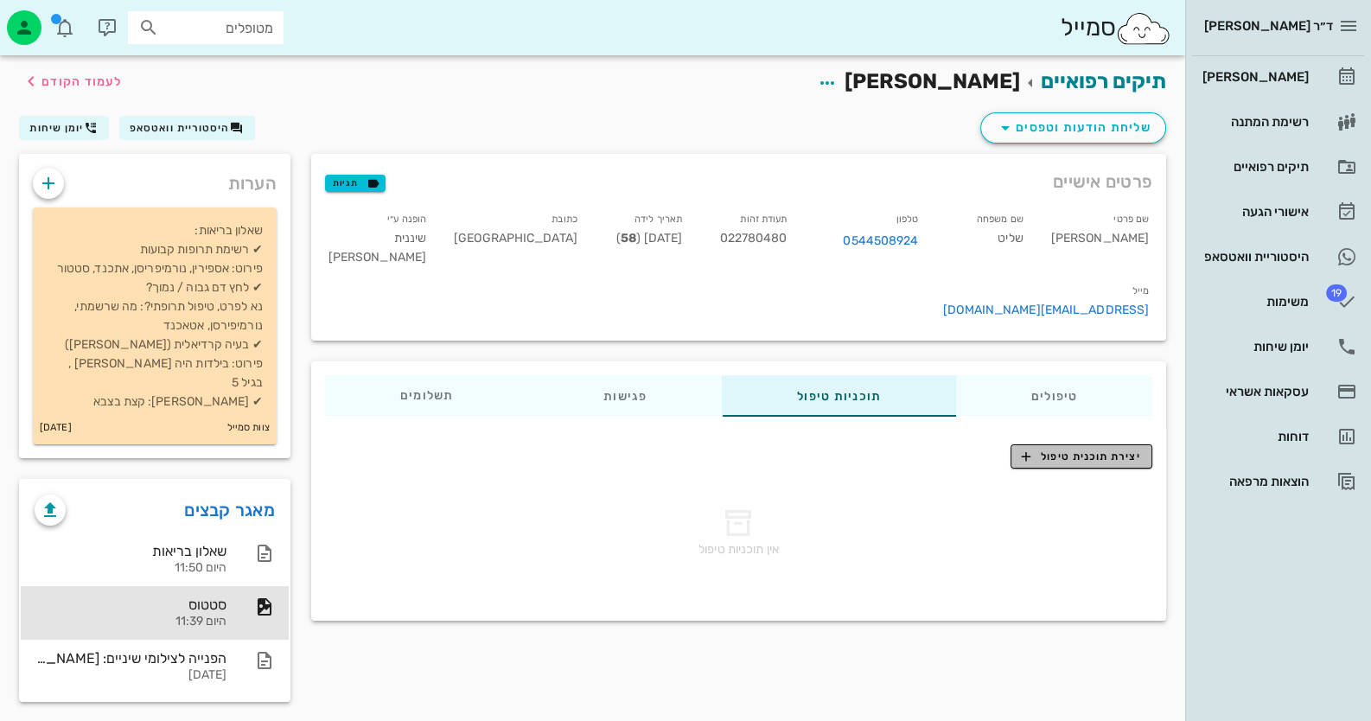
click at [1045, 449] on span "יצירת תוכנית טיפול" at bounding box center [1081, 457] width 118 height 16
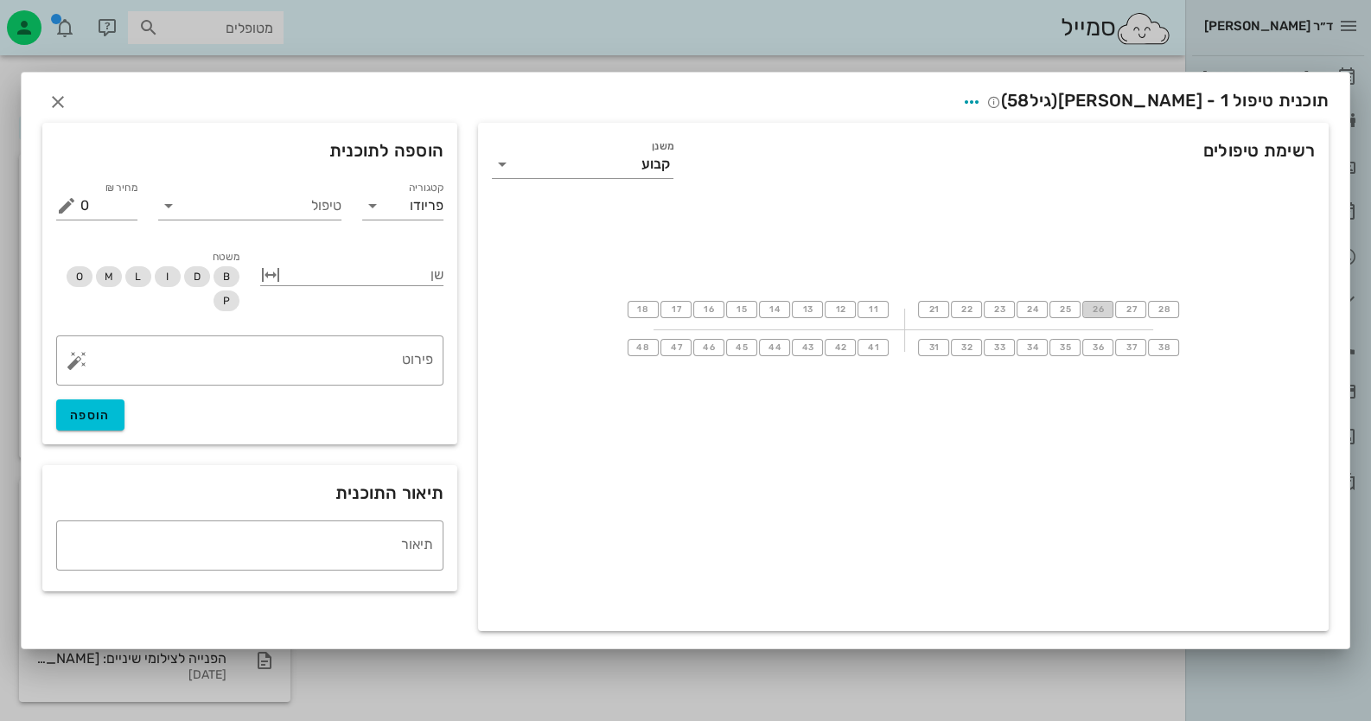
click at [1109, 306] on button "26" at bounding box center [1097, 309] width 31 height 17
click at [252, 222] on div "טיפול" at bounding box center [249, 209] width 183 height 35
click at [255, 218] on input "טיפול" at bounding box center [261, 206] width 159 height 28
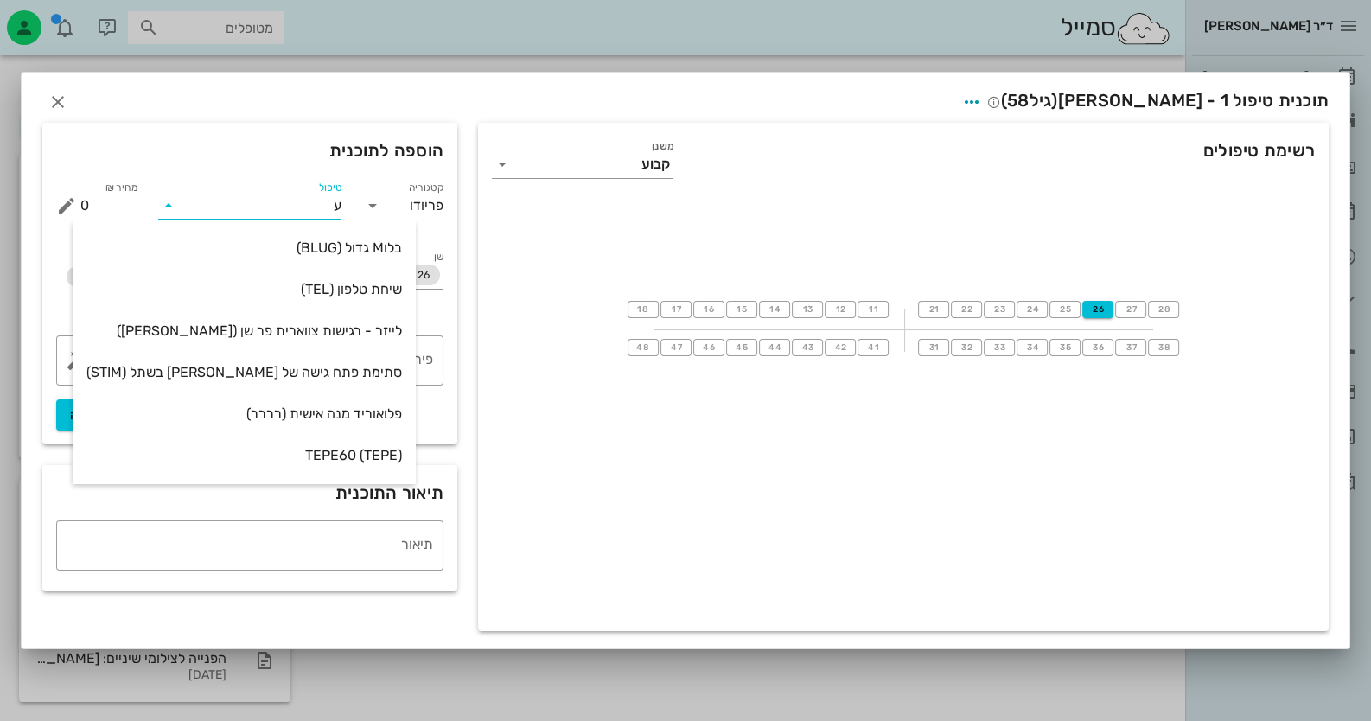
type input "עק"
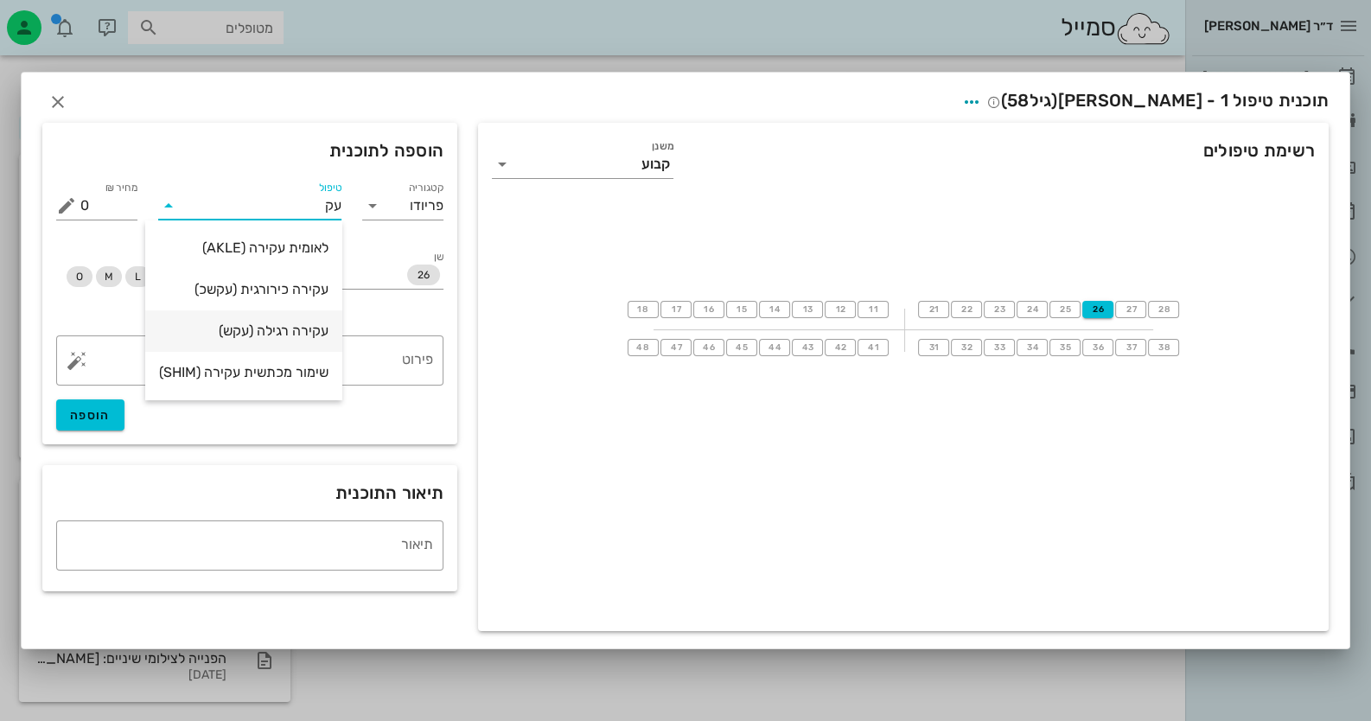
click at [281, 325] on div "עקירה רגילה (עקש)" at bounding box center [243, 330] width 169 height 16
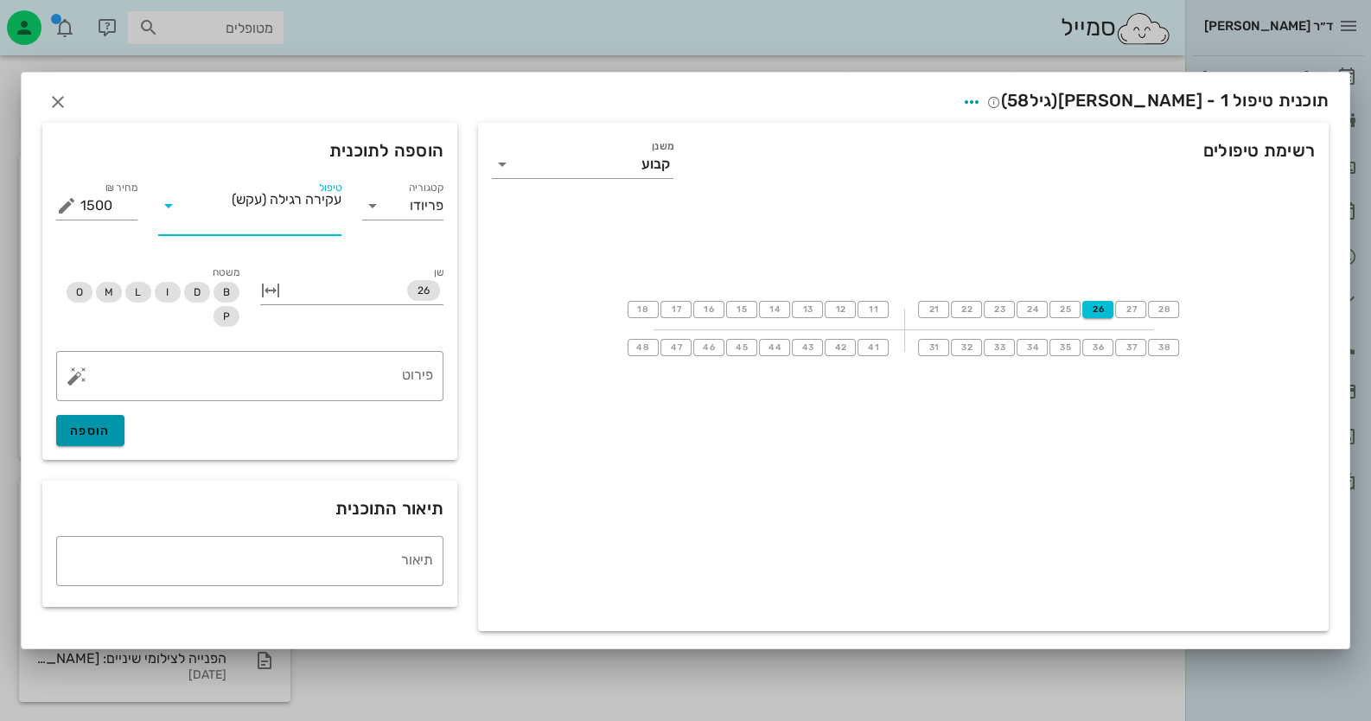
click at [117, 431] on button "הוספה" at bounding box center [90, 430] width 68 height 31
type input "0"
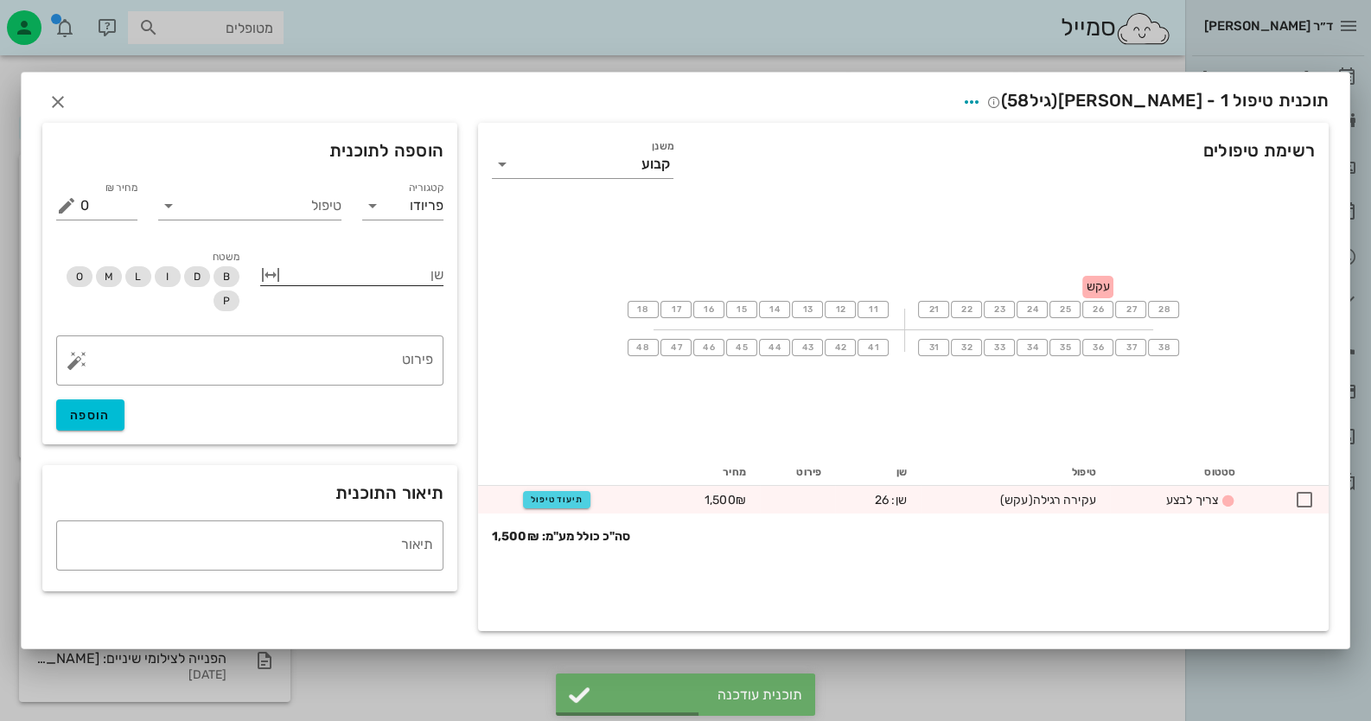
click at [270, 271] on button "button" at bounding box center [270, 275] width 21 height 21
click at [409, 277] on input "שן" at bounding box center [411, 275] width 64 height 28
type input "11"
click at [320, 280] on input "עד שן" at bounding box center [330, 275] width 64 height 28
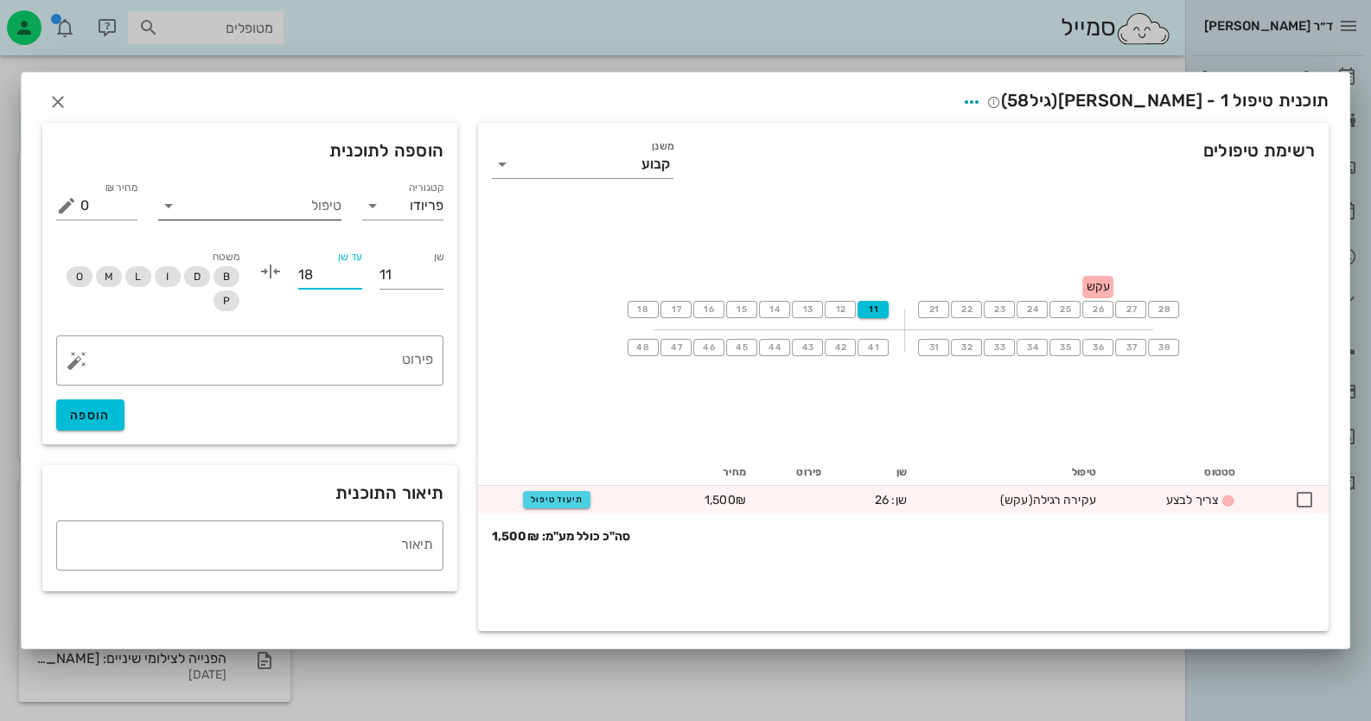
type input "18"
click at [233, 202] on input "טיפול" at bounding box center [261, 206] width 159 height 28
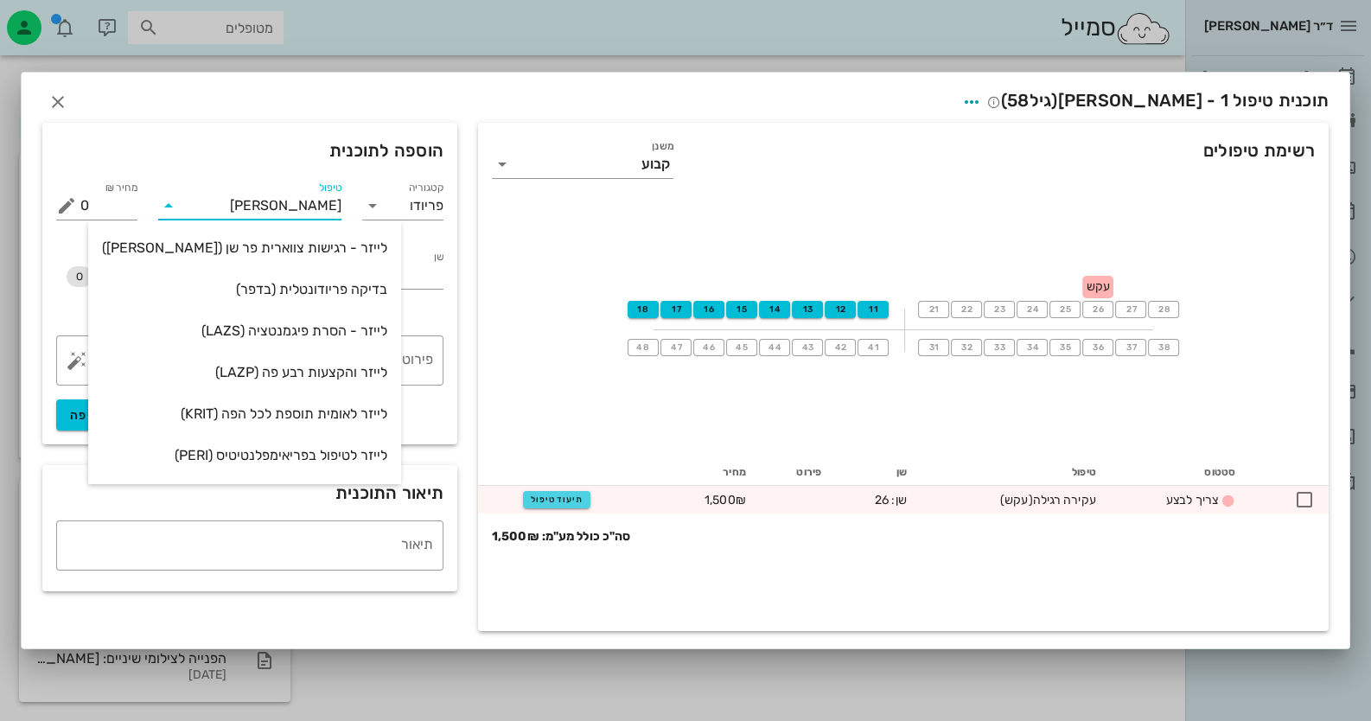
type input "ליי"
click at [262, 342] on div "לייזר והקצעות רבע פה (LAZP)" at bounding box center [244, 330] width 285 height 37
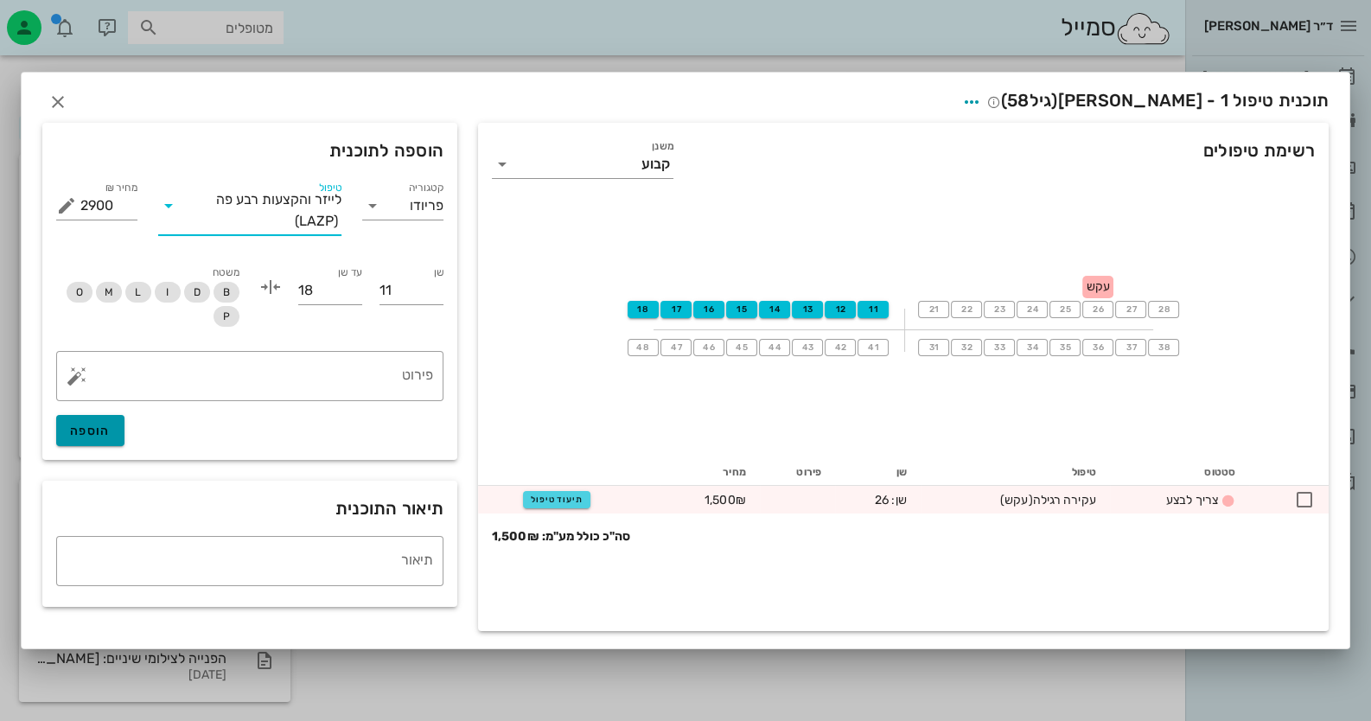
click at [99, 426] on span "הוספה" at bounding box center [90, 431] width 41 height 15
type input "0"
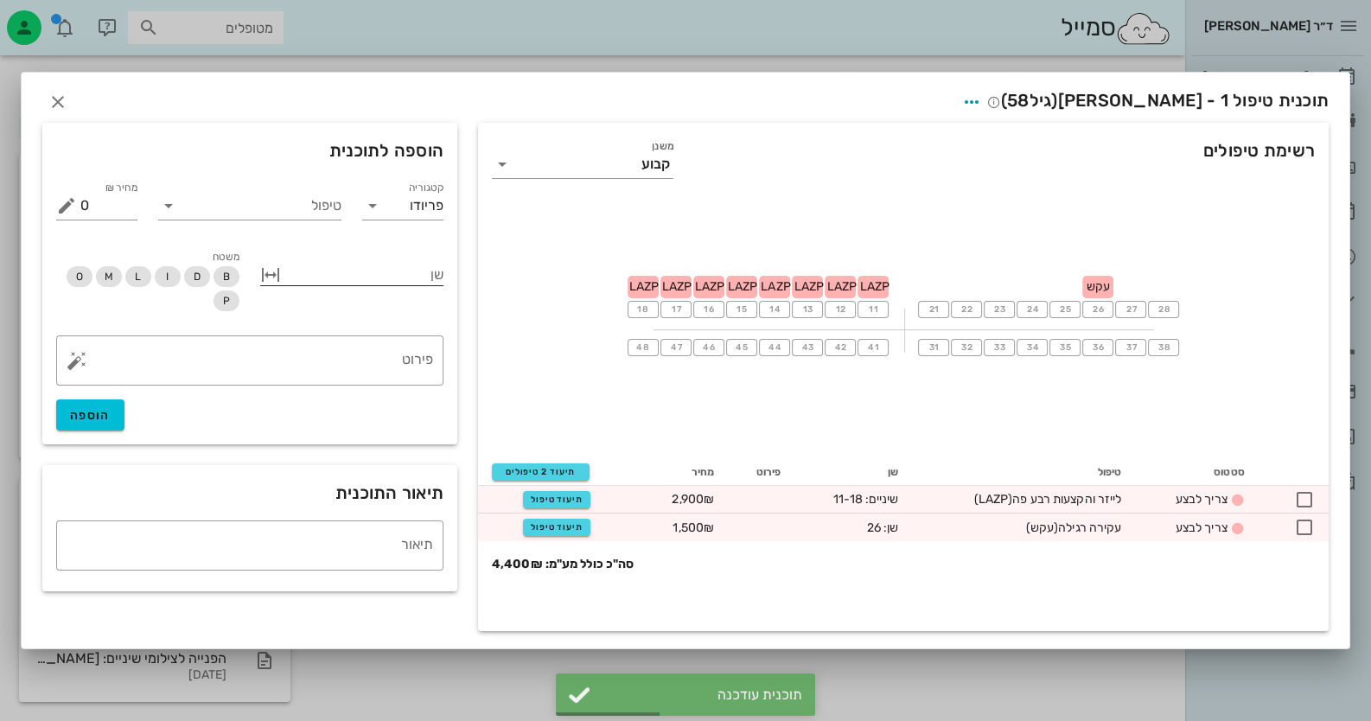
click at [268, 280] on button "button" at bounding box center [270, 275] width 21 height 21
click at [426, 274] on input "שן" at bounding box center [411, 275] width 64 height 28
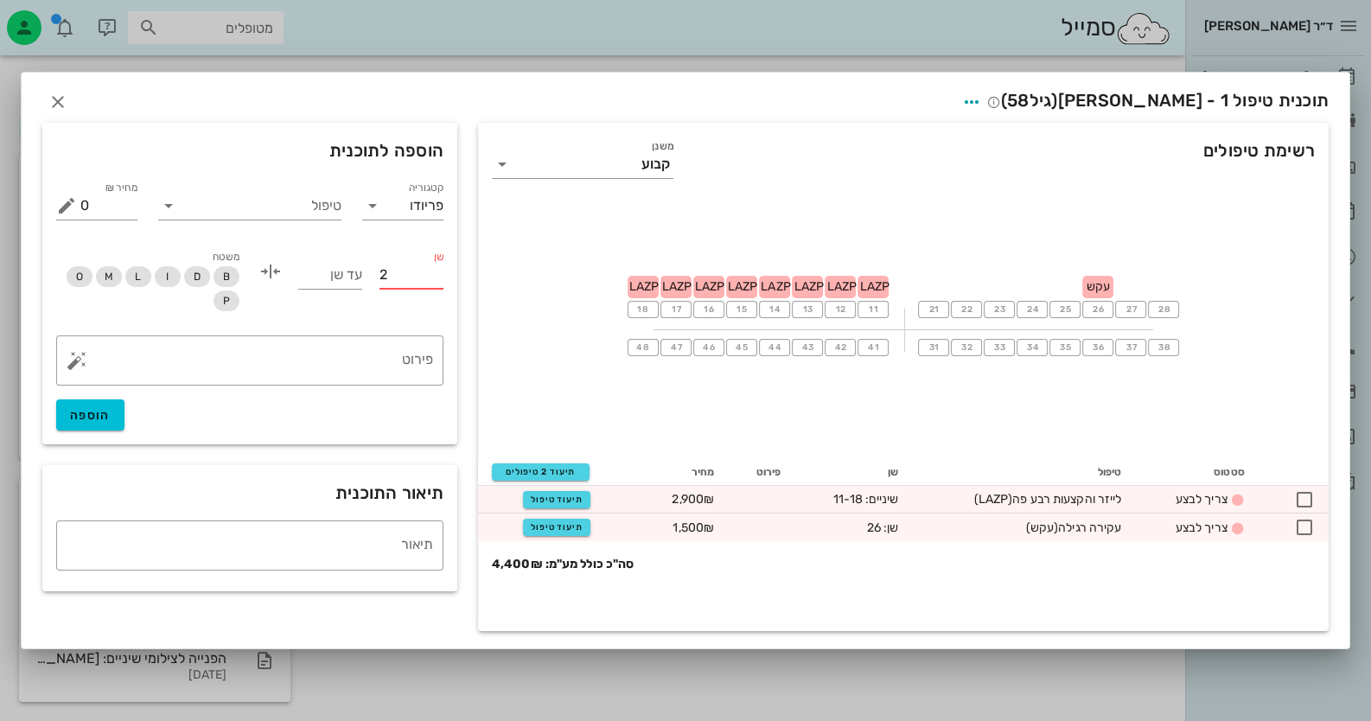
type input "21"
type input "28"
click at [271, 209] on input "טיפול" at bounding box center [261, 206] width 159 height 28
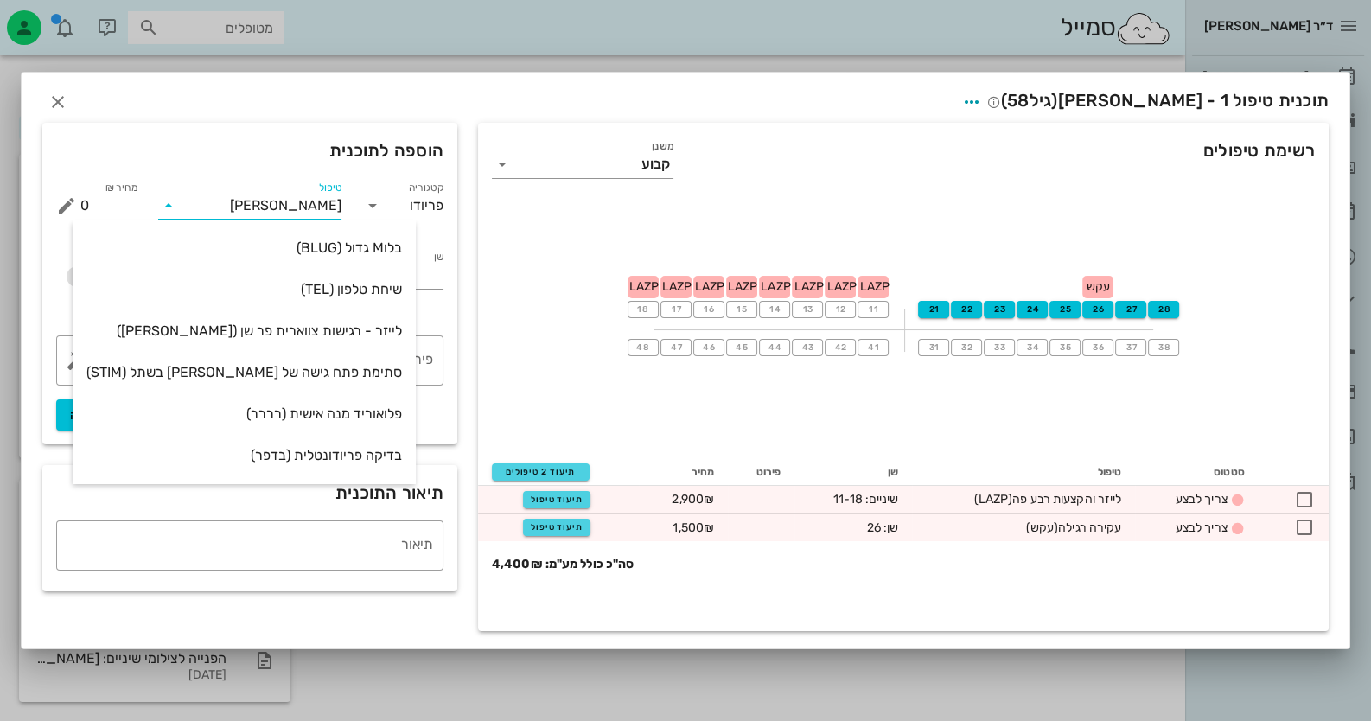
type input "ליי"
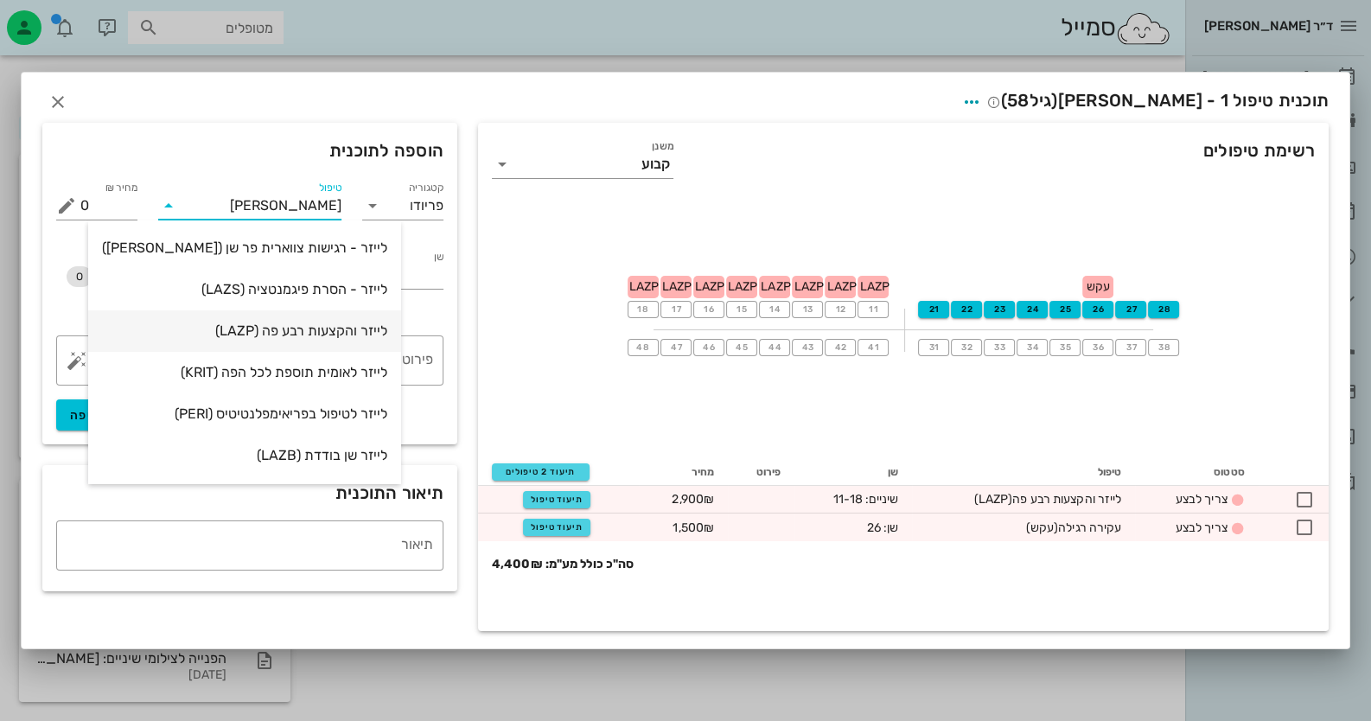
click at [271, 323] on div "לייזר והקצעות רבע פה (LAZP)" at bounding box center [244, 330] width 285 height 16
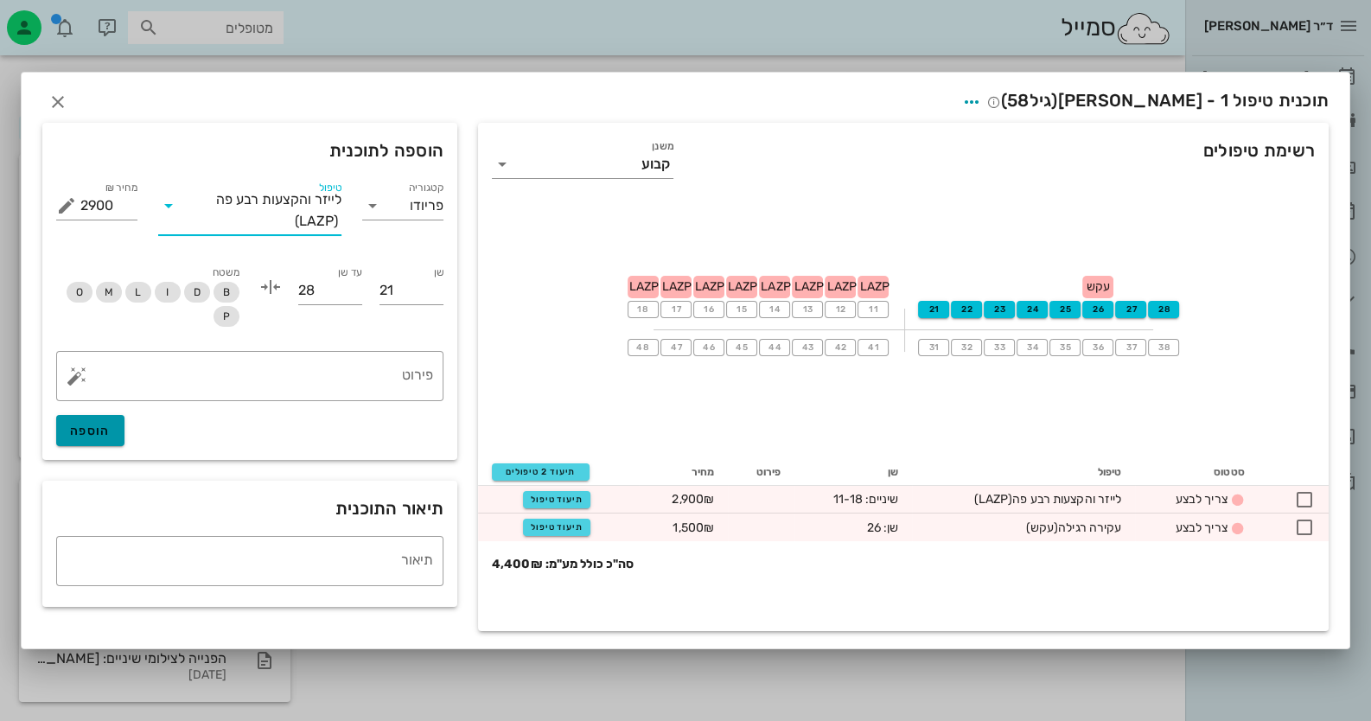
click at [105, 433] on span "הוספה" at bounding box center [90, 431] width 41 height 15
type input "0"
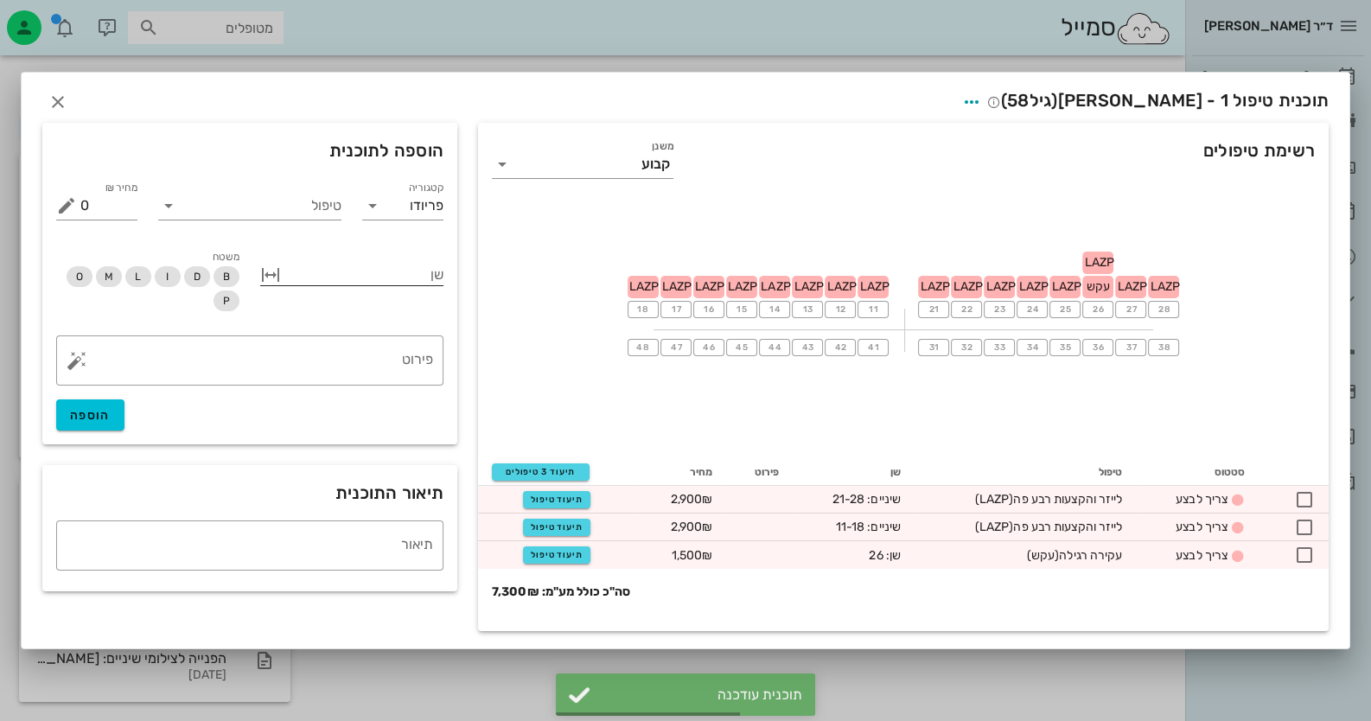
click at [264, 277] on button "button" at bounding box center [270, 275] width 21 height 21
click at [277, 273] on button "button" at bounding box center [270, 271] width 21 height 21
click at [277, 272] on button "button" at bounding box center [270, 275] width 21 height 21
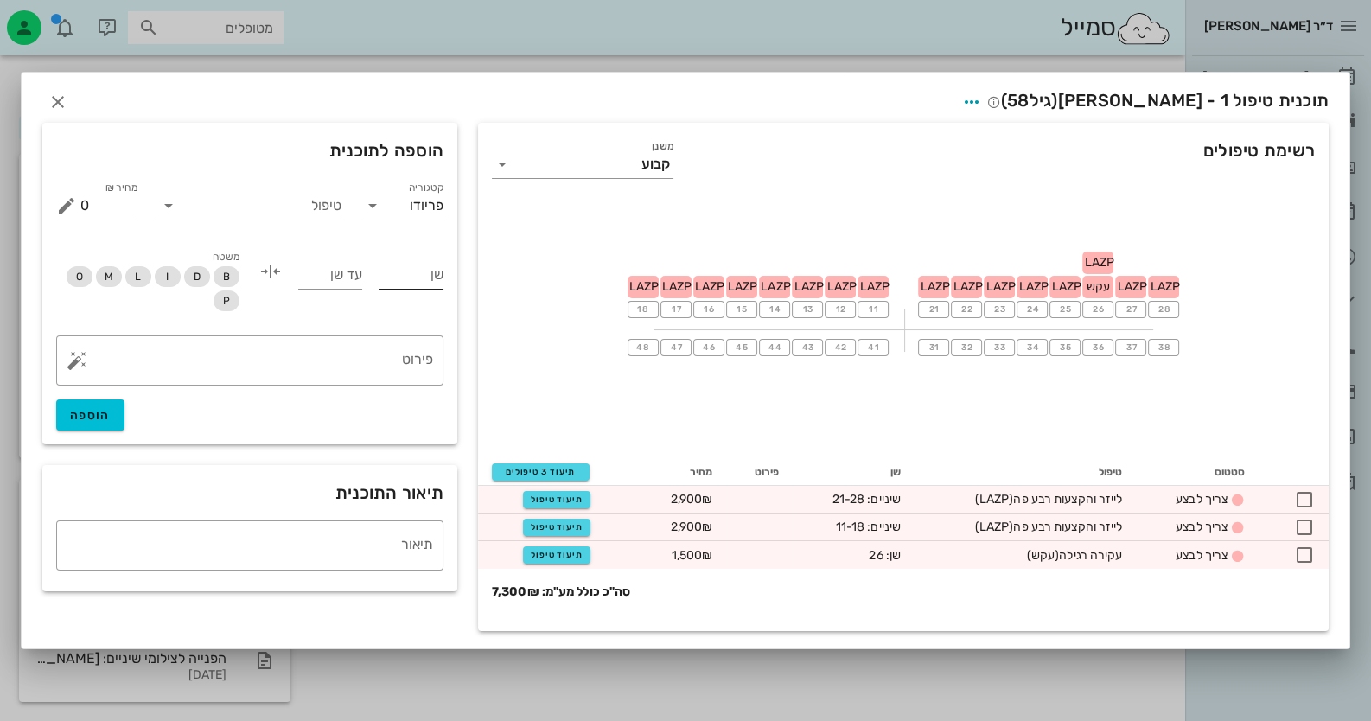
click at [418, 280] on input "שן" at bounding box center [411, 275] width 64 height 28
type input "31"
click at [315, 274] on input "עד שן" at bounding box center [330, 275] width 64 height 28
type input "38"
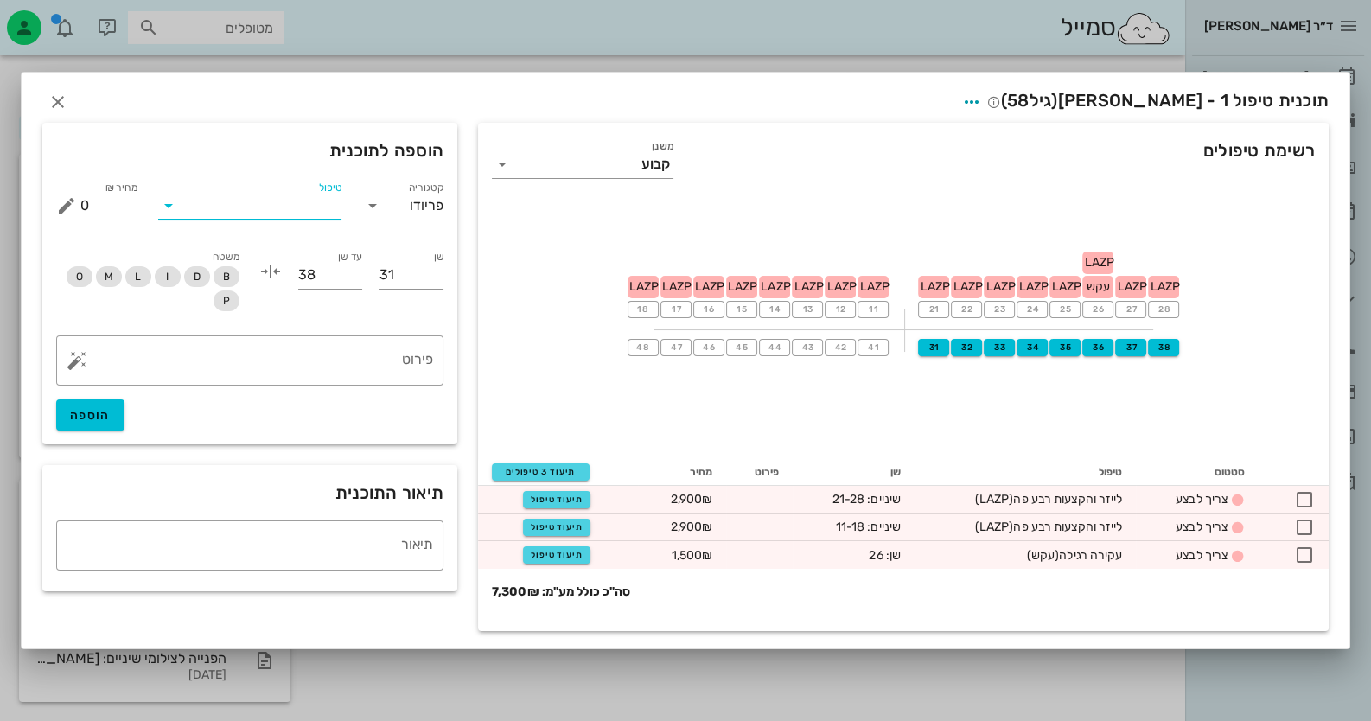
click at [264, 210] on input "טיפול" at bounding box center [261, 206] width 159 height 28
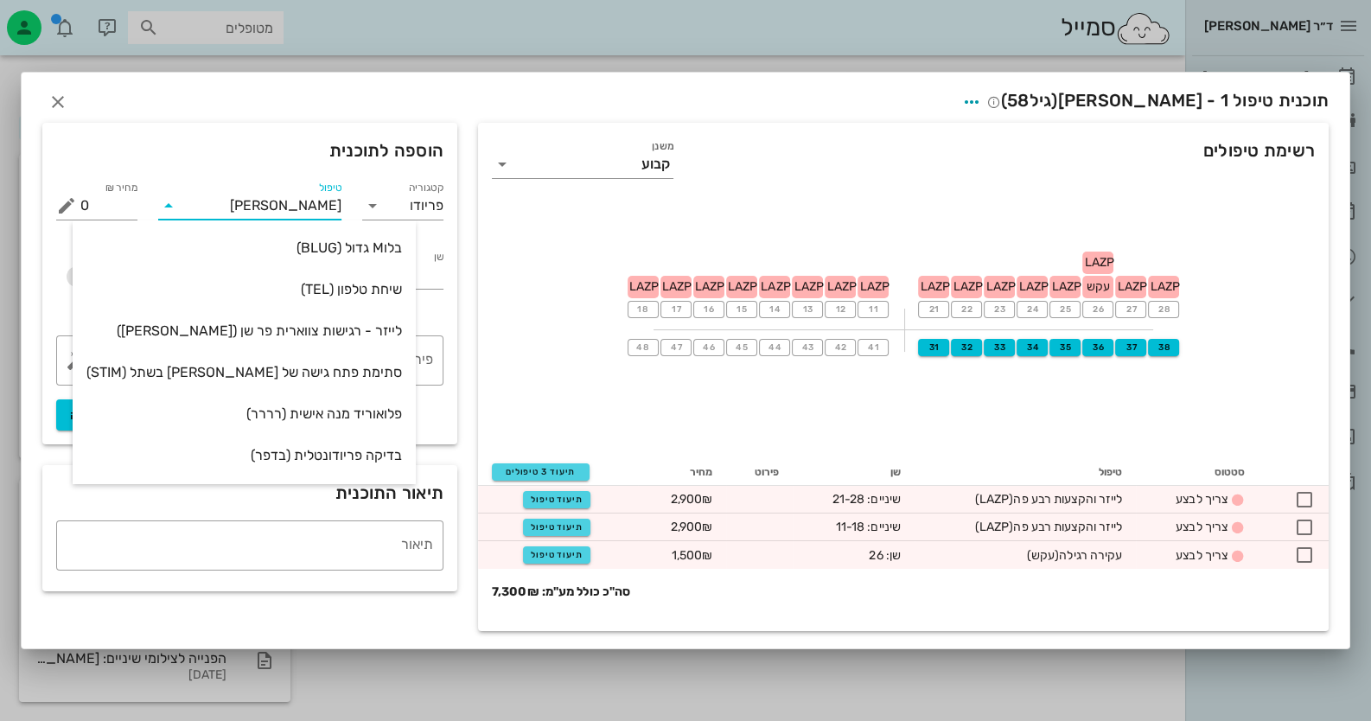
type input "ליי"
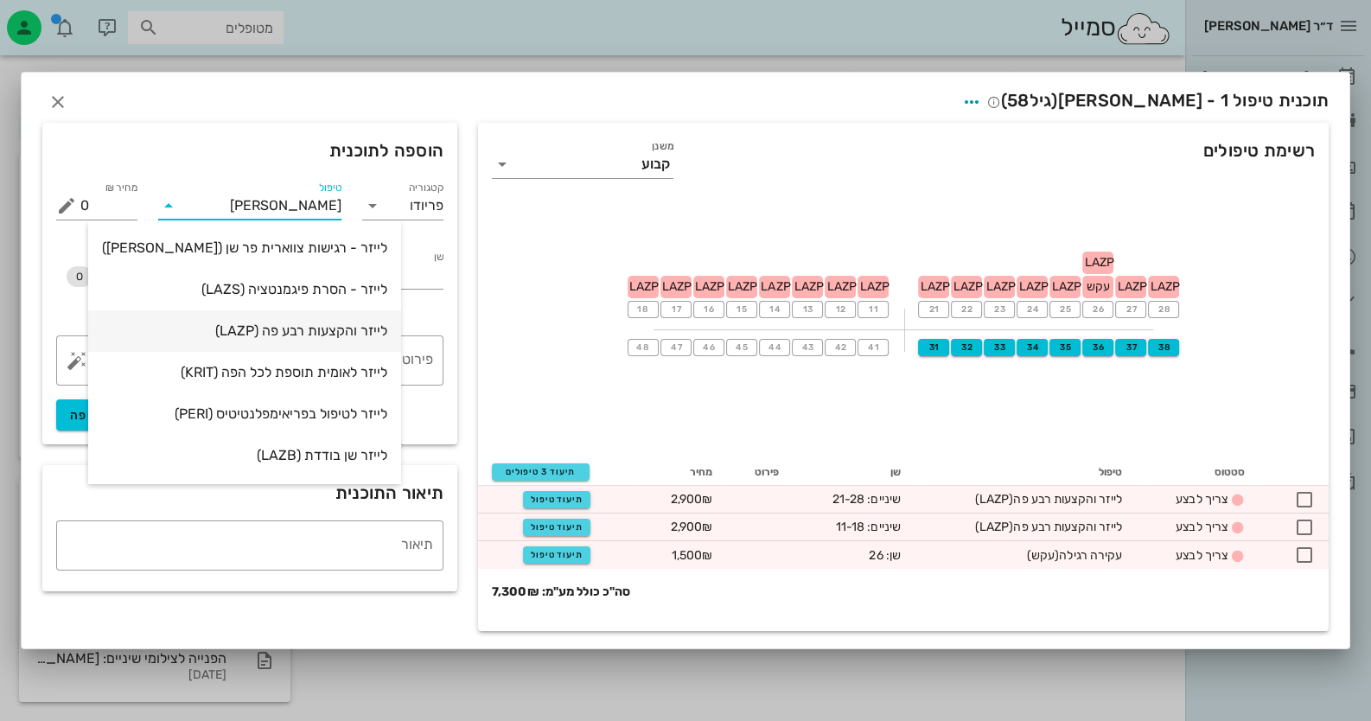
click at [262, 326] on div "לייזר והקצעות רבע פה (LAZP)" at bounding box center [244, 330] width 285 height 16
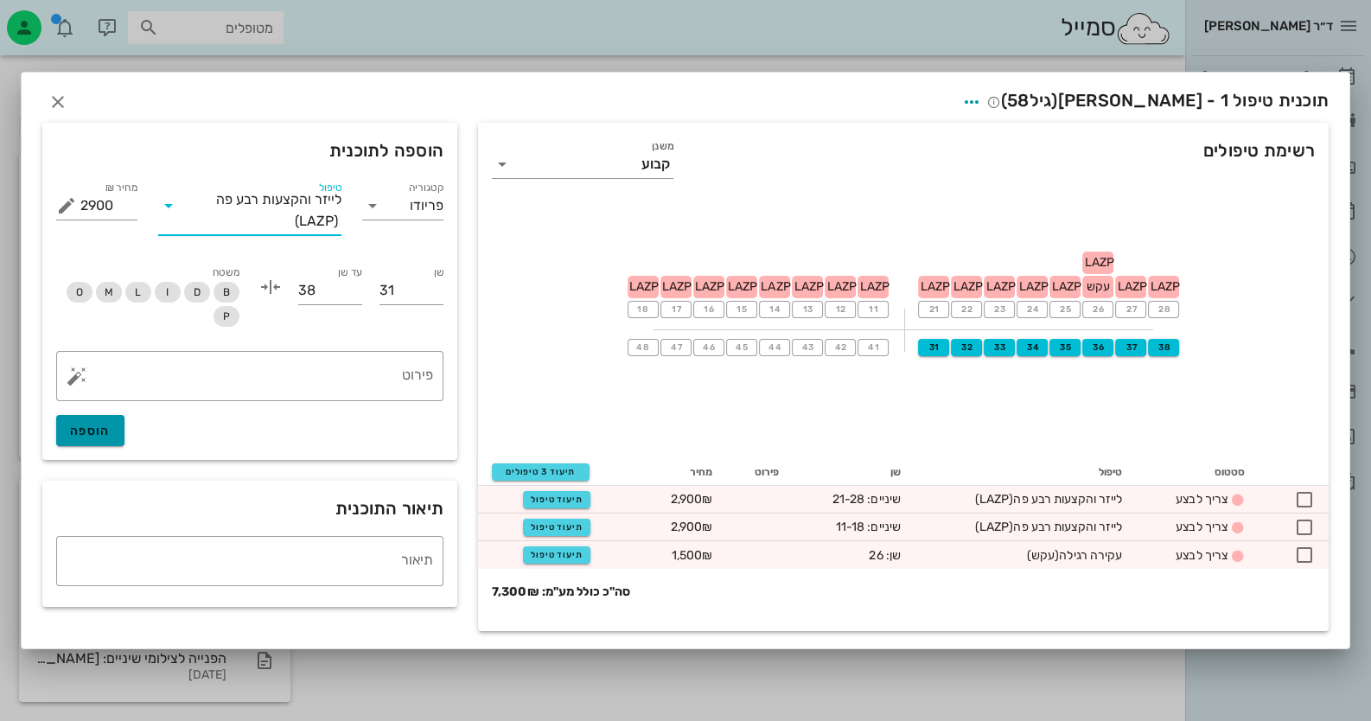
click at [89, 443] on button "הוספה" at bounding box center [90, 430] width 68 height 31
type input "0"
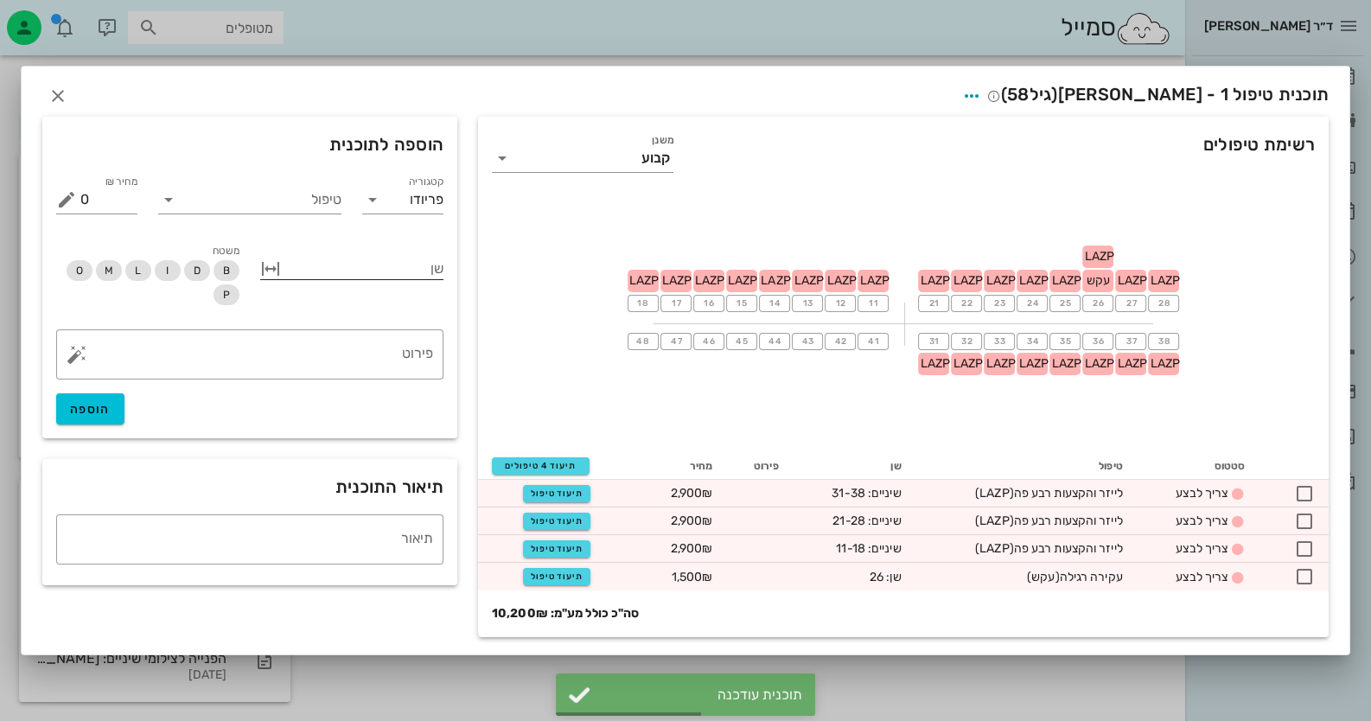
click at [267, 271] on button "button" at bounding box center [270, 268] width 21 height 21
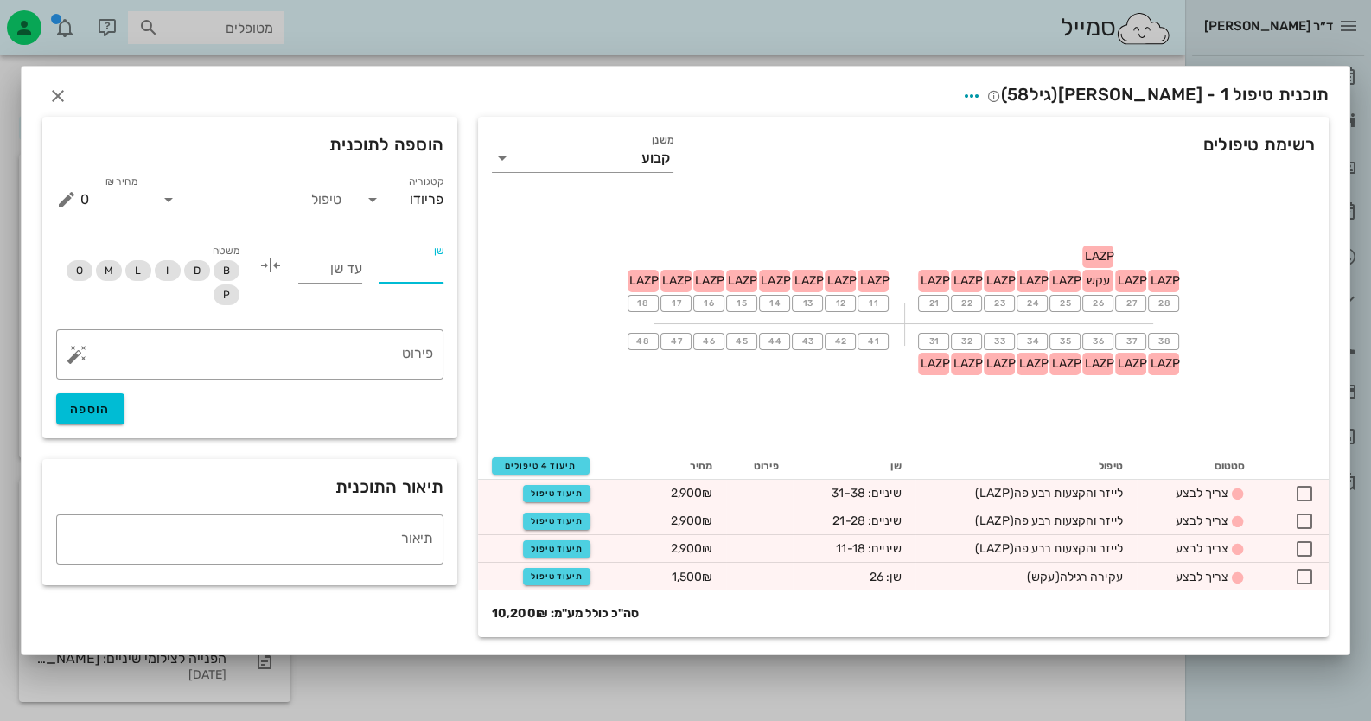
click at [408, 271] on input "שן" at bounding box center [411, 269] width 64 height 28
type input "41"
click at [324, 272] on input "עד שן" at bounding box center [330, 269] width 64 height 28
type input "48"
click at [226, 208] on input "טיפול" at bounding box center [261, 200] width 159 height 28
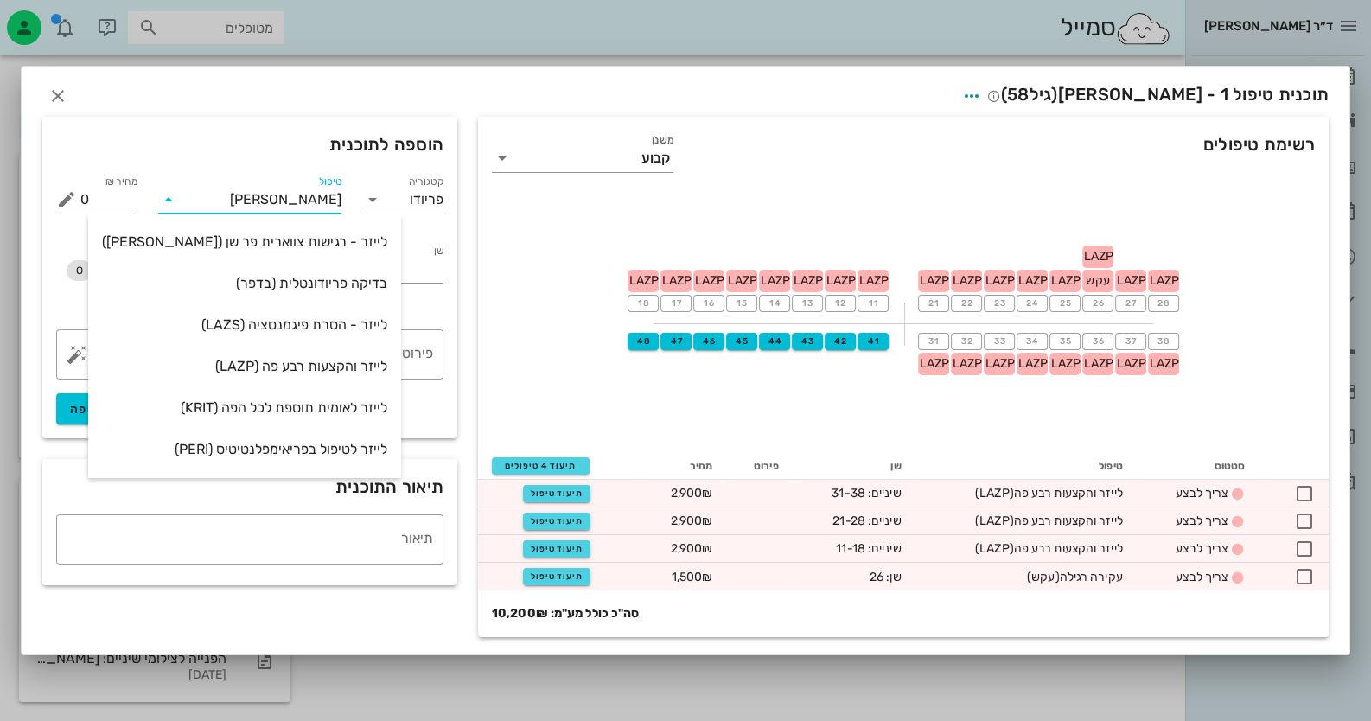
type input "ליי"
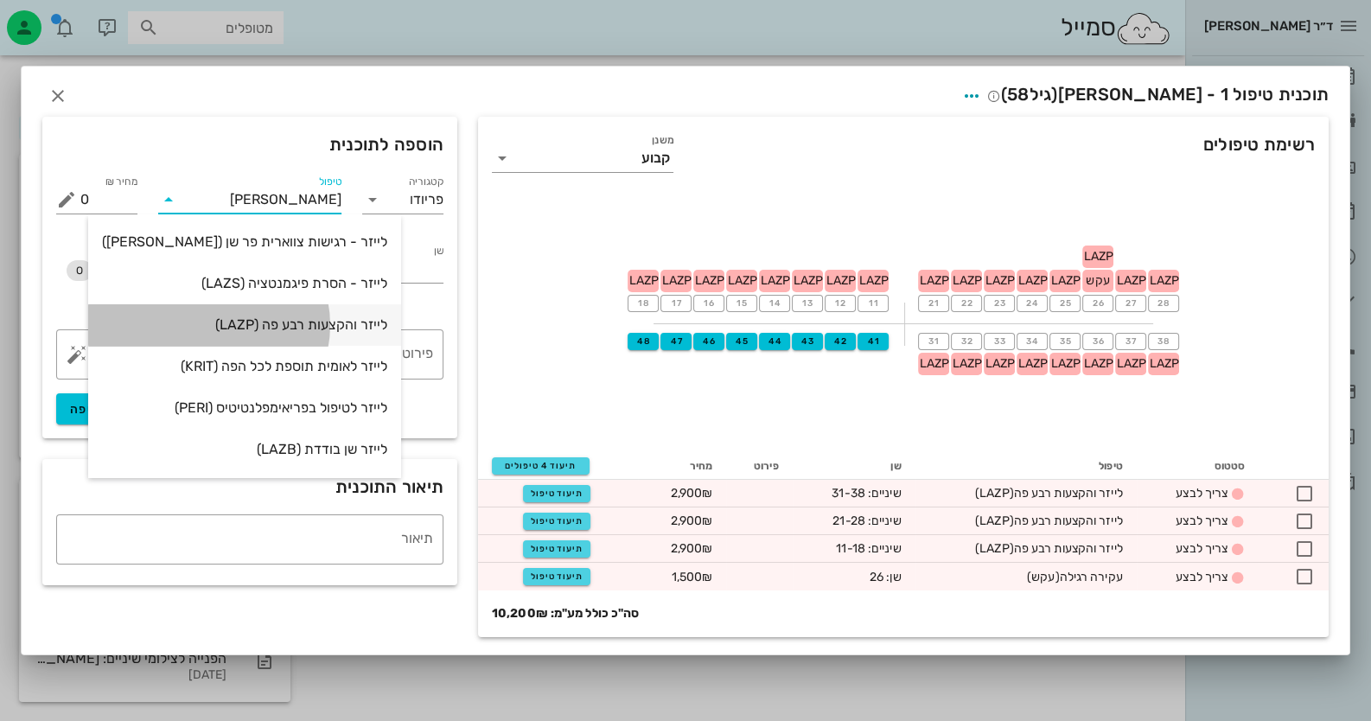
click at [290, 323] on div "לייזר והקצעות רבע פה (LAZP)" at bounding box center [244, 324] width 285 height 16
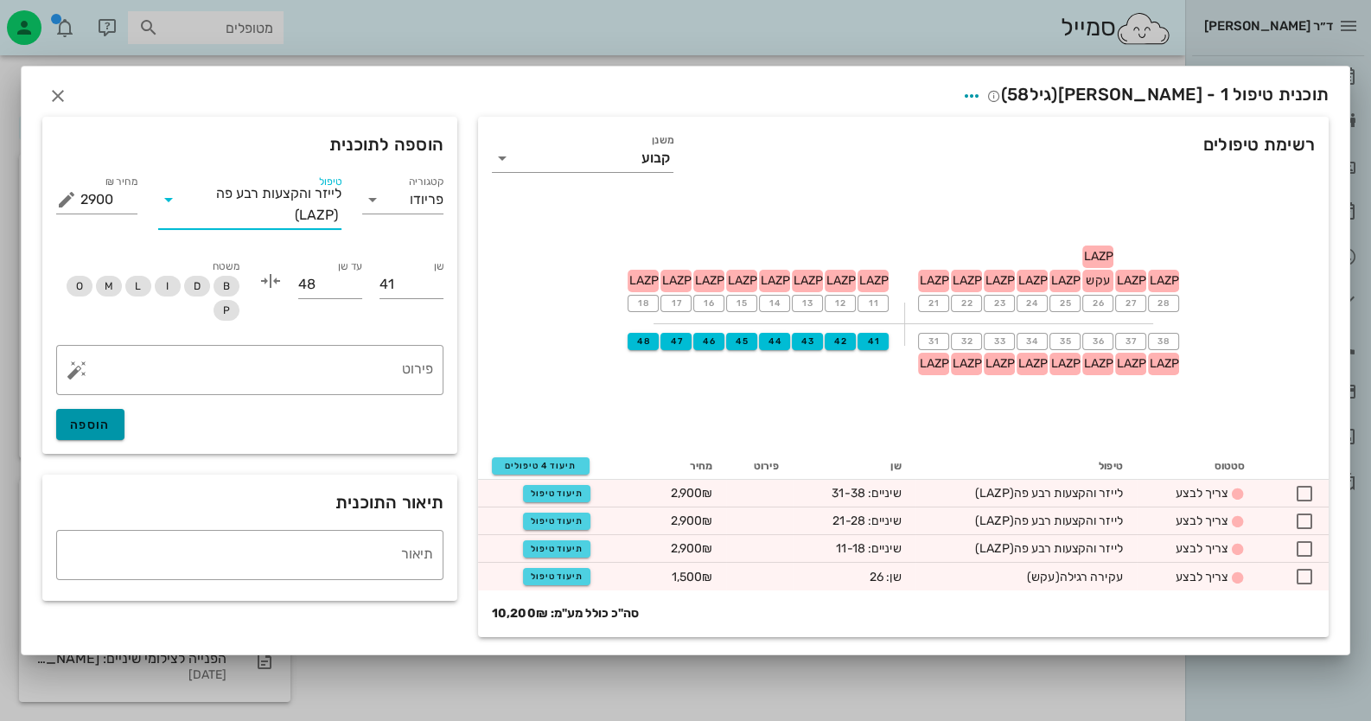
click at [104, 422] on span "הוספה" at bounding box center [90, 425] width 41 height 15
type input "0"
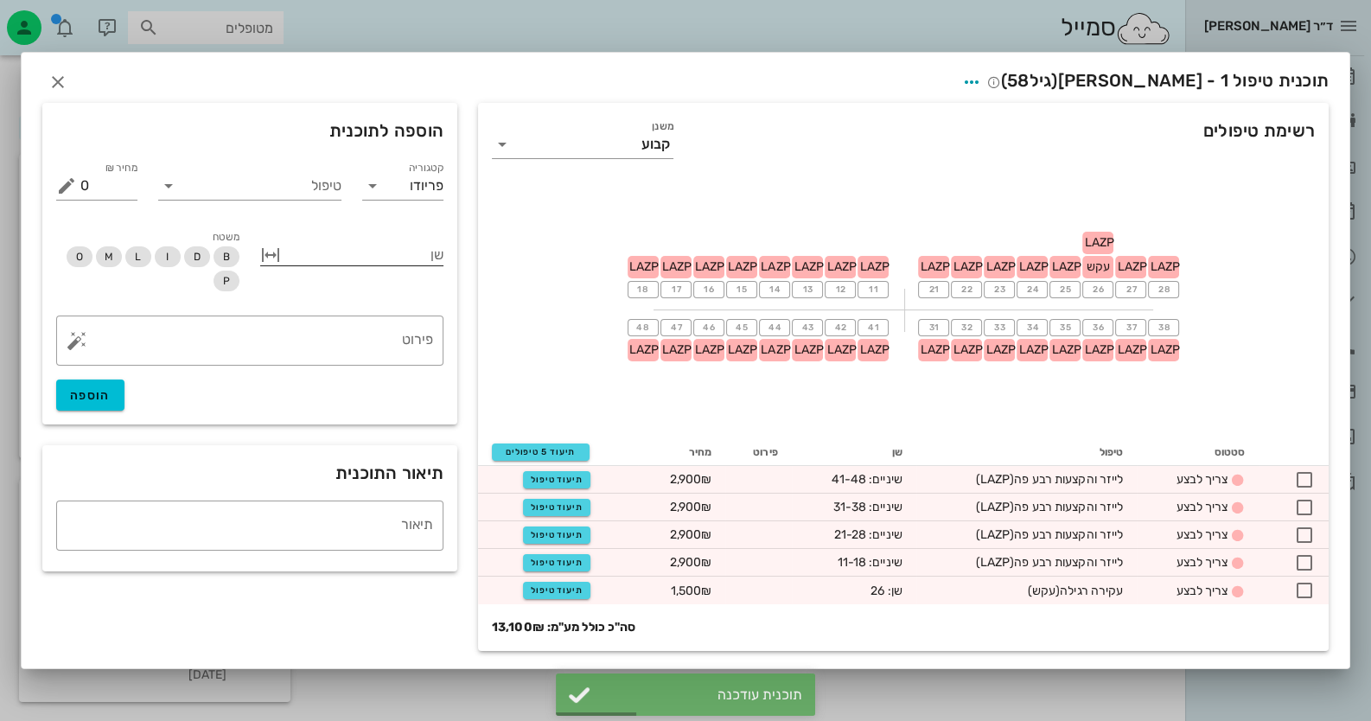
click at [398, 270] on div "שן" at bounding box center [351, 256] width 183 height 31
click at [329, 194] on input "טיפול" at bounding box center [261, 186] width 159 height 28
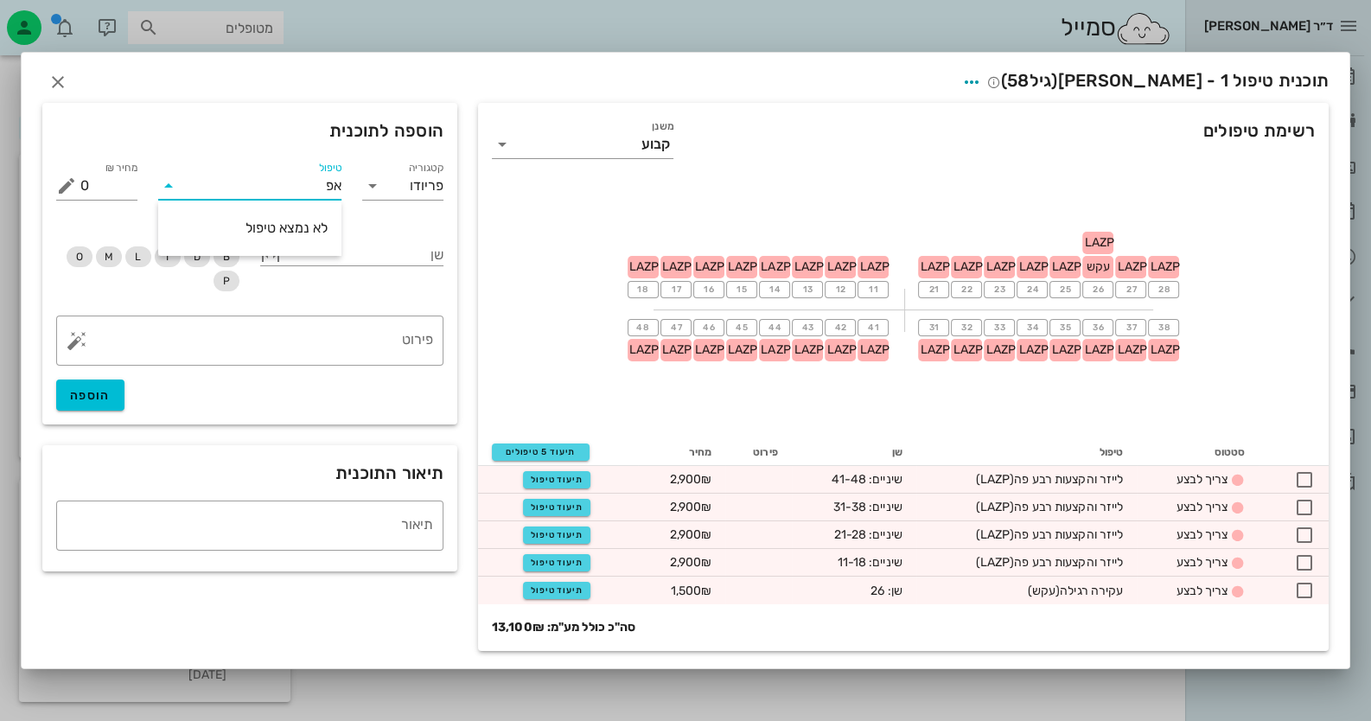
type input "א"
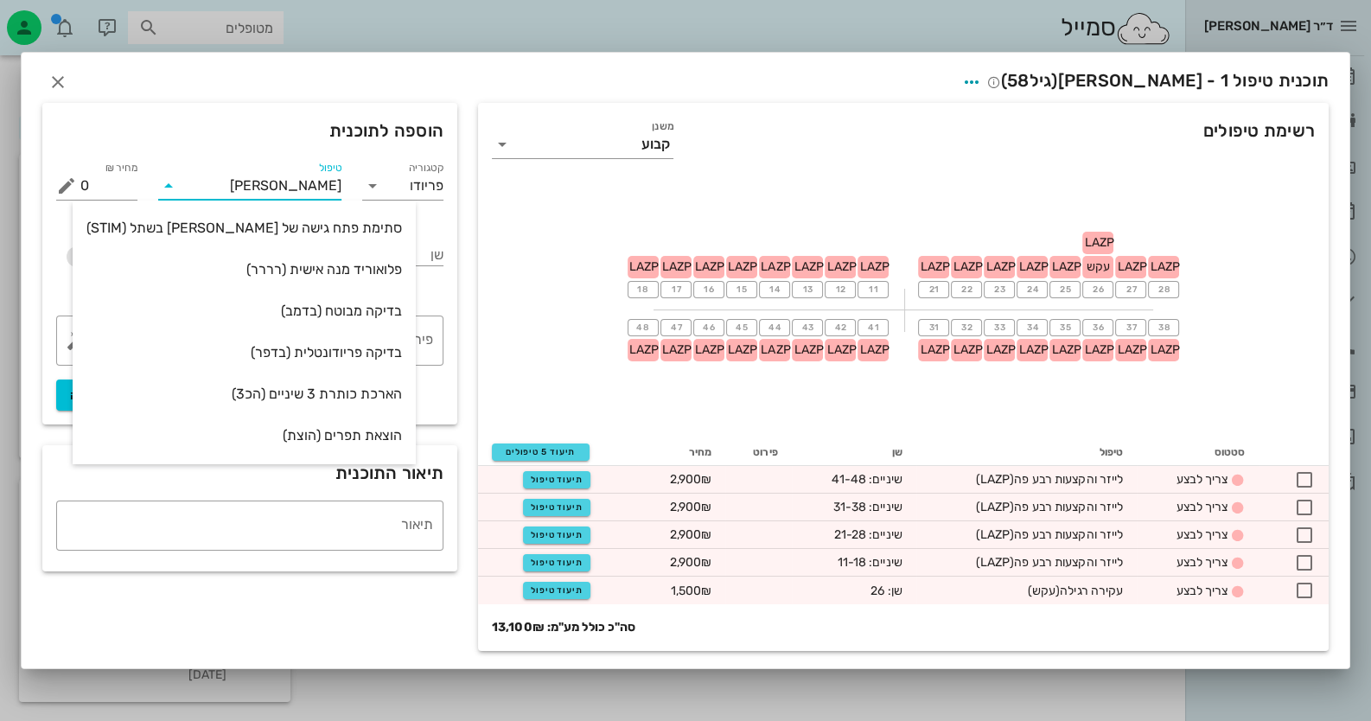
type input "ה"
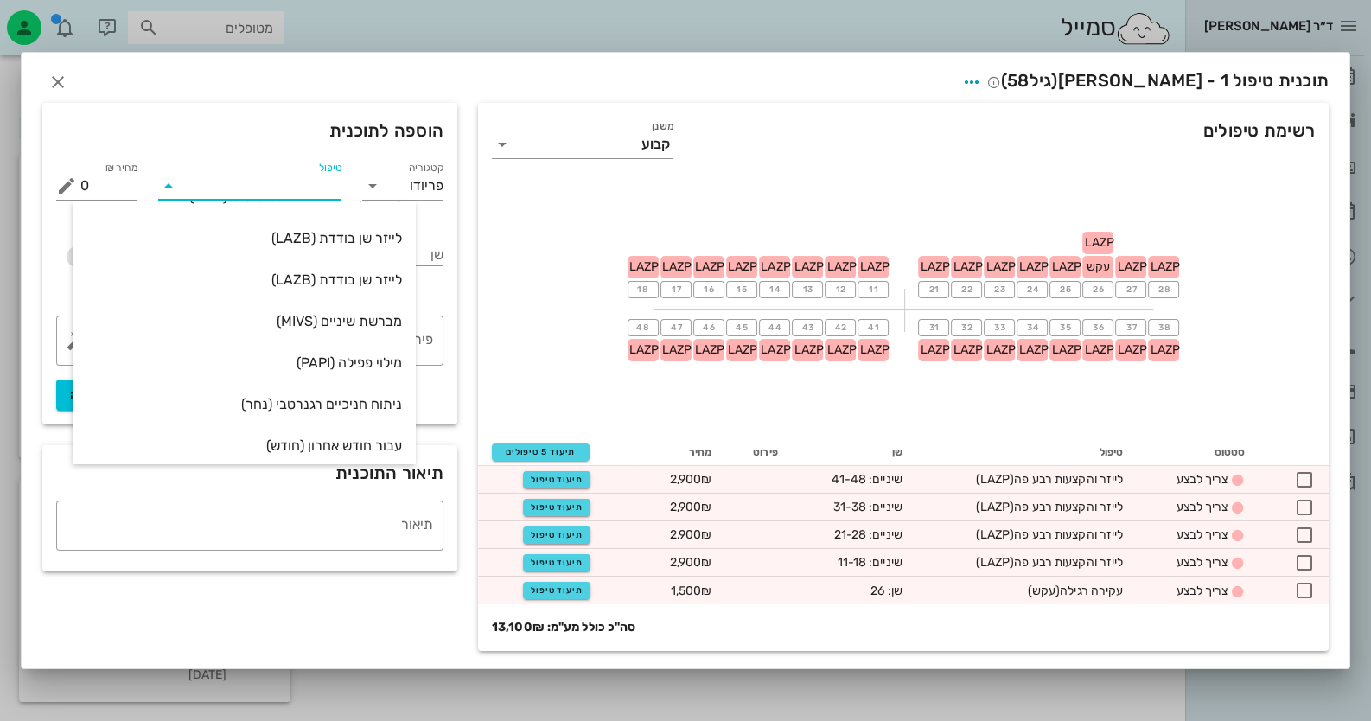
scroll to position [1902, 0]
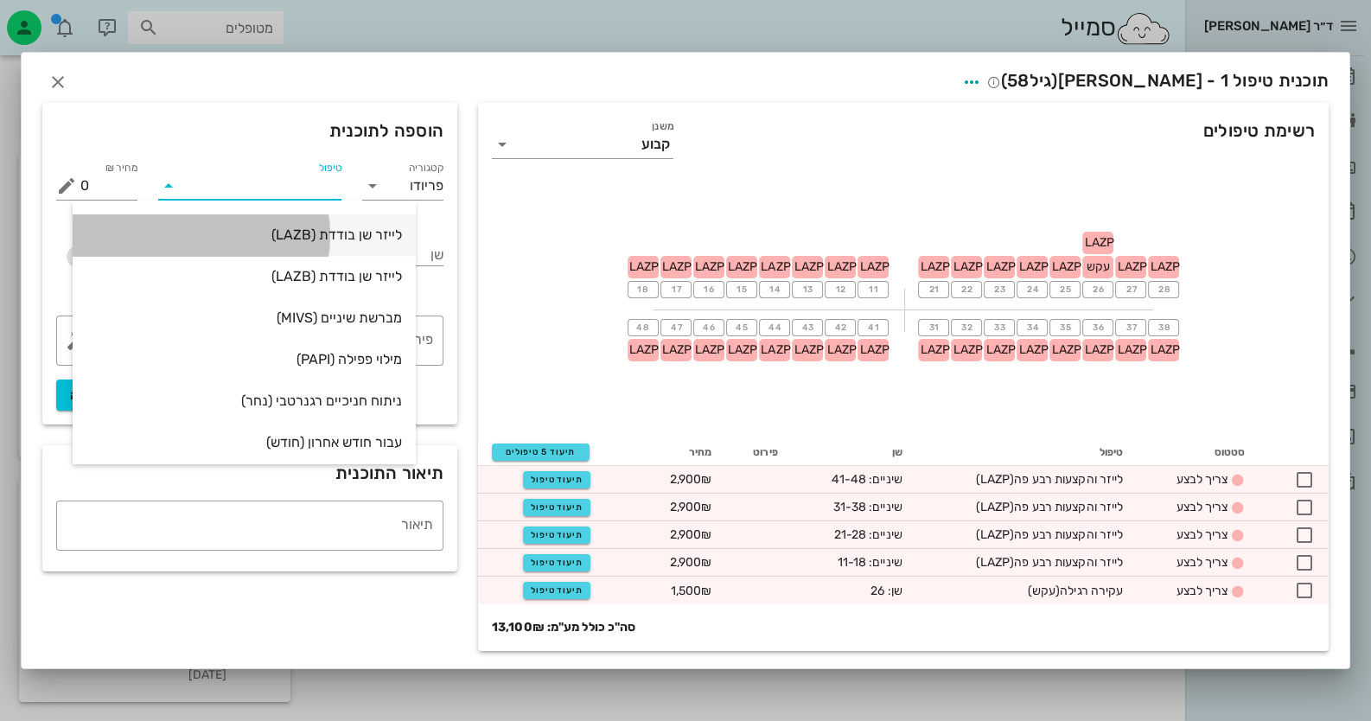
click at [321, 233] on div "לייזר שן בודדת (LAZB)" at bounding box center [244, 234] width 316 height 16
type input "995"
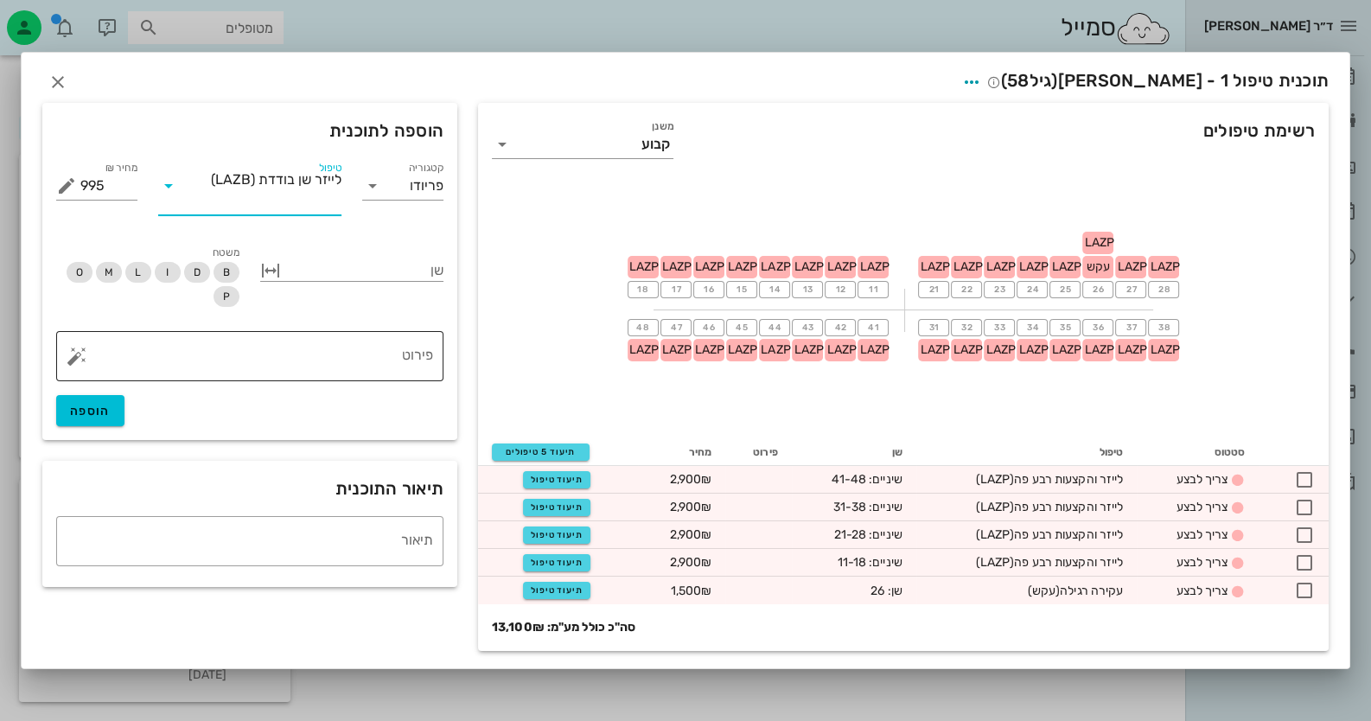
click at [386, 354] on textarea "פירוט" at bounding box center [256, 360] width 353 height 41
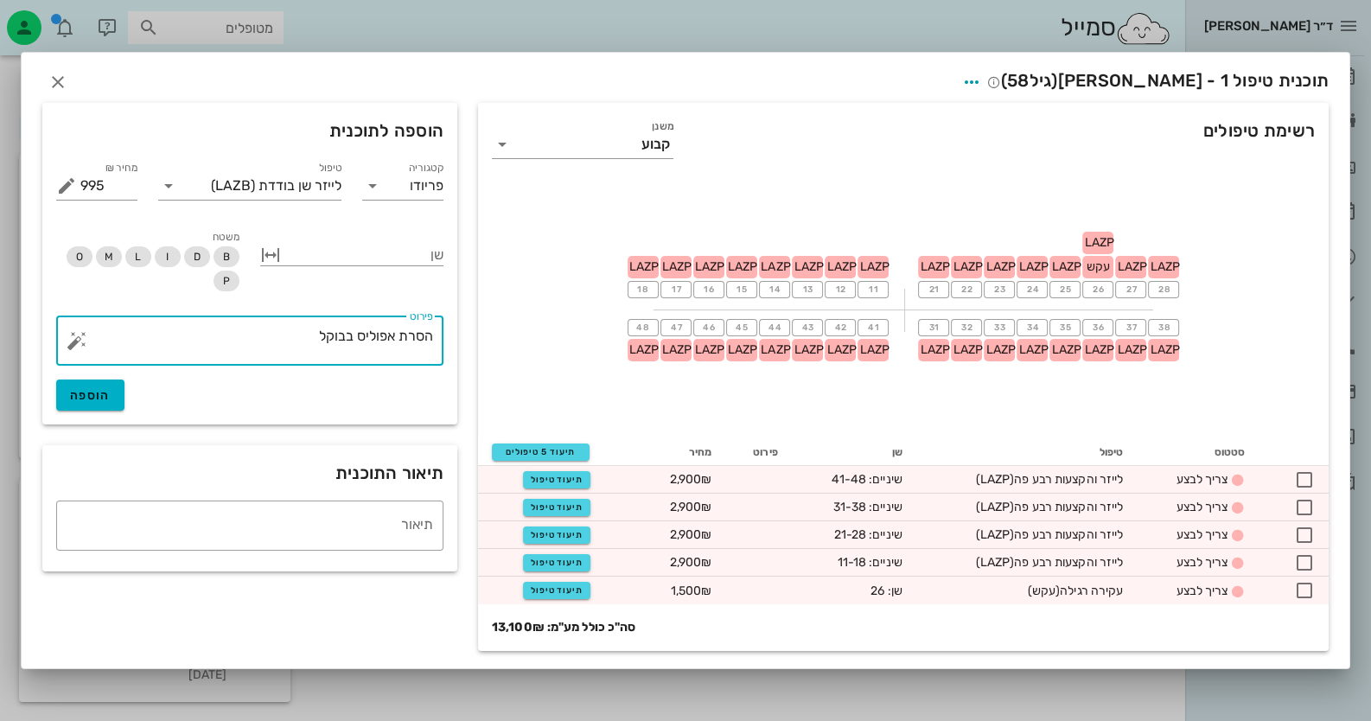
type textarea "הסרת אפוליס בבוקל"
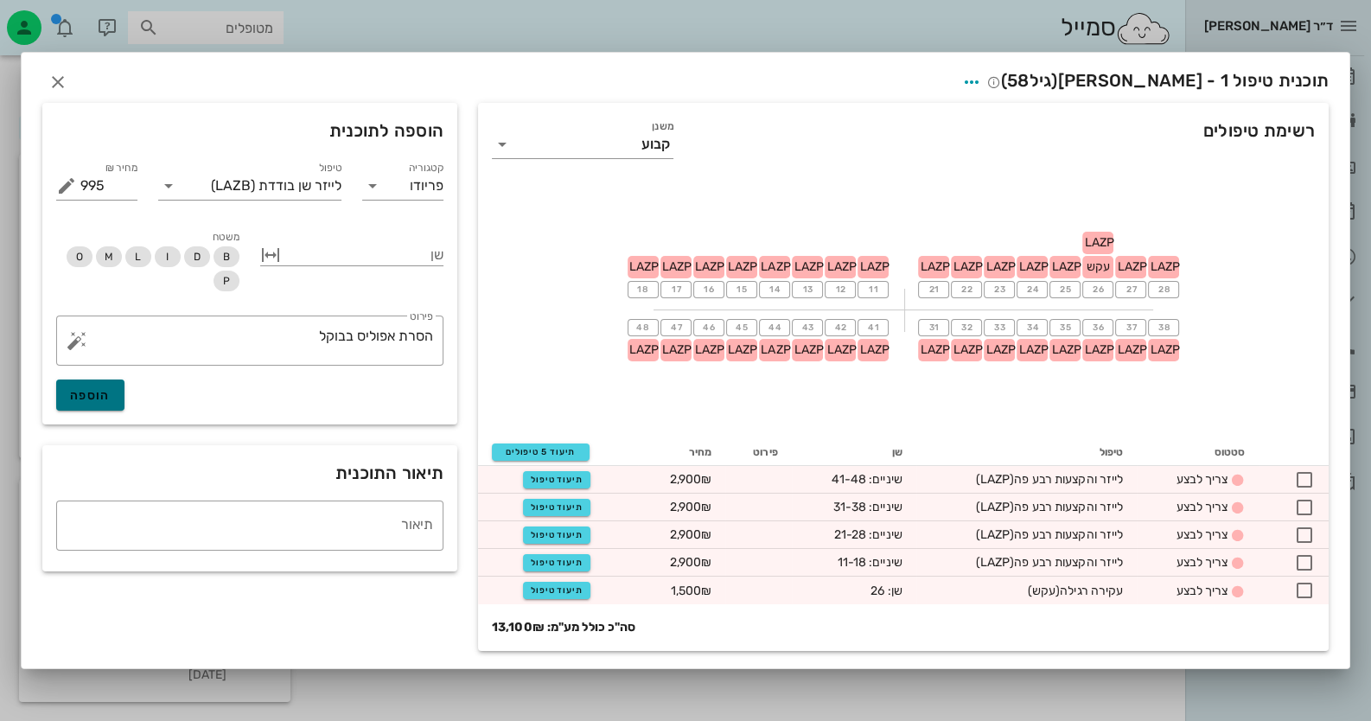
click at [57, 401] on button "הוספה" at bounding box center [90, 394] width 68 height 31
type input "0"
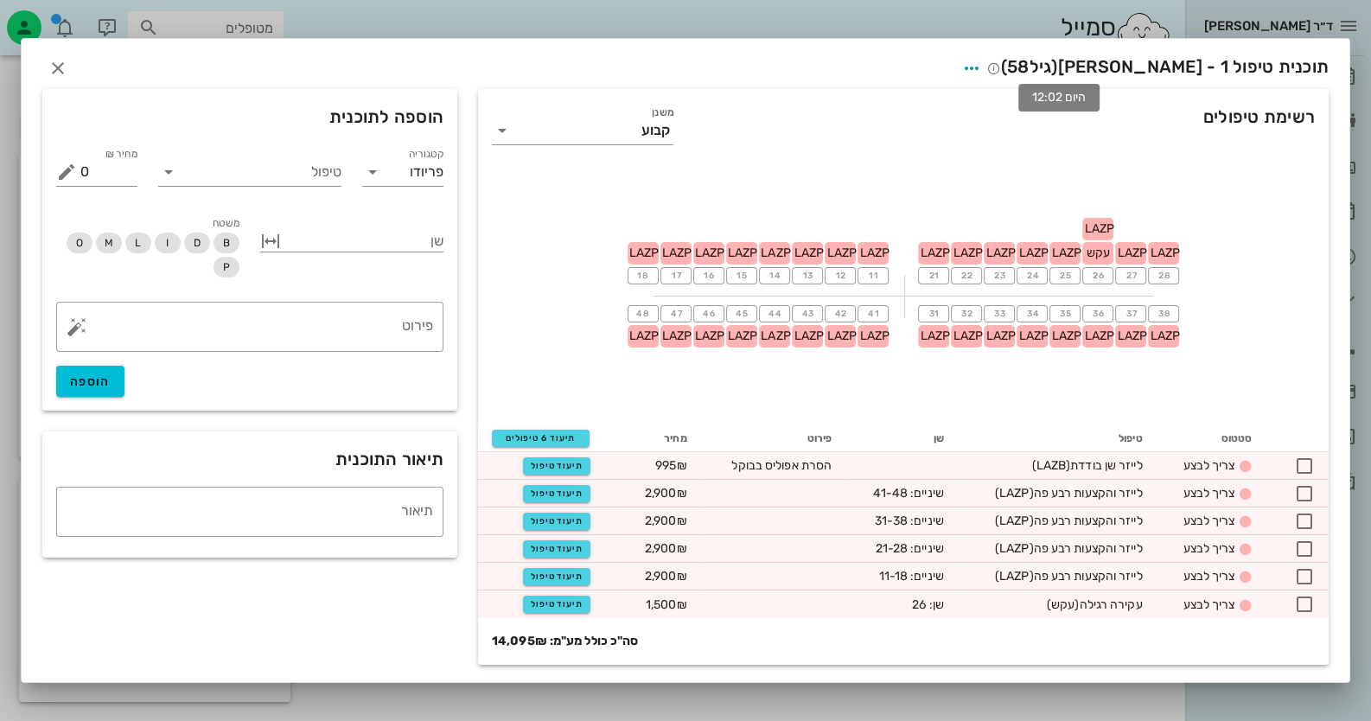
click at [1001, 69] on icon at bounding box center [994, 68] width 14 height 14
click at [982, 68] on icon "button" at bounding box center [971, 68] width 21 height 21
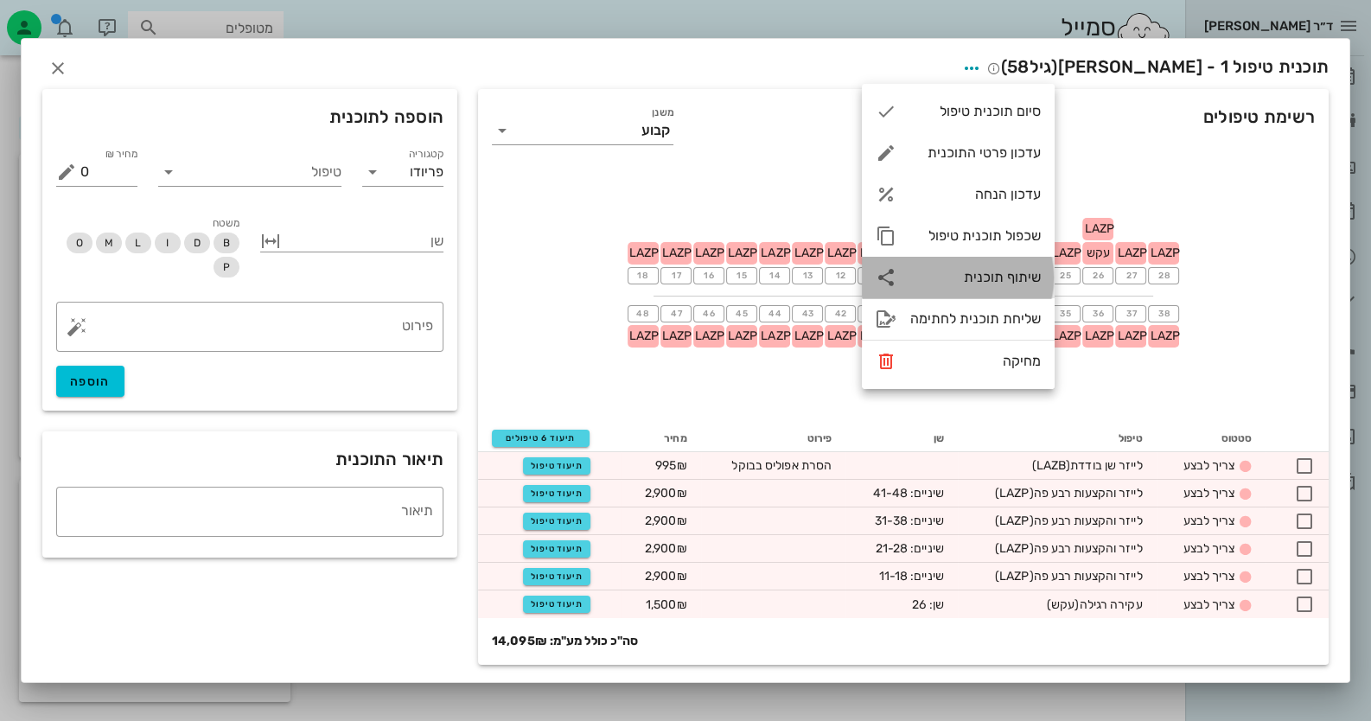
click at [1011, 277] on div "שיתוף תוכנית" at bounding box center [975, 277] width 131 height 16
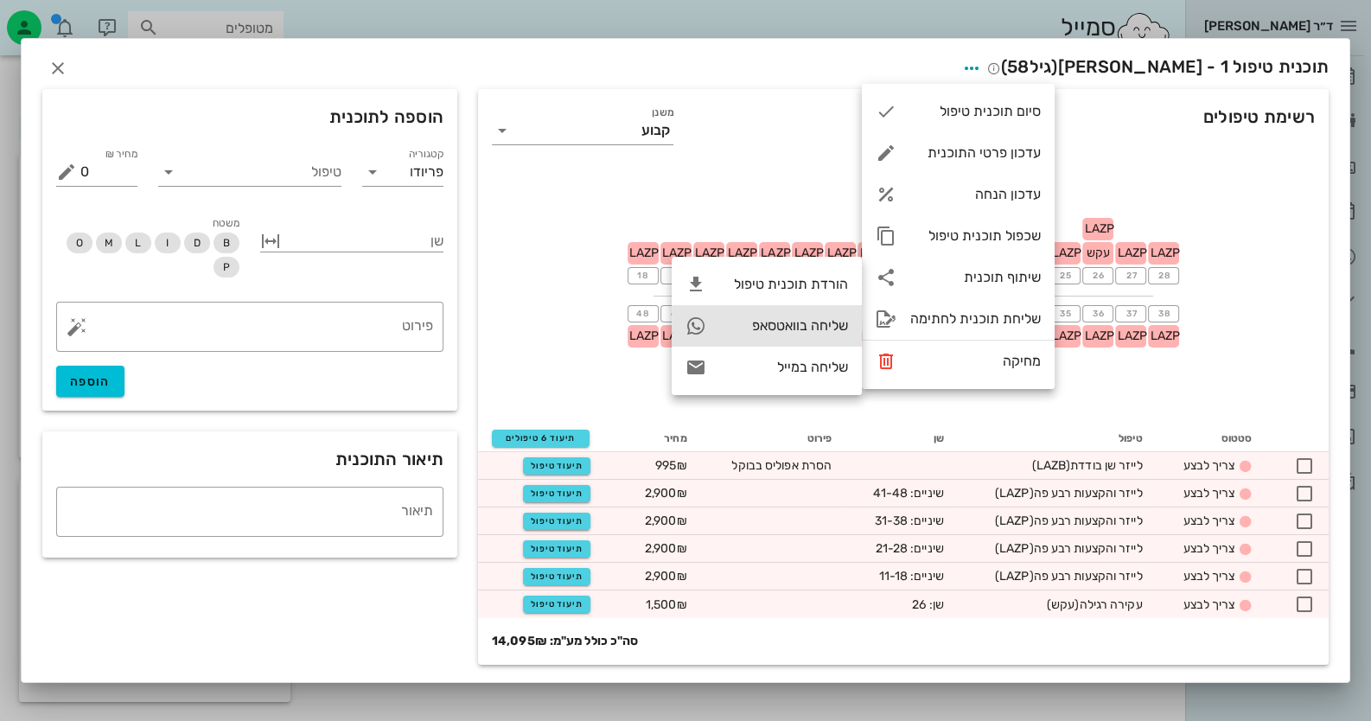
click at [807, 330] on div "שליחה בוואטסאפ" at bounding box center [784, 325] width 128 height 16
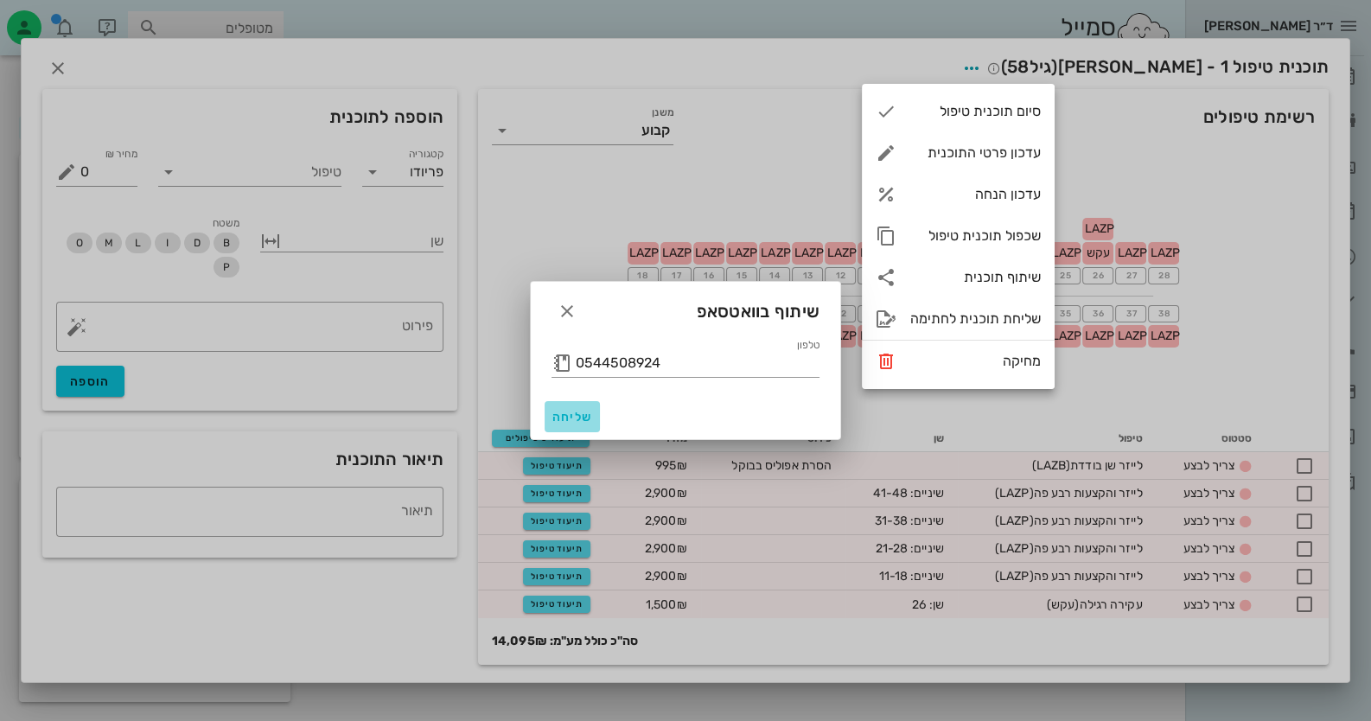
click at [575, 423] on span "שליחה" at bounding box center [571, 417] width 41 height 15
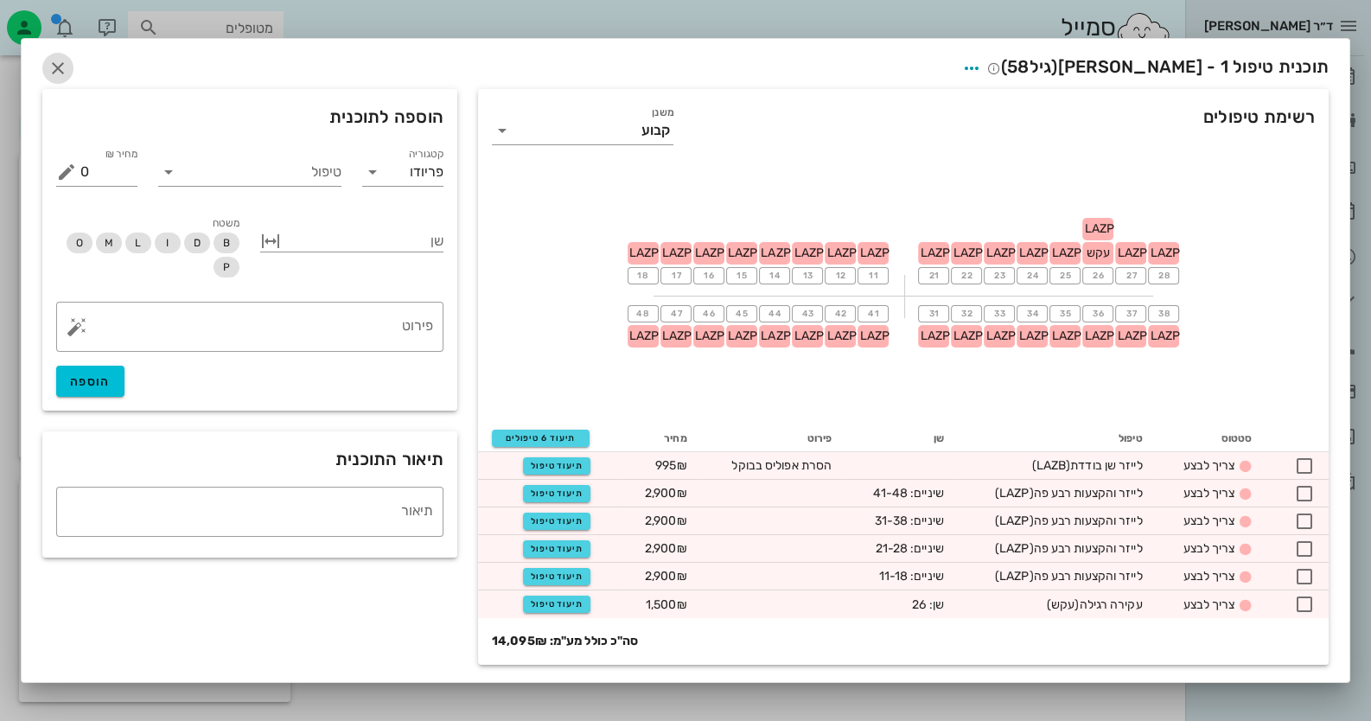
click at [62, 71] on icon "button" at bounding box center [58, 68] width 21 height 21
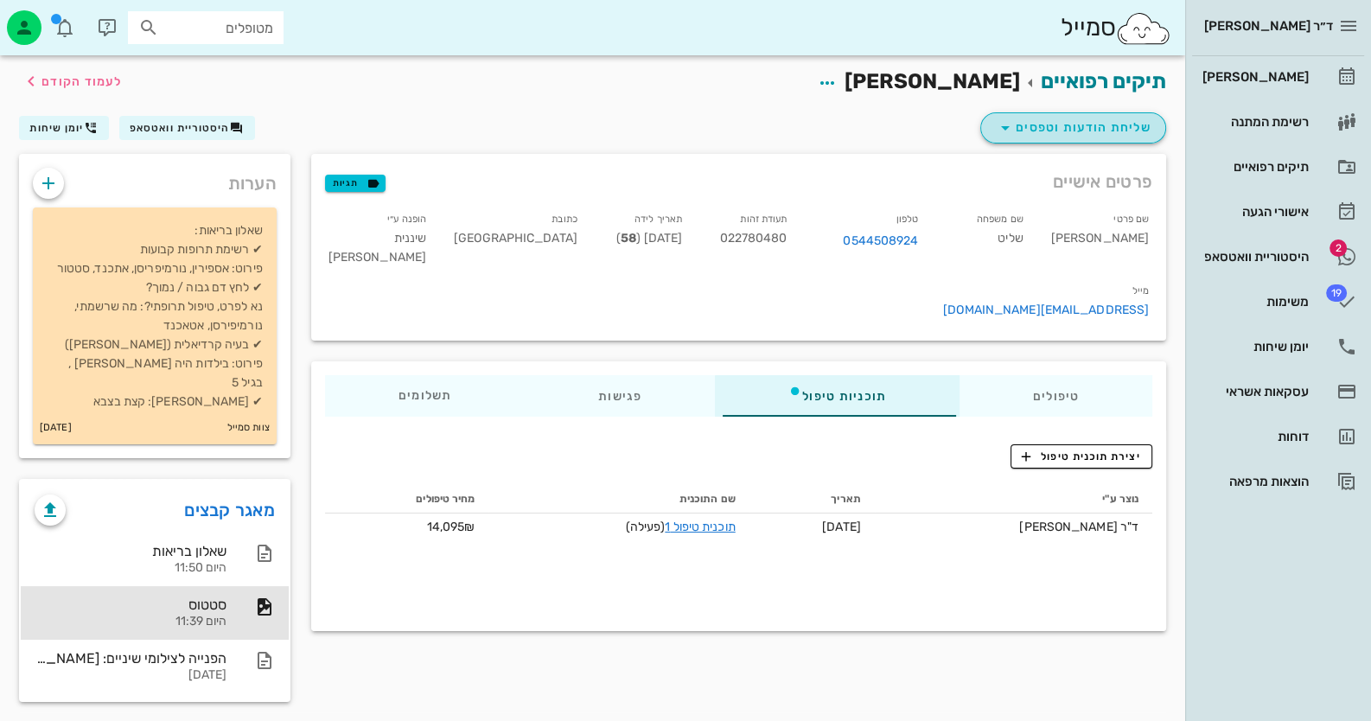
click at [1153, 127] on button "שליחת הודעות וטפסים" at bounding box center [1073, 127] width 186 height 31
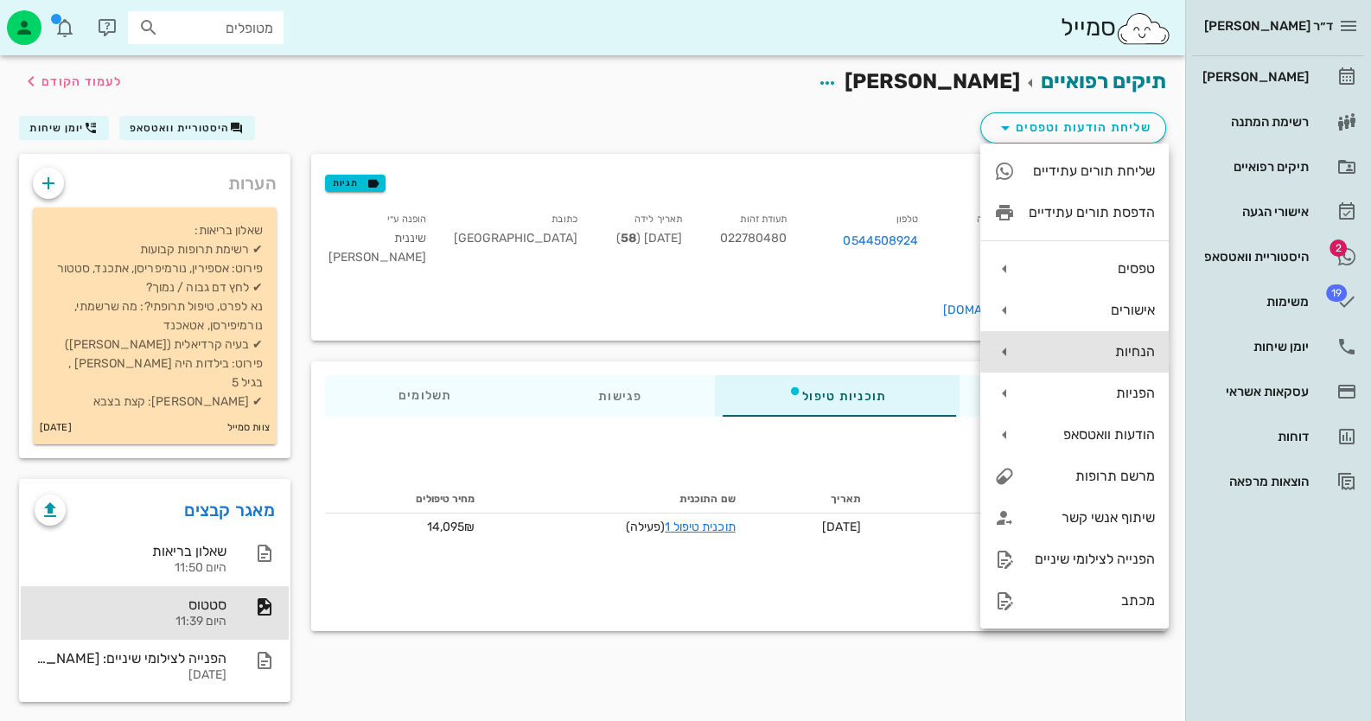
click at [1099, 341] on div "הנחיות" at bounding box center [1074, 351] width 188 height 41
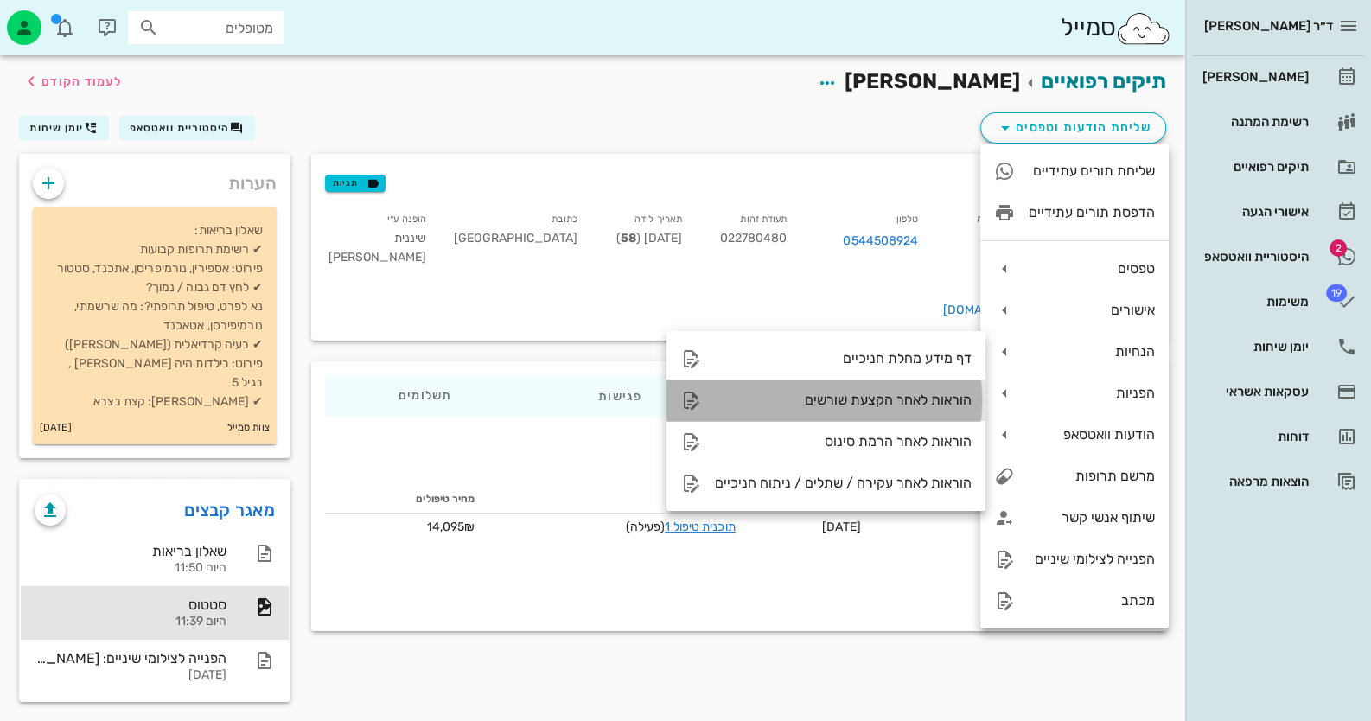
click at [927, 388] on div "הוראות לאחר הקצעת שורשים" at bounding box center [825, 399] width 319 height 41
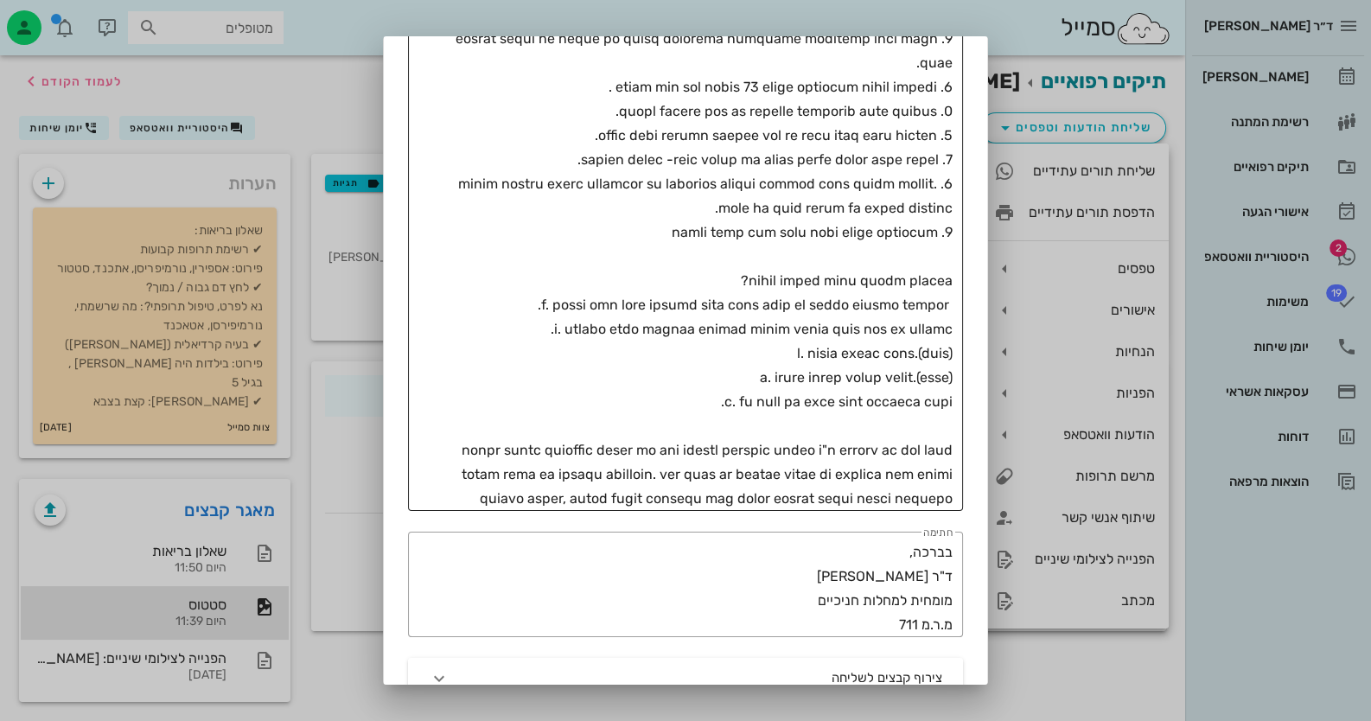
scroll to position [605, 0]
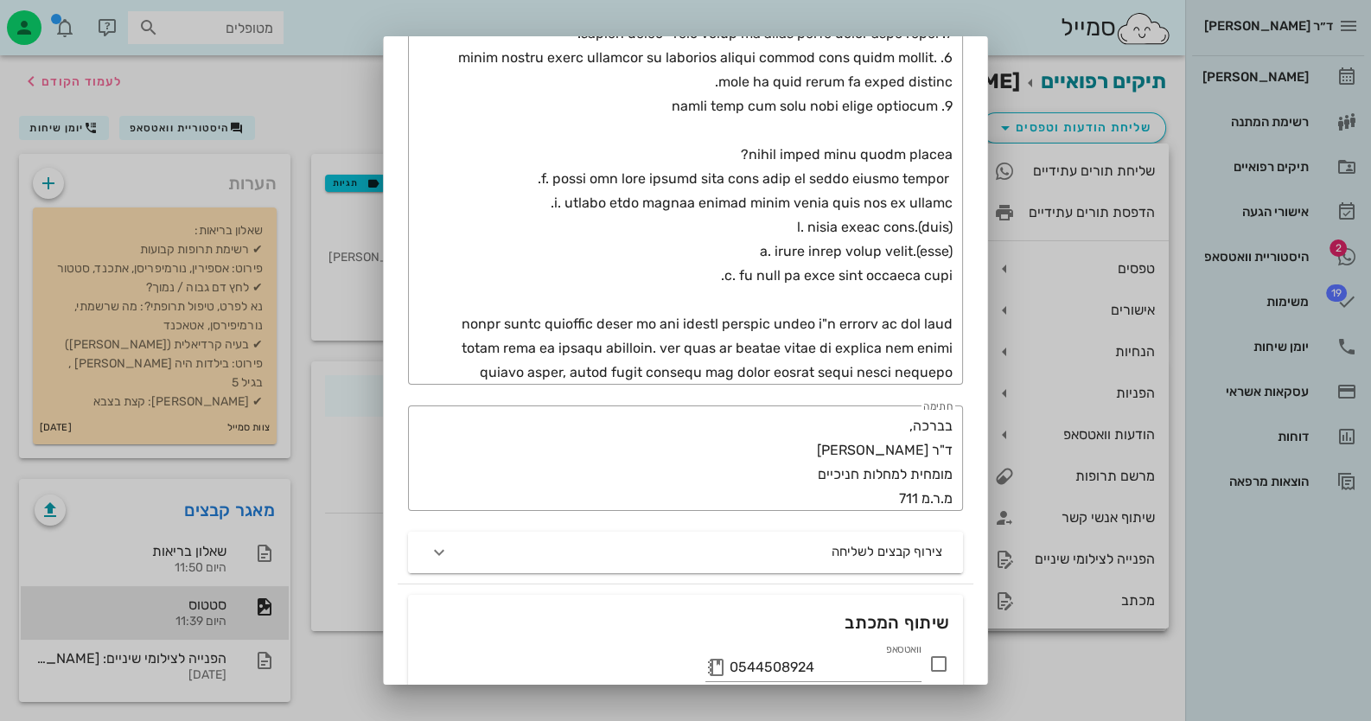
click at [938, 665] on icon at bounding box center [938, 663] width 21 height 21
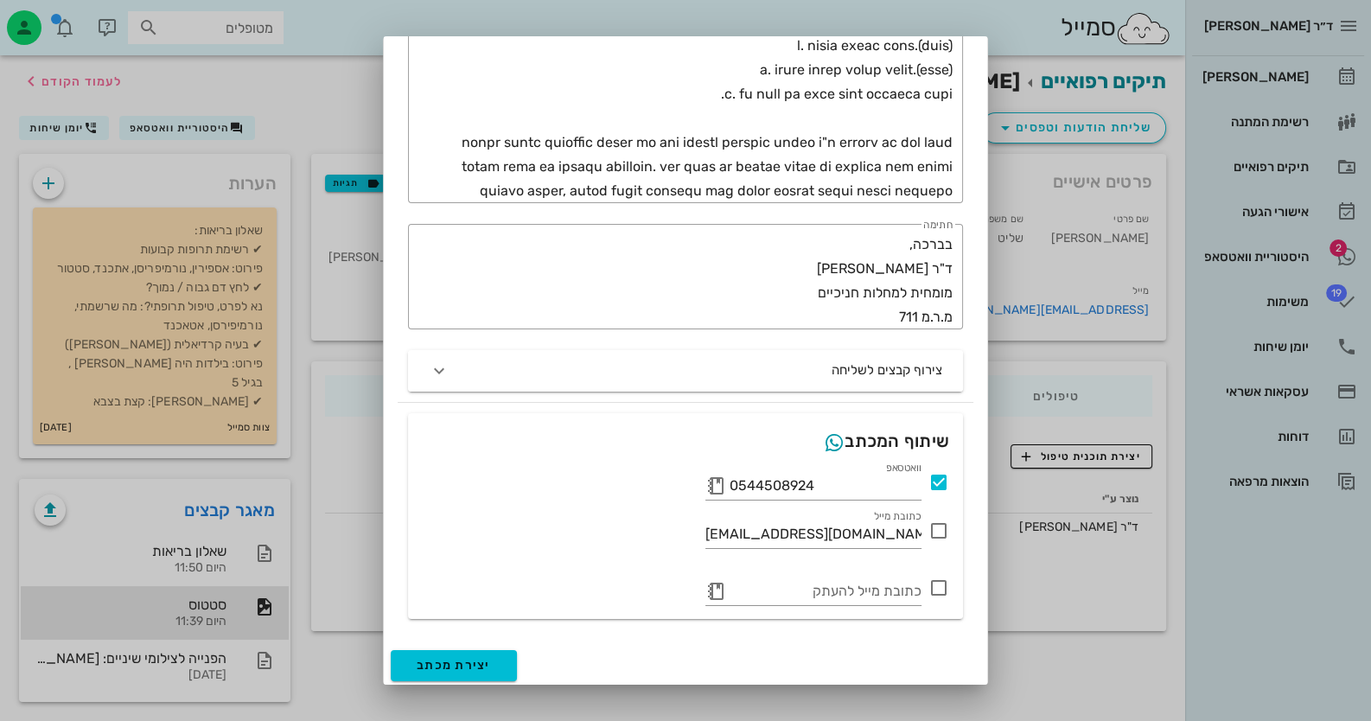
scroll to position [789, 0]
click at [456, 665] on span "יצירת מכתב" at bounding box center [454, 662] width 74 height 15
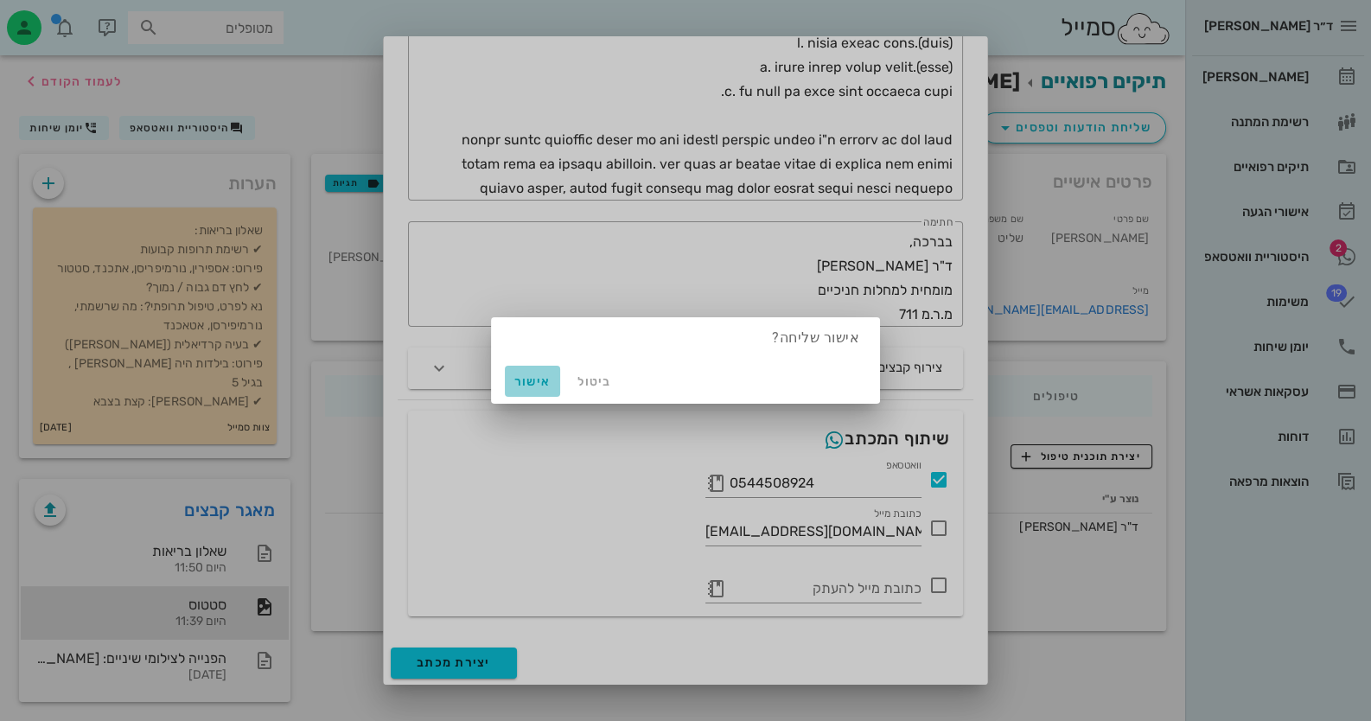
click at [536, 384] on span "אישור" at bounding box center [532, 381] width 41 height 15
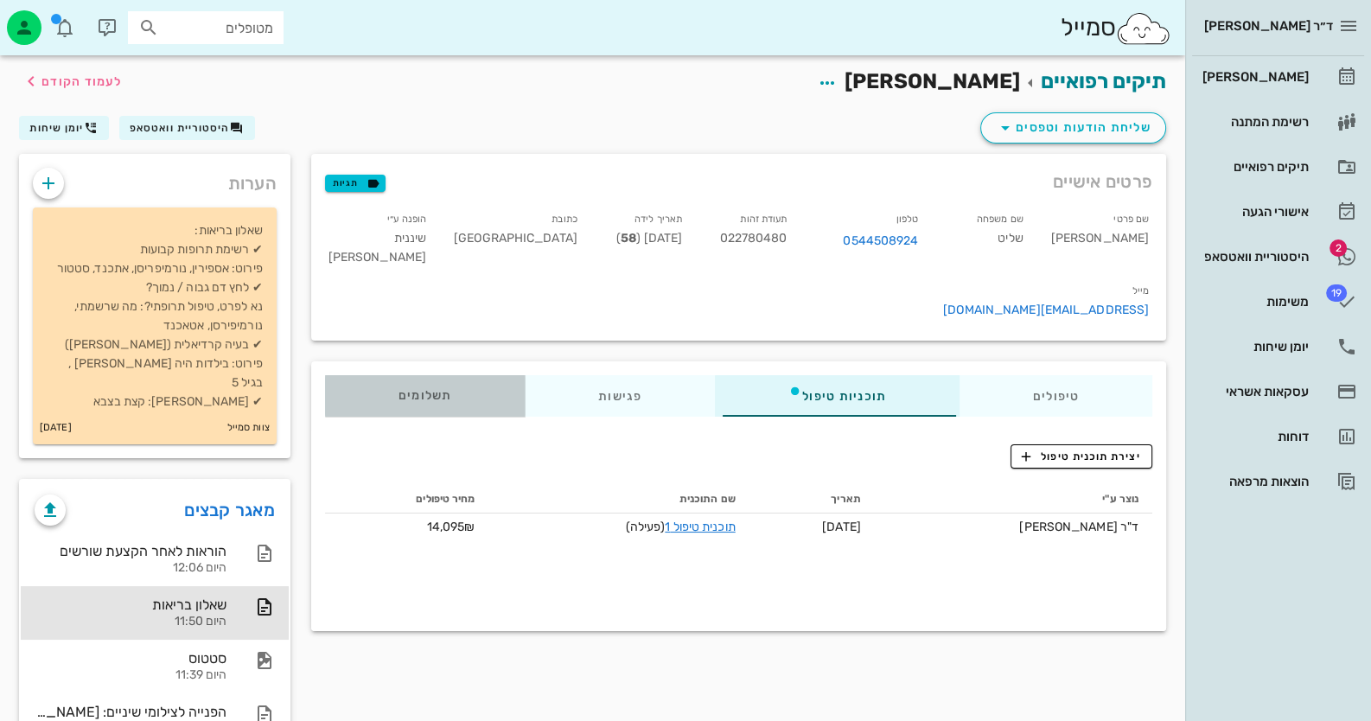
click at [441, 375] on div "תשלומים 0₪" at bounding box center [425, 395] width 200 height 41
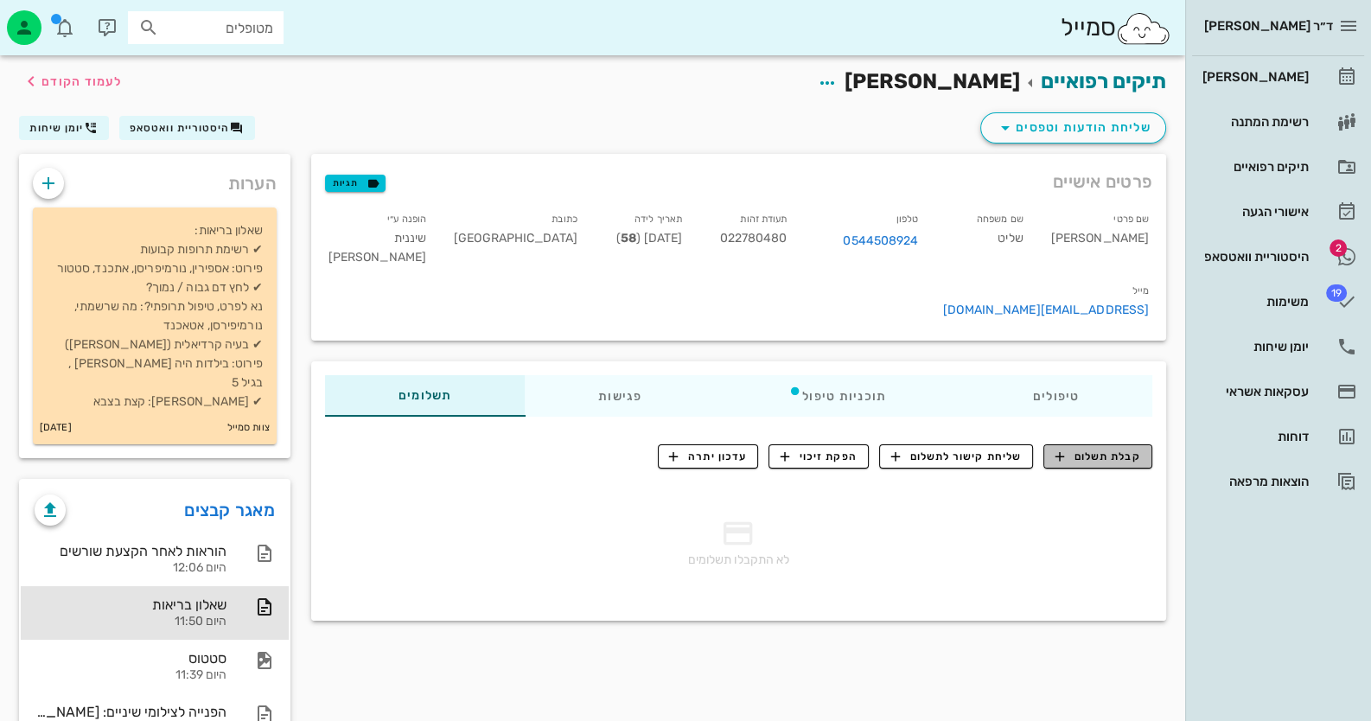
click at [1097, 449] on span "קבלת תשלום" at bounding box center [1098, 457] width 86 height 16
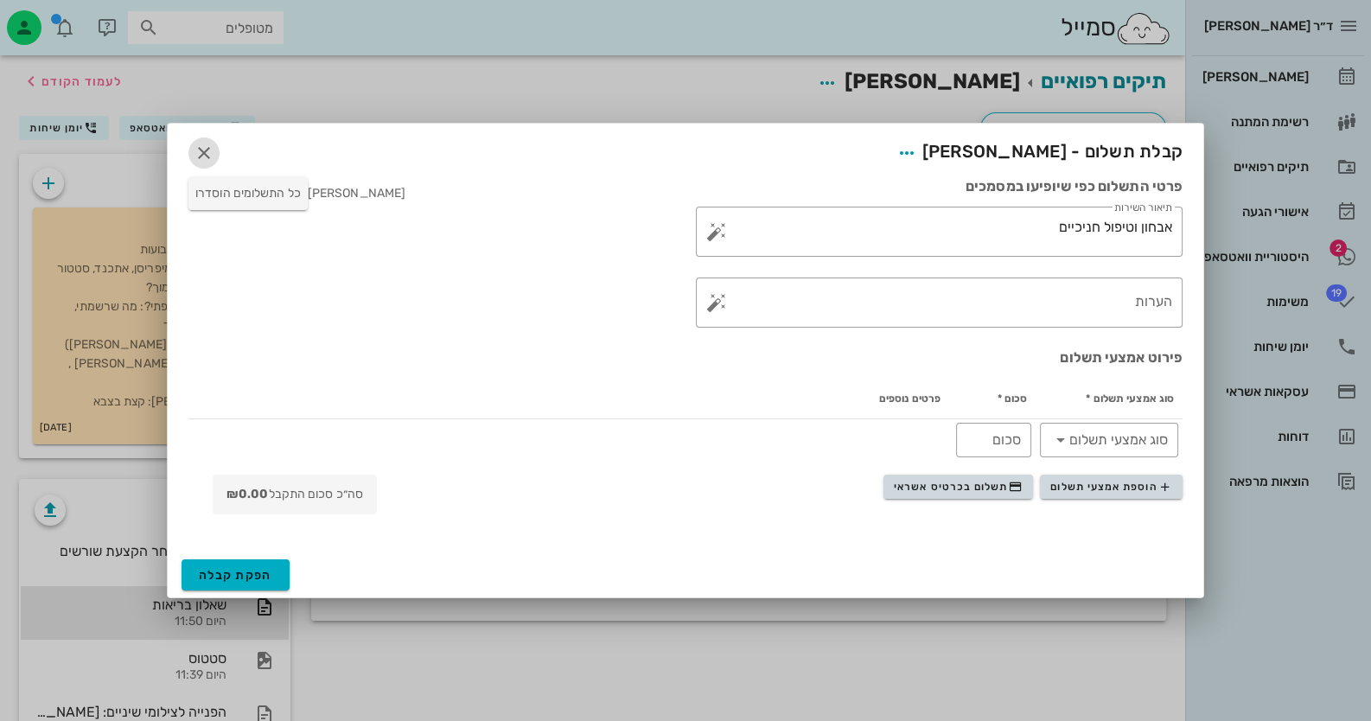
click at [215, 152] on span "button" at bounding box center [203, 153] width 31 height 21
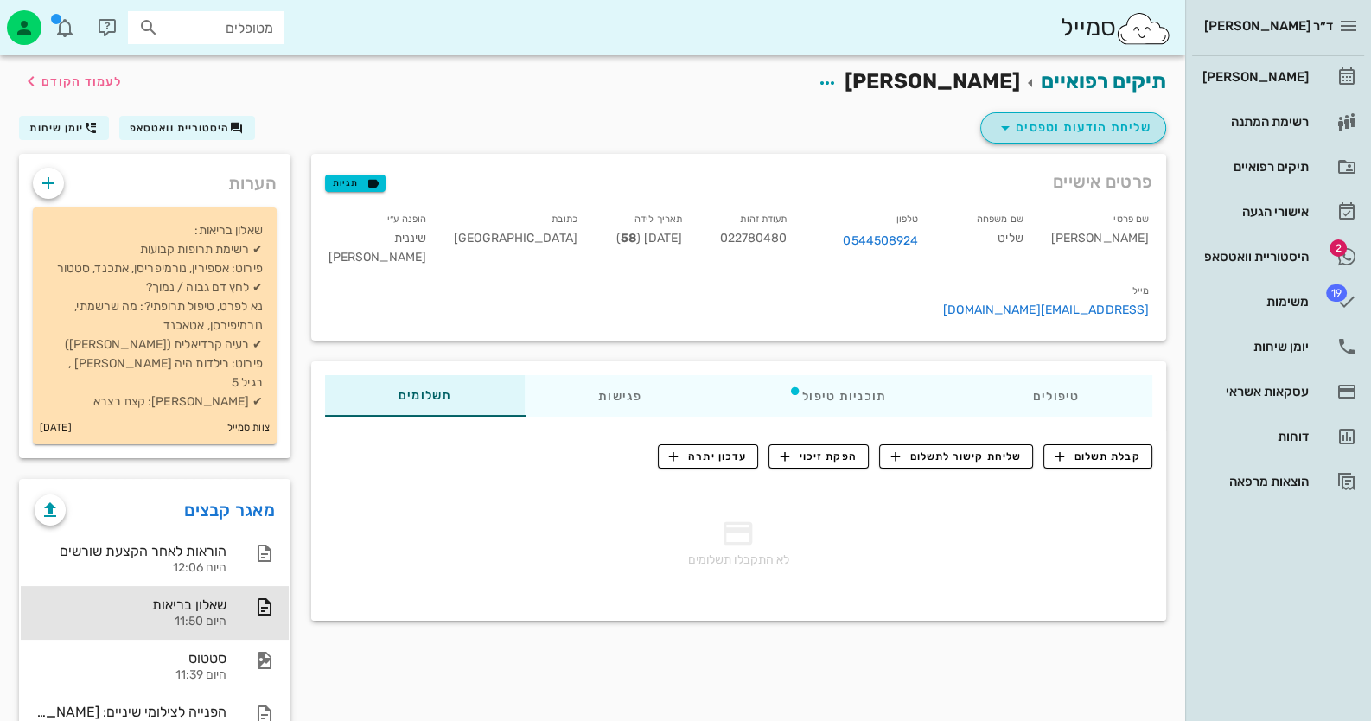
click at [1131, 118] on span "שליחת הודעות וטפסים" at bounding box center [1073, 128] width 156 height 21
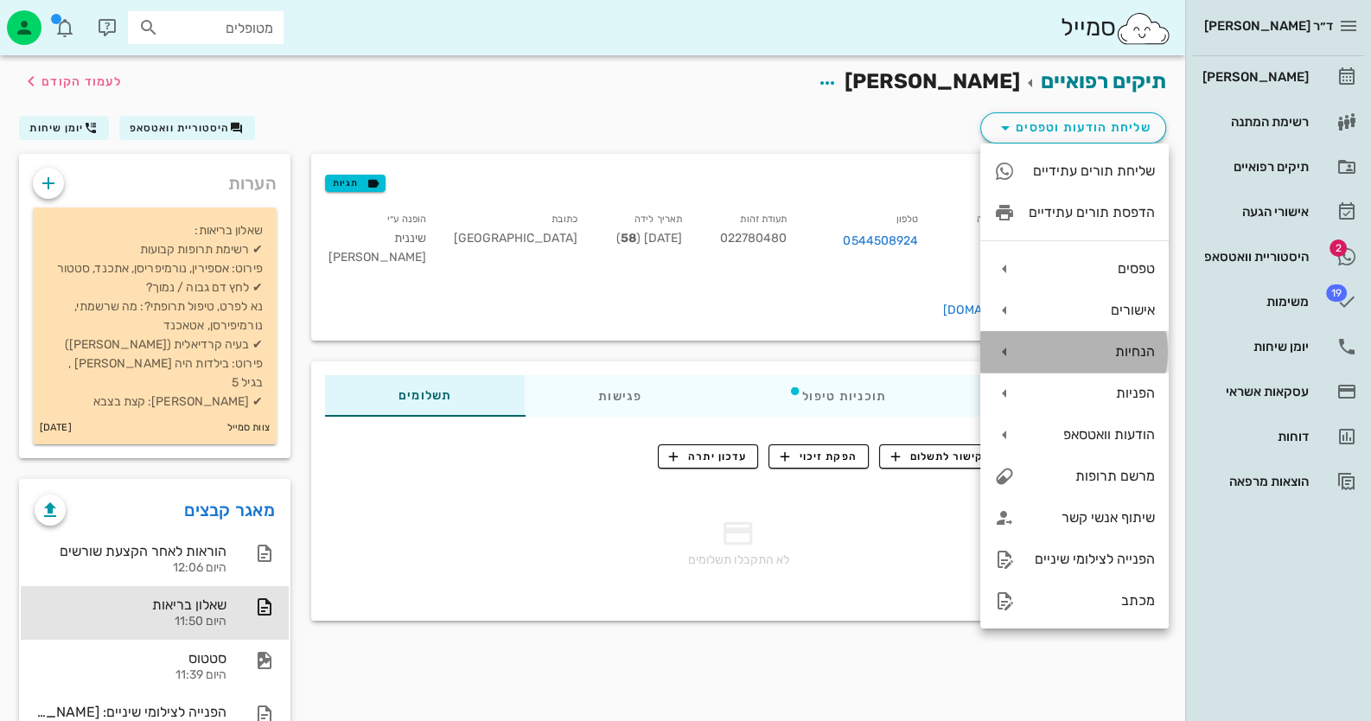
click at [1129, 355] on div "הנחיות" at bounding box center [1092, 351] width 126 height 16
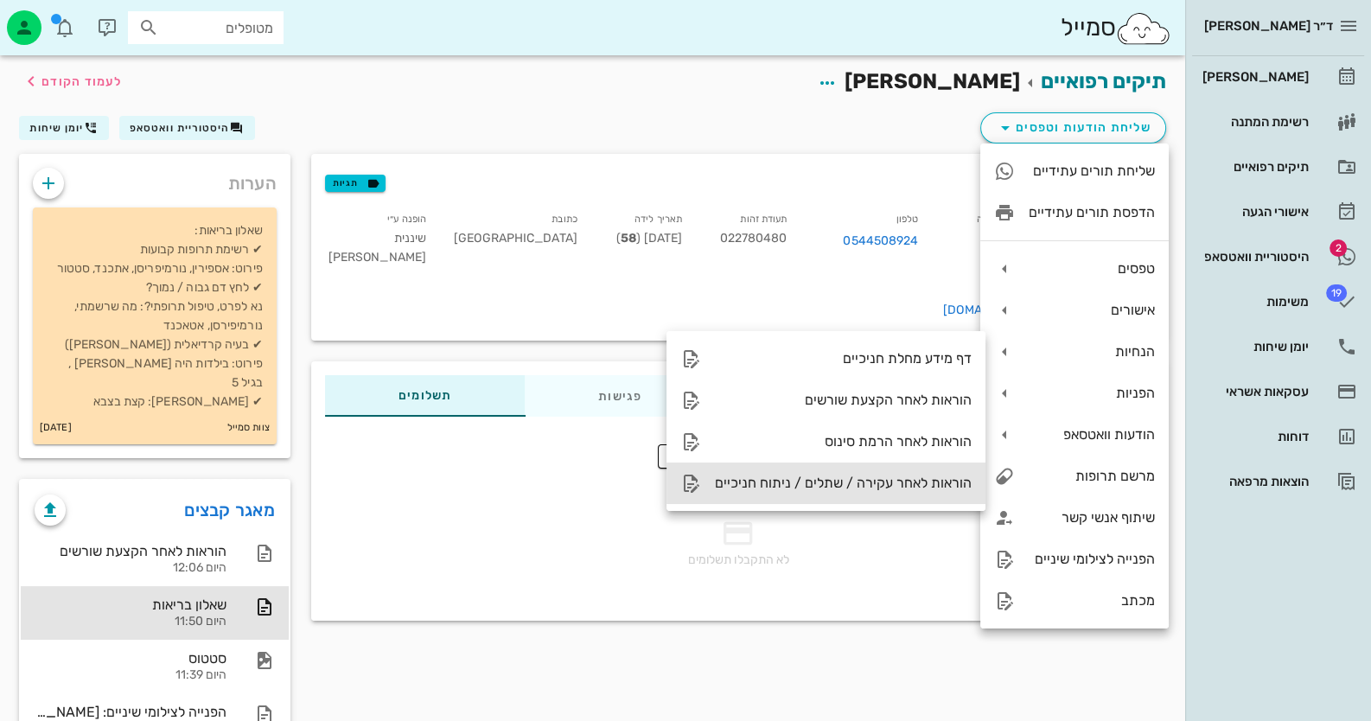
click at [915, 489] on div "הוראות לאחר עקירה / שתלים / ניתוח חניכיים" at bounding box center [843, 483] width 257 height 16
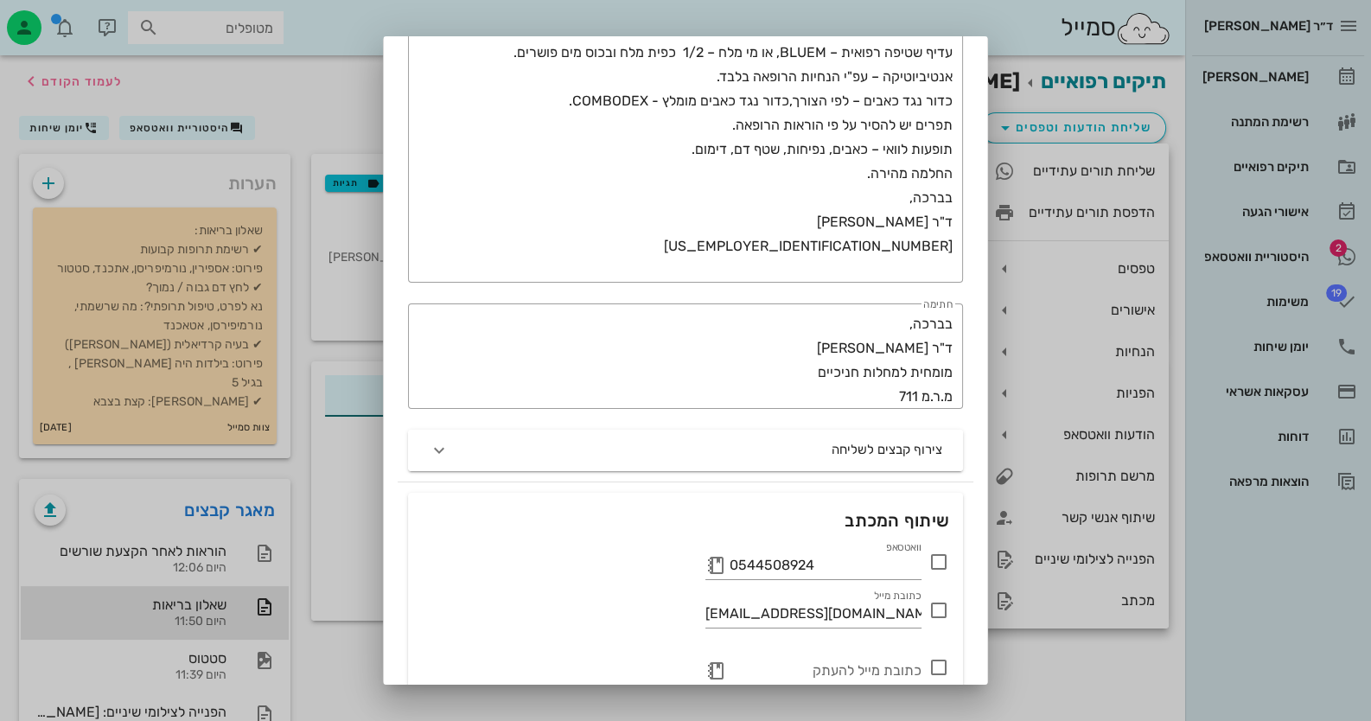
scroll to position [345, 0]
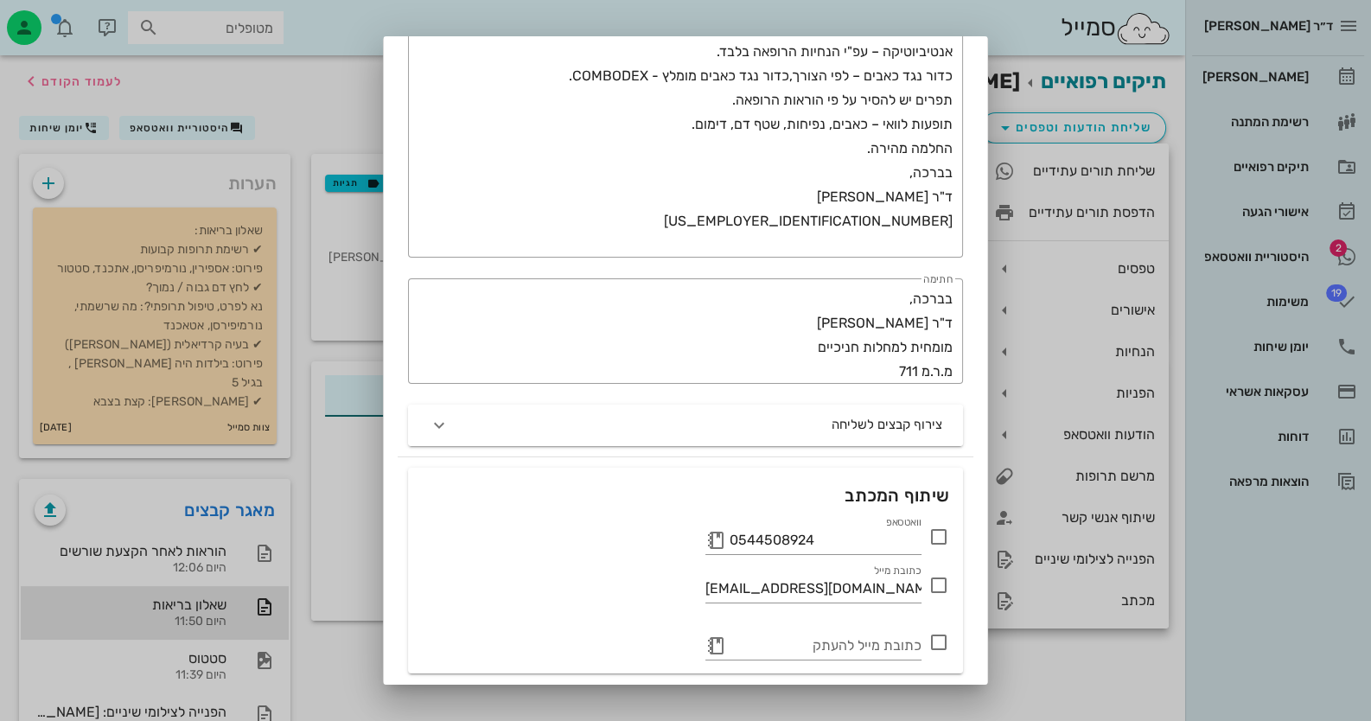
click at [939, 539] on icon at bounding box center [938, 536] width 21 height 21
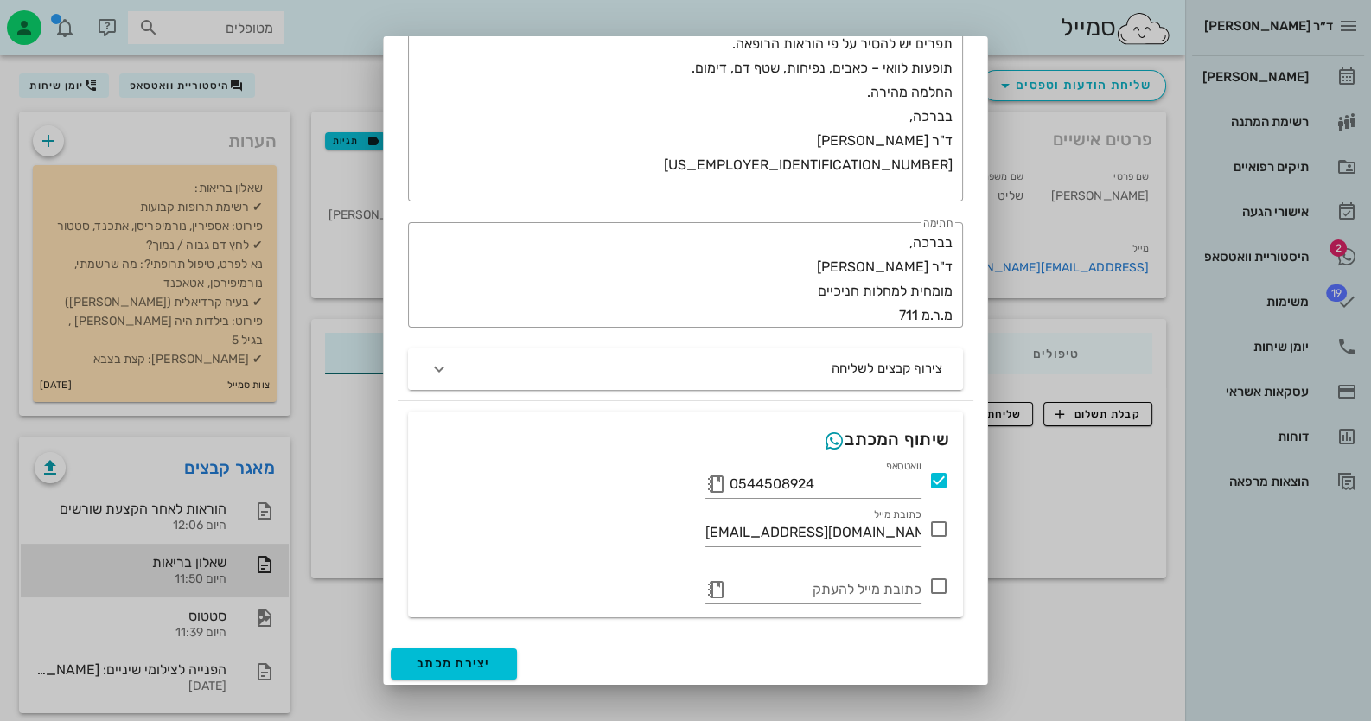
scroll to position [61, 0]
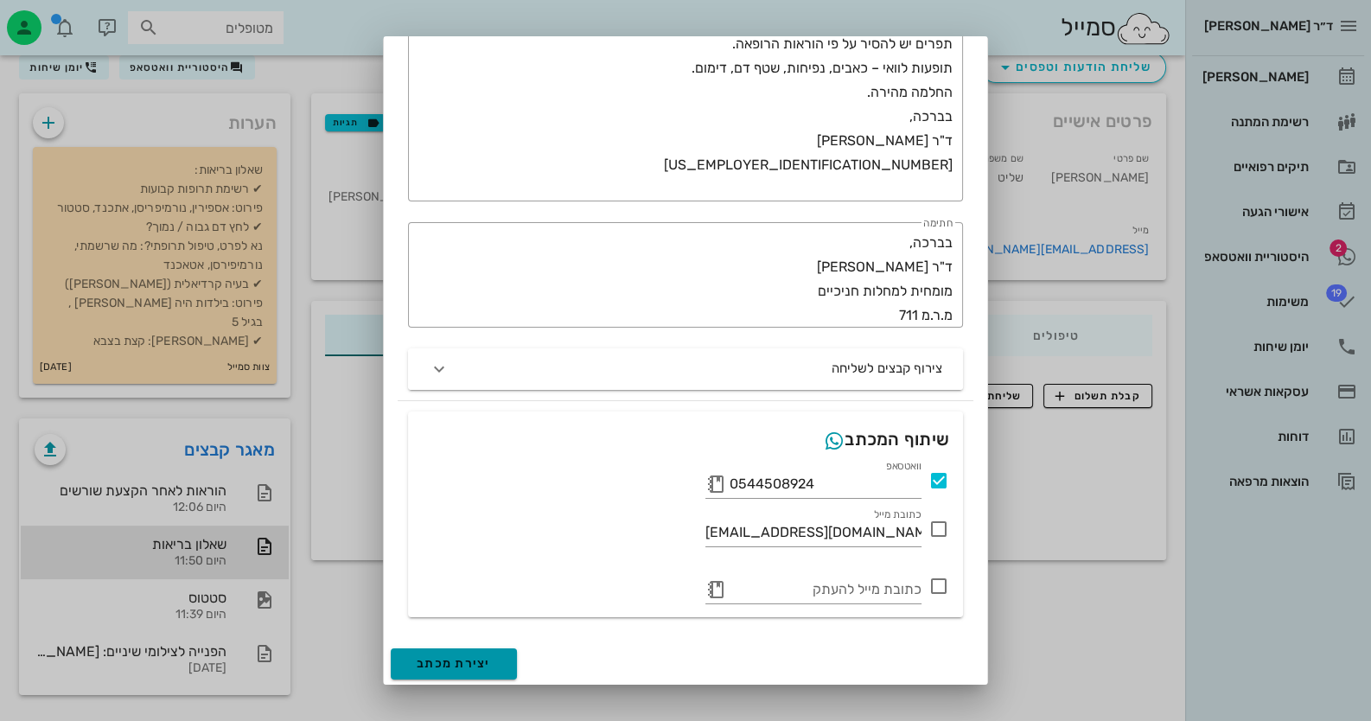
click at [496, 672] on button "יצירת מכתב" at bounding box center [454, 663] width 126 height 31
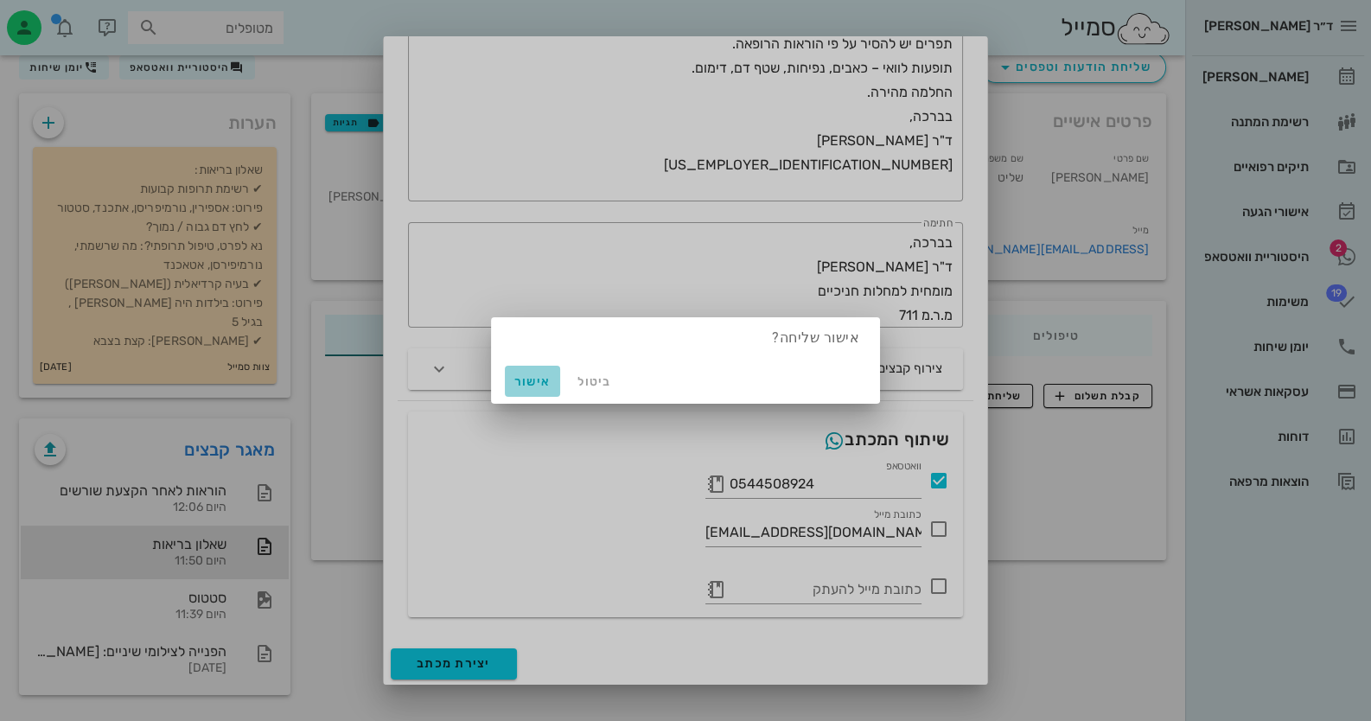
click at [539, 384] on span "אישור" at bounding box center [532, 381] width 41 height 15
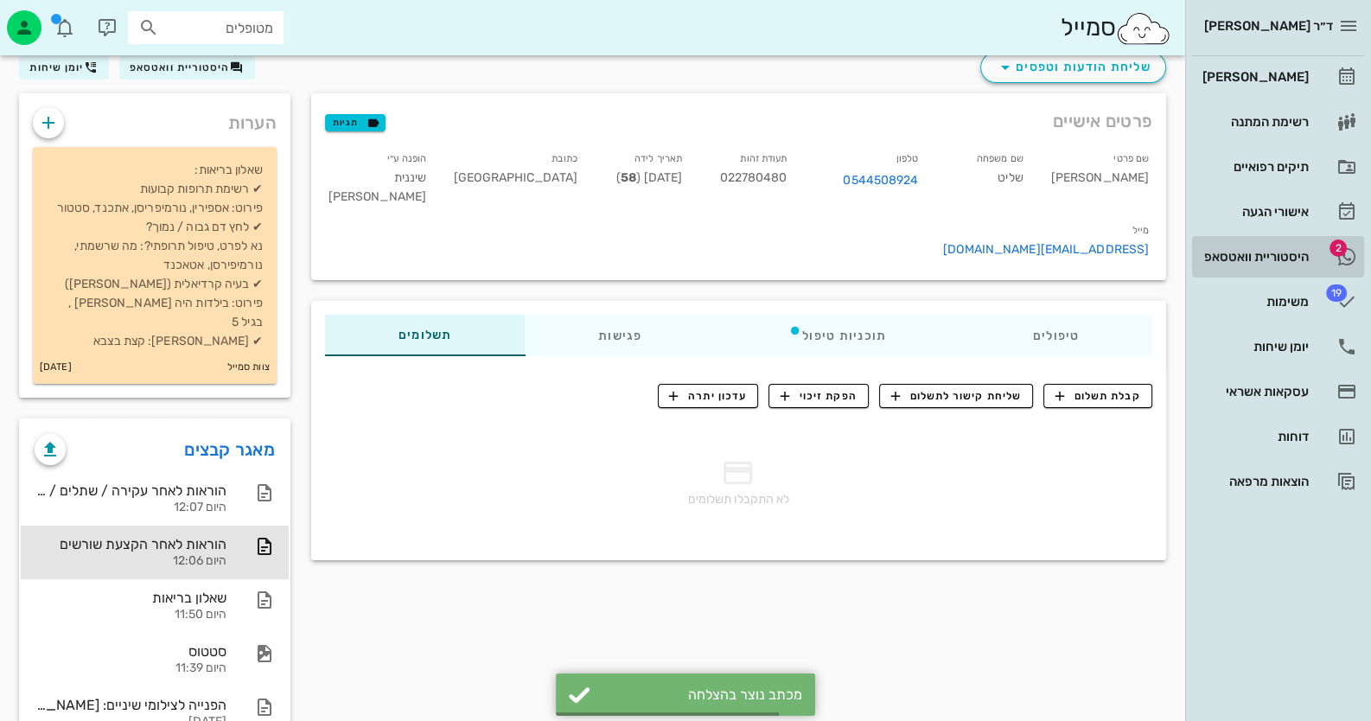
click at [1286, 254] on div "היסטוריית וואטסאפ" at bounding box center [1254, 257] width 110 height 14
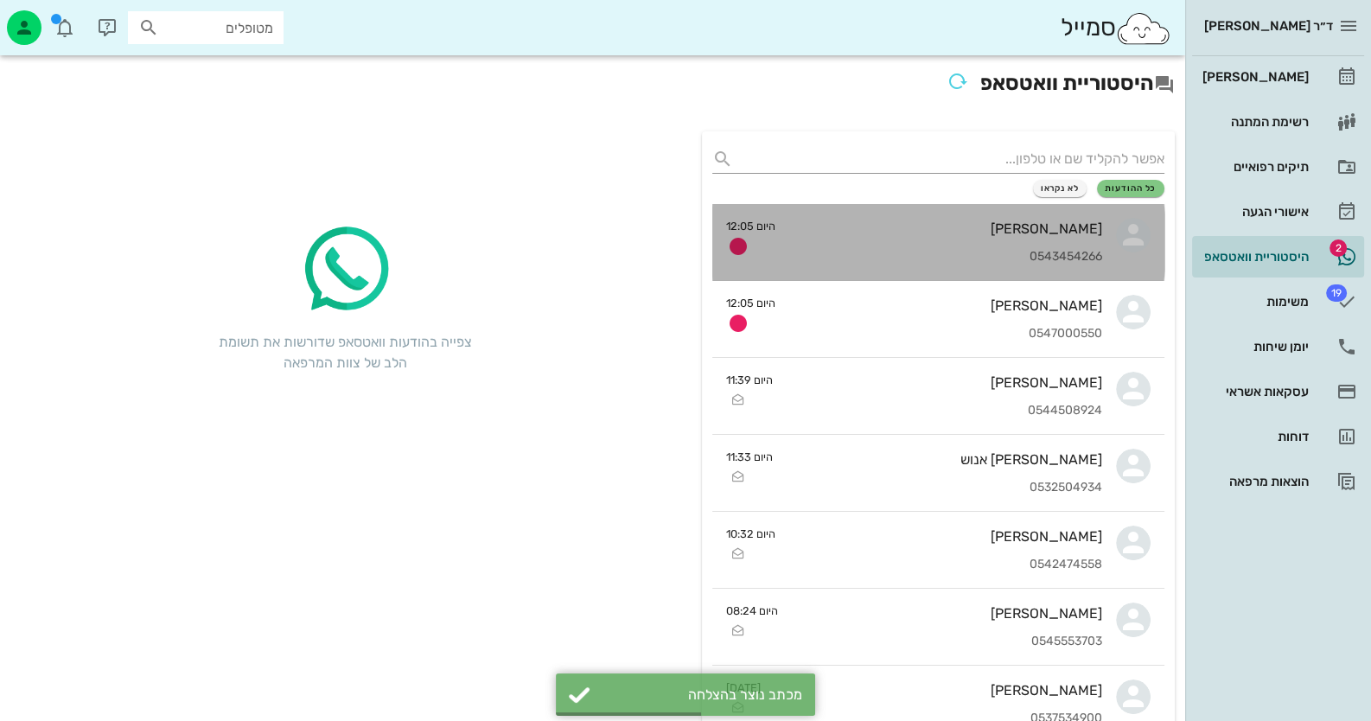
click at [932, 251] on div "0543454266" at bounding box center [945, 257] width 313 height 15
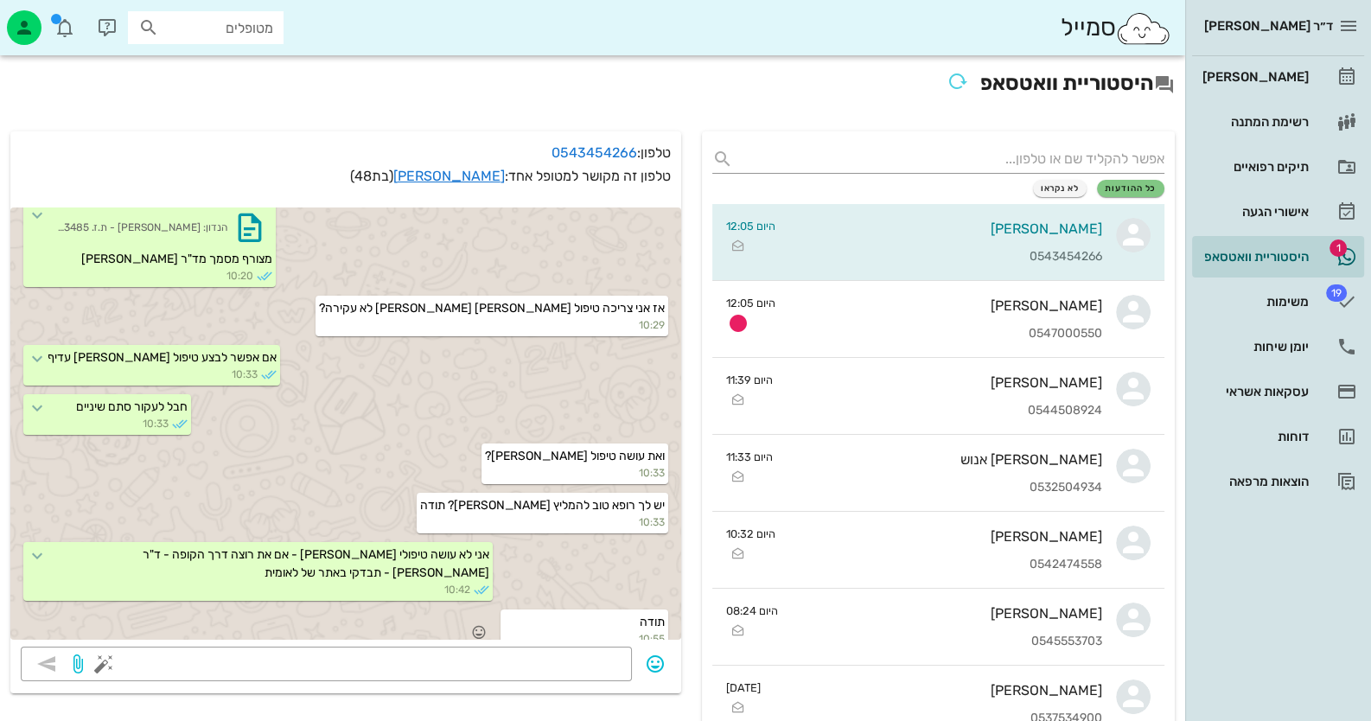
scroll to position [1464, 0]
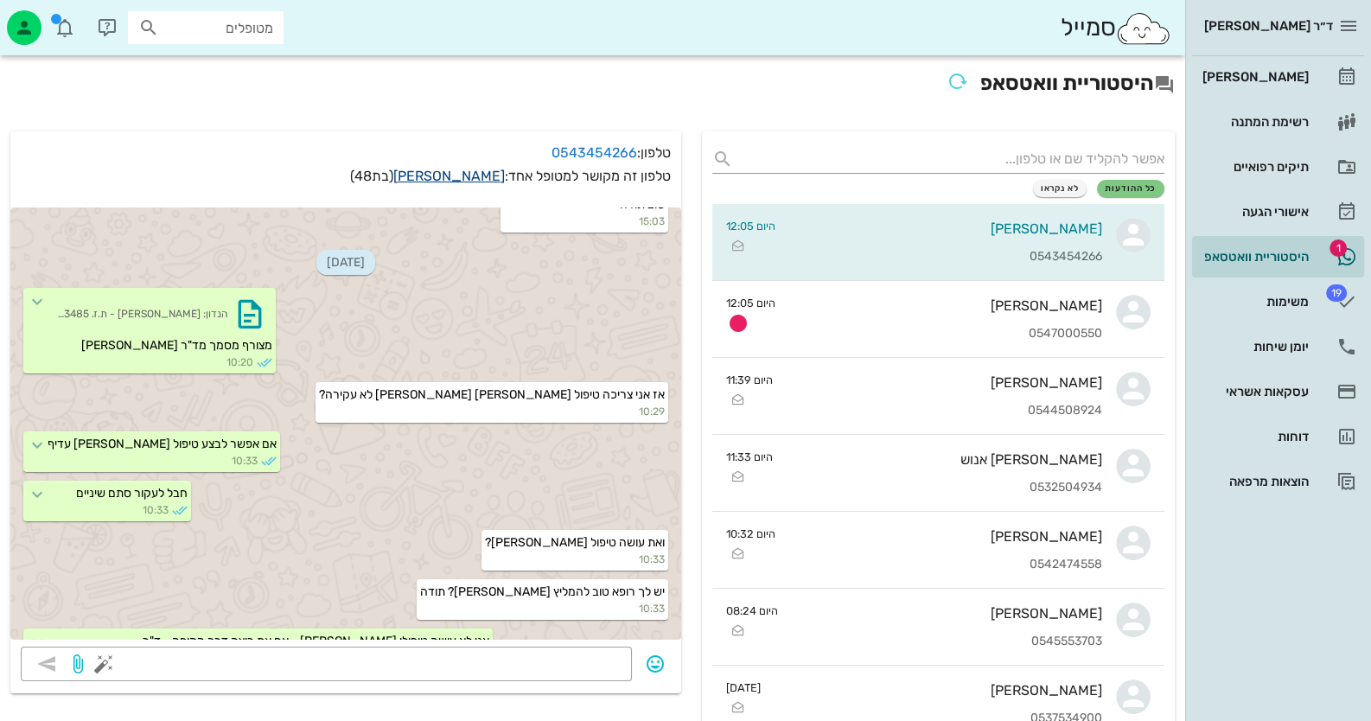
click at [488, 169] on link "[PERSON_NAME]" at bounding box center [449, 176] width 112 height 16
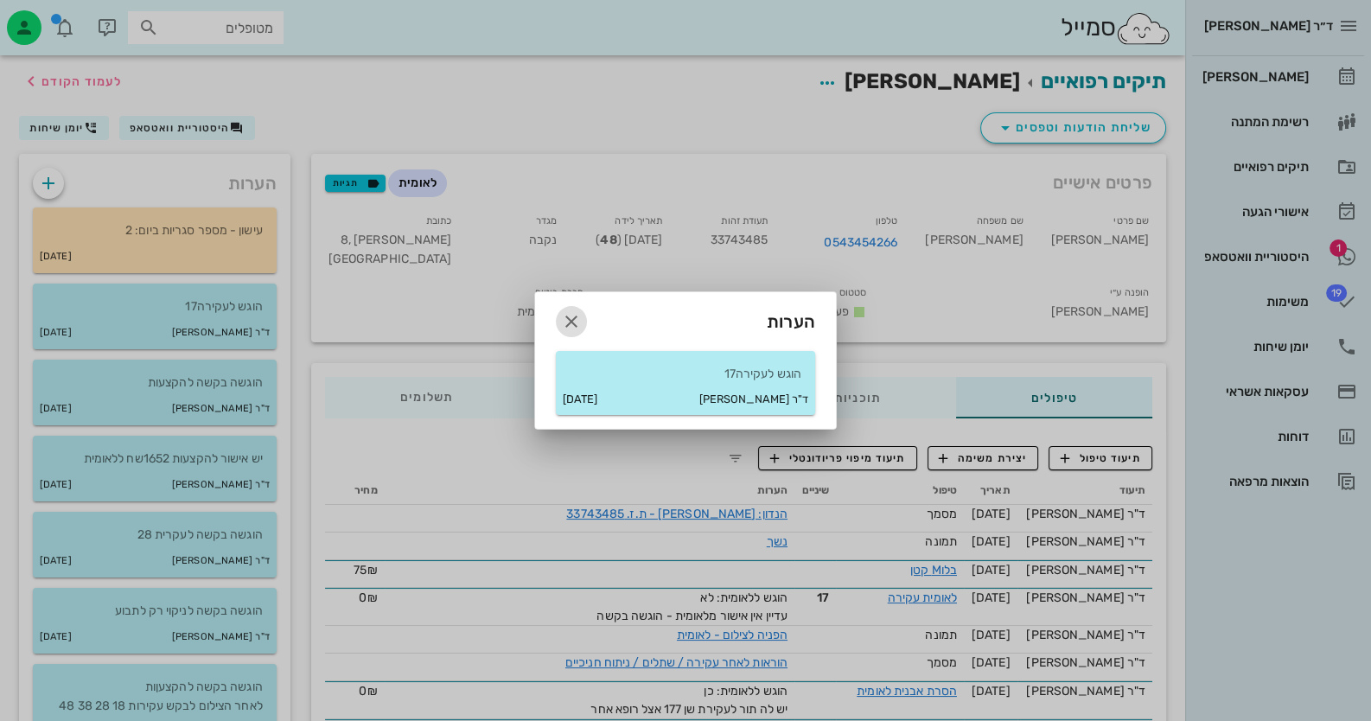
click at [567, 320] on icon "button" at bounding box center [571, 321] width 21 height 21
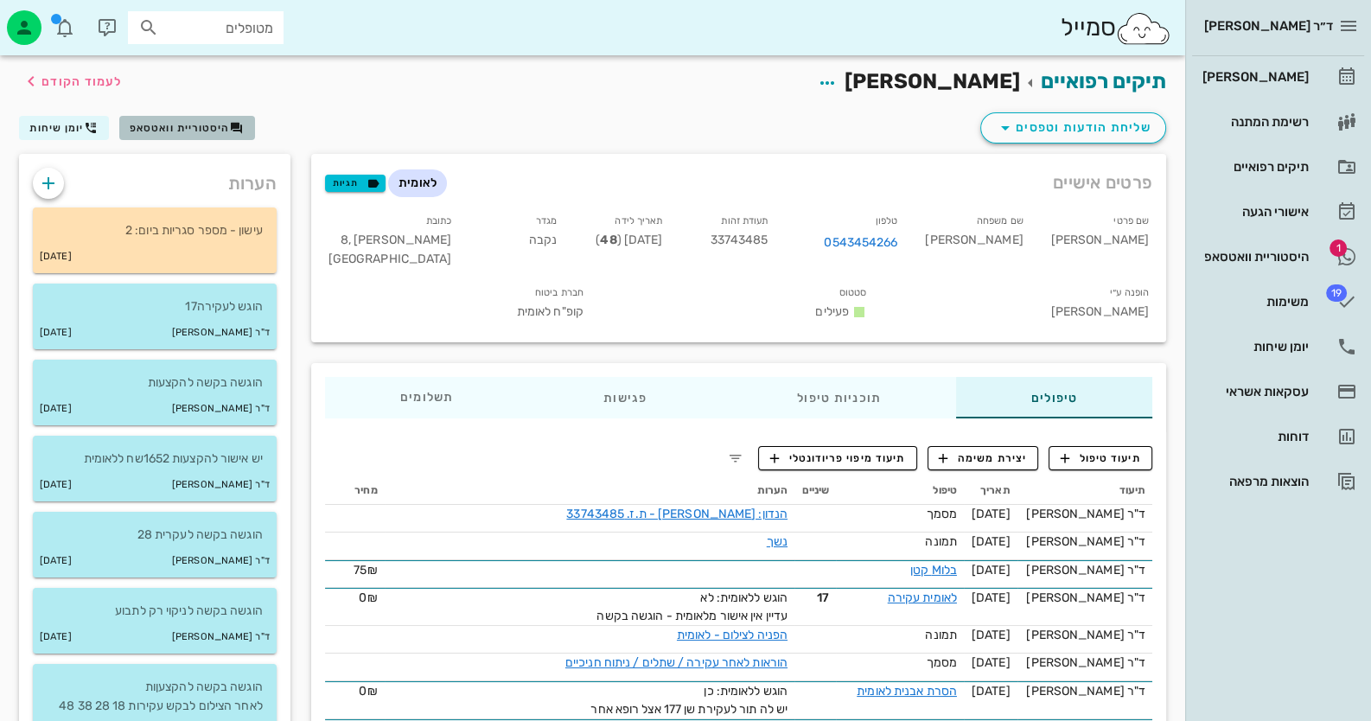
click at [229, 137] on button "היסטוריית וואטסאפ" at bounding box center [187, 128] width 136 height 24
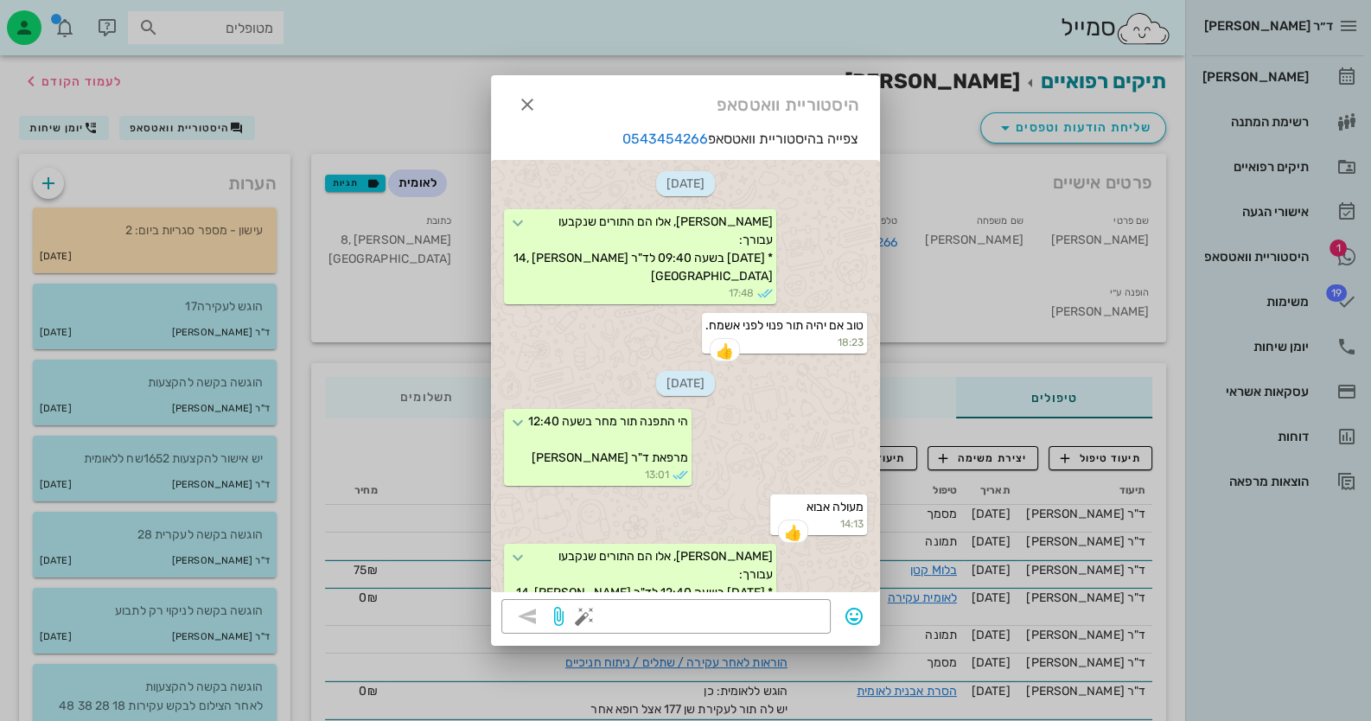
scroll to position [1797, 0]
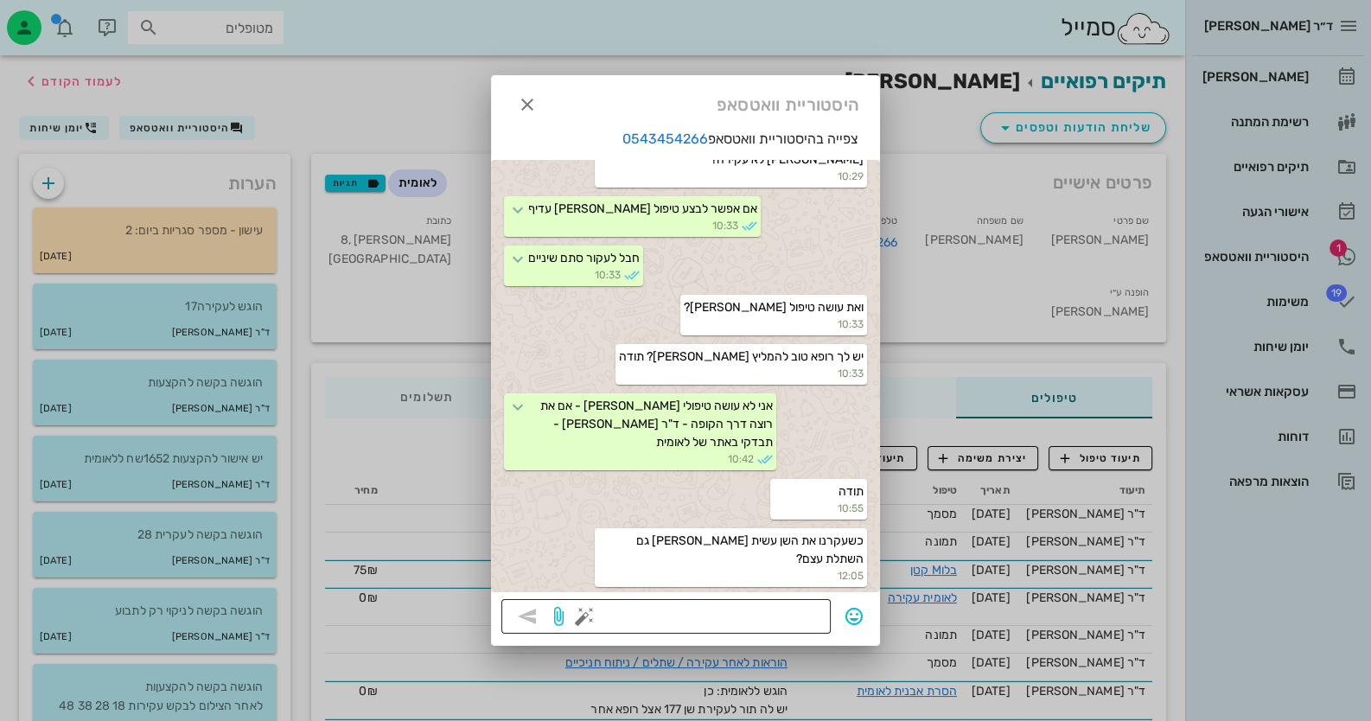
click at [754, 610] on textarea at bounding box center [704, 618] width 233 height 28
type textarea "לא"
click at [519, 621] on icon "button" at bounding box center [527, 616] width 21 height 21
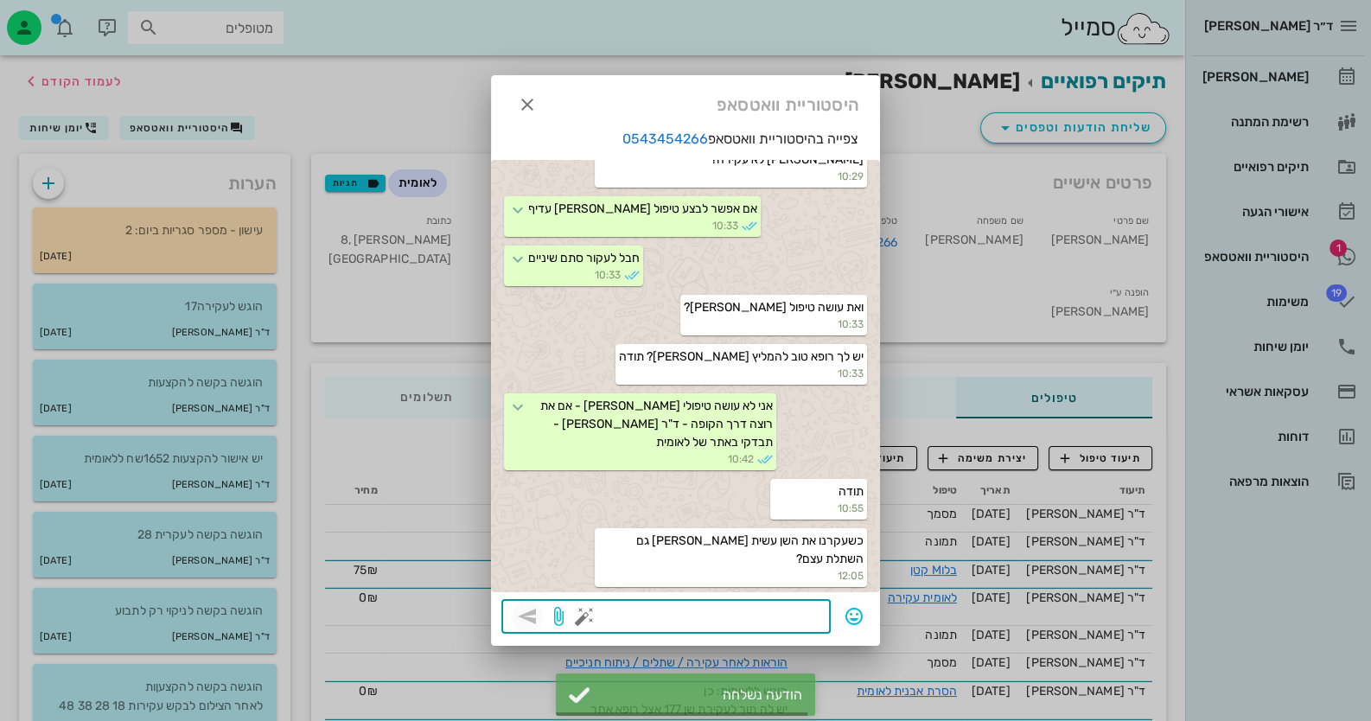
scroll to position [1845, 0]
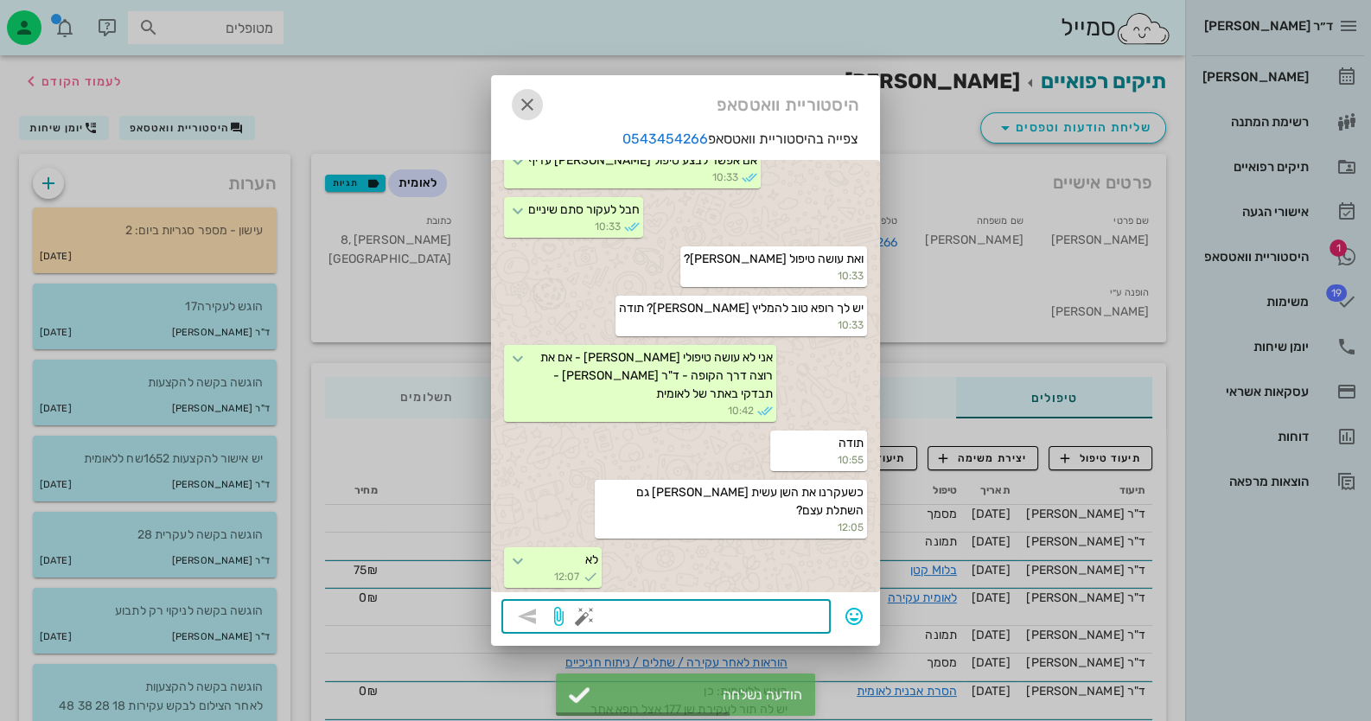
click at [522, 103] on icon "button" at bounding box center [527, 104] width 21 height 21
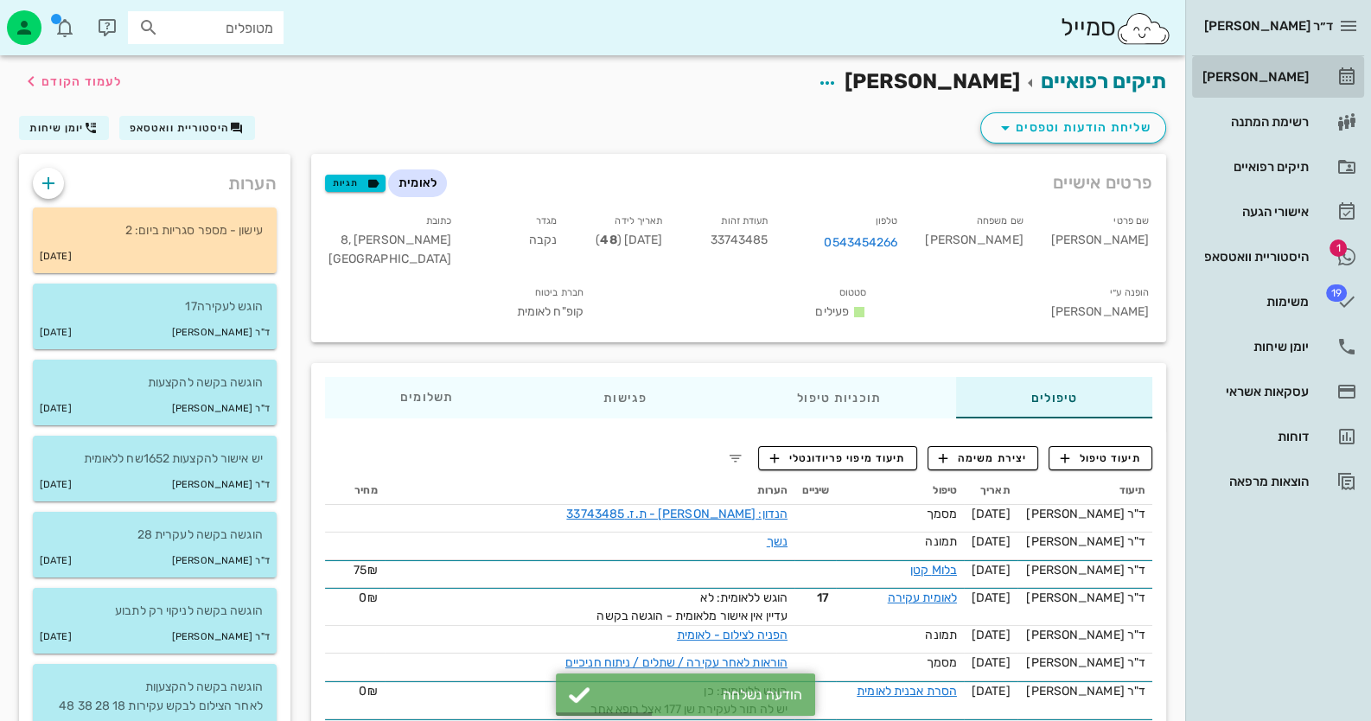
click at [1340, 73] on icon at bounding box center [1346, 77] width 21 height 21
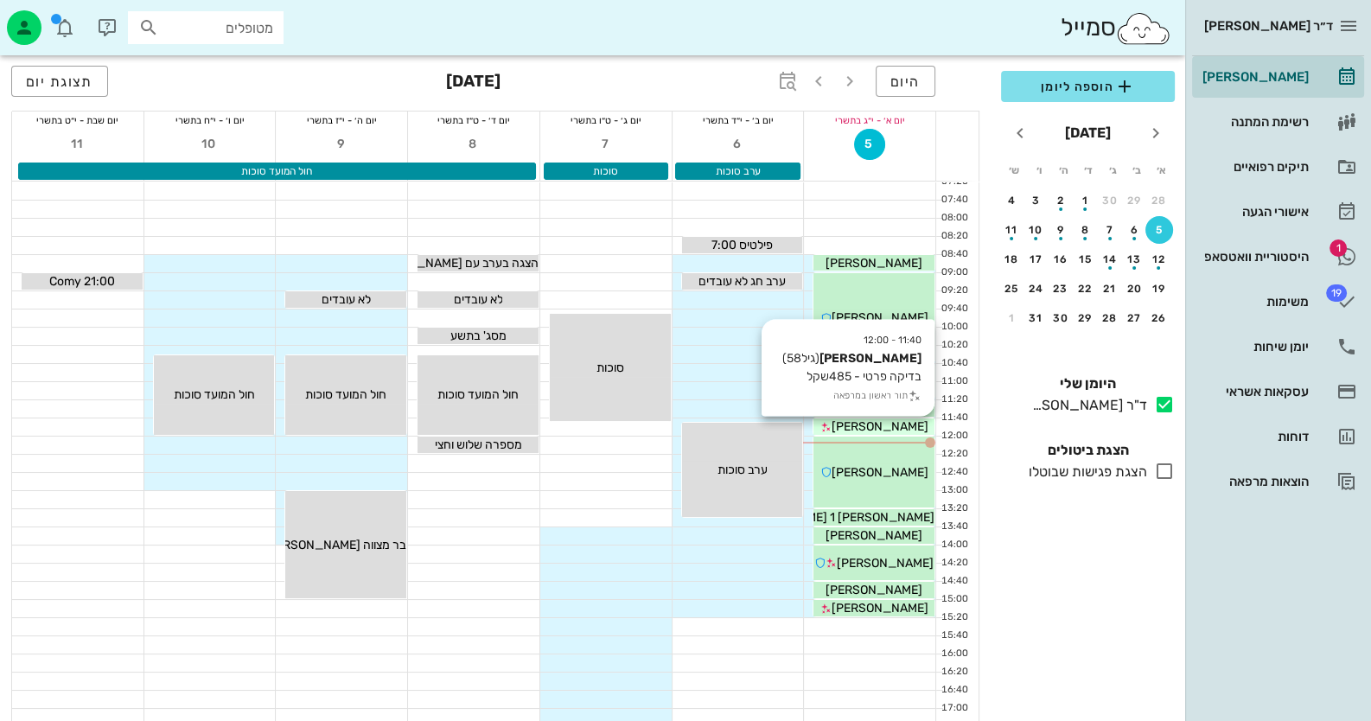
click at [867, 419] on span "[PERSON_NAME]" at bounding box center [880, 426] width 97 height 15
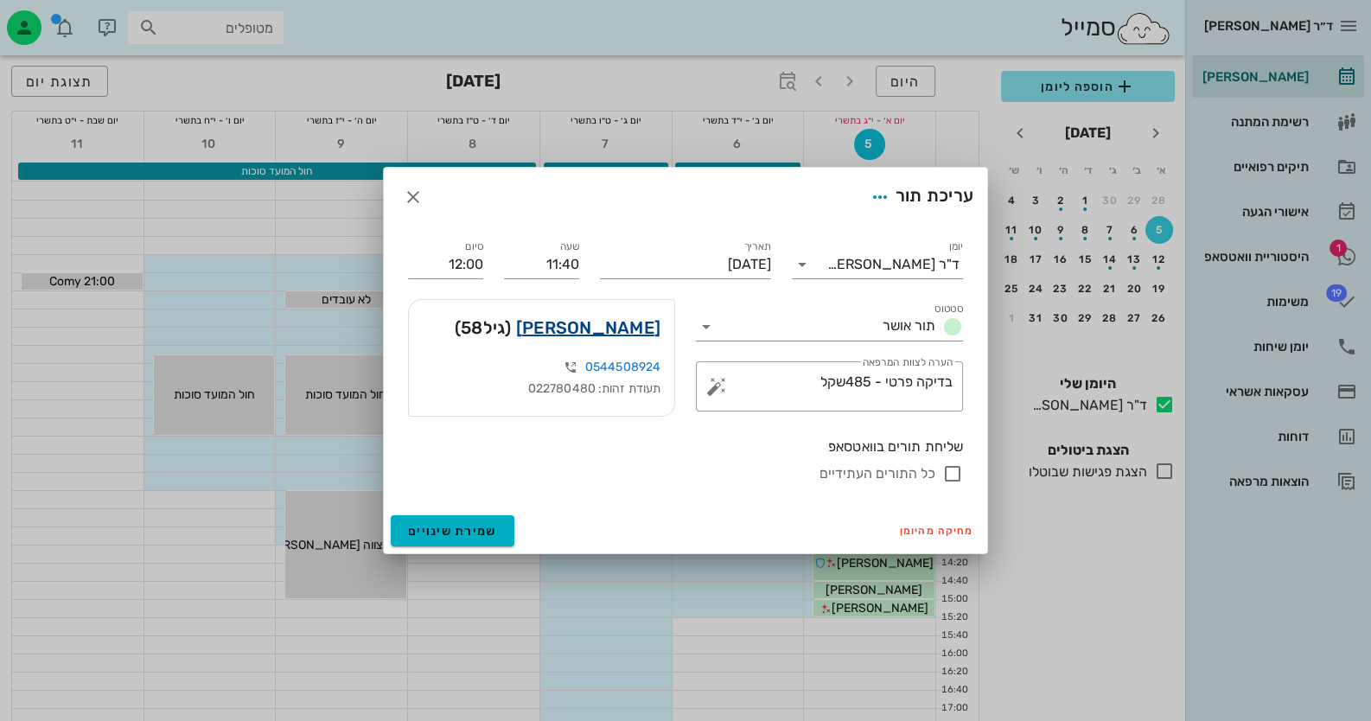
click at [614, 329] on link "[PERSON_NAME]" at bounding box center [588, 328] width 144 height 28
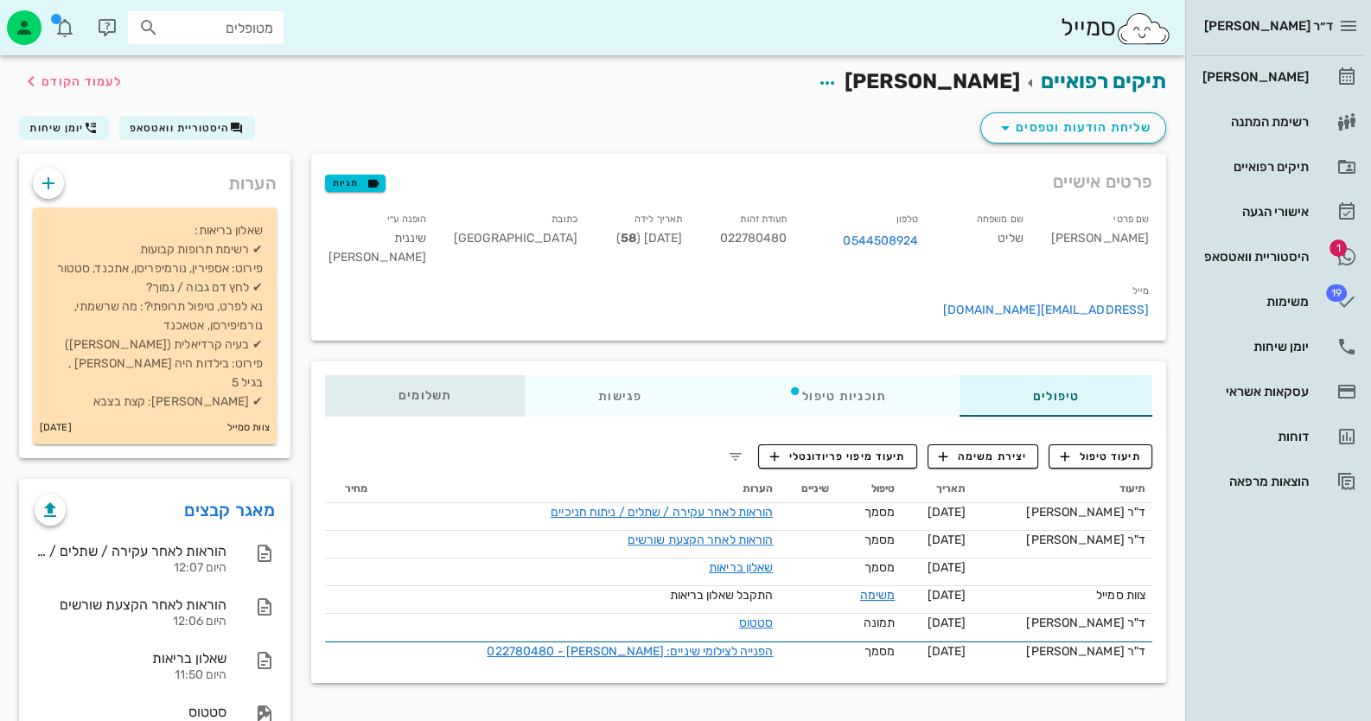
click at [442, 390] on span "תשלומים 0₪" at bounding box center [425, 396] width 54 height 12
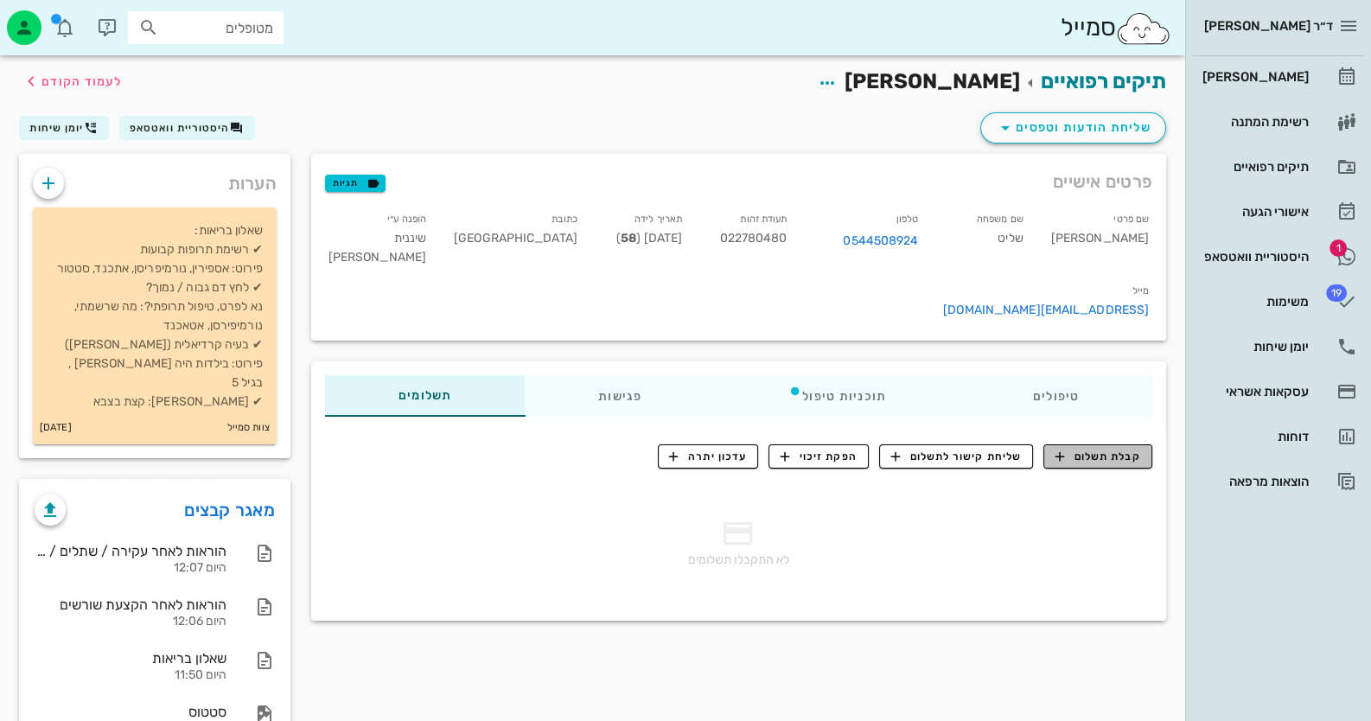
click at [1102, 449] on span "קבלת תשלום" at bounding box center [1098, 457] width 86 height 16
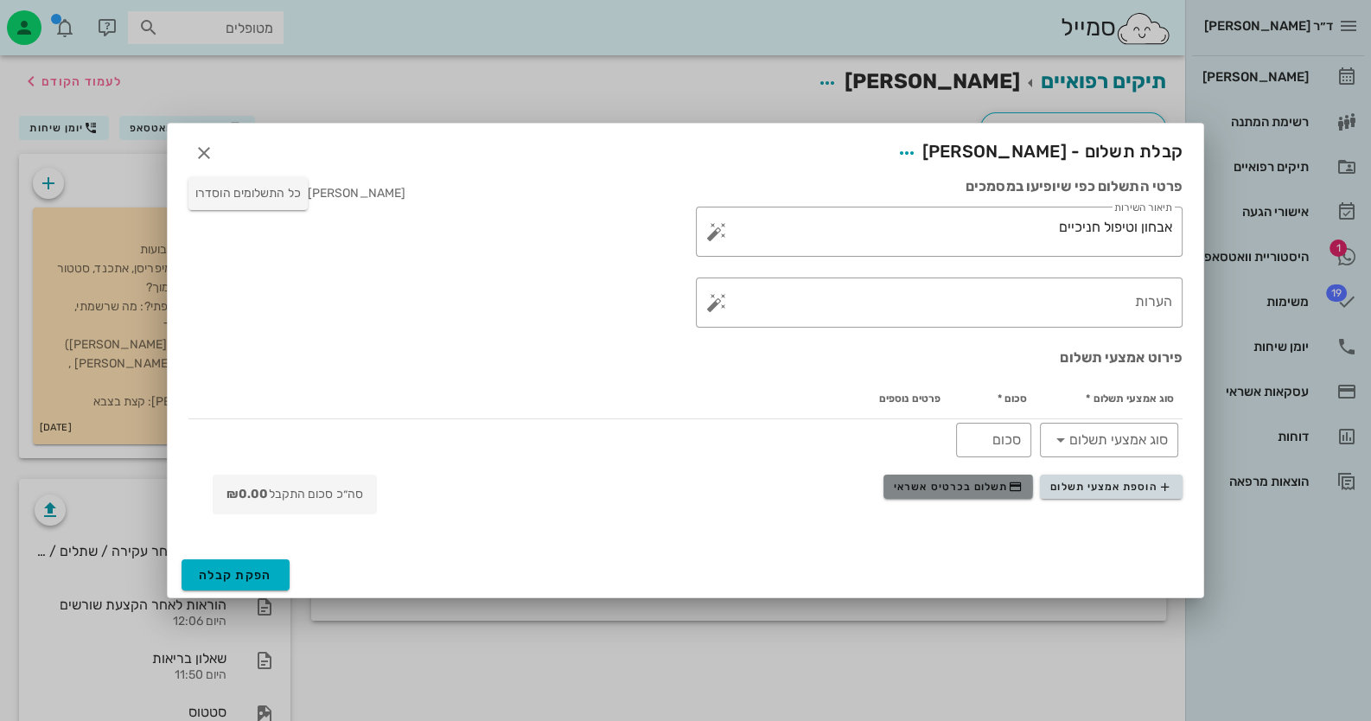
click at [978, 495] on button "תשלום בכרטיס אשראי" at bounding box center [958, 487] width 150 height 24
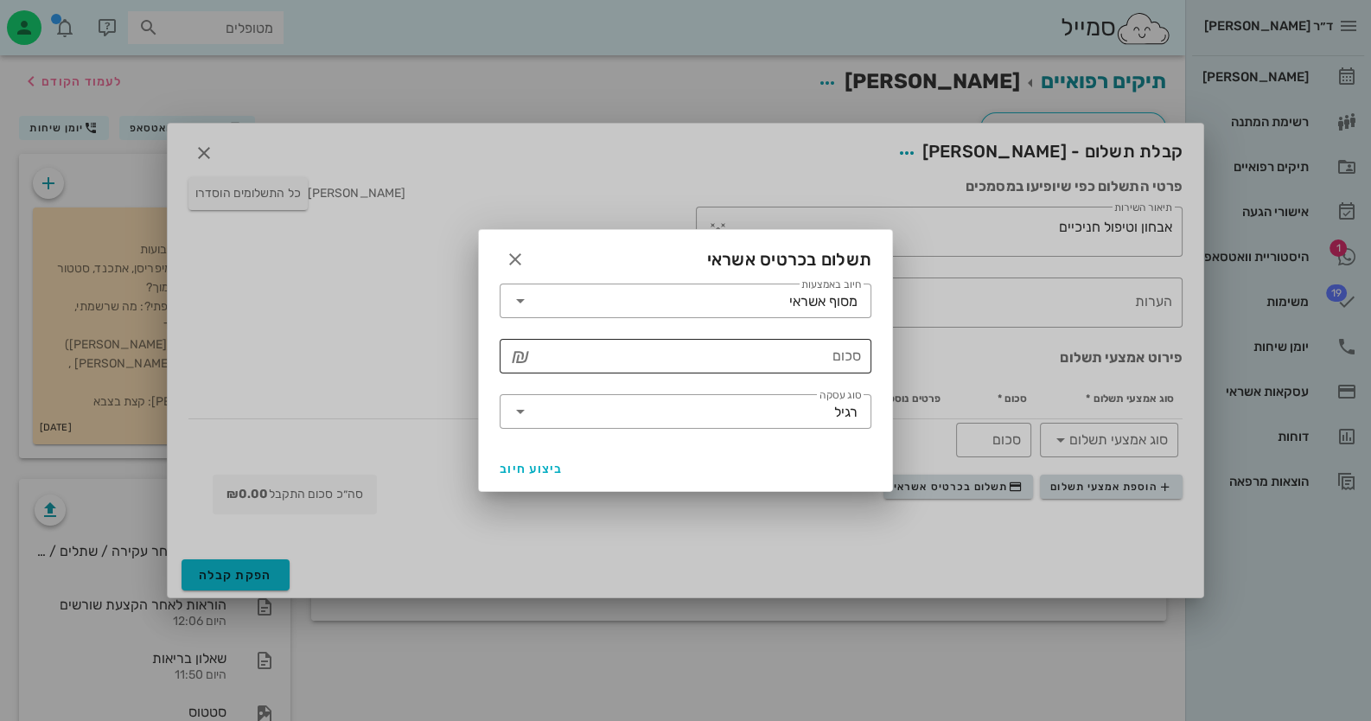
click at [846, 351] on div "סכום" at bounding box center [697, 356] width 327 height 35
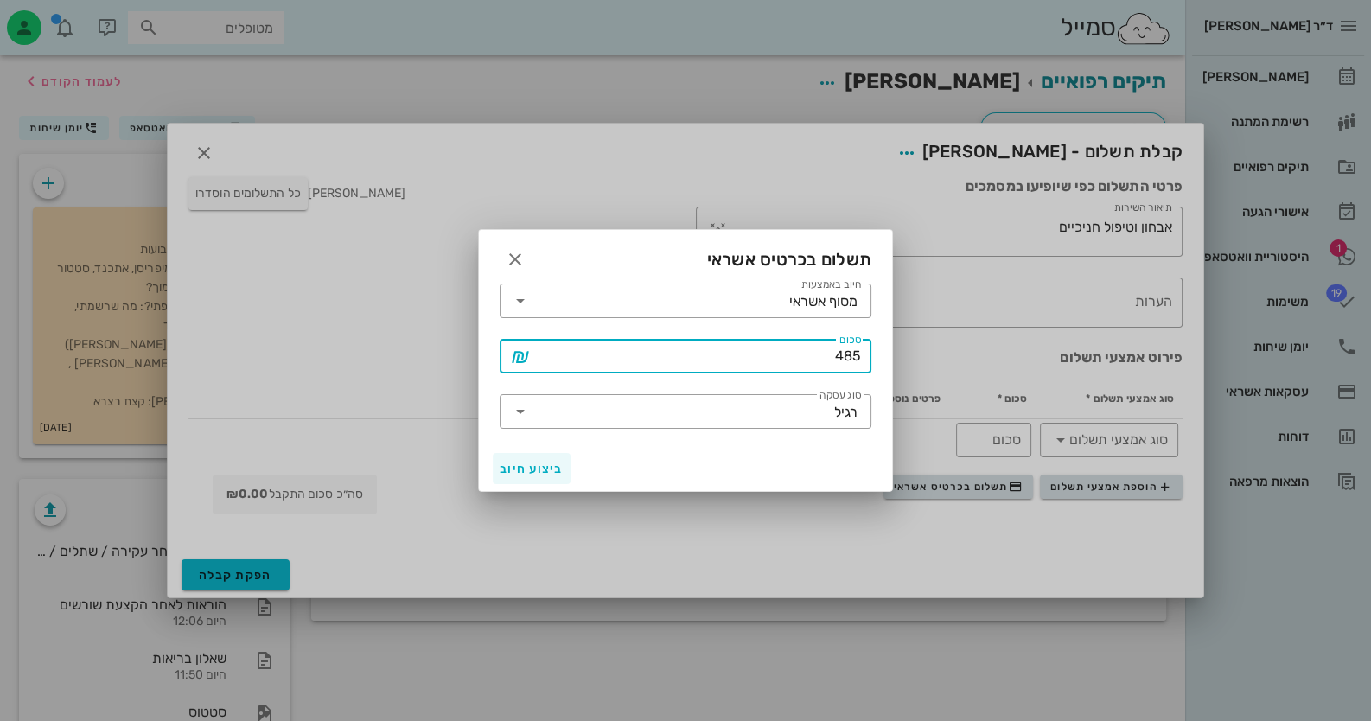
type input "485"
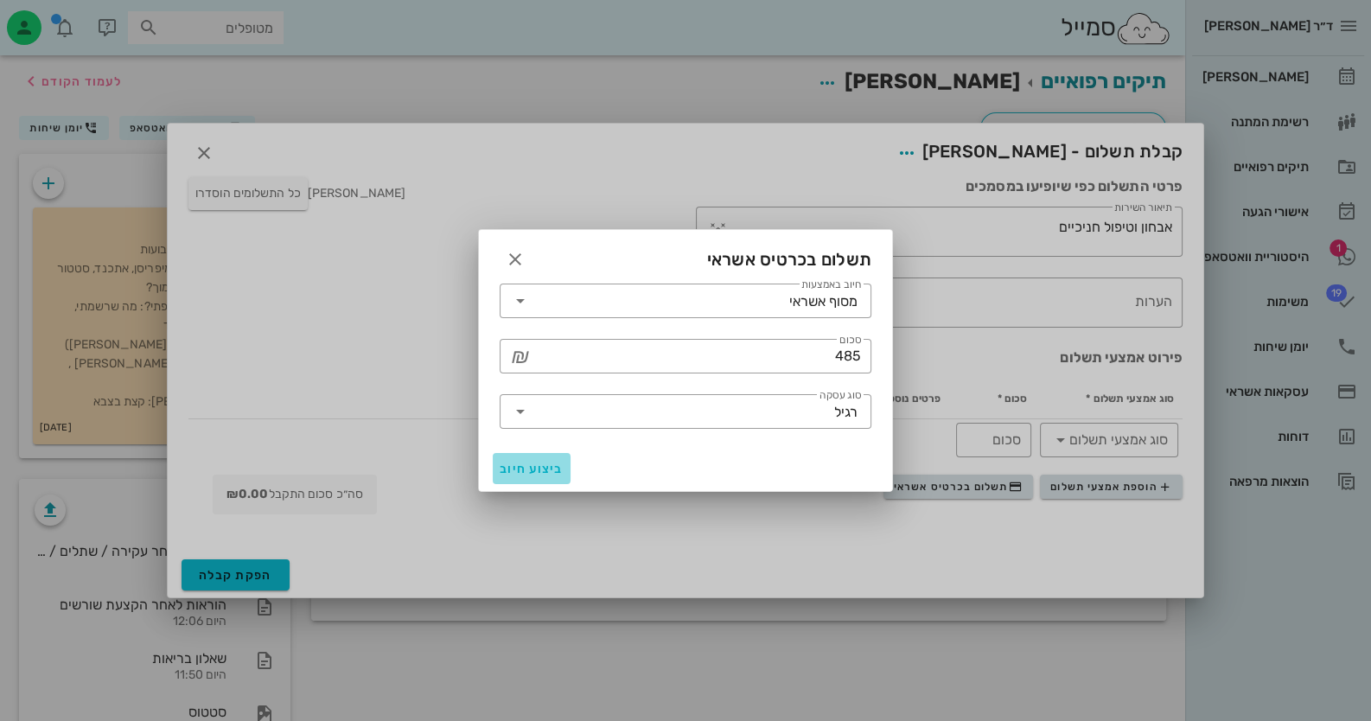
click at [539, 456] on button "ביצוע חיוב" at bounding box center [532, 468] width 78 height 31
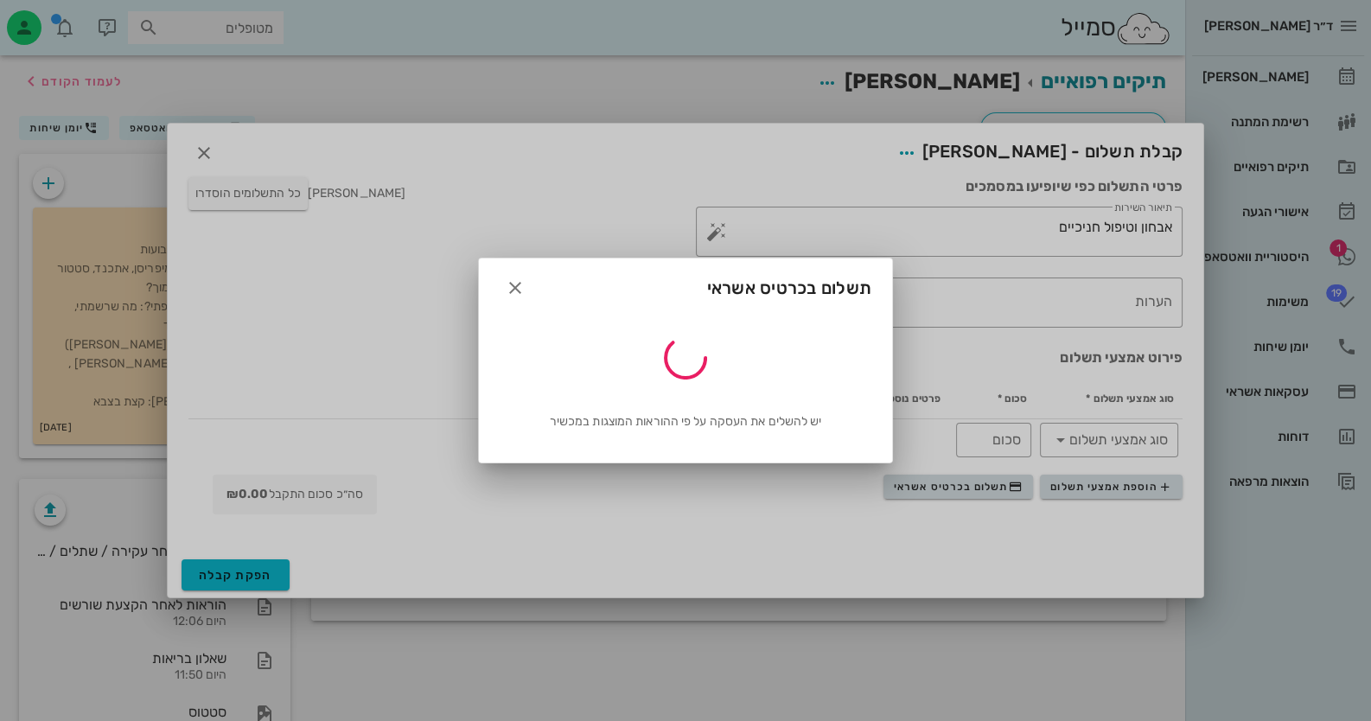
type input "485"
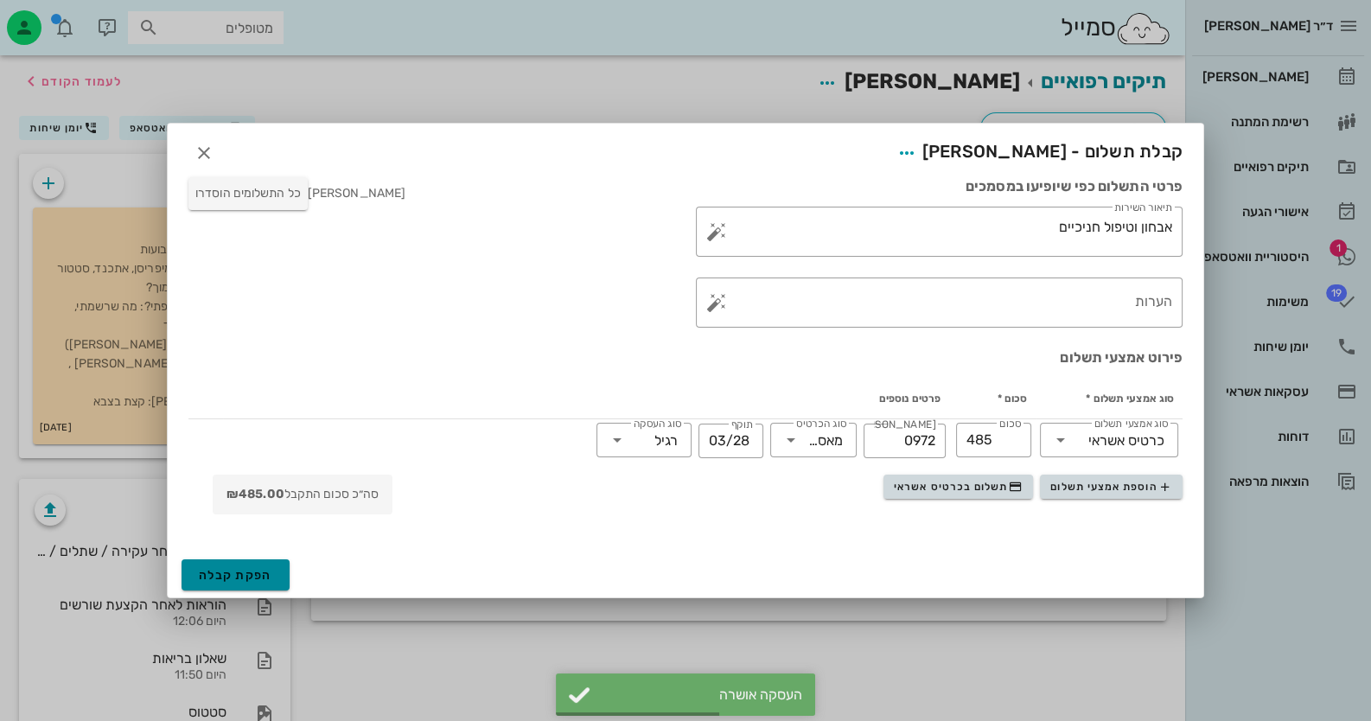
click at [202, 580] on span "הפקת קבלה" at bounding box center [235, 575] width 73 height 15
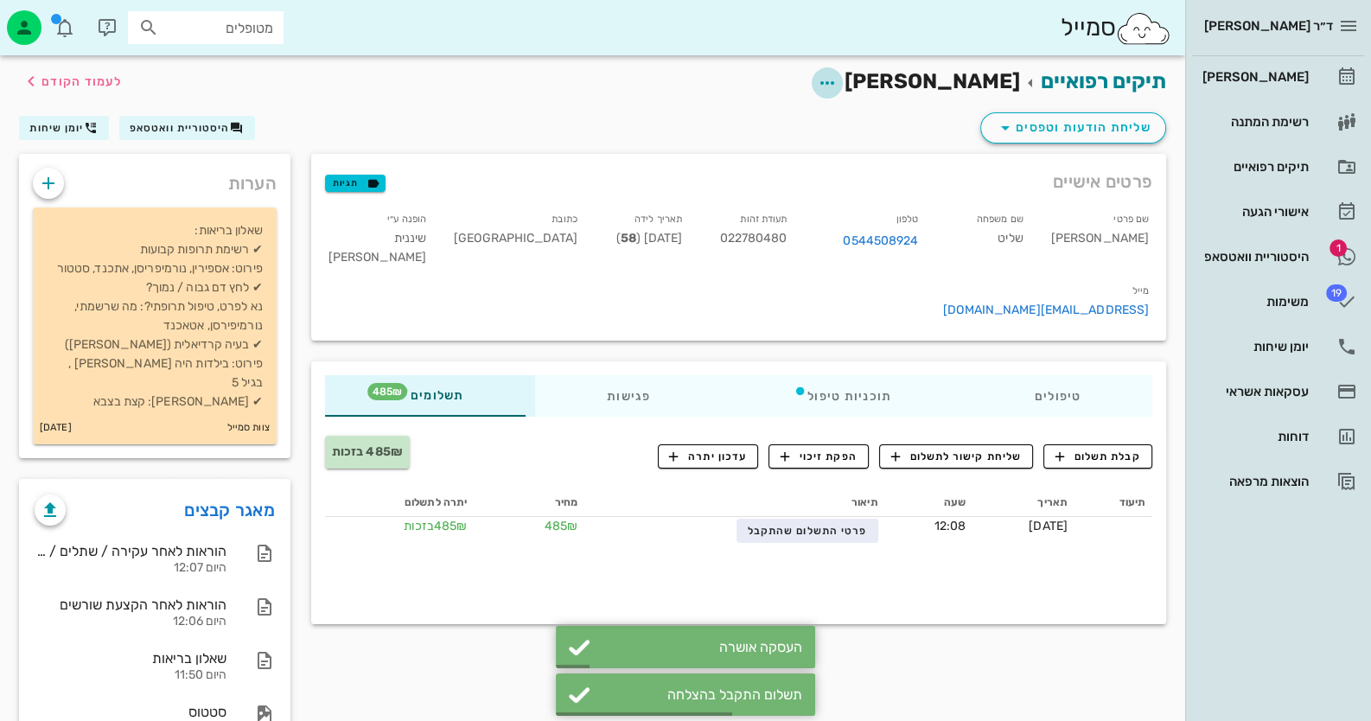
click at [838, 77] on icon "button" at bounding box center [827, 83] width 21 height 21
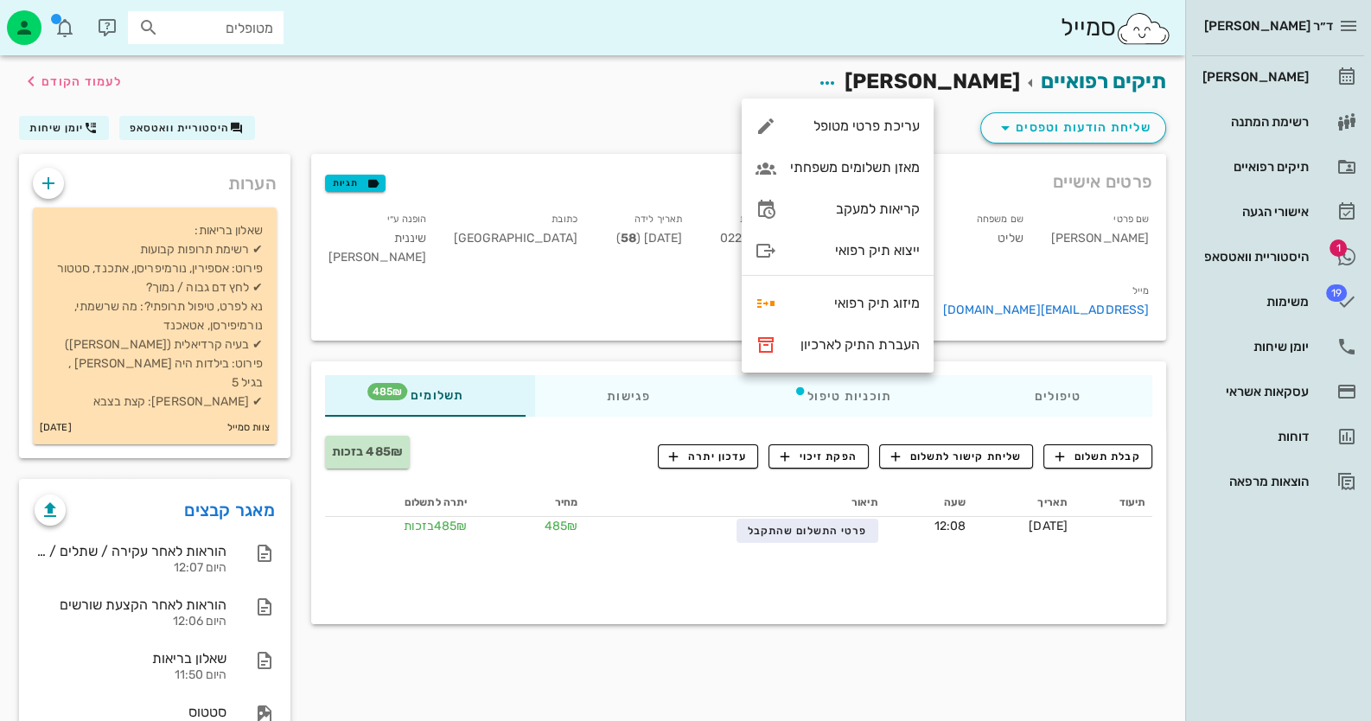
click at [537, 118] on div "שליחת הודעות וטפסים היסטוריית וואטסאפ יומן שיחות" at bounding box center [593, 131] width 1168 height 45
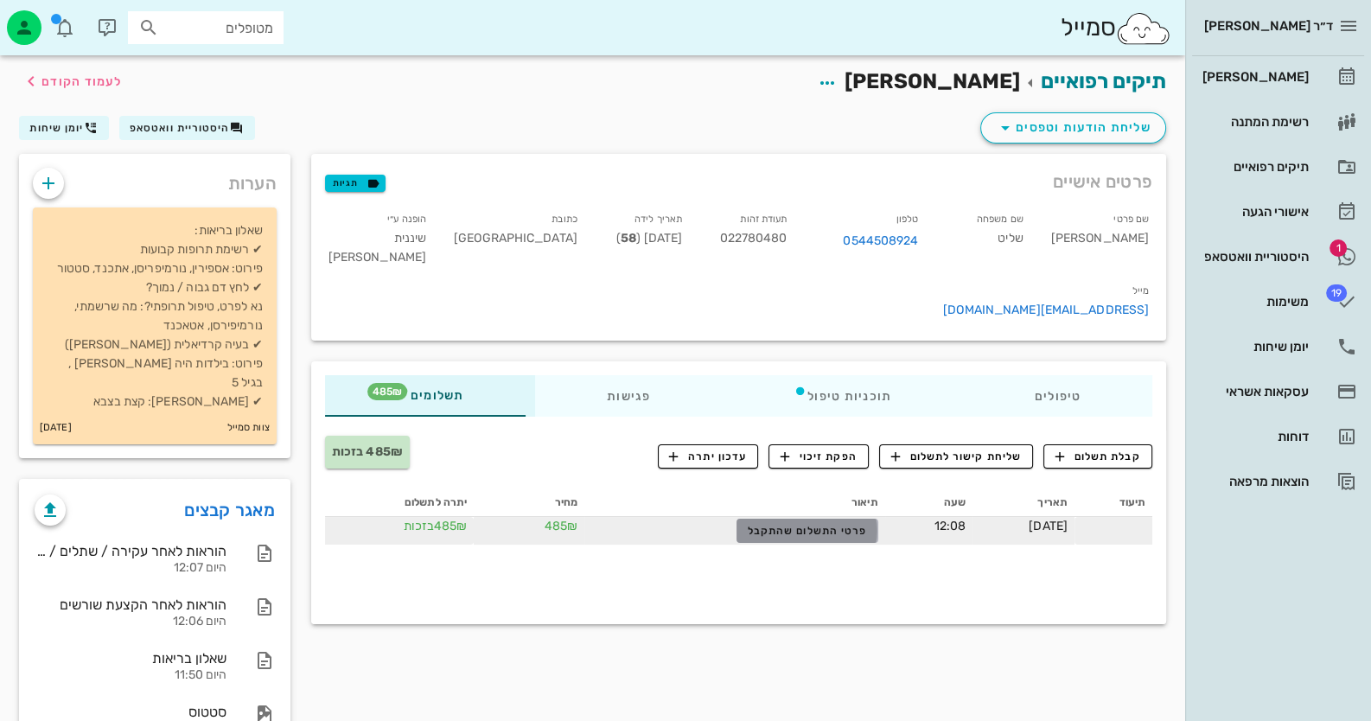
click at [800, 525] on span "פרטי התשלום שהתקבל" at bounding box center [807, 531] width 119 height 12
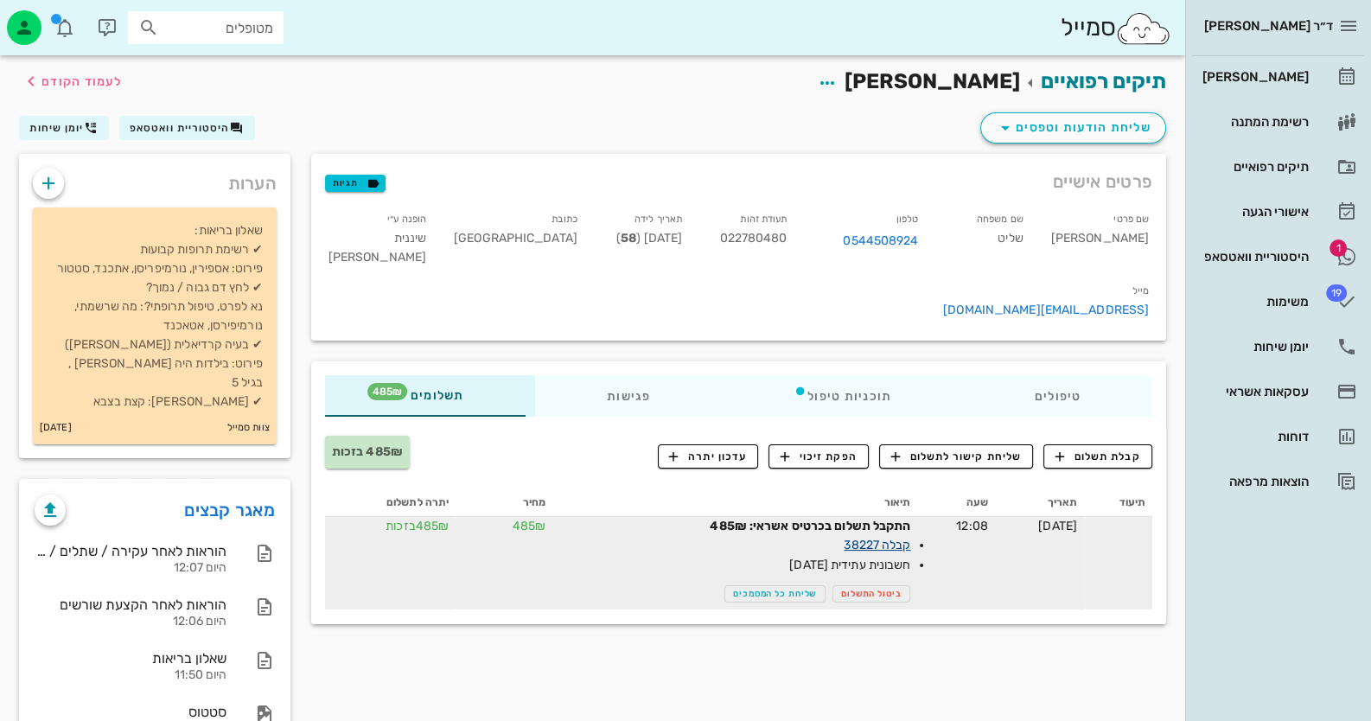
click at [844, 538] on link "קבלה 38227" at bounding box center [877, 545] width 67 height 15
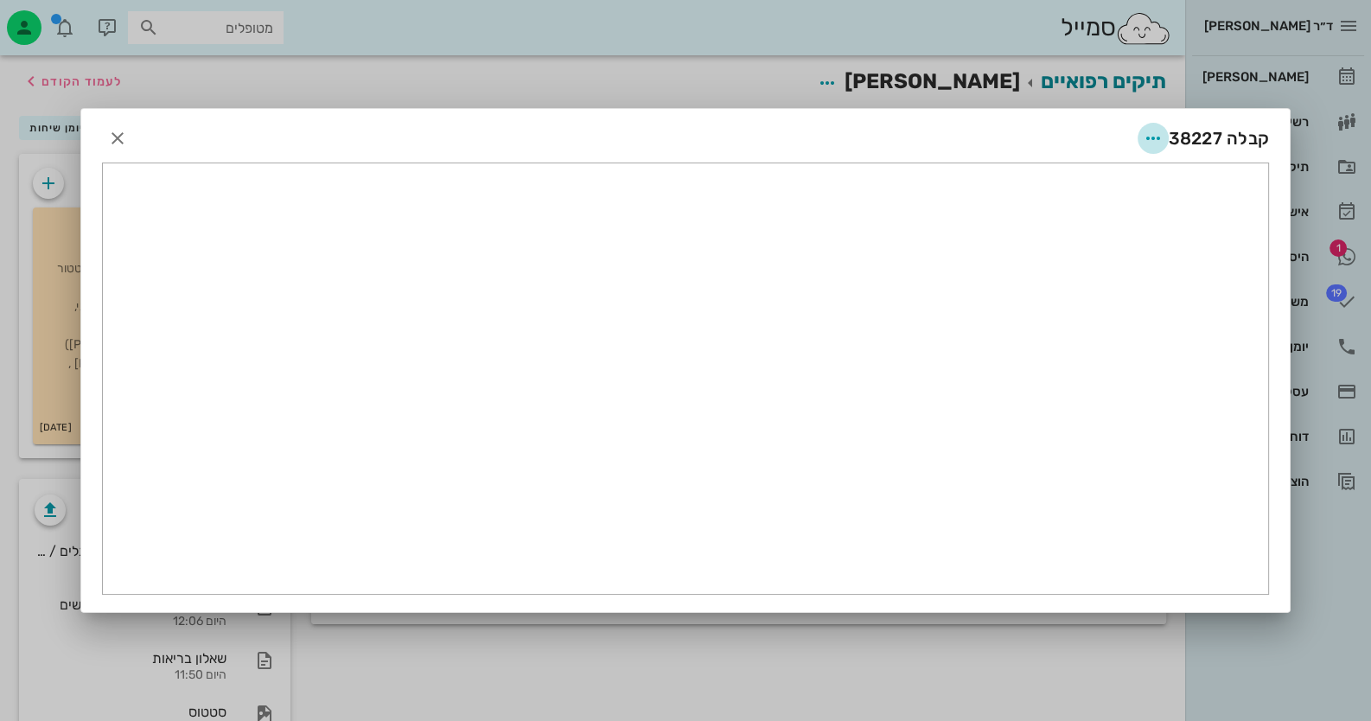
click at [1146, 132] on icon "button" at bounding box center [1153, 138] width 21 height 21
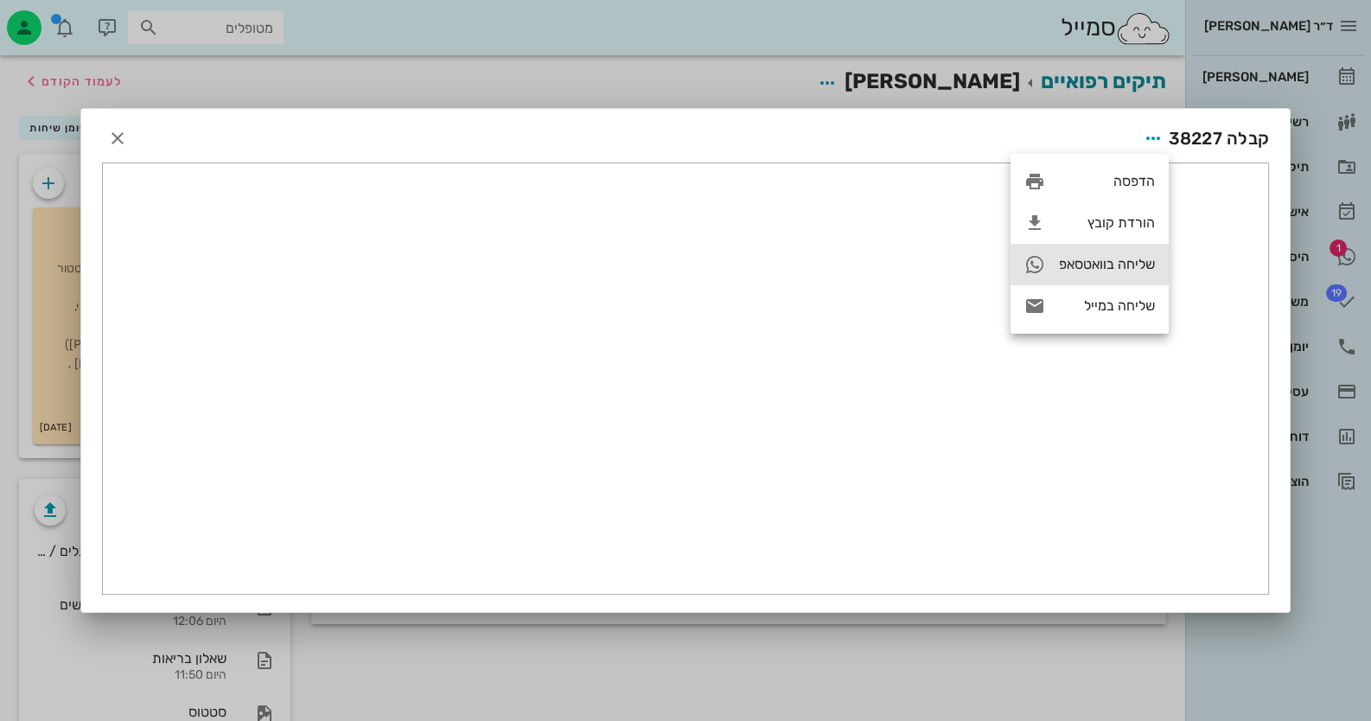
click at [1091, 280] on div "שליחה בוואטסאפ" at bounding box center [1089, 264] width 158 height 41
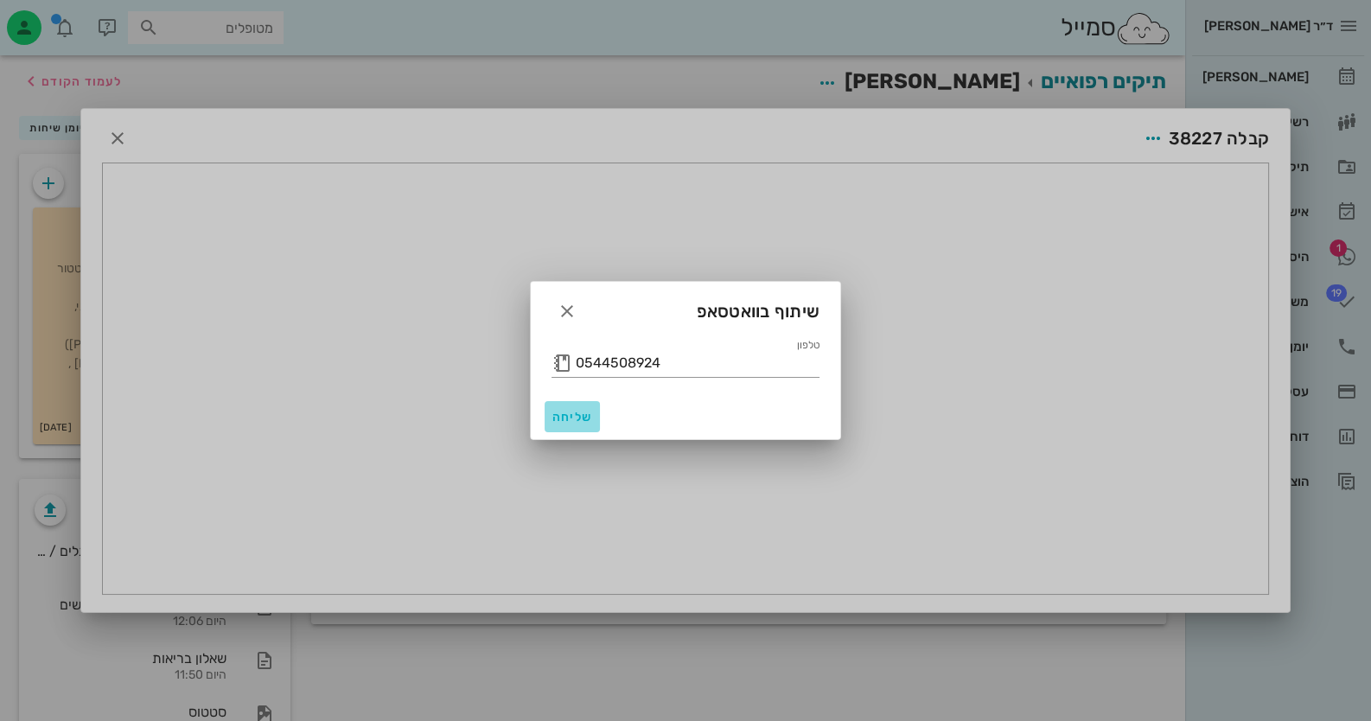
click at [562, 415] on span "שליחה" at bounding box center [571, 417] width 41 height 15
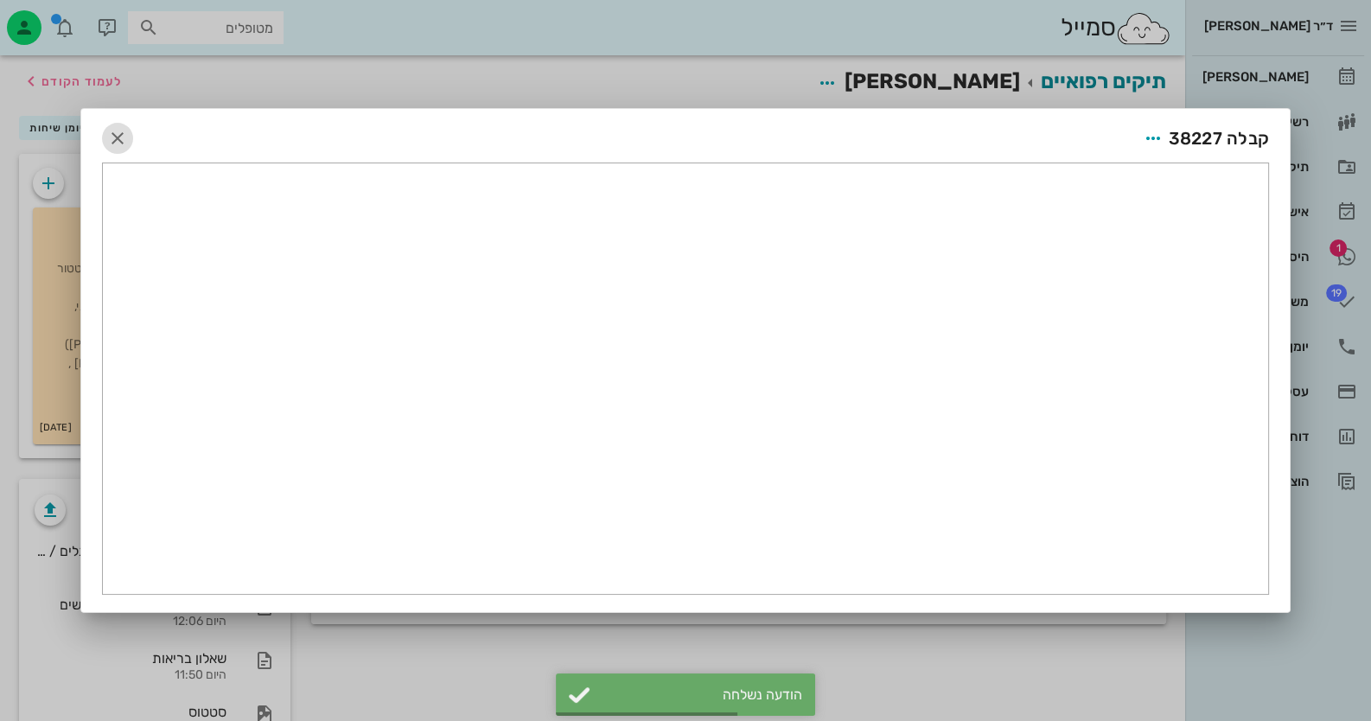
click at [125, 134] on icon "button" at bounding box center [117, 138] width 21 height 21
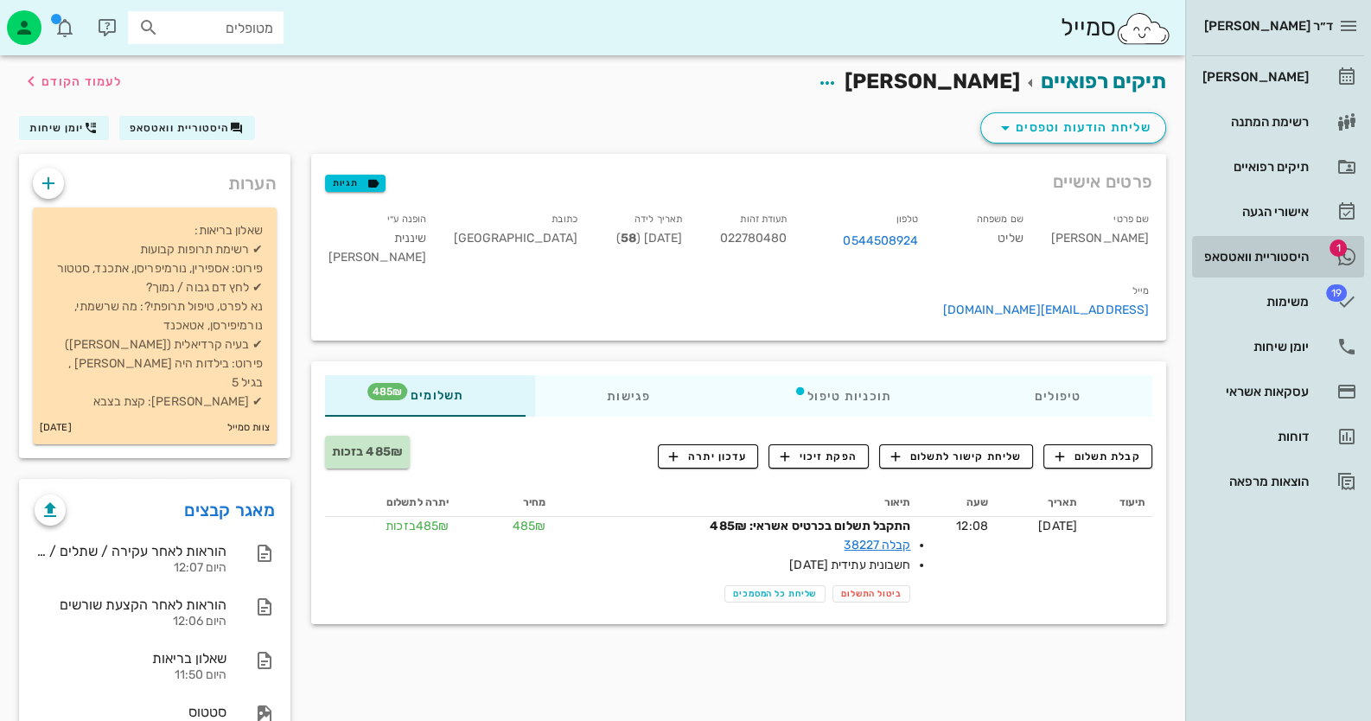
click at [1262, 258] on div "היסטוריית וואטסאפ" at bounding box center [1254, 257] width 110 height 14
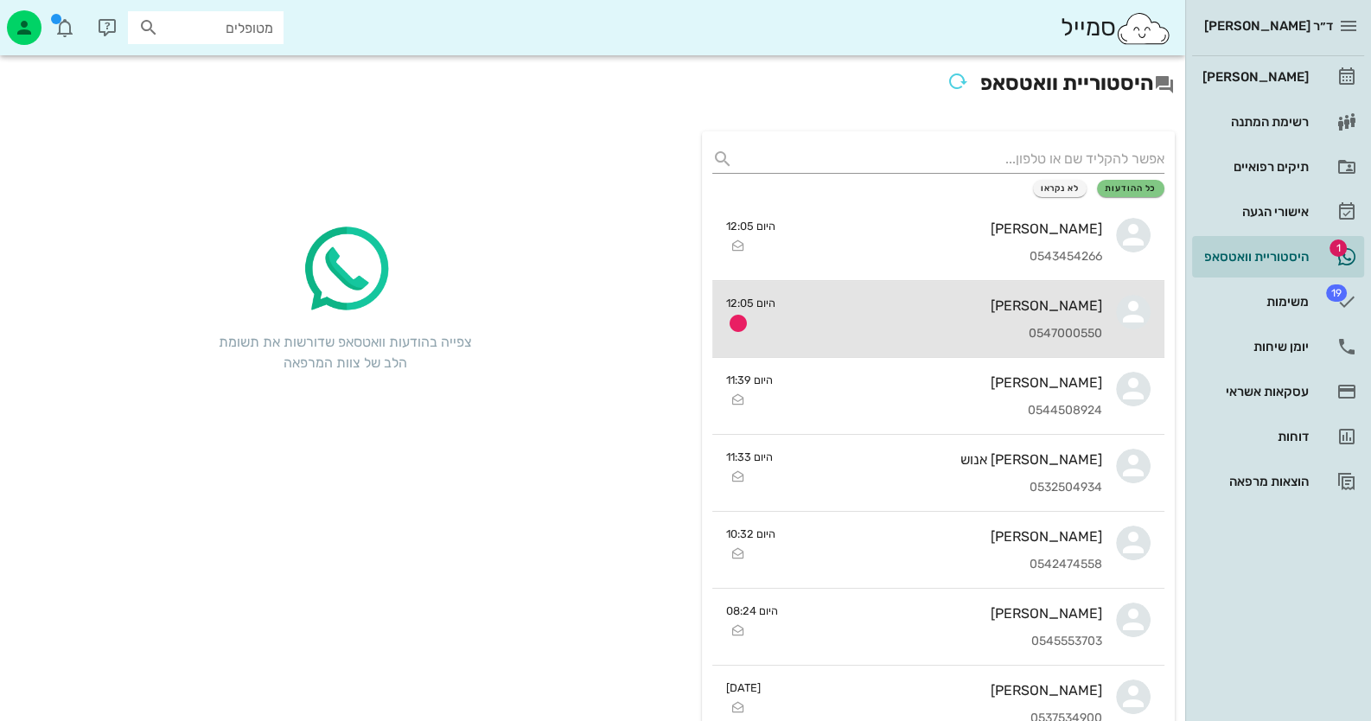
click at [1080, 335] on div "0547000550" at bounding box center [945, 334] width 313 height 15
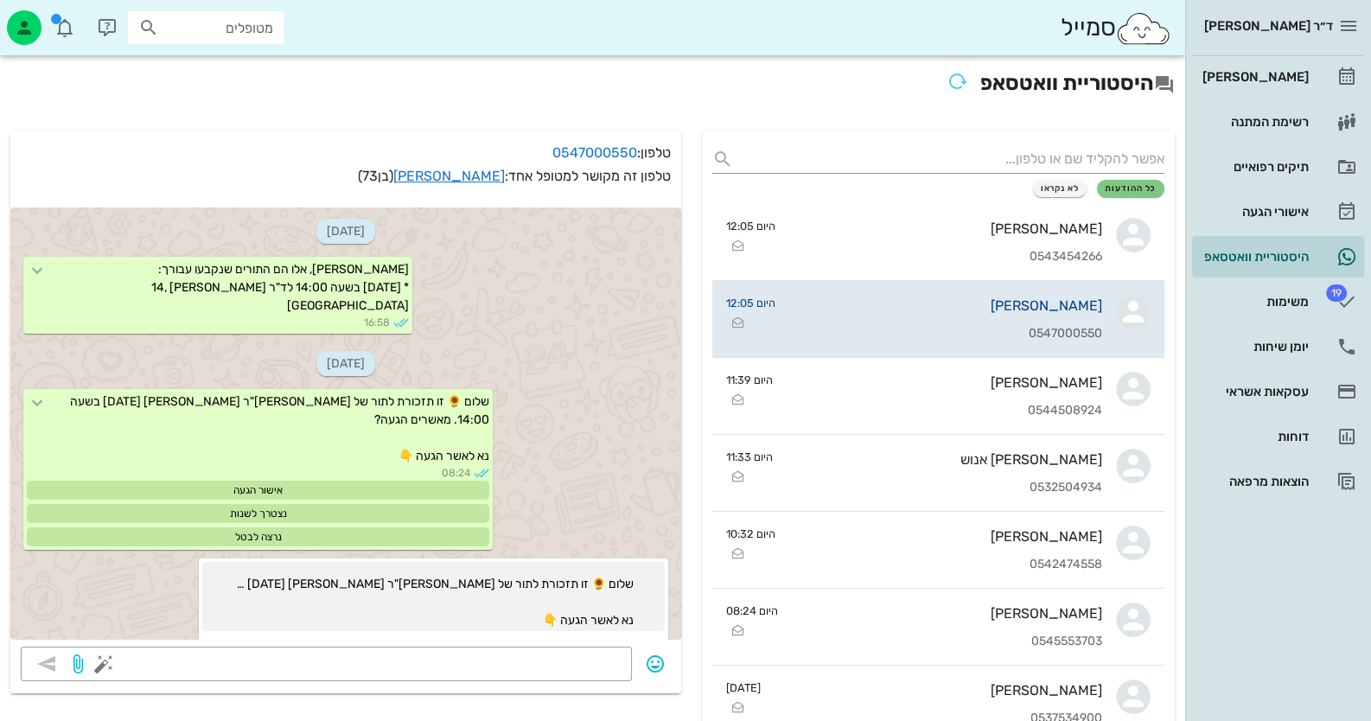
scroll to position [3515, 0]
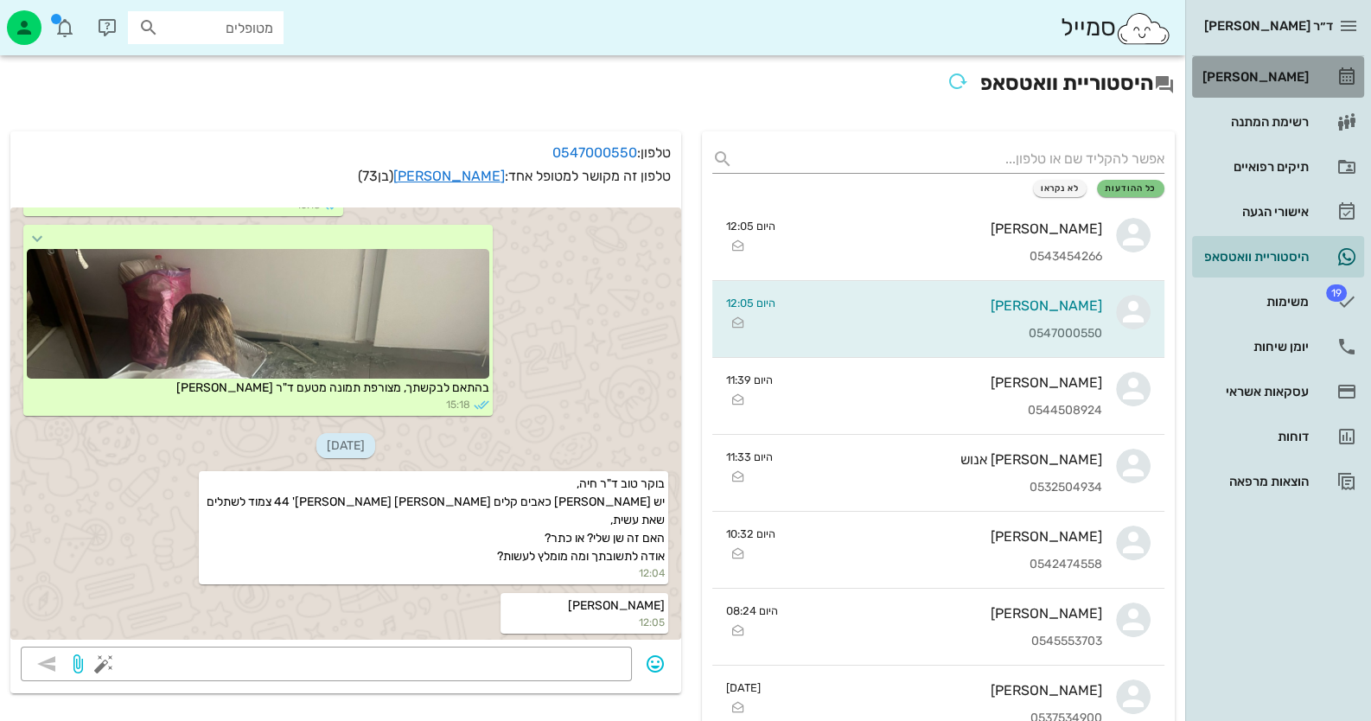
click at [1270, 85] on div "[PERSON_NAME]" at bounding box center [1254, 77] width 110 height 28
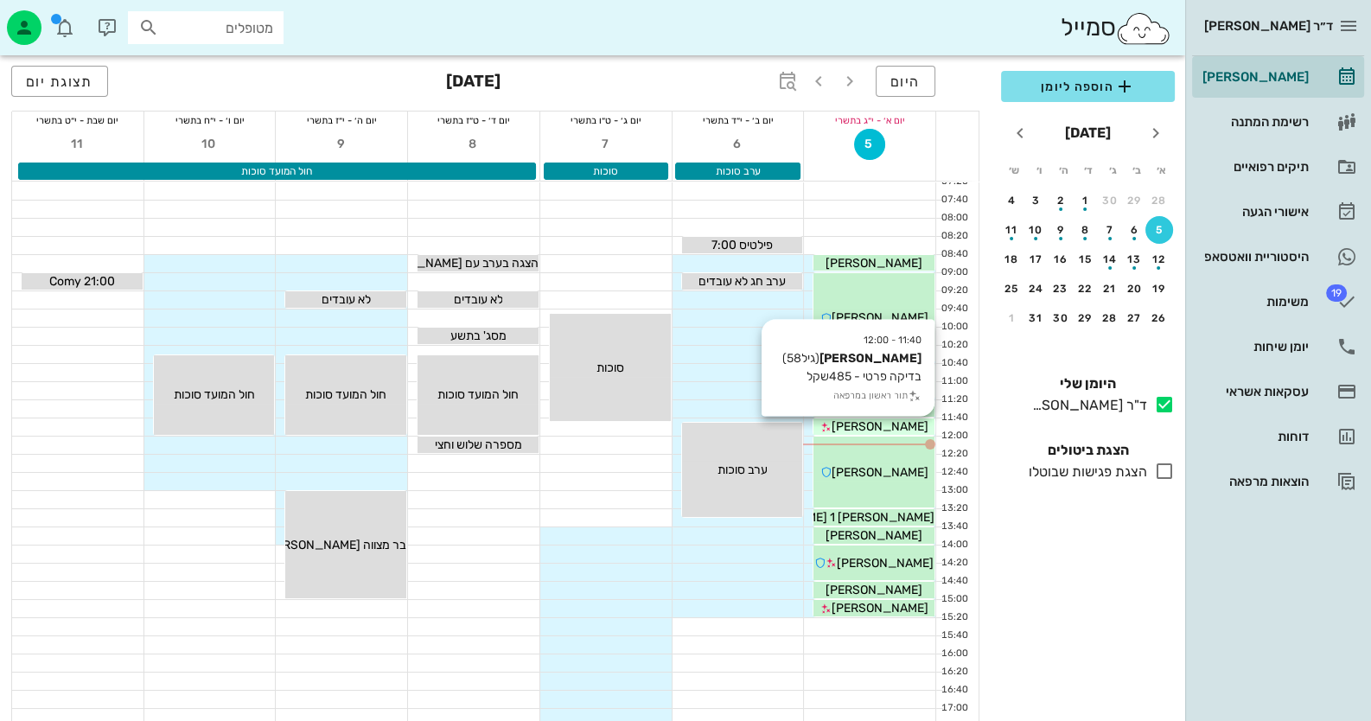
click at [887, 430] on span "[PERSON_NAME]" at bounding box center [880, 426] width 97 height 15
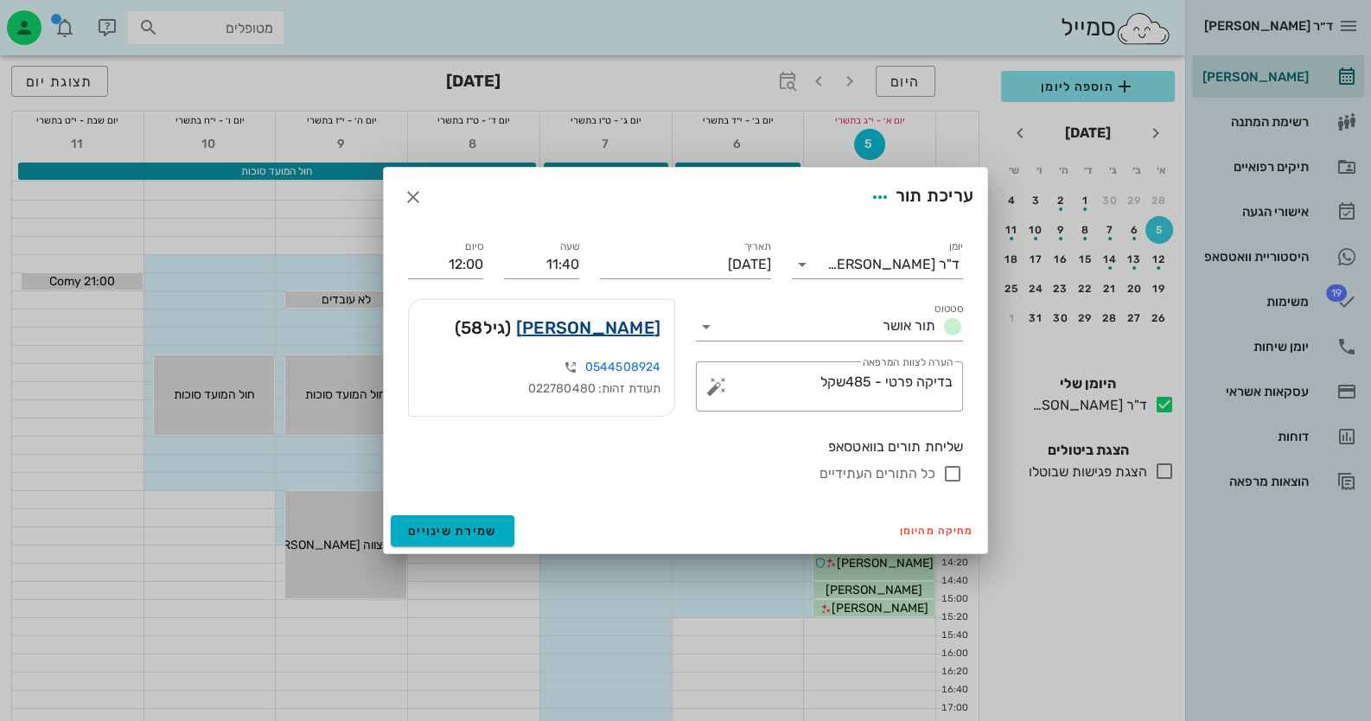
click at [639, 328] on link "[PERSON_NAME]" at bounding box center [588, 328] width 144 height 28
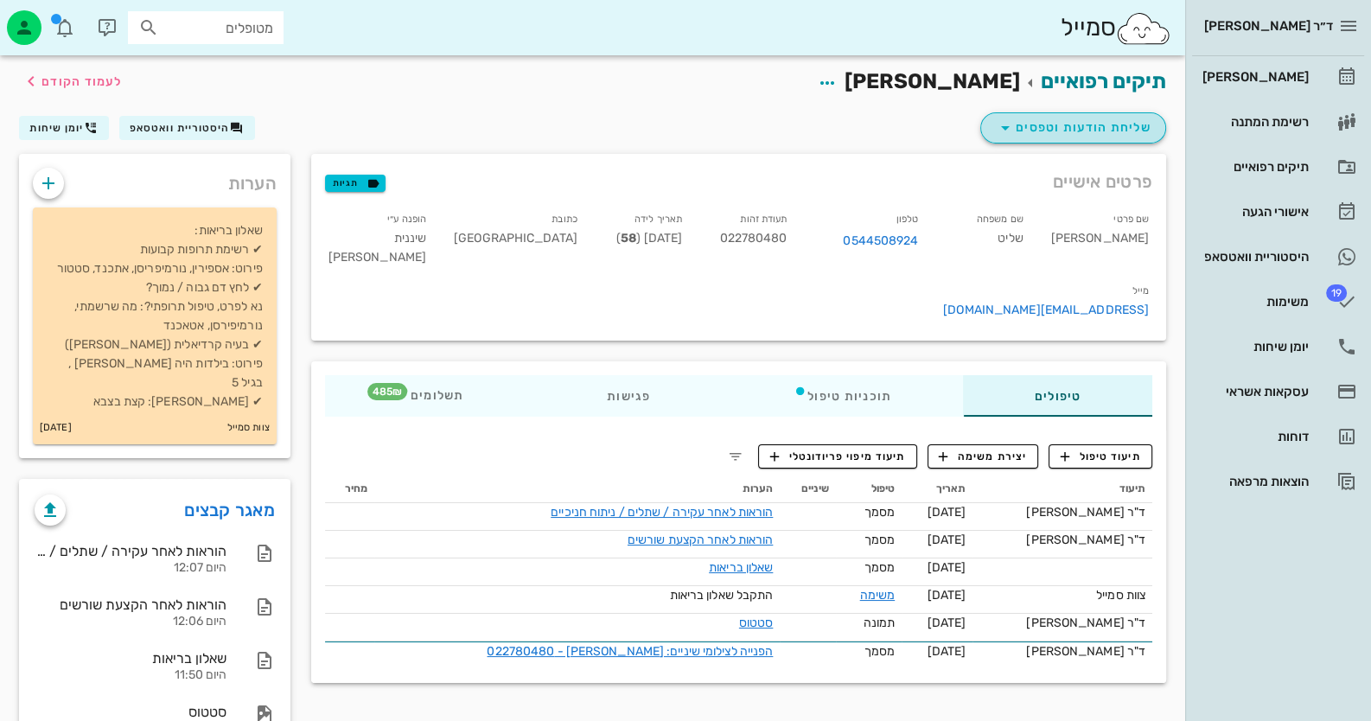
click at [1141, 129] on span "שליחת הודעות וטפסים" at bounding box center [1073, 128] width 156 height 21
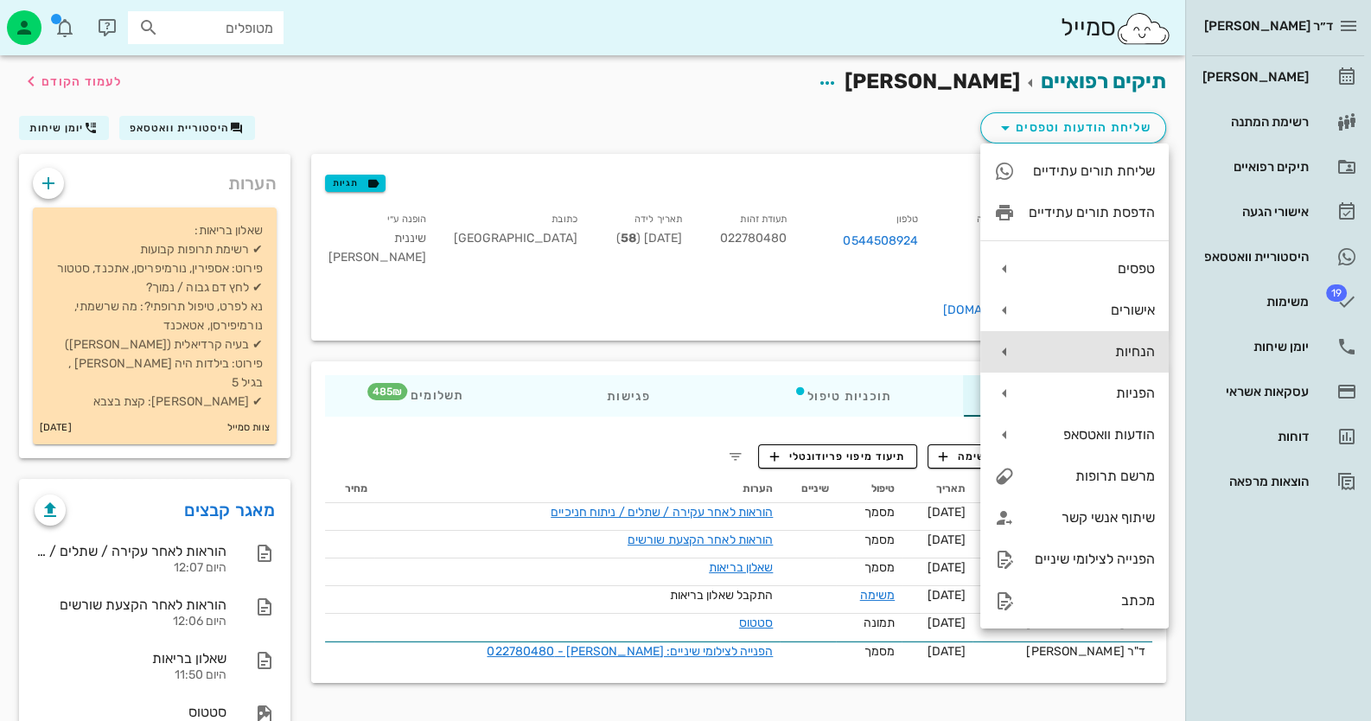
click at [1118, 354] on div "הנחיות" at bounding box center [1092, 351] width 126 height 16
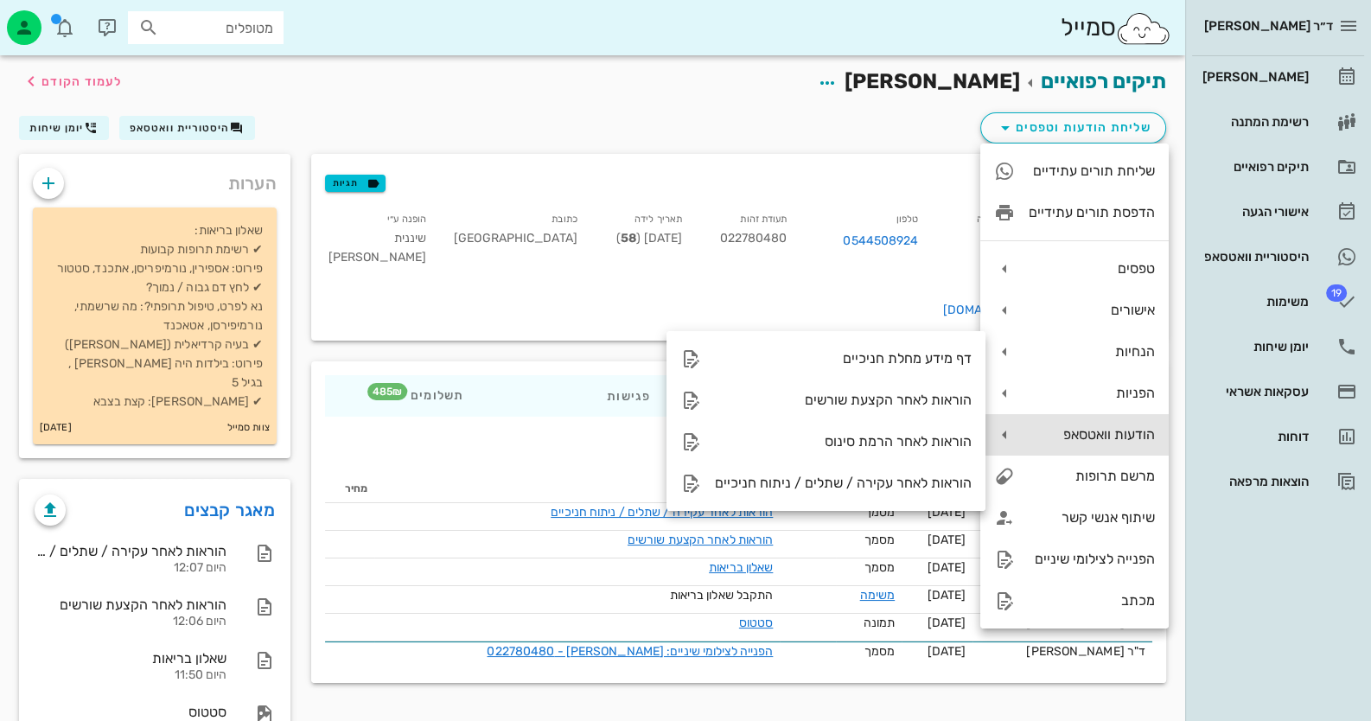
click at [1085, 440] on div "הודעות וואטסאפ" at bounding box center [1092, 434] width 126 height 16
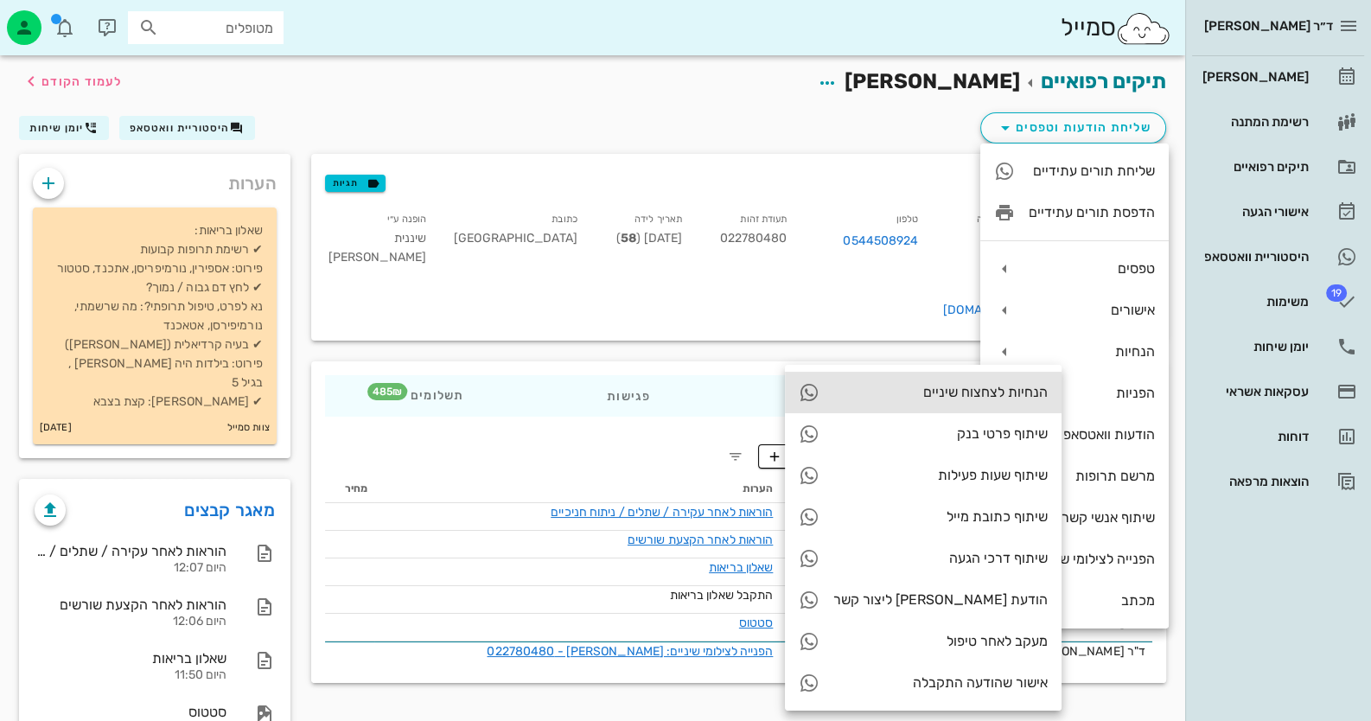
click at [891, 375] on div "הנחיות לצחצוח שיניים" at bounding box center [923, 392] width 277 height 41
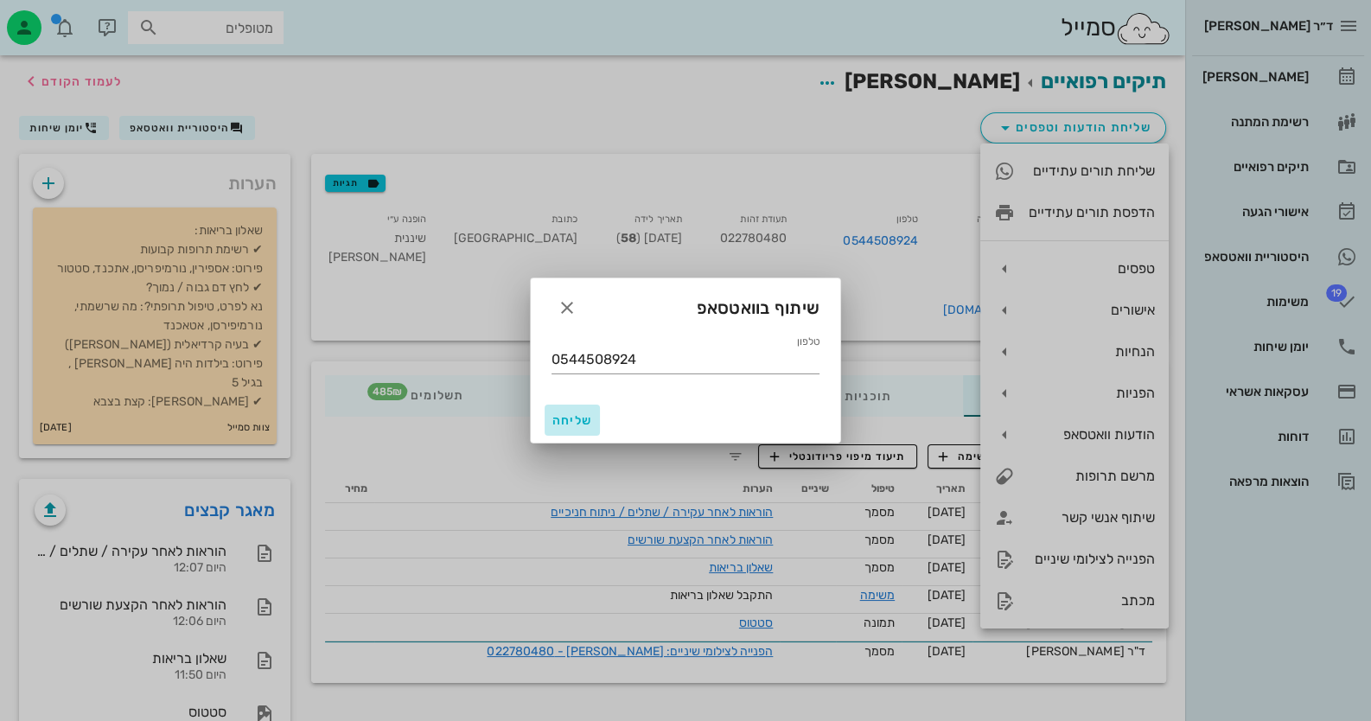
click at [583, 418] on span "שליחה" at bounding box center [571, 420] width 41 height 15
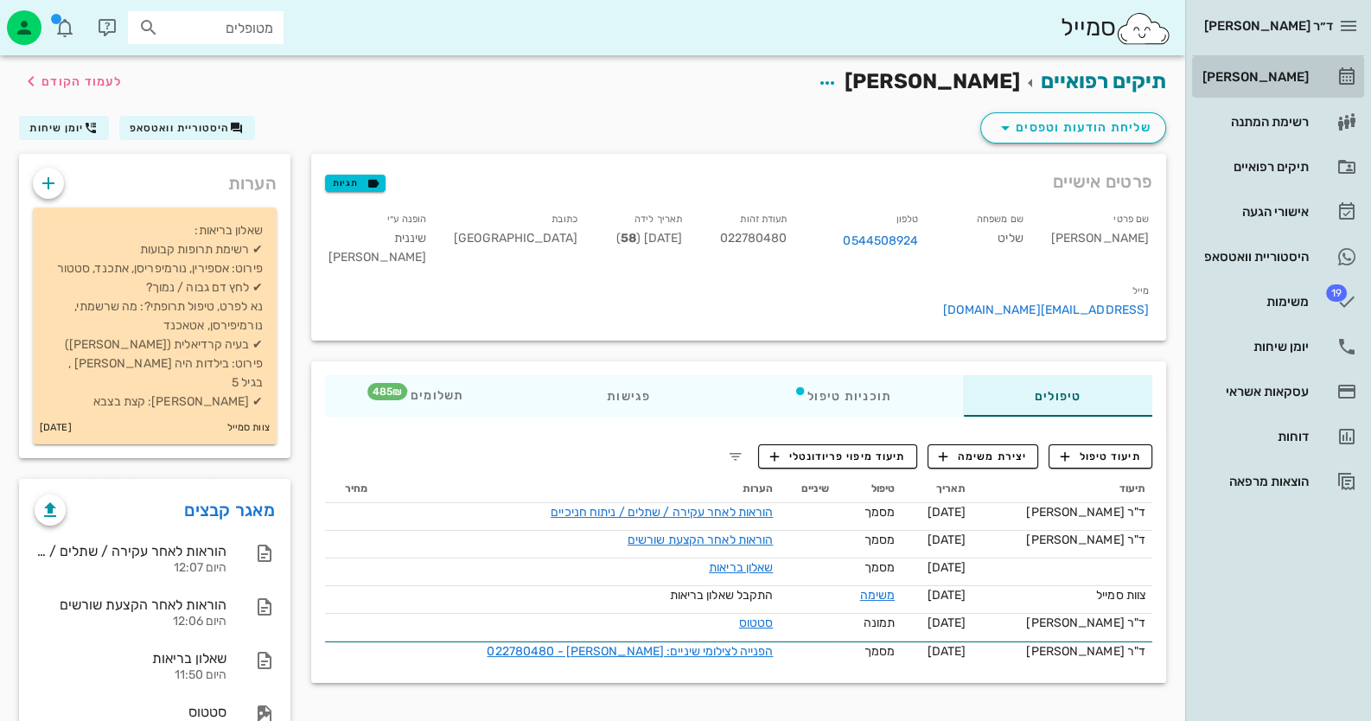
click at [1271, 73] on div "[PERSON_NAME]" at bounding box center [1254, 77] width 110 height 14
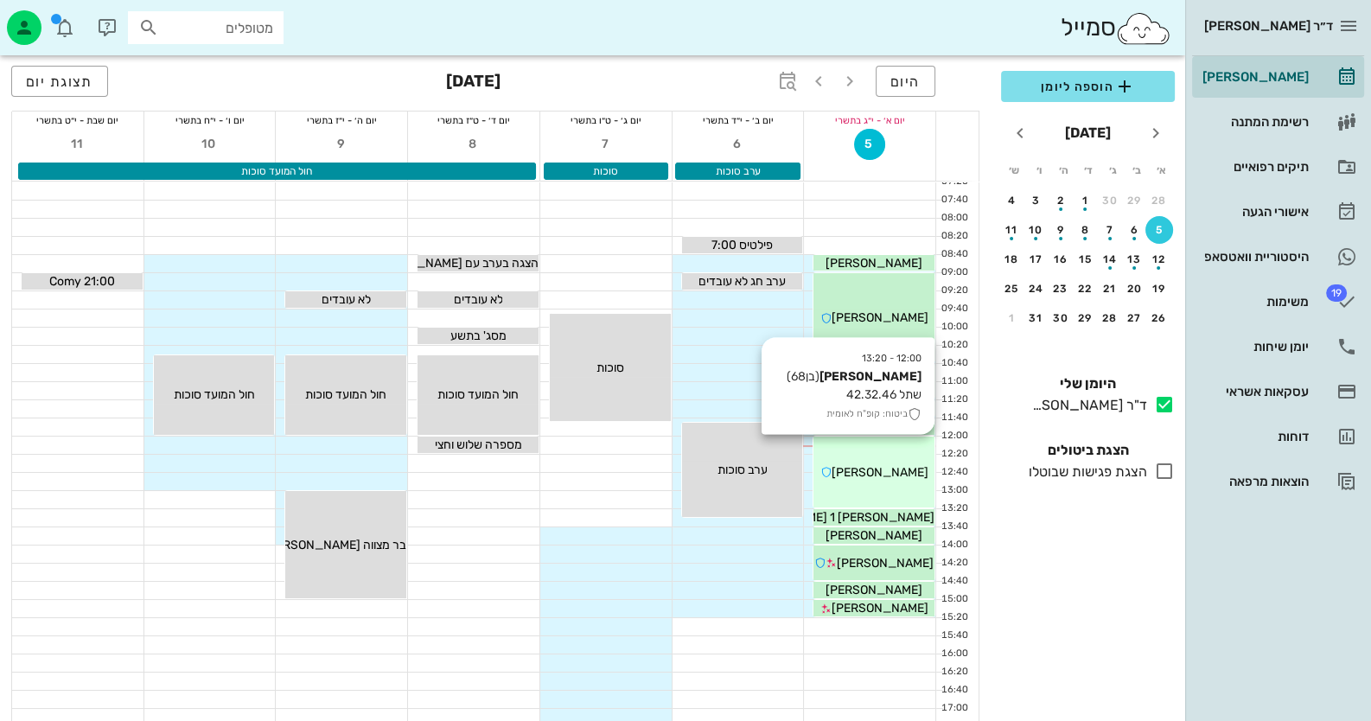
click at [882, 457] on div "12:00 - 13:20 משה אשכנזי (בן 68 ) שתל 42.32.46 ביטוח: קופ"ח לאומית משה אשכנזי" at bounding box center [873, 472] width 121 height 71
